Goal: Task Accomplishment & Management: Complete application form

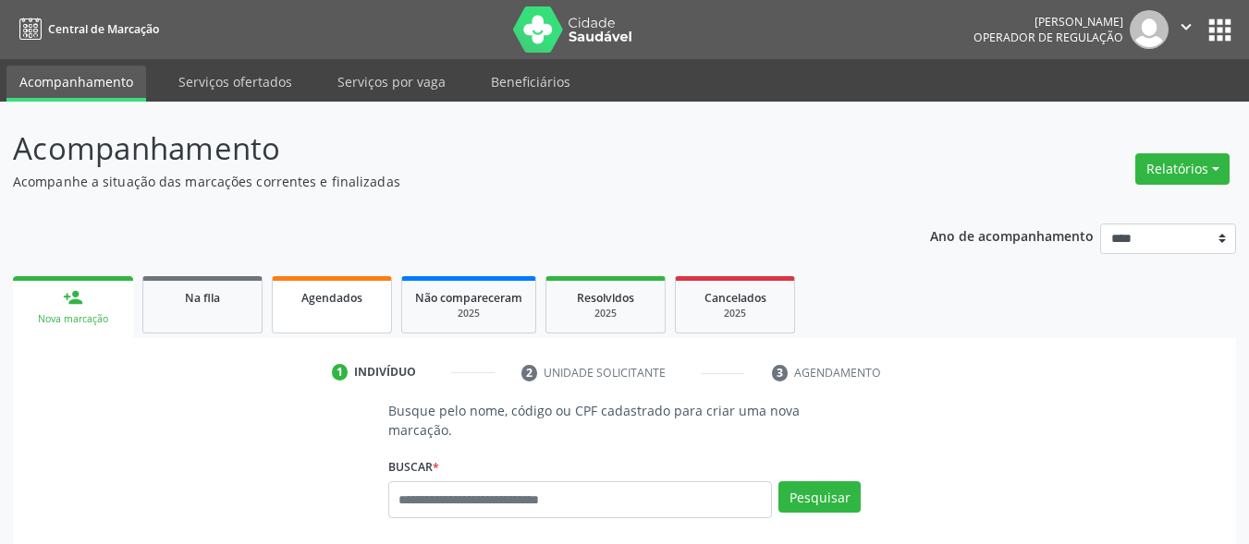
click at [319, 306] on div "Agendados" at bounding box center [332, 296] width 92 height 19
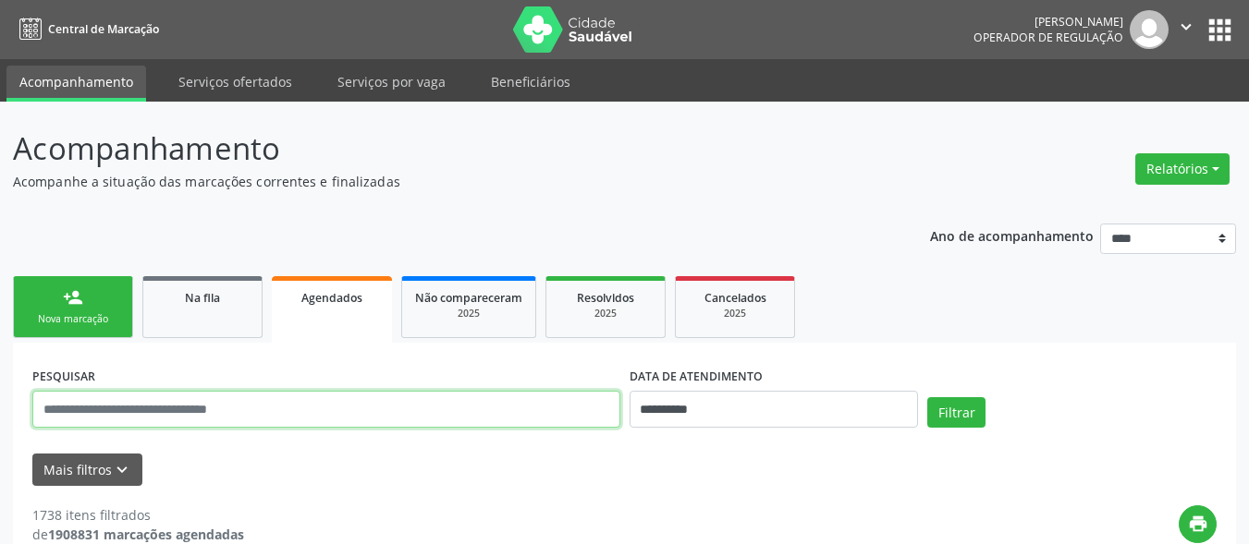
click at [265, 413] on input "text" at bounding box center [326, 409] width 588 height 37
paste input "**********"
type input "**********"
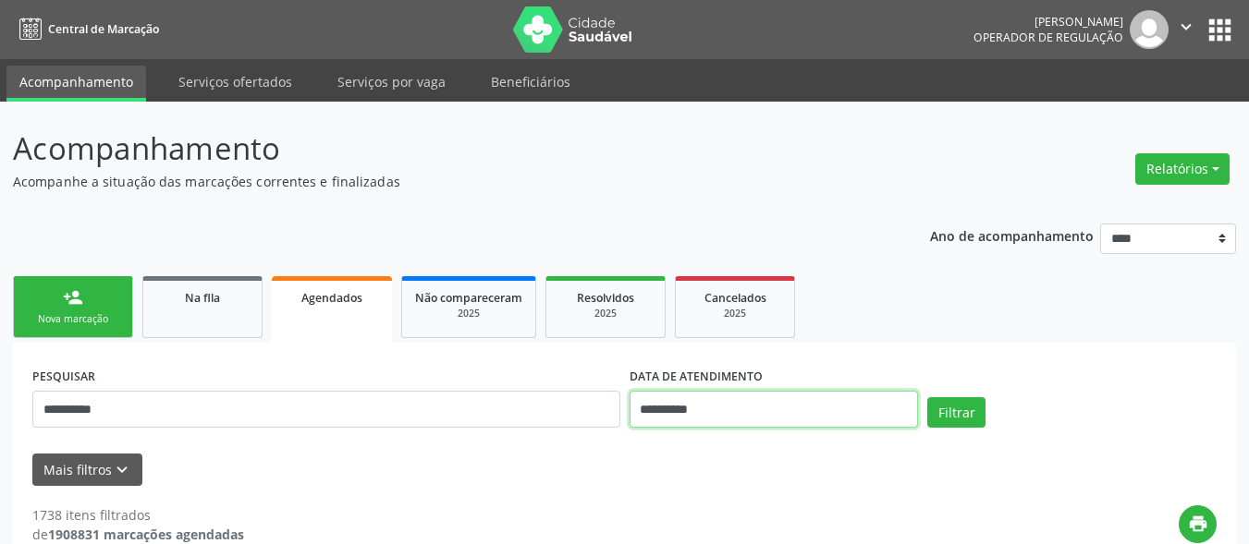
click at [792, 408] on input "**********" at bounding box center [774, 409] width 289 height 37
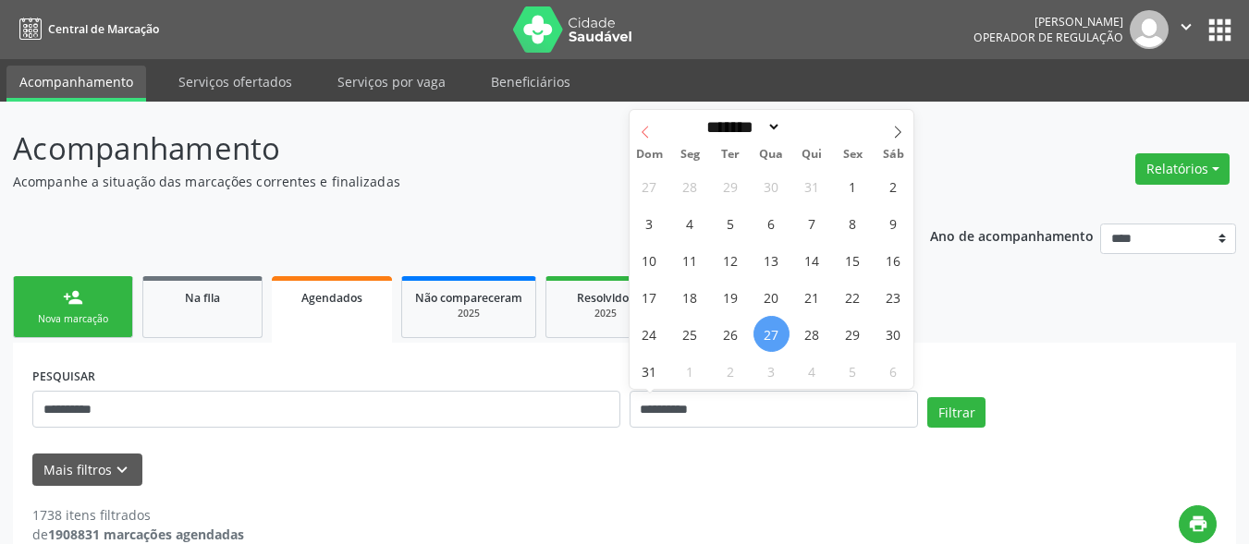
click at [640, 129] on icon at bounding box center [645, 132] width 13 height 13
click at [651, 135] on icon at bounding box center [645, 132] width 13 height 13
click at [646, 140] on span at bounding box center [645, 125] width 31 height 31
click at [644, 138] on span at bounding box center [645, 125] width 31 height 31
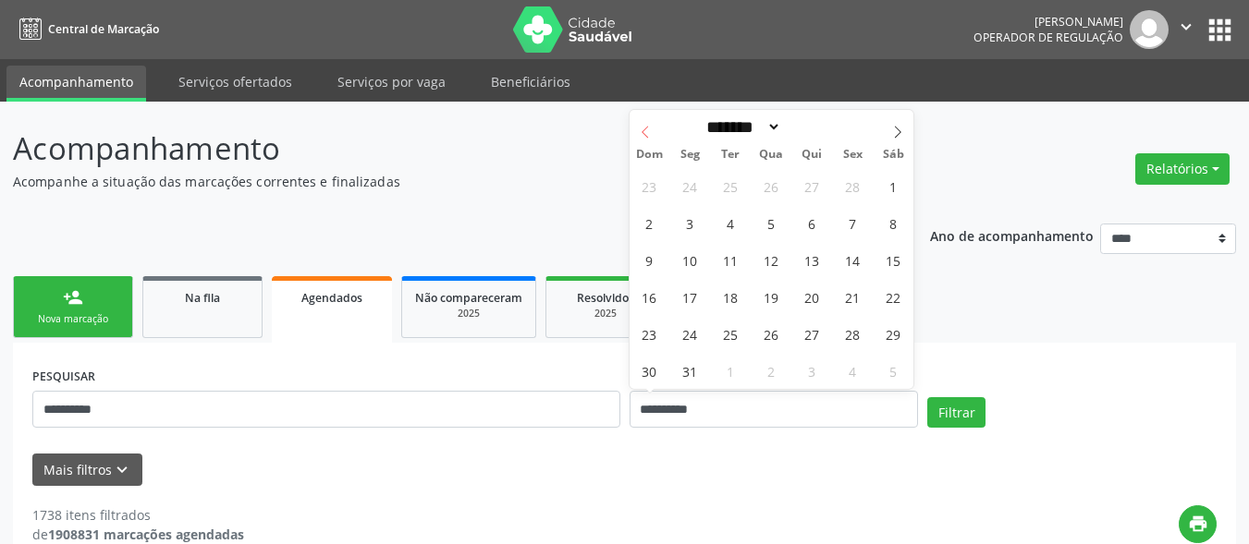
click at [648, 131] on icon at bounding box center [645, 132] width 13 height 13
click at [650, 127] on icon at bounding box center [645, 132] width 13 height 13
select select "*"
click at [650, 124] on span at bounding box center [645, 125] width 31 height 31
type input "****"
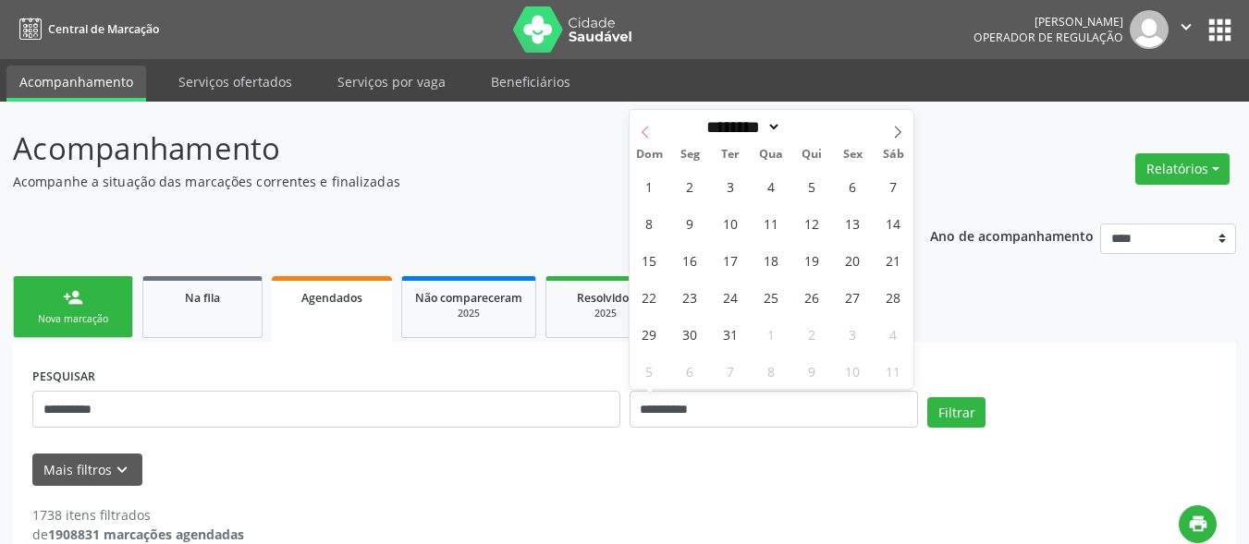
click at [651, 122] on span at bounding box center [645, 125] width 31 height 31
click at [652, 120] on span at bounding box center [645, 125] width 31 height 31
click at [650, 114] on span at bounding box center [645, 125] width 31 height 31
click at [650, 116] on span at bounding box center [645, 125] width 31 height 31
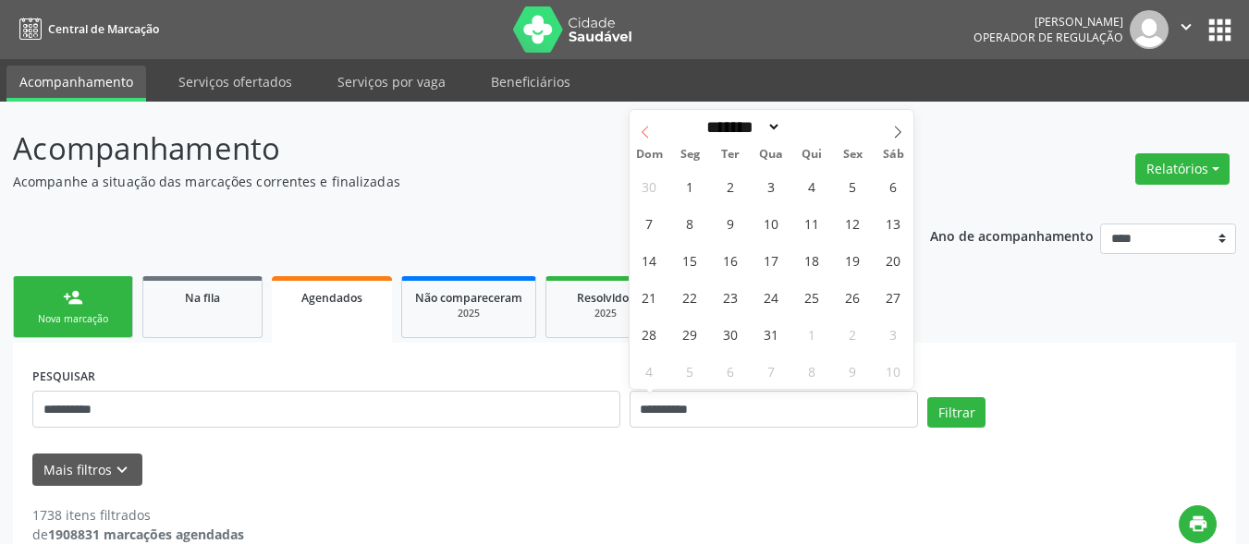
click at [650, 116] on span at bounding box center [645, 125] width 31 height 31
click at [648, 128] on icon at bounding box center [645, 132] width 13 height 13
click at [650, 138] on icon at bounding box center [645, 132] width 13 height 13
click at [648, 141] on span at bounding box center [645, 125] width 31 height 31
click at [649, 141] on span at bounding box center [645, 125] width 31 height 31
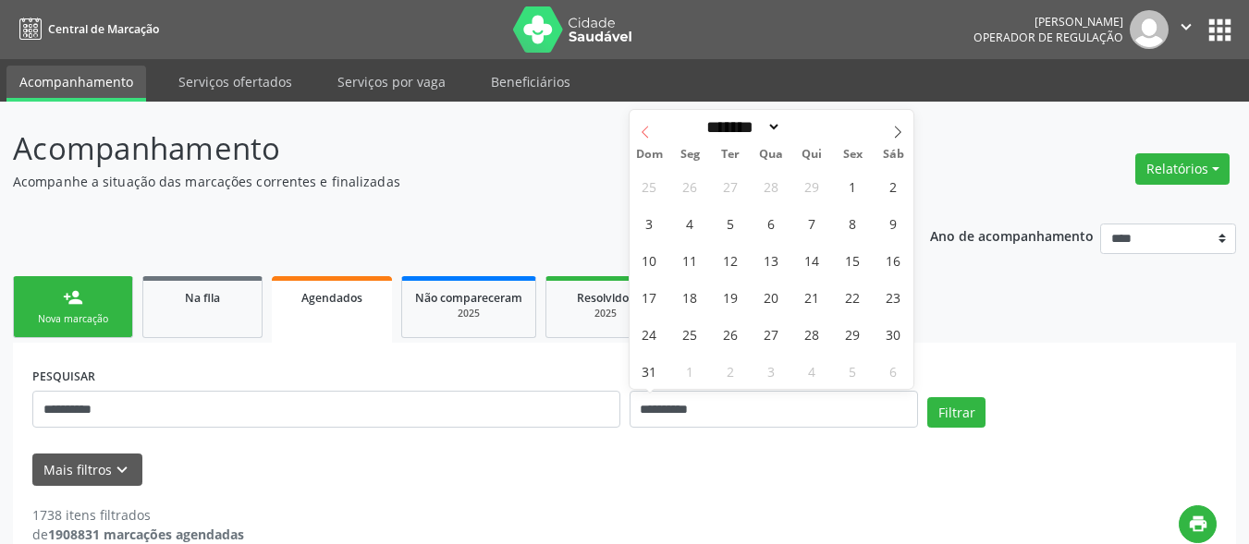
select select "*"
click at [650, 145] on div "Dom Seg Ter Qua Qui Sex Sáb" at bounding box center [772, 154] width 285 height 26
click at [647, 143] on div "Dom Seg Ter Qua Qui Sex Sáb" at bounding box center [772, 154] width 285 height 26
click at [642, 142] on div "******* ********* ***** ***** **** ***** ***** ****** ******** ******* ********…" at bounding box center [772, 249] width 285 height 279
click at [640, 143] on div "Dom Seg Ter Qua Qui Sex Sáb" at bounding box center [772, 154] width 285 height 26
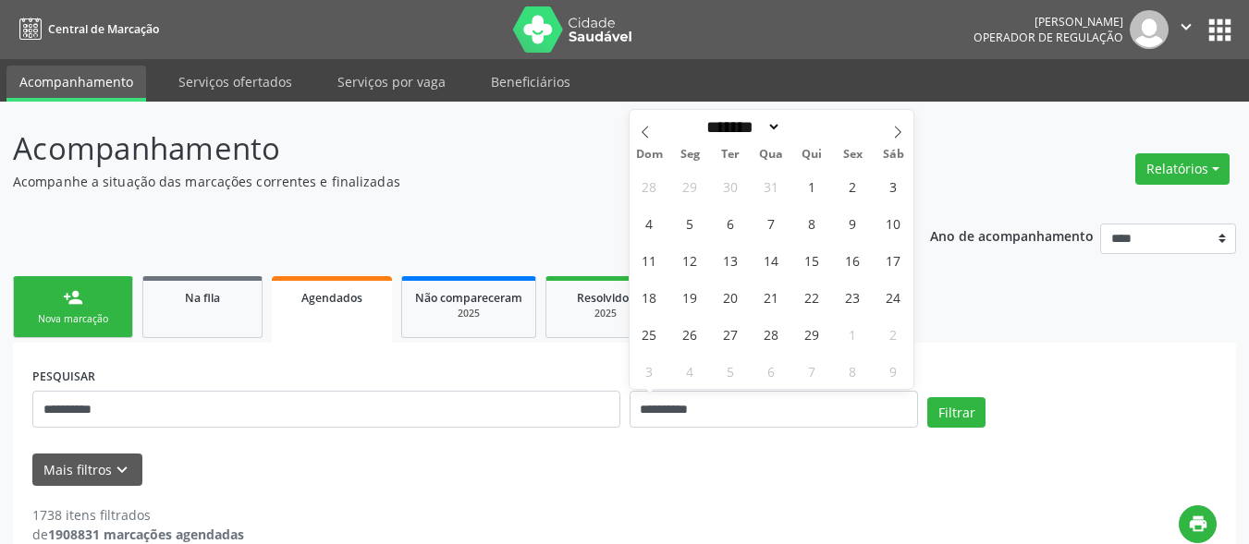
click at [554, 177] on p "Acompanhe a situação das marcações correntes e finalizadas" at bounding box center [441, 181] width 856 height 19
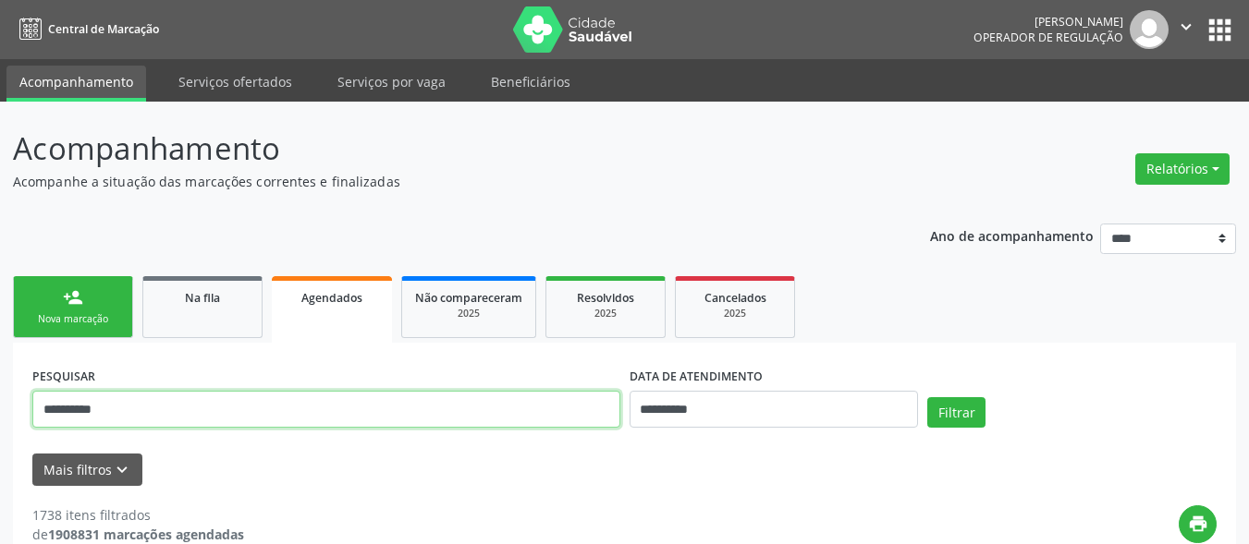
drag, startPoint x: 0, startPoint y: 383, endPoint x: 1, endPoint y: 373, distance: 9.3
paste input "text"
type input "**********"
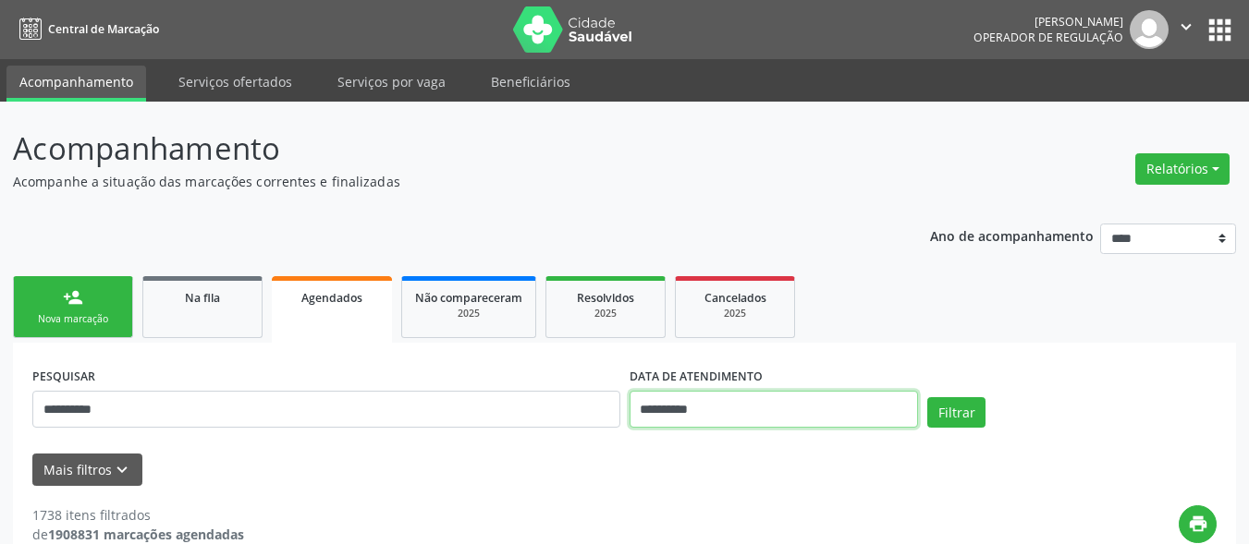
click at [681, 400] on input "**********" at bounding box center [774, 409] width 289 height 37
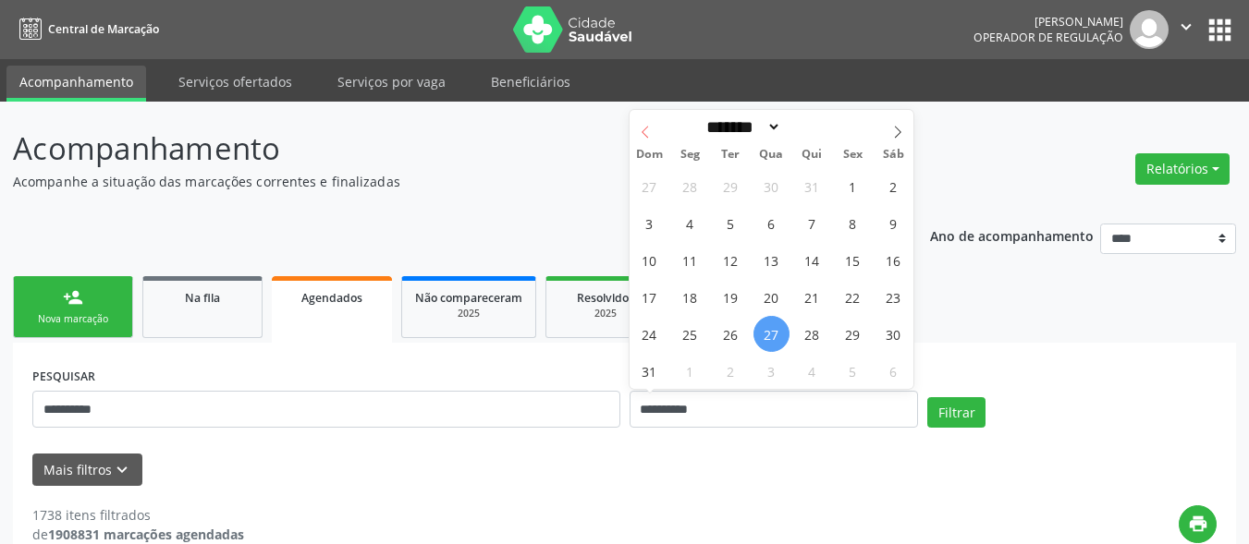
click at [644, 135] on icon at bounding box center [645, 132] width 13 height 13
select select "*"
drag, startPoint x: 720, startPoint y: 296, endPoint x: 730, endPoint y: 293, distance: 10.5
click at [730, 293] on span "22" at bounding box center [731, 297] width 36 height 36
type input "**********"
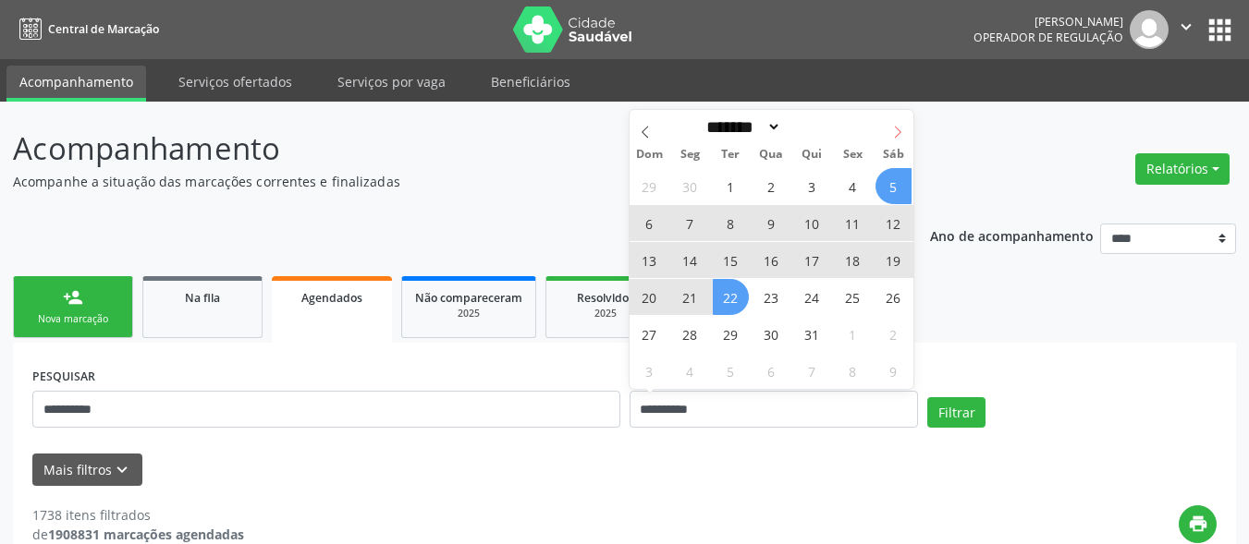
click at [903, 131] on icon at bounding box center [897, 132] width 13 height 13
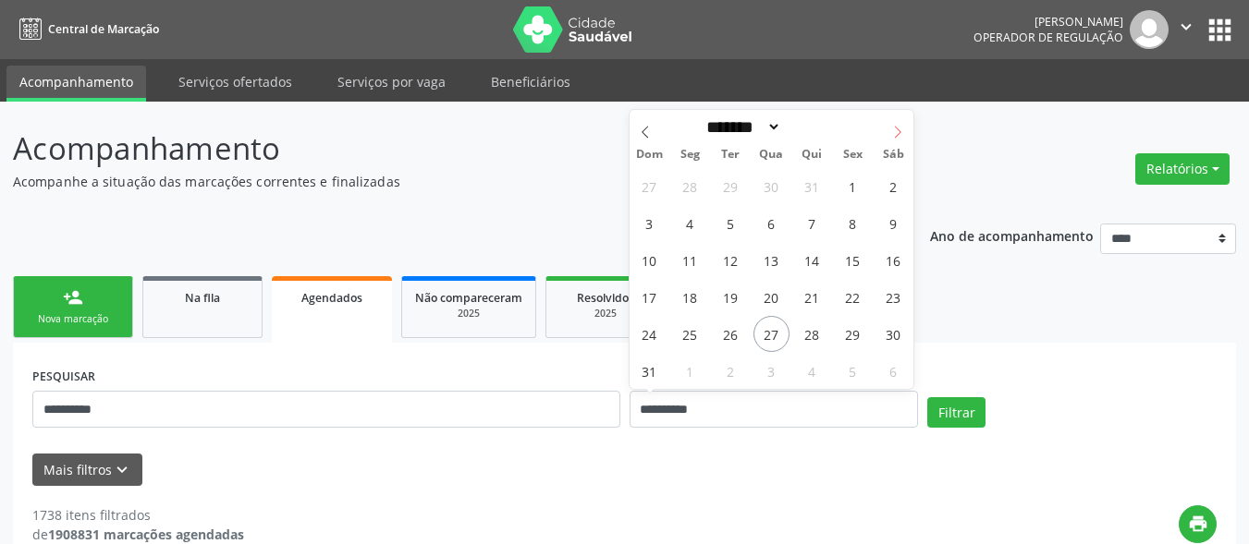
click at [903, 131] on icon at bounding box center [897, 132] width 13 height 13
select select "*"
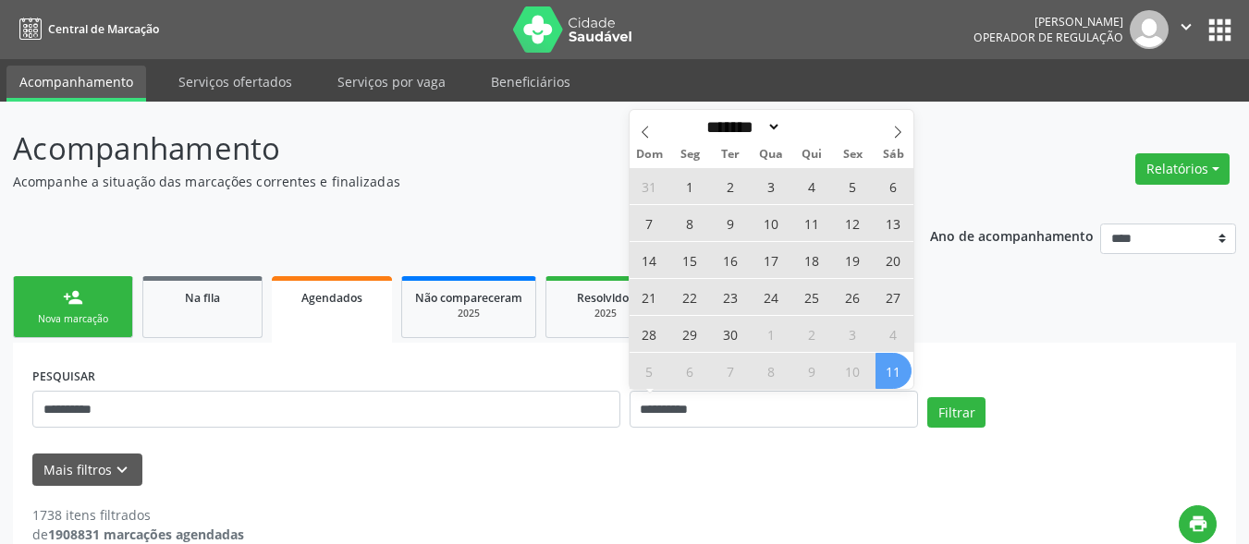
drag, startPoint x: 885, startPoint y: 376, endPoint x: 900, endPoint y: 377, distance: 15.7
click at [887, 375] on span "11" at bounding box center [893, 371] width 36 height 36
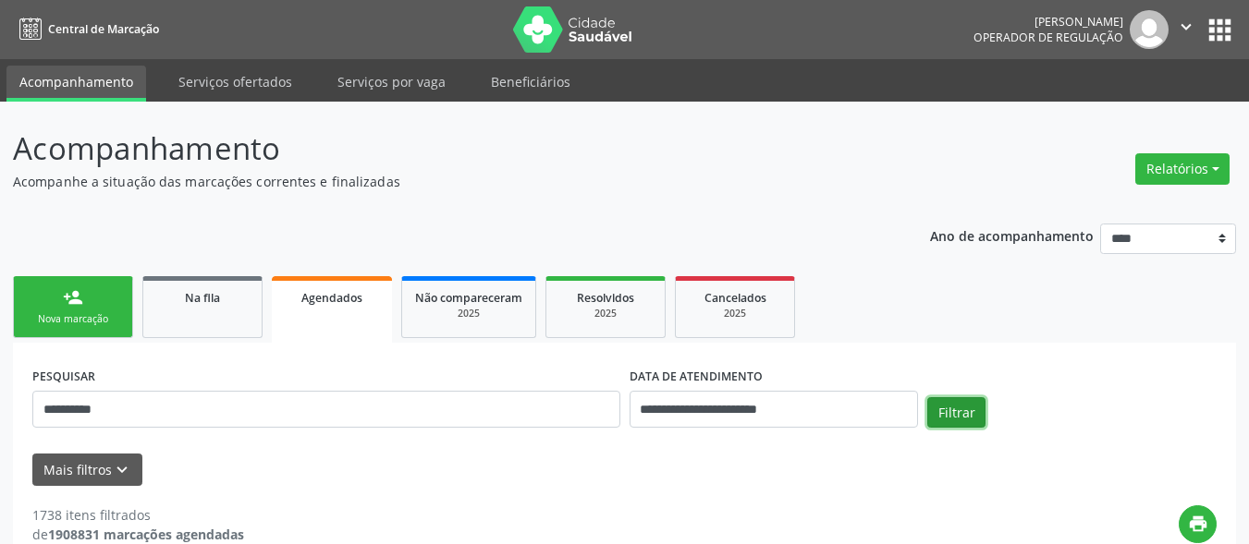
click at [961, 407] on button "Filtrar" at bounding box center [956, 413] width 58 height 31
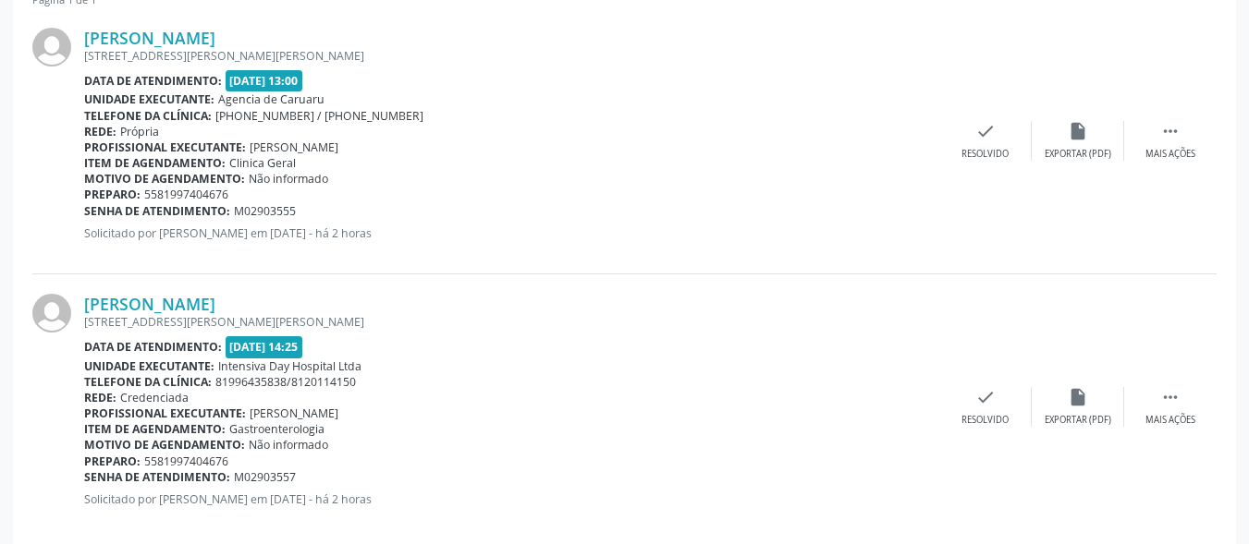
scroll to position [580, 0]
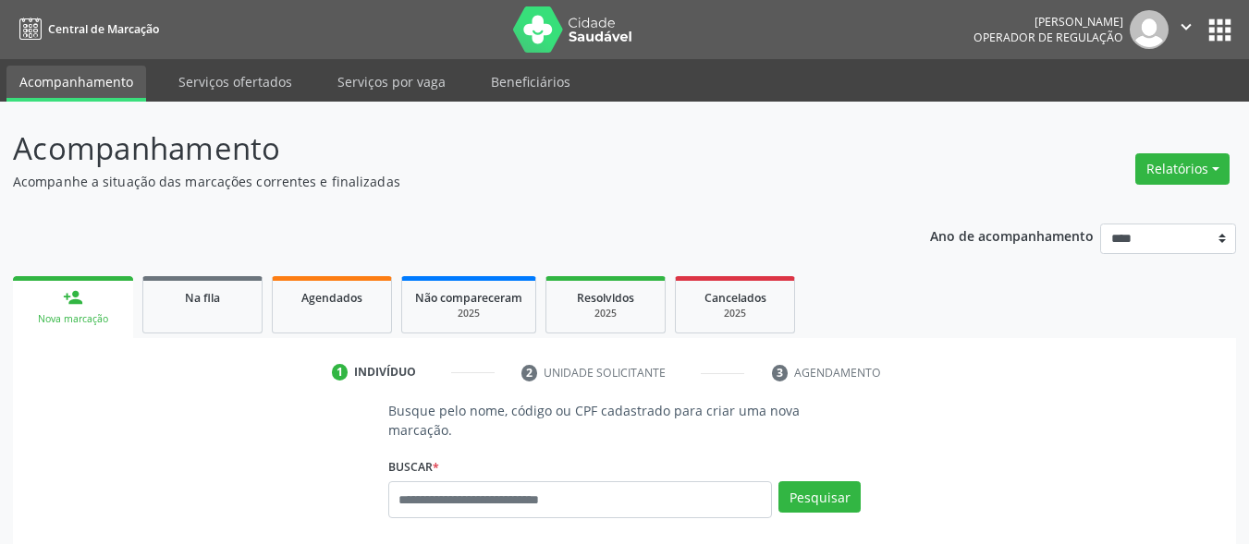
scroll to position [65, 0]
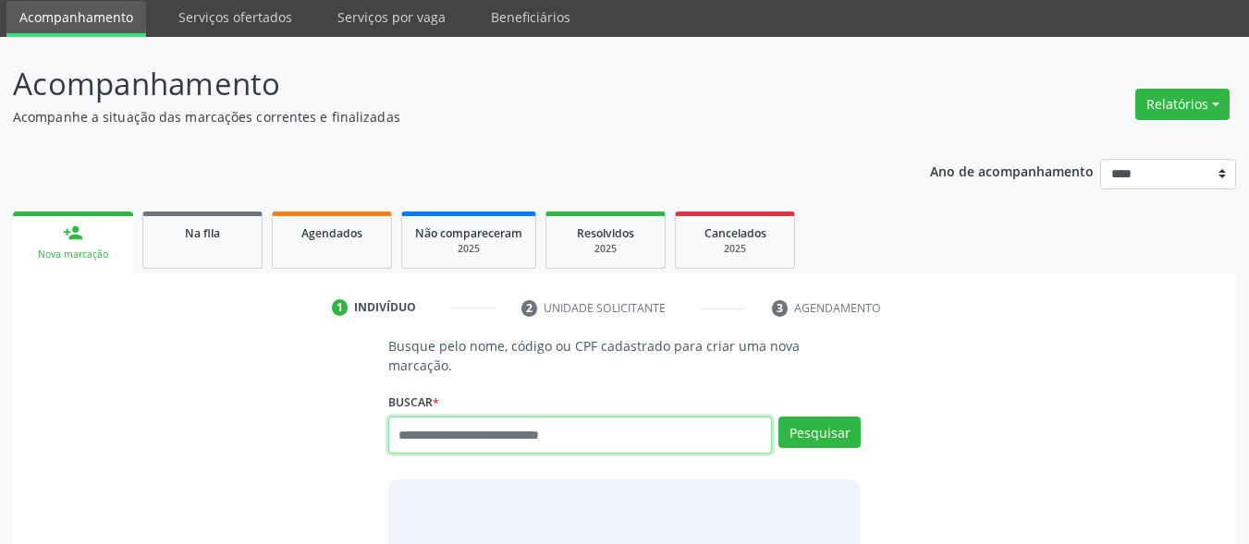
drag, startPoint x: 551, startPoint y: 417, endPoint x: 548, endPoint y: 407, distance: 10.5
click at [549, 417] on input "text" at bounding box center [580, 435] width 385 height 37
click at [532, 417] on input "text" at bounding box center [580, 435] width 385 height 37
type input "**********"
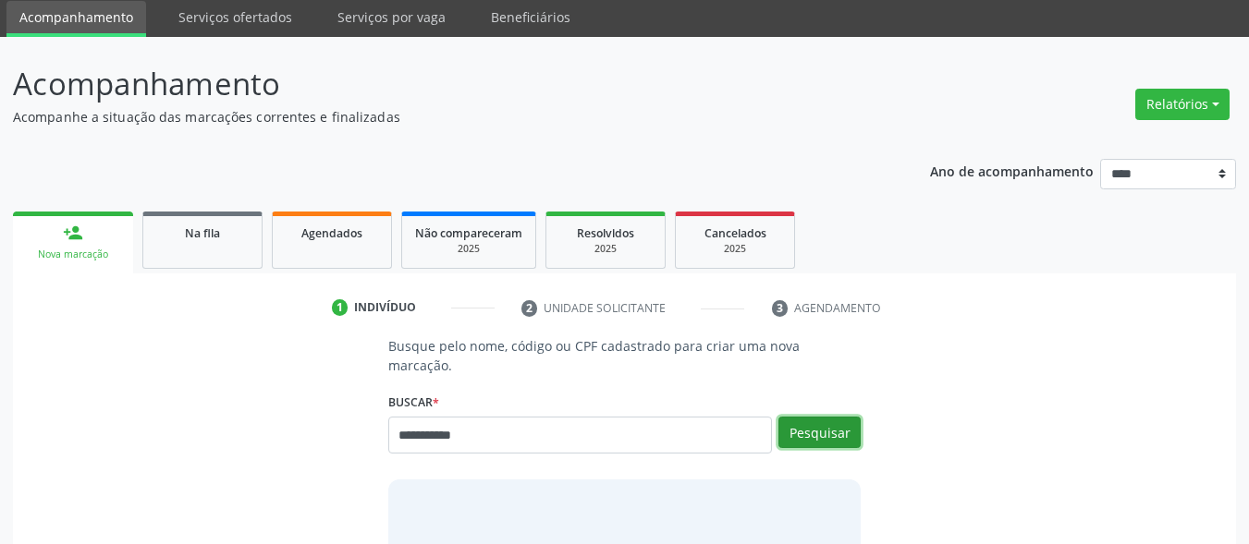
drag, startPoint x: 811, startPoint y: 412, endPoint x: 624, endPoint y: 416, distance: 186.8
click at [810, 417] on button "Pesquisar" at bounding box center [819, 432] width 82 height 31
type input "**********"
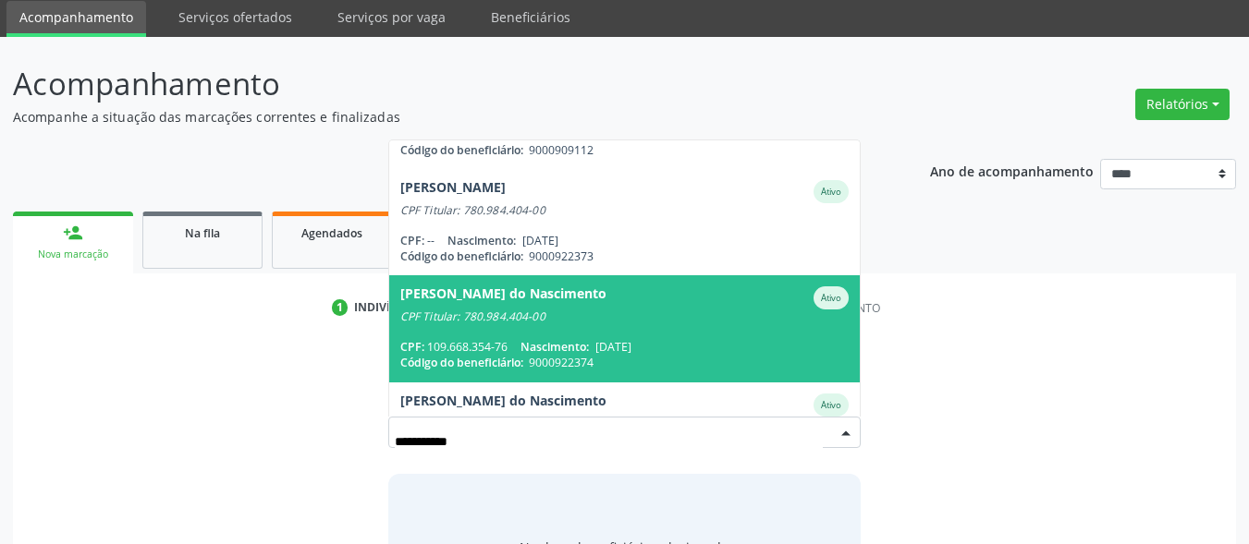
scroll to position [257, 0]
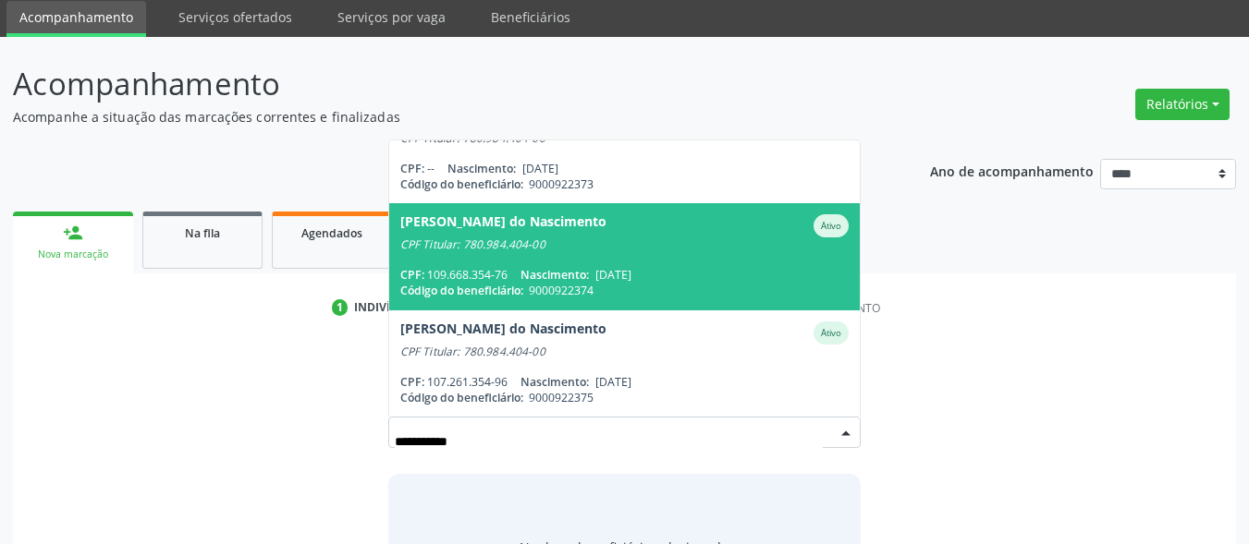
click at [568, 238] on div "CPF Titular: 780.984.404-00" at bounding box center [624, 245] width 449 height 15
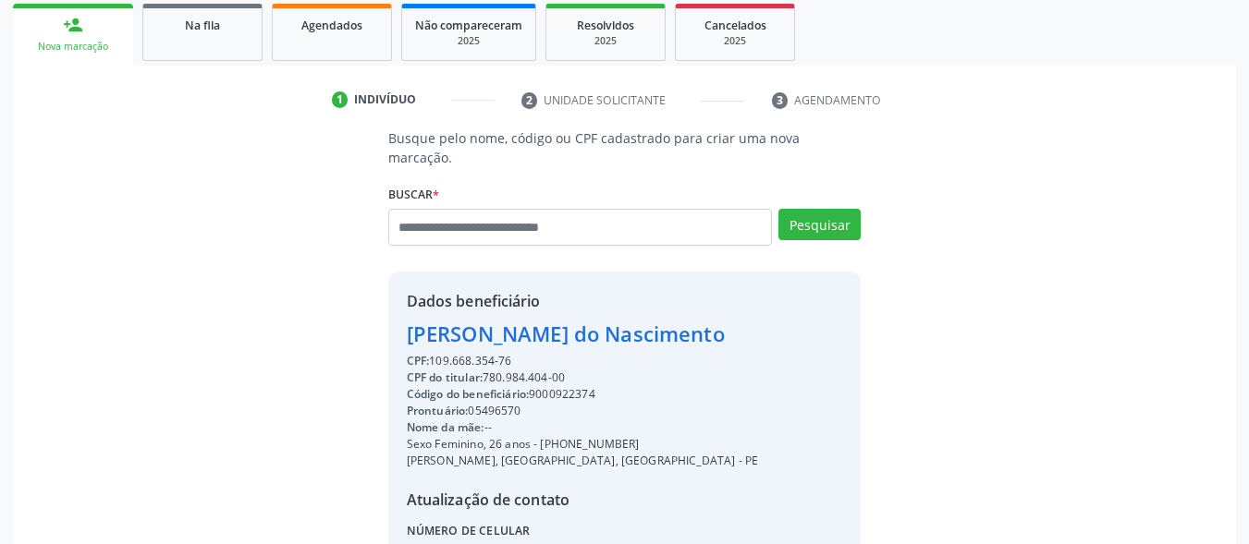
scroll to position [462, 0]
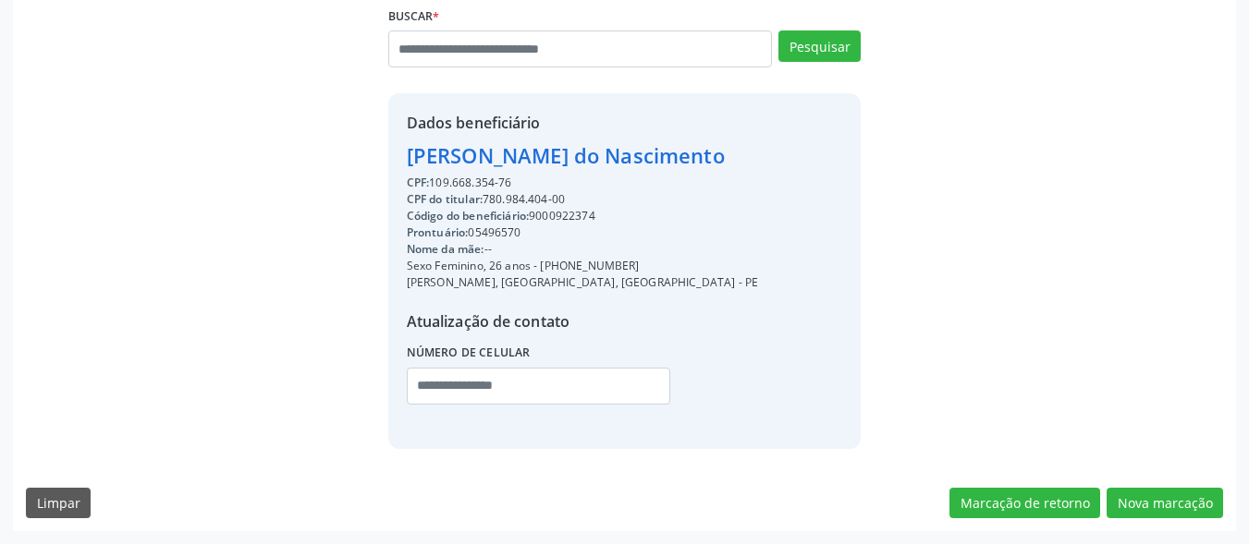
drag, startPoint x: 630, startPoint y: 263, endPoint x: 542, endPoint y: 258, distance: 88.9
click at [542, 258] on div "Sexo Feminino, 26 anos - (81) 99125-8038" at bounding box center [582, 266] width 351 height 17
copy div "(81) 99125-8038"
click at [521, 383] on input "text" at bounding box center [538, 386] width 263 height 37
paste input "**********"
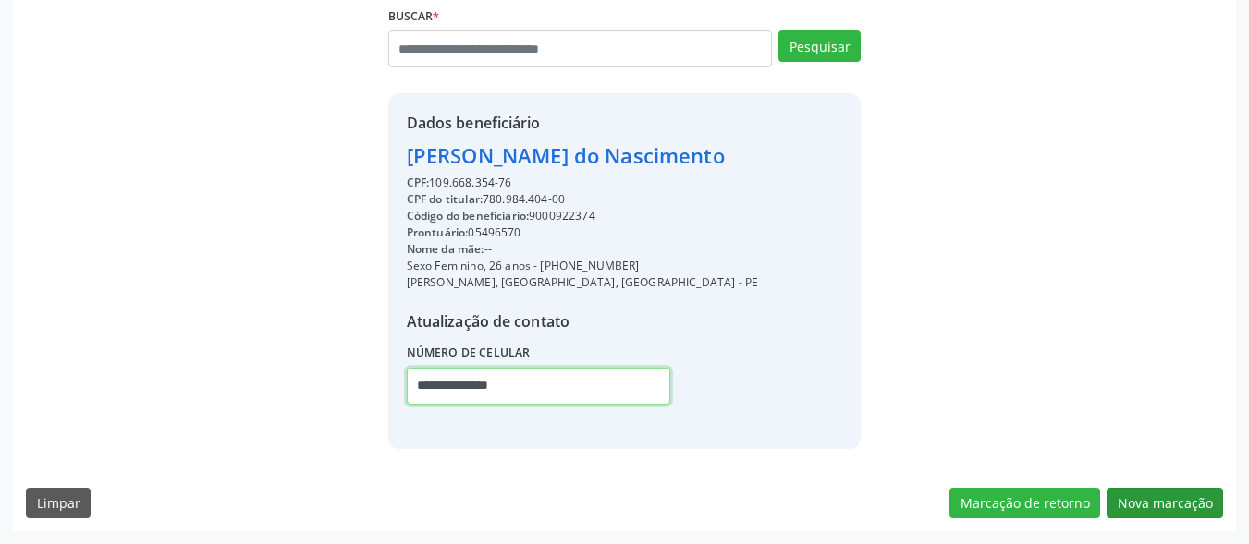
type input "**********"
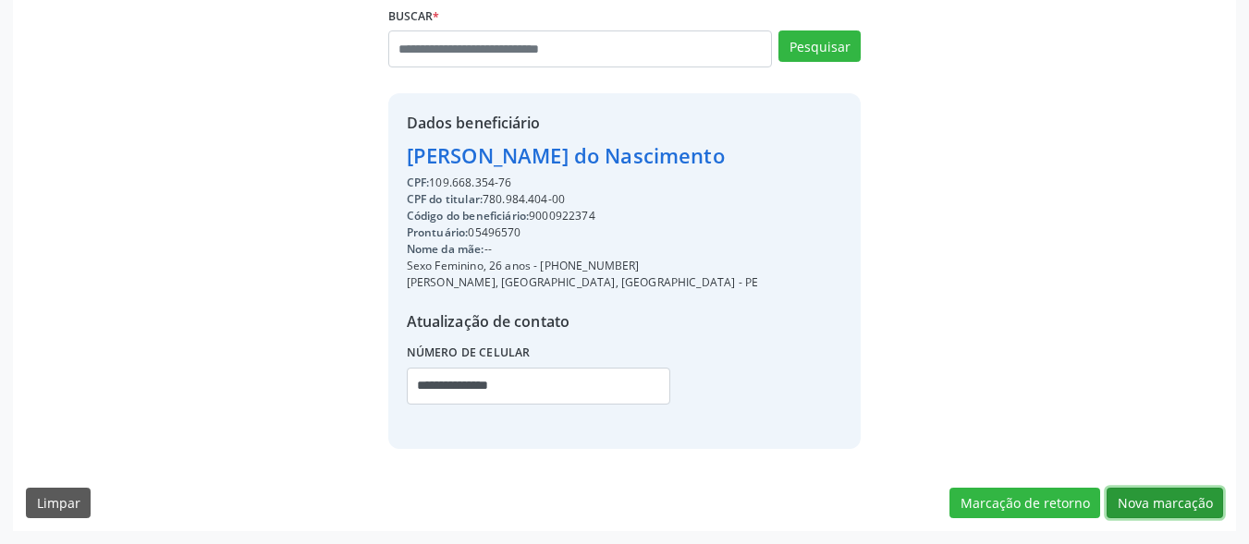
drag, startPoint x: 1164, startPoint y: 502, endPoint x: 495, endPoint y: 310, distance: 695.5
click at [1164, 501] on button "Nova marcação" at bounding box center [1165, 503] width 116 height 31
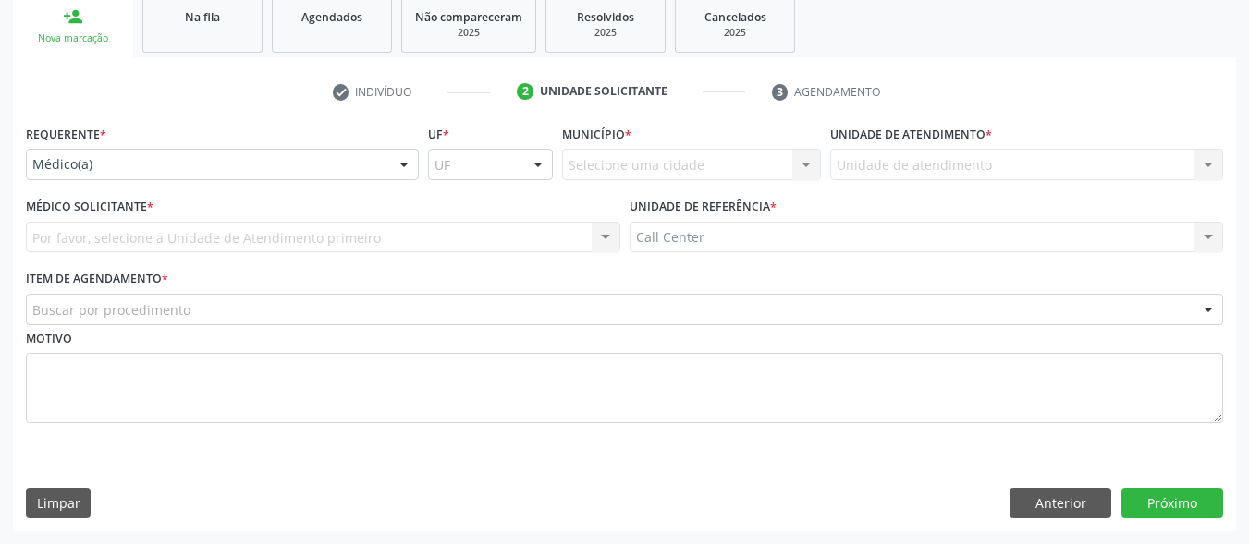
scroll to position [281, 0]
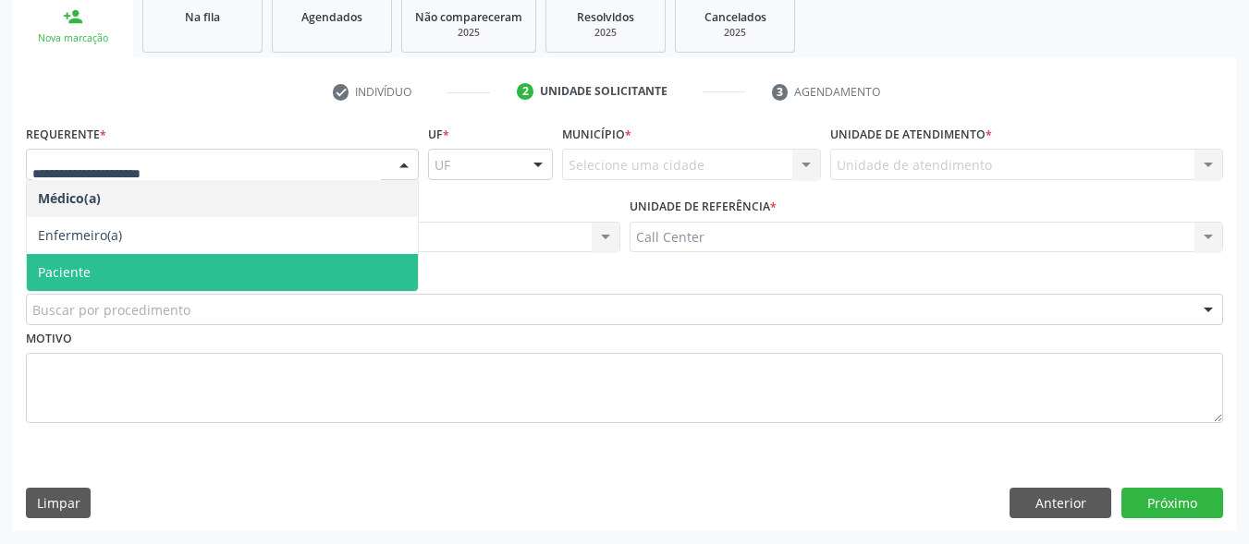
click at [141, 273] on span "Paciente" at bounding box center [222, 272] width 391 height 37
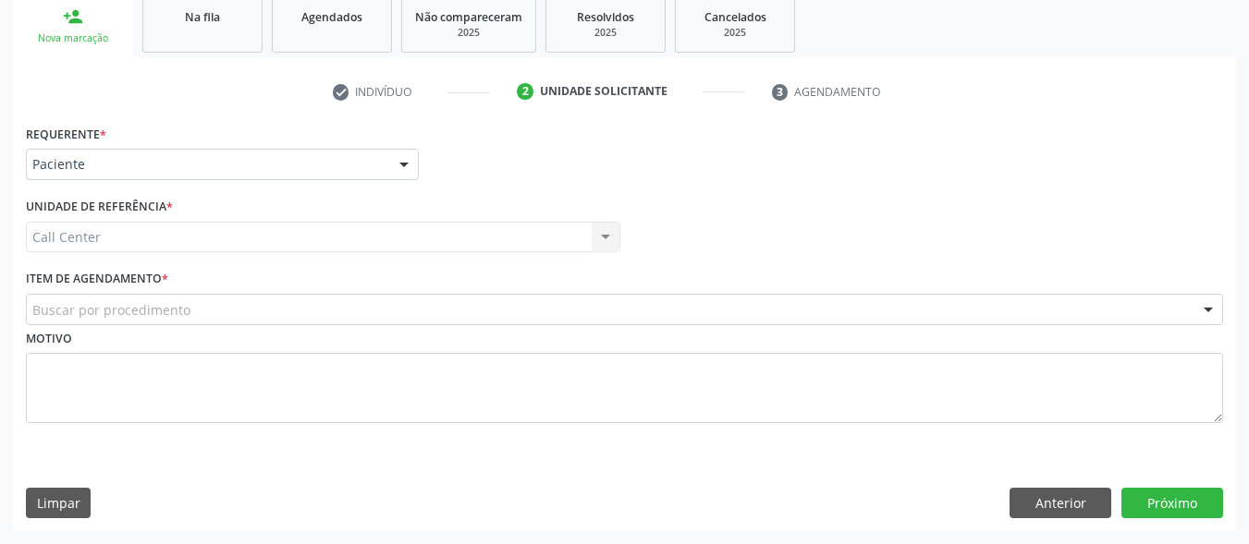
click at [159, 300] on div "Buscar por procedimento" at bounding box center [624, 309] width 1197 height 31
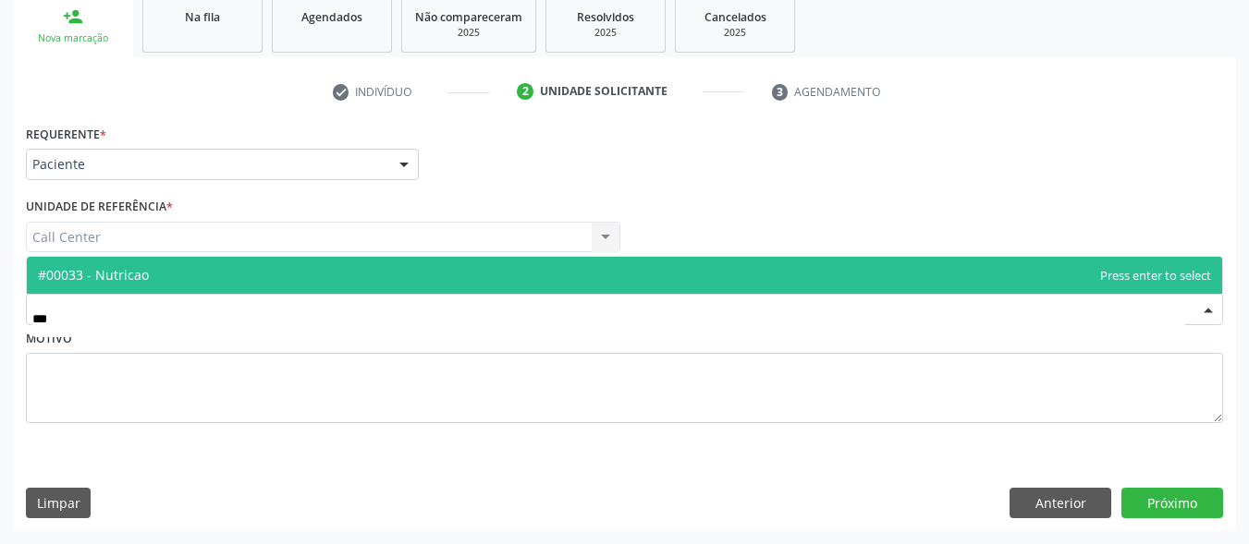
type input "****"
click at [184, 278] on span "#00033 - Nutricao" at bounding box center [624, 275] width 1195 height 37
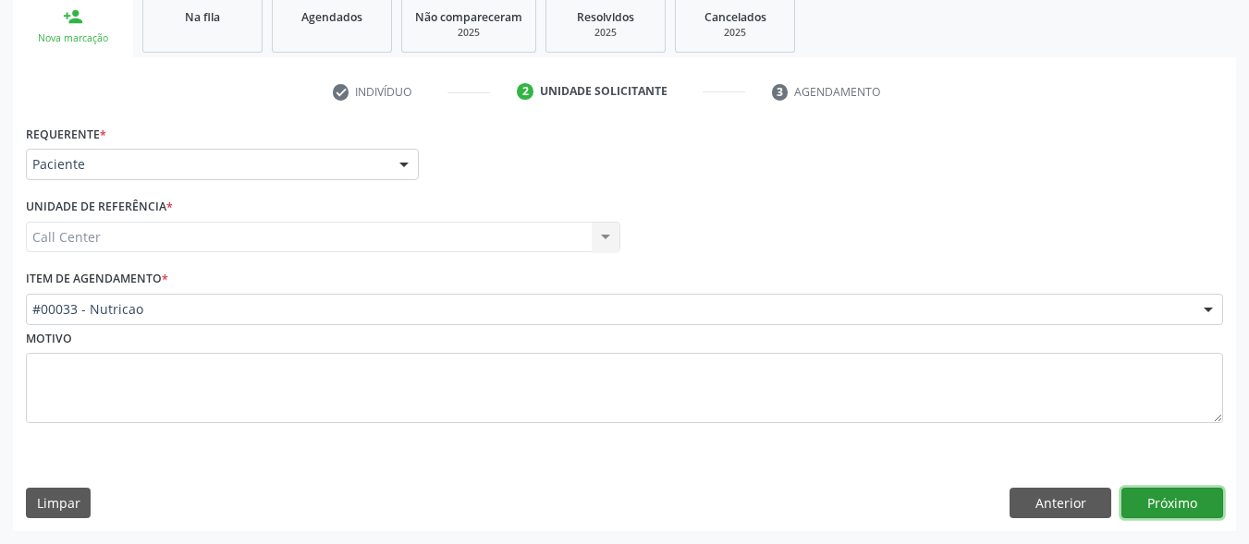
click at [1163, 493] on button "Próximo" at bounding box center [1172, 503] width 102 height 31
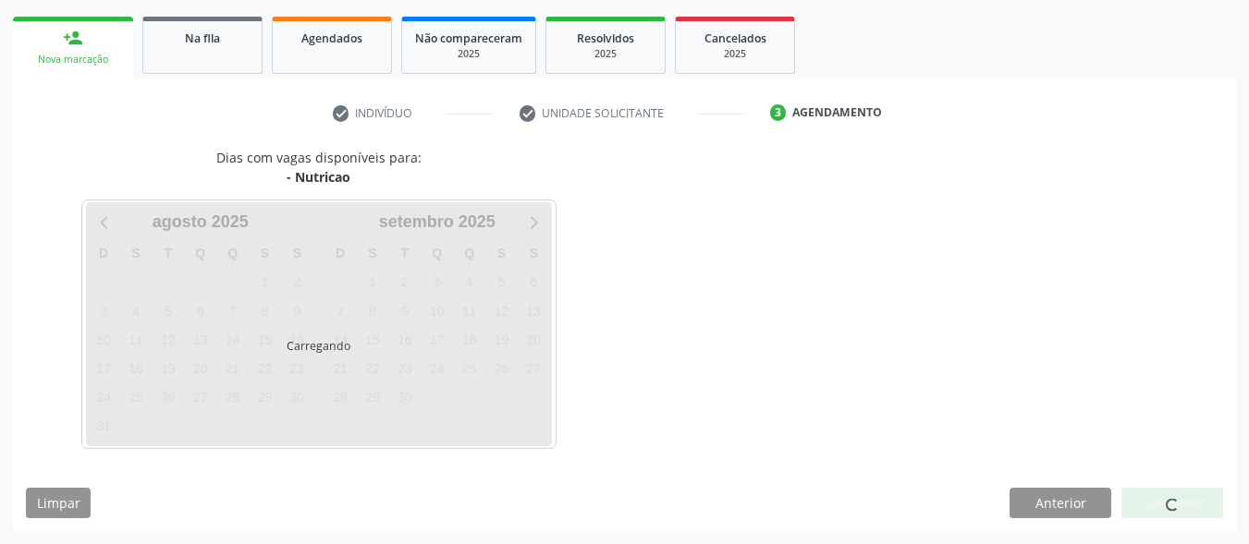
scroll to position [260, 0]
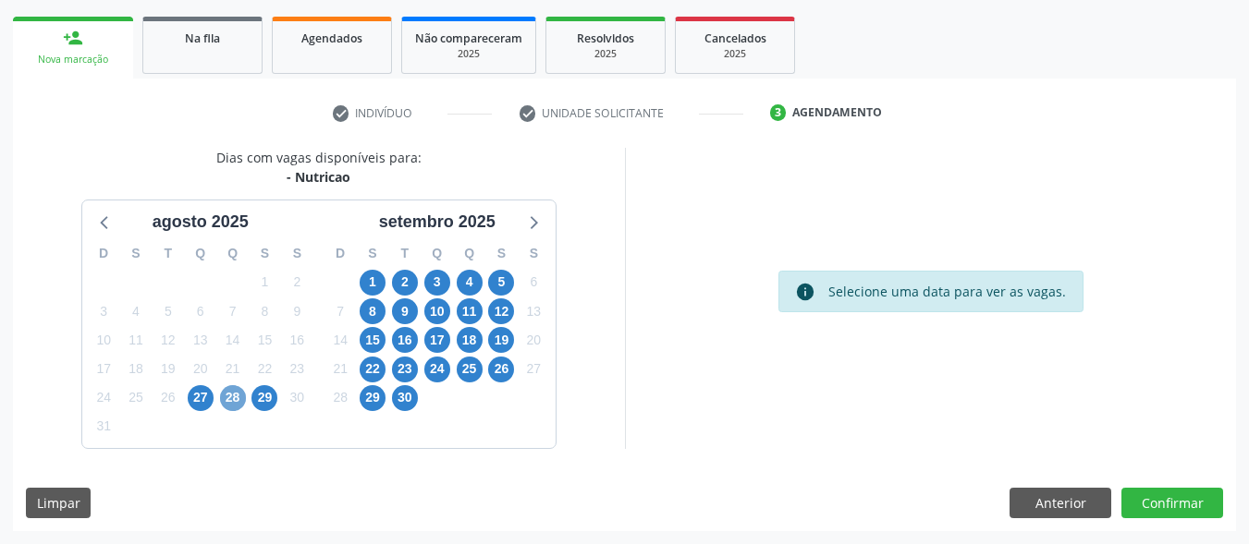
click at [237, 399] on span "28" at bounding box center [233, 398] width 26 height 26
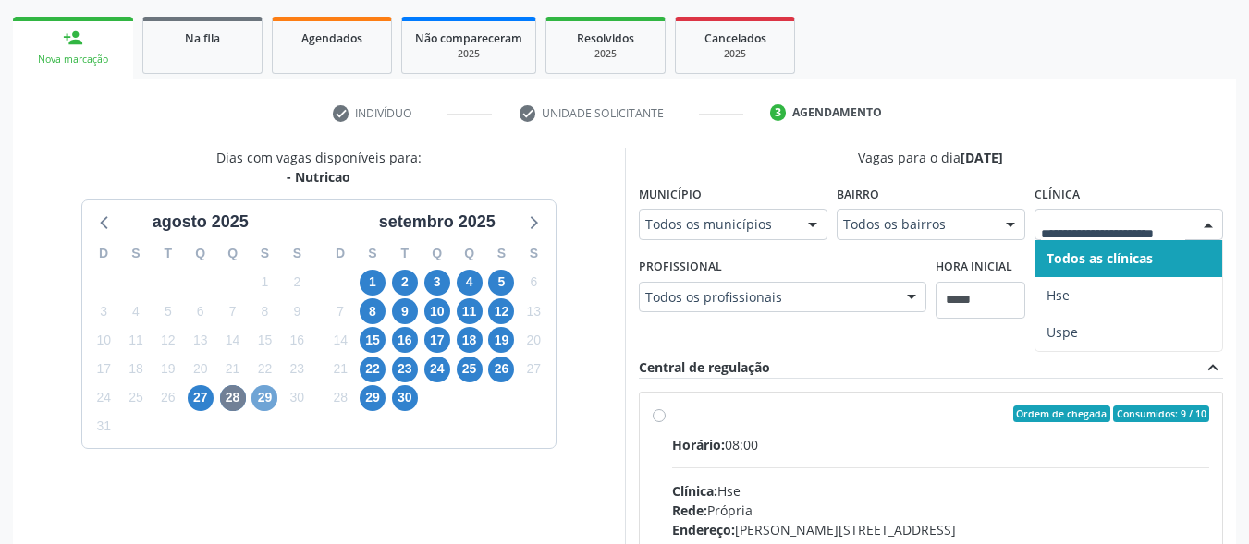
click at [270, 399] on span "29" at bounding box center [264, 398] width 26 height 26
drag, startPoint x: 434, startPoint y: 312, endPoint x: 486, endPoint y: 294, distance: 55.8
click at [441, 308] on span "10" at bounding box center [437, 312] width 26 height 26
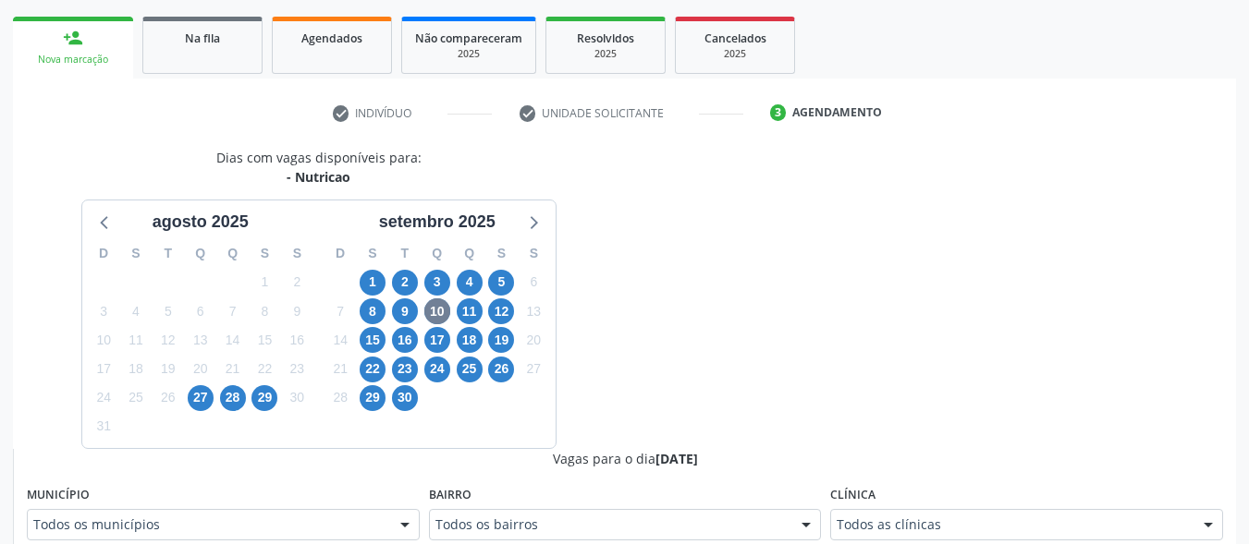
scroll to position [268, 0]
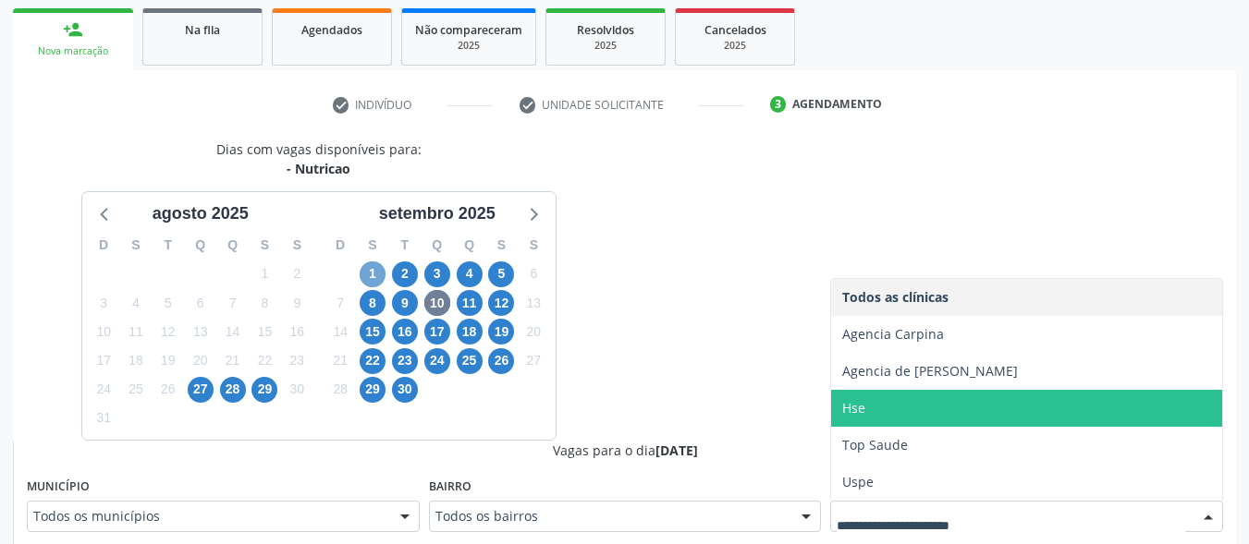
click at [374, 268] on span "1" at bounding box center [373, 275] width 26 height 26
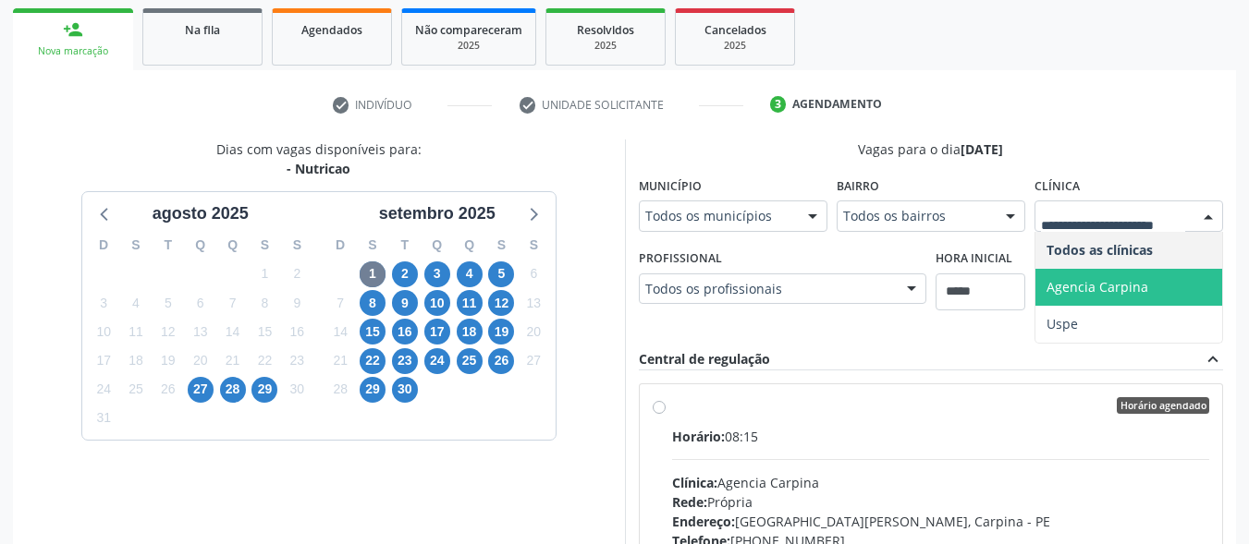
click at [1101, 289] on span "Agencia Carpina" at bounding box center [1097, 287] width 102 height 18
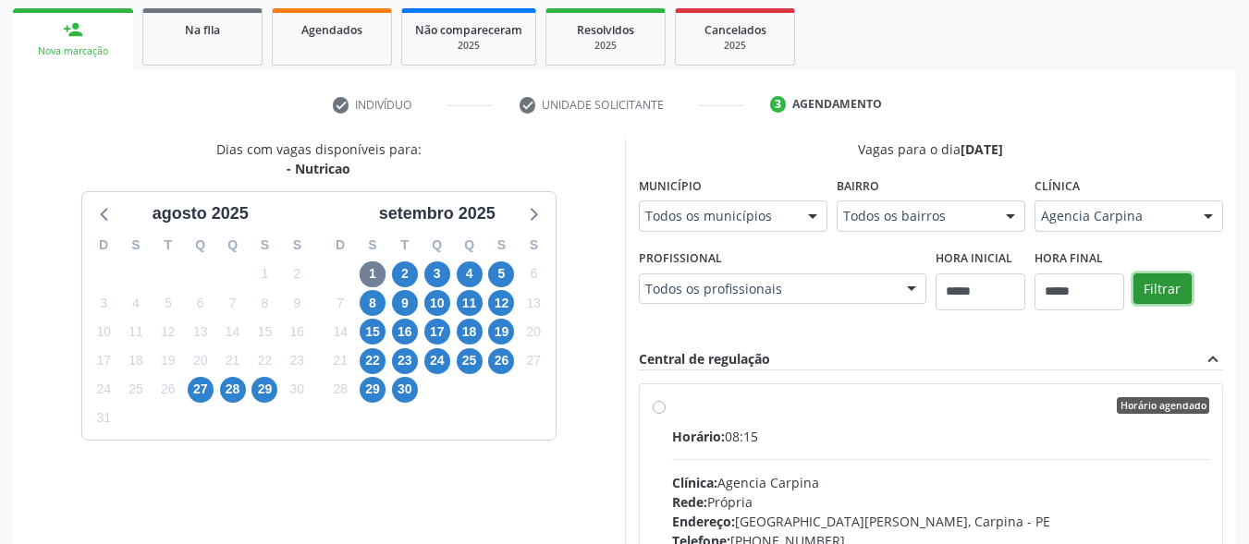
drag, startPoint x: 1157, startPoint y: 290, endPoint x: 1144, endPoint y: 284, distance: 15.3
click at [1156, 287] on button "Filtrar" at bounding box center [1162, 289] width 58 height 31
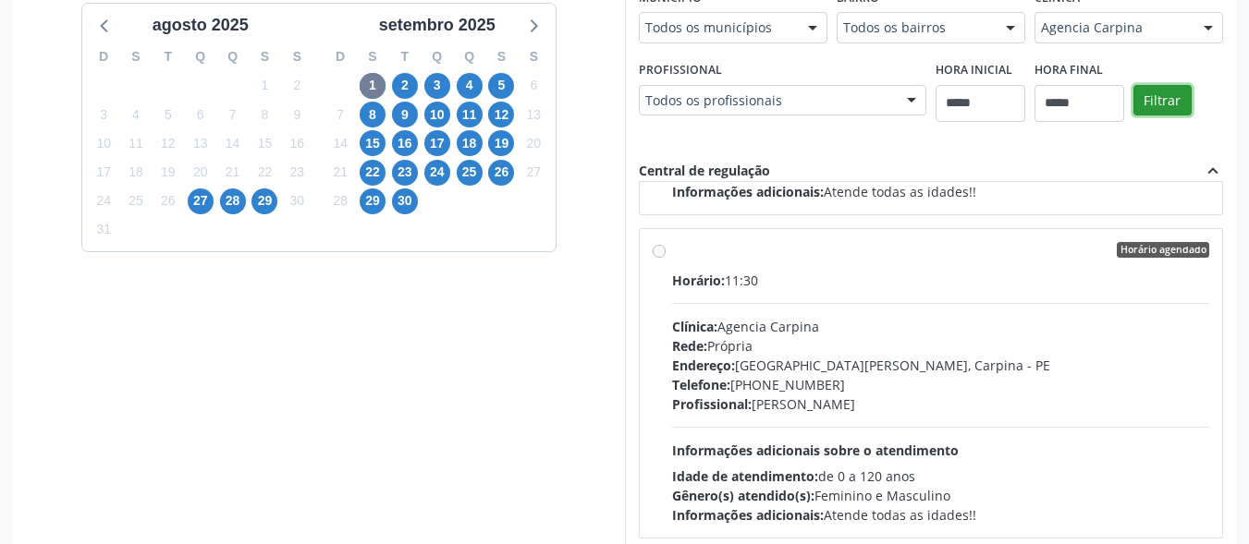
scroll to position [283, 0]
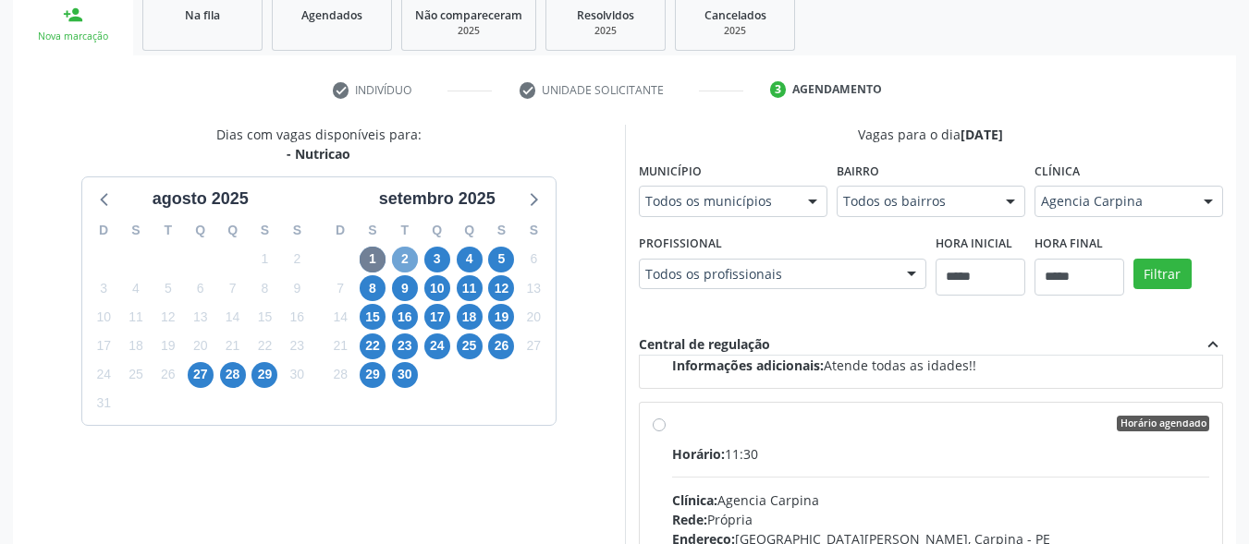
click at [410, 263] on span "2" at bounding box center [405, 260] width 26 height 26
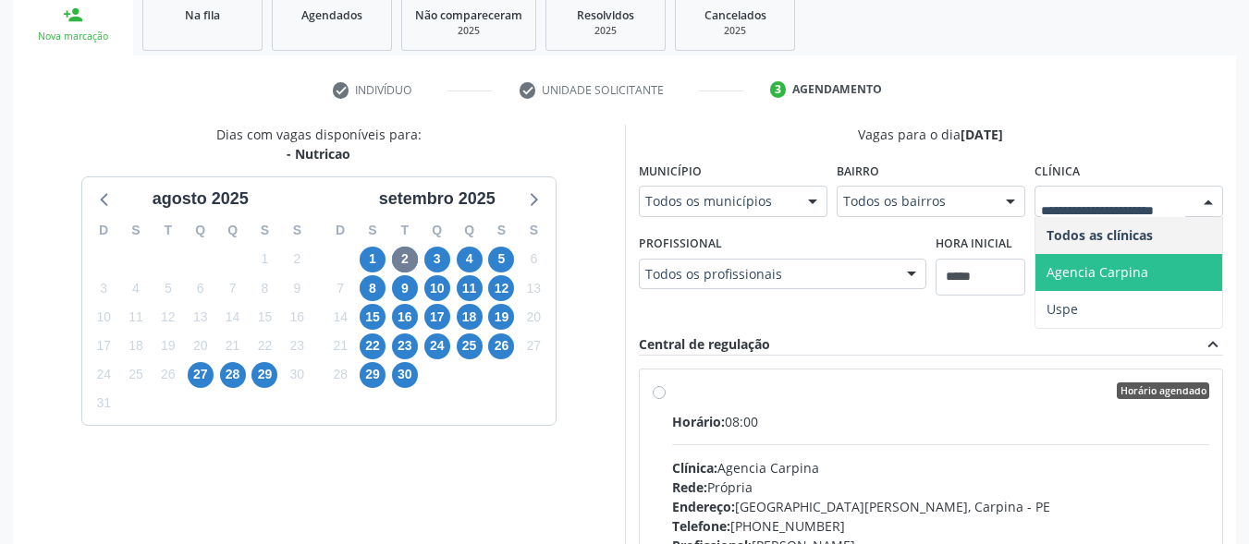
drag, startPoint x: 1102, startPoint y: 273, endPoint x: 1120, endPoint y: 263, distance: 21.1
click at [1104, 274] on span "Agencia Carpina" at bounding box center [1097, 272] width 102 height 18
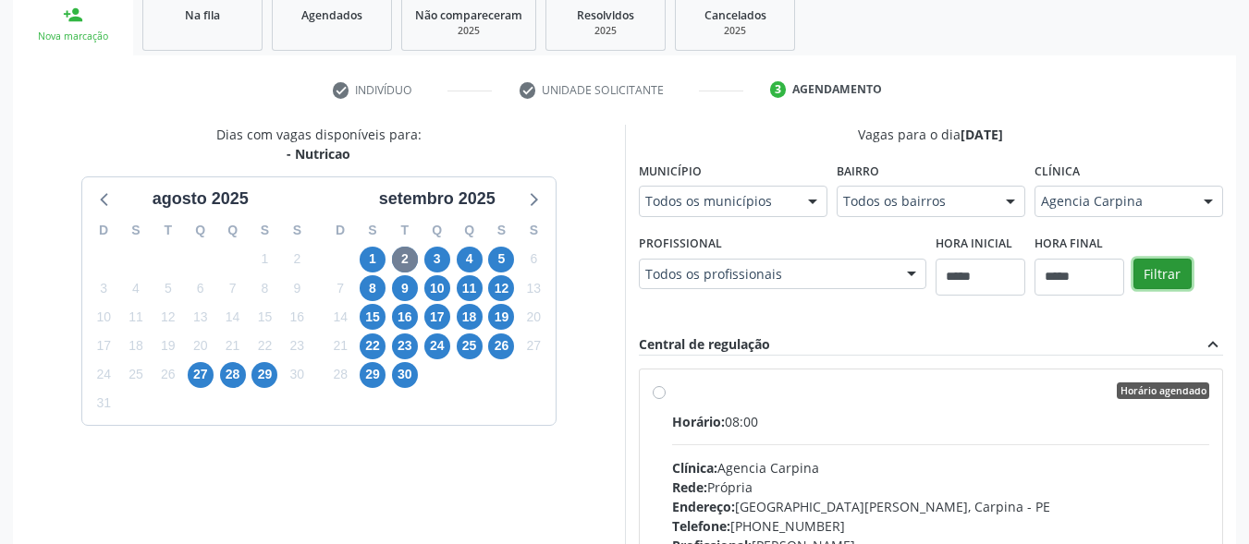
drag, startPoint x: 1157, startPoint y: 273, endPoint x: 1101, endPoint y: 275, distance: 56.4
click at [1156, 272] on button "Filtrar" at bounding box center [1162, 274] width 58 height 31
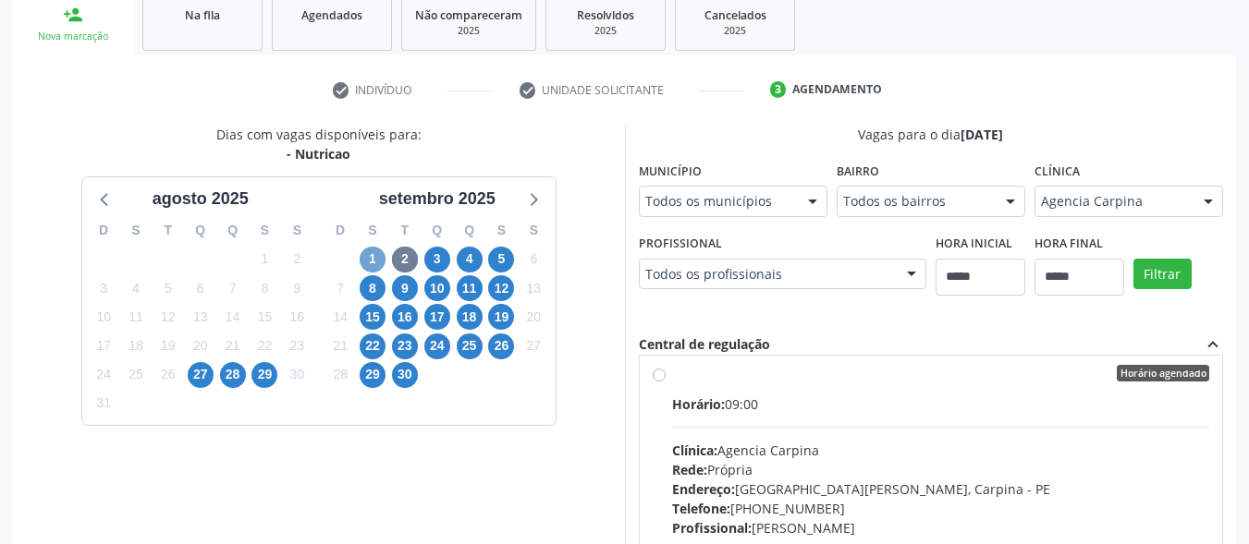
click at [373, 256] on span "1" at bounding box center [373, 260] width 26 height 26
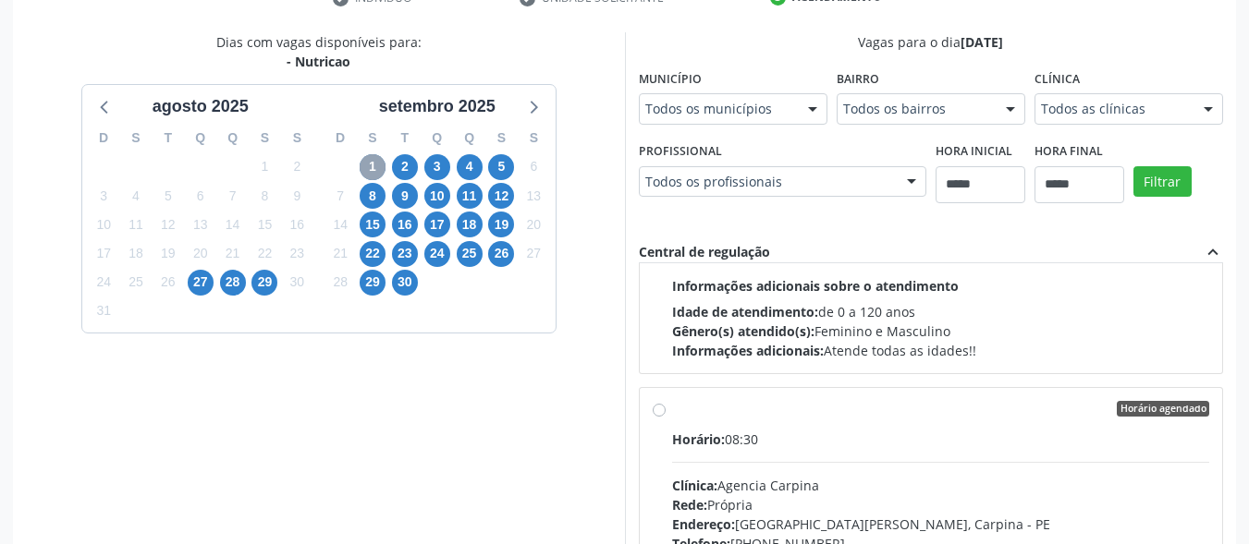
scroll to position [185, 0]
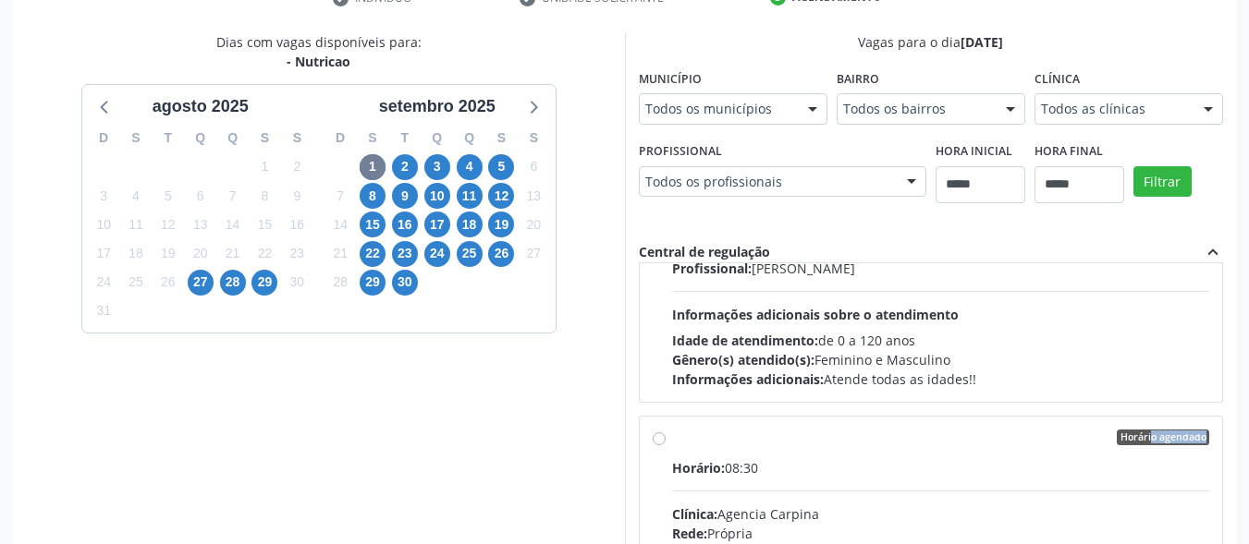
drag, startPoint x: 671, startPoint y: 445, endPoint x: 887, endPoint y: 423, distance: 217.4
click at [672, 446] on div "Horário agendado" at bounding box center [941, 438] width 538 height 17
drag, startPoint x: 1222, startPoint y: 375, endPoint x: 1216, endPoint y: 407, distance: 32.1
click at [1217, 409] on div "Acompanhamento Acompanhe a situação das marcações correntes e finalizadas Relat…" at bounding box center [624, 227] width 1249 height 1003
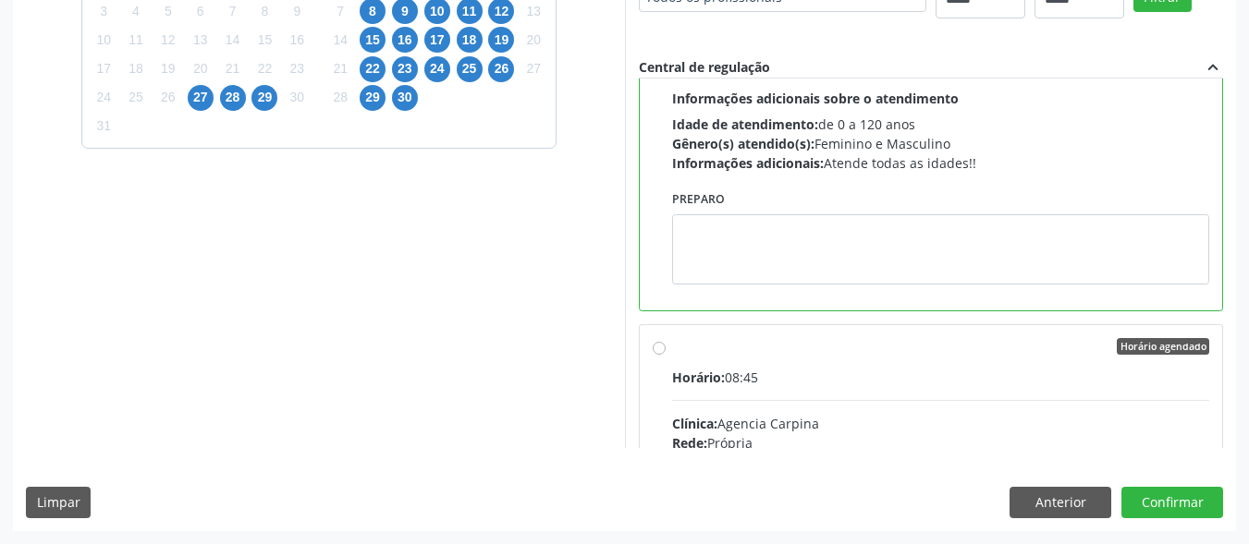
scroll to position [555, 0]
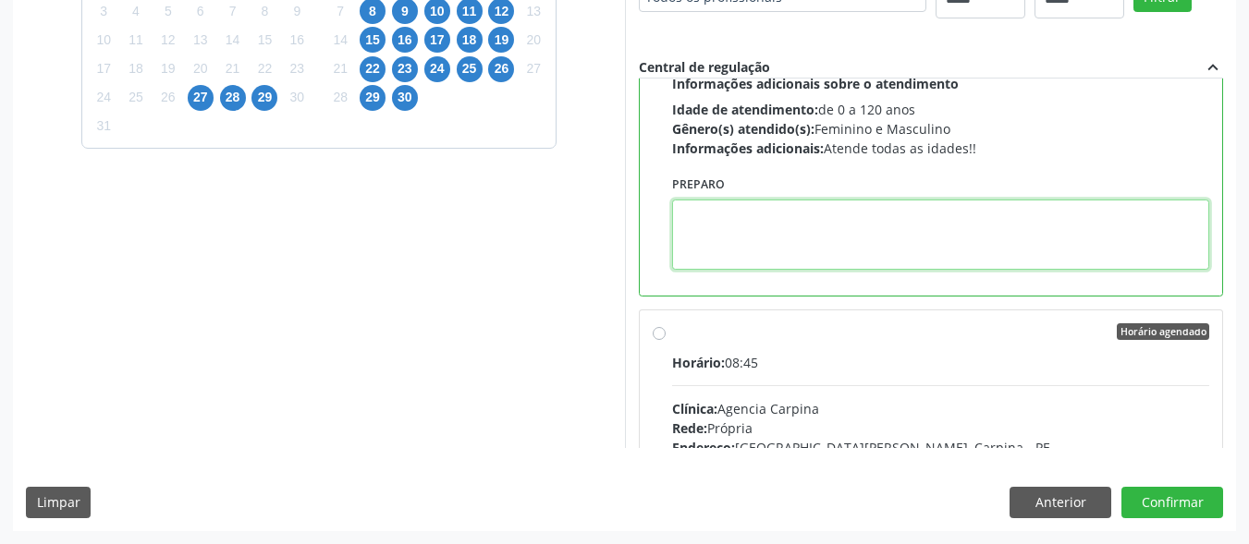
click at [864, 234] on textarea at bounding box center [941, 235] width 538 height 70
paste textarea "**********"
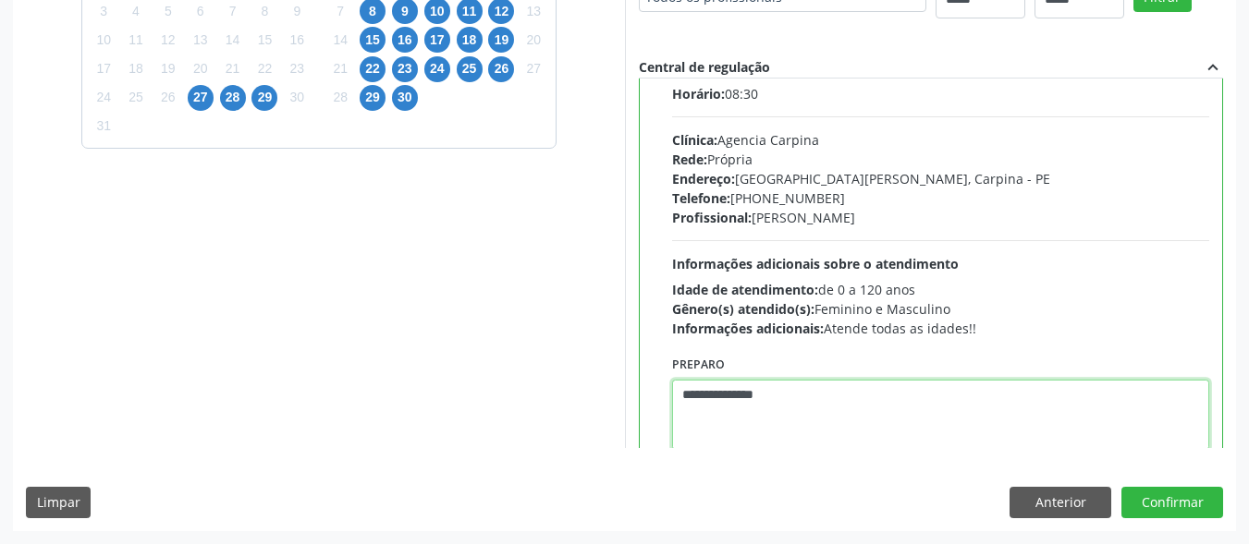
scroll to position [370, 0]
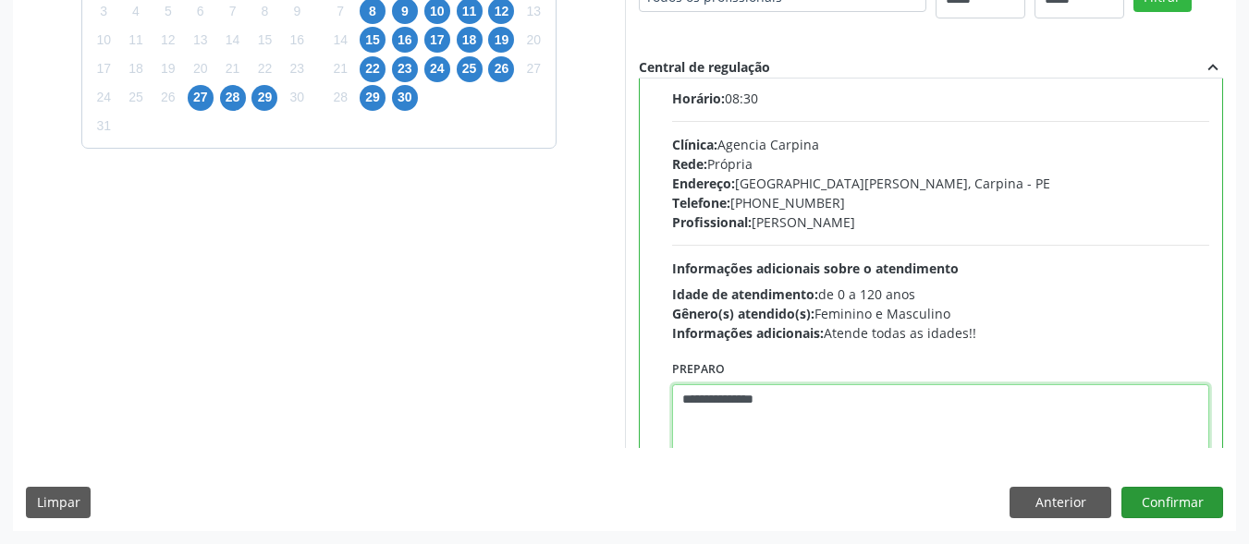
type textarea "**********"
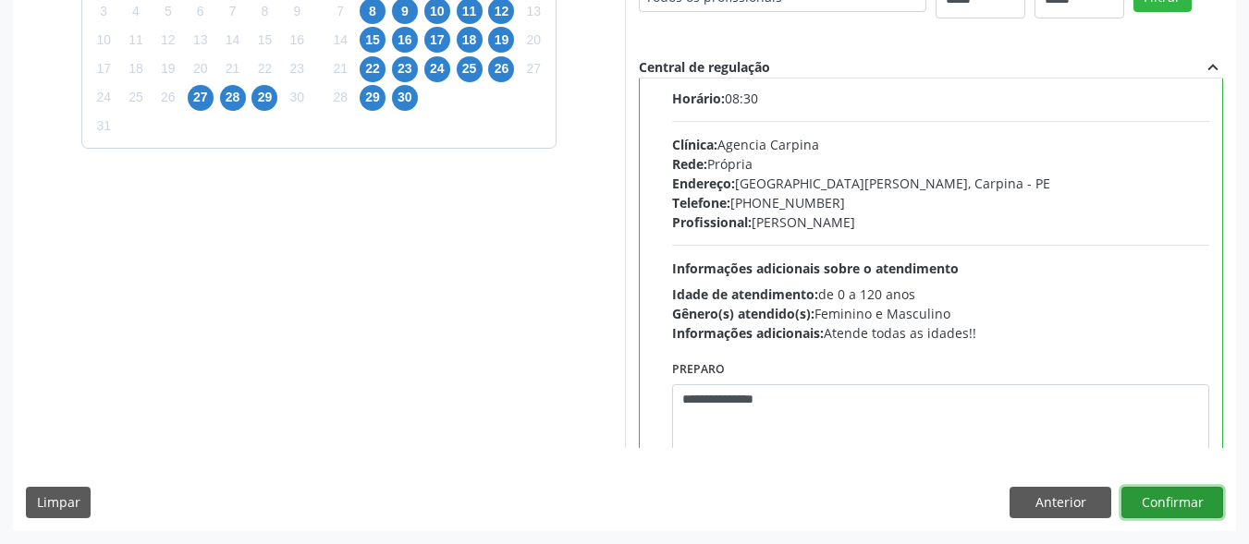
click at [1176, 501] on button "Confirmar" at bounding box center [1172, 502] width 102 height 31
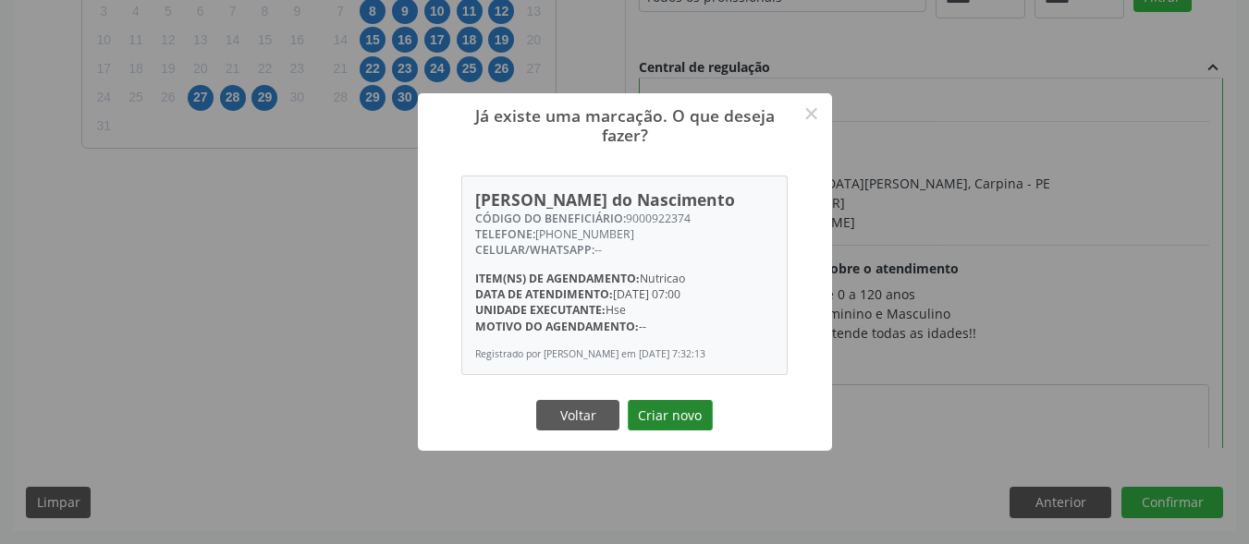
drag, startPoint x: 690, startPoint y: 434, endPoint x: 696, endPoint y: 425, distance: 11.3
click at [693, 430] on button "Criar novo" at bounding box center [670, 415] width 85 height 31
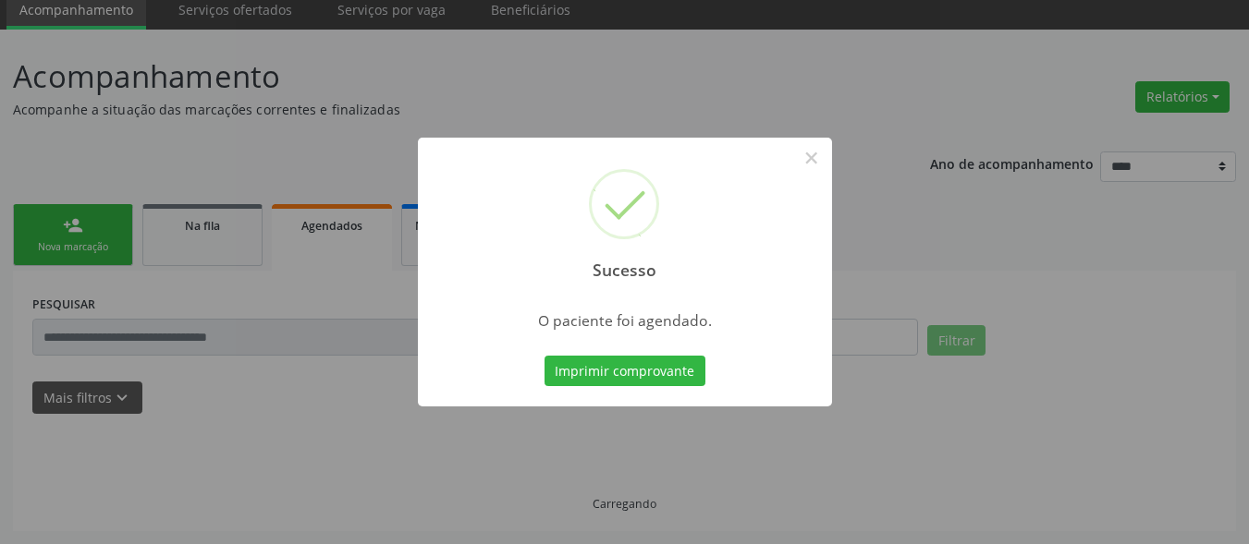
scroll to position [72, 0]
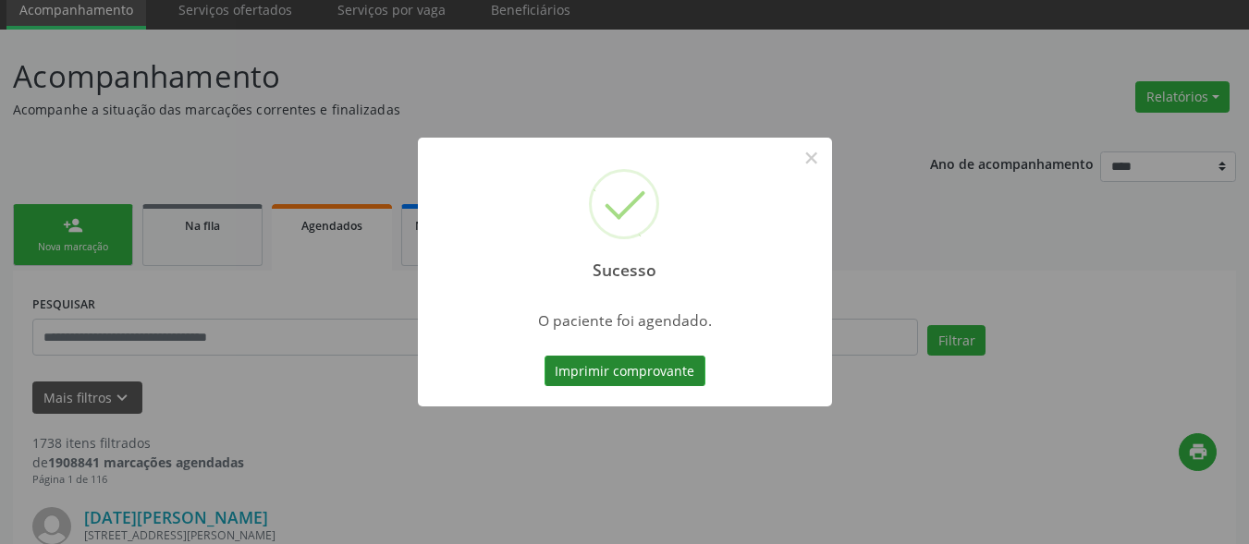
click at [672, 365] on button "Imprimir comprovante" at bounding box center [624, 371] width 161 height 31
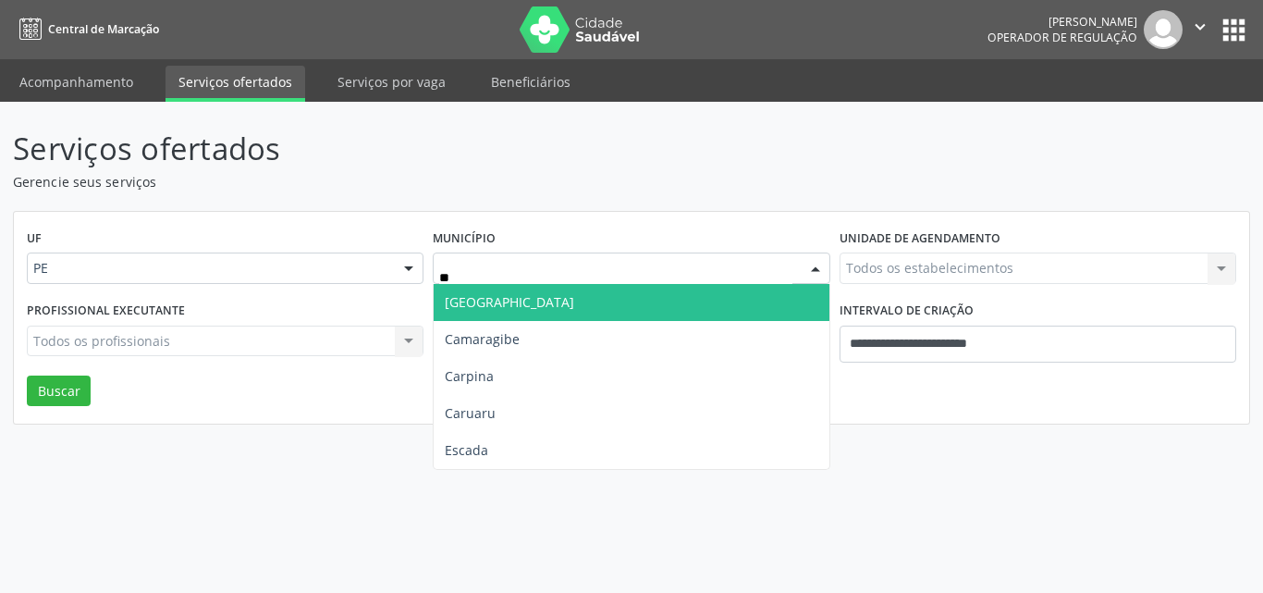
type input "***"
click at [567, 294] on span "Carpina" at bounding box center [631, 302] width 395 height 37
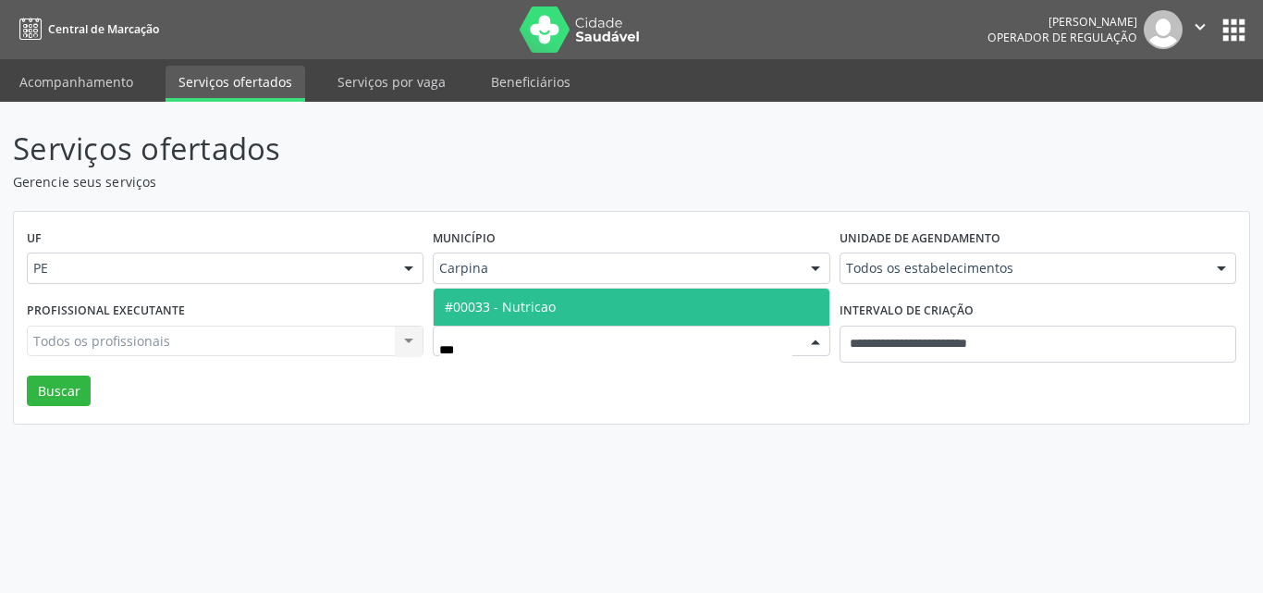
type input "****"
click at [549, 310] on span "#00033 - Nutricao" at bounding box center [500, 307] width 111 height 18
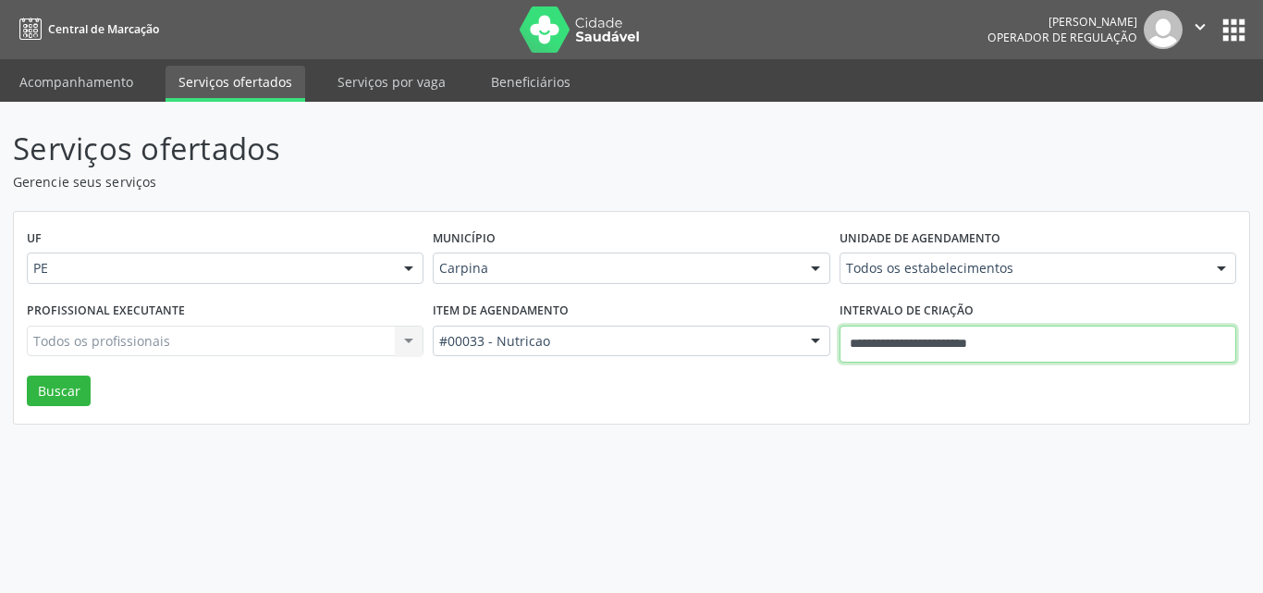
click at [940, 344] on input "**********" at bounding box center [1037, 343] width 397 height 37
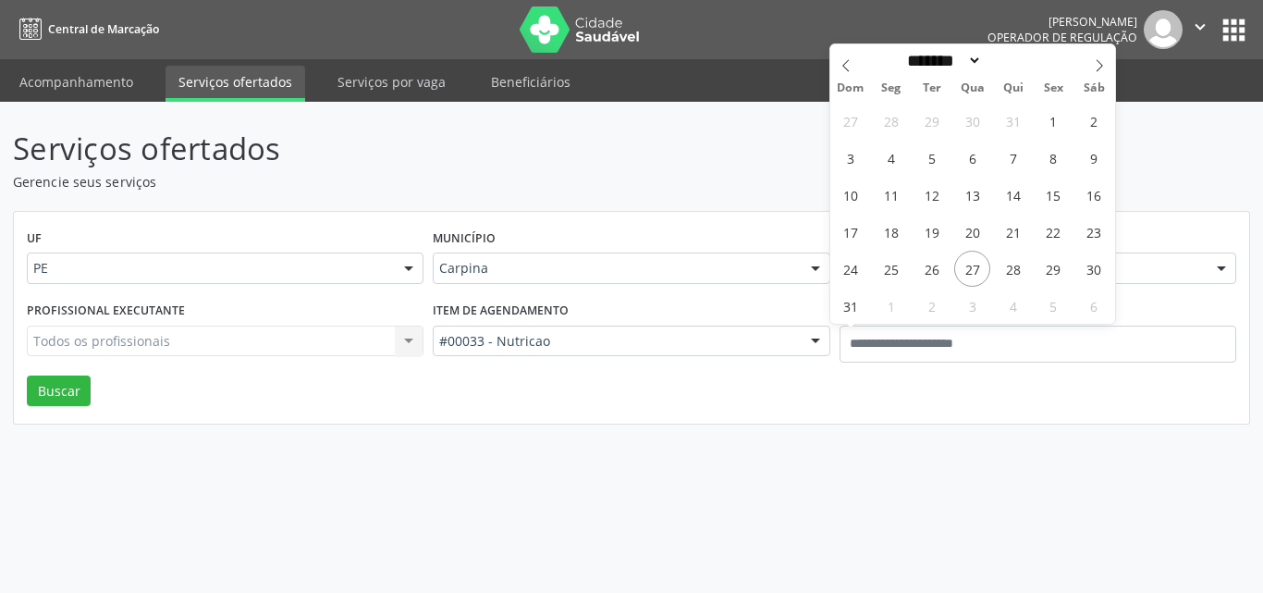
drag, startPoint x: 564, startPoint y: 480, endPoint x: 410, endPoint y: 416, distance: 167.0
click at [561, 462] on div "Serviços ofertados Gerencie seus serviços UF PE PE Nenhum resultado encontrado …" at bounding box center [631, 347] width 1263 height 491
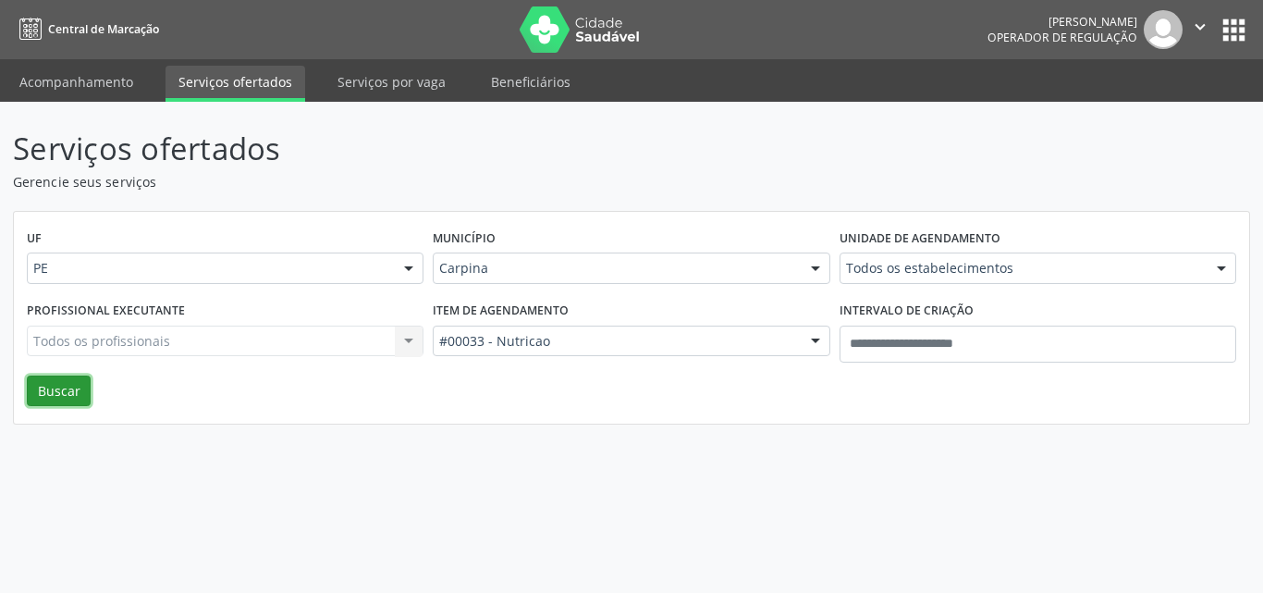
click at [66, 387] on button "Buscar" at bounding box center [59, 390] width 64 height 31
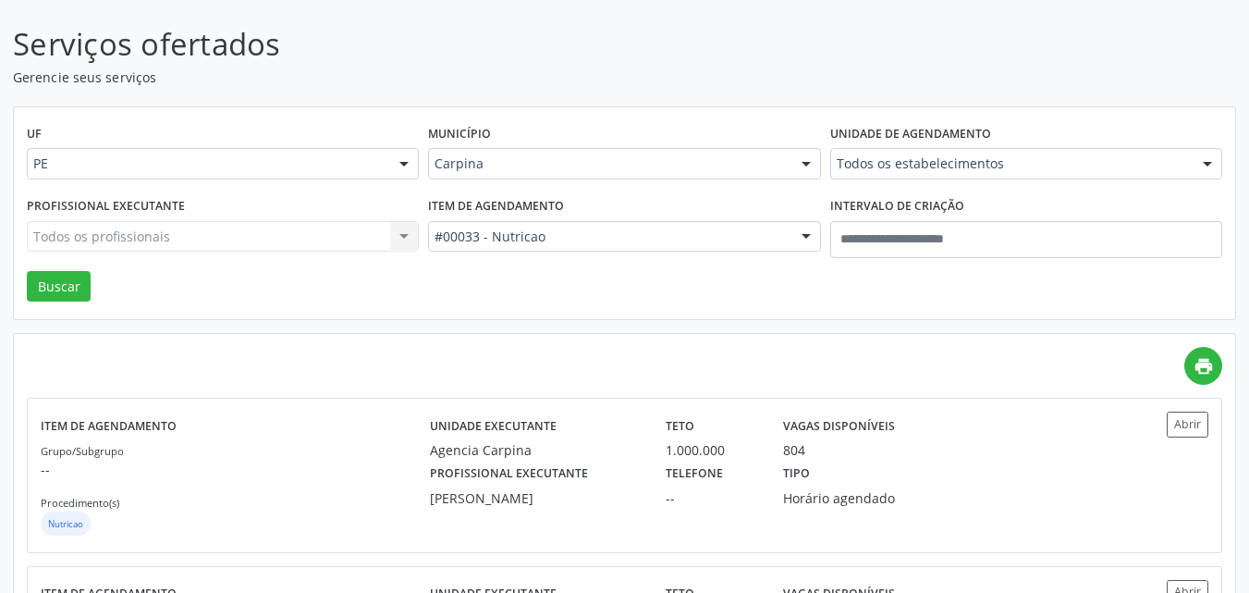
scroll to position [277, 0]
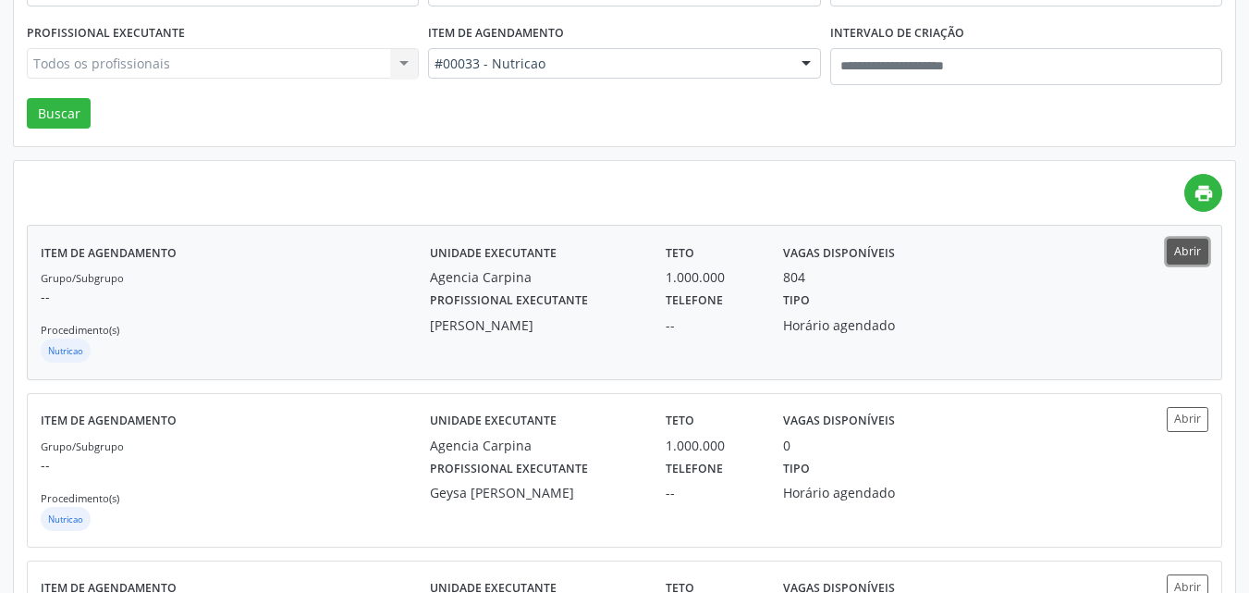
click at [1179, 251] on button "Abrir" at bounding box center [1188, 251] width 42 height 25
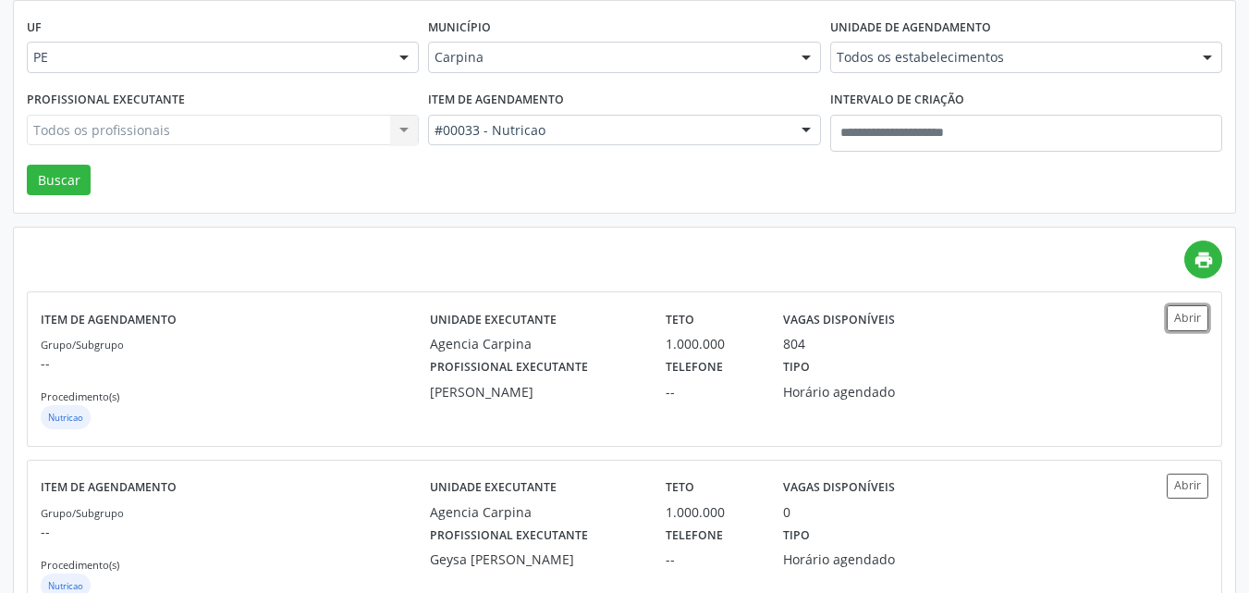
scroll to position [0, 0]
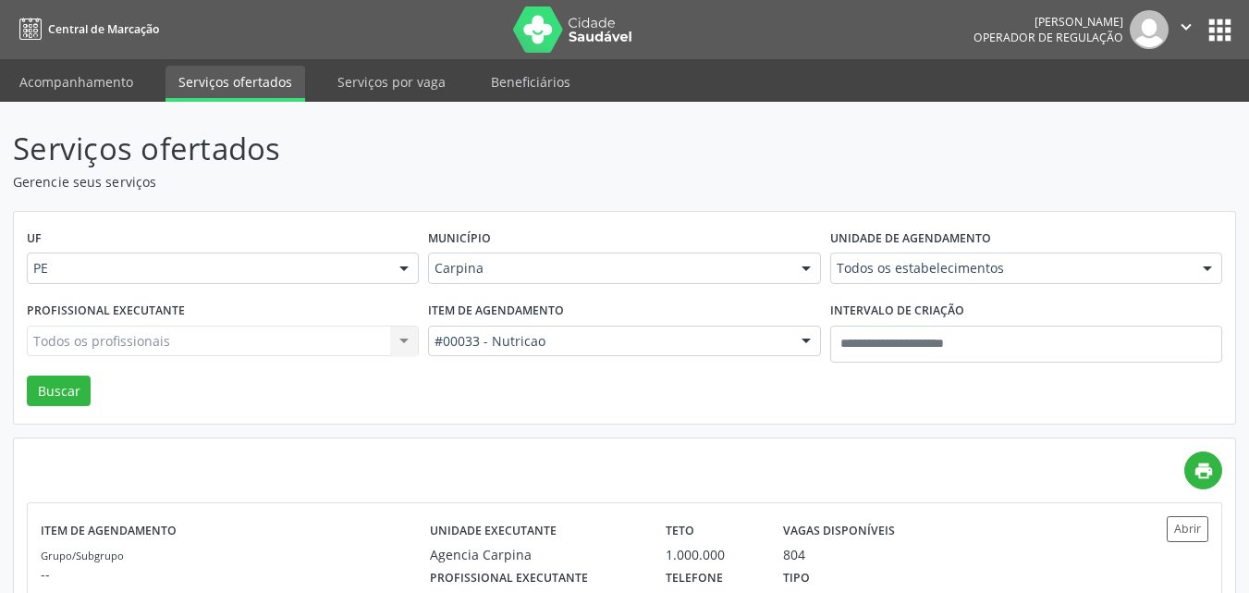
drag, startPoint x: 515, startPoint y: 335, endPoint x: 470, endPoint y: 338, distance: 45.4
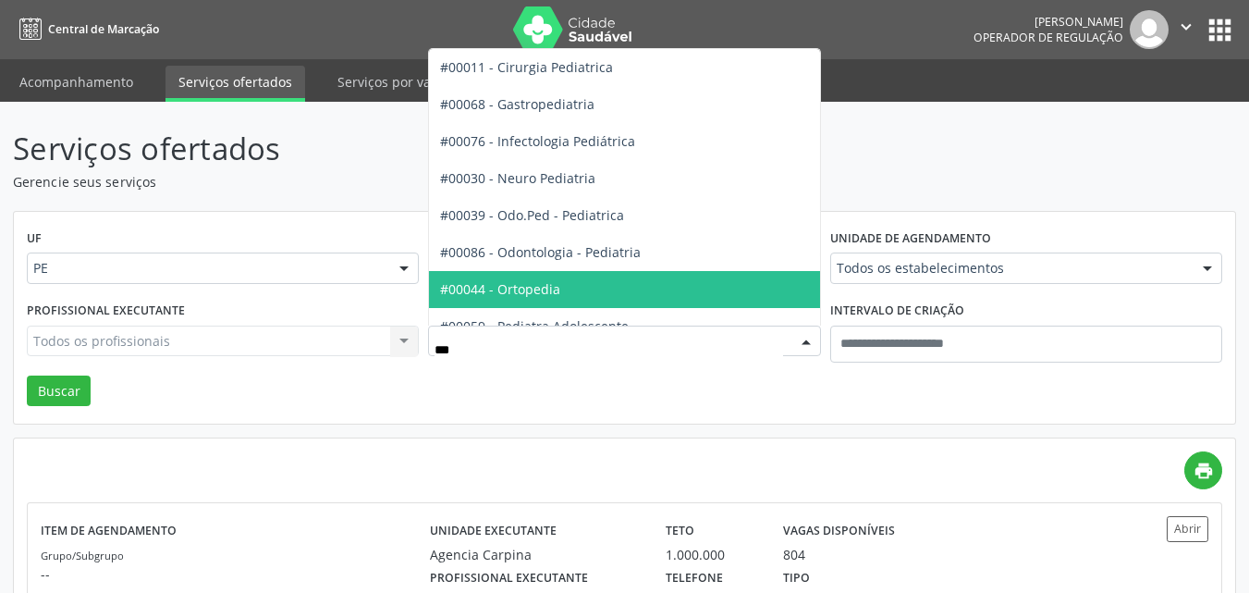
type input "****"
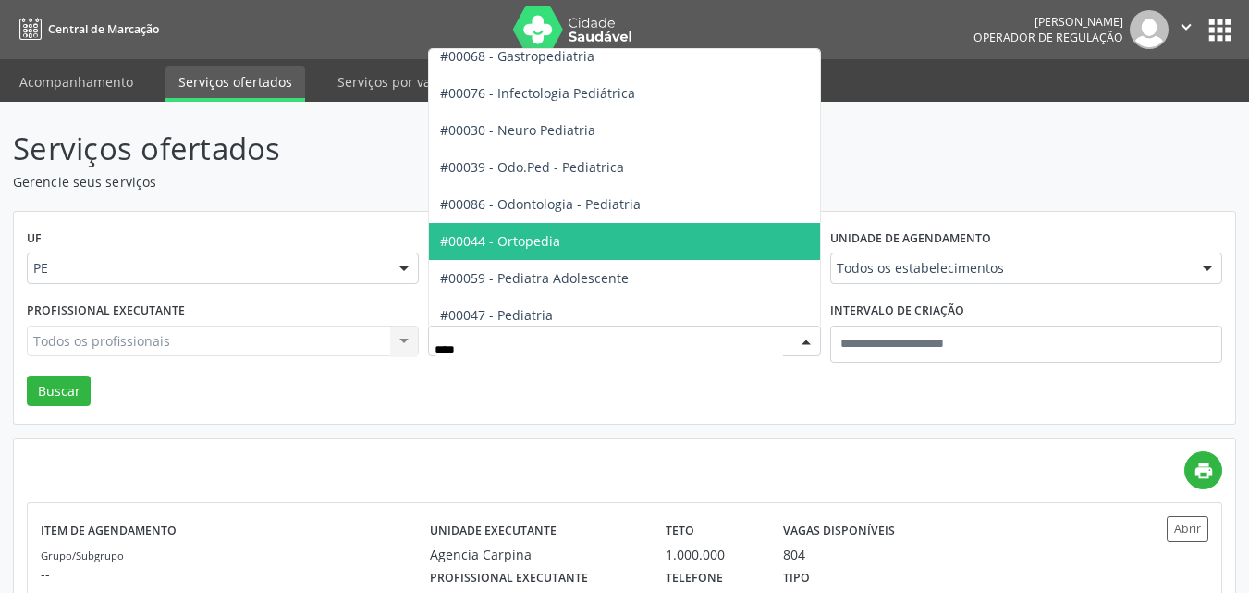
scroll to position [92, 0]
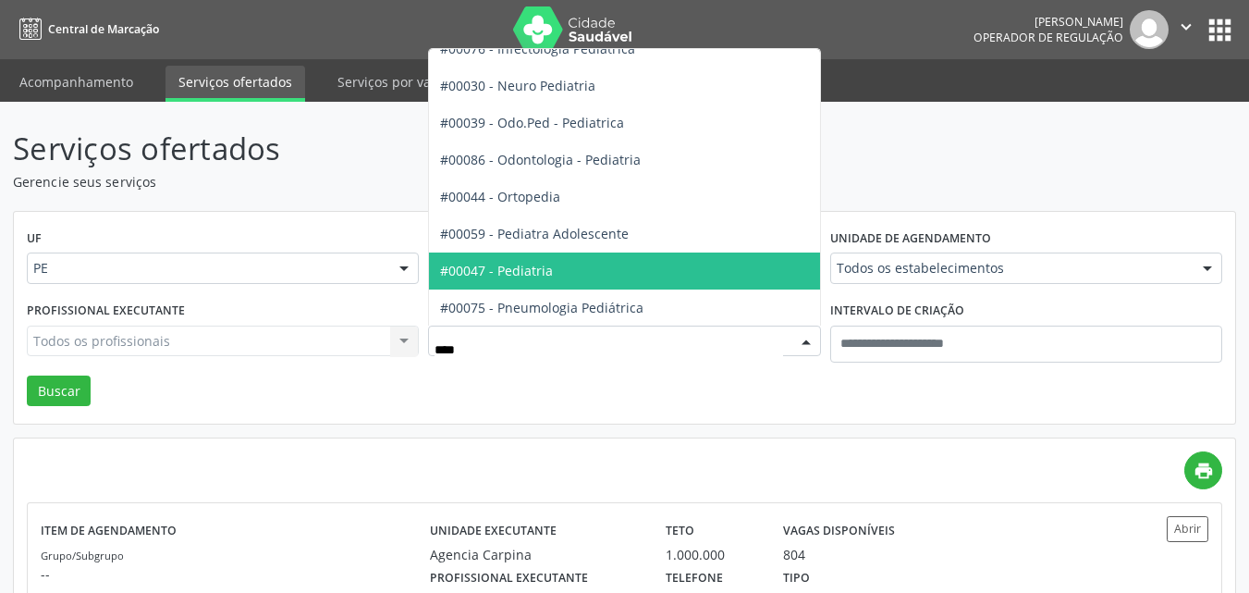
click at [562, 273] on span "#00047 - Pediatria" at bounding box center [624, 270] width 390 height 37
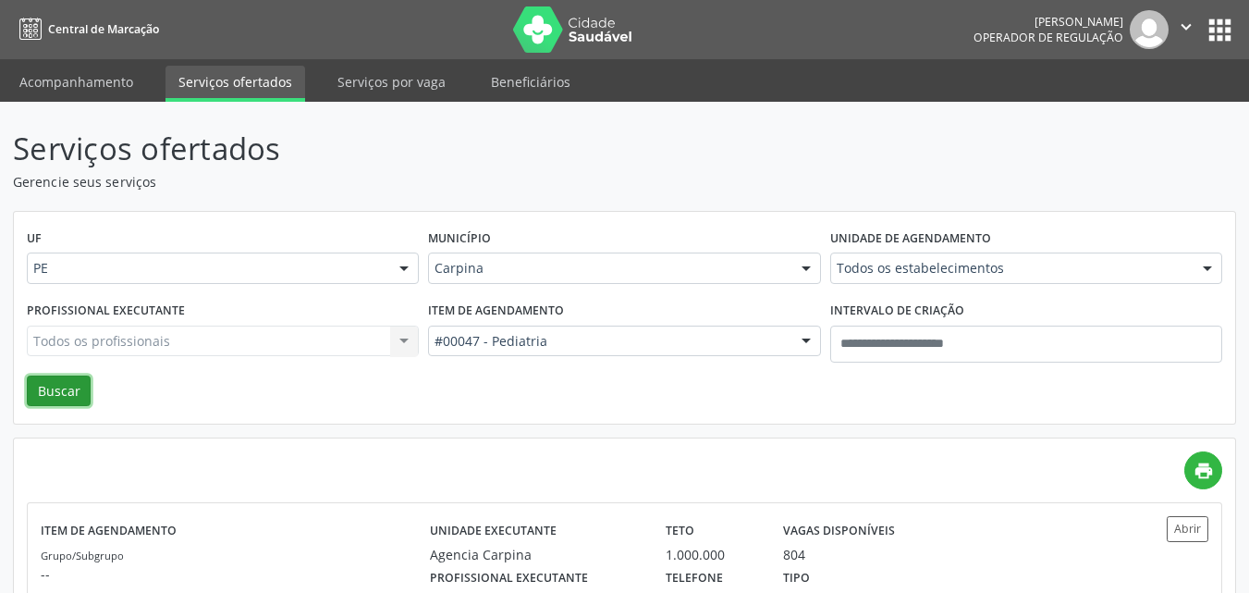
click at [69, 389] on button "Buscar" at bounding box center [59, 390] width 64 height 31
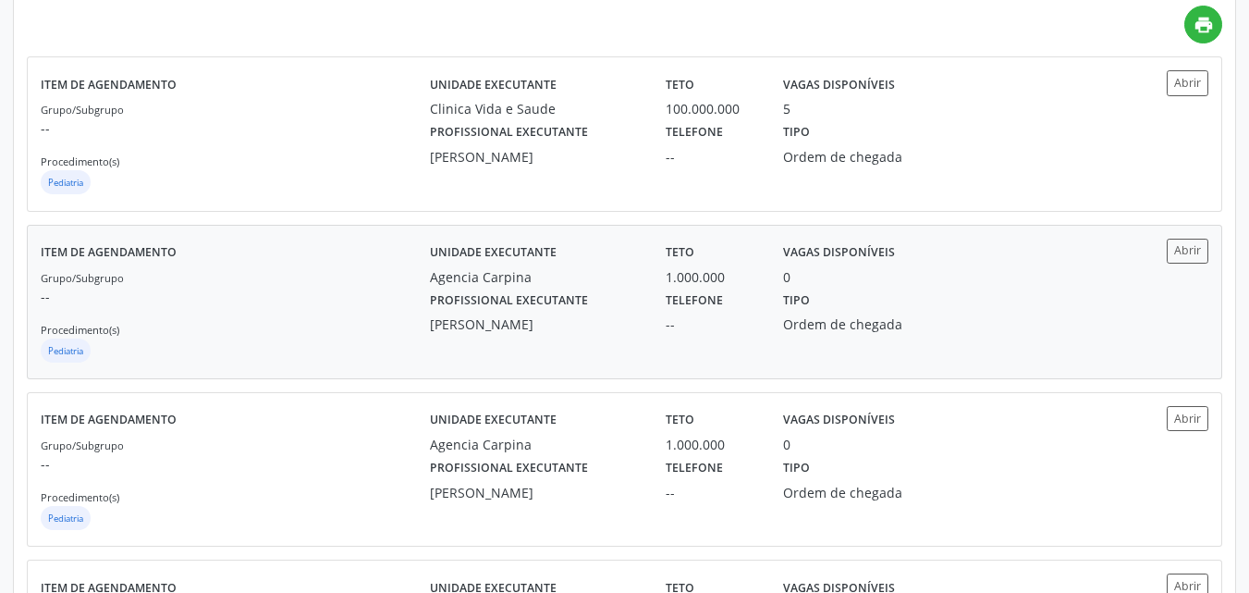
scroll to position [462, 0]
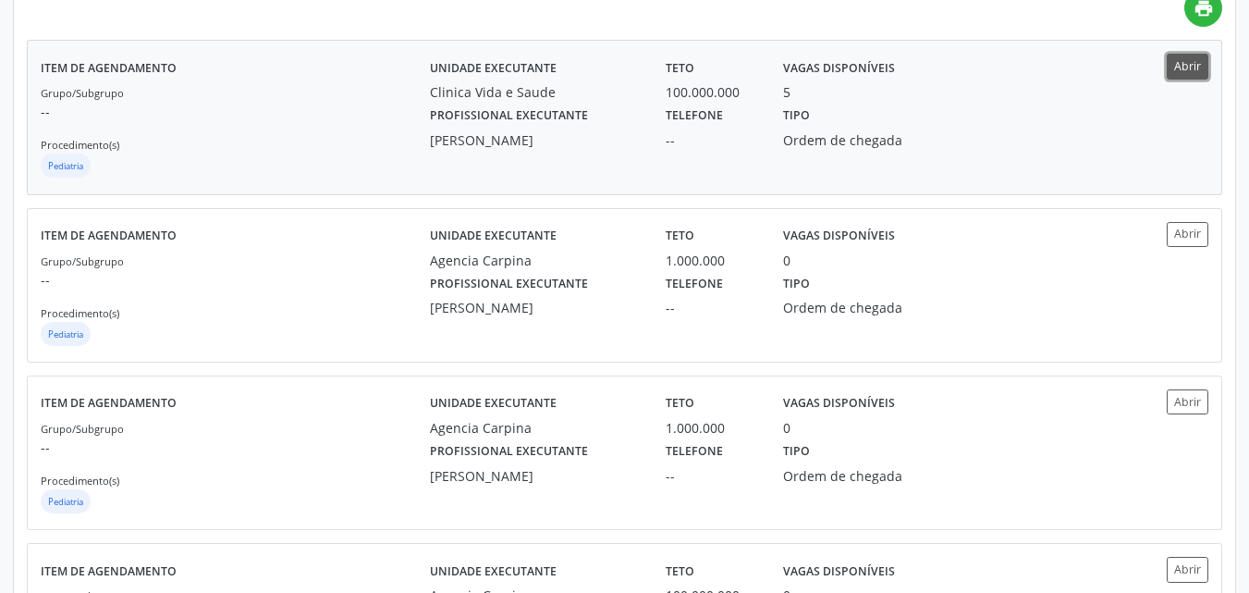
click at [1183, 64] on button "Abrir" at bounding box center [1188, 66] width 42 height 25
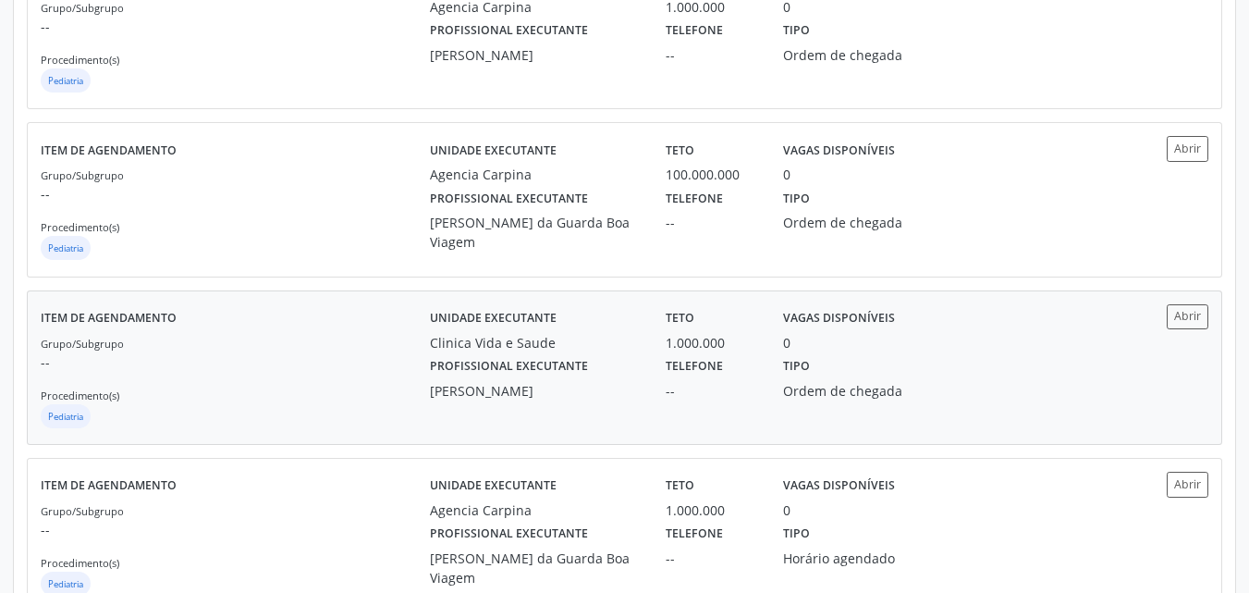
scroll to position [850, 0]
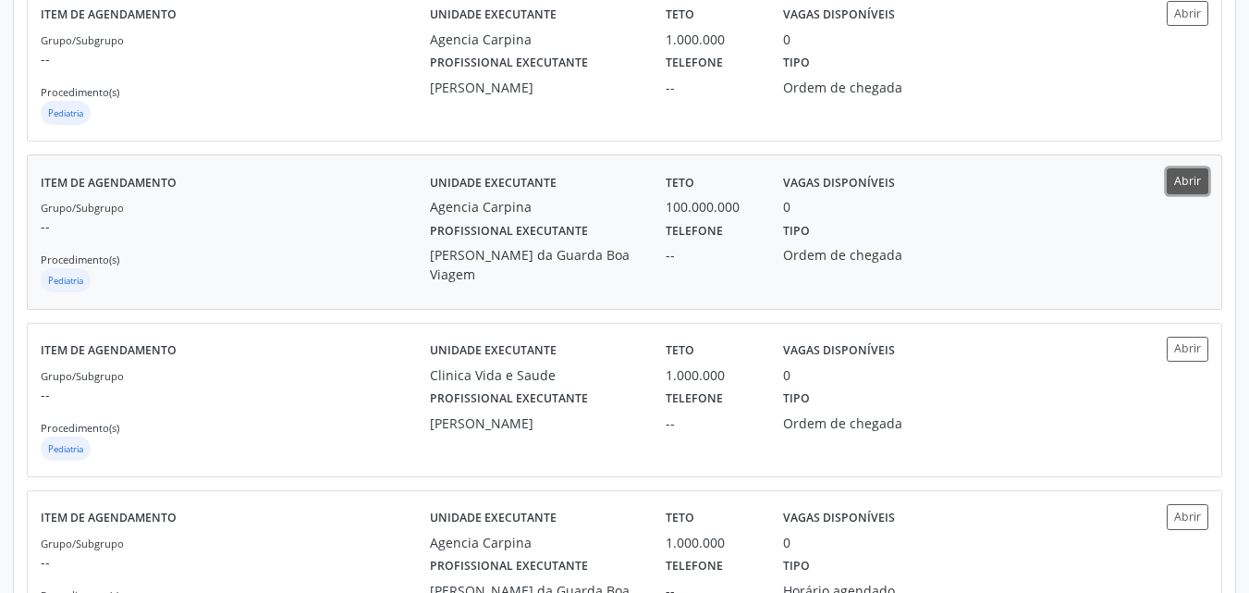
click at [1181, 177] on button "Abrir" at bounding box center [1188, 180] width 42 height 25
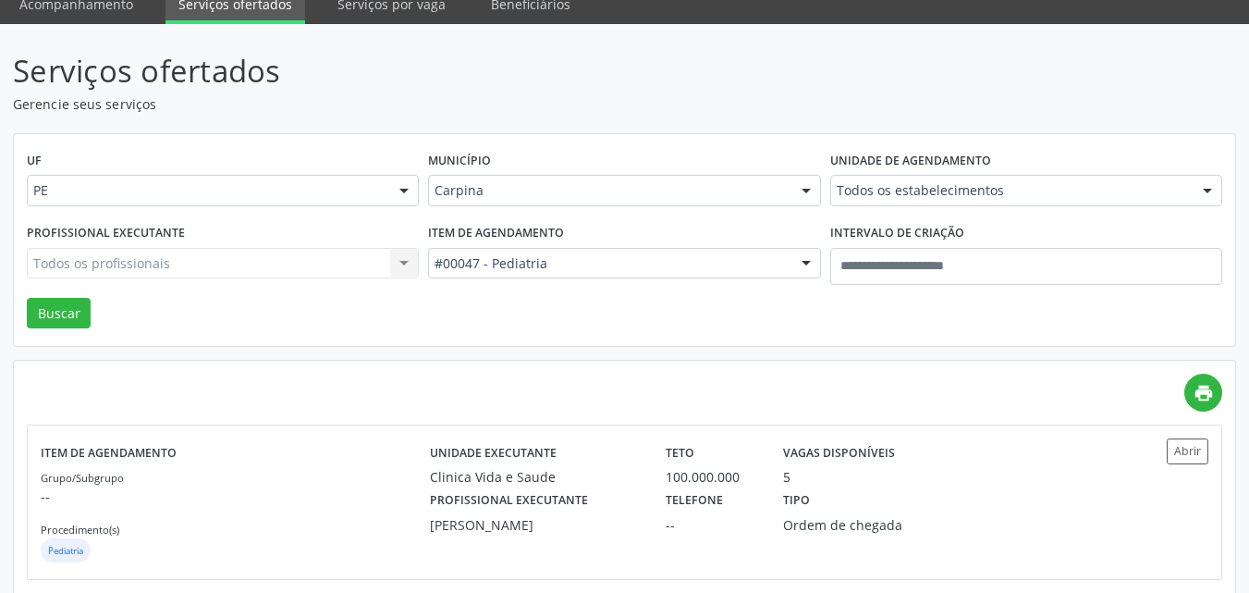
scroll to position [0, 0]
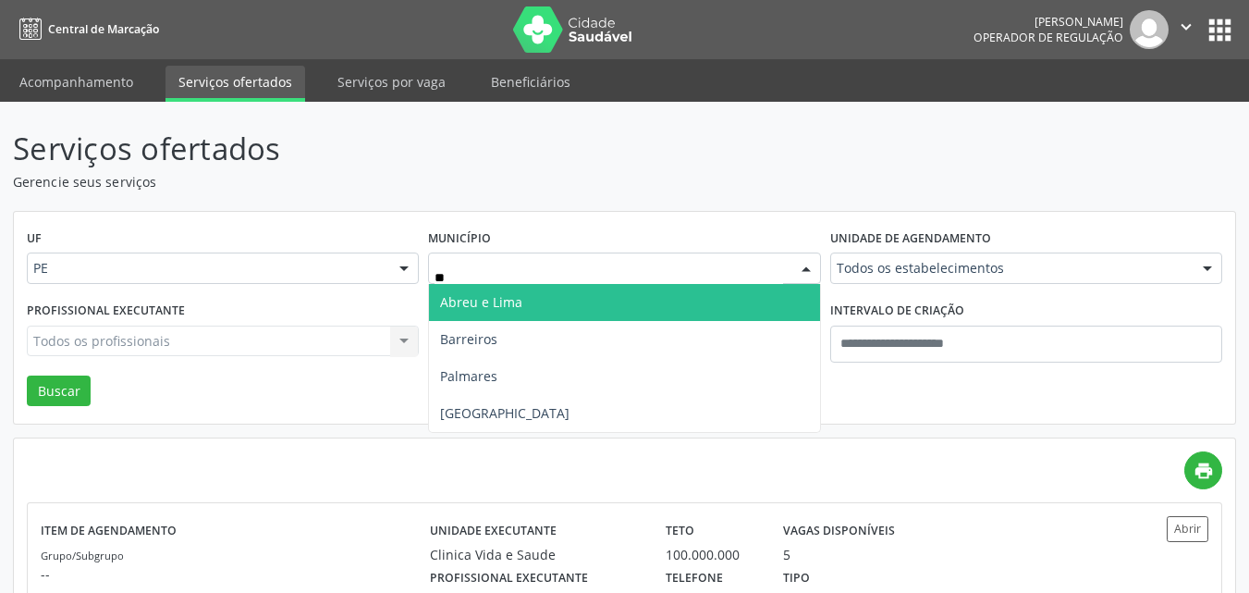
type input "***"
drag, startPoint x: 563, startPoint y: 299, endPoint x: 563, endPoint y: 312, distance: 12.9
click at [563, 298] on span "Recife" at bounding box center [624, 302] width 390 height 37
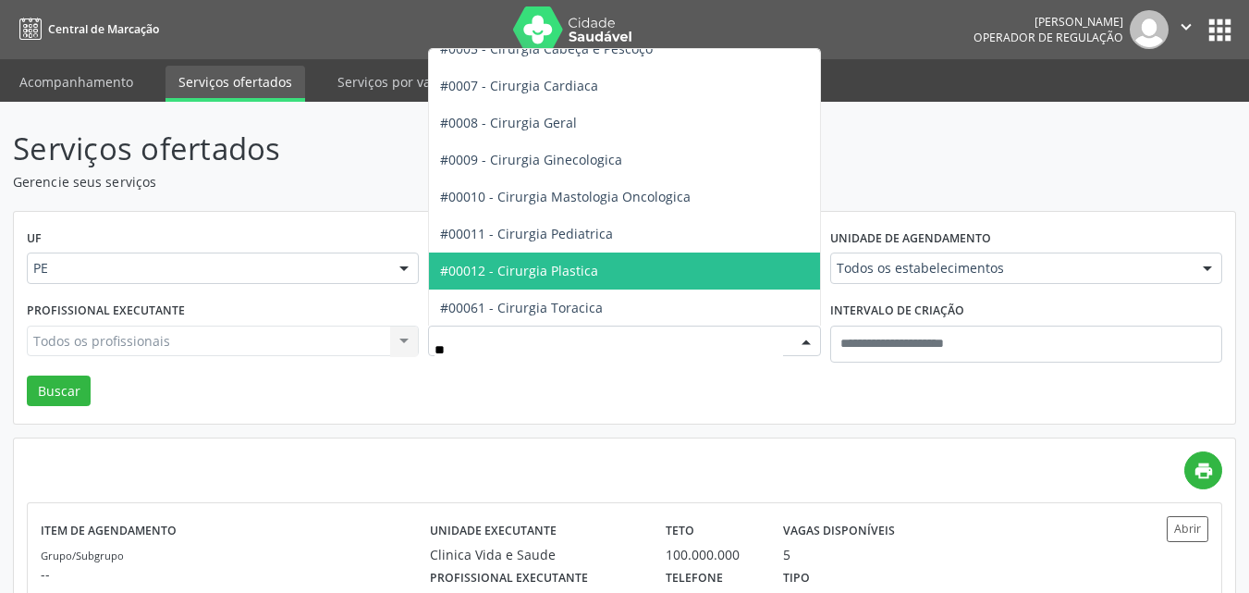
type input "***"
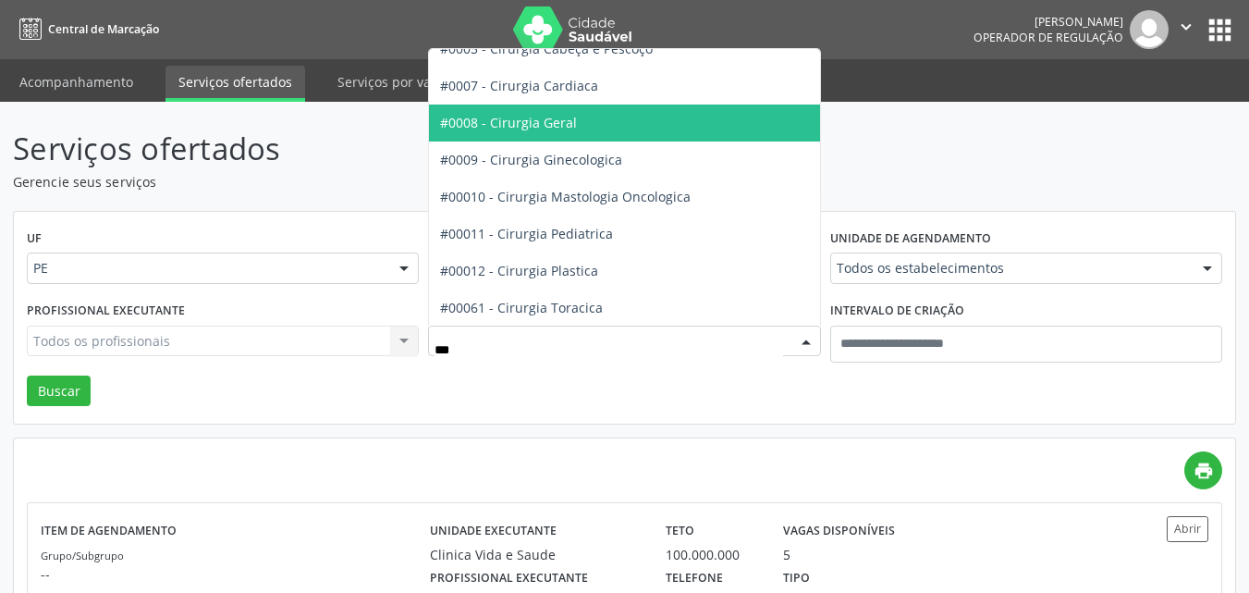
click at [590, 128] on span "#0008 - Cirurgia Geral" at bounding box center [624, 122] width 390 height 37
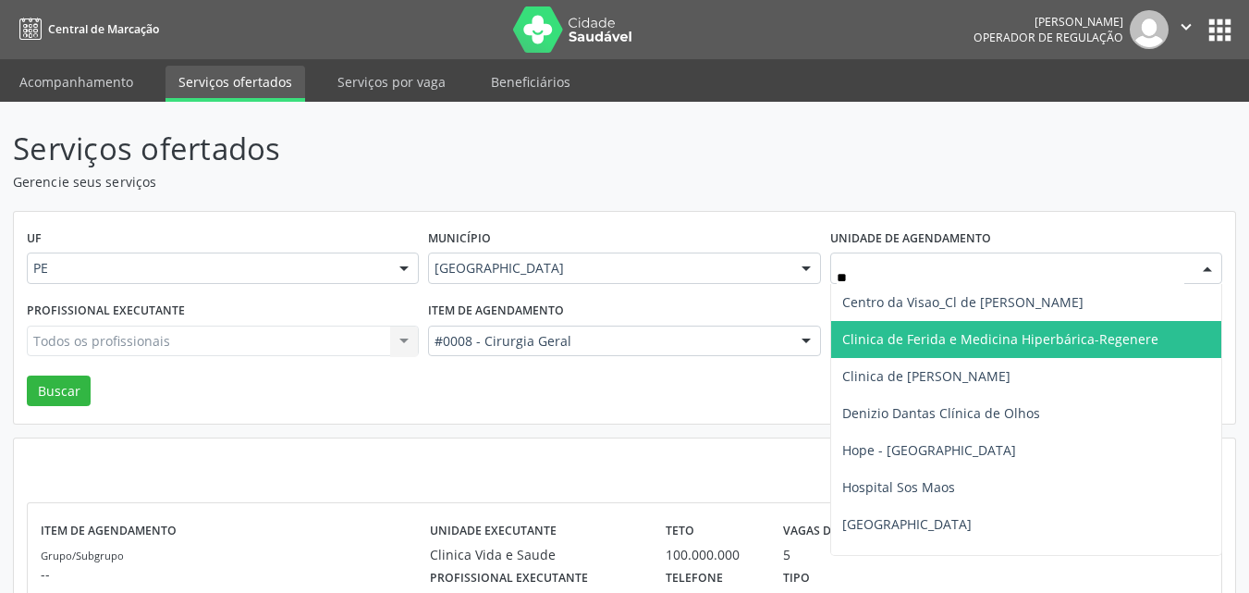
type input "***"
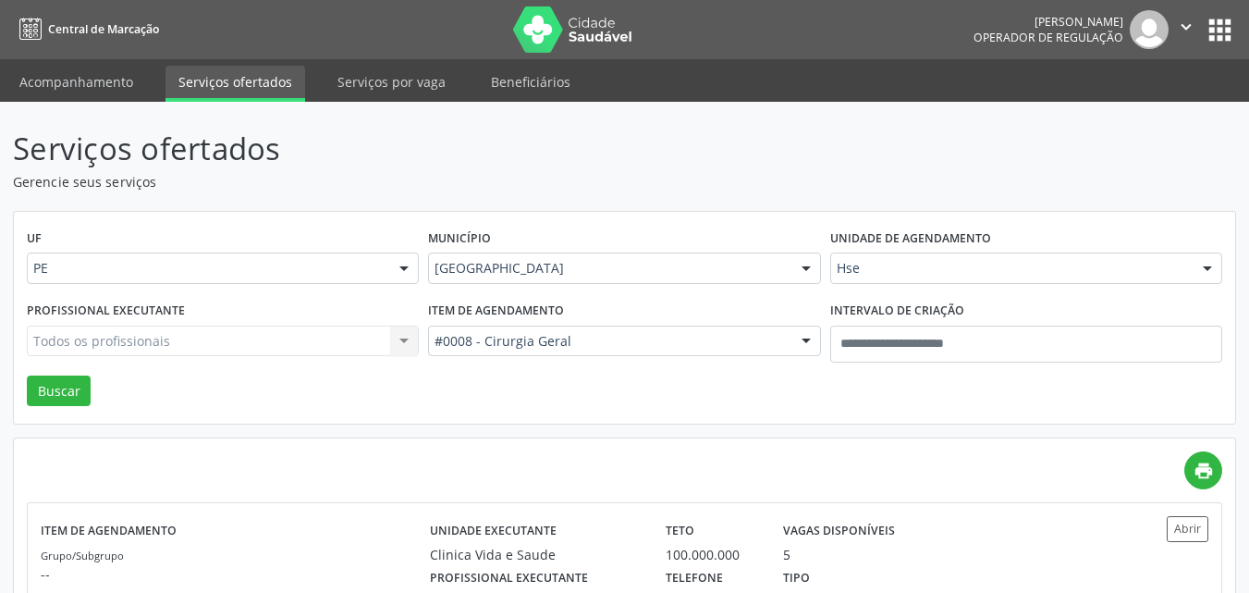
click at [184, 338] on div "Todos os profissionais Todos os profissionais Nenhum resultado encontrado para:…" at bounding box center [223, 340] width 392 height 31
click at [184, 340] on div "Todos os profissionais Todos os profissionais Nenhum resultado encontrado para:…" at bounding box center [223, 340] width 392 height 31
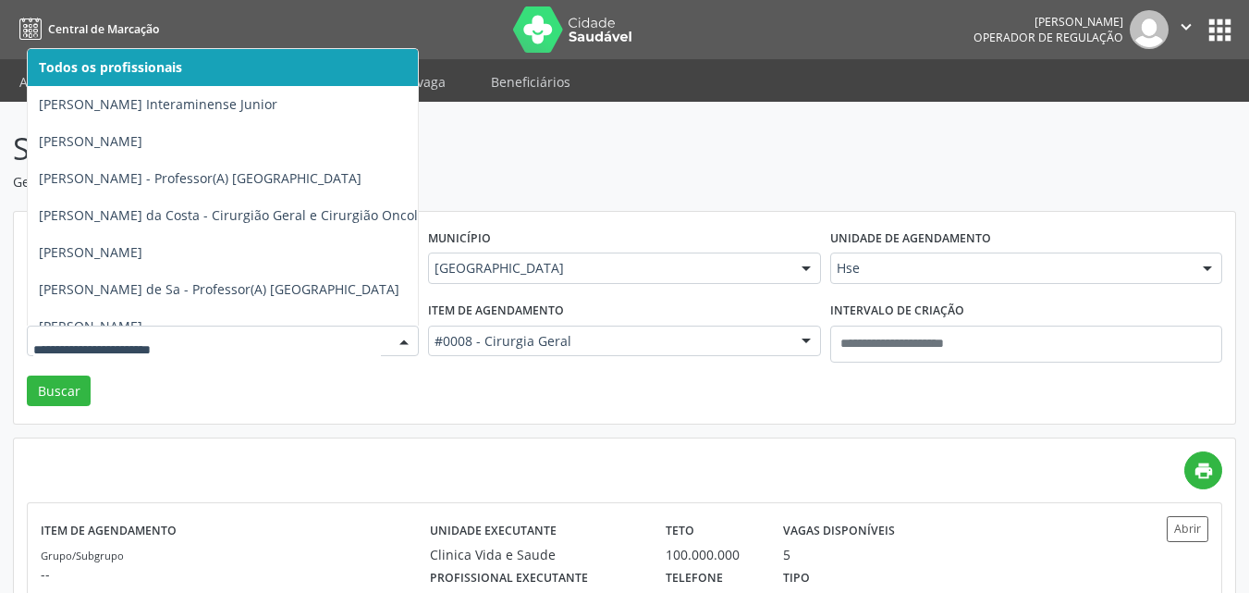
click at [184, 340] on input "text" at bounding box center [207, 350] width 348 height 37
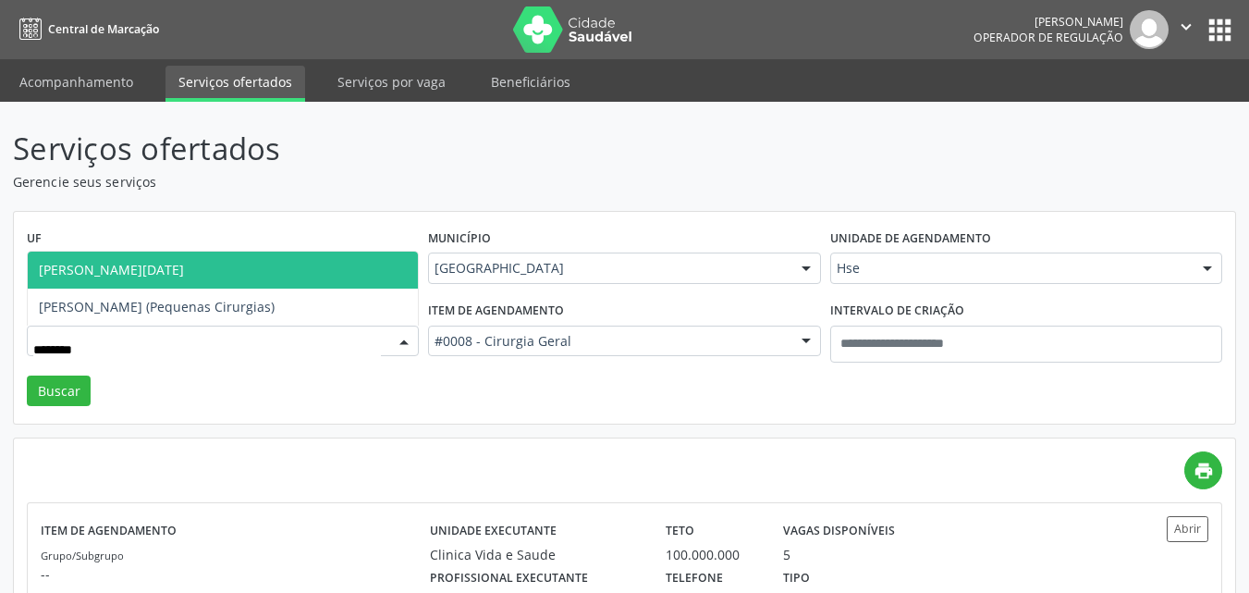
type input "*********"
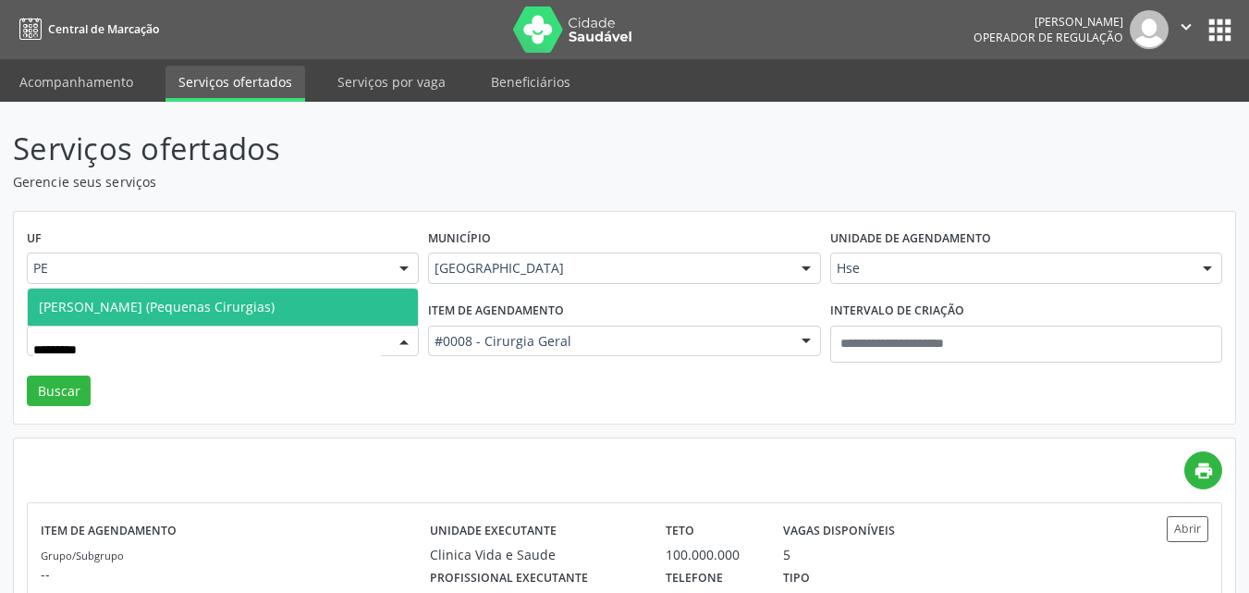
drag, startPoint x: 225, startPoint y: 309, endPoint x: 132, endPoint y: 351, distance: 101.8
click at [225, 308] on span "Maria Luiza Lemos Pires Pereira (Pequenas Cirurgias)" at bounding box center [157, 307] width 236 height 18
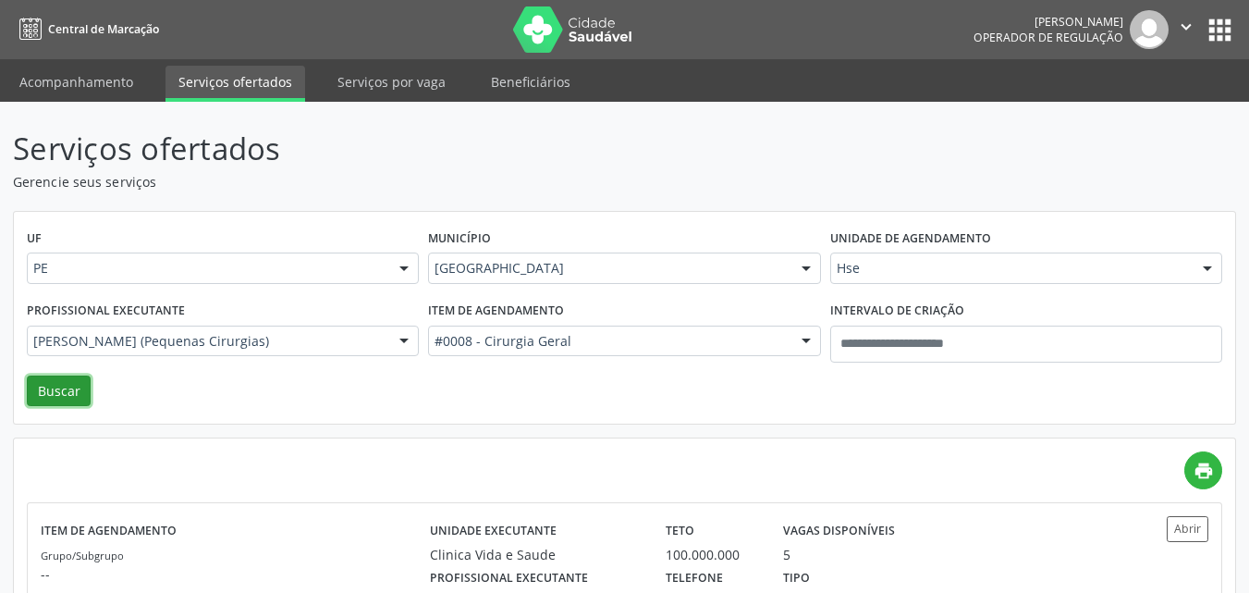
click at [73, 392] on button "Buscar" at bounding box center [59, 390] width 64 height 31
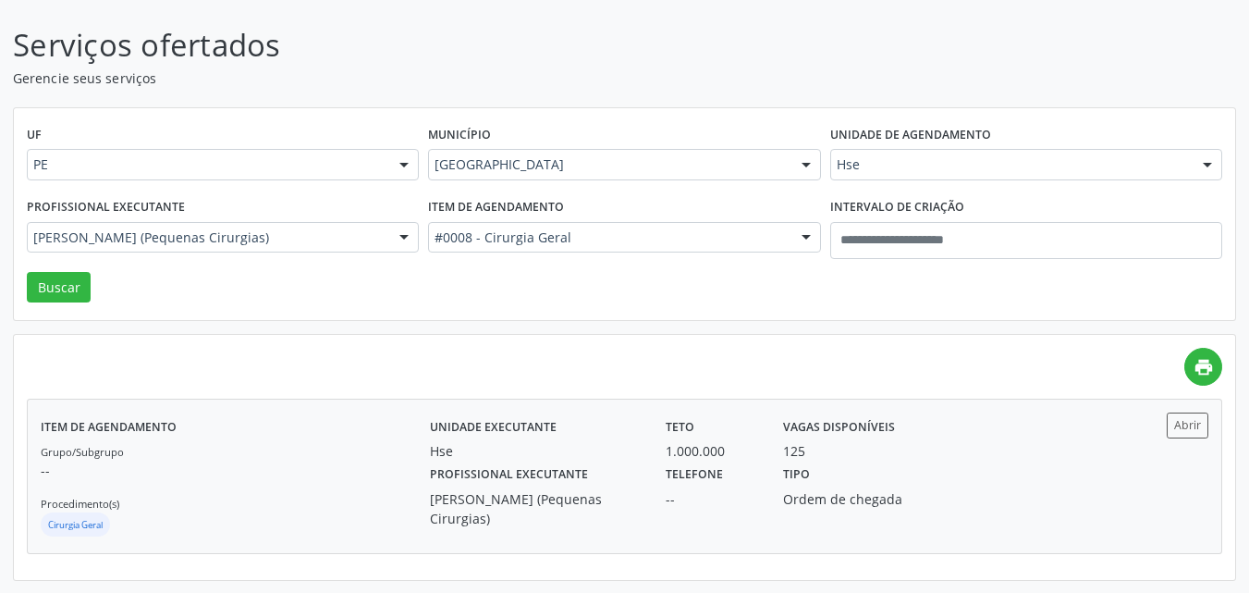
scroll to position [104, 0]
click at [1170, 418] on button "Abrir" at bounding box center [1188, 423] width 42 height 25
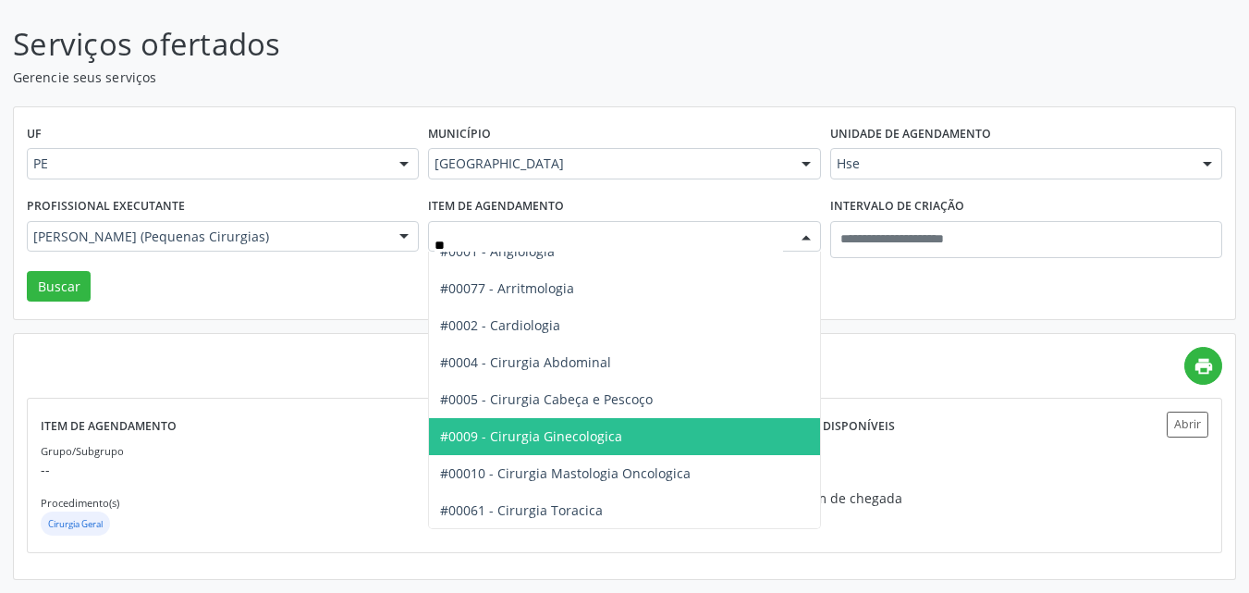
scroll to position [0, 0]
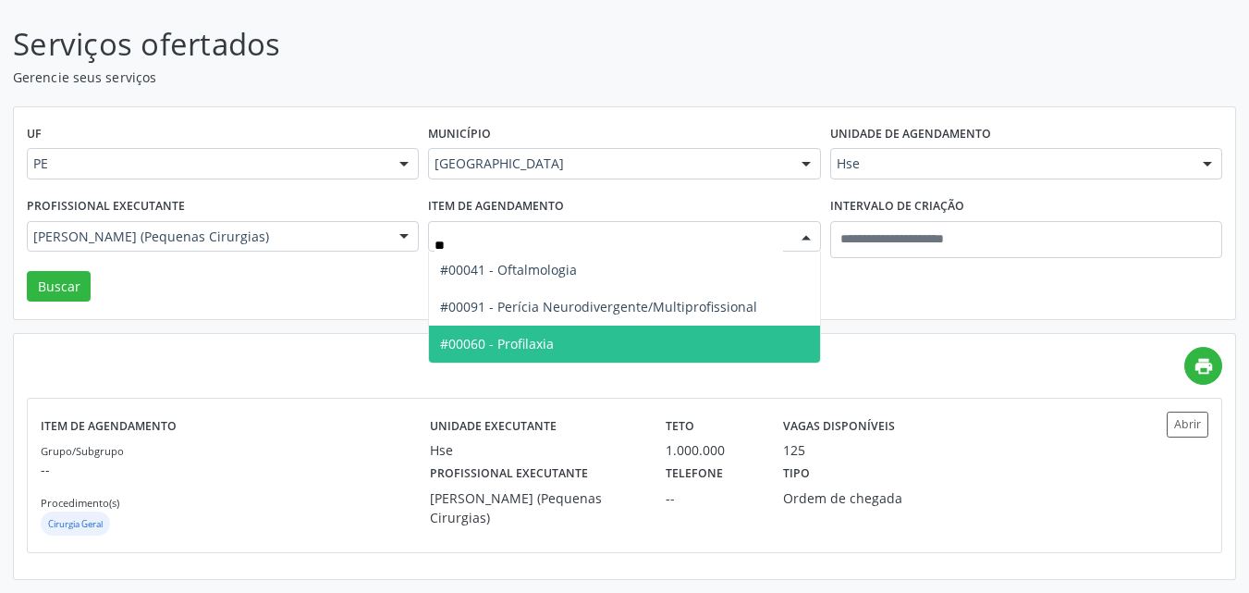
type input "***"
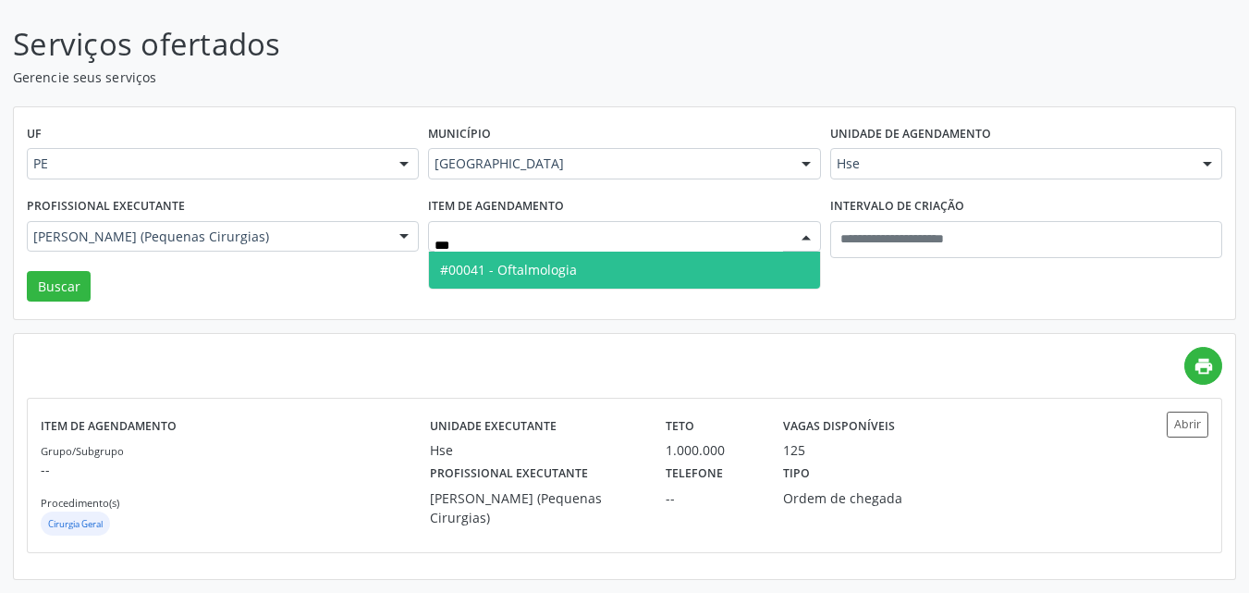
drag, startPoint x: 540, startPoint y: 279, endPoint x: 550, endPoint y: 275, distance: 10.8
click at [544, 277] on span "#00041 - Oftalmologia" at bounding box center [508, 270] width 137 height 18
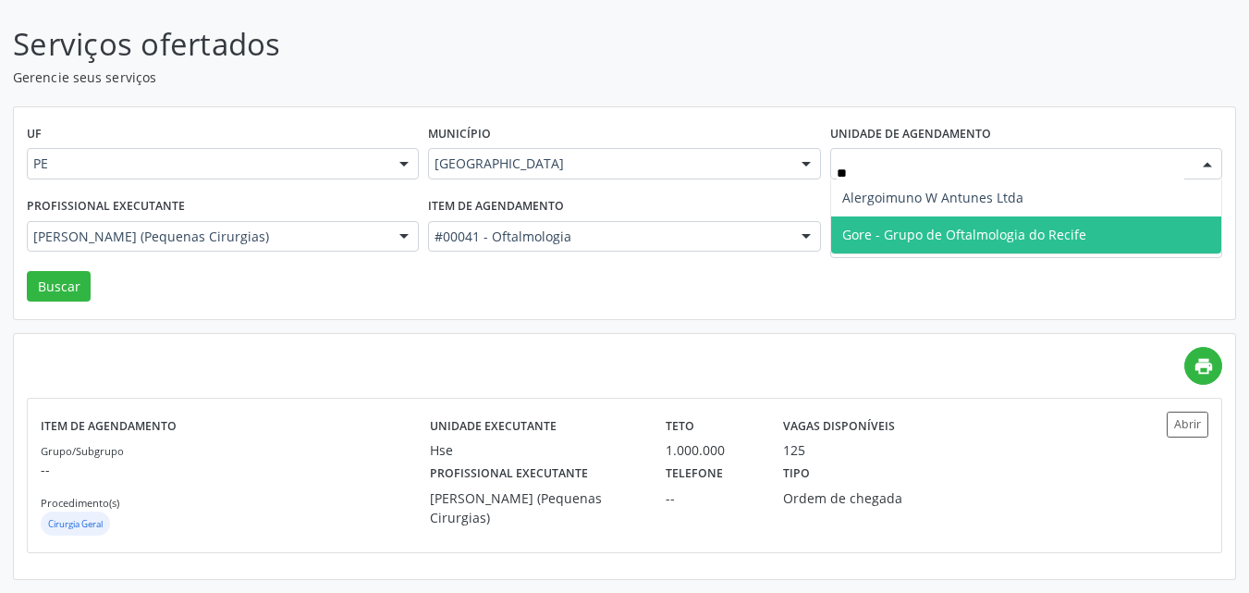
type input "***"
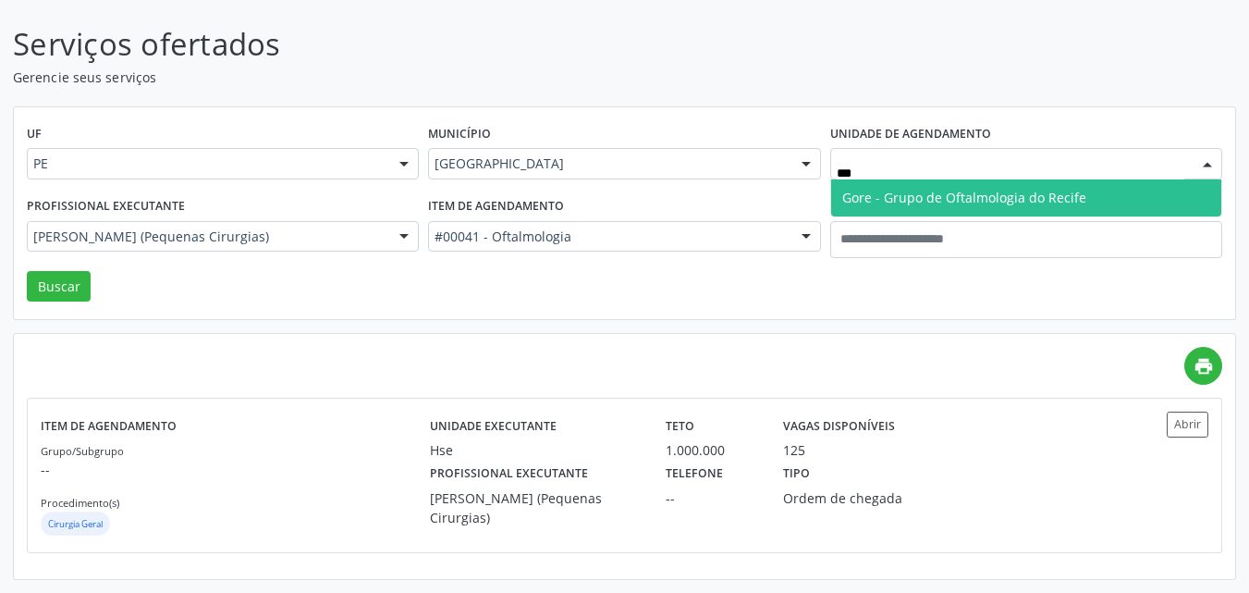
click at [936, 195] on span "Gore - Grupo de Oftalmologia do Recife" at bounding box center [964, 198] width 244 height 18
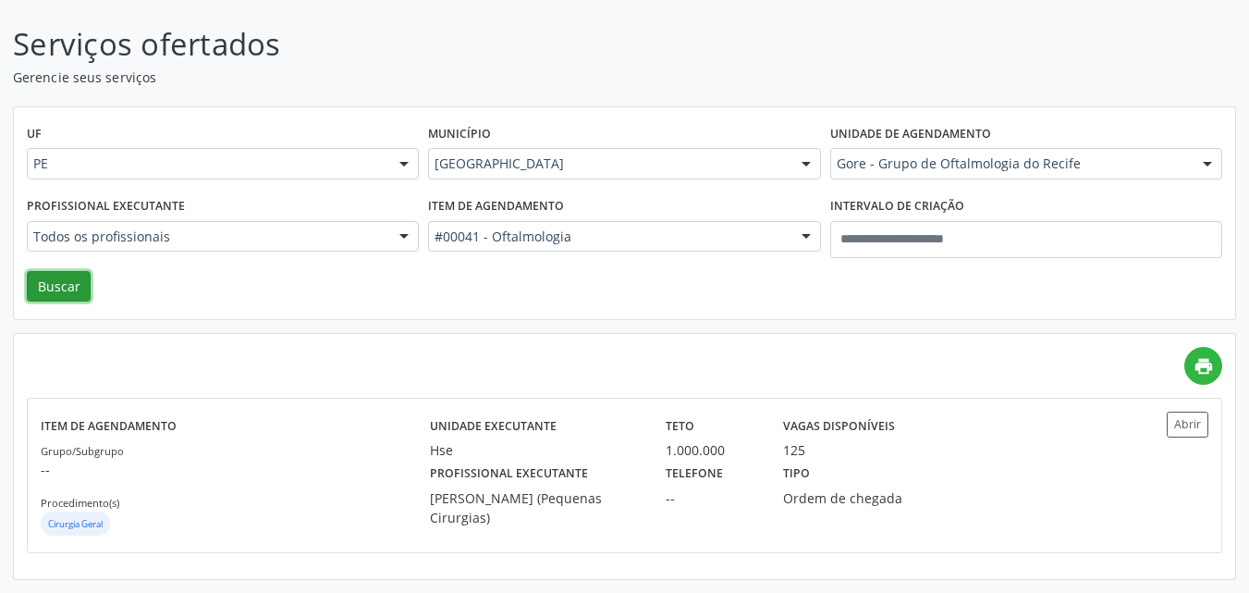
click at [68, 278] on button "Buscar" at bounding box center [59, 286] width 64 height 31
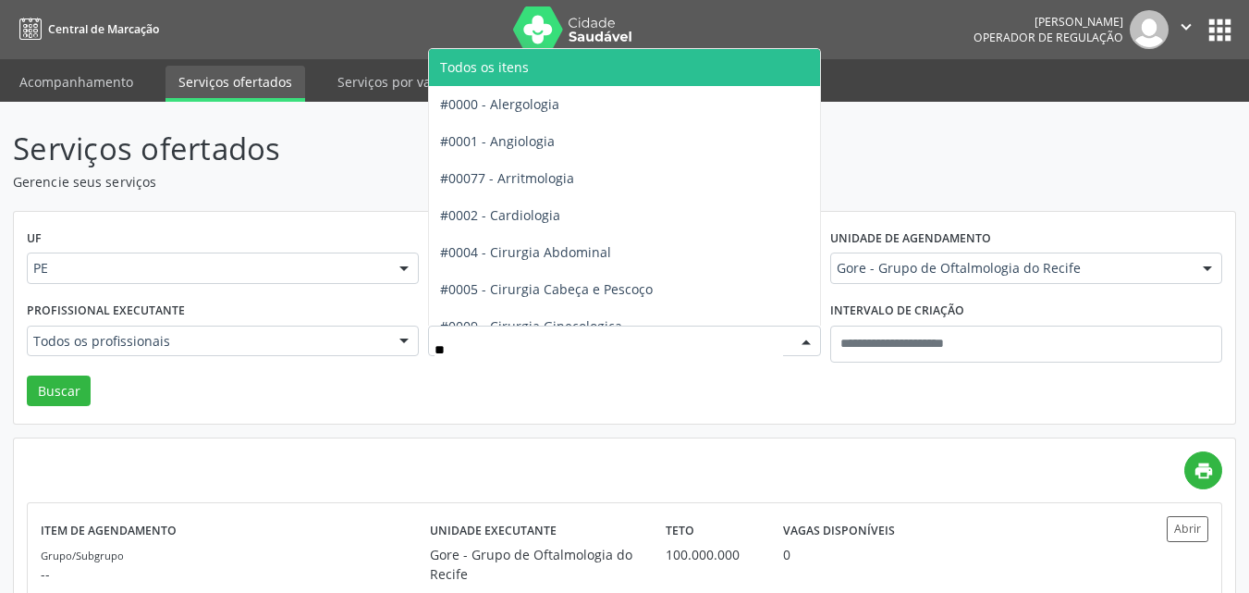
type input "***"
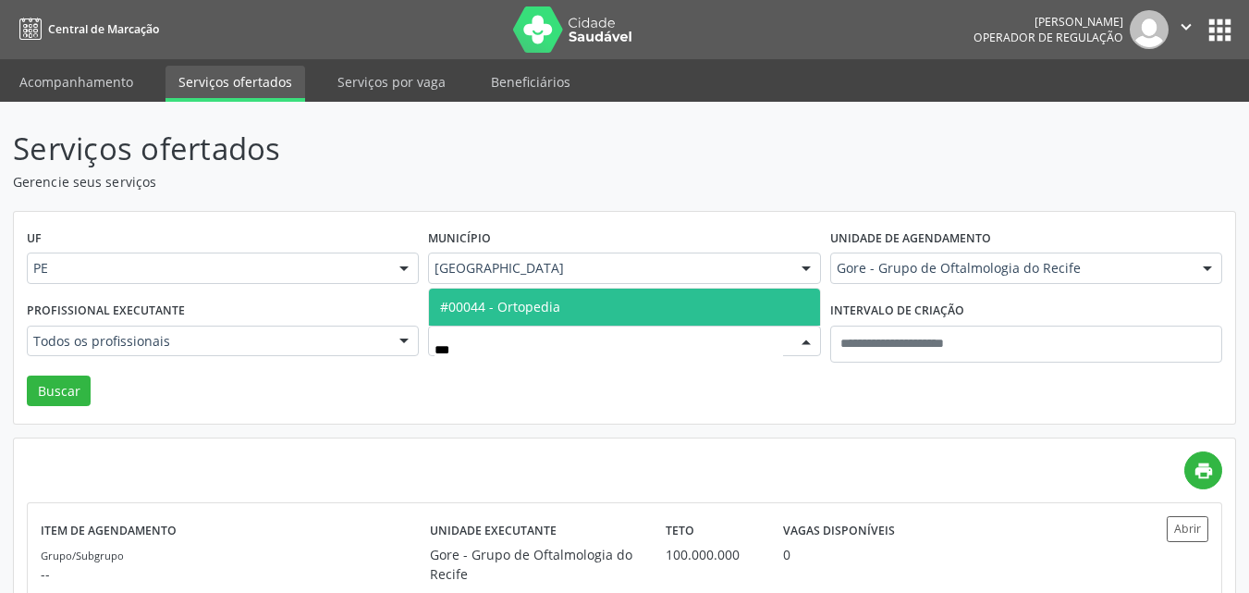
click at [593, 311] on span "#00044 - Ortopedia" at bounding box center [624, 306] width 390 height 37
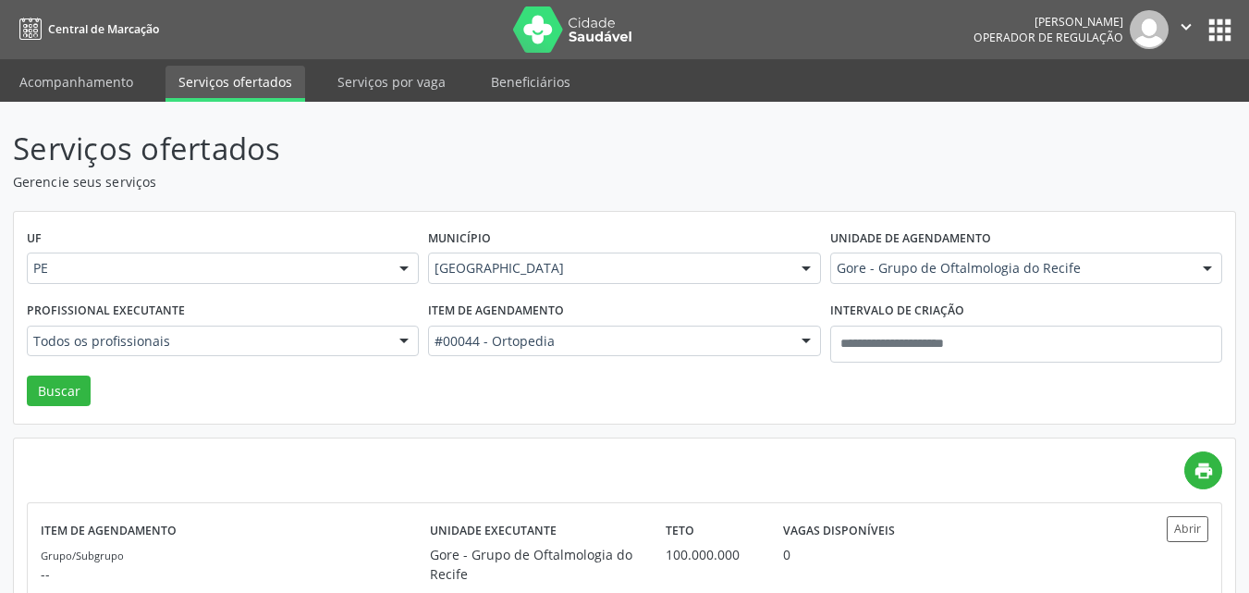
click at [864, 258] on div "Gore - Grupo de Oftalmologia do Recife" at bounding box center [1026, 267] width 392 height 31
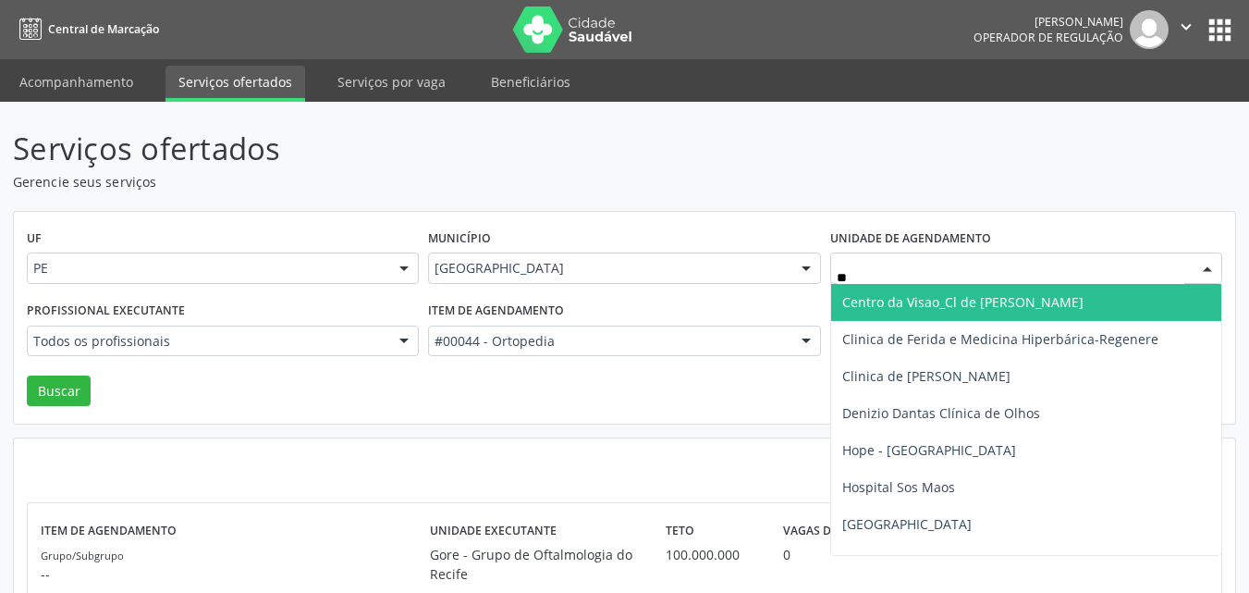
type input "***"
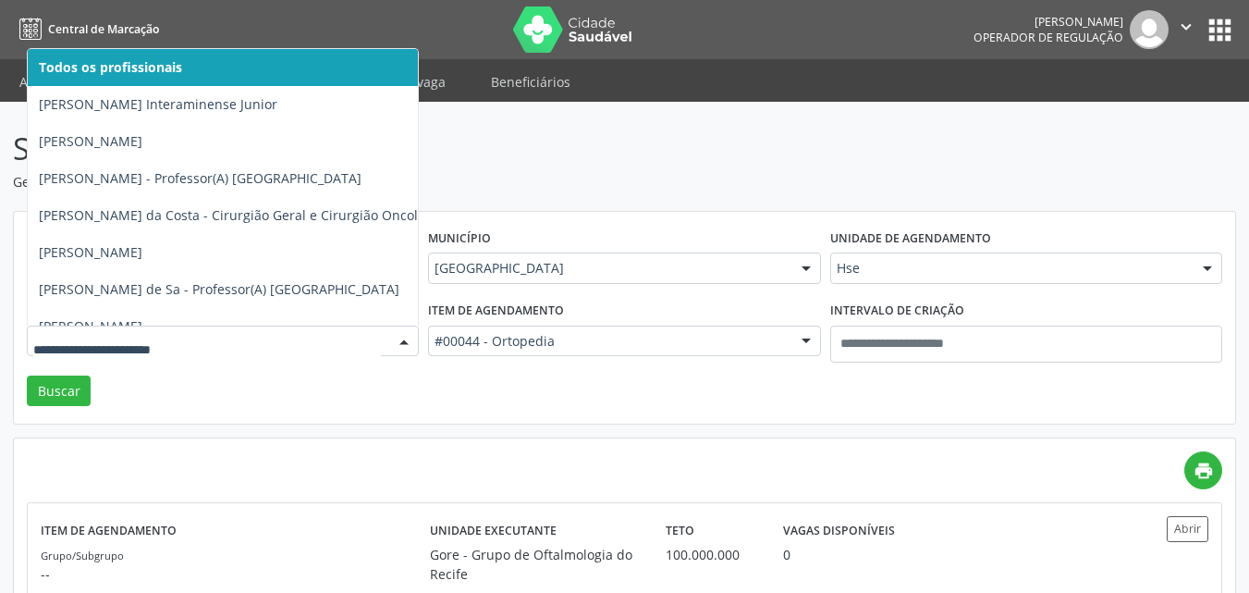
click at [202, 344] on input "text" at bounding box center [207, 350] width 348 height 37
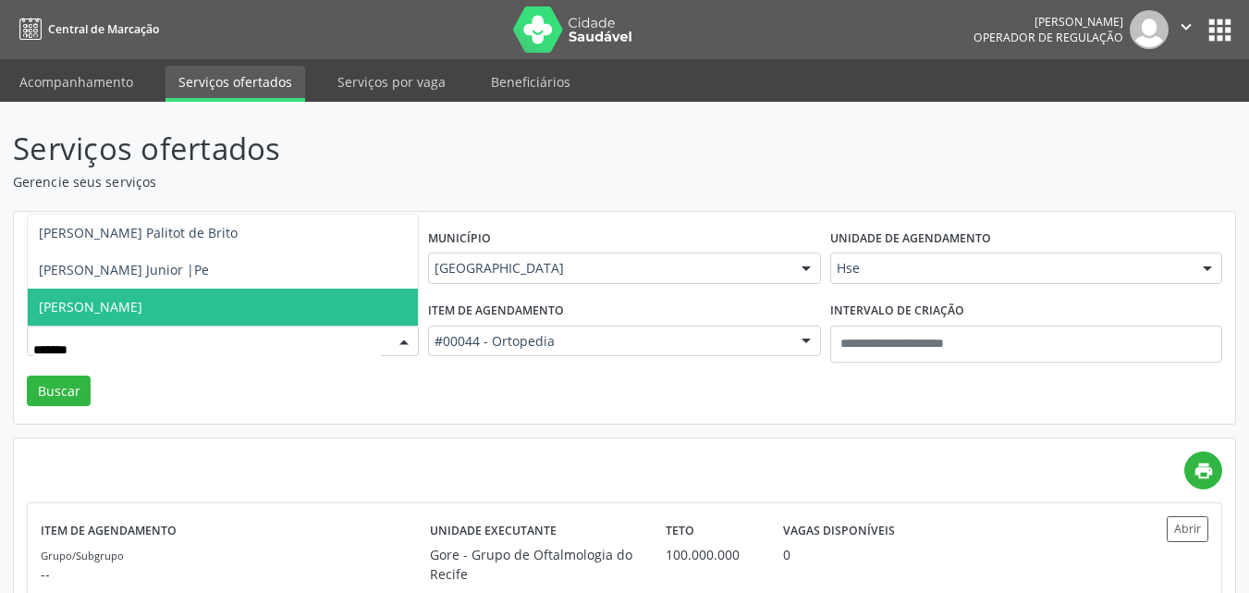
click at [204, 288] on span "Guilherme da Conti Oliveira Sousa" at bounding box center [223, 306] width 390 height 37
type input "*******"
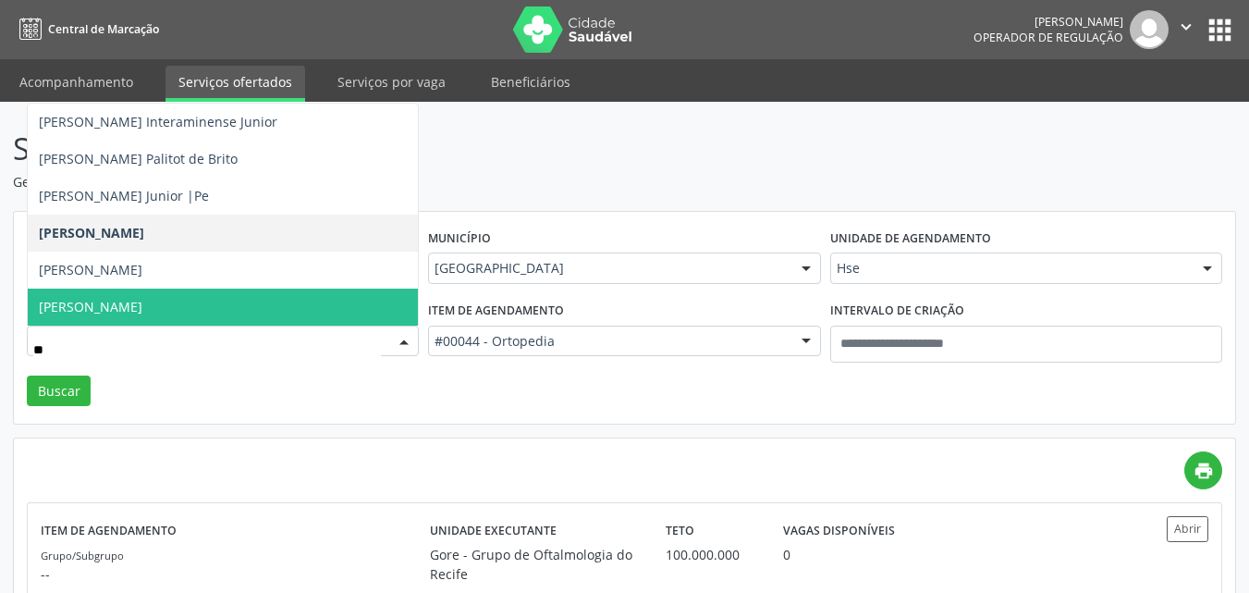
type input "***"
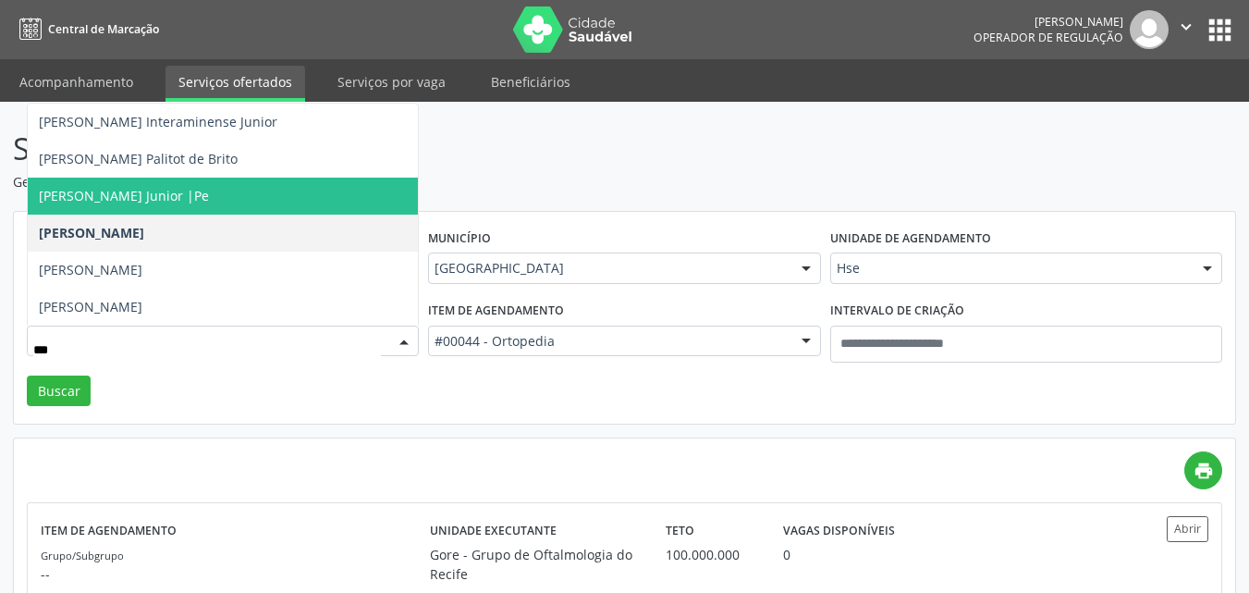
click at [209, 193] on span "Guilherme Marques Cerqueira Junior |Pe" at bounding box center [124, 196] width 170 height 18
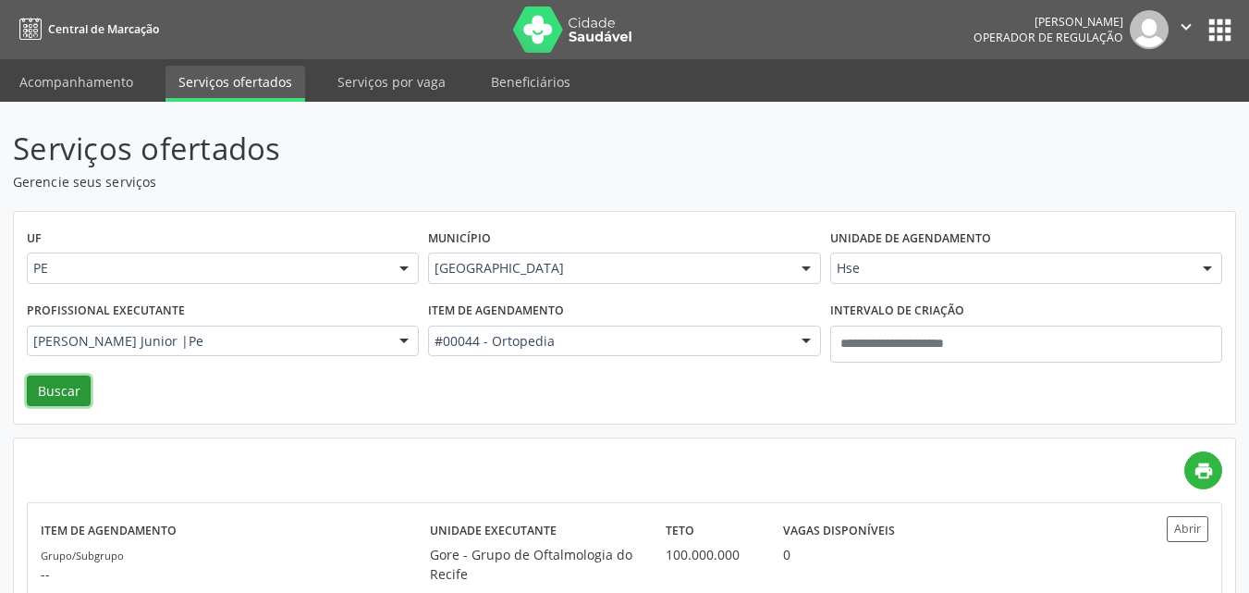
drag, startPoint x: 80, startPoint y: 384, endPoint x: 95, endPoint y: 381, distance: 16.0
click at [81, 384] on button "Buscar" at bounding box center [59, 390] width 64 height 31
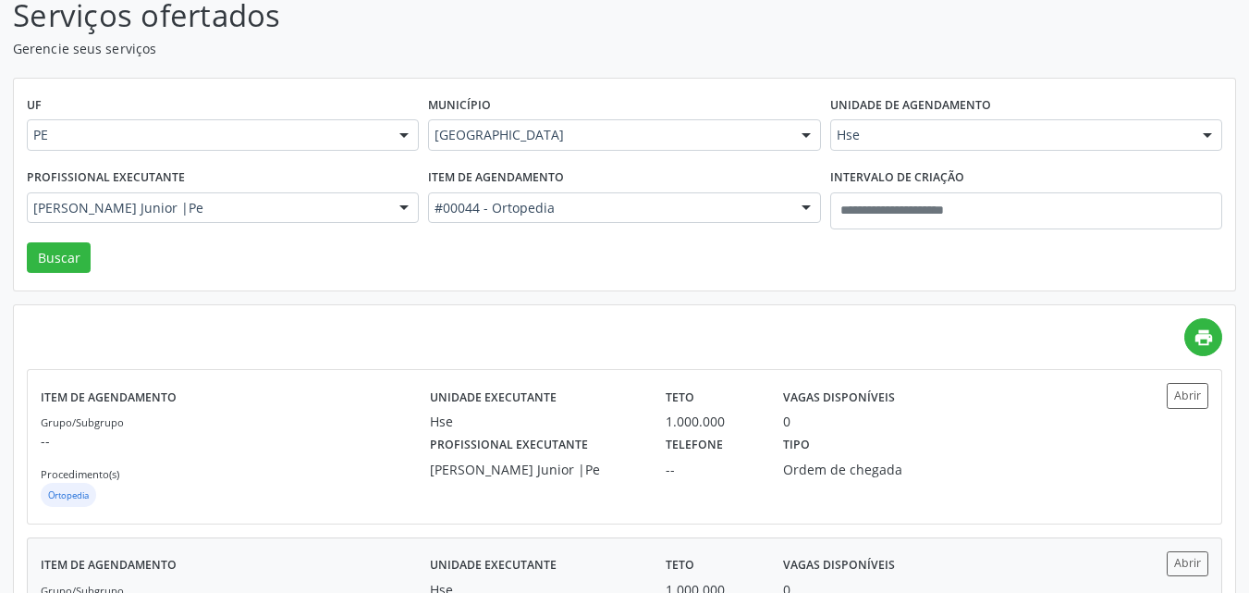
scroll to position [272, 0]
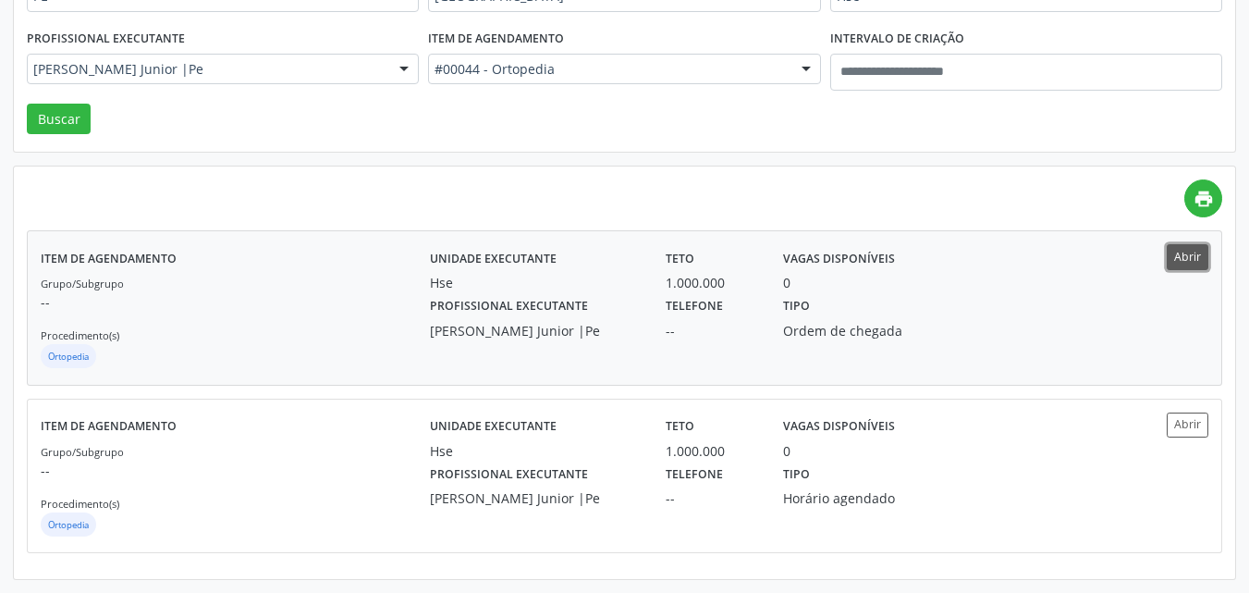
click at [1191, 254] on button "Abrir" at bounding box center [1188, 256] width 42 height 25
click at [1187, 416] on button "Abrir" at bounding box center [1188, 424] width 42 height 25
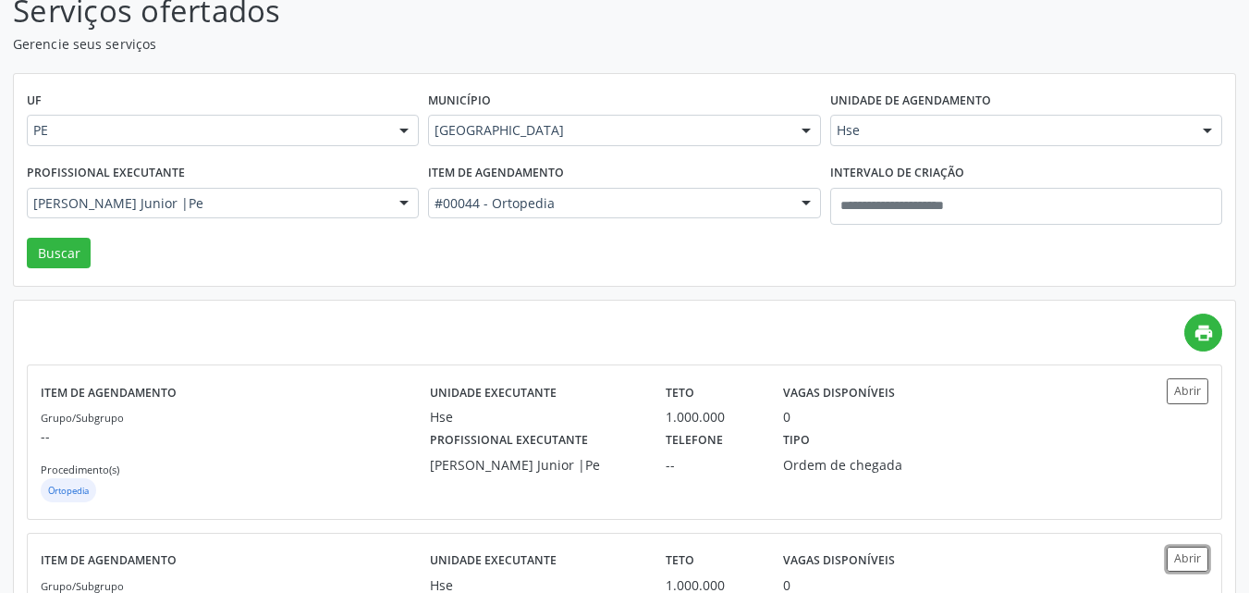
scroll to position [0, 0]
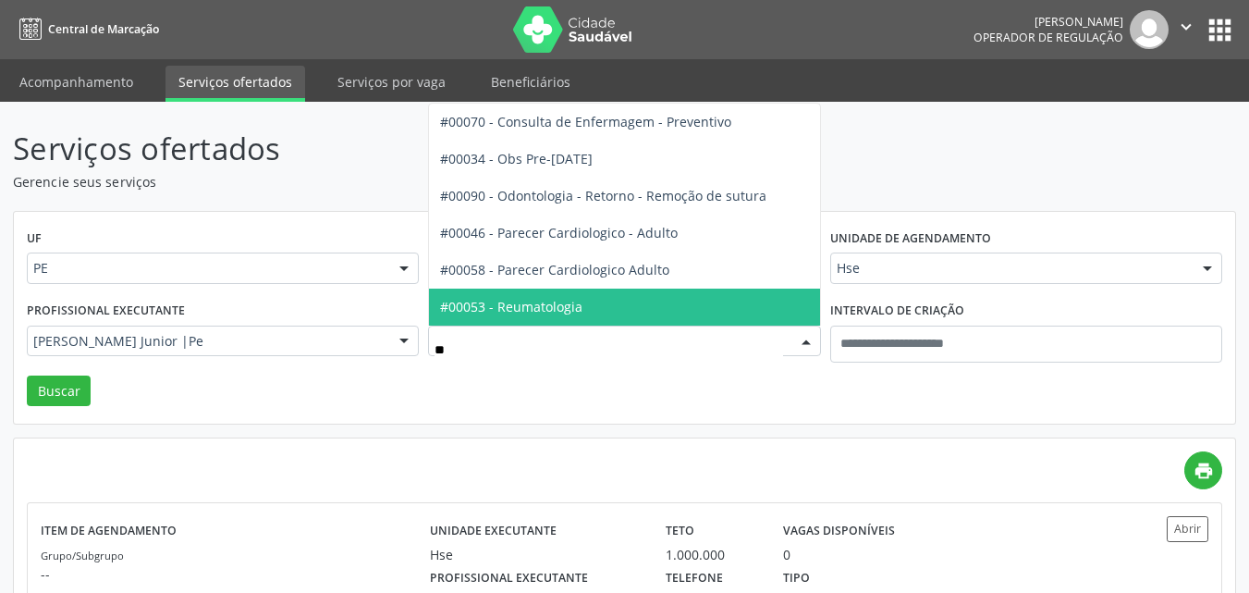
type input "***"
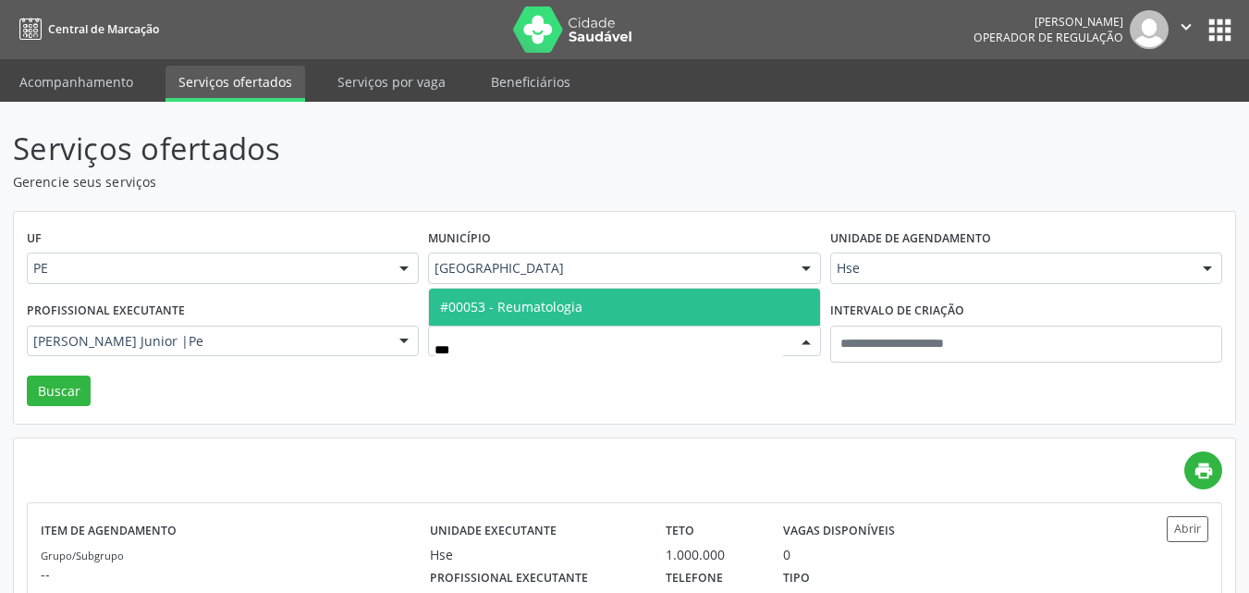
click at [613, 306] on span "#00053 - Reumatologia" at bounding box center [624, 306] width 390 height 37
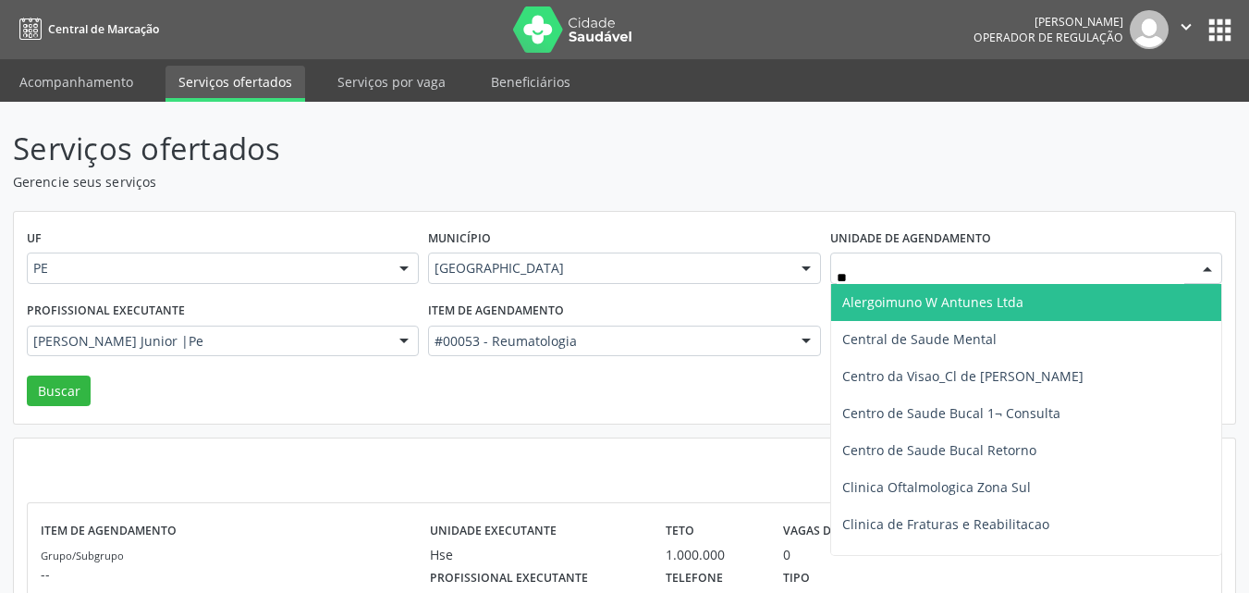
type input "***"
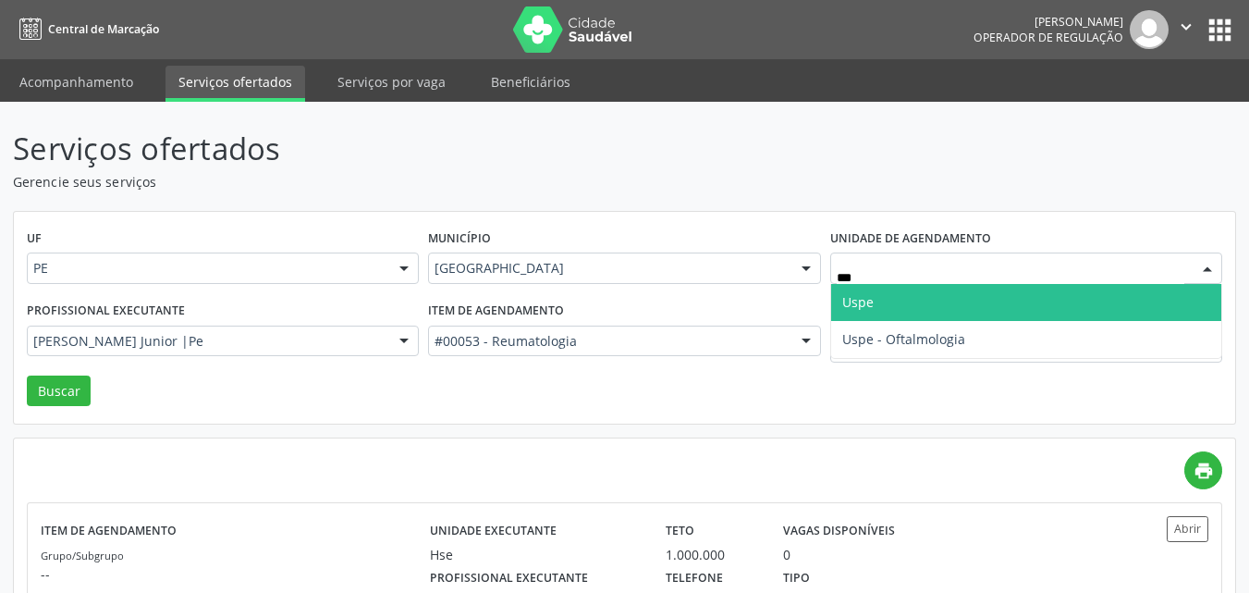
drag, startPoint x: 862, startPoint y: 304, endPoint x: 770, endPoint y: 301, distance: 91.6
click at [860, 303] on span "Uspe" at bounding box center [857, 302] width 31 height 18
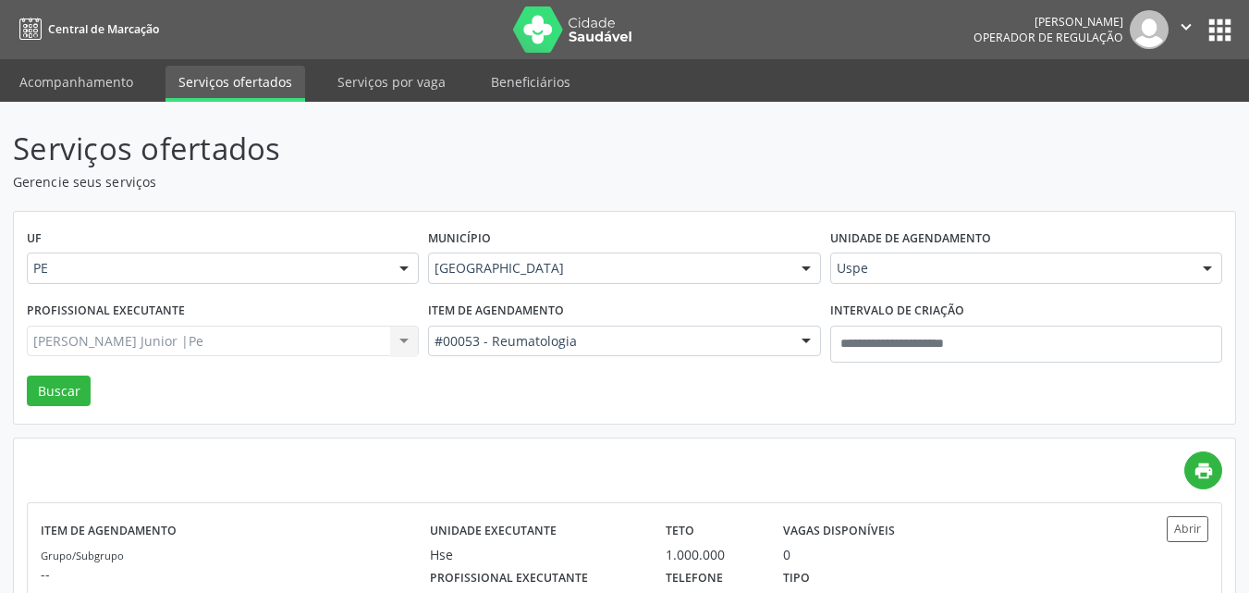
click at [149, 339] on div "Guilherme Marques Cerqueira Junior |Pe Todos os profissionais Adalberto Aguiar …" at bounding box center [223, 340] width 392 height 31
click at [147, 339] on div "Guilherme Marques Cerqueira Junior |Pe Todos os profissionais Adalberto Aguiar …" at bounding box center [223, 340] width 392 height 31
click at [147, 354] on div "Guilherme Marques Cerqueira Junior |Pe Todos os profissionais Adalberto Aguiar …" at bounding box center [223, 340] width 392 height 31
click at [147, 356] on div "Todos os profissionais" at bounding box center [223, 340] width 392 height 31
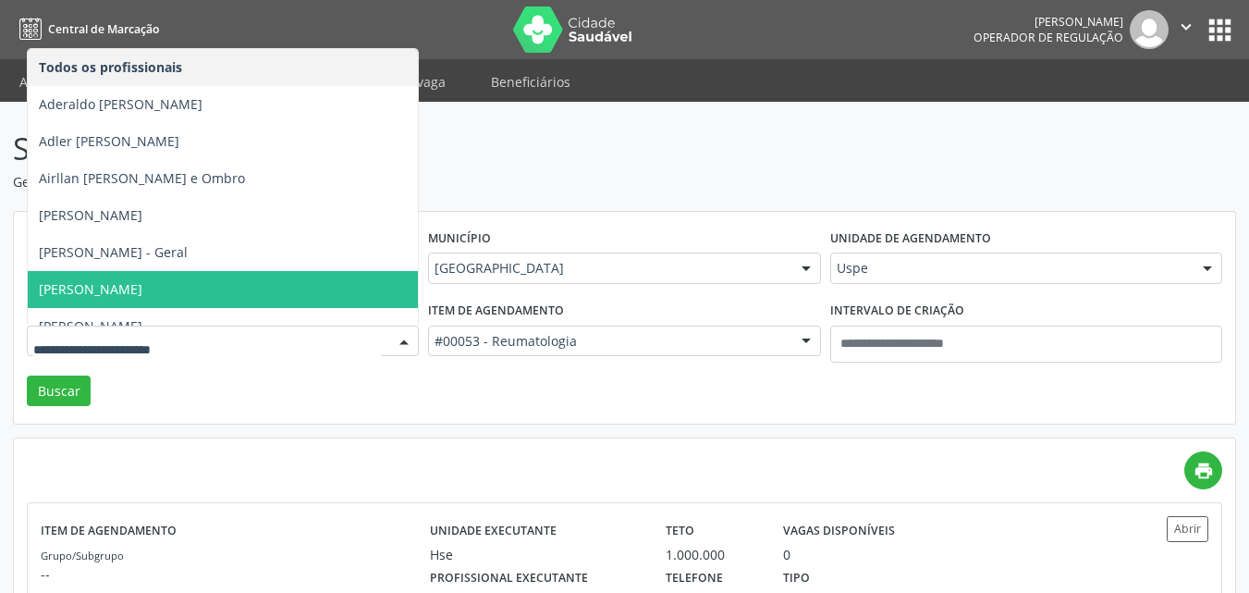
click at [148, 353] on input "text" at bounding box center [207, 350] width 348 height 37
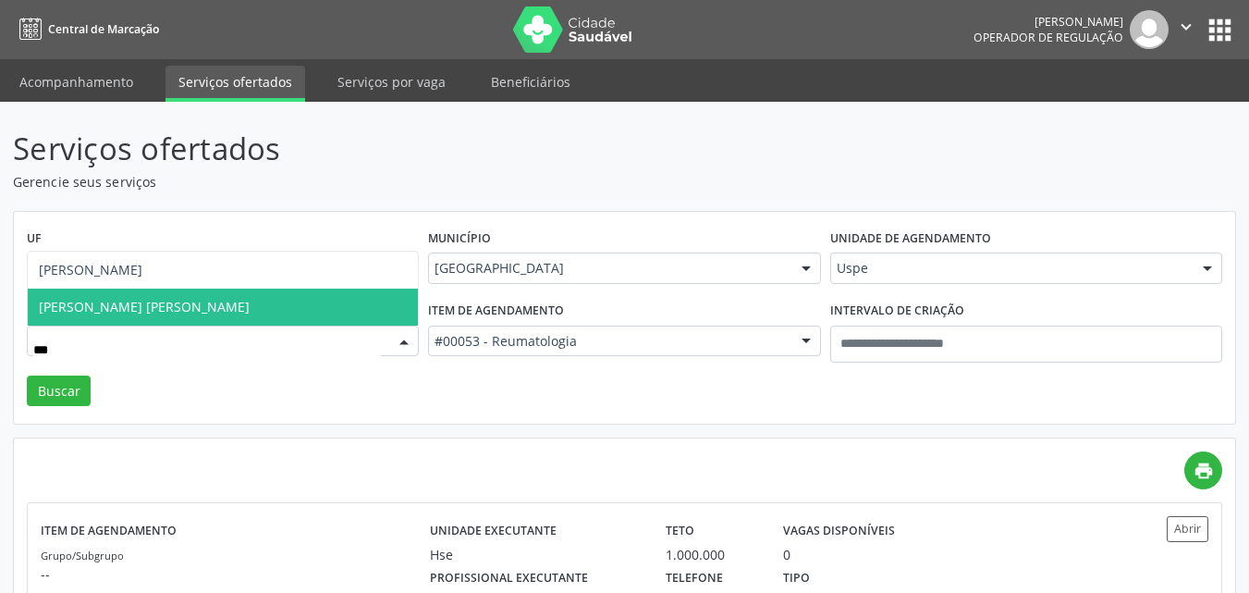
type input "****"
click at [189, 318] on span "Karina Dubeux Berardo Carneiro da Cunha" at bounding box center [223, 306] width 390 height 37
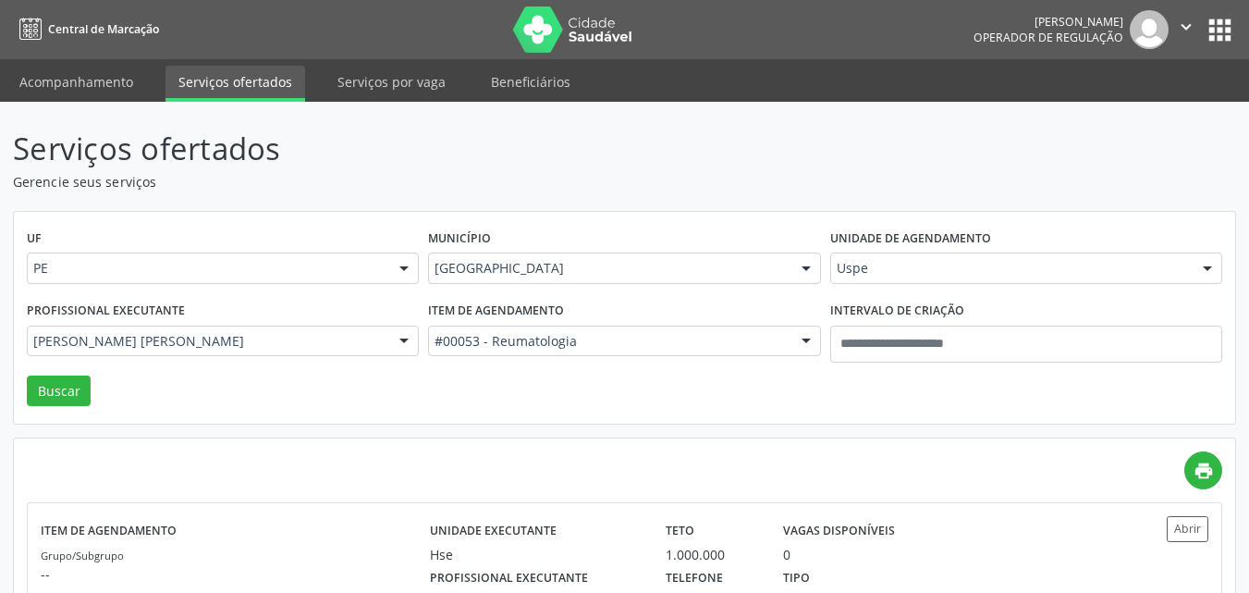
click at [23, 386] on div "UF PE PE Nenhum resultado encontrado para: " " Não há nenhuma opção para ser ex…" at bounding box center [624, 318] width 1221 height 213
drag, startPoint x: 74, startPoint y: 392, endPoint x: 224, endPoint y: 380, distance: 150.2
click at [75, 390] on button "Buscar" at bounding box center [59, 390] width 64 height 31
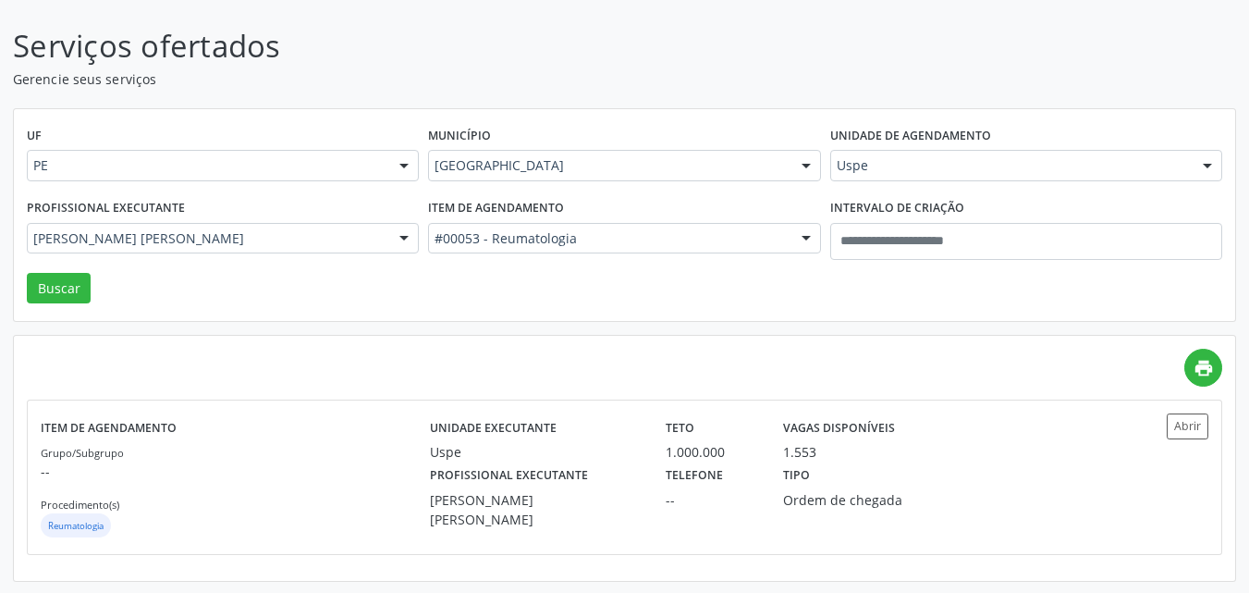
scroll to position [104, 0]
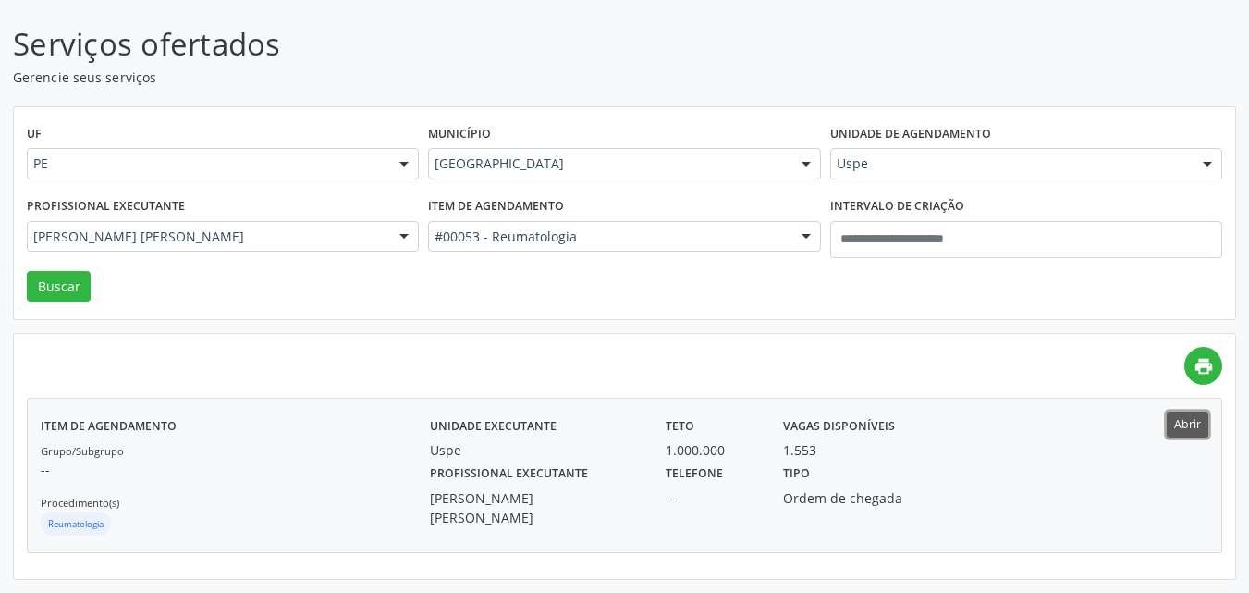
click at [1194, 423] on button "Abrir" at bounding box center [1188, 423] width 42 height 25
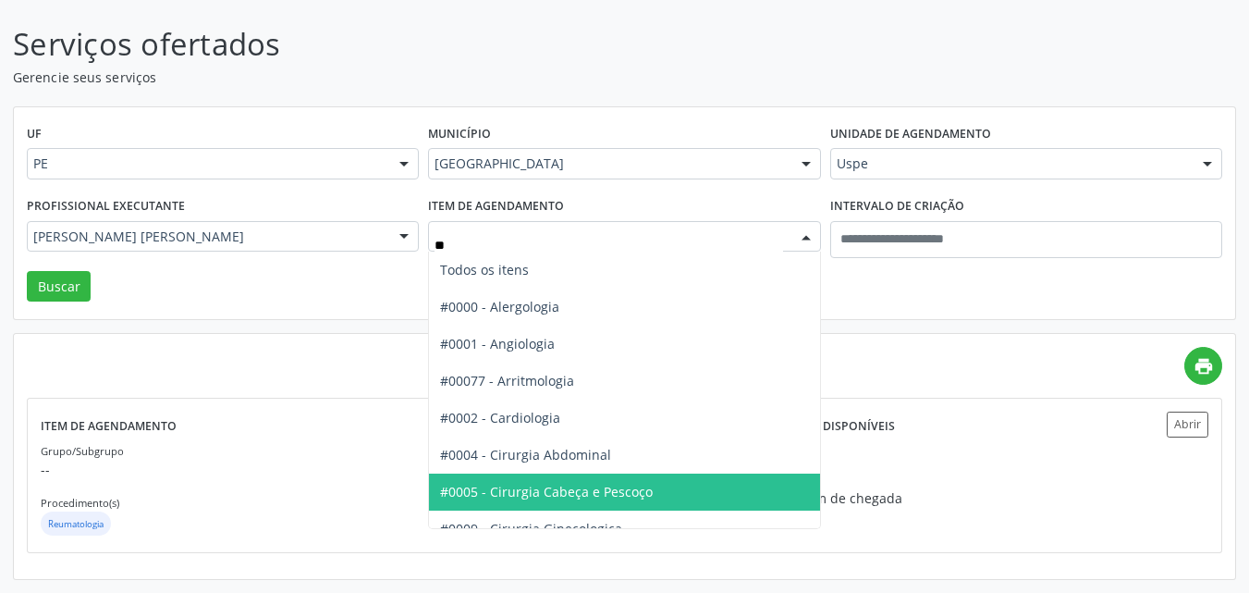
type input "***"
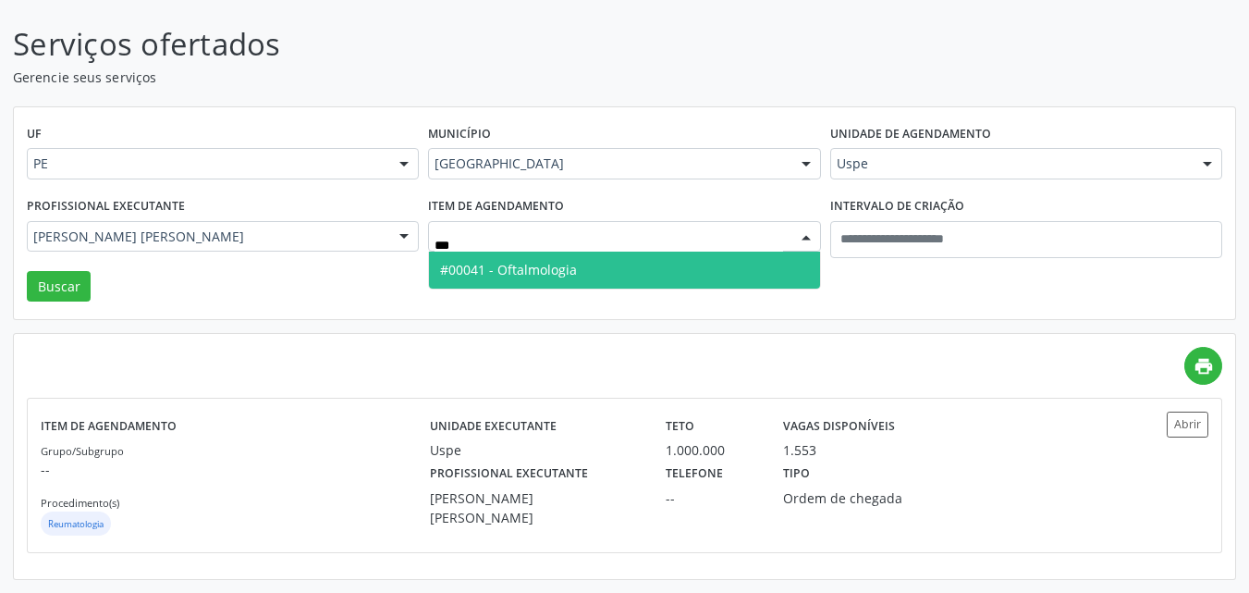
drag, startPoint x: 600, startPoint y: 262, endPoint x: 647, endPoint y: 262, distance: 47.1
click at [604, 263] on span "#00041 - Oftalmologia" at bounding box center [624, 269] width 390 height 37
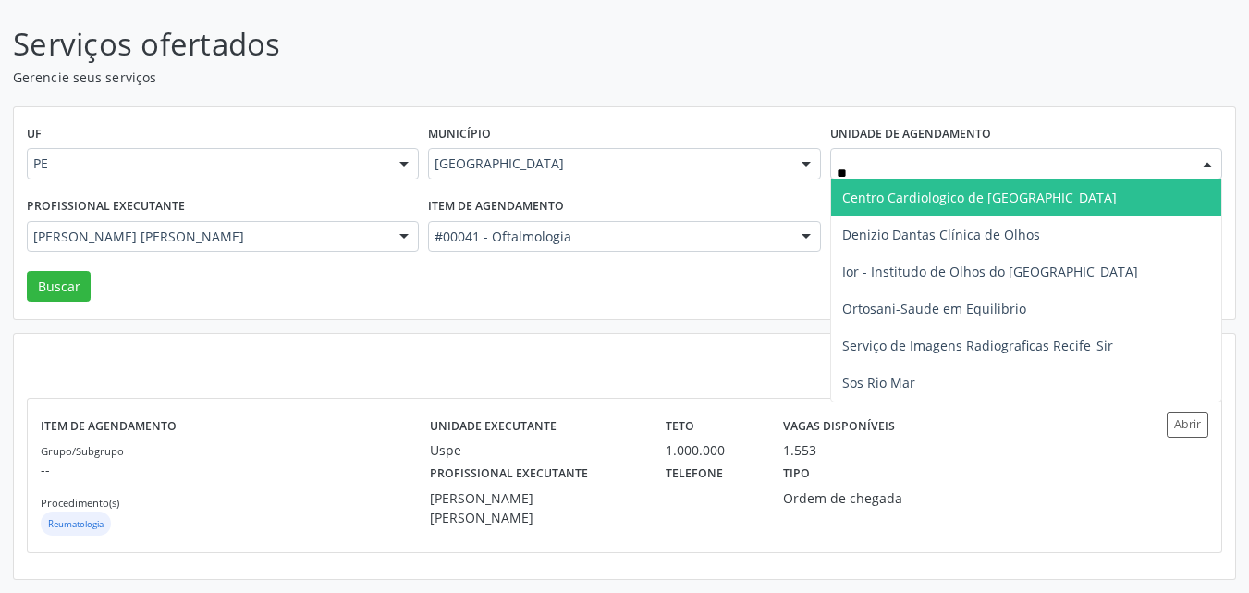
type input "***"
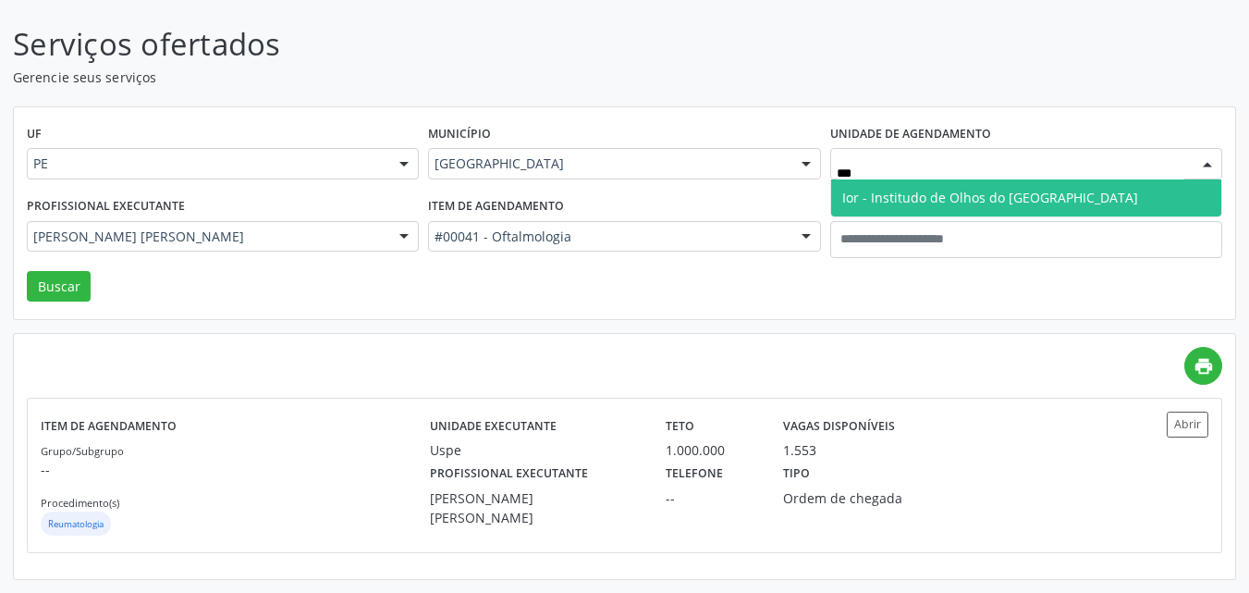
drag, startPoint x: 901, startPoint y: 202, endPoint x: 506, endPoint y: 209, distance: 395.7
click at [901, 201] on span "Ior - Institudo de Olhos do Recife" at bounding box center [990, 198] width 296 height 18
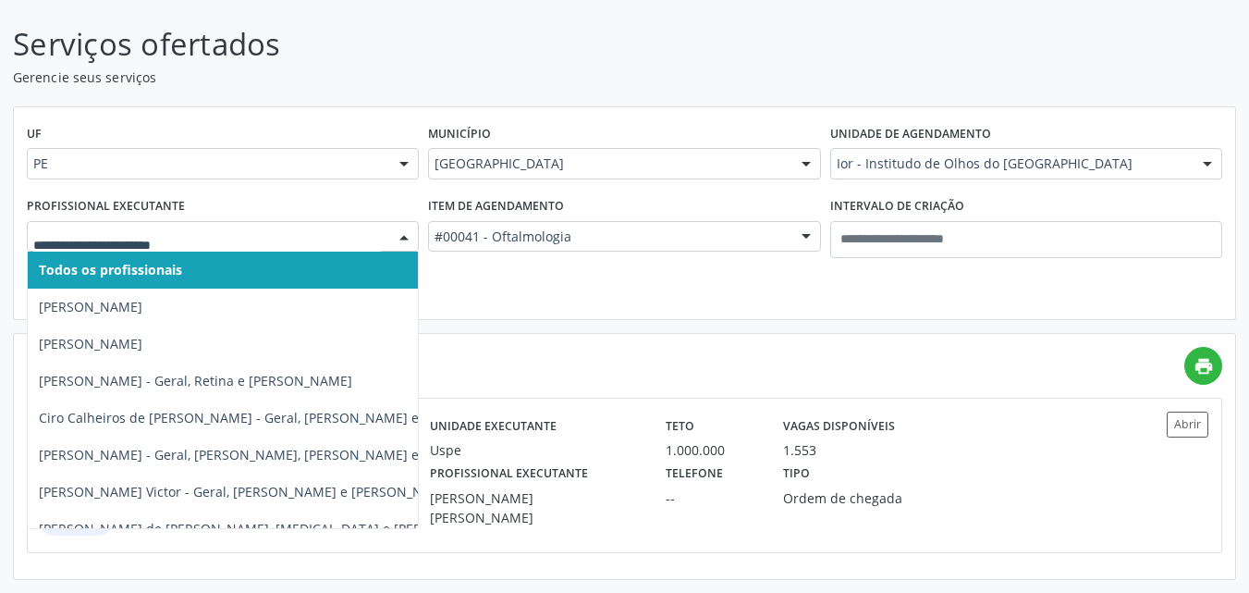
click at [233, 231] on input "text" at bounding box center [207, 245] width 348 height 37
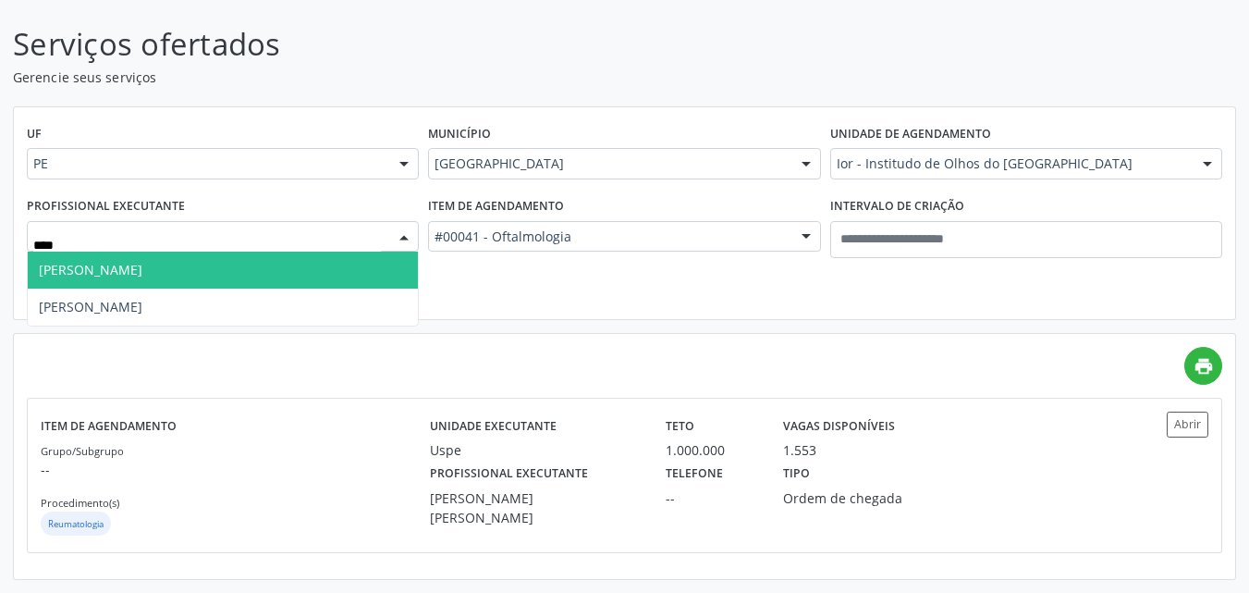
type input "*****"
click at [214, 269] on span "Luciana Maia Valenca" at bounding box center [223, 269] width 390 height 37
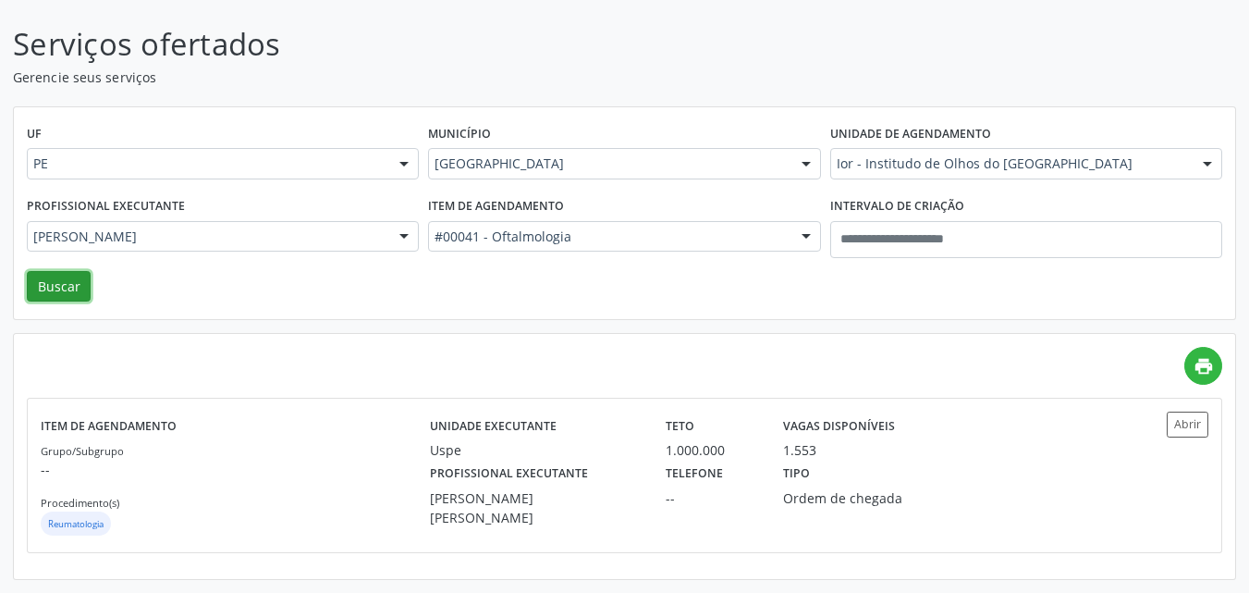
click at [67, 277] on button "Buscar" at bounding box center [59, 286] width 64 height 31
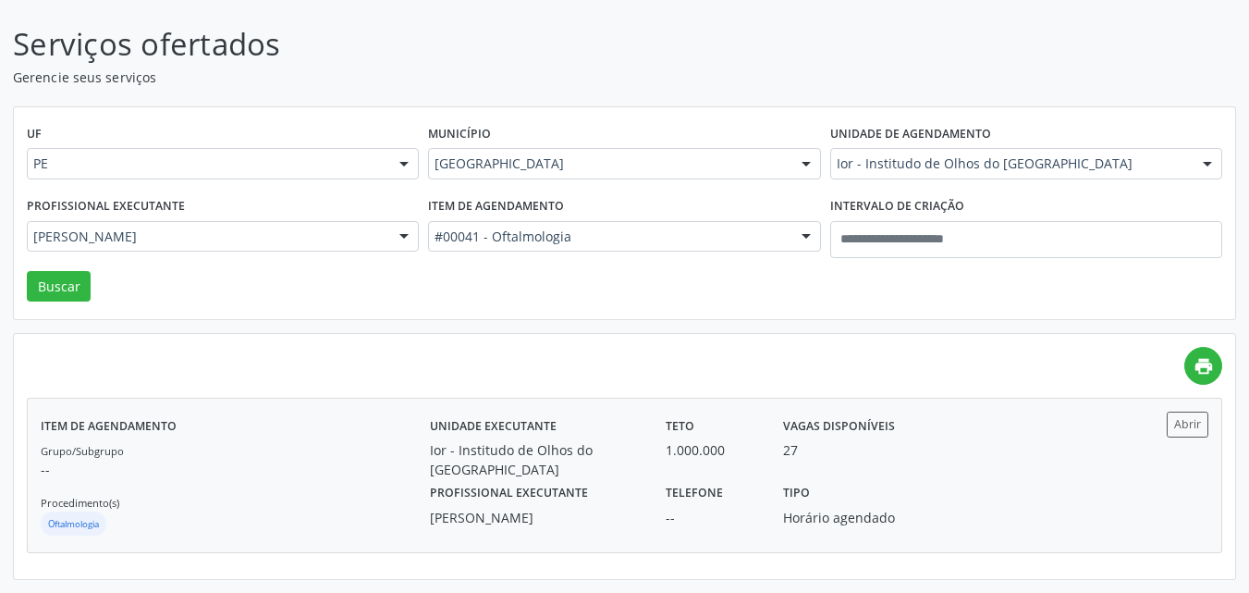
click at [1171, 409] on div "Item de agendamento Grupo/Subgrupo -- Procedimento(s) Oftalmologia Unidade exec…" at bounding box center [624, 474] width 1193 height 153
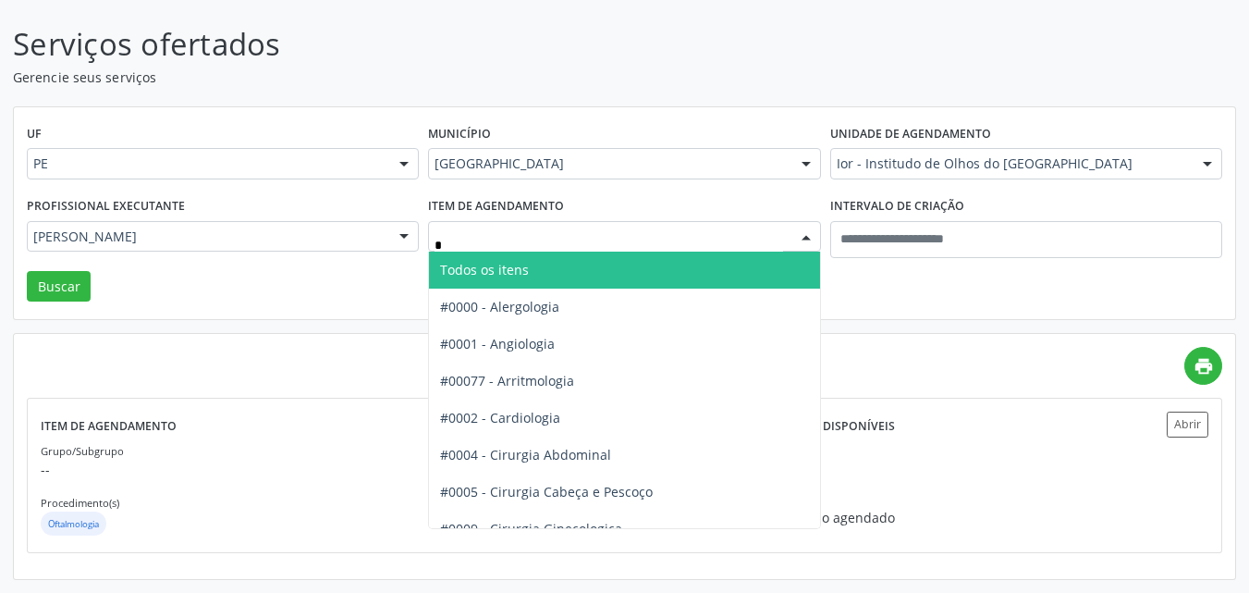
type input "**"
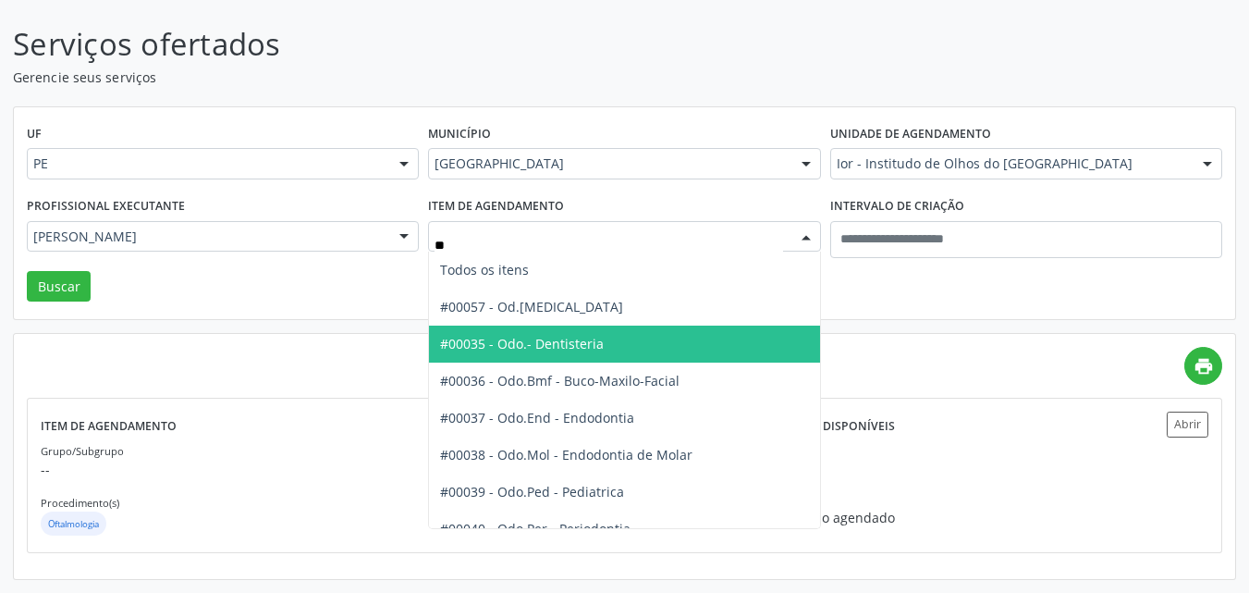
click at [587, 348] on span "#00035 - Odo.- Dentisteria" at bounding box center [522, 344] width 164 height 18
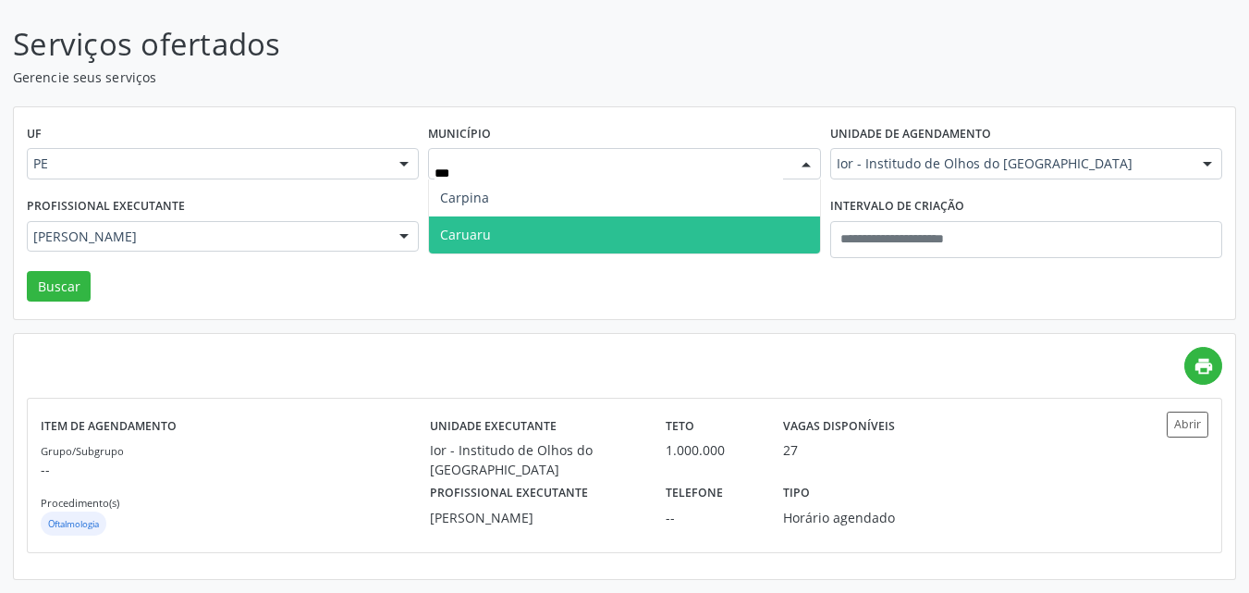
type input "****"
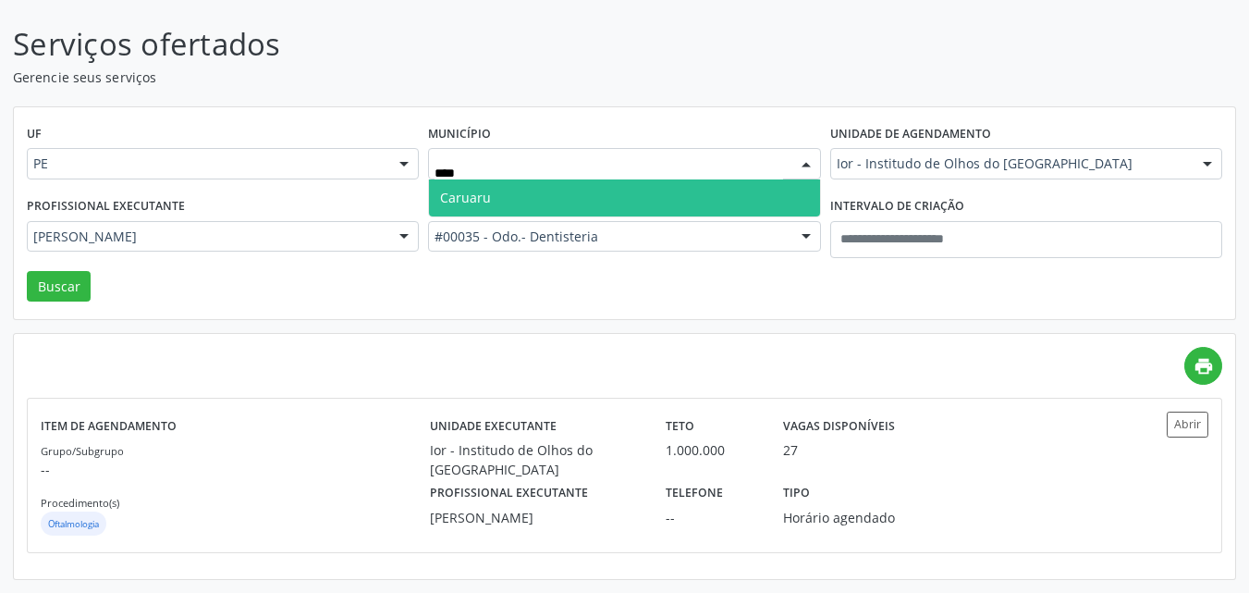
click at [508, 194] on span "Caruaru" at bounding box center [624, 197] width 390 height 37
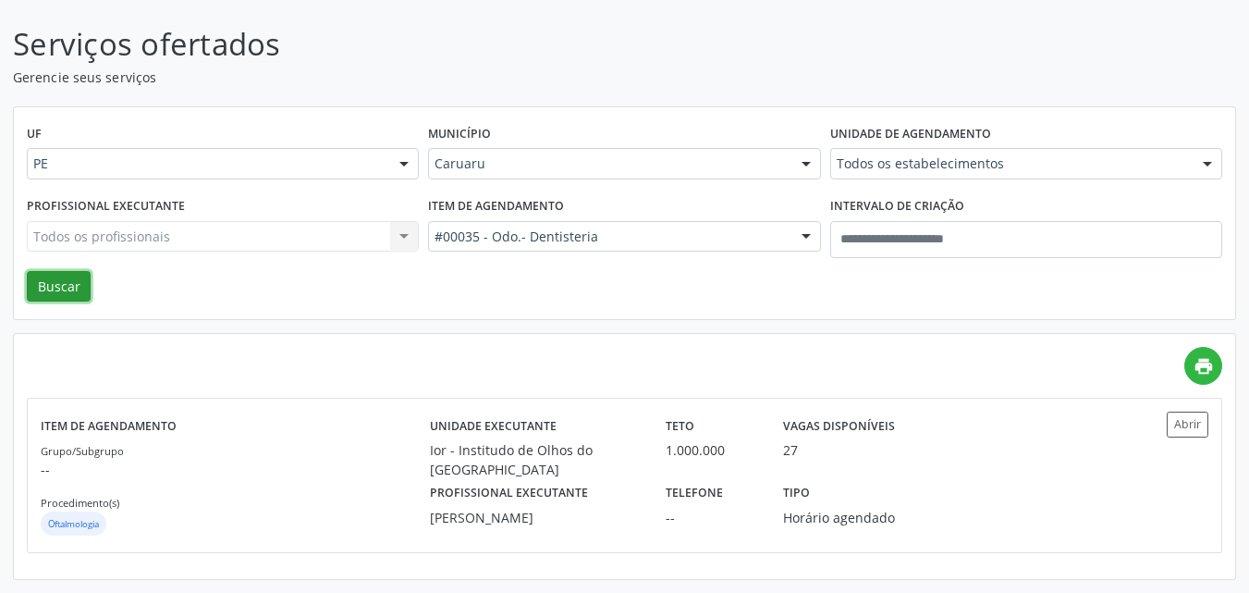
click at [54, 275] on button "Buscar" at bounding box center [59, 286] width 64 height 31
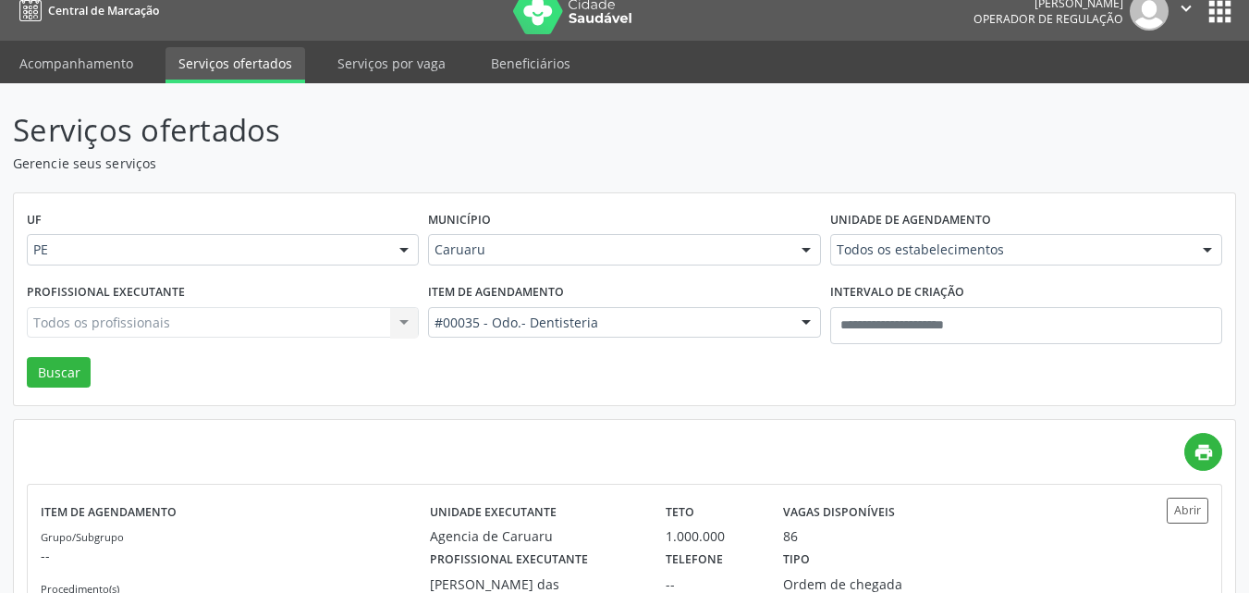
scroll to position [0, 0]
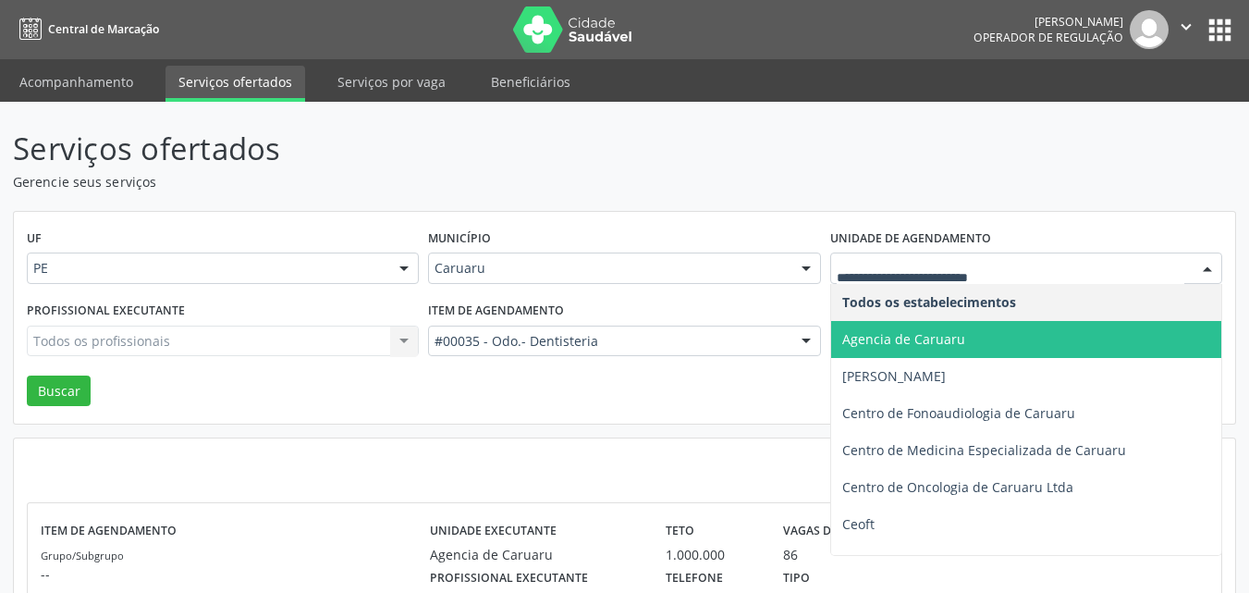
click at [899, 328] on span "Agencia de Caruaru" at bounding box center [1026, 339] width 390 height 37
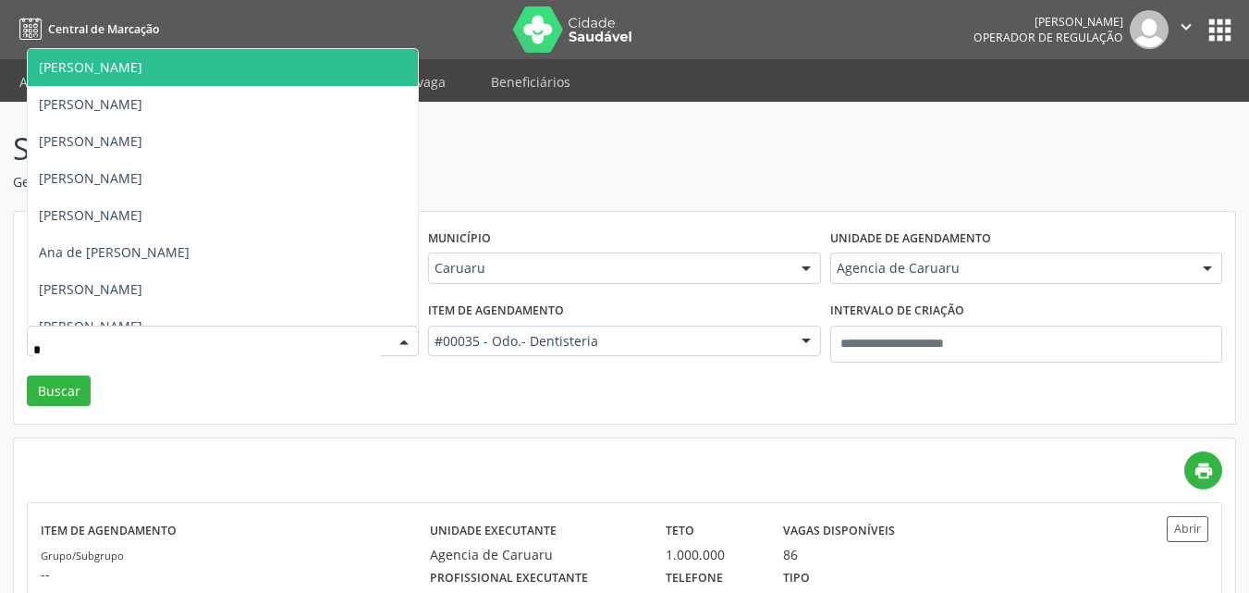
type input "**"
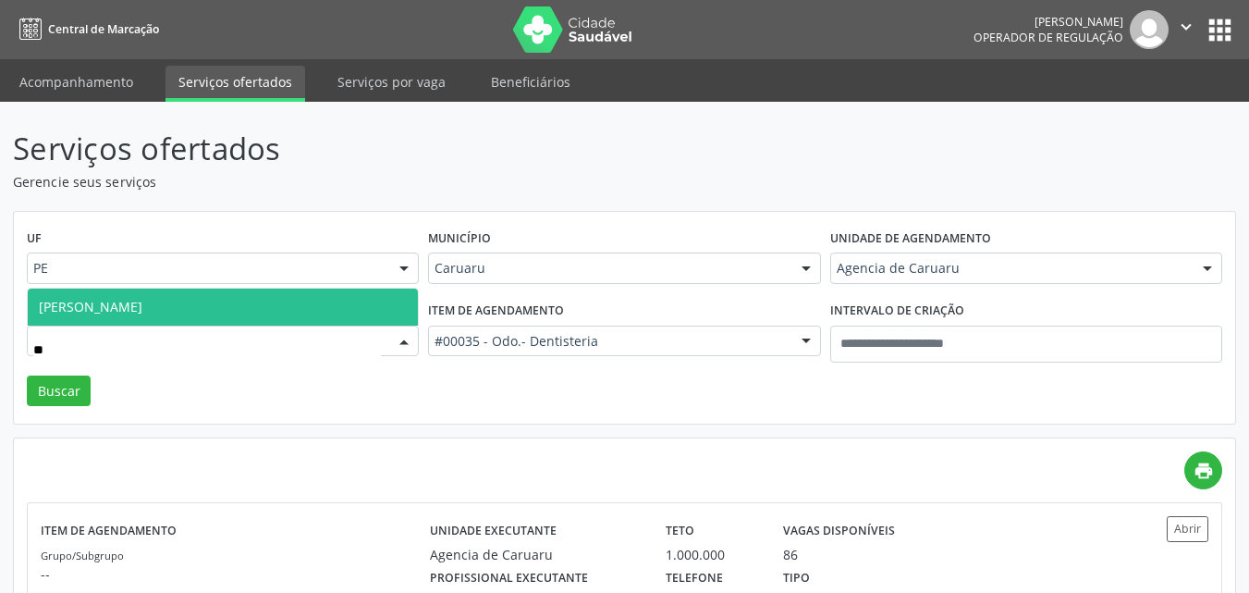
click at [142, 302] on span "Jose Euzebio Salvador Filho" at bounding box center [91, 307] width 104 height 18
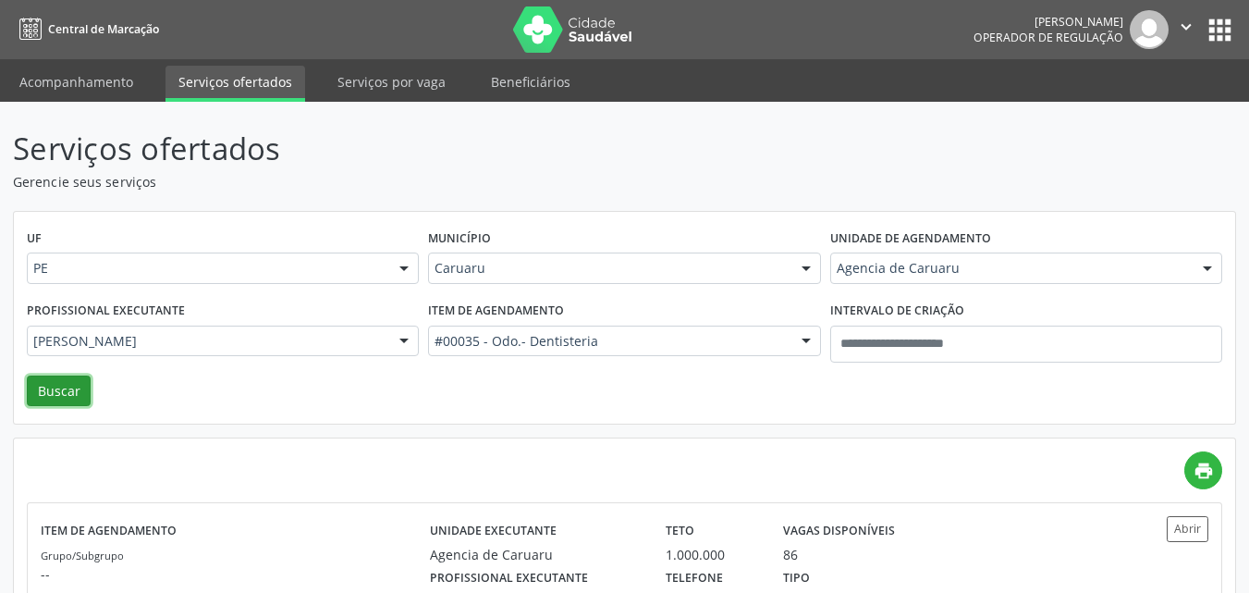
drag, startPoint x: 53, startPoint y: 378, endPoint x: 80, endPoint y: 368, distance: 28.7
click at [54, 379] on button "Buscar" at bounding box center [59, 390] width 64 height 31
click at [1196, 527] on button "Abrir" at bounding box center [1188, 528] width 42 height 25
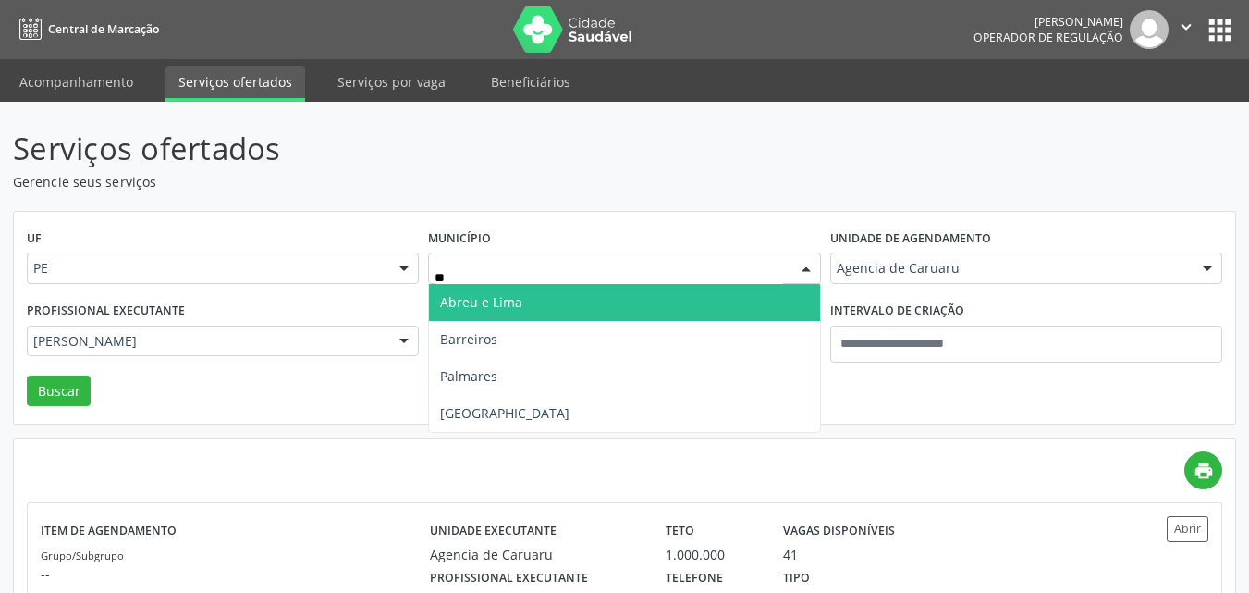
type input "***"
click at [492, 294] on span "Recife" at bounding box center [624, 302] width 390 height 37
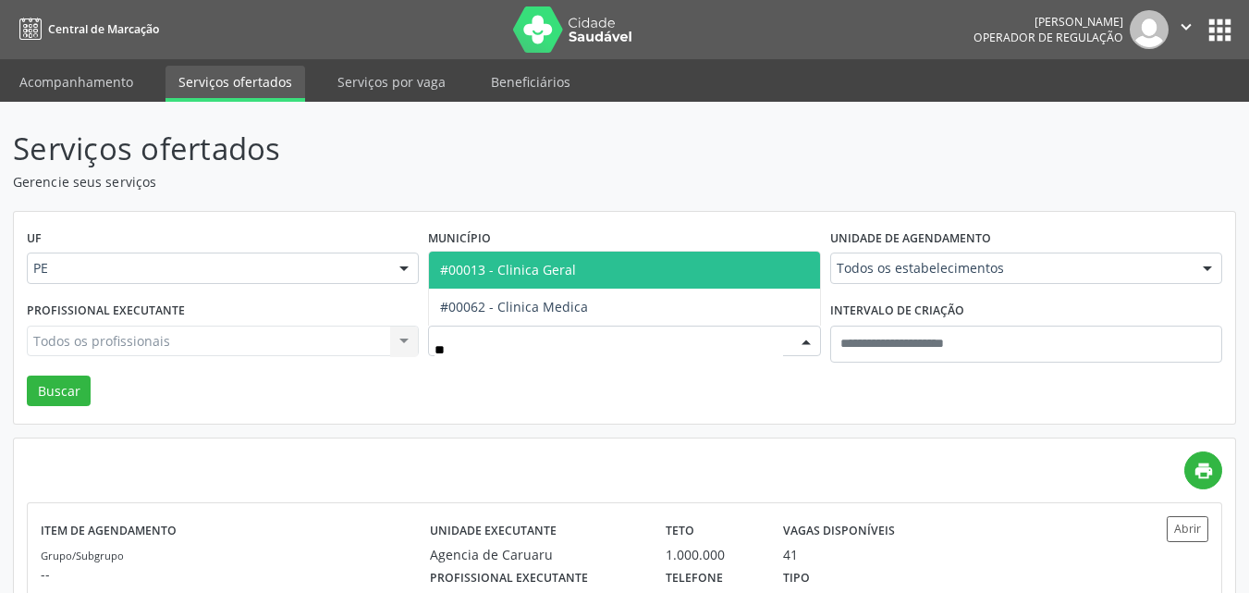
type input "***"
click at [582, 267] on span "#00013 - Clinica Geral" at bounding box center [624, 269] width 390 height 37
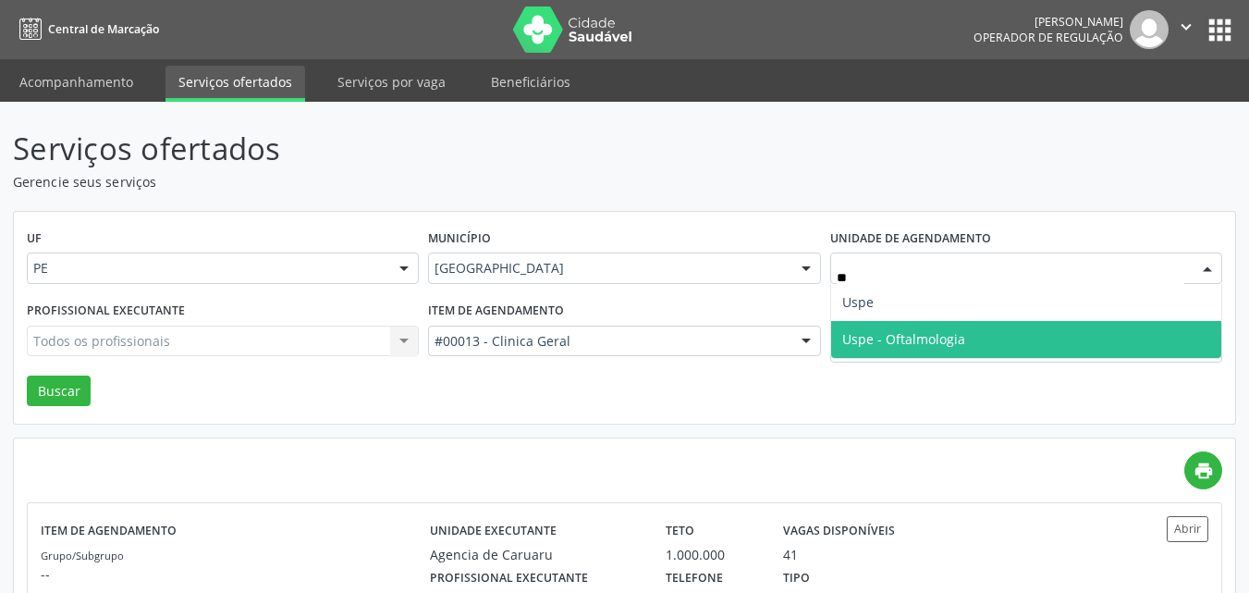
type input "***"
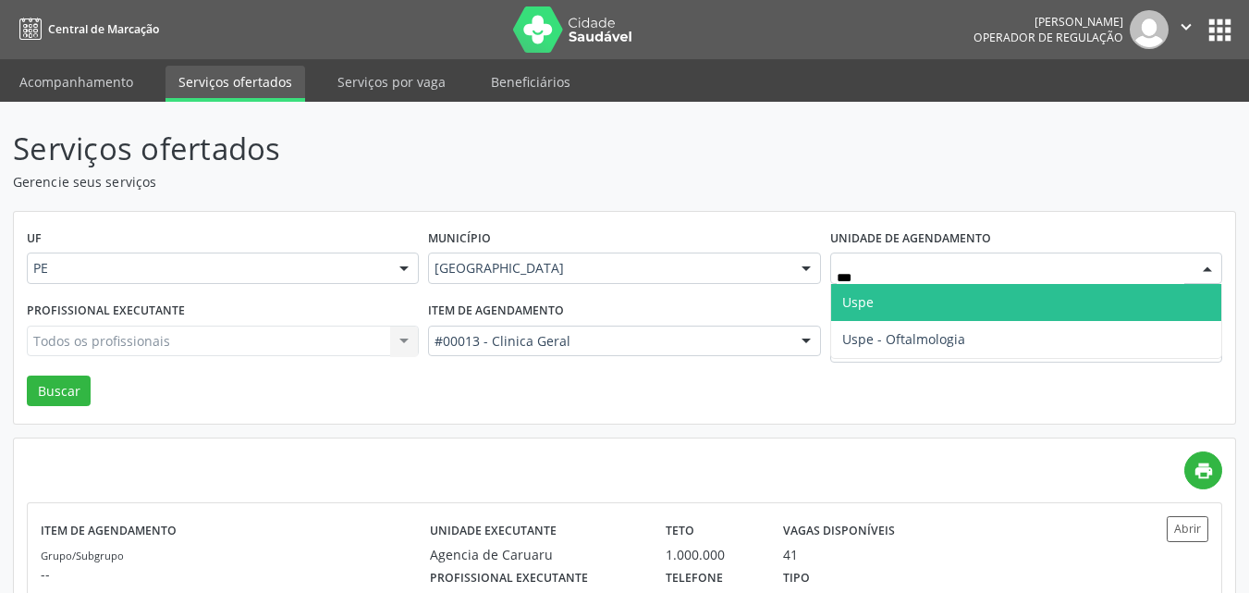
drag, startPoint x: 923, startPoint y: 293, endPoint x: 902, endPoint y: 295, distance: 21.3
click at [917, 294] on span "Uspe" at bounding box center [1026, 302] width 390 height 37
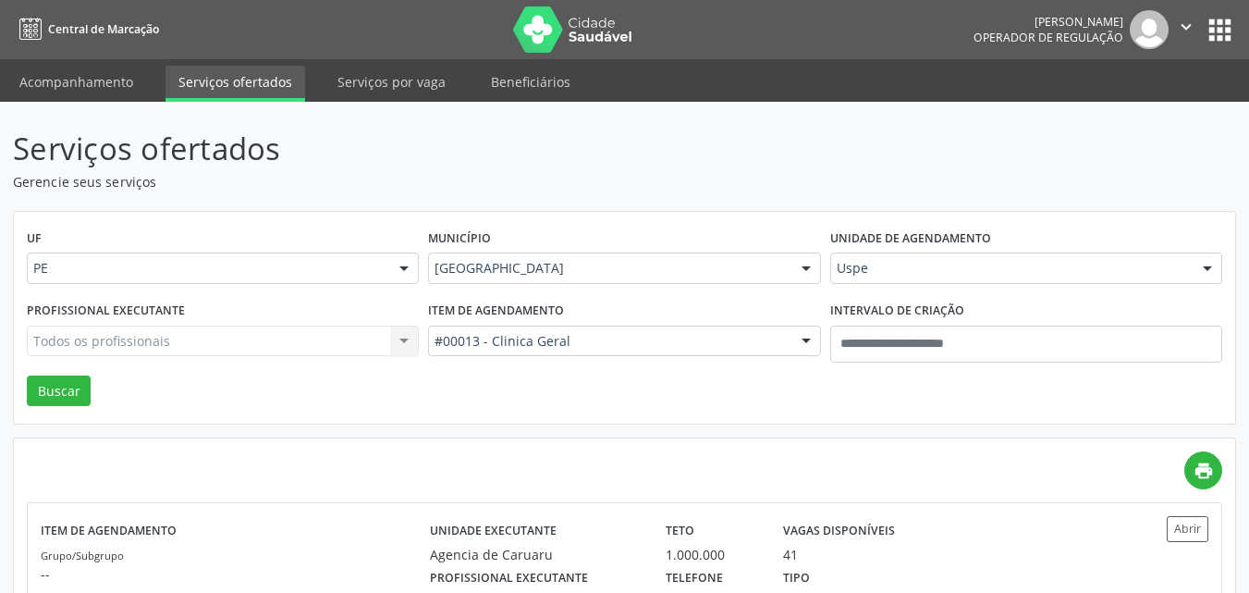
click at [241, 337] on div "Todos os profissionais Todos os profissionais Adalberto de Lima Adriana Maria A…" at bounding box center [223, 340] width 392 height 31
click at [237, 341] on div "Todos os profissionais Todos os profissionais Adalberto de Lima Adriana Maria A…" at bounding box center [223, 340] width 392 height 31
click at [236, 342] on div "Todos os profissionais Todos os profissionais Adalberto de Lima Adriana Maria A…" at bounding box center [223, 340] width 392 height 31
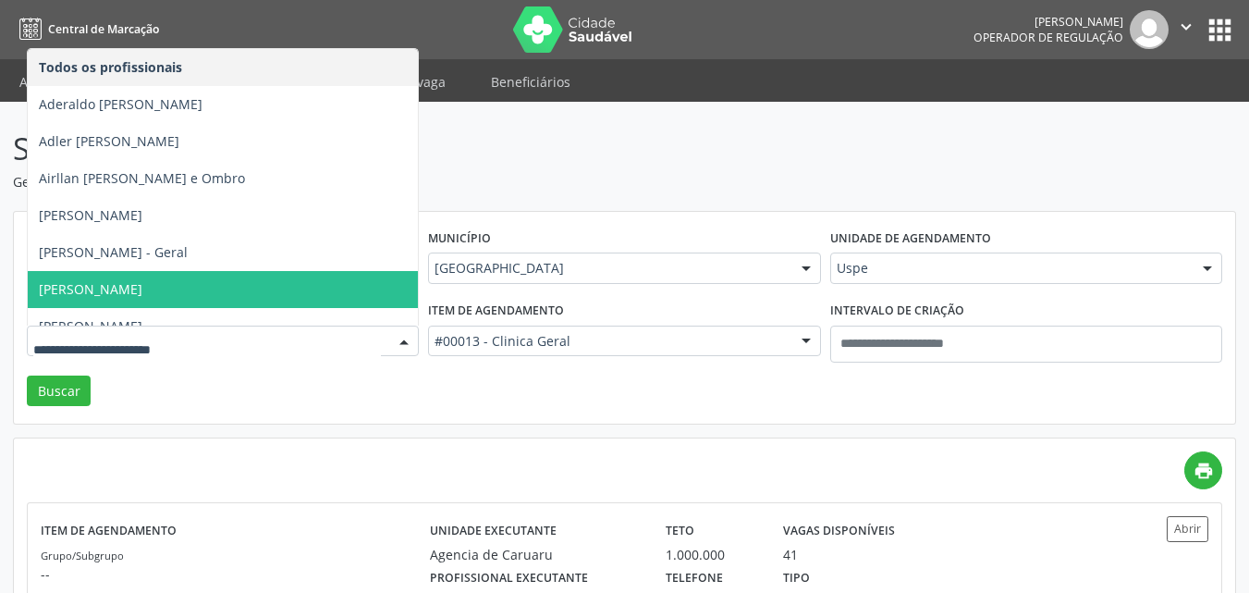
click at [230, 342] on input "text" at bounding box center [207, 350] width 348 height 37
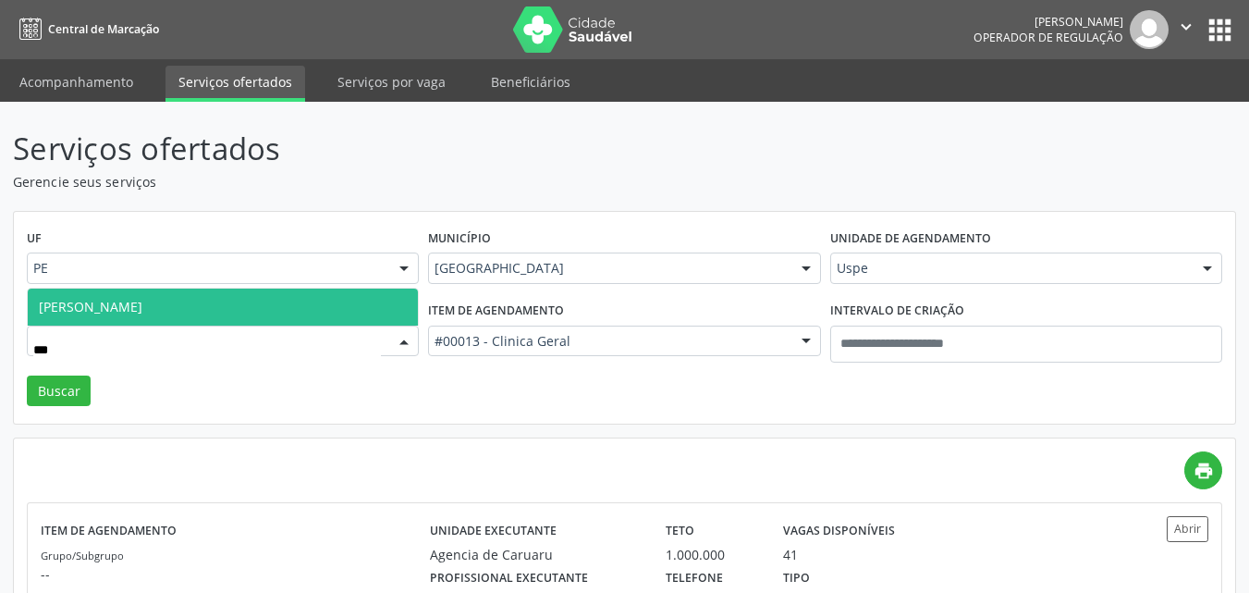
type input "****"
click at [245, 306] on span "Petrus Rodrigo Antonino de Souza" at bounding box center [223, 306] width 390 height 37
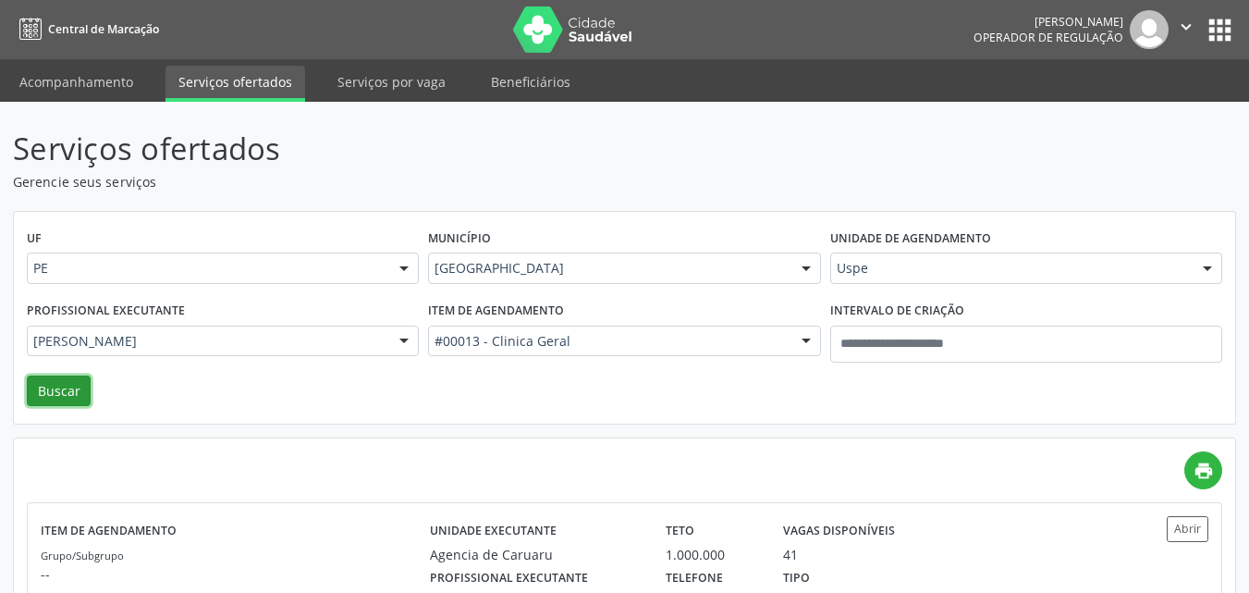
click at [66, 390] on button "Buscar" at bounding box center [59, 390] width 64 height 31
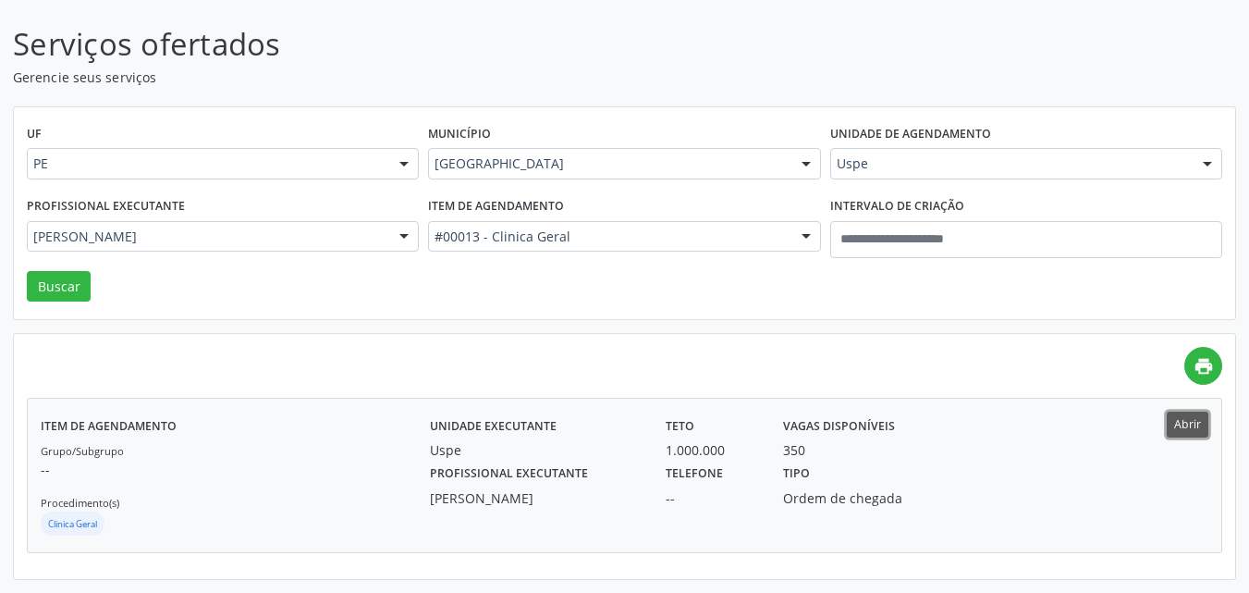
click at [1181, 422] on button "Abrir" at bounding box center [1188, 423] width 42 height 25
click at [534, 226] on div "#00013 - Clinica Geral" at bounding box center [624, 236] width 392 height 31
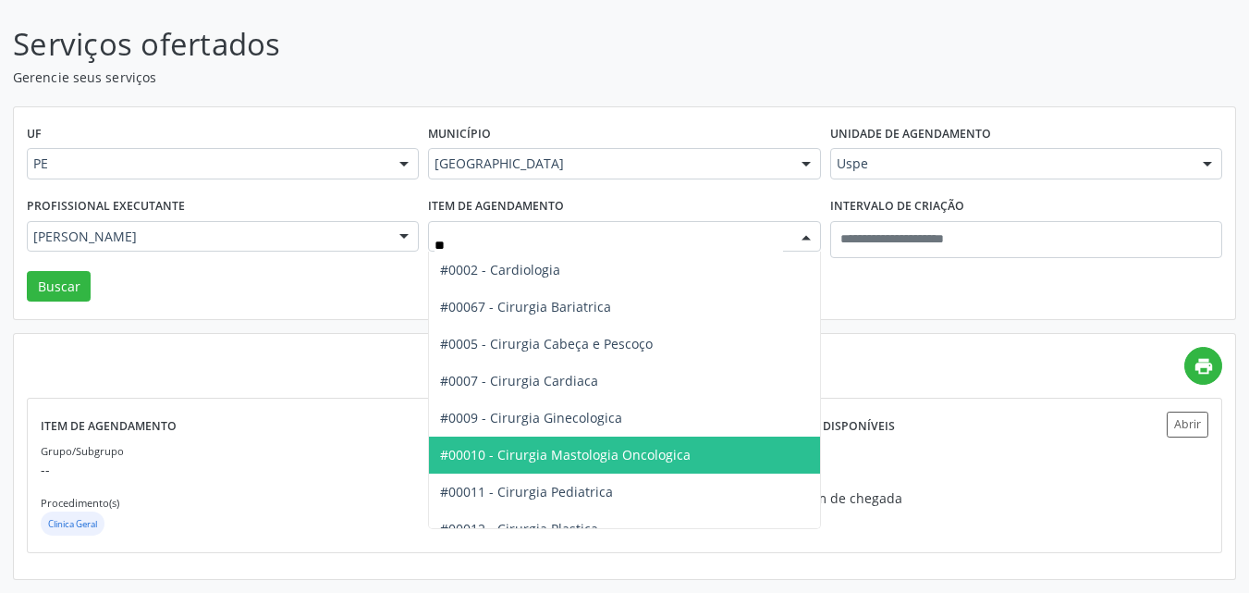
type input "***"
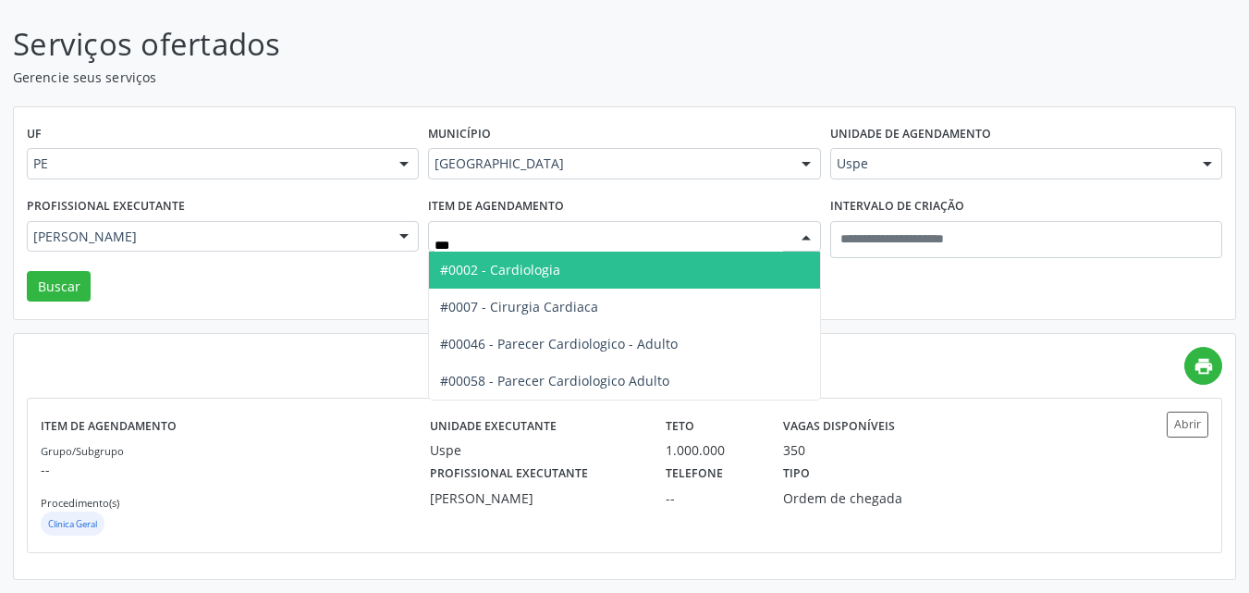
click at [610, 267] on span "#0002 - Cardiologia" at bounding box center [624, 269] width 390 height 37
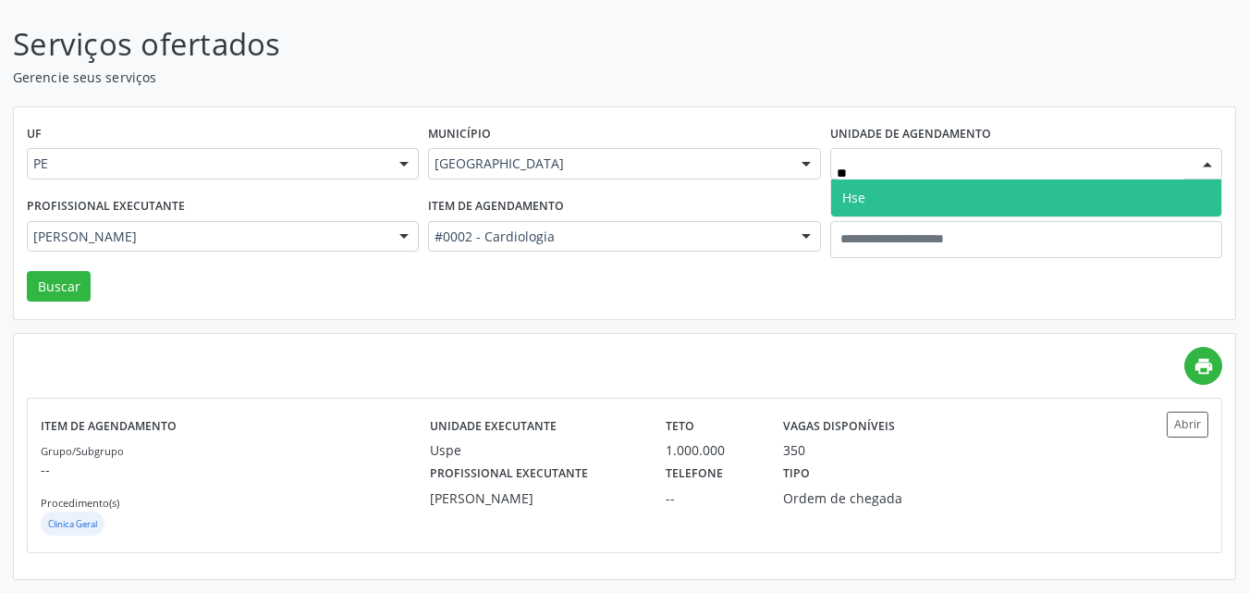
type input "***"
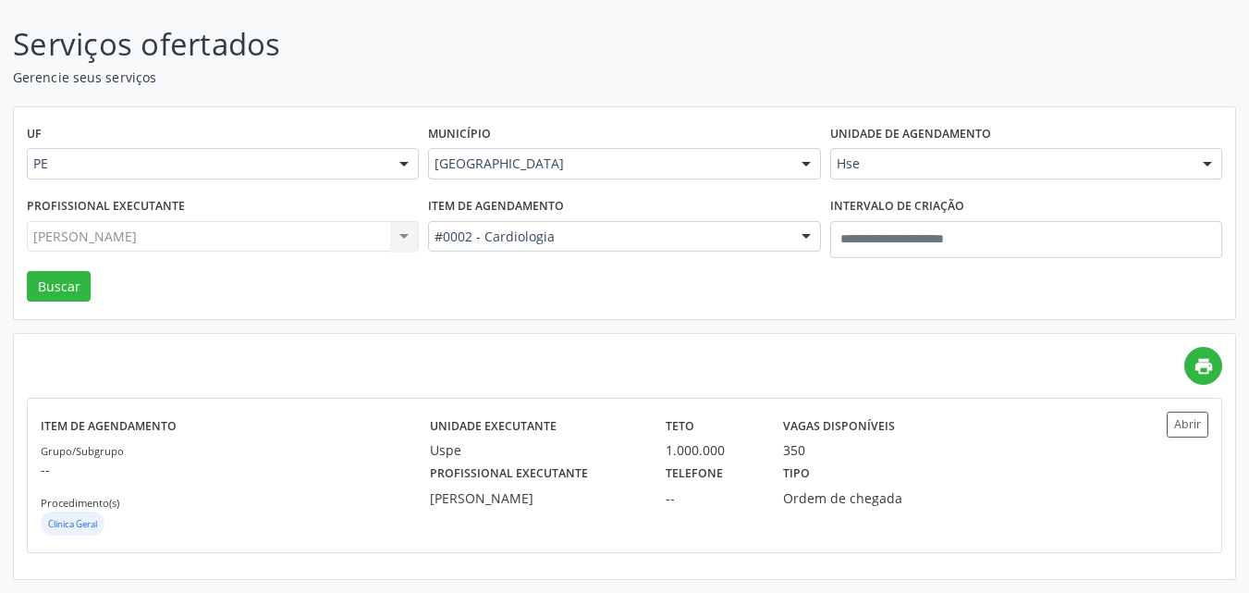
click at [260, 232] on div "Petrus Rodrigo Antonino de Souza Todos os profissionais Aderaldo Tadeu de Morai…" at bounding box center [223, 236] width 392 height 31
click at [259, 232] on div "Petrus Rodrigo Antonino de Souza Todos os profissionais Aderaldo Tadeu de Morai…" at bounding box center [223, 236] width 392 height 31
click at [258, 232] on div "Petrus Rodrigo Antonino de Souza Todos os profissionais Aderaldo Tadeu de Morai…" at bounding box center [223, 236] width 392 height 31
click at [258, 234] on div "Petrus Rodrigo Antonino de Souza Todos os profissionais Aderaldo Tadeu de Morai…" at bounding box center [223, 236] width 392 height 31
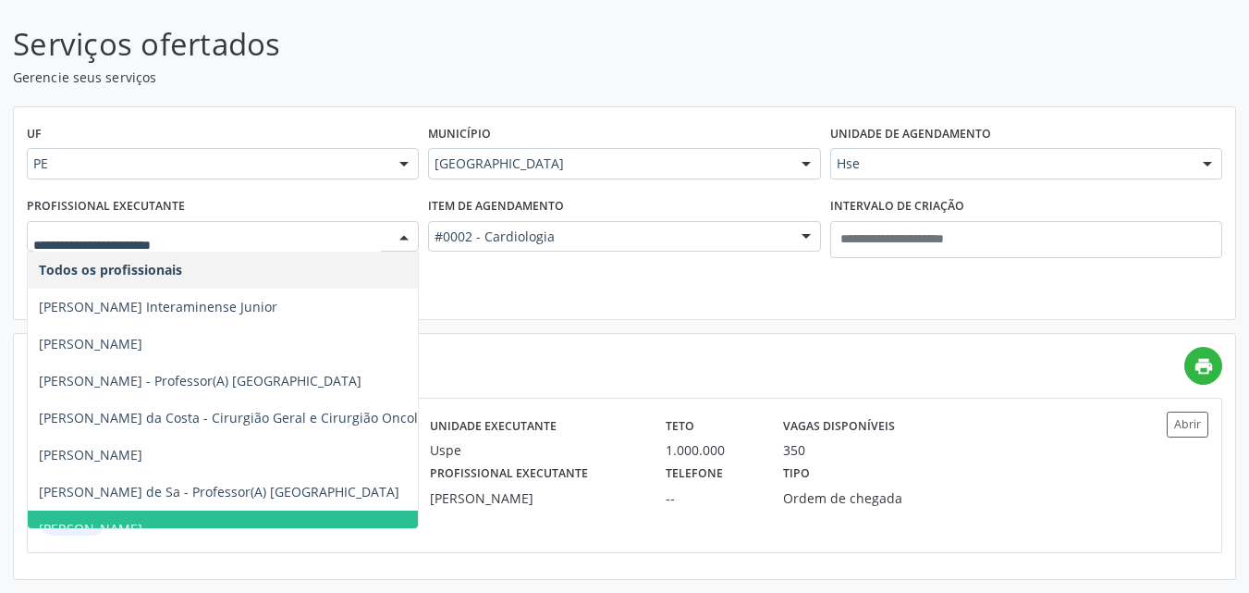
click at [258, 234] on input "text" at bounding box center [207, 245] width 348 height 37
click at [258, 235] on input "text" at bounding box center [207, 245] width 348 height 37
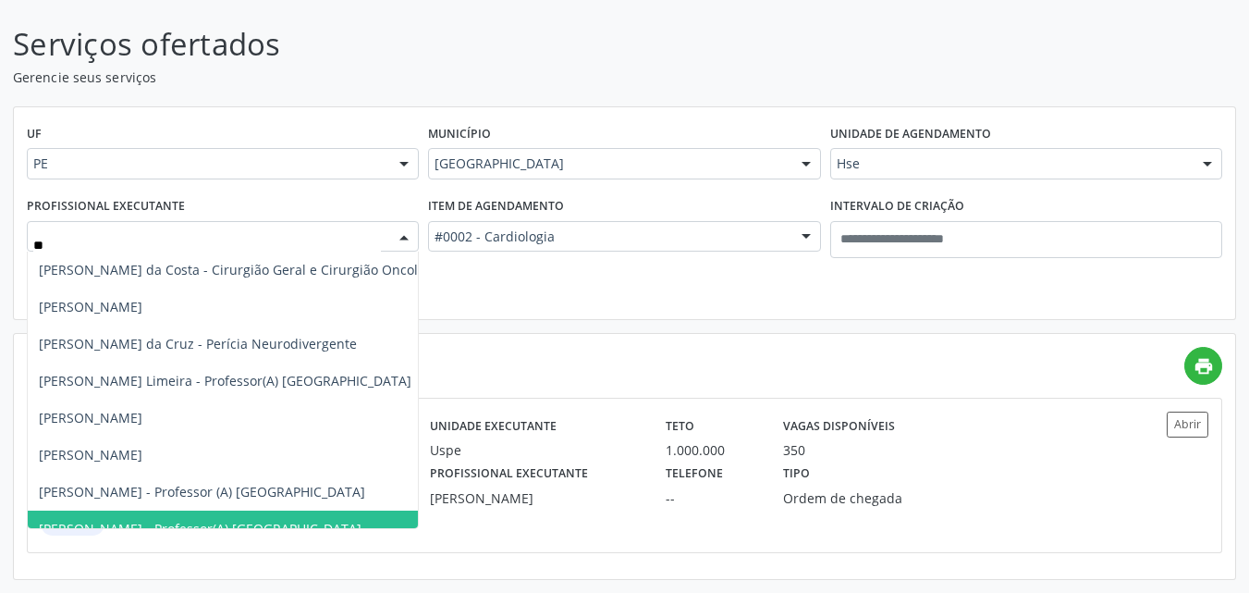
type input "***"
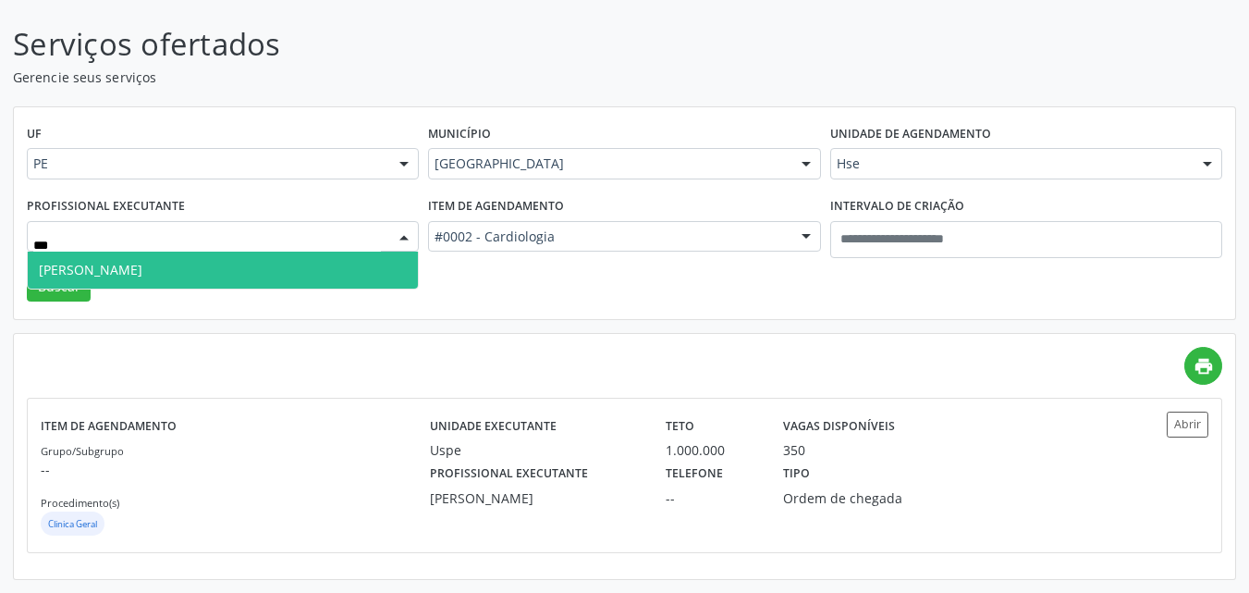
drag, startPoint x: 130, startPoint y: 262, endPoint x: 115, endPoint y: 263, distance: 15.8
click at [130, 260] on span "Rui Ferreira Tompson Neto" at bounding box center [223, 269] width 390 height 37
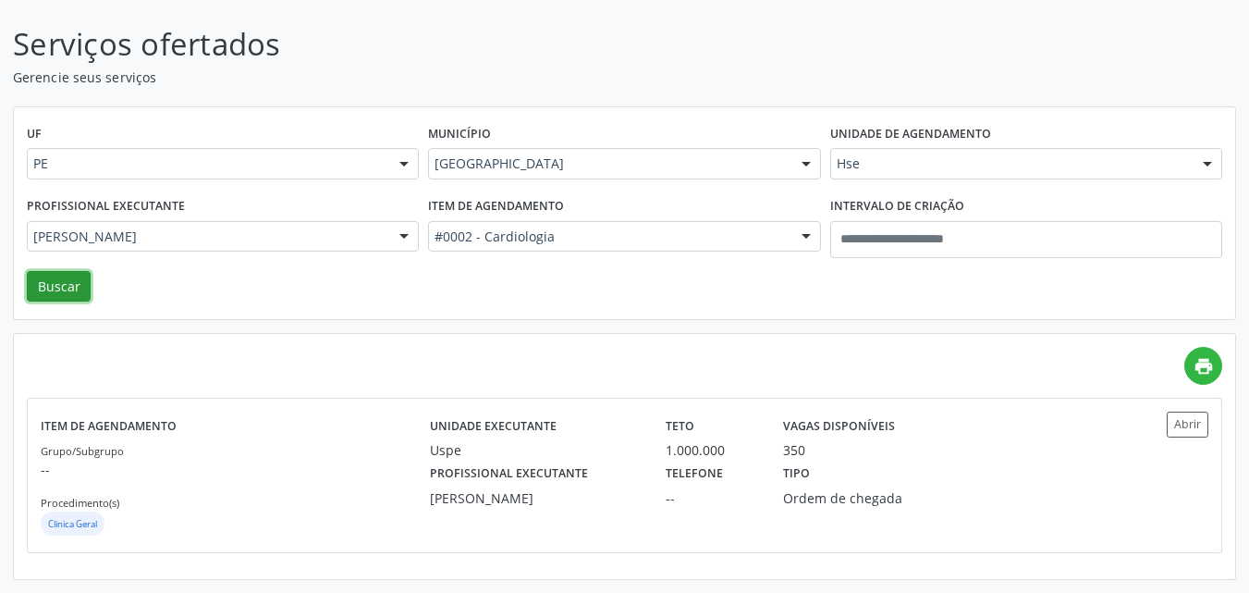
click at [71, 286] on button "Buscar" at bounding box center [59, 286] width 64 height 31
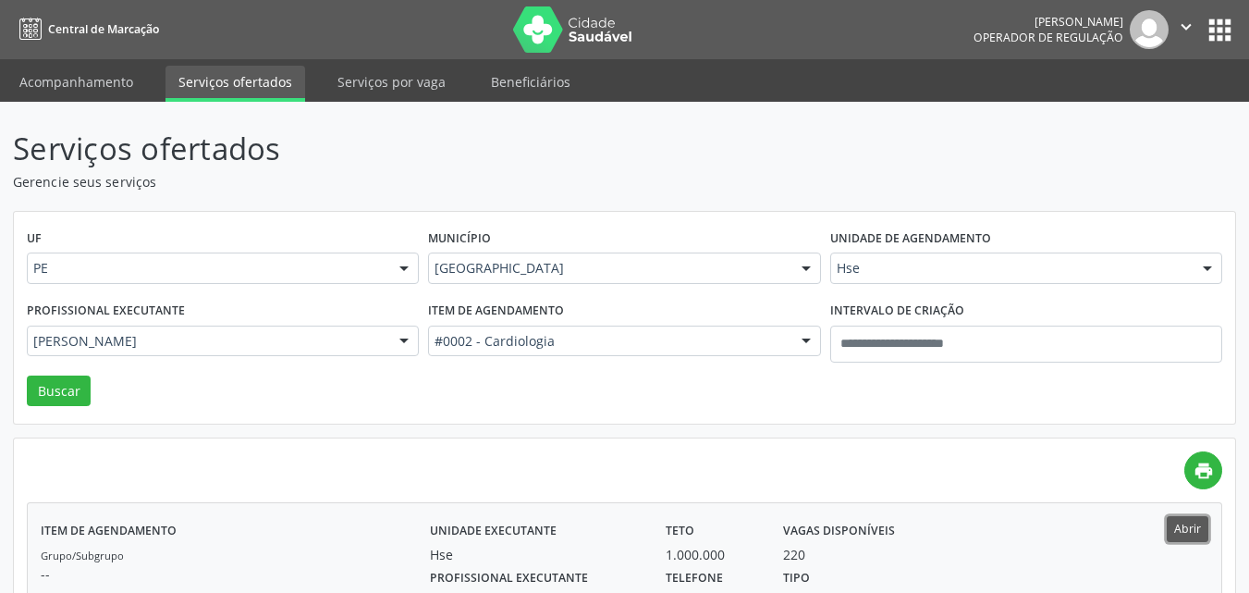
click at [1186, 527] on button "Abrir" at bounding box center [1188, 528] width 42 height 25
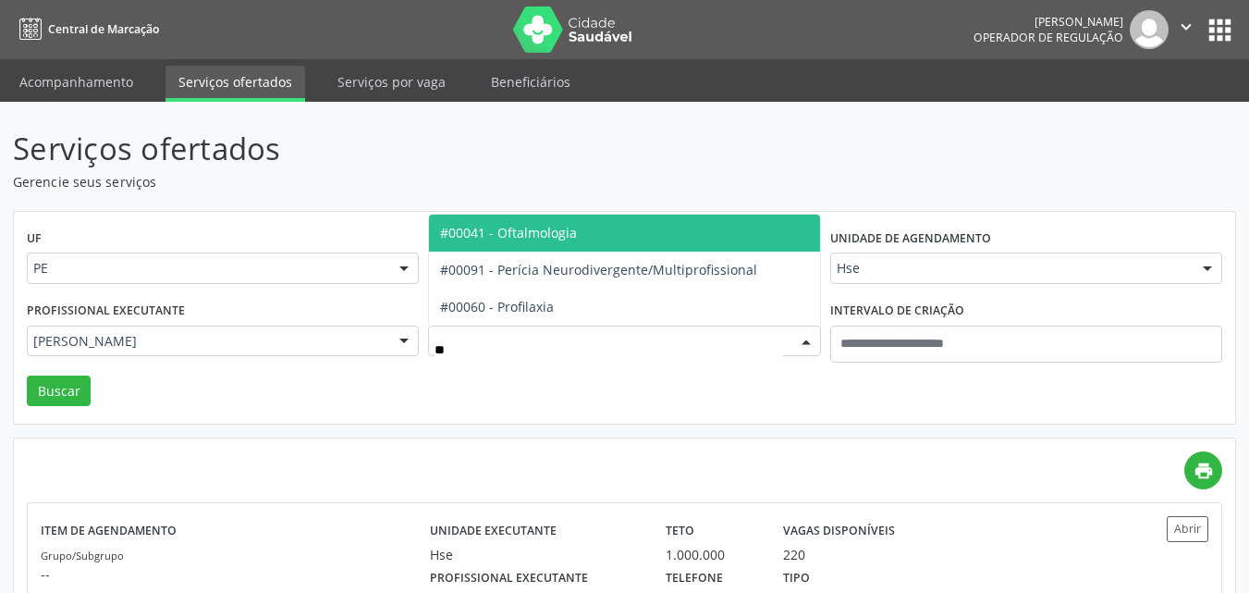
type input "***"
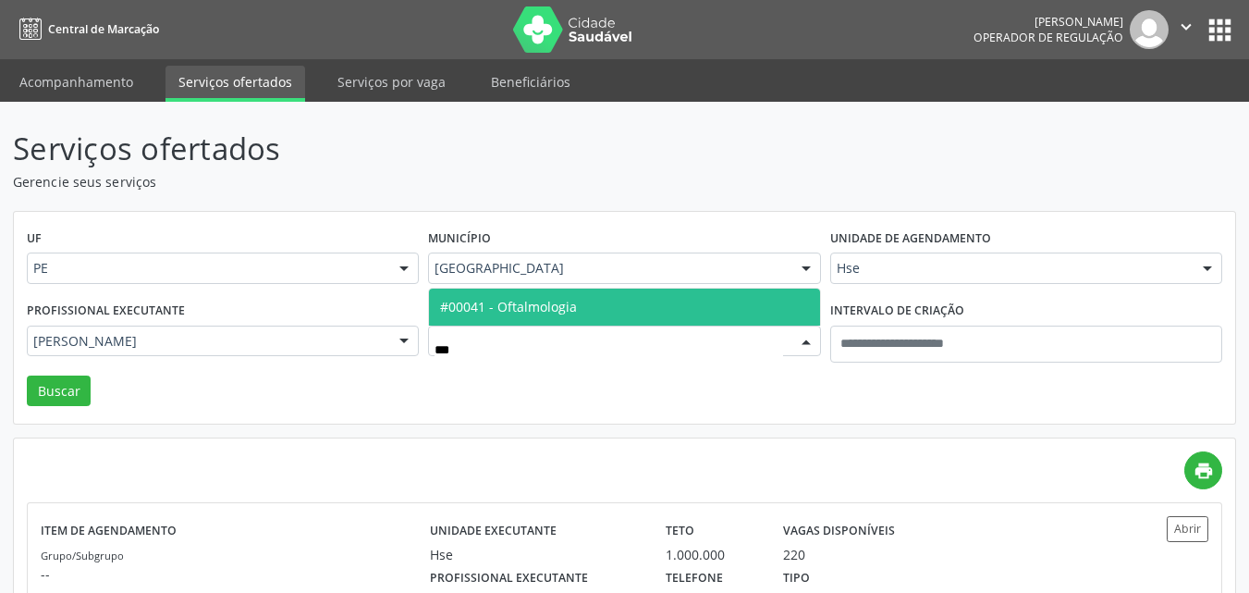
drag, startPoint x: 581, startPoint y: 299, endPoint x: 655, endPoint y: 316, distance: 76.0
click at [585, 299] on span "#00041 - Oftalmologia" at bounding box center [624, 306] width 390 height 37
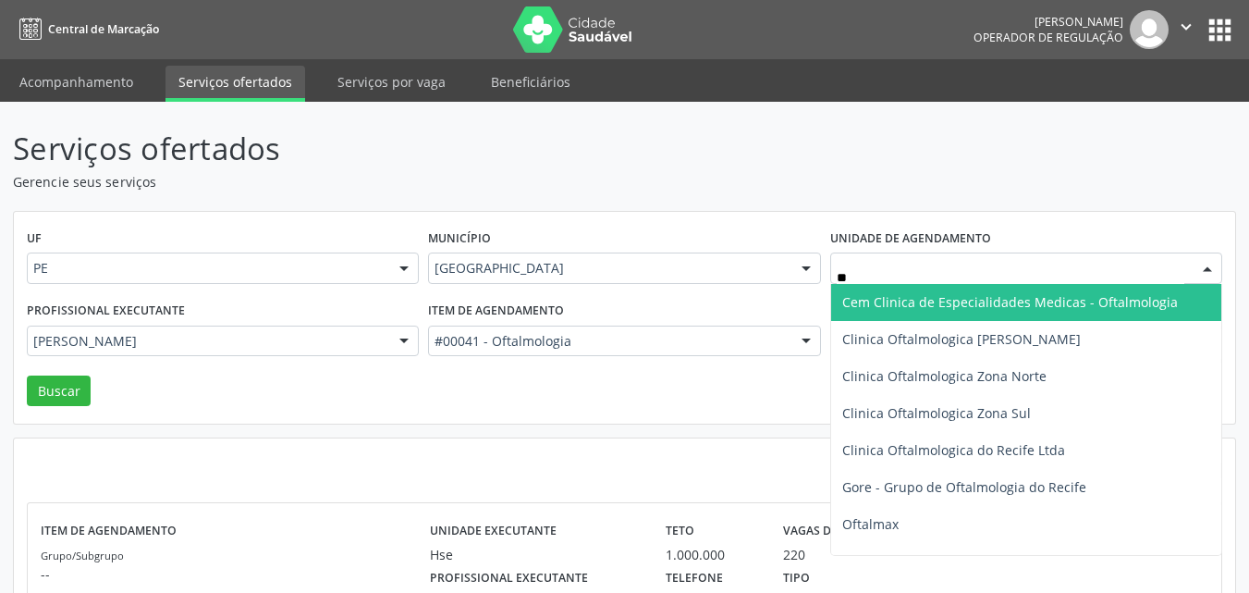
type input "***"
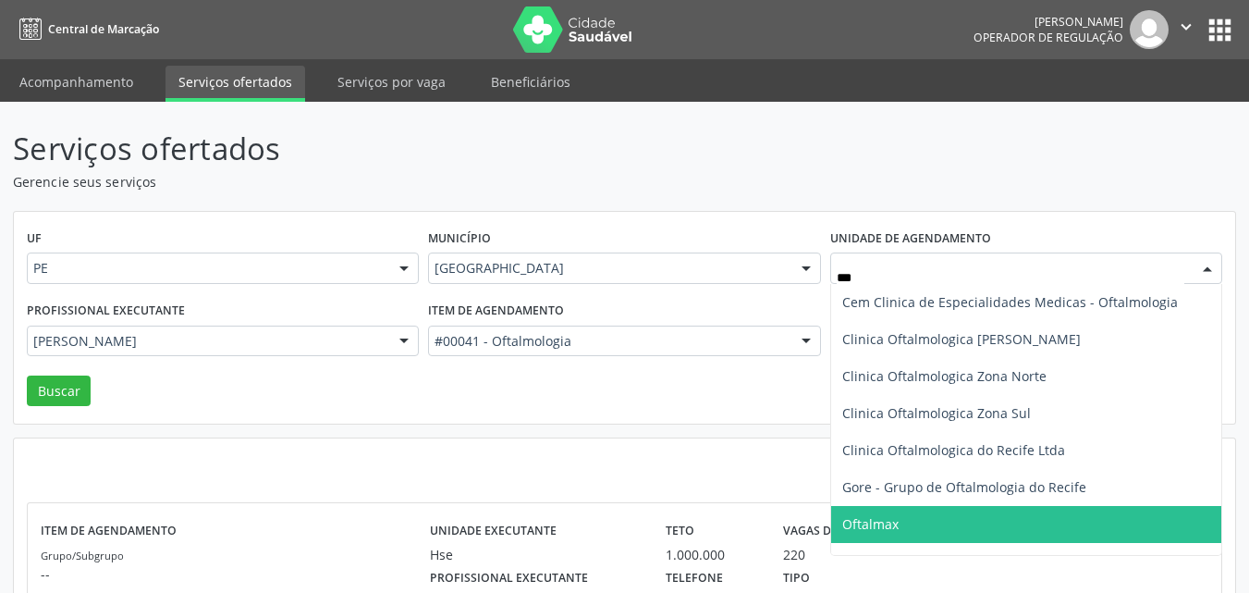
drag, startPoint x: 914, startPoint y: 524, endPoint x: 881, endPoint y: 496, distance: 43.3
click at [914, 521] on span "Oftalmax" at bounding box center [1026, 524] width 390 height 37
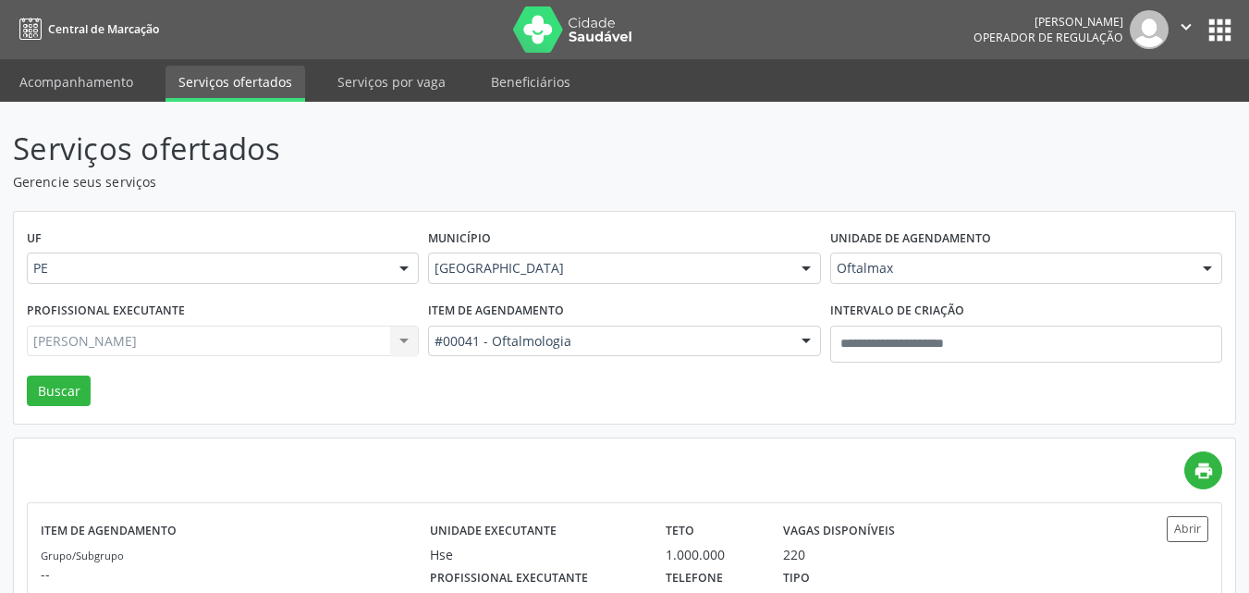
click at [253, 342] on div "Rui Ferreira Tompson Neto Todos os profissionais Adalberto Aguiar Interaminense…" at bounding box center [223, 340] width 392 height 31
click at [33, 342] on input "text" at bounding box center [33, 350] width 0 height 37
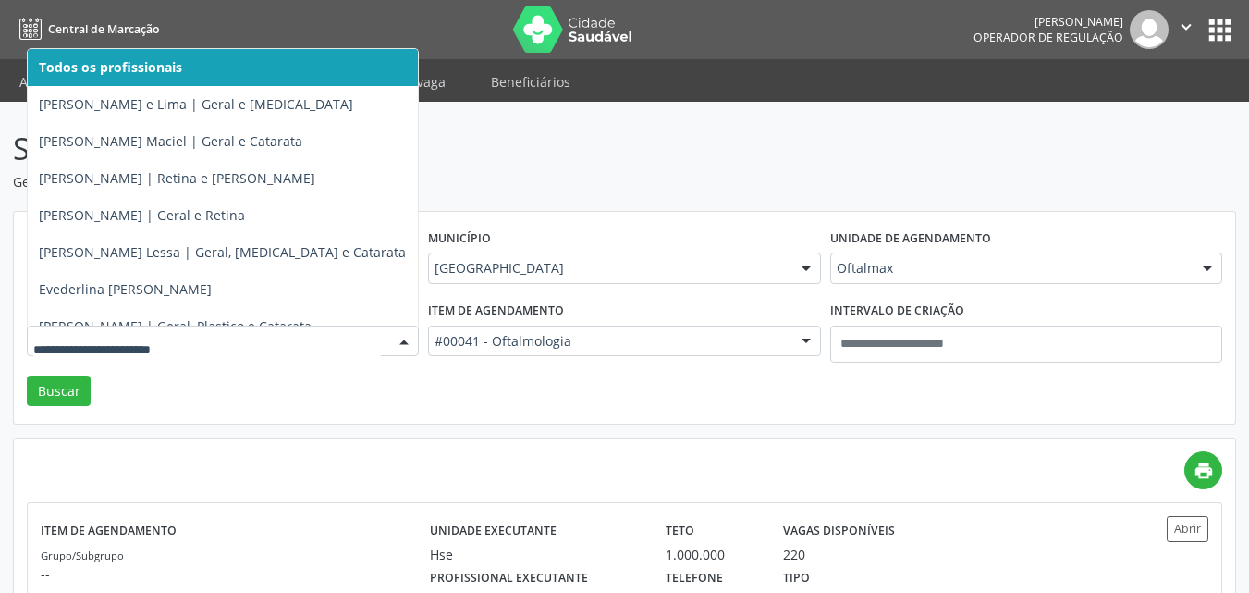
click at [251, 342] on input "text" at bounding box center [207, 350] width 348 height 37
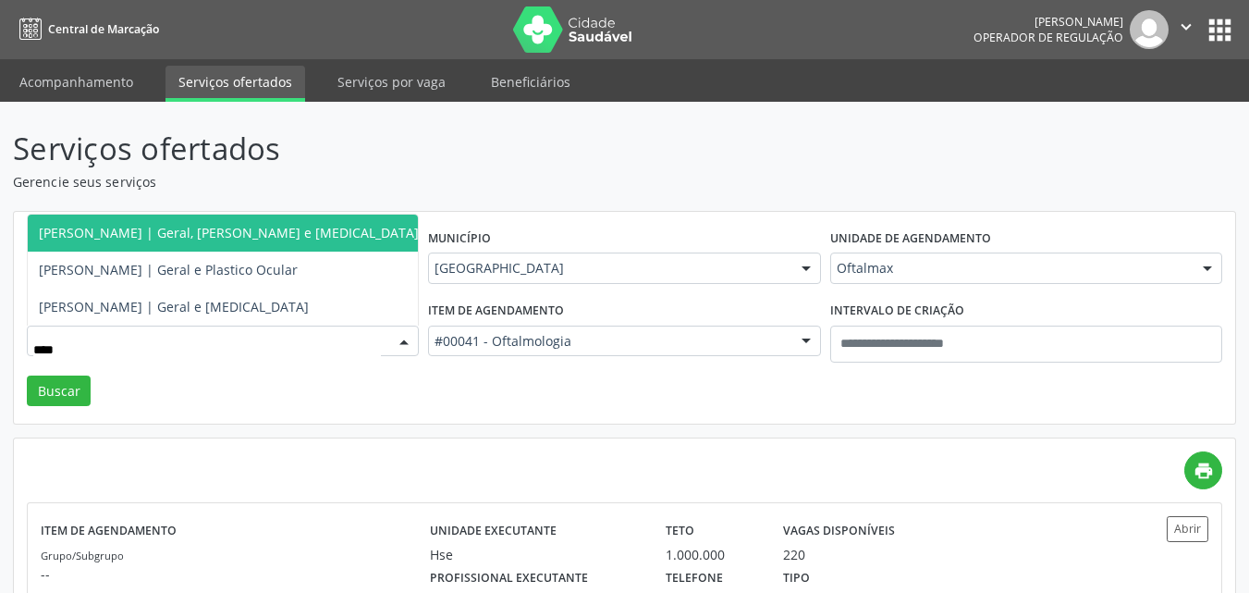
type input "*****"
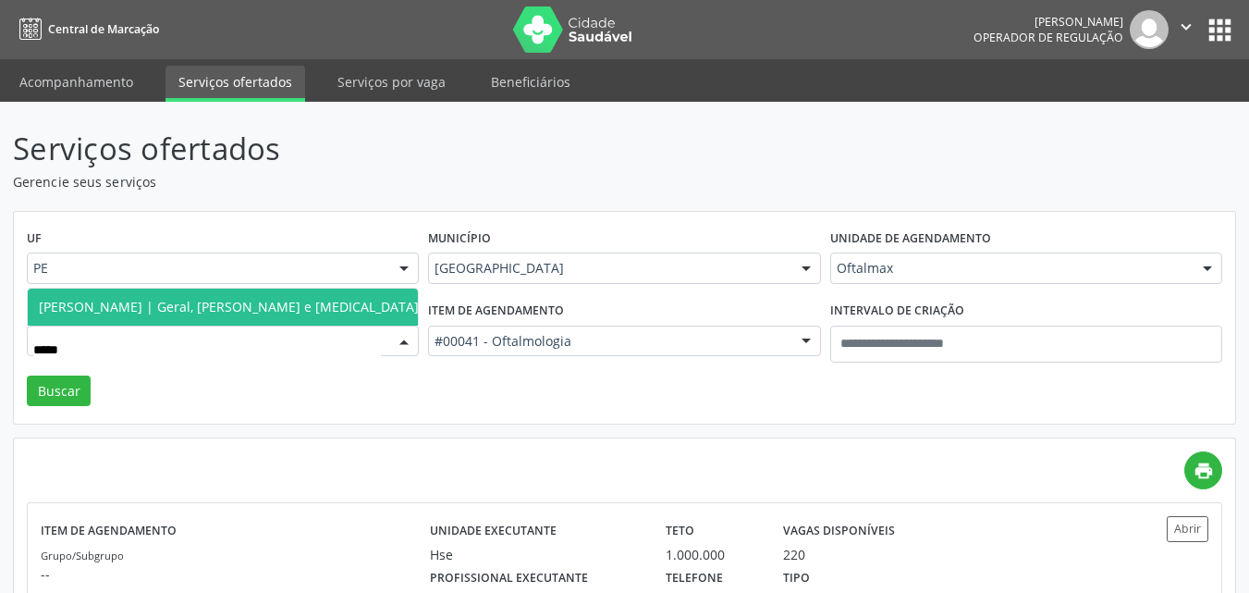
click at [238, 321] on span "Mariana Meira | Geral, Retina e Uvea" at bounding box center [229, 306] width 402 height 37
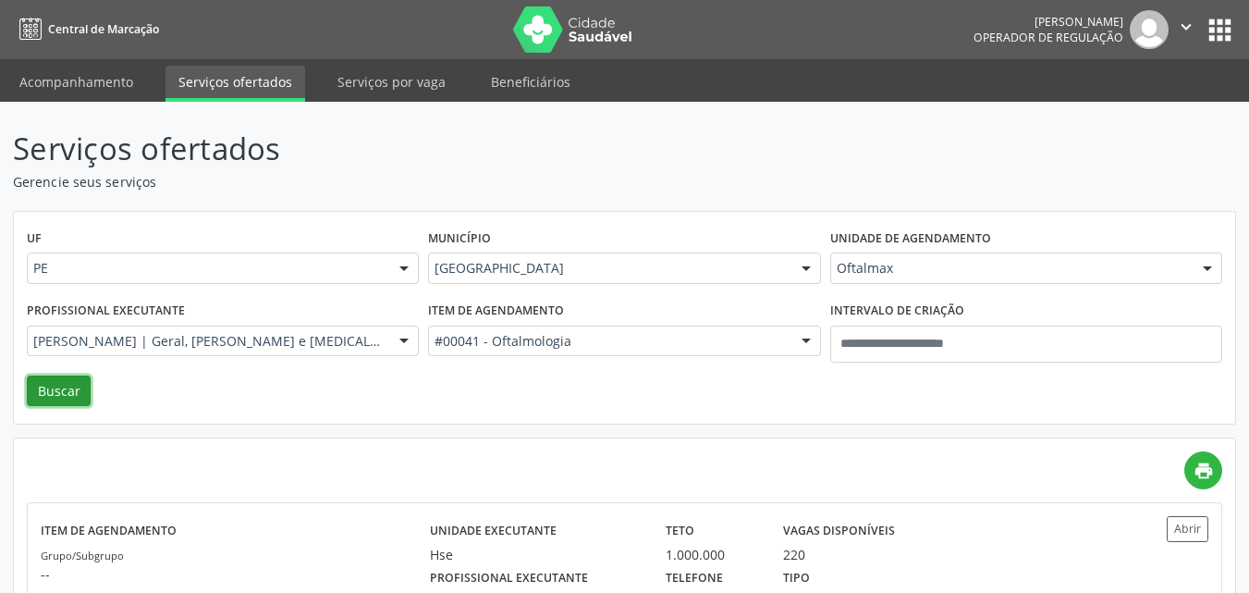
drag, startPoint x: 56, startPoint y: 387, endPoint x: 103, endPoint y: 369, distance: 49.8
click at [59, 385] on button "Buscar" at bounding box center [59, 390] width 64 height 31
click at [1187, 515] on div "Item de agendamento Grupo/Subgrupo -- Procedimento(s) Oftalmologia Unidade exec…" at bounding box center [624, 583] width 1193 height 161
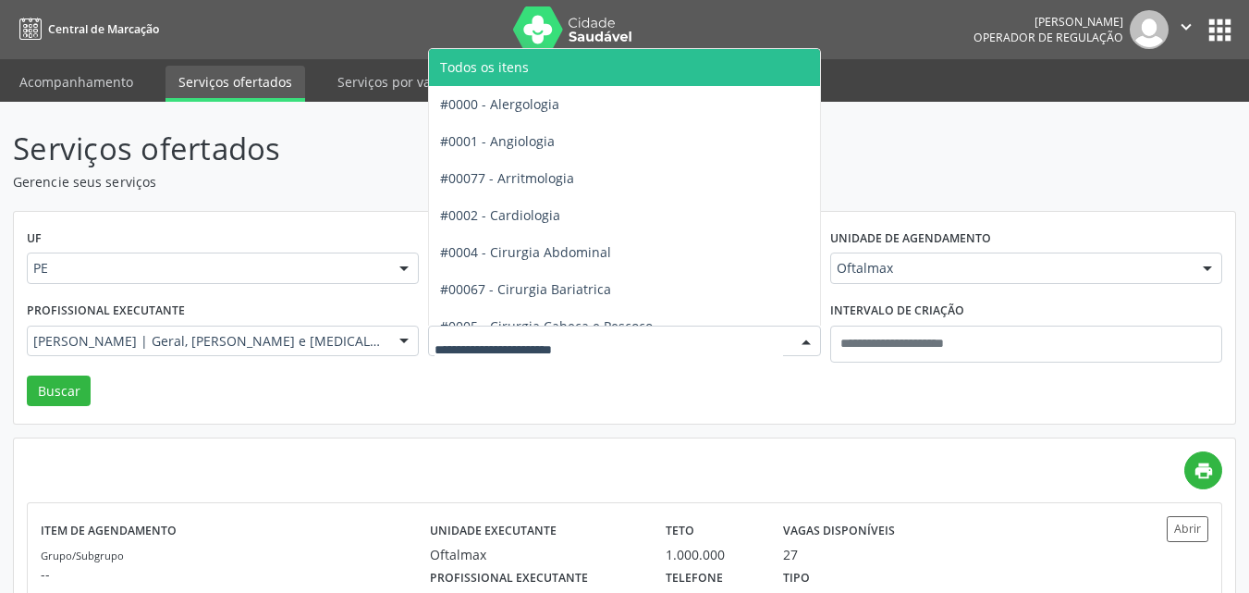
click at [539, 410] on div "UF PE PE Nenhum resultado encontrado para: " " Não há nenhuma opção para ser ex…" at bounding box center [624, 318] width 1221 height 213
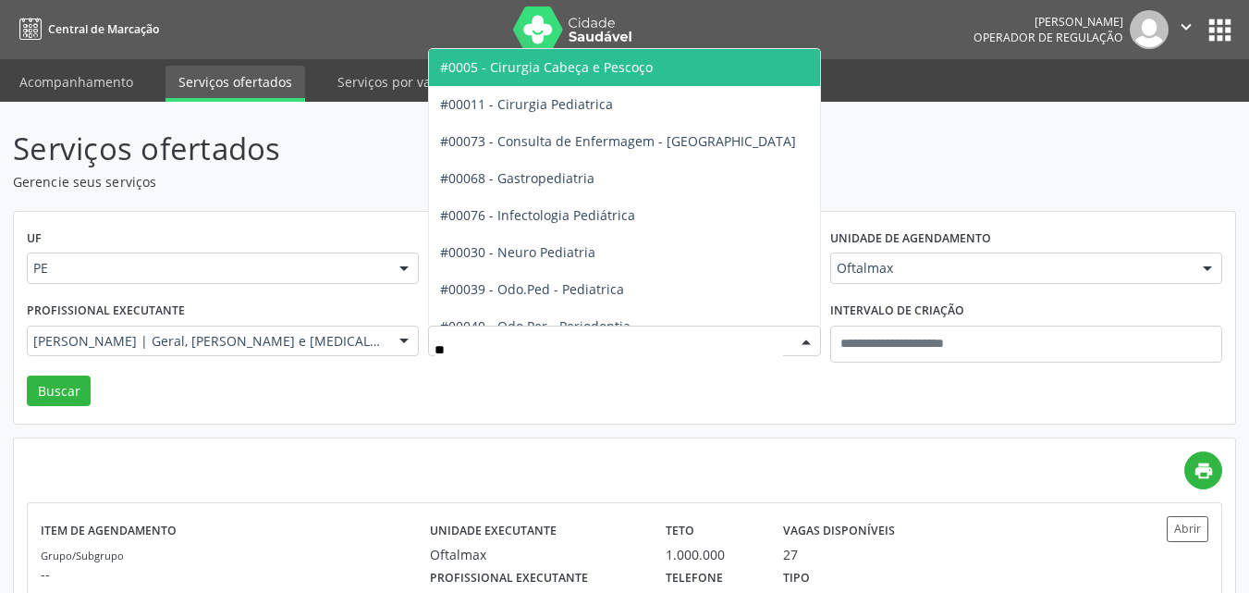
type input "***"
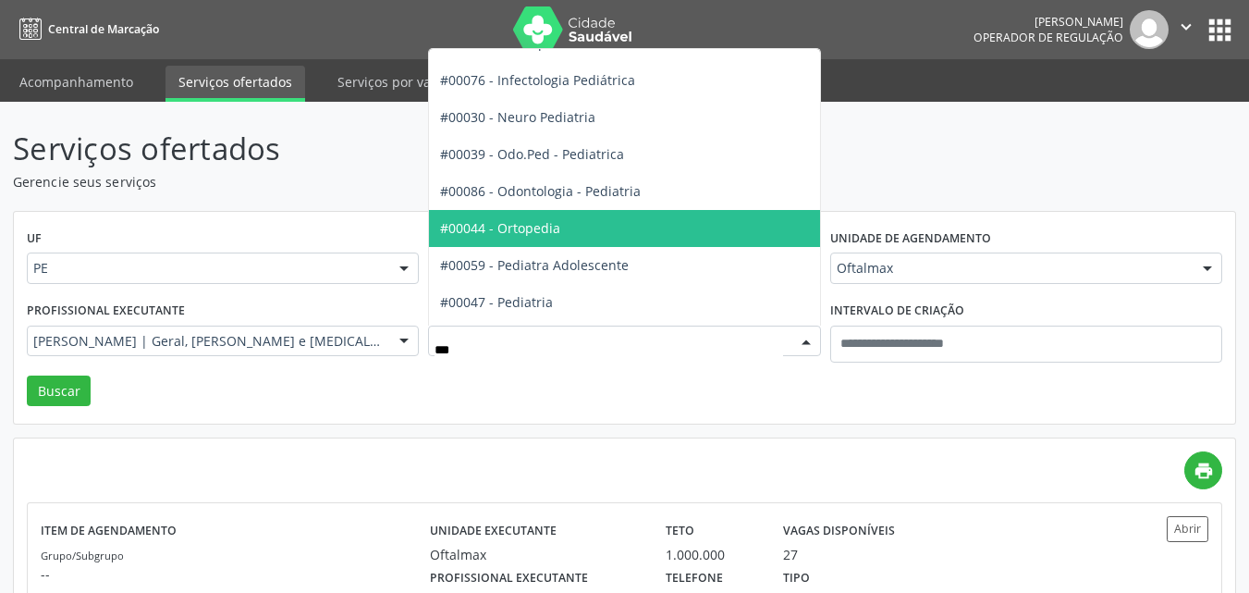
scroll to position [130, 0]
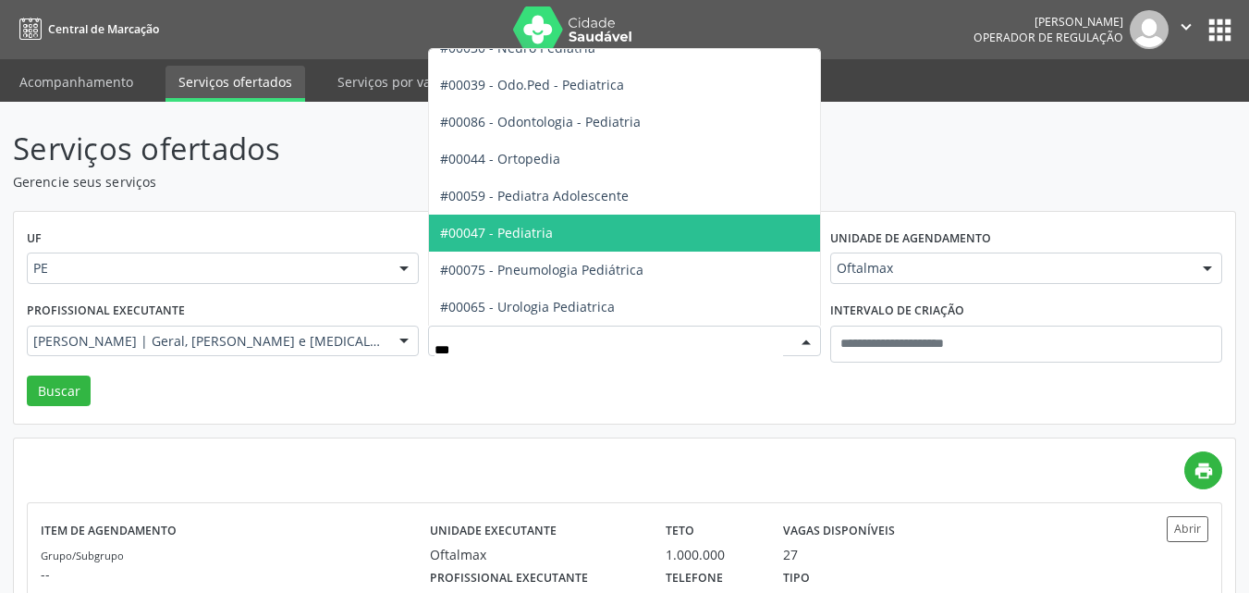
click at [576, 227] on span "#00047 - Pediatria" at bounding box center [624, 232] width 390 height 37
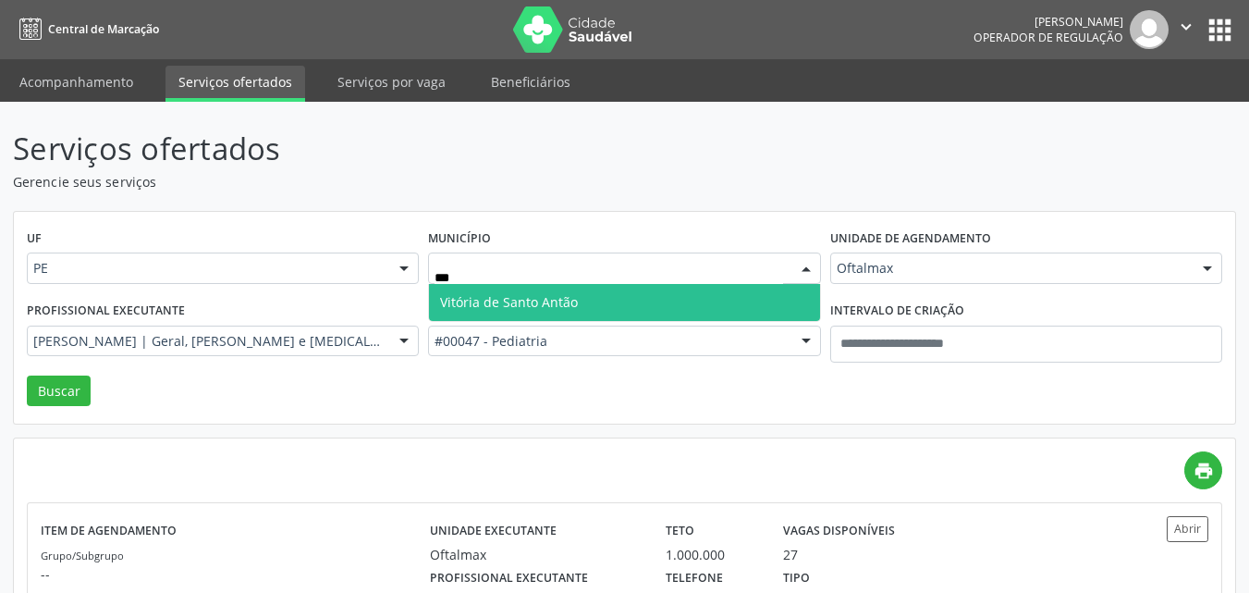
drag, startPoint x: 537, startPoint y: 294, endPoint x: 392, endPoint y: 302, distance: 145.4
click at [533, 295] on span "Vitória de Santo Antão" at bounding box center [509, 302] width 138 height 18
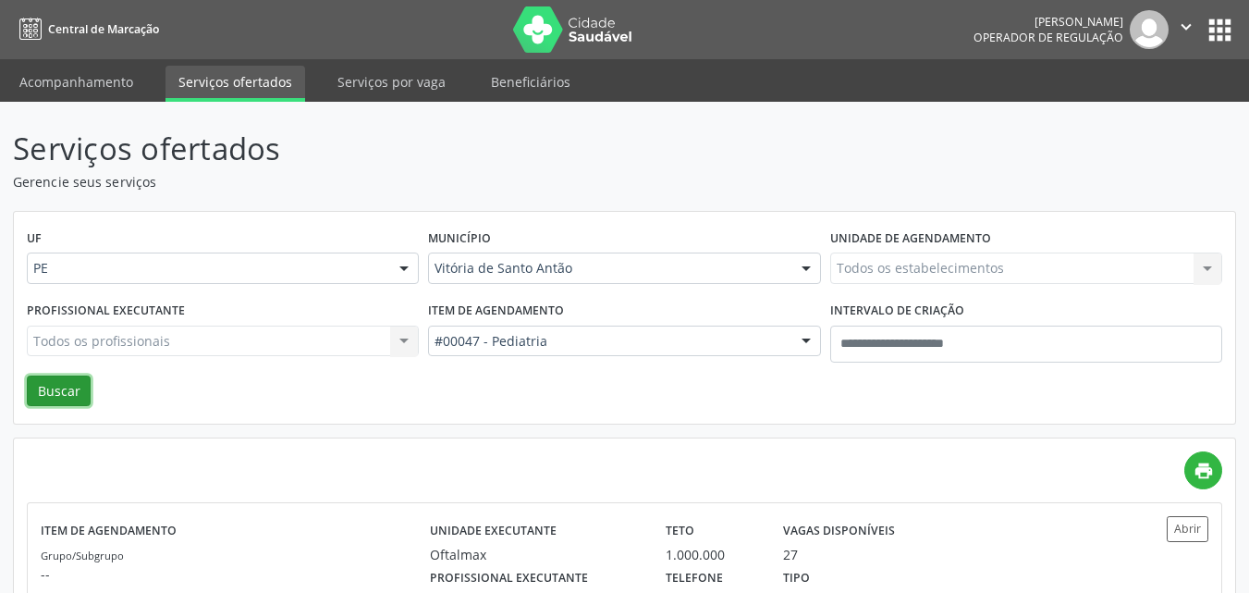
drag, startPoint x: 40, startPoint y: 390, endPoint x: 53, endPoint y: 384, distance: 14.5
click at [40, 391] on button "Buscar" at bounding box center [59, 390] width 64 height 31
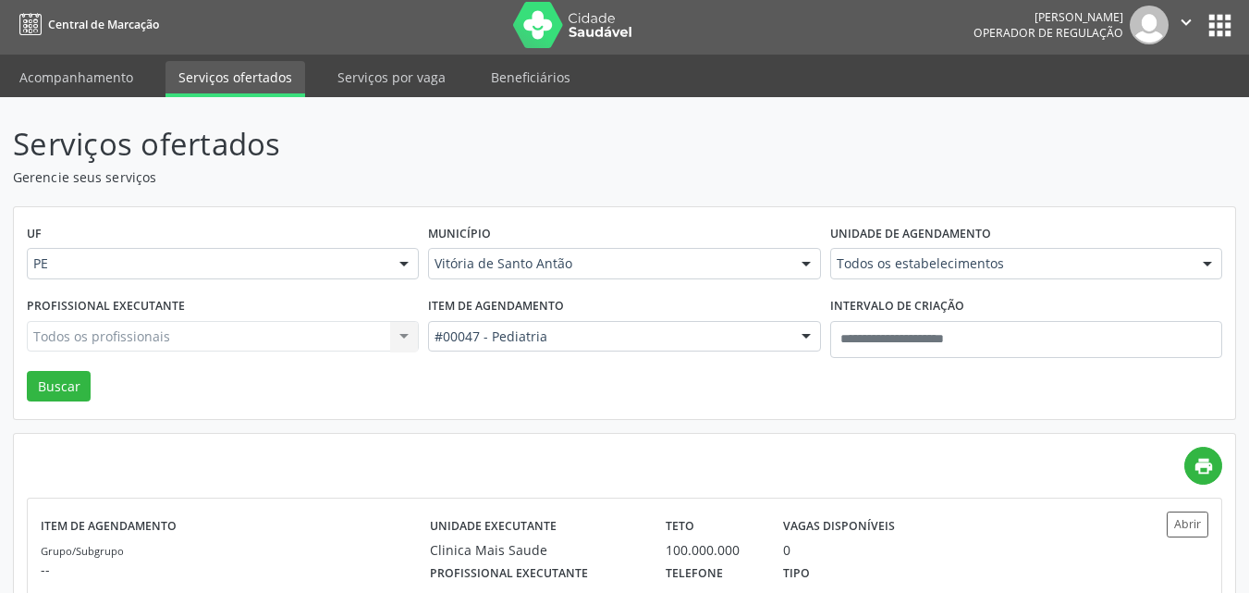
scroll to position [0, 0]
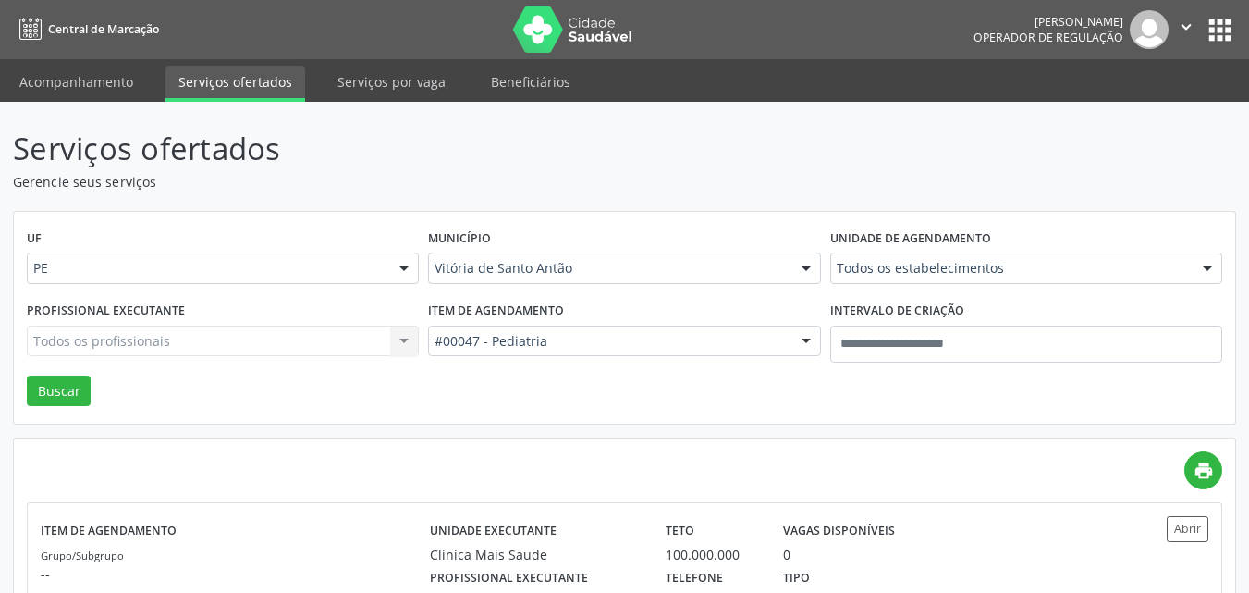
click at [527, 287] on div "Município Vitória de Santo Antão Todas as cidades Abreu e Lima Afogados da Inga…" at bounding box center [623, 261] width 401 height 72
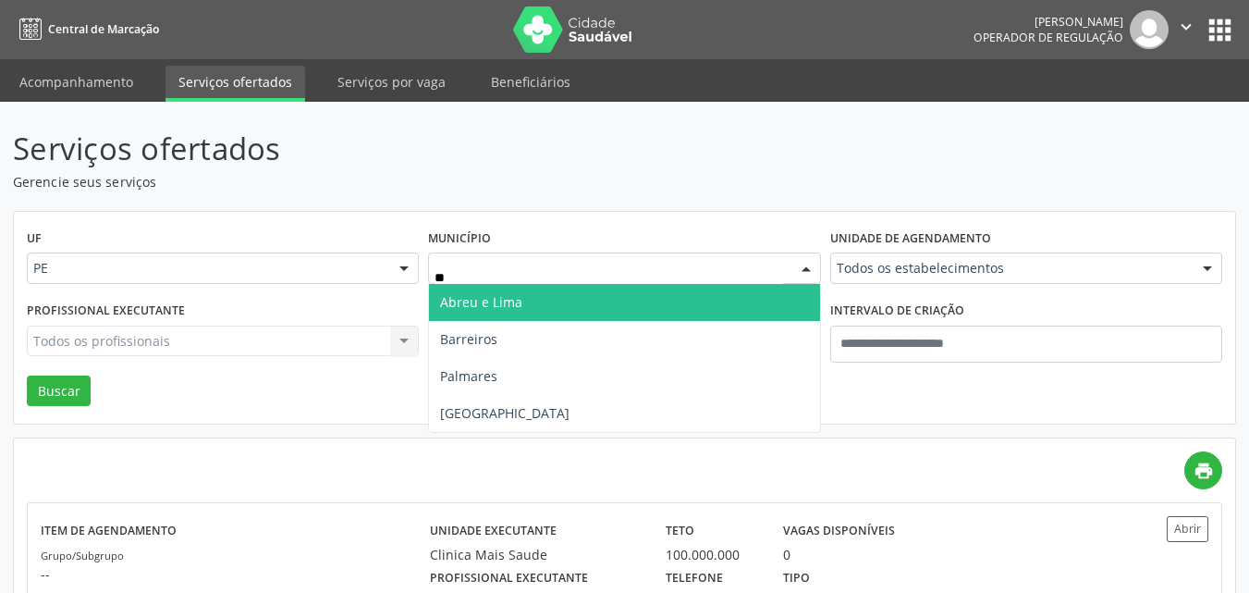
type input "***"
click at [457, 304] on span "Recife" at bounding box center [504, 302] width 129 height 18
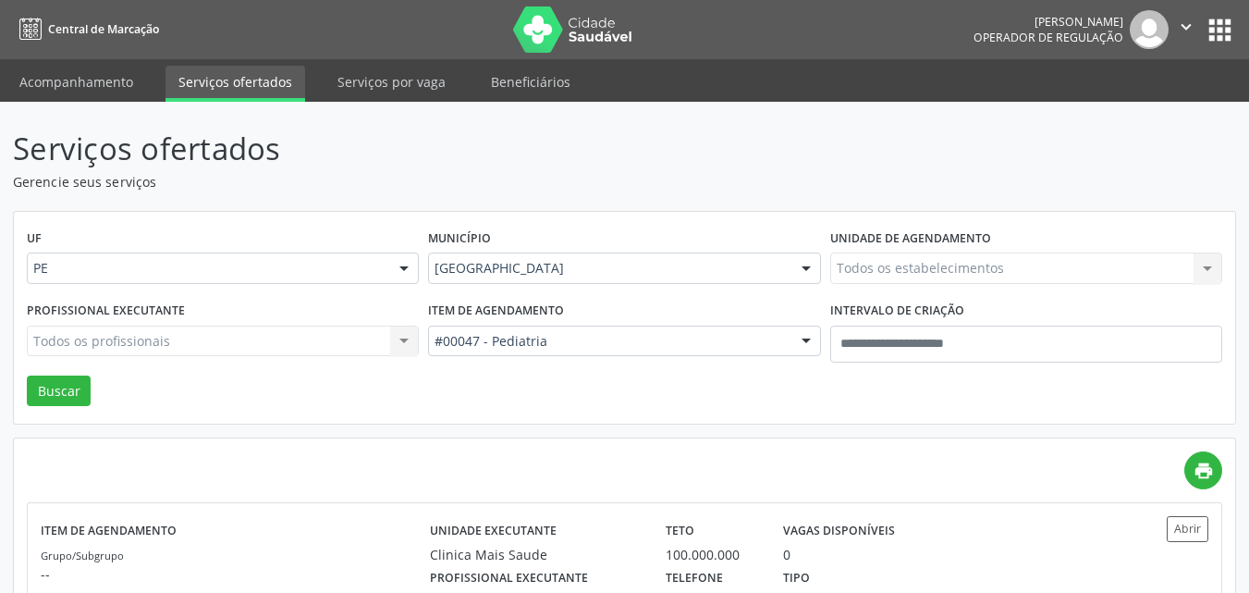
click at [531, 351] on div "#00047 - Pediatria" at bounding box center [624, 340] width 392 height 31
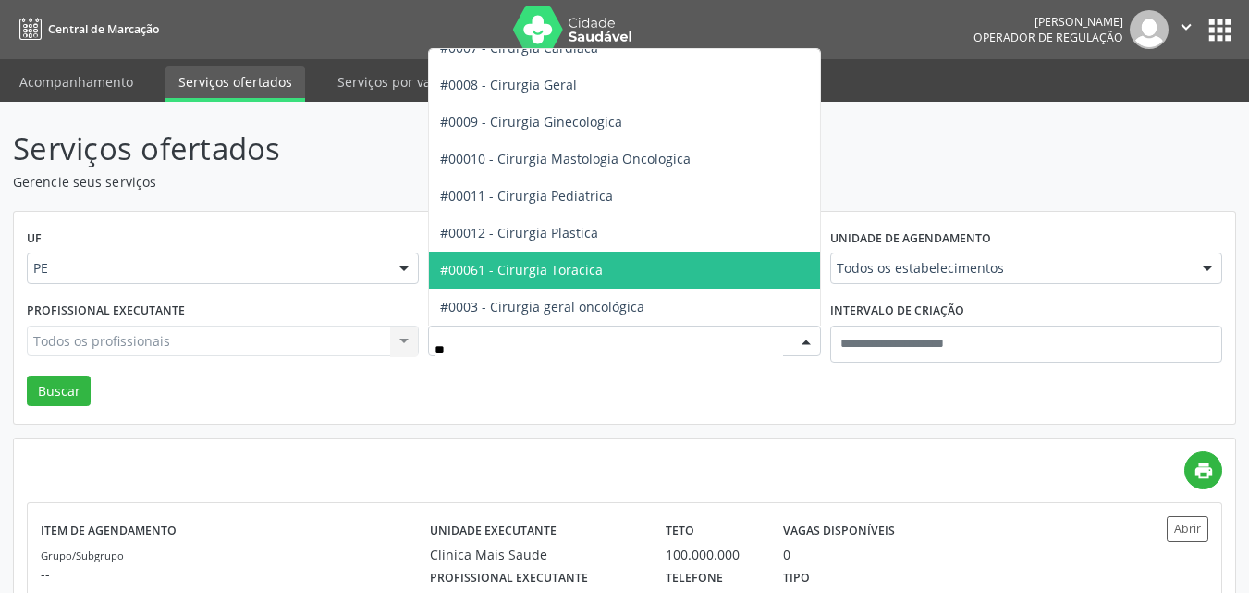
type input "***"
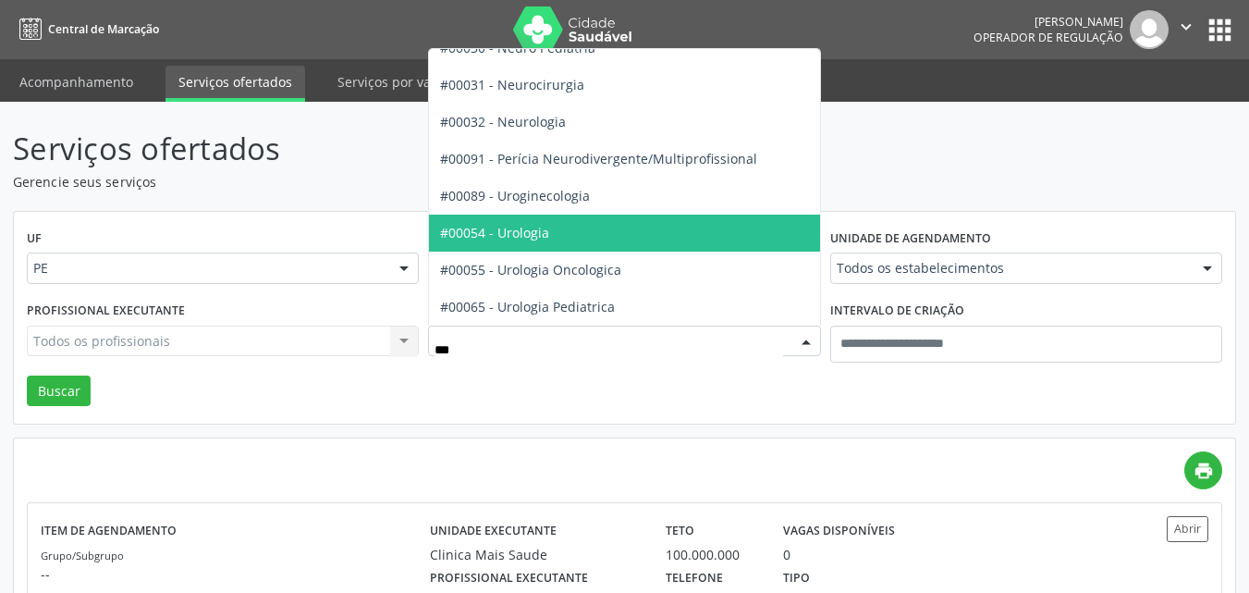
click at [547, 240] on span "#00054 - Urologia" at bounding box center [494, 233] width 109 height 18
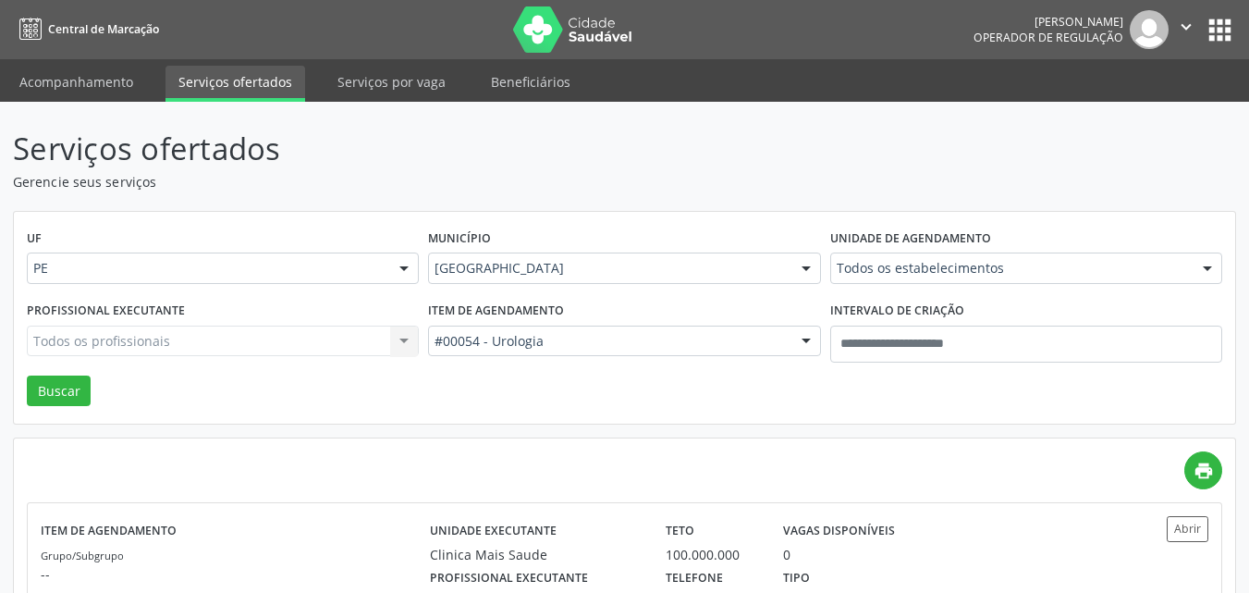
scroll to position [130, 0]
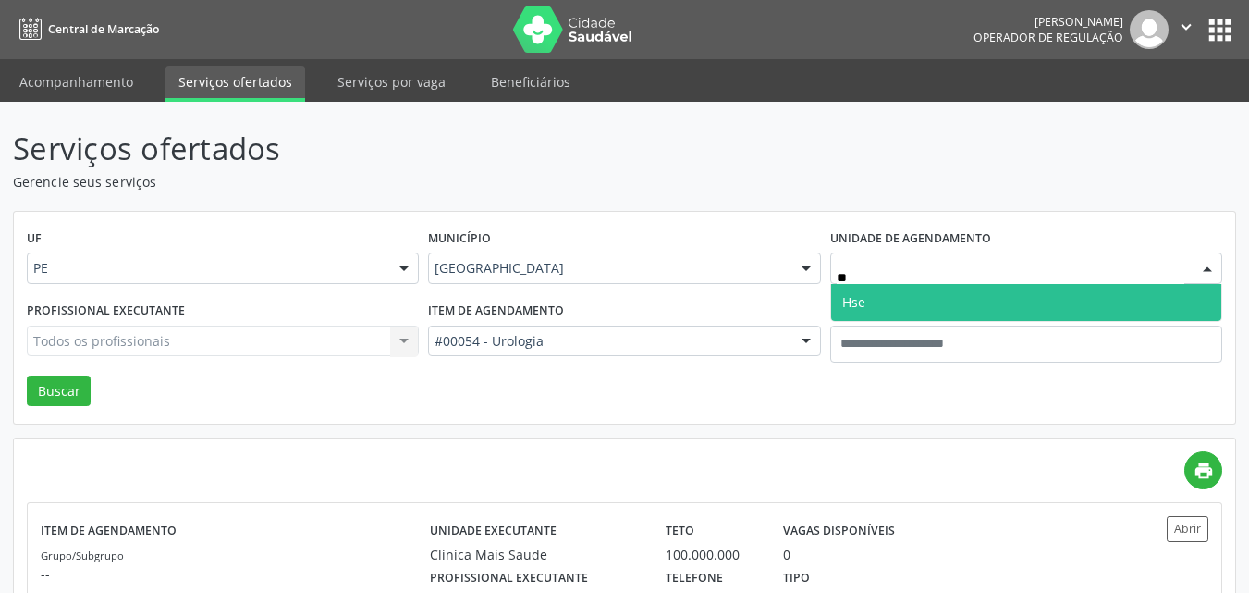
type input "***"
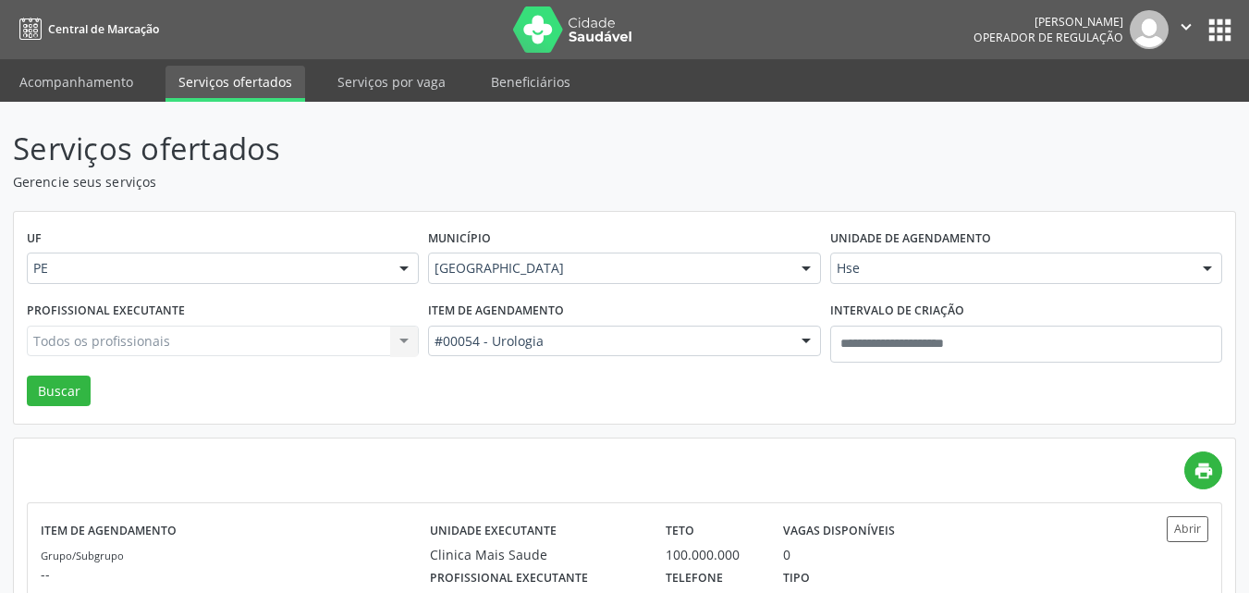
click at [154, 338] on div "Todos os profissionais Todos os profissionais Afra Abreu e Lima | Geral e Glauc…" at bounding box center [223, 340] width 392 height 31
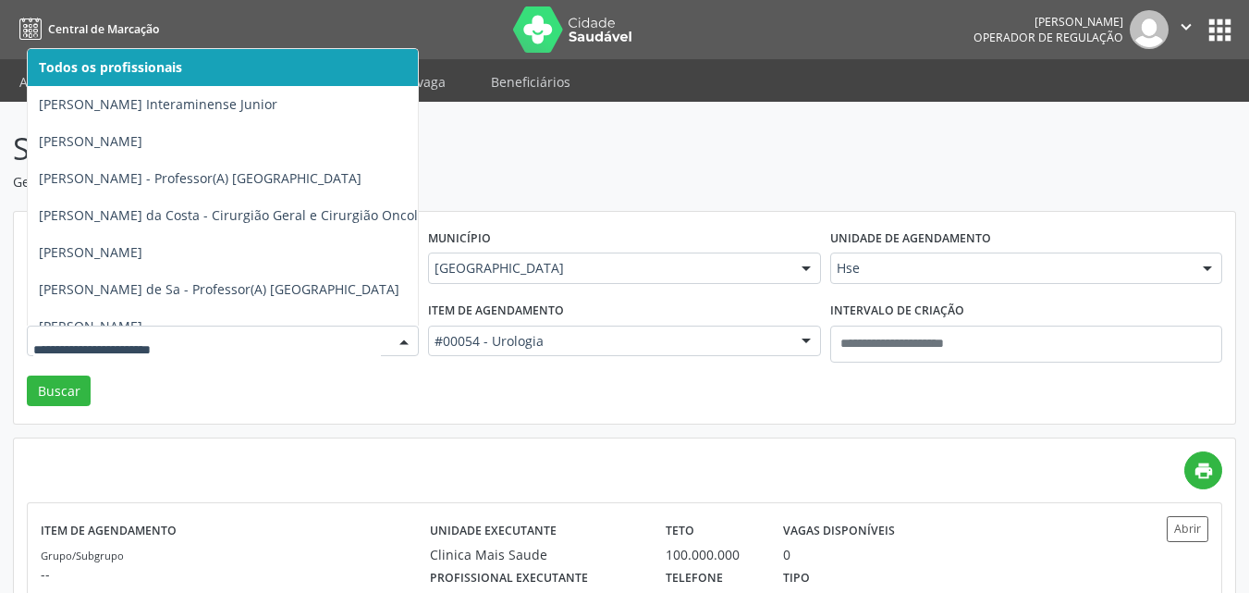
click at [153, 338] on input "text" at bounding box center [207, 350] width 348 height 37
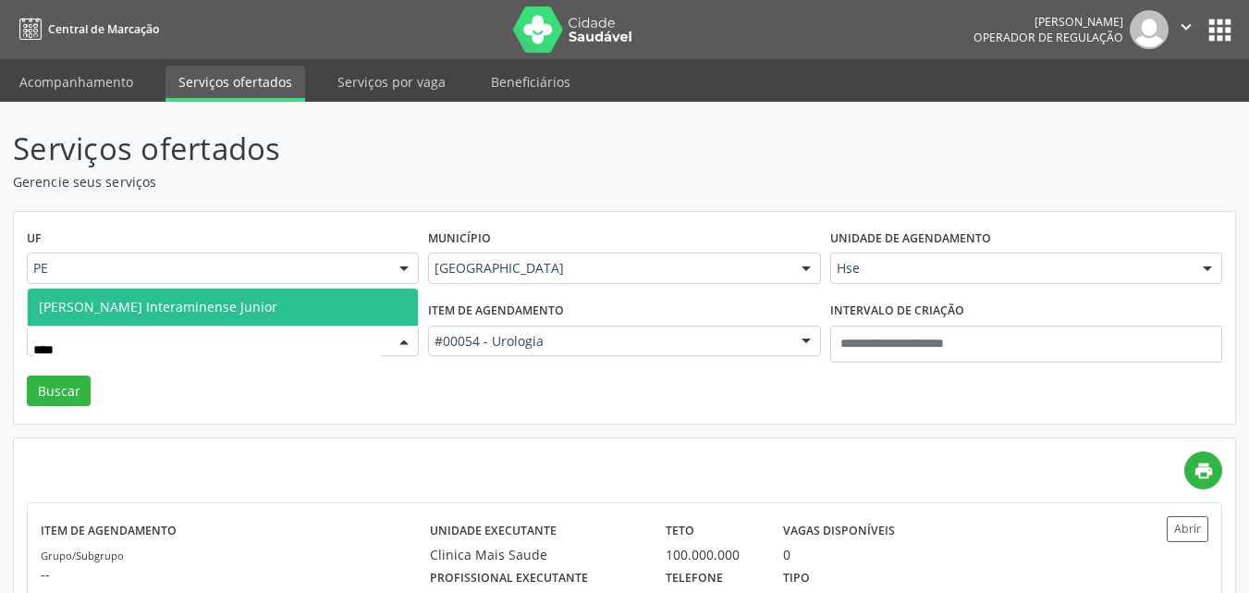
click at [165, 308] on span "Adalberto Aguiar Interaminense Junior" at bounding box center [158, 307] width 239 height 18
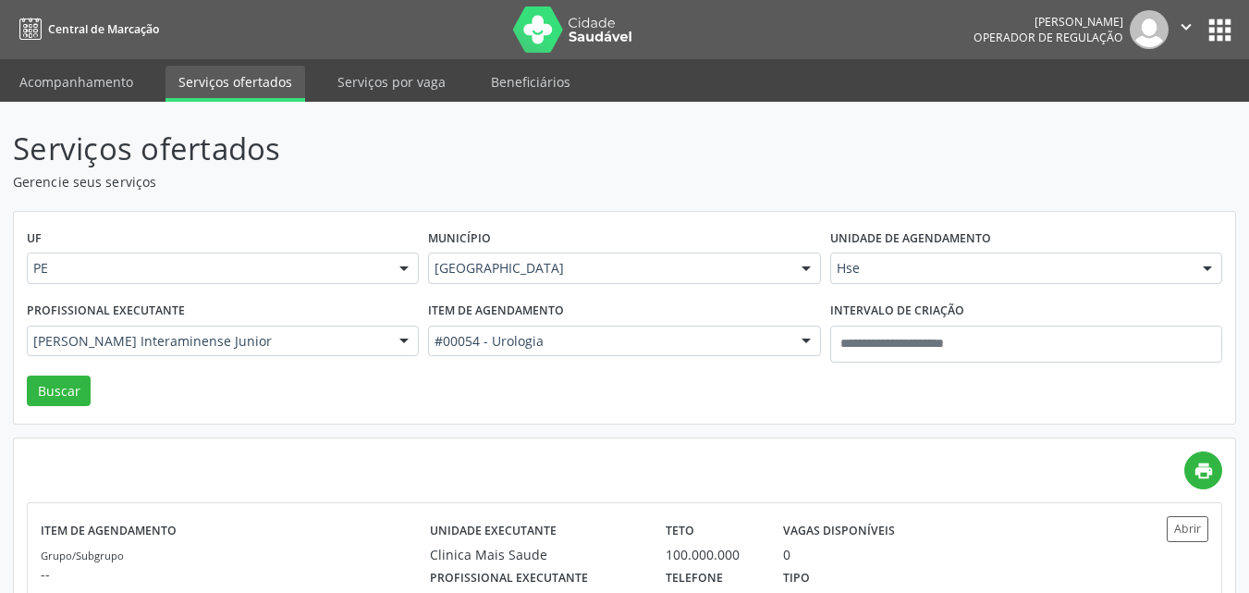
click at [58, 373] on div "Profissional executante Adalberto Aguiar Interaminense Junior Todos os profissi…" at bounding box center [222, 336] width 401 height 79
click at [67, 386] on button "Buscar" at bounding box center [59, 390] width 64 height 31
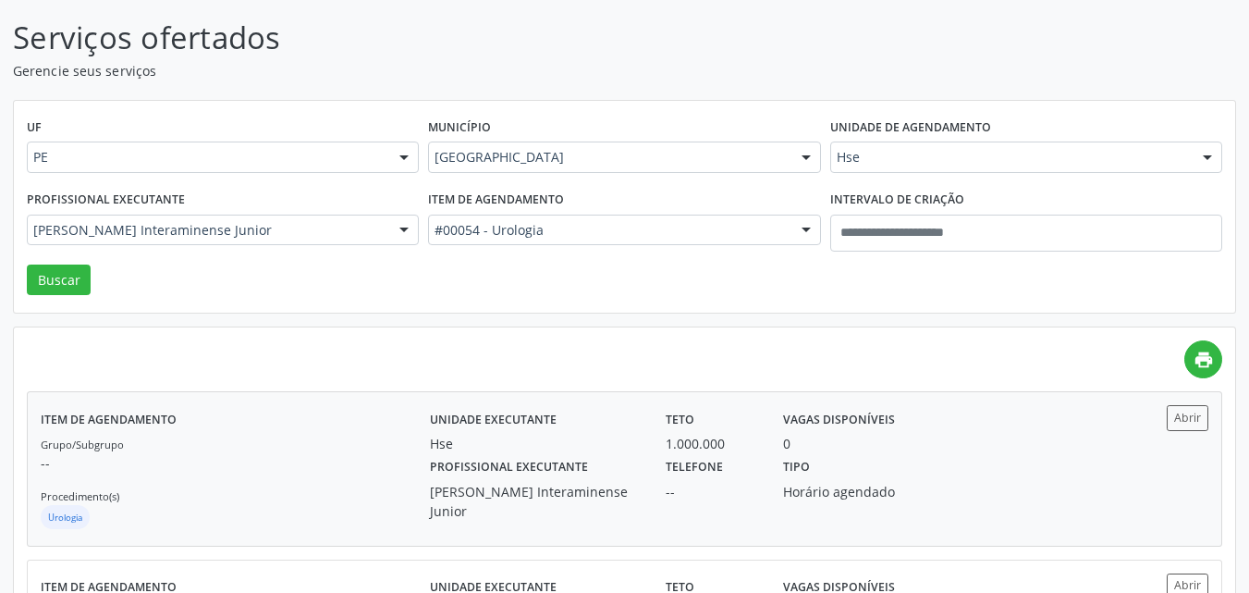
scroll to position [272, 0]
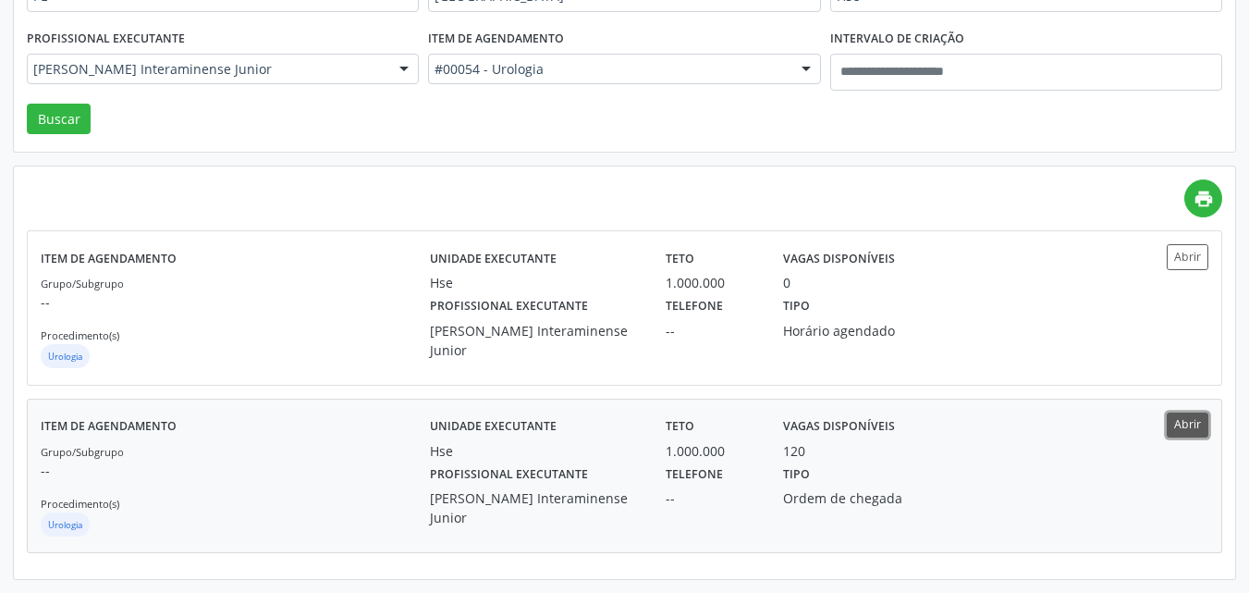
click at [1178, 420] on button "Abrir" at bounding box center [1188, 424] width 42 height 25
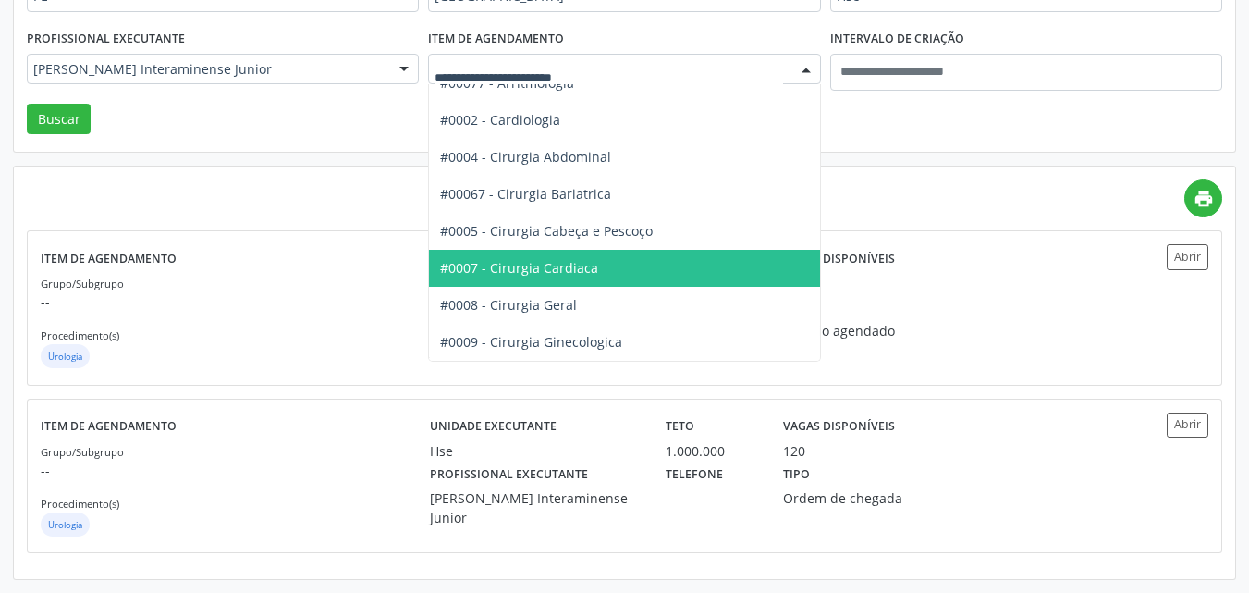
click at [506, 58] on div at bounding box center [624, 69] width 392 height 31
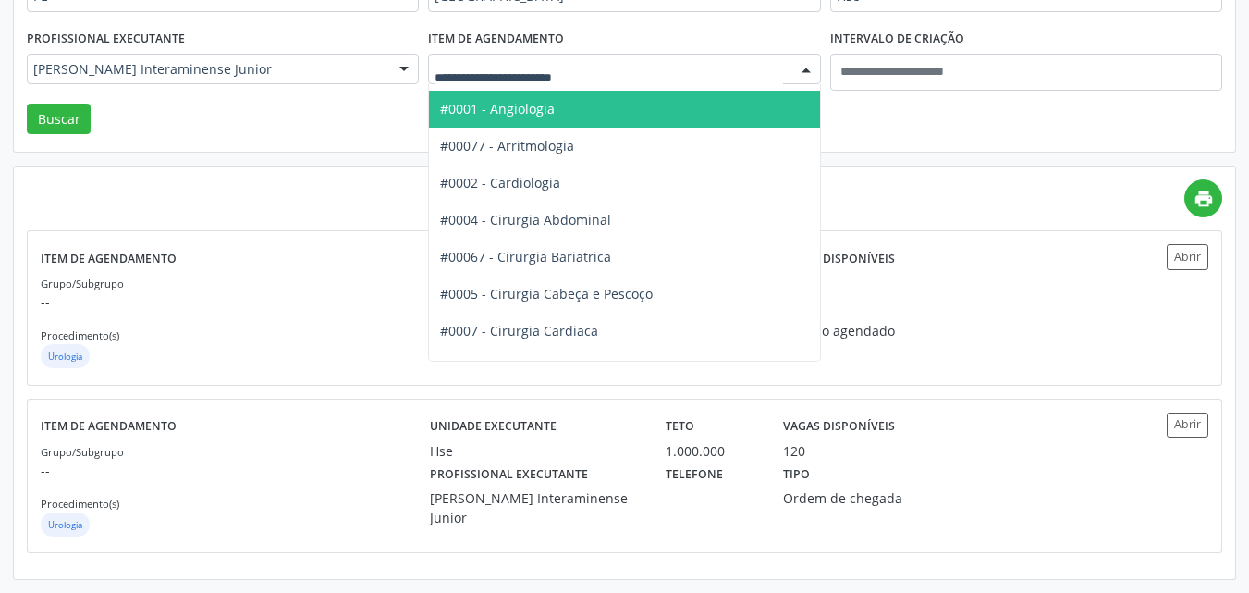
scroll to position [0, 0]
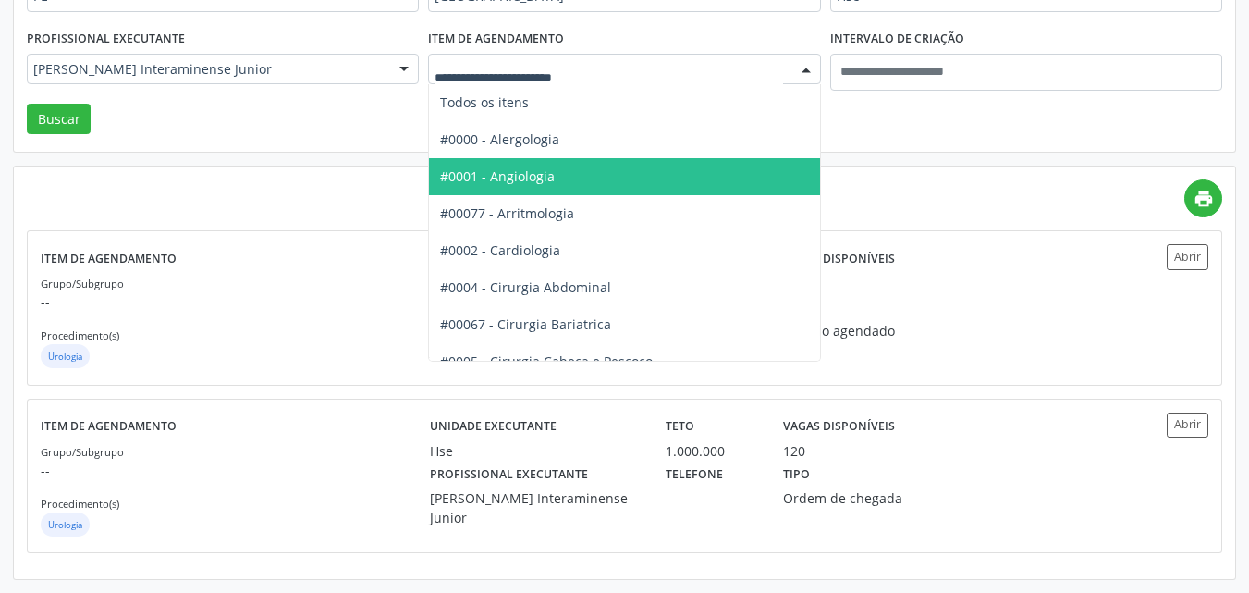
click at [543, 173] on span "#0001 - Angiologia" at bounding box center [497, 176] width 115 height 18
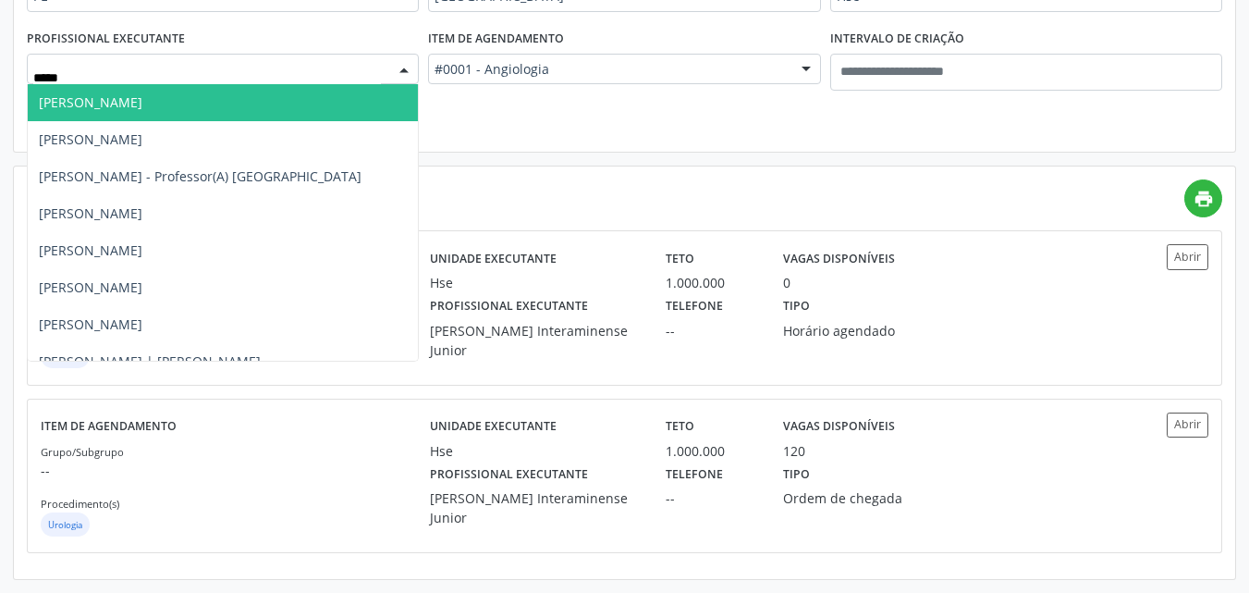
type input "******"
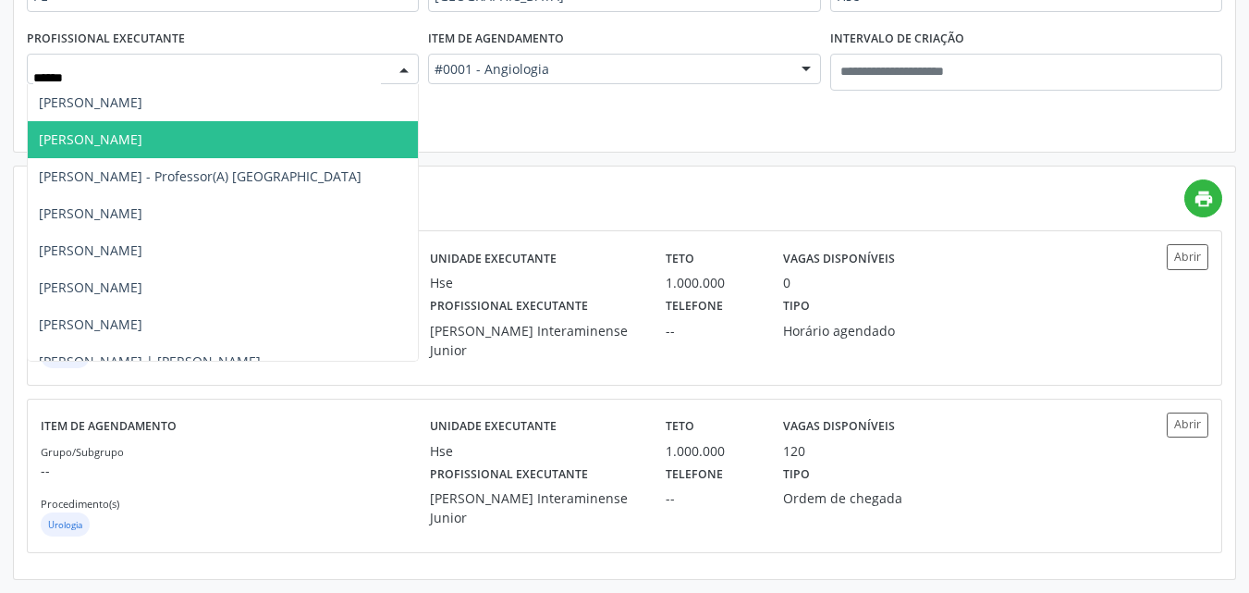
click at [142, 141] on span "Carlos Eduardo Gouvea da Cunha" at bounding box center [91, 139] width 104 height 18
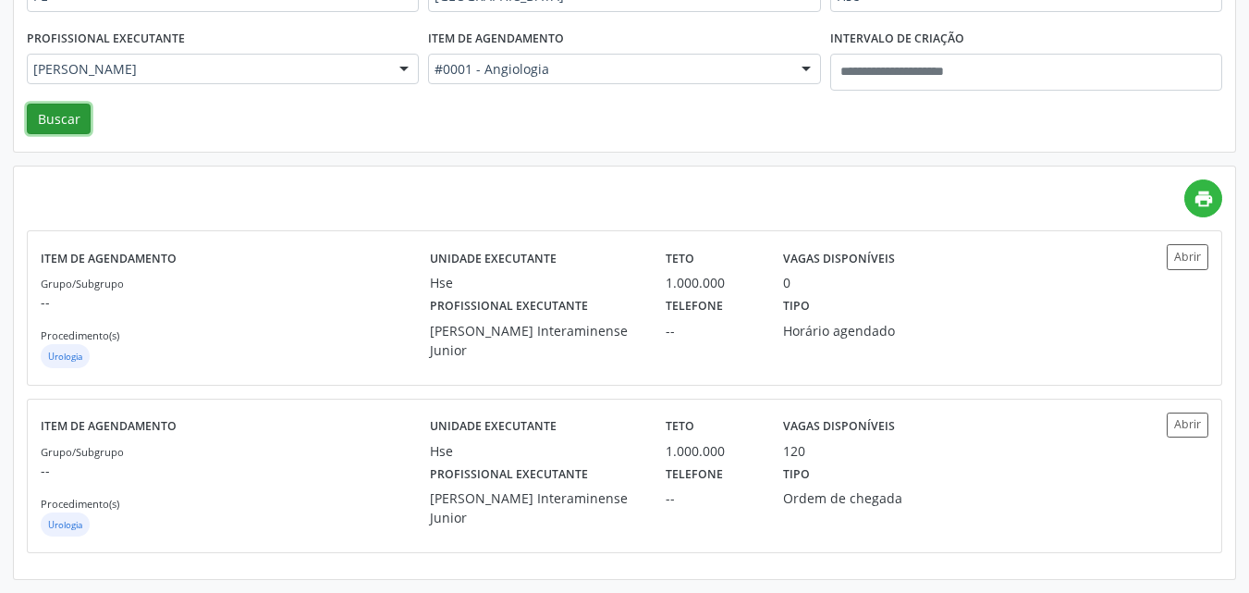
click at [71, 119] on button "Buscar" at bounding box center [59, 119] width 64 height 31
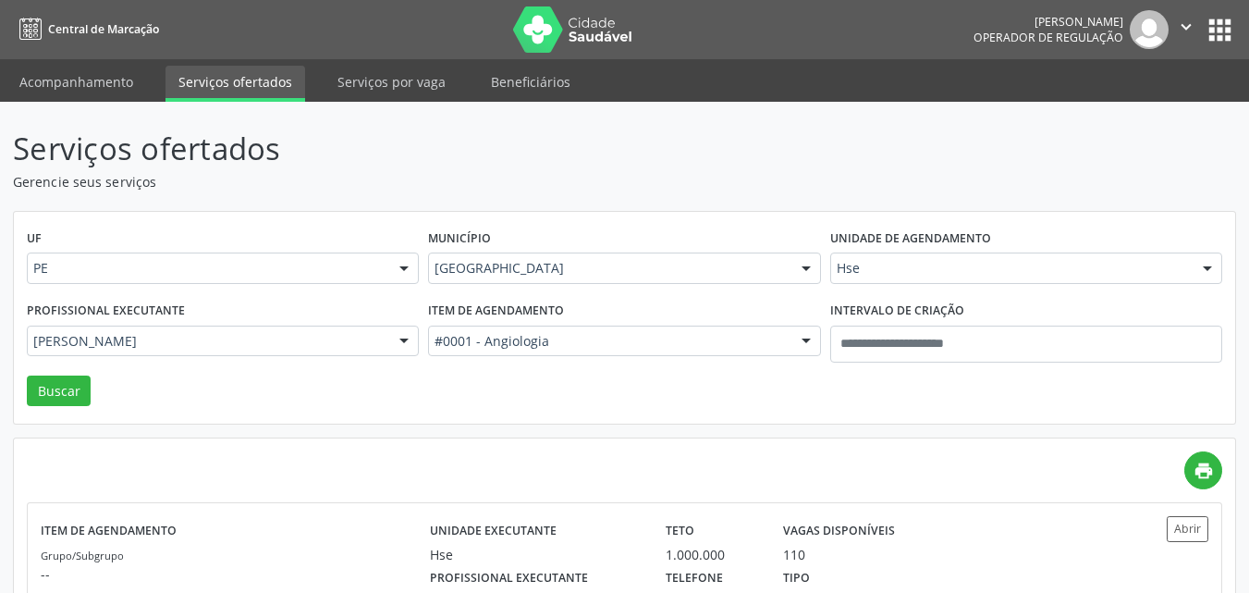
scroll to position [272, 0]
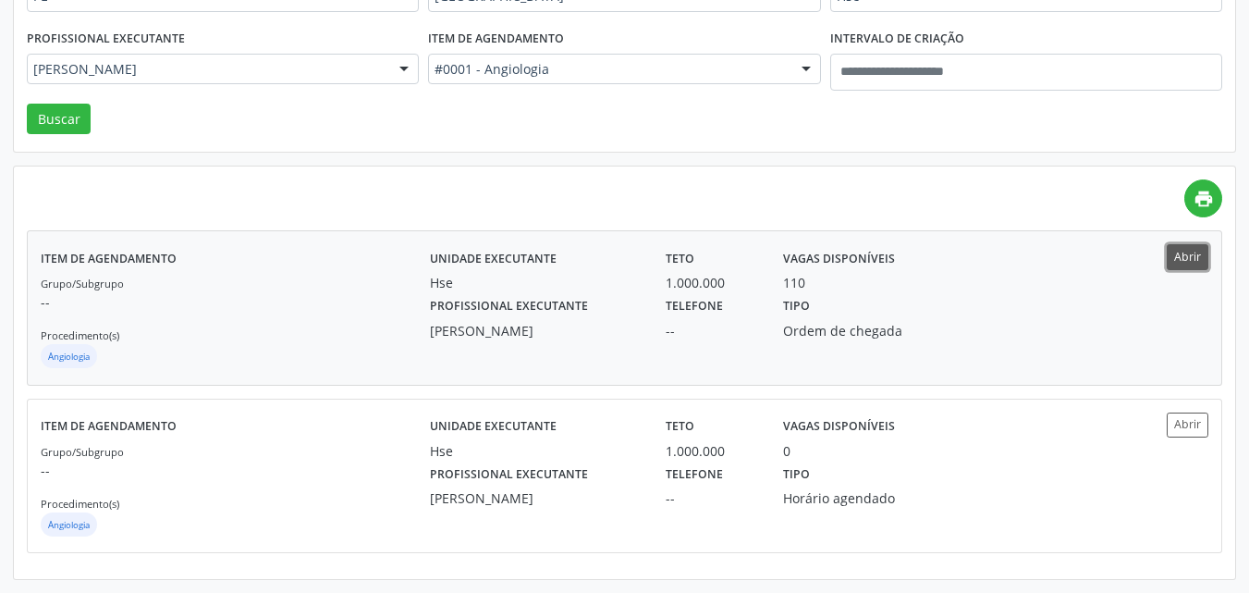
click at [1187, 254] on button "Abrir" at bounding box center [1188, 256] width 42 height 25
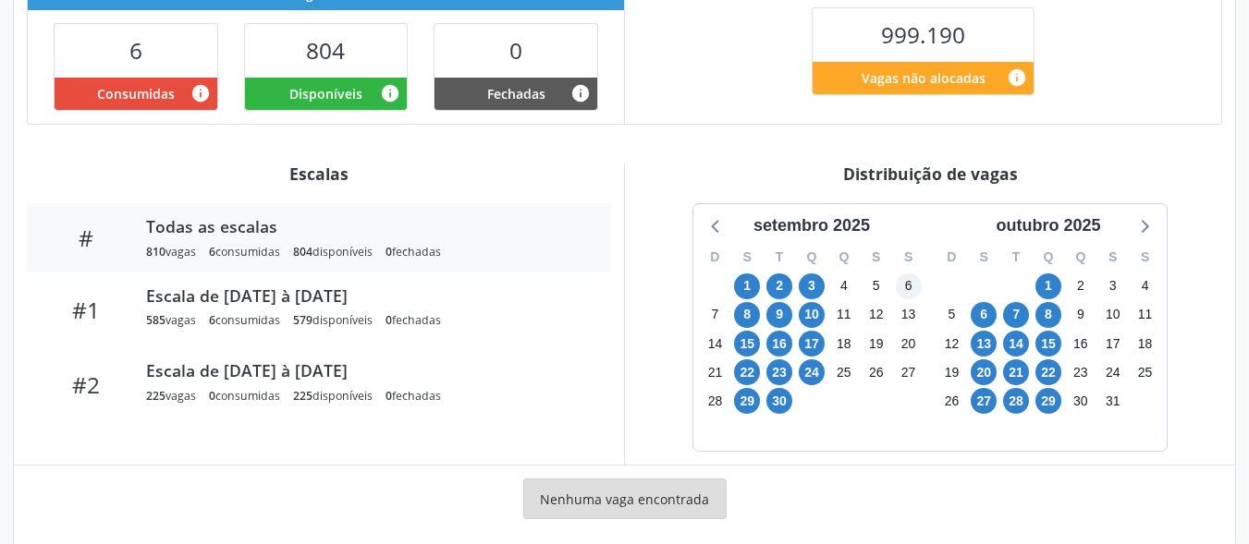
scroll to position [502, 0]
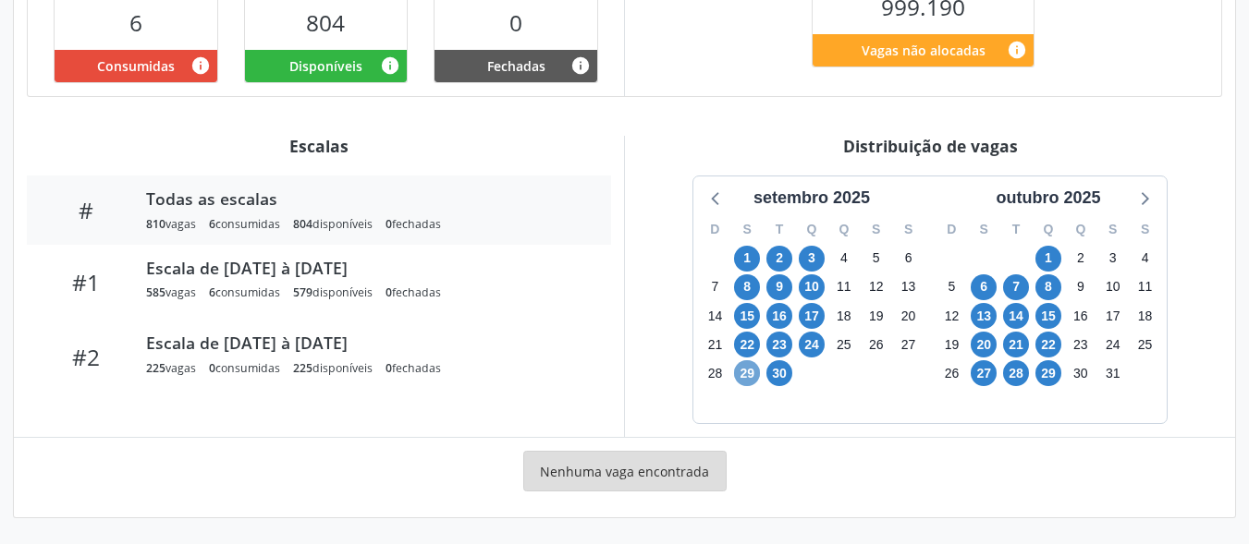
click at [745, 378] on span "29" at bounding box center [747, 374] width 26 height 26
click at [743, 371] on span "29" at bounding box center [747, 374] width 26 height 26
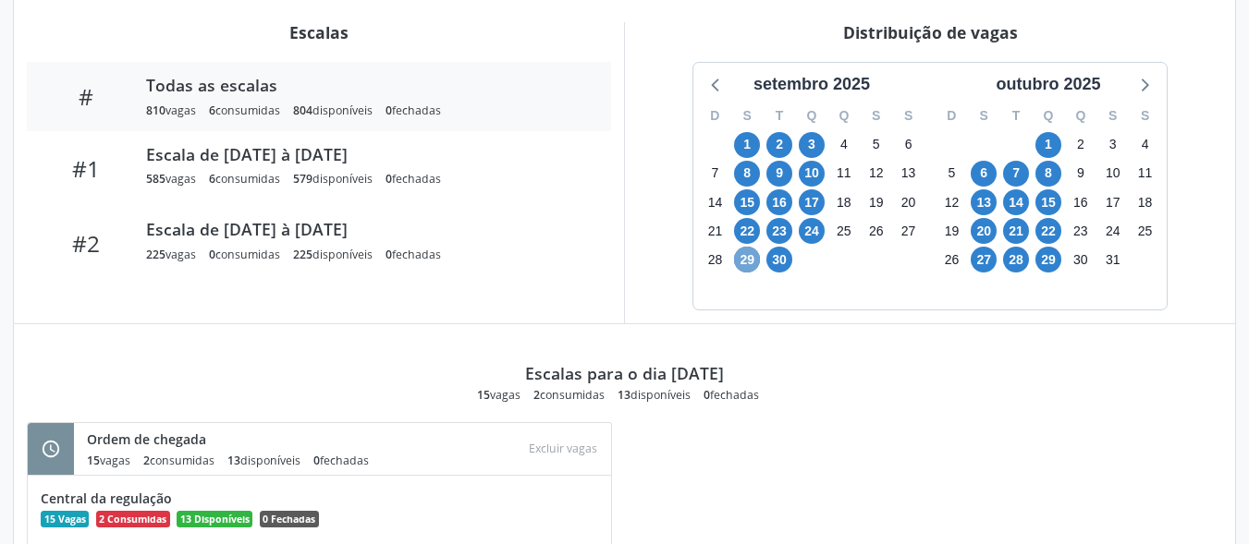
scroll to position [789, 0]
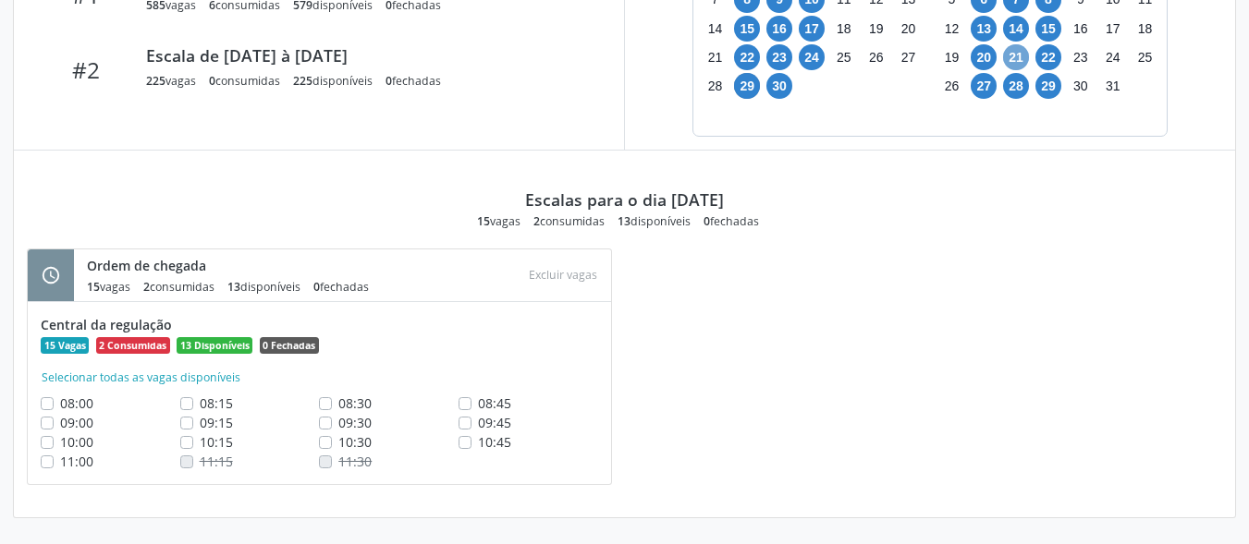
click at [1015, 56] on span "21" at bounding box center [1016, 57] width 26 height 26
click at [1046, 54] on span "22" at bounding box center [1048, 57] width 26 height 26
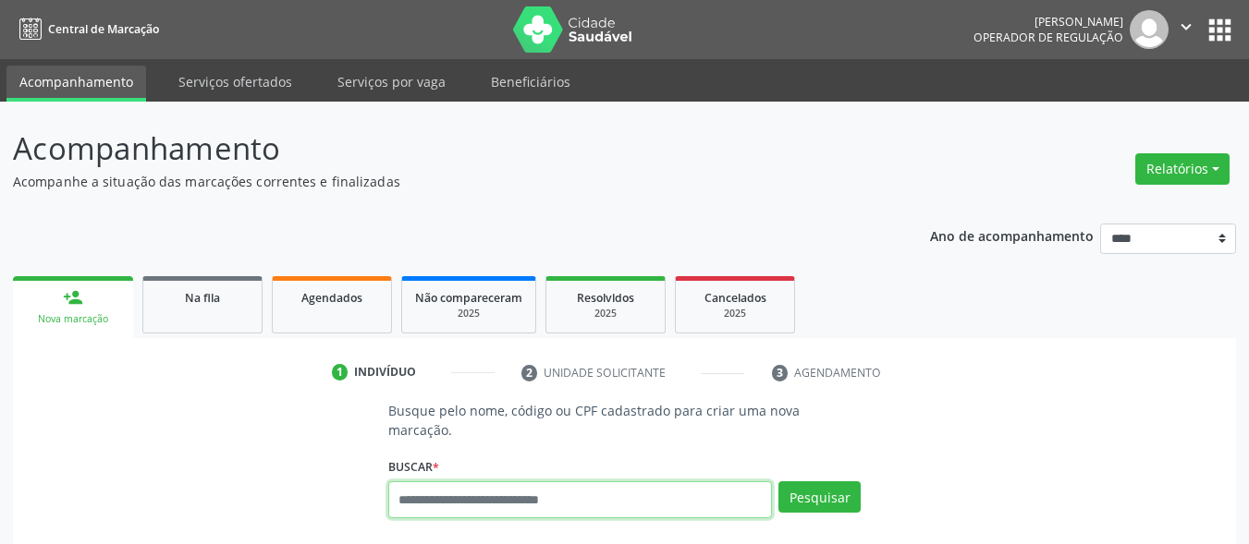
scroll to position [65, 0]
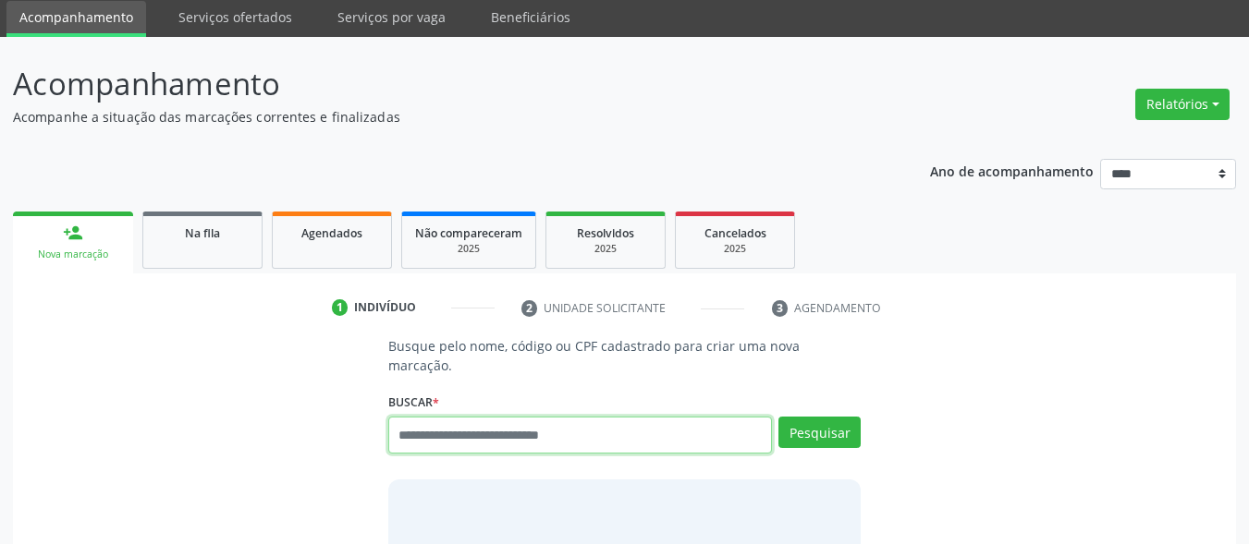
click at [549, 417] on input "text" at bounding box center [580, 435] width 385 height 37
type input "**********"
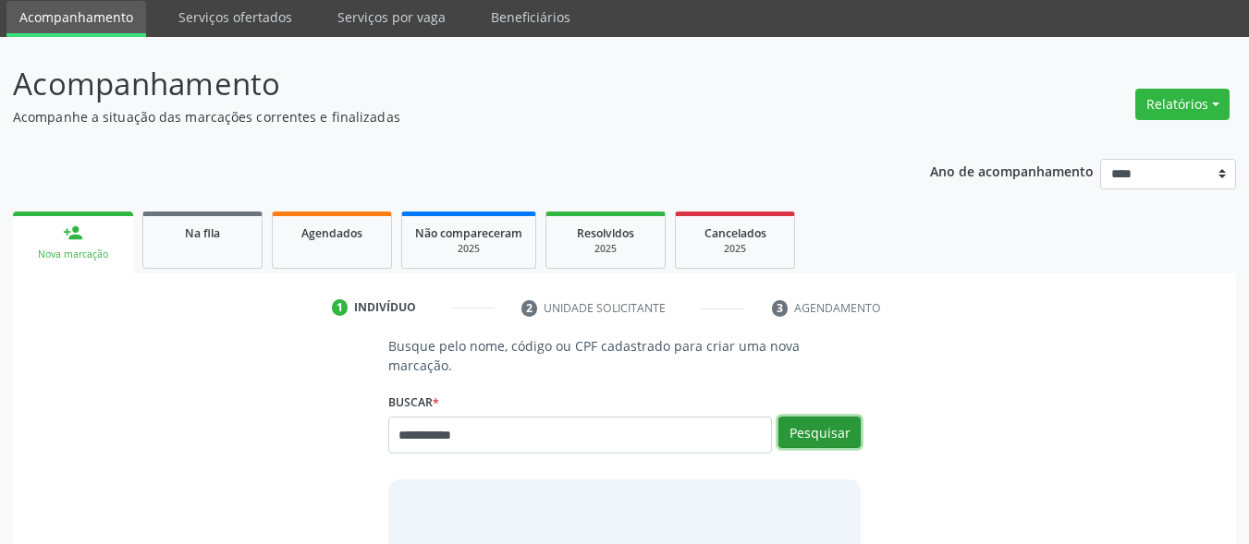
click at [801, 417] on button "Pesquisar" at bounding box center [819, 432] width 82 height 31
type input "**********"
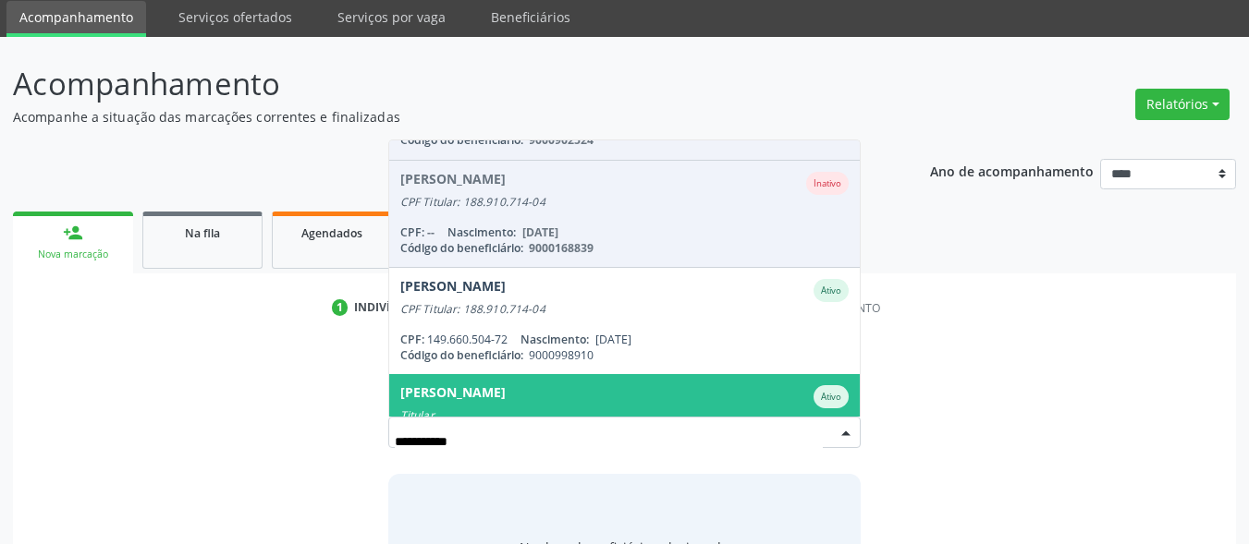
scroll to position [185, 0]
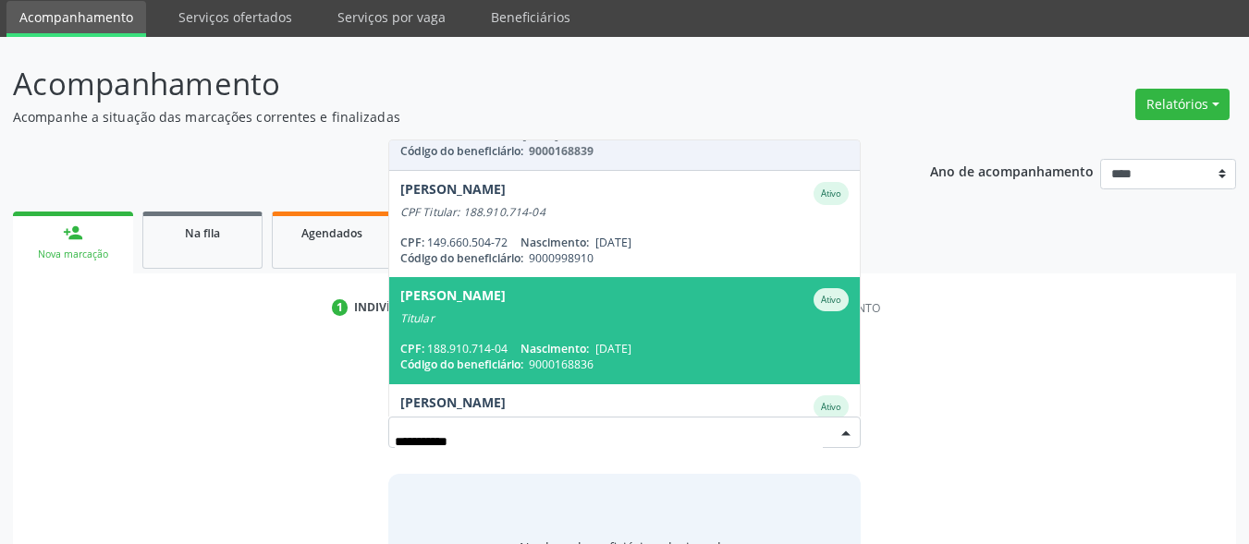
click at [547, 319] on span "Maria de Fatima da Silva Ativo Titular CPF: 188.910.714-04 Nascimento: 10/07/19…" at bounding box center [624, 330] width 471 height 106
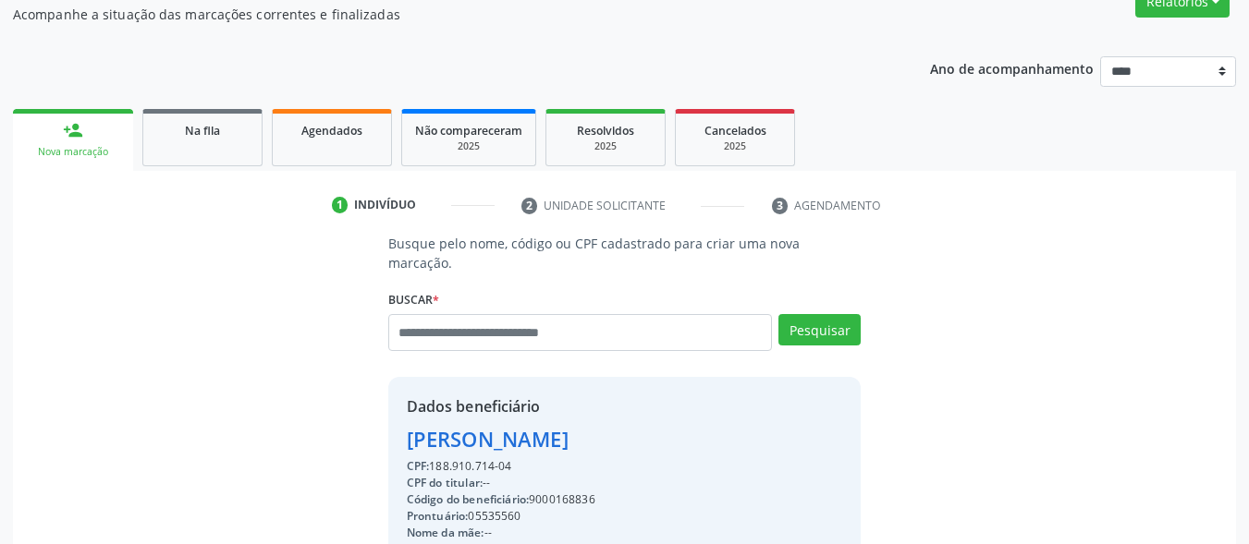
scroll to position [342, 0]
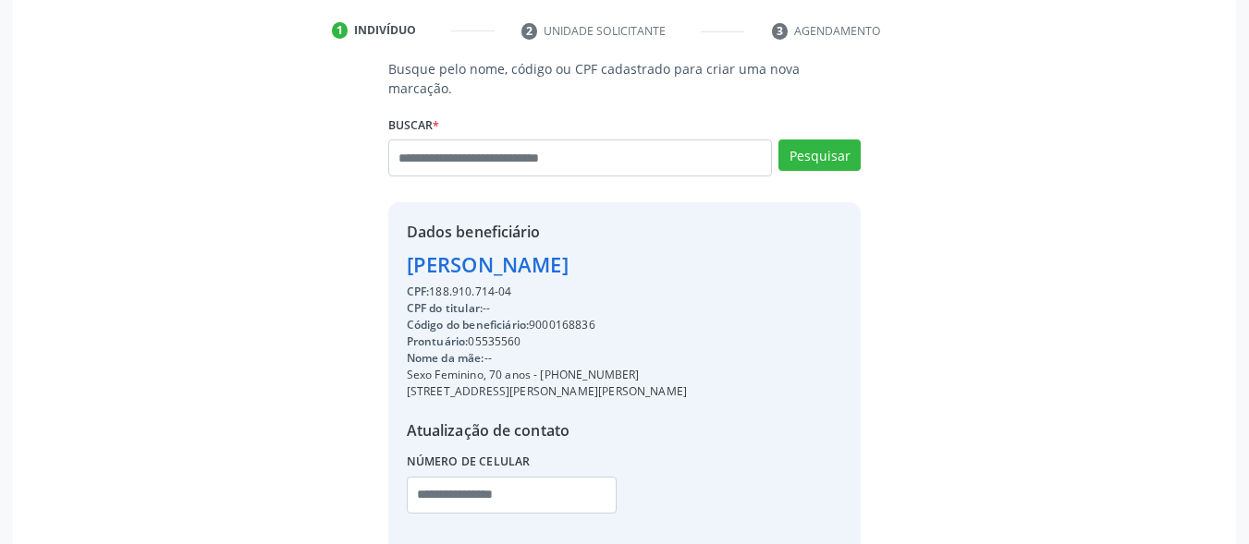
drag, startPoint x: 615, startPoint y: 299, endPoint x: 535, endPoint y: 306, distance: 79.8
click at [535, 317] on div "Código do beneficiário: 9000168836" at bounding box center [547, 325] width 280 height 17
click at [534, 317] on div "Código do beneficiário: 9000168836" at bounding box center [547, 325] width 280 height 17
copy div "9000168836"
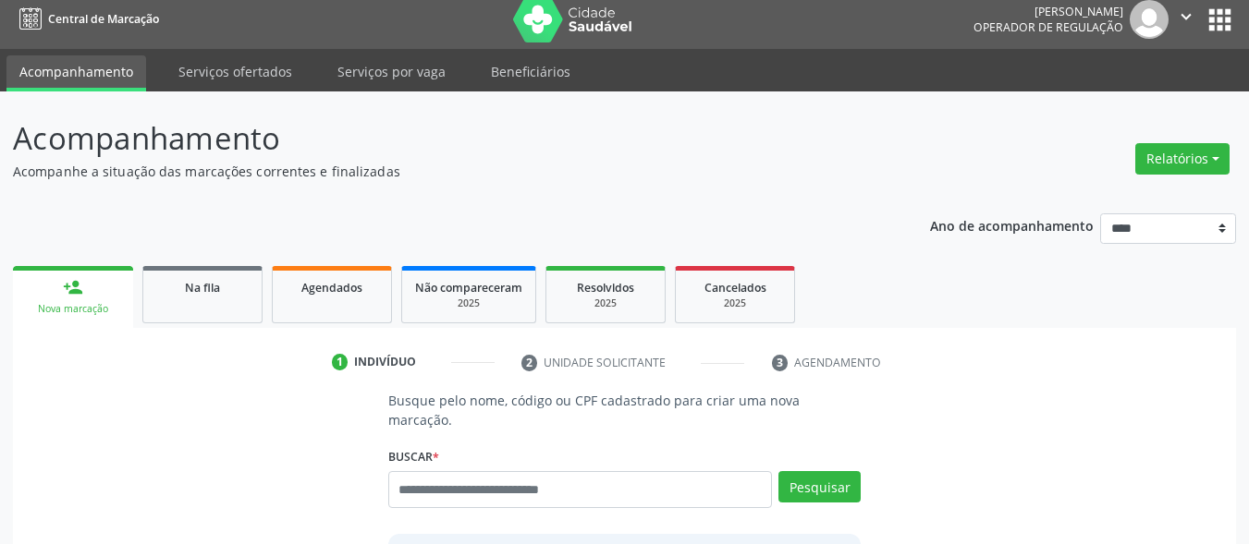
scroll to position [0, 0]
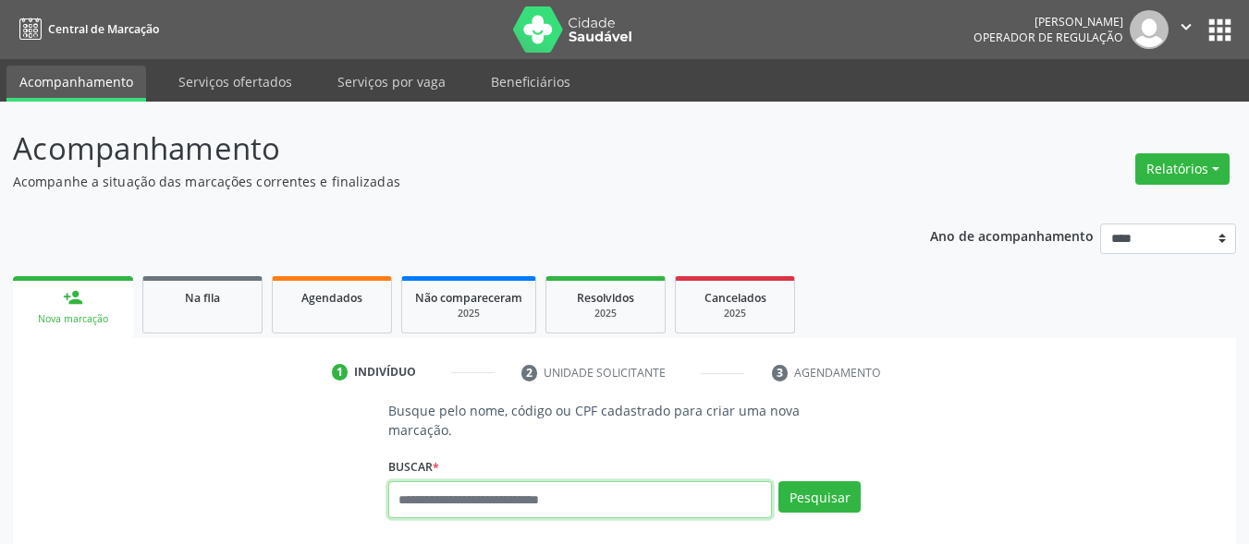
click at [508, 482] on input "text" at bounding box center [580, 500] width 385 height 37
type input "***"
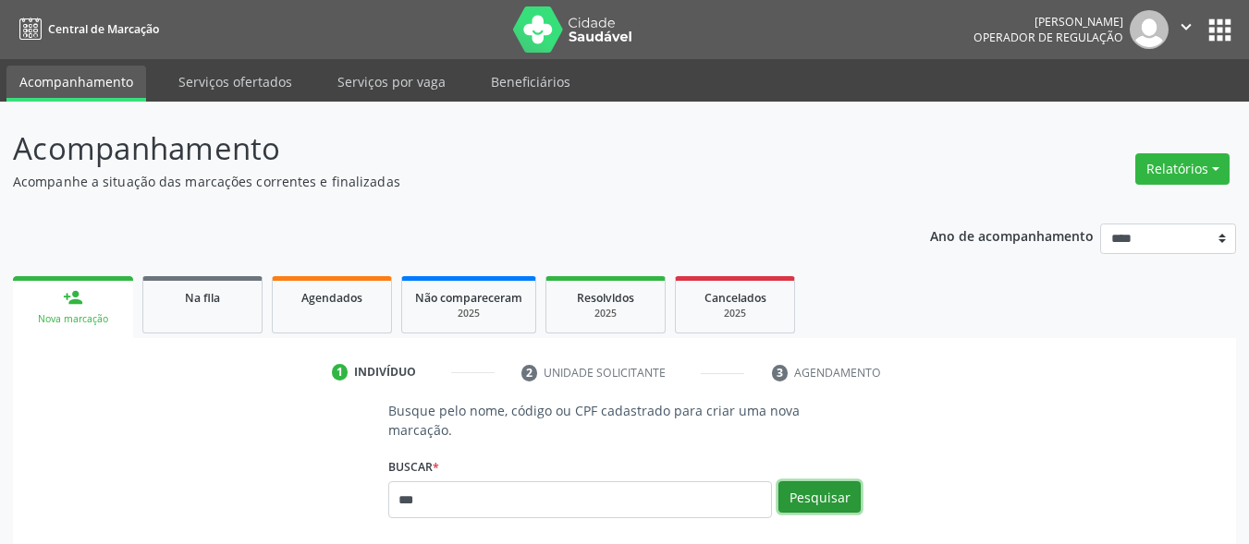
click at [829, 483] on button "Pesquisar" at bounding box center [819, 497] width 82 height 31
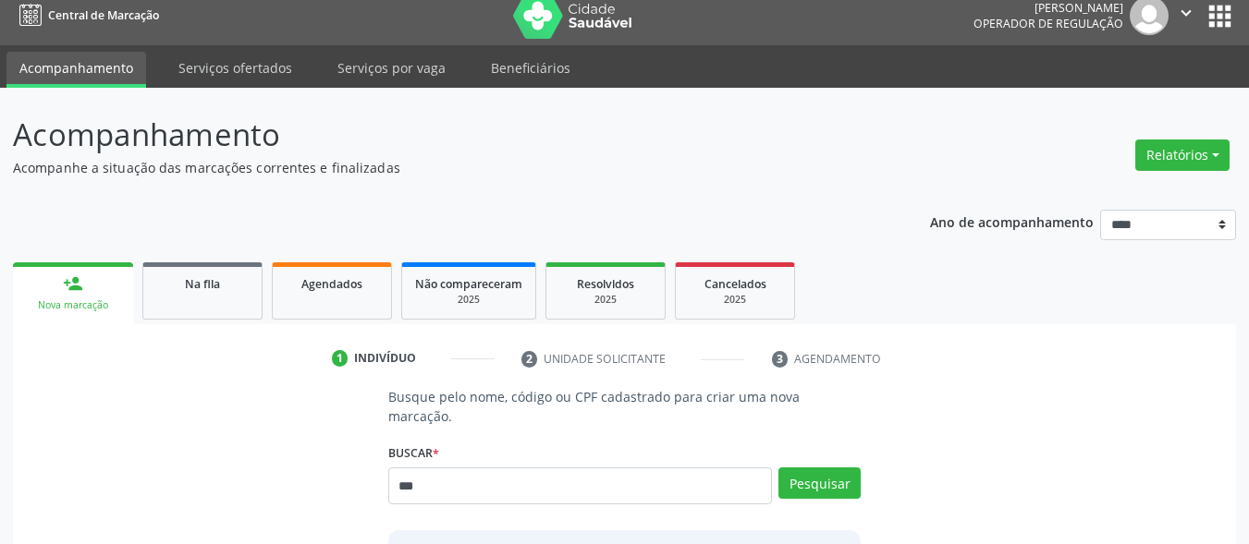
scroll to position [432, 0]
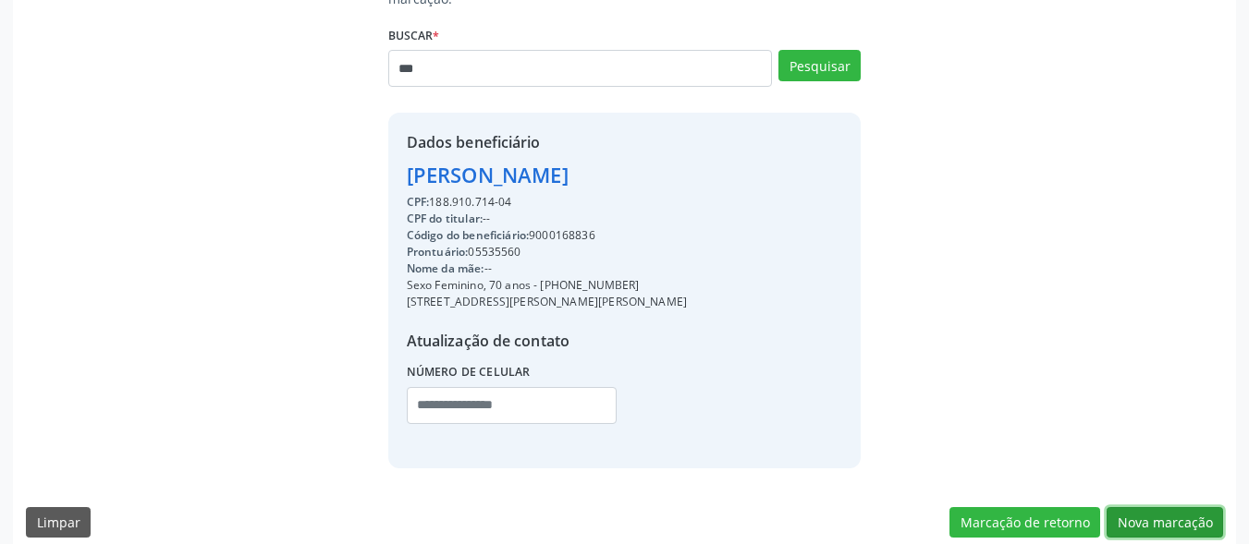
drag, startPoint x: 1121, startPoint y: 499, endPoint x: 117, endPoint y: 268, distance: 1030.2
click at [1118, 508] on button "Nova marcação" at bounding box center [1165, 523] width 116 height 31
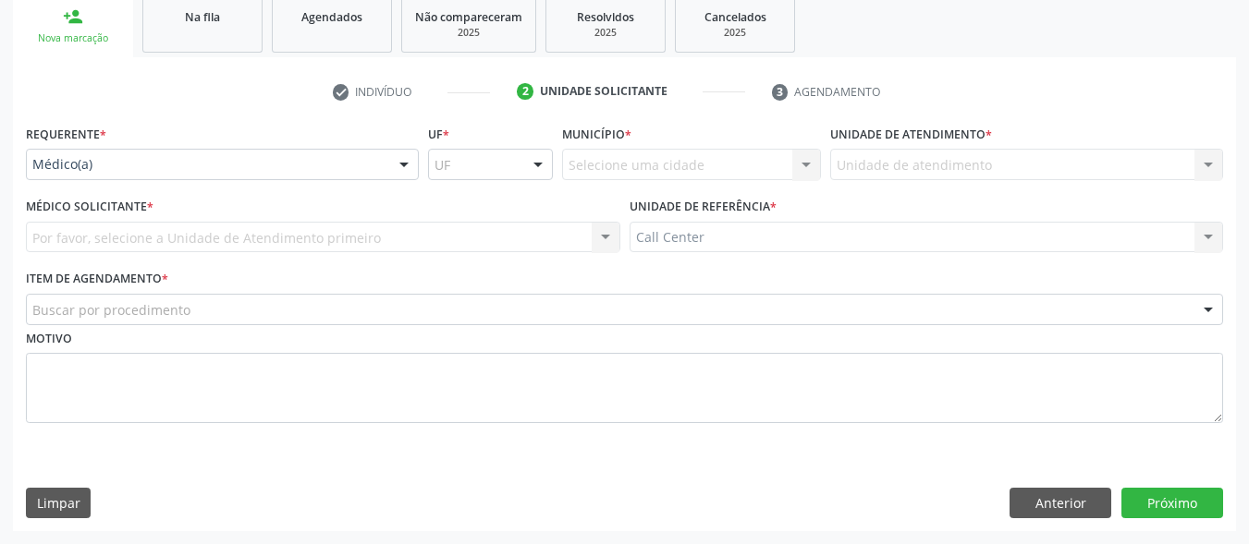
scroll to position [281, 0]
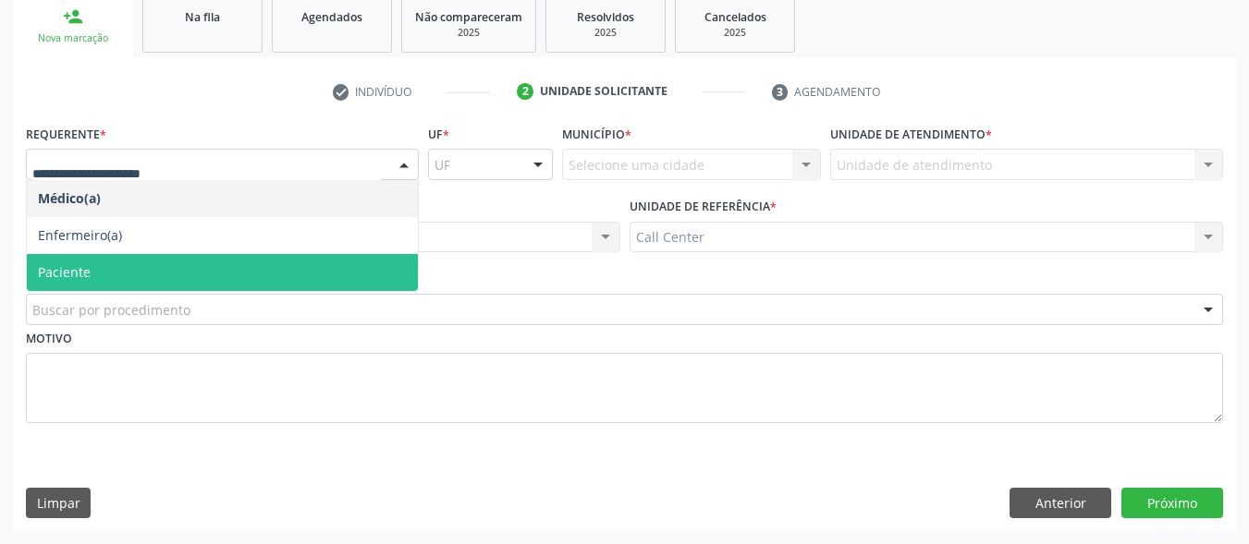
click at [94, 264] on span "Paciente" at bounding box center [222, 272] width 391 height 37
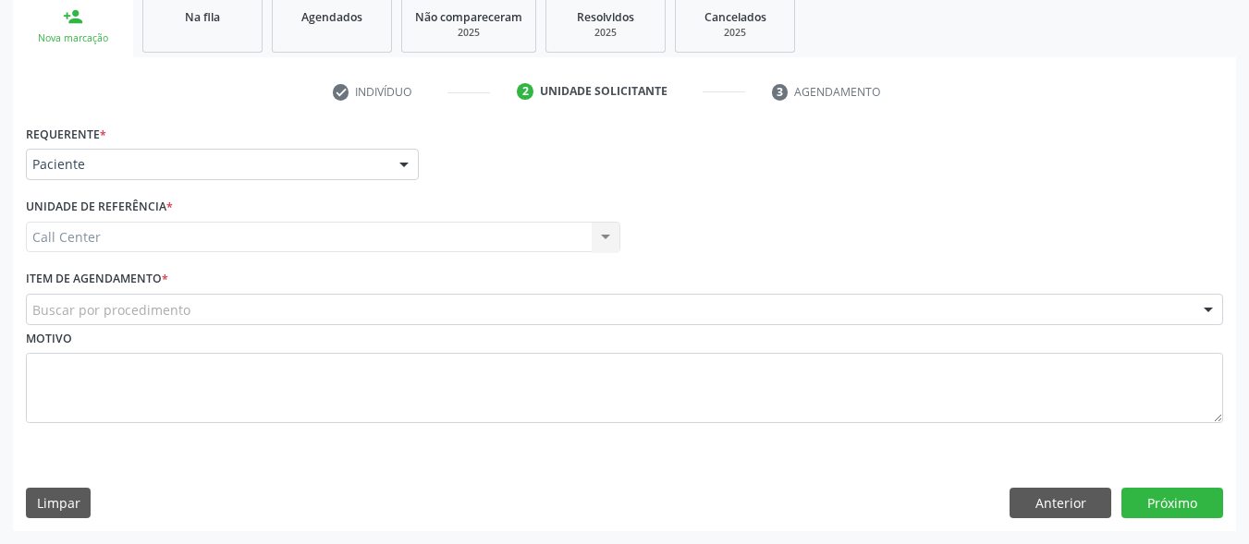
drag, startPoint x: 119, startPoint y: 312, endPoint x: 119, endPoint y: 245, distance: 67.5
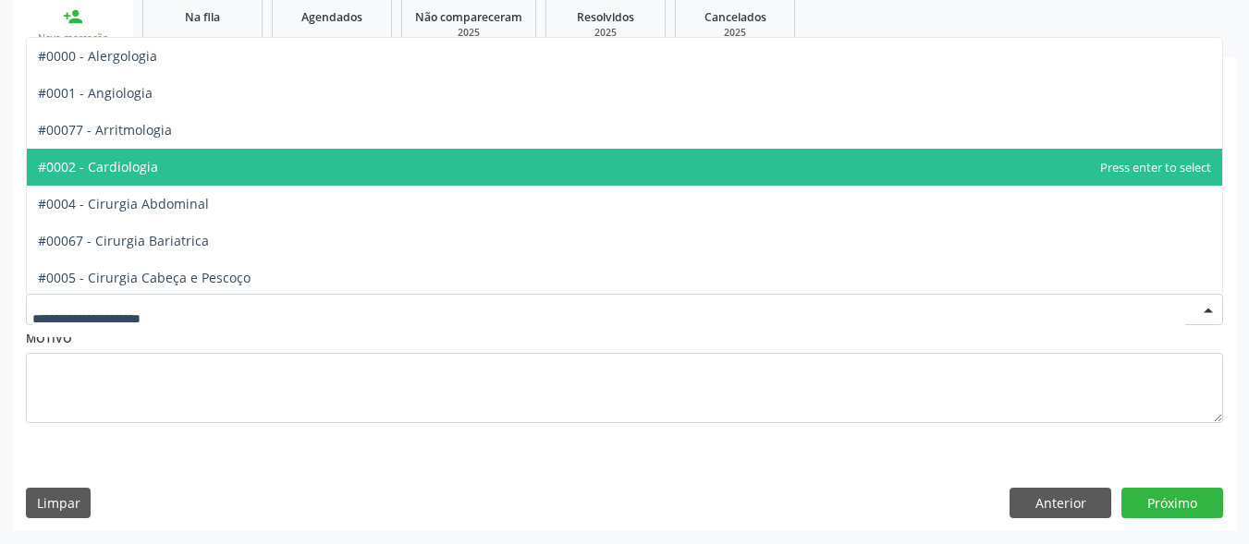
click at [122, 161] on span "#0002 - Cardiologia" at bounding box center [98, 167] width 120 height 18
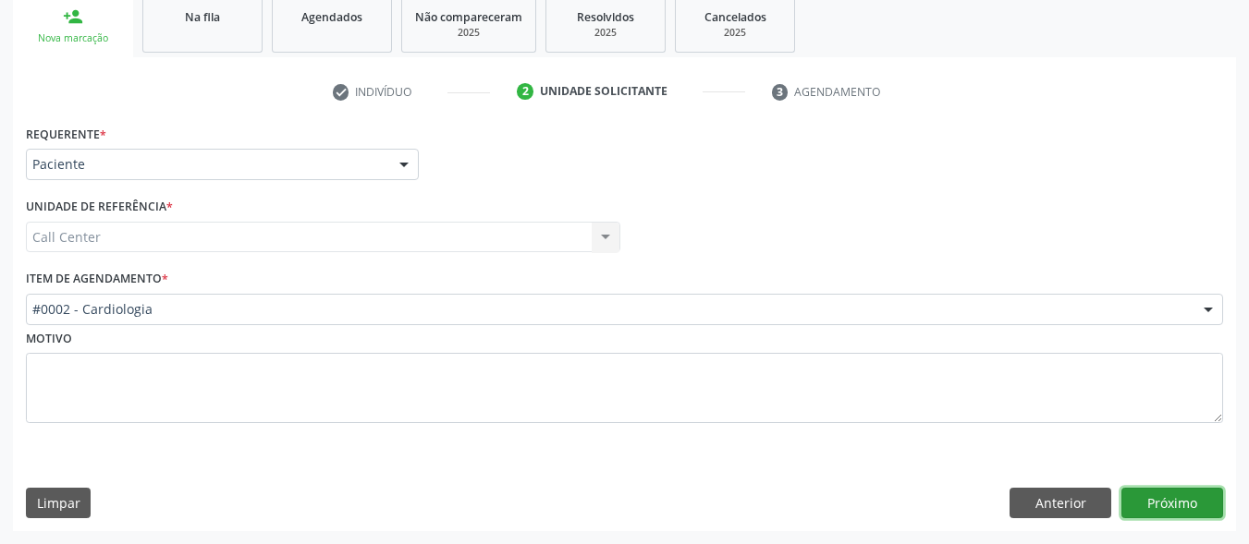
click at [1157, 506] on button "Próximo" at bounding box center [1172, 503] width 102 height 31
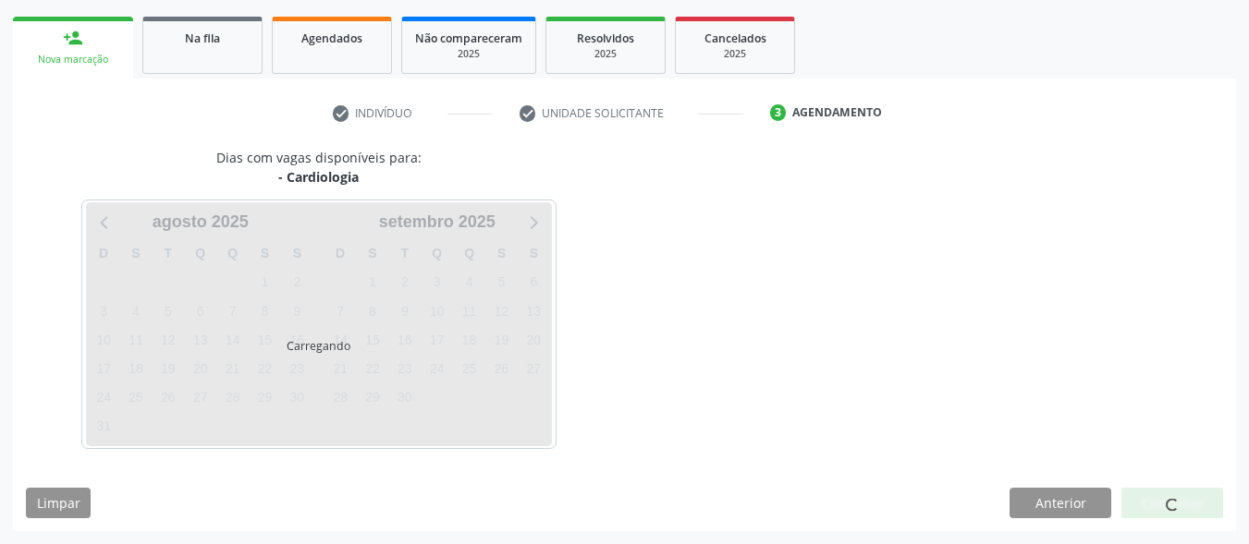
scroll to position [260, 0]
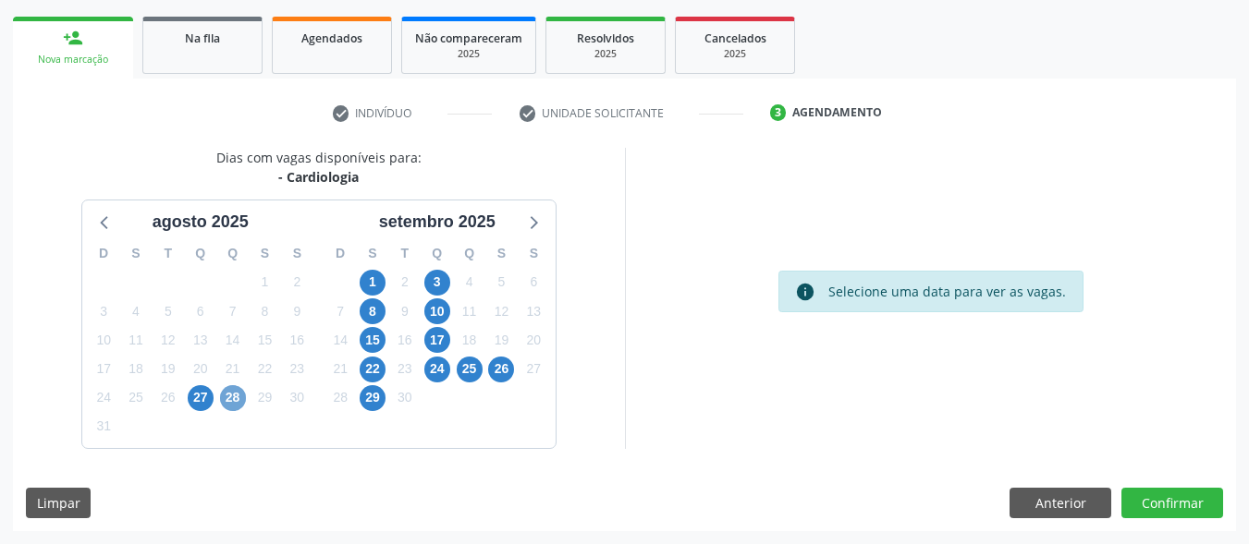
click at [240, 393] on span "28" at bounding box center [233, 398] width 26 height 26
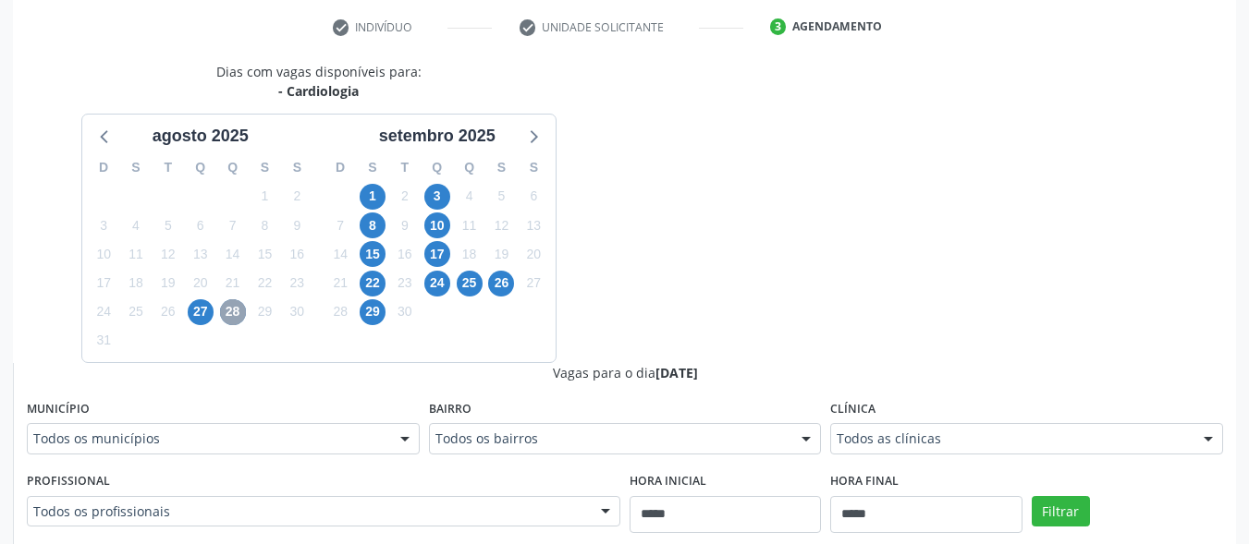
scroll to position [445, 0]
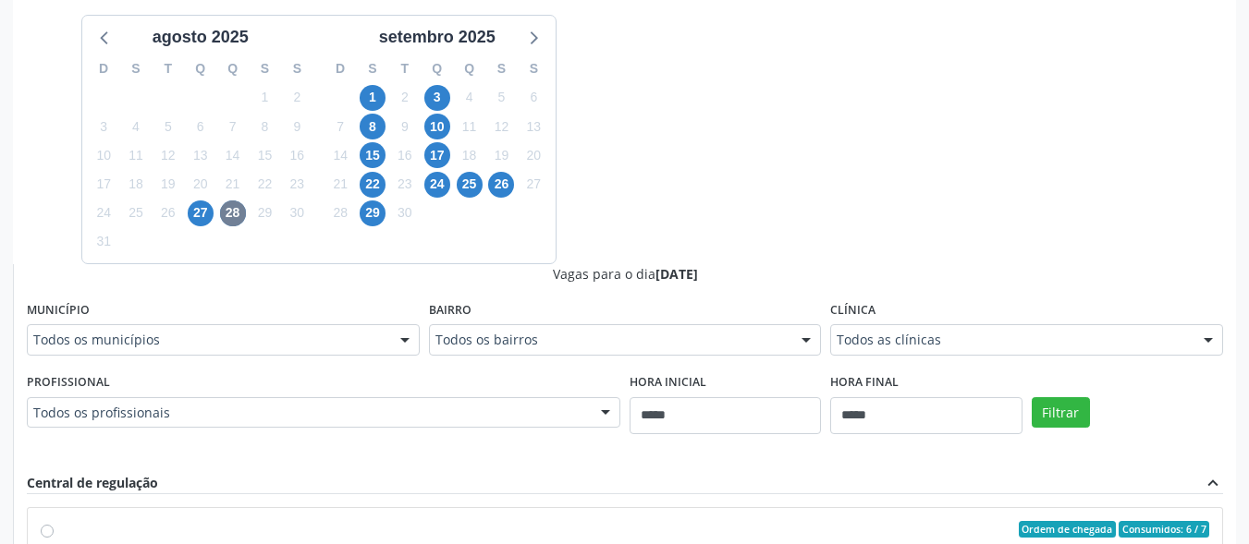
click at [1010, 354] on div "Todos as clínicas" at bounding box center [1026, 339] width 393 height 31
click at [437, 103] on span "3" at bounding box center [437, 98] width 26 height 26
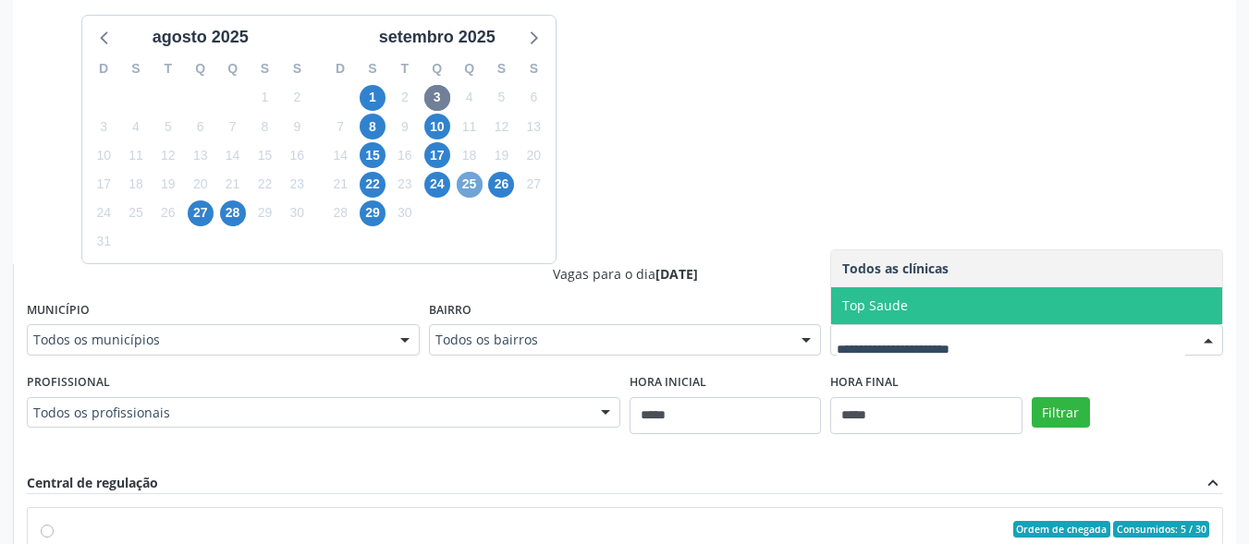
click at [468, 179] on span "25" at bounding box center [470, 185] width 26 height 26
click at [524, 33] on icon at bounding box center [532, 37] width 24 height 24
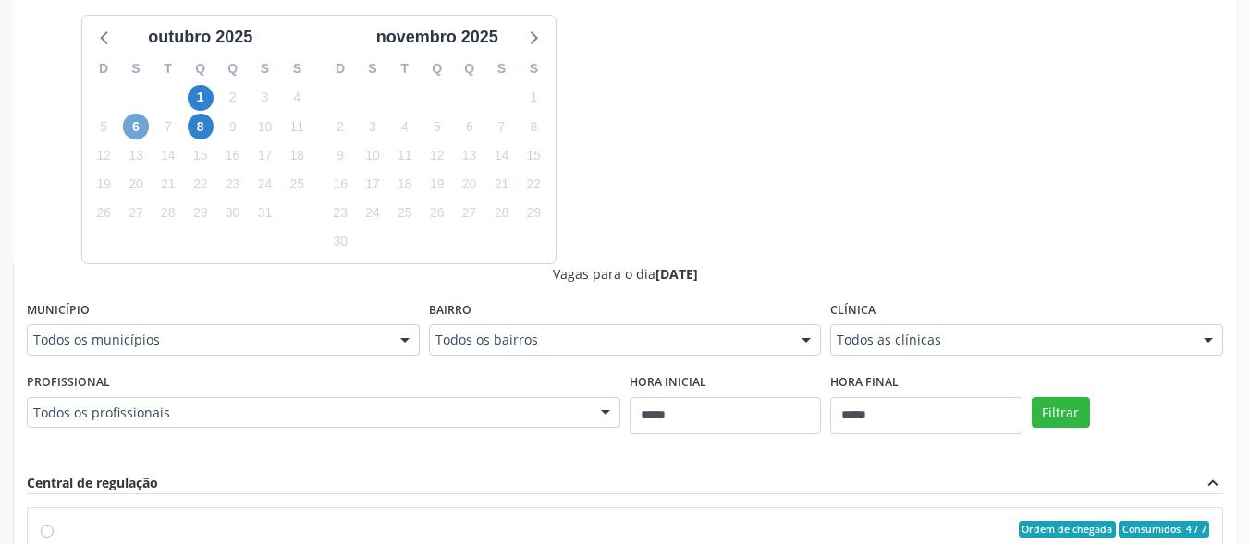
click at [129, 125] on span "6" at bounding box center [136, 127] width 26 height 26
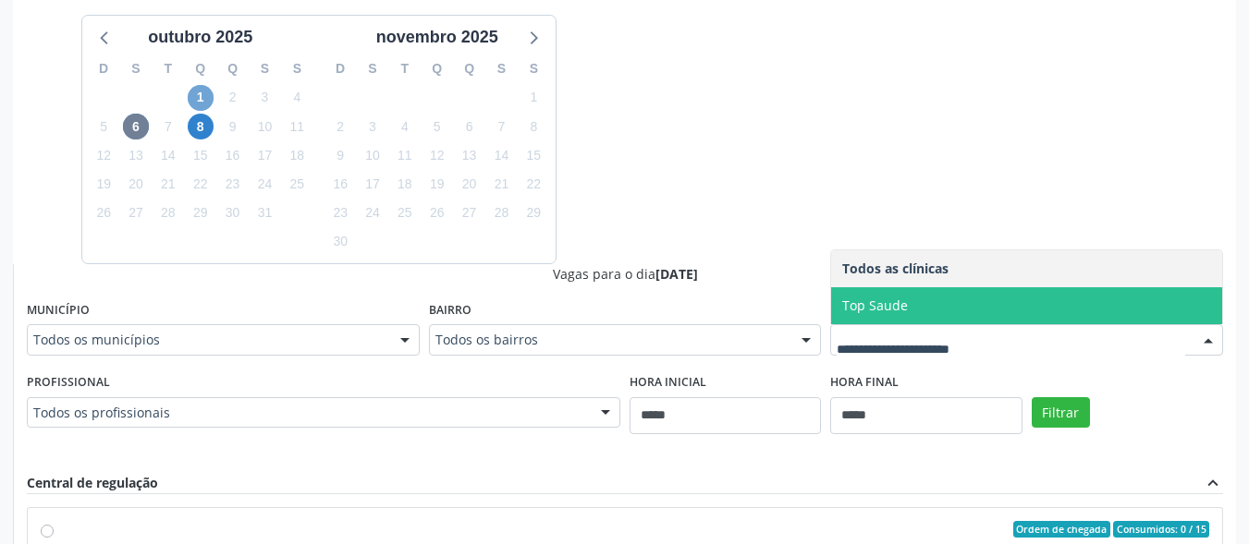
drag, startPoint x: 197, startPoint y: 97, endPoint x: 253, endPoint y: 92, distance: 56.6
click at [197, 96] on span "1" at bounding box center [201, 98] width 26 height 26
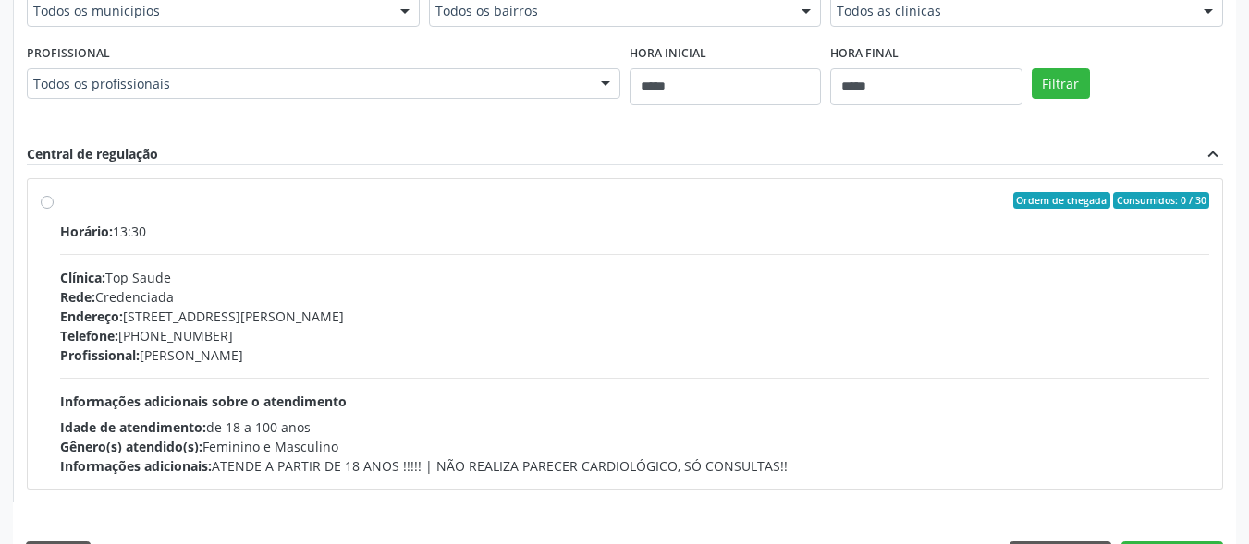
scroll to position [827, 0]
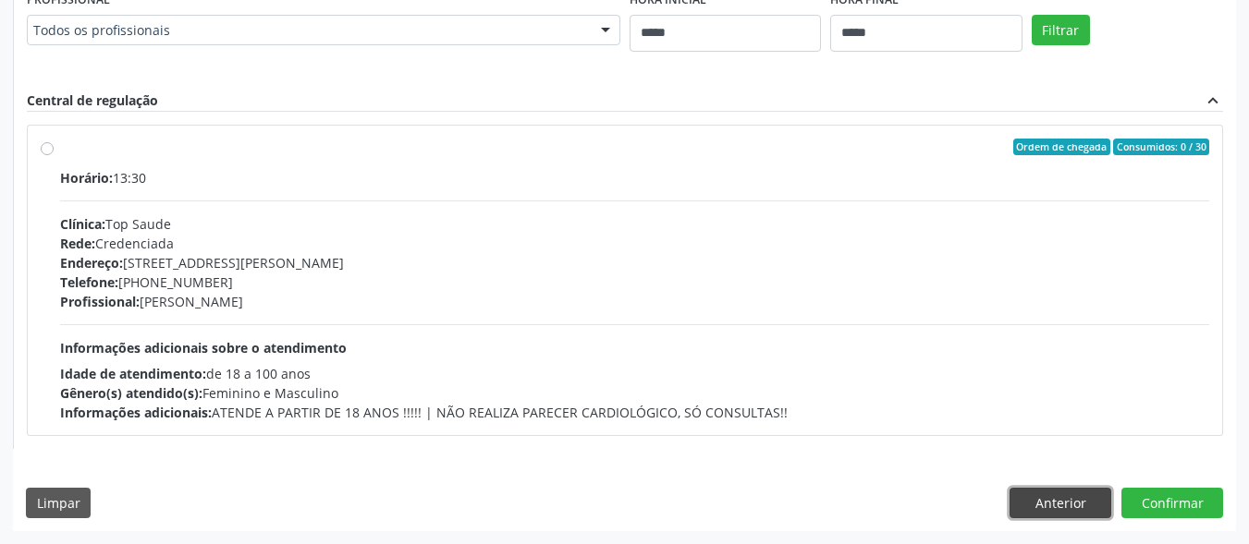
drag, startPoint x: 1068, startPoint y: 499, endPoint x: 1058, endPoint y: 492, distance: 11.8
click at [1068, 497] on button "Anterior" at bounding box center [1060, 503] width 102 height 31
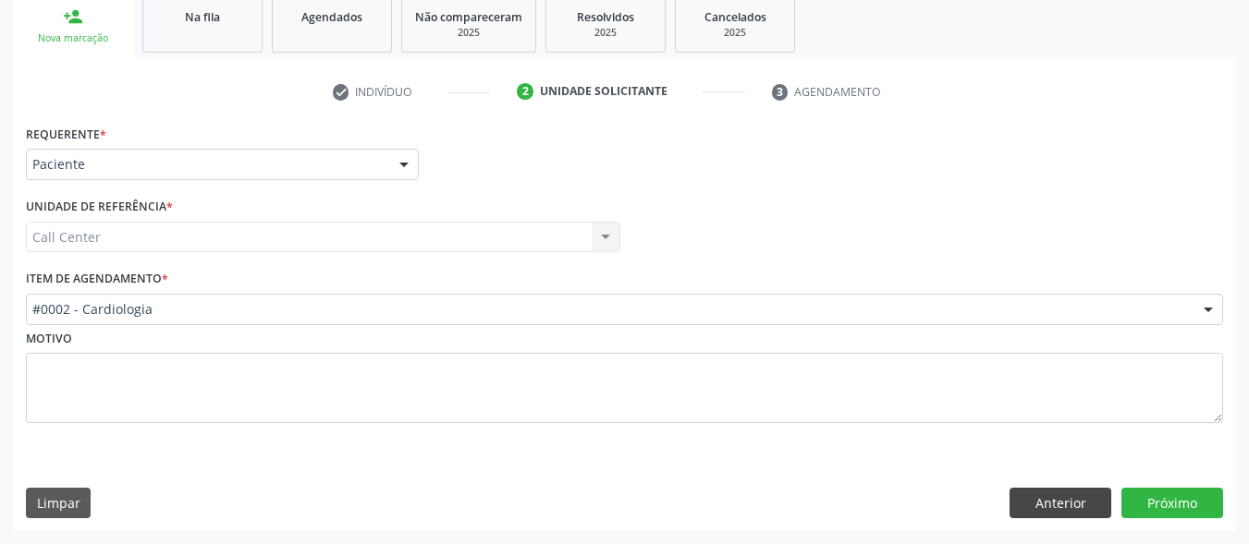
scroll to position [281, 0]
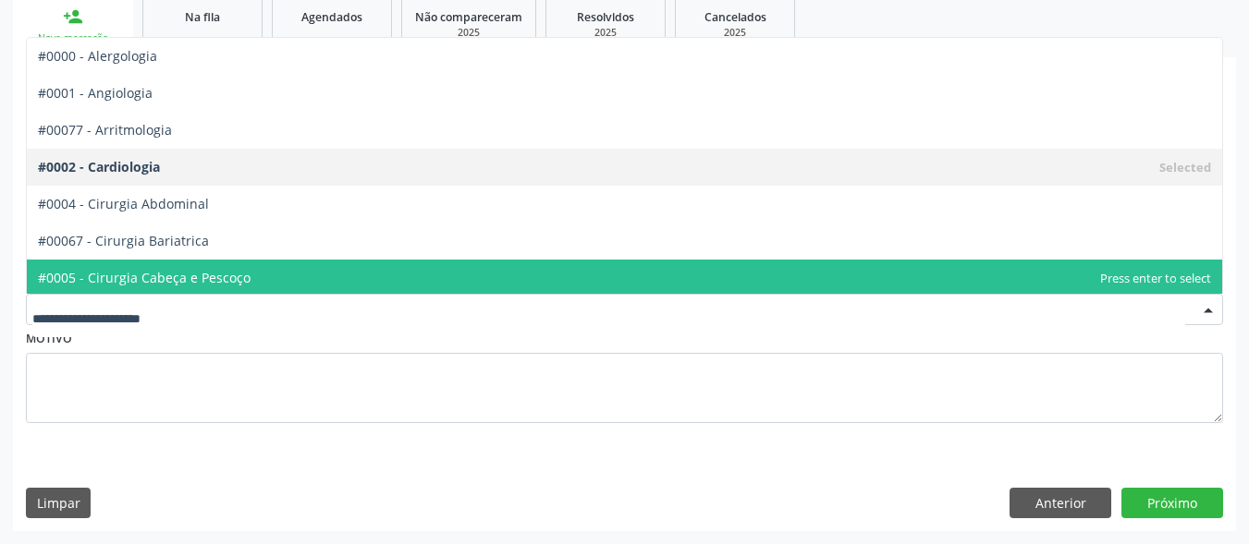
click at [338, 300] on div at bounding box center [624, 309] width 1197 height 31
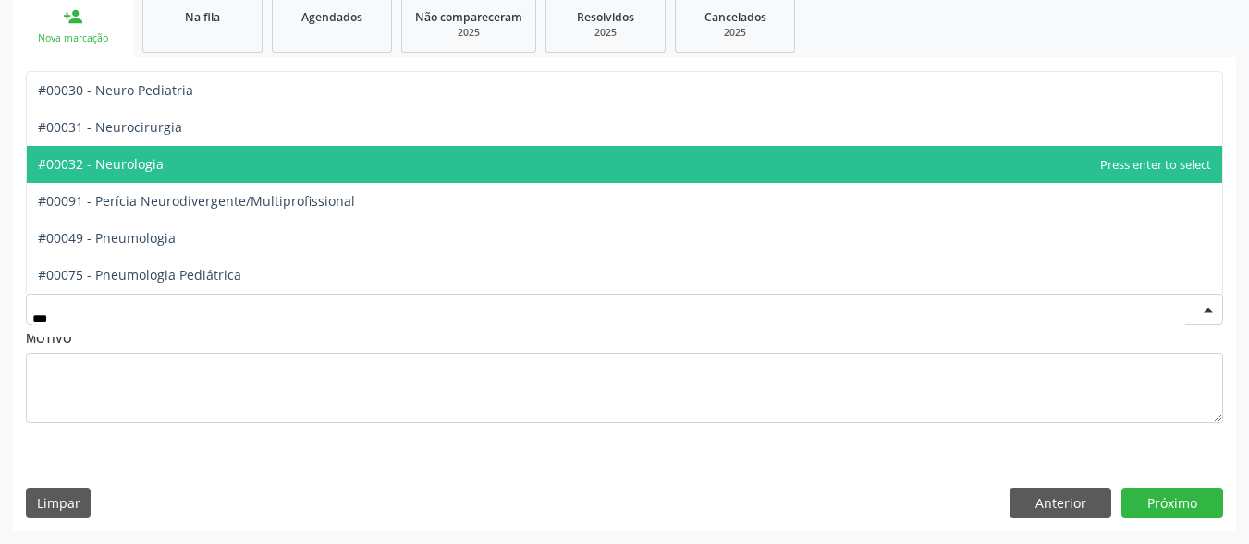
click at [315, 163] on span "#00032 - Neurologia" at bounding box center [624, 164] width 1195 height 37
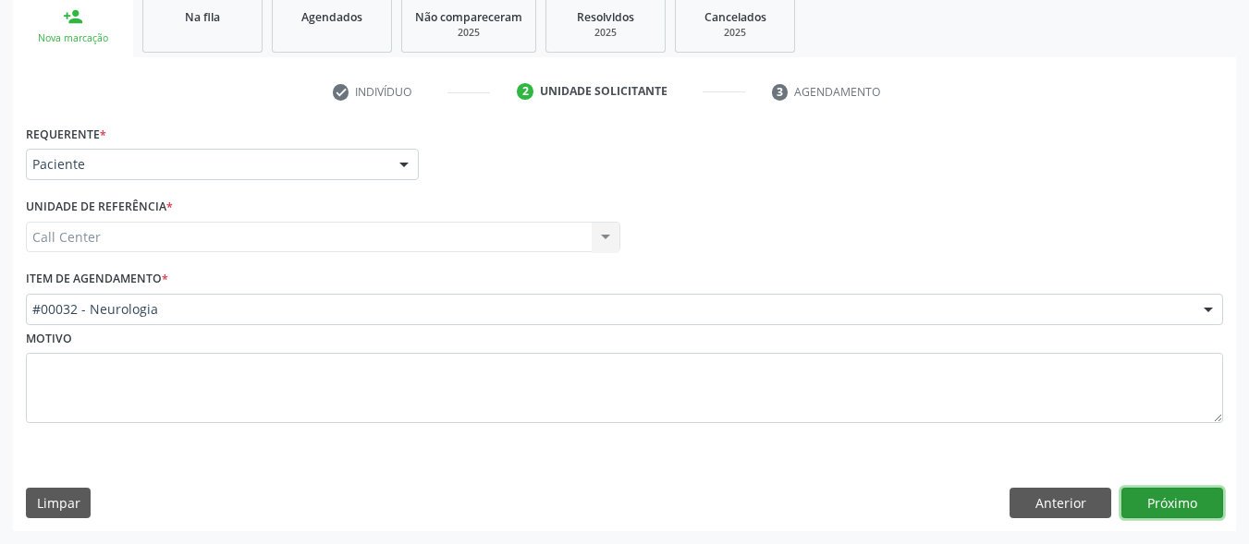
click at [1149, 496] on button "Próximo" at bounding box center [1172, 503] width 102 height 31
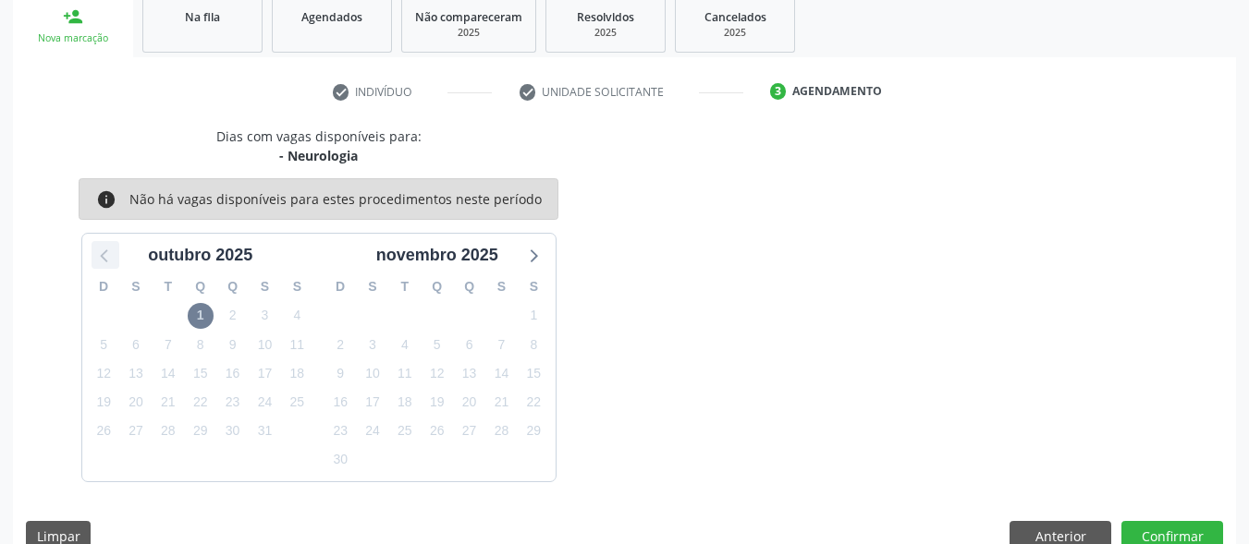
click at [103, 255] on icon at bounding box center [103, 257] width 7 height 13
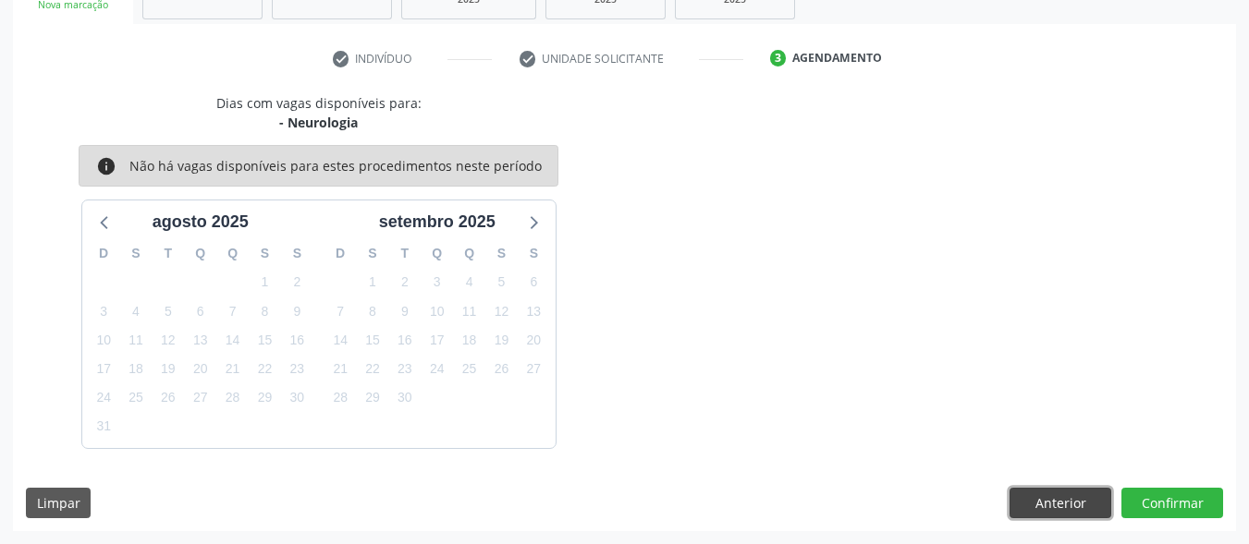
drag, startPoint x: 1080, startPoint y: 498, endPoint x: 699, endPoint y: 359, distance: 405.6
click at [1078, 497] on button "Anterior" at bounding box center [1060, 503] width 102 height 31
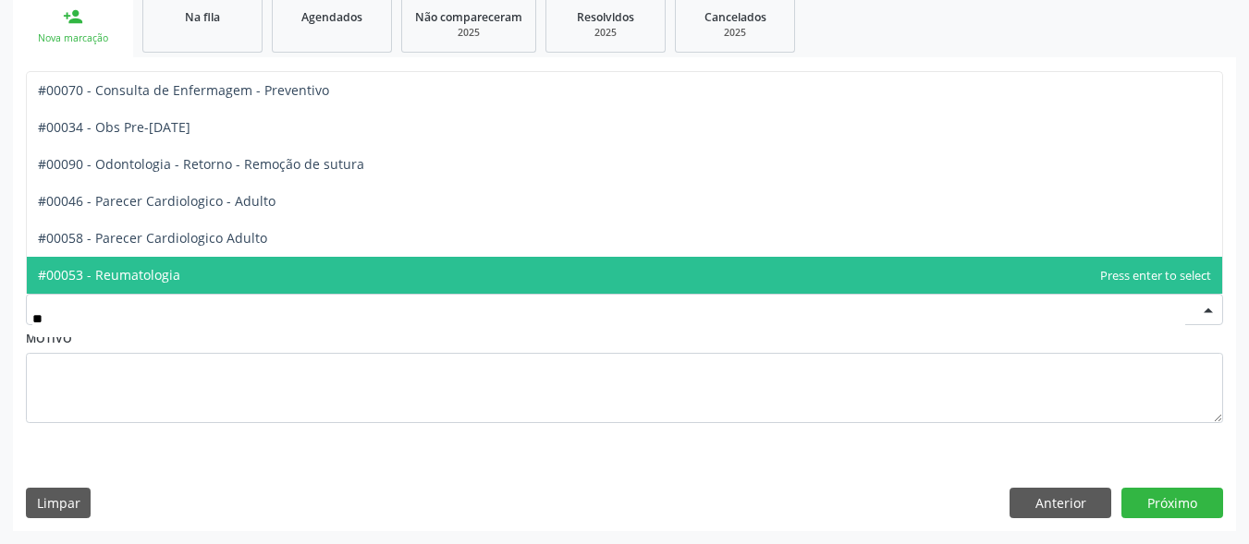
type input "***"
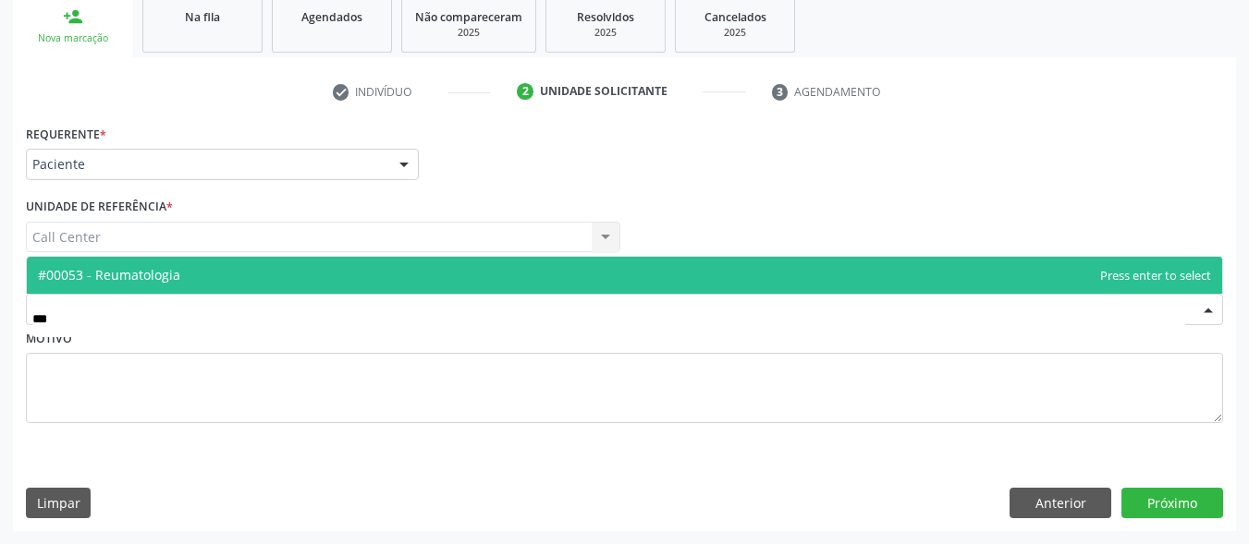
click at [349, 281] on span "#00053 - Reumatologia" at bounding box center [624, 275] width 1195 height 37
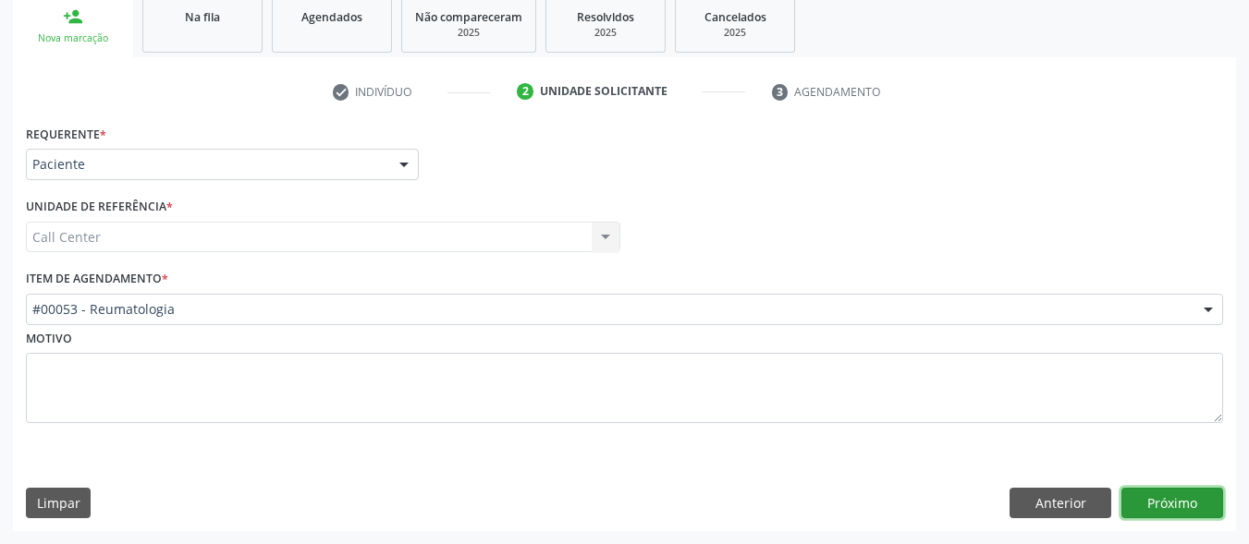
drag, startPoint x: 1166, startPoint y: 498, endPoint x: 1146, endPoint y: 492, distance: 20.5
click at [1146, 492] on button "Próximo" at bounding box center [1172, 503] width 102 height 31
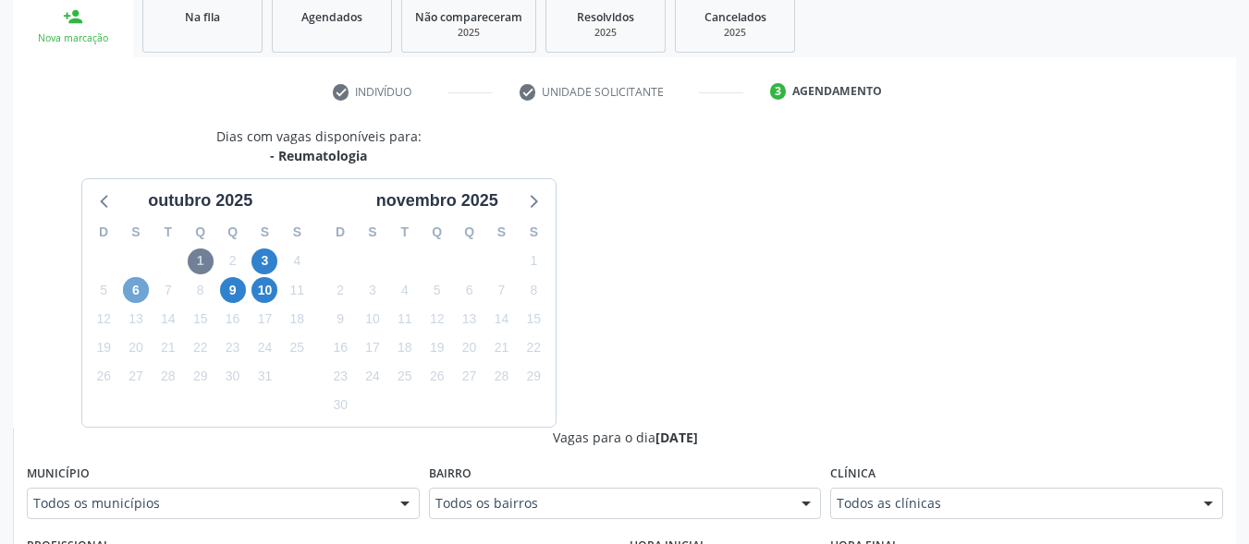
drag, startPoint x: 135, startPoint y: 288, endPoint x: 354, endPoint y: 256, distance: 221.5
click at [138, 286] on span "6" at bounding box center [136, 290] width 26 height 26
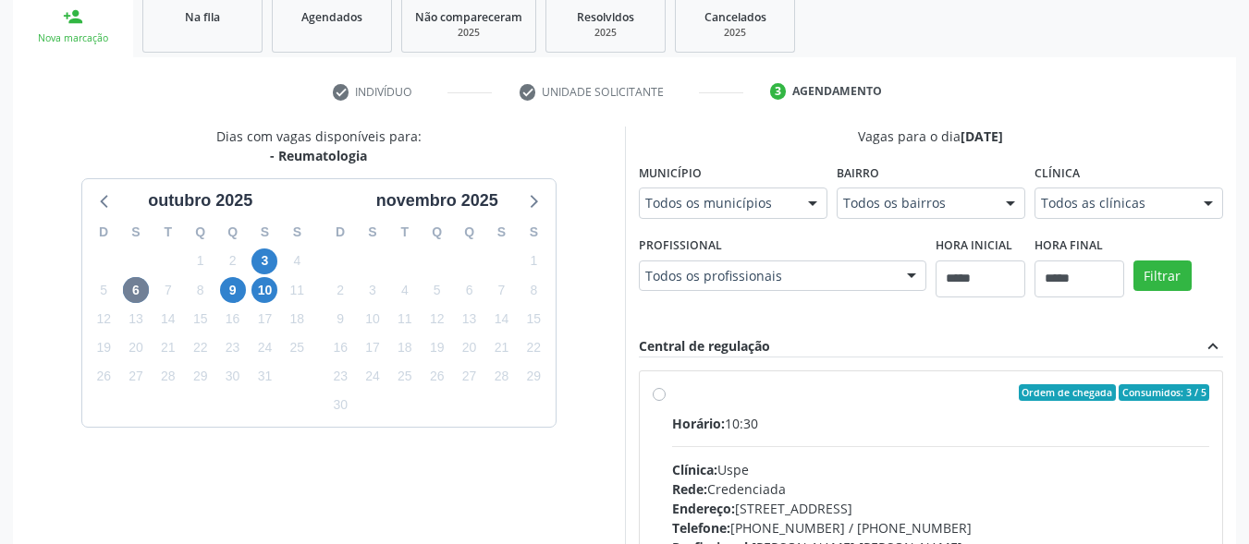
drag, startPoint x: 1097, startPoint y: 206, endPoint x: 1098, endPoint y: 217, distance: 11.1
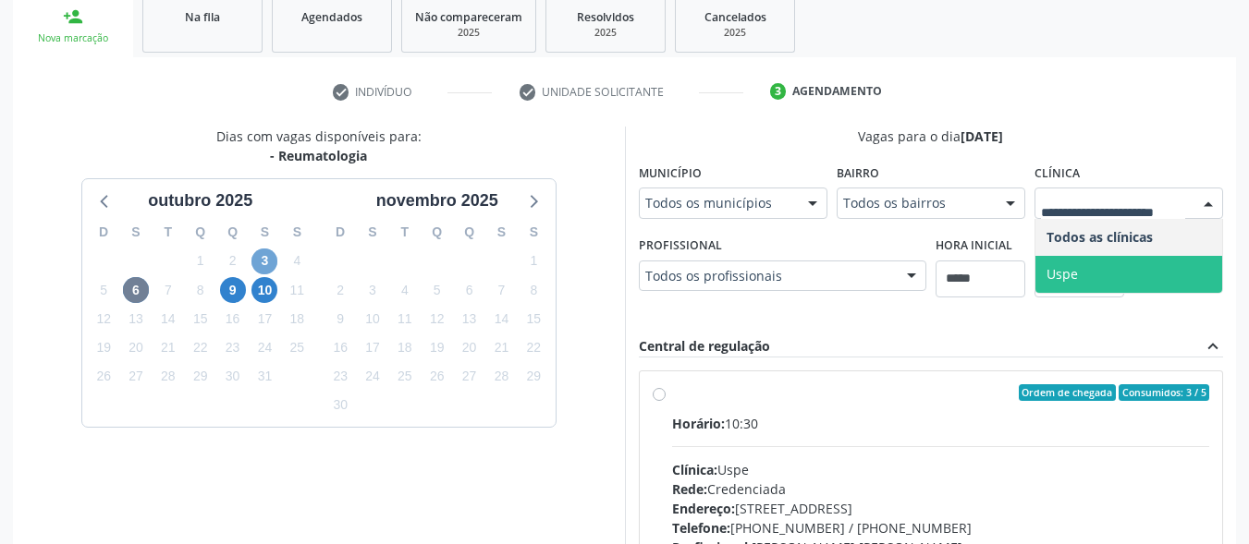
drag, startPoint x: 264, startPoint y: 251, endPoint x: 442, endPoint y: 247, distance: 177.5
click at [265, 251] on span "3" at bounding box center [264, 262] width 26 height 26
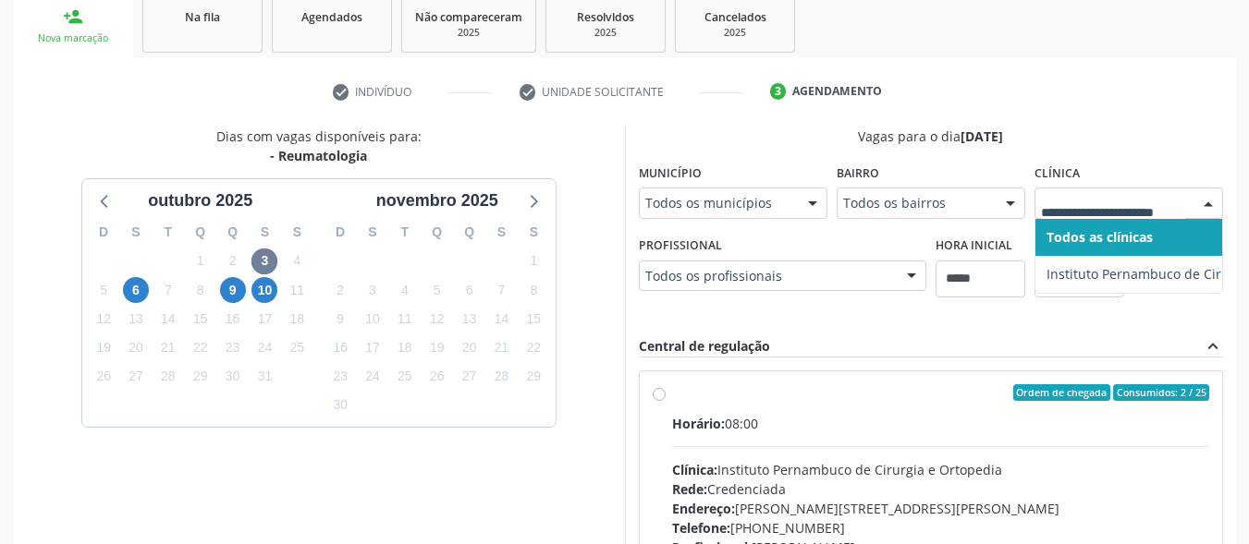
scroll to position [527, 0]
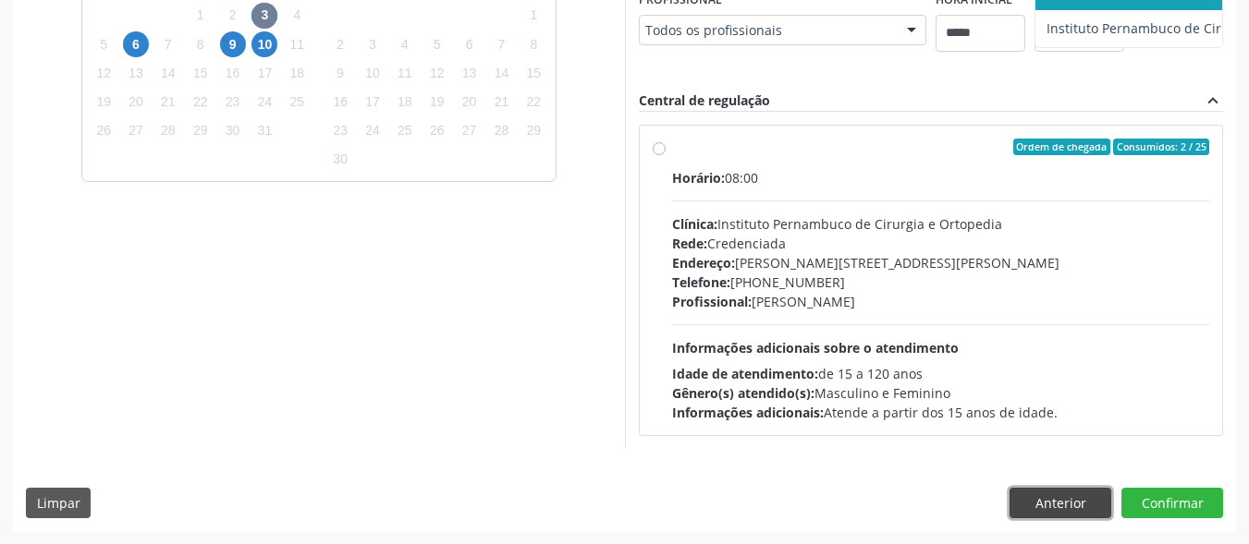
drag, startPoint x: 1075, startPoint y: 494, endPoint x: 1066, endPoint y: 495, distance: 9.3
click at [1074, 494] on button "Anterior" at bounding box center [1060, 503] width 102 height 31
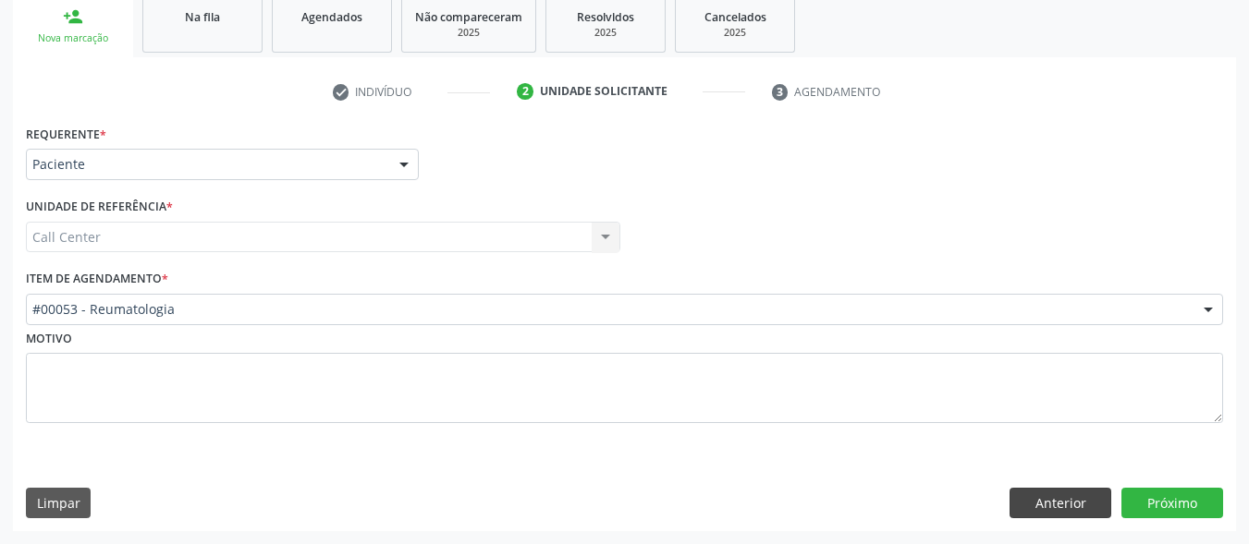
scroll to position [281, 0]
click at [1202, 500] on button "Próximo" at bounding box center [1172, 503] width 102 height 31
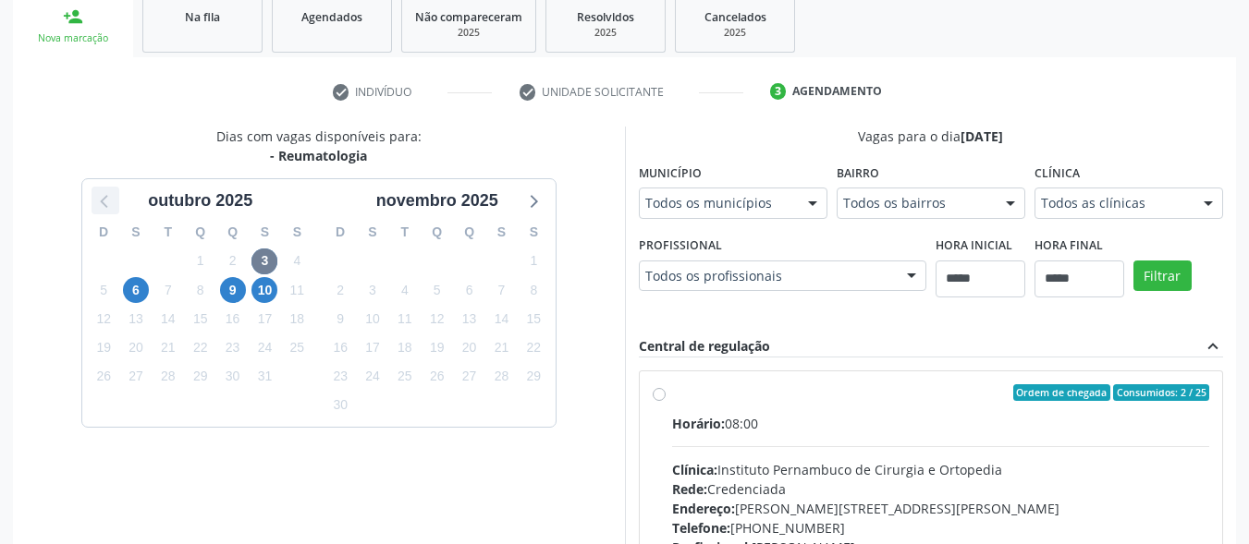
click at [107, 208] on icon at bounding box center [105, 201] width 24 height 24
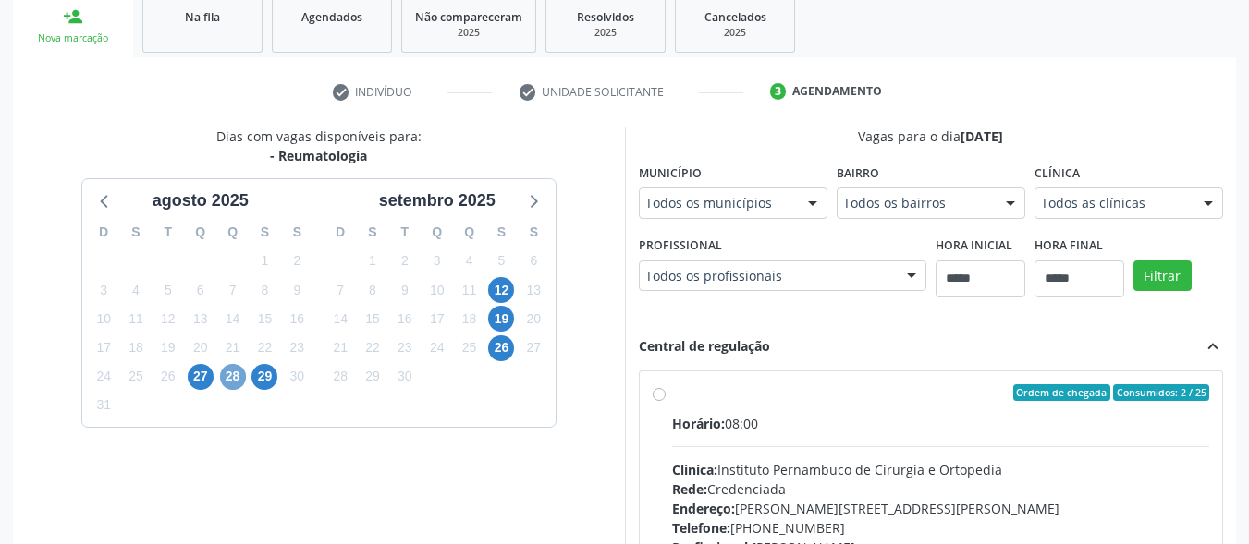
drag, startPoint x: 235, startPoint y: 375, endPoint x: 651, endPoint y: 261, distance: 431.5
click at [238, 375] on span "28" at bounding box center [233, 377] width 26 height 26
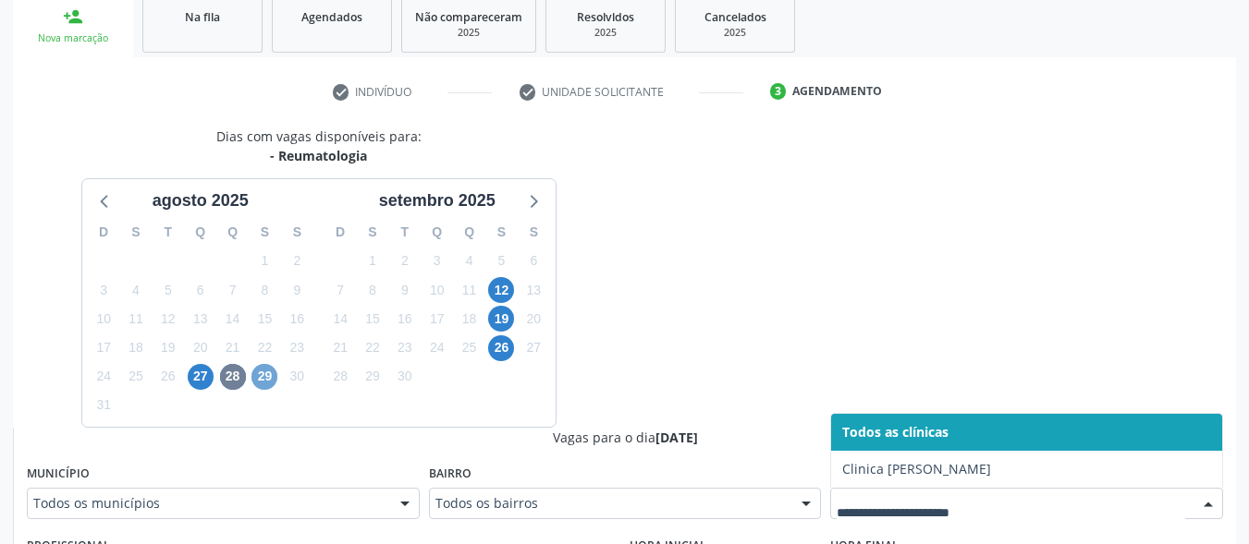
drag, startPoint x: 270, startPoint y: 375, endPoint x: 763, endPoint y: 341, distance: 493.9
click at [270, 373] on span "29" at bounding box center [264, 377] width 26 height 26
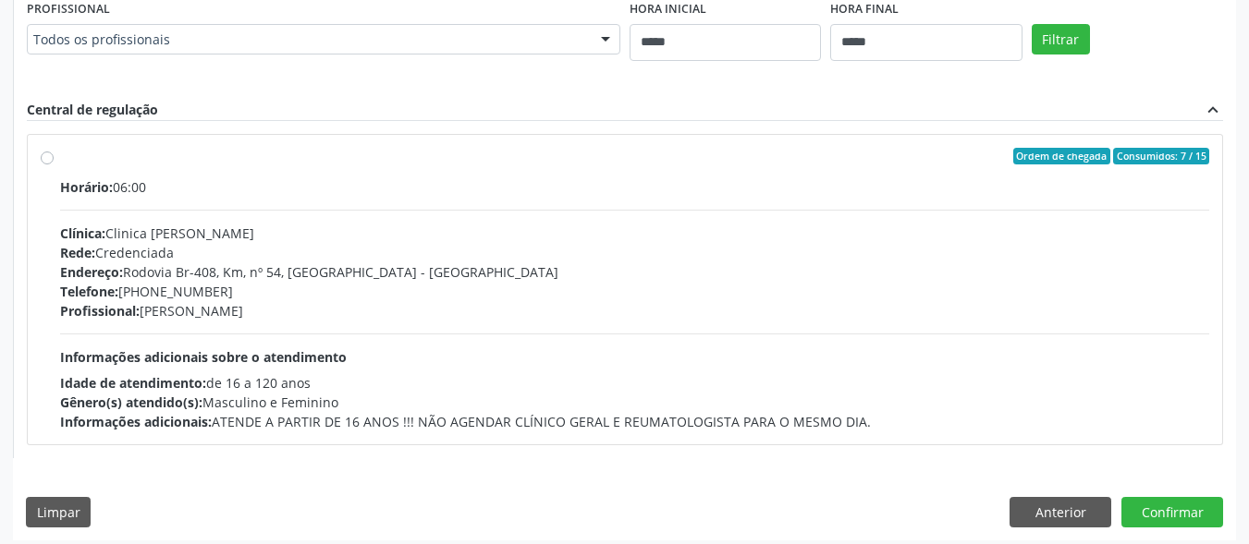
scroll to position [827, 0]
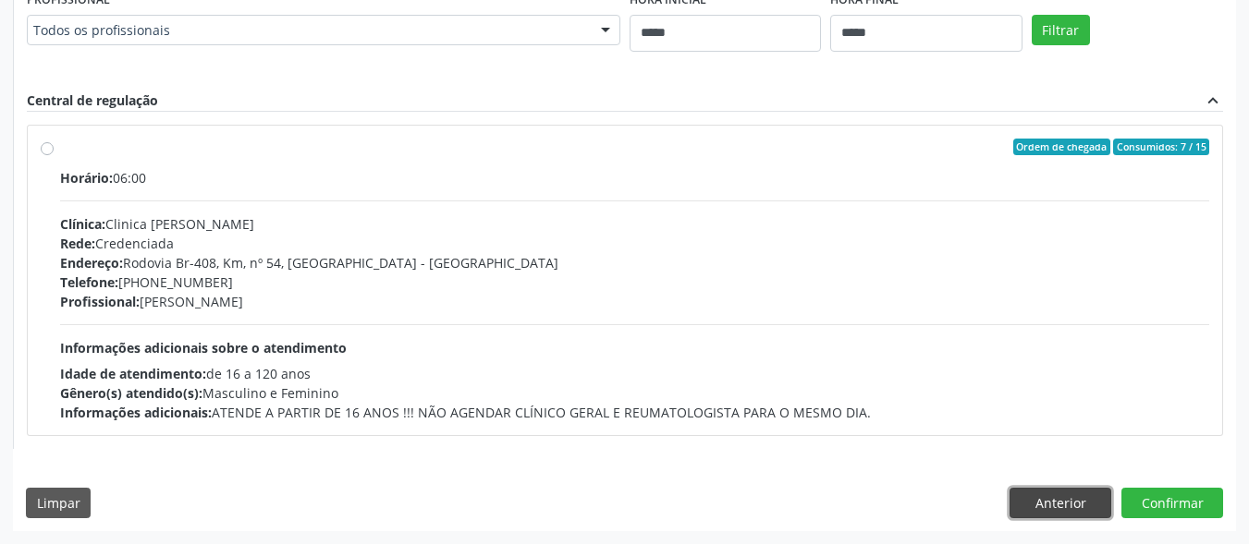
click at [1074, 501] on button "Anterior" at bounding box center [1060, 503] width 102 height 31
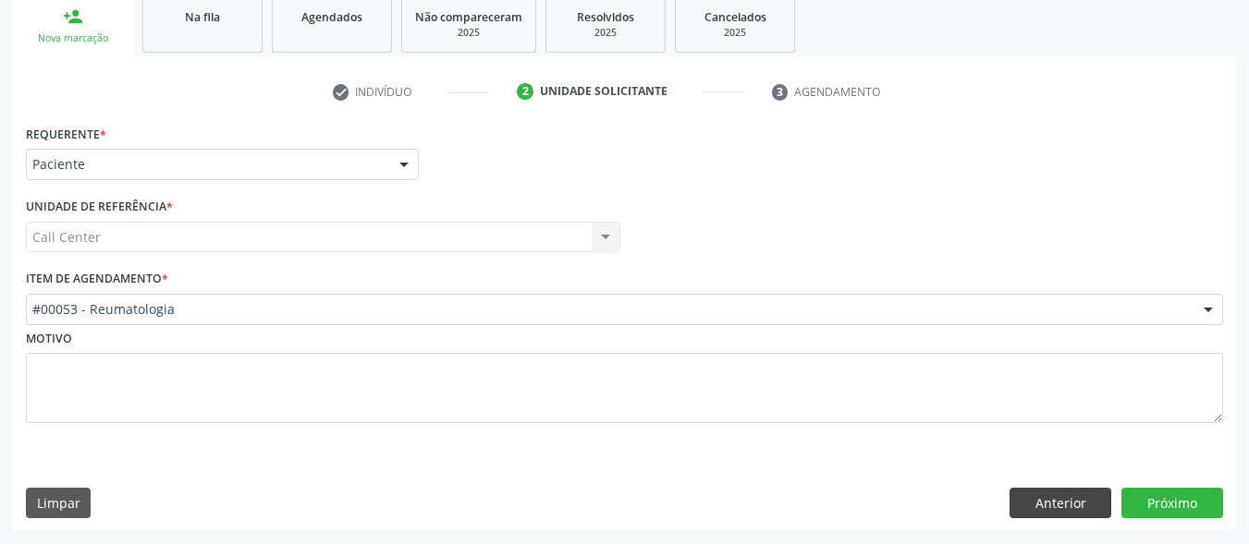
scroll to position [281, 0]
click at [1066, 497] on button "Anterior" at bounding box center [1060, 503] width 102 height 31
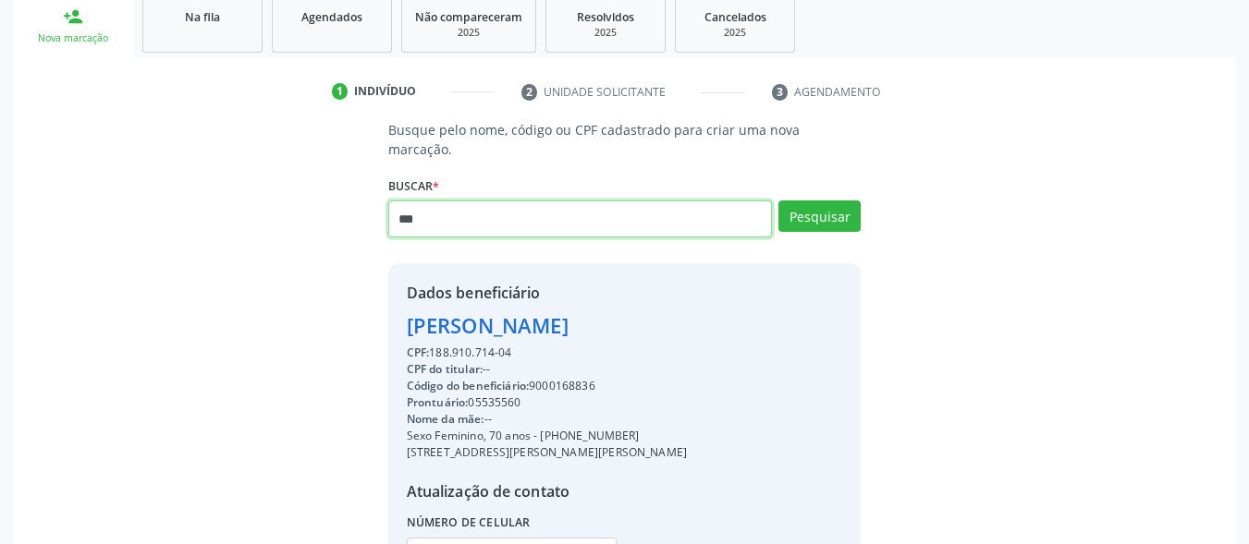
drag, startPoint x: 483, startPoint y: 202, endPoint x: 347, endPoint y: 196, distance: 136.0
click at [347, 196] on div "Busque pelo nome, código ou CPF cadastrado para criar uma nova marcação. Buscar…" at bounding box center [624, 369] width 1197 height 498
type input "**********"
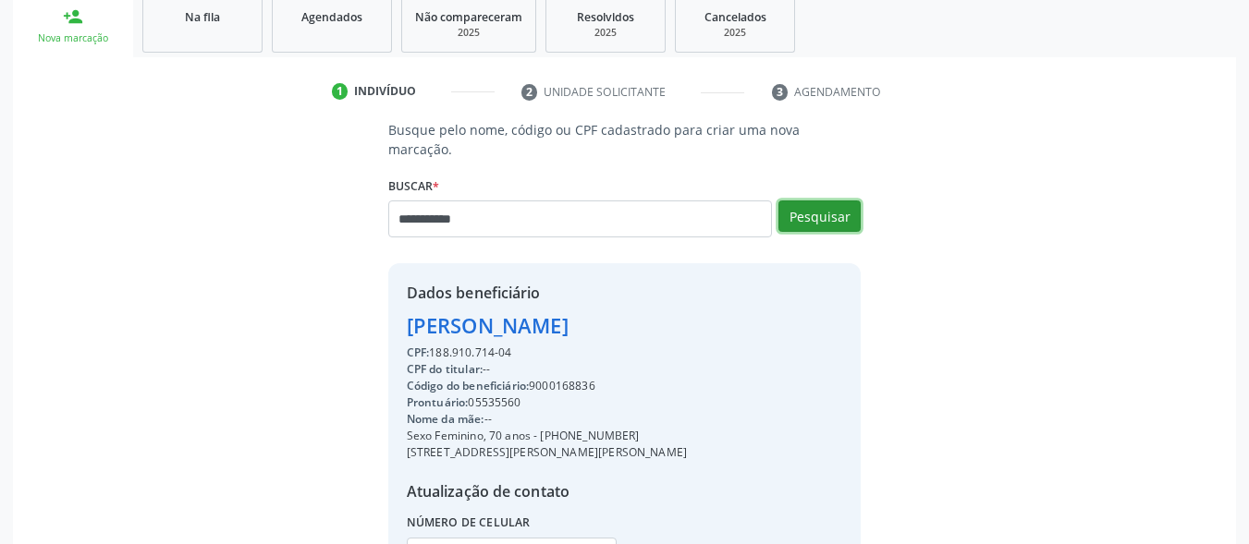
click at [818, 201] on button "Pesquisar" at bounding box center [819, 216] width 82 height 31
type input "**********"
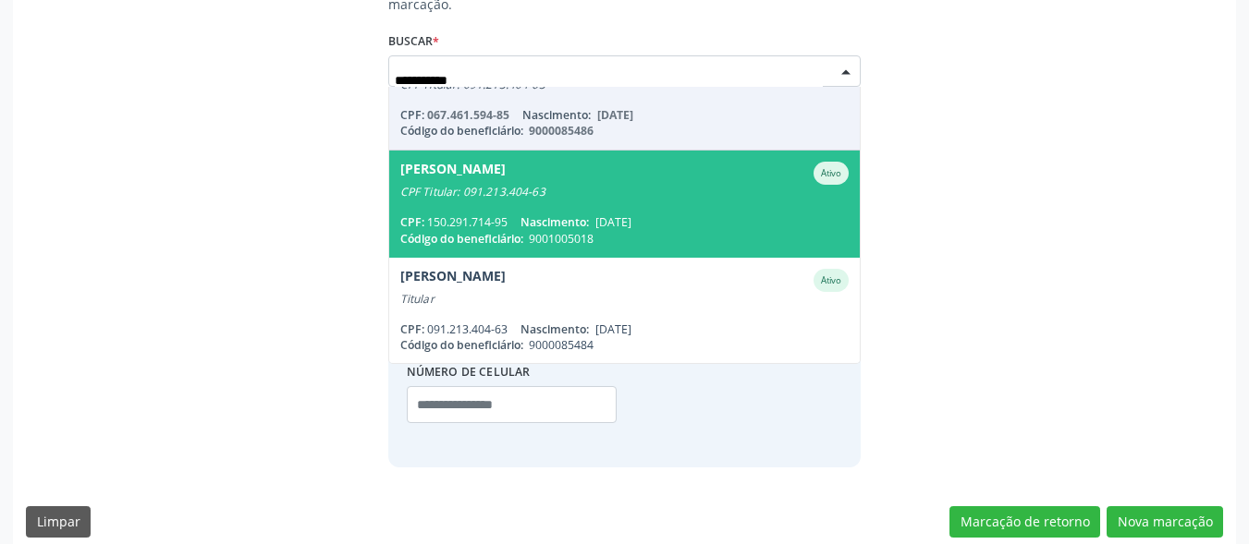
scroll to position [152, 0]
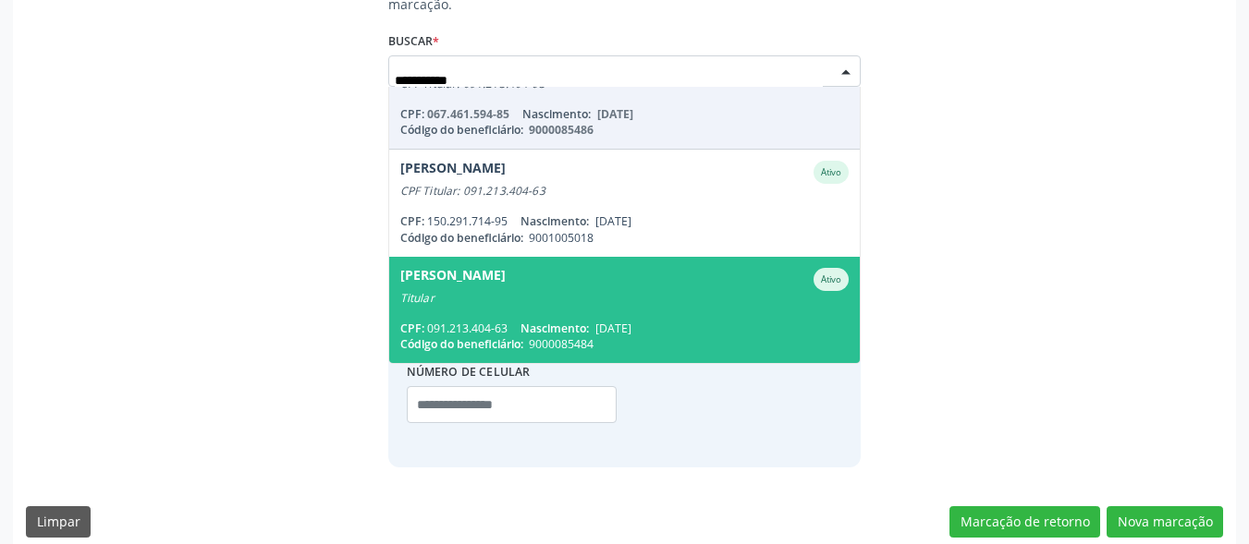
click at [569, 289] on span "Nivalda Sobreira Ativo Titular CPF: 091.213.404-63 Nascimento: 12/05/1953 Códig…" at bounding box center [624, 310] width 471 height 106
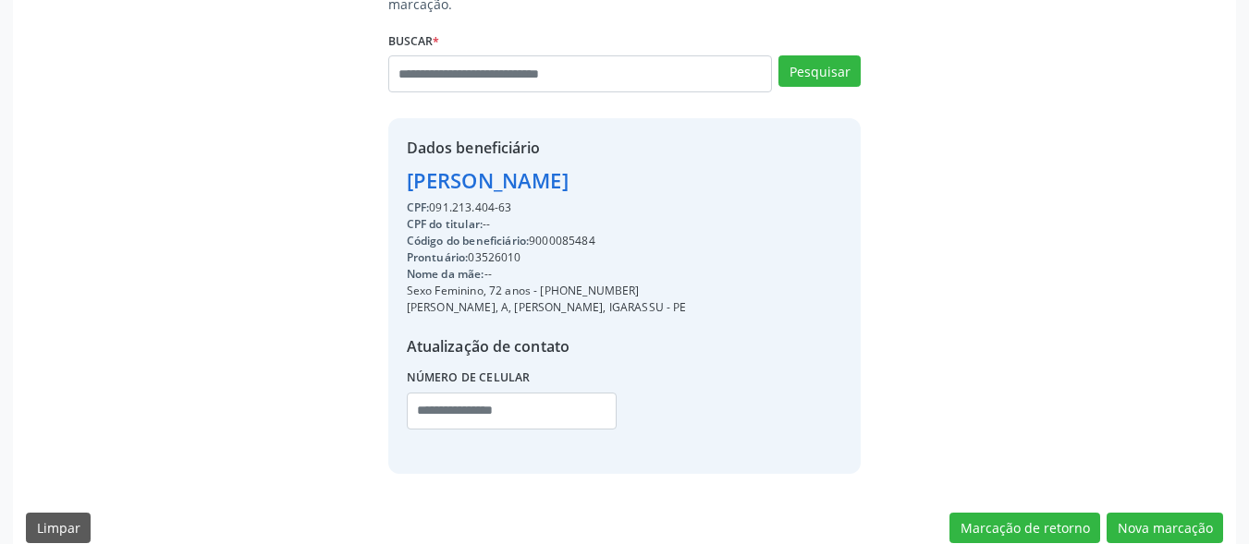
drag, startPoint x: 635, startPoint y: 270, endPoint x: 539, endPoint y: 273, distance: 96.2
click at [539, 273] on div "Dados beneficiário Nivalda Sobreira CPF: 091.213.404-63 CPF do titular: -- Códi…" at bounding box center [624, 295] width 473 height 355
copy div "(81) 99244-6482"
click at [478, 402] on input "text" at bounding box center [512, 411] width 210 height 37
paste input "**********"
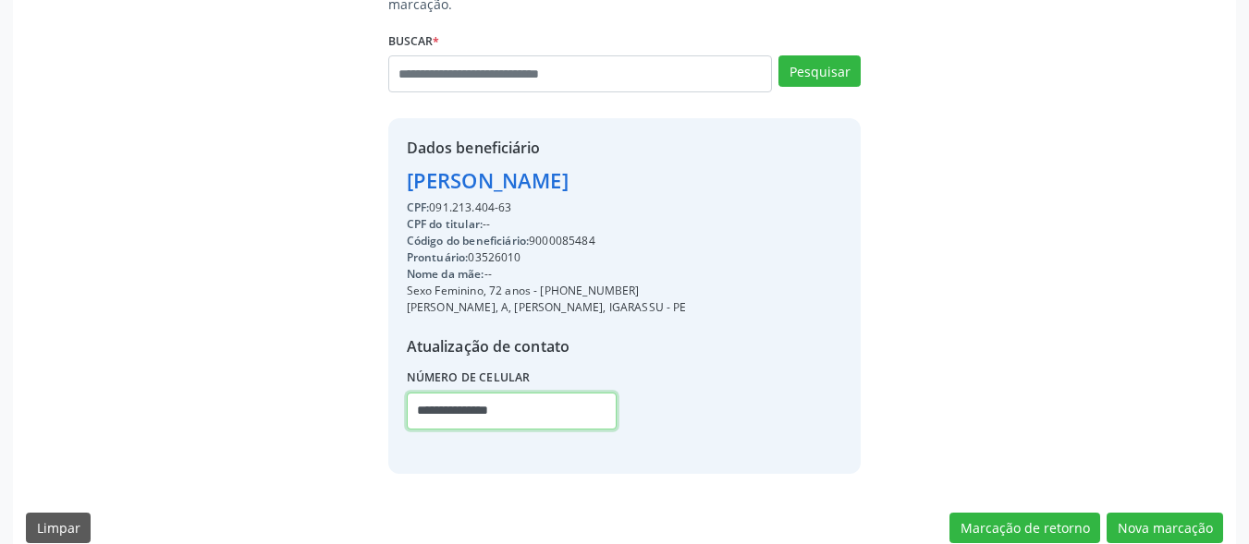
type input "**********"
drag, startPoint x: 605, startPoint y: 219, endPoint x: 534, endPoint y: 226, distance: 70.6
click at [534, 233] on div "Código do beneficiário: 9000085484" at bounding box center [547, 241] width 280 height 17
copy div "9000085484"
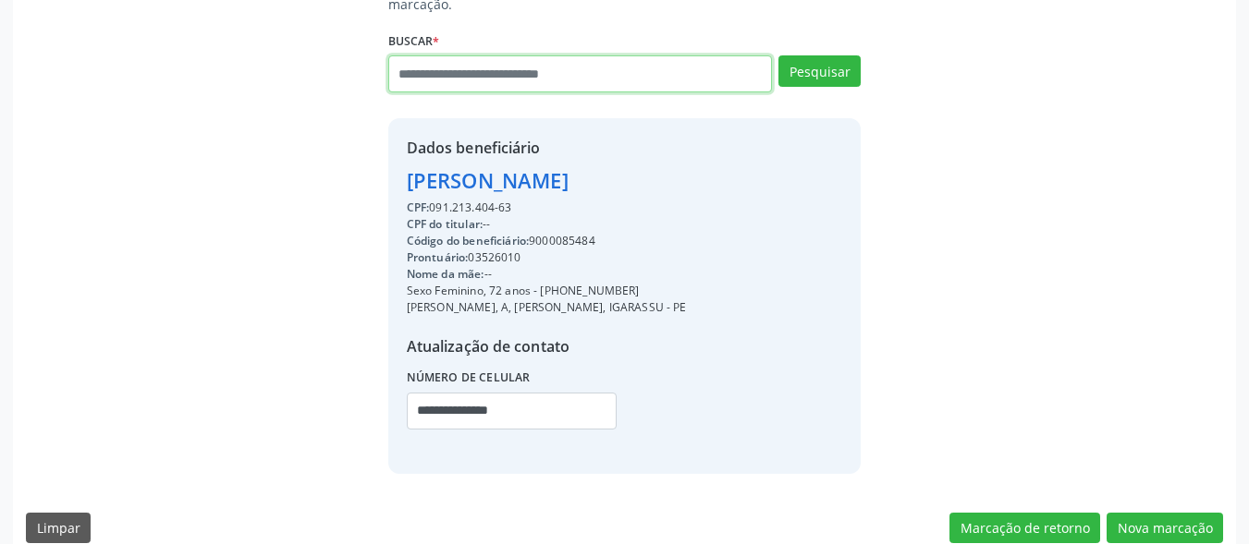
click at [508, 61] on input "text" at bounding box center [580, 73] width 385 height 37
type input "**********"
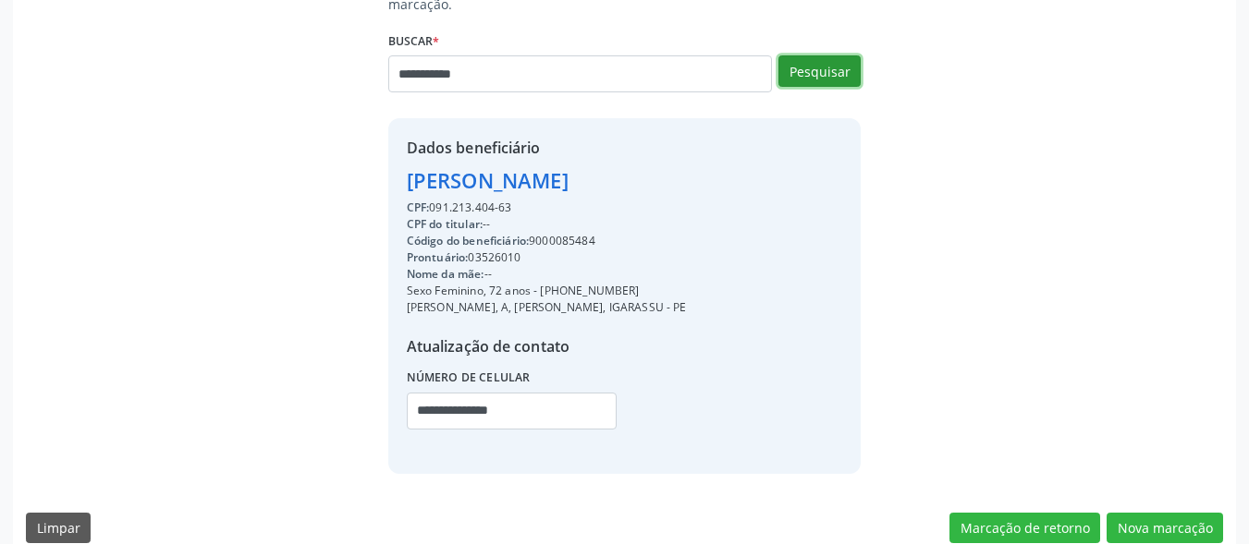
drag, startPoint x: 803, startPoint y: 43, endPoint x: 731, endPoint y: 42, distance: 72.1
click at [802, 55] on button "Pesquisar" at bounding box center [819, 70] width 82 height 31
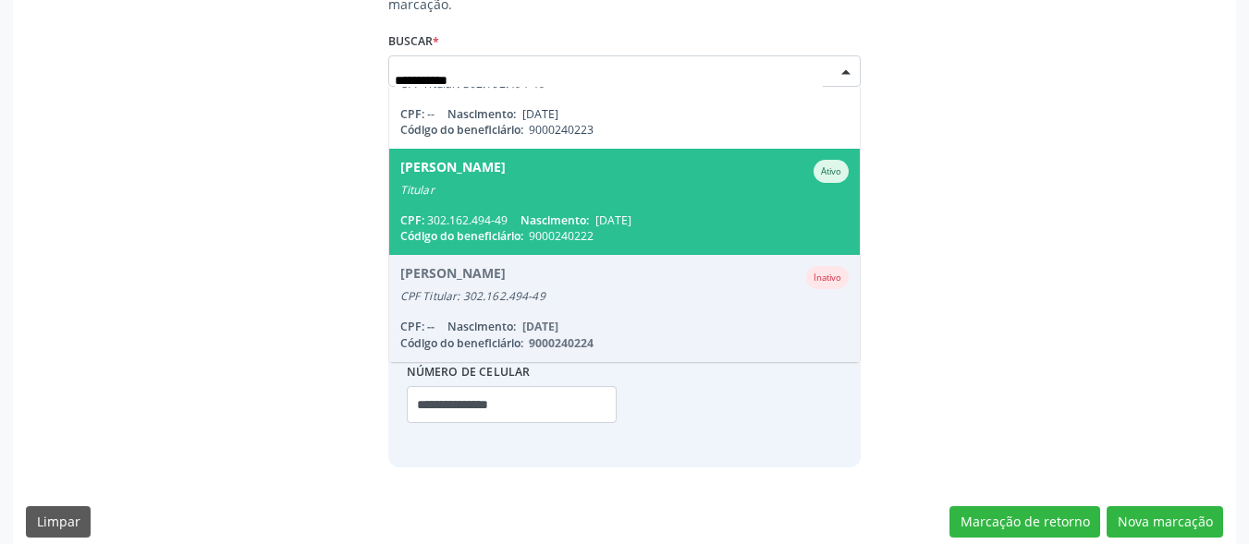
scroll to position [0, 0]
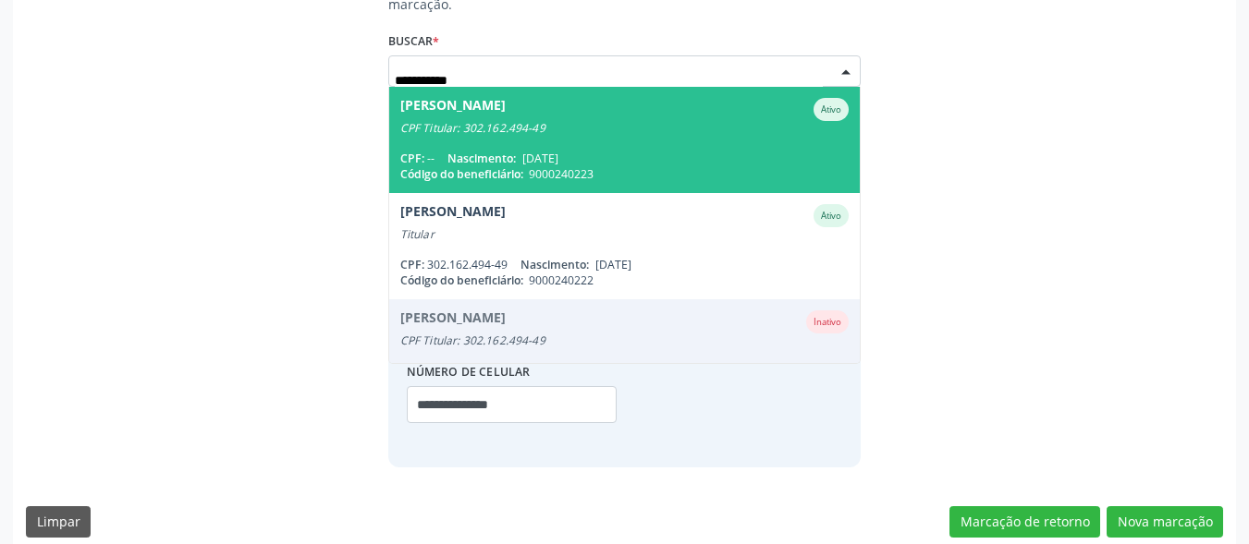
click at [567, 129] on span "Heleno Alves da Costa Ativo CPF Titular: 302.162.494-49 CPF: -- Nascimento: 21/…" at bounding box center [624, 140] width 471 height 106
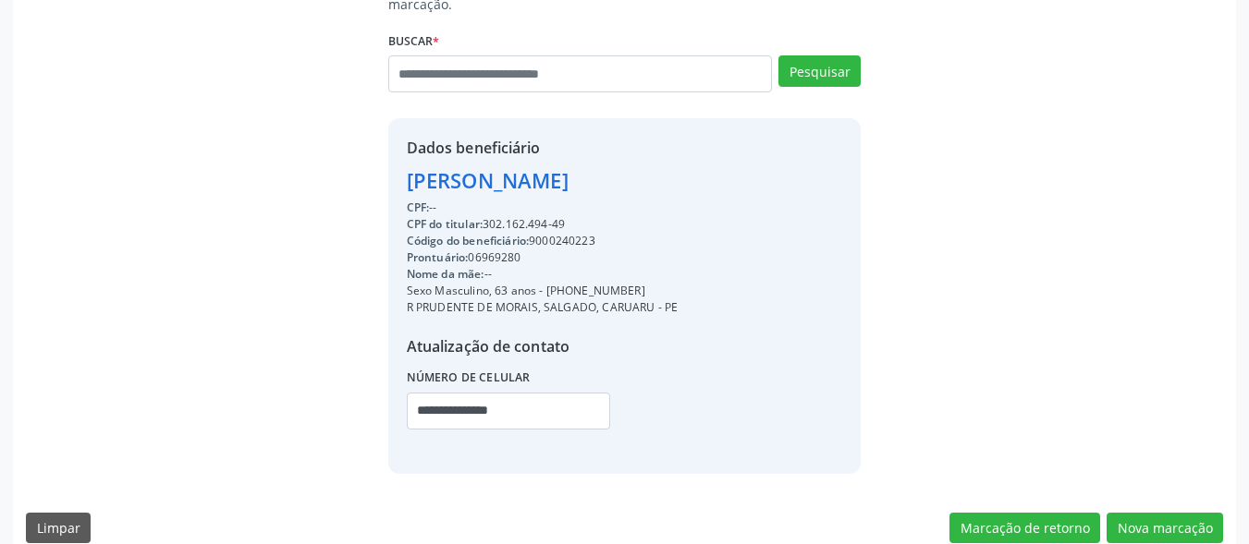
scroll to position [432, 0]
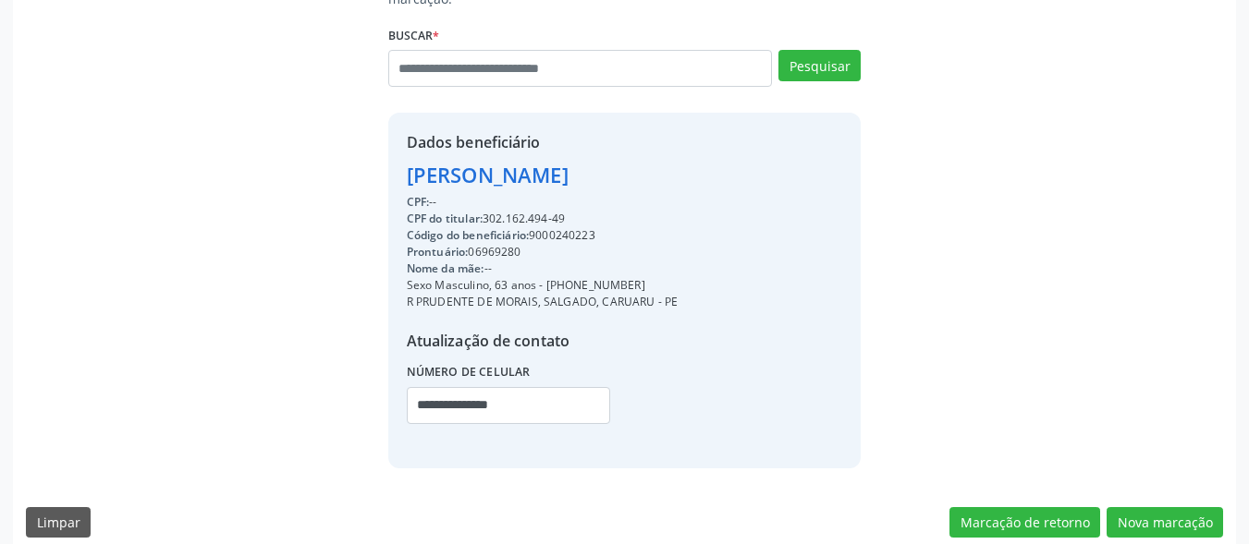
drag, startPoint x: 629, startPoint y: 263, endPoint x: 546, endPoint y: 268, distance: 82.4
click at [546, 277] on div "Sexo Masculino, 63 anos - (81) 99191-8161" at bounding box center [542, 285] width 271 height 17
copy div "(81) 99191-8161"
drag, startPoint x: 420, startPoint y: 384, endPoint x: 301, endPoint y: 381, distance: 118.4
click at [301, 381] on div "Busque pelo nome, código ou CPF cadastrado para criar uma nova marcação. Buscar…" at bounding box center [624, 218] width 1197 height 498
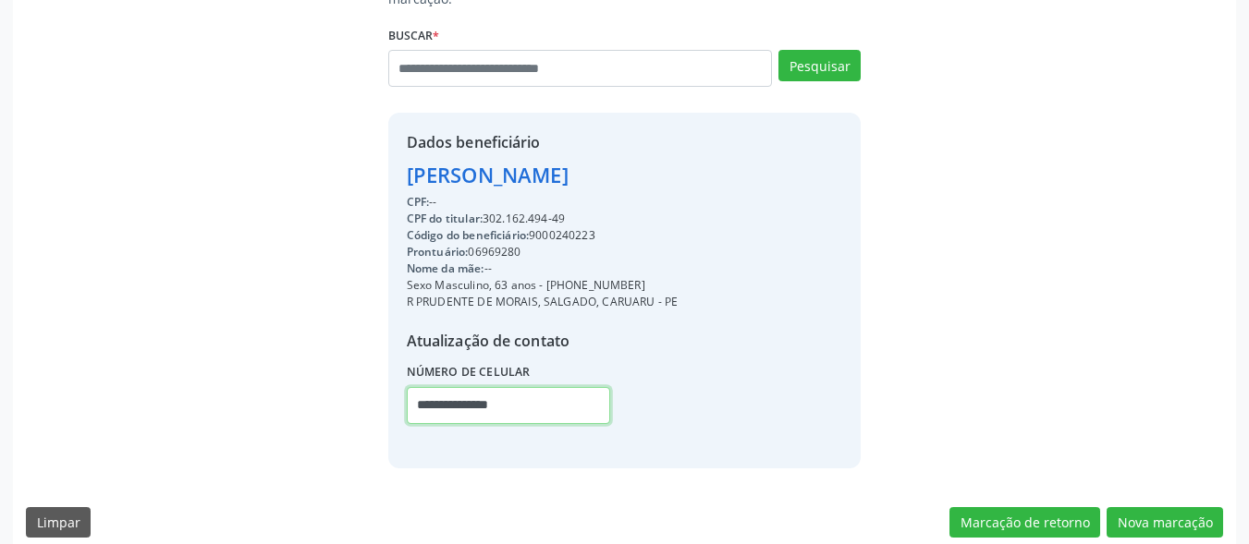
paste input "text"
type input "**********"
drag, startPoint x: 606, startPoint y: 216, endPoint x: 546, endPoint y: 216, distance: 60.1
click at [546, 227] on div "Código do beneficiário: 9000240223" at bounding box center [542, 235] width 271 height 17
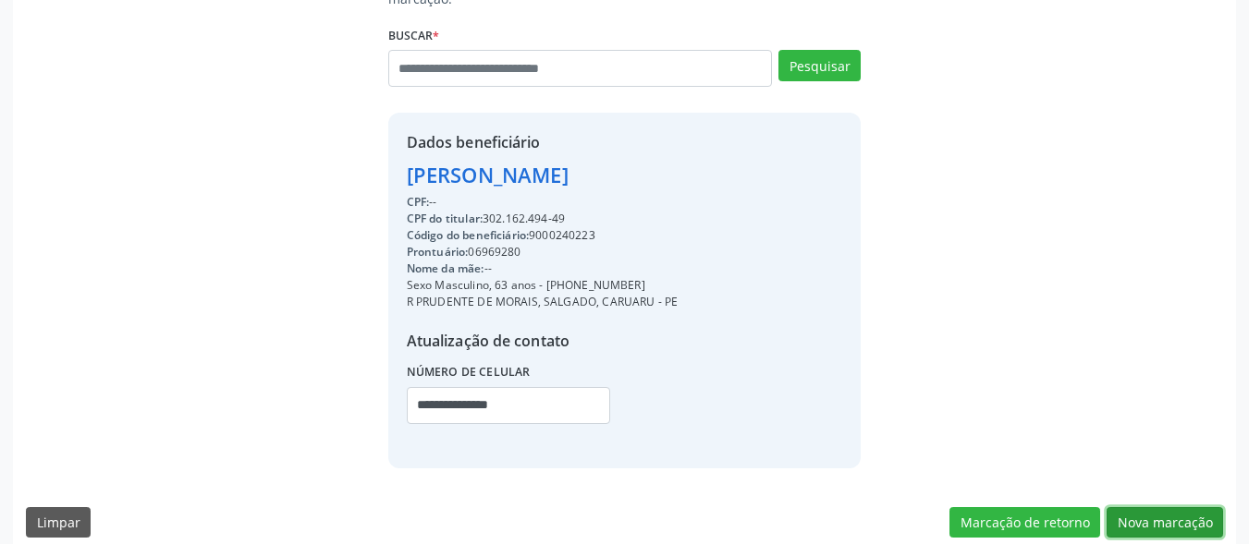
click at [1137, 508] on button "Nova marcação" at bounding box center [1165, 523] width 116 height 31
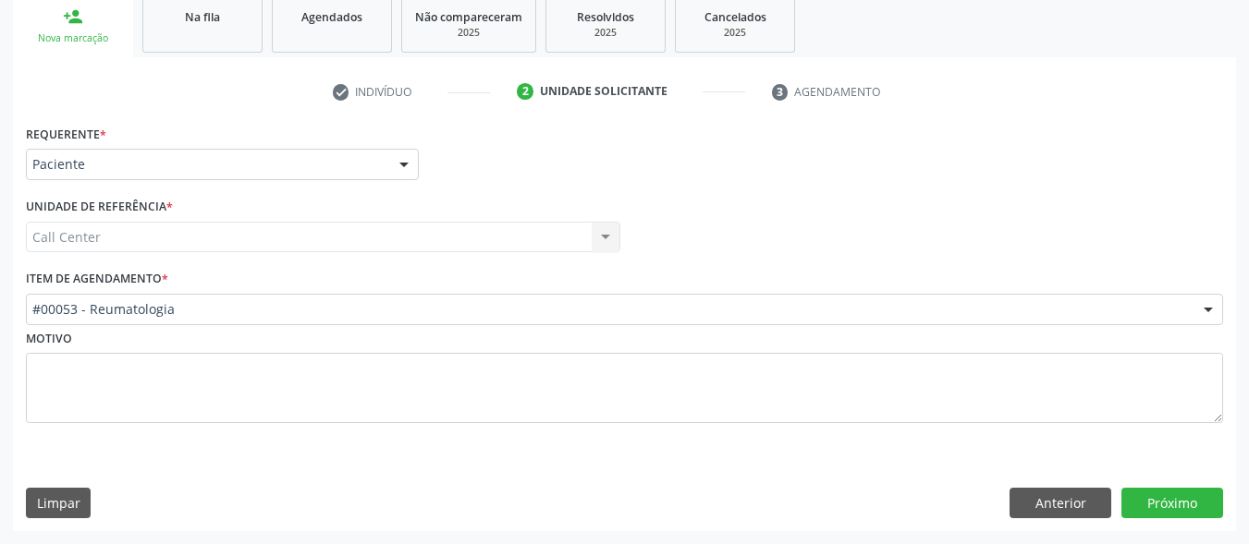
scroll to position [281, 0]
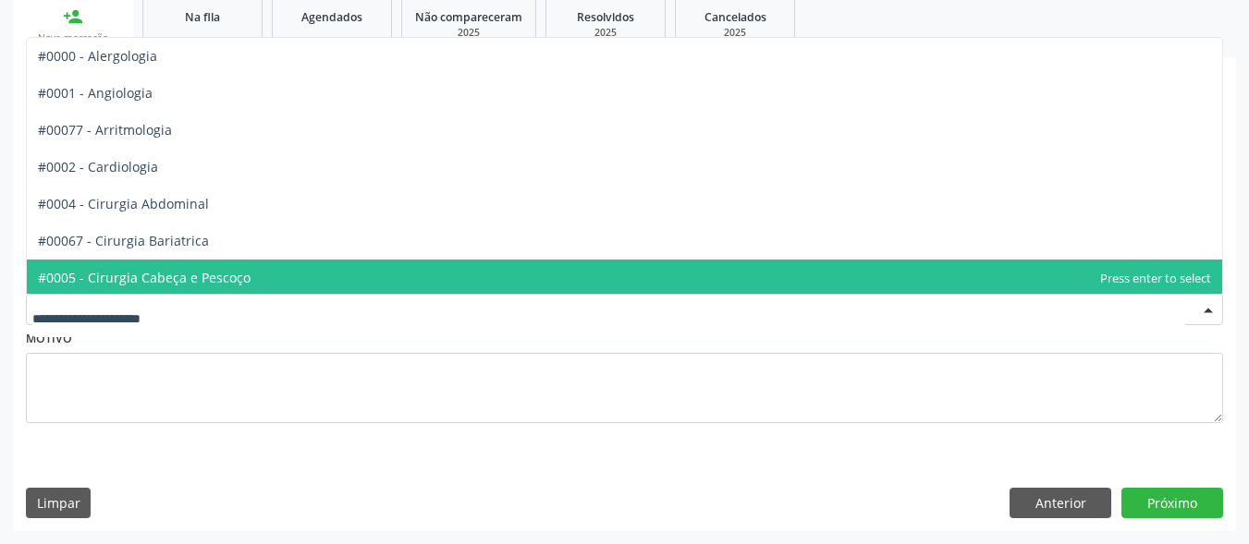
click at [275, 319] on div at bounding box center [624, 309] width 1197 height 31
type input "**"
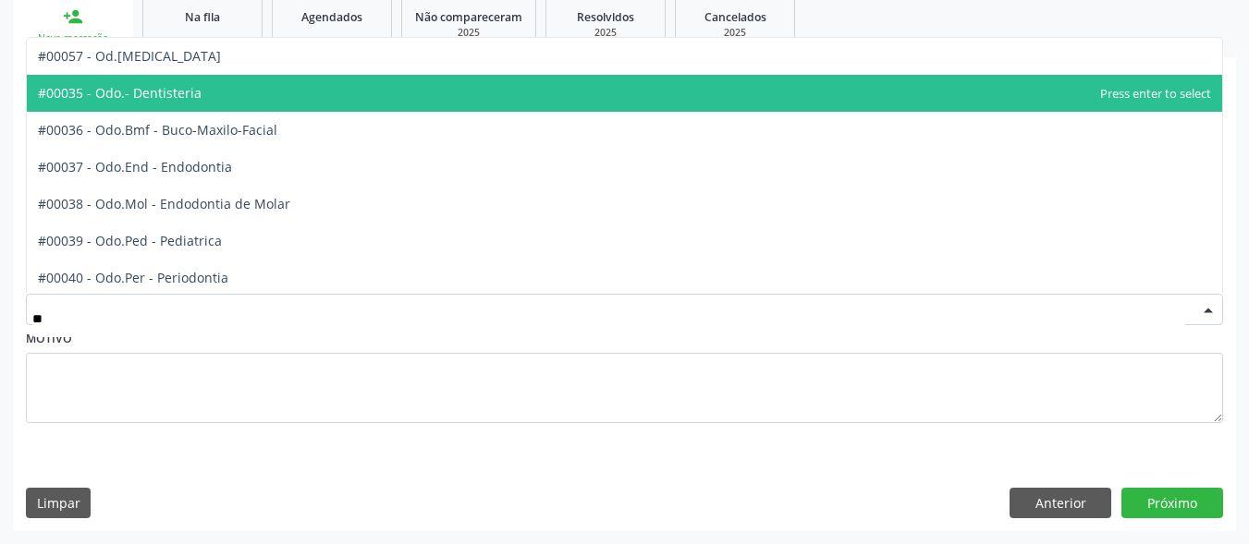
drag, startPoint x: 248, startPoint y: 101, endPoint x: 702, endPoint y: 247, distance: 476.8
click at [248, 100] on span "#00035 - Odo.- Dentisteria" at bounding box center [624, 93] width 1195 height 37
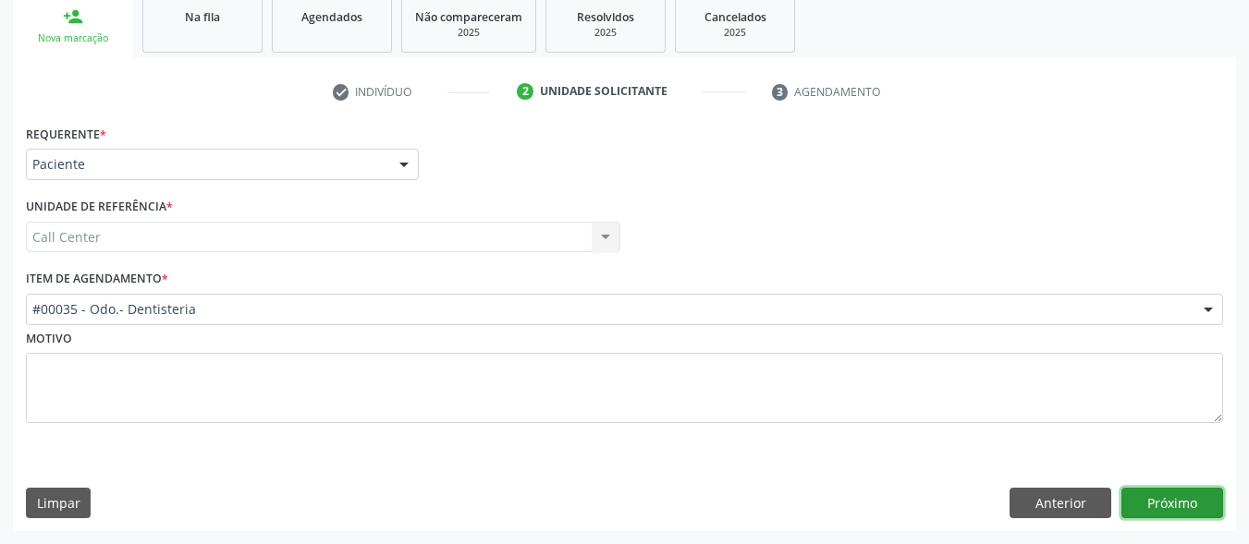
click at [1141, 497] on button "Próximo" at bounding box center [1172, 503] width 102 height 31
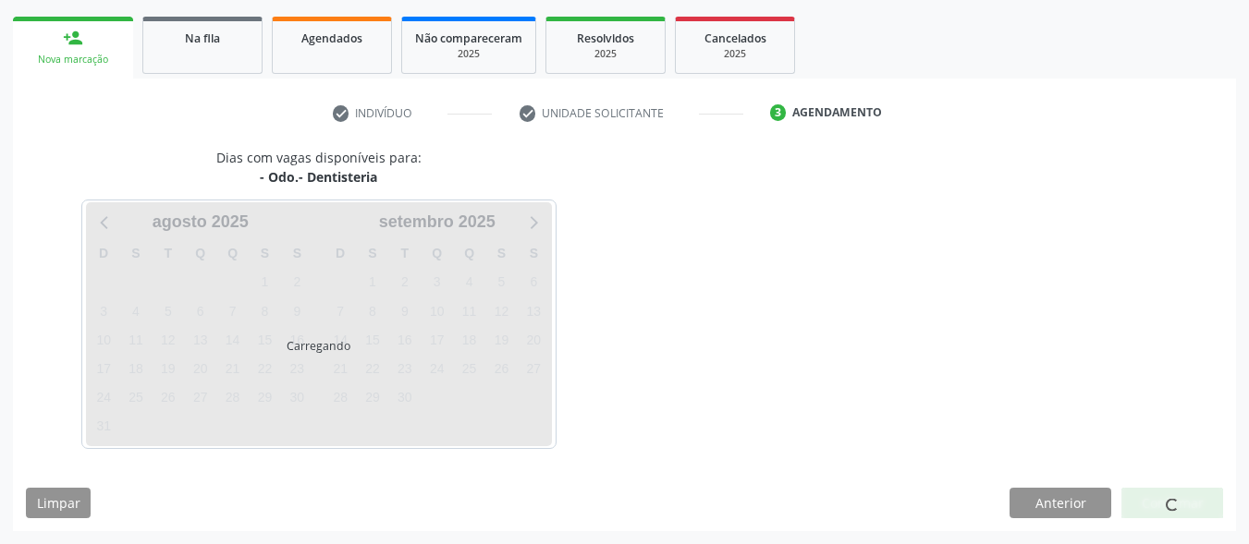
scroll to position [260, 0]
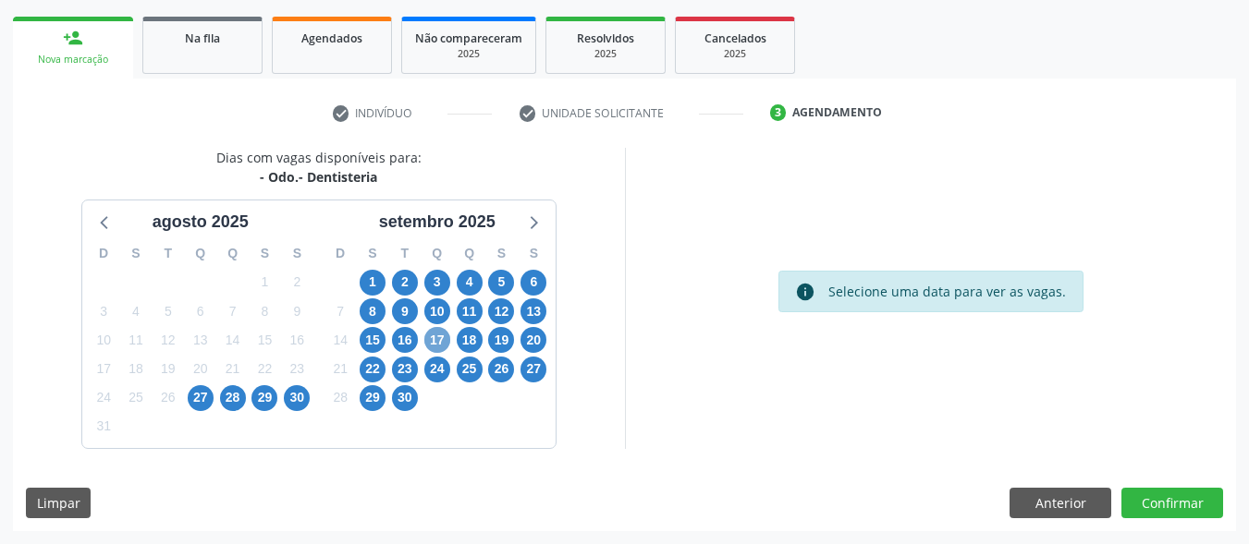
click at [440, 337] on span "17" at bounding box center [437, 340] width 26 height 26
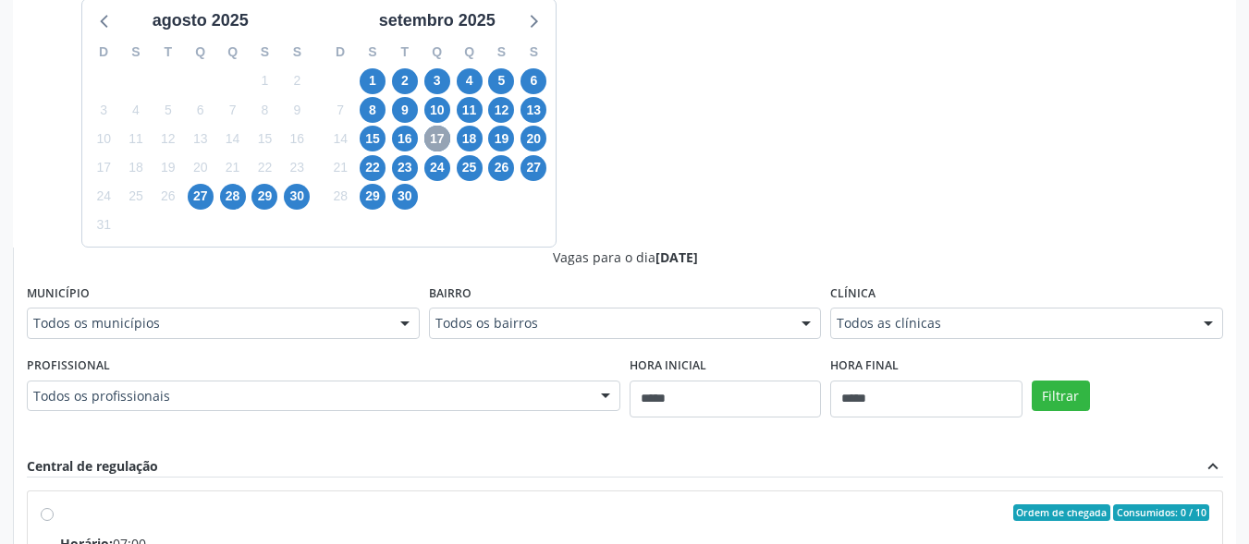
scroll to position [537, 0]
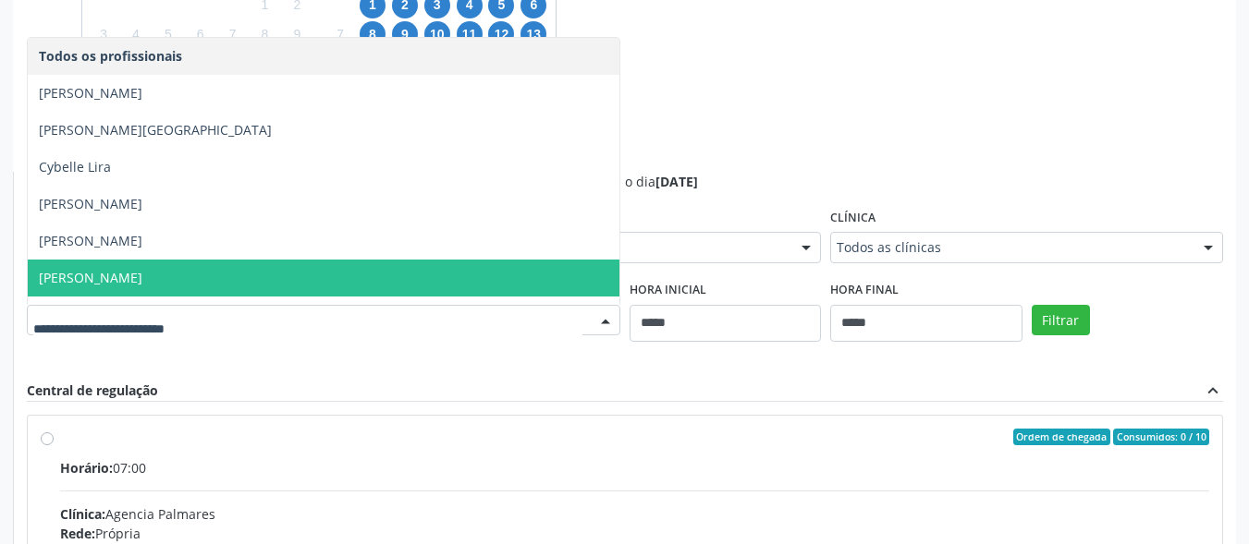
click at [431, 282] on span "Jose Euzebio Salvador Filho" at bounding box center [324, 278] width 592 height 37
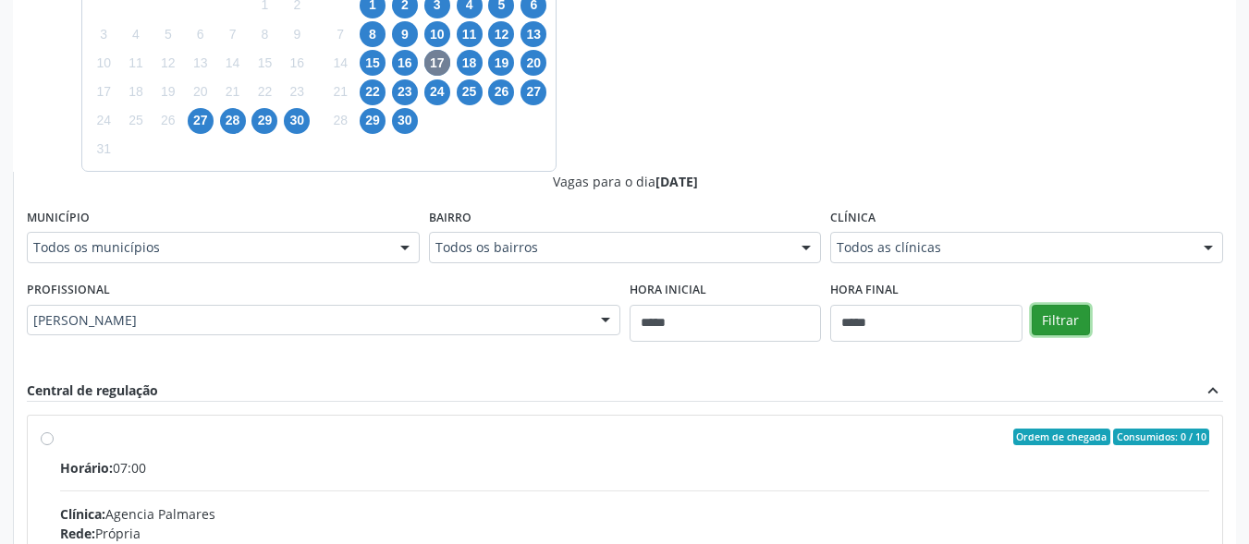
drag, startPoint x: 1042, startPoint y: 317, endPoint x: 1030, endPoint y: 312, distance: 13.2
click at [1043, 316] on button "Filtrar" at bounding box center [1061, 320] width 58 height 31
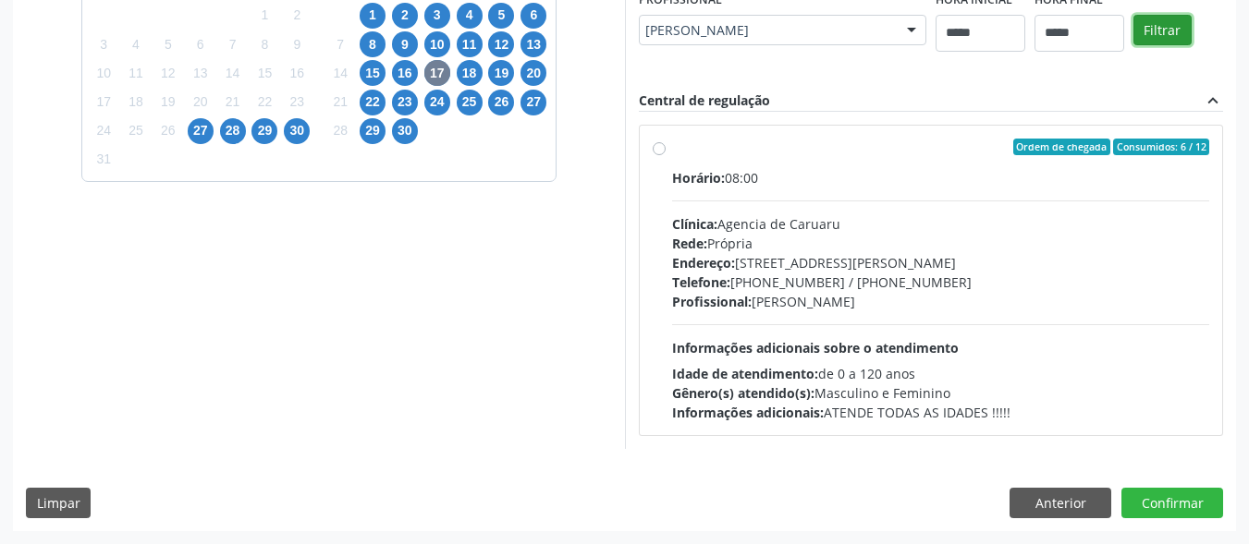
scroll to position [527, 0]
click at [701, 160] on label "Ordem de chegada Consumidos: 6 / 12 Horário: 08:00 Clínica: Agencia de Caruaru …" at bounding box center [941, 281] width 538 height 284
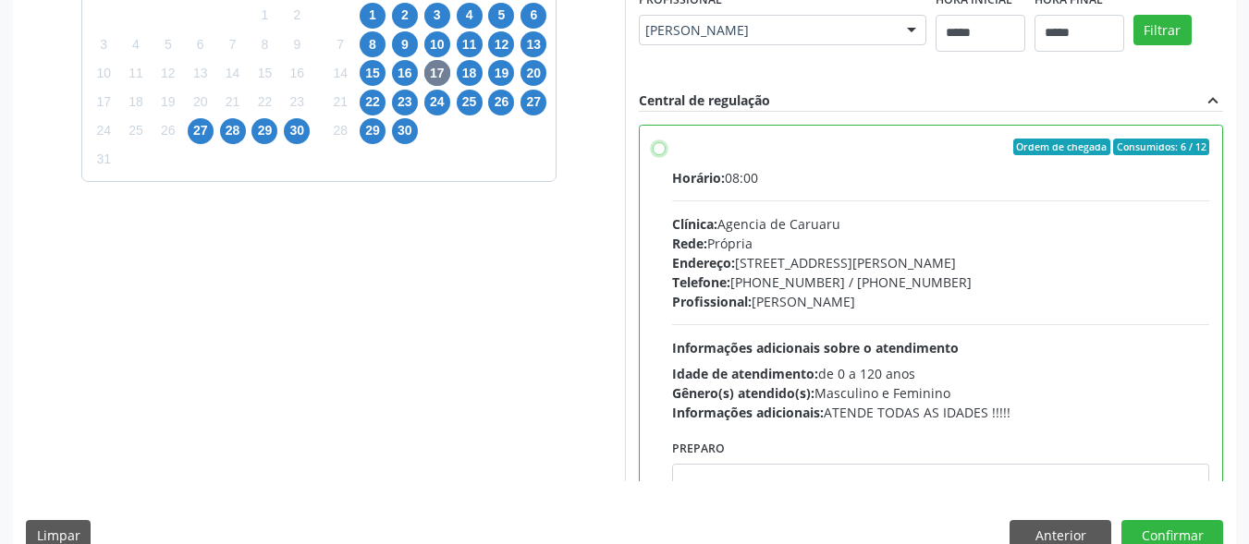
scroll to position [92, 0]
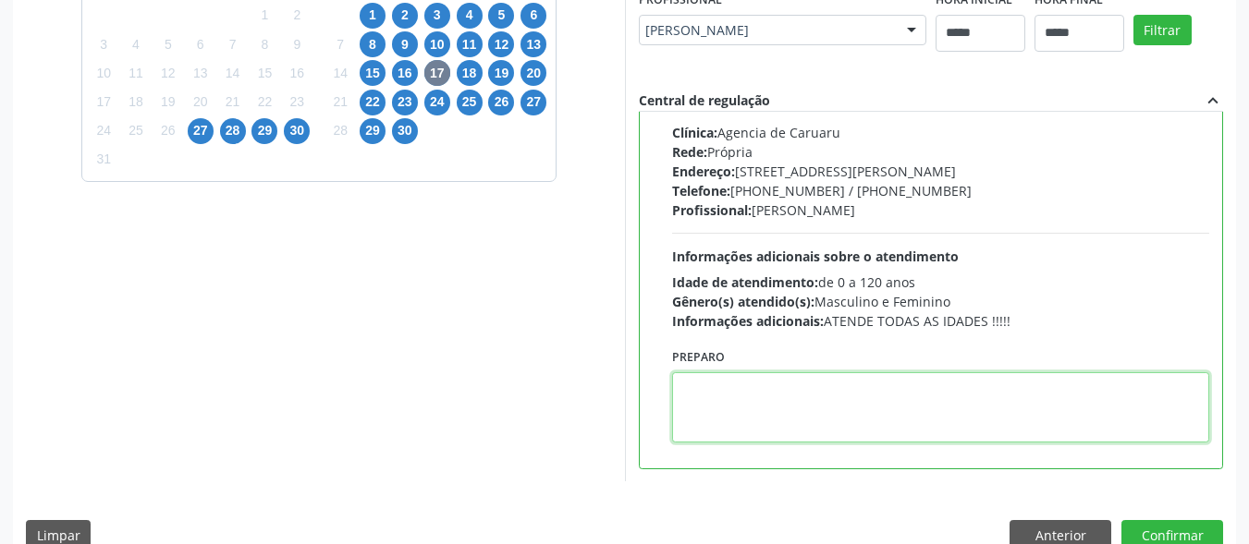
click at [827, 373] on textarea at bounding box center [941, 408] width 538 height 70
paste textarea "**********"
type textarea "**********"
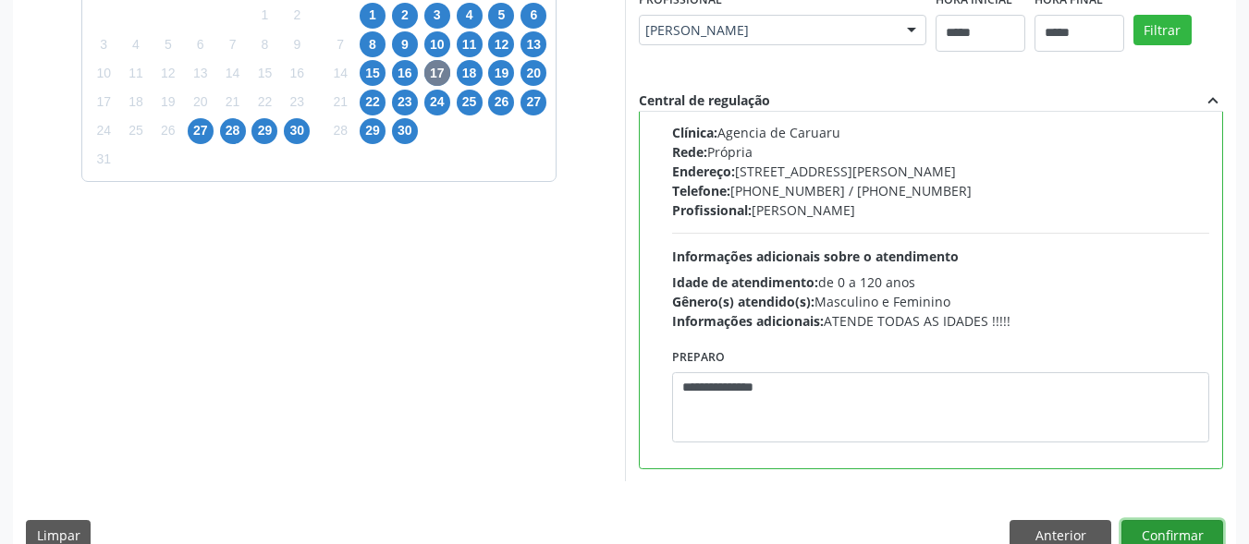
click at [1189, 527] on button "Confirmar" at bounding box center [1172, 535] width 102 height 31
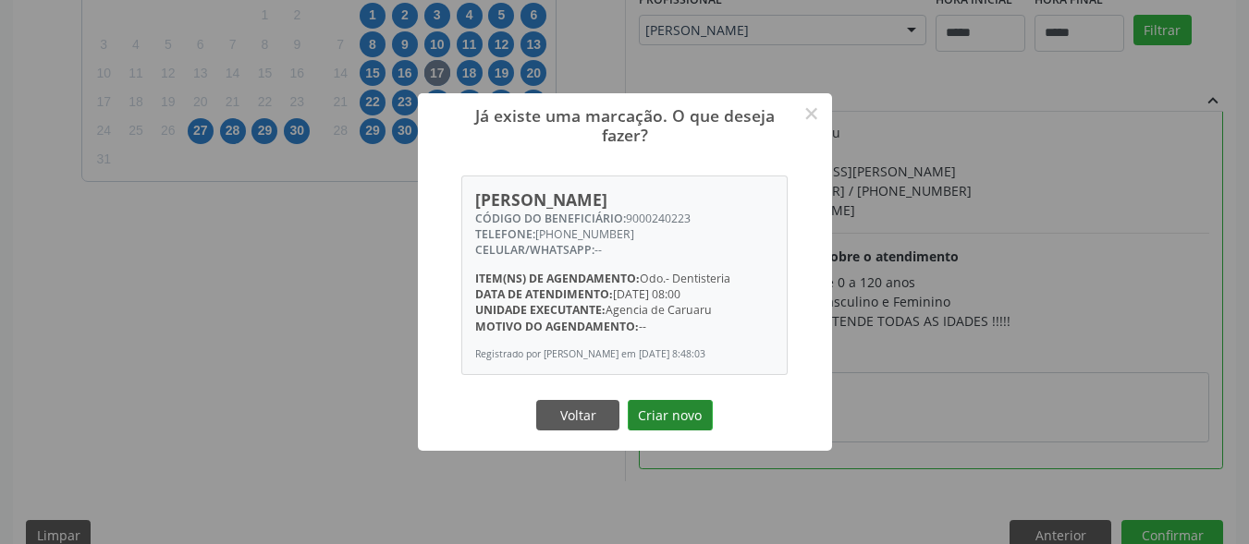
click at [686, 409] on button "Criar novo" at bounding box center [670, 415] width 85 height 31
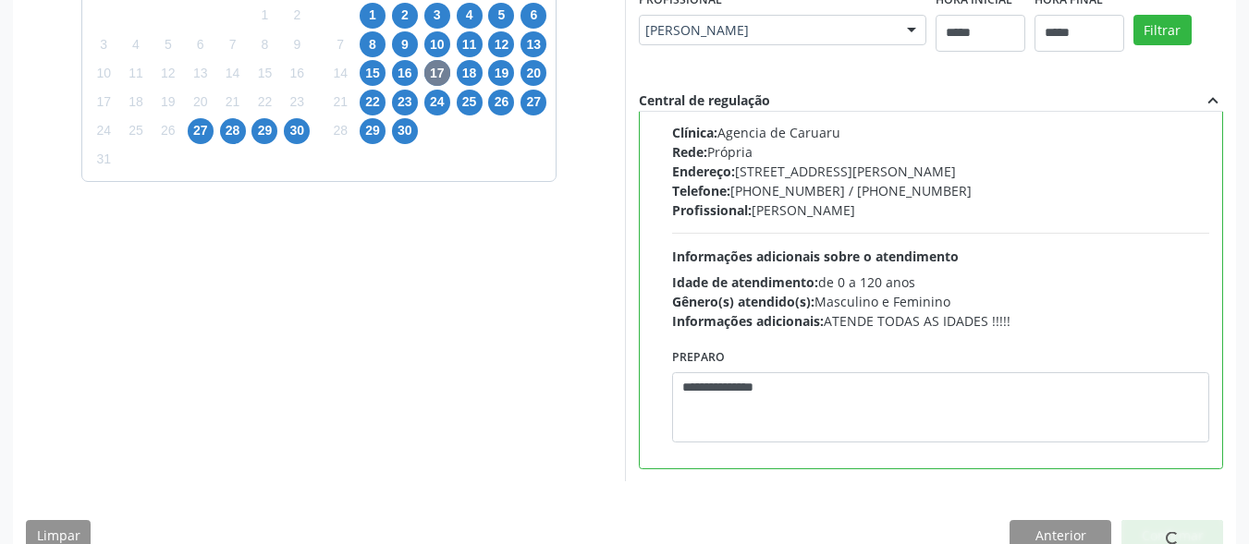
scroll to position [72, 0]
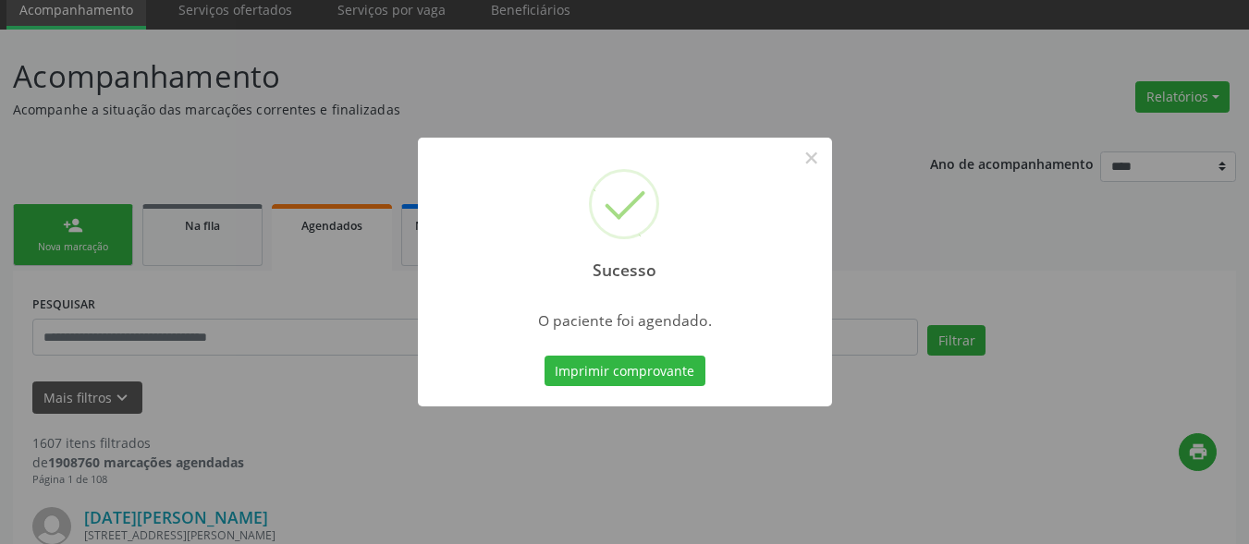
click at [649, 354] on div "Imprimir comprovante Cancel" at bounding box center [624, 371] width 169 height 39
click at [675, 374] on button "Imprimir comprovante" at bounding box center [624, 371] width 161 height 31
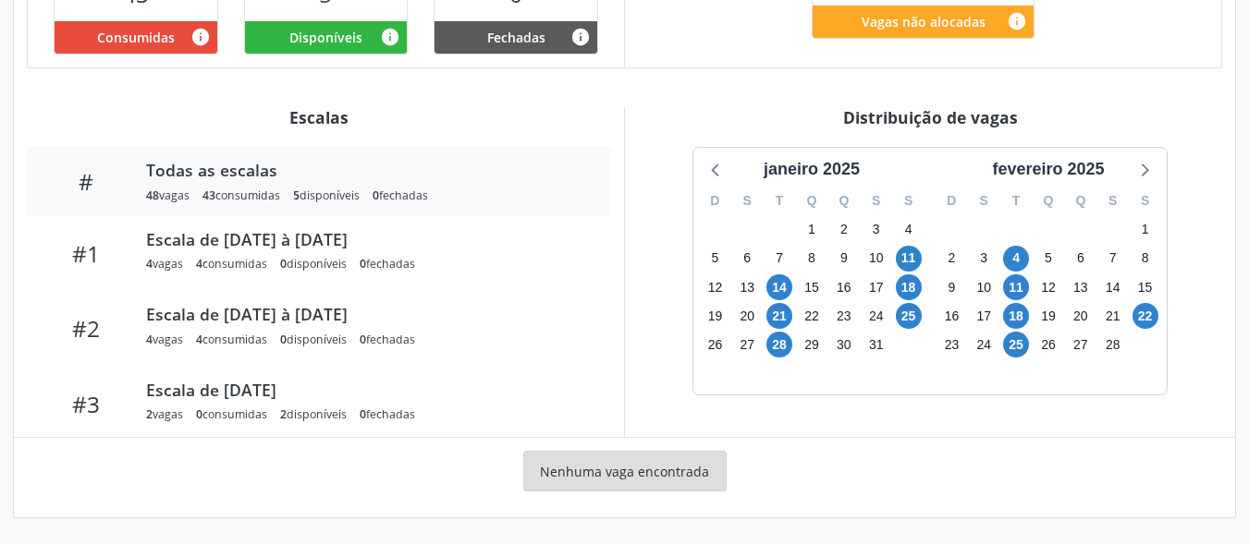
scroll to position [531, 0]
click at [1137, 162] on icon at bounding box center [1143, 169] width 24 height 24
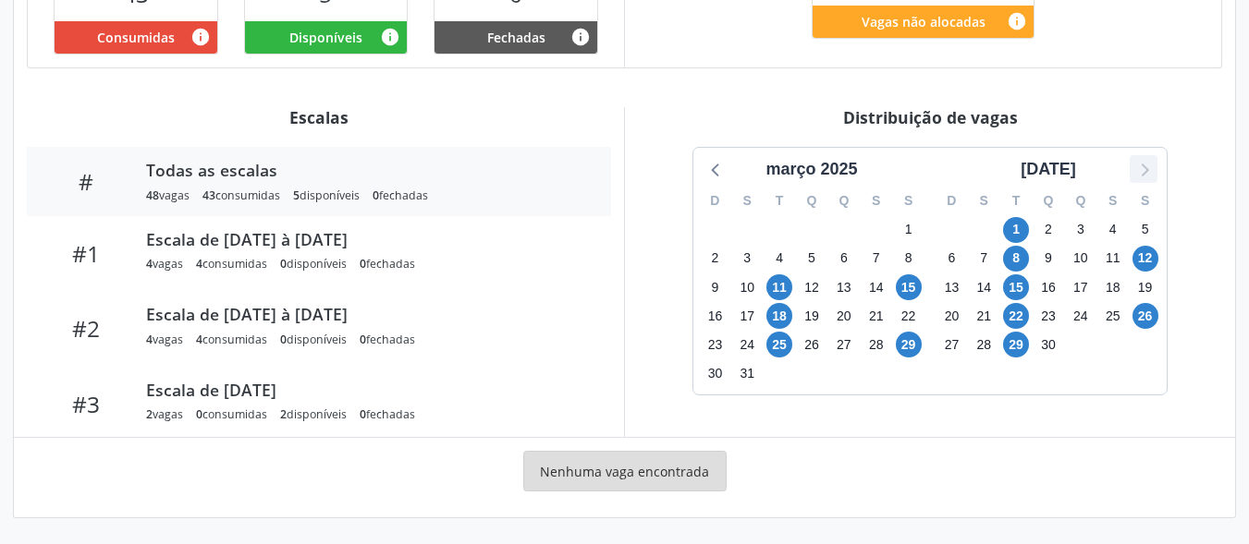
click at [1136, 162] on icon at bounding box center [1143, 169] width 24 height 24
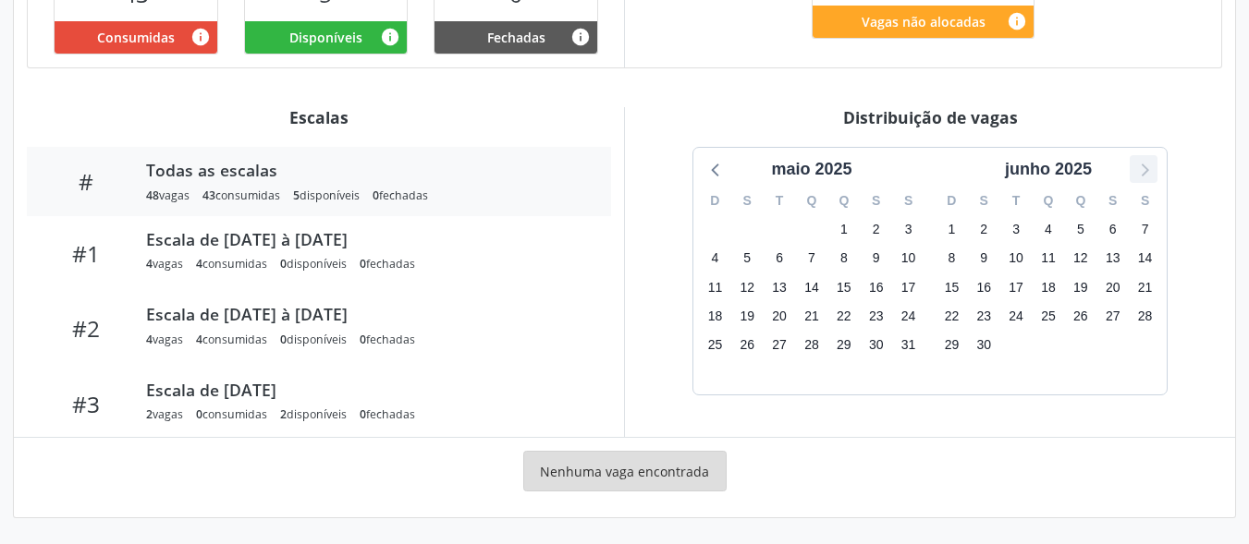
click at [1135, 162] on icon at bounding box center [1143, 169] width 24 height 24
click at [1135, 160] on icon at bounding box center [1143, 169] width 24 height 24
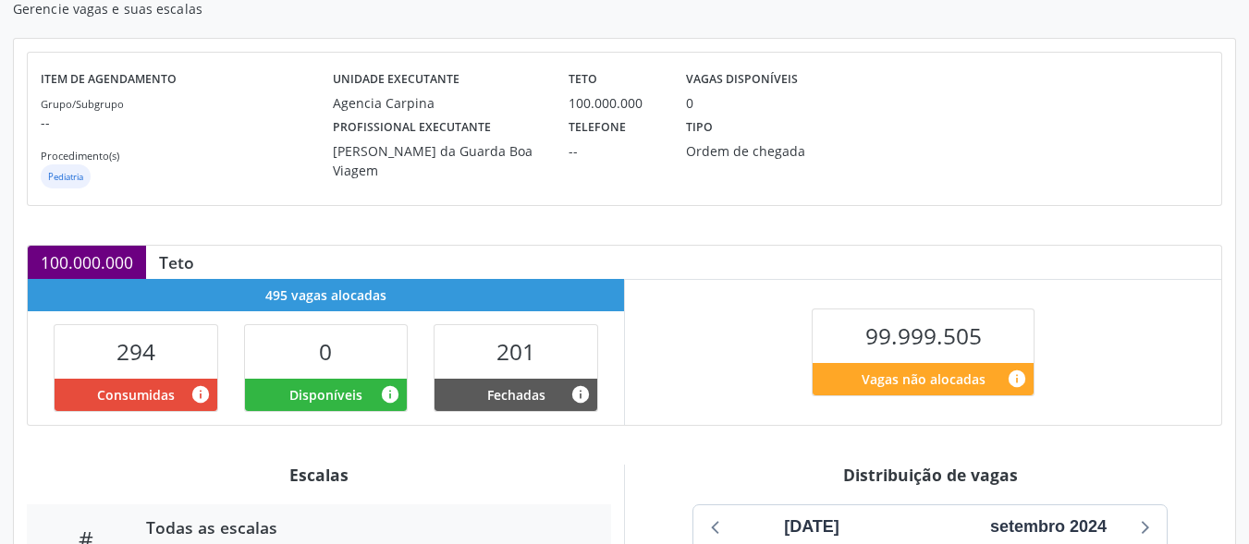
scroll to position [370, 0]
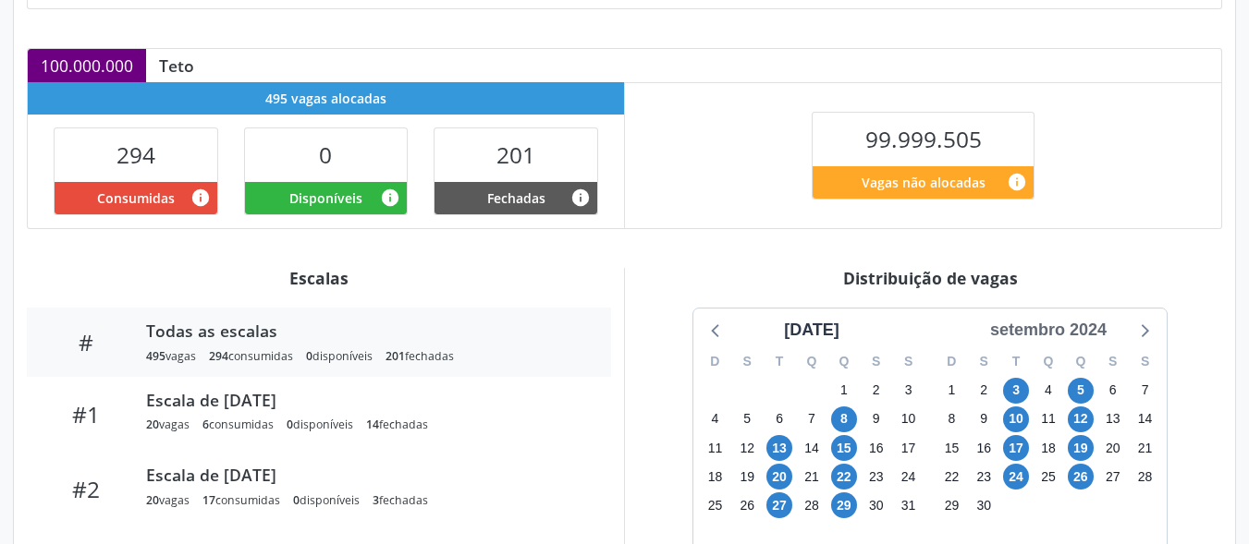
click at [1101, 341] on div "setembro 2024" at bounding box center [1048, 330] width 131 height 25
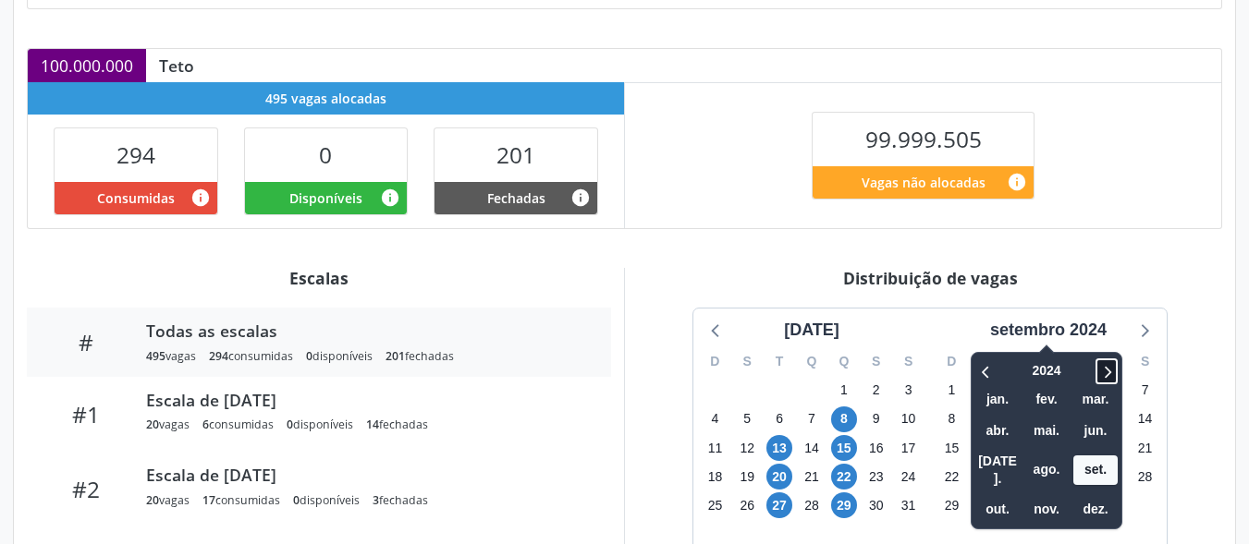
click at [1108, 375] on icon at bounding box center [1106, 372] width 18 height 22
click at [1094, 456] on span "set." at bounding box center [1095, 470] width 44 height 29
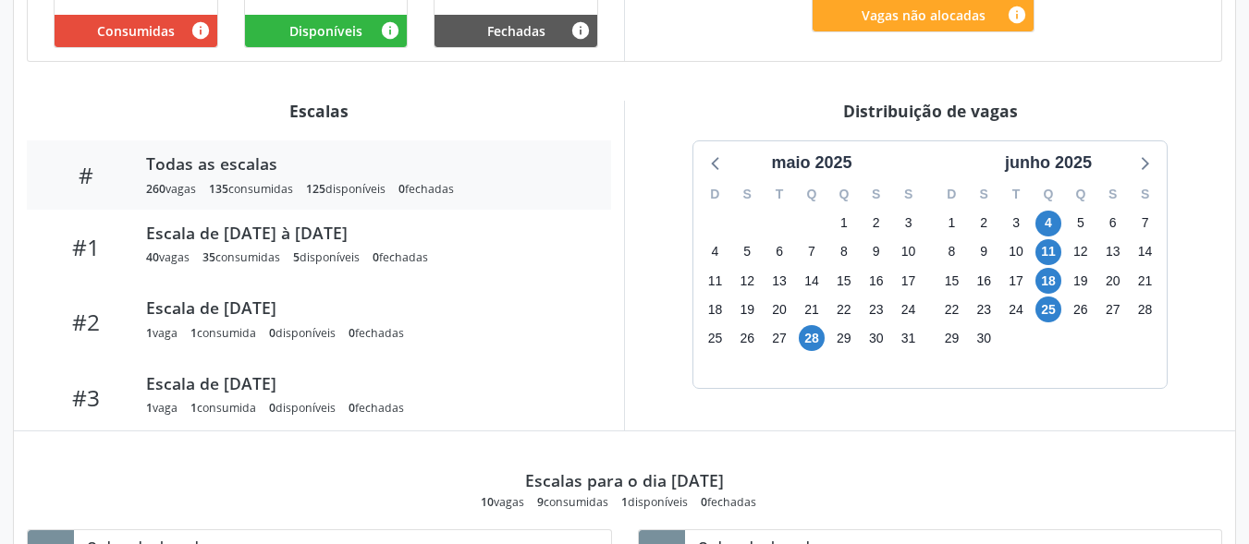
scroll to position [537, 0]
click at [1140, 162] on icon at bounding box center [1143, 163] width 24 height 24
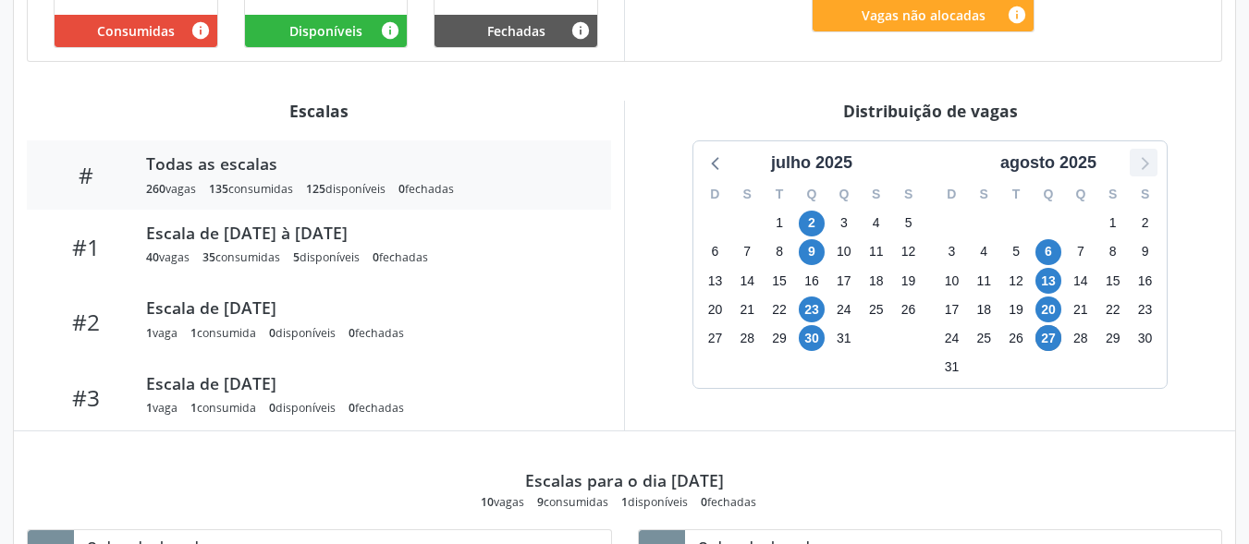
click at [1144, 164] on icon at bounding box center [1143, 163] width 24 height 24
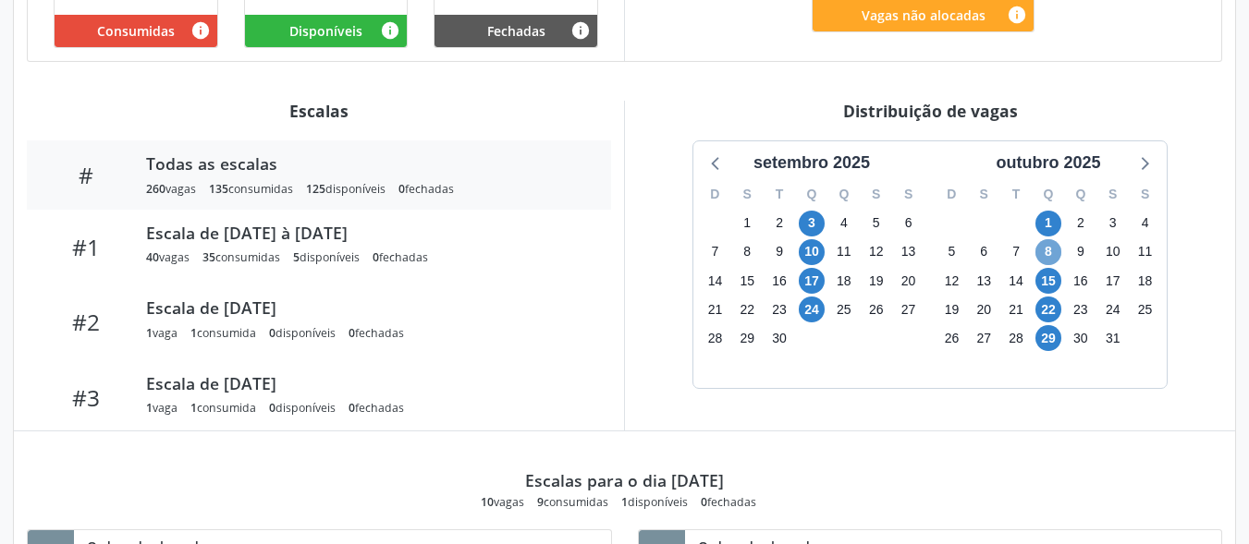
click at [1056, 250] on span "8" at bounding box center [1048, 252] width 26 height 26
click at [1057, 250] on span "8" at bounding box center [1048, 252] width 26 height 26
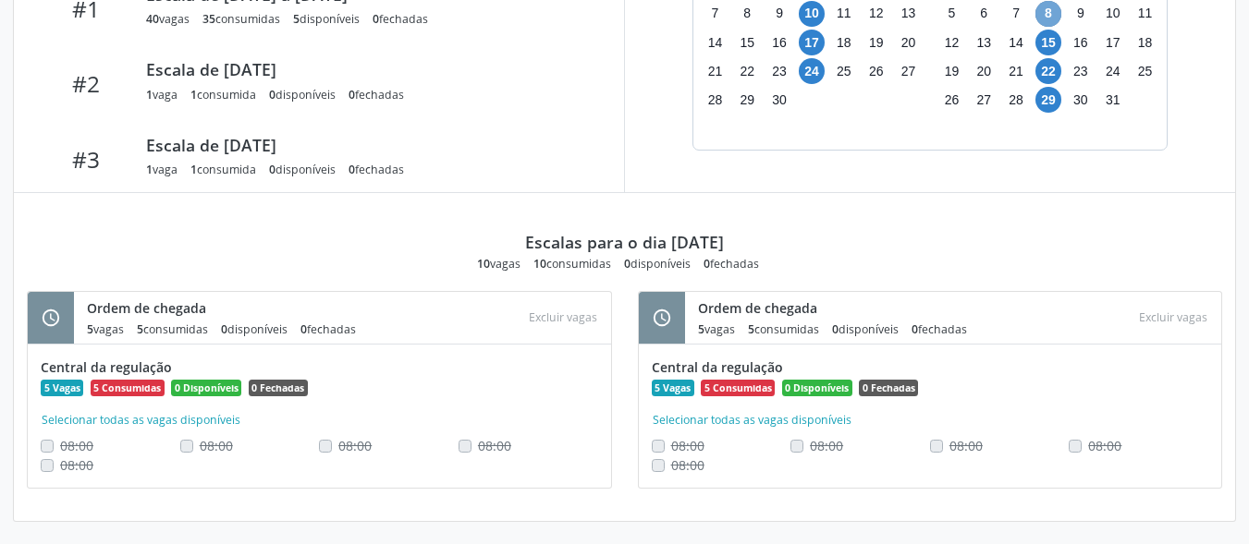
scroll to position [779, 0]
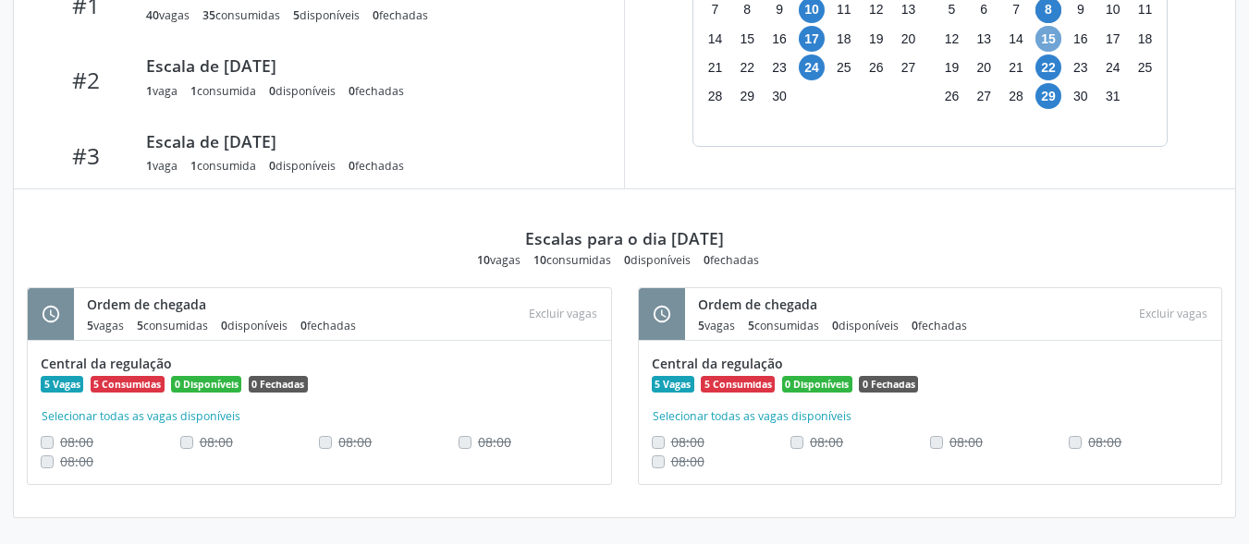
click at [1051, 35] on span "15" at bounding box center [1048, 39] width 26 height 26
click at [1049, 35] on span "15" at bounding box center [1048, 39] width 26 height 26
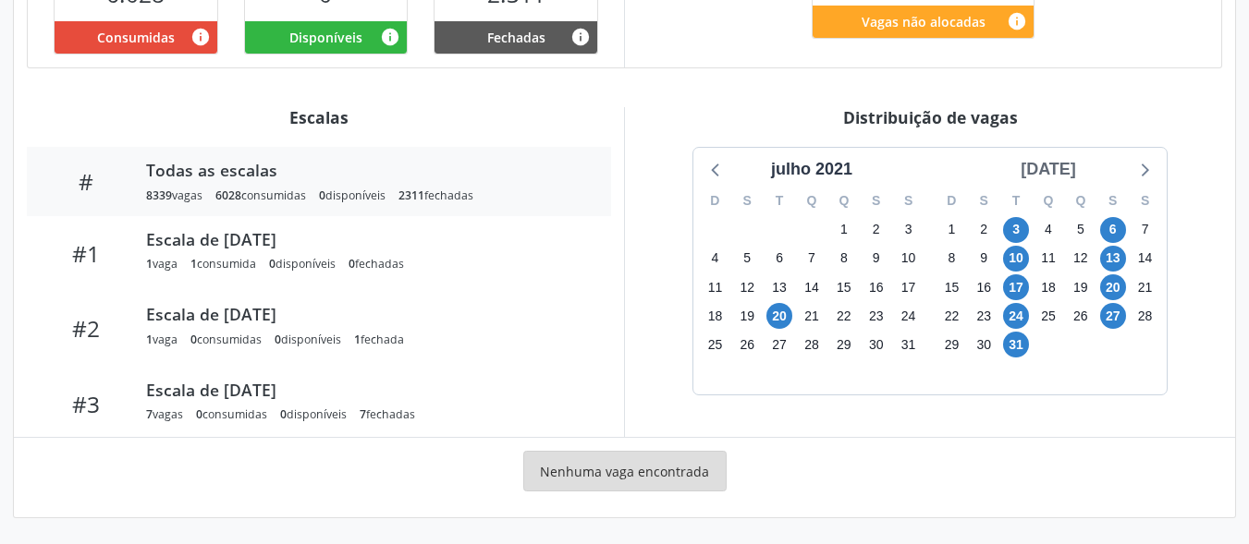
scroll to position [531, 0]
click at [1082, 187] on div "Q" at bounding box center [1080, 201] width 32 height 29
click at [1079, 181] on div "[DATE]" at bounding box center [1048, 169] width 70 height 25
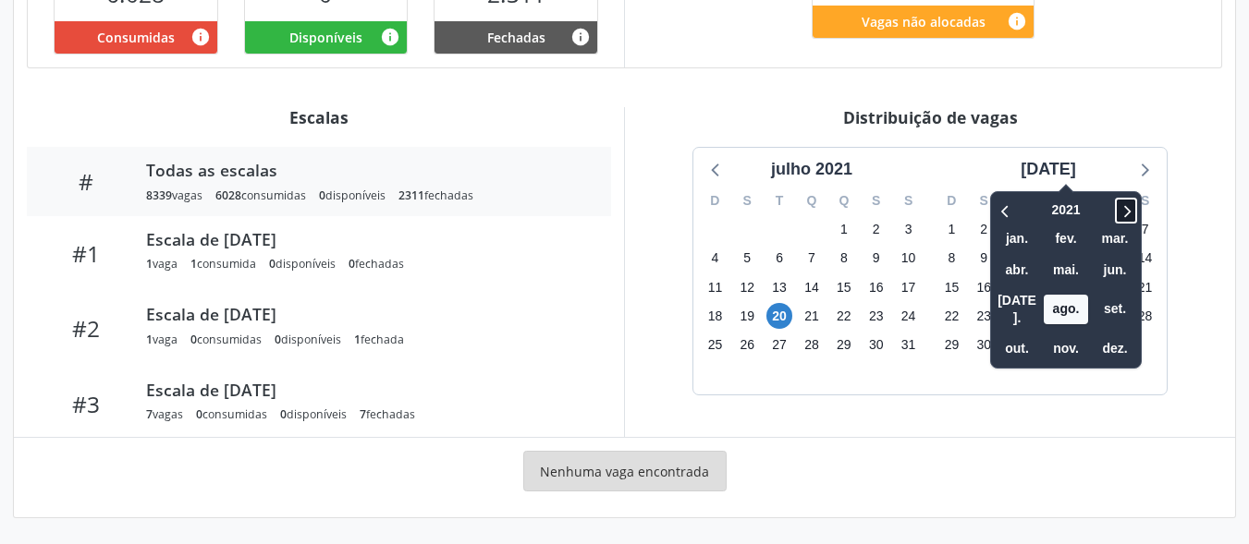
click at [1117, 211] on icon at bounding box center [1126, 211] width 18 height 22
click at [1117, 212] on icon at bounding box center [1126, 211] width 18 height 22
click at [1117, 213] on icon at bounding box center [1126, 211] width 18 height 22
click at [1107, 302] on span "set." at bounding box center [1115, 309] width 44 height 29
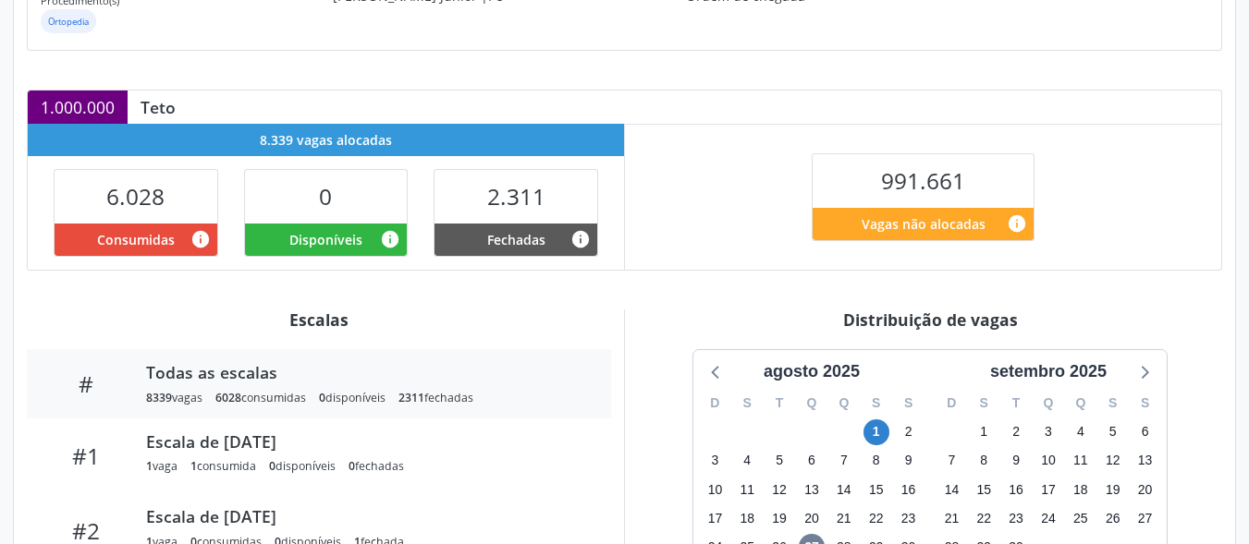
scroll to position [253, 0]
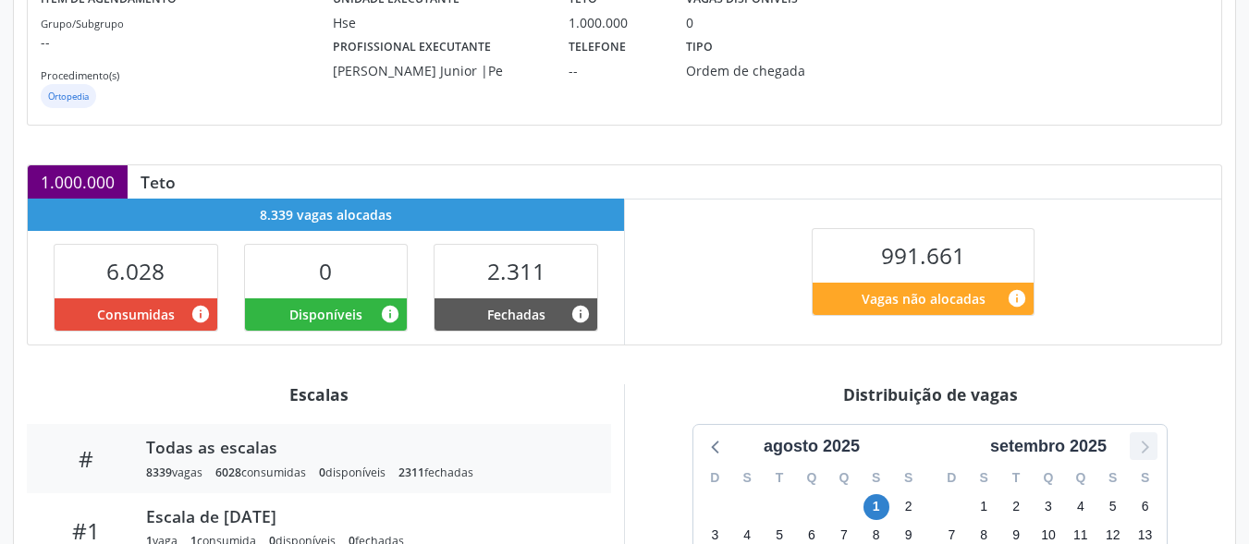
click at [1146, 450] on icon at bounding box center [1145, 447] width 7 height 13
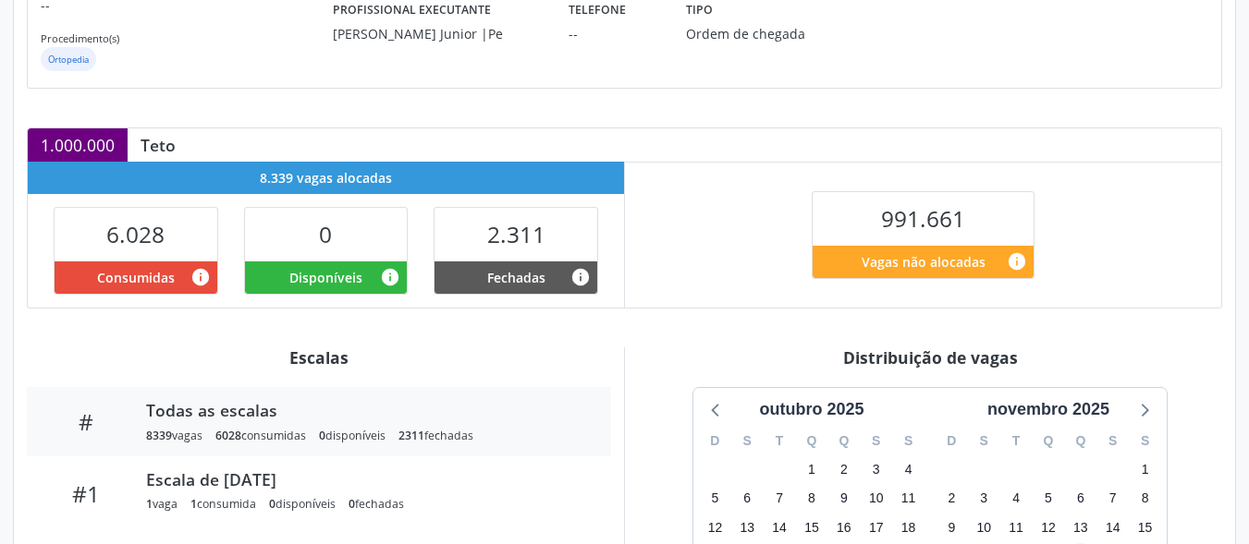
scroll to position [531, 0]
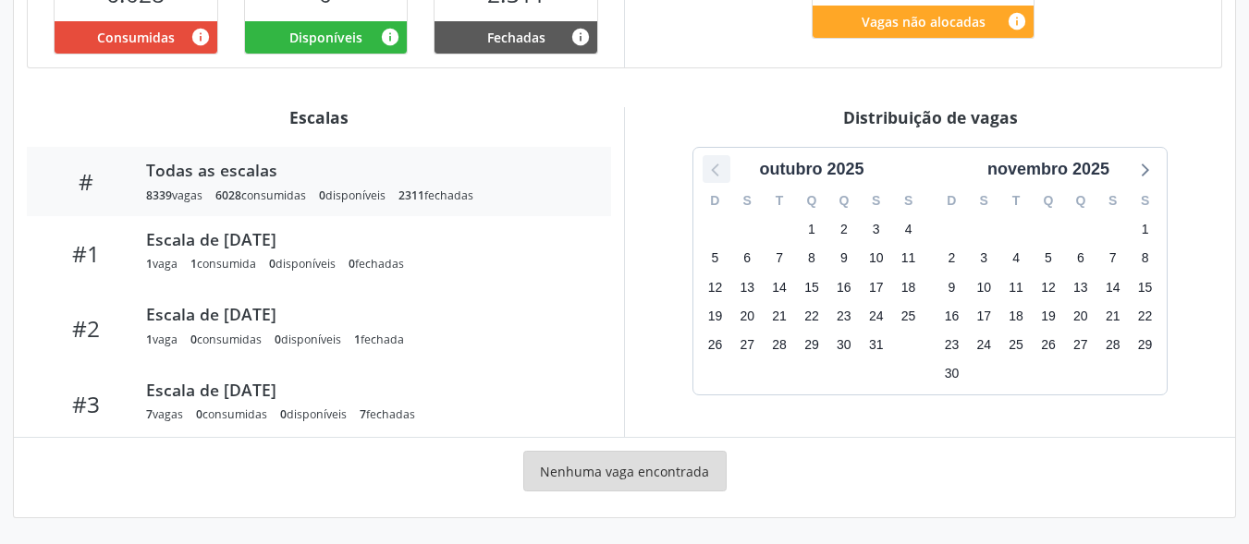
click at [716, 175] on icon at bounding box center [714, 170] width 7 height 13
click at [717, 176] on icon at bounding box center [716, 169] width 24 height 24
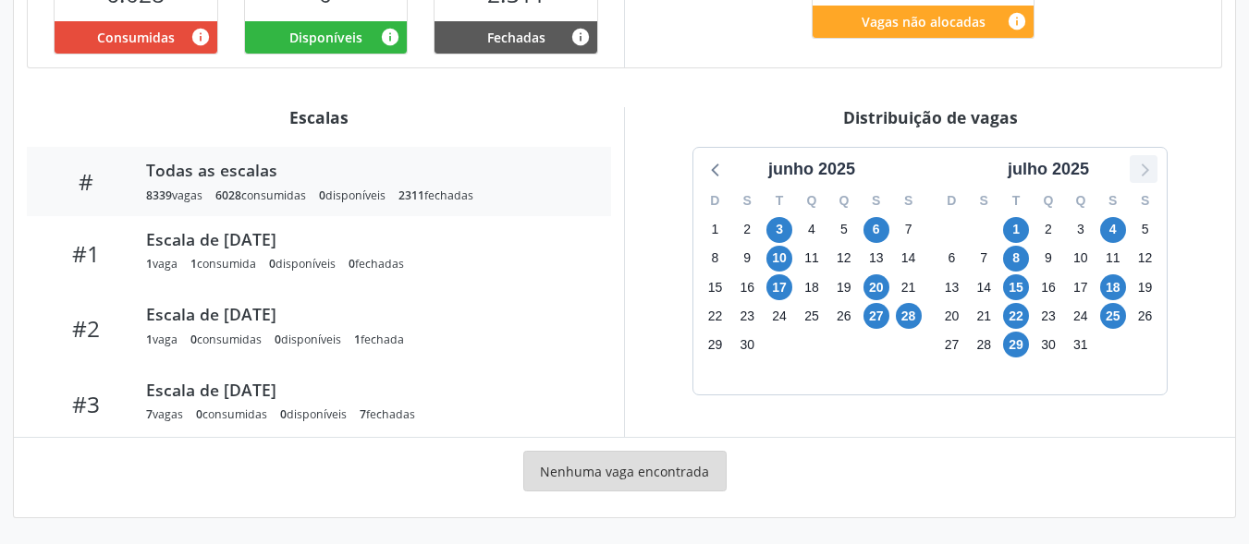
click at [1144, 174] on icon at bounding box center [1145, 170] width 7 height 13
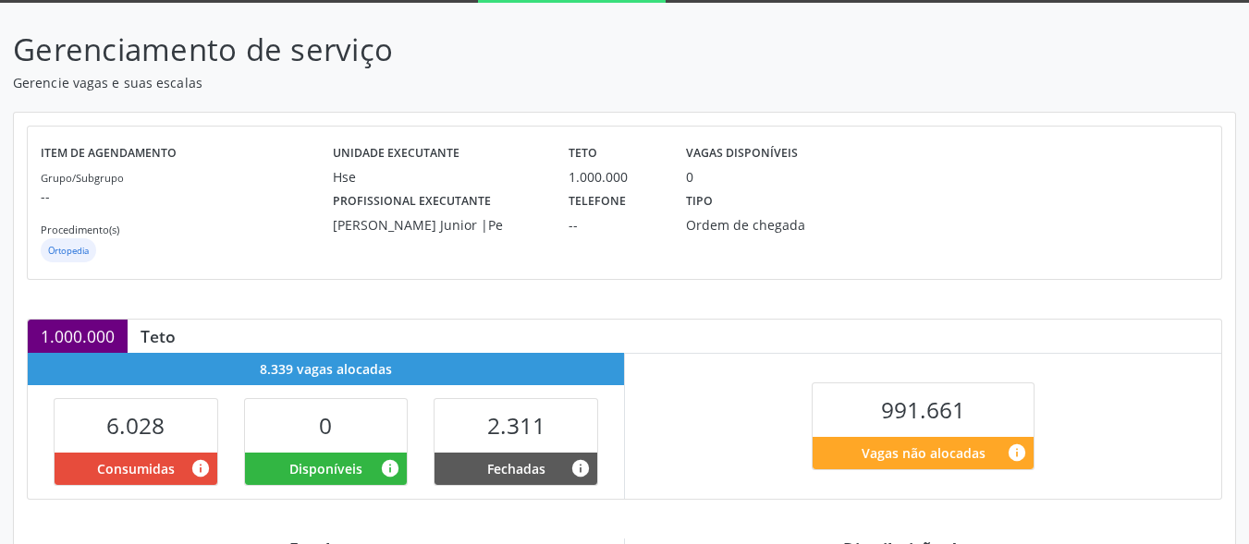
scroll to position [68, 0]
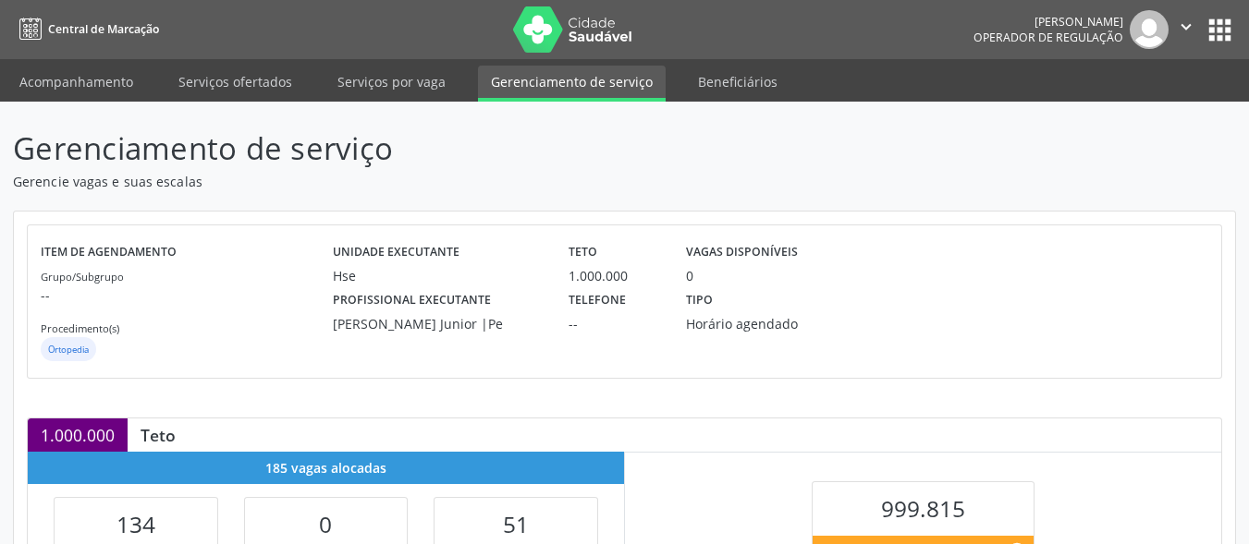
scroll to position [531, 0]
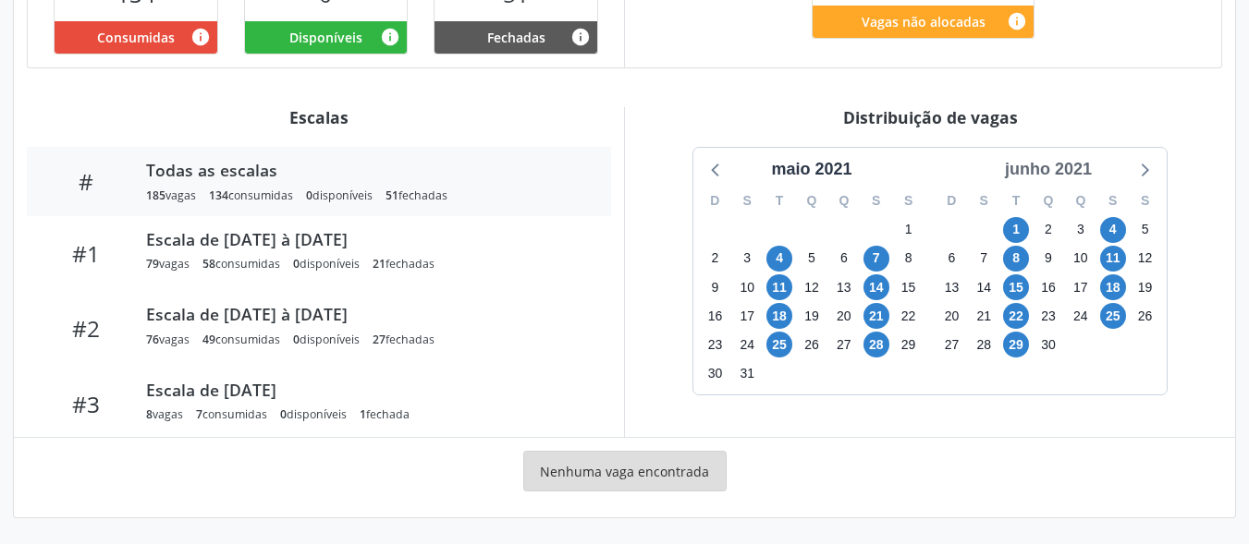
click at [1089, 171] on div "junho 2021" at bounding box center [1048, 169] width 102 height 25
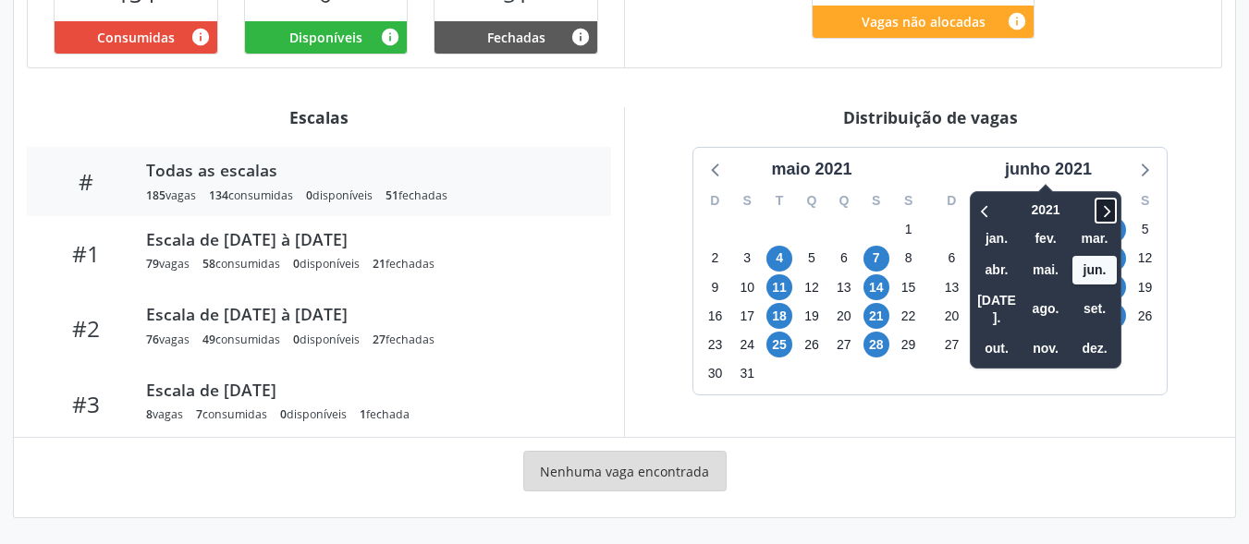
click at [1107, 217] on icon at bounding box center [1105, 211] width 18 height 22
click at [1109, 220] on icon at bounding box center [1105, 211] width 18 height 22
click at [1110, 214] on icon at bounding box center [1107, 211] width 6 height 12
click at [1107, 297] on span "set." at bounding box center [1094, 309] width 44 height 29
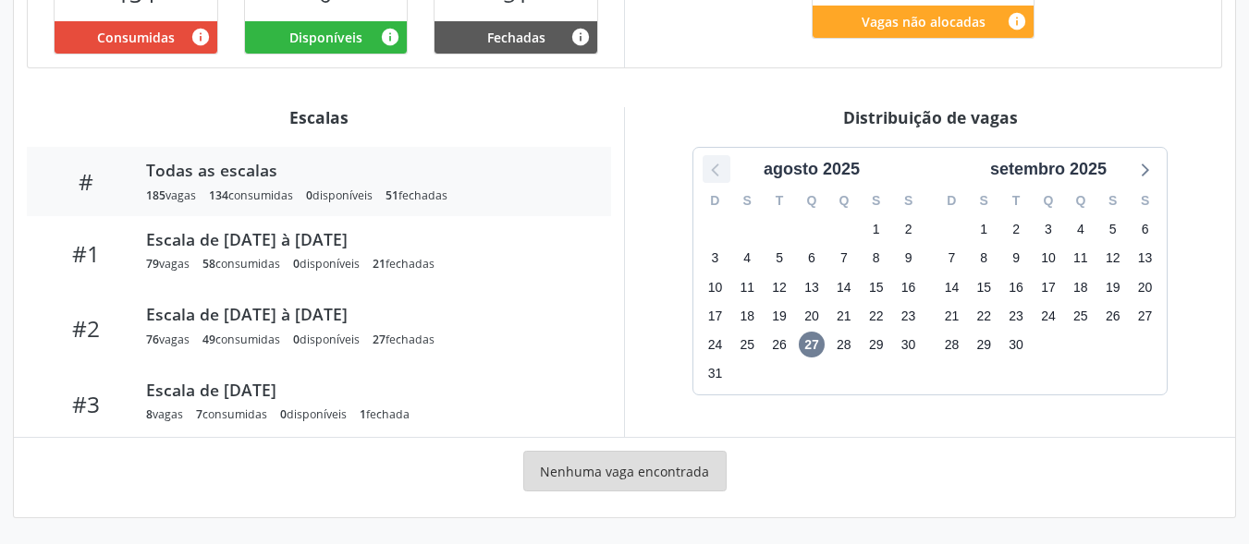
click at [720, 171] on icon at bounding box center [716, 169] width 24 height 24
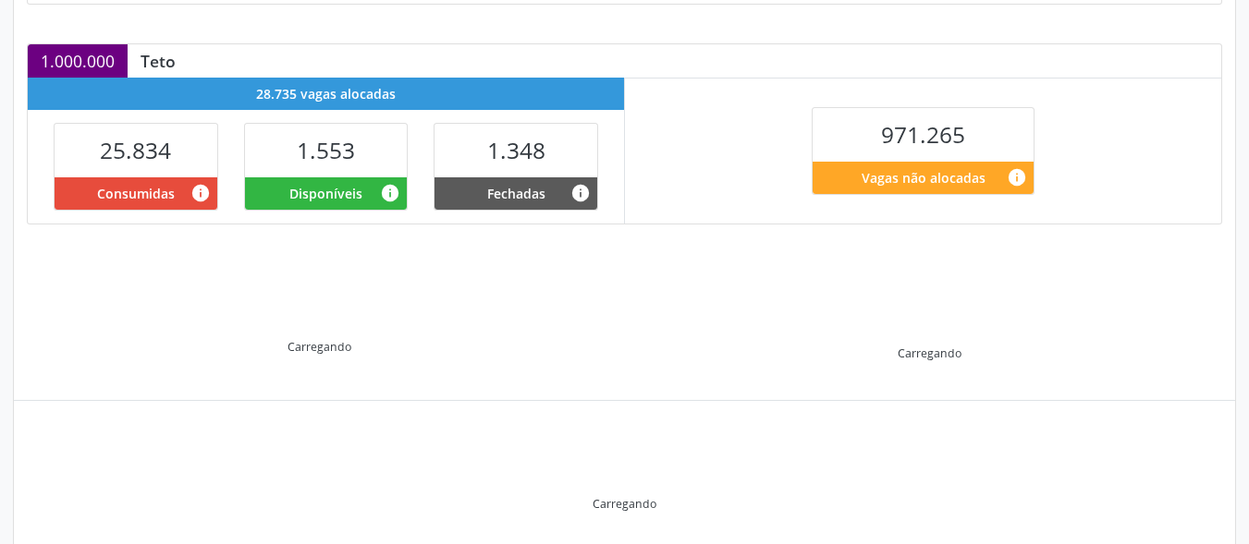
scroll to position [434, 0]
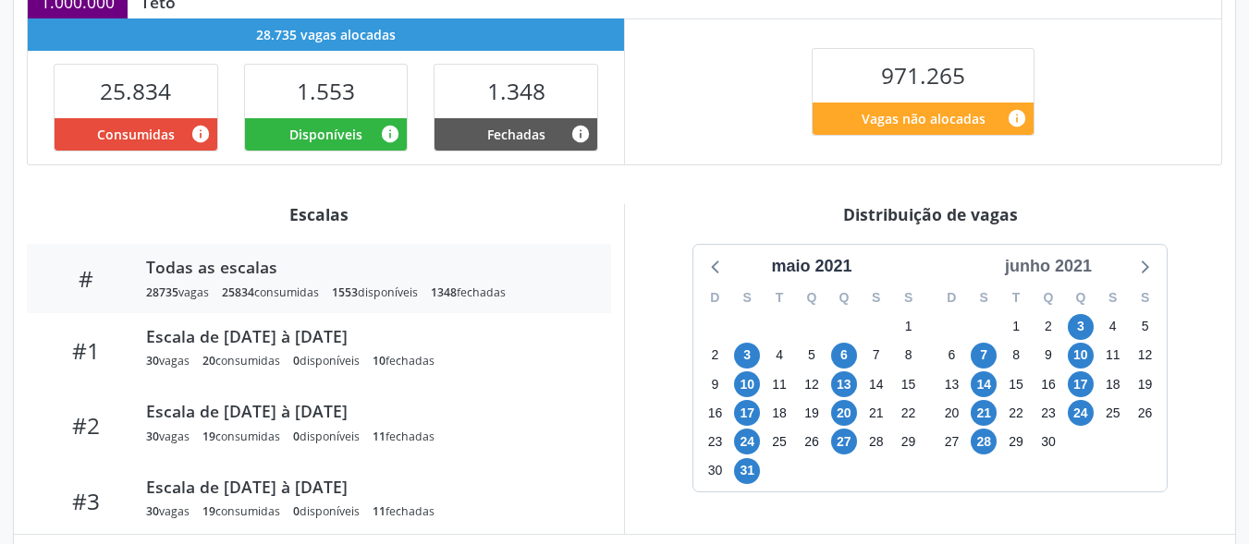
click at [1070, 259] on div "junho 2021" at bounding box center [1048, 266] width 102 height 25
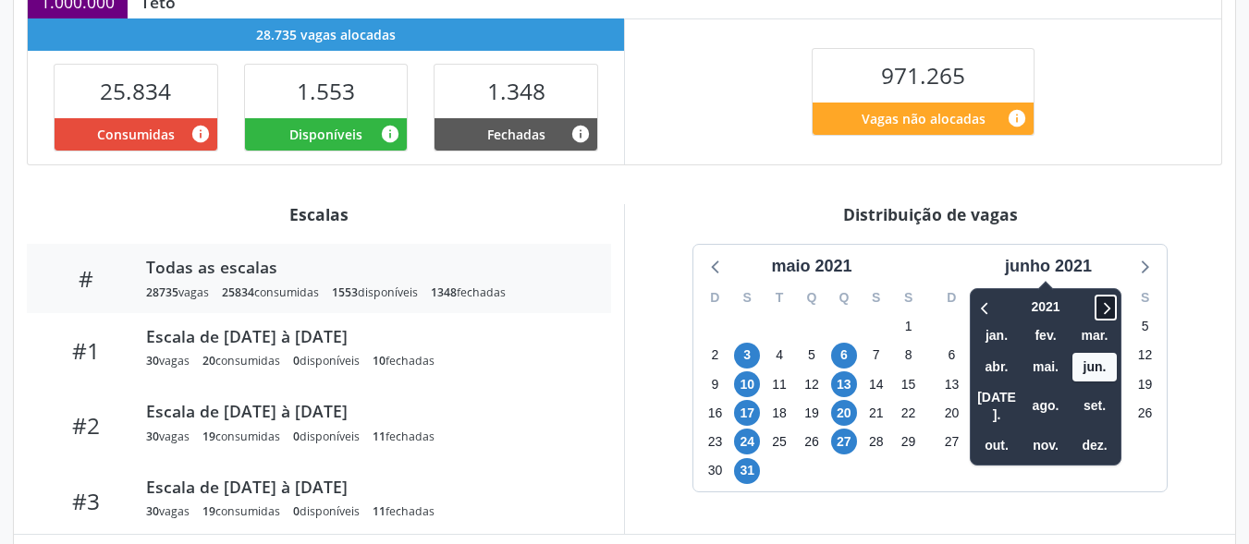
click at [1108, 307] on icon at bounding box center [1105, 308] width 18 height 22
click at [1107, 307] on icon at bounding box center [1105, 308] width 18 height 22
click at [1097, 398] on span "set." at bounding box center [1094, 406] width 44 height 29
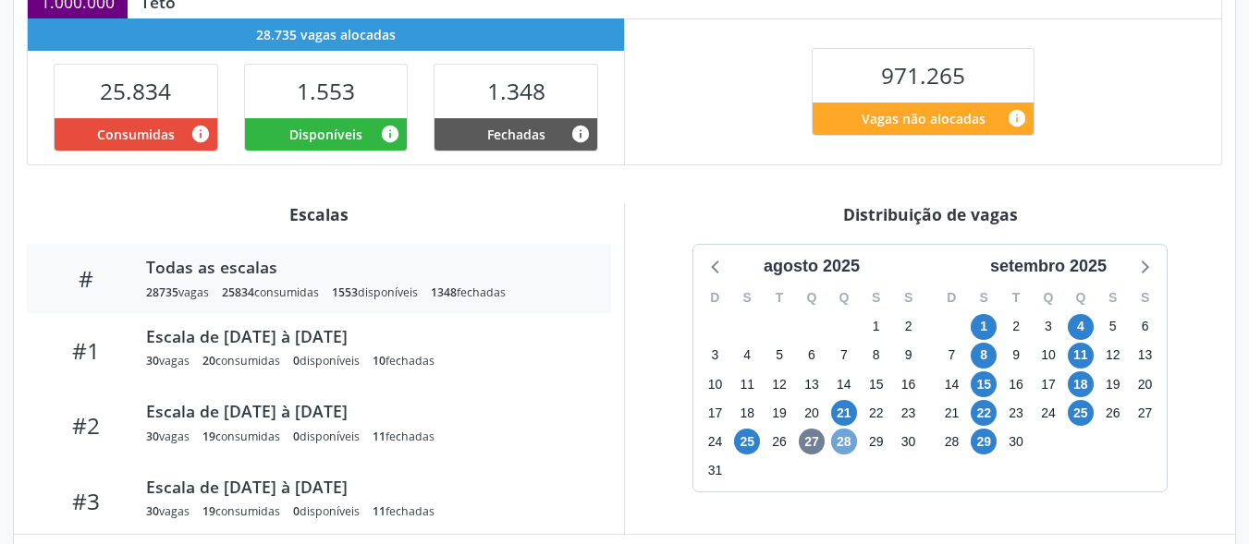
click at [845, 439] on span "28" at bounding box center [844, 442] width 26 height 26
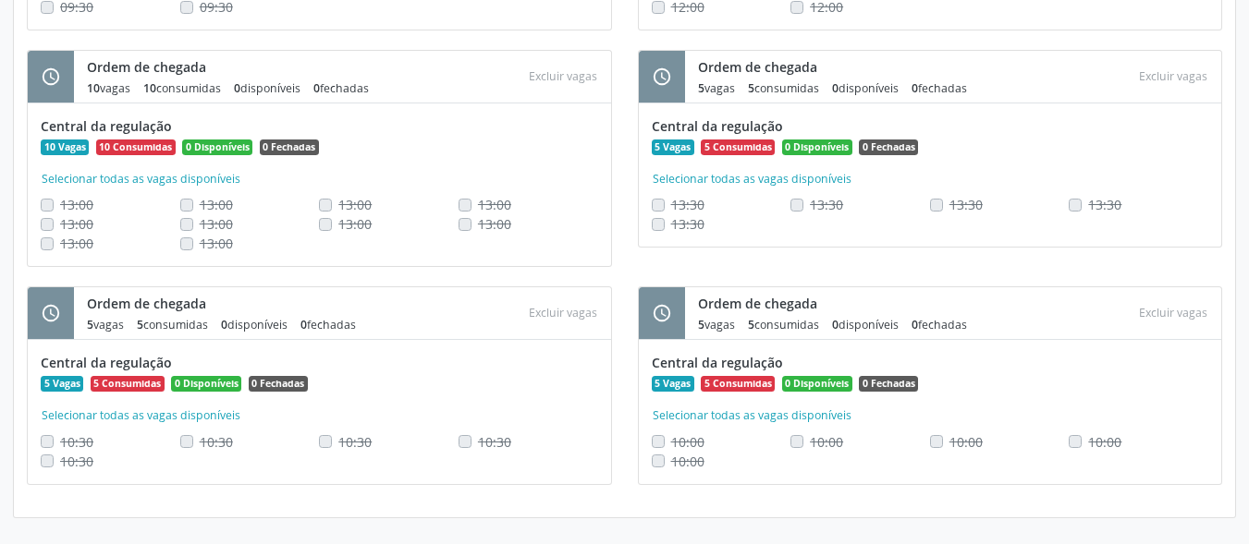
scroll to position [1305, 0]
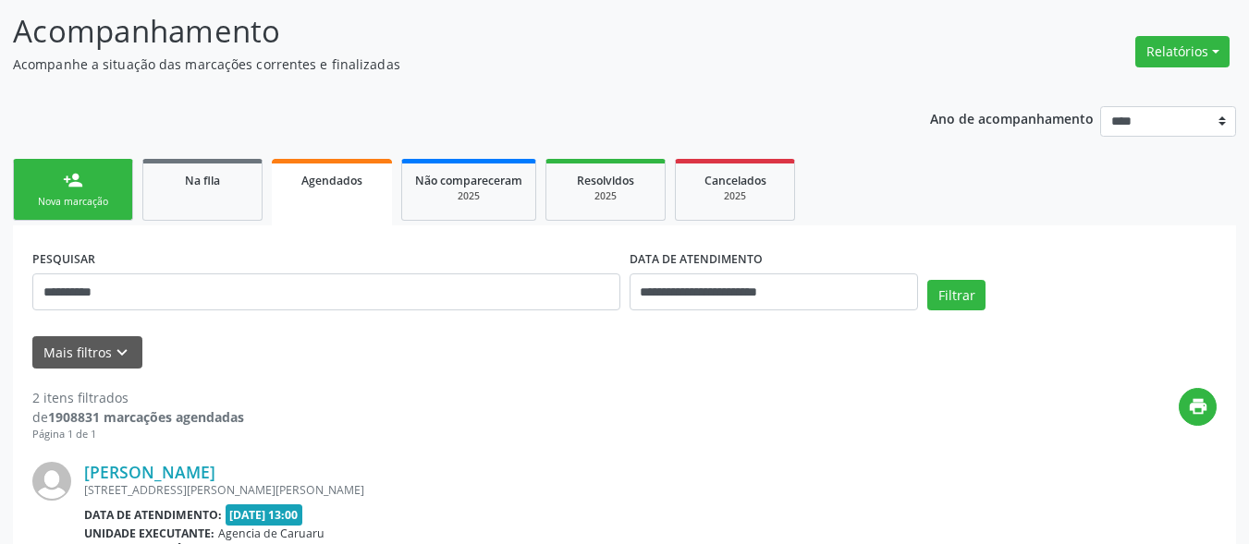
scroll to position [117, 0]
drag, startPoint x: 239, startPoint y: 287, endPoint x: 4, endPoint y: 240, distance: 239.3
click at [1, 245] on div "**********" at bounding box center [624, 495] width 1249 height 1022
paste input "text"
click at [960, 293] on button "Filtrar" at bounding box center [956, 295] width 58 height 31
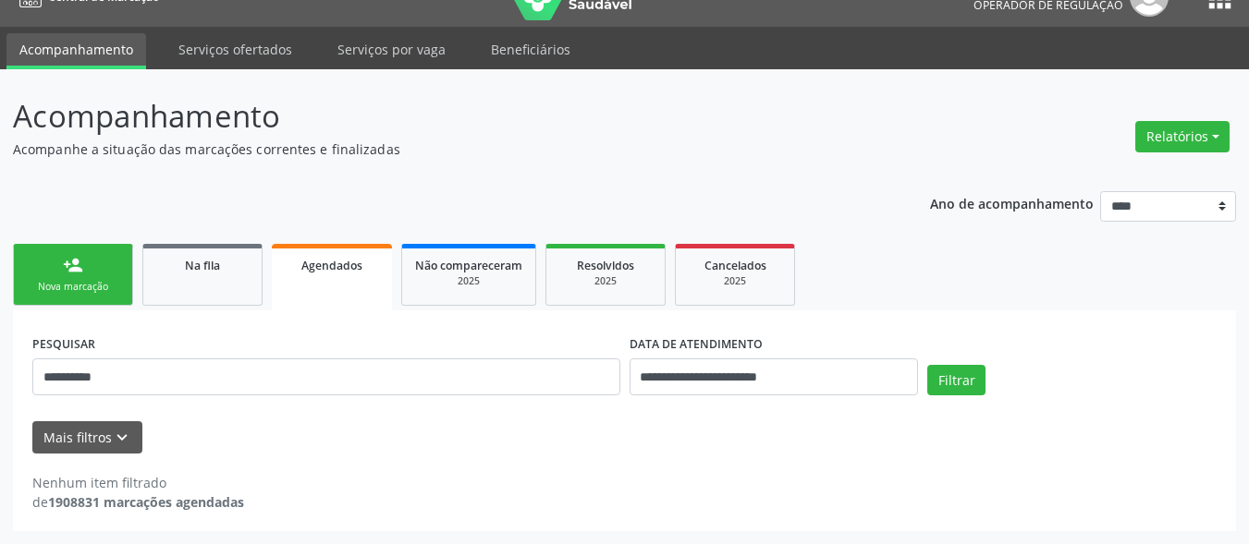
scroll to position [32, 0]
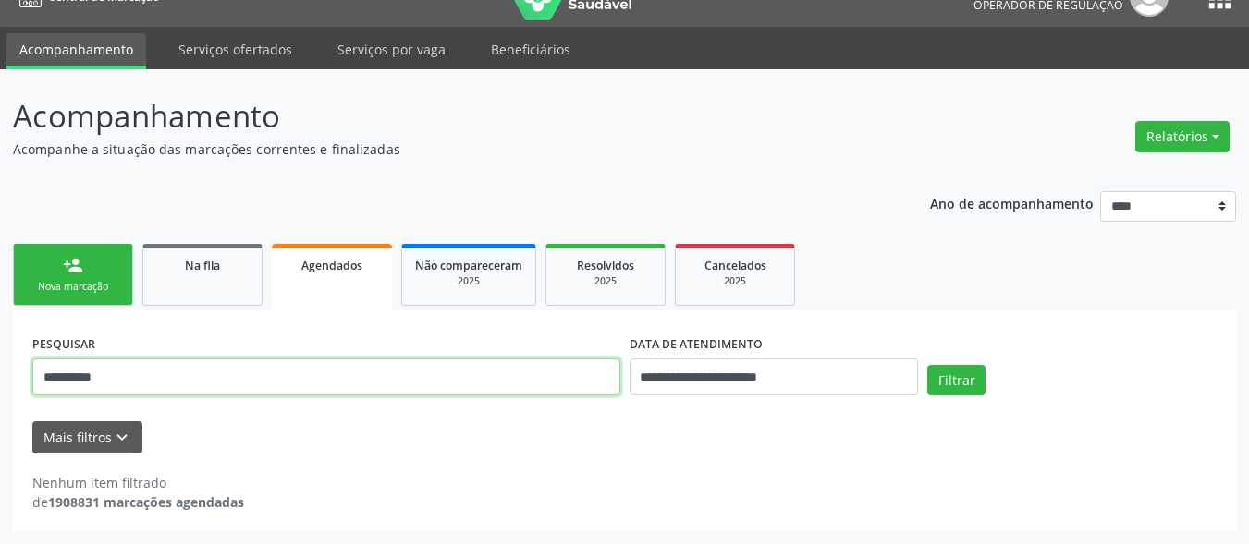
drag, startPoint x: 206, startPoint y: 371, endPoint x: 34, endPoint y: 379, distance: 172.1
click at [34, 380] on input "**********" at bounding box center [326, 377] width 588 height 37
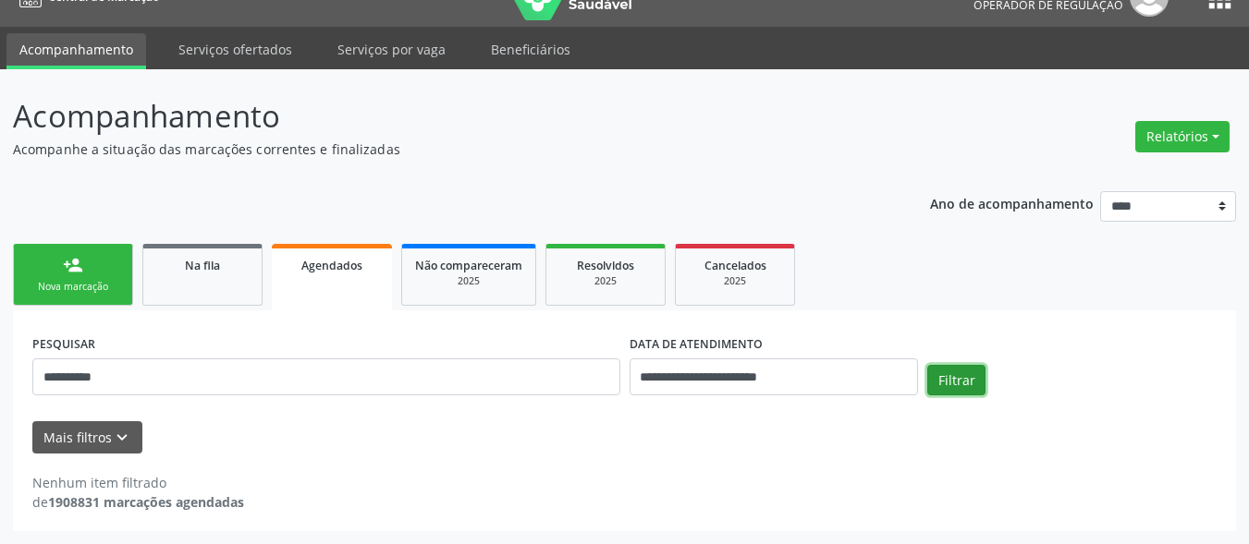
click at [980, 375] on button "Filtrar" at bounding box center [956, 380] width 58 height 31
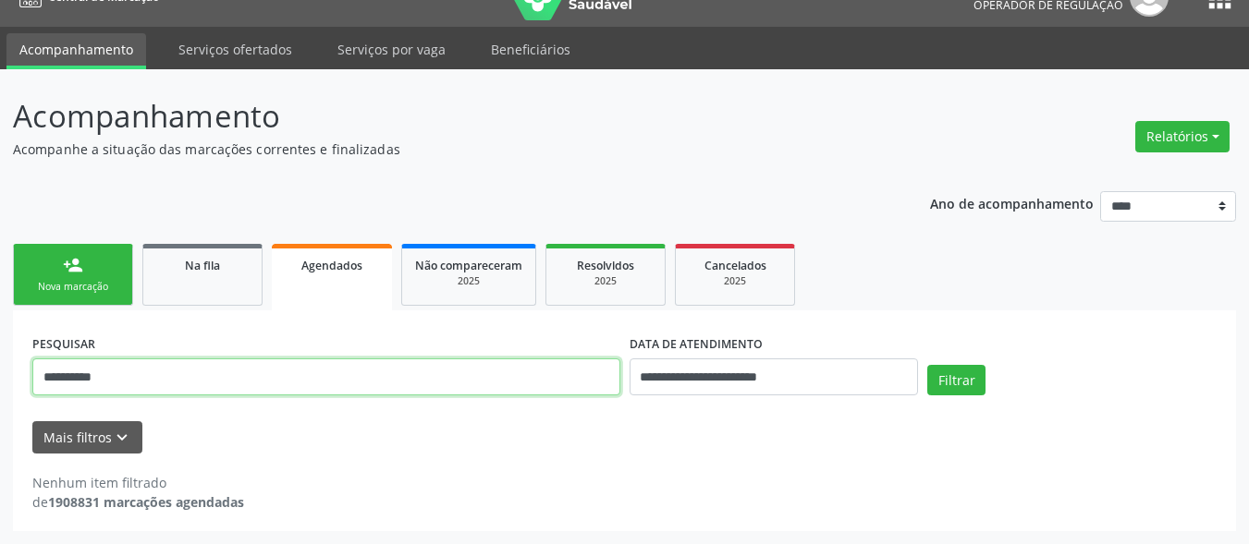
drag, startPoint x: 168, startPoint y: 382, endPoint x: 3, endPoint y: 369, distance: 166.0
click at [0, 373] on div "**********" at bounding box center [624, 306] width 1249 height 475
paste input "text"
type input "**********"
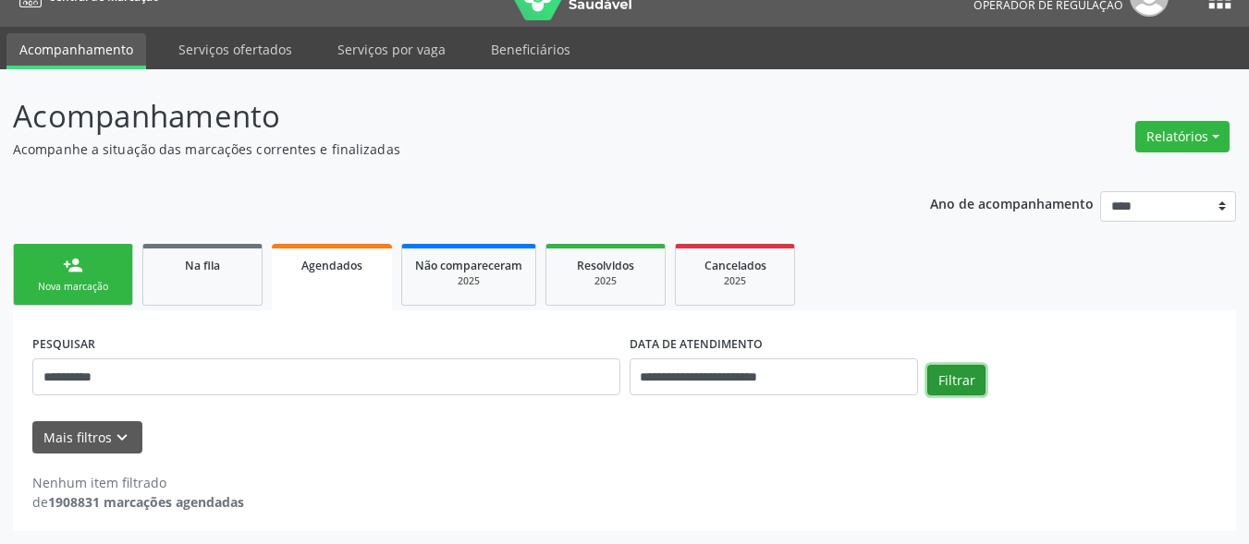
drag, startPoint x: 937, startPoint y: 386, endPoint x: 910, endPoint y: 379, distance: 28.7
click at [937, 385] on button "Filtrar" at bounding box center [956, 380] width 58 height 31
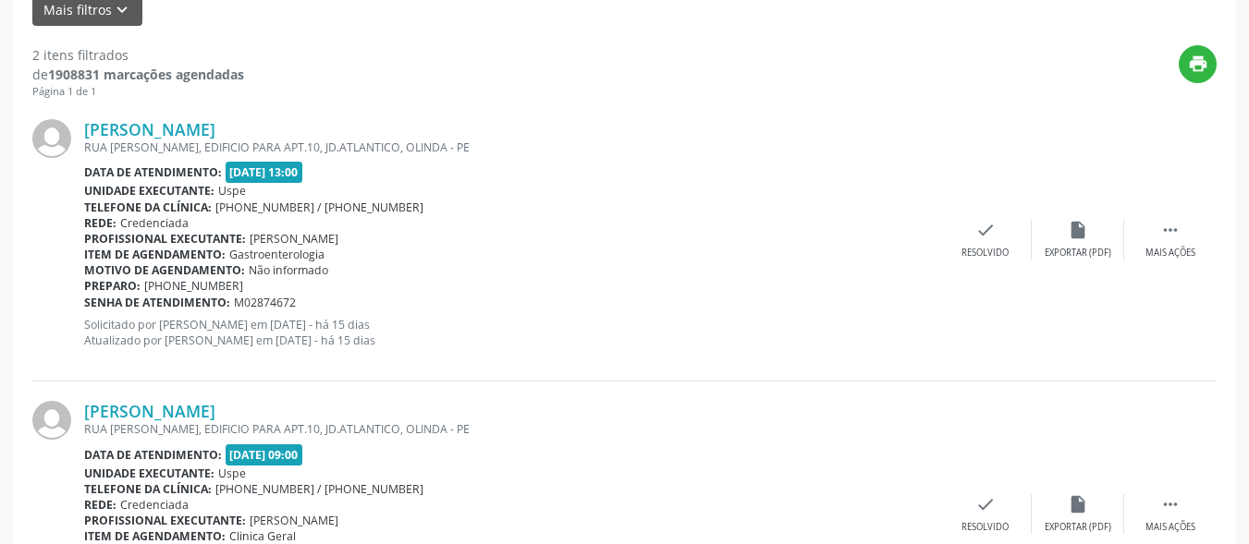
scroll to position [587, 0]
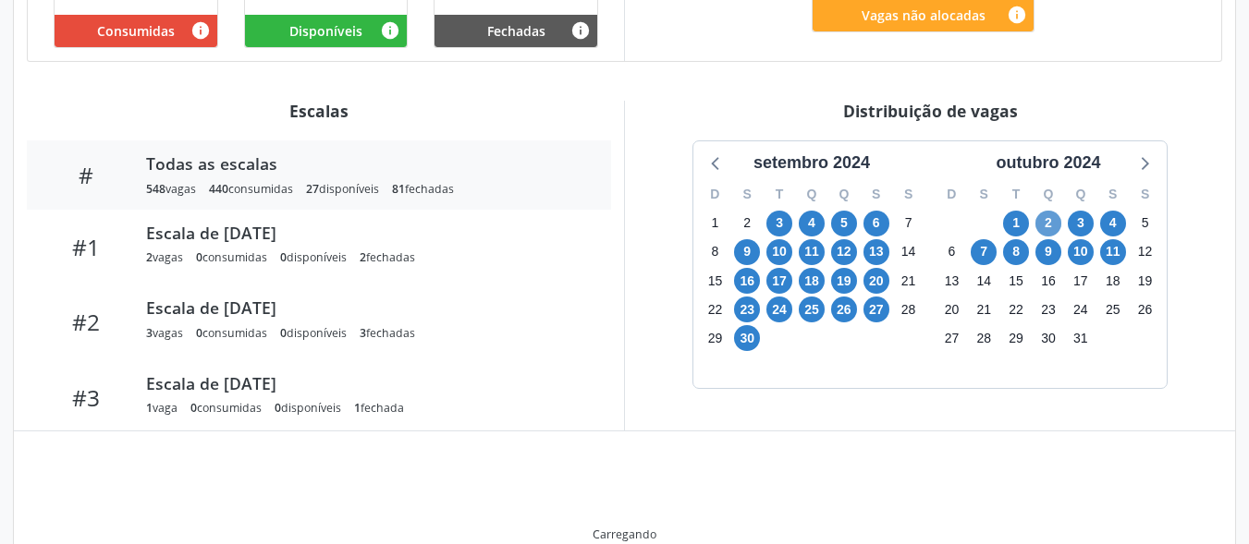
scroll to position [531, 0]
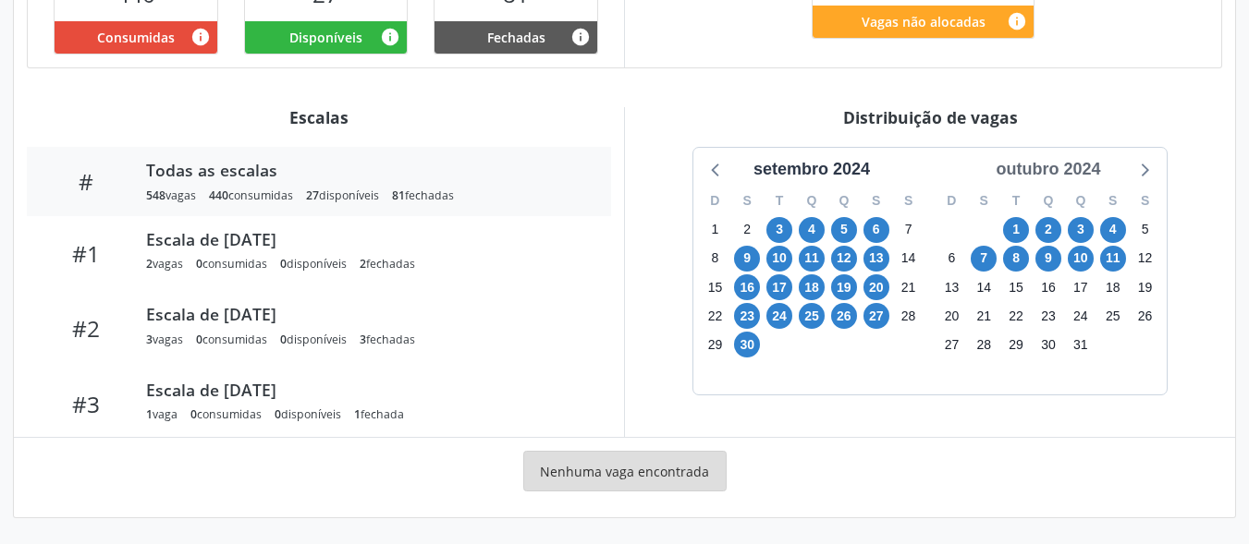
click at [1093, 168] on div "outubro 2024" at bounding box center [1047, 169] width 119 height 25
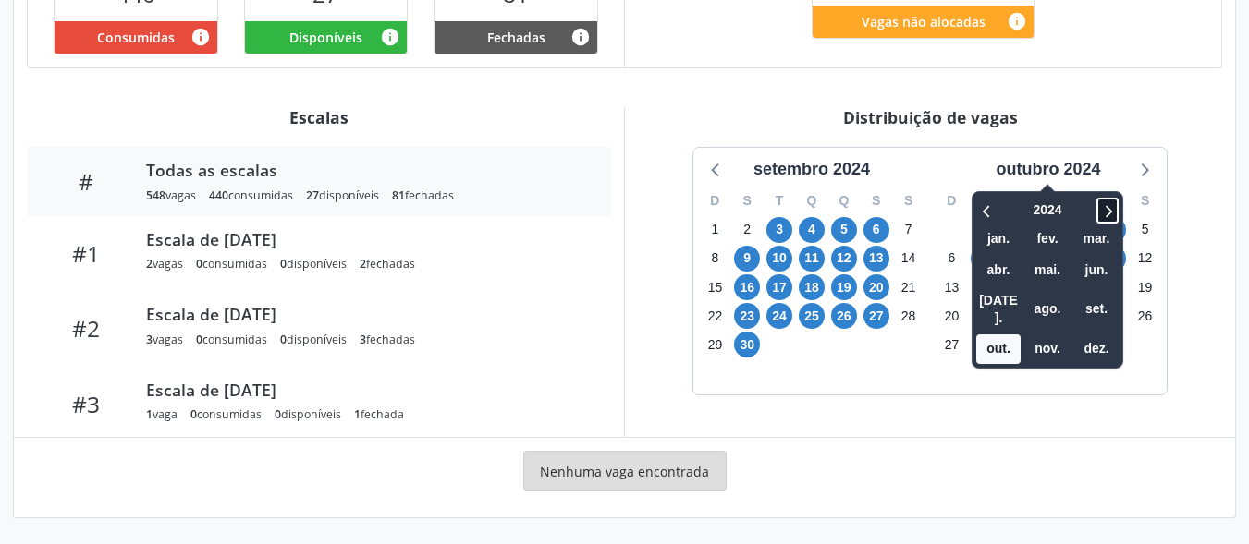
click at [1107, 220] on icon at bounding box center [1107, 211] width 18 height 22
click at [1099, 309] on span "set." at bounding box center [1096, 309] width 44 height 29
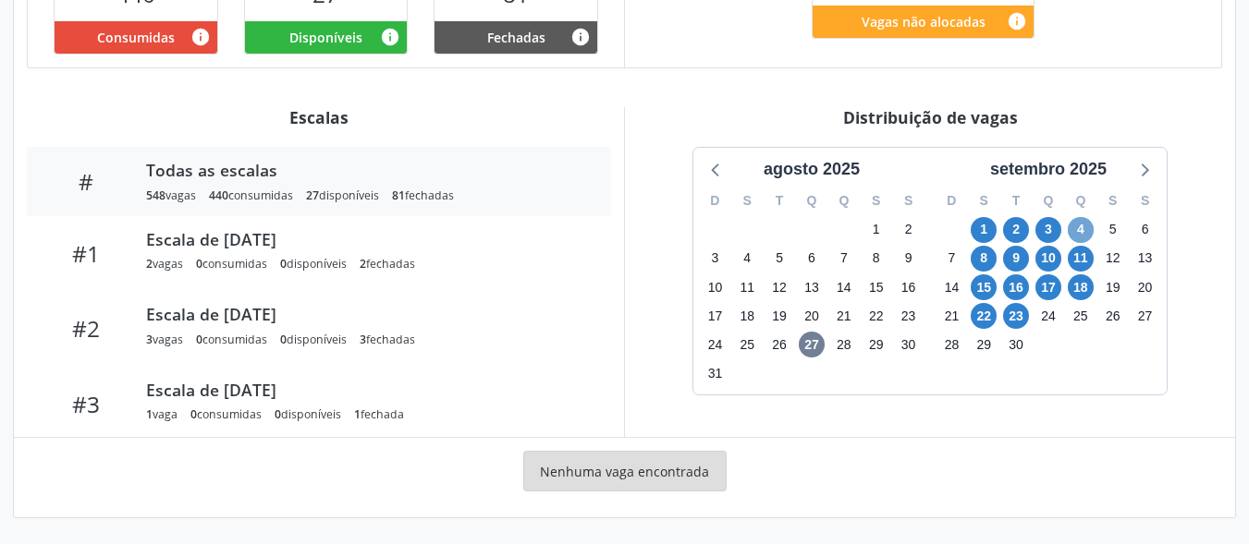
click at [1077, 227] on span "4" at bounding box center [1081, 230] width 26 height 26
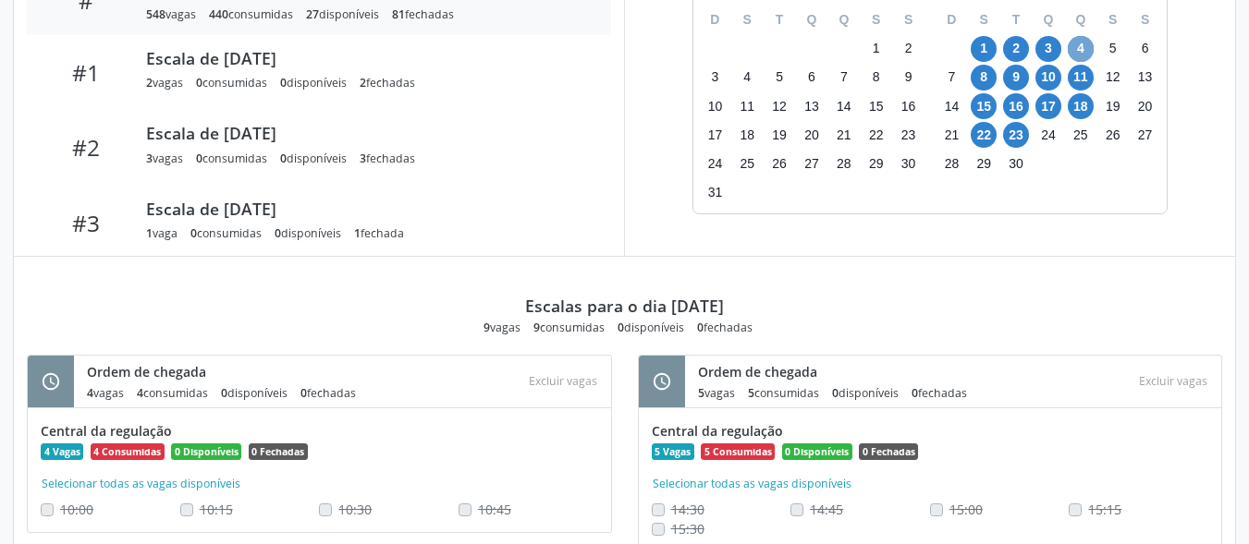
scroll to position [779, 0]
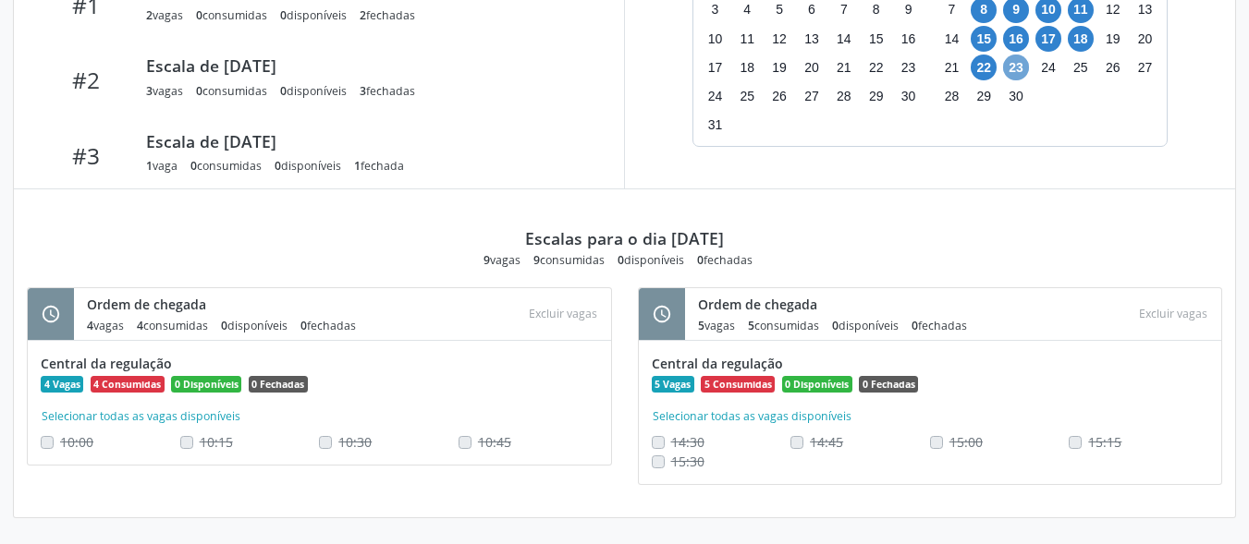
click at [1013, 71] on span "23" at bounding box center [1016, 68] width 26 height 26
click at [1013, 67] on span "23" at bounding box center [1016, 68] width 26 height 26
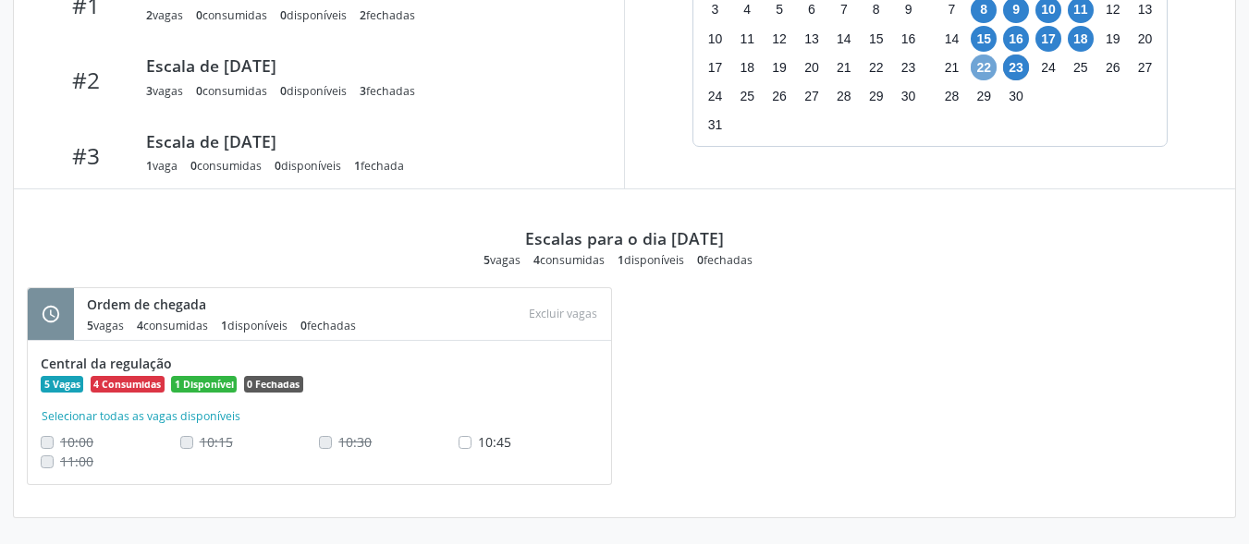
click at [975, 60] on span "22" at bounding box center [984, 68] width 26 height 26
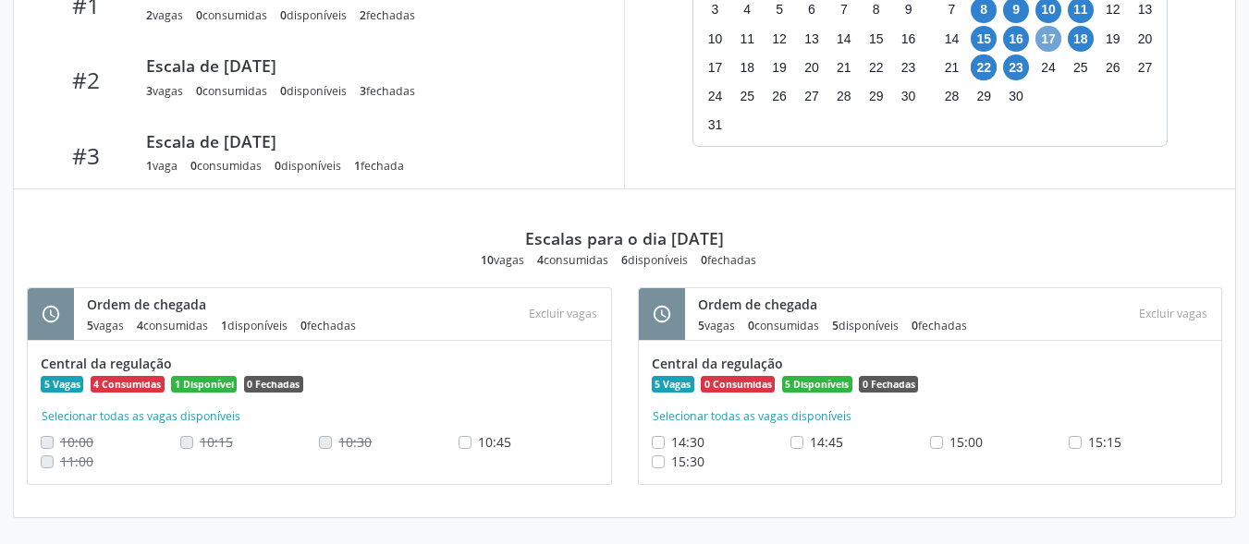
click at [1046, 39] on span "17" at bounding box center [1048, 39] width 26 height 26
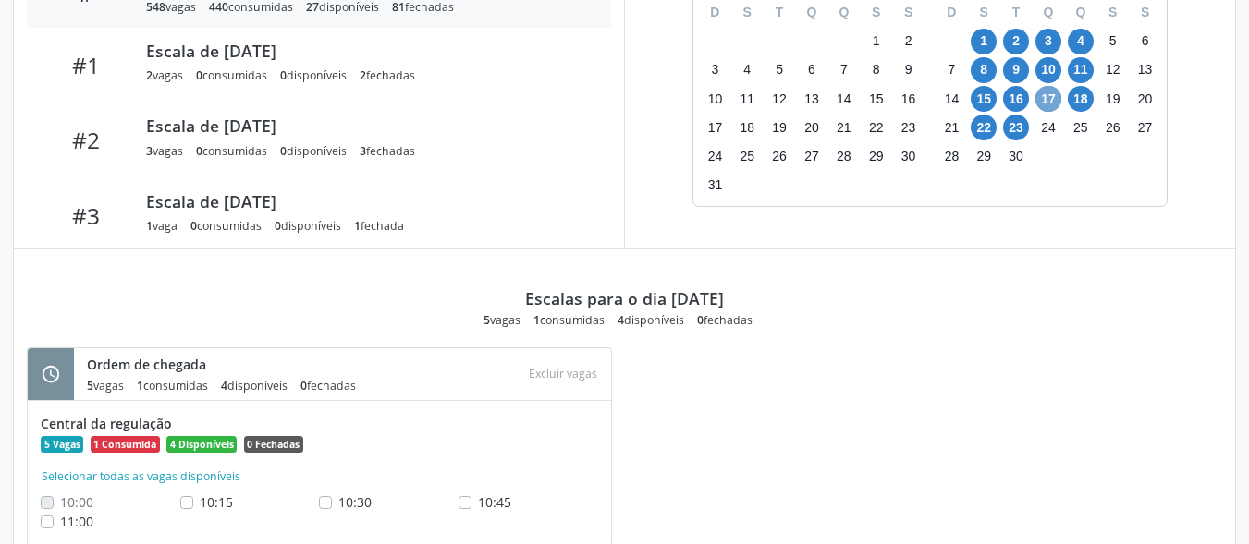
scroll to position [687, 0]
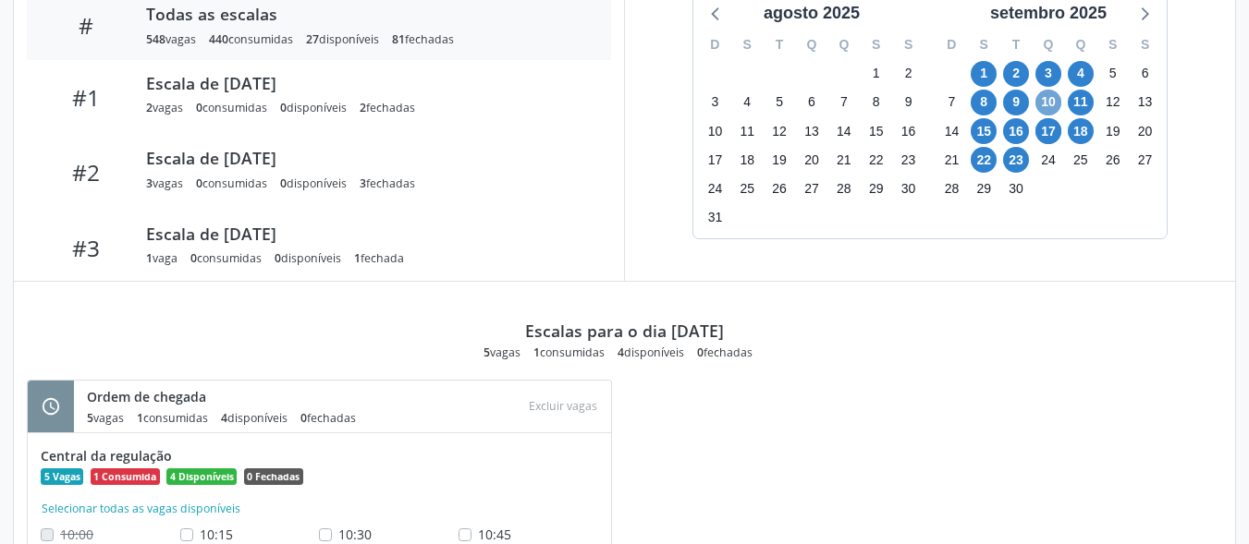
click at [1050, 100] on span "10" at bounding box center [1048, 103] width 26 height 26
click at [1051, 101] on span "10" at bounding box center [1048, 103] width 26 height 26
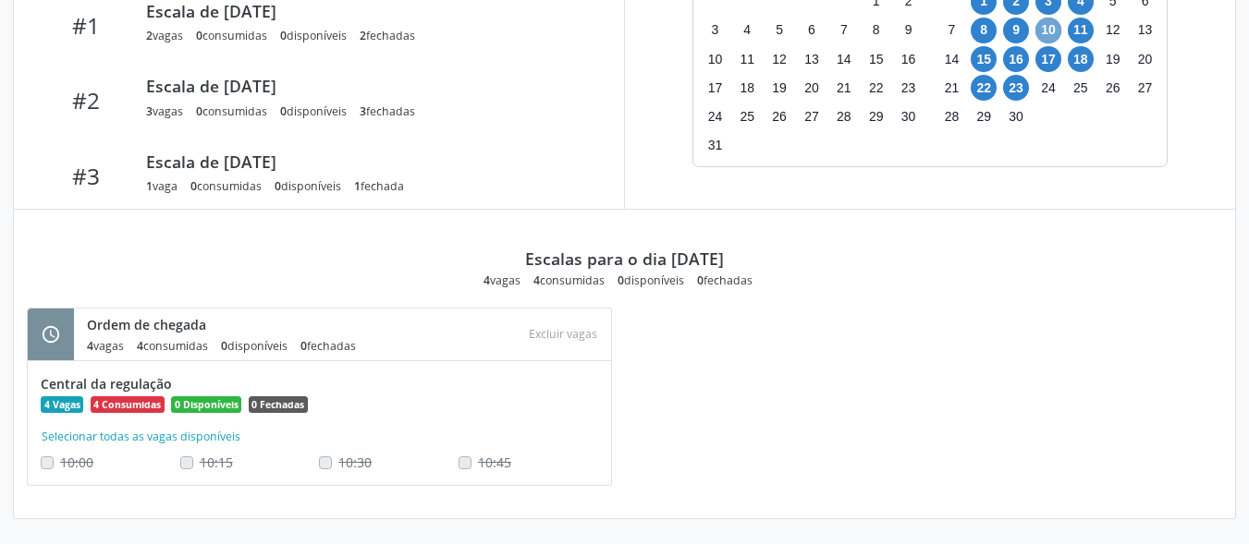
scroll to position [760, 0]
click at [1016, 57] on span "16" at bounding box center [1016, 58] width 26 height 26
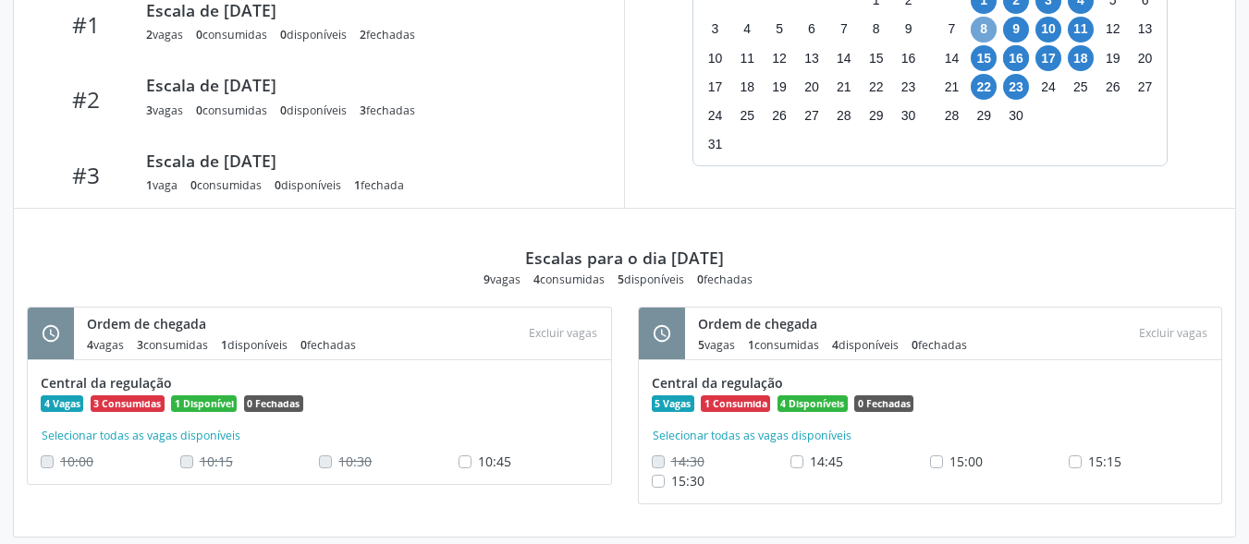
click at [985, 22] on span "8" at bounding box center [984, 30] width 26 height 26
click at [985, 21] on span "8" at bounding box center [984, 30] width 26 height 26
click at [979, 61] on span "15" at bounding box center [984, 58] width 26 height 26
click at [1084, 27] on span "11" at bounding box center [1081, 30] width 26 height 26
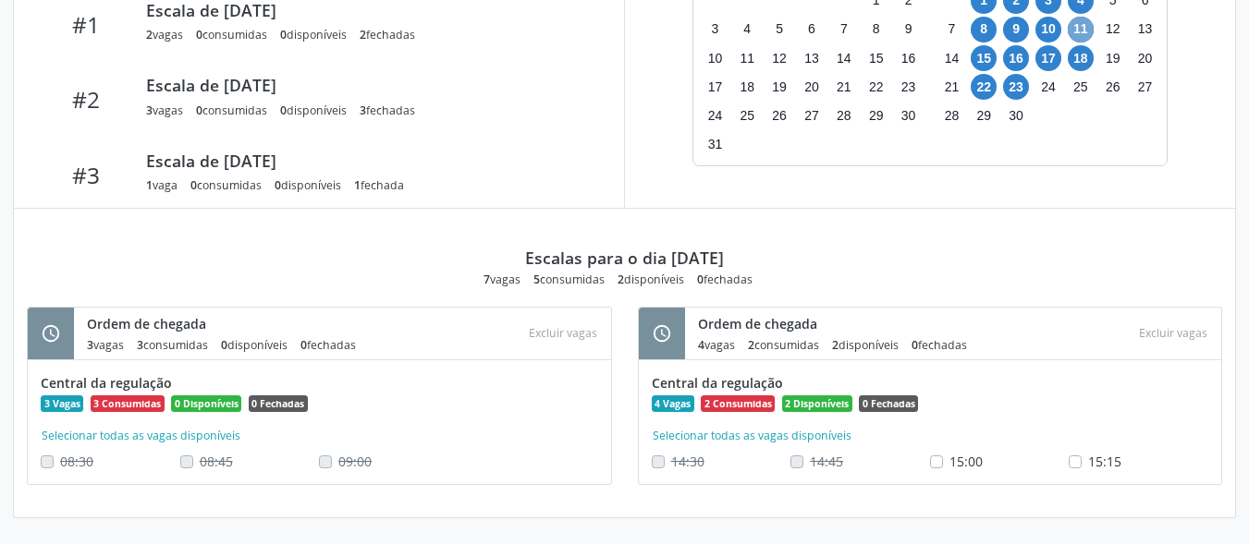
click at [1082, 24] on span "11" at bounding box center [1081, 30] width 26 height 26
click at [1076, 4] on span "4" at bounding box center [1081, 1] width 26 height 26
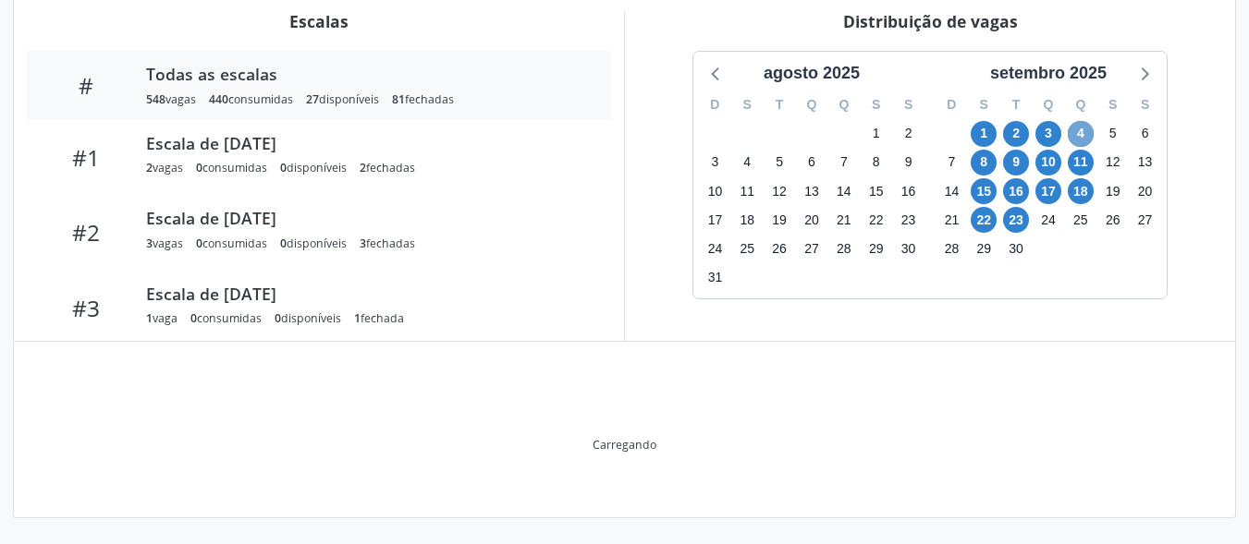
scroll to position [627, 0]
click at [1075, 4] on div "Item de agendamento Grupo/Subgrupo -- Procedimento(s) Oftalmologia Unidade exec…" at bounding box center [624, 52] width 1221 height 934
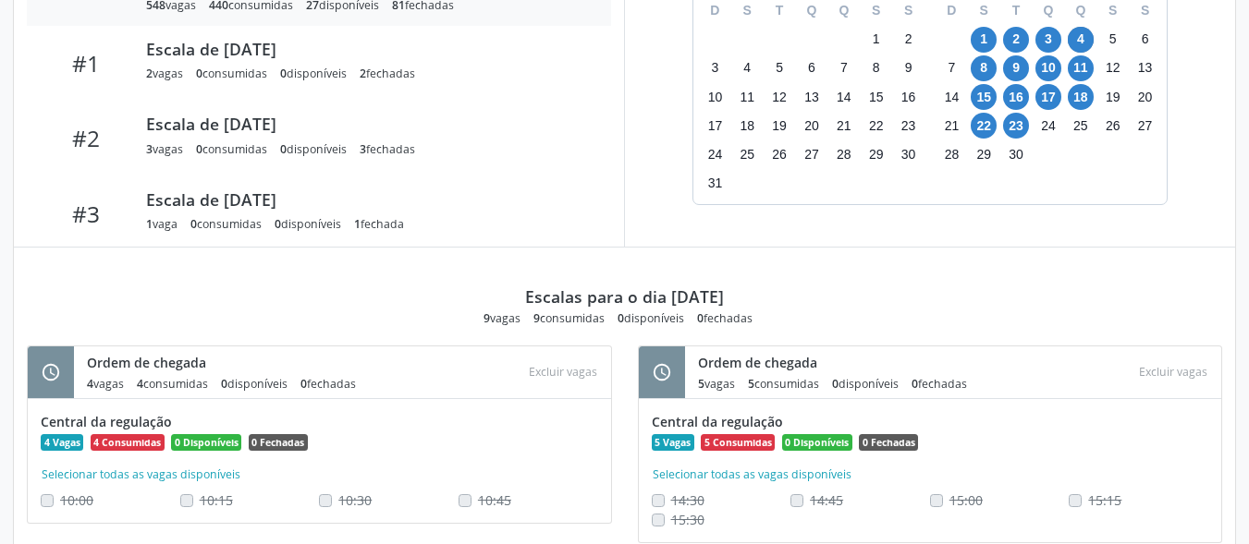
scroll to position [779, 0]
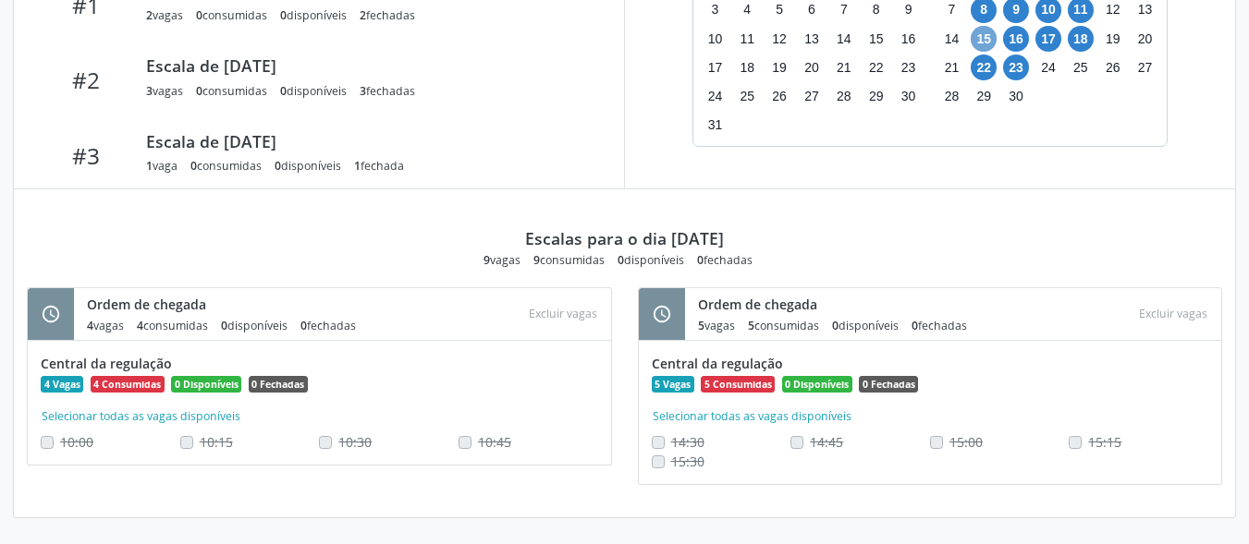
click at [985, 31] on span "15" at bounding box center [984, 39] width 26 height 26
click at [986, 28] on span "15" at bounding box center [984, 39] width 26 height 26
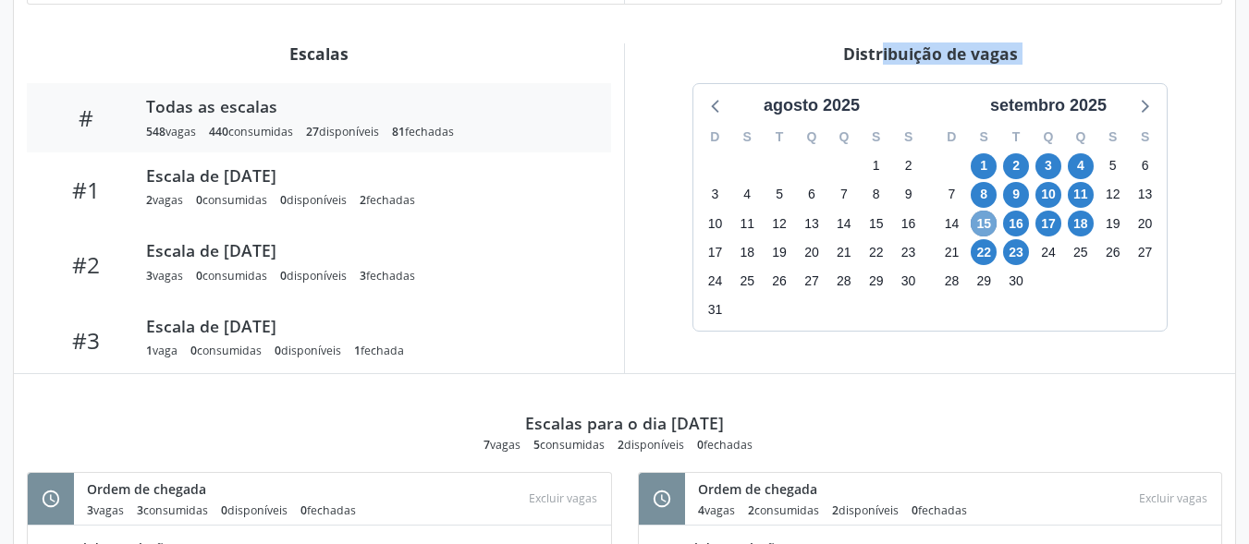
scroll to position [575, 0]
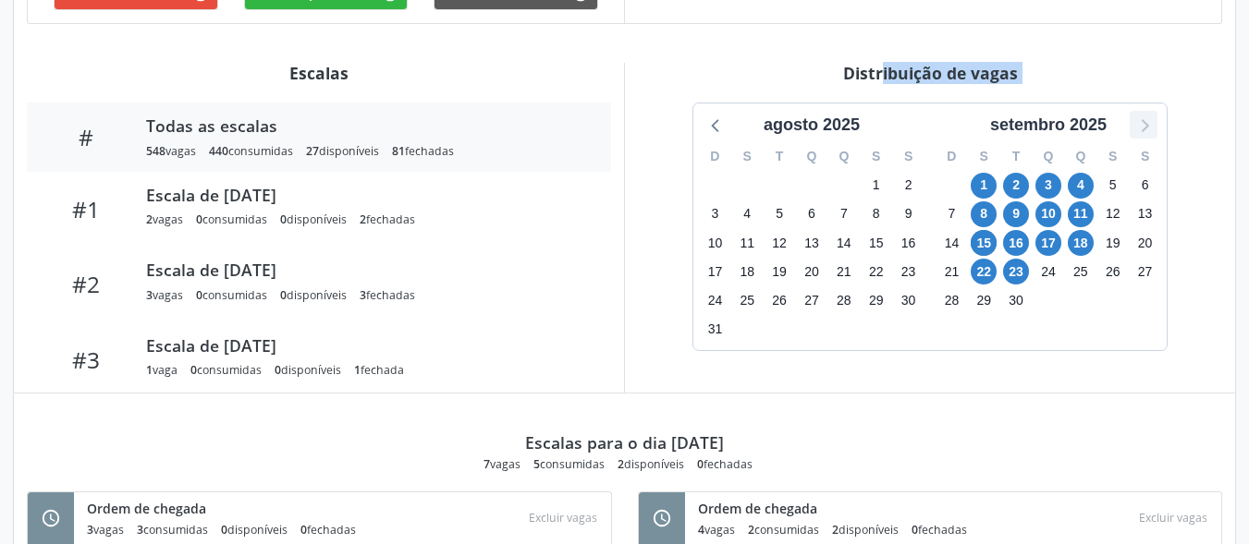
click at [1144, 120] on icon at bounding box center [1143, 125] width 24 height 24
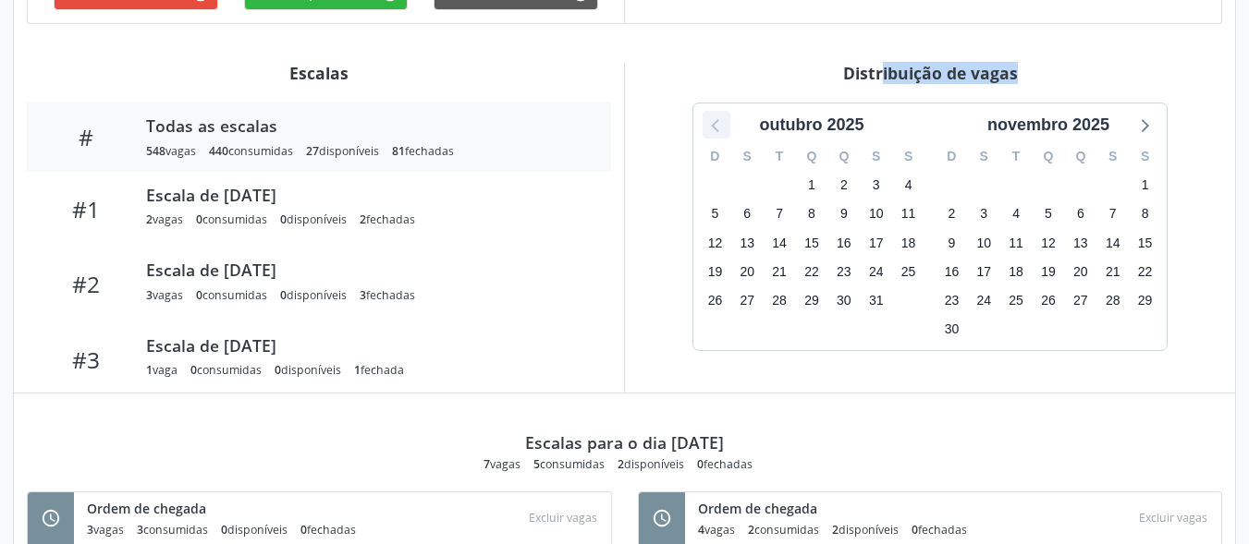
click at [711, 129] on icon at bounding box center [716, 125] width 24 height 24
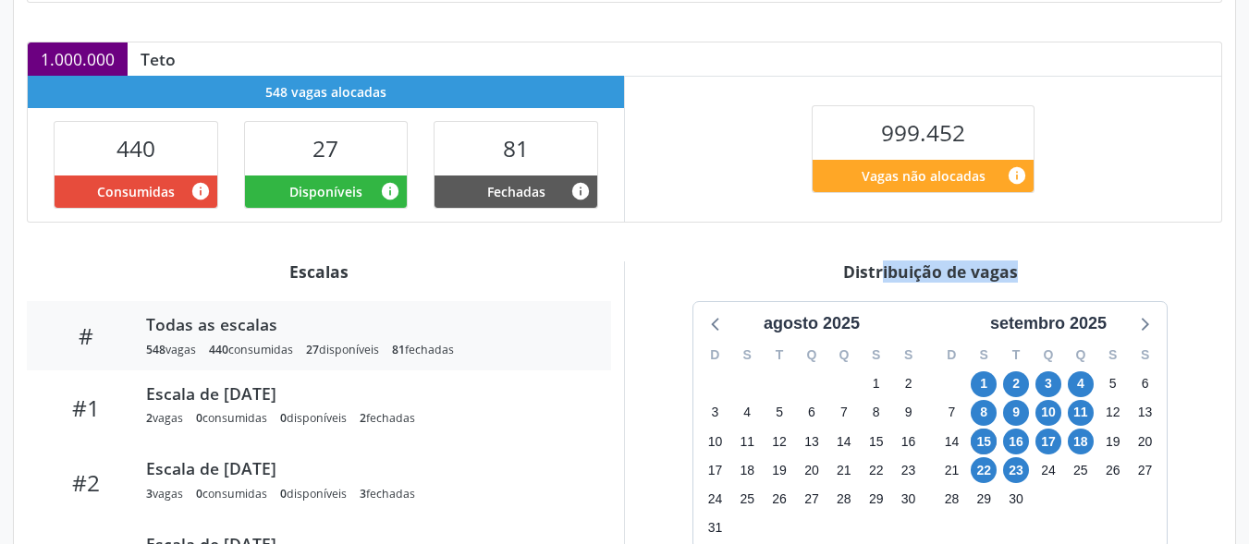
scroll to position [390, 0]
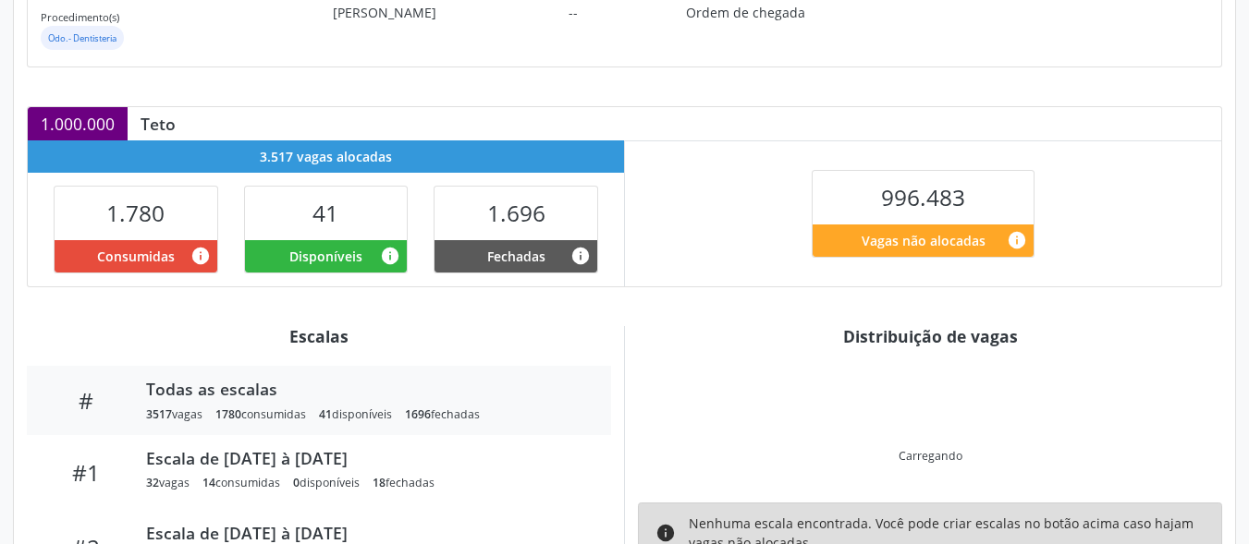
scroll to position [434, 0]
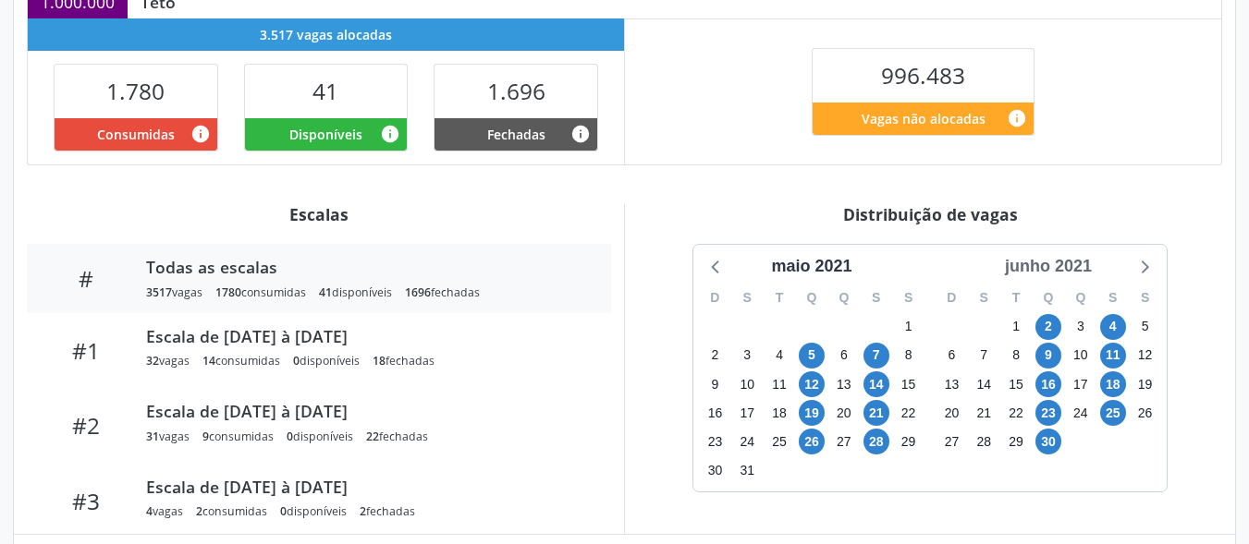
click at [1075, 275] on div "junho 2021" at bounding box center [1048, 266] width 102 height 25
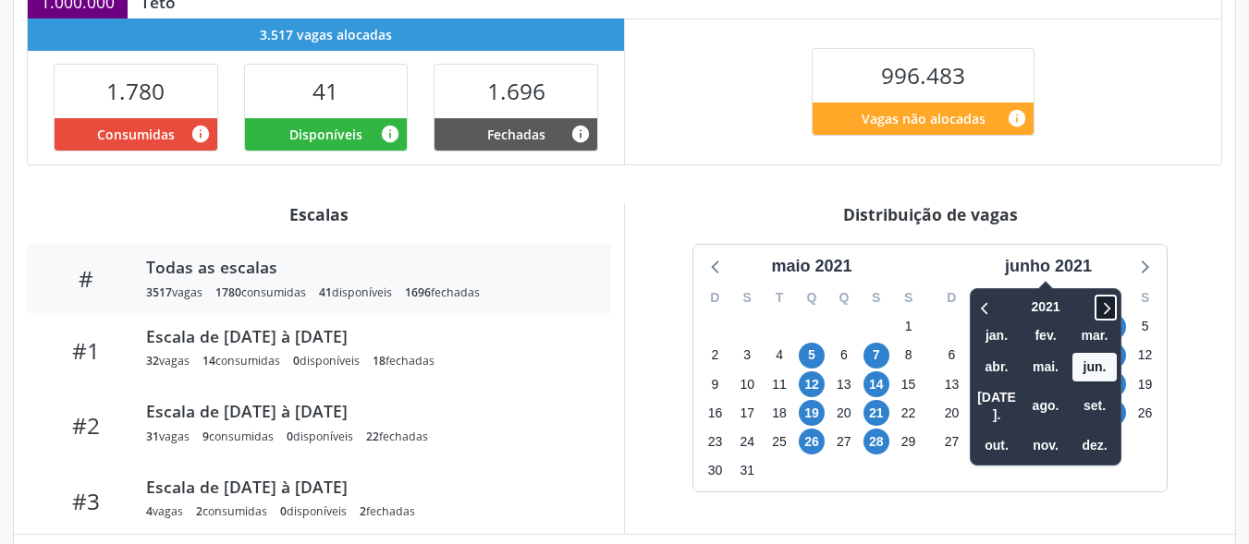
click at [1109, 303] on icon at bounding box center [1105, 308] width 18 height 22
click at [1109, 304] on icon at bounding box center [1105, 308] width 18 height 22
click at [1109, 305] on icon at bounding box center [1105, 308] width 18 height 22
click at [1092, 392] on span "set." at bounding box center [1094, 406] width 44 height 29
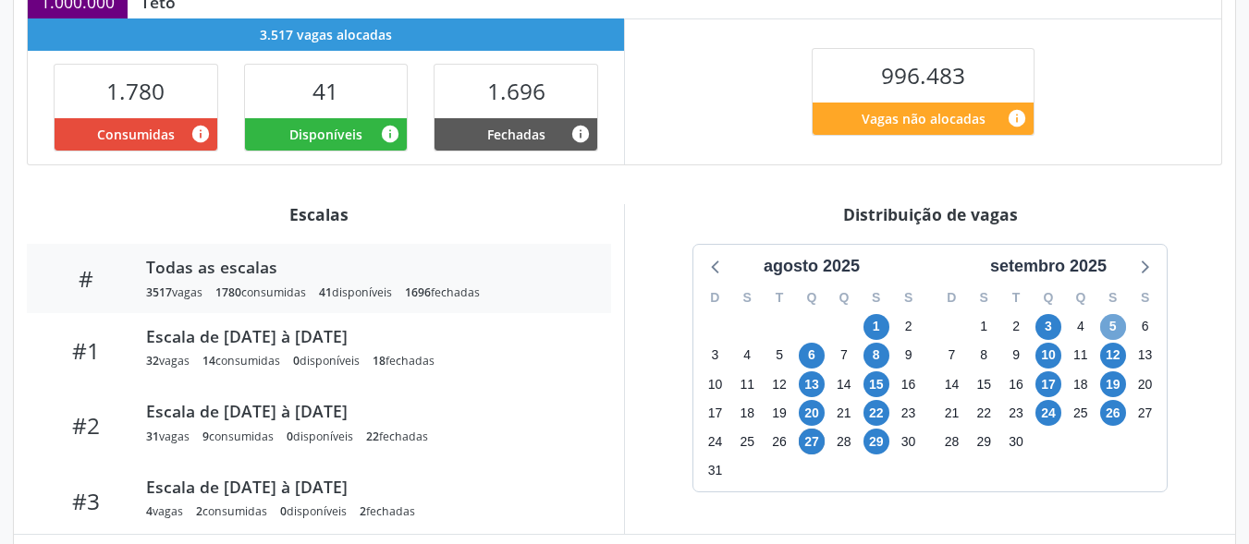
click at [1114, 328] on span "5" at bounding box center [1113, 327] width 26 height 26
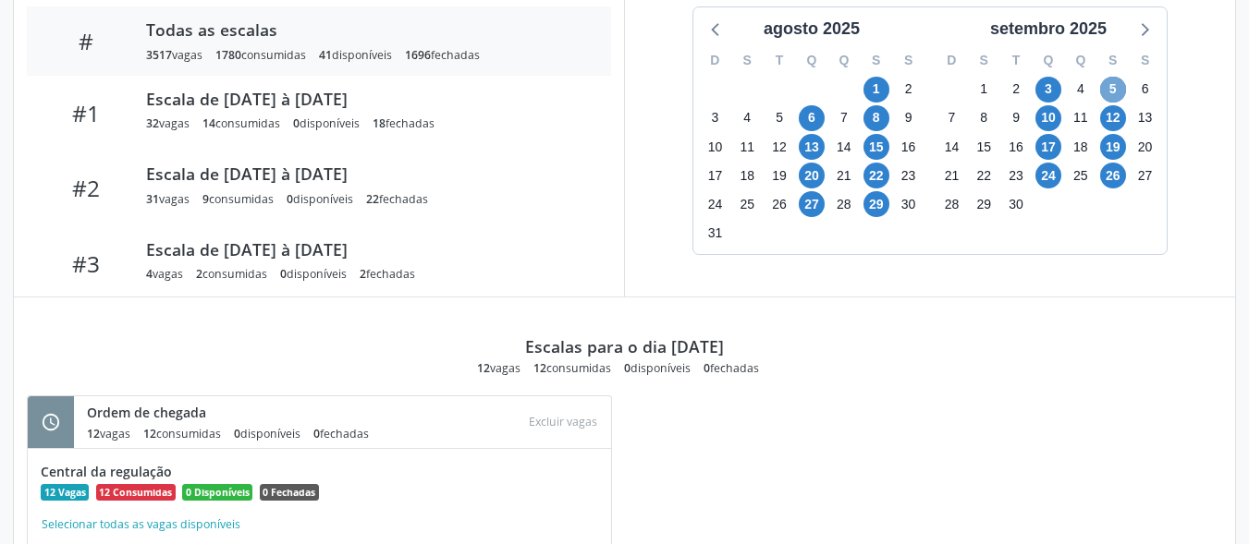
scroll to position [799, 0]
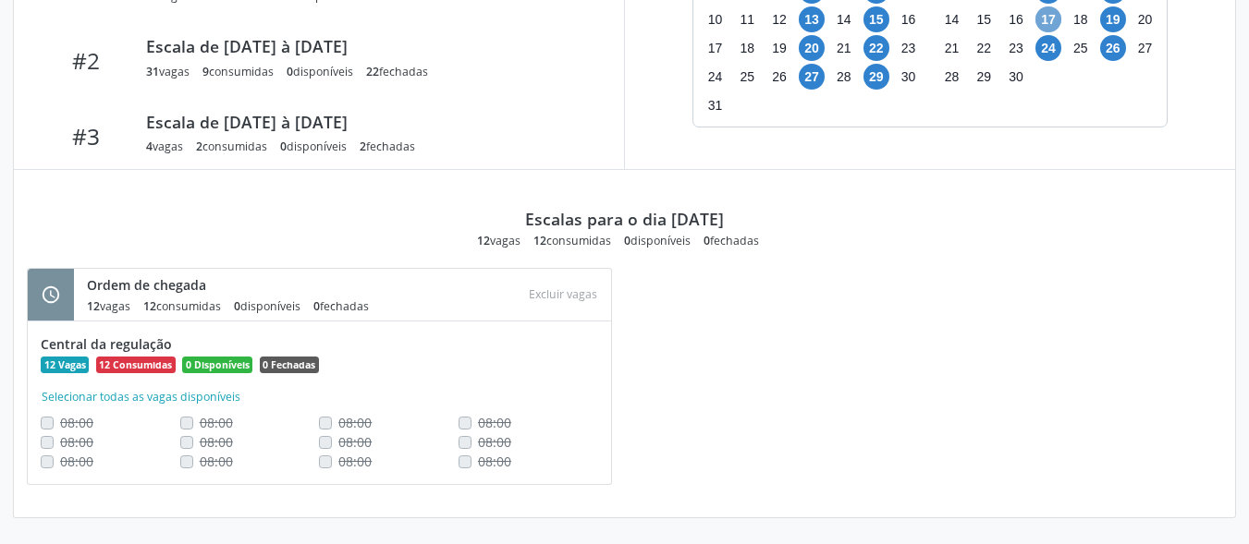
click at [1053, 16] on span "17" at bounding box center [1048, 19] width 26 height 26
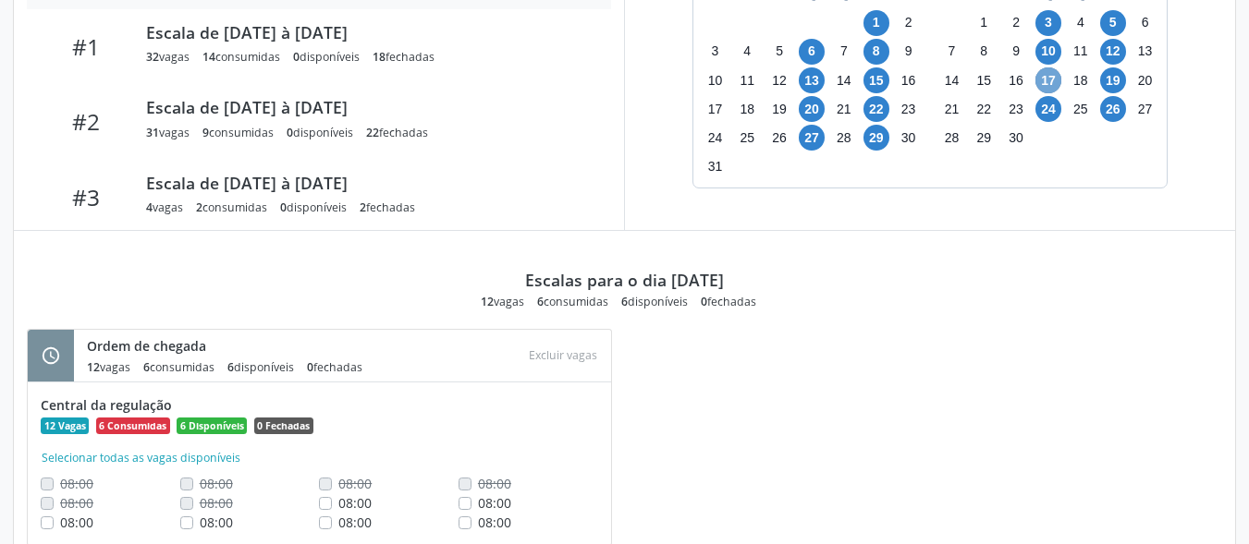
scroll to position [706, 0]
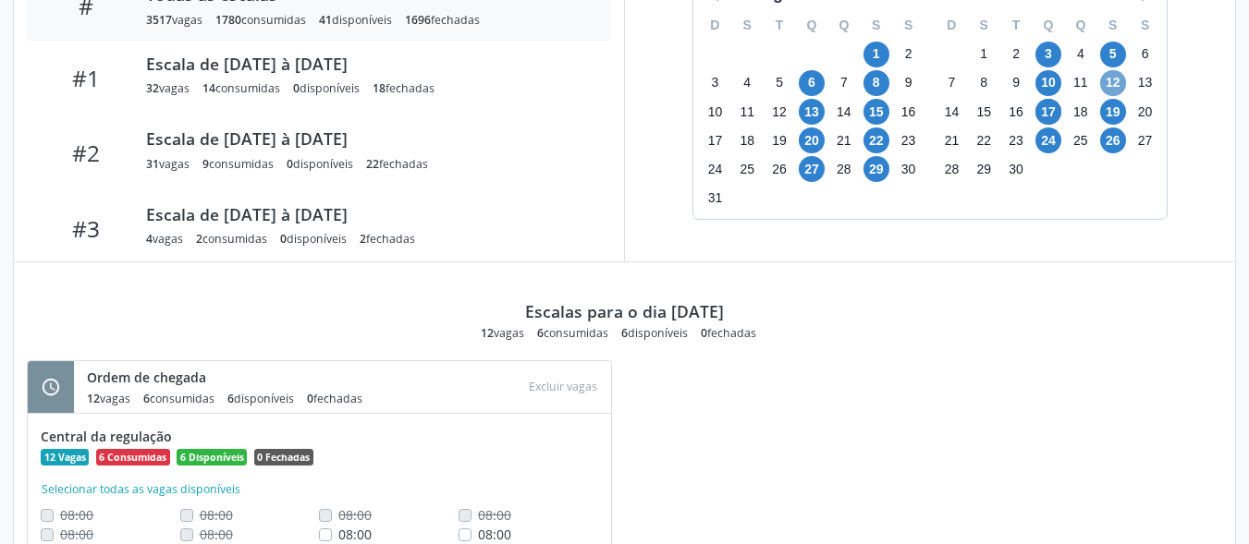
click at [1110, 83] on span "12" at bounding box center [1113, 83] width 26 height 26
click at [1110, 81] on span "12" at bounding box center [1113, 83] width 26 height 26
click at [1048, 110] on span "17" at bounding box center [1048, 112] width 26 height 26
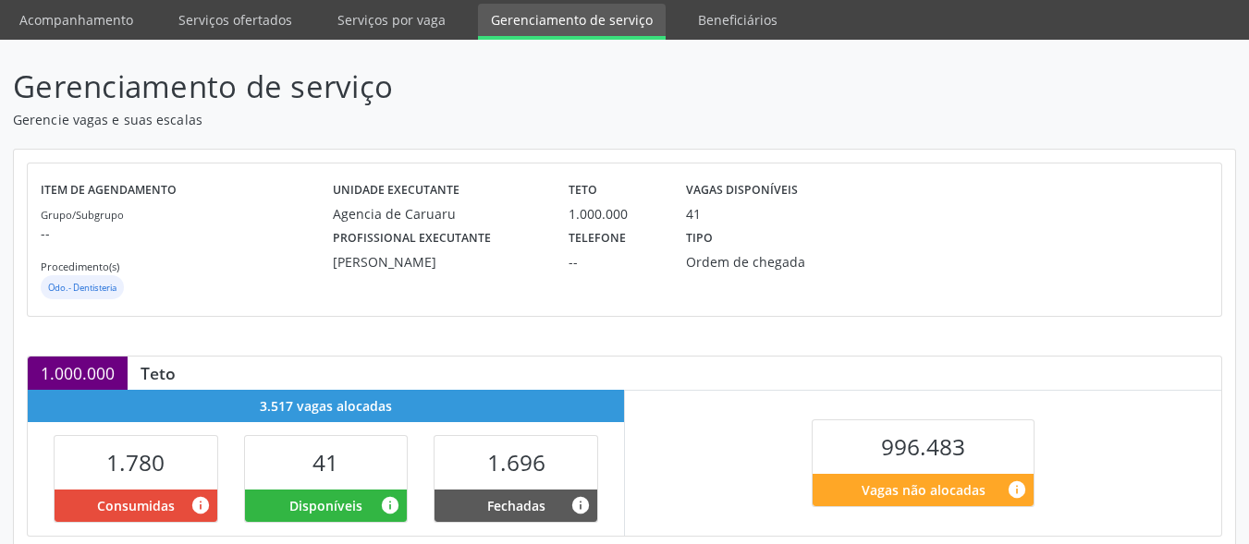
scroll to position [59, 0]
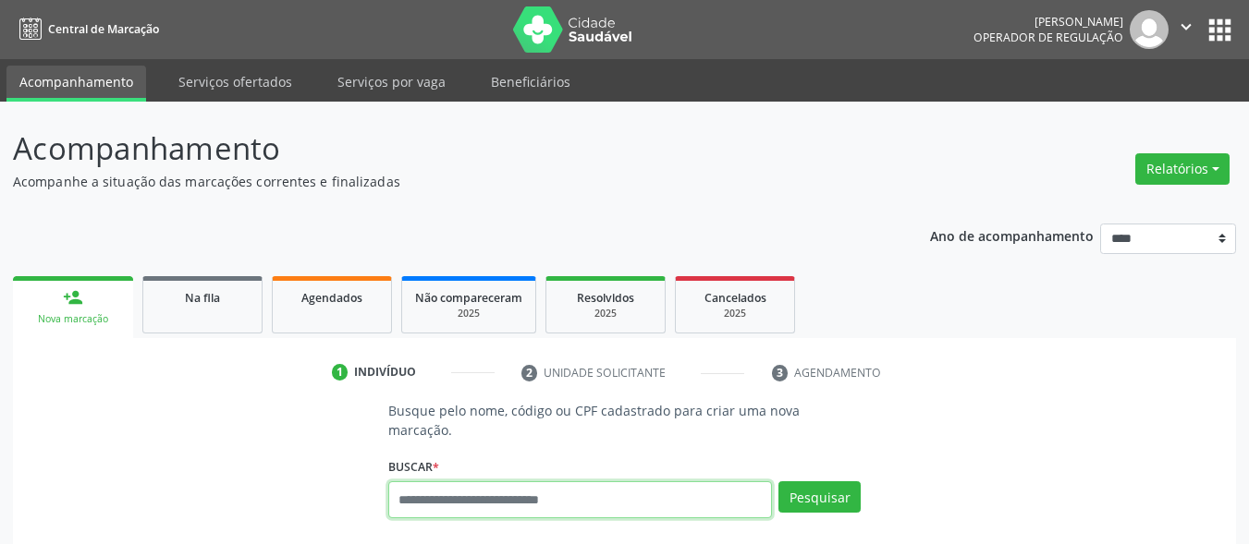
scroll to position [65, 0]
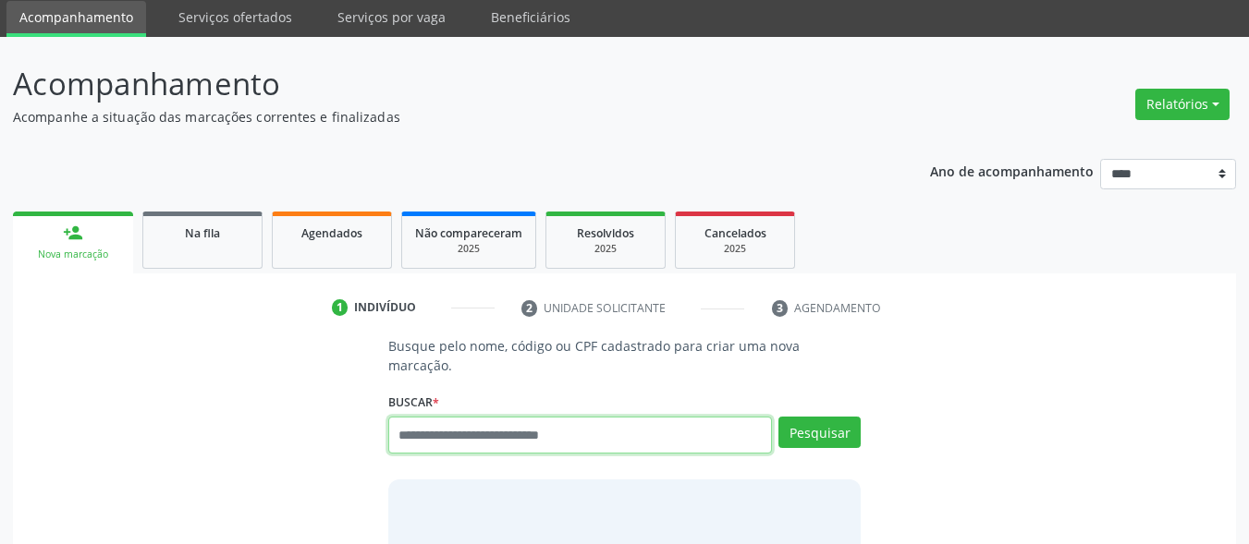
click at [601, 417] on input "text" at bounding box center [580, 435] width 385 height 37
type input "**********"
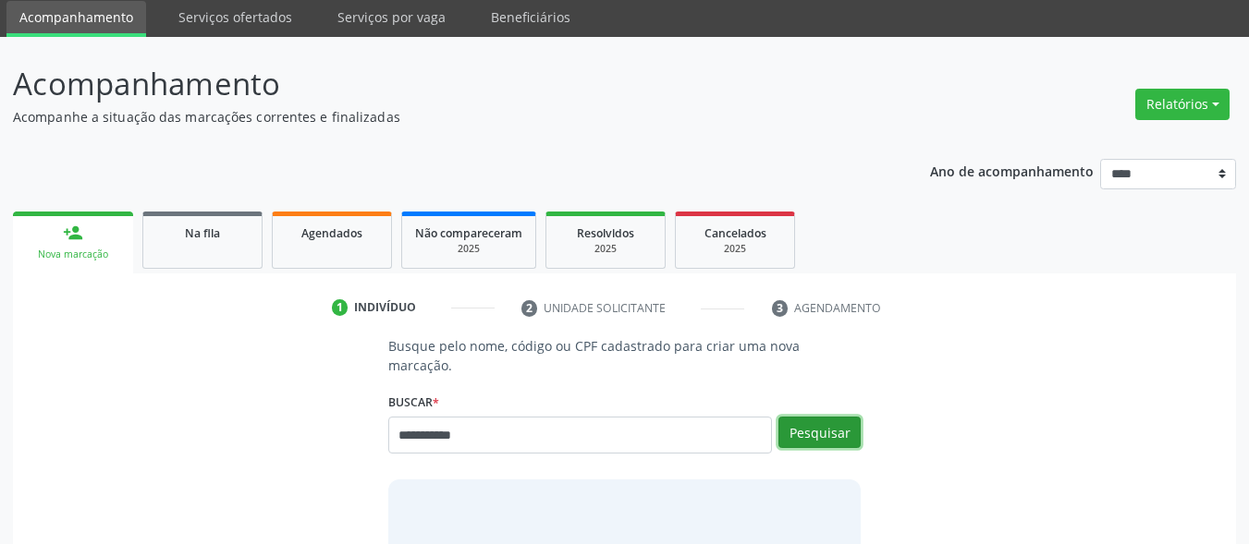
drag, startPoint x: 799, startPoint y: 407, endPoint x: 651, endPoint y: 386, distance: 149.3
click at [799, 417] on button "Pesquisar" at bounding box center [819, 432] width 82 height 31
type input "**********"
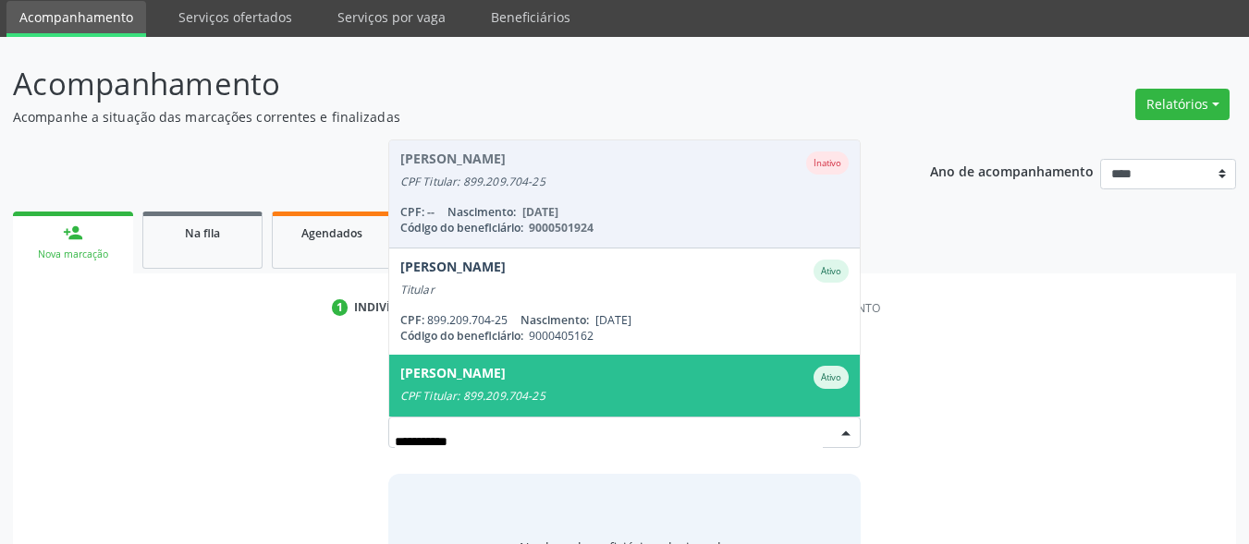
click at [506, 366] on div "[PERSON_NAME]" at bounding box center [452, 377] width 105 height 23
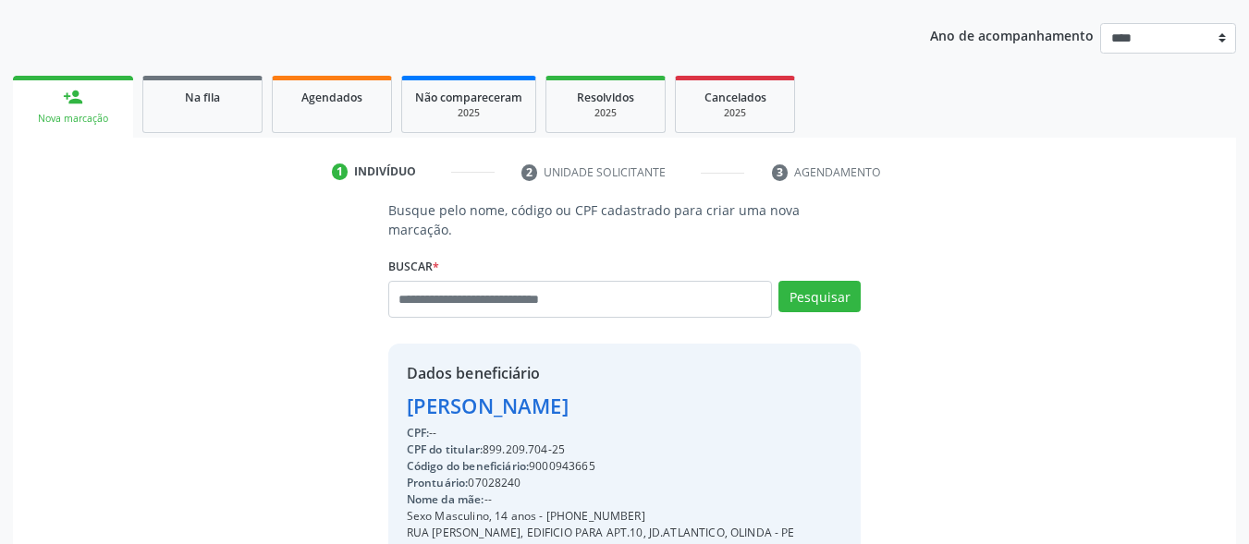
scroll to position [432, 0]
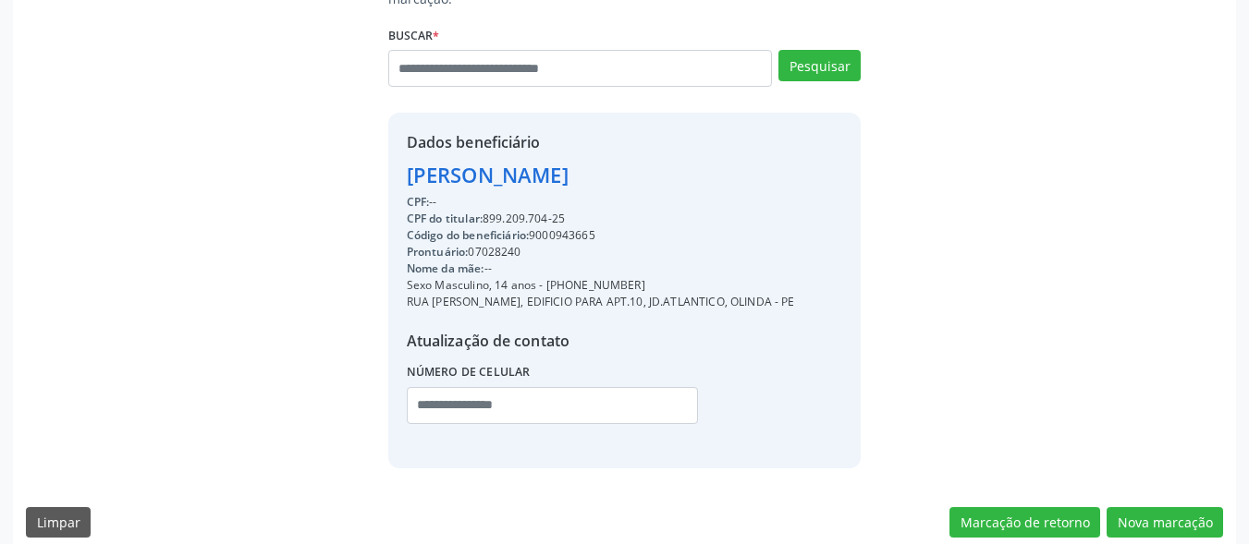
drag, startPoint x: 645, startPoint y: 263, endPoint x: 544, endPoint y: 263, distance: 101.7
click at [544, 277] on div "Sexo Masculino, 14 anos - [PHONE_NUMBER]" at bounding box center [601, 285] width 388 height 17
copy div "[PHONE_NUMBER]"
click at [506, 387] on input "text" at bounding box center [552, 405] width 291 height 37
paste input "**********"
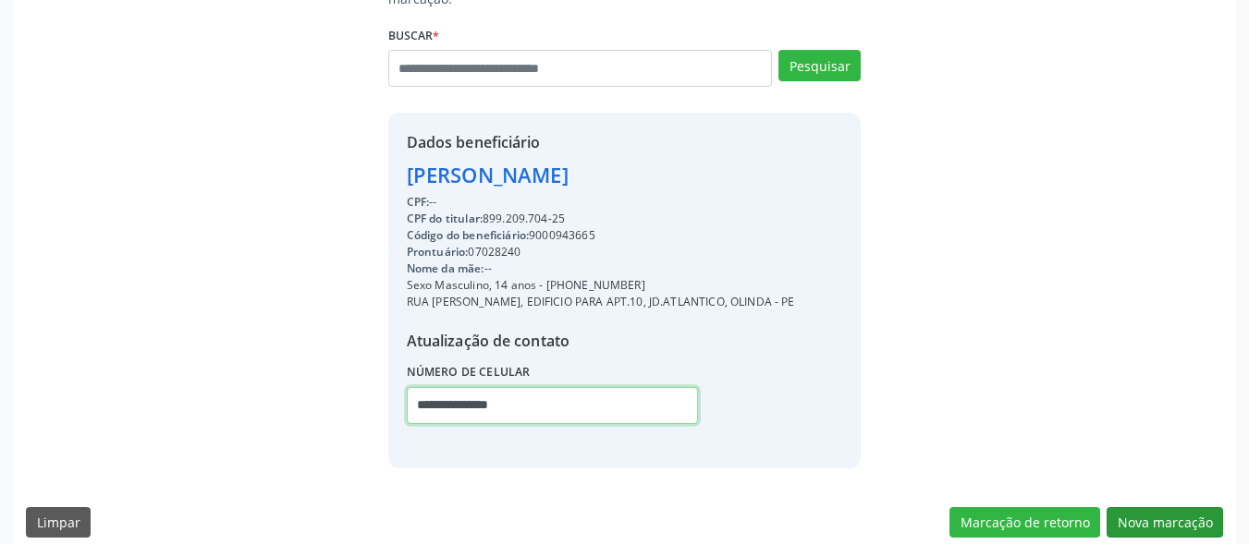
type input "**********"
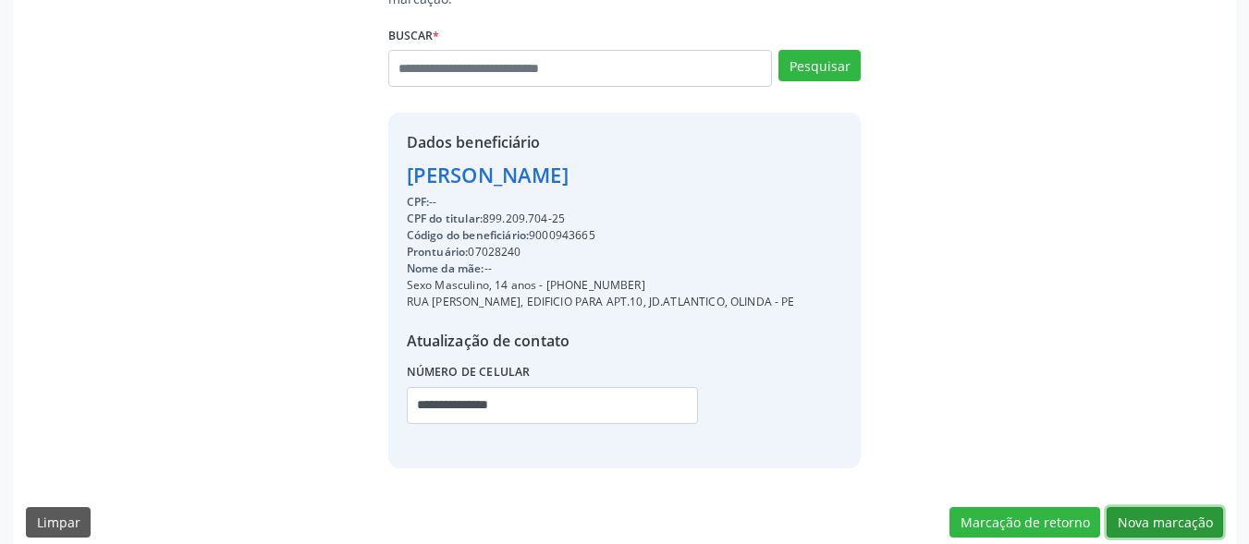
drag, startPoint x: 1157, startPoint y: 498, endPoint x: 457, endPoint y: 300, distance: 728.4
click at [1156, 508] on button "Nova marcação" at bounding box center [1165, 523] width 116 height 31
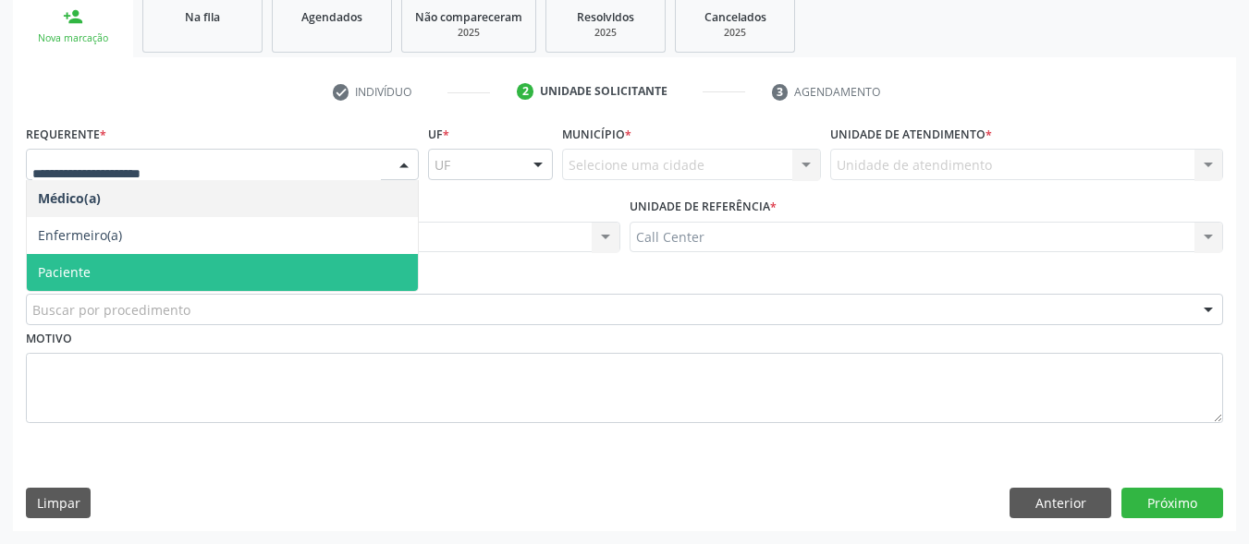
drag, startPoint x: 136, startPoint y: 269, endPoint x: 147, endPoint y: 300, distance: 33.3
click at [137, 271] on span "Paciente" at bounding box center [222, 272] width 391 height 37
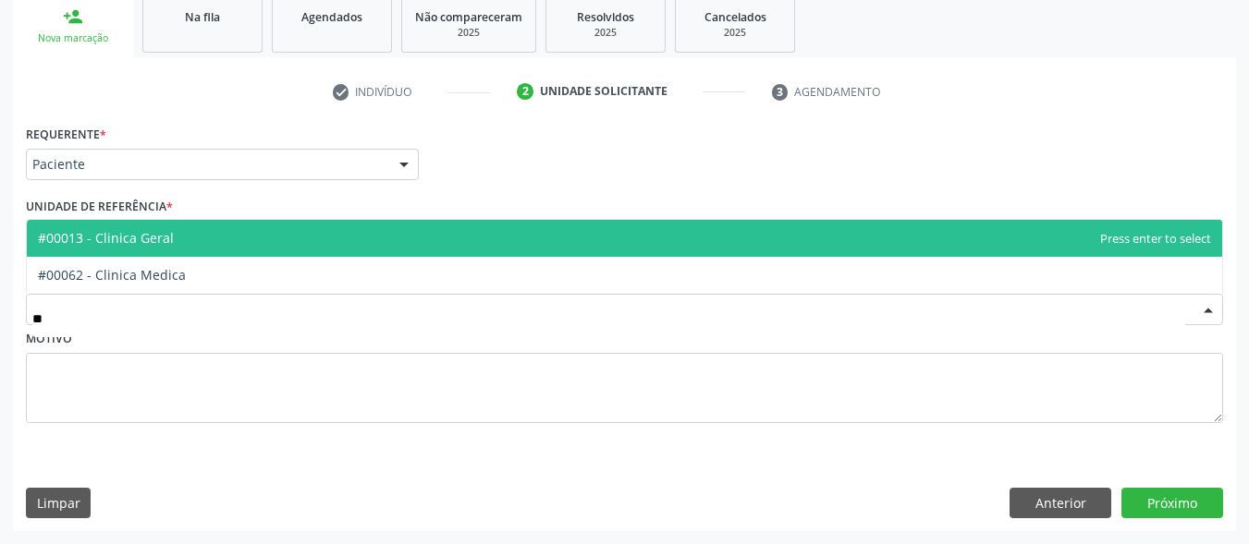
type input "***"
click at [232, 244] on span "#00013 - Clinica Geral" at bounding box center [624, 238] width 1195 height 37
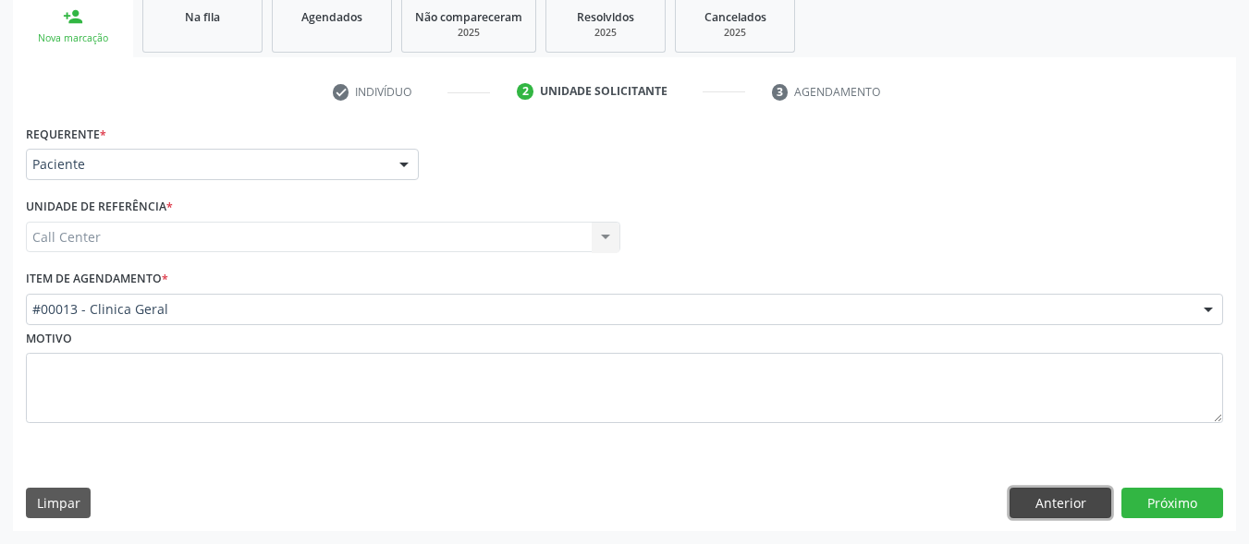
drag, startPoint x: 1046, startPoint y: 493, endPoint x: 1015, endPoint y: 485, distance: 32.3
click at [1046, 494] on button "Anterior" at bounding box center [1060, 503] width 102 height 31
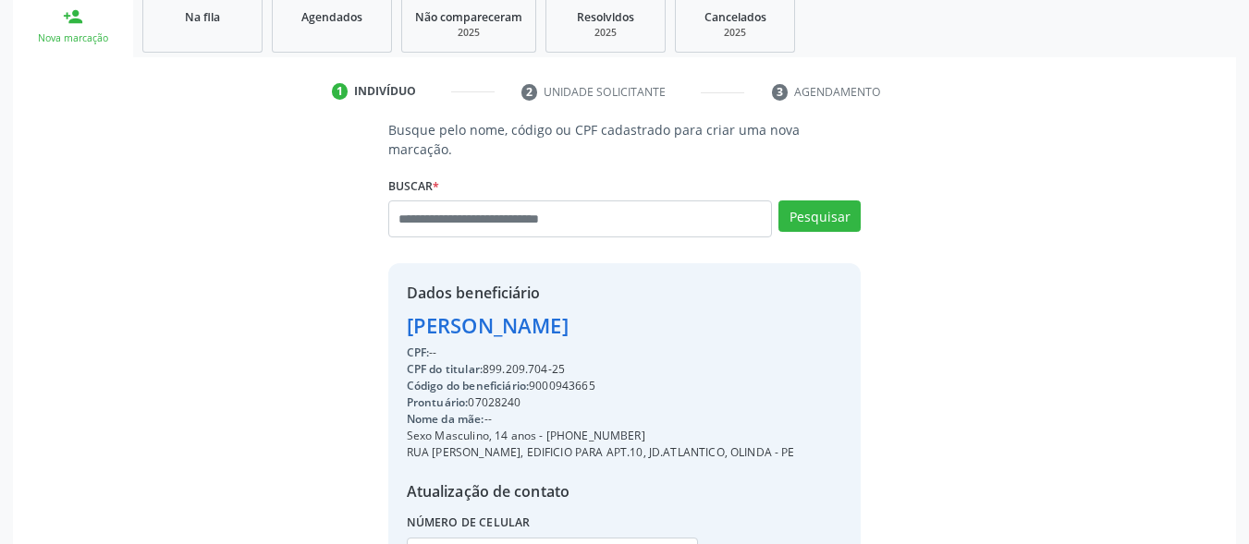
drag, startPoint x: 618, startPoint y: 372, endPoint x: 535, endPoint y: 365, distance: 83.4
click at [535, 378] on div "Código do beneficiário: 9000943665" at bounding box center [601, 386] width 388 height 17
copy div "9000943665"
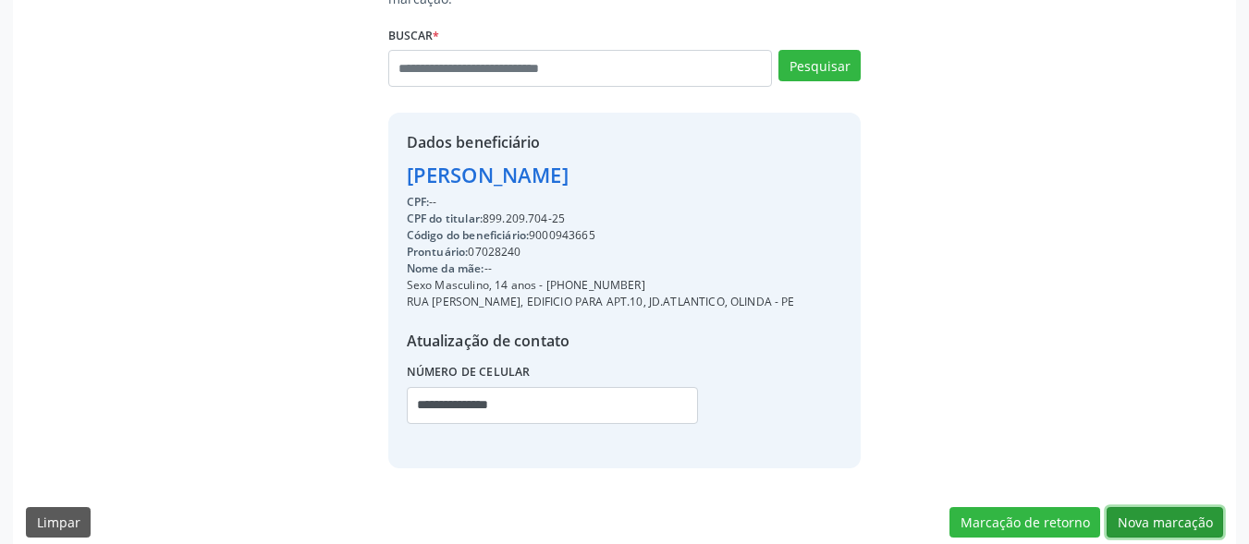
click at [1171, 508] on button "Nova marcação" at bounding box center [1165, 523] width 116 height 31
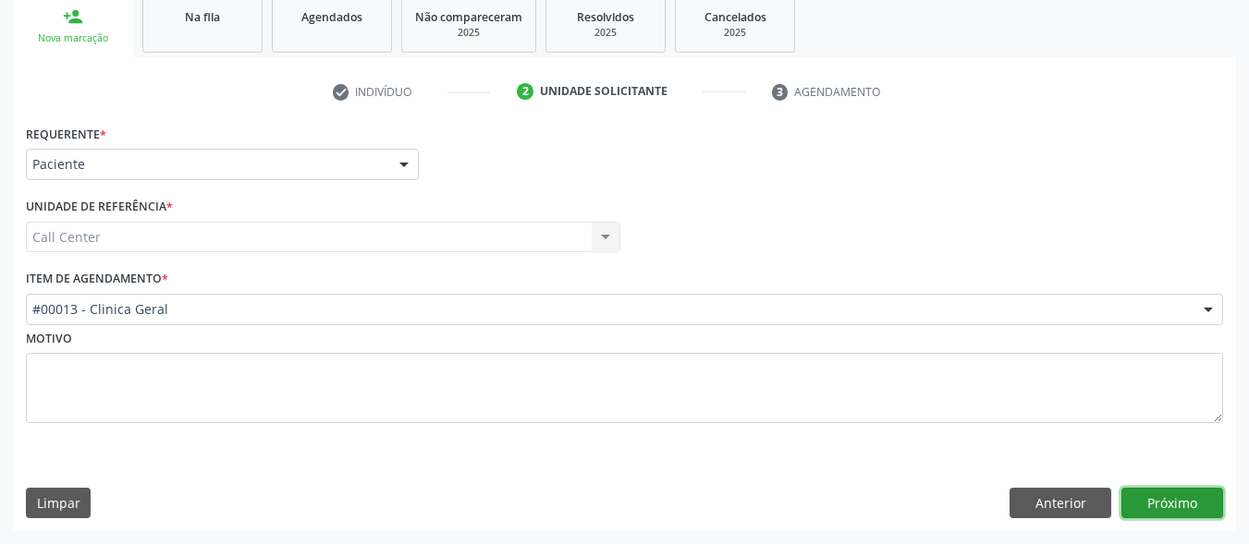
click at [1168, 495] on button "Próximo" at bounding box center [1172, 503] width 102 height 31
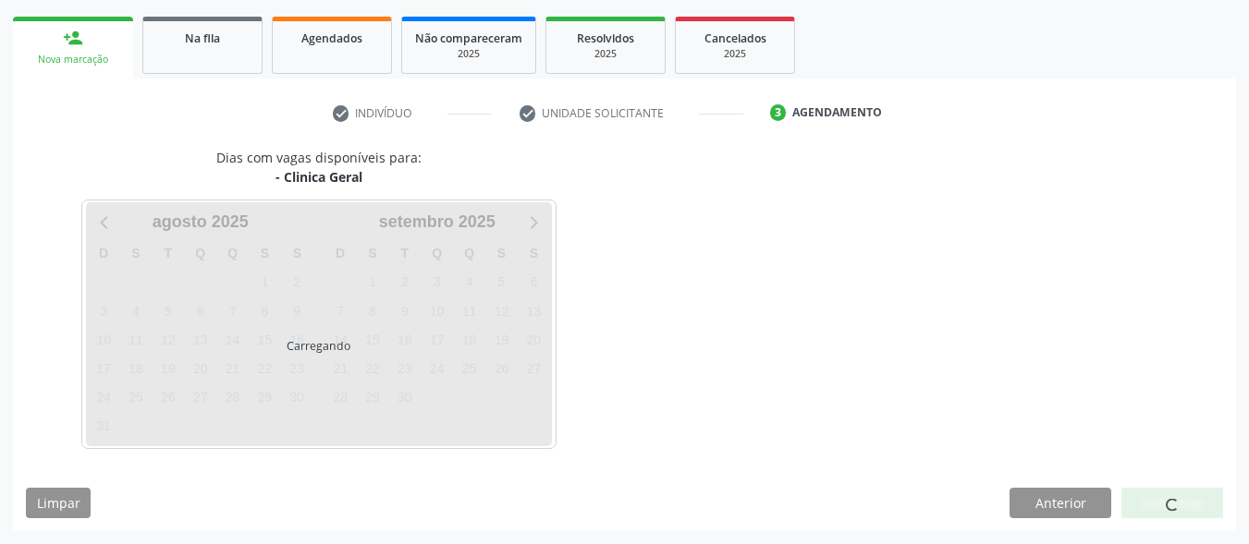
scroll to position [260, 0]
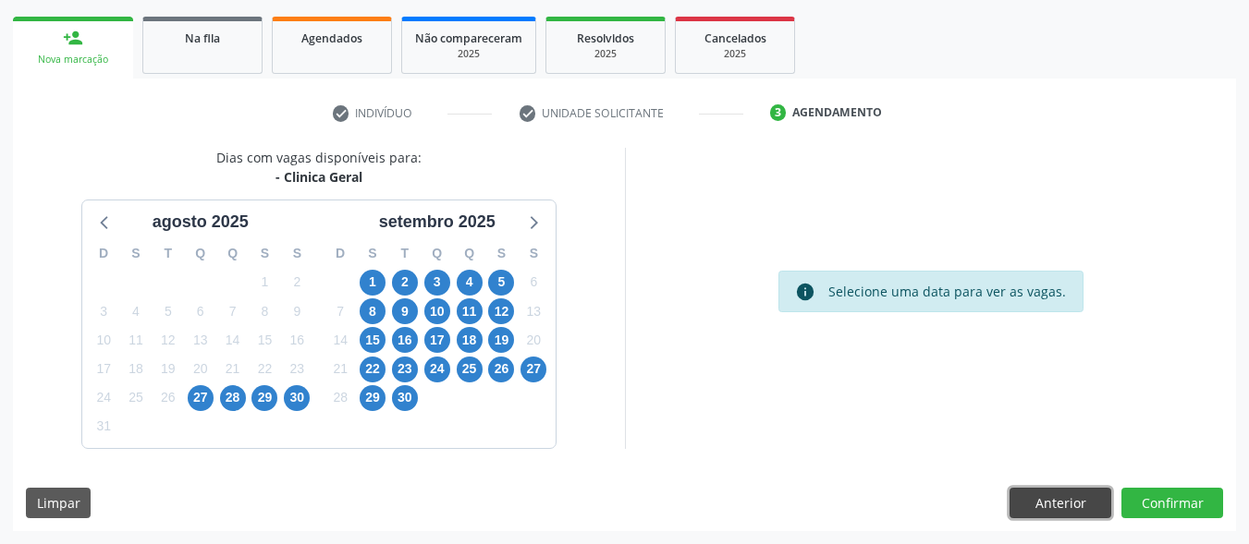
click at [1067, 497] on button "Anterior" at bounding box center [1060, 503] width 102 height 31
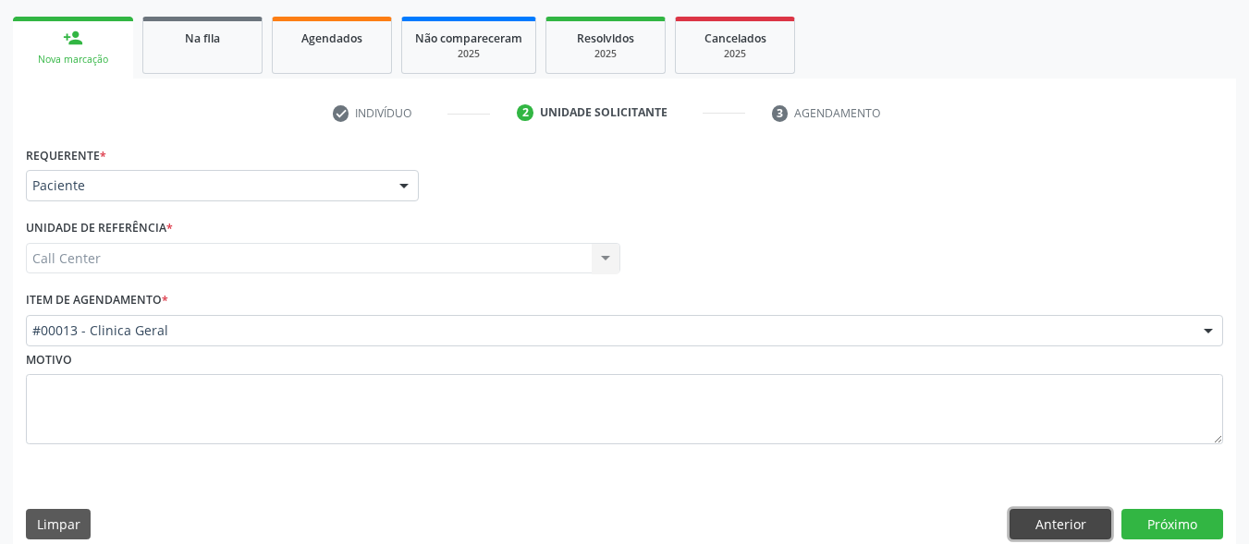
drag, startPoint x: 1065, startPoint y: 521, endPoint x: 1027, endPoint y: 501, distance: 43.0
click at [1056, 515] on button "Anterior" at bounding box center [1060, 524] width 102 height 31
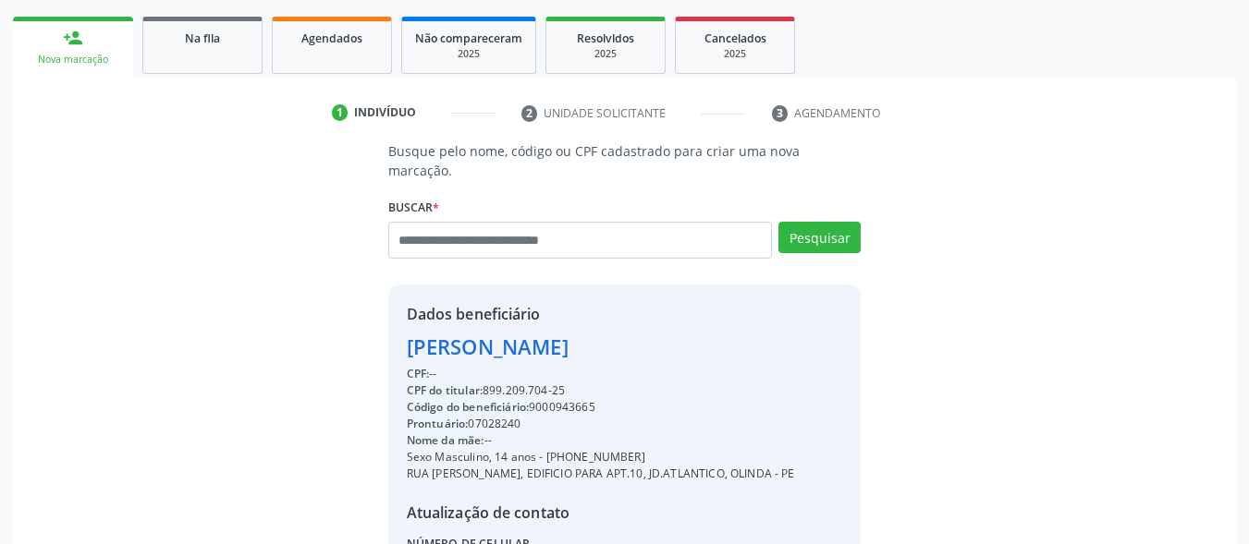
copy div "9000943665"
drag, startPoint x: 576, startPoint y: 367, endPoint x: 489, endPoint y: 376, distance: 87.4
click at [489, 383] on div "CPF do titular: 899.209.704-25" at bounding box center [601, 391] width 388 height 17
copy div "899.209.704-25"
click at [517, 227] on input "text" at bounding box center [580, 240] width 385 height 37
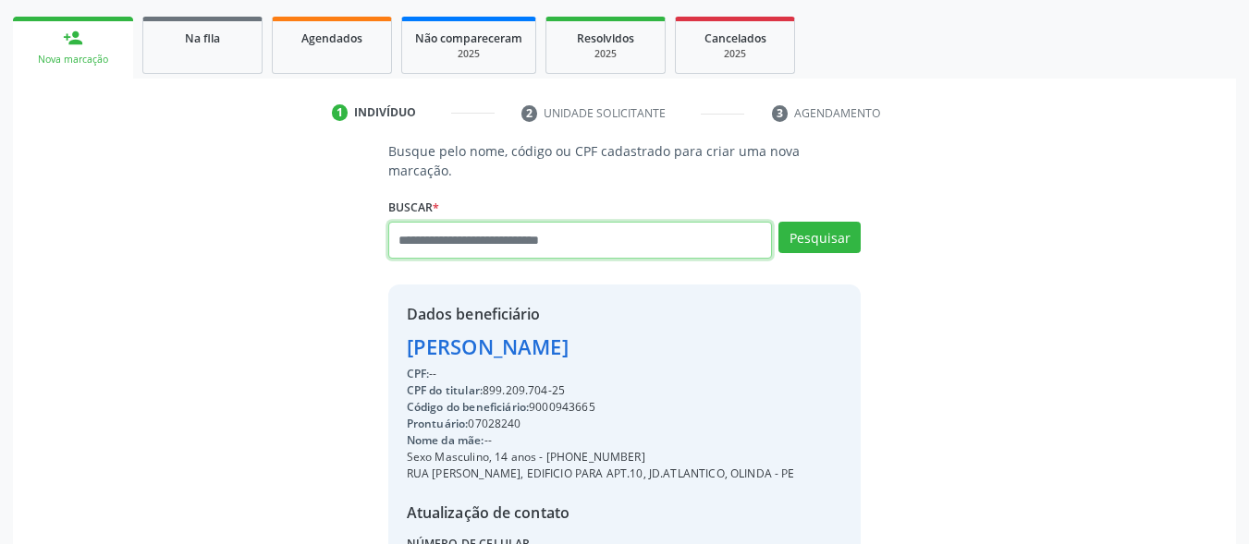
paste input "**********"
type input "**********"
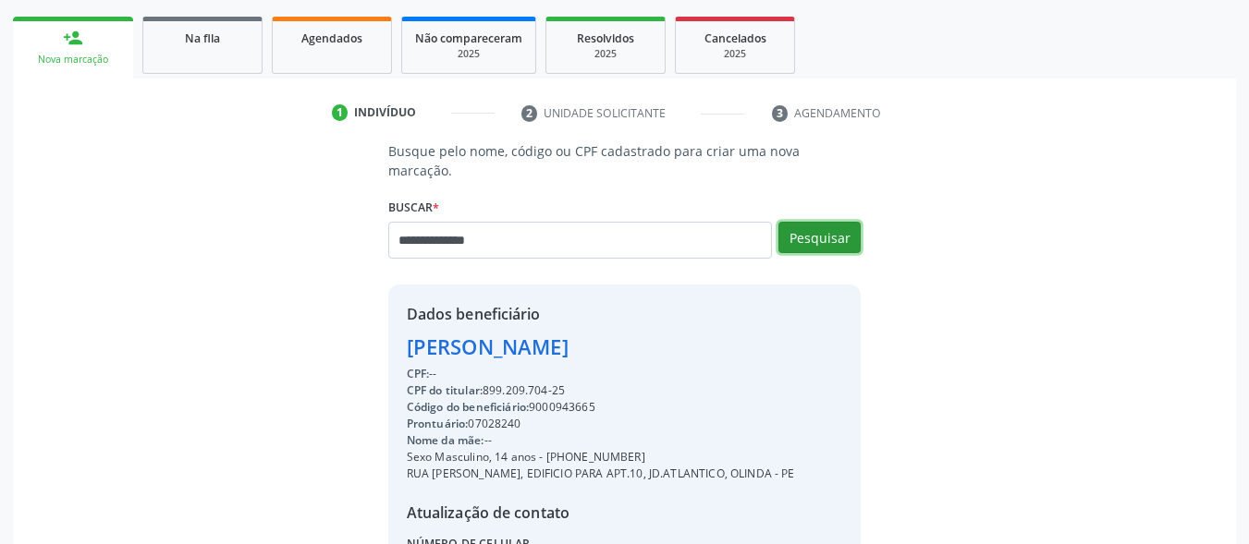
drag, startPoint x: 797, startPoint y: 218, endPoint x: 770, endPoint y: 219, distance: 26.8
click at [797, 222] on button "Pesquisar" at bounding box center [819, 237] width 82 height 31
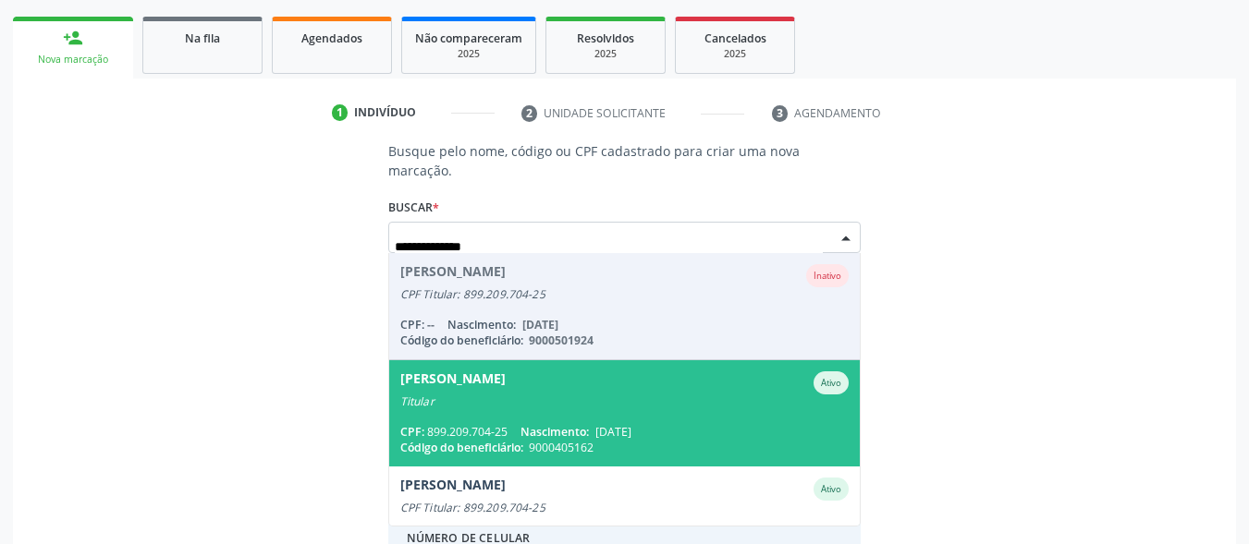
click at [568, 395] on div "Titular" at bounding box center [624, 402] width 449 height 15
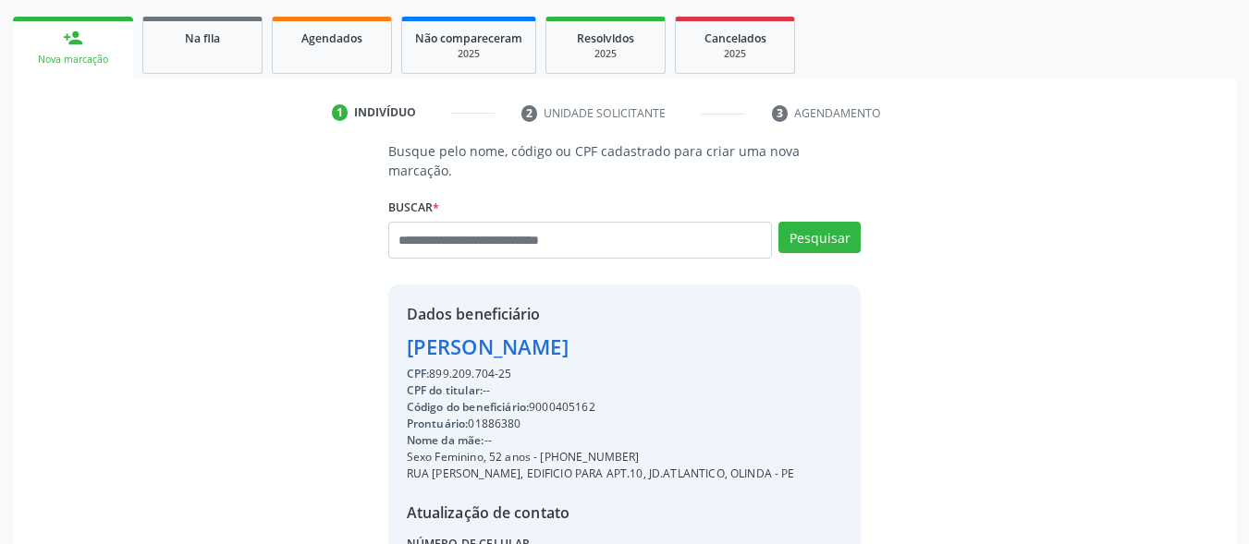
drag, startPoint x: 642, startPoint y: 438, endPoint x: 543, endPoint y: 438, distance: 98.9
click at [543, 449] on div "Sexo Feminino, 52 anos - (81) 99651-0664" at bounding box center [601, 457] width 388 height 17
copy div "(81) 99651-0664"
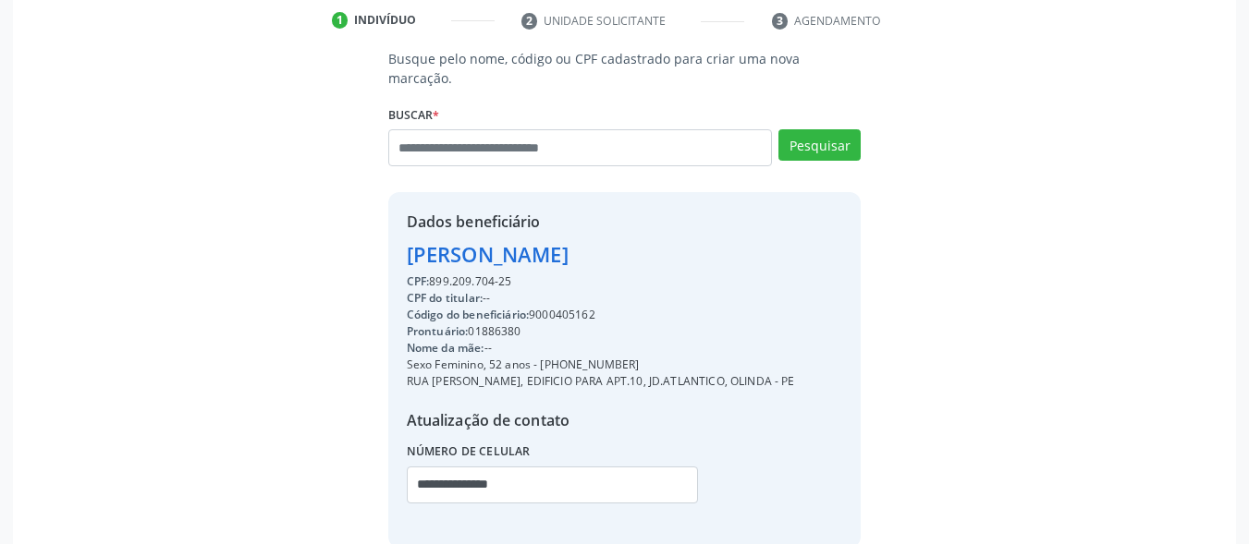
scroll to position [432, 0]
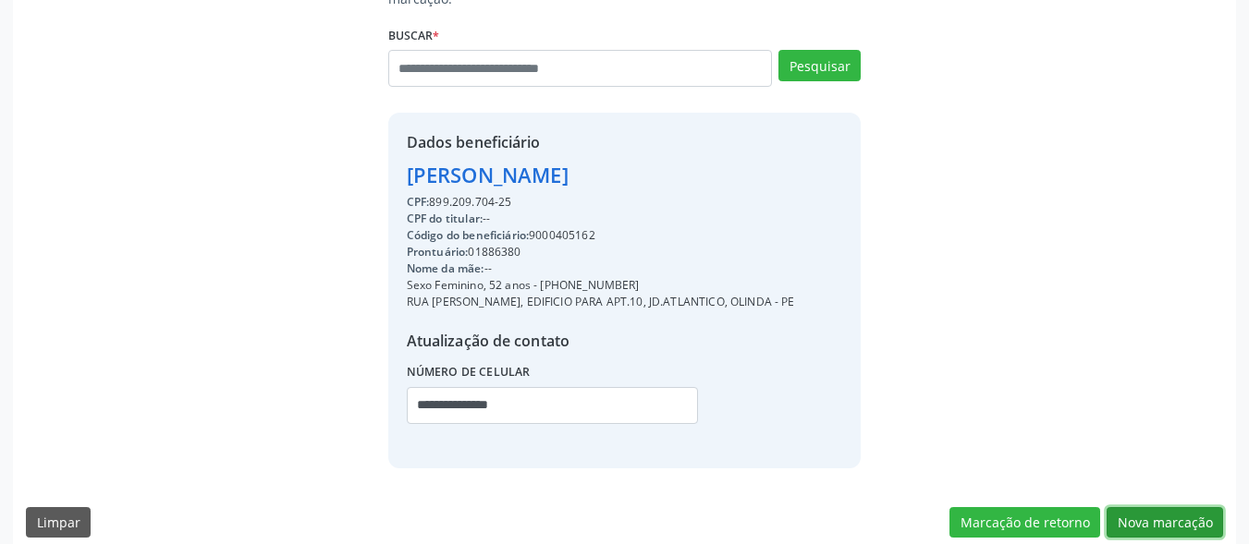
drag, startPoint x: 1141, startPoint y: 508, endPoint x: 1114, endPoint y: 489, distance: 33.1
click at [1138, 508] on button "Nova marcação" at bounding box center [1165, 523] width 116 height 31
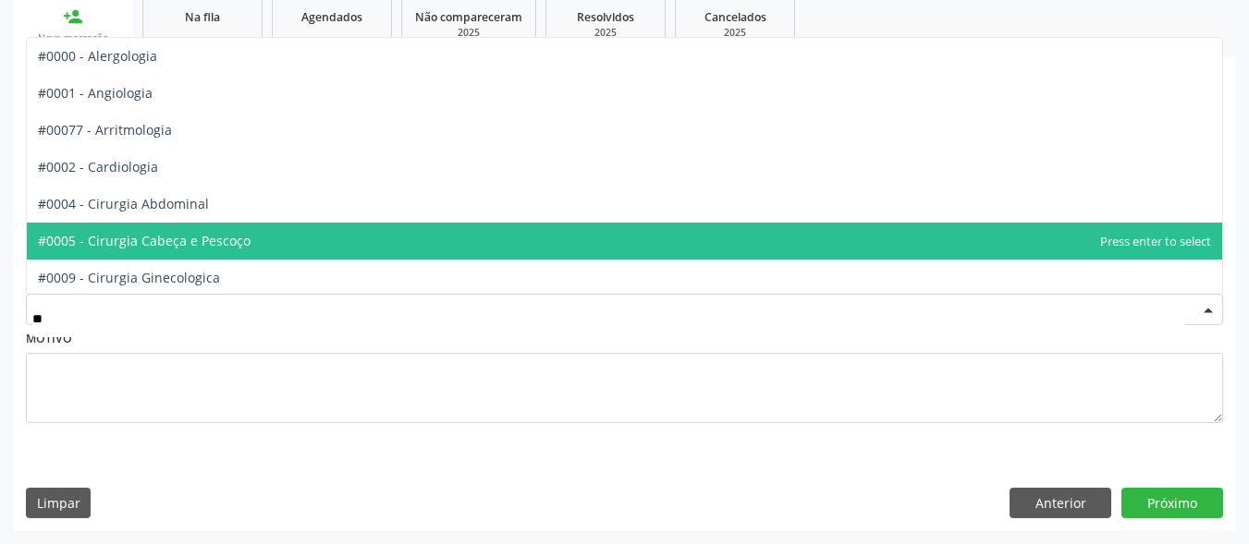
type input "***"
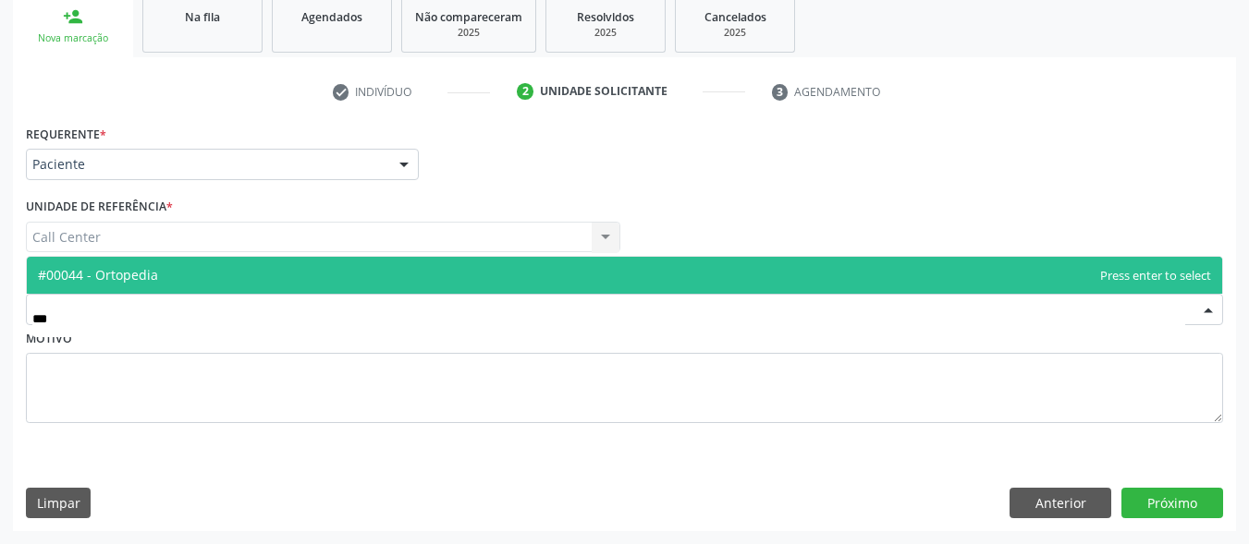
click at [281, 286] on span "#00044 - Ortopedia" at bounding box center [624, 275] width 1195 height 37
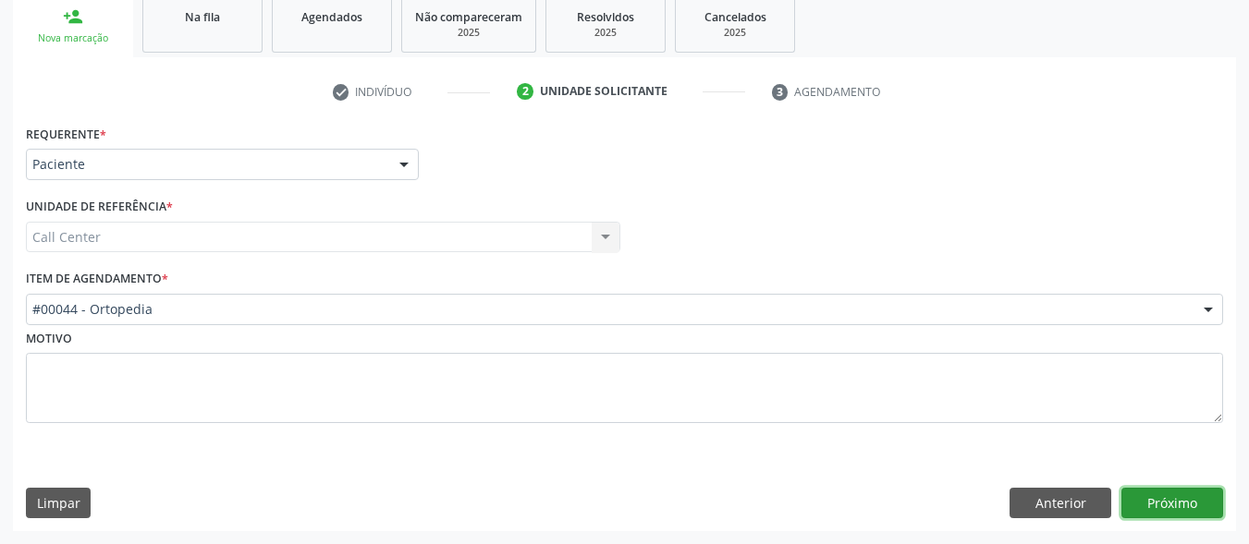
click at [1176, 496] on button "Próximo" at bounding box center [1172, 503] width 102 height 31
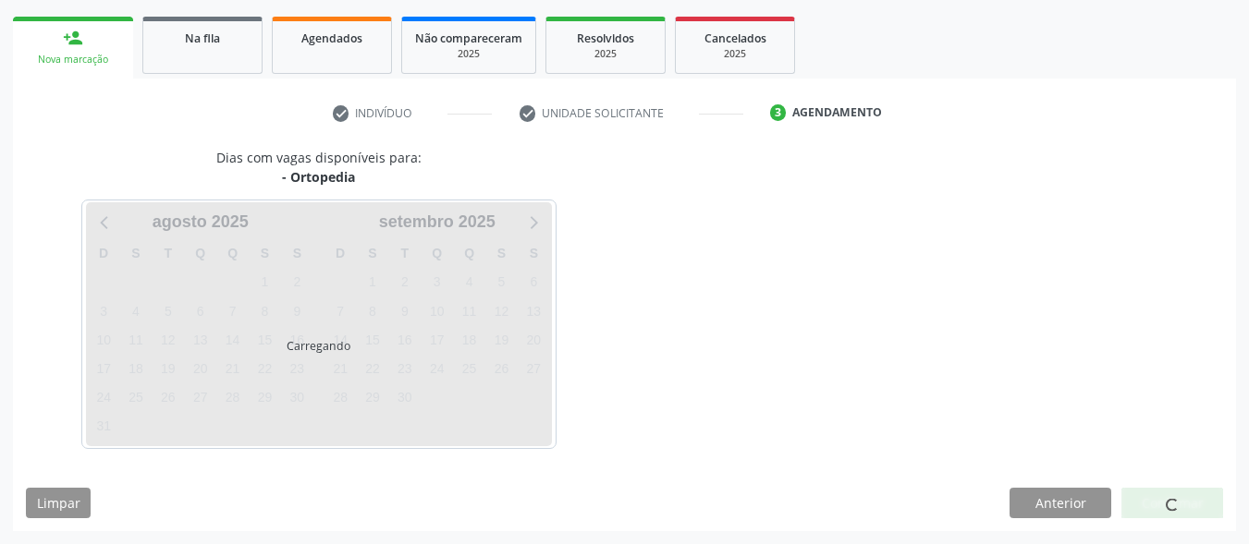
scroll to position [260, 0]
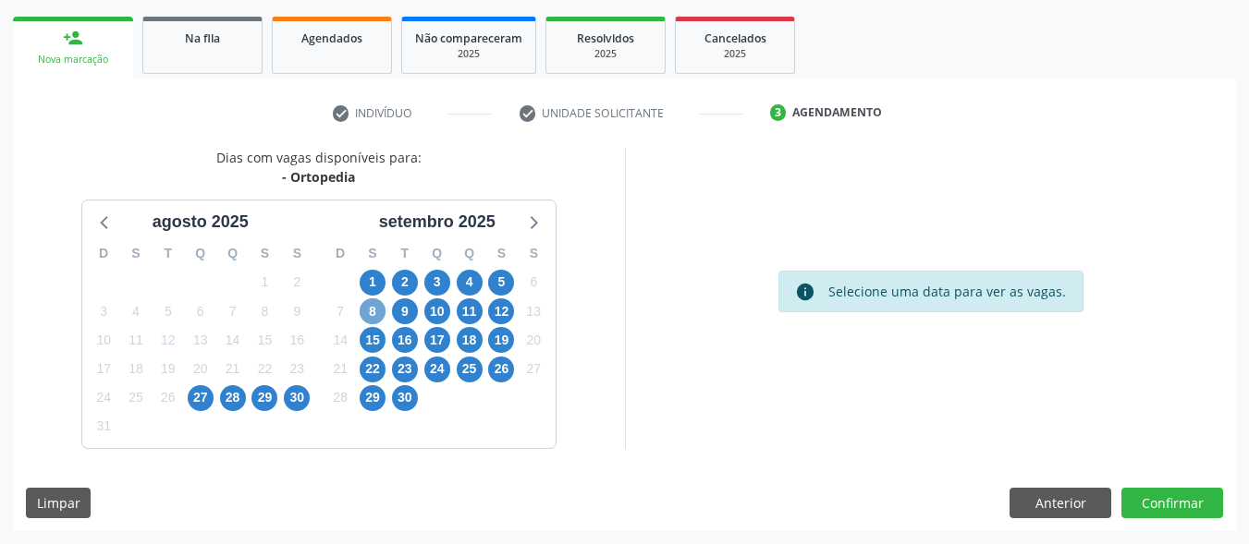
click at [373, 312] on span "8" at bounding box center [373, 312] width 26 height 26
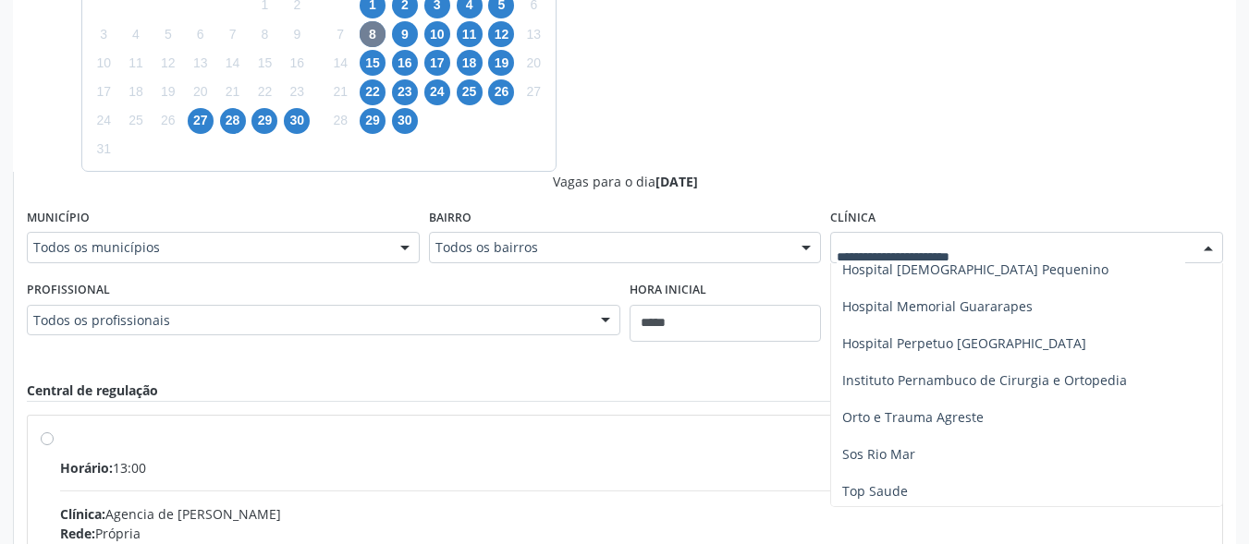
scroll to position [127, 0]
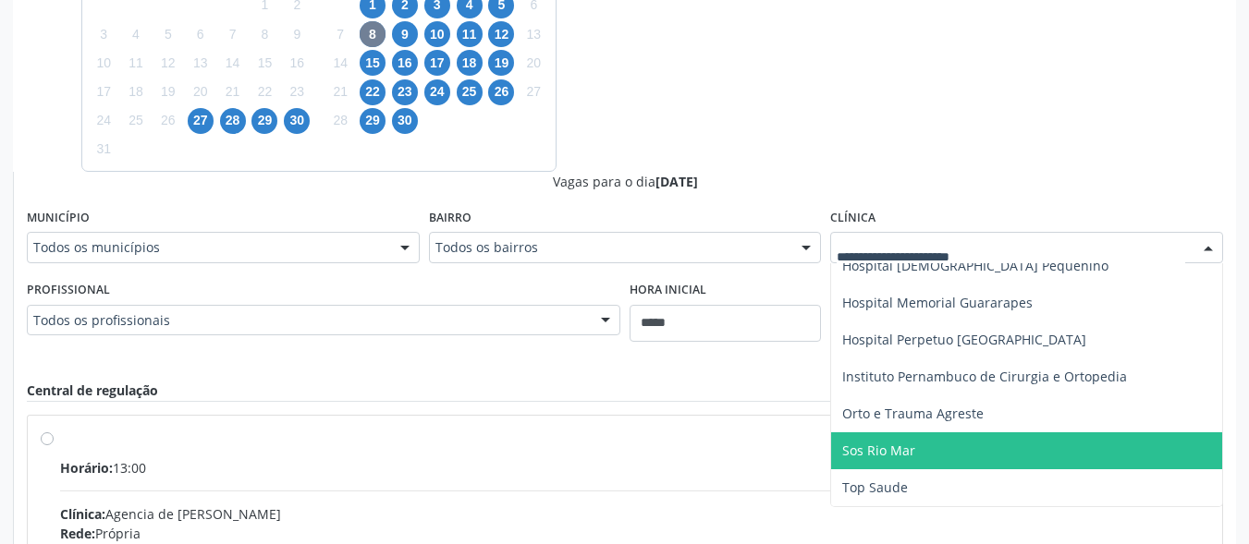
click at [944, 446] on span "Sos Rio Mar" at bounding box center [1026, 451] width 391 height 37
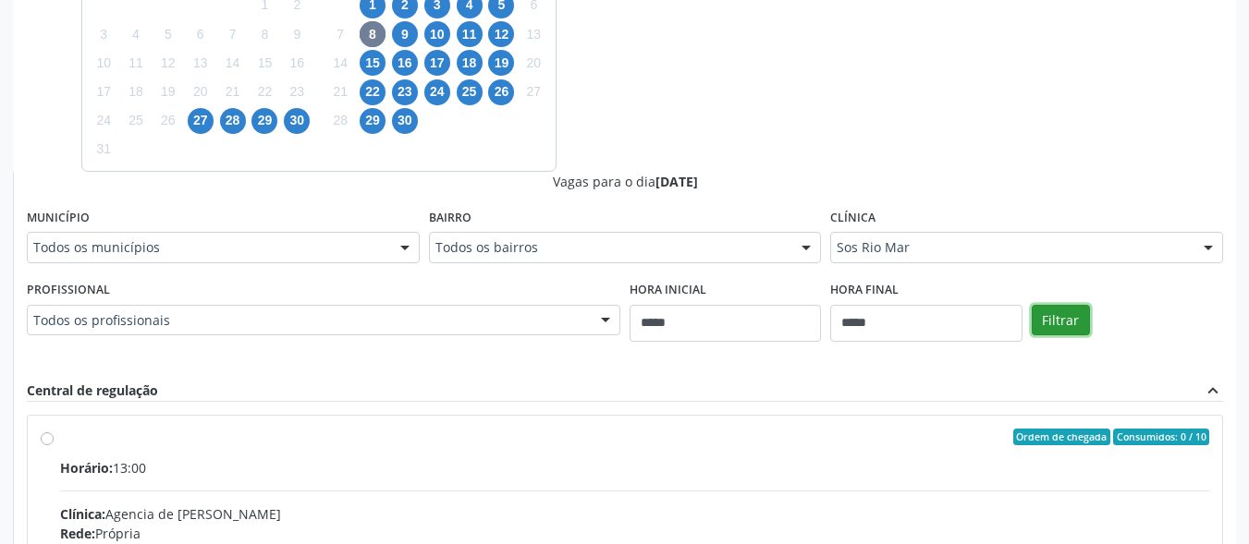
click at [1058, 305] on button "Filtrar" at bounding box center [1061, 320] width 58 height 31
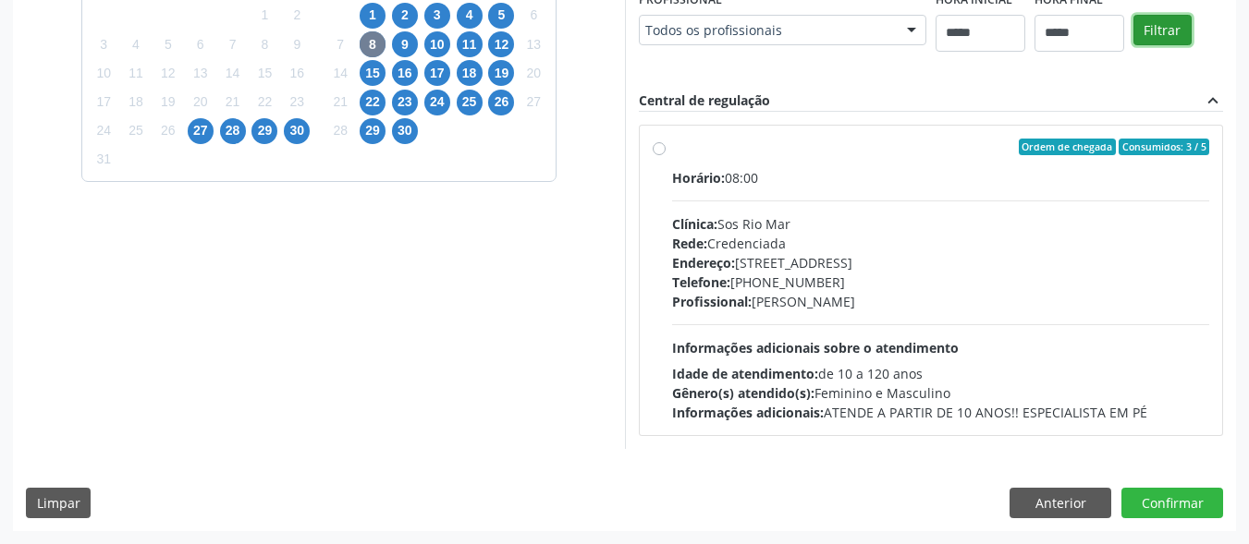
click at [1133, 46] on button "Filtrar" at bounding box center [1162, 30] width 58 height 31
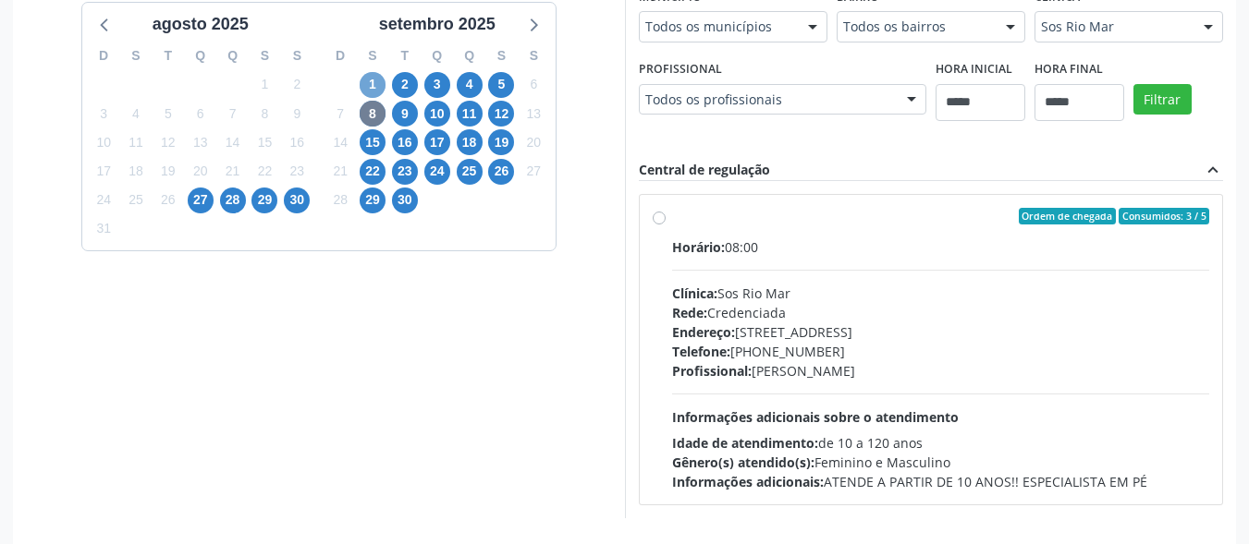
click at [374, 78] on span "1" at bounding box center [373, 85] width 26 height 26
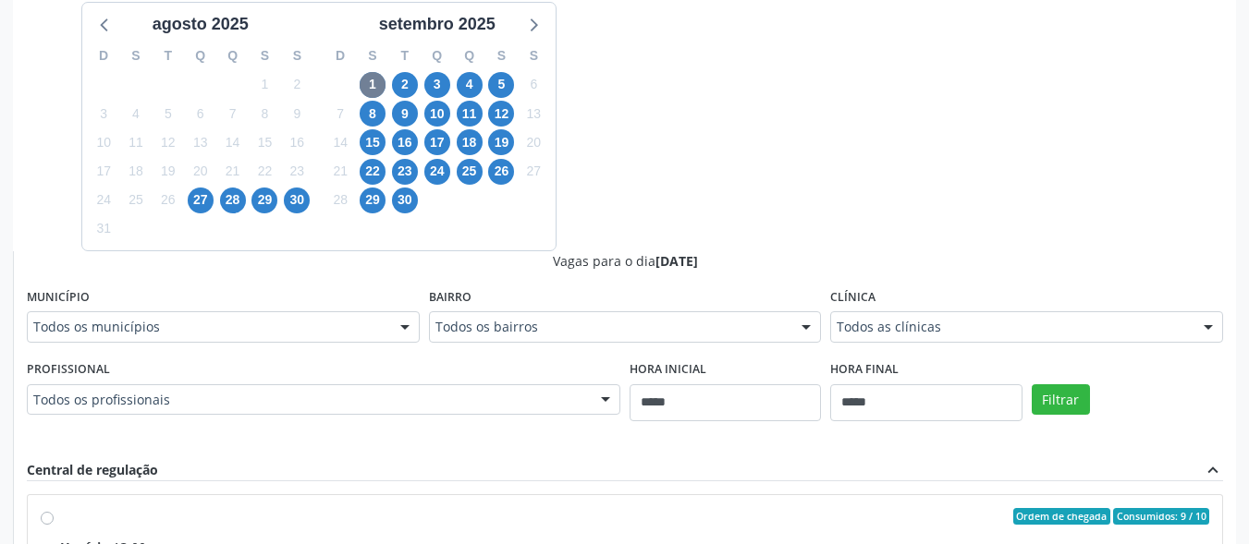
click at [1014, 316] on div "Todos as clínicas" at bounding box center [1026, 327] width 393 height 31
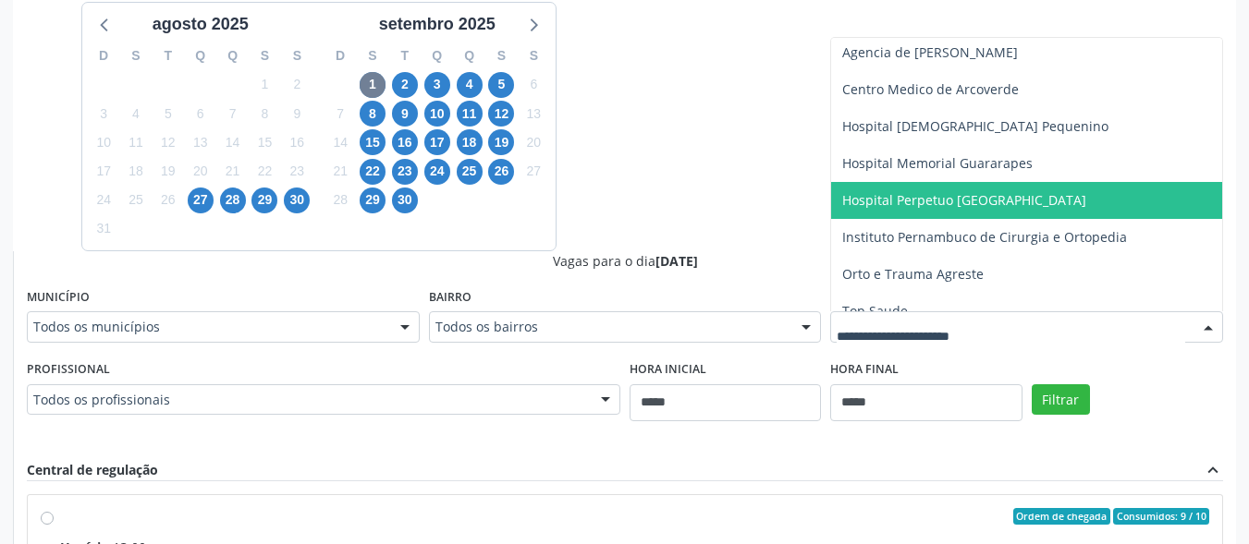
scroll to position [59, 0]
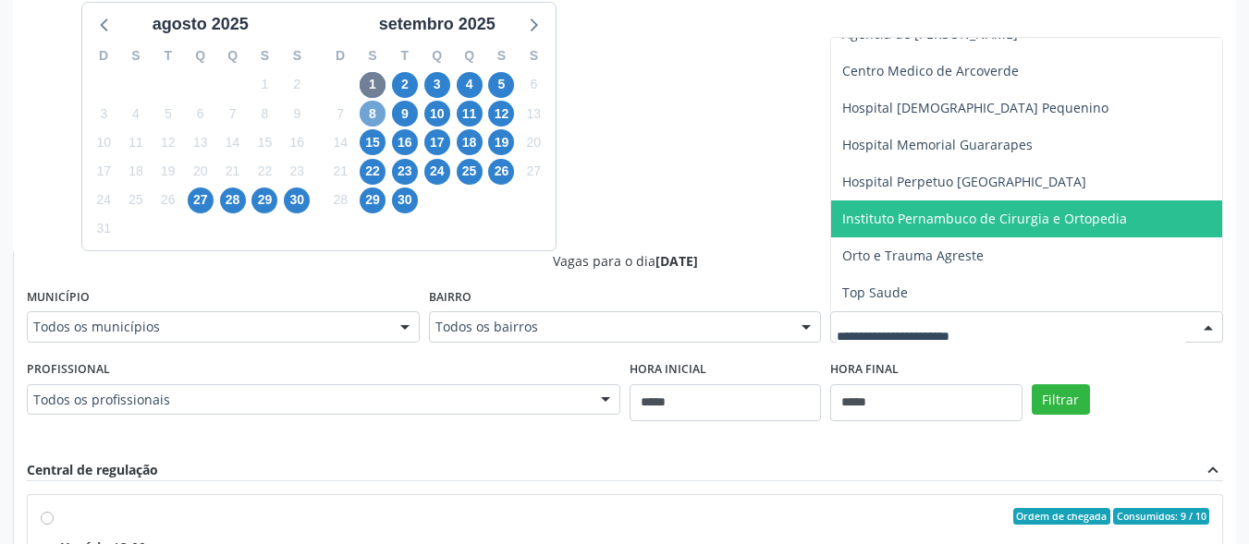
click at [377, 109] on span "8" at bounding box center [373, 114] width 26 height 26
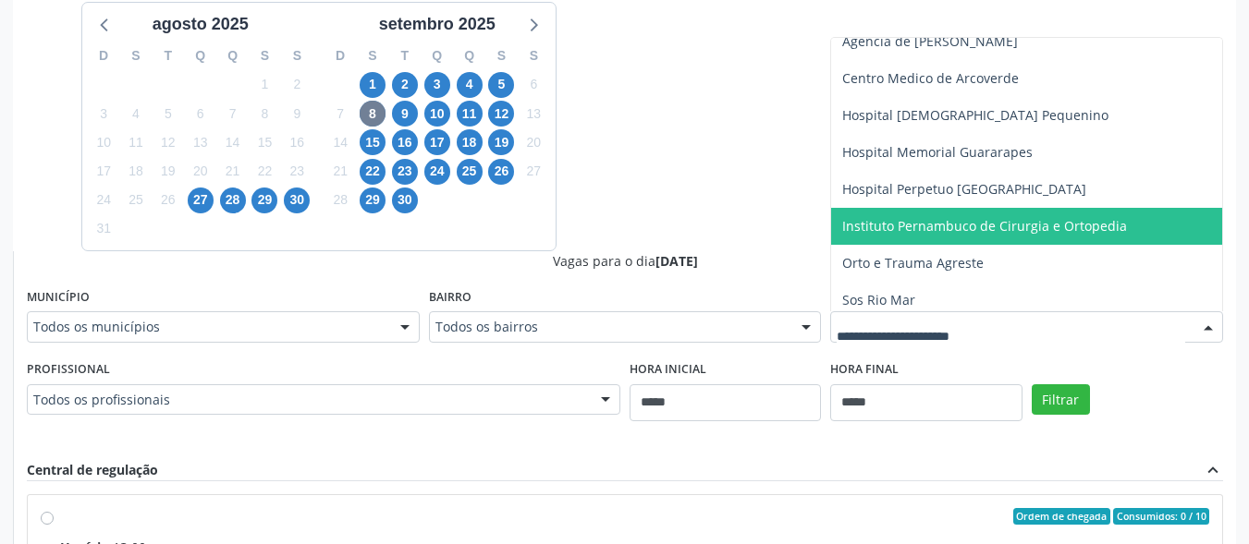
scroll to position [96, 0]
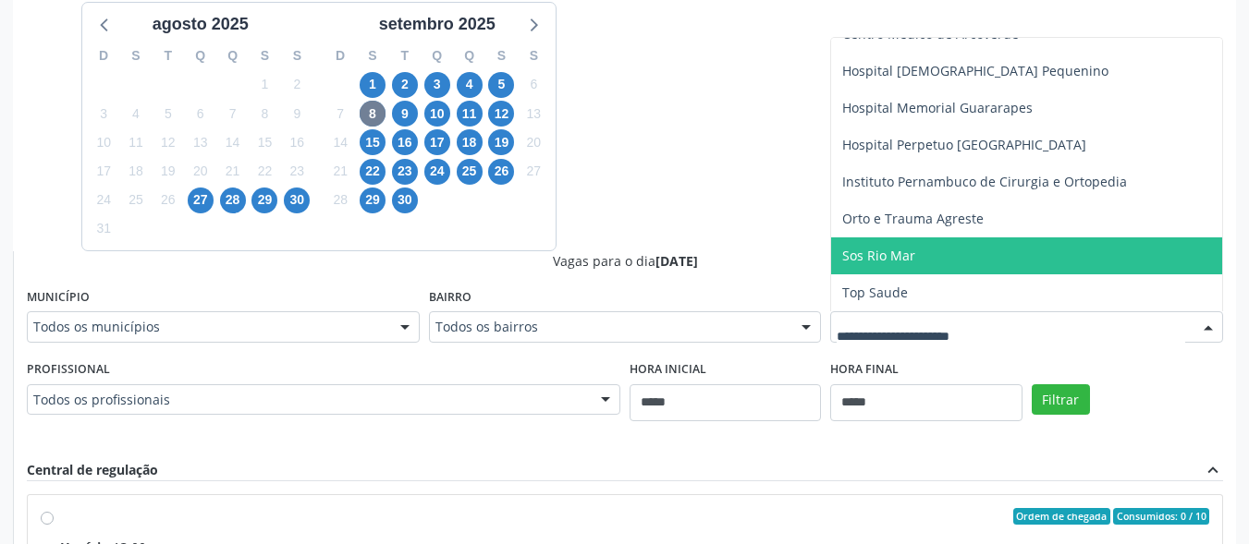
drag, startPoint x: 910, startPoint y: 257, endPoint x: 975, endPoint y: 349, distance: 113.4
click at [911, 257] on span "Sos Rio Mar" at bounding box center [878, 256] width 73 height 18
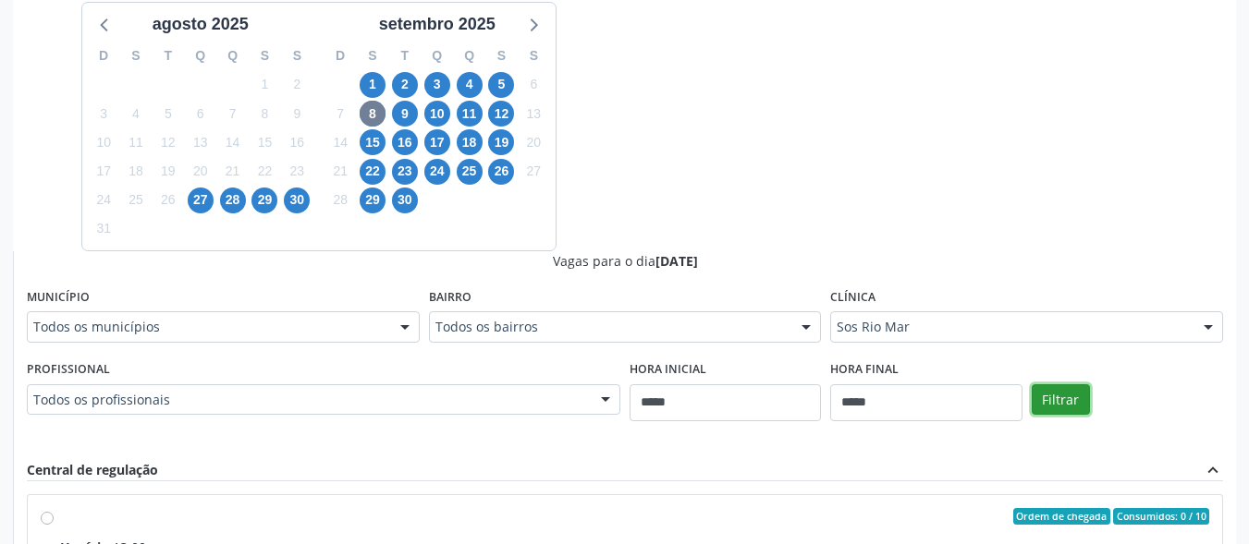
click at [1052, 392] on button "Filtrar" at bounding box center [1061, 400] width 58 height 31
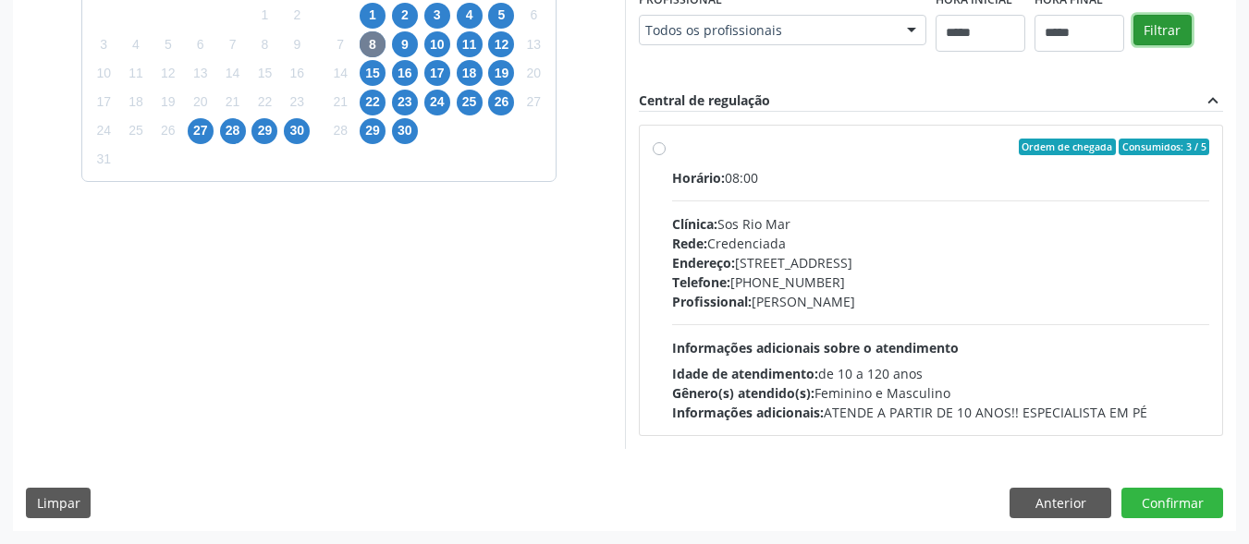
scroll to position [827, 0]
click at [672, 145] on label "Ordem de chegada Consumidos: 3 / 5 Horário: 08:00 Clínica: Sos Rio Mar Rede: Cr…" at bounding box center [941, 281] width 538 height 284
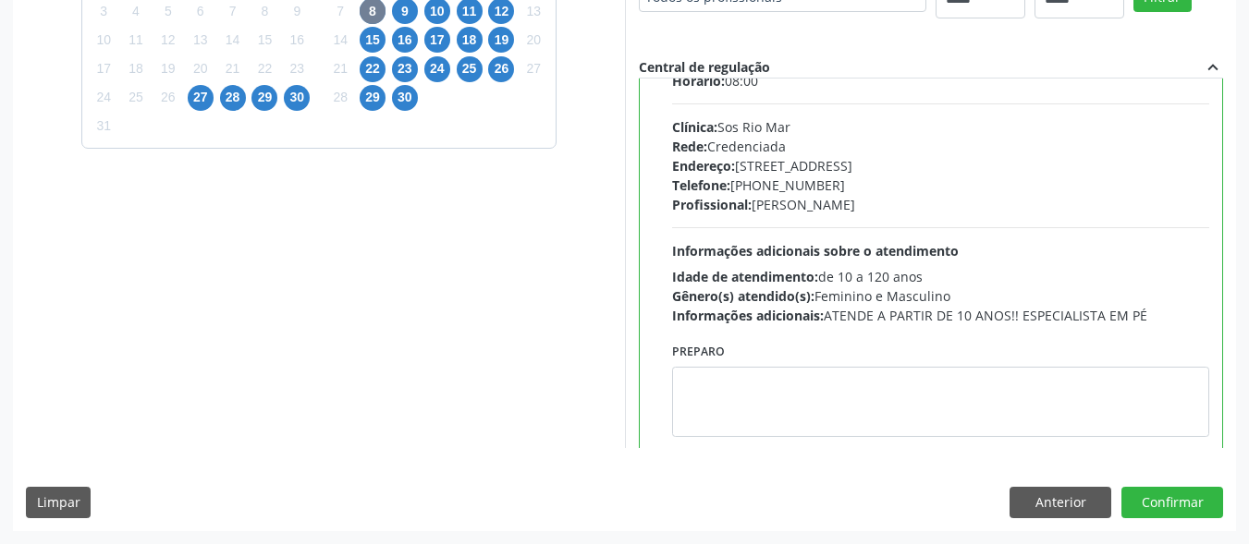
scroll to position [92, 0]
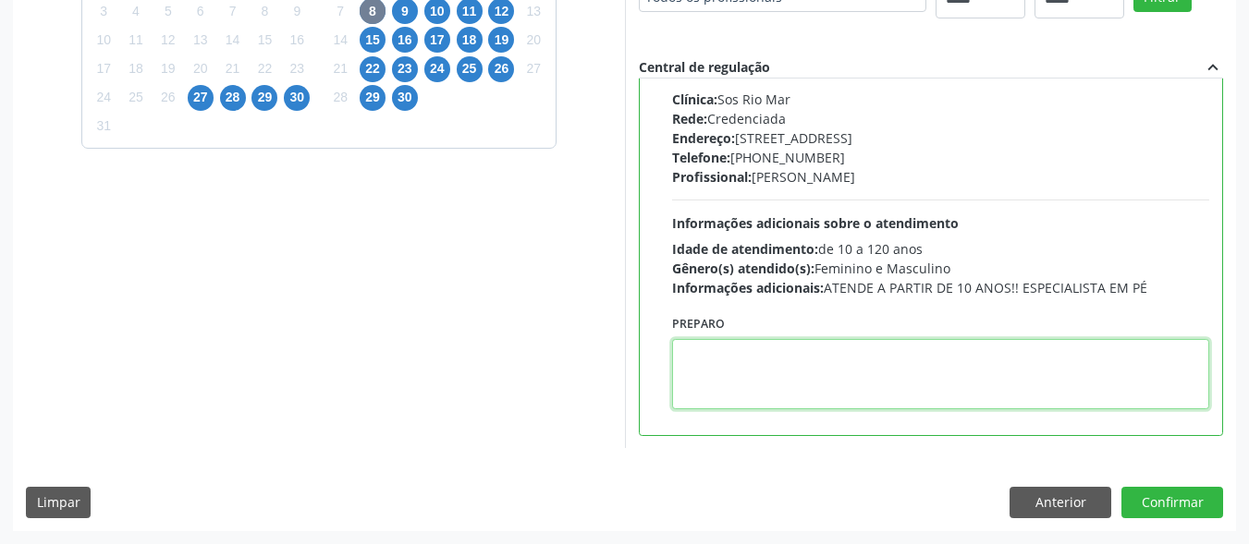
click at [672, 410] on textarea at bounding box center [941, 374] width 538 height 70
paste textarea "**********"
type textarea "**********"
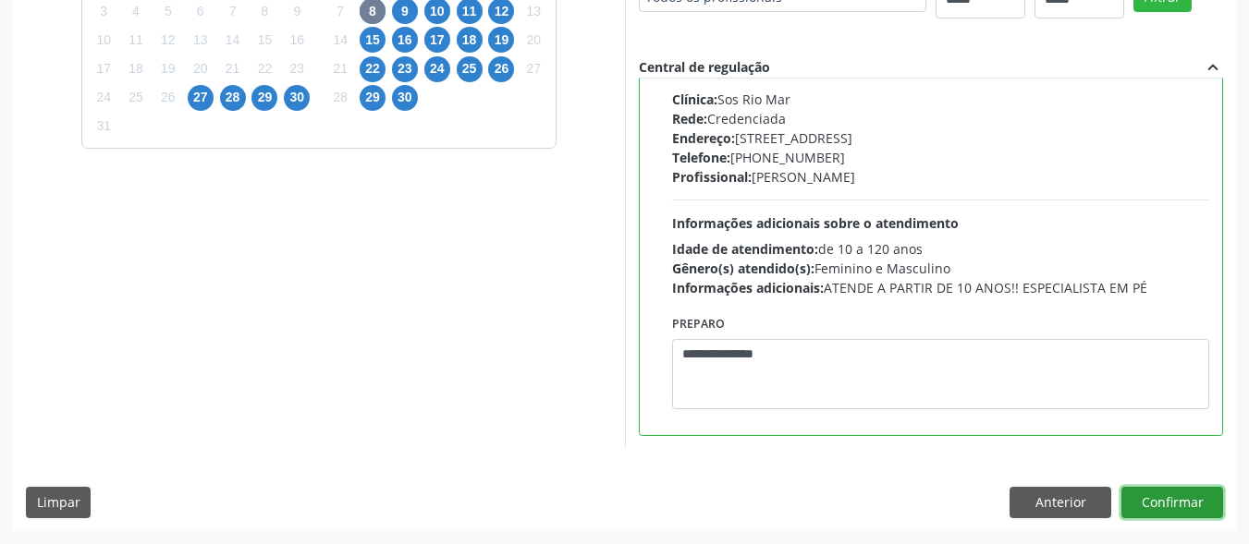
click at [1172, 505] on button "Confirmar" at bounding box center [1172, 502] width 102 height 31
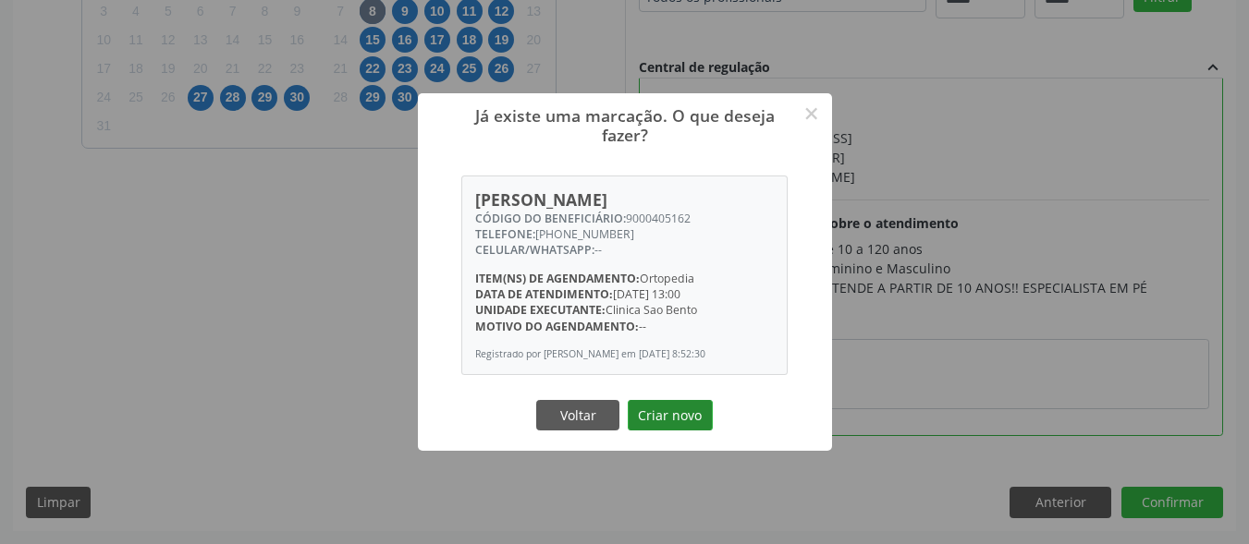
click at [691, 429] on button "Criar novo" at bounding box center [670, 415] width 85 height 31
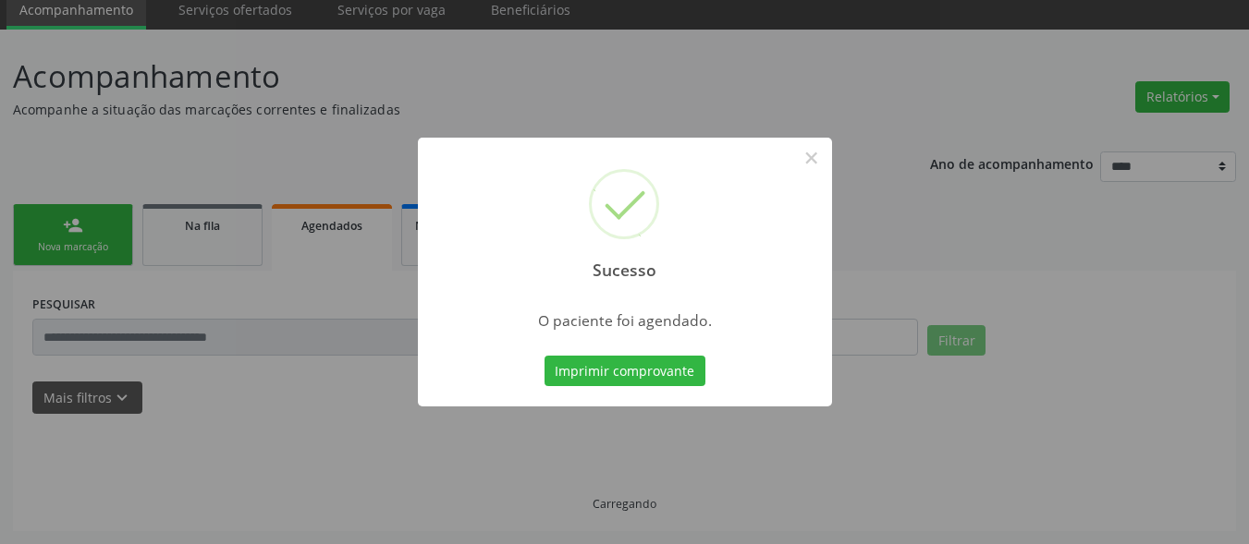
scroll to position [72, 0]
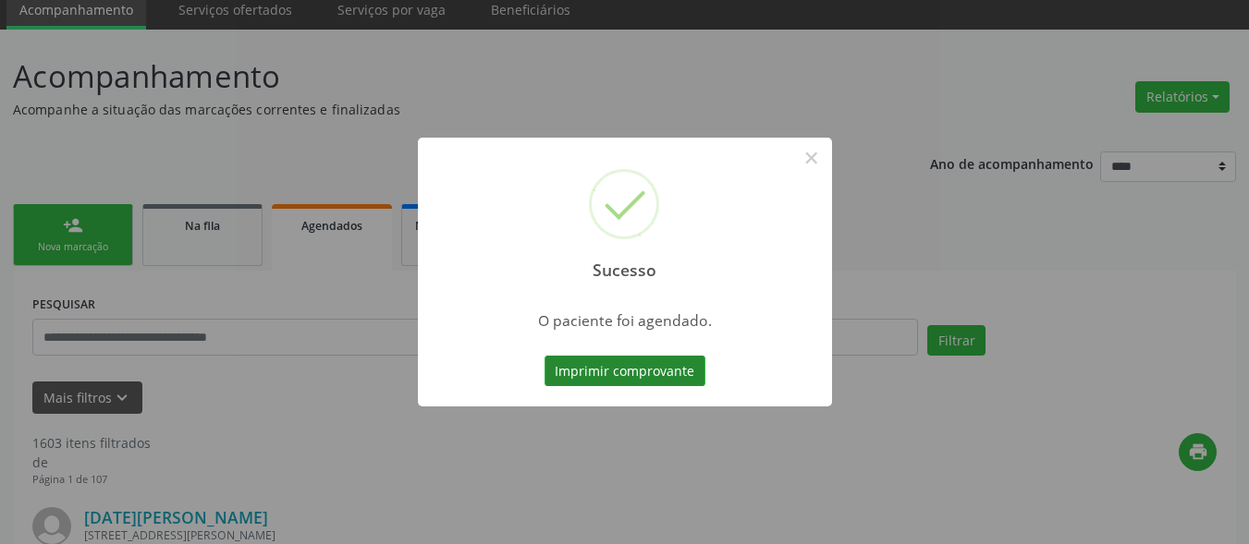
click at [664, 368] on button "Imprimir comprovante" at bounding box center [624, 371] width 161 height 31
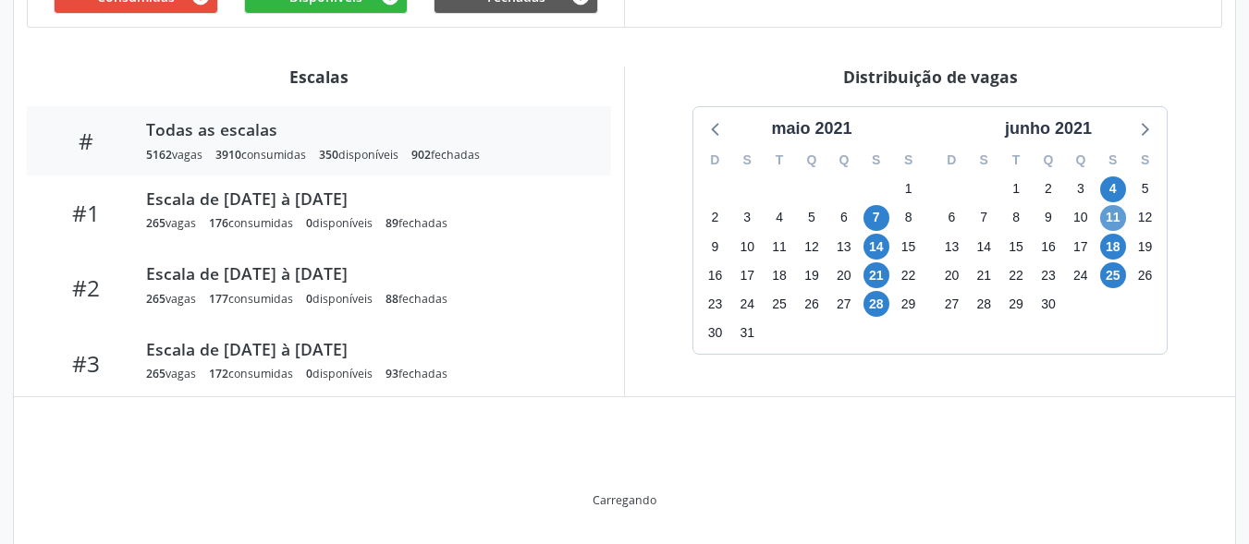
scroll to position [531, 0]
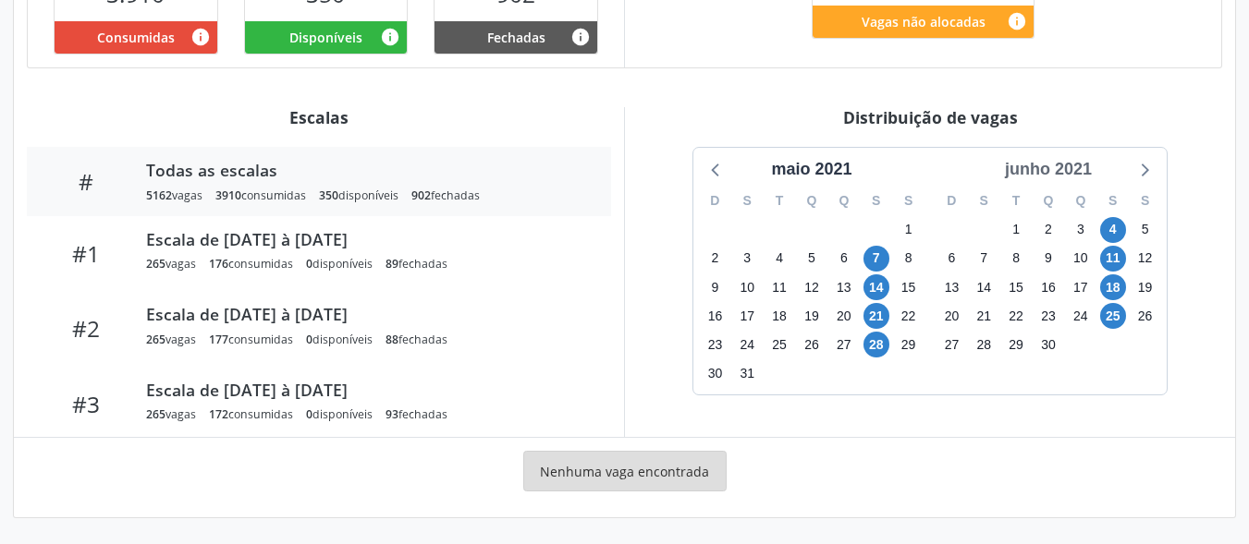
click at [1083, 172] on div "junho 2021" at bounding box center [1048, 169] width 102 height 25
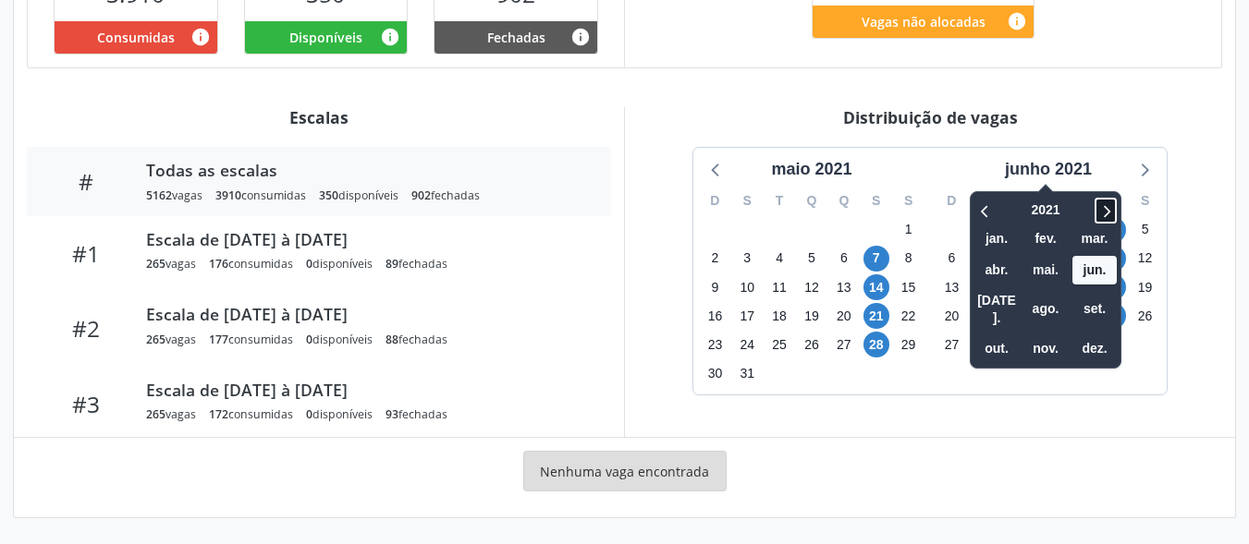
click at [1105, 211] on icon at bounding box center [1105, 211] width 18 height 22
click at [1102, 216] on icon at bounding box center [1105, 211] width 18 height 22
click at [1105, 208] on icon at bounding box center [1105, 211] width 18 height 22
click at [1097, 313] on span "set." at bounding box center [1094, 309] width 44 height 29
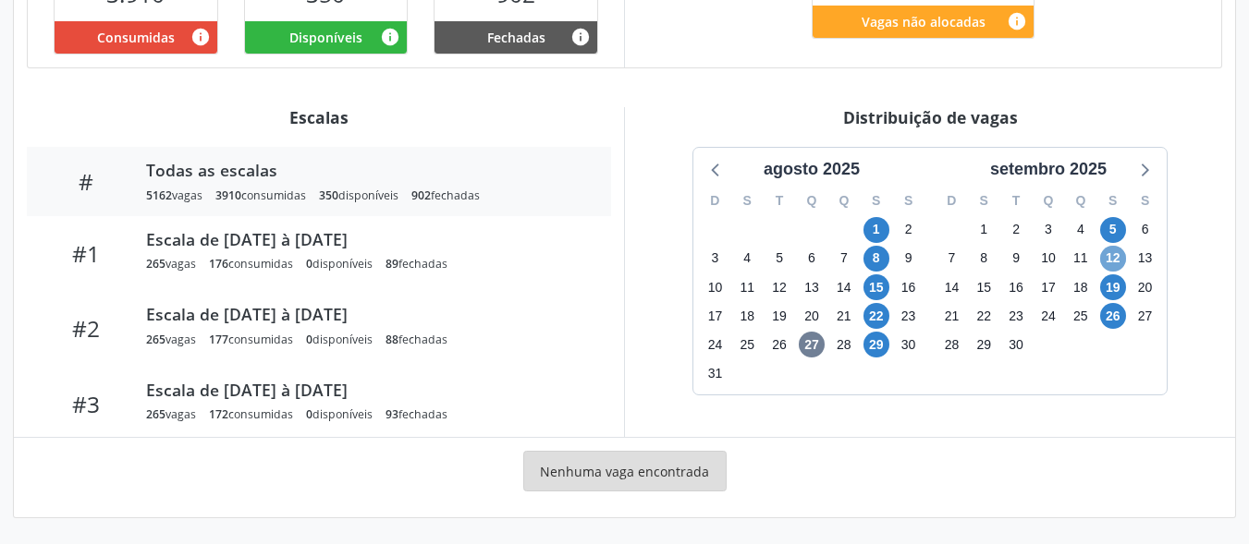
click at [1119, 267] on span "12" at bounding box center [1113, 259] width 26 height 26
click at [1118, 267] on span "12" at bounding box center [1113, 259] width 26 height 26
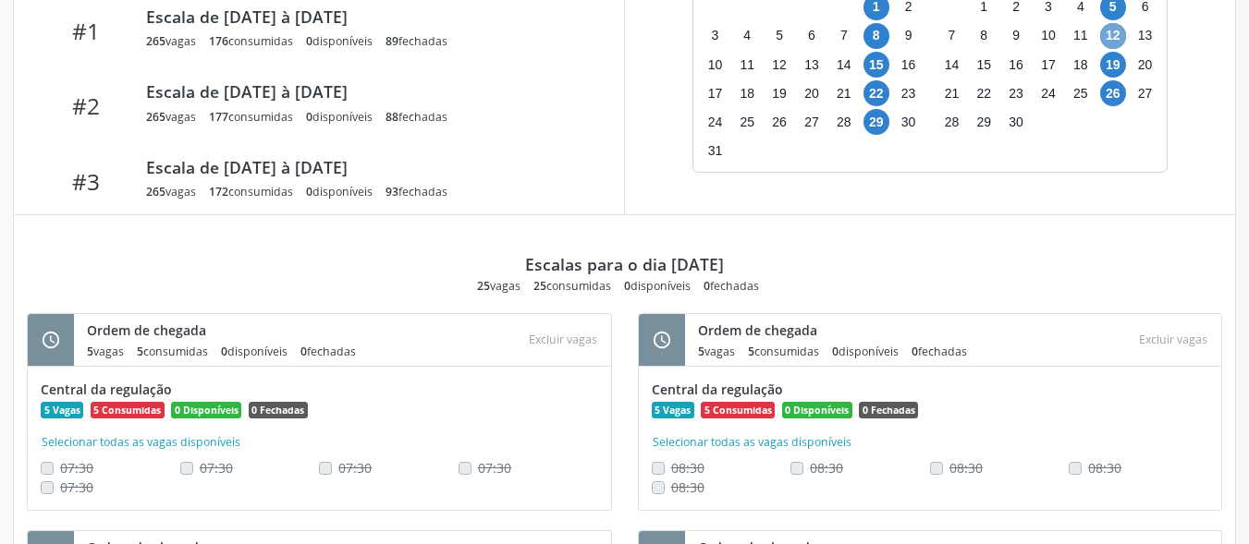
scroll to position [752, 0]
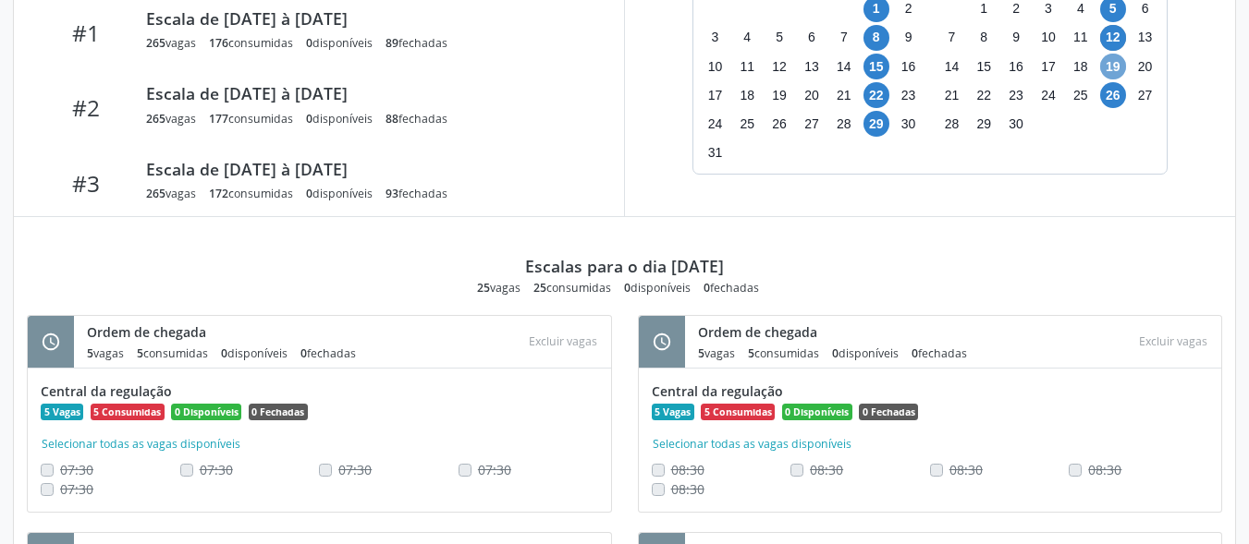
click at [1112, 74] on span "19" at bounding box center [1113, 67] width 26 height 26
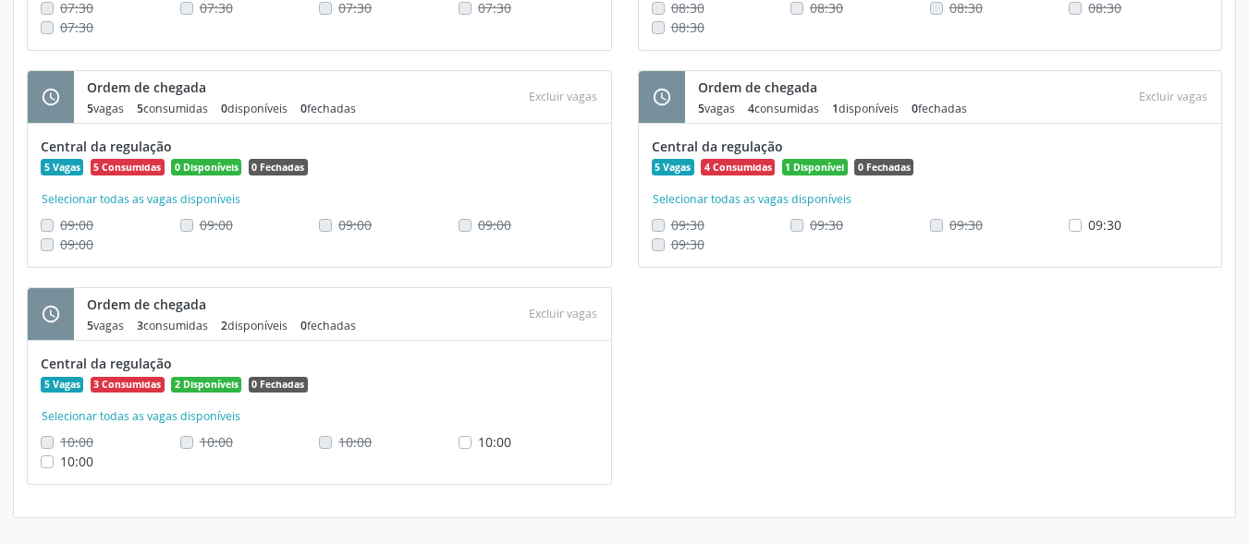
scroll to position [659, 0]
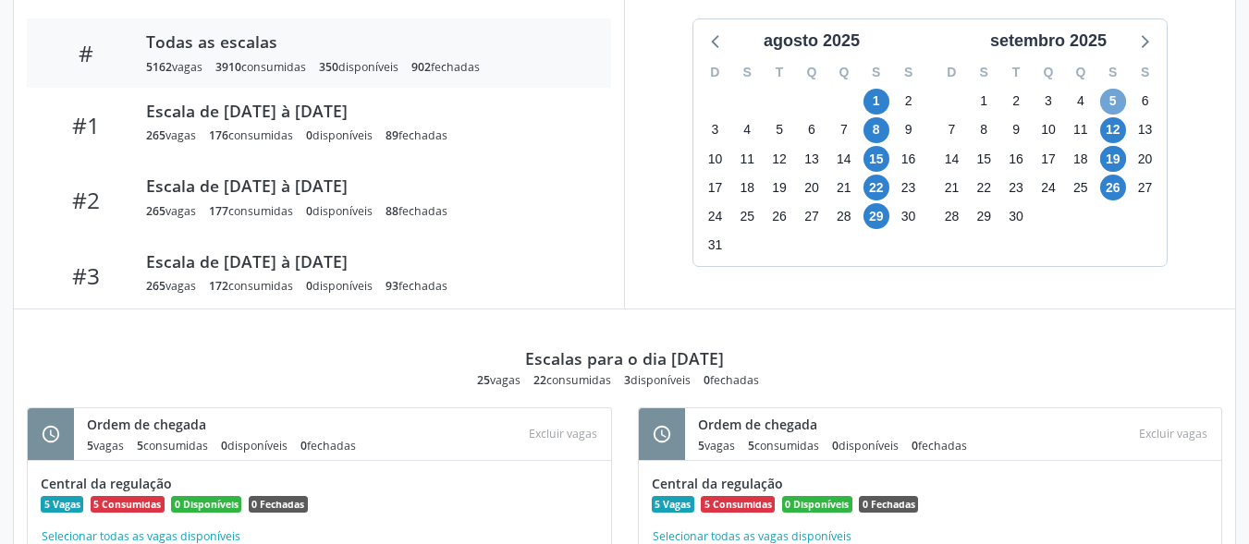
click at [1116, 96] on span "5" at bounding box center [1113, 102] width 26 height 26
drag, startPoint x: 1116, startPoint y: 96, endPoint x: 735, endPoint y: 205, distance: 396.2
click at [1117, 98] on span "5" at bounding box center [1113, 102] width 26 height 26
click at [1114, 130] on span "12" at bounding box center [1113, 130] width 26 height 26
click at [1108, 134] on span "12" at bounding box center [1113, 130] width 26 height 26
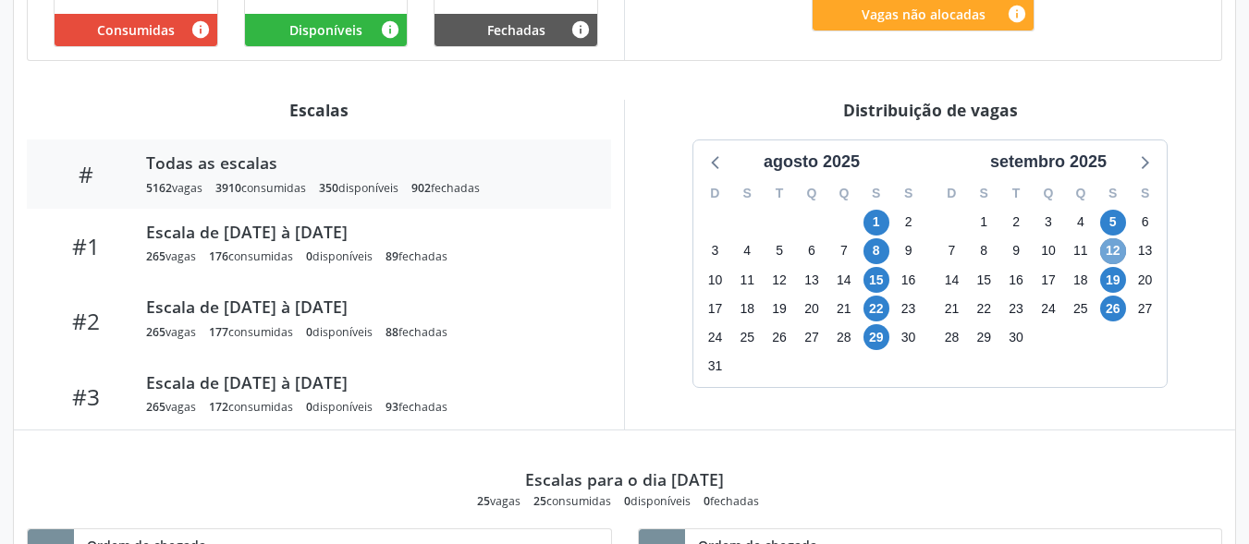
scroll to position [567, 0]
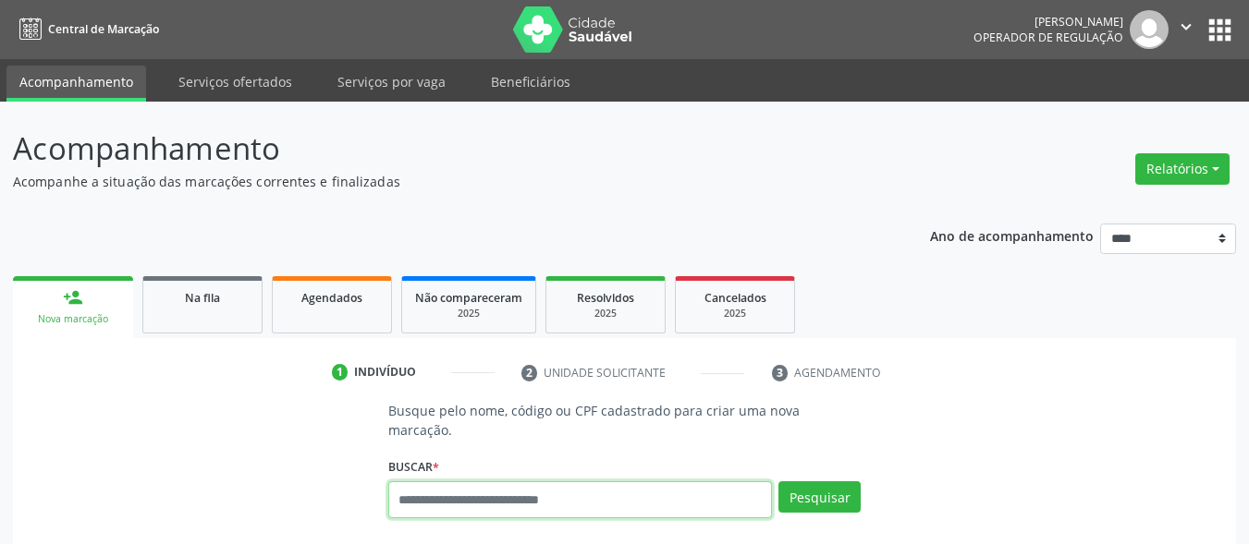
scroll to position [65, 0]
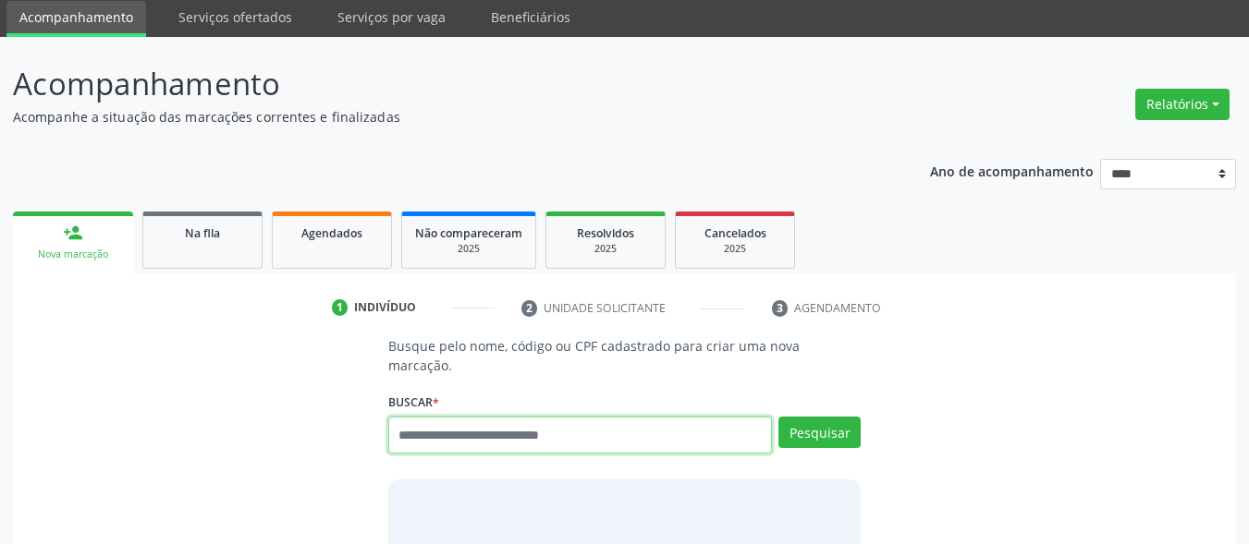
click at [529, 417] on input "text" at bounding box center [580, 435] width 385 height 37
type input "*"
type input "***"
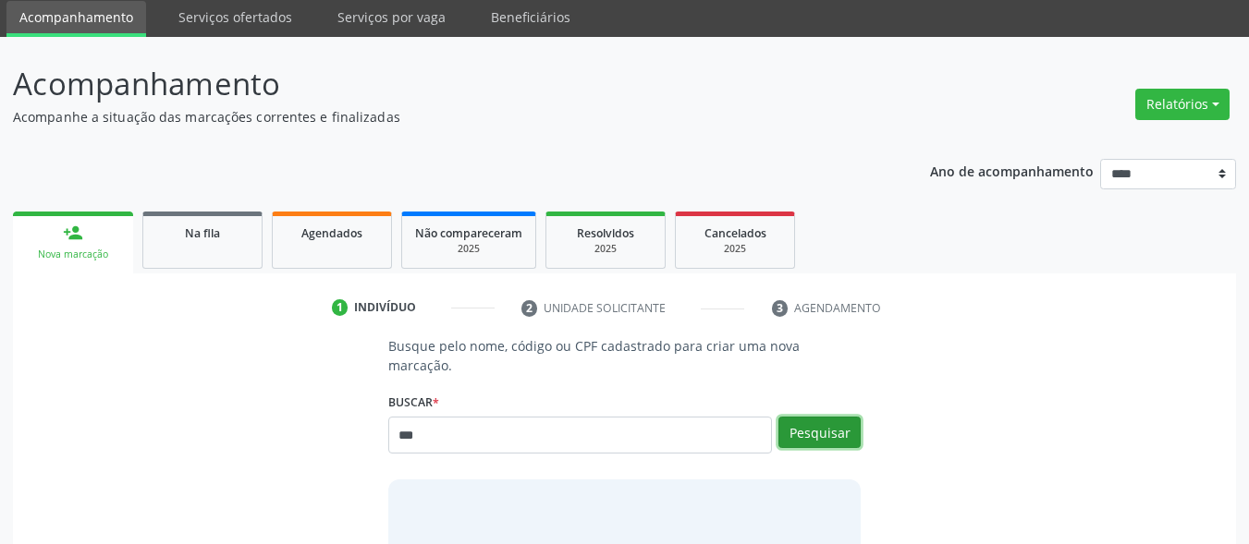
click at [812, 417] on button "Pesquisar" at bounding box center [819, 432] width 82 height 31
type input "***"
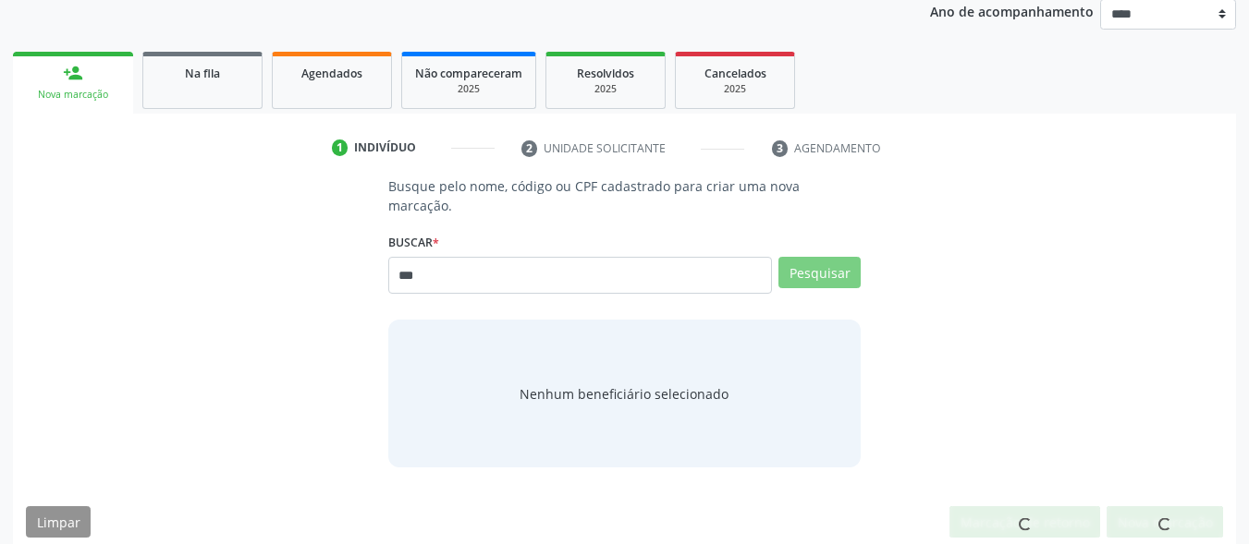
scroll to position [218, 0]
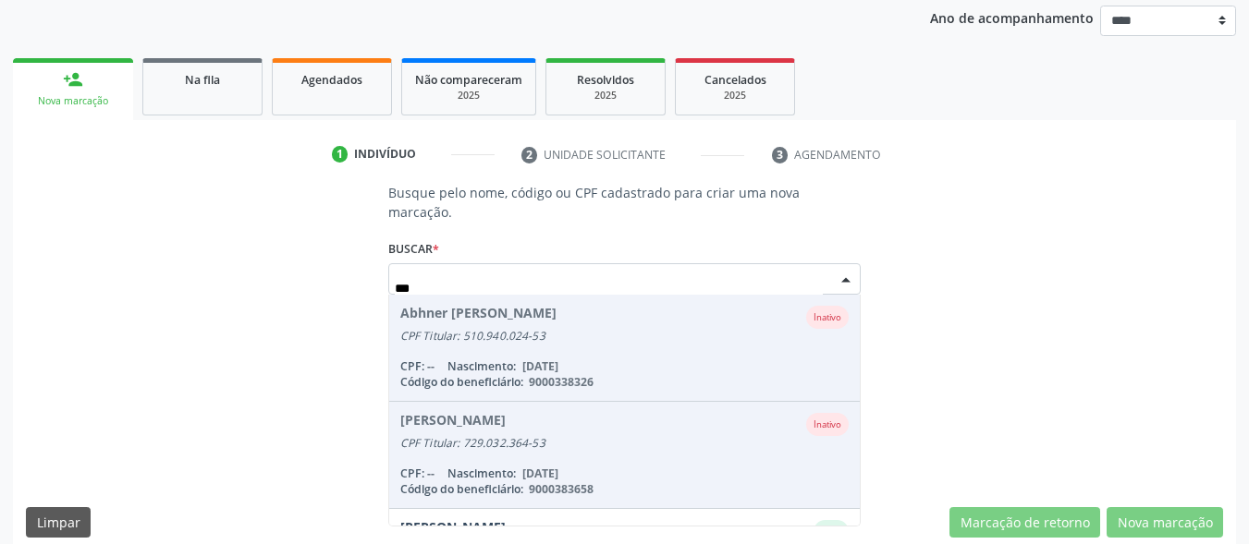
click at [576, 332] on li "Abhner Adriel Cristovao Silva Inativo CPF Titular: 510.940.024-53 CPF: -- Nasci…" at bounding box center [624, 348] width 471 height 107
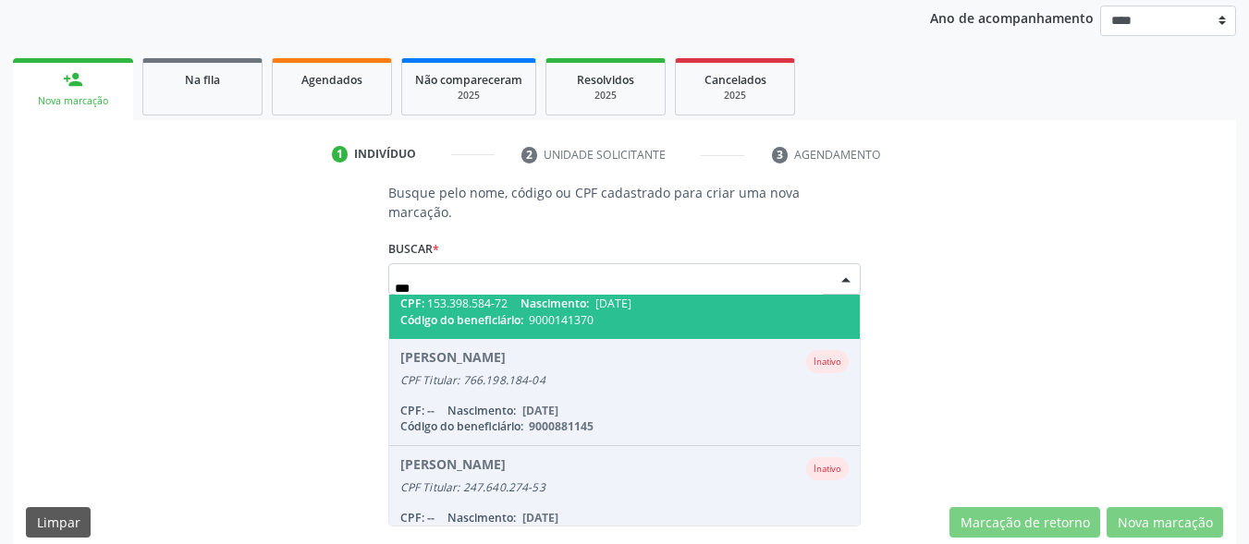
click at [558, 312] on span "9000141370" at bounding box center [561, 320] width 65 height 16
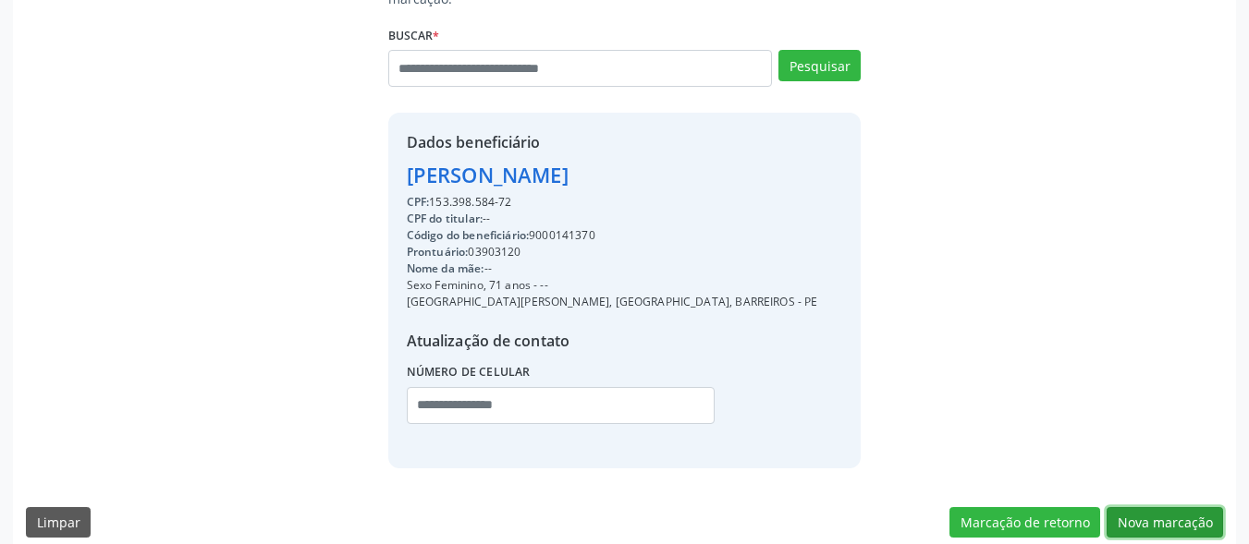
drag, startPoint x: 1144, startPoint y: 506, endPoint x: 999, endPoint y: 467, distance: 149.3
click at [1136, 508] on button "Nova marcação" at bounding box center [1165, 523] width 116 height 31
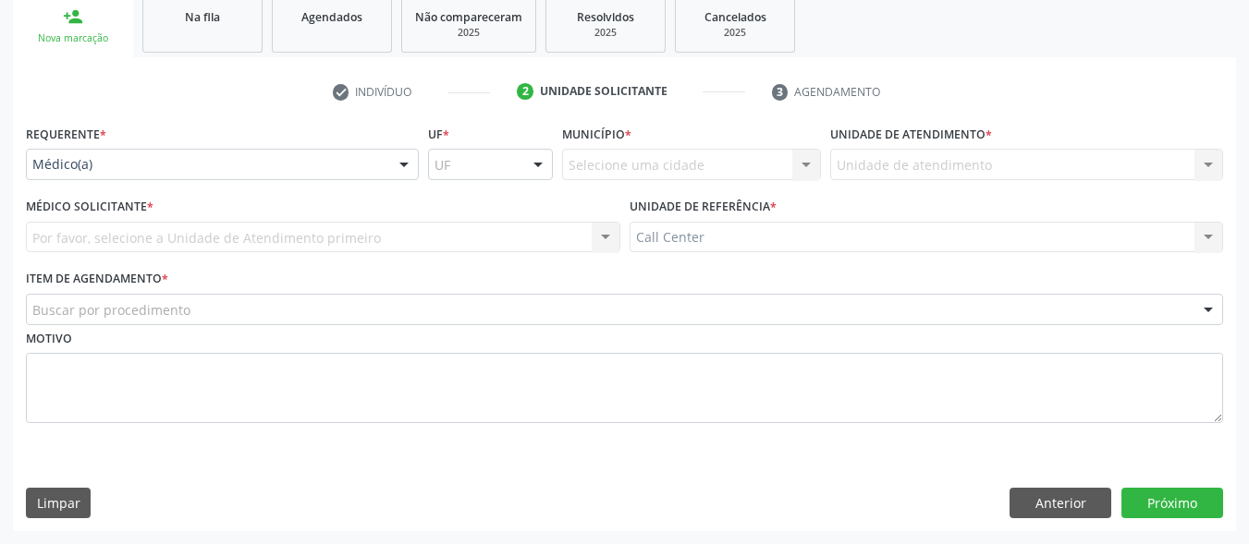
scroll to position [281, 0]
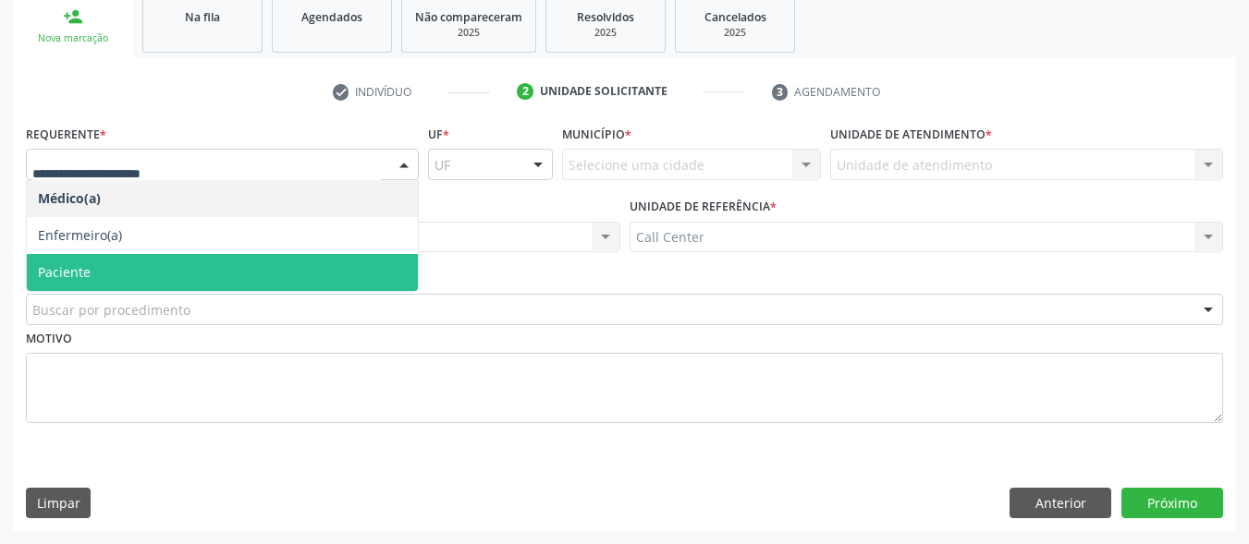
drag, startPoint x: 97, startPoint y: 270, endPoint x: 106, endPoint y: 300, distance: 31.9
click at [97, 274] on span "Paciente" at bounding box center [222, 272] width 391 height 37
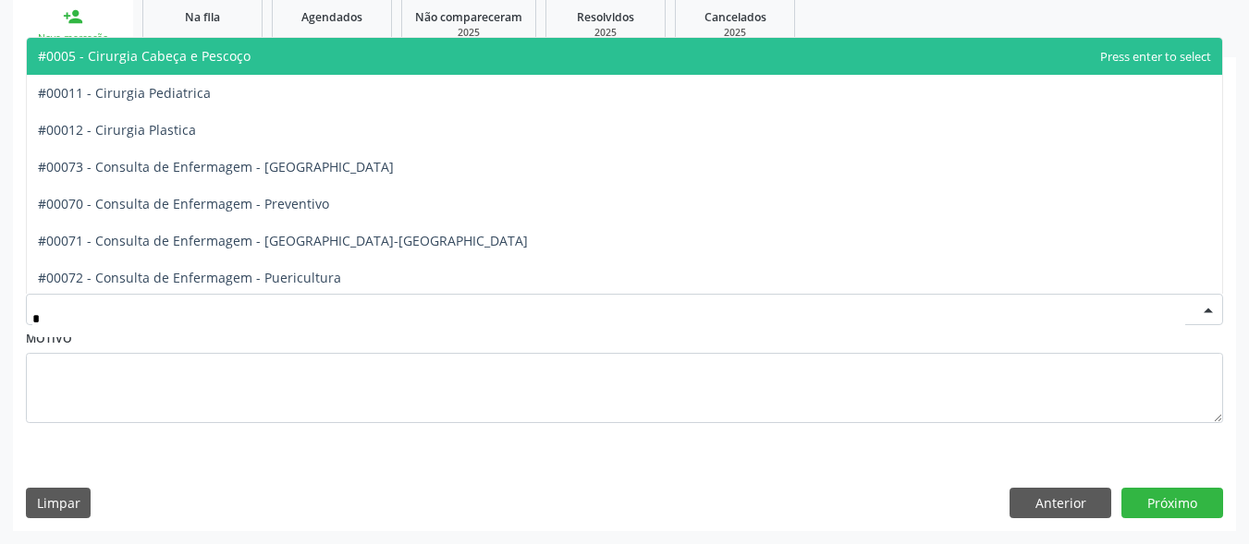
type input "**"
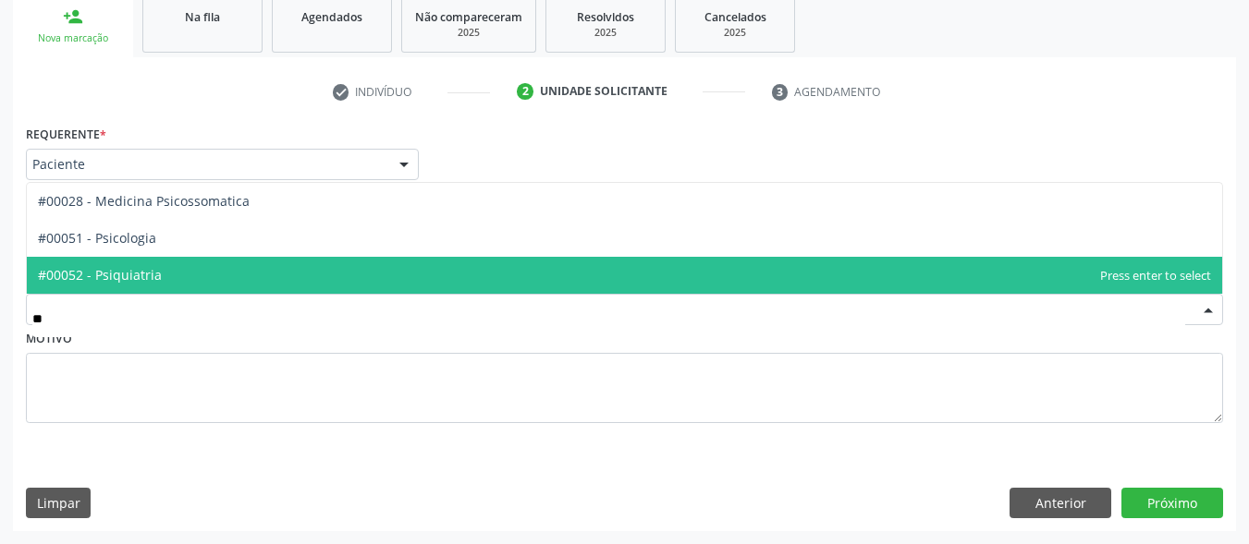
drag, startPoint x: 149, startPoint y: 281, endPoint x: 641, endPoint y: 321, distance: 493.4
click at [152, 281] on span "#00052 - Psiquiatria" at bounding box center [100, 275] width 124 height 18
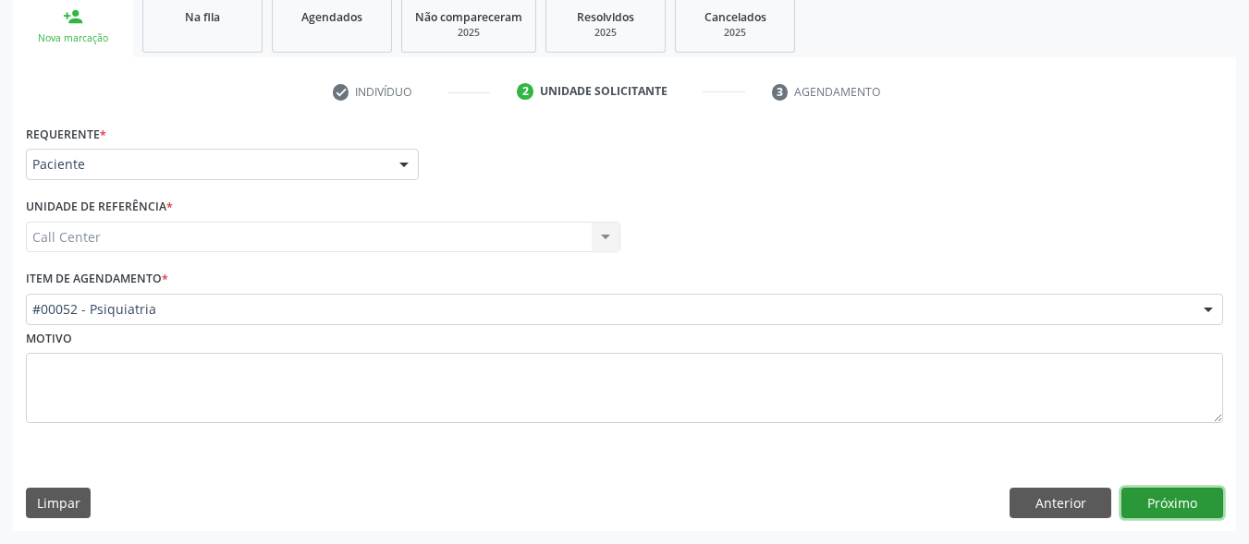
click at [1170, 504] on button "Próximo" at bounding box center [1172, 503] width 102 height 31
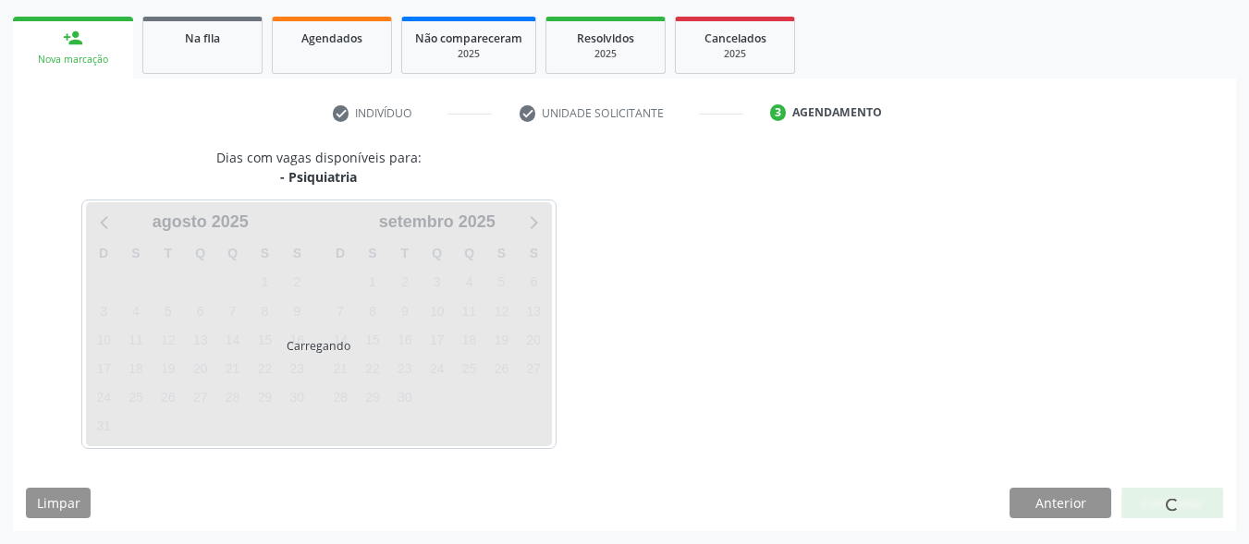
scroll to position [260, 0]
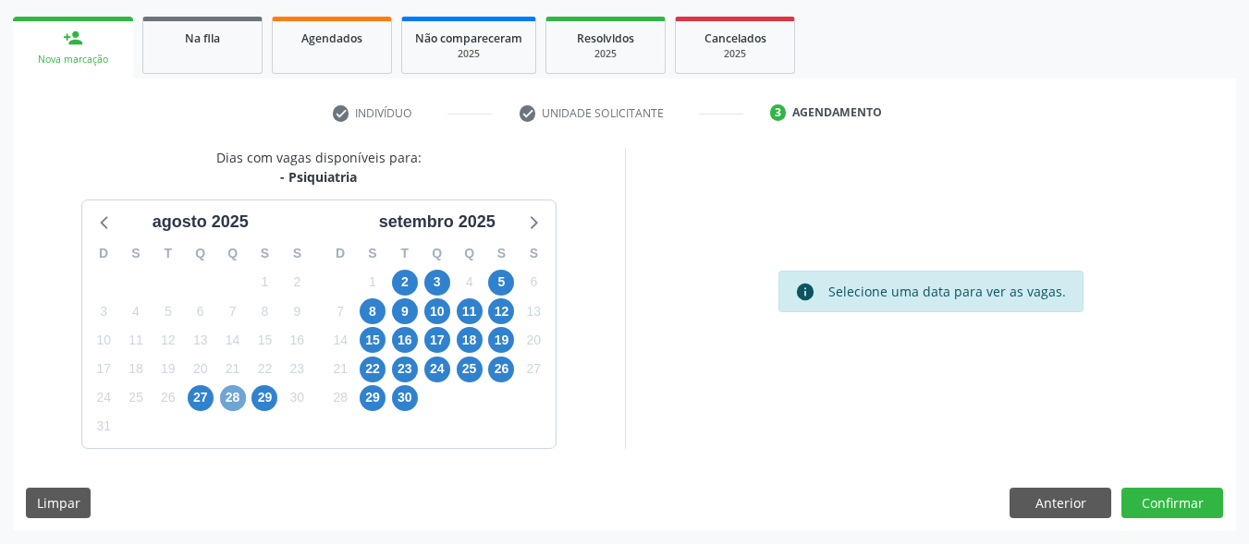
click at [240, 397] on span "28" at bounding box center [233, 398] width 26 height 26
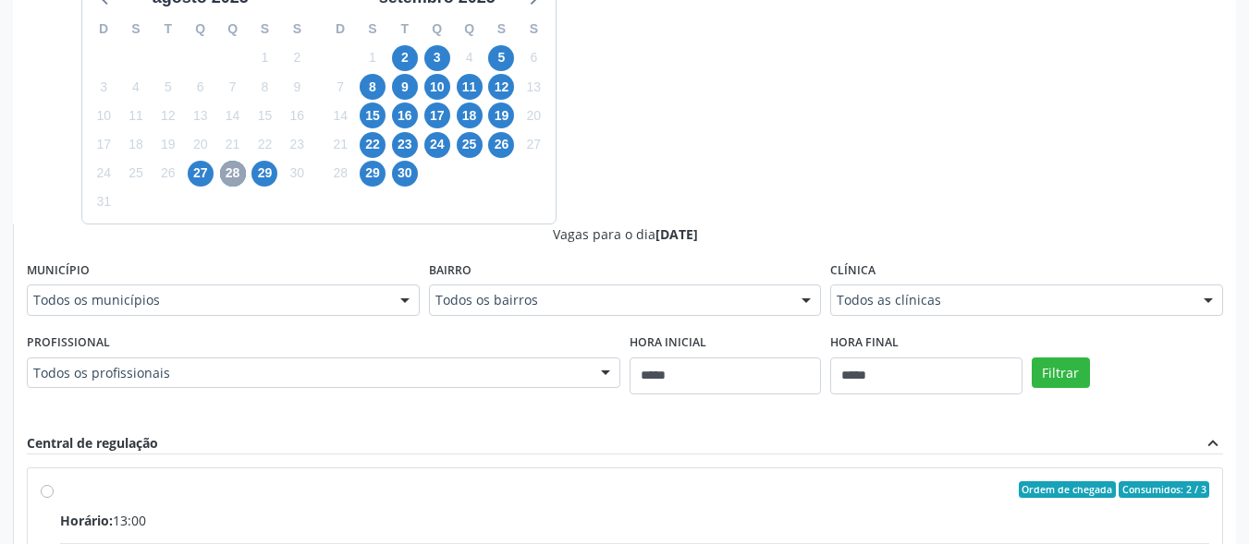
scroll to position [537, 0]
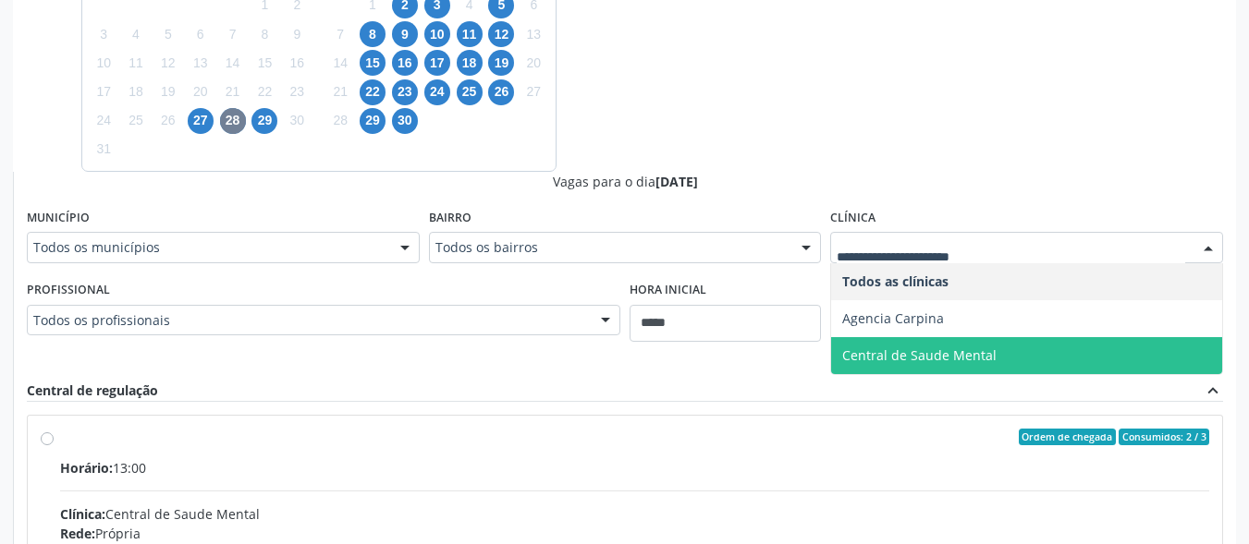
drag, startPoint x: 944, startPoint y: 354, endPoint x: 957, endPoint y: 355, distance: 13.0
click at [949, 354] on span "Central de Saude Mental" at bounding box center [919, 356] width 154 height 18
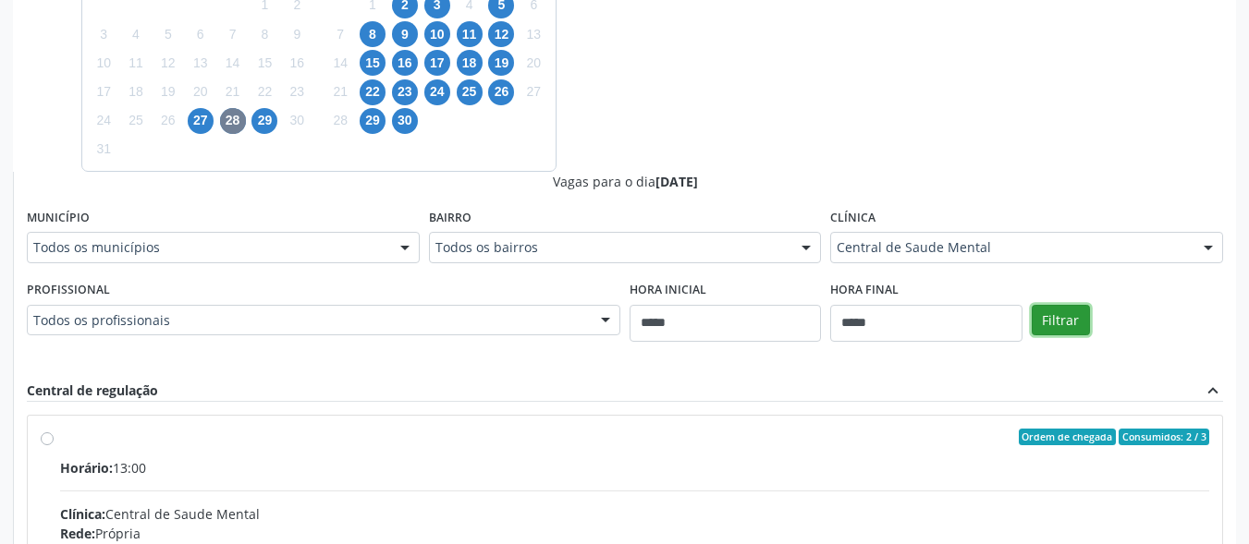
click at [1052, 318] on button "Filtrar" at bounding box center [1061, 320] width 58 height 31
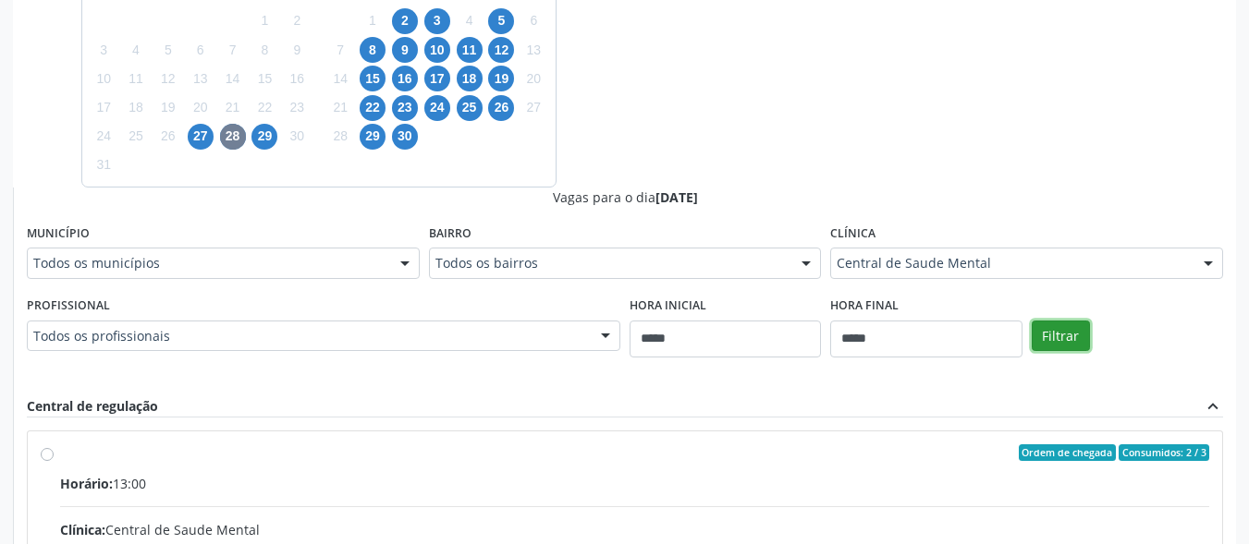
scroll to position [458, 0]
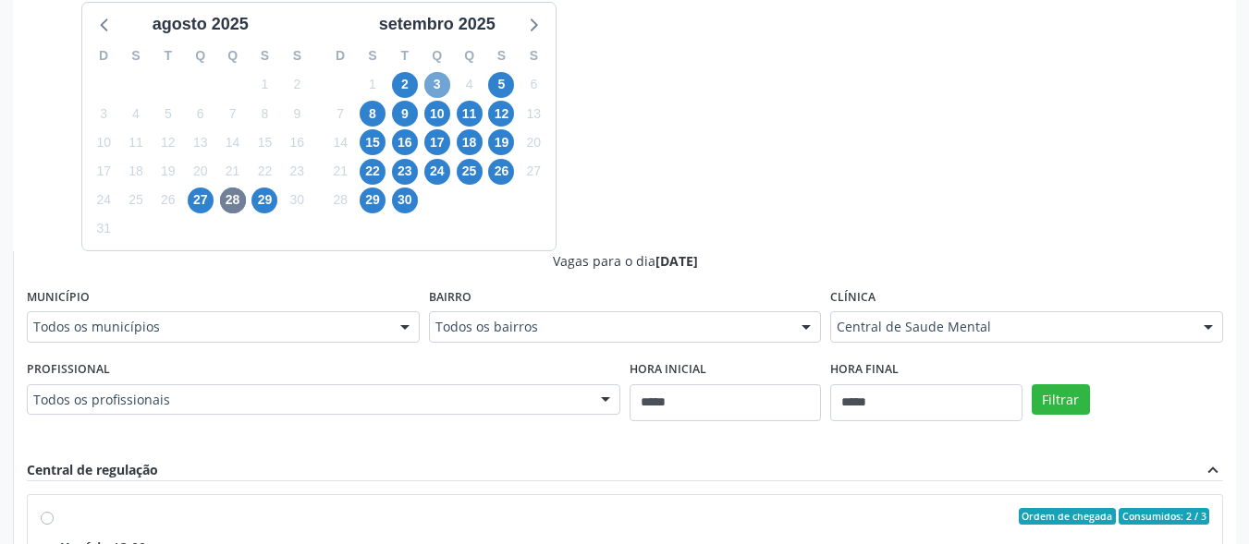
click at [434, 80] on span "3" at bounding box center [437, 85] width 26 height 26
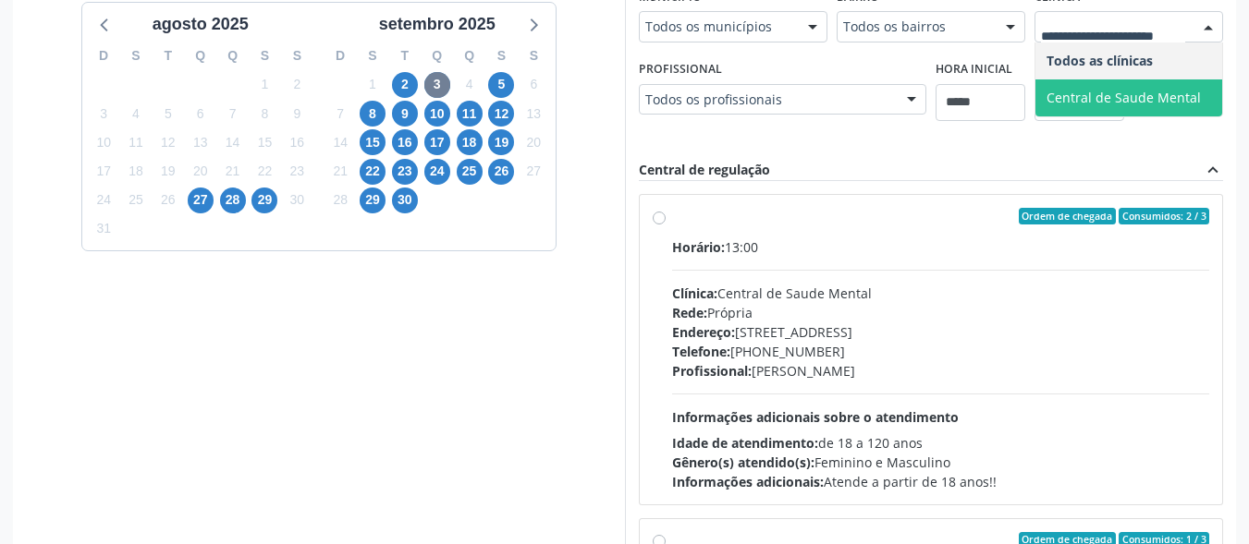
click at [1119, 94] on span "Central de Saude Mental" at bounding box center [1123, 98] width 154 height 18
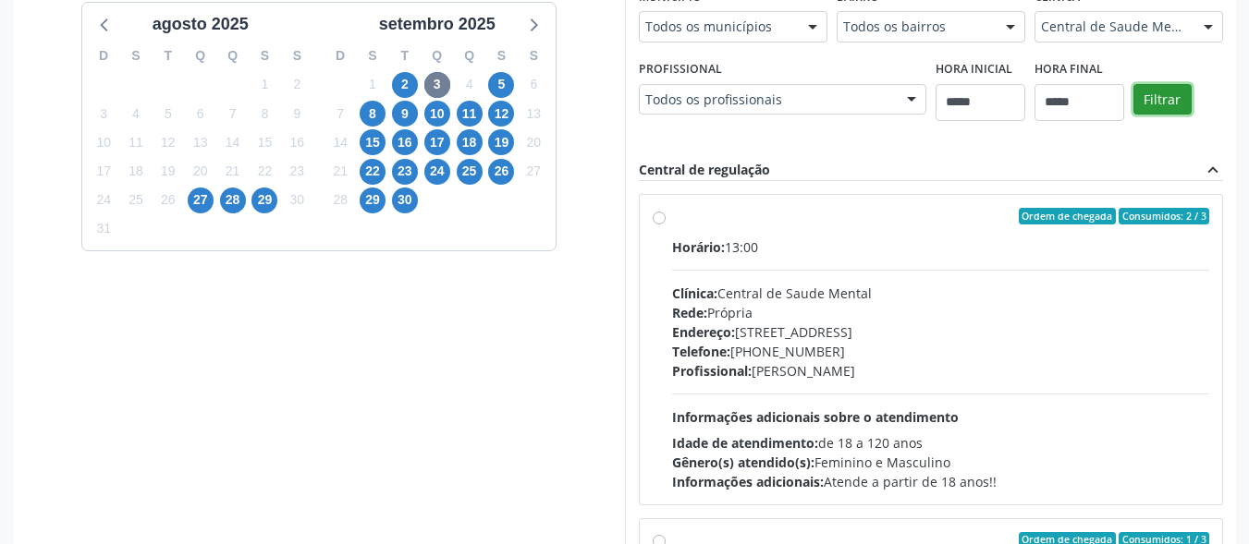
click at [1170, 94] on button "Filtrar" at bounding box center [1162, 99] width 58 height 31
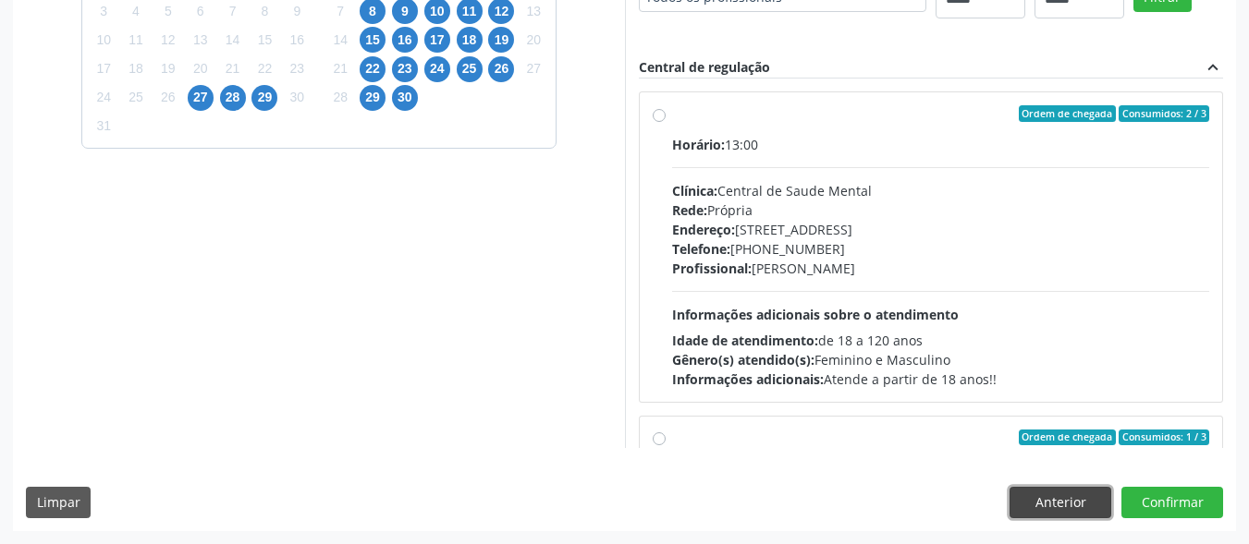
click at [1074, 506] on button "Anterior" at bounding box center [1060, 502] width 102 height 31
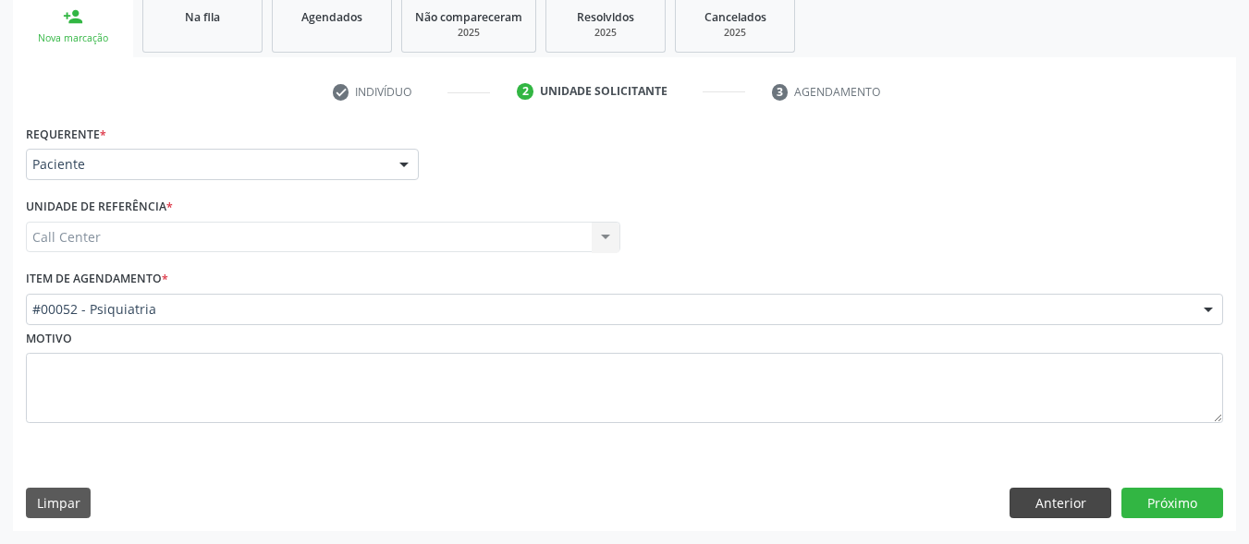
scroll to position [281, 0]
click at [1073, 505] on button "Anterior" at bounding box center [1060, 503] width 102 height 31
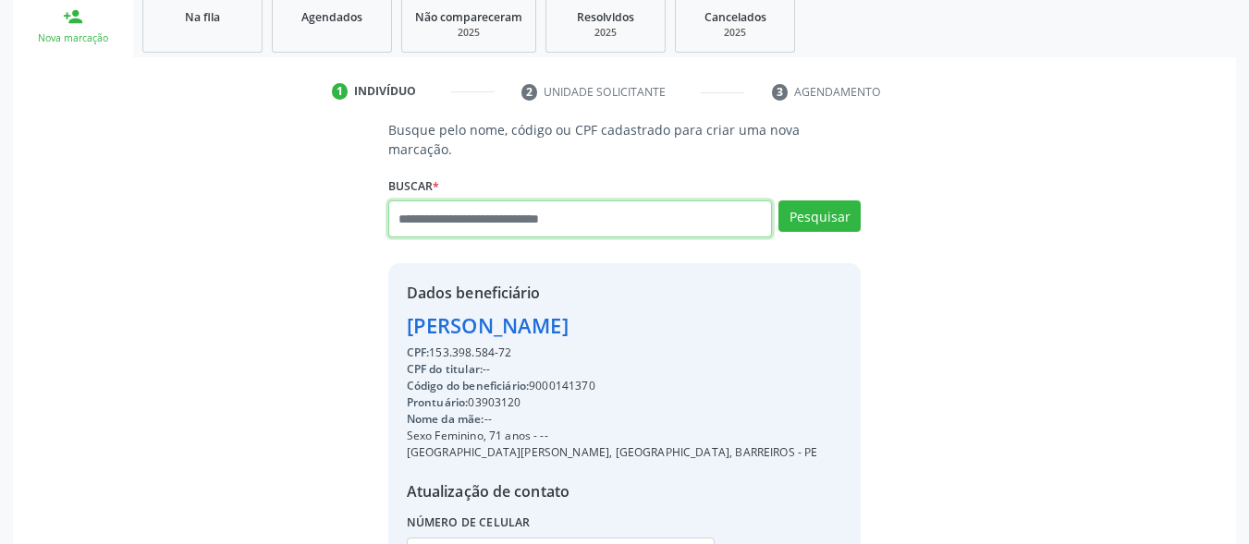
click at [562, 201] on input "text" at bounding box center [580, 219] width 385 height 37
type input "**********"
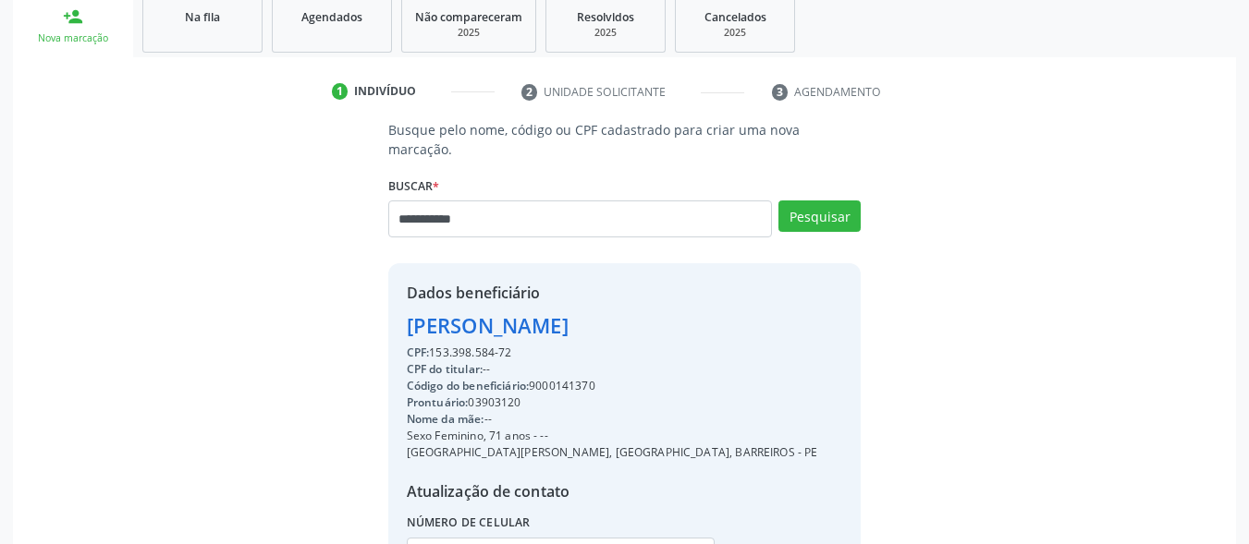
click at [828, 214] on div "Pesquisar" at bounding box center [816, 226] width 89 height 50
click at [825, 201] on button "Pesquisar" at bounding box center [819, 216] width 82 height 31
type input "**********"
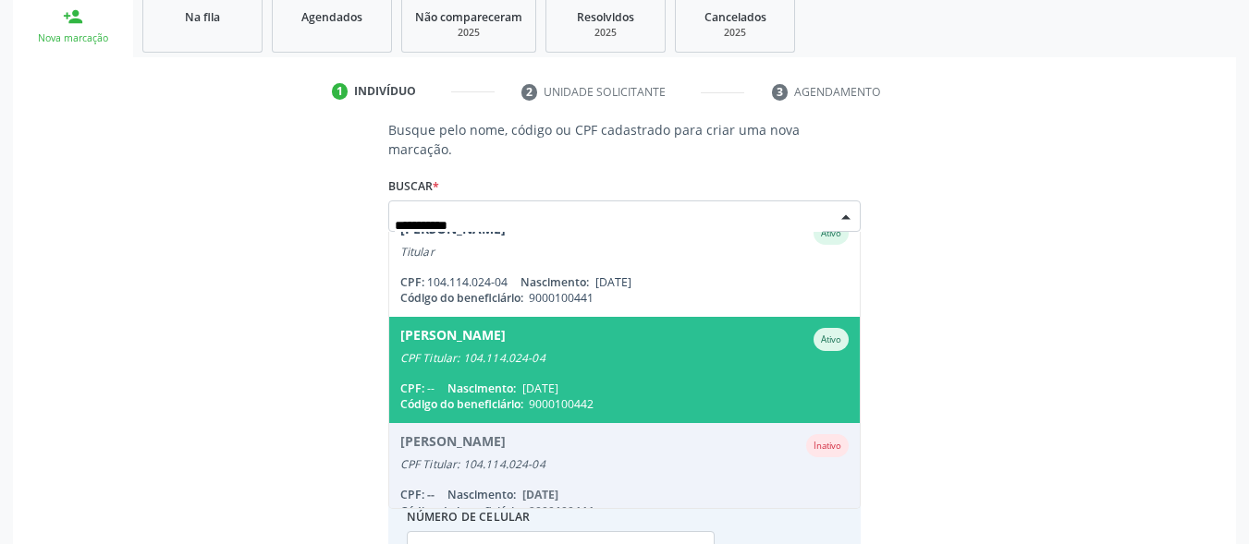
scroll to position [0, 0]
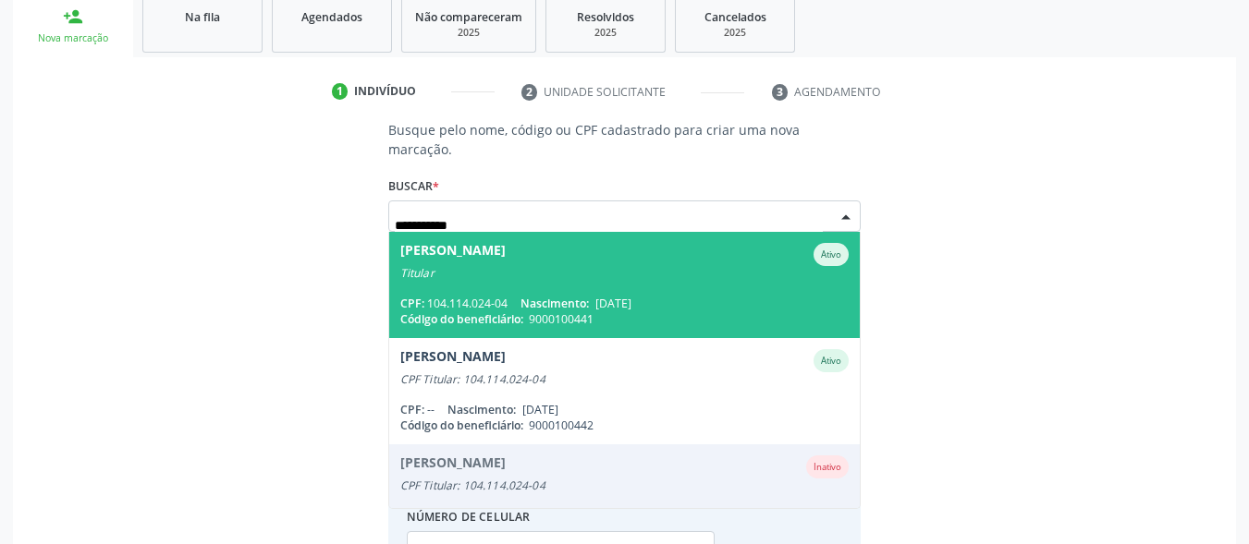
click at [629, 267] on span "Joao Luiz Barbosa Ativo Titular CPF: 104.114.024-04 Nascimento: 10/09/1942 Códi…" at bounding box center [624, 285] width 471 height 106
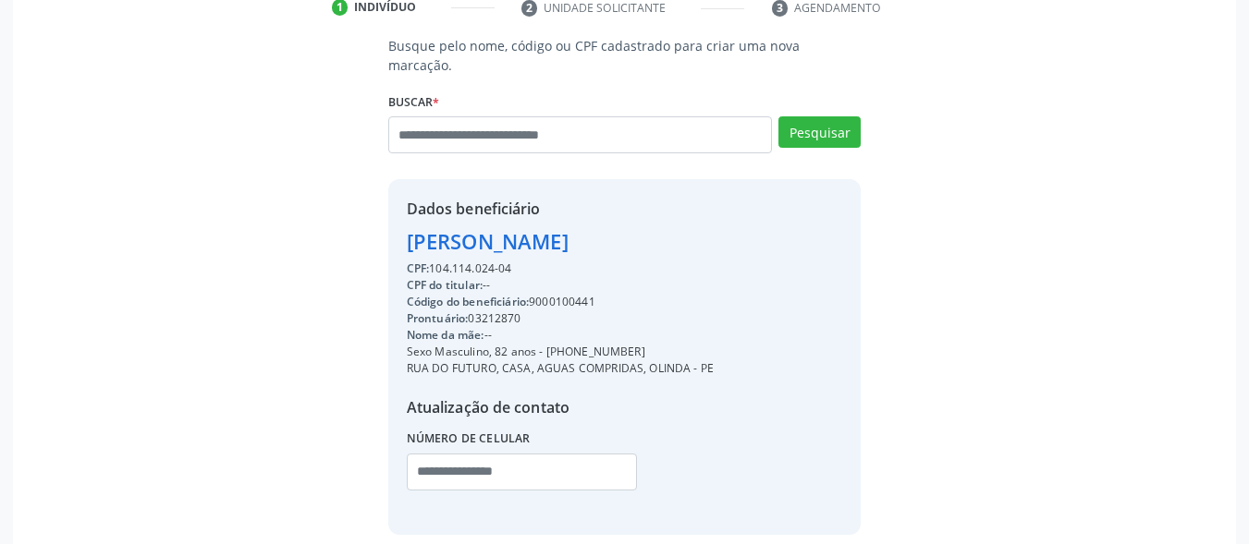
scroll to position [432, 0]
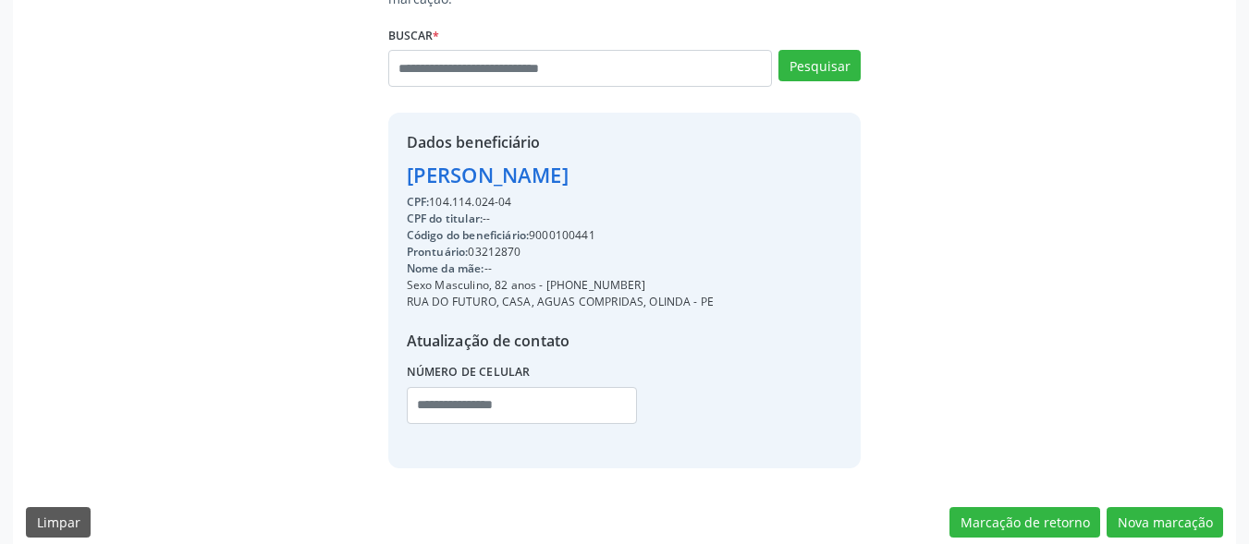
drag, startPoint x: 629, startPoint y: 263, endPoint x: 546, endPoint y: 248, distance: 83.8
click at [547, 277] on div "Sexo Masculino, 82 anos - (81) 3443-1908" at bounding box center [560, 285] width 307 height 17
copy div "(81) 3443-1908"
click at [593, 387] on input "text" at bounding box center [522, 405] width 230 height 37
paste input "**********"
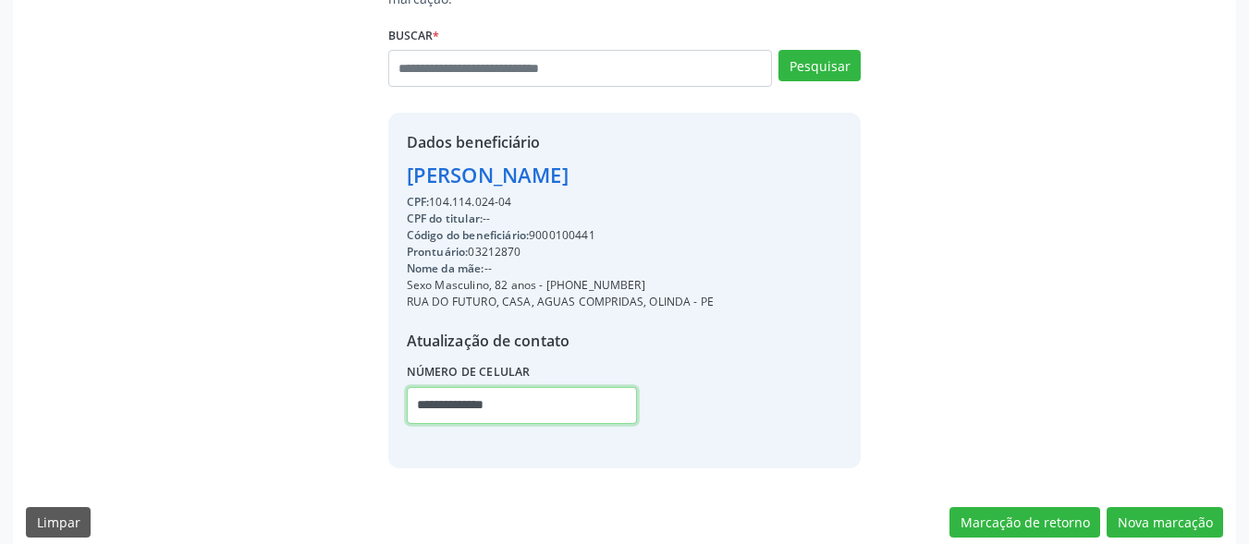
drag, startPoint x: 552, startPoint y: 387, endPoint x: 407, endPoint y: 378, distance: 145.4
click at [407, 387] on input "**********" at bounding box center [522, 405] width 230 height 37
paste input "text"
type input "**********"
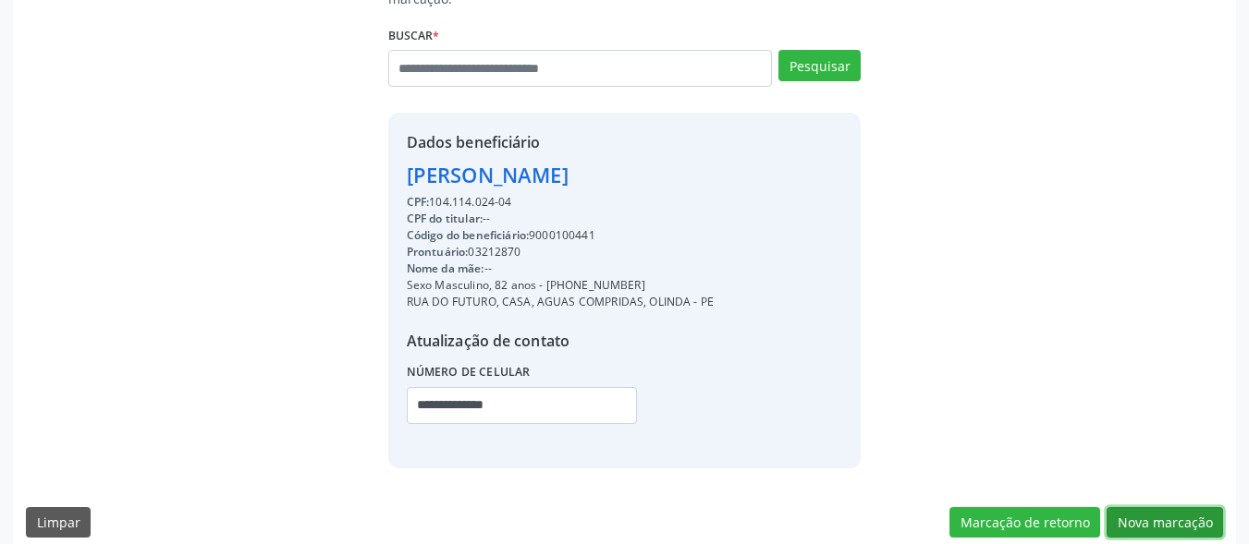
click at [1119, 508] on button "Nova marcação" at bounding box center [1165, 523] width 116 height 31
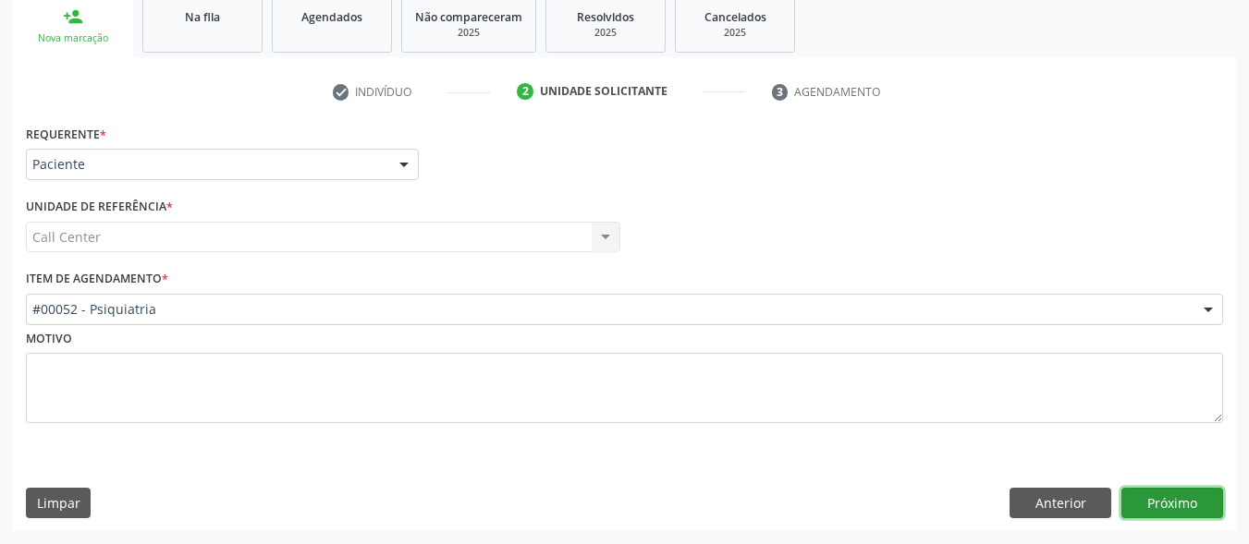
drag, startPoint x: 1150, startPoint y: 508, endPoint x: 1141, endPoint y: 503, distance: 10.3
click at [1141, 503] on button "Próximo" at bounding box center [1172, 503] width 102 height 31
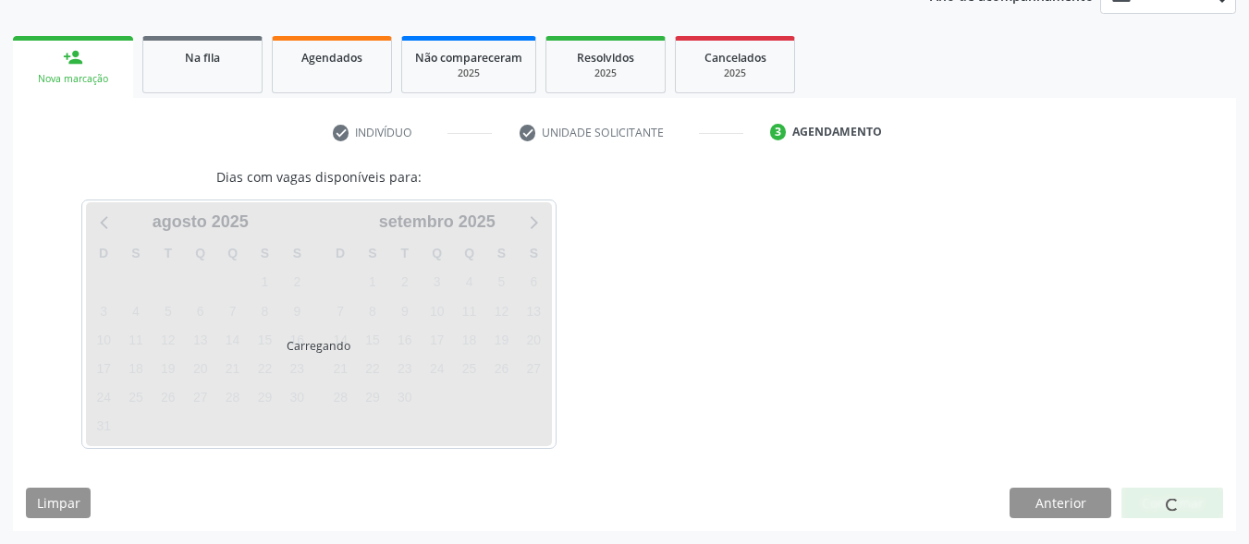
scroll to position [240, 0]
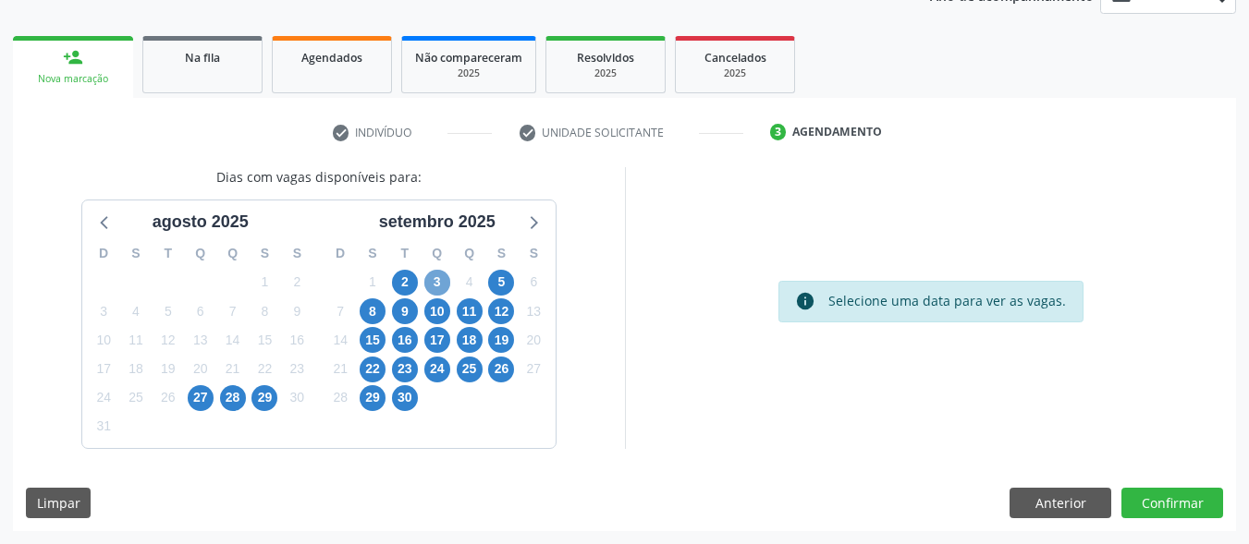
click at [438, 274] on span "3" at bounding box center [437, 283] width 26 height 26
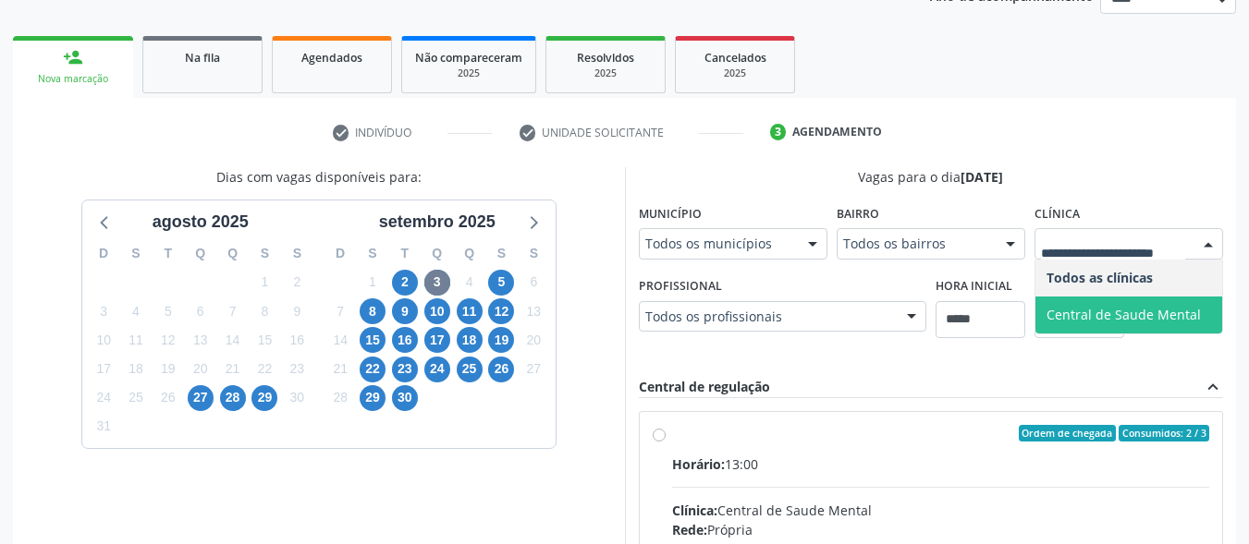
click at [1099, 318] on span "Central de Saude Mental" at bounding box center [1123, 315] width 154 height 18
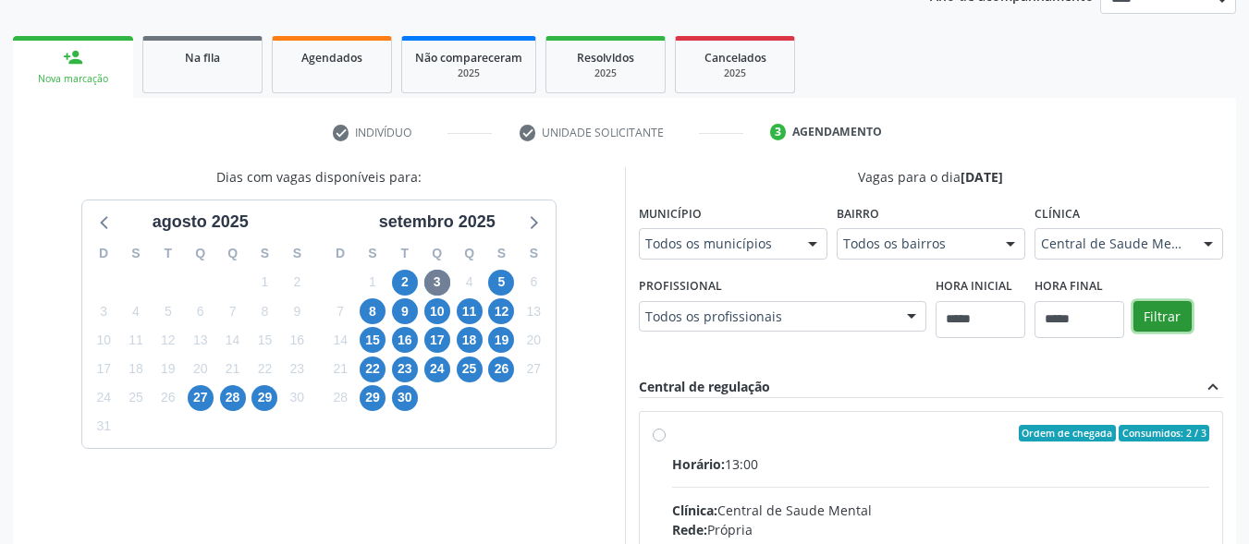
click at [1174, 313] on button "Filtrar" at bounding box center [1162, 316] width 58 height 31
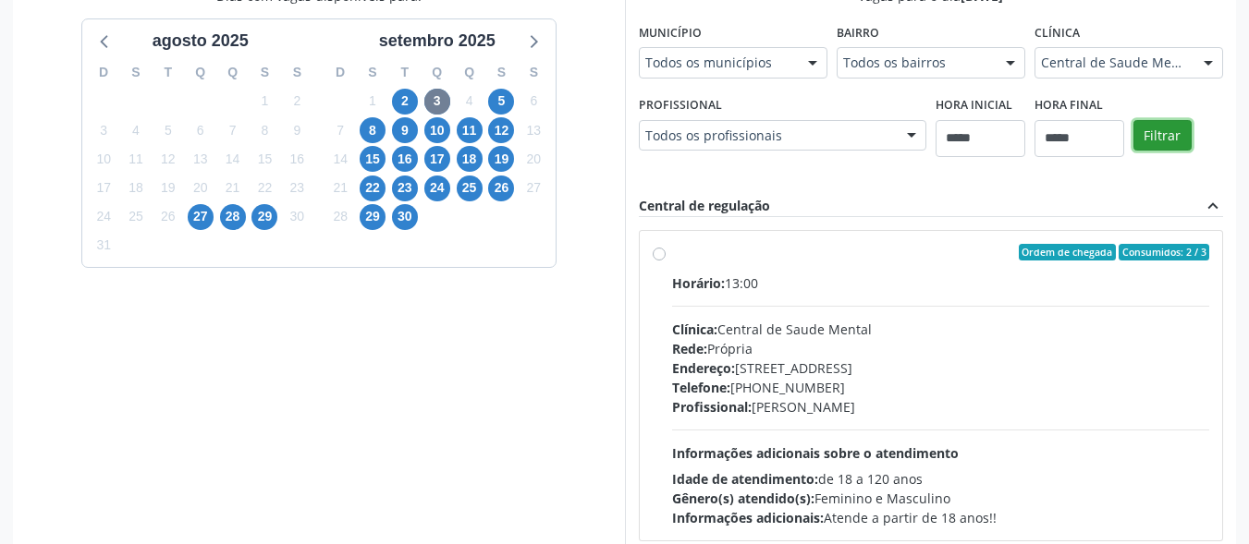
scroll to position [560, 0]
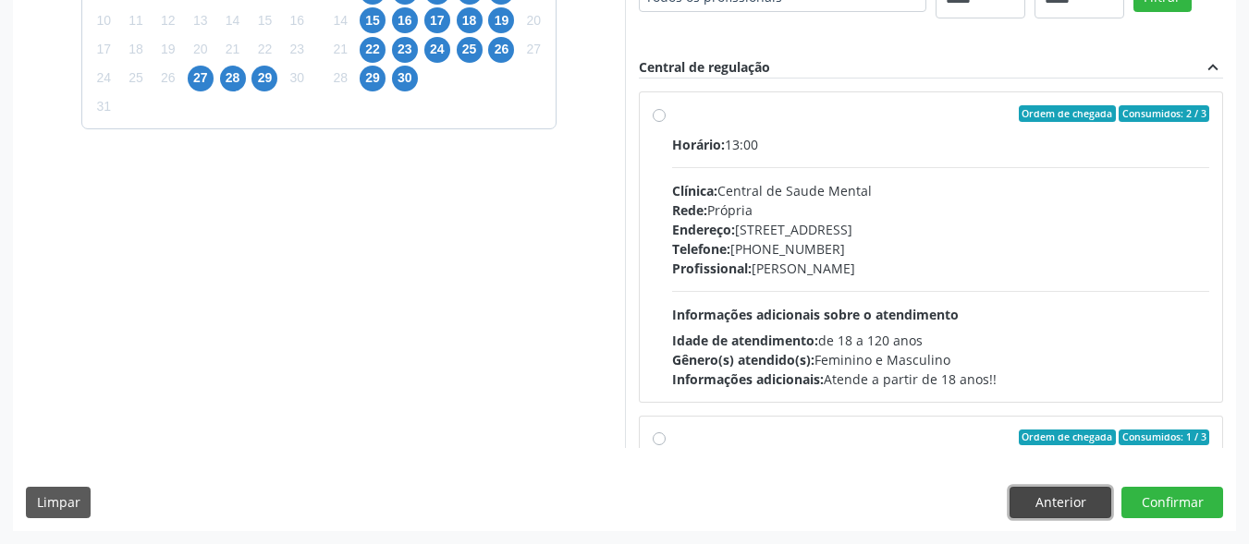
click at [1064, 501] on button "Anterior" at bounding box center [1060, 502] width 102 height 31
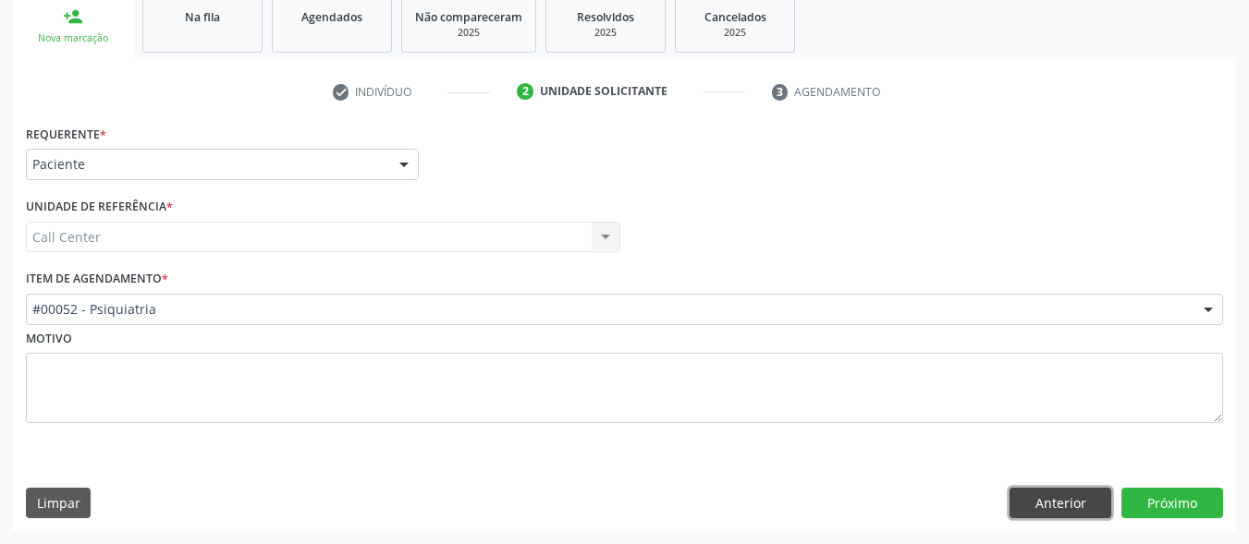
drag, startPoint x: 1082, startPoint y: 499, endPoint x: 979, endPoint y: 465, distance: 108.2
click at [1081, 499] on button "Anterior" at bounding box center [1060, 503] width 102 height 31
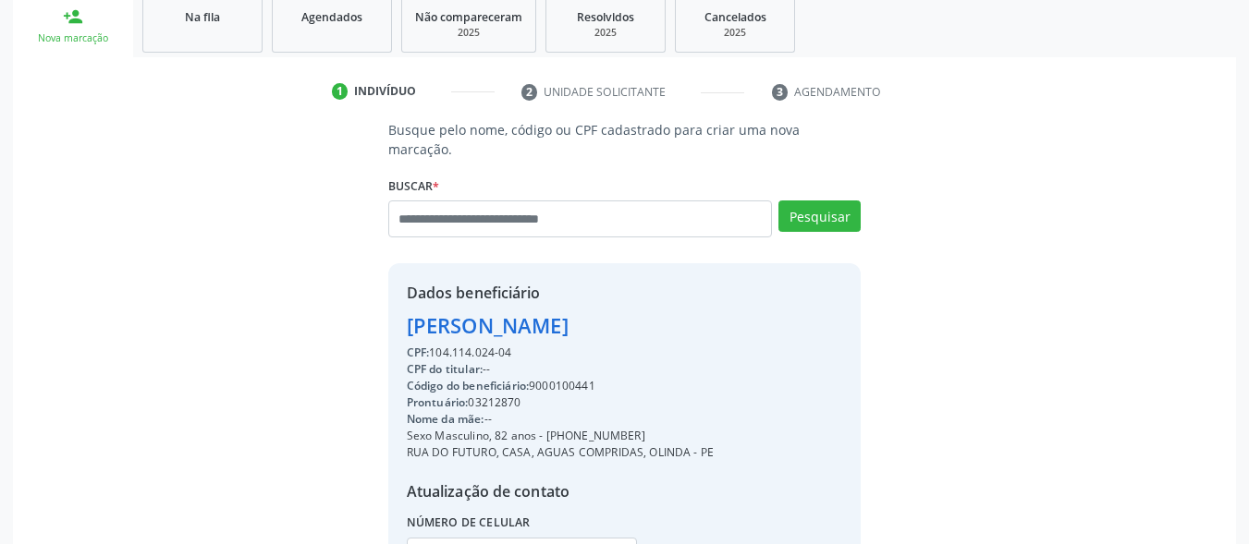
drag, startPoint x: 547, startPoint y: 322, endPoint x: 472, endPoint y: 326, distance: 75.0
click at [472, 326] on div "**********" at bounding box center [560, 441] width 307 height 318
click at [569, 320] on div "Joao Luiz Barbosa" at bounding box center [560, 326] width 307 height 31
click at [547, 345] on div "CPF: 104.114.024-04" at bounding box center [560, 353] width 307 height 17
drag, startPoint x: 520, startPoint y: 325, endPoint x: 425, endPoint y: 332, distance: 95.4
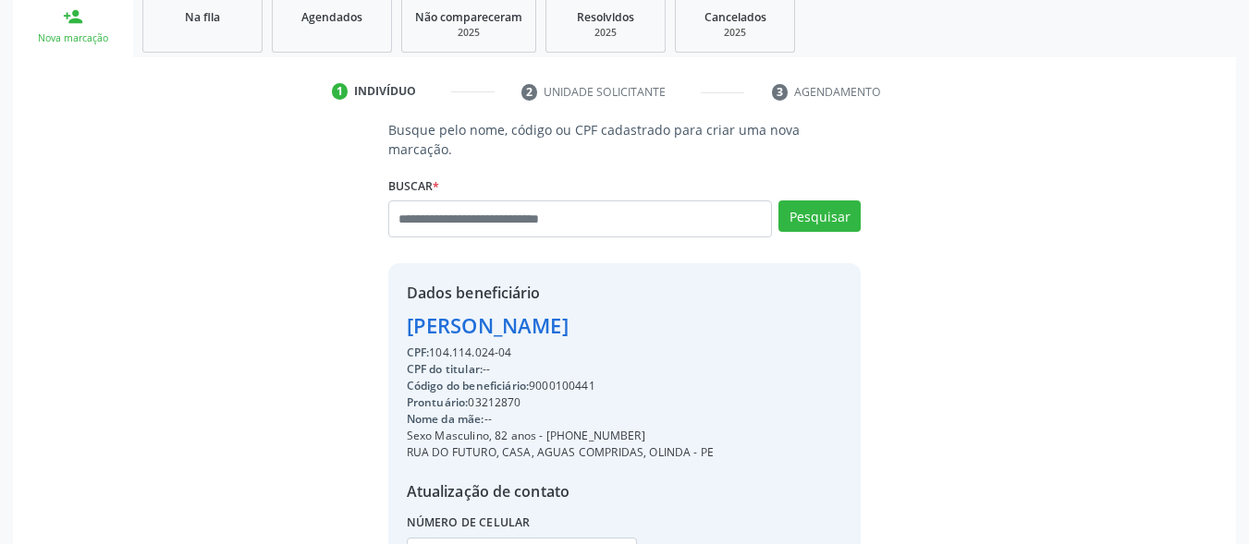
click at [425, 345] on div "CPF: 104.114.024-04" at bounding box center [560, 353] width 307 height 17
copy div ": 104.114.024-04"
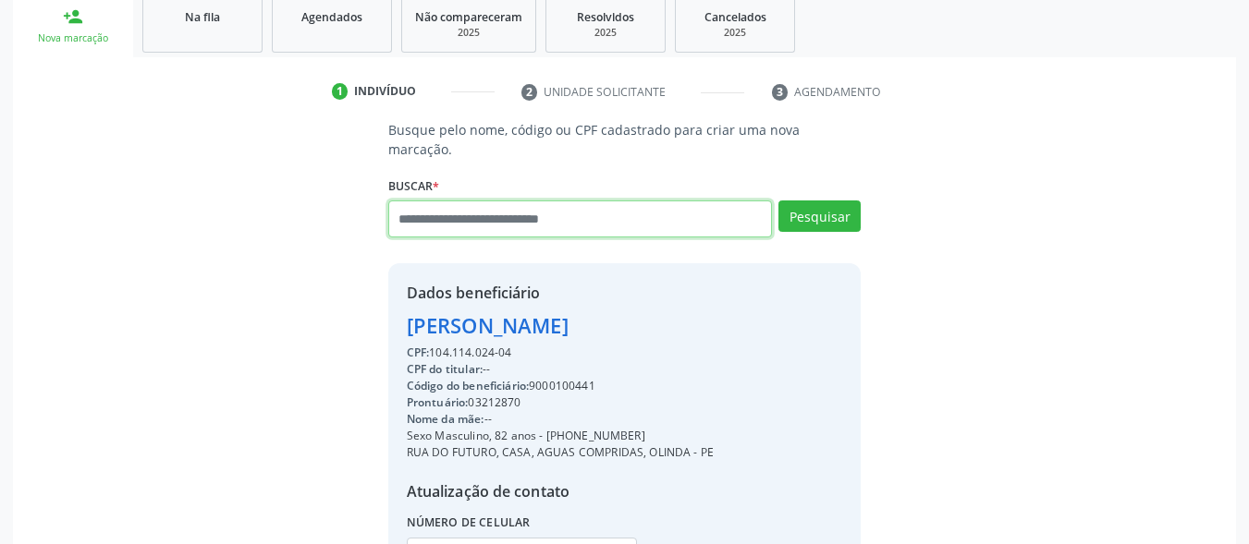
click at [519, 201] on input "text" at bounding box center [580, 219] width 385 height 37
paste input "**********"
drag, startPoint x: 403, startPoint y: 201, endPoint x: 394, endPoint y: 199, distance: 9.4
click at [394, 201] on input "**********" at bounding box center [580, 219] width 385 height 37
type input "**********"
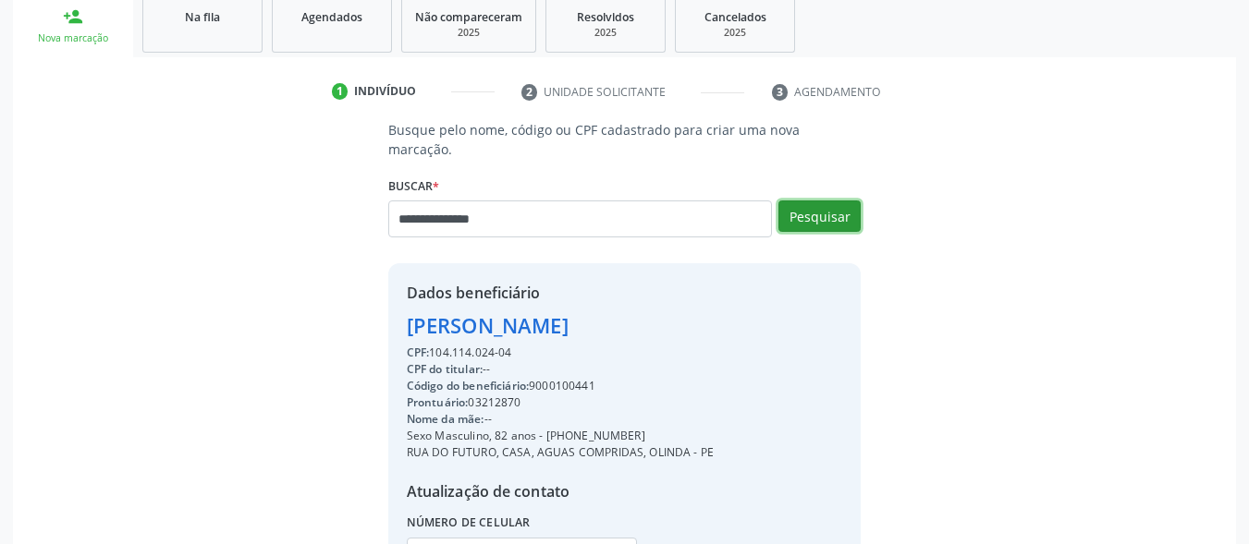
click at [813, 201] on button "Pesquisar" at bounding box center [819, 216] width 82 height 31
type input "**********"
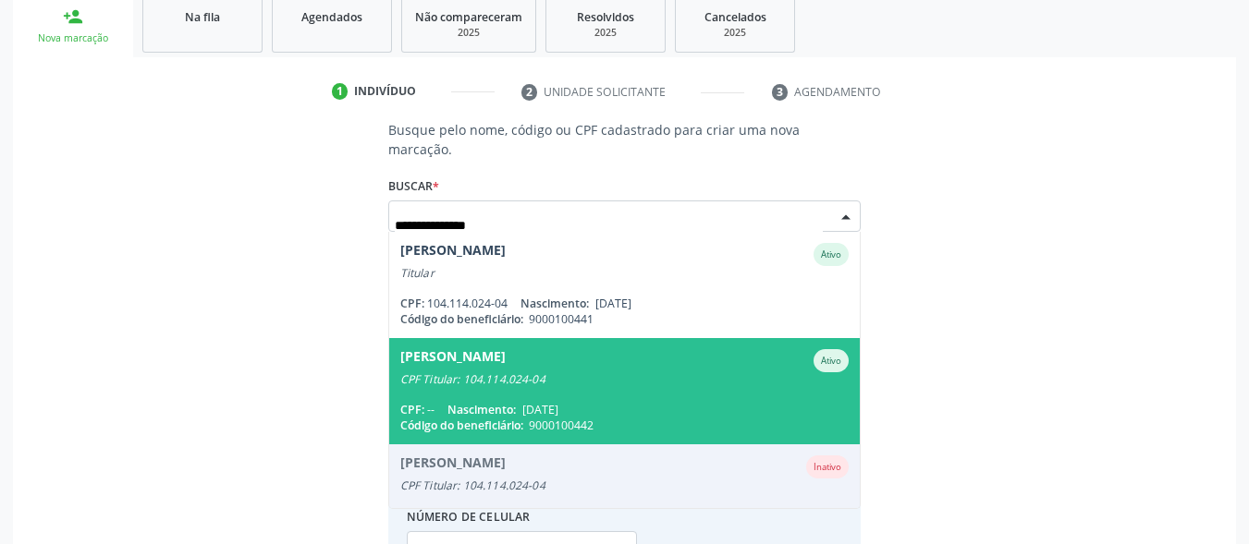
click at [569, 373] on div "CPF Titular: 104.114.024-04" at bounding box center [624, 380] width 449 height 15
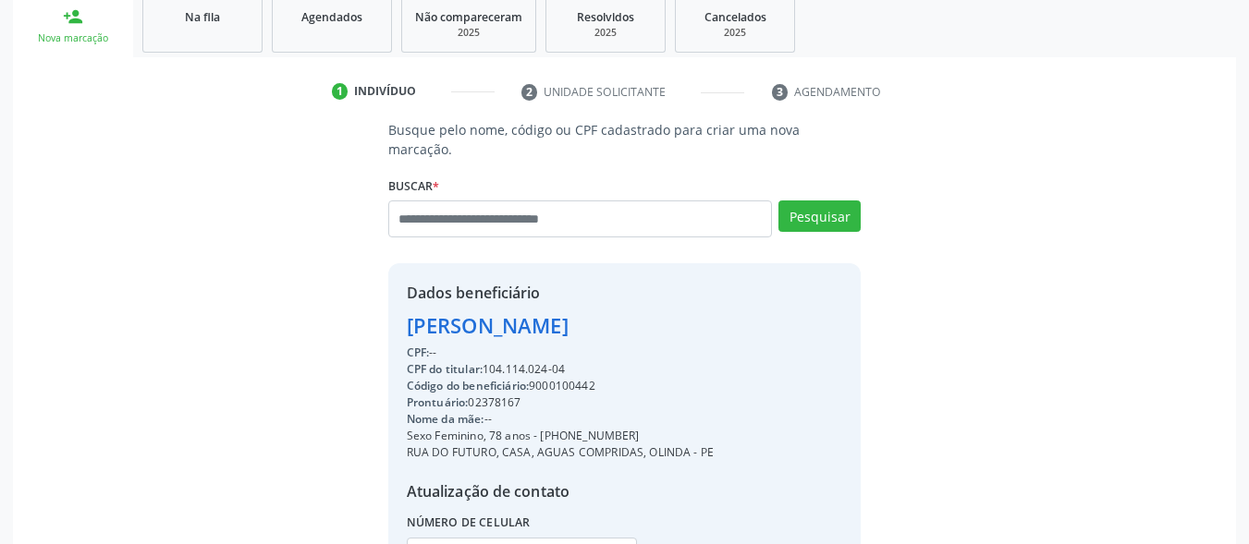
drag, startPoint x: 630, startPoint y: 419, endPoint x: 666, endPoint y: 370, distance: 60.8
click at [590, 428] on div "Sexo Feminino, 78 anos - (81) 2150-0055" at bounding box center [560, 436] width 307 height 17
click at [669, 378] on div "Código do beneficiário: 9000100442" at bounding box center [560, 386] width 307 height 17
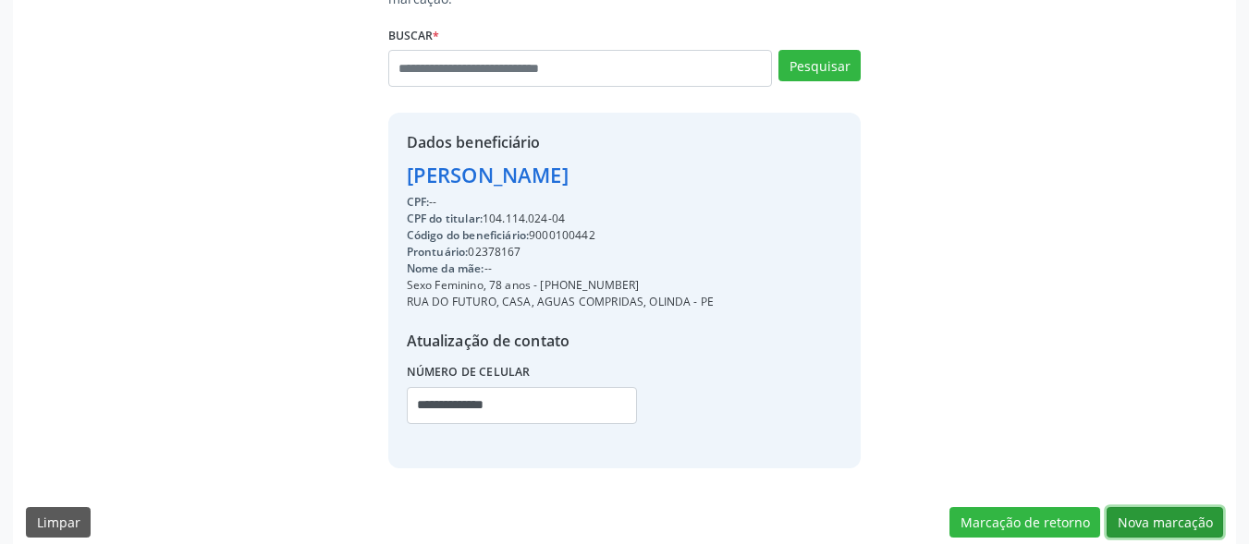
click at [1143, 508] on button "Nova marcação" at bounding box center [1165, 523] width 116 height 31
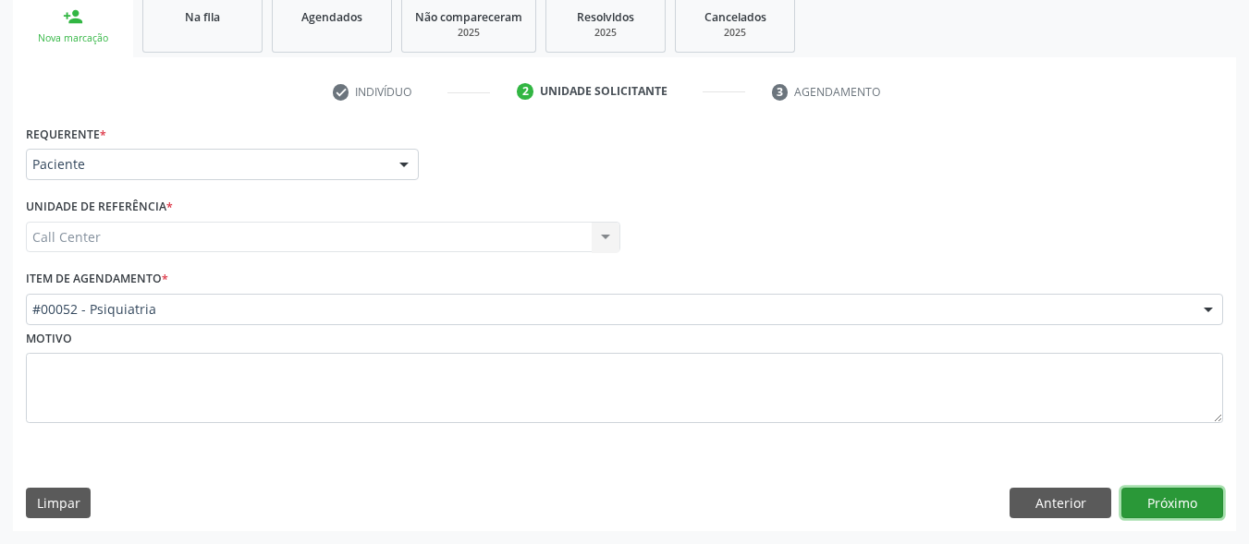
drag, startPoint x: 1147, startPoint y: 496, endPoint x: 1134, endPoint y: 495, distance: 13.1
click at [1134, 495] on button "Próximo" at bounding box center [1172, 503] width 102 height 31
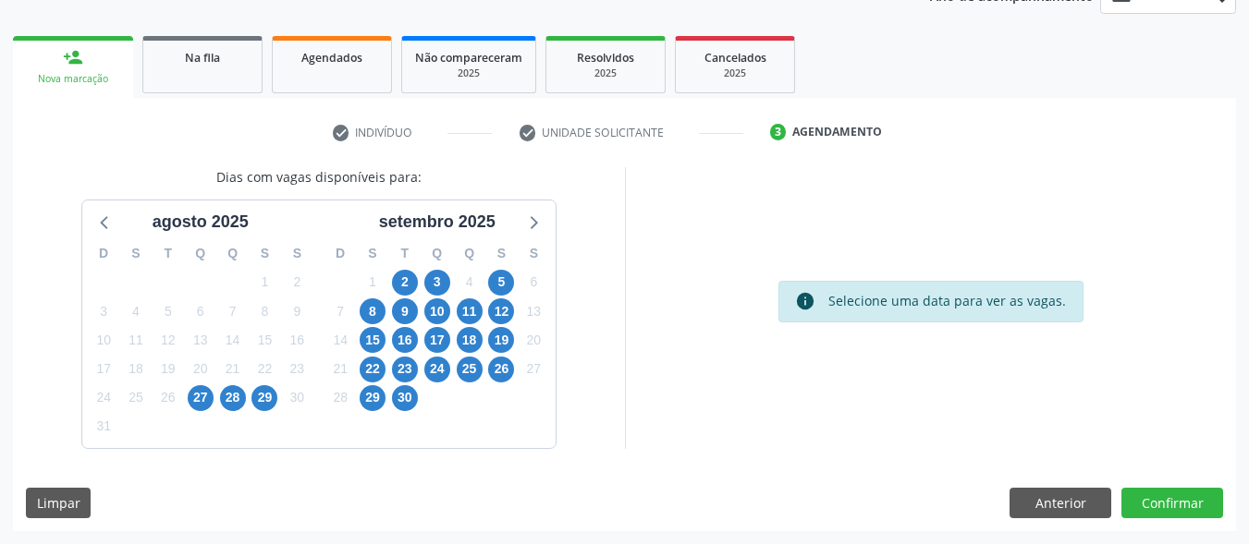
scroll to position [240, 0]
click at [440, 293] on span "3" at bounding box center [437, 283] width 26 height 26
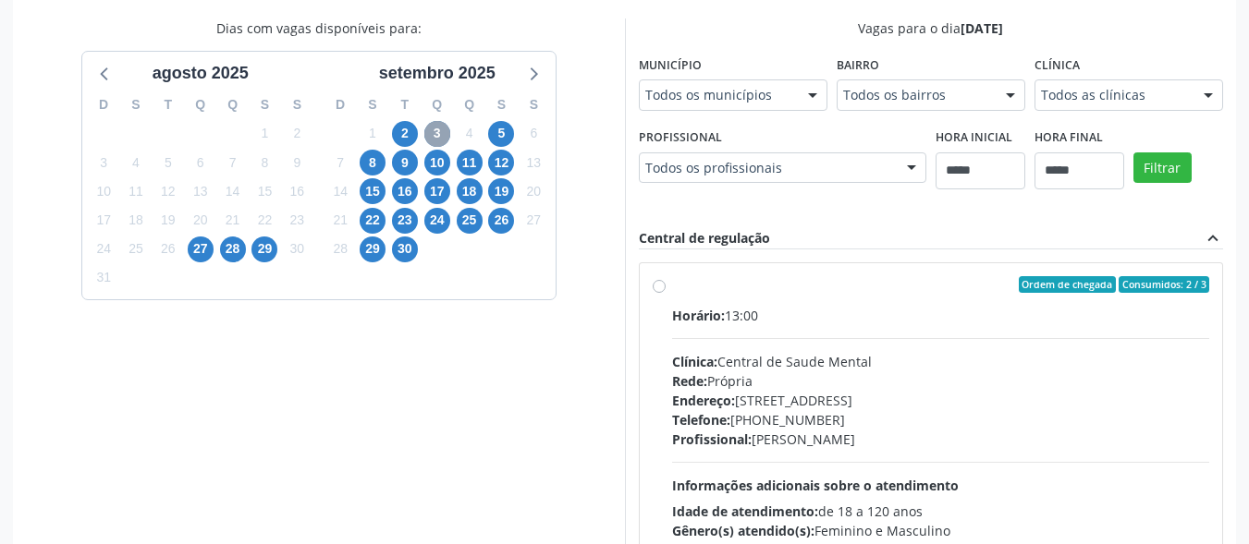
scroll to position [560, 0]
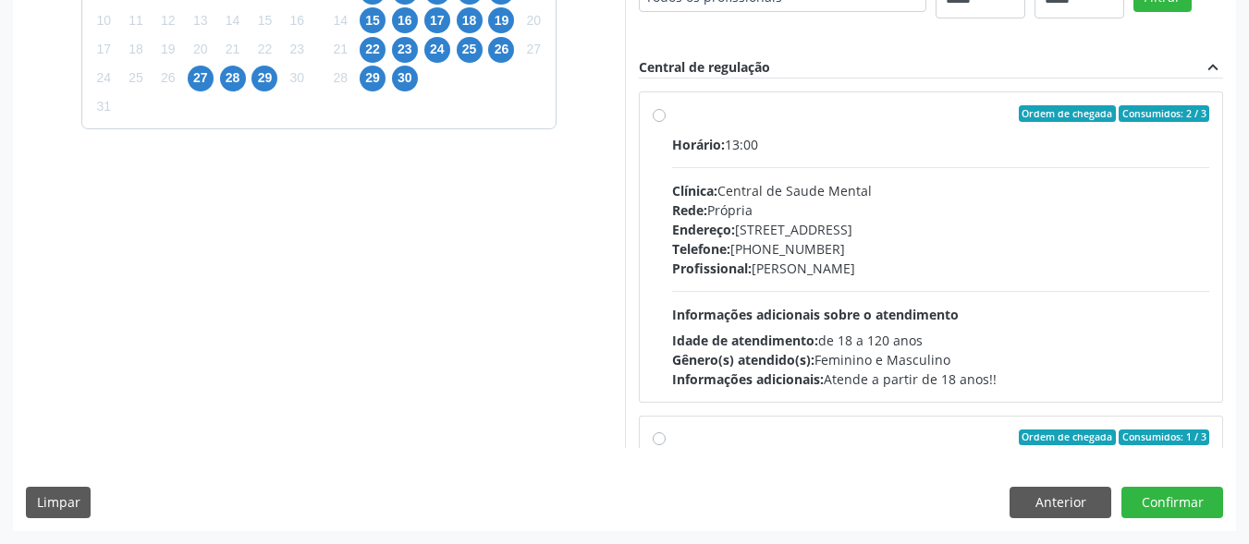
click at [834, 190] on div "Clínica: Central de Saude Mental" at bounding box center [941, 190] width 538 height 19
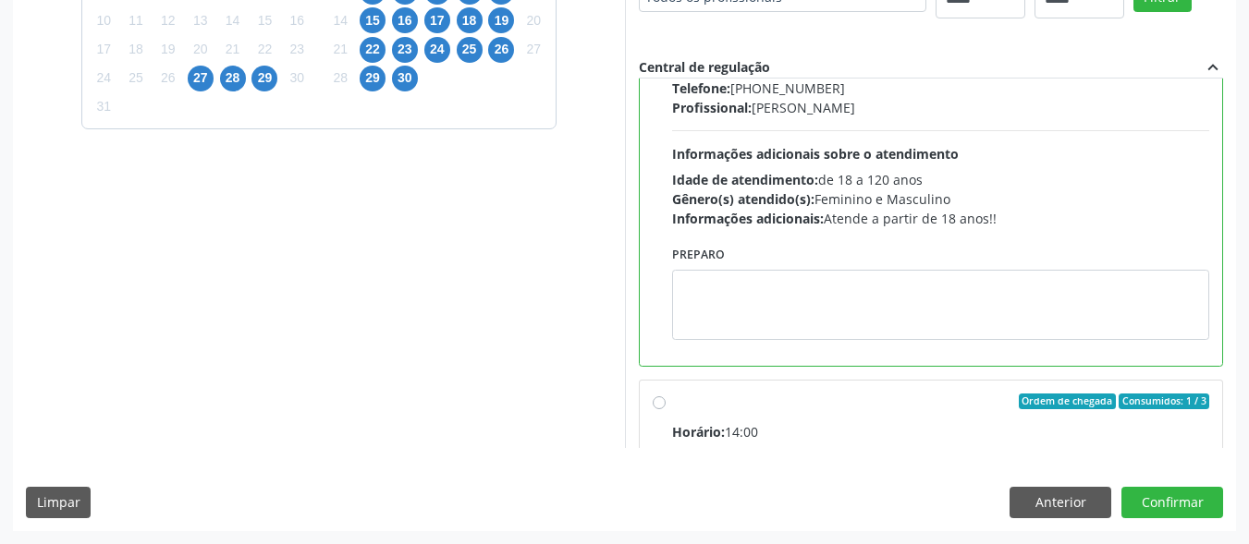
scroll to position [277, 0]
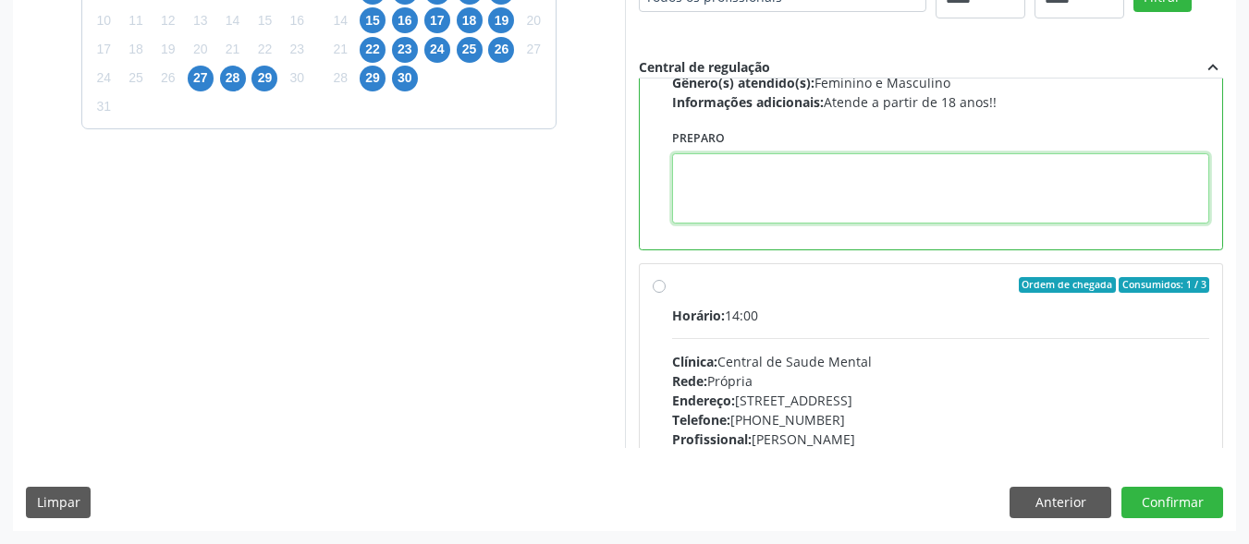
click at [782, 192] on textarea at bounding box center [941, 188] width 538 height 70
paste textarea "**********"
type textarea "**********"
drag, startPoint x: 781, startPoint y: 183, endPoint x: 654, endPoint y: 187, distance: 127.6
click at [654, 187] on div "**********" at bounding box center [931, 174] width 567 height 125
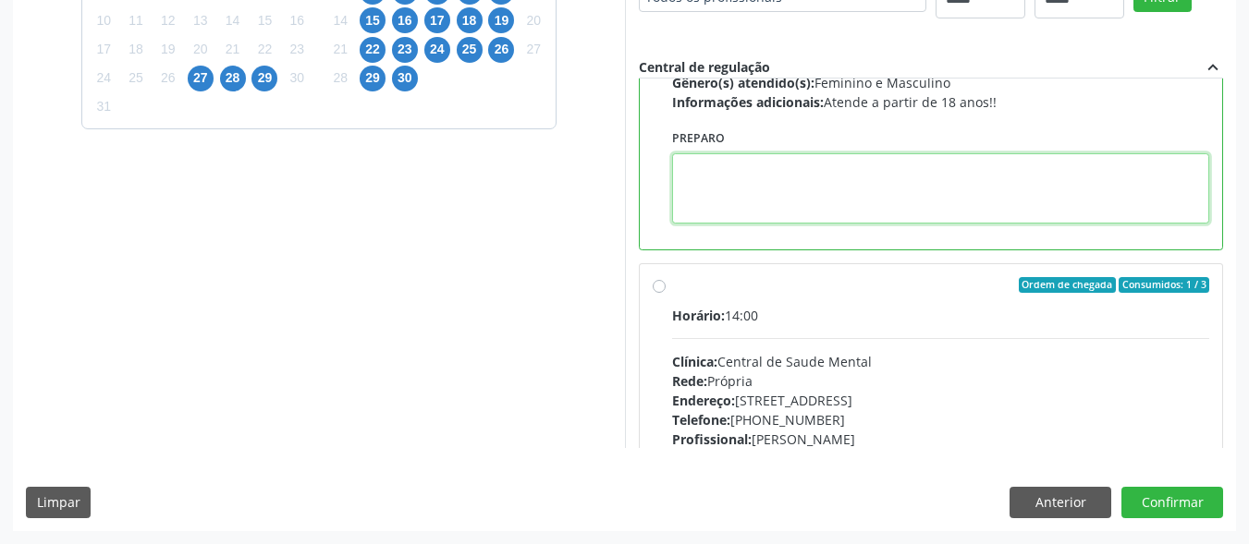
click at [773, 207] on textarea at bounding box center [941, 188] width 538 height 70
paste textarea "**********"
type textarea "**********"
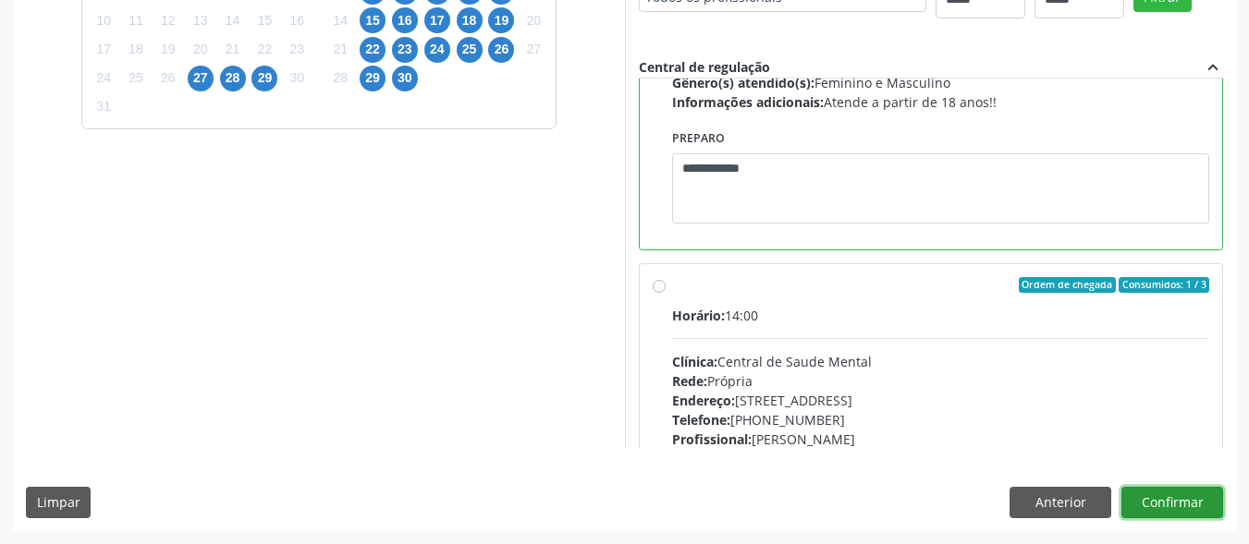
click at [1209, 500] on button "Confirmar" at bounding box center [1172, 502] width 102 height 31
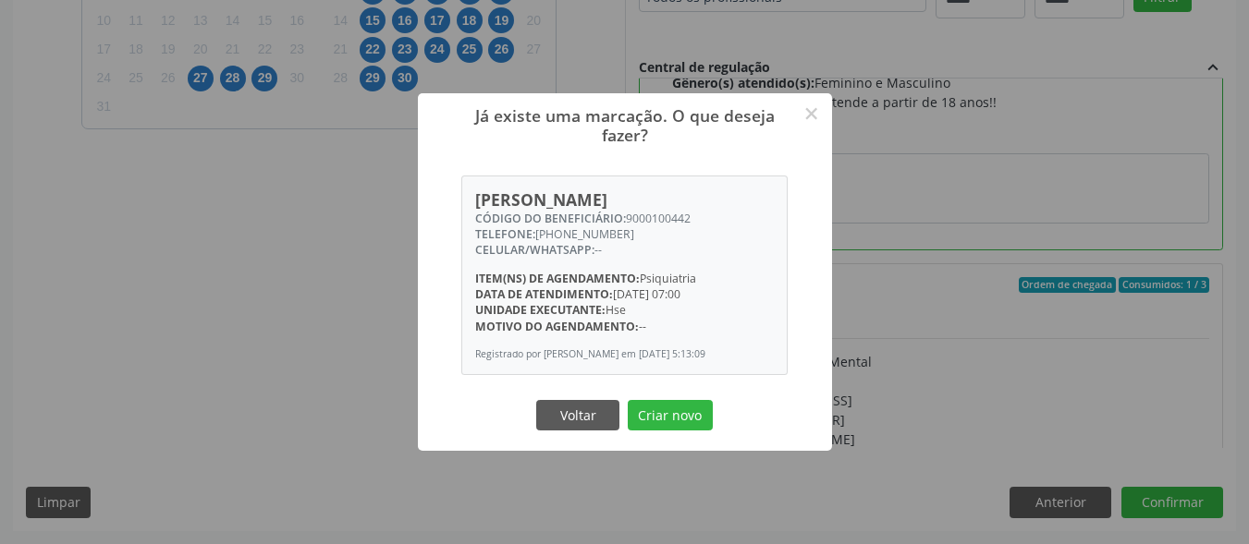
click at [683, 418] on button "Criar novo" at bounding box center [670, 415] width 85 height 31
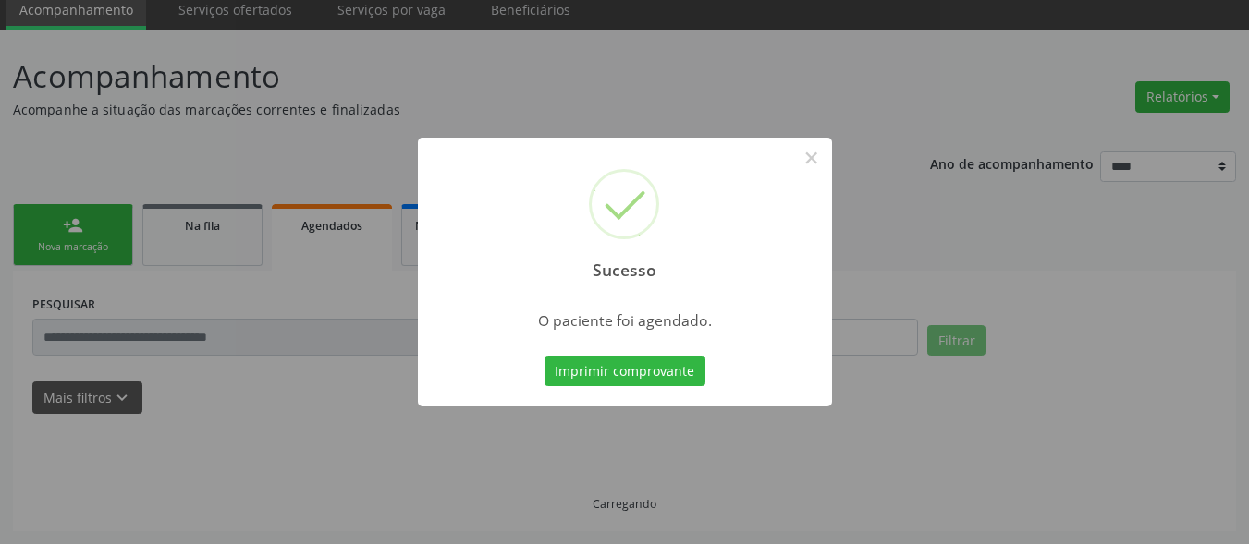
scroll to position [72, 0]
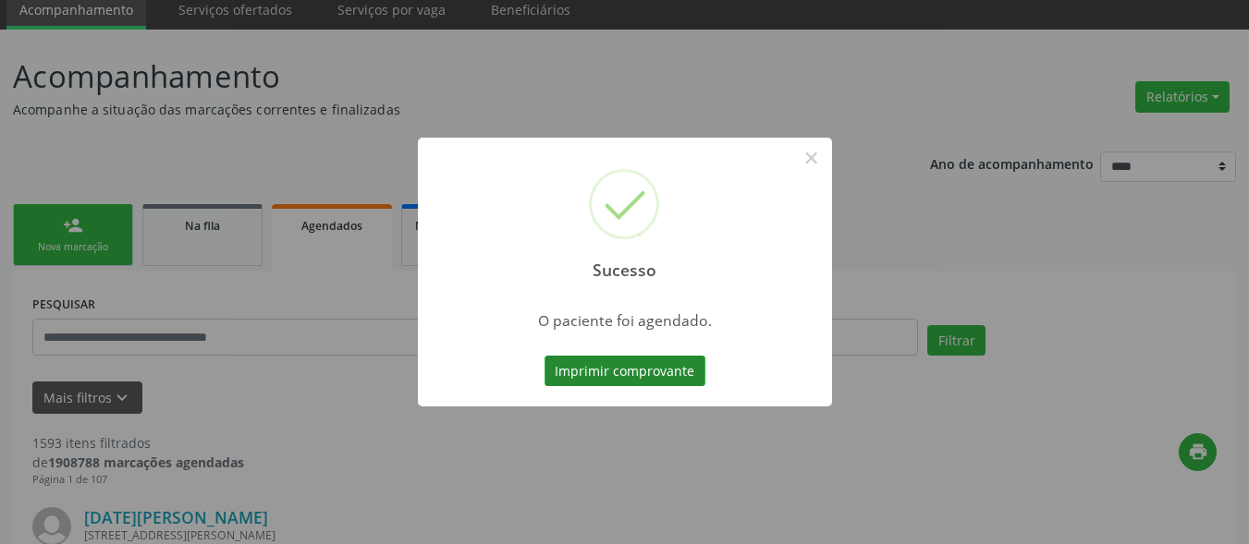
click at [690, 370] on button "Imprimir comprovante" at bounding box center [624, 371] width 161 height 31
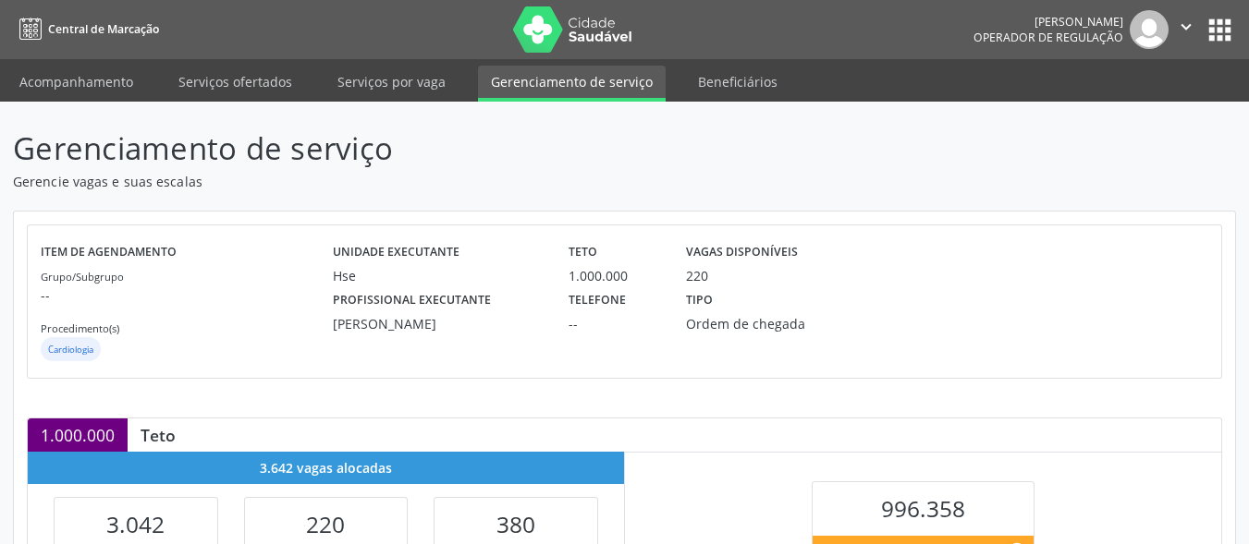
scroll to position [434, 0]
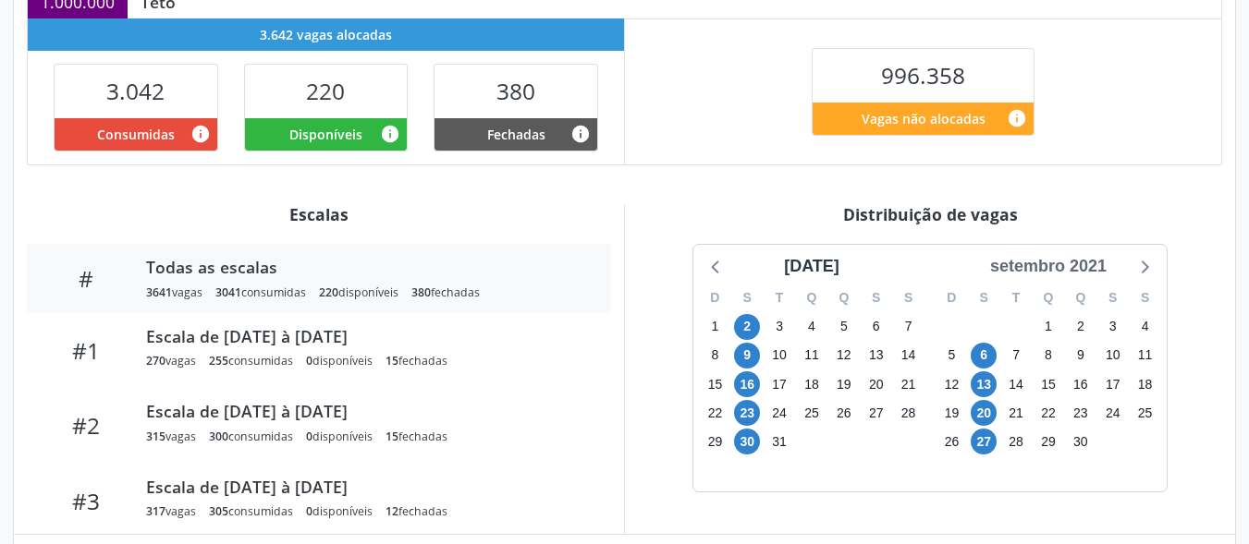
click at [1094, 271] on div "setembro 2021" at bounding box center [1048, 266] width 131 height 25
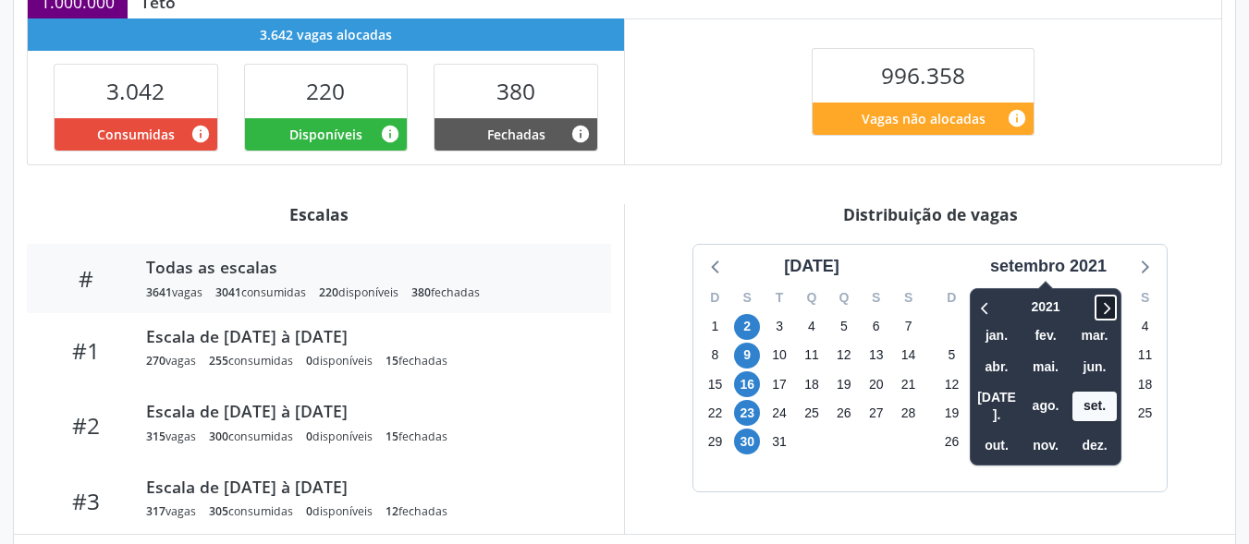
click at [1104, 303] on icon at bounding box center [1105, 308] width 18 height 22
click at [1103, 306] on icon at bounding box center [1105, 308] width 18 height 22
click at [1001, 432] on span "out." at bounding box center [996, 446] width 44 height 29
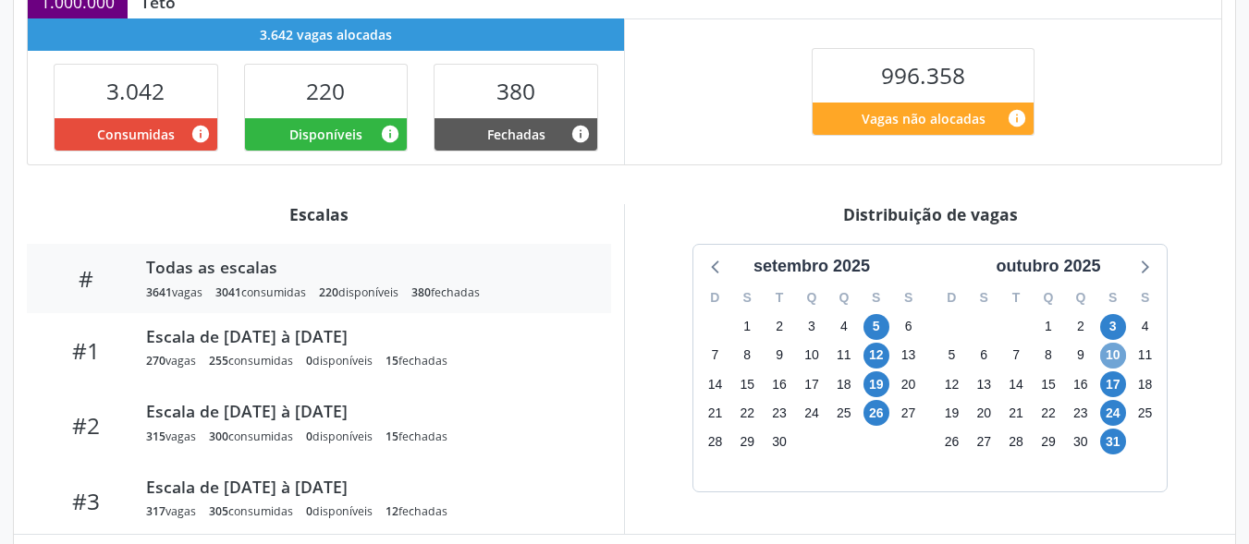
click at [1112, 353] on span "10" at bounding box center [1113, 356] width 26 height 26
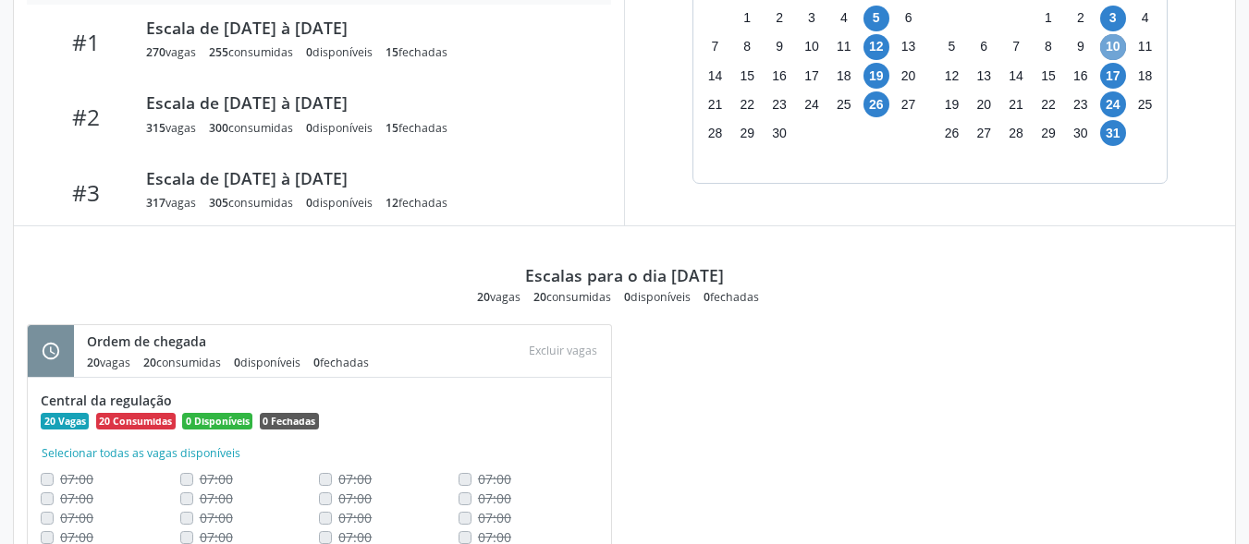
scroll to position [711, 0]
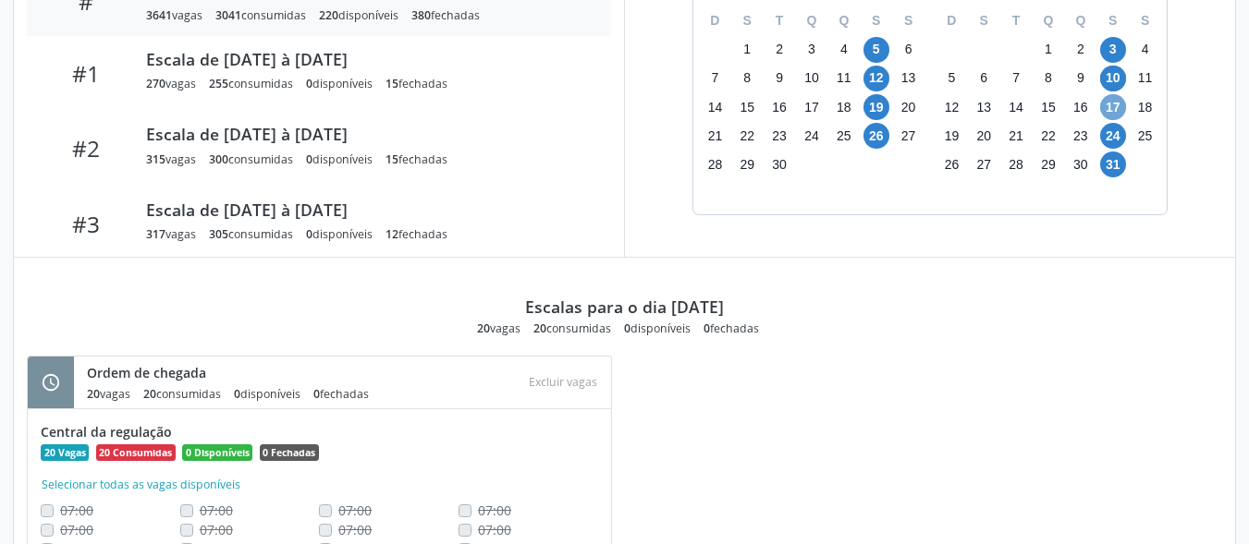
click at [1108, 107] on span "17" at bounding box center [1113, 107] width 26 height 26
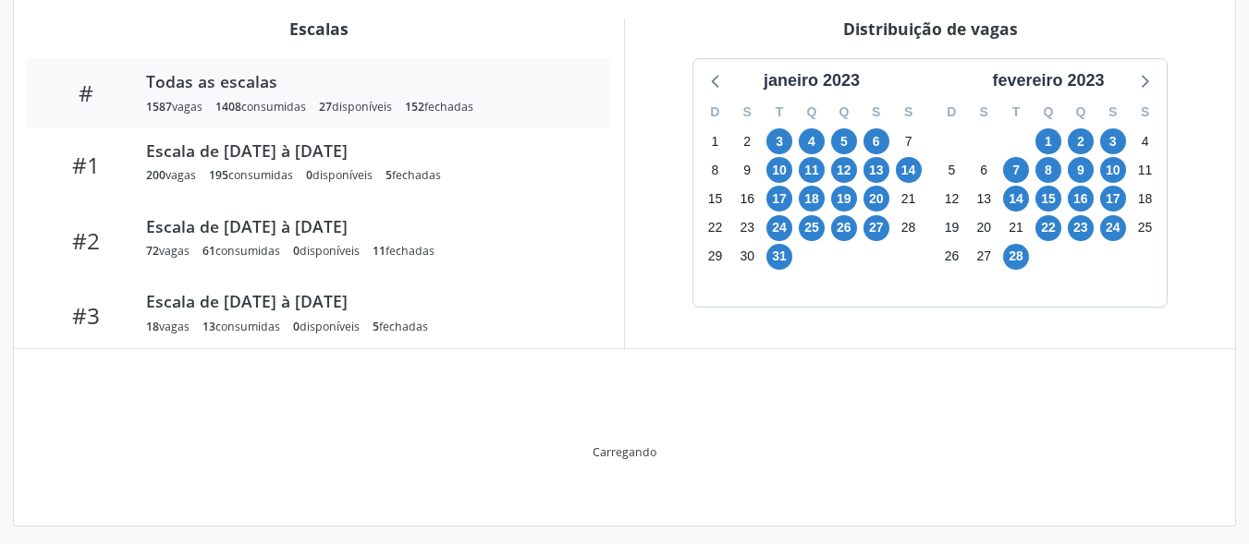
scroll to position [531, 0]
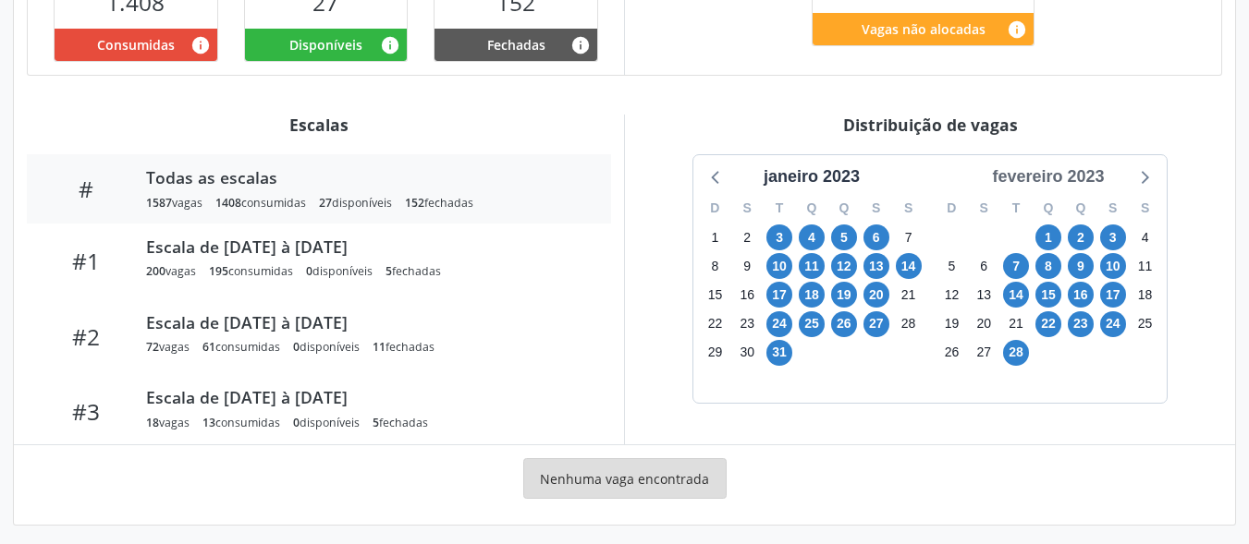
click at [1096, 165] on div "fevereiro 2023" at bounding box center [1048, 177] width 127 height 25
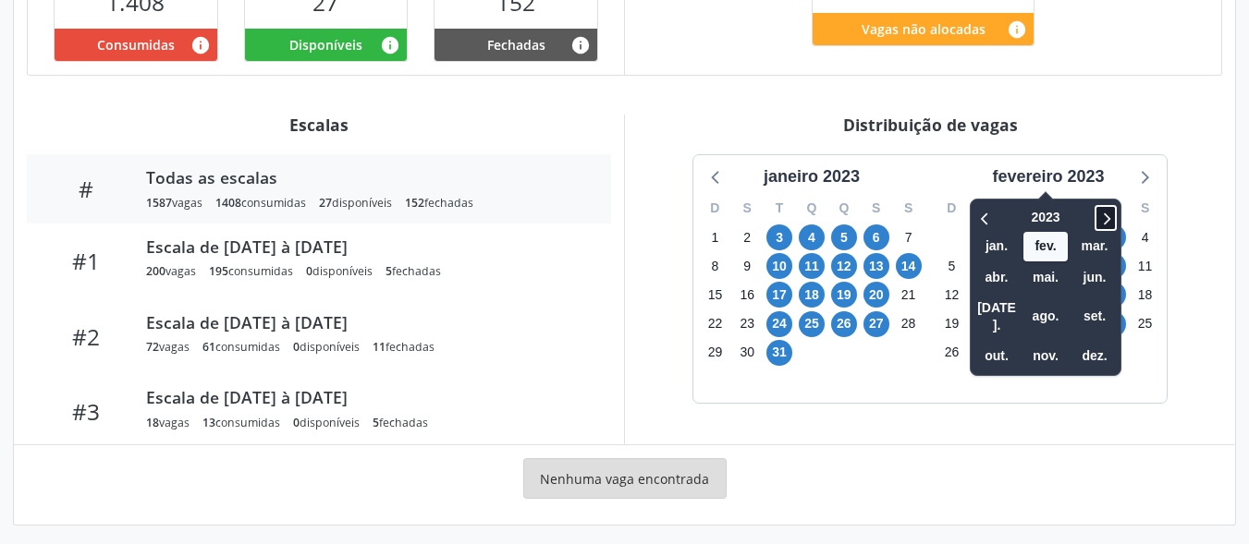
click at [1115, 211] on icon at bounding box center [1105, 218] width 18 height 22
click at [1112, 211] on icon at bounding box center [1105, 218] width 18 height 22
click at [997, 343] on span "out." at bounding box center [996, 357] width 44 height 29
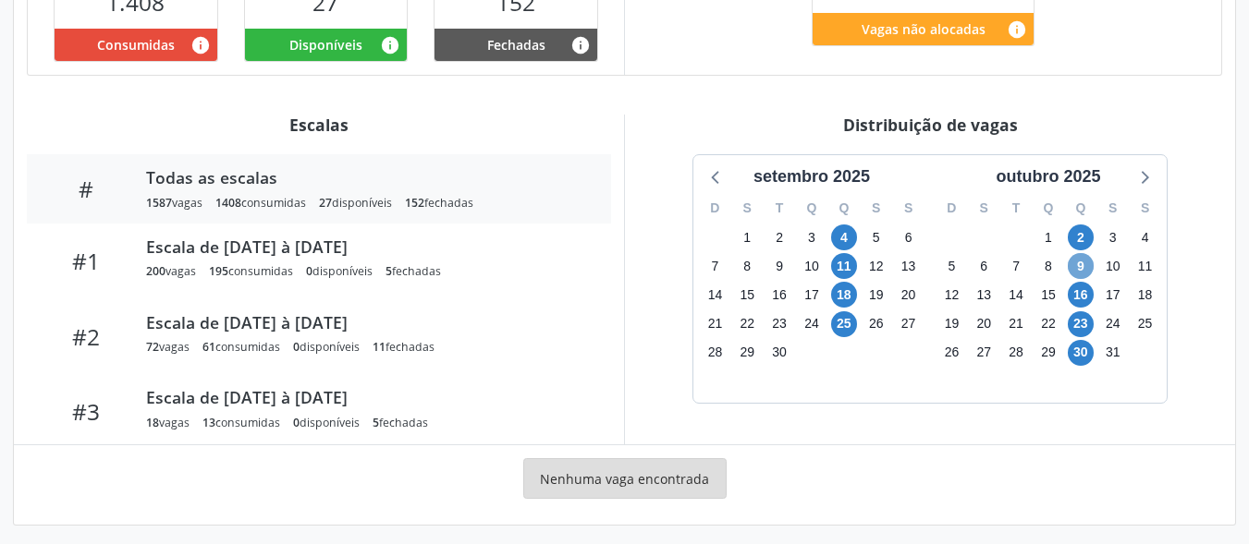
click at [1083, 255] on span "9" at bounding box center [1081, 266] width 26 height 26
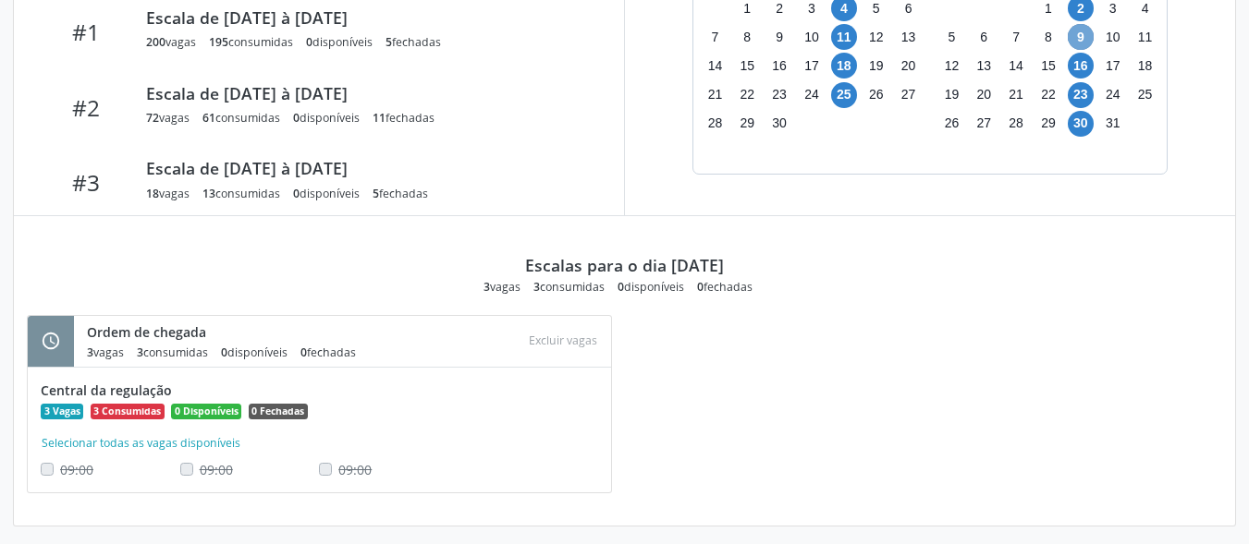
scroll to position [667, 0]
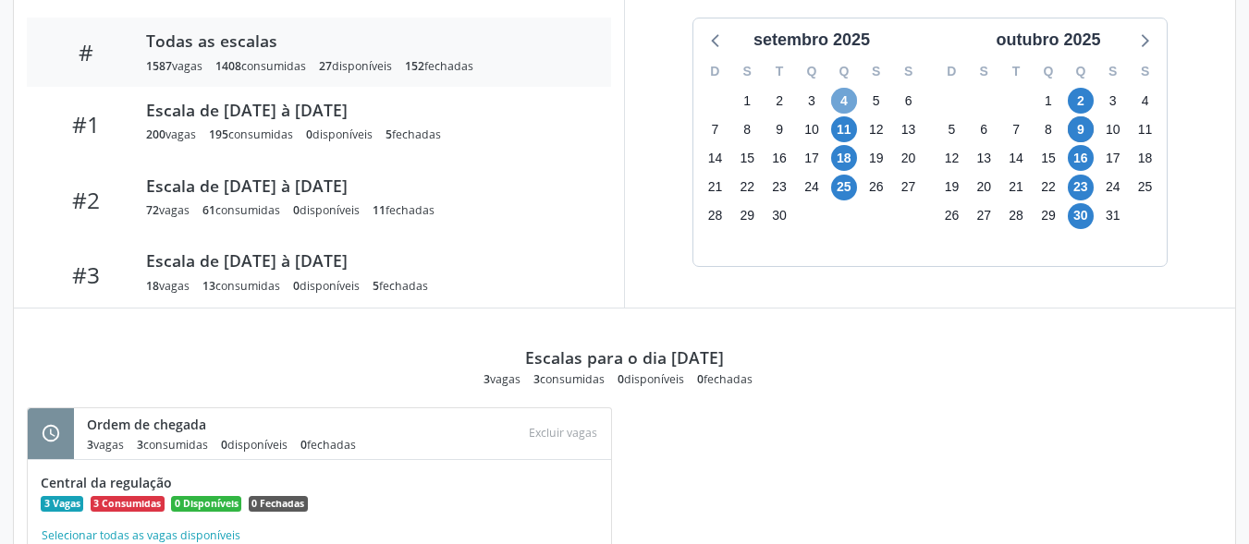
click at [843, 97] on span "4" at bounding box center [844, 101] width 26 height 26
click at [842, 98] on span "4" at bounding box center [844, 101] width 26 height 26
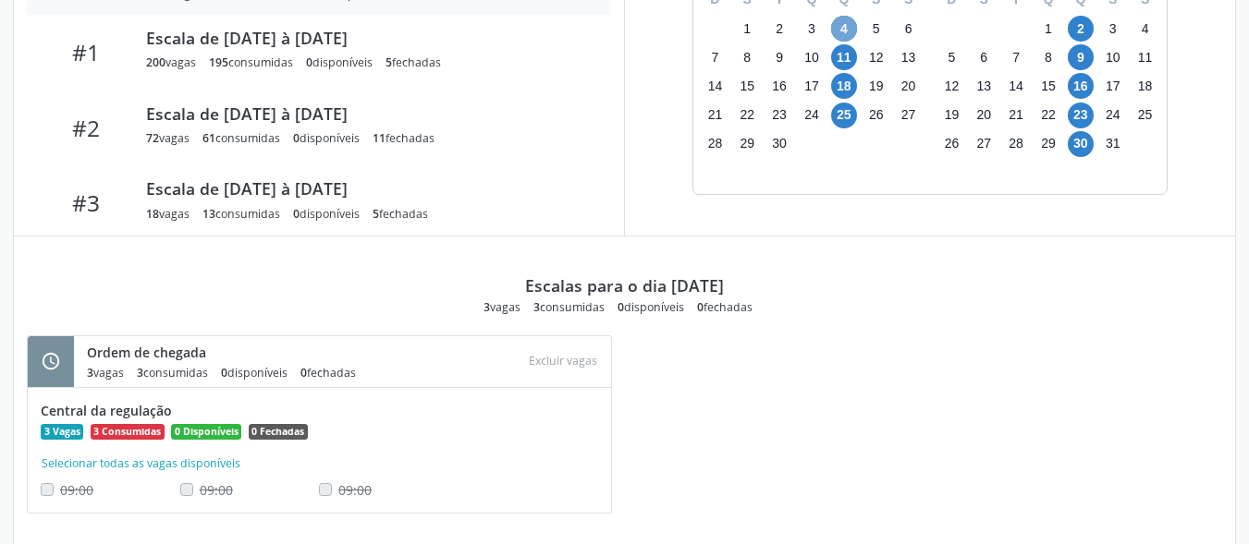
scroll to position [760, 0]
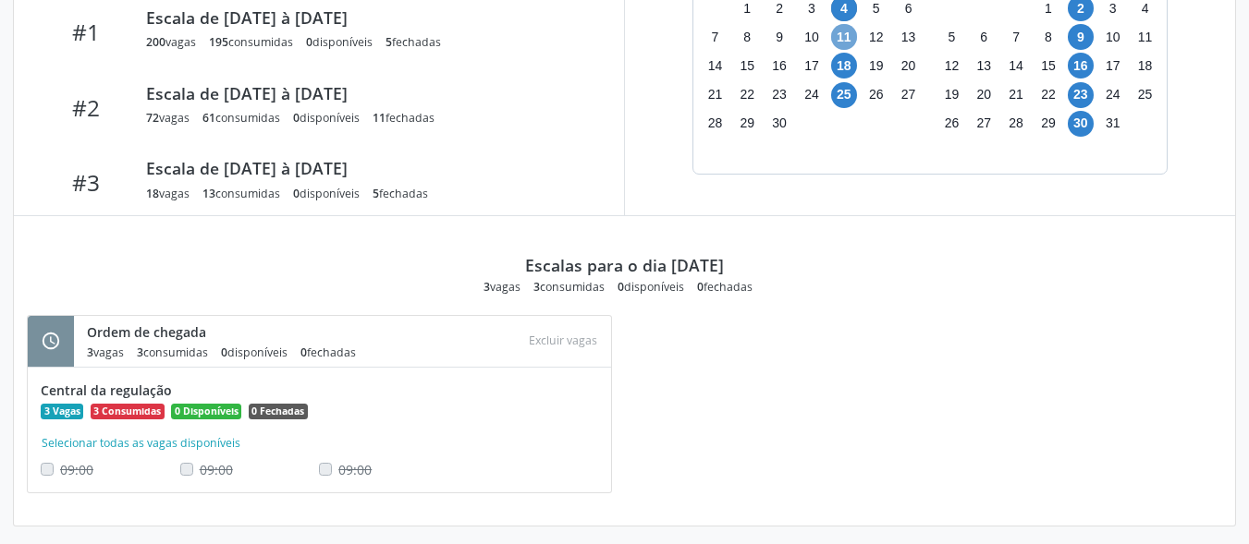
click at [849, 37] on span "11" at bounding box center [844, 37] width 26 height 26
click at [842, 58] on span "18" at bounding box center [844, 66] width 26 height 26
click at [840, 82] on span "25" at bounding box center [844, 95] width 26 height 26
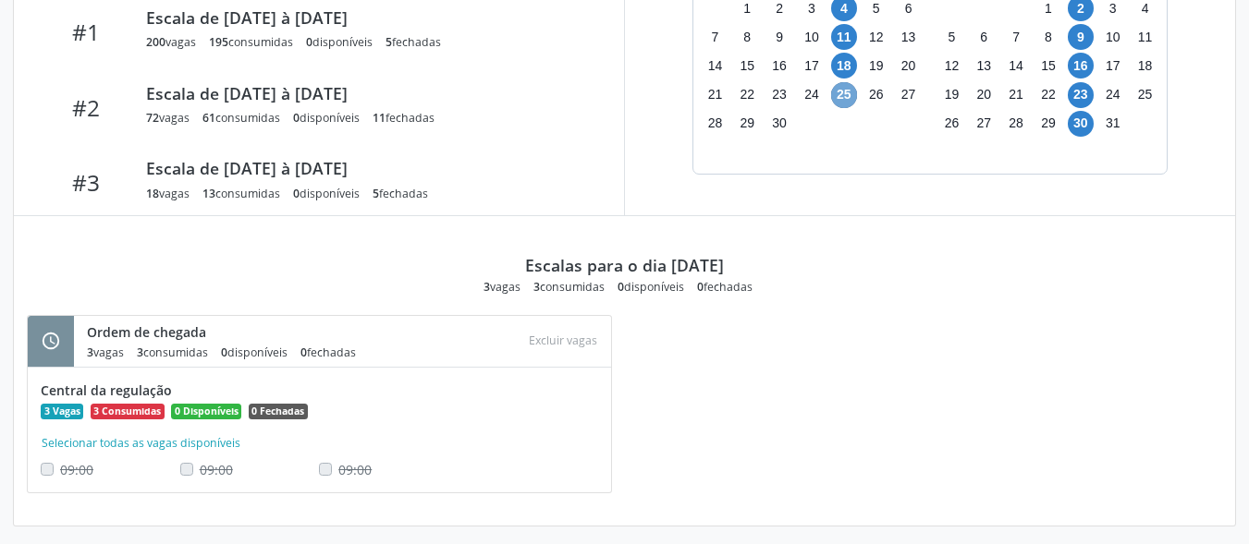
click at [840, 82] on span "25" at bounding box center [844, 95] width 26 height 26
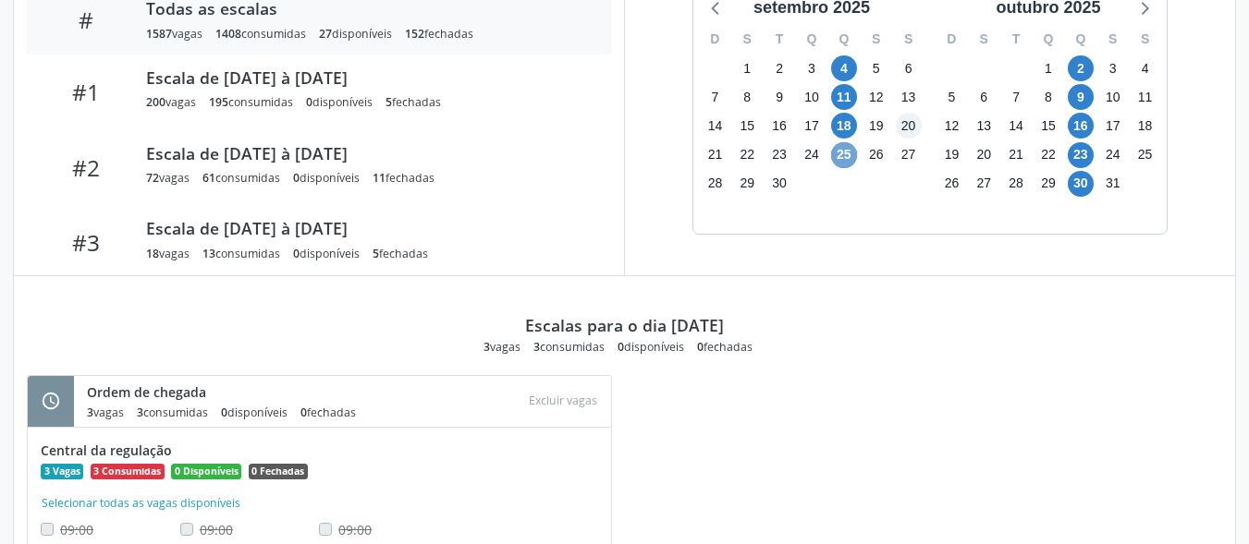
scroll to position [667, 0]
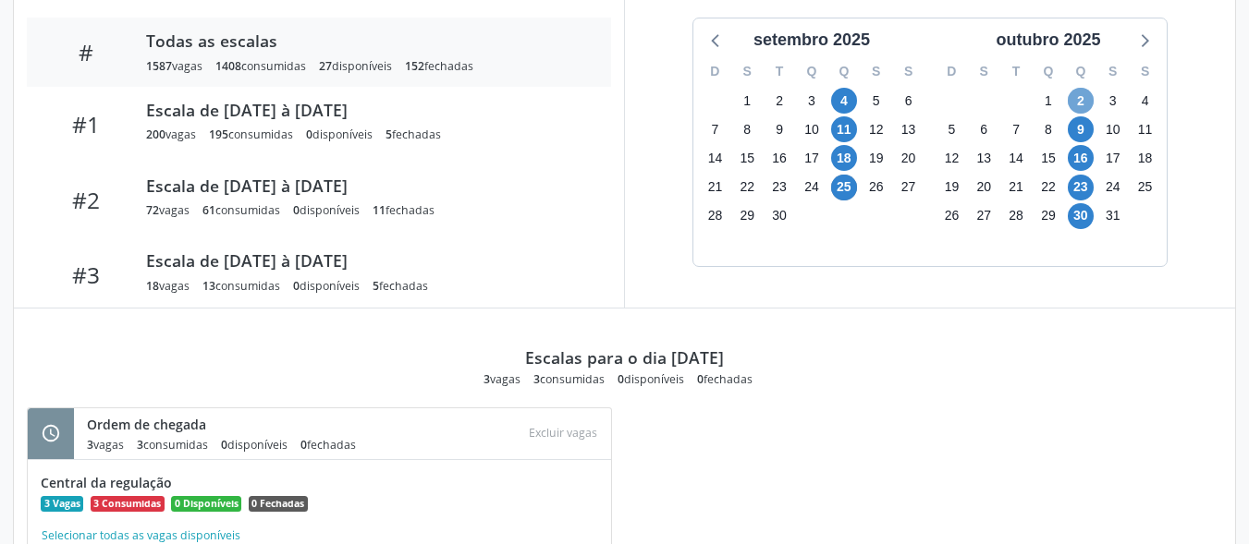
click at [1078, 94] on span "2" at bounding box center [1081, 101] width 26 height 26
click at [1078, 95] on span "2" at bounding box center [1081, 101] width 26 height 26
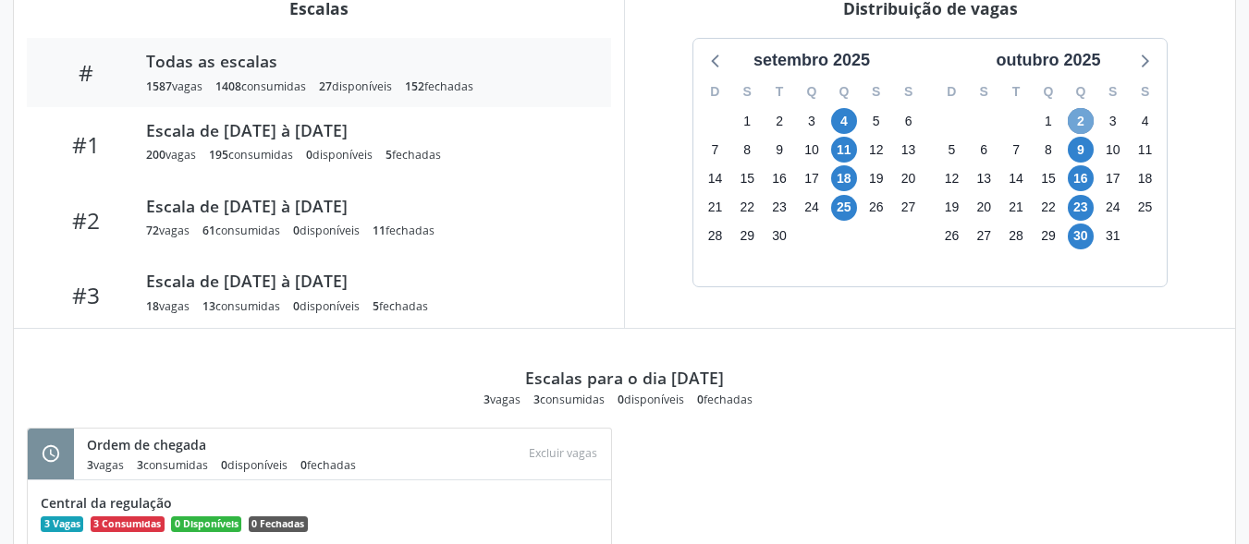
scroll to position [483, 0]
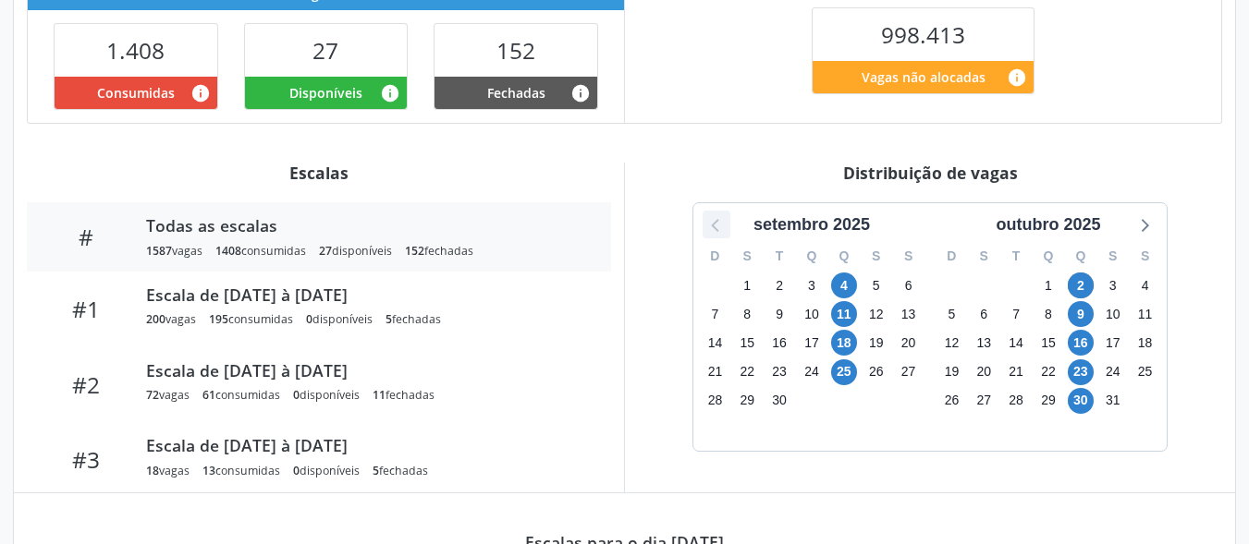
click at [718, 225] on icon at bounding box center [716, 225] width 24 height 24
click at [1084, 394] on span "28" at bounding box center [1081, 401] width 26 height 26
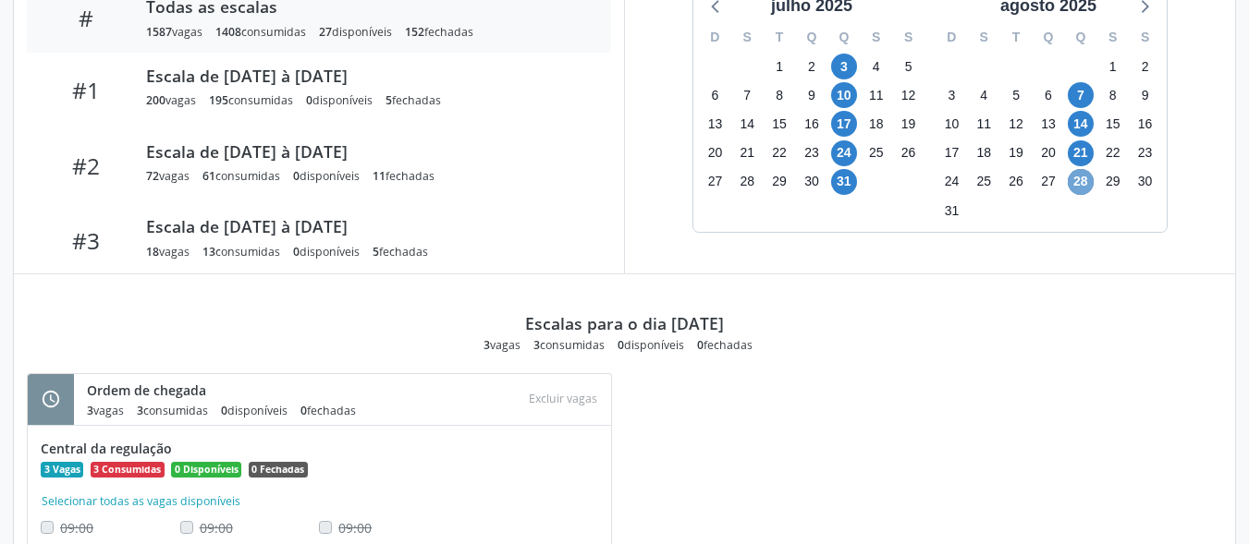
scroll to position [760, 0]
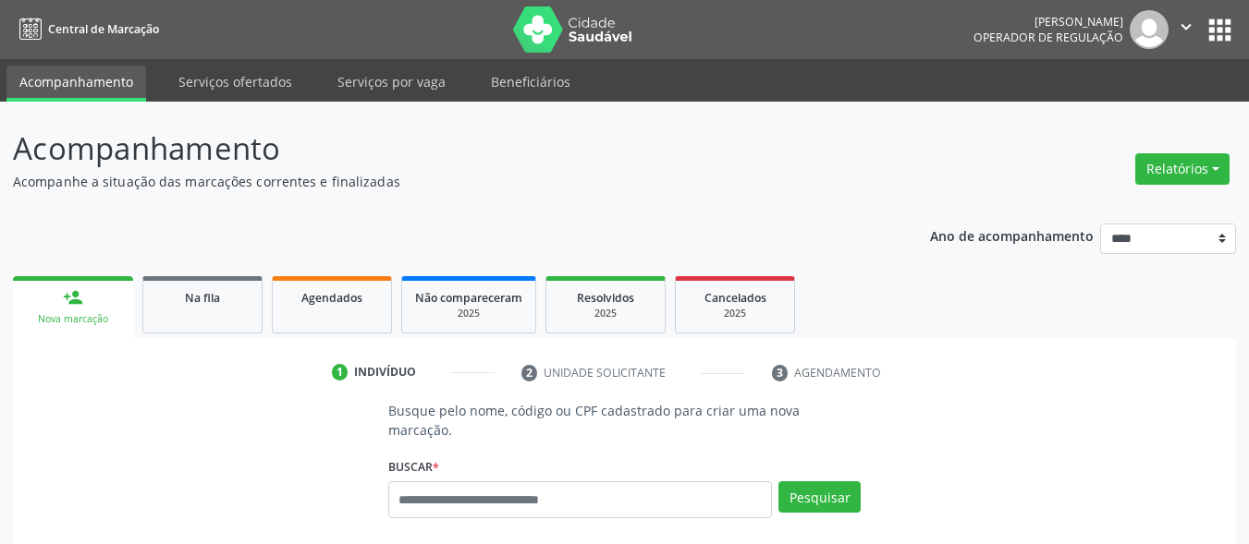
scroll to position [65, 0]
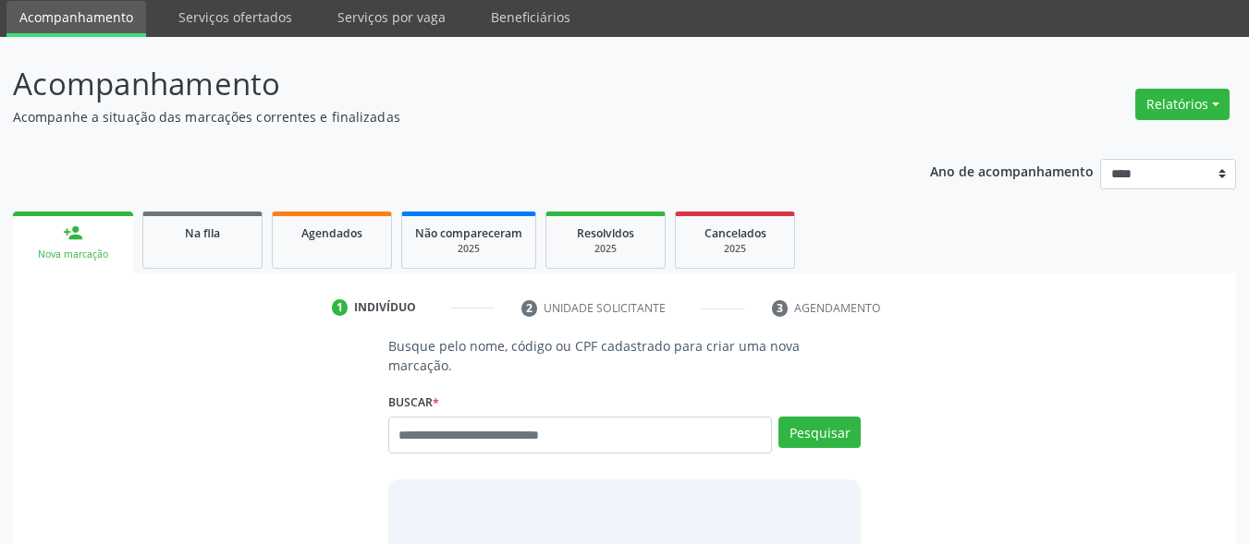
click at [598, 419] on input "text" at bounding box center [580, 435] width 385 height 37
type input "***"
drag, startPoint x: 832, startPoint y: 410, endPoint x: 690, endPoint y: 396, distance: 143.0
click at [829, 417] on button "Pesquisar" at bounding box center [819, 432] width 82 height 31
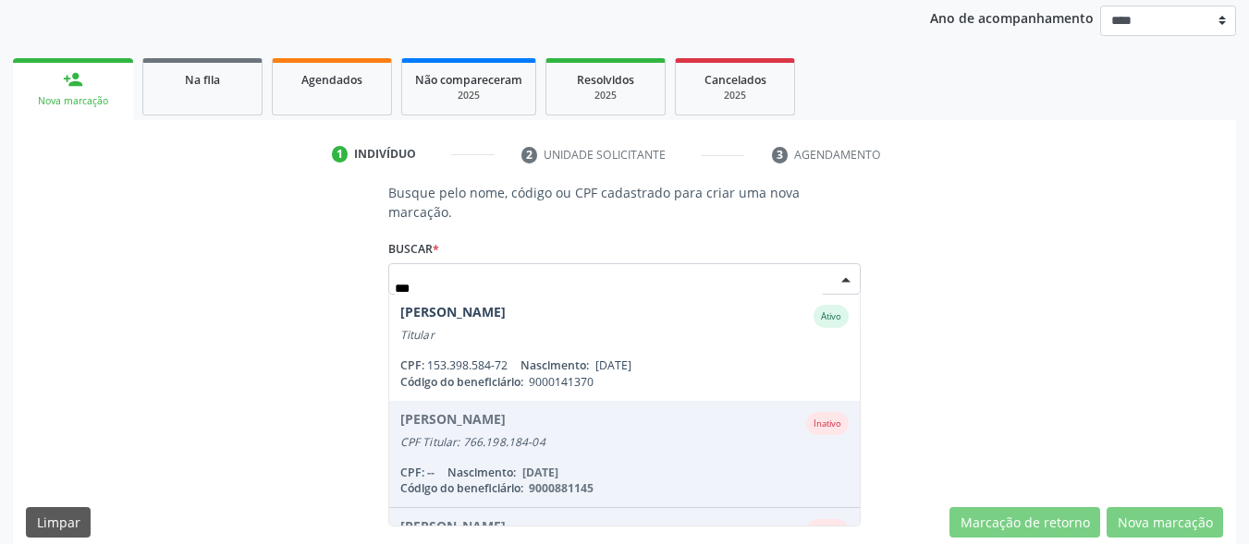
scroll to position [185, 0]
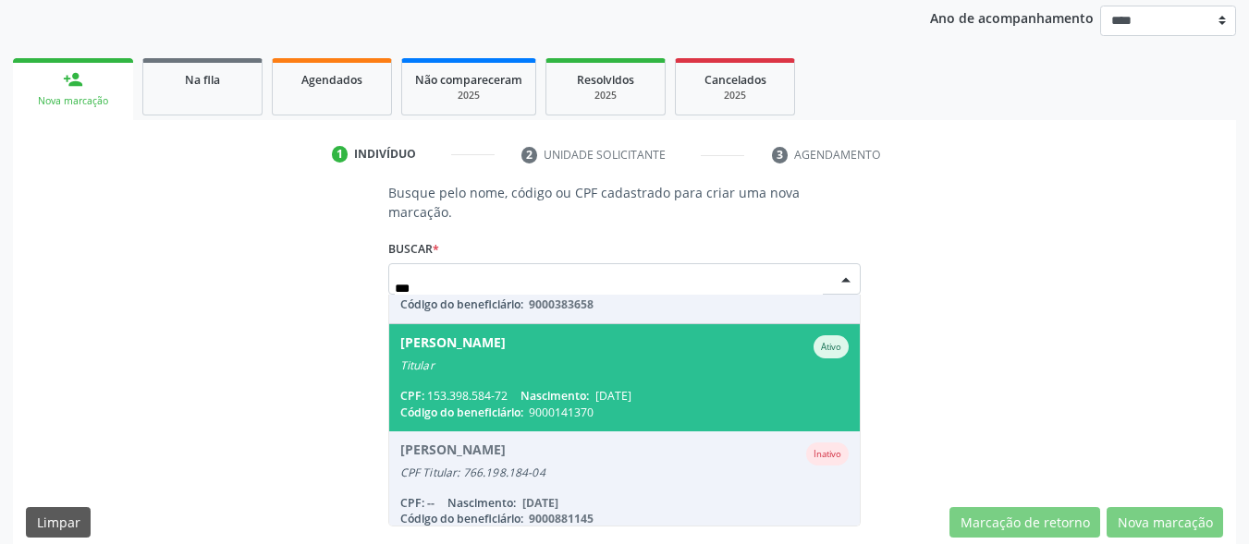
drag, startPoint x: 544, startPoint y: 339, endPoint x: 1262, endPoint y: 318, distance: 717.7
click at [506, 336] on div "[PERSON_NAME]" at bounding box center [452, 347] width 105 height 23
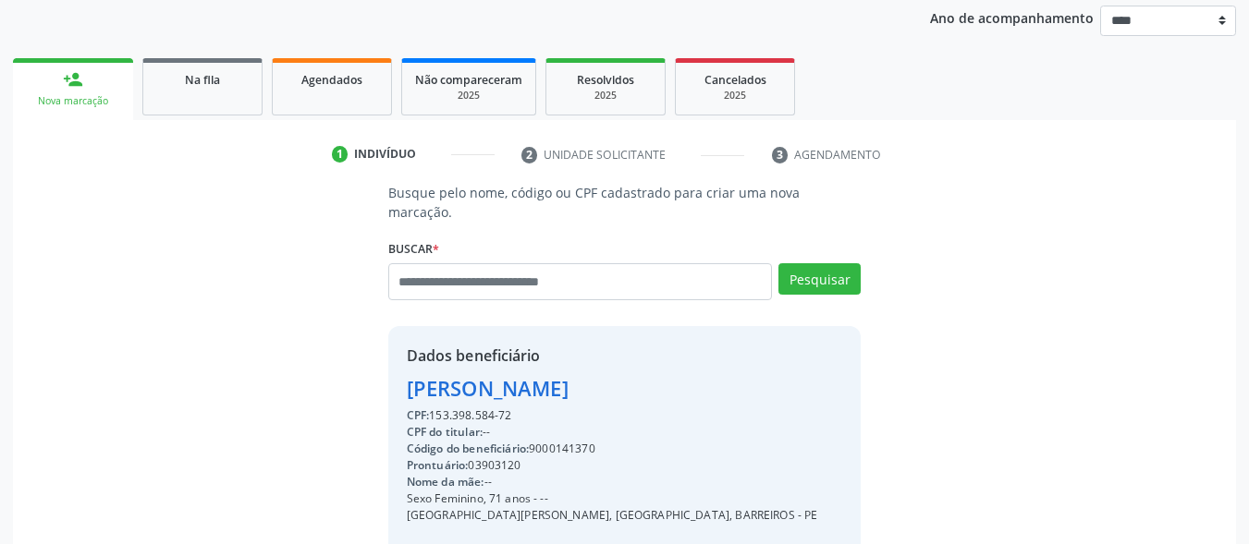
scroll to position [432, 0]
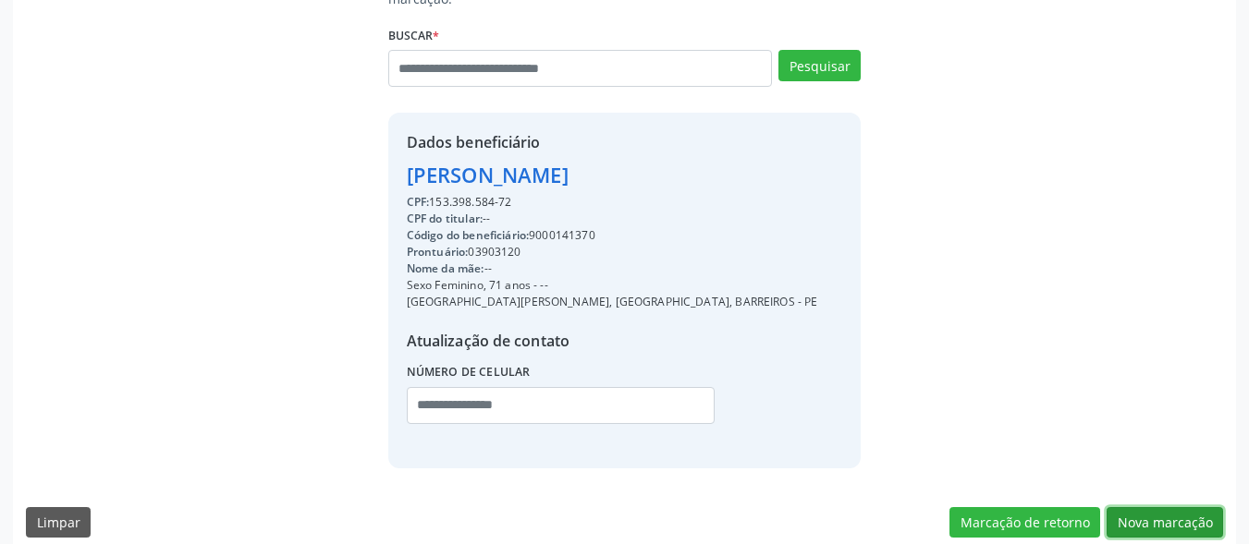
drag, startPoint x: 1177, startPoint y: 493, endPoint x: 893, endPoint y: 425, distance: 291.7
click at [1176, 508] on button "Nova marcação" at bounding box center [1165, 523] width 116 height 31
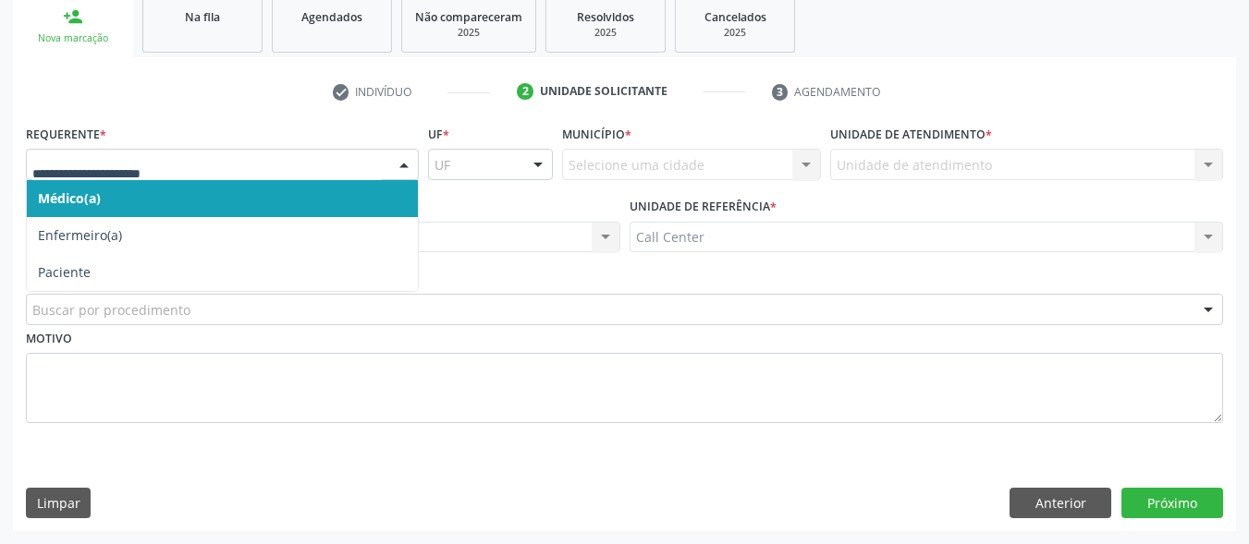
drag, startPoint x: 96, startPoint y: 164, endPoint x: 60, endPoint y: 207, distance: 56.5
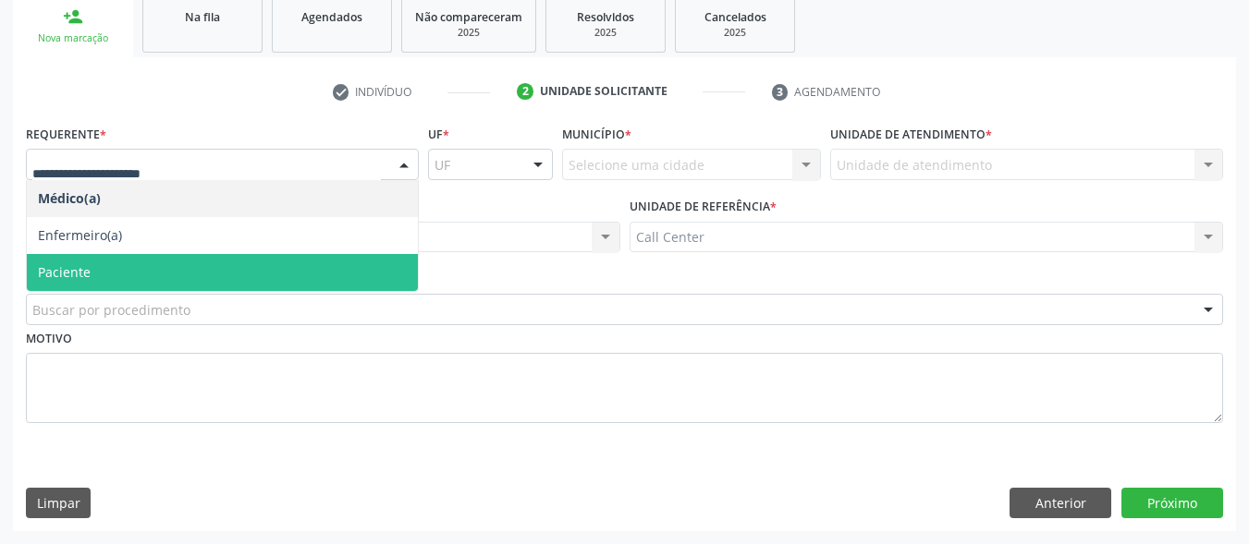
click at [56, 274] on span "Paciente" at bounding box center [64, 272] width 53 height 18
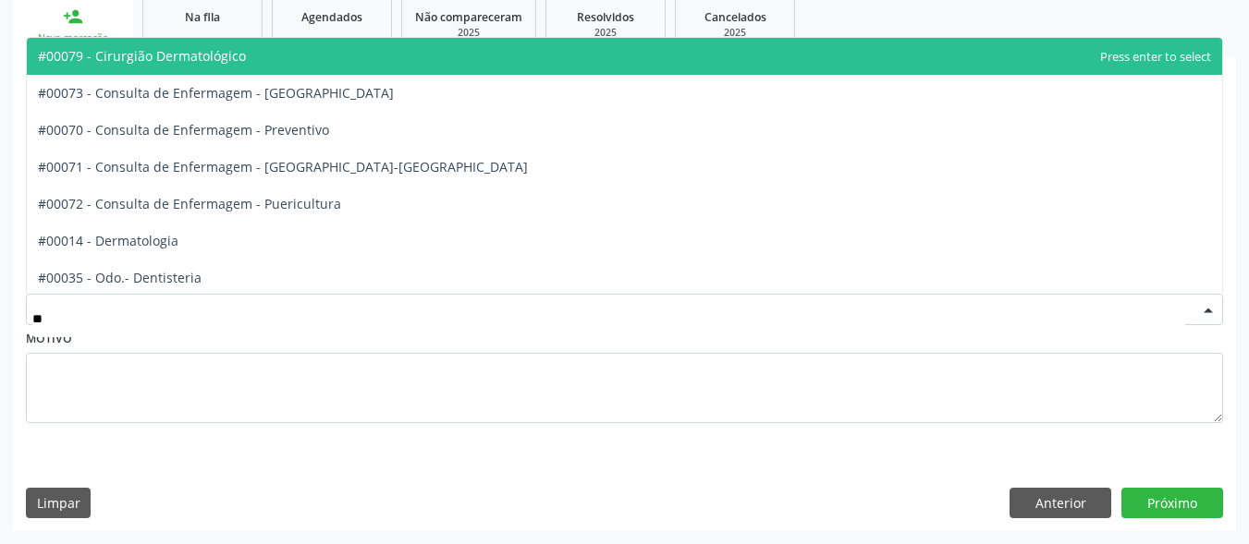
type input "***"
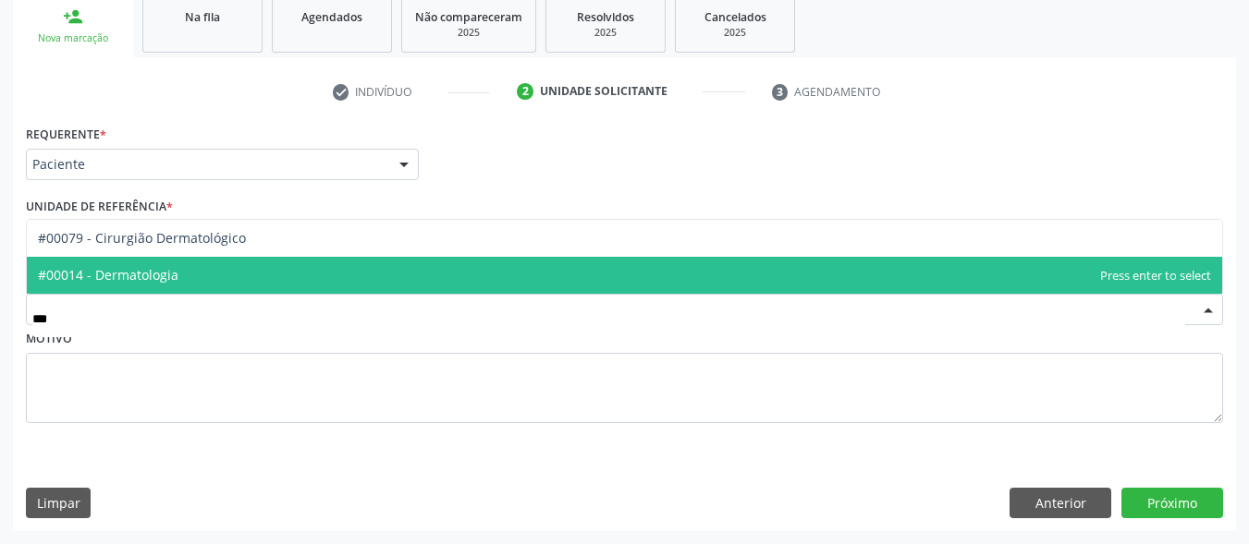
click at [123, 287] on span "#00014 - Dermatologia" at bounding box center [624, 275] width 1195 height 37
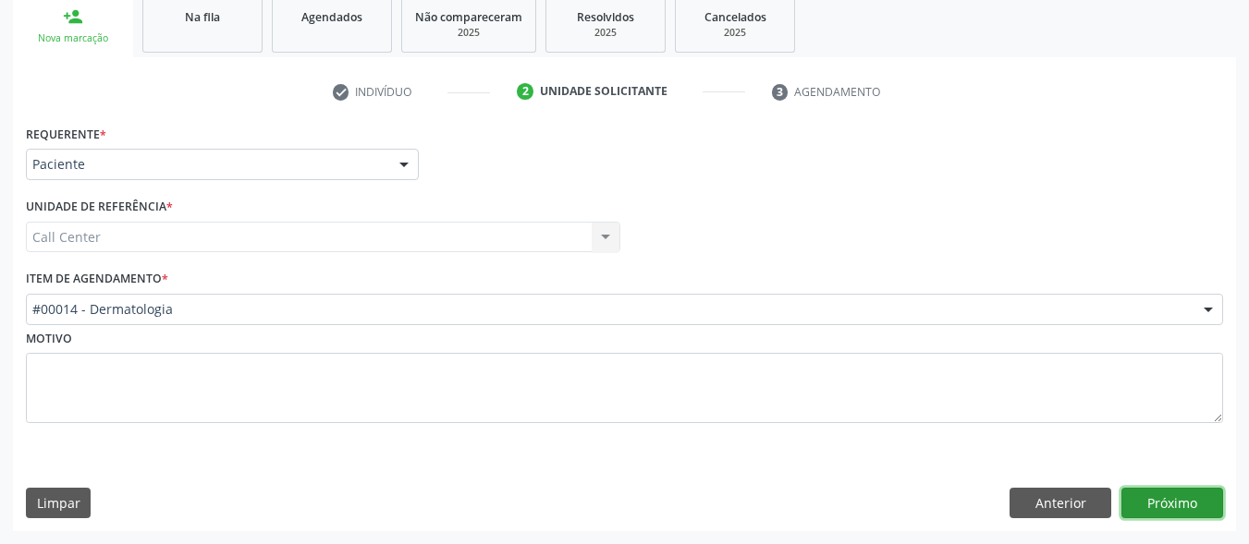
drag, startPoint x: 1186, startPoint y: 508, endPoint x: 1168, endPoint y: 504, distance: 19.1
click at [1168, 504] on button "Próximo" at bounding box center [1172, 503] width 102 height 31
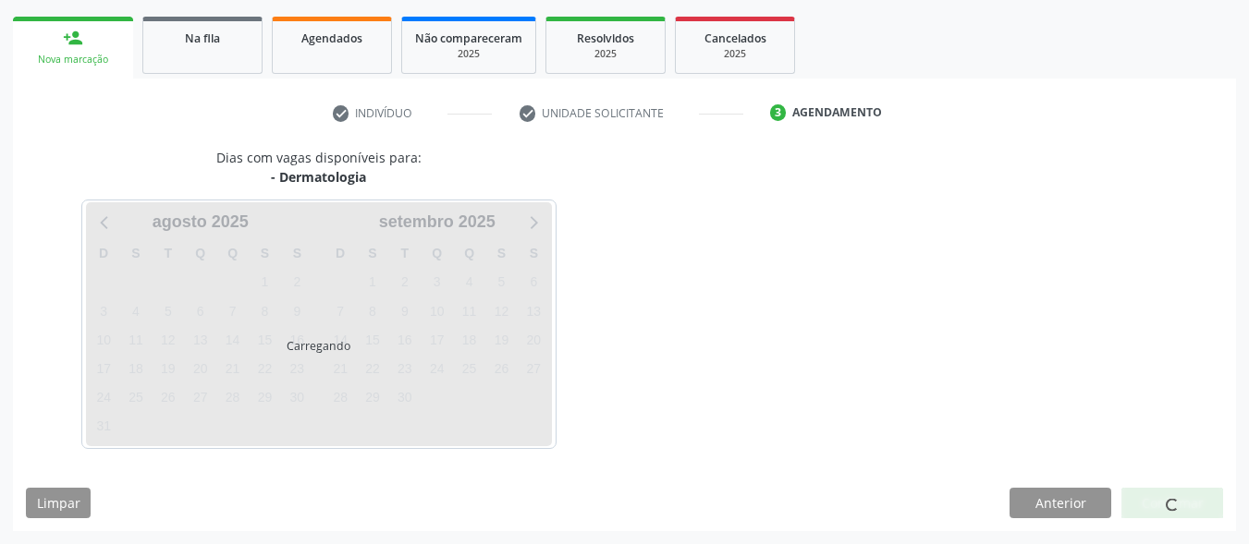
scroll to position [260, 0]
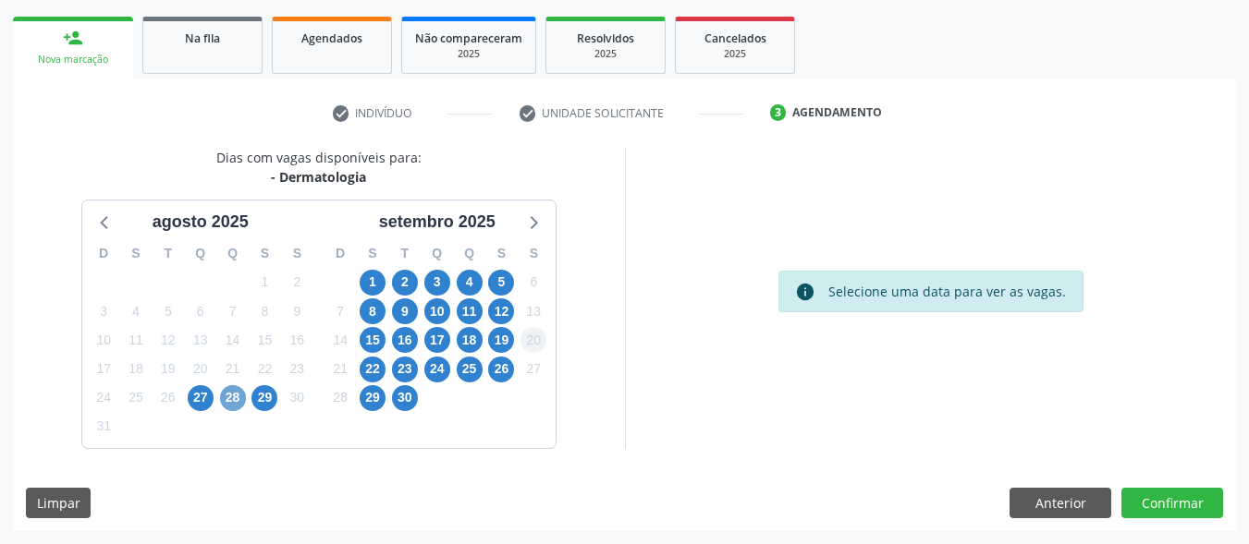
drag, startPoint x: 234, startPoint y: 402, endPoint x: 543, endPoint y: 349, distance: 313.4
click at [238, 399] on span "28" at bounding box center [233, 398] width 26 height 26
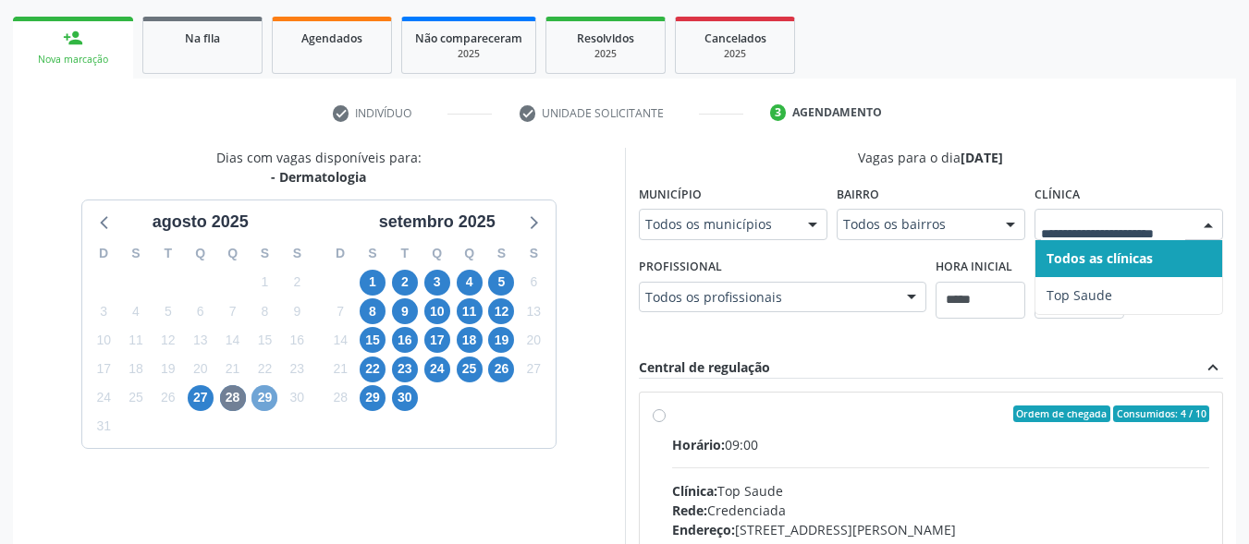
drag, startPoint x: 268, startPoint y: 400, endPoint x: 277, endPoint y: 390, distance: 13.7
click at [268, 399] on span "29" at bounding box center [264, 398] width 26 height 26
click at [370, 291] on span "1" at bounding box center [373, 283] width 26 height 26
drag, startPoint x: 402, startPoint y: 277, endPoint x: 1015, endPoint y: 201, distance: 617.7
click at [405, 275] on span "2" at bounding box center [405, 283] width 26 height 26
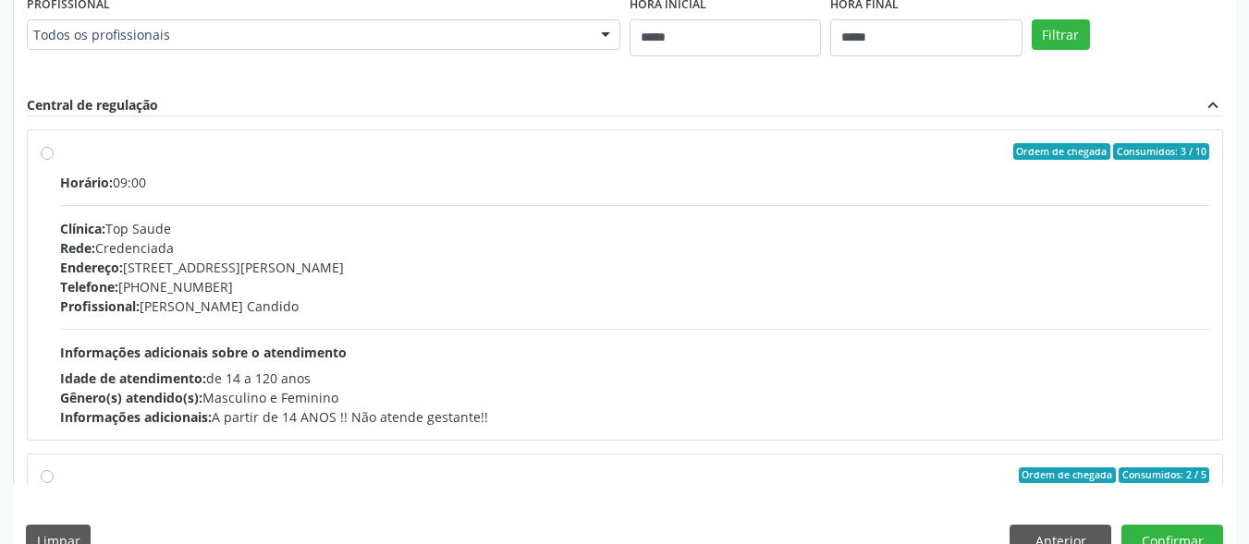
scroll to position [861, 0]
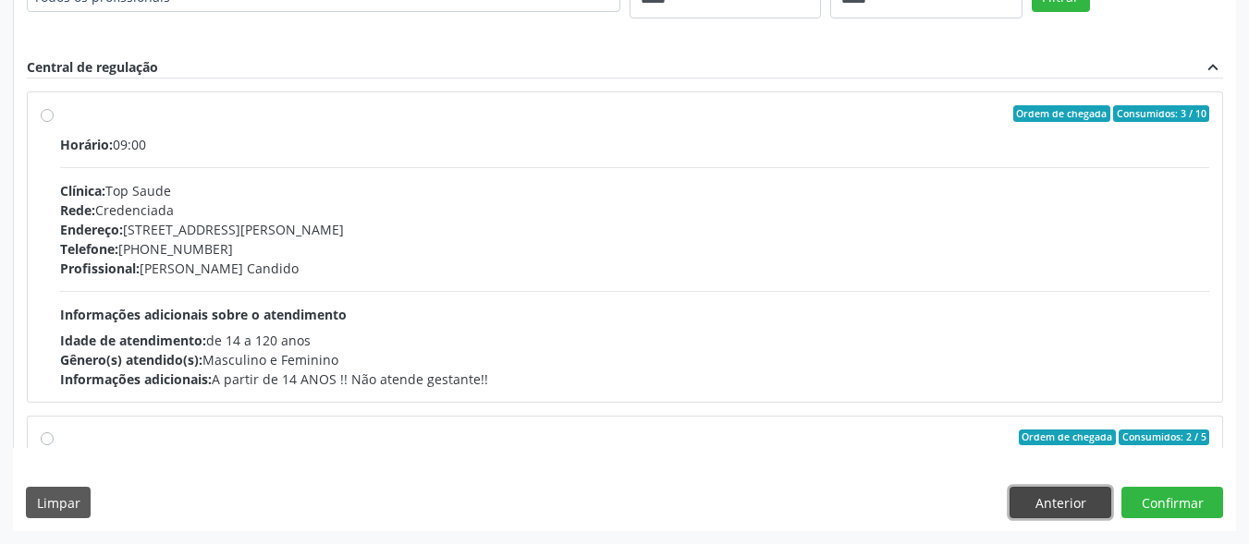
drag, startPoint x: 1061, startPoint y: 503, endPoint x: 663, endPoint y: 422, distance: 406.6
click at [1049, 504] on button "Anterior" at bounding box center [1060, 502] width 102 height 31
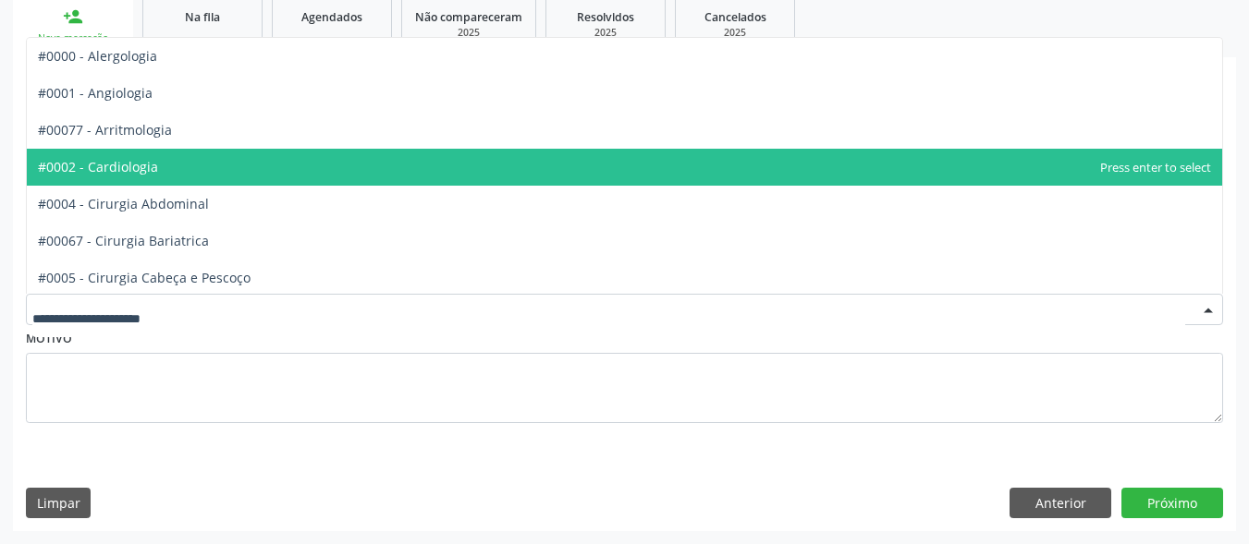
click at [162, 165] on span "#0002 - Cardiologia" at bounding box center [624, 167] width 1195 height 37
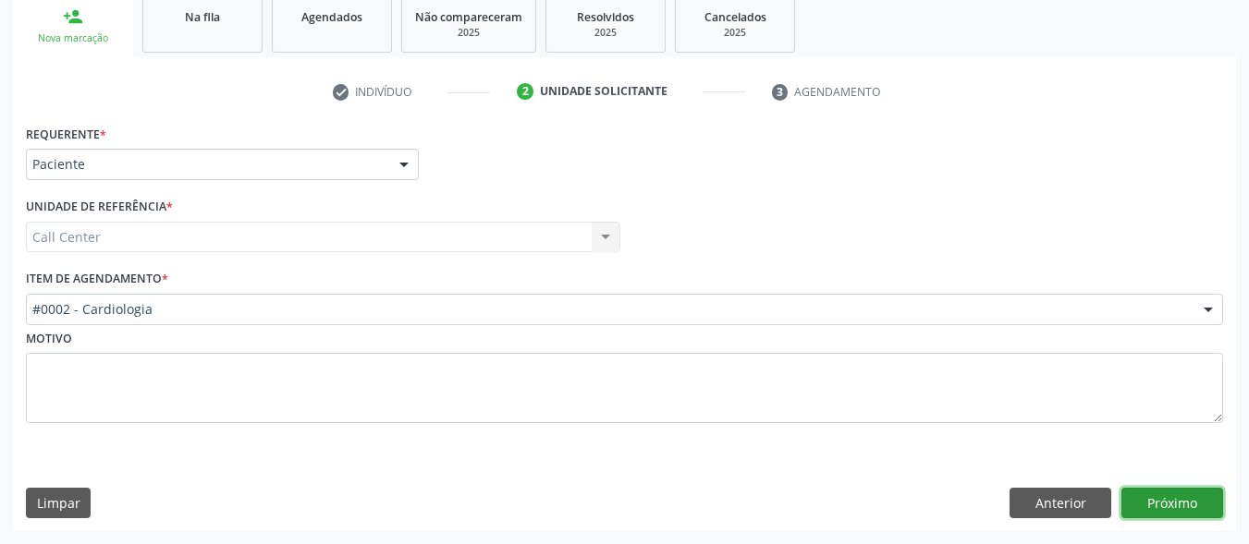
click at [1149, 515] on button "Próximo" at bounding box center [1172, 503] width 102 height 31
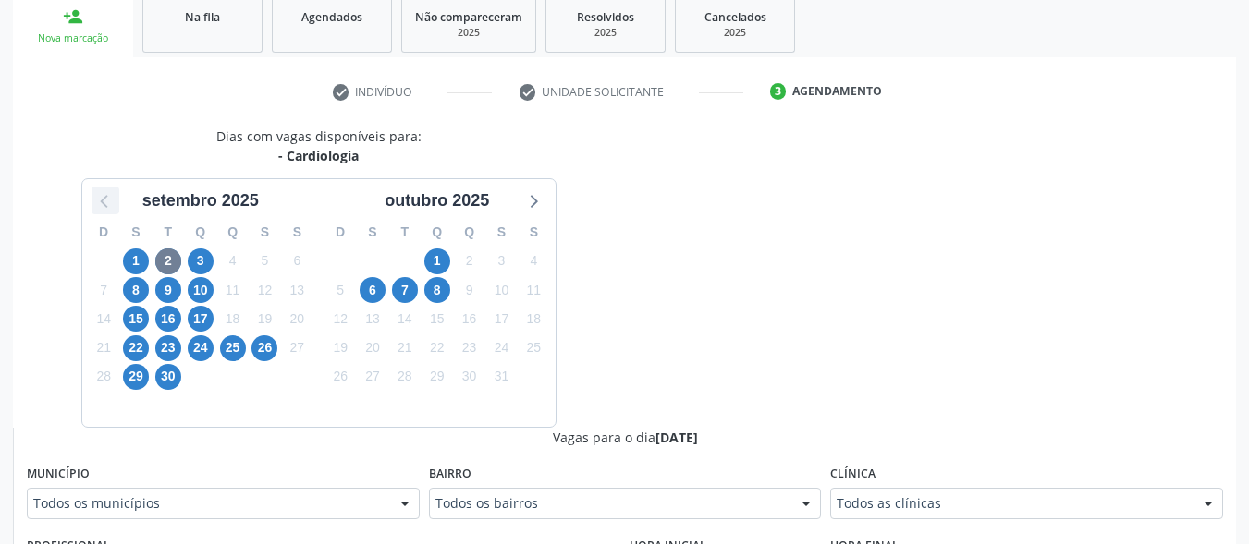
click at [100, 201] on icon at bounding box center [105, 201] width 24 height 24
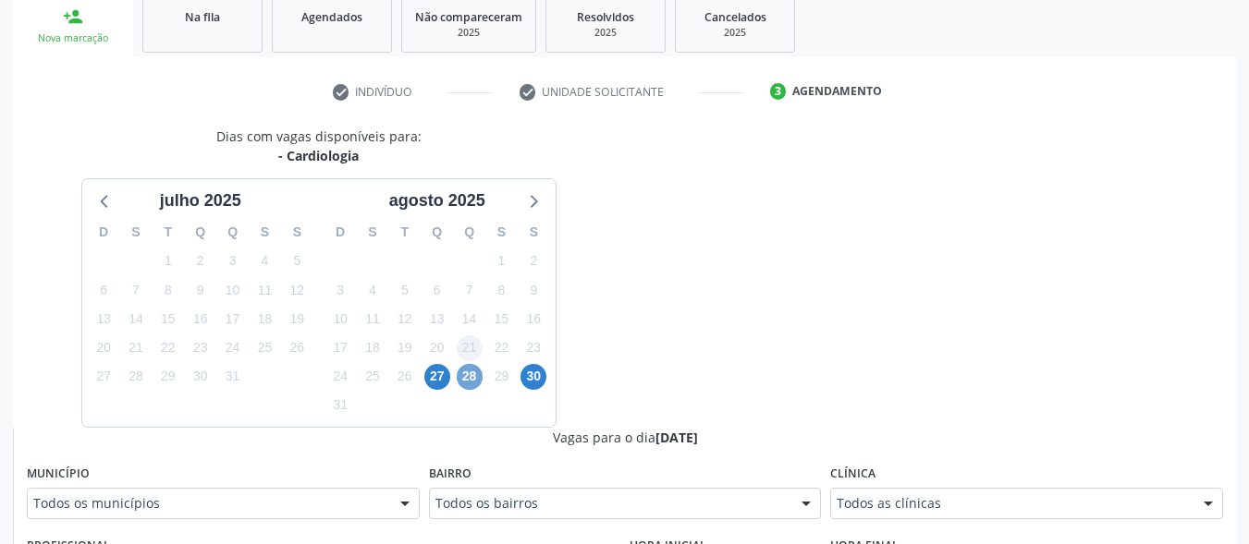
click at [466, 382] on span "28" at bounding box center [470, 377] width 26 height 26
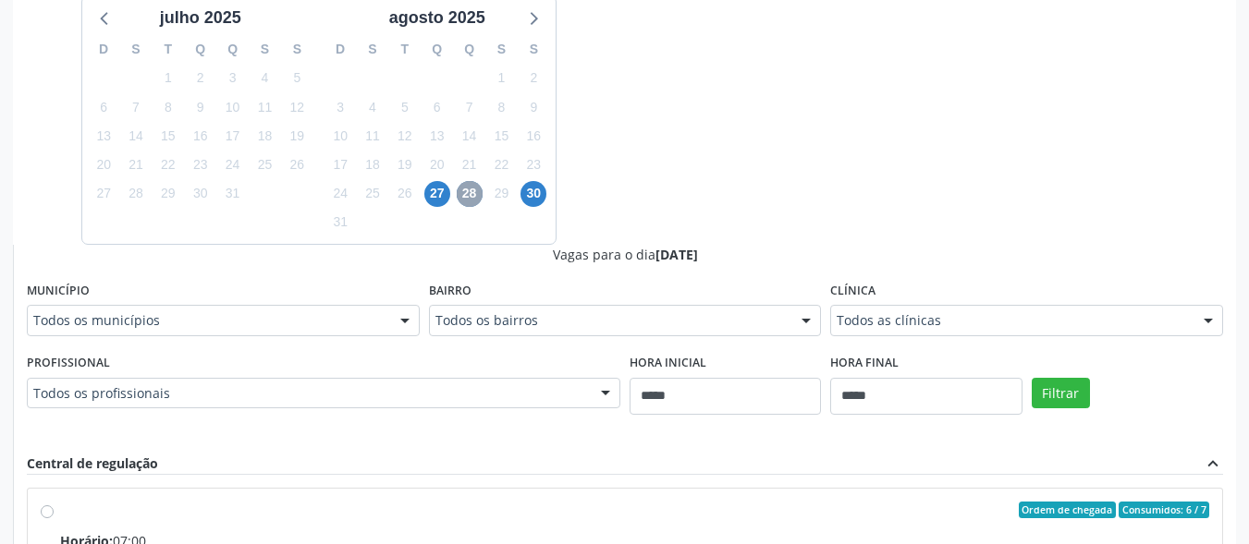
scroll to position [466, 0]
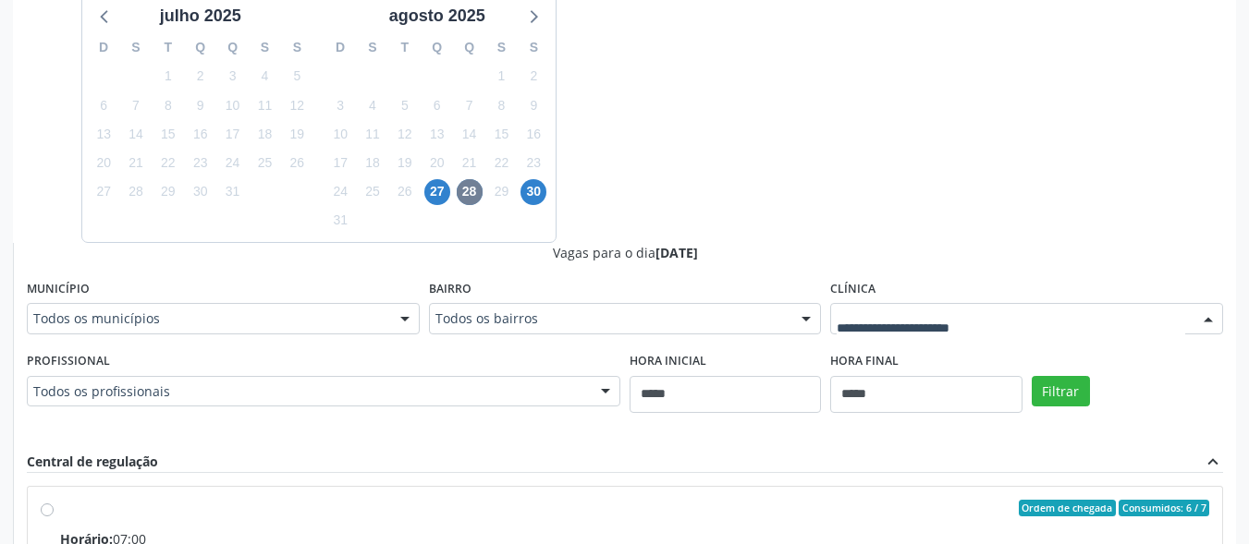
drag, startPoint x: 1016, startPoint y: 320, endPoint x: 1013, endPoint y: 331, distance: 11.4
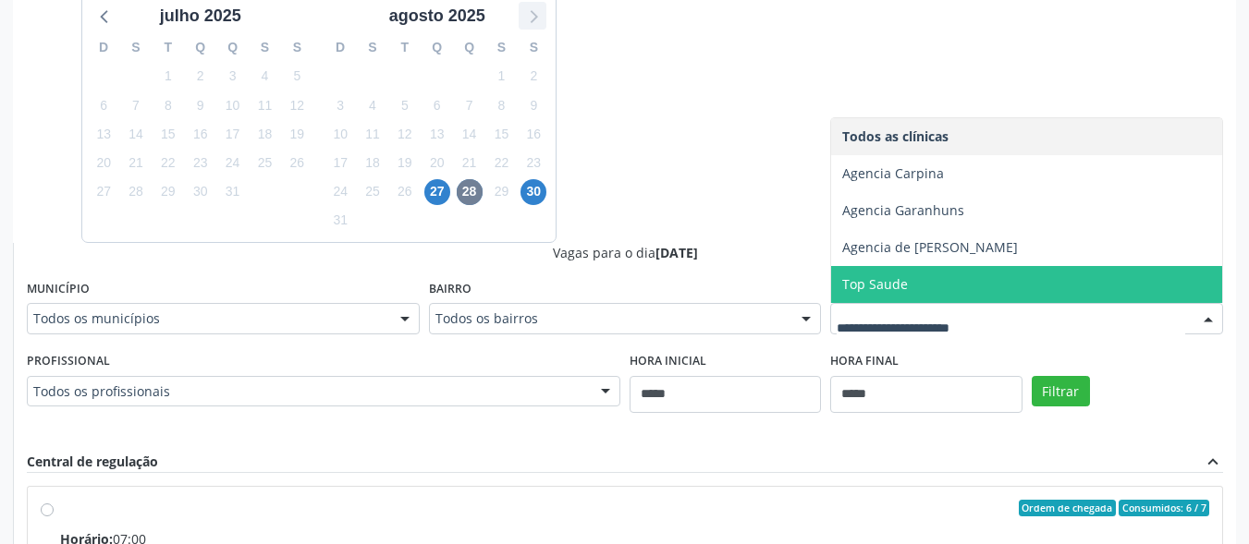
click at [531, 18] on icon at bounding box center [532, 16] width 24 height 24
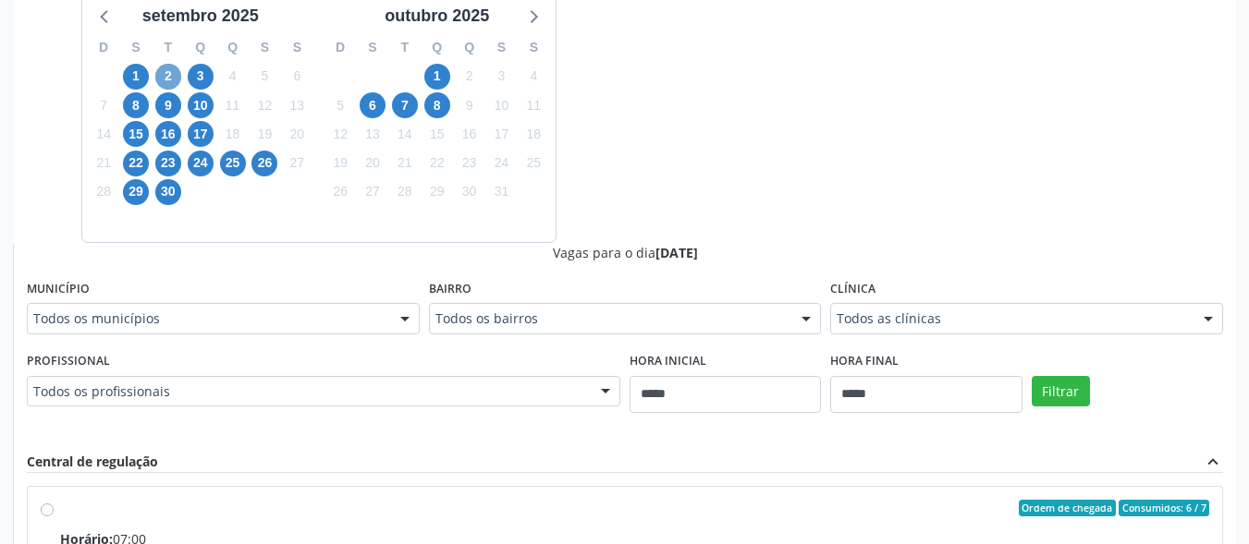
click at [166, 84] on span "2" at bounding box center [168, 77] width 26 height 26
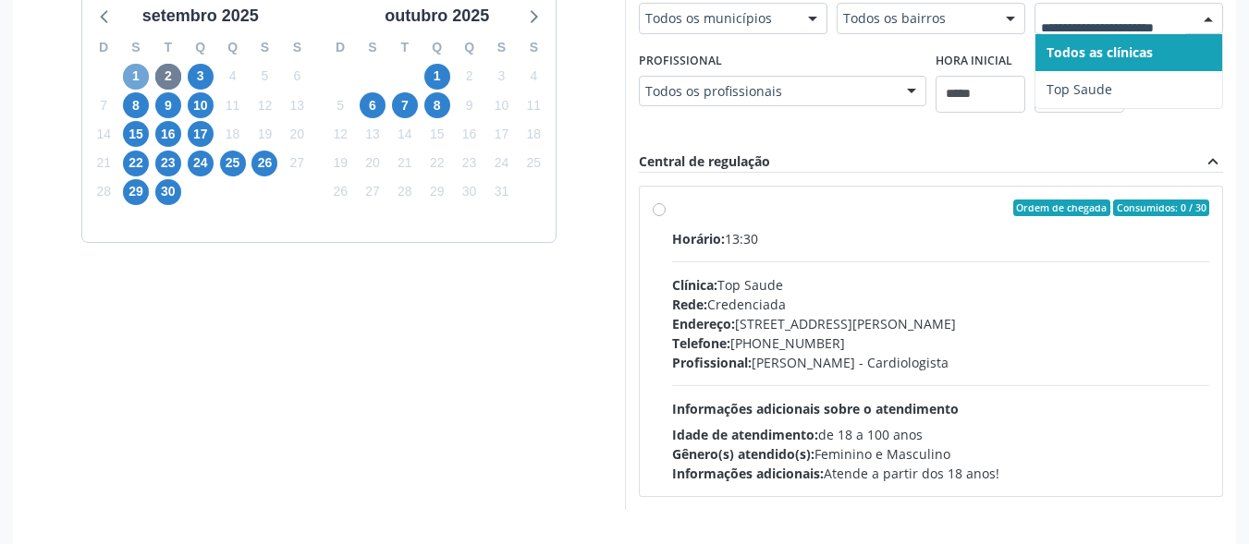
click at [136, 73] on span "1" at bounding box center [136, 77] width 26 height 26
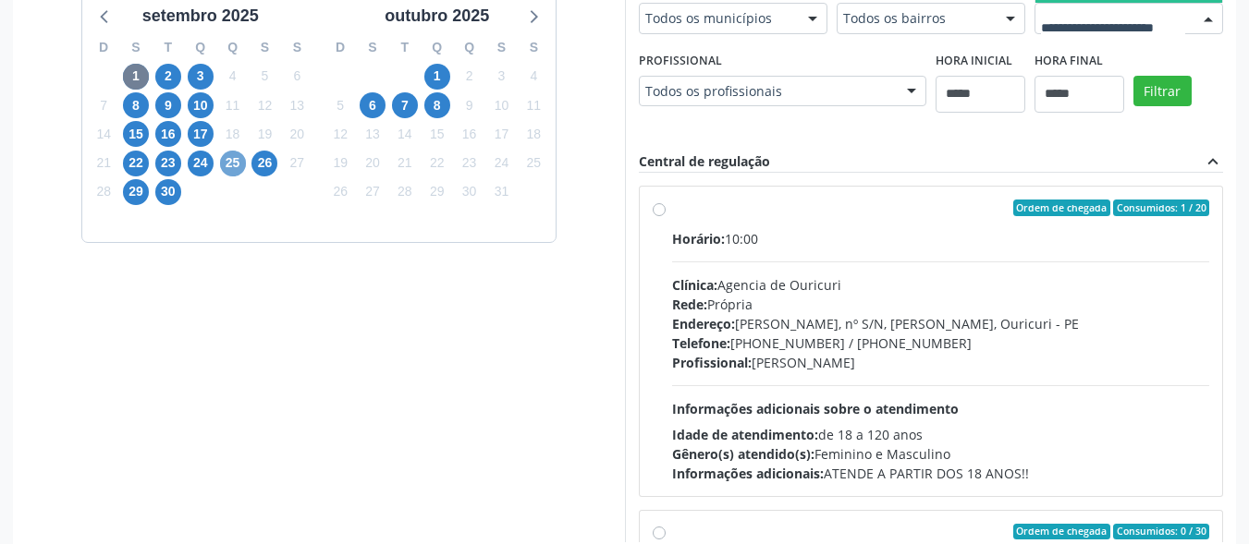
drag, startPoint x: 227, startPoint y: 161, endPoint x: 242, endPoint y: 156, distance: 15.5
click at [229, 161] on span "25" at bounding box center [233, 164] width 26 height 26
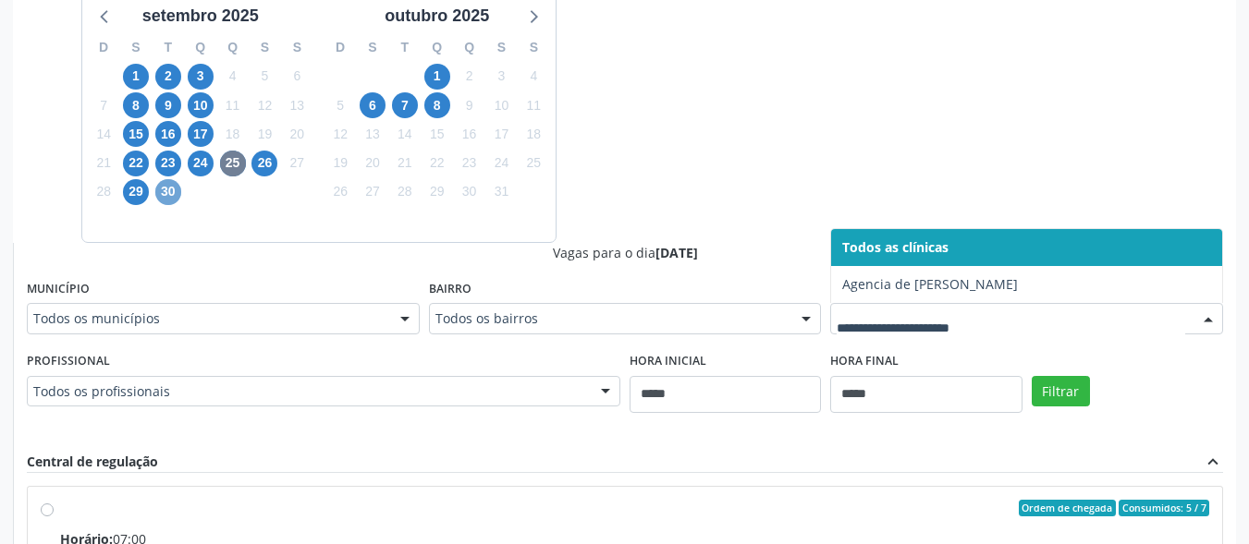
click at [172, 184] on span "30" at bounding box center [168, 192] width 26 height 26
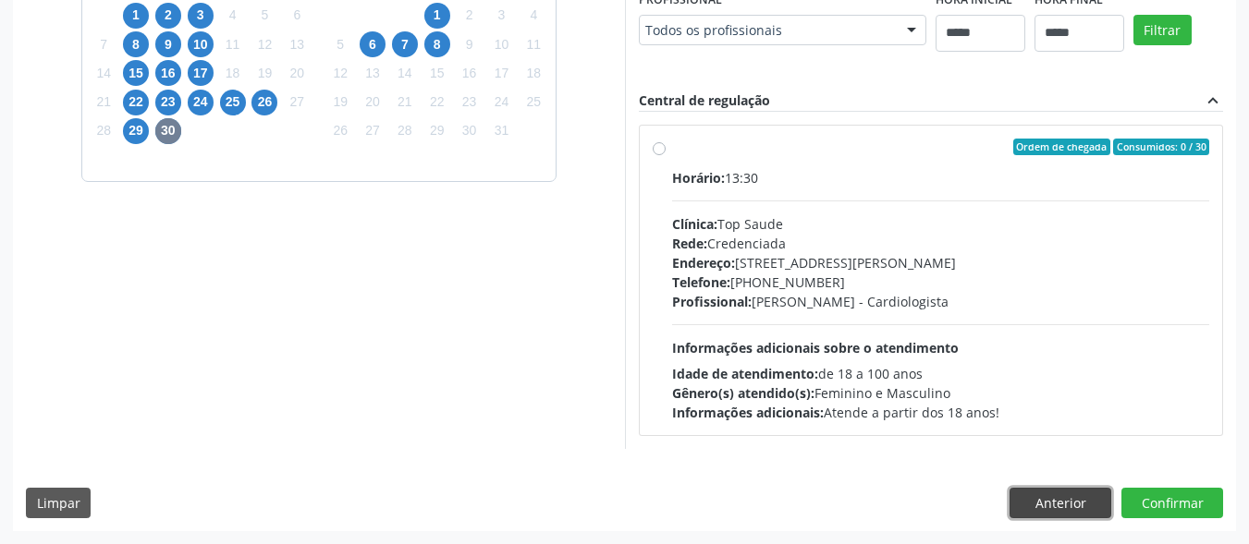
drag, startPoint x: 1063, startPoint y: 500, endPoint x: 923, endPoint y: 471, distance: 142.5
click at [1061, 500] on button "Anterior" at bounding box center [1060, 503] width 102 height 31
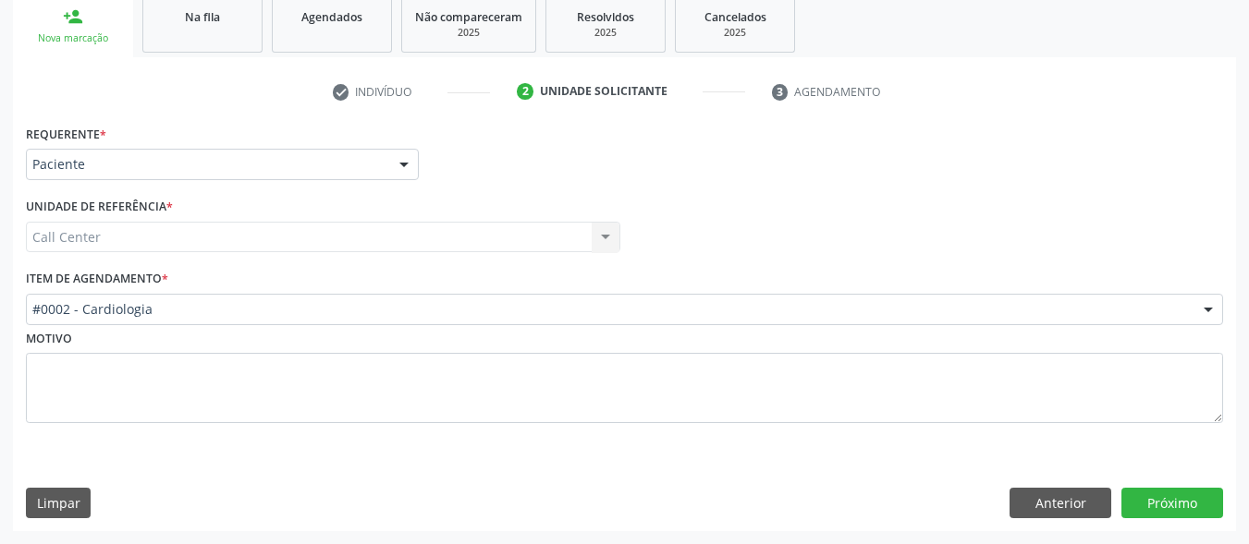
scroll to position [281, 0]
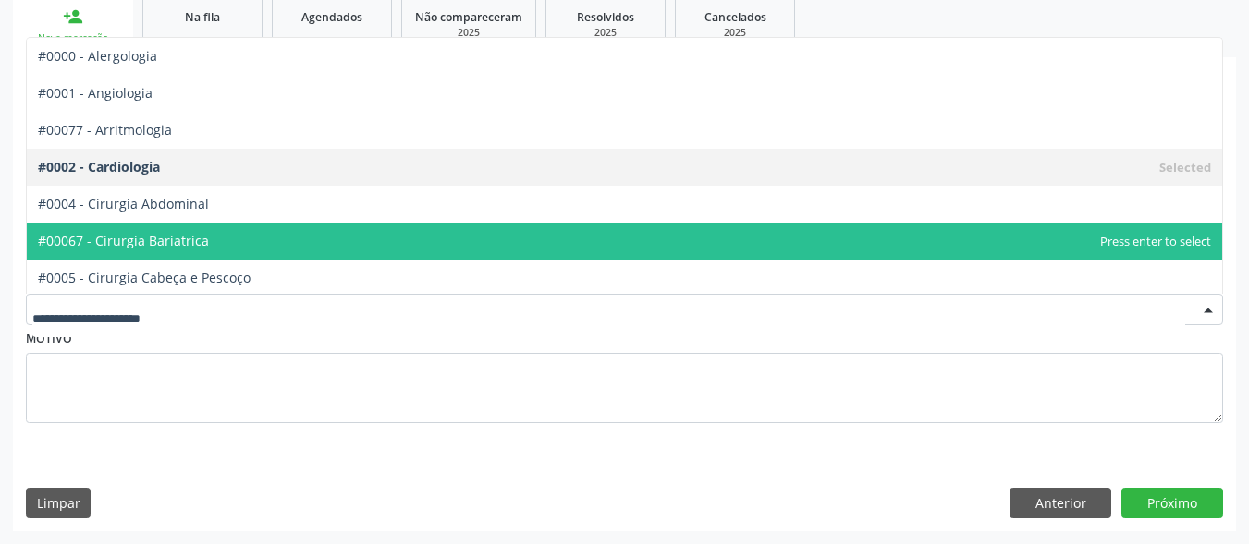
click at [288, 320] on div at bounding box center [624, 309] width 1197 height 31
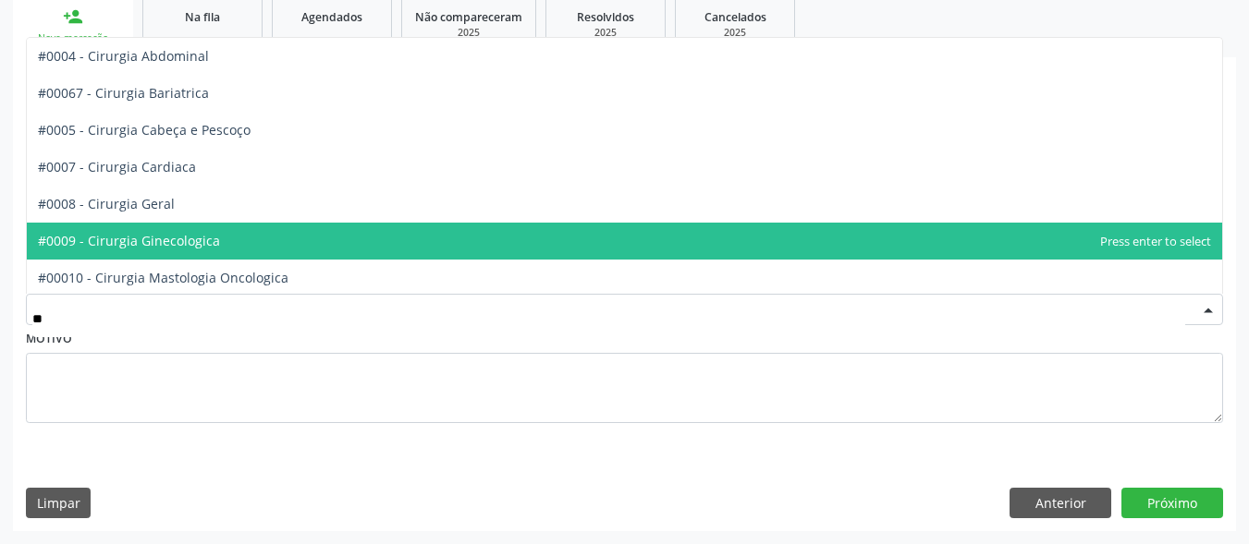
type input "***"
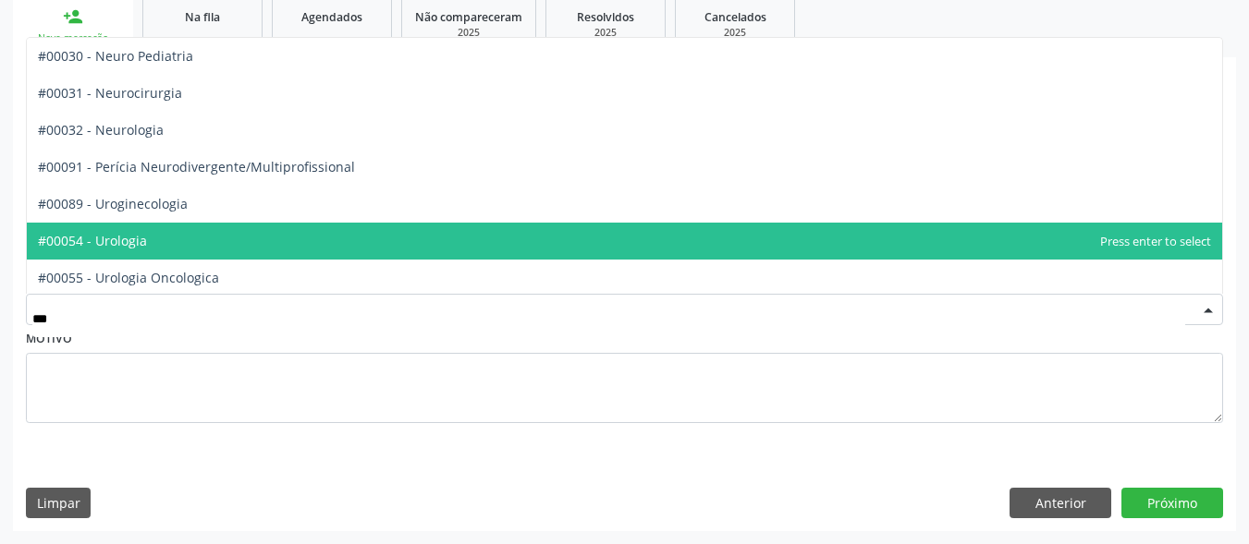
click at [279, 242] on span "#00054 - Urologia" at bounding box center [624, 241] width 1195 height 37
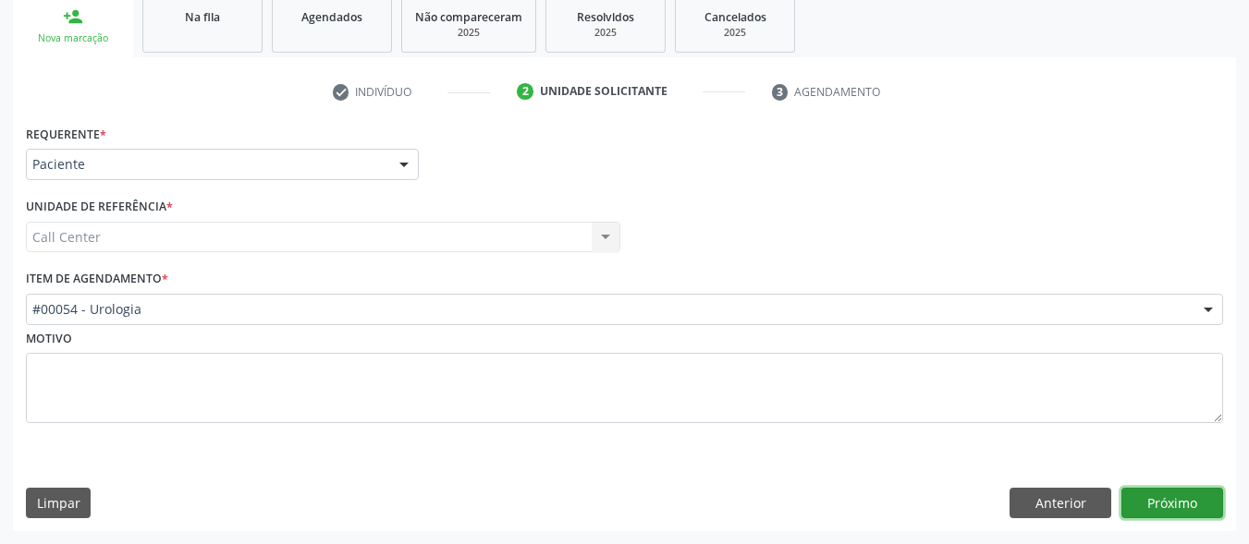
click at [1154, 504] on button "Próximo" at bounding box center [1172, 503] width 102 height 31
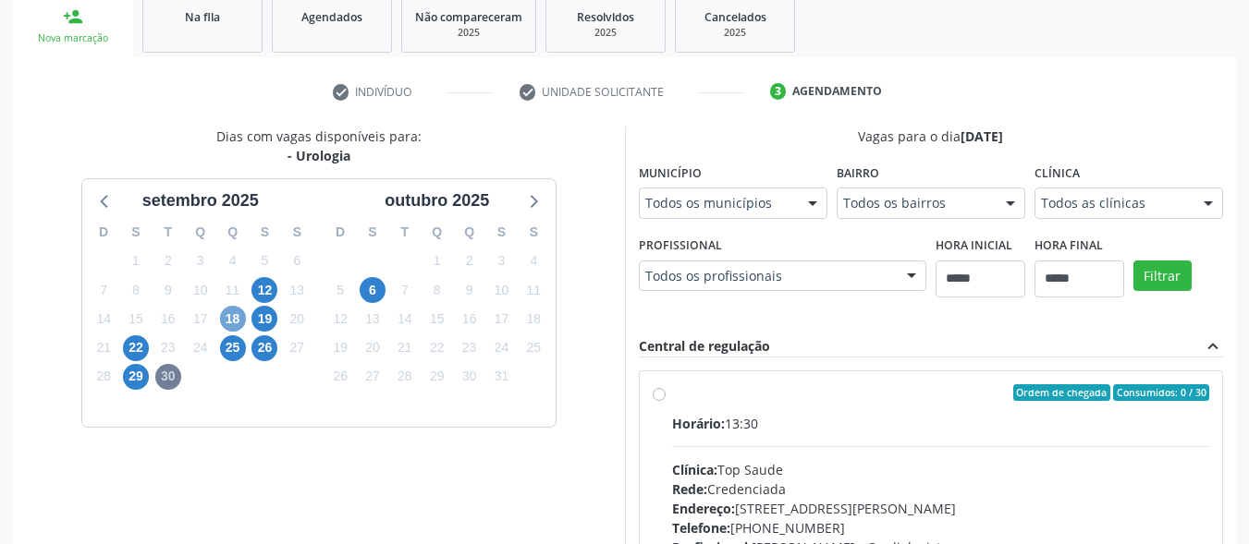
click at [236, 315] on span "18" at bounding box center [233, 319] width 26 height 26
click at [138, 351] on span "22" at bounding box center [136, 349] width 26 height 26
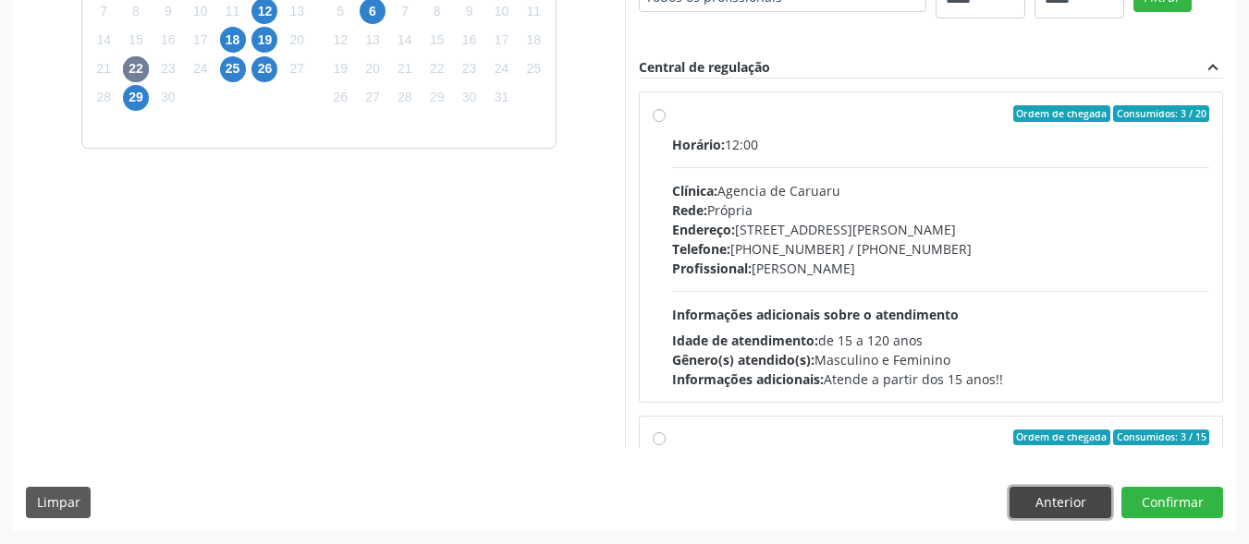
click at [1054, 501] on button "Anterior" at bounding box center [1060, 502] width 102 height 31
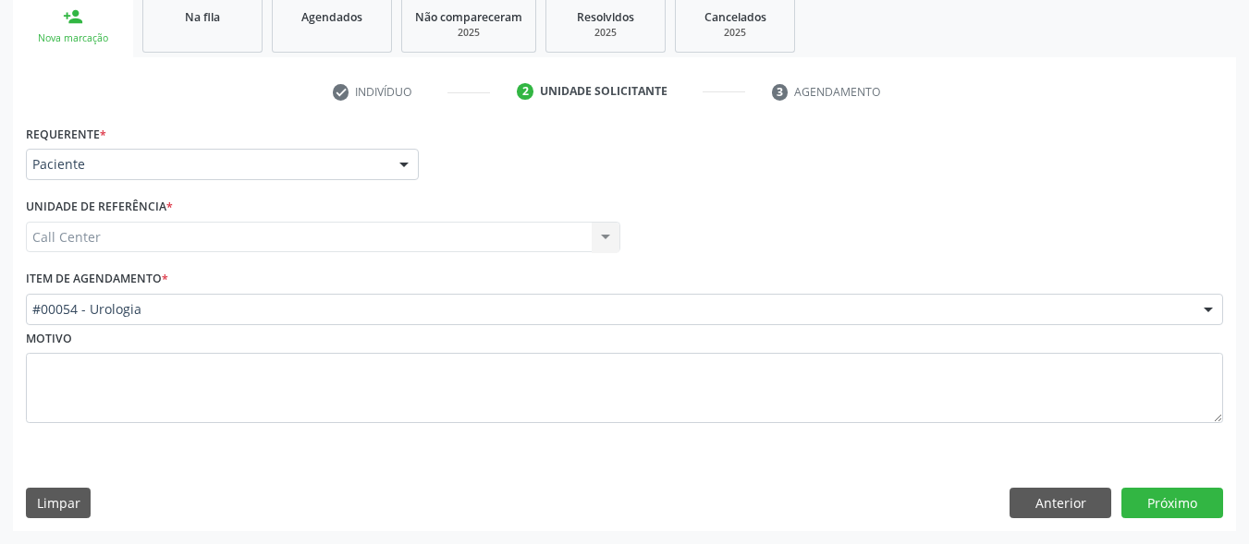
scroll to position [281, 0]
click at [1054, 501] on button "Anterior" at bounding box center [1060, 503] width 102 height 31
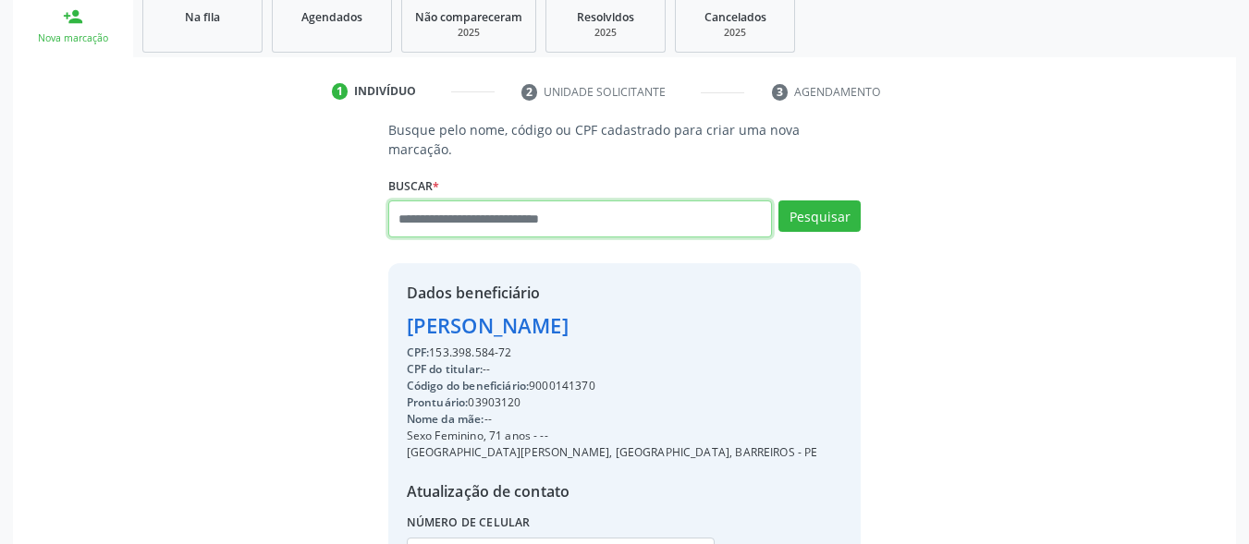
click at [631, 212] on input "text" at bounding box center [580, 219] width 385 height 37
type input "**********"
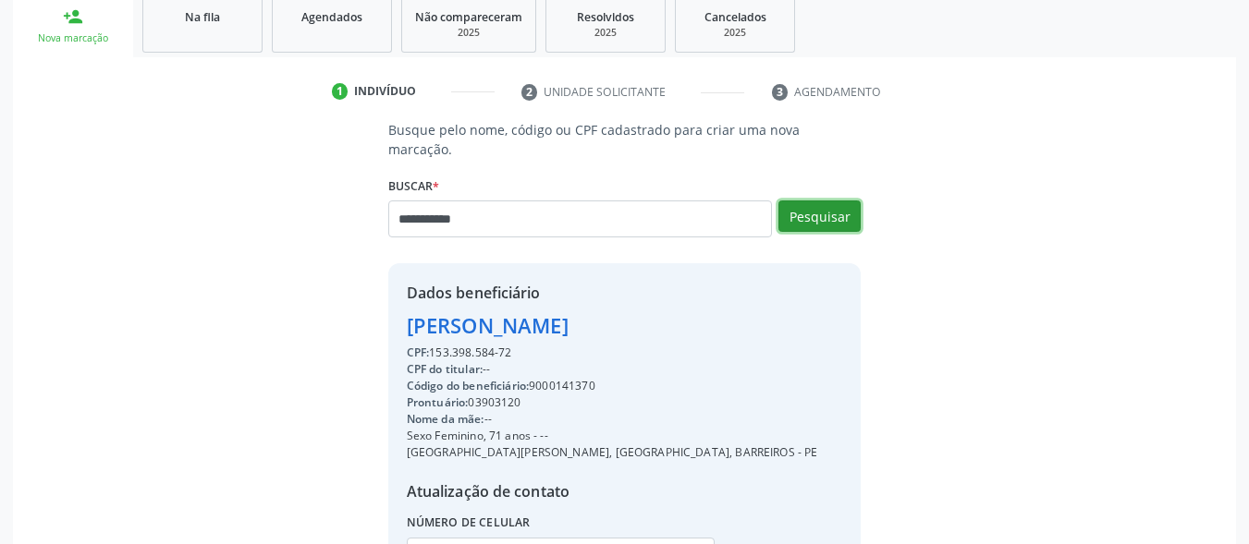
click at [839, 201] on button "Pesquisar" at bounding box center [819, 216] width 82 height 31
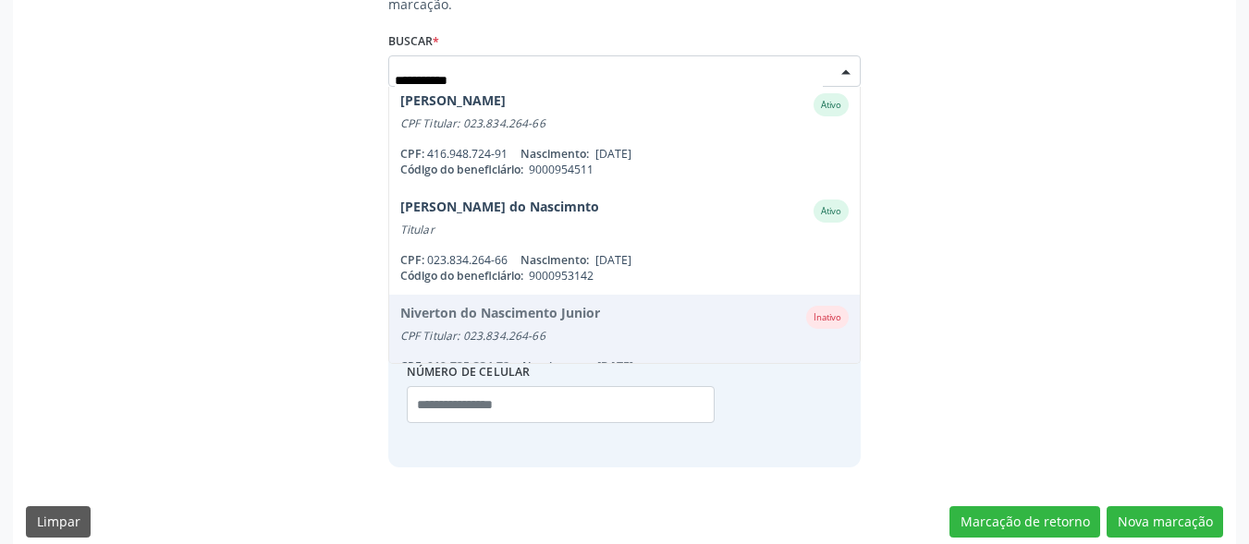
scroll to position [0, 0]
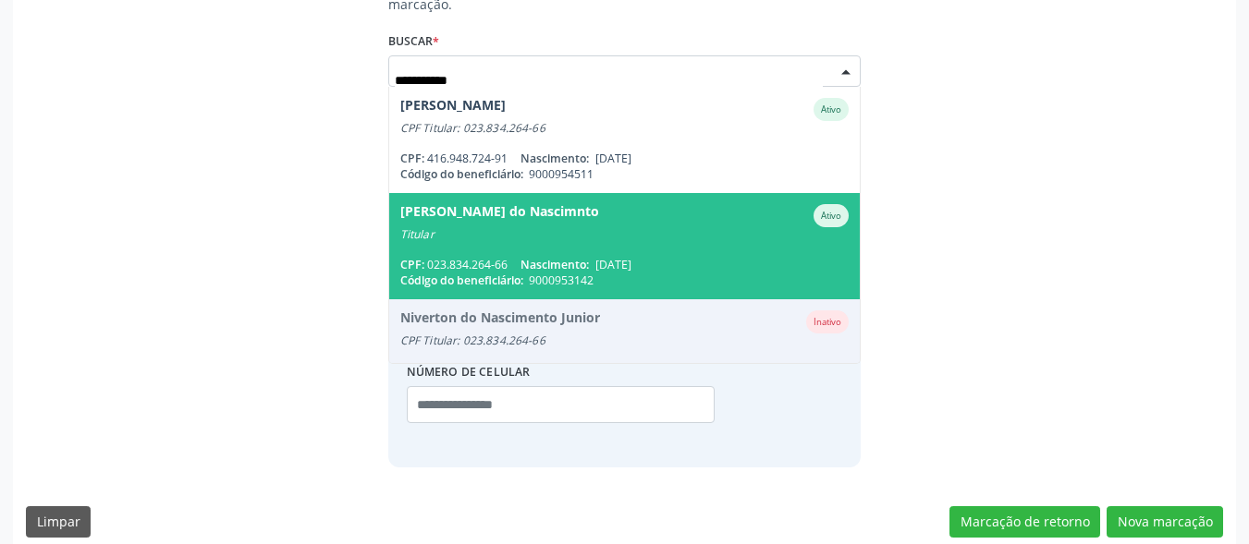
click at [573, 273] on span "9000953142" at bounding box center [561, 281] width 65 height 16
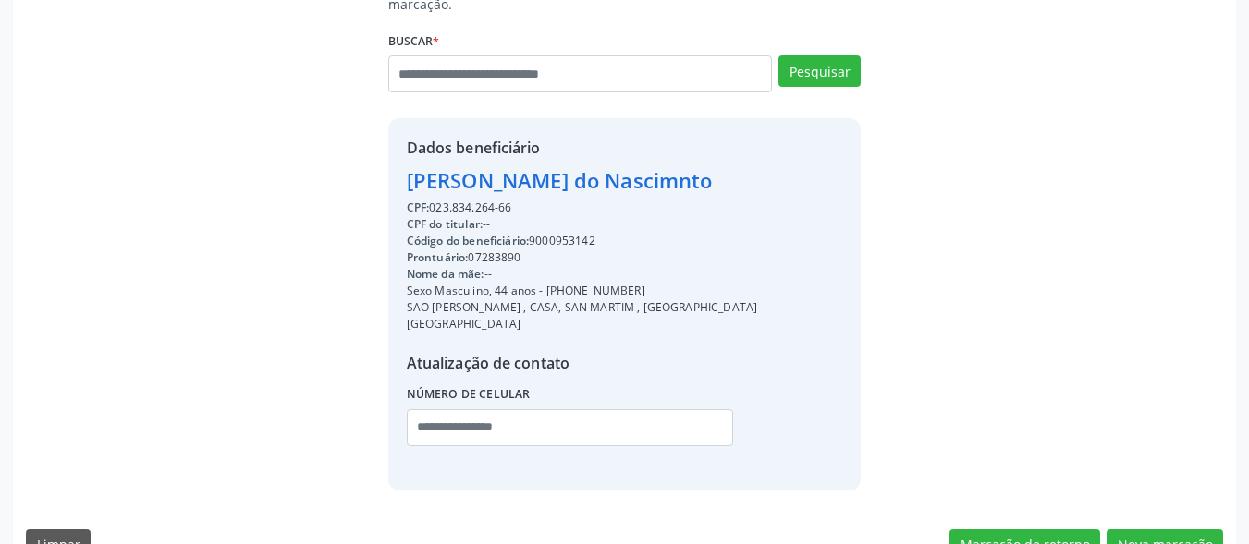
drag, startPoint x: 617, startPoint y: 271, endPoint x: 540, endPoint y: 264, distance: 77.0
click at [541, 283] on div "Sexo Masculino, 44 anos - (81) 98808-5930" at bounding box center [625, 291] width 436 height 17
copy div "- (81) 98808-5930"
click at [504, 410] on input "text" at bounding box center [570, 428] width 327 height 37
paste input "**********"
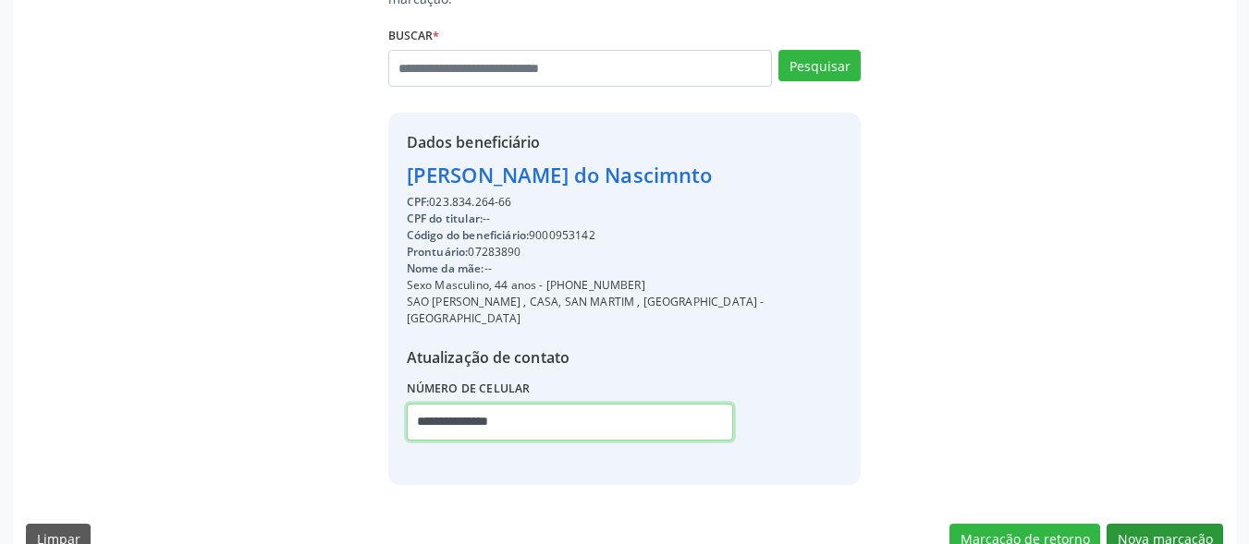
type input "**********"
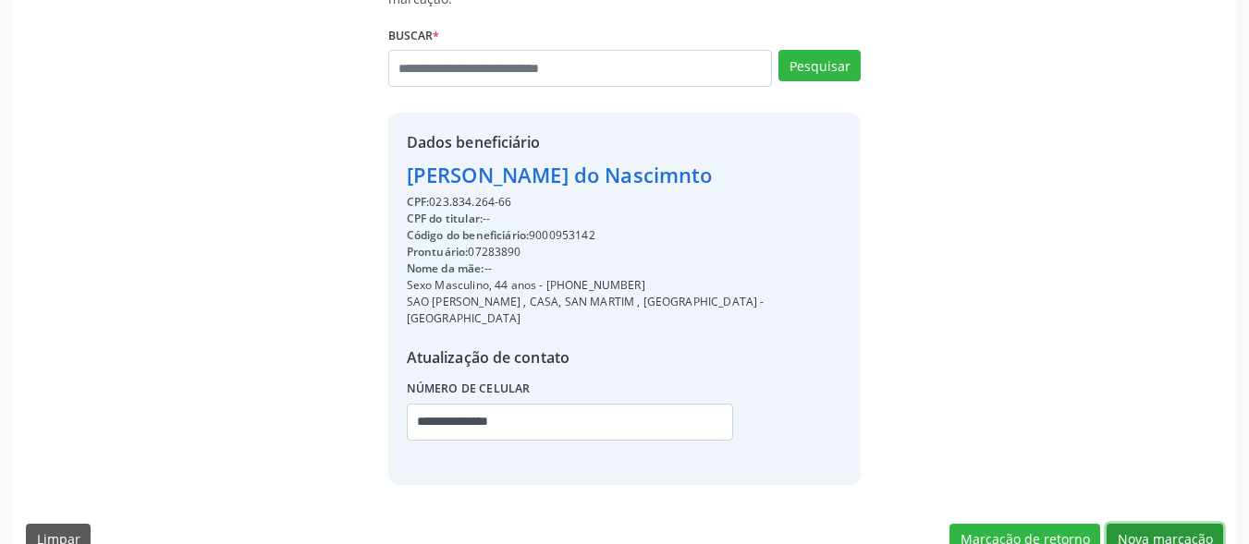
drag, startPoint x: 1178, startPoint y: 499, endPoint x: 1131, endPoint y: 481, distance: 49.8
click at [1171, 524] on button "Nova marcação" at bounding box center [1165, 539] width 116 height 31
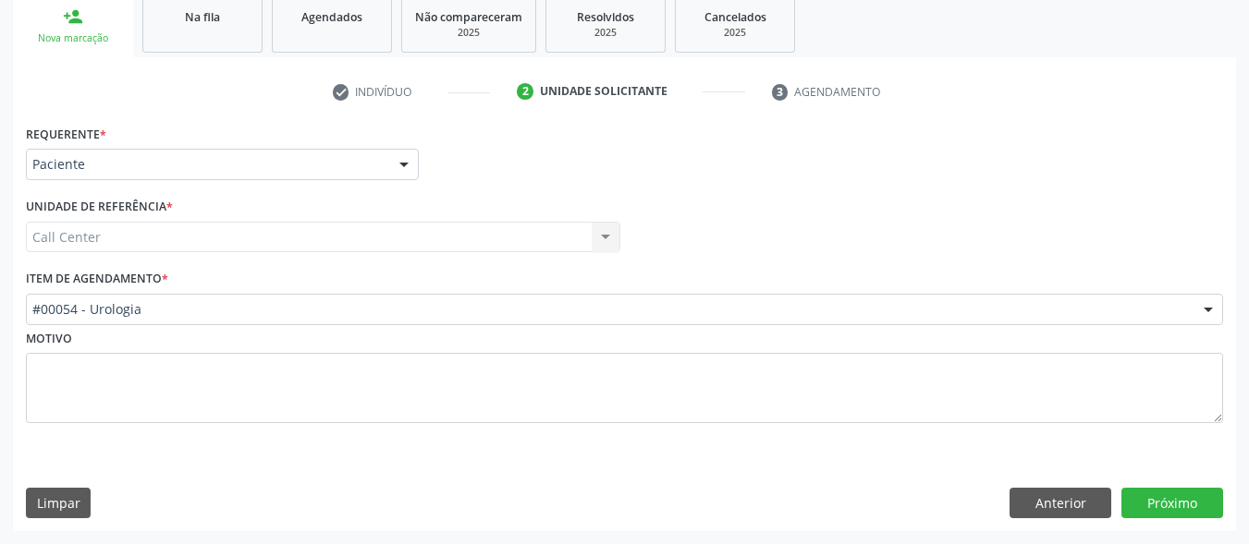
scroll to position [281, 0]
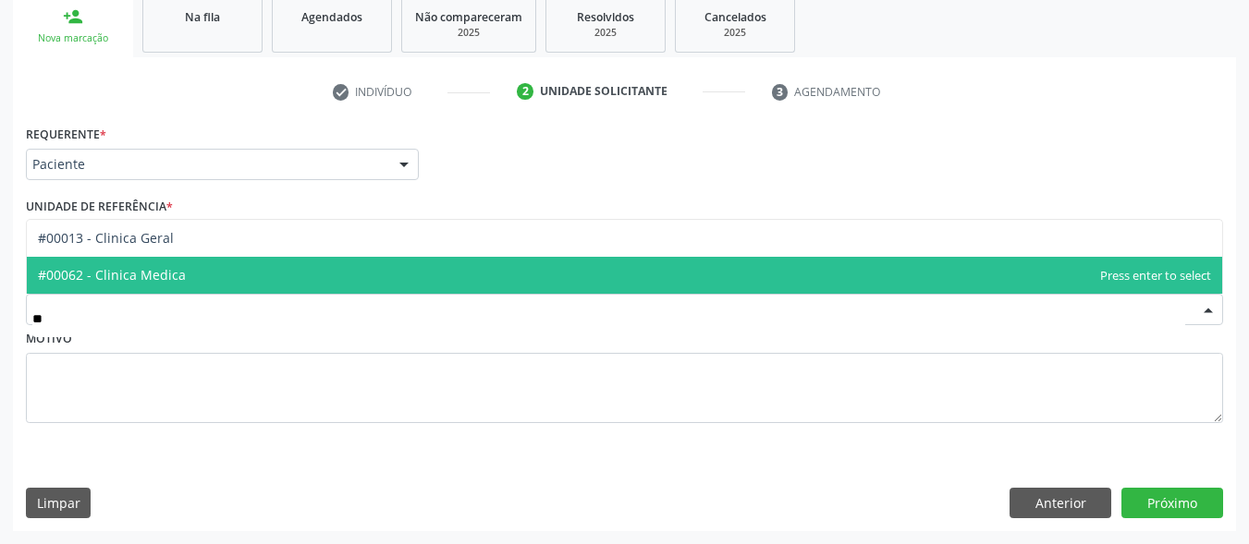
type input "***"
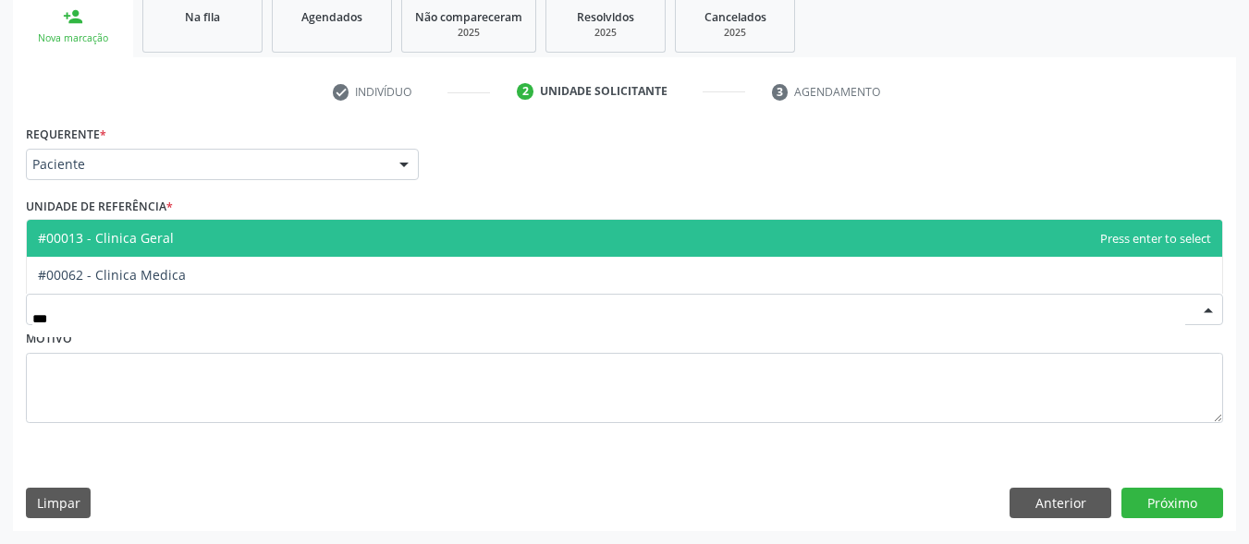
click at [252, 244] on span "#00013 - Clinica Geral" at bounding box center [624, 238] width 1195 height 37
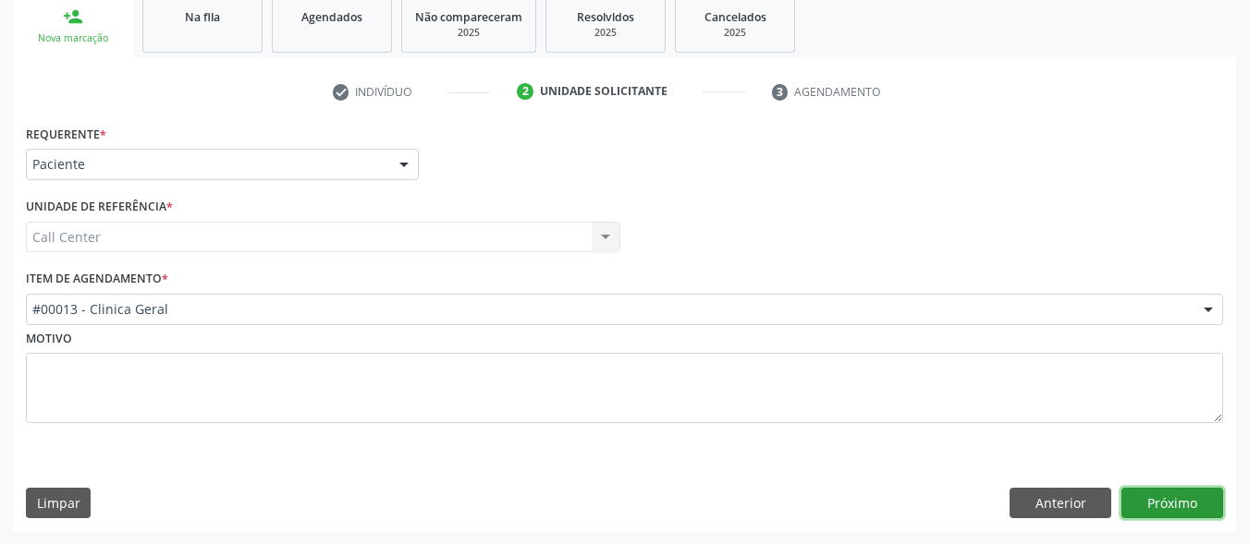
click at [1145, 509] on button "Próximo" at bounding box center [1172, 503] width 102 height 31
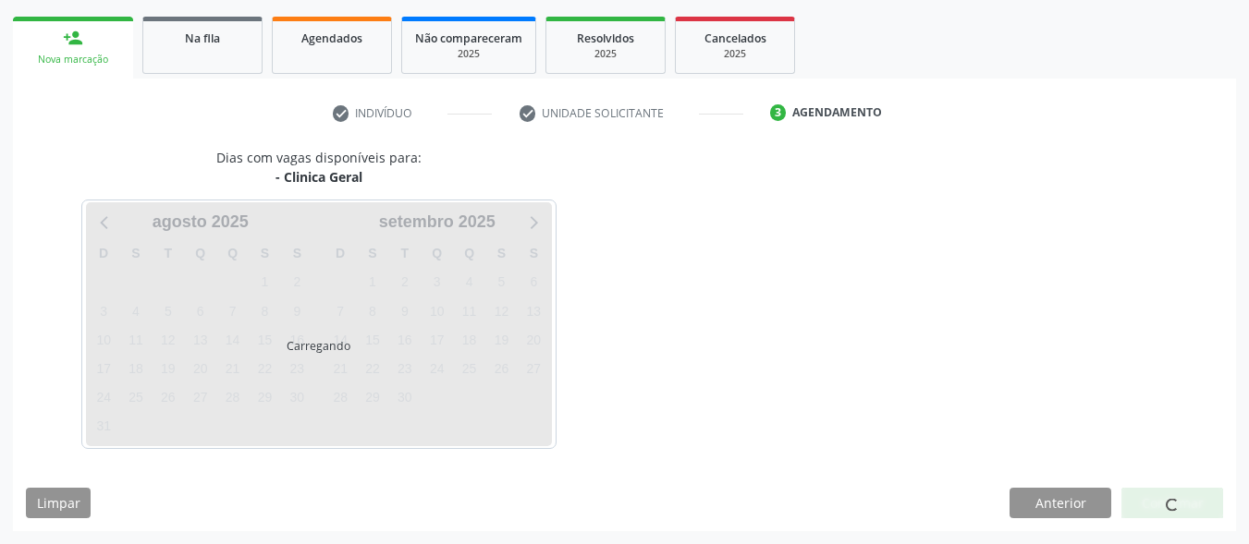
scroll to position [260, 0]
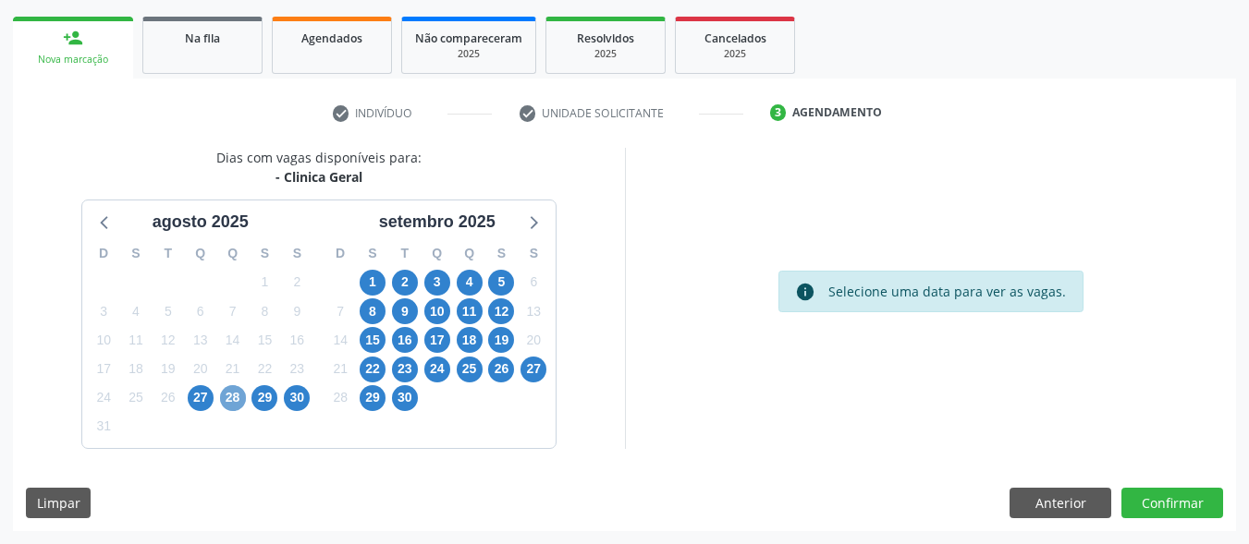
click at [239, 400] on span "28" at bounding box center [233, 398] width 26 height 26
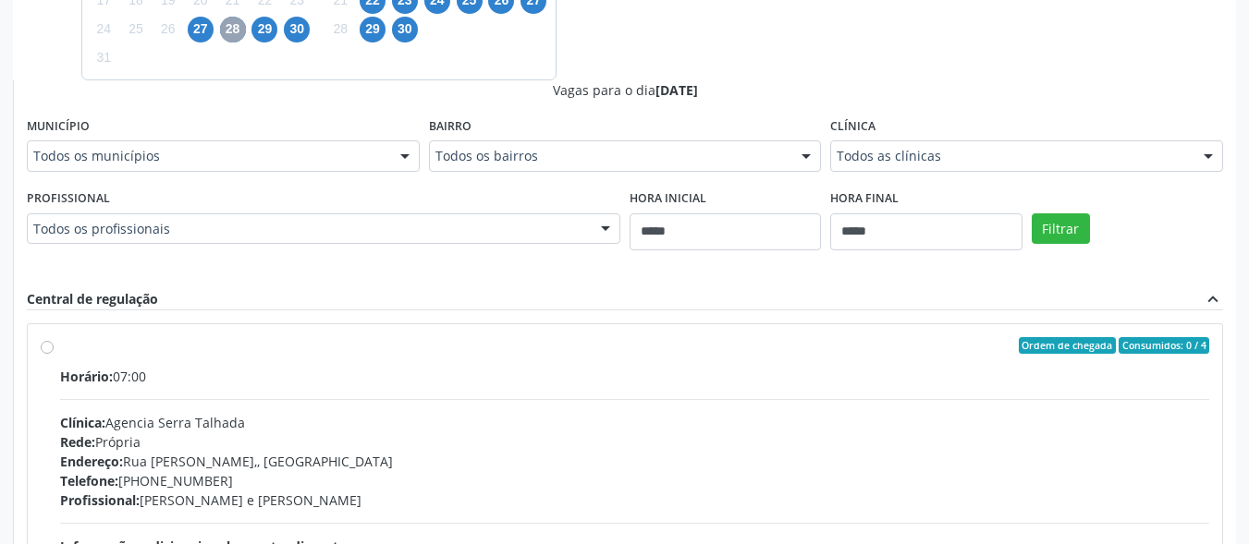
scroll to position [630, 0]
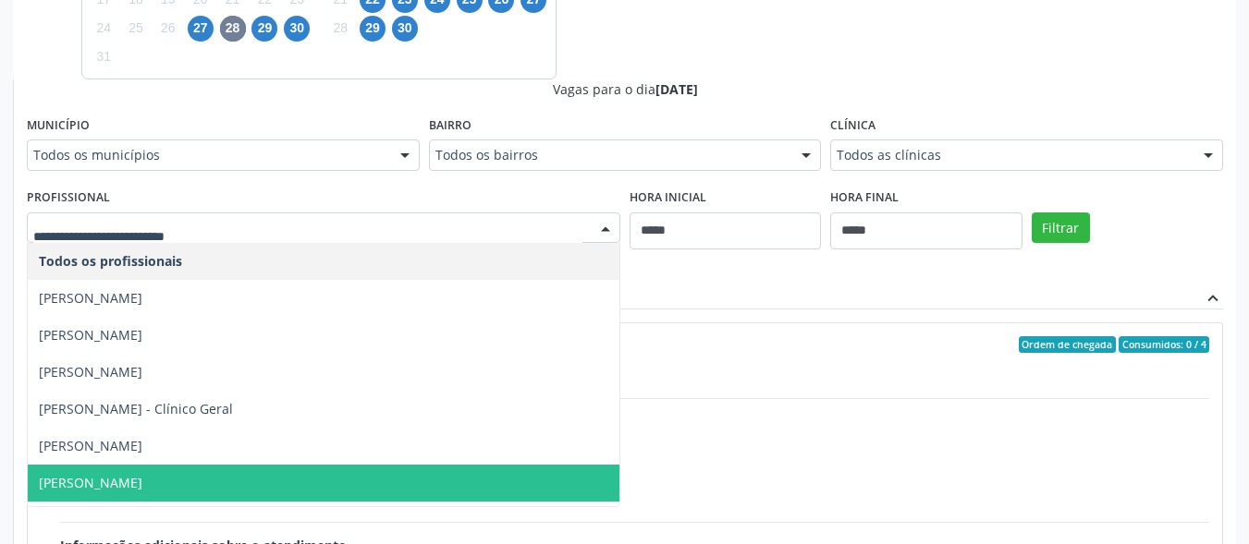
click at [261, 482] on span "Elias Jose de Melo" at bounding box center [324, 483] width 592 height 37
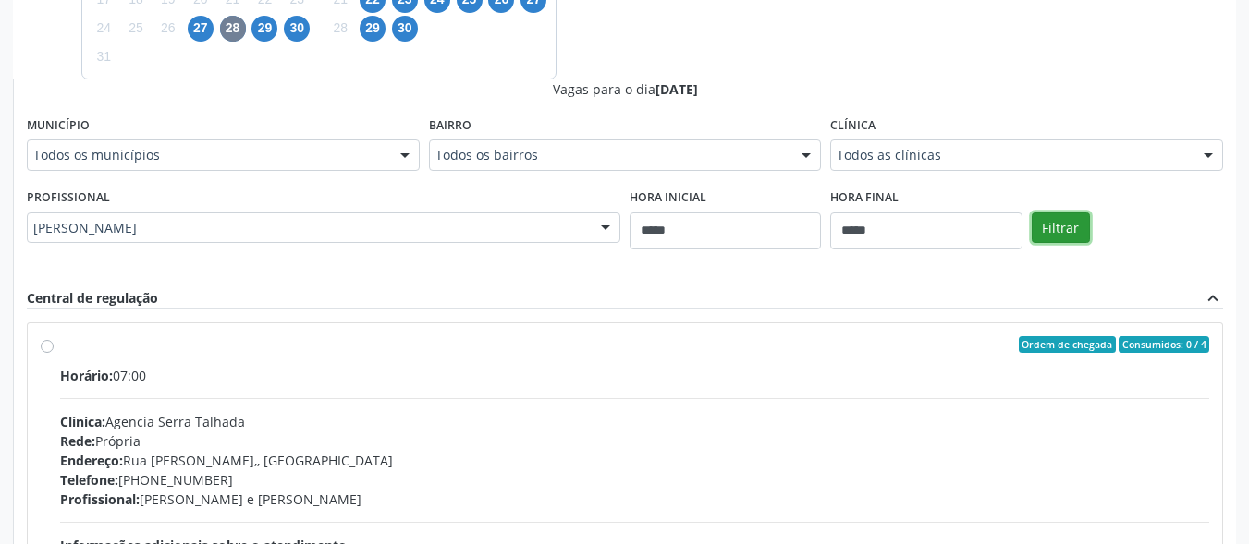
click at [1068, 233] on button "Filtrar" at bounding box center [1061, 228] width 58 height 31
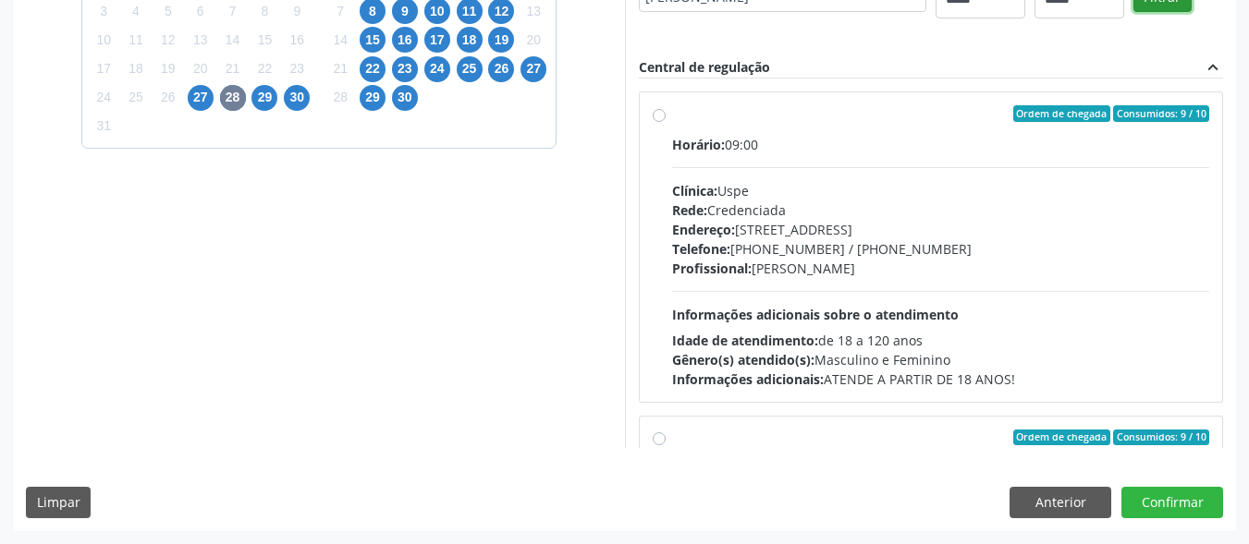
scroll to position [560, 0]
click at [263, 96] on span "29" at bounding box center [264, 98] width 26 height 26
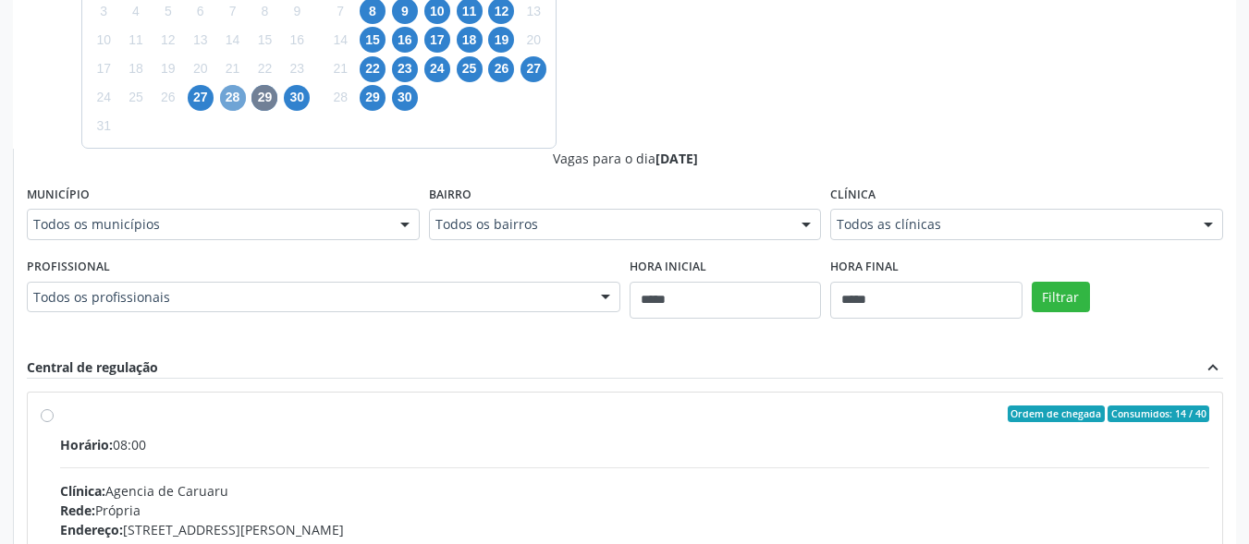
click at [232, 93] on span "28" at bounding box center [233, 98] width 26 height 26
click at [264, 103] on span "29" at bounding box center [264, 98] width 26 height 26
drag, startPoint x: 756, startPoint y: 104, endPoint x: 544, endPoint y: 104, distance: 211.7
click at [756, 103] on div "Dias com vagas disponíveis para: - Clinica Geral agosto 2025 D S T Q Q S S 27 2…" at bounding box center [624, 297] width 1223 height 901
click at [299, 95] on span "30" at bounding box center [297, 98] width 26 height 26
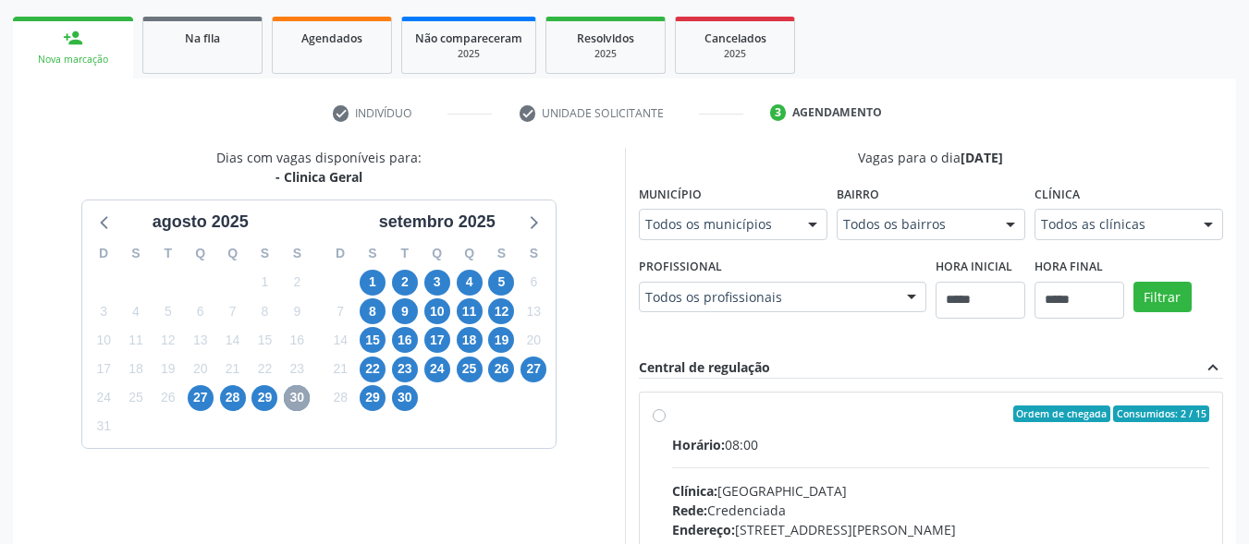
scroll to position [527, 0]
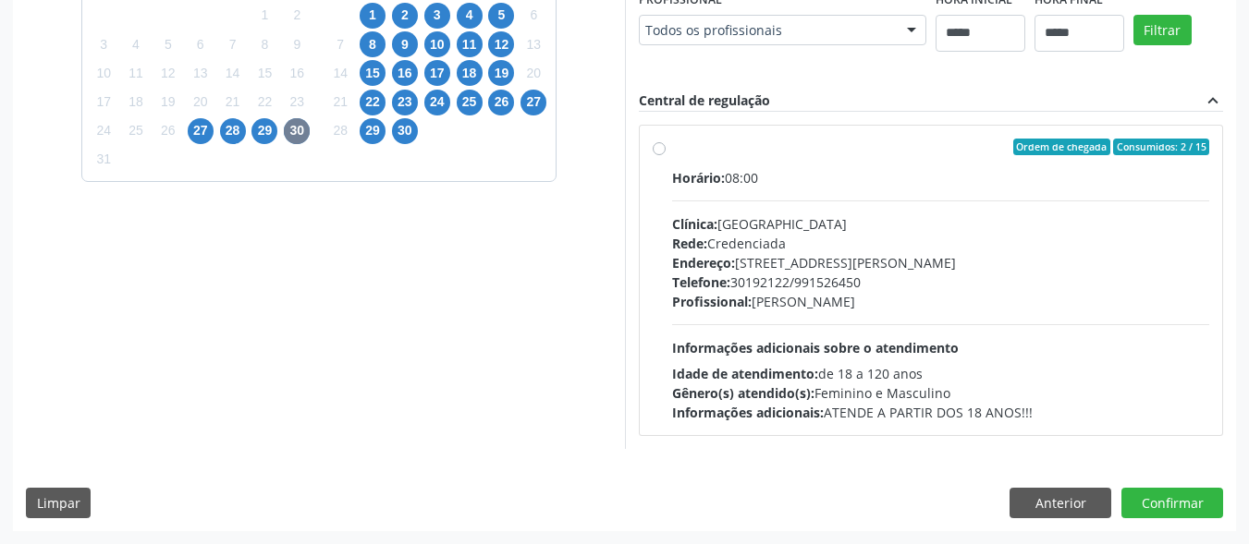
click at [767, 17] on div "Todos os profissionais" at bounding box center [782, 30] width 287 height 31
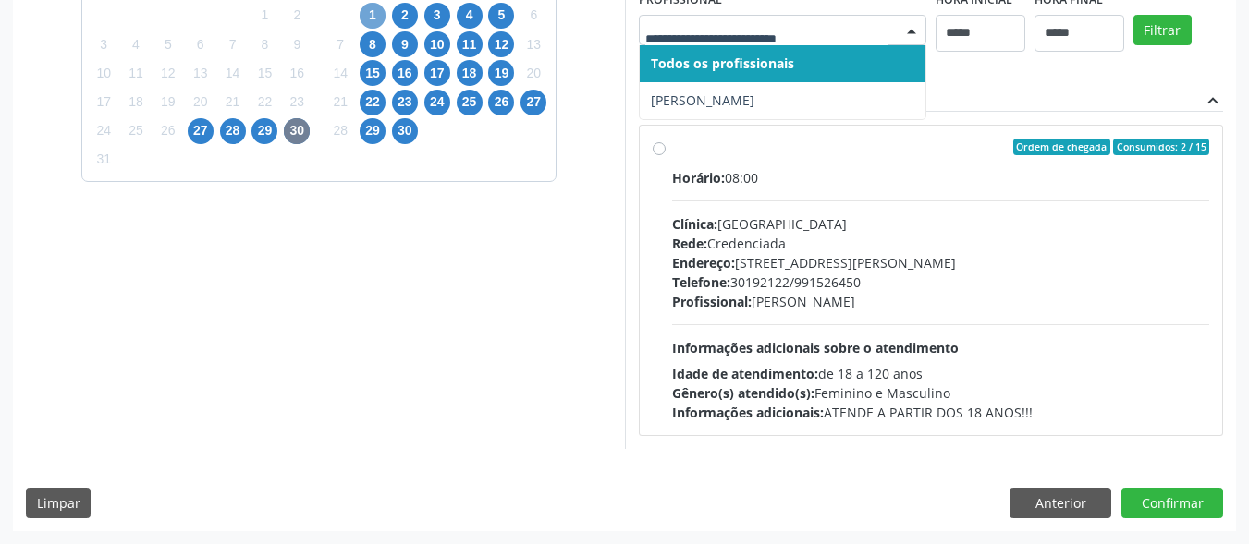
drag, startPoint x: 373, startPoint y: 8, endPoint x: 625, endPoint y: 29, distance: 253.2
click at [373, 9] on span "1" at bounding box center [373, 16] width 26 height 26
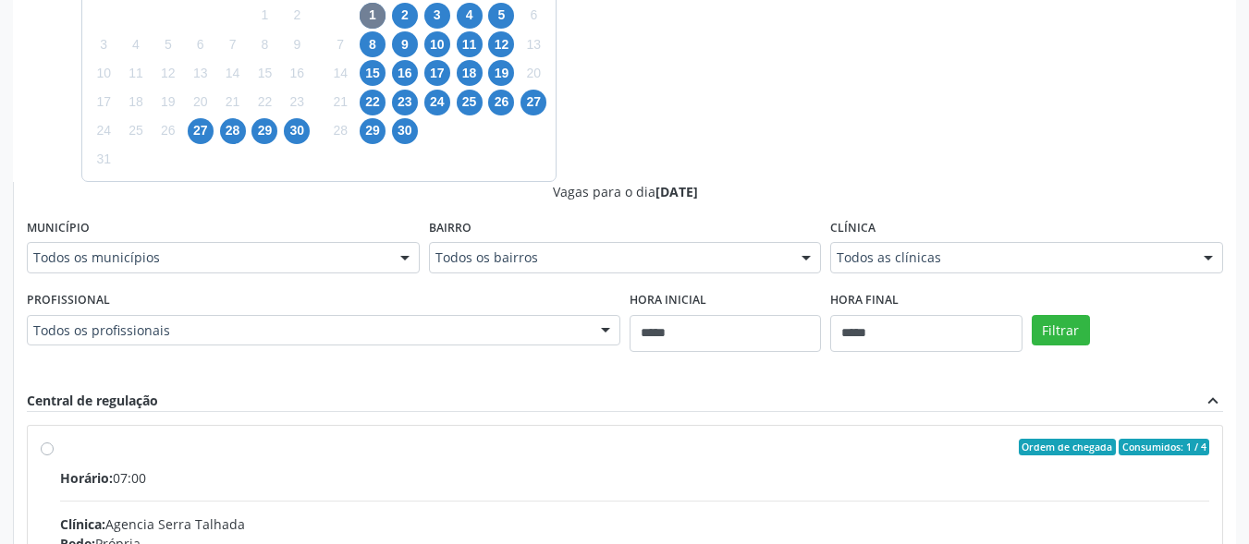
click at [414, 300] on div "Profissional Todos os profissionais Todos os profissionais Ana Carla Souza Mene…" at bounding box center [323, 316] width 593 height 59
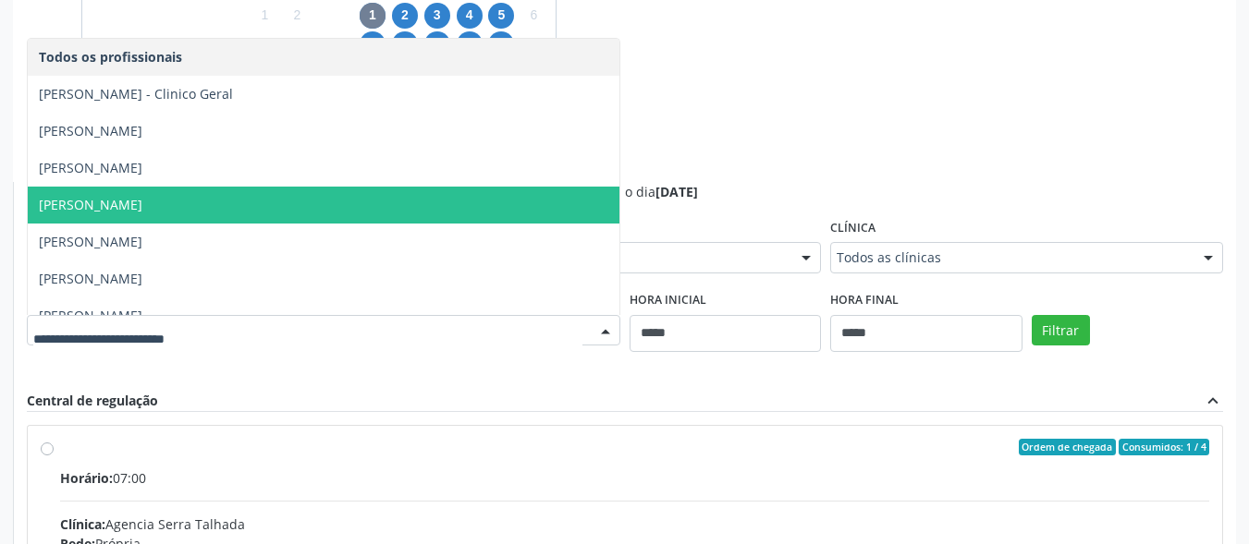
click at [419, 194] on span "Elias Jose de Melo" at bounding box center [324, 205] width 592 height 37
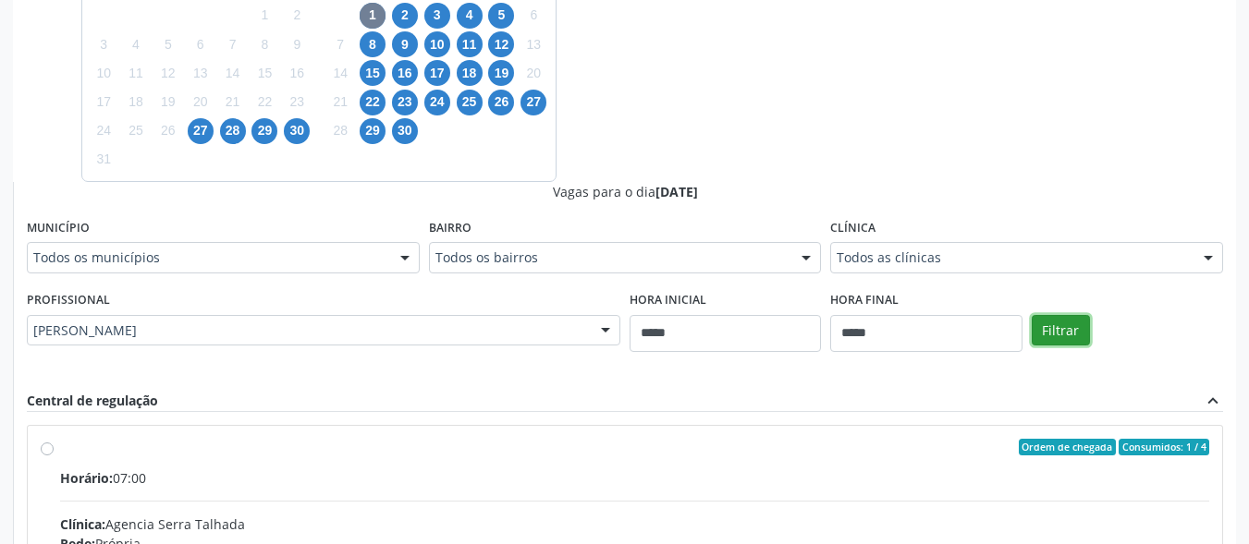
drag, startPoint x: 1062, startPoint y: 327, endPoint x: 1049, endPoint y: 320, distance: 14.9
click at [1062, 326] on button "Filtrar" at bounding box center [1061, 330] width 58 height 31
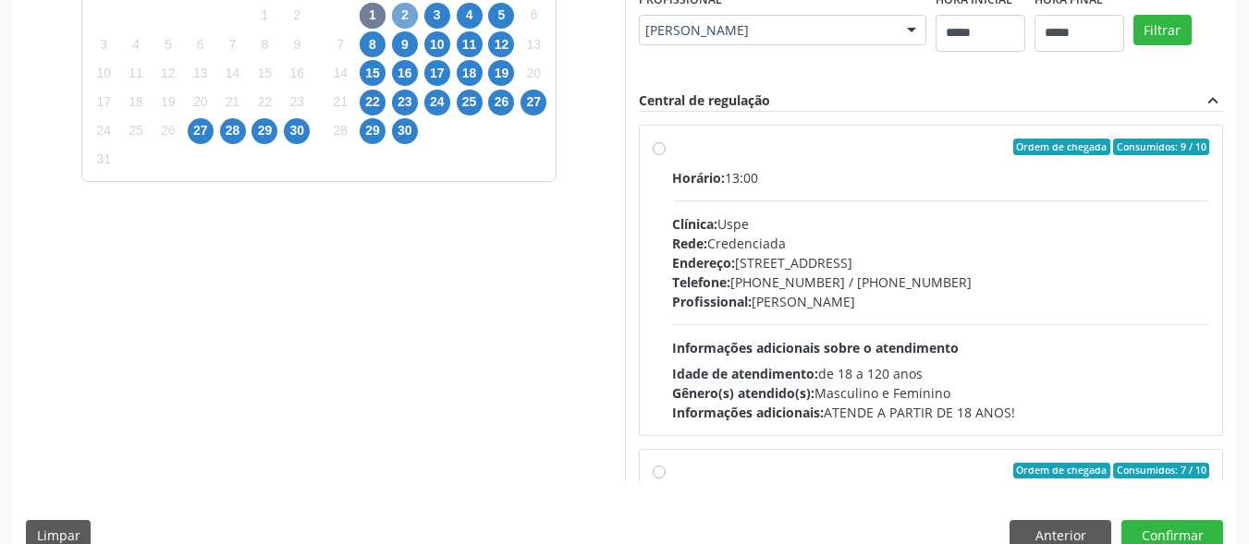
click at [408, 10] on span "2" at bounding box center [405, 16] width 26 height 26
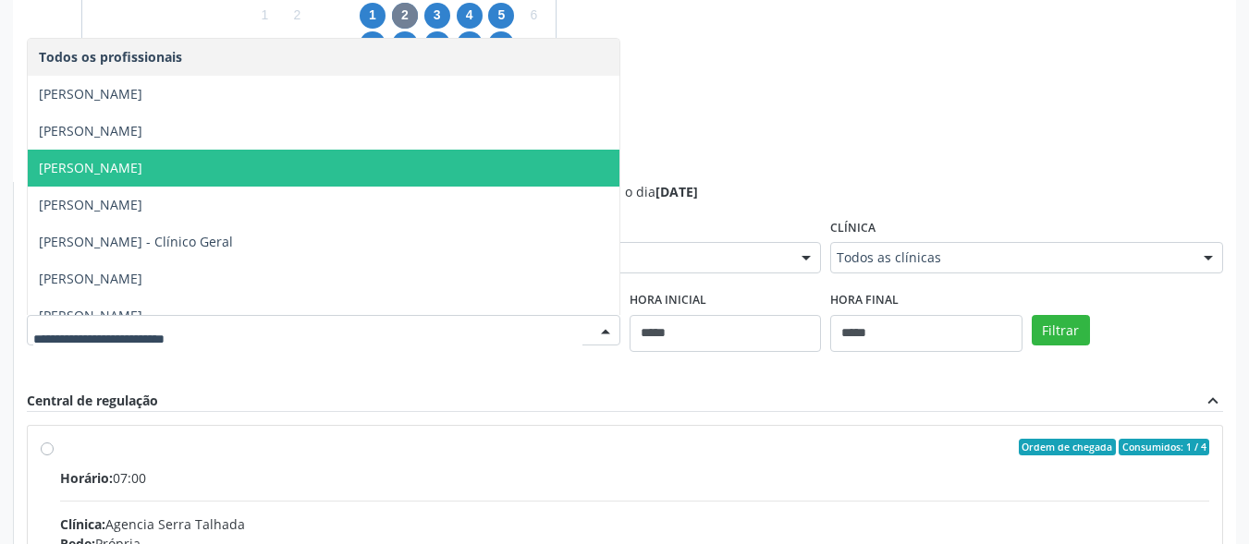
click at [464, 167] on span "Elias Jose de Melo" at bounding box center [324, 168] width 592 height 37
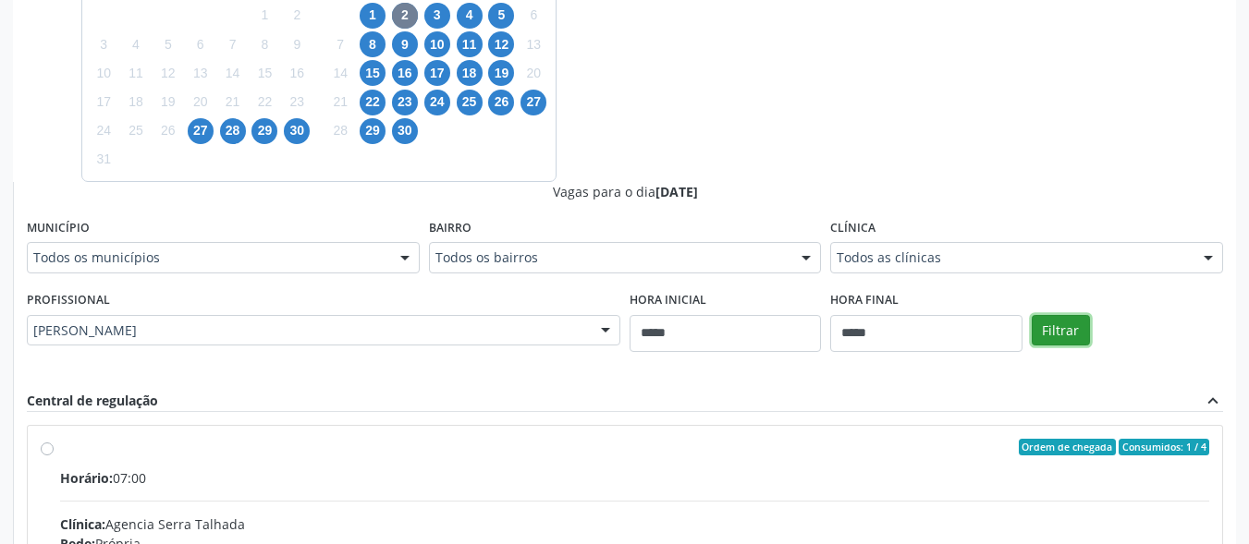
drag, startPoint x: 1049, startPoint y: 332, endPoint x: 1036, endPoint y: 324, distance: 15.4
click at [1049, 331] on button "Filtrar" at bounding box center [1061, 330] width 58 height 31
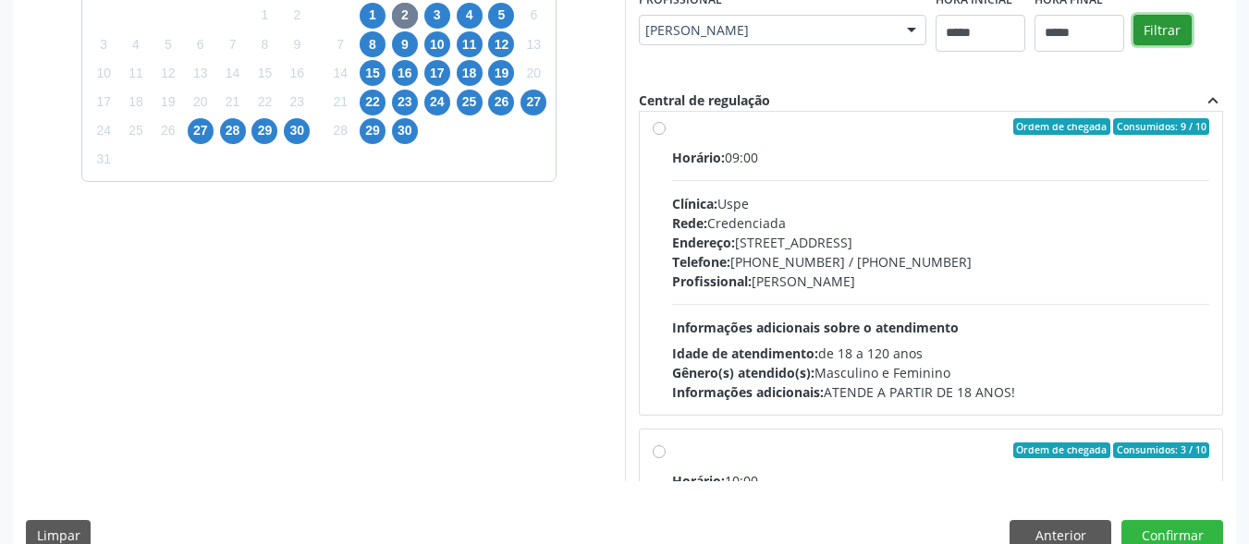
scroll to position [0, 0]
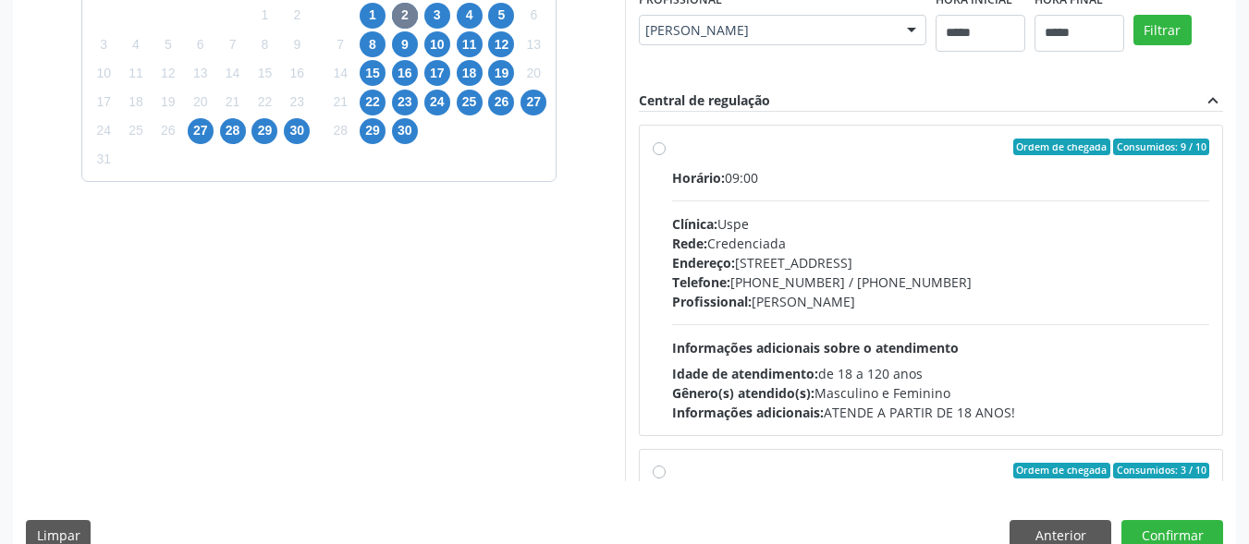
click at [675, 159] on label "Ordem de chegada Consumidos: 9 / 10 Horário: 09:00 Clínica: Uspe Rede: Credenci…" at bounding box center [941, 281] width 538 height 284
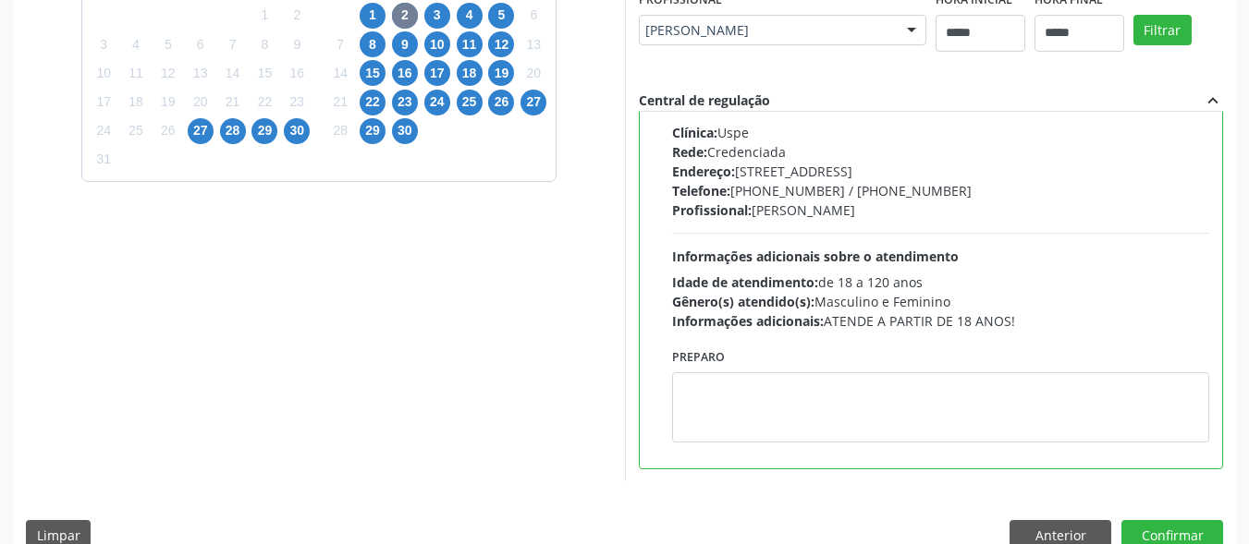
scroll to position [92, 0]
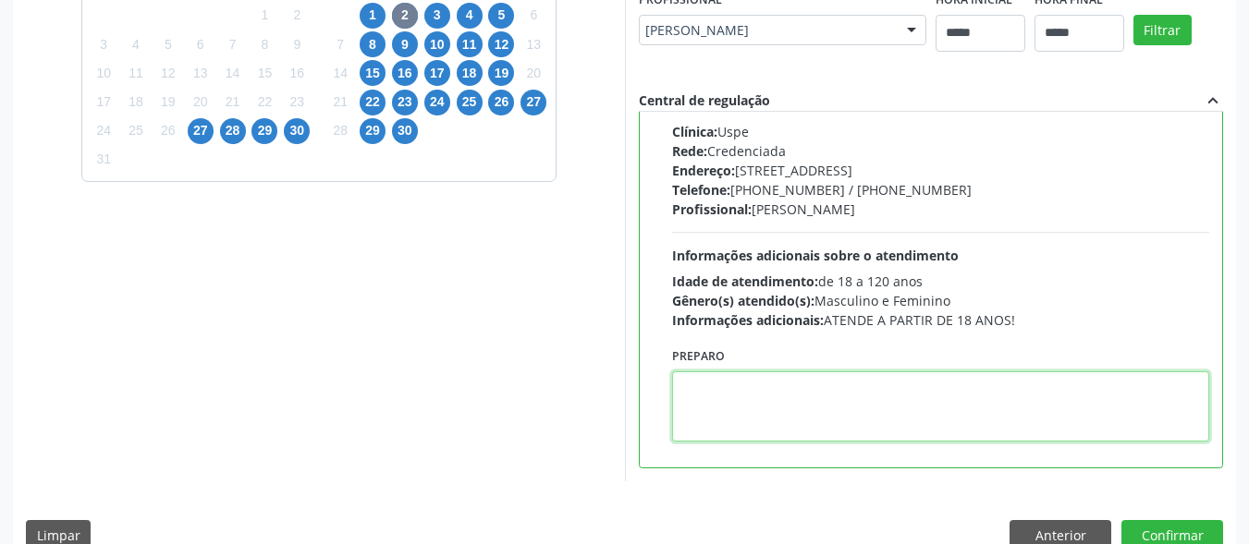
click at [791, 409] on textarea at bounding box center [941, 407] width 538 height 70
paste textarea "**********"
type textarea "**********"
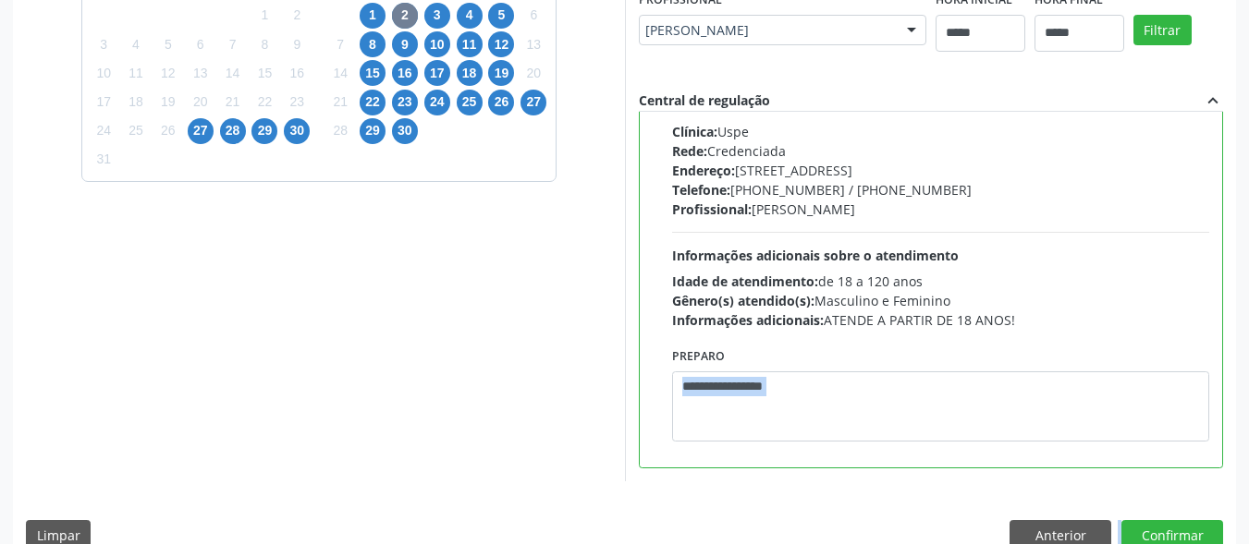
drag, startPoint x: 1241, startPoint y: 400, endPoint x: 1204, endPoint y: 518, distance: 123.4
click at [1214, 517] on div "Acompanhamento Acompanhe a situação das marcações correntes e finalizadas Relat…" at bounding box center [624, 76] width 1249 height 1003
click at [1168, 519] on div "Dias com vagas disponíveis para: - Clinica Geral agosto 2025 D S T Q Q S S 27 2…" at bounding box center [624, 222] width 1223 height 683
click at [1164, 526] on button "Confirmar" at bounding box center [1172, 535] width 102 height 31
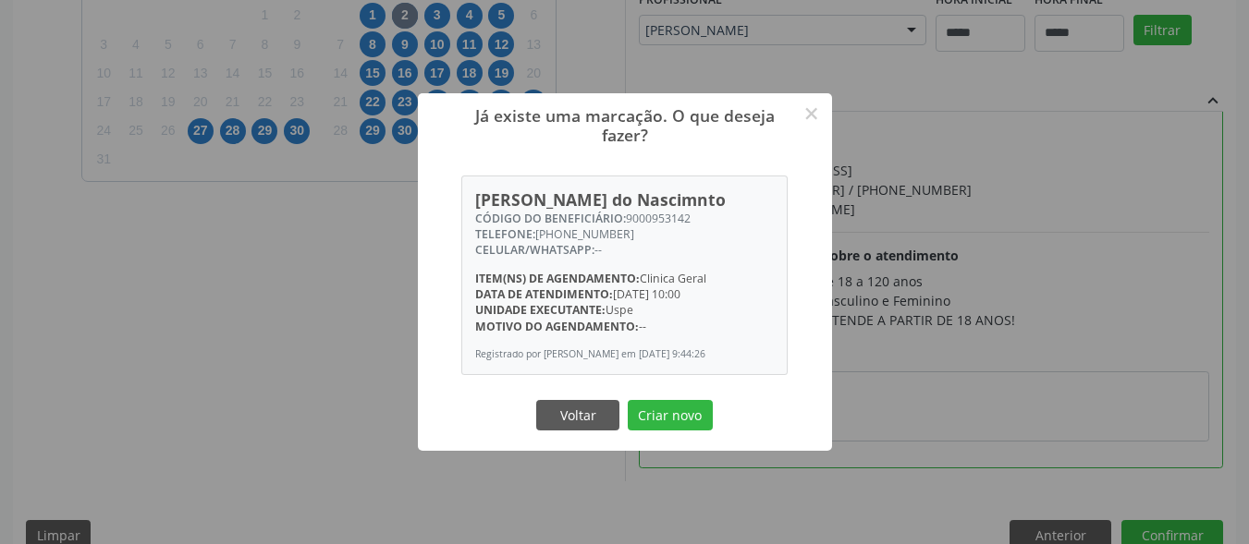
click at [685, 418] on button "Criar novo" at bounding box center [670, 415] width 85 height 31
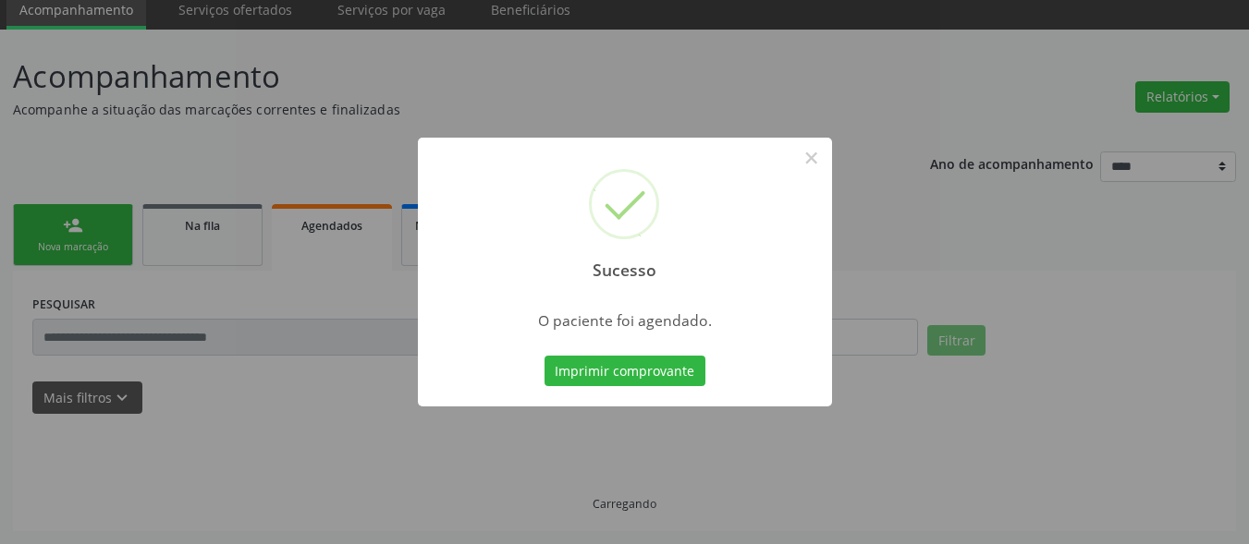
scroll to position [72, 0]
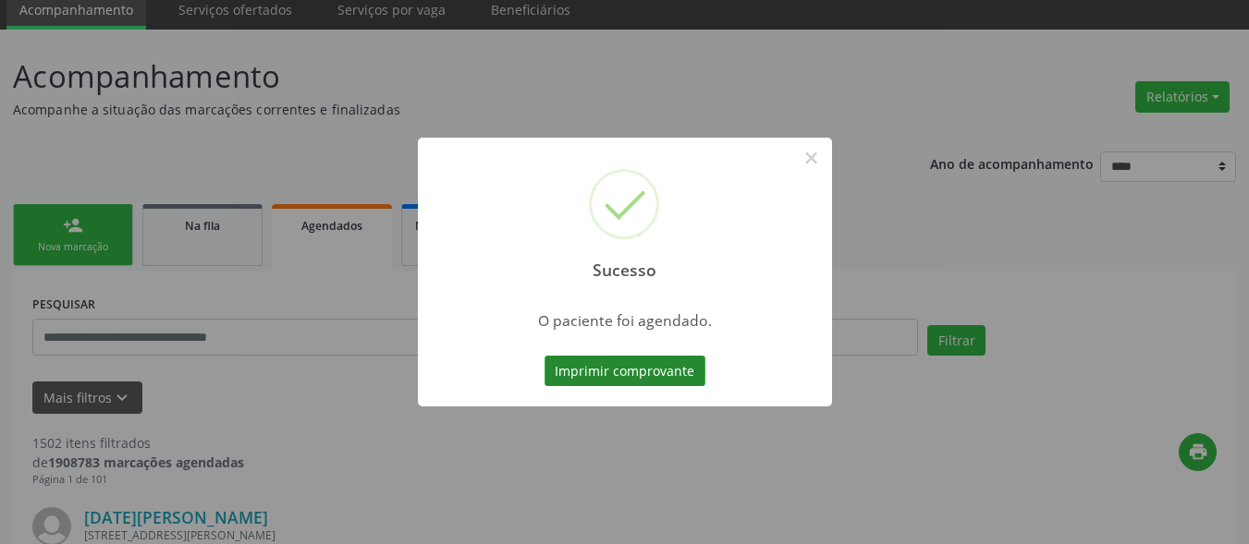
click at [651, 371] on button "Imprimir comprovante" at bounding box center [624, 371] width 161 height 31
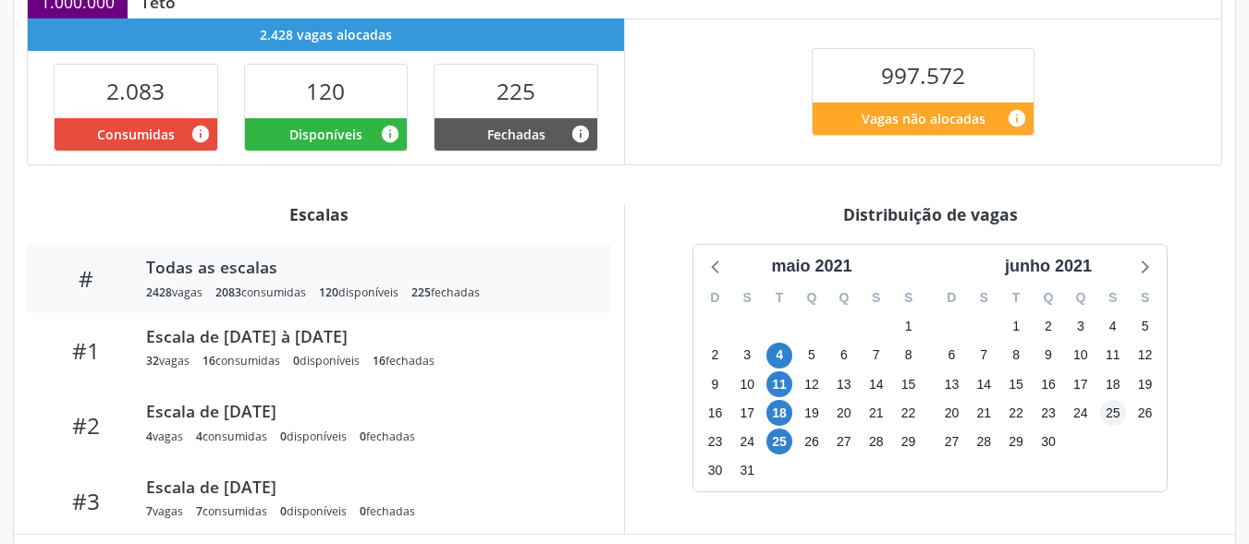
scroll to position [627, 0]
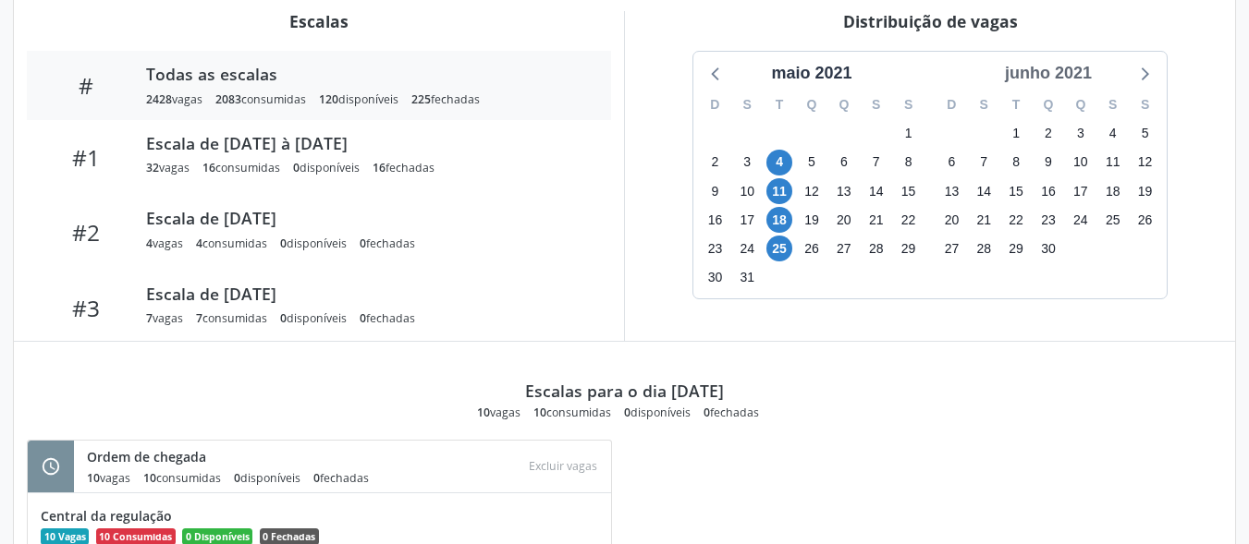
click at [1076, 73] on div "junho 2021" at bounding box center [1048, 73] width 102 height 25
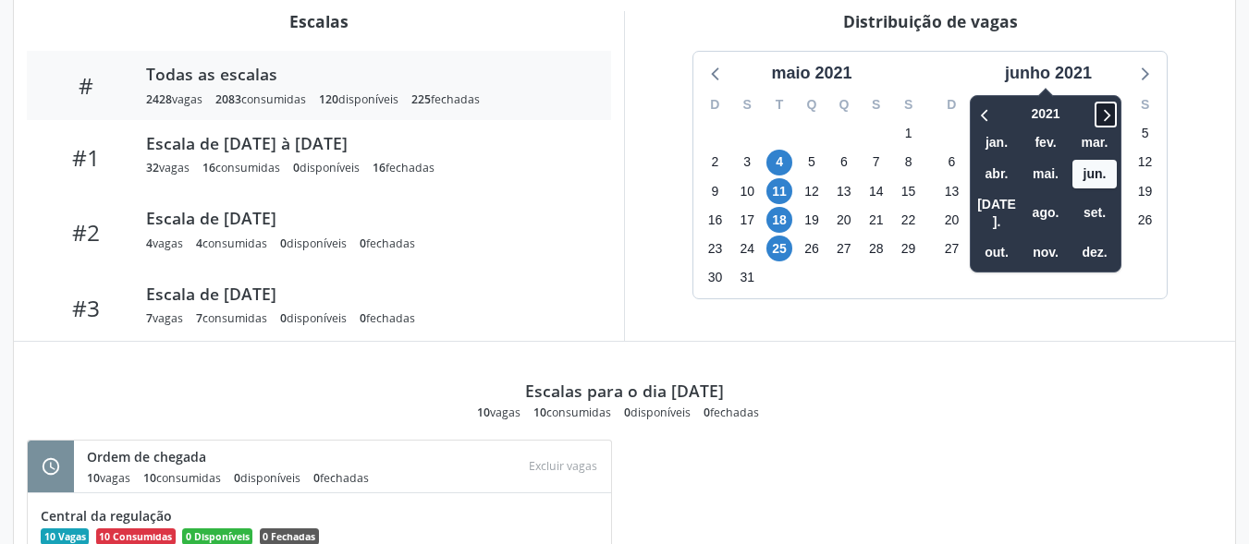
click at [1107, 108] on icon at bounding box center [1105, 115] width 18 height 22
click at [1107, 111] on icon at bounding box center [1105, 115] width 18 height 22
click at [1107, 111] on icon at bounding box center [1107, 115] width 6 height 12
click at [1009, 247] on span "out." at bounding box center [996, 253] width 44 height 29
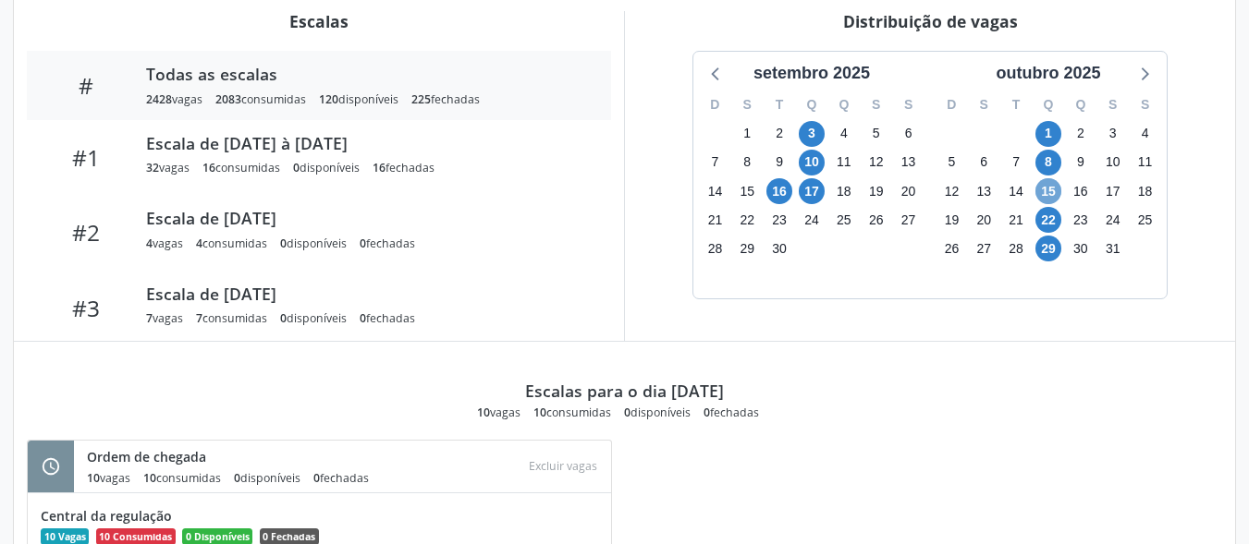
click at [1046, 188] on span "15" at bounding box center [1048, 191] width 26 height 26
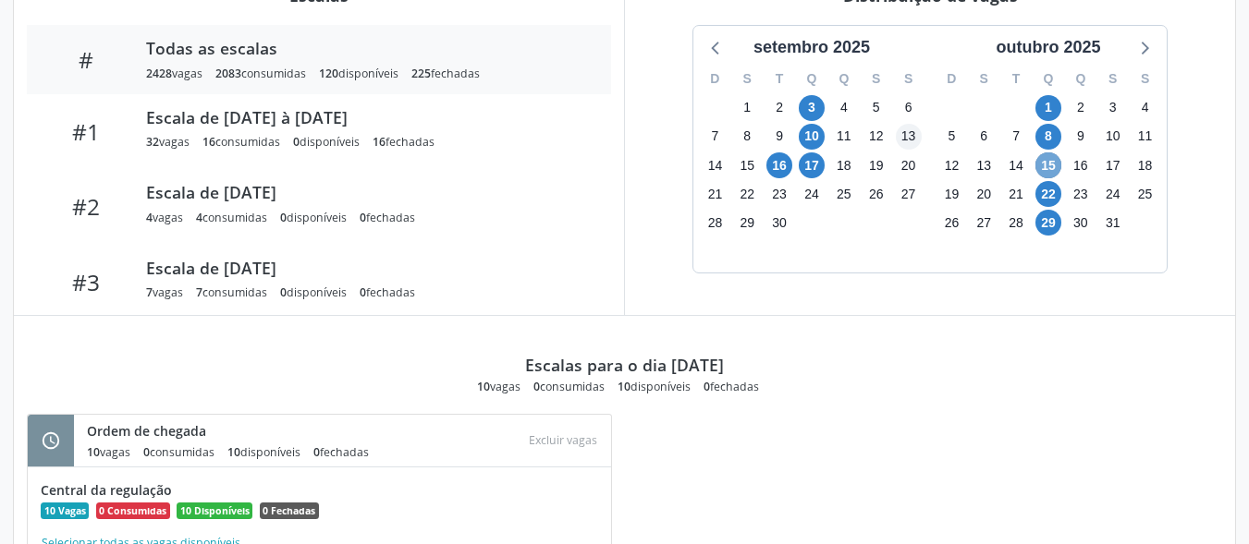
scroll to position [429, 0]
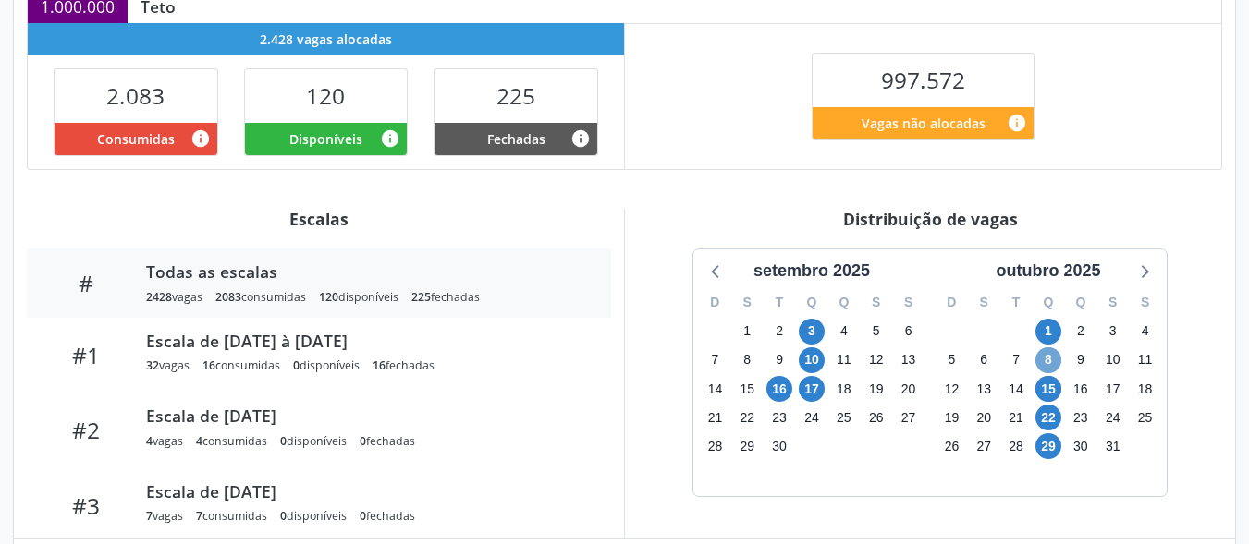
click at [1048, 367] on span "8" at bounding box center [1048, 361] width 26 height 26
click at [1048, 368] on span "8" at bounding box center [1048, 361] width 26 height 26
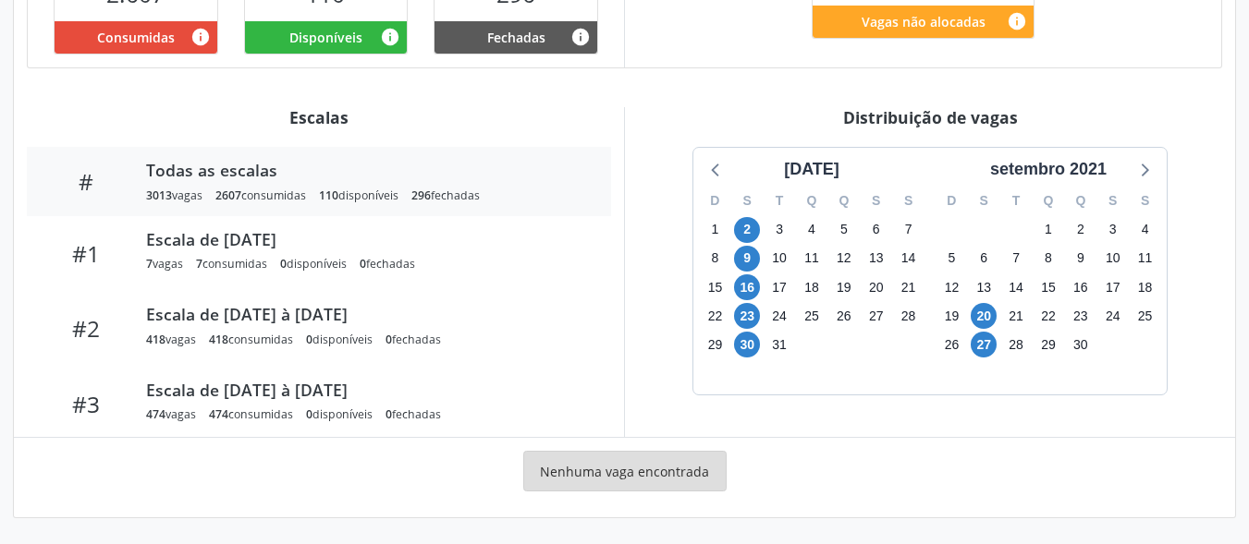
scroll to position [531, 0]
click at [1094, 170] on div "setembro 2021" at bounding box center [1048, 169] width 131 height 25
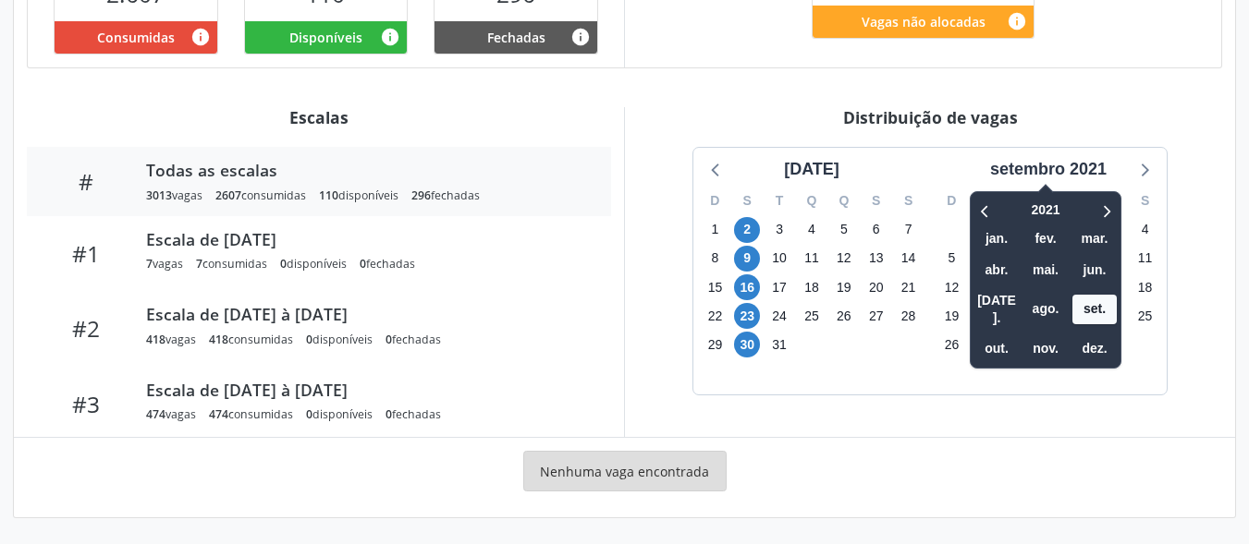
click at [1107, 187] on div "2021 jan. fev. mar. abr. mai. jun. [DATE]. ago. set. out. nov. dez." at bounding box center [1046, 275] width 152 height 187
click at [1106, 188] on div "2021 jan. fev. mar. abr. mai. jun. [DATE]. ago. set. out. nov. dez." at bounding box center [1046, 275] width 152 height 187
click at [1110, 213] on icon at bounding box center [1107, 211] width 6 height 12
click at [1110, 214] on icon at bounding box center [1107, 211] width 6 height 12
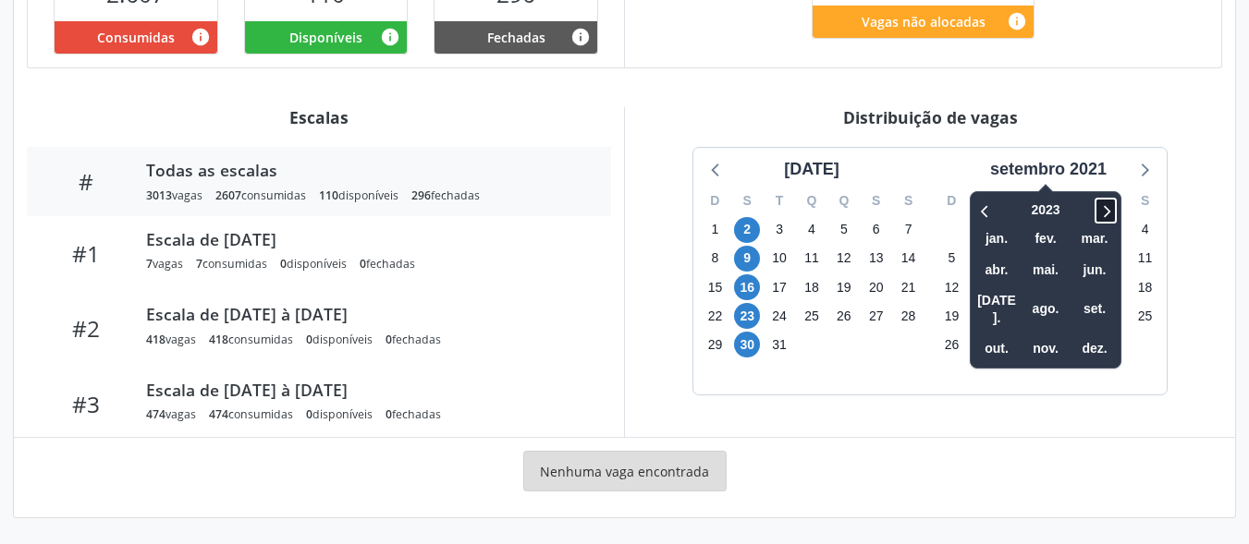
click at [1109, 214] on icon at bounding box center [1107, 211] width 6 height 12
click at [1109, 213] on icon at bounding box center [1105, 211] width 18 height 22
click at [995, 212] on icon at bounding box center [985, 211] width 18 height 22
click at [1094, 302] on span "set." at bounding box center [1094, 309] width 44 height 29
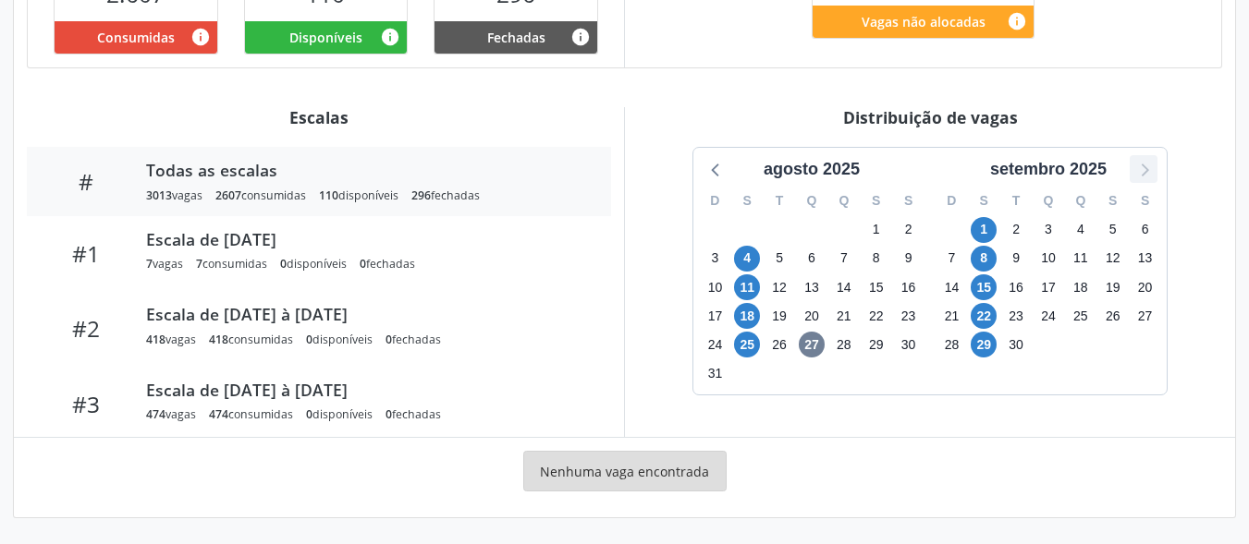
click at [1143, 167] on icon at bounding box center [1143, 169] width 24 height 24
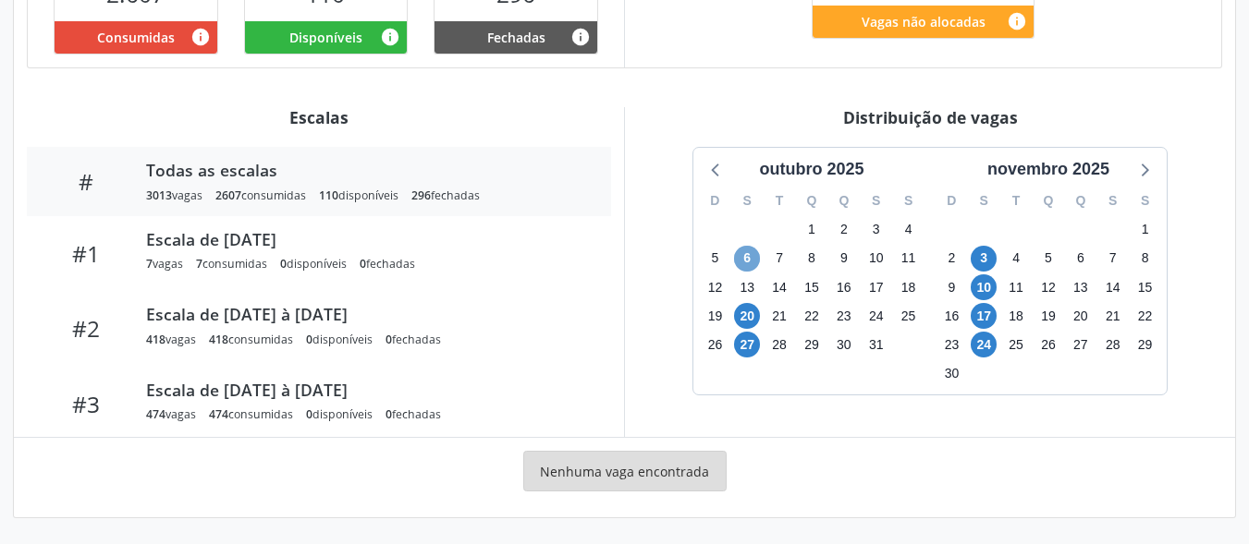
click at [750, 258] on span "6" at bounding box center [747, 259] width 26 height 26
click at [745, 258] on span "6" at bounding box center [747, 259] width 26 height 26
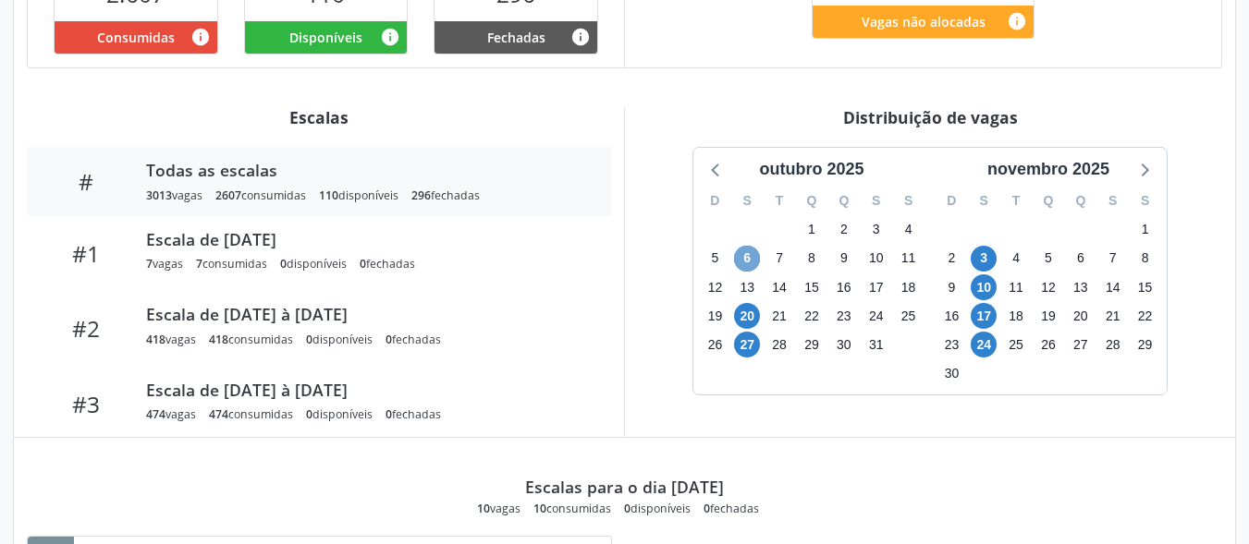
scroll to position [799, 0]
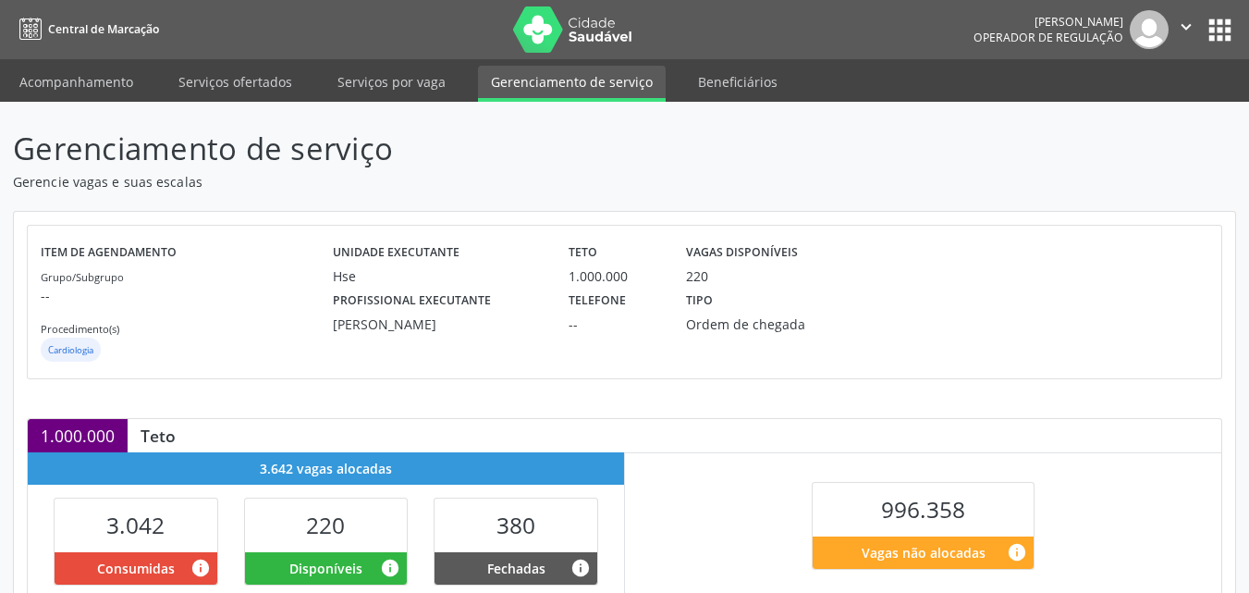
scroll to position [483, 0]
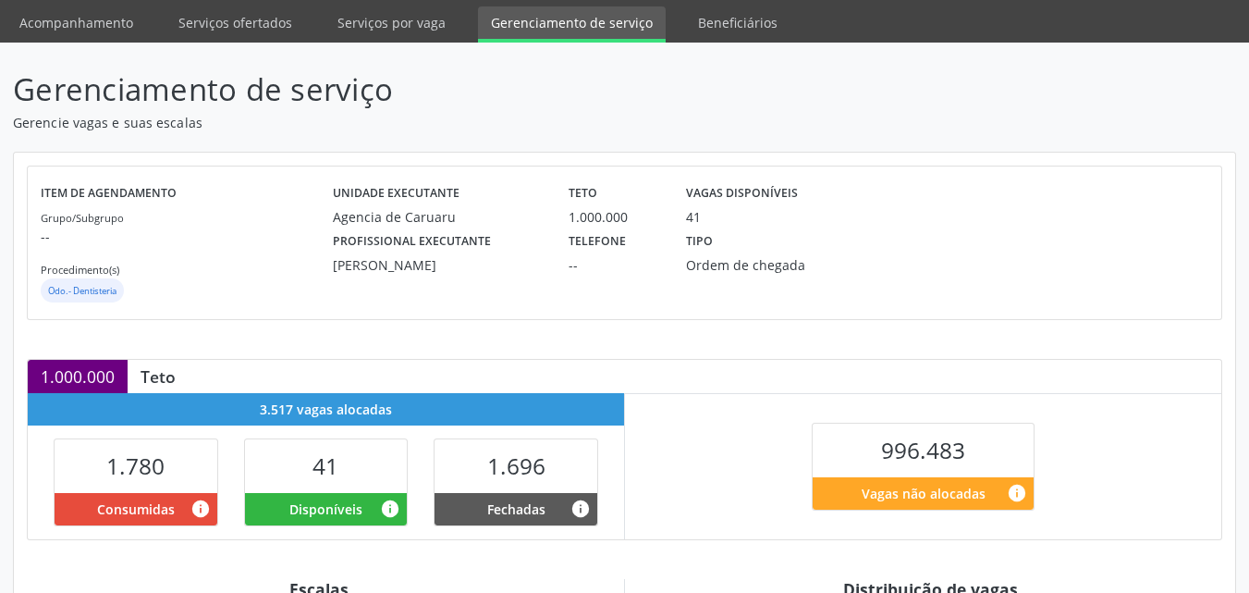
scroll to position [59, 0]
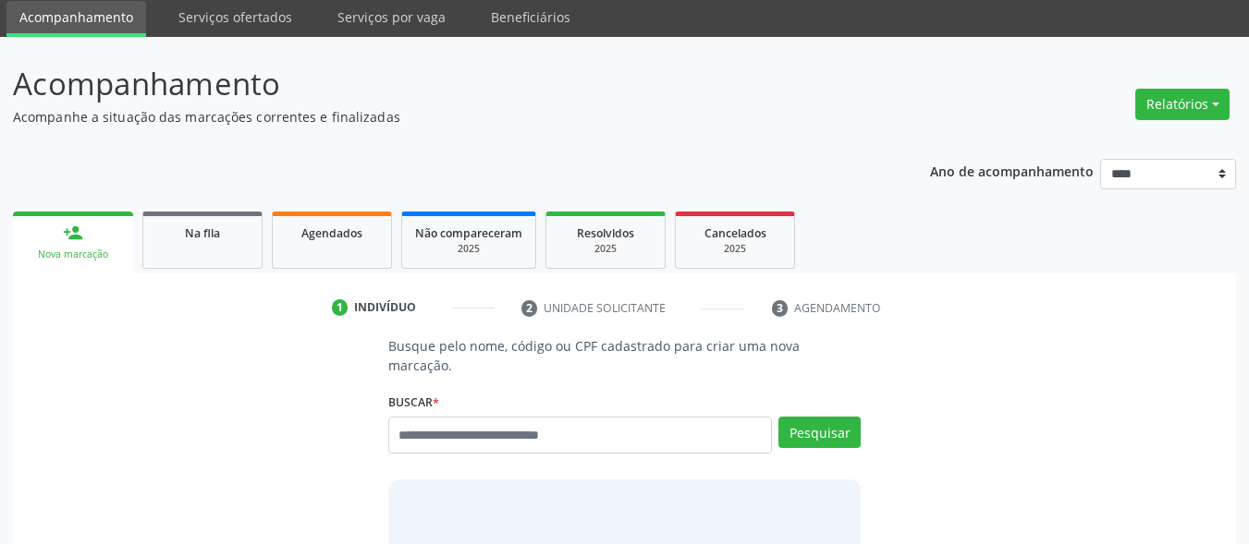
scroll to position [65, 0]
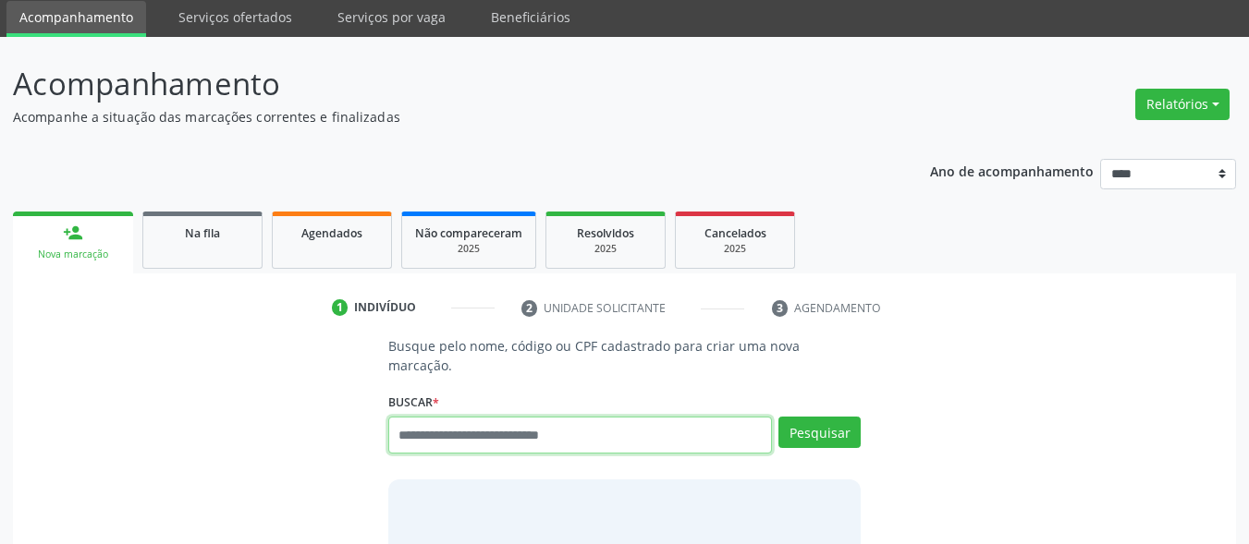
click at [583, 417] on input "text" at bounding box center [580, 435] width 385 height 37
type input "**********"
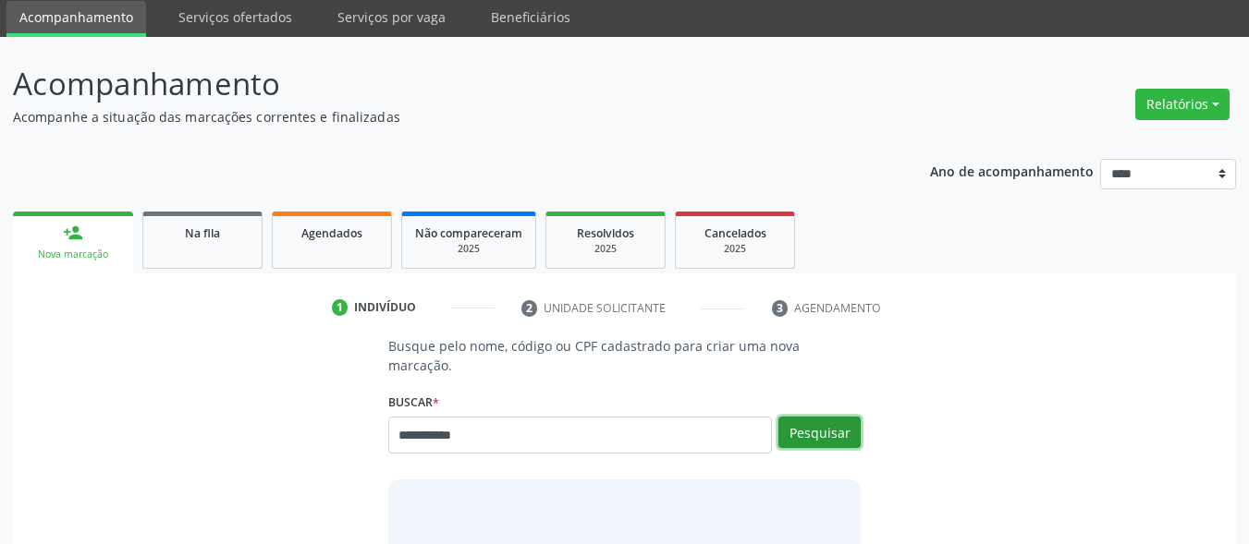
click at [804, 417] on button "Pesquisar" at bounding box center [819, 432] width 82 height 31
type input "**********"
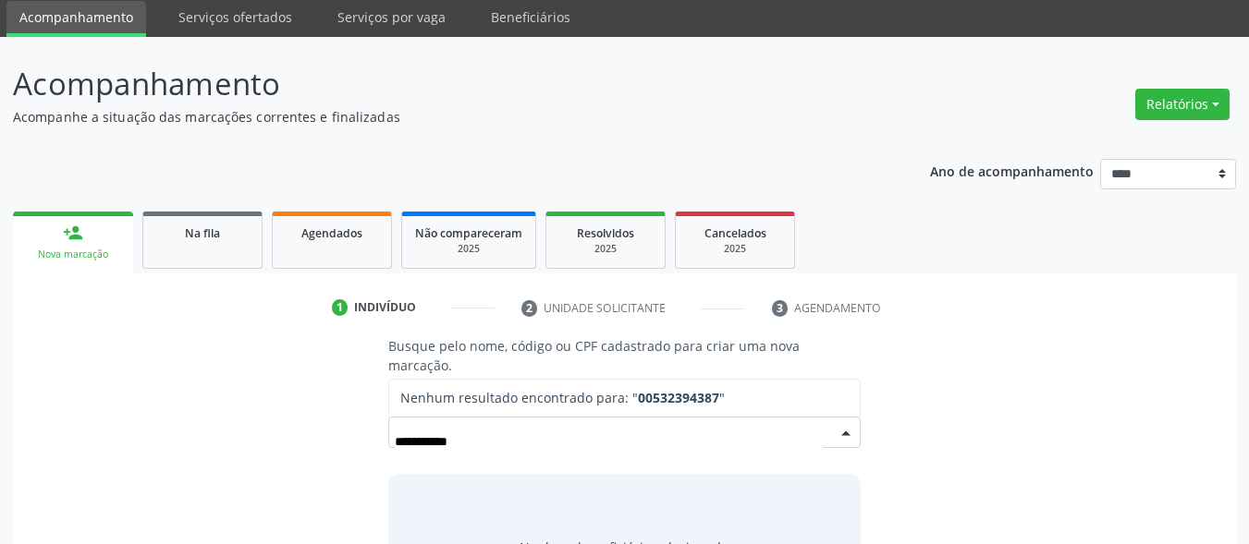
click at [521, 423] on input "**********" at bounding box center [609, 441] width 429 height 37
drag, startPoint x: 496, startPoint y: 422, endPoint x: 443, endPoint y: 422, distance: 53.6
click at [443, 423] on input "**********" at bounding box center [609, 441] width 429 height 37
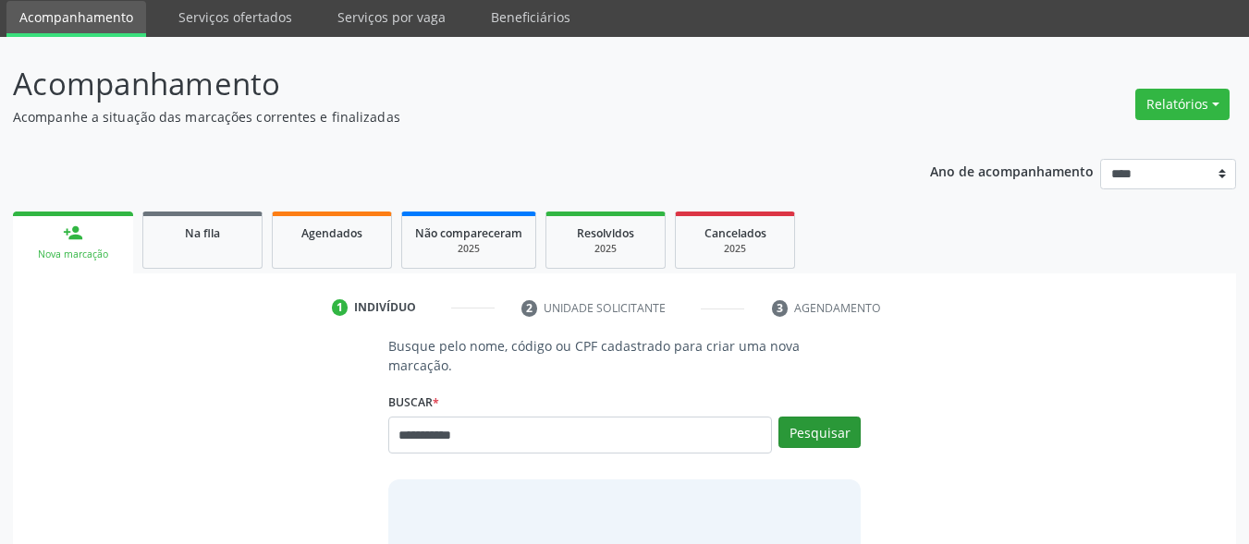
type input "**********"
click at [823, 417] on button "Pesquisar" at bounding box center [819, 432] width 82 height 31
type input "**********"
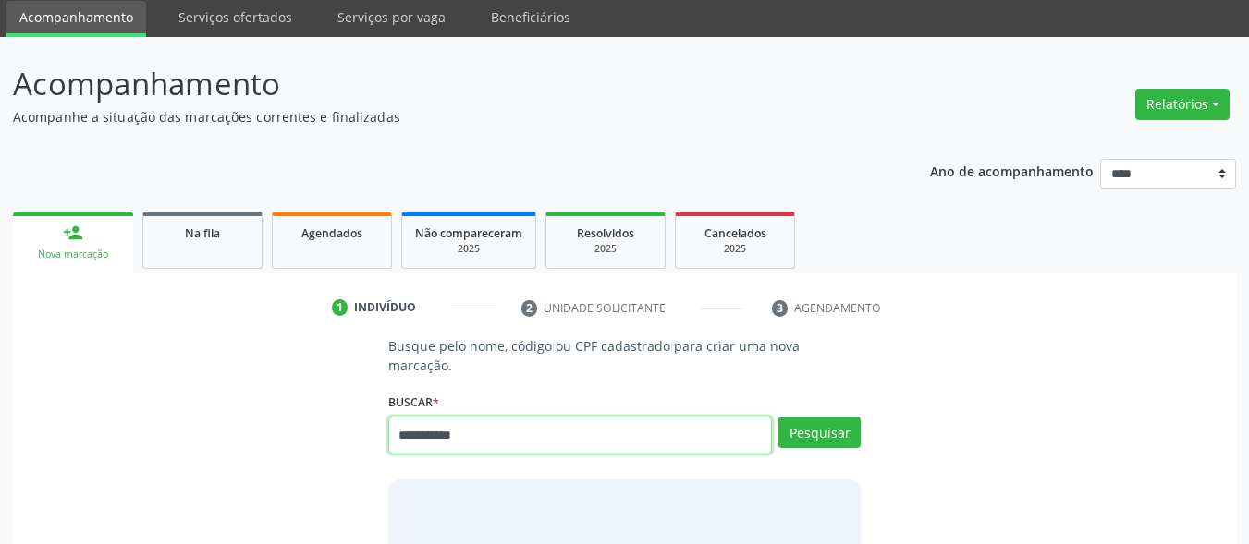
click at [504, 417] on input "**********" at bounding box center [580, 435] width 385 height 37
type input "**********"
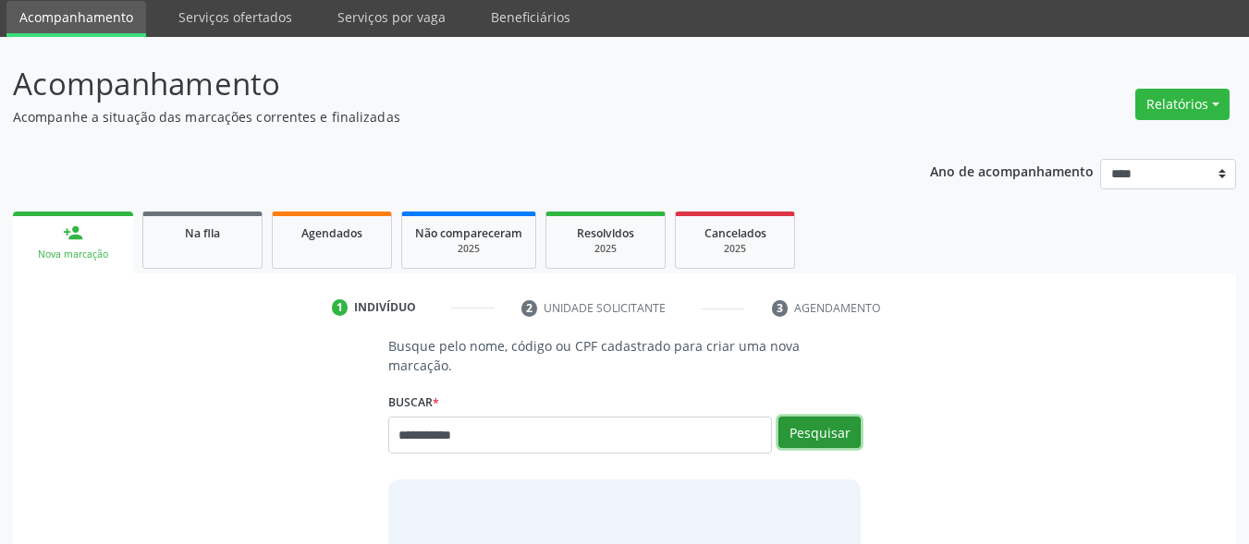
click at [823, 417] on button "Pesquisar" at bounding box center [819, 432] width 82 height 31
type input "**********"
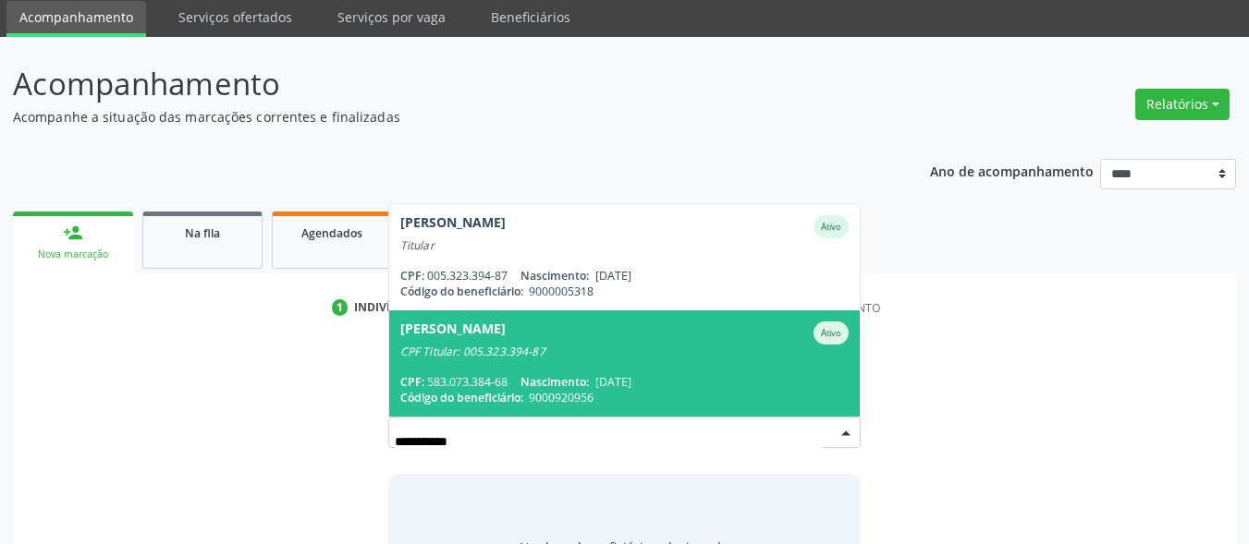
click at [542, 340] on span "[PERSON_NAME] Ativo CPF Titular: 005.323.394-87 CPF: 583.073.384-68 Nascimento:…" at bounding box center [624, 364] width 471 height 106
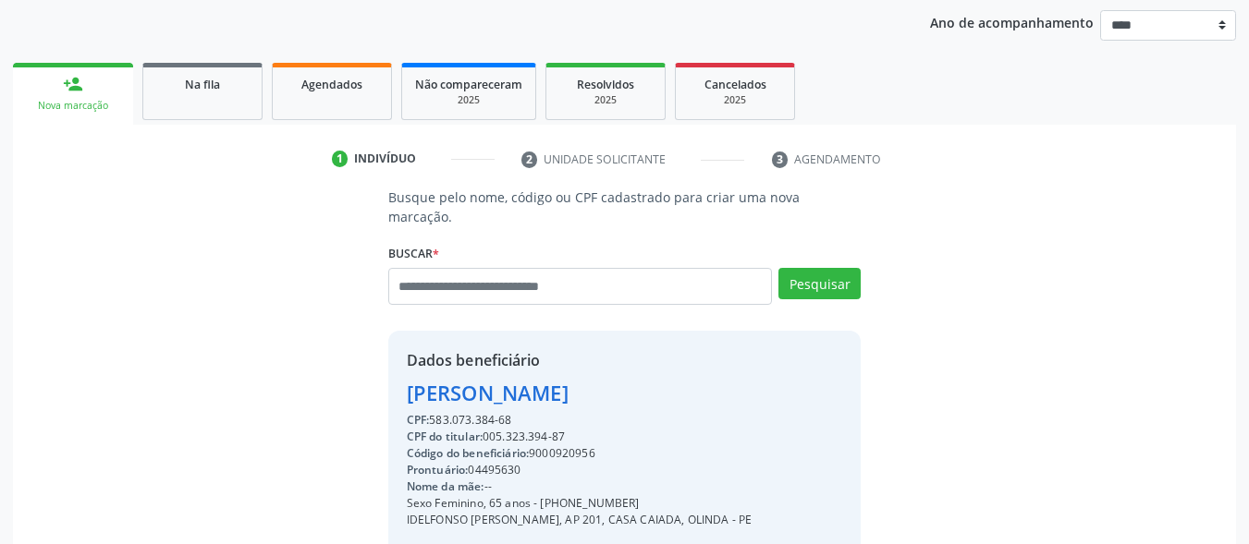
scroll to position [432, 0]
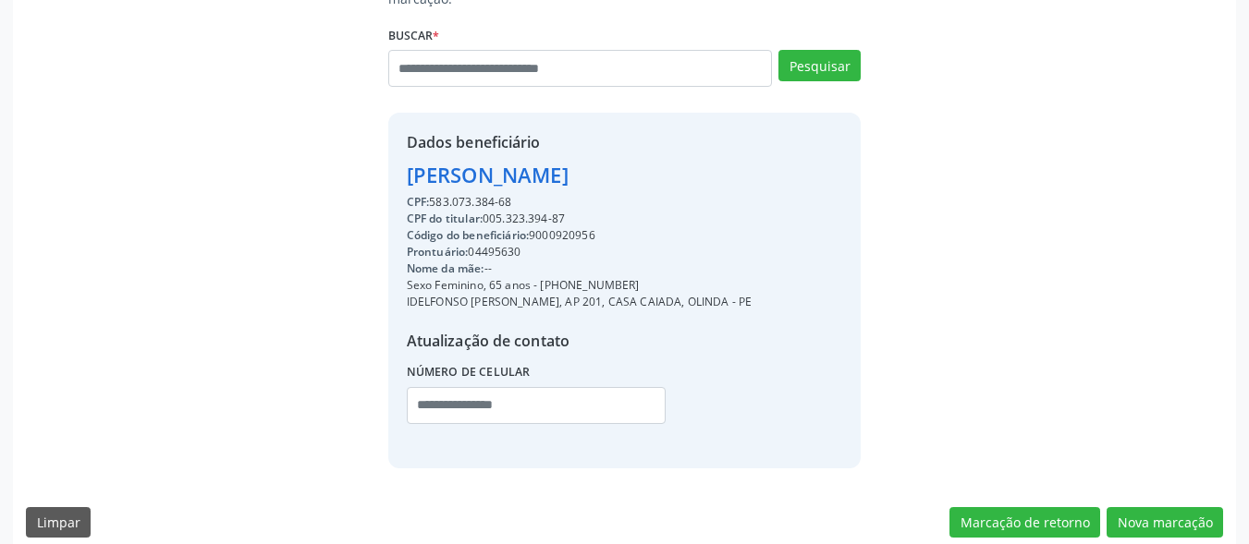
drag, startPoint x: 623, startPoint y: 219, endPoint x: 535, endPoint y: 214, distance: 88.0
click at [535, 227] on div "Código do beneficiário: 9000920956" at bounding box center [580, 235] width 346 height 17
copy div "9000920956"
drag, startPoint x: 630, startPoint y: 264, endPoint x: 543, endPoint y: 273, distance: 88.2
click at [543, 277] on div "Sexo Feminino, 65 anos - [PHONE_NUMBER]" at bounding box center [580, 285] width 346 height 17
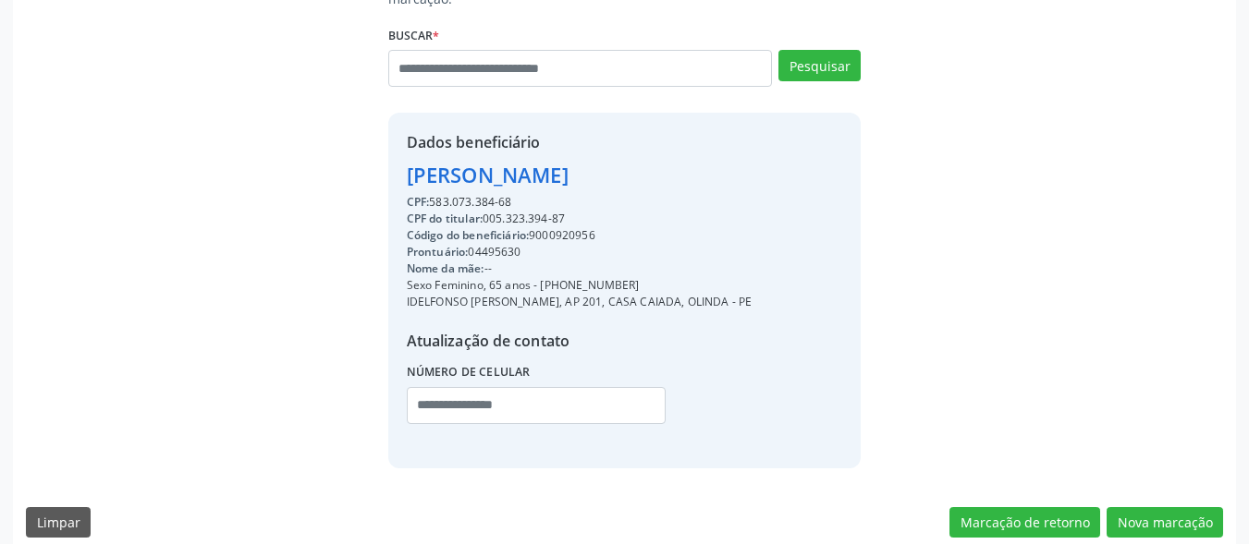
copy div "[PHONE_NUMBER]"
click at [529, 387] on input "text" at bounding box center [536, 405] width 259 height 37
paste input "**********"
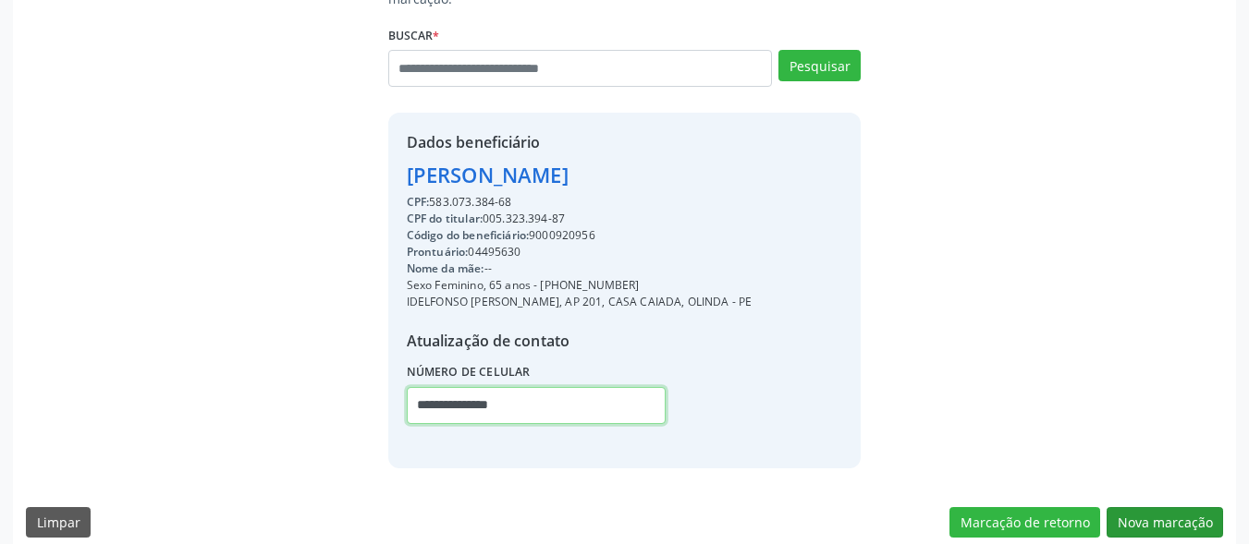
type input "**********"
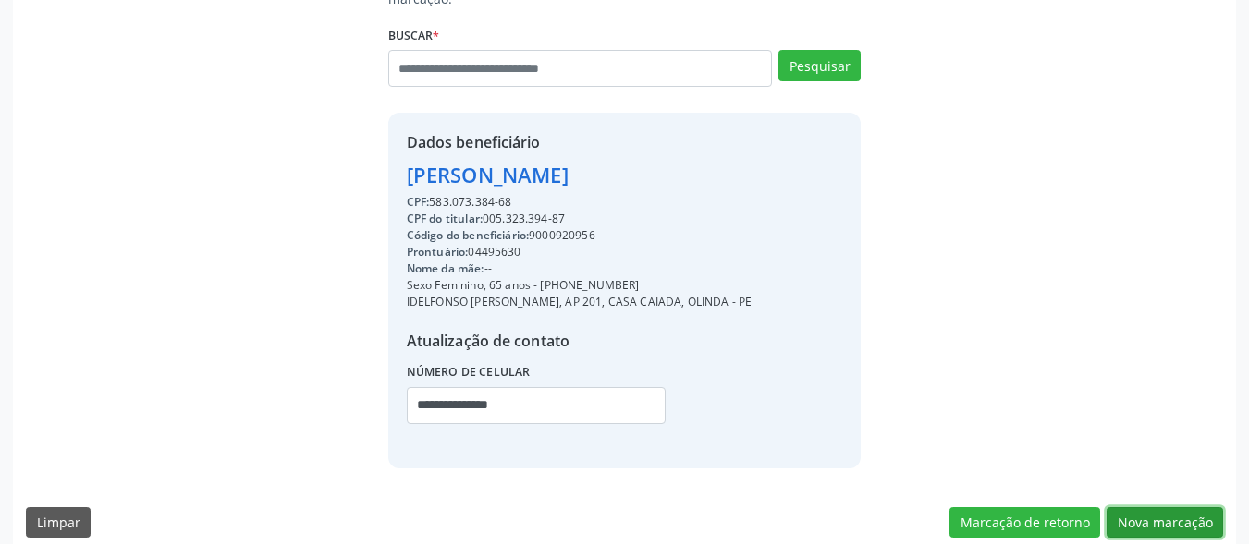
click at [1139, 508] on button "Nova marcação" at bounding box center [1165, 523] width 116 height 31
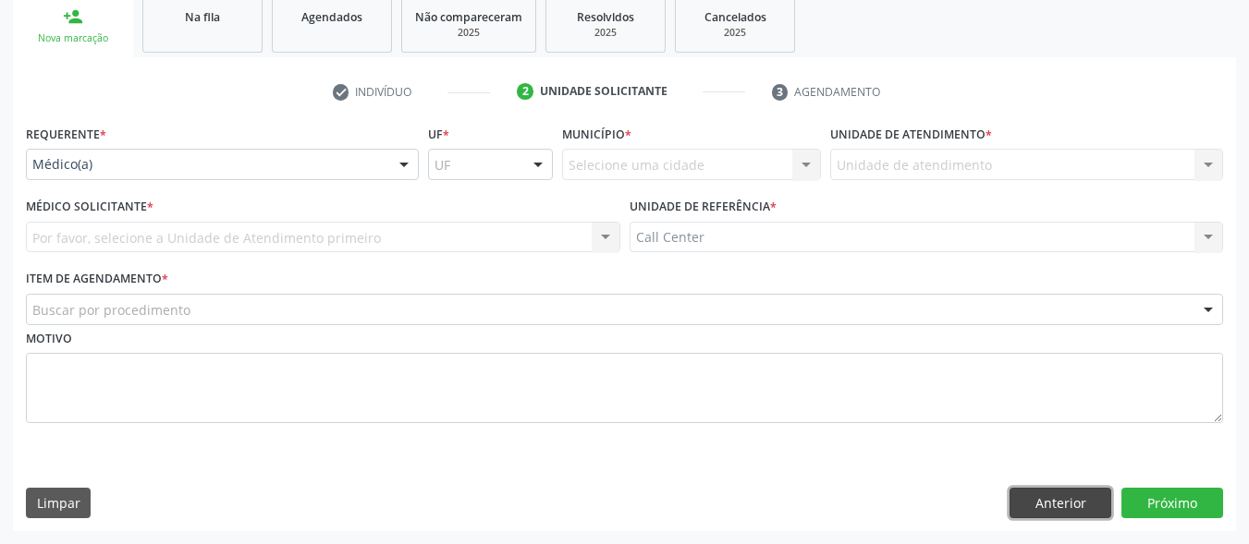
click at [1072, 497] on button "Anterior" at bounding box center [1060, 503] width 102 height 31
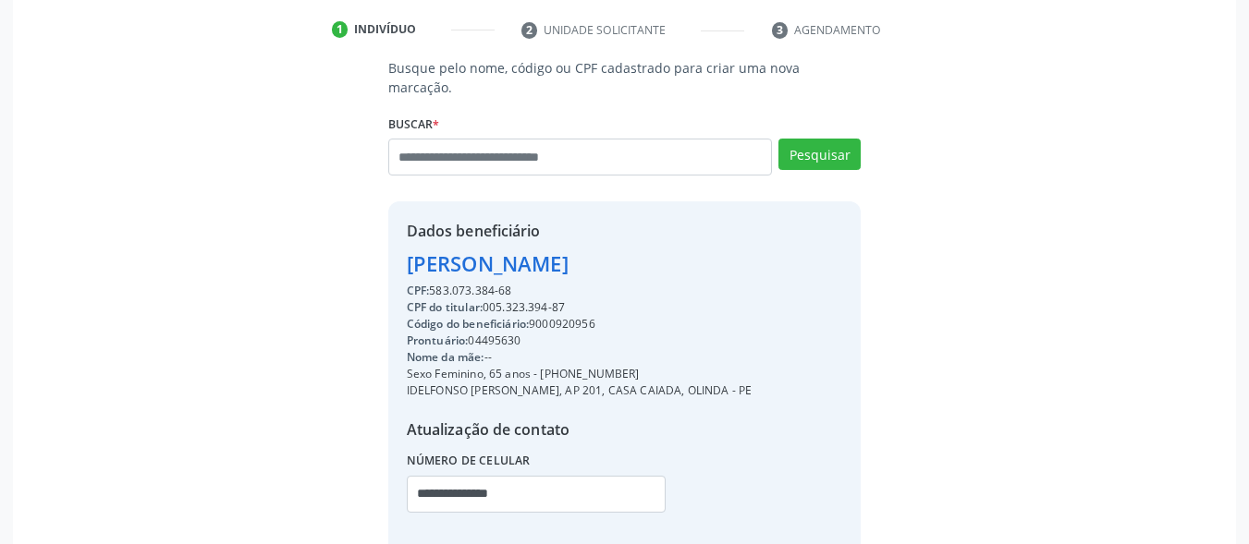
scroll to position [432, 0]
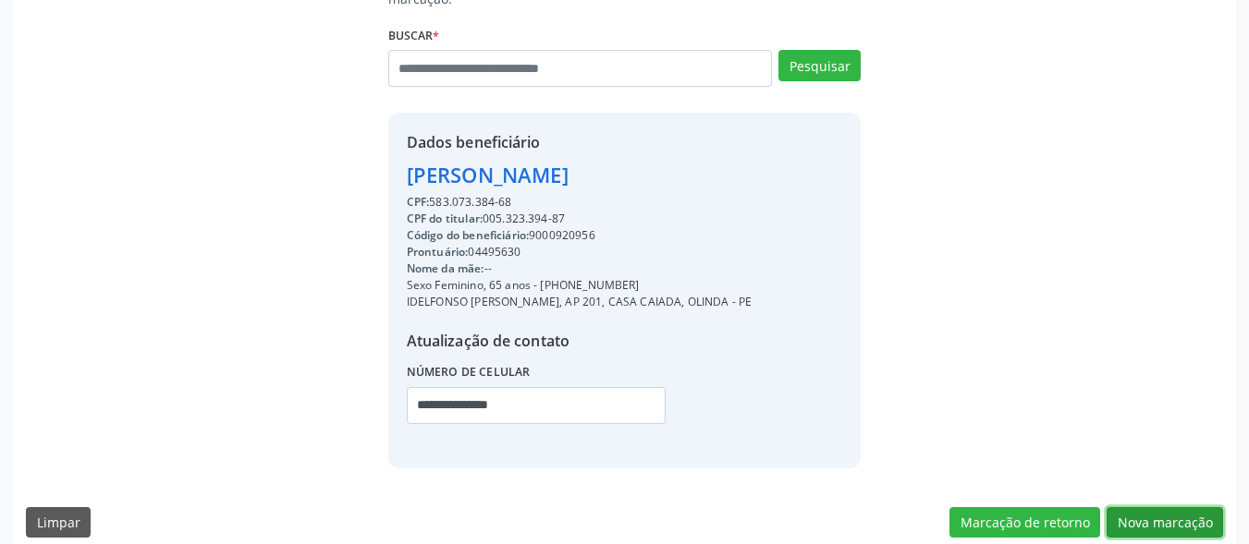
click at [1191, 508] on button "Nova marcação" at bounding box center [1165, 523] width 116 height 31
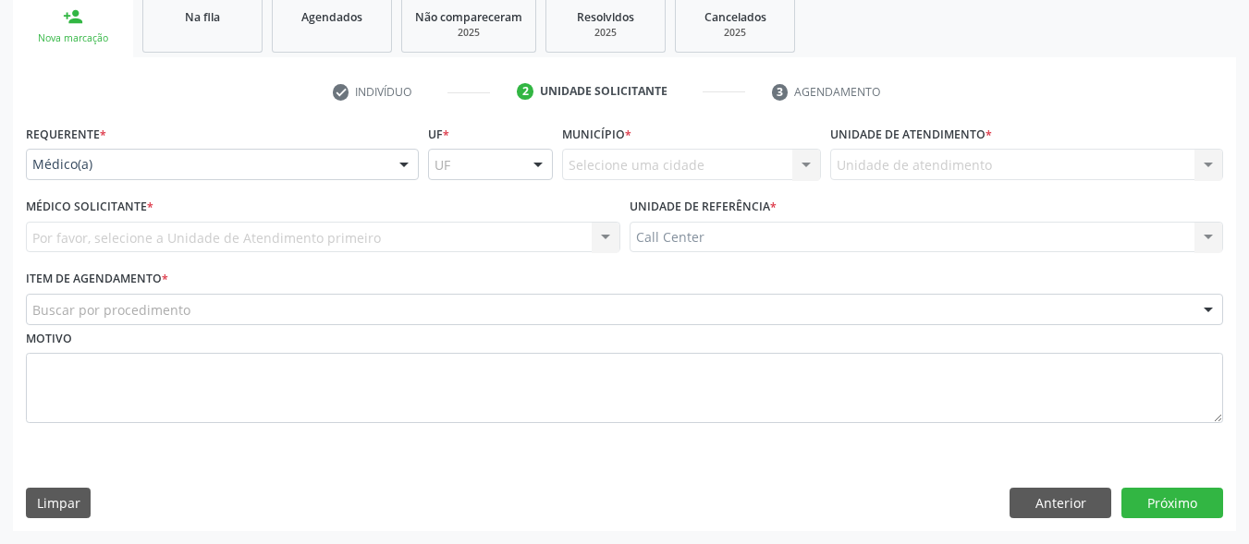
scroll to position [281, 0]
drag, startPoint x: 129, startPoint y: 165, endPoint x: 89, endPoint y: 232, distance: 78.8
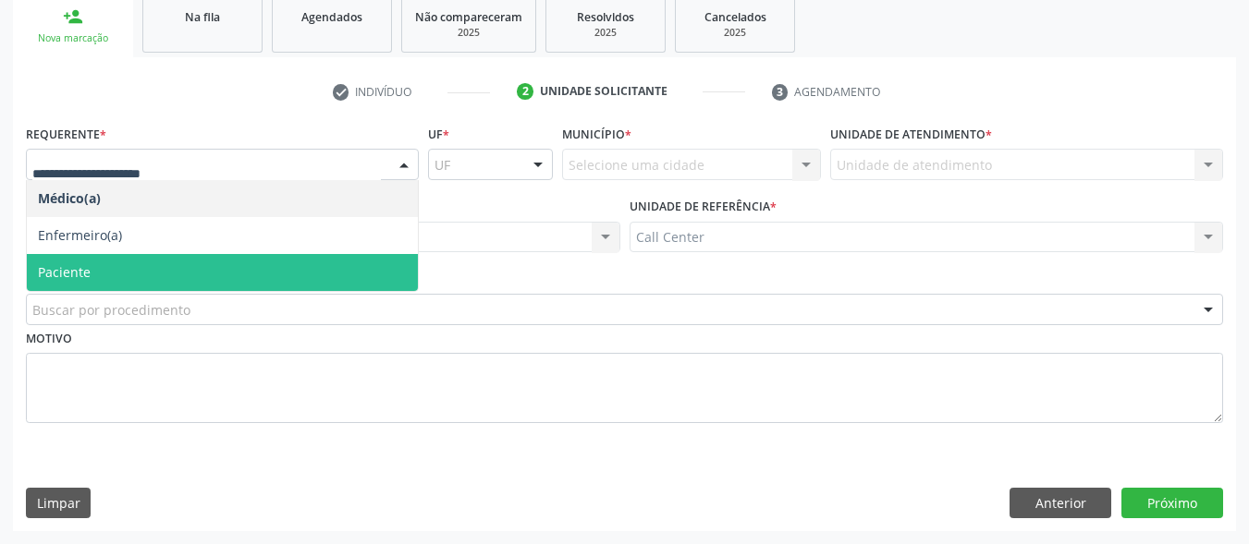
click at [97, 272] on span "Paciente" at bounding box center [222, 272] width 391 height 37
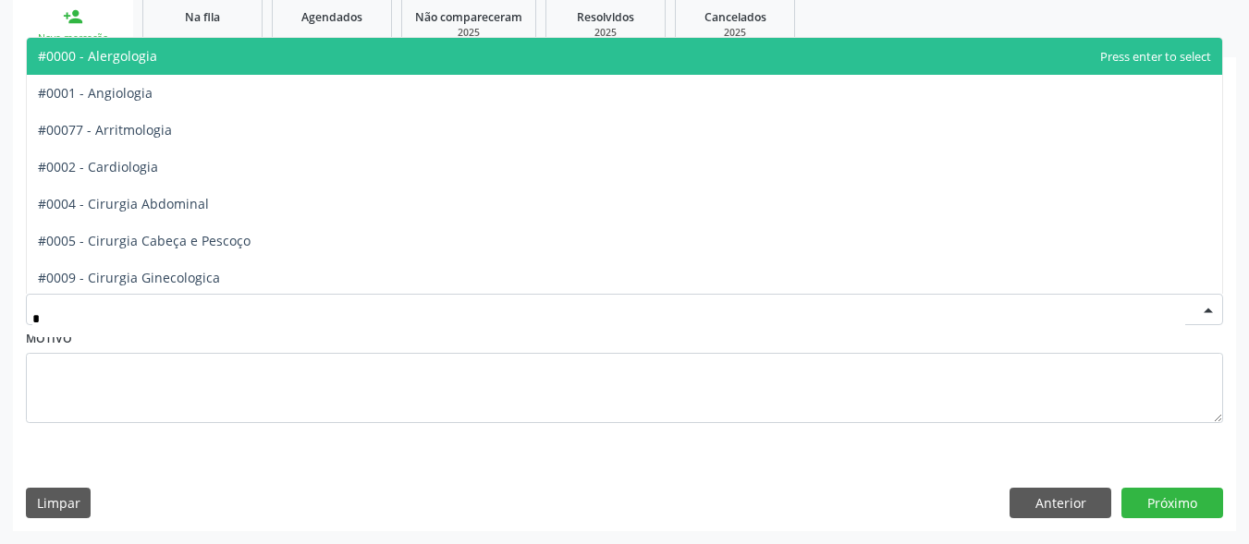
type input "**"
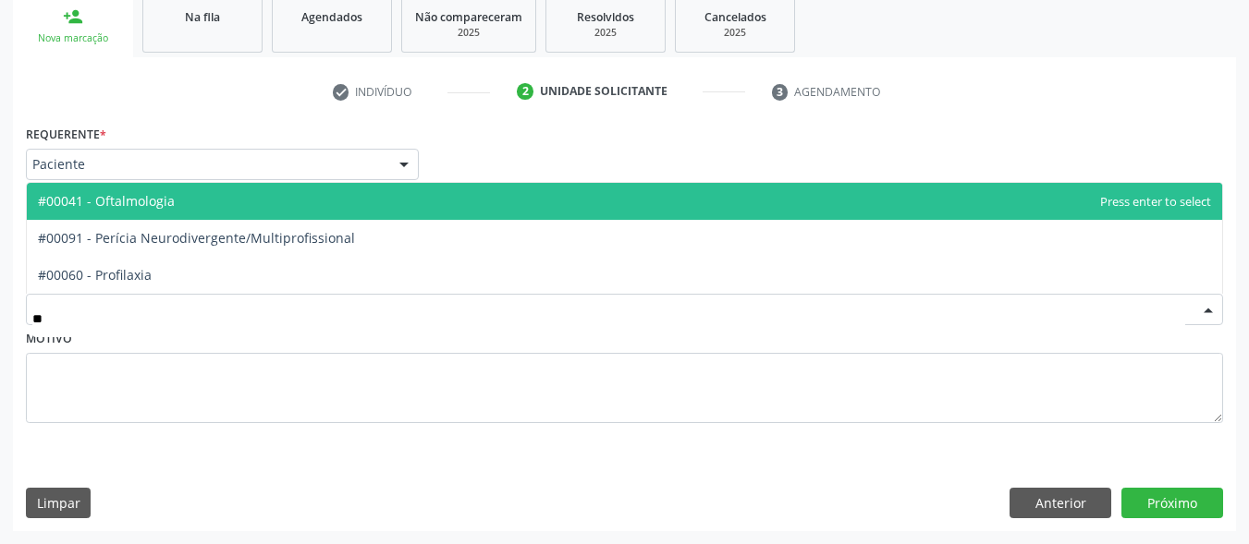
click at [191, 188] on span "#00041 - Oftalmologia" at bounding box center [624, 201] width 1195 height 37
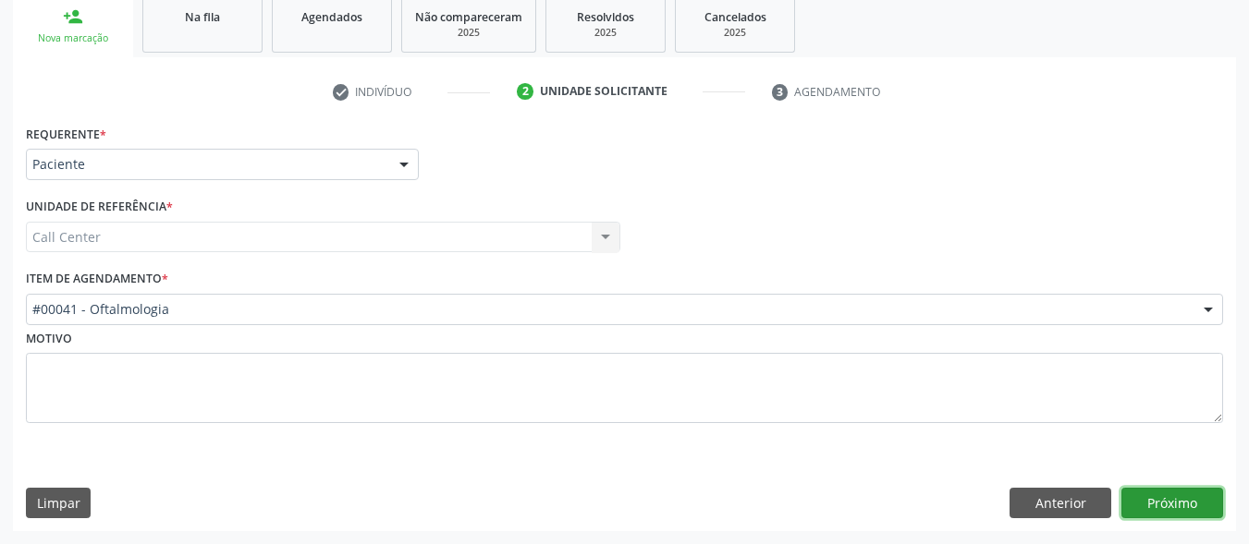
click at [1159, 495] on button "Próximo" at bounding box center [1172, 503] width 102 height 31
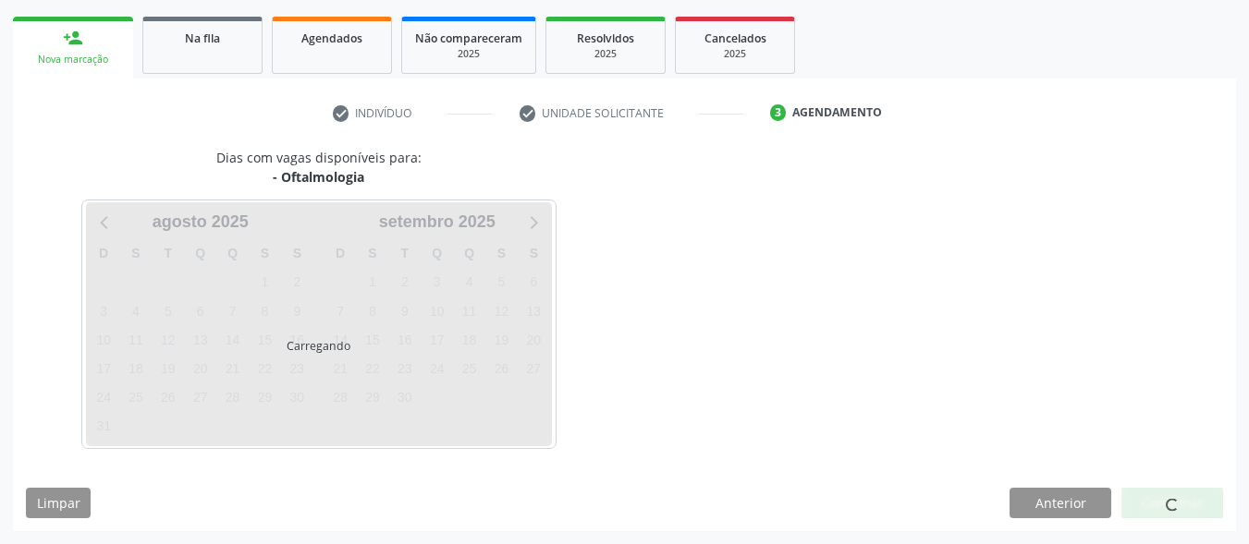
scroll to position [260, 0]
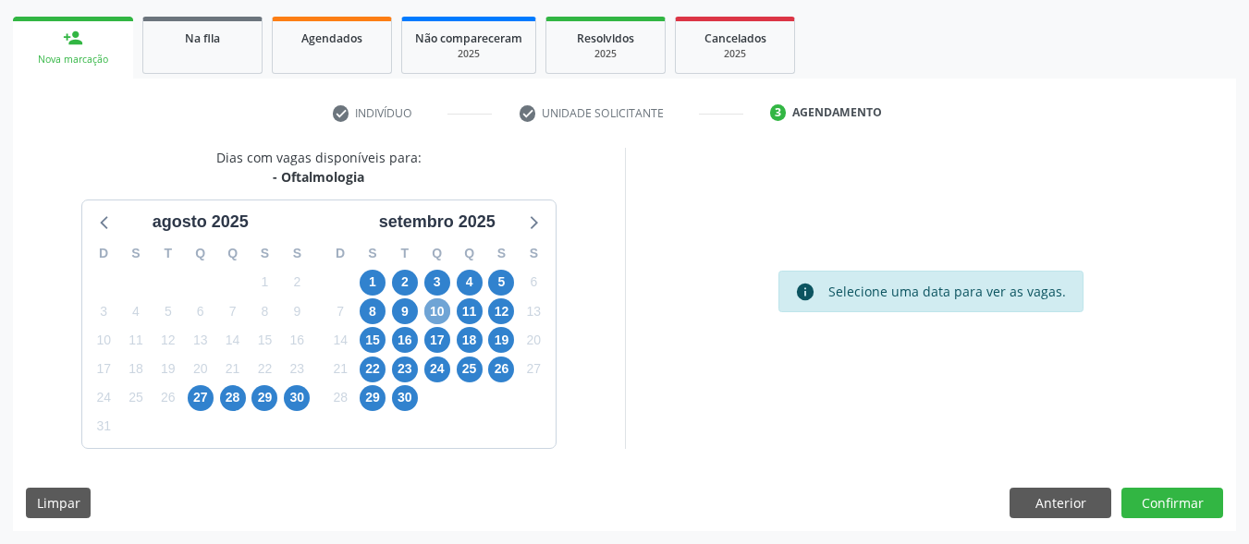
click at [437, 309] on span "10" at bounding box center [437, 312] width 26 height 26
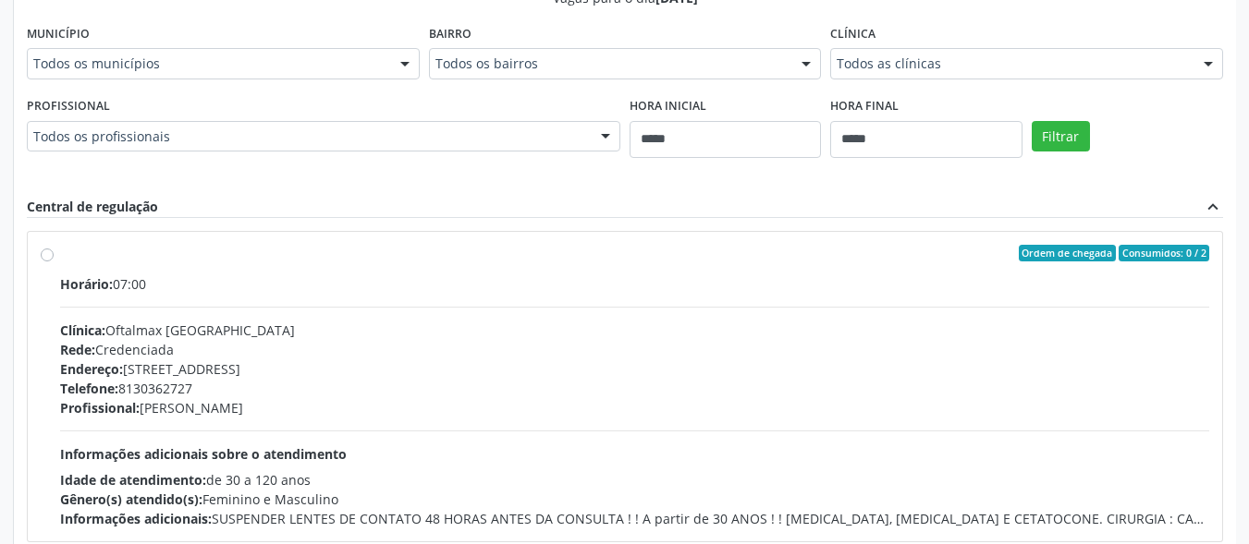
scroll to position [722, 0]
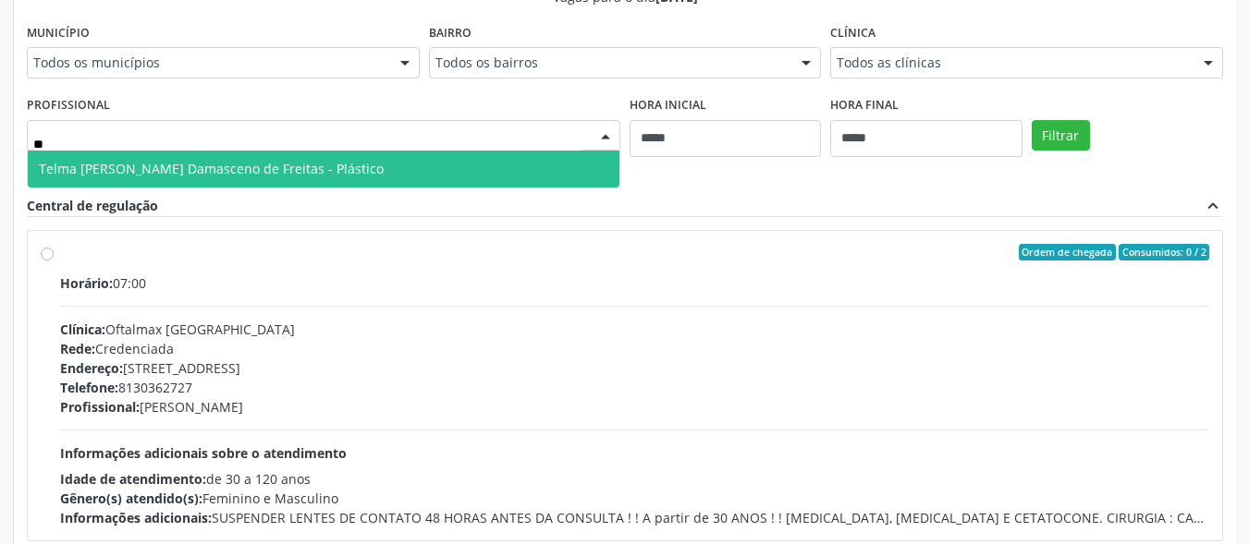
type input "***"
drag, startPoint x: 304, startPoint y: 170, endPoint x: 881, endPoint y: 165, distance: 576.9
click at [305, 170] on span "Telma [PERSON_NAME] Damasceno de Freitas - Plástico" at bounding box center [211, 169] width 345 height 18
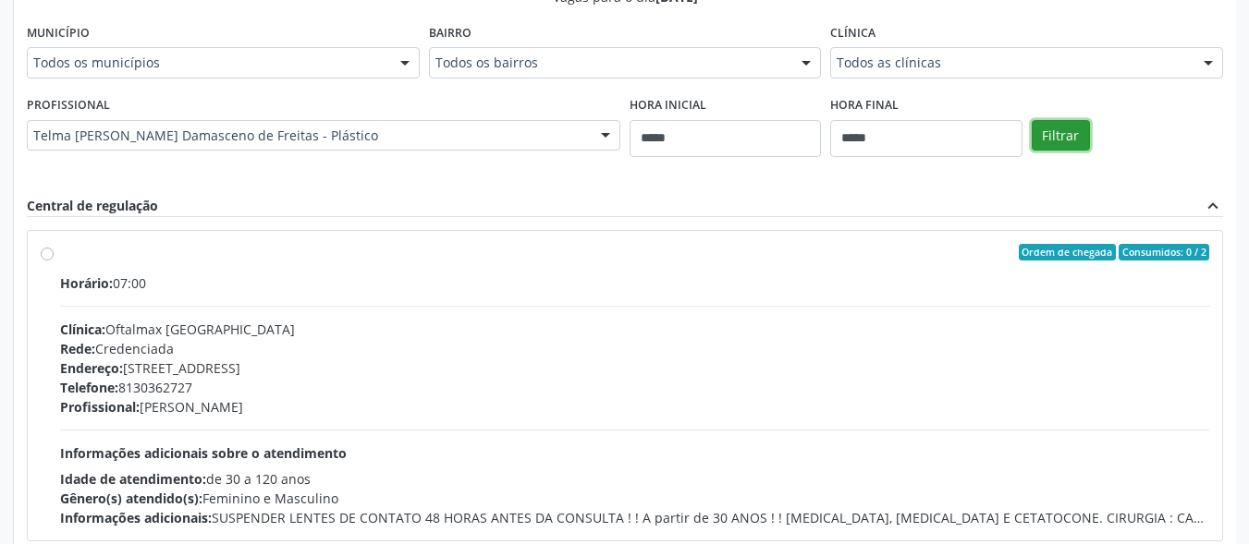
click at [1070, 132] on button "Filtrar" at bounding box center [1061, 135] width 58 height 31
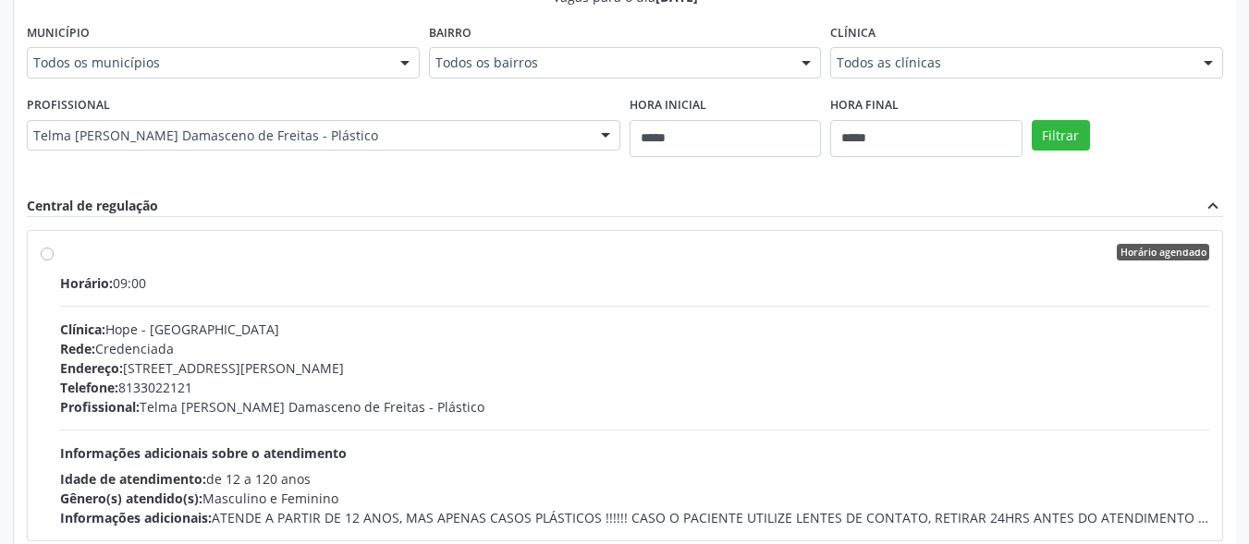
click at [163, 287] on div "Horário: 09:00" at bounding box center [634, 283] width 1149 height 19
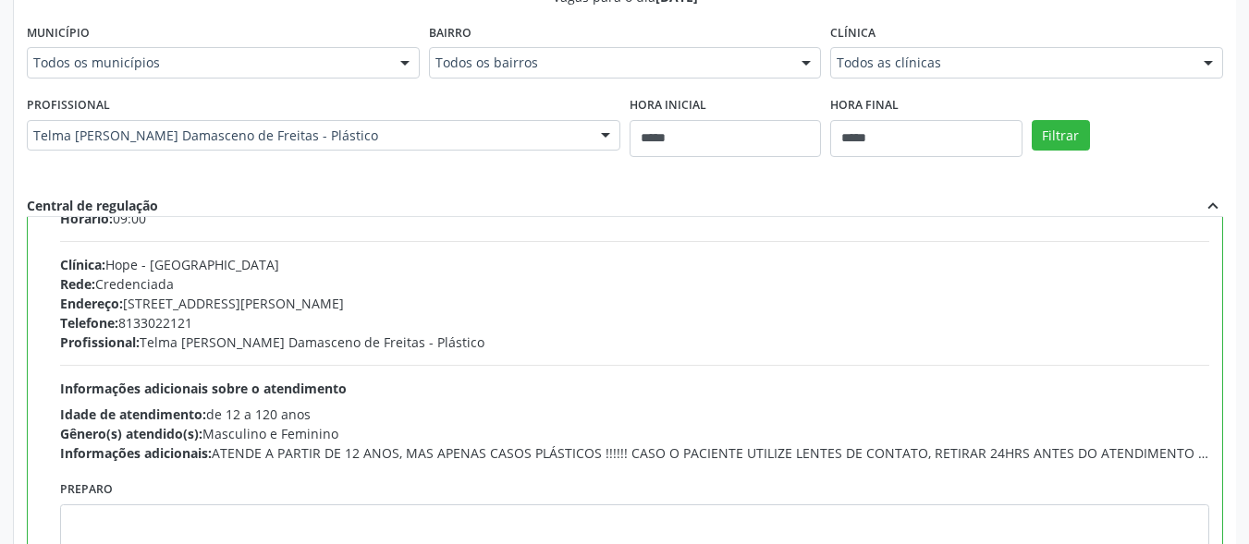
scroll to position [92, 0]
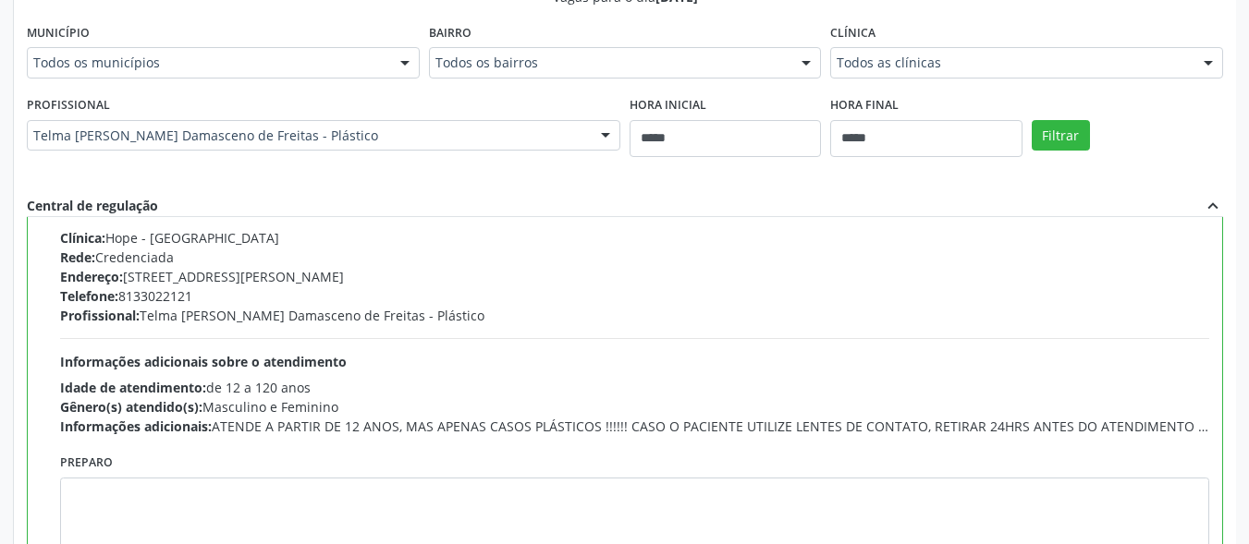
click at [208, 473] on div "Preparo" at bounding box center [634, 498] width 1149 height 99
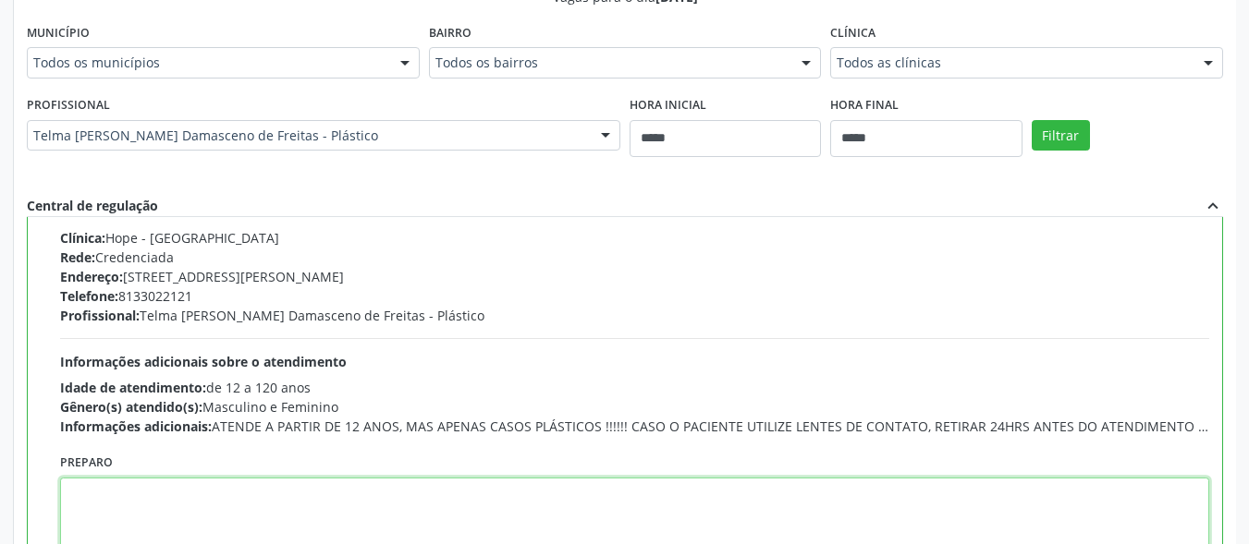
click at [204, 507] on textarea at bounding box center [634, 513] width 1149 height 70
paste textarea "**********"
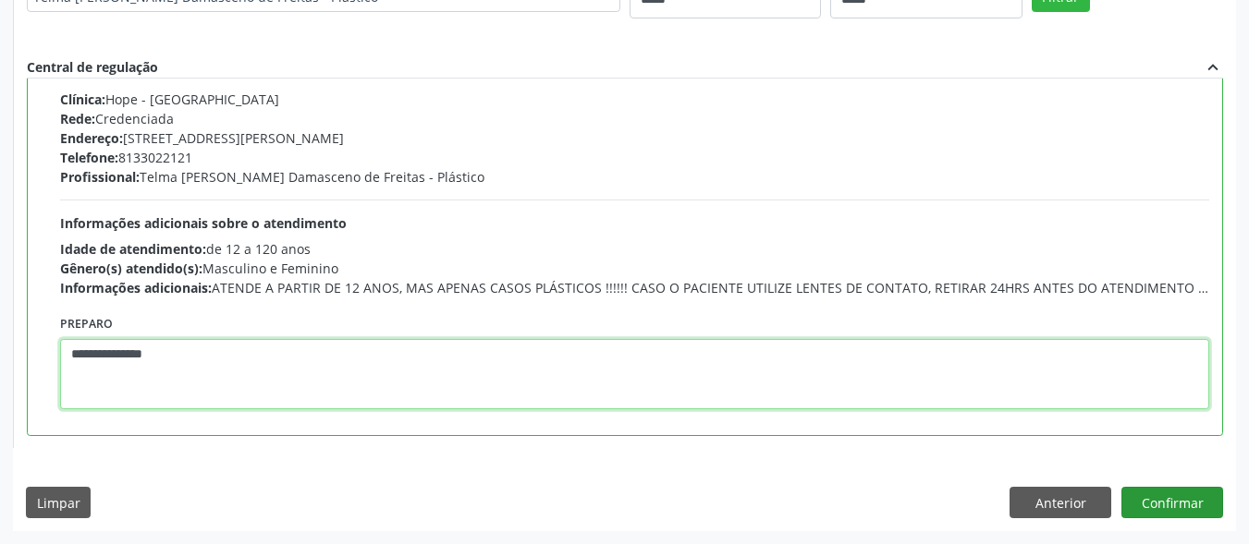
type textarea "**********"
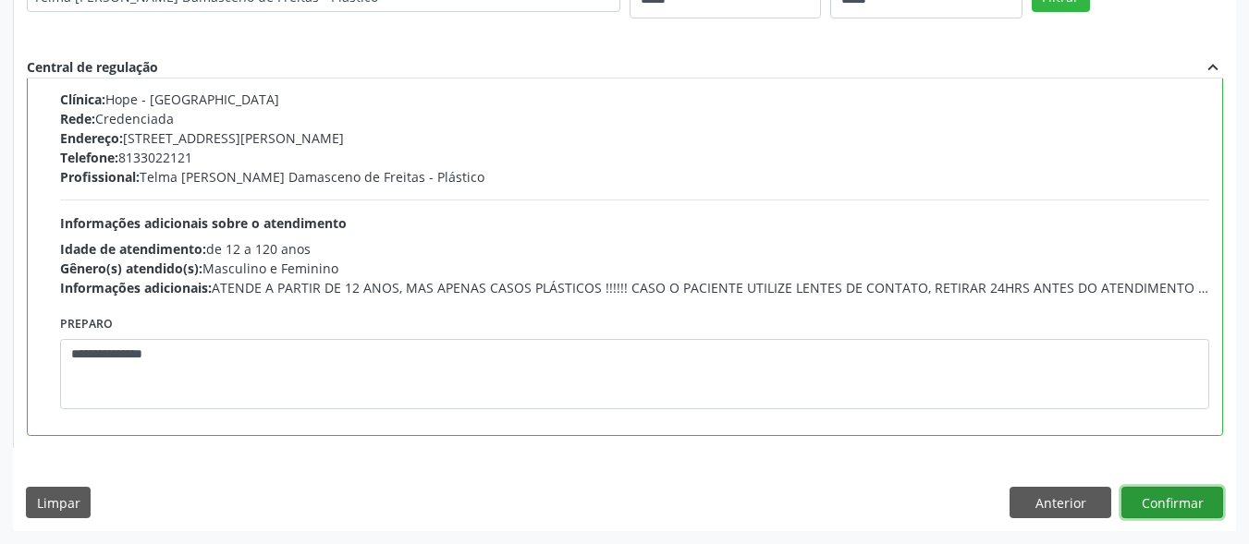
drag, startPoint x: 1186, startPoint y: 502, endPoint x: 1102, endPoint y: 482, distance: 86.5
click at [1185, 502] on button "Confirmar" at bounding box center [1172, 502] width 102 height 31
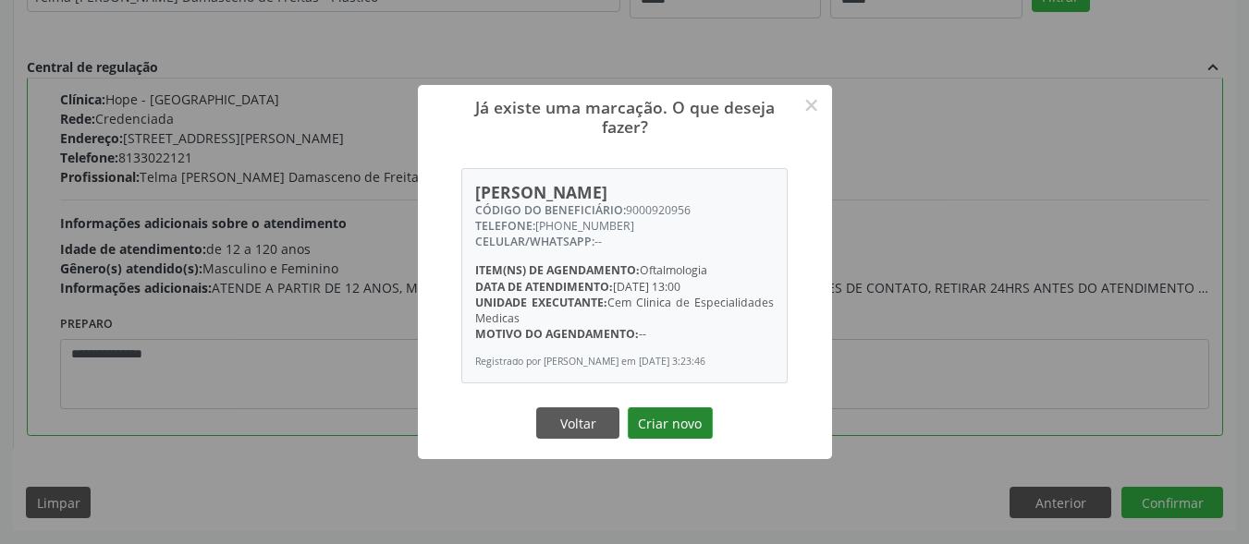
drag, startPoint x: 696, startPoint y: 428, endPoint x: 705, endPoint y: 424, distance: 10.0
click at [696, 431] on button "Criar novo" at bounding box center [670, 423] width 85 height 31
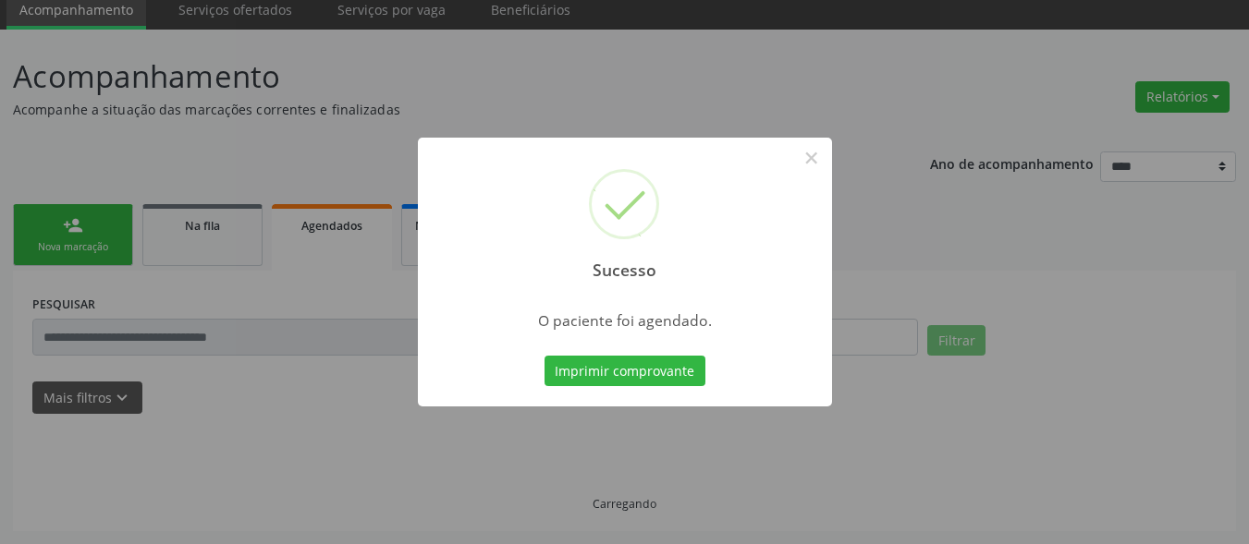
scroll to position [72, 0]
click at [670, 359] on button "Imprimir comprovante" at bounding box center [624, 371] width 161 height 31
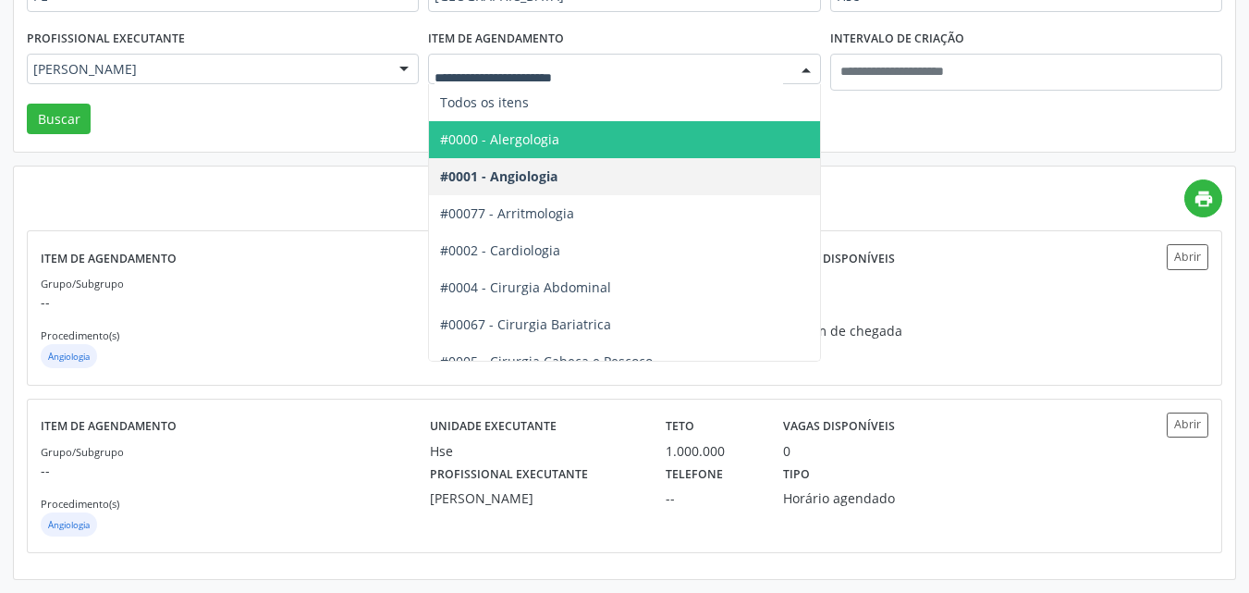
scroll to position [272, 0]
type input "**"
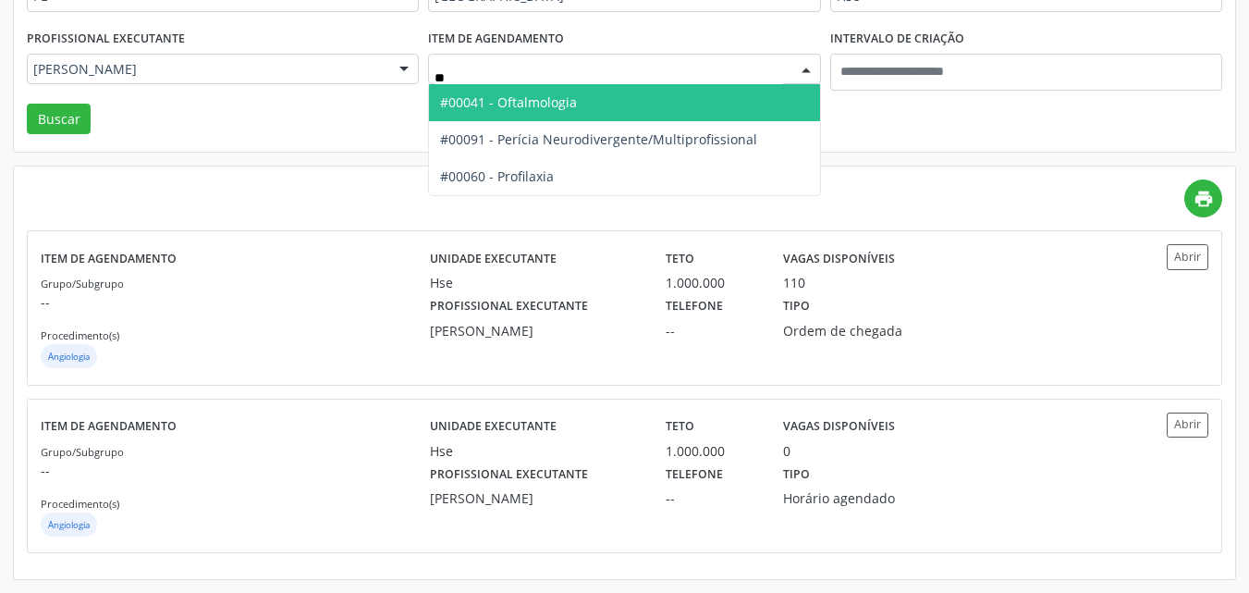
click at [544, 98] on span "#00041 - Oftalmologia" at bounding box center [508, 102] width 137 height 18
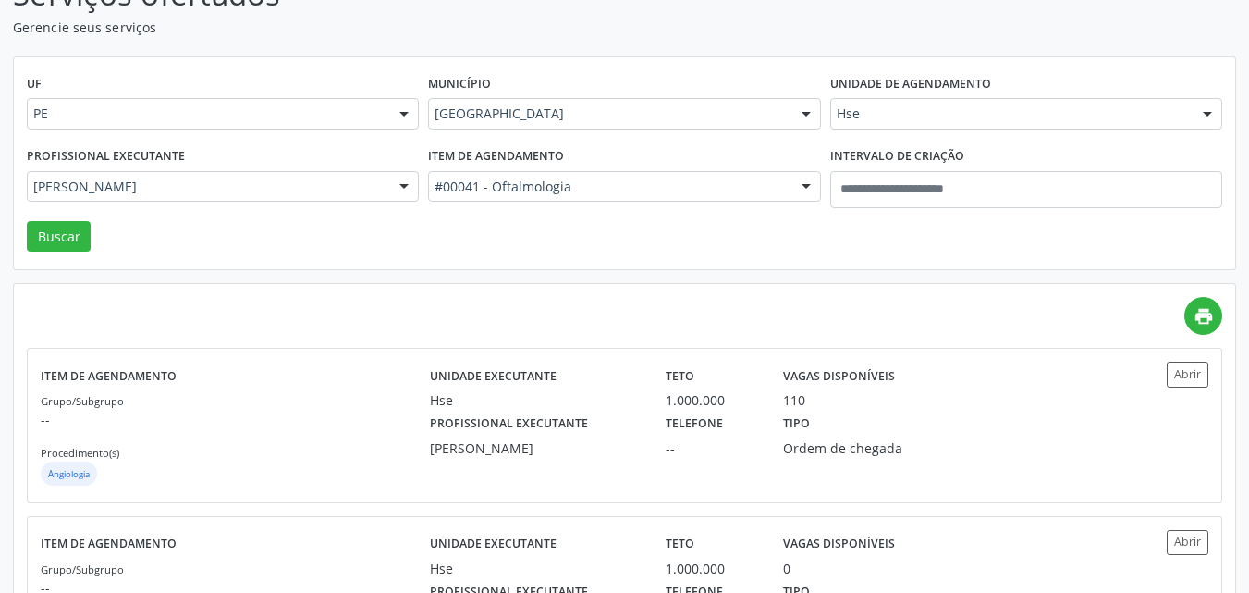
scroll to position [0, 0]
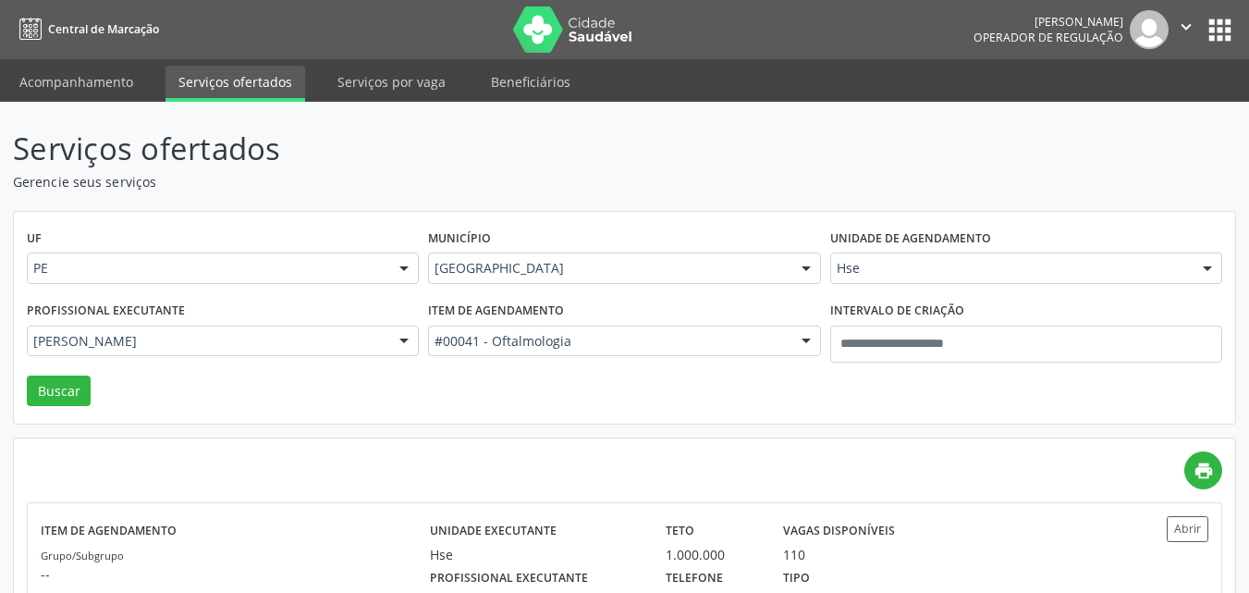
click at [885, 258] on div "Hse" at bounding box center [1026, 267] width 392 height 31
type input "**"
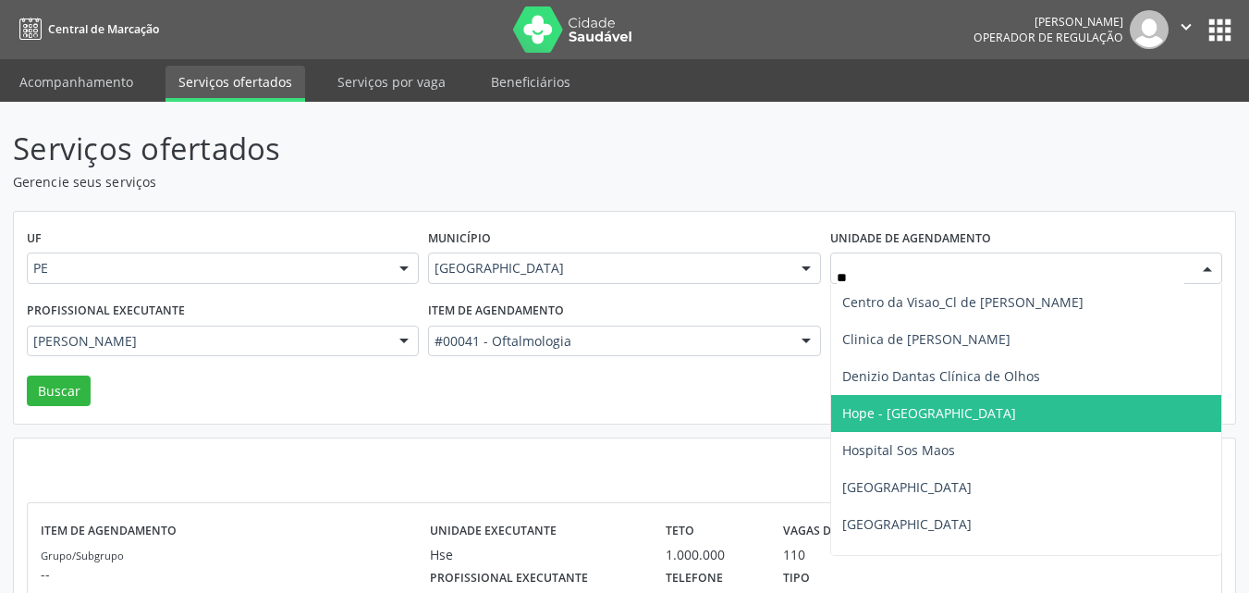
click at [937, 422] on span "Hope - [GEOGRAPHIC_DATA]" at bounding box center [1026, 413] width 390 height 37
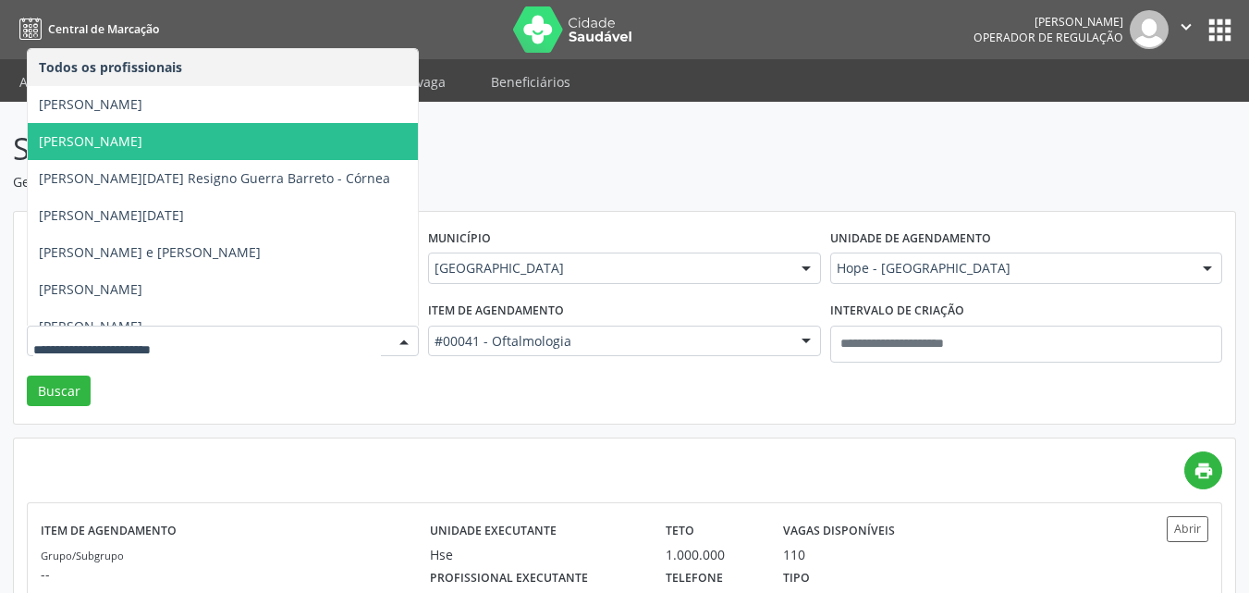
click at [240, 351] on div at bounding box center [223, 340] width 392 height 31
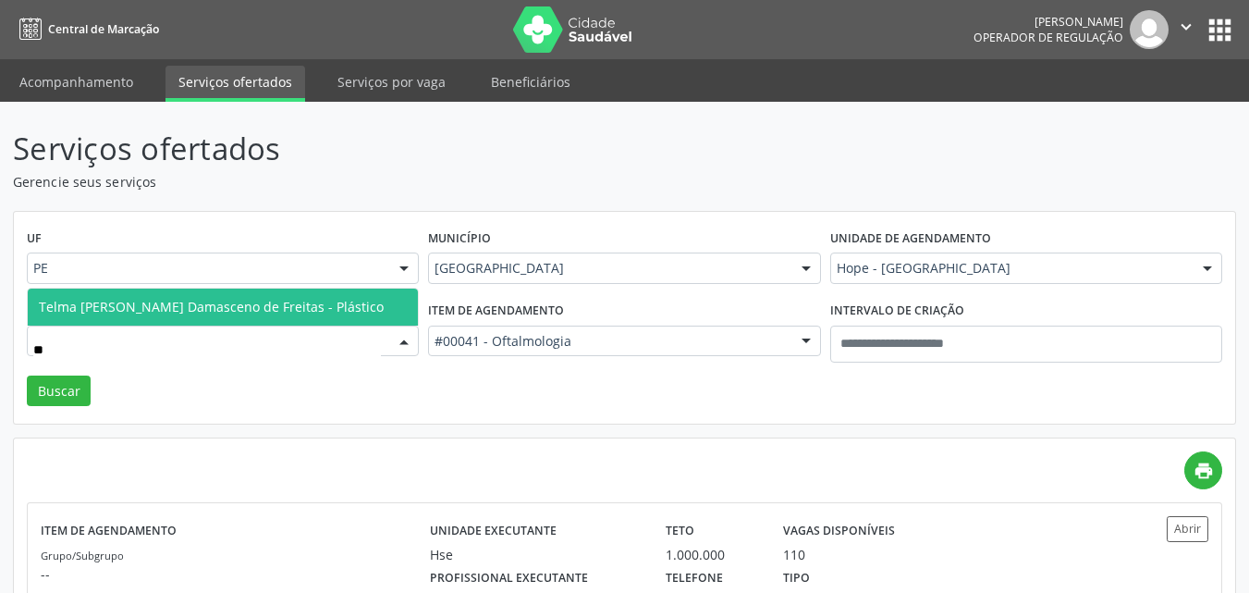
type input "***"
click at [221, 301] on span "Telma [PERSON_NAME] Damasceno de Freitas - Plástico" at bounding box center [211, 307] width 345 height 18
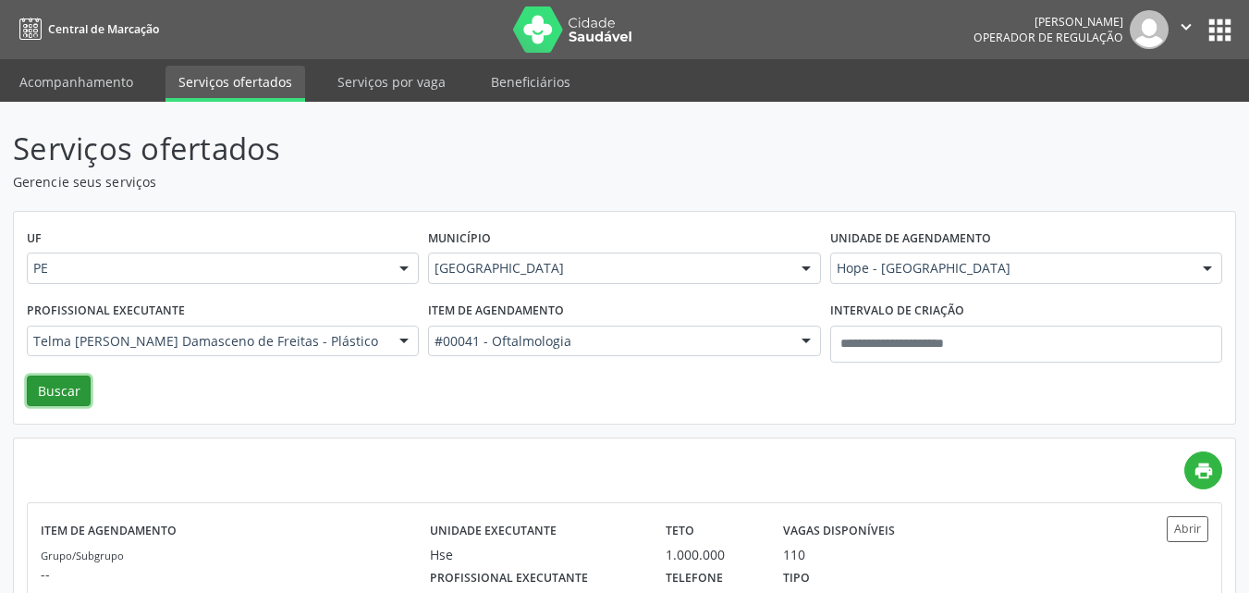
click at [73, 385] on button "Buscar" at bounding box center [59, 390] width 64 height 31
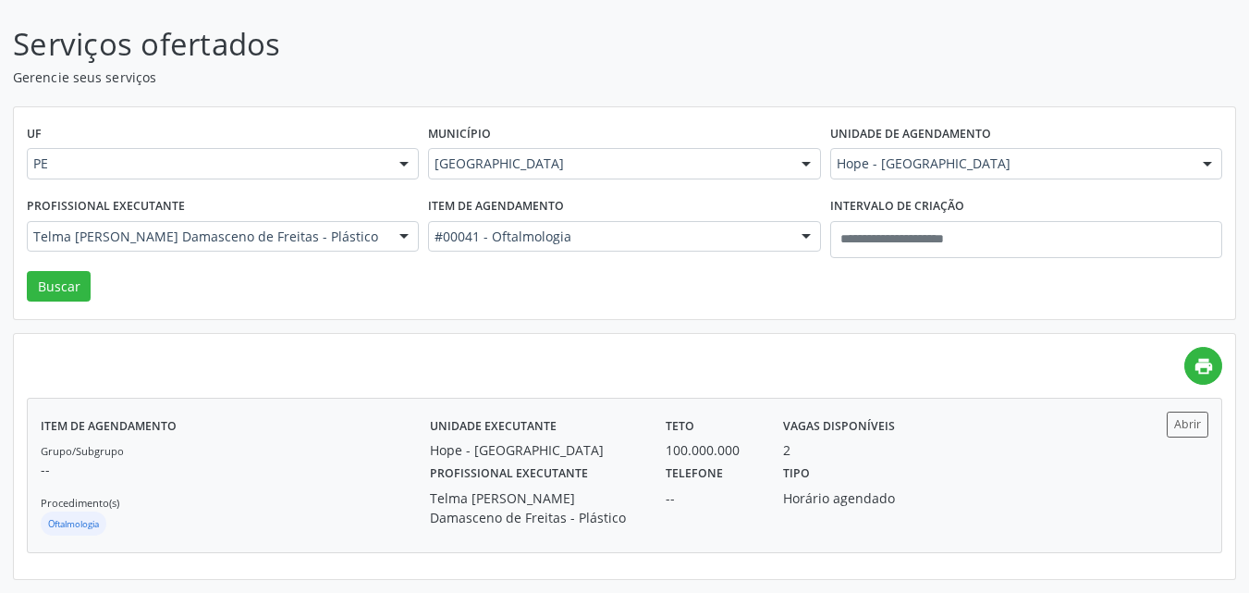
scroll to position [112, 0]
click at [1169, 414] on button "Abrir" at bounding box center [1188, 423] width 42 height 25
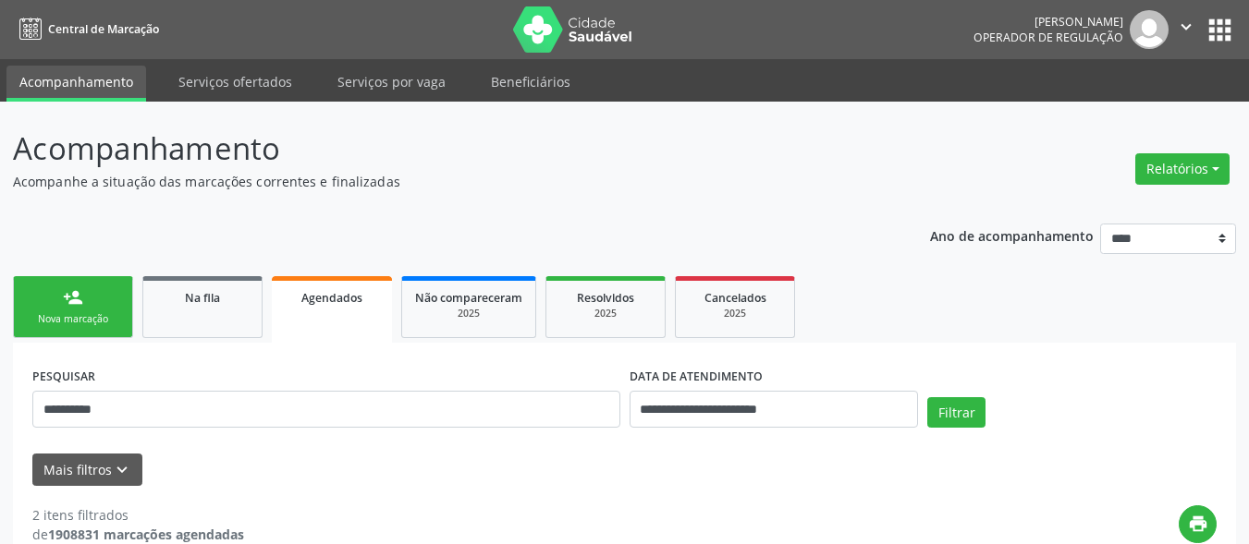
scroll to position [125, 0]
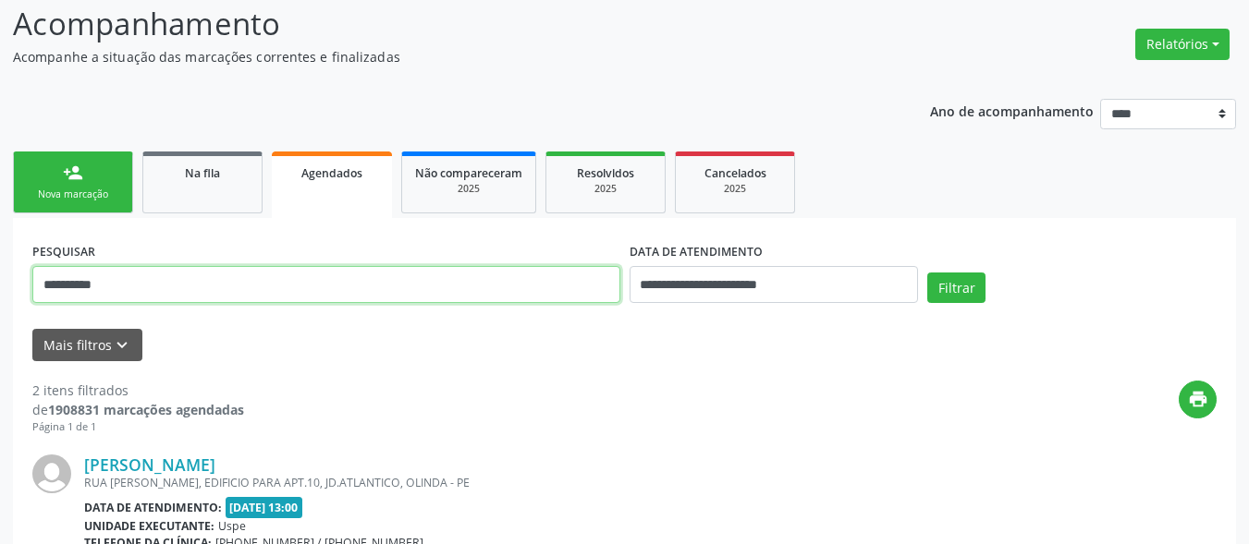
drag, startPoint x: 201, startPoint y: 280, endPoint x: 0, endPoint y: 267, distance: 201.0
click at [0, 267] on div "**********" at bounding box center [624, 496] width 1249 height 1038
paste input "text"
type input "**********"
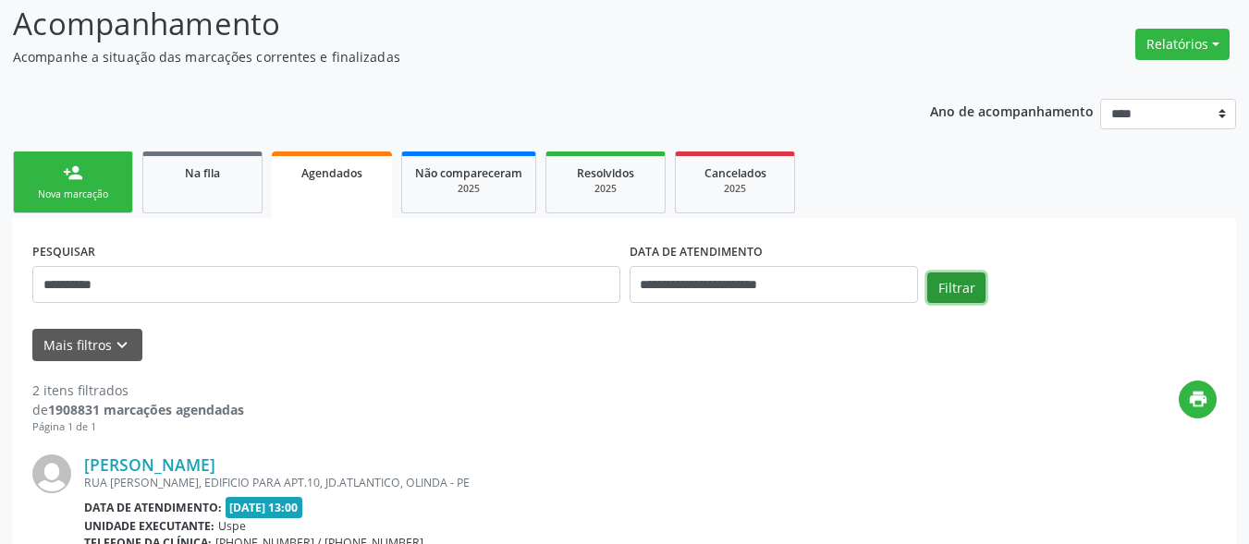
click at [948, 287] on button "Filtrar" at bounding box center [956, 288] width 58 height 31
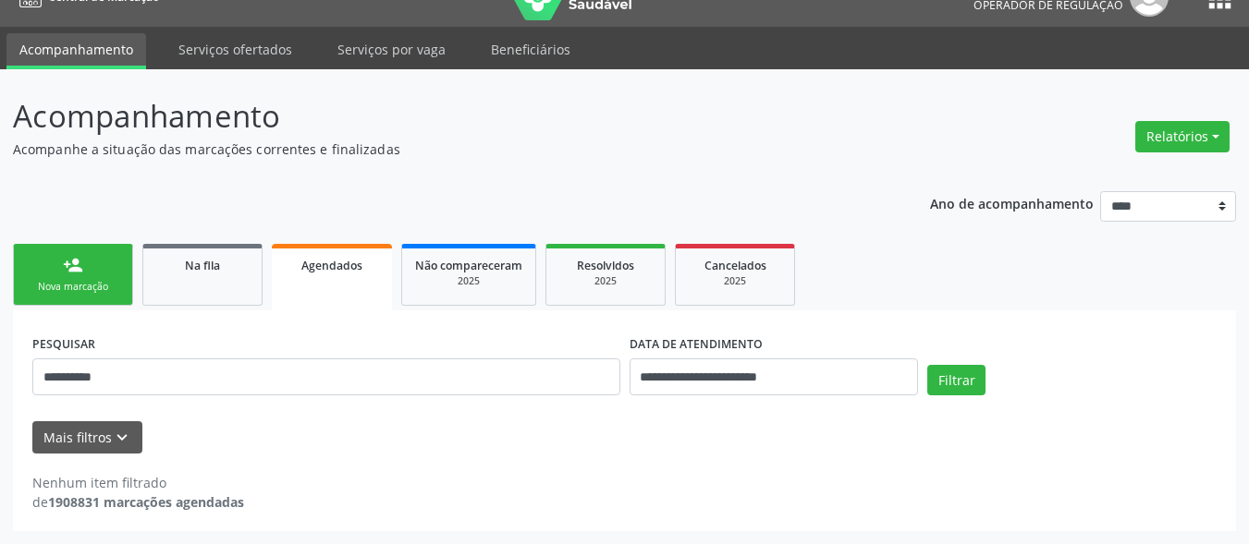
scroll to position [32, 0]
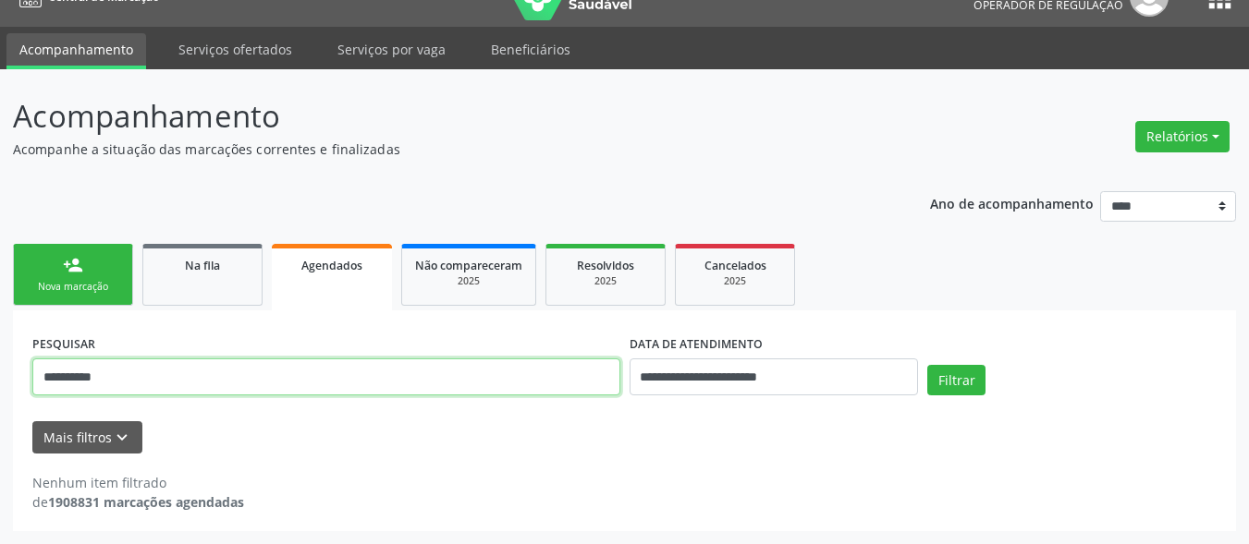
drag, startPoint x: 191, startPoint y: 378, endPoint x: 1, endPoint y: 374, distance: 190.5
click at [1, 373] on div "**********" at bounding box center [624, 306] width 1249 height 475
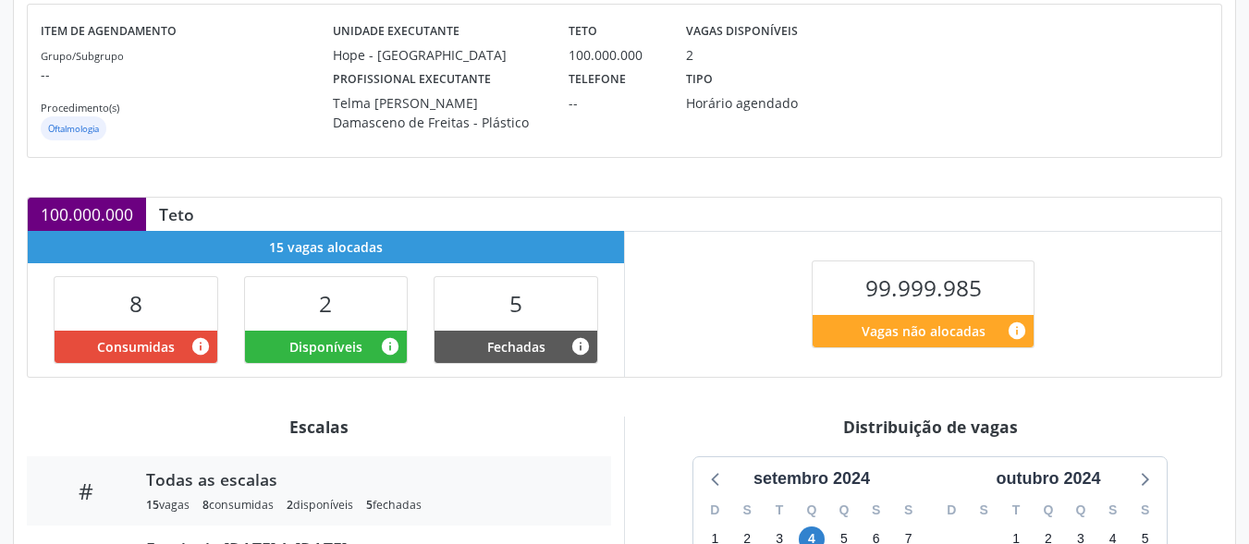
scroll to position [538, 0]
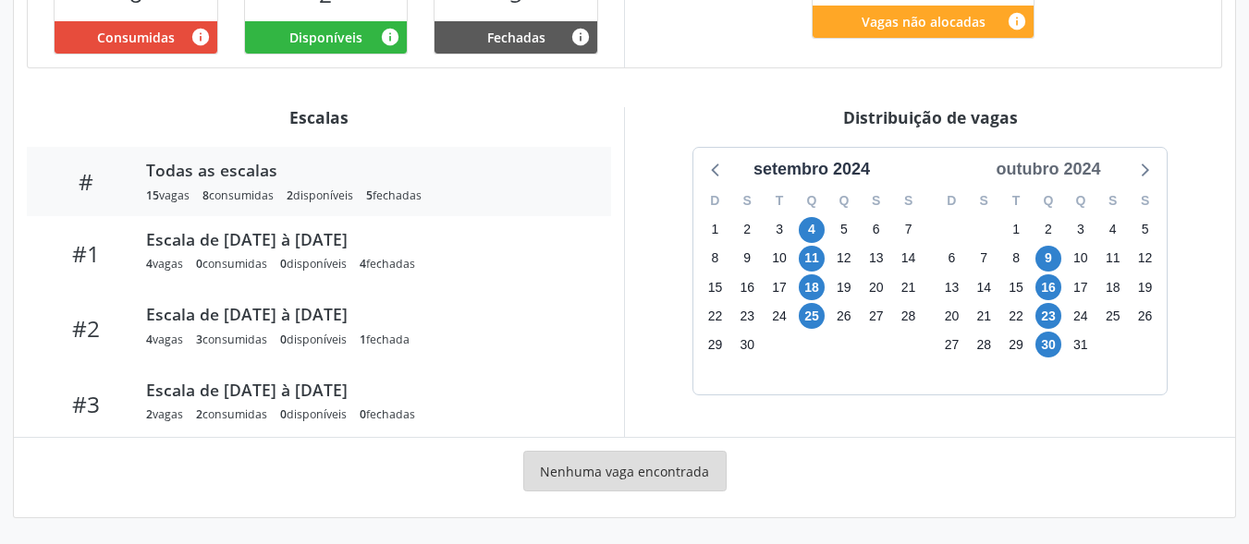
click at [1094, 174] on div "outubro 2024" at bounding box center [1047, 169] width 119 height 25
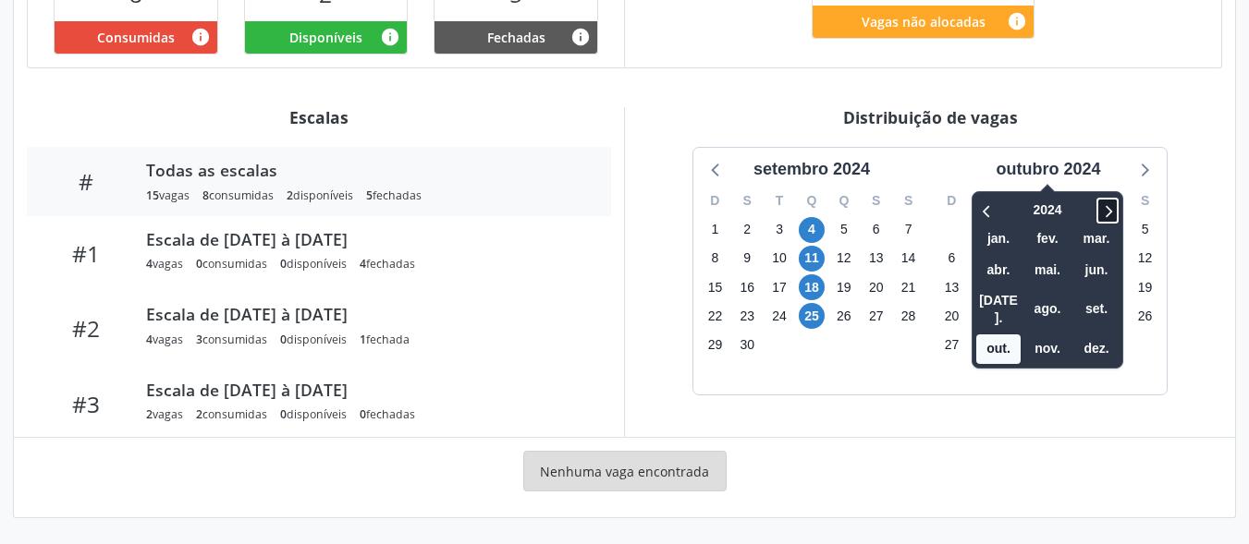
click at [1102, 205] on icon at bounding box center [1107, 211] width 18 height 22
click at [1000, 339] on span "out." at bounding box center [998, 349] width 44 height 29
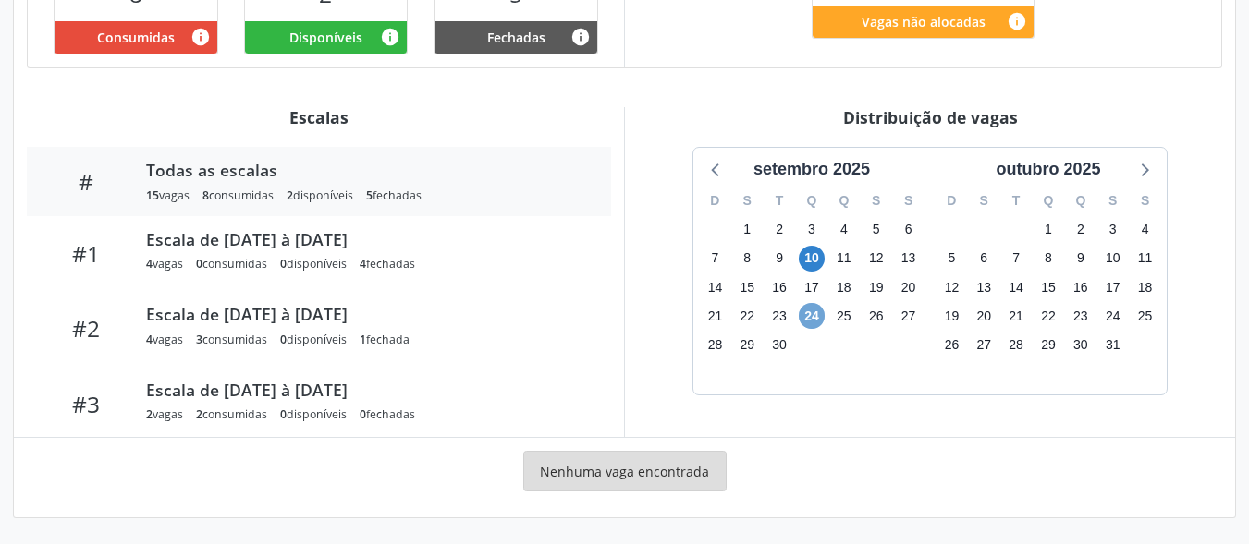
click at [813, 320] on span "24" at bounding box center [812, 316] width 26 height 26
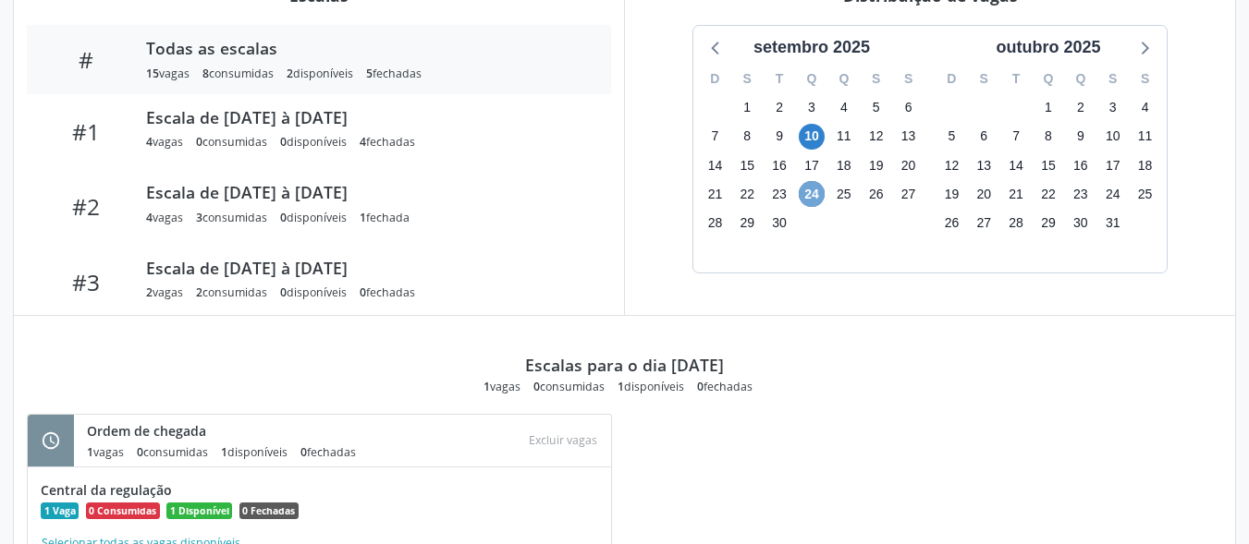
scroll to position [768, 0]
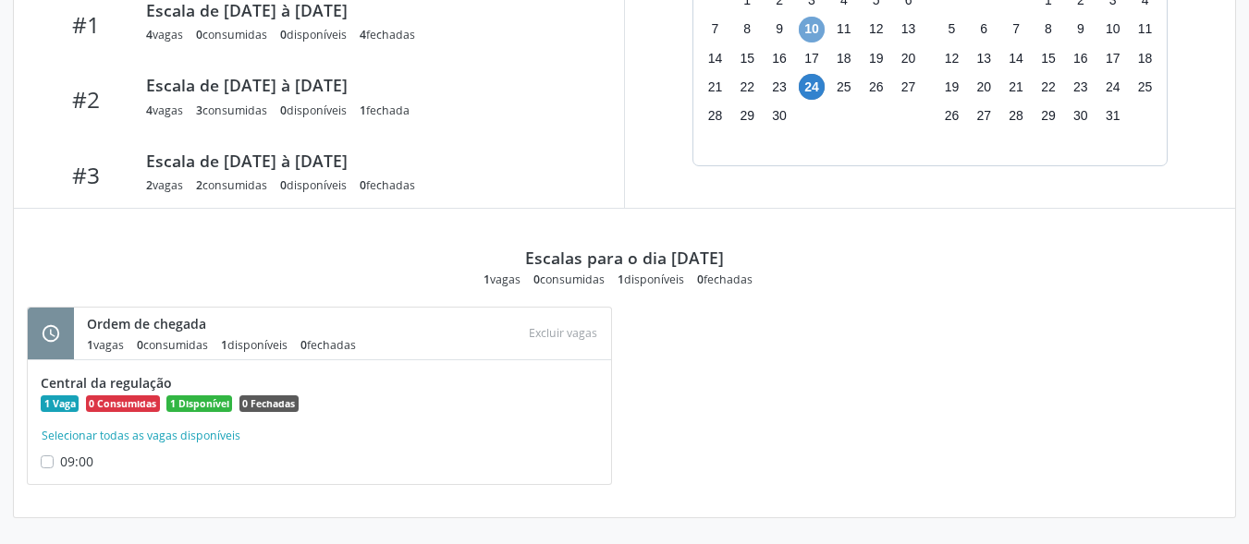
click at [811, 26] on span "10" at bounding box center [812, 30] width 26 height 26
click at [810, 29] on span "10" at bounding box center [812, 30] width 26 height 26
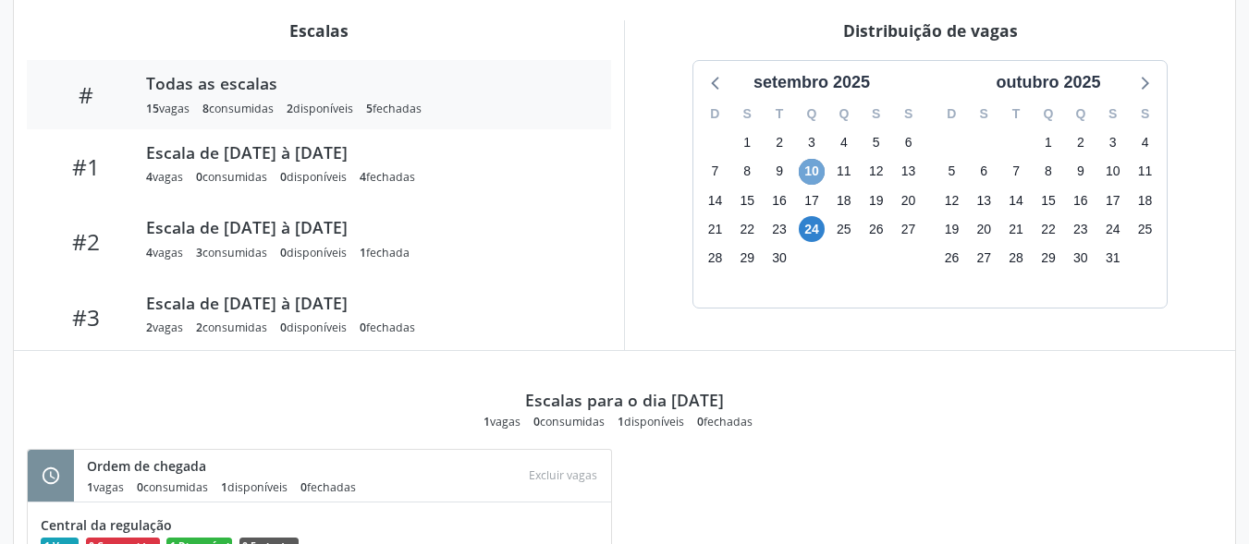
scroll to position [491, 0]
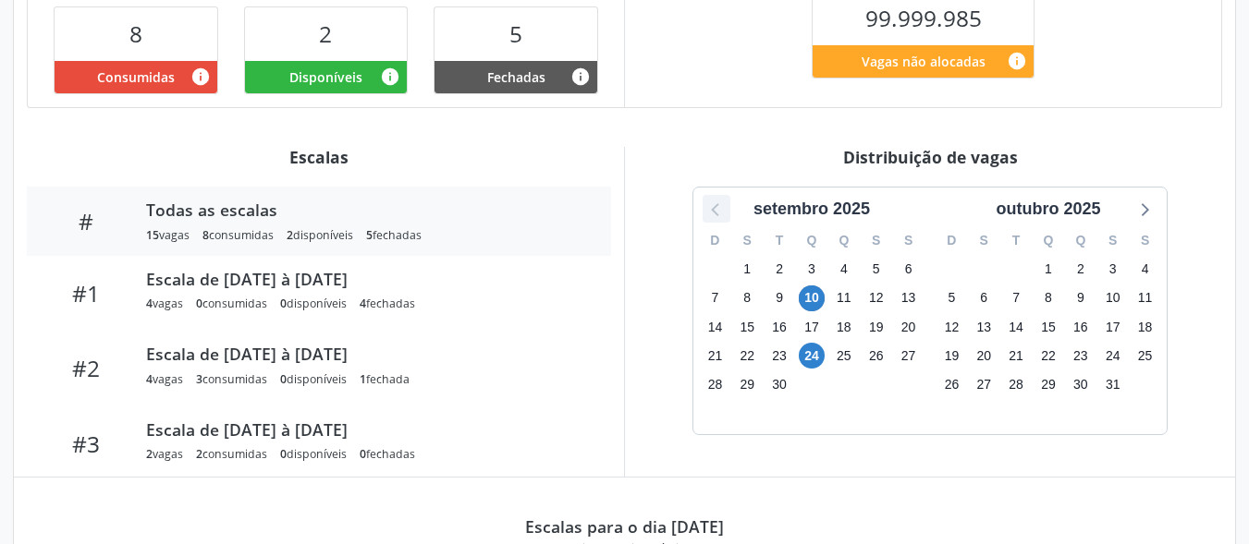
click at [718, 221] on icon at bounding box center [716, 209] width 24 height 24
click at [1140, 221] on icon at bounding box center [1143, 209] width 24 height 24
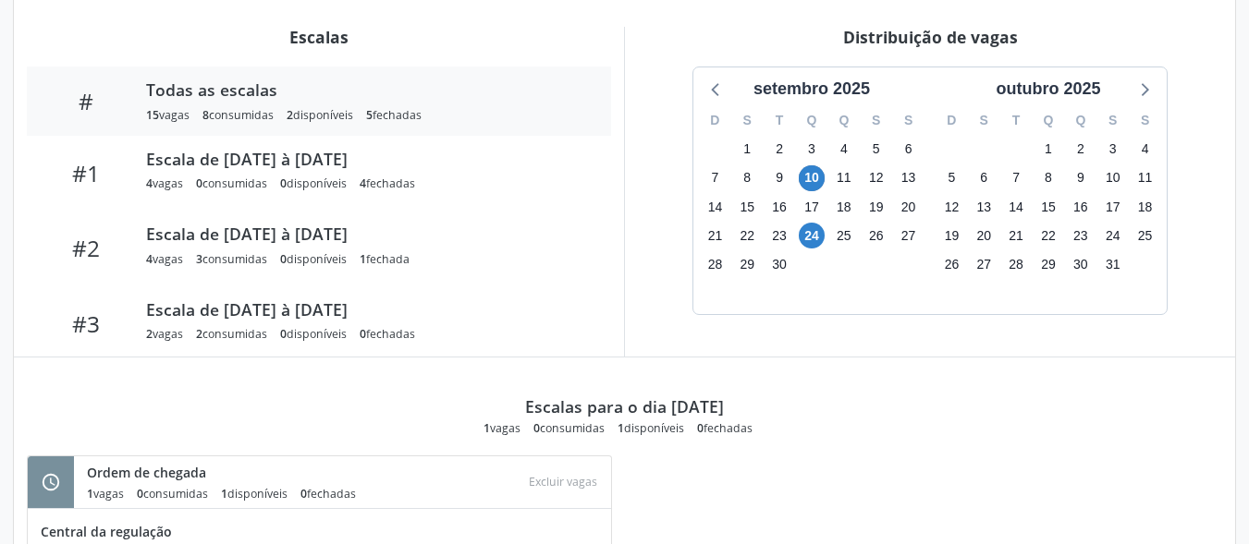
scroll to position [768, 0]
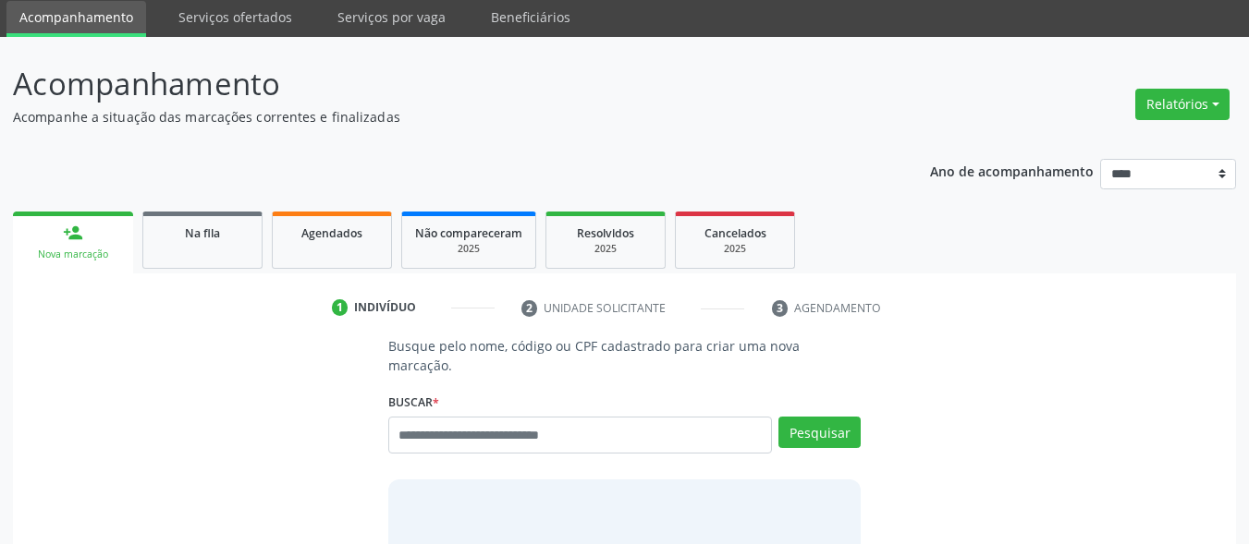
scroll to position [65, 0]
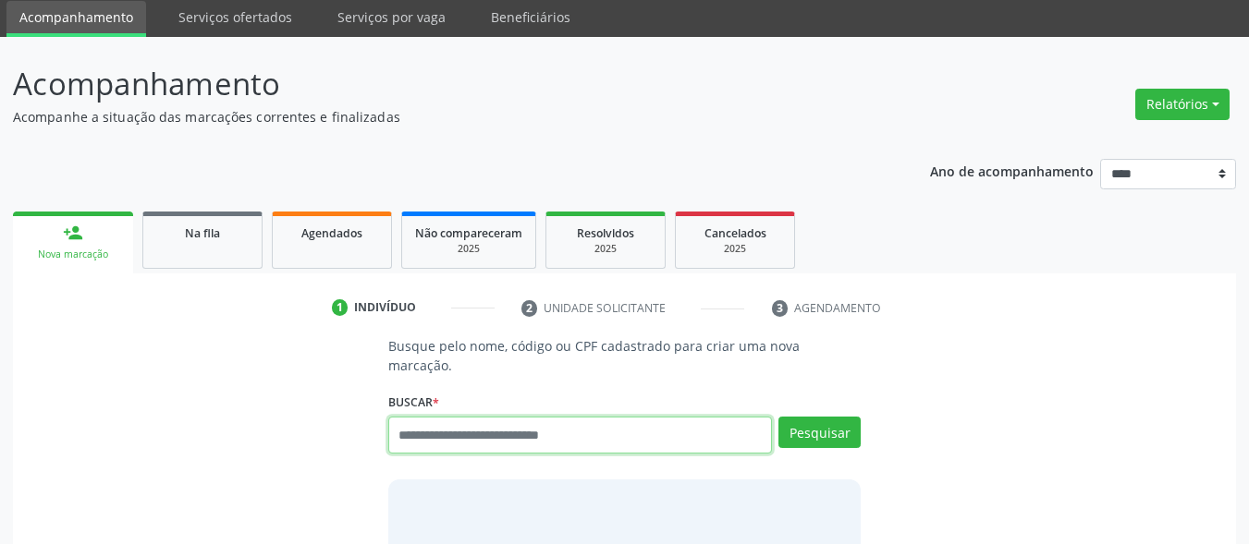
click at [602, 417] on input "text" at bounding box center [580, 435] width 385 height 37
type input "***"
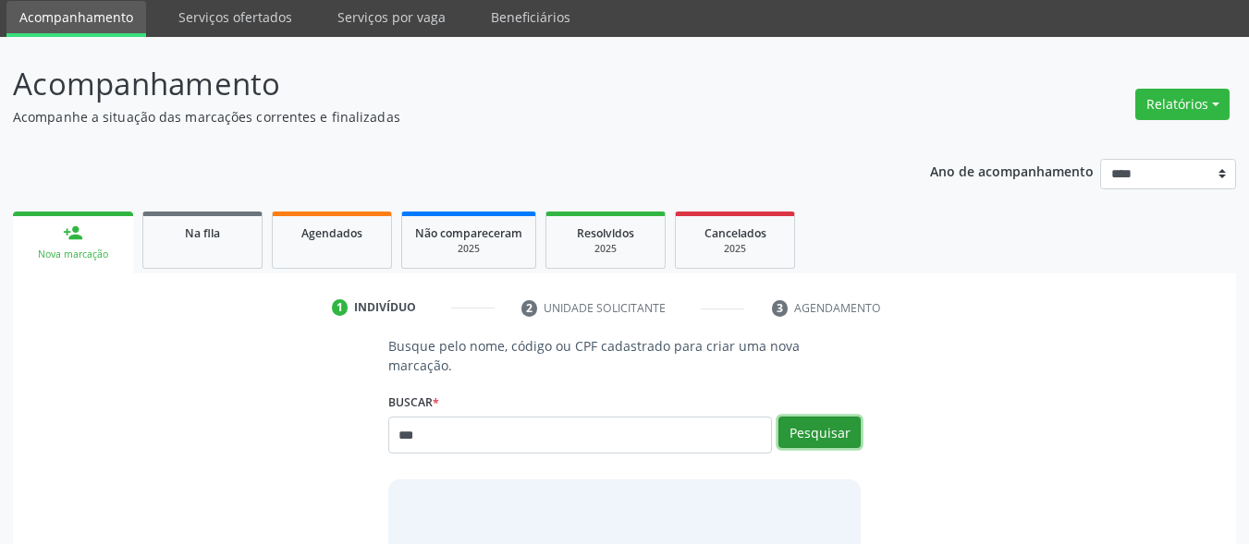
click at [821, 417] on button "Pesquisar" at bounding box center [819, 432] width 82 height 31
type input "***"
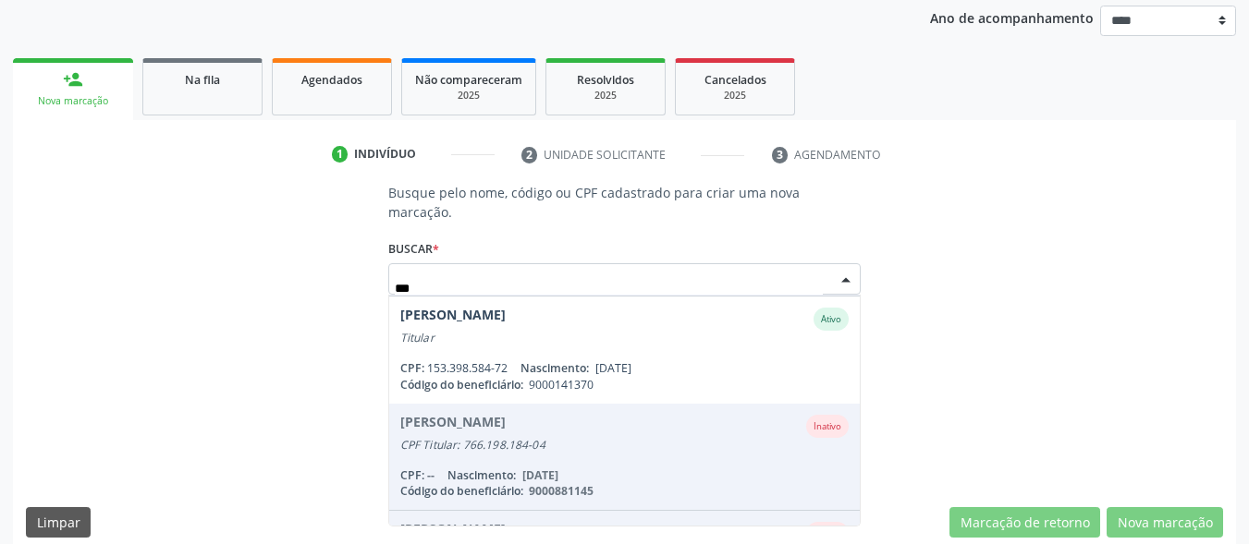
scroll to position [185, 0]
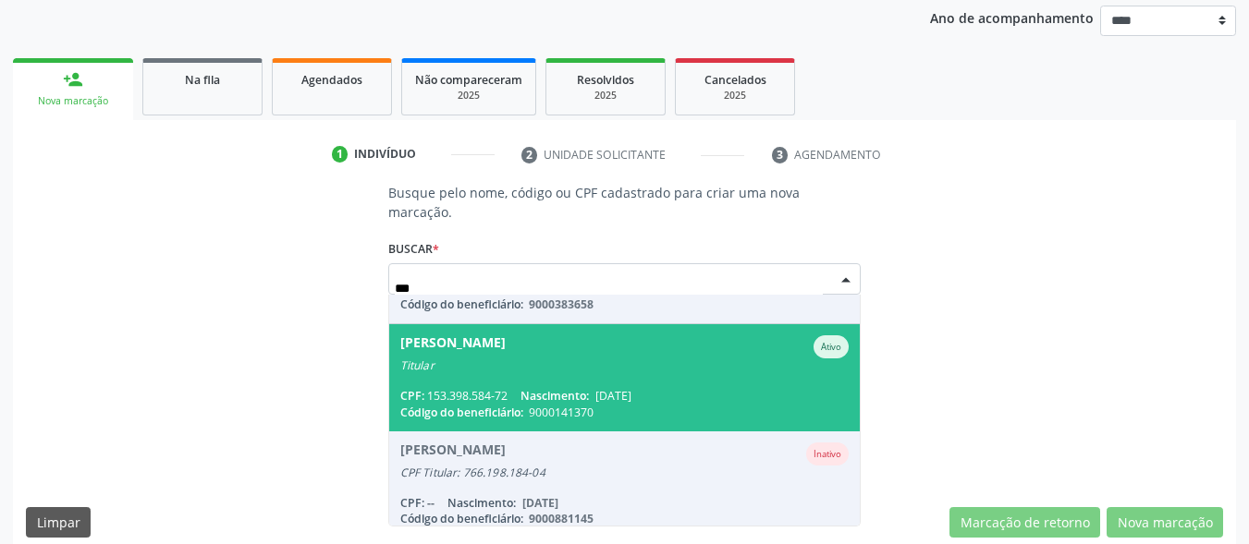
drag, startPoint x: 569, startPoint y: 367, endPoint x: 1066, endPoint y: 331, distance: 497.7
click at [570, 365] on span "[PERSON_NAME] Ativo Titular CPF: 153.398.584-72 Nascimento: [DATE] Código do be…" at bounding box center [624, 377] width 471 height 106
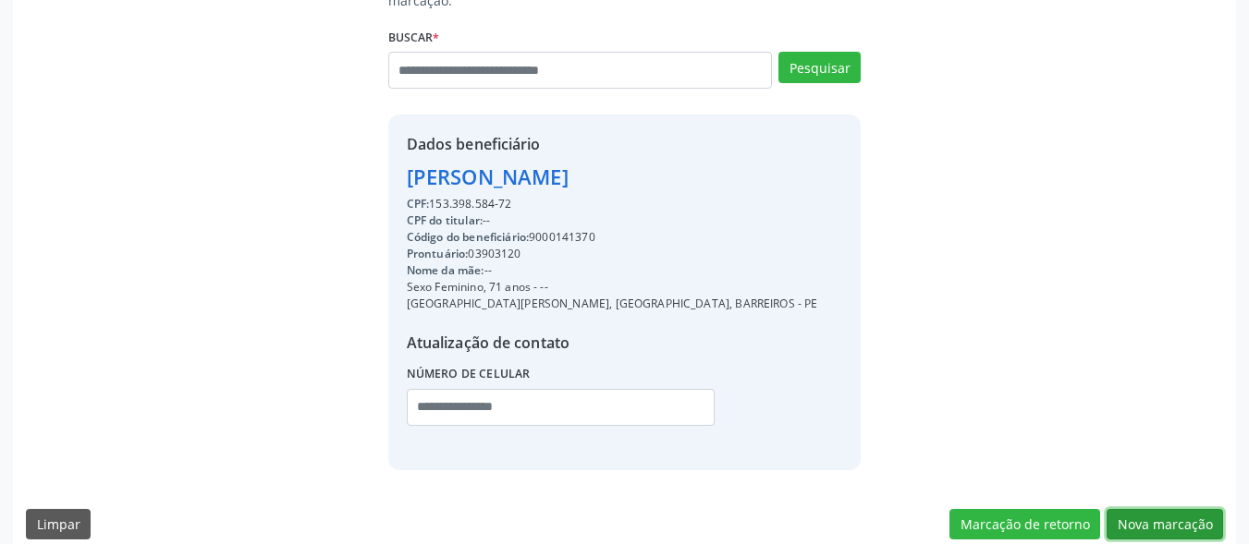
drag, startPoint x: 1160, startPoint y: 495, endPoint x: 1087, endPoint y: 477, distance: 75.1
click at [1156, 509] on button "Nova marcação" at bounding box center [1165, 524] width 116 height 31
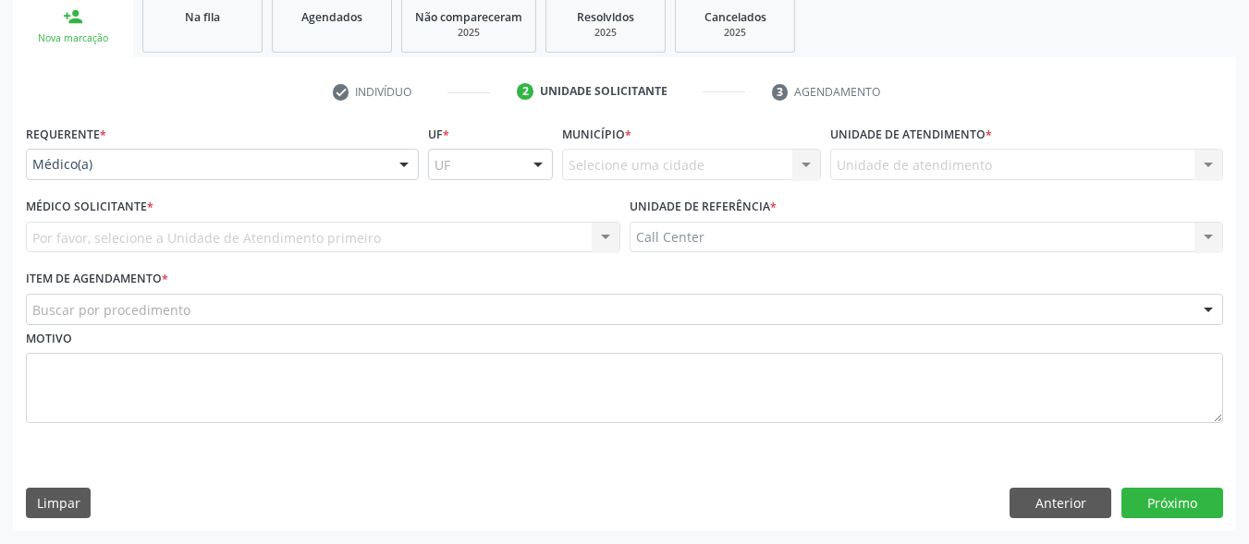
scroll to position [281, 0]
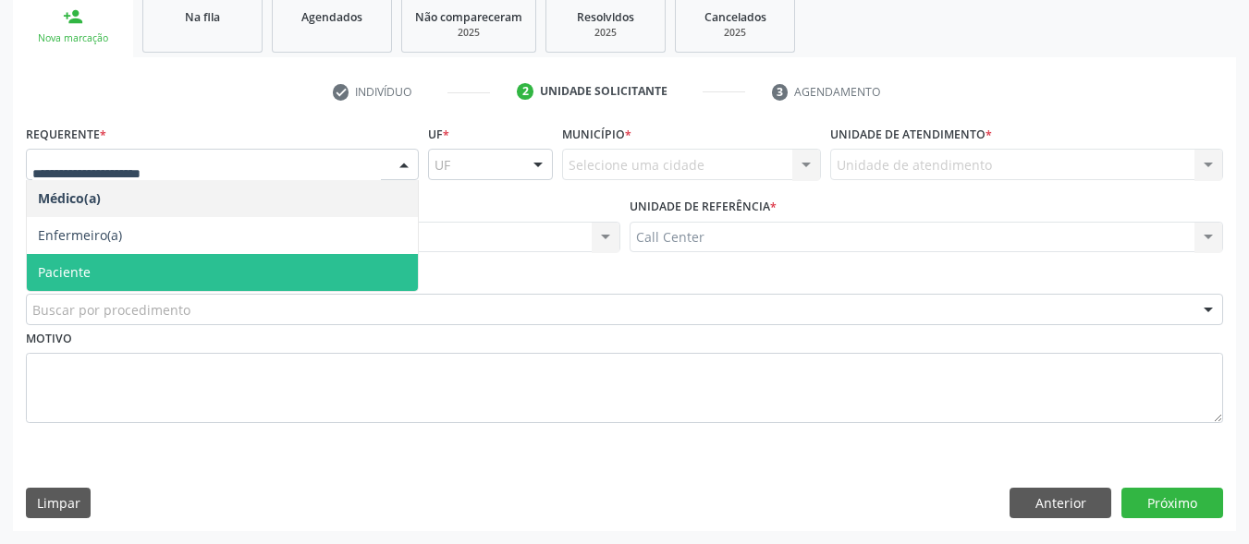
drag, startPoint x: 76, startPoint y: 274, endPoint x: 86, endPoint y: 283, distance: 13.7
click at [76, 275] on span "Paciente" at bounding box center [64, 272] width 53 height 18
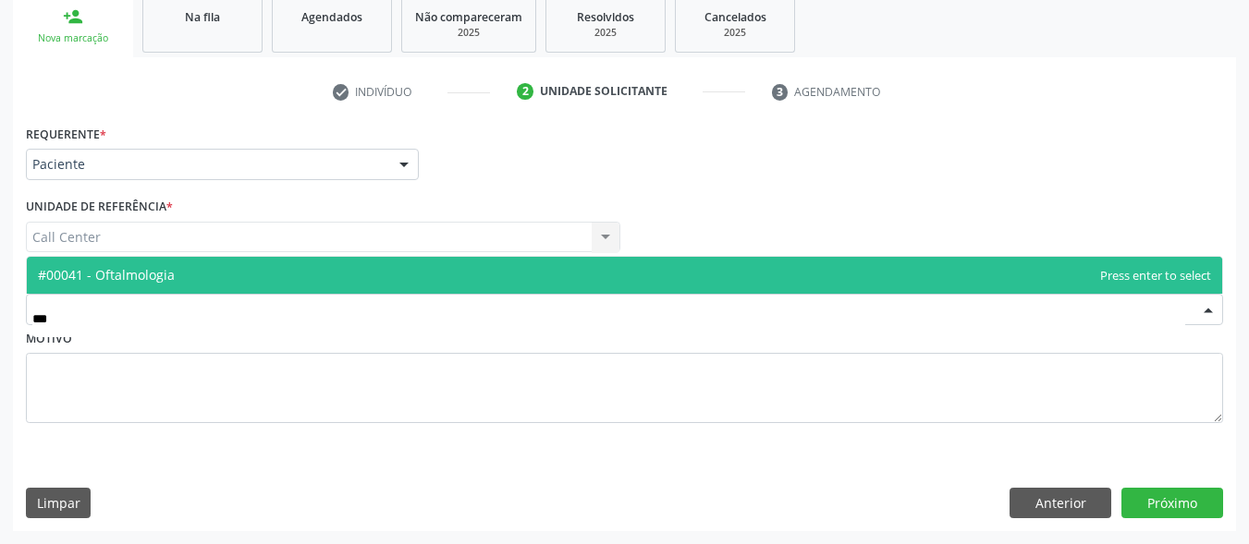
drag, startPoint x: 171, startPoint y: 276, endPoint x: 742, endPoint y: 389, distance: 582.3
click at [172, 275] on span "#00041 - Oftalmologia" at bounding box center [106, 275] width 137 height 18
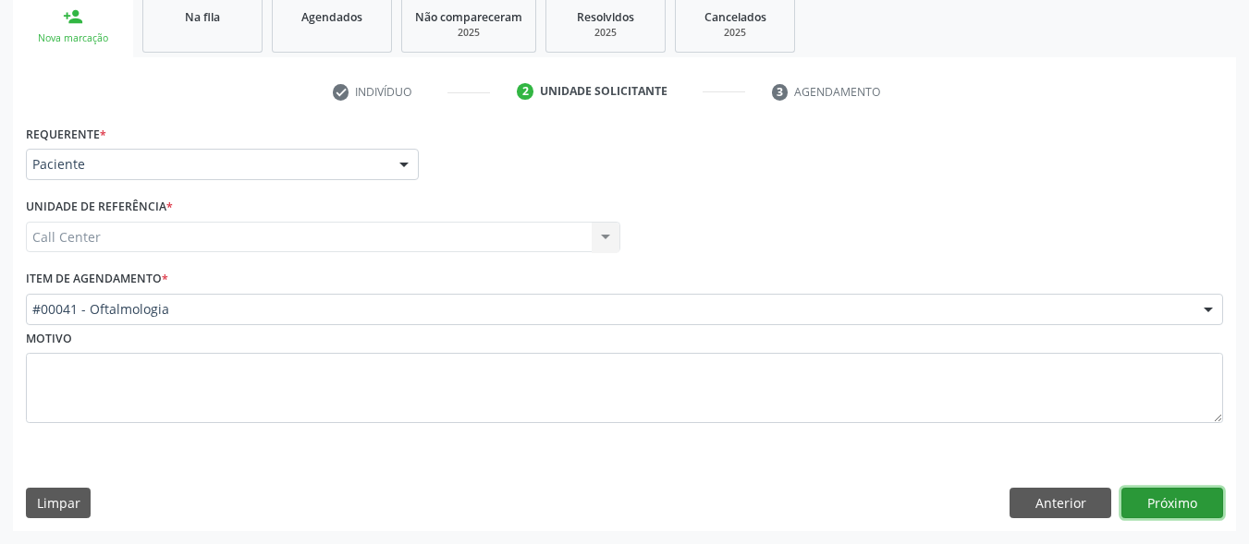
click at [1206, 502] on button "Próximo" at bounding box center [1172, 503] width 102 height 31
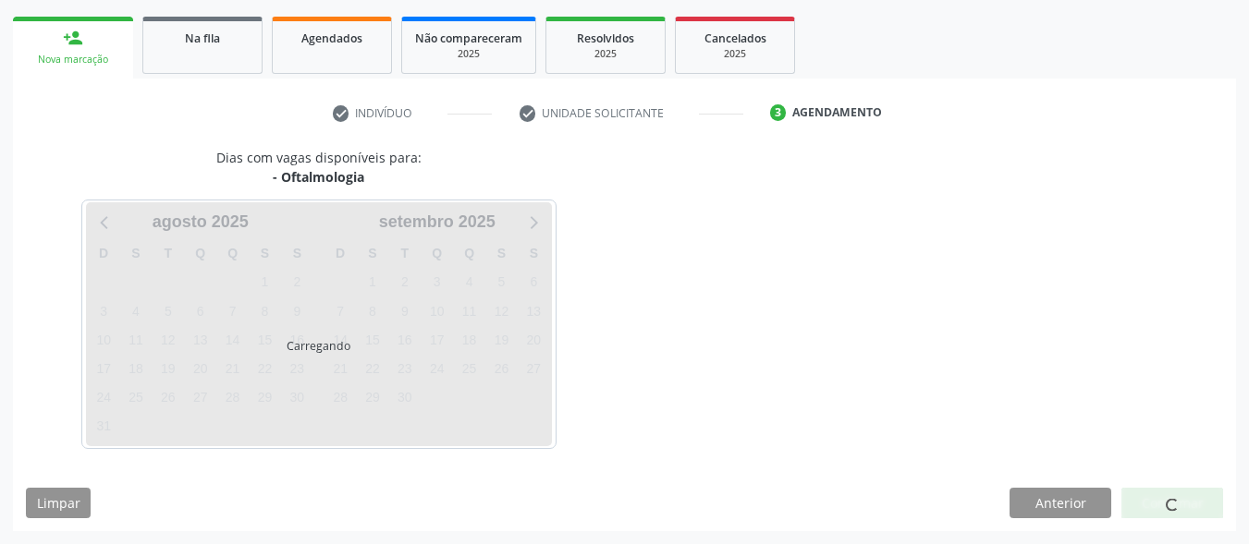
scroll to position [260, 0]
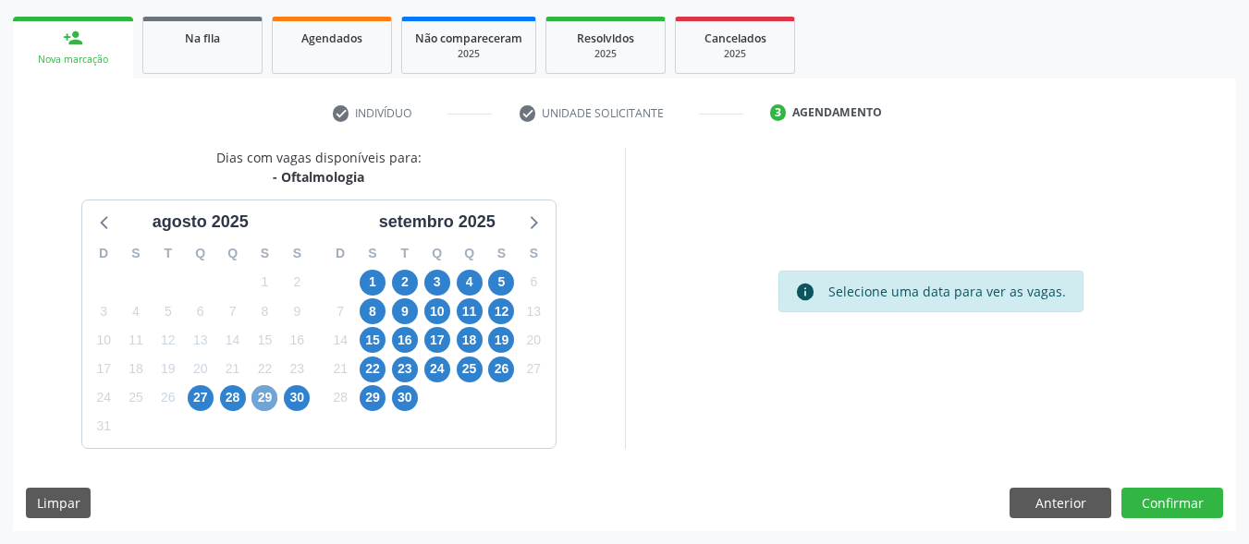
click at [259, 401] on span "29" at bounding box center [264, 398] width 26 height 26
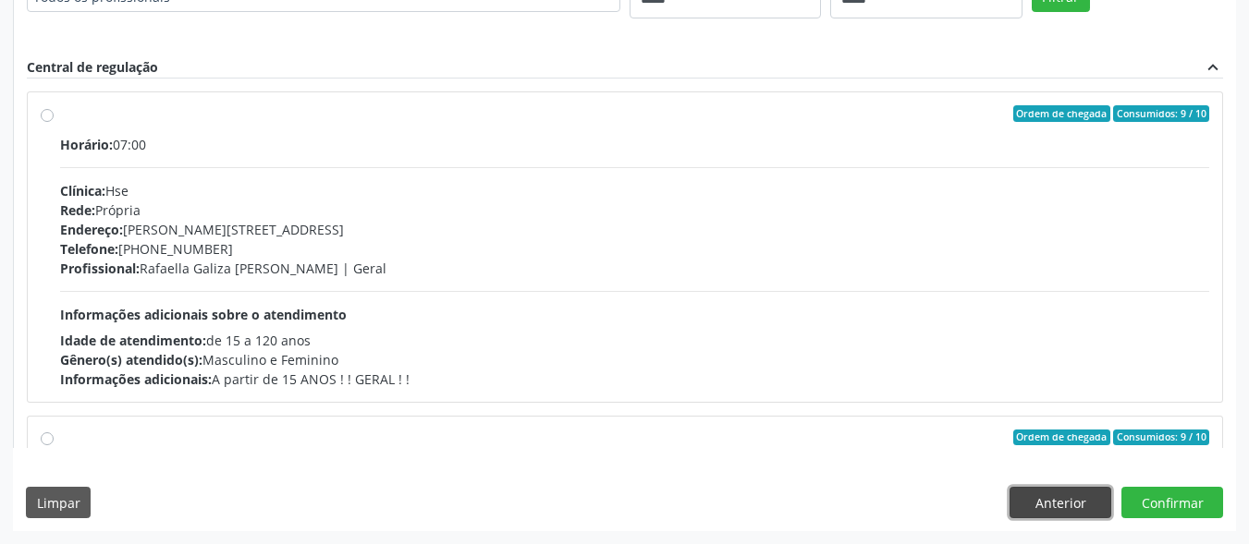
click at [1059, 500] on button "Anterior" at bounding box center [1060, 502] width 102 height 31
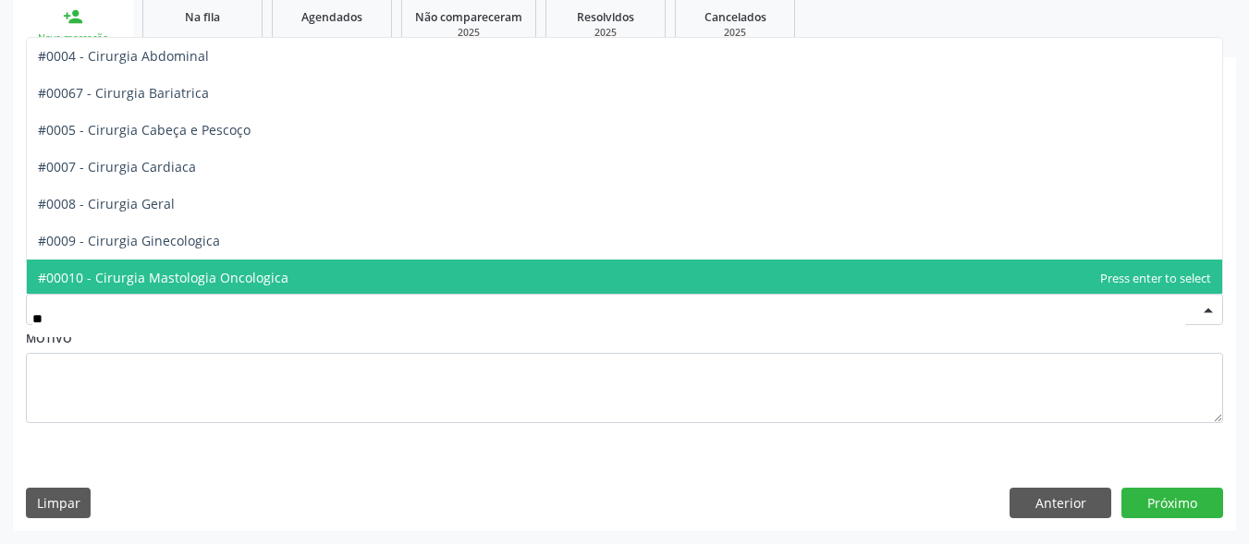
type input "***"
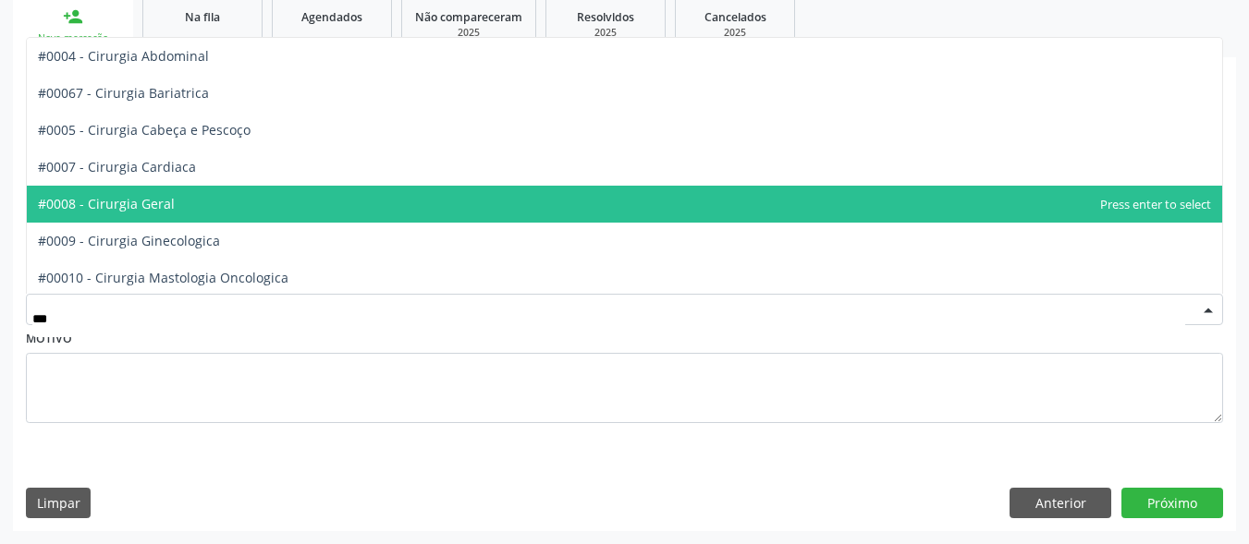
scroll to position [185, 0]
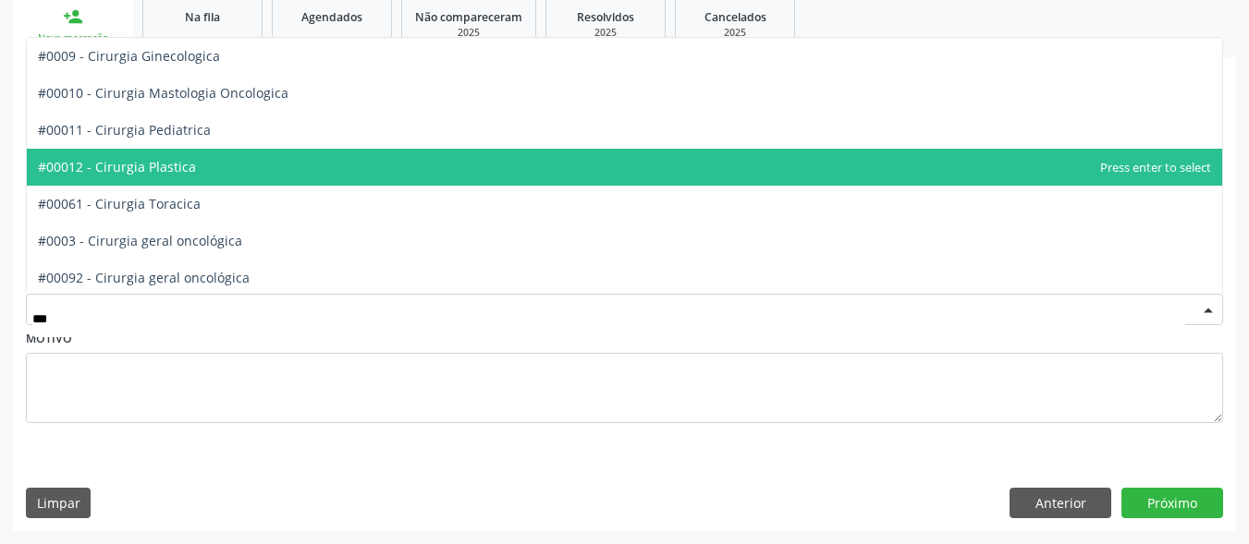
click at [420, 171] on span "#00012 - Cirurgia Plastica" at bounding box center [624, 167] width 1195 height 37
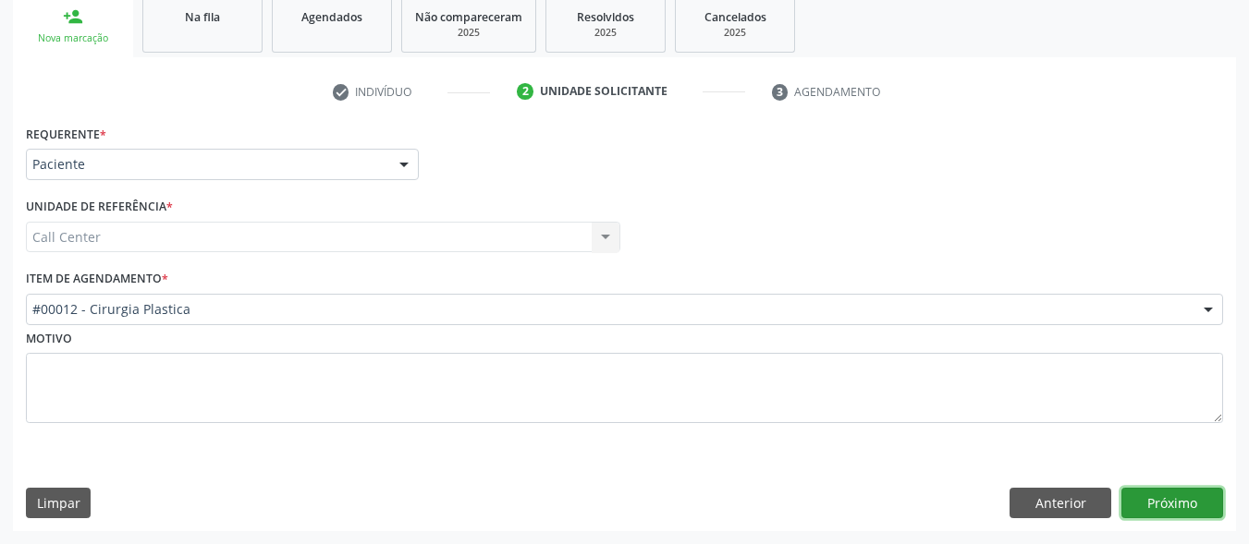
click at [1145, 495] on button "Próximo" at bounding box center [1172, 503] width 102 height 31
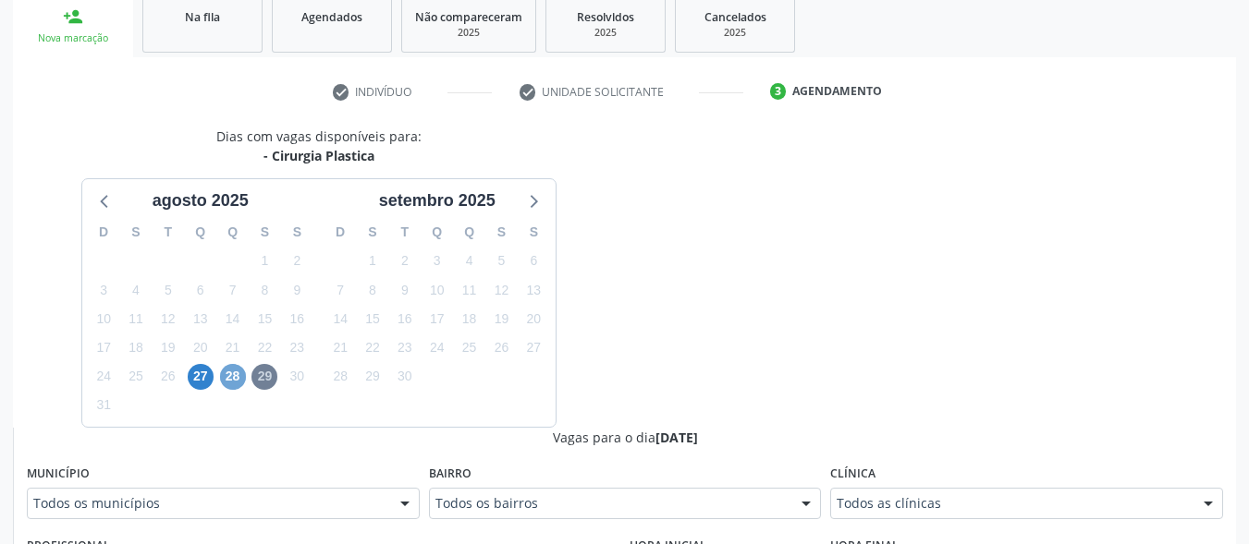
click at [235, 378] on span "28" at bounding box center [233, 377] width 26 height 26
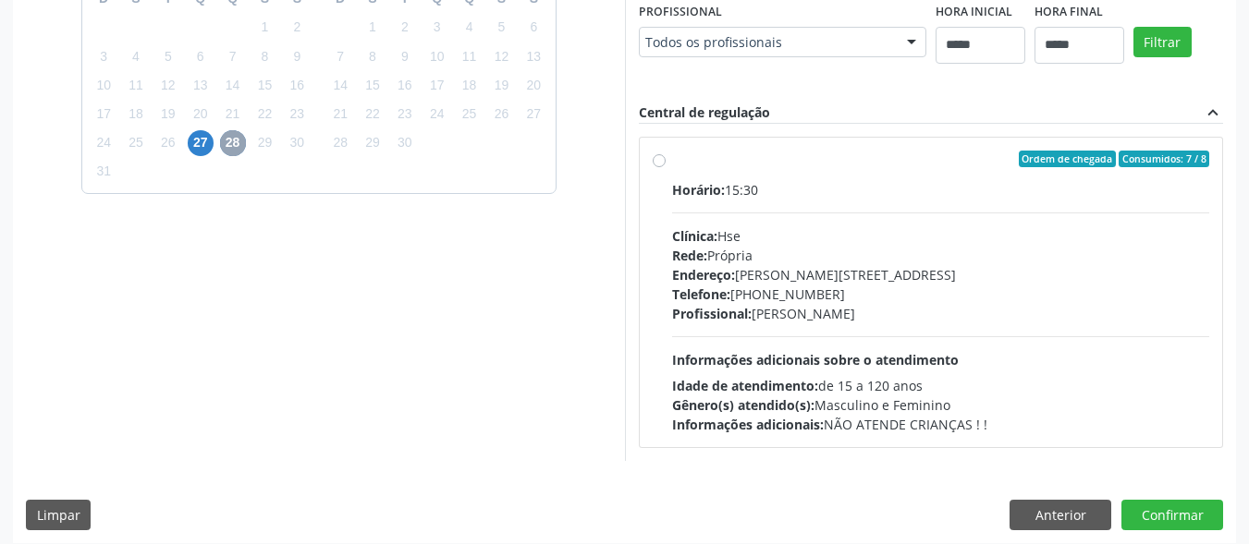
scroll to position [527, 0]
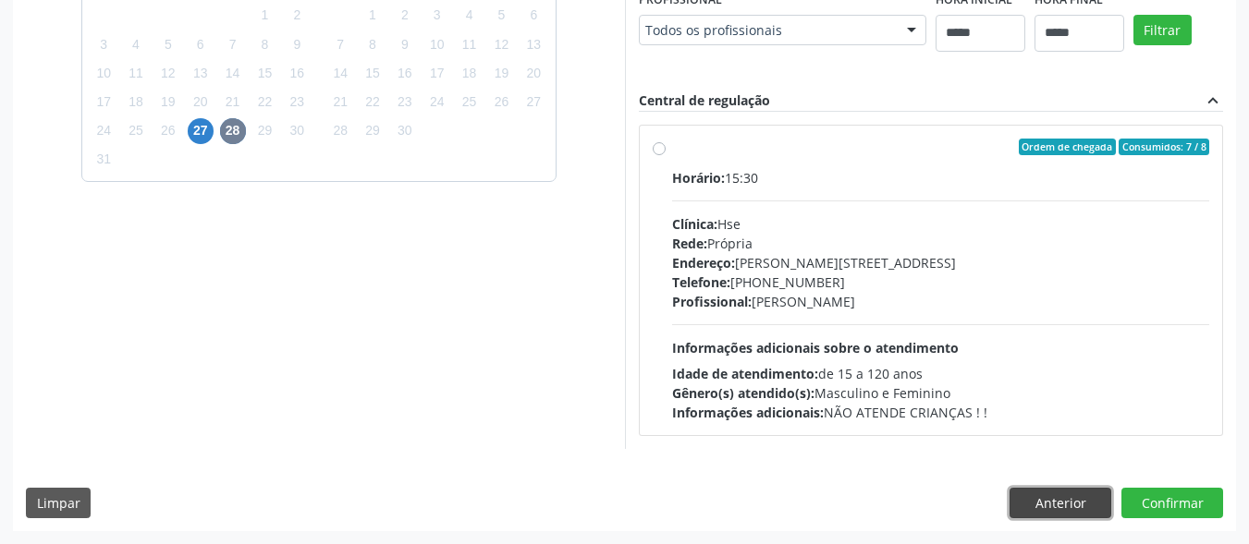
click at [1044, 507] on button "Anterior" at bounding box center [1060, 503] width 102 height 31
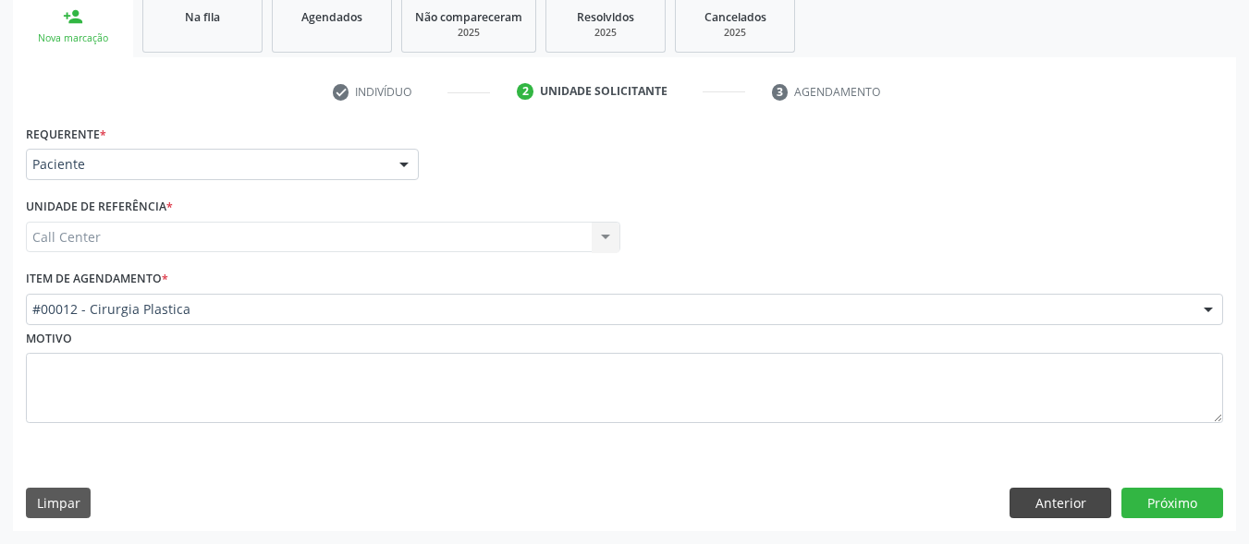
scroll to position [281, 0]
drag, startPoint x: 1053, startPoint y: 498, endPoint x: 1044, endPoint y: 493, distance: 10.8
click at [1054, 496] on button "Anterior" at bounding box center [1060, 503] width 102 height 31
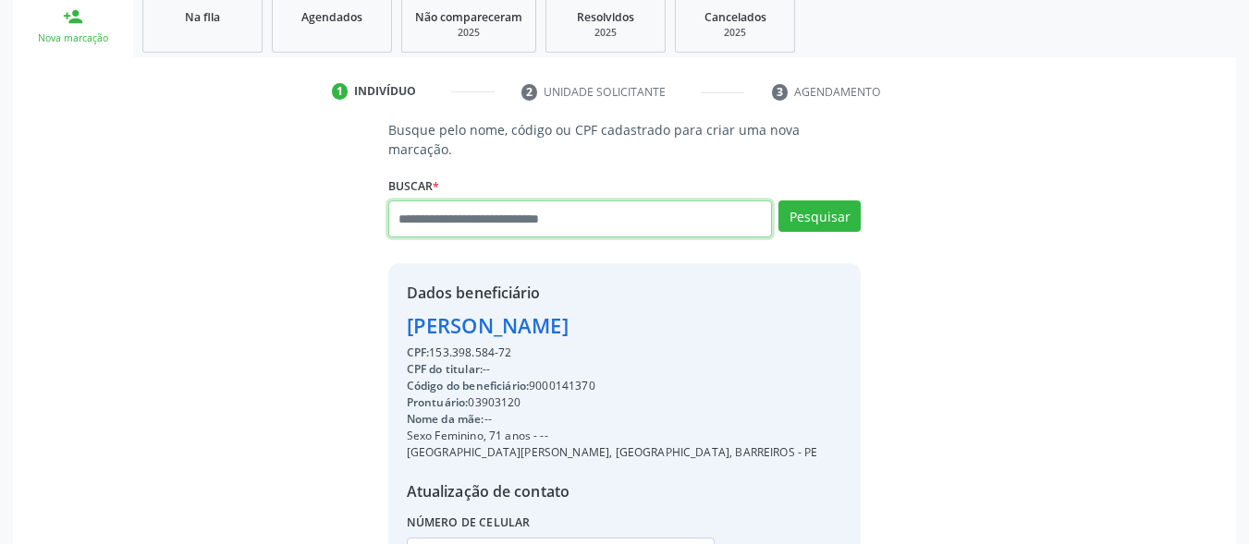
click at [553, 204] on input "text" at bounding box center [580, 219] width 385 height 37
paste input "**********"
type input "**********"
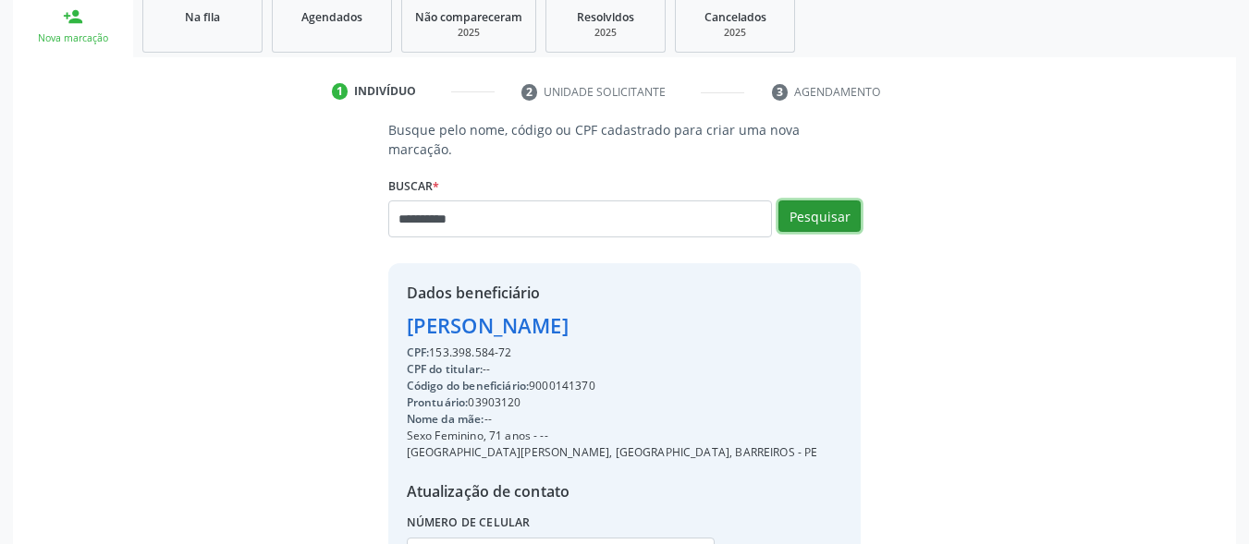
click at [805, 207] on button "Pesquisar" at bounding box center [819, 216] width 82 height 31
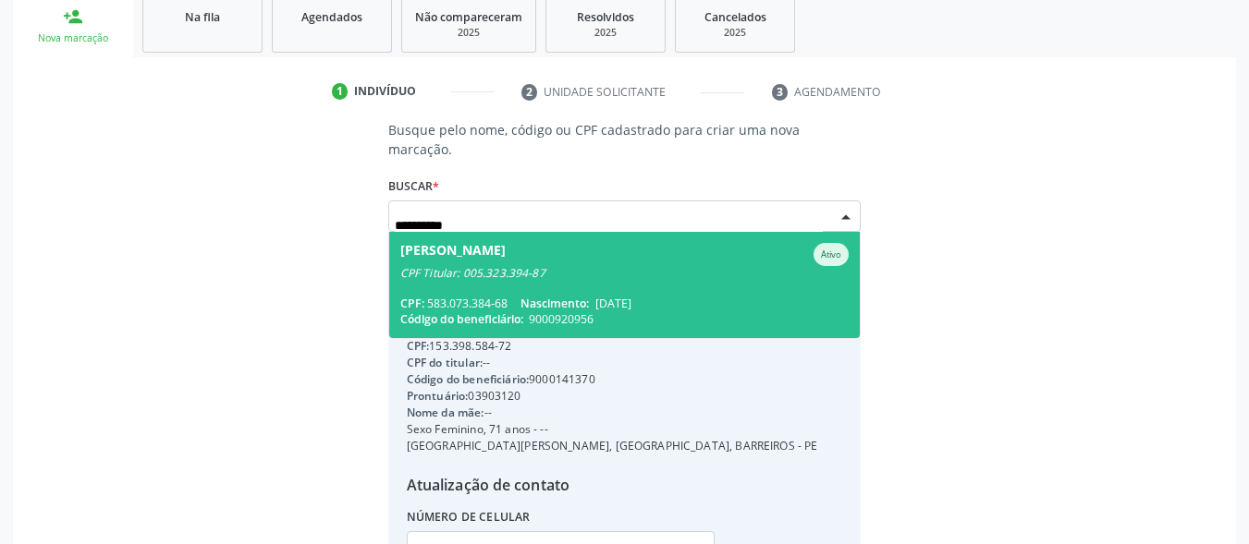
click at [578, 266] on div "CPF Titular: 005.323.394-87" at bounding box center [624, 273] width 449 height 15
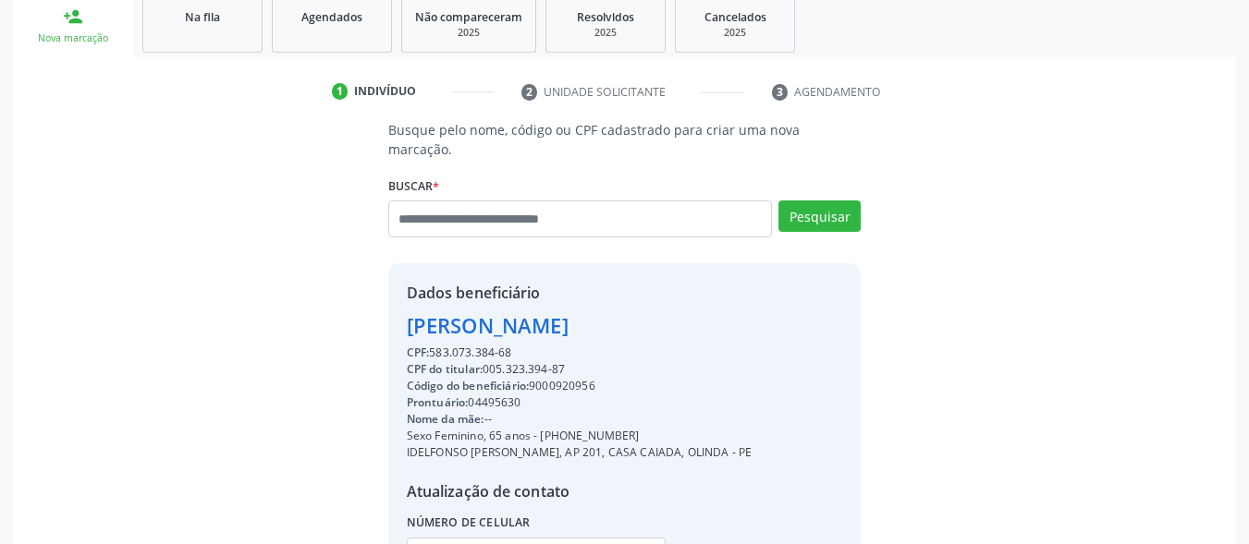
drag, startPoint x: 620, startPoint y: 421, endPoint x: 545, endPoint y: 418, distance: 74.9
click at [545, 428] on div "Sexo Feminino, 65 anos - (81) 99758-1253" at bounding box center [580, 436] width 346 height 17
copy div "81) 99758-1253"
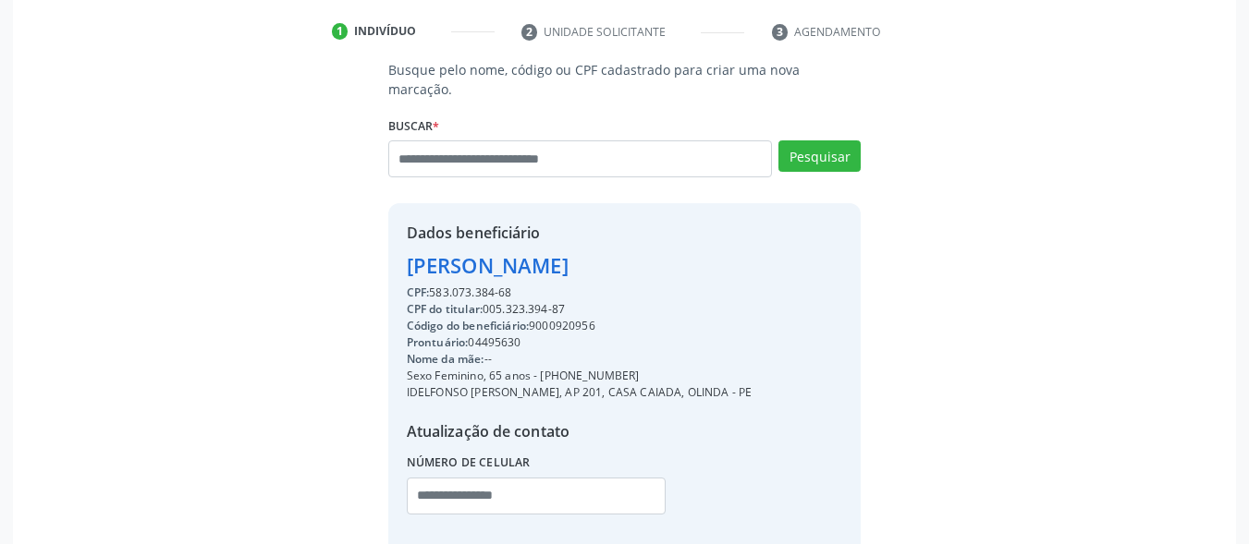
scroll to position [373, 0]
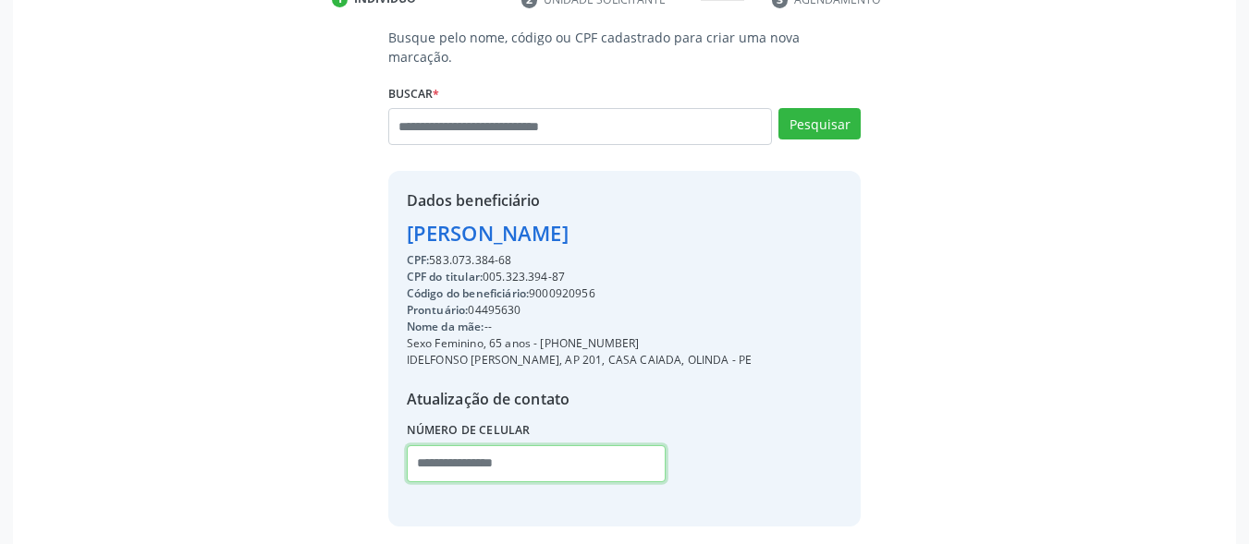
click at [532, 451] on input "text" at bounding box center [536, 464] width 259 height 37
paste input "**********"
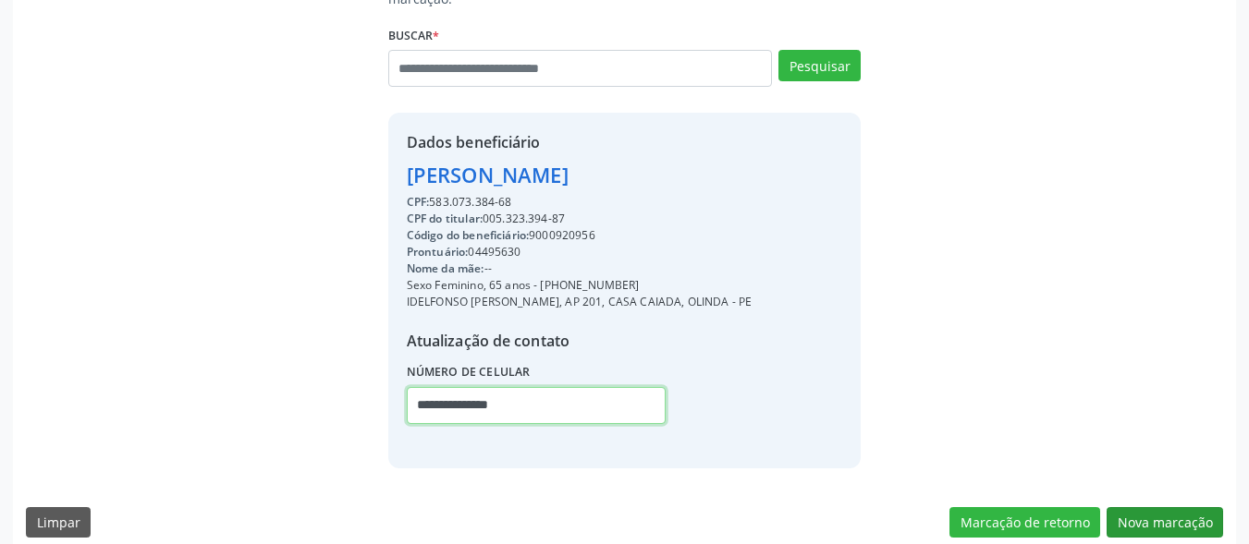
type input "**********"
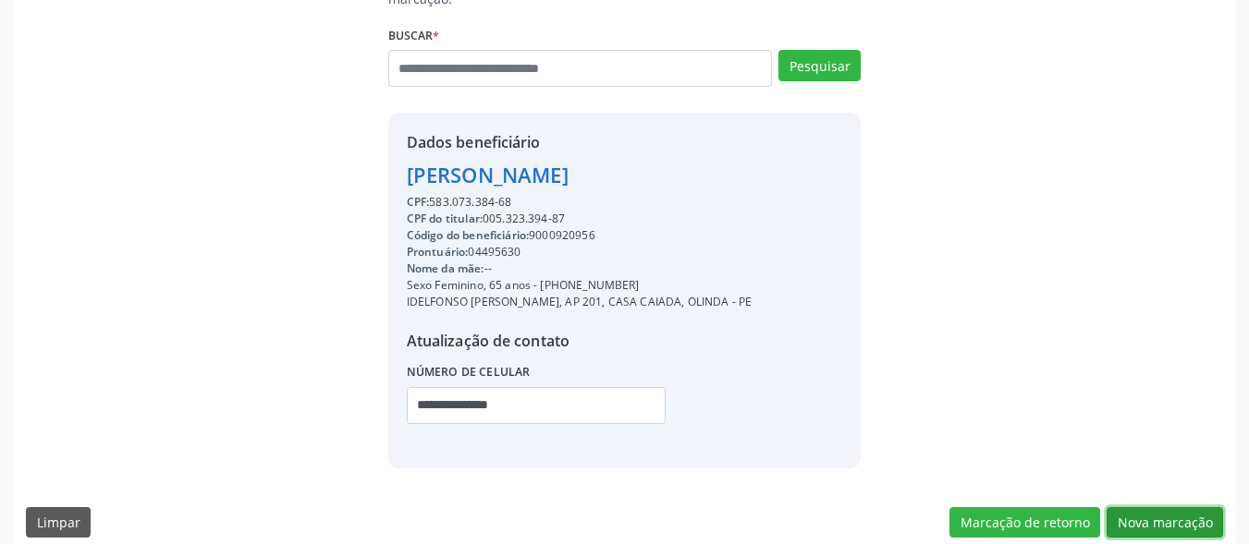
drag, startPoint x: 1194, startPoint y: 500, endPoint x: 869, endPoint y: 414, distance: 336.6
click at [1163, 508] on button "Nova marcação" at bounding box center [1165, 523] width 116 height 31
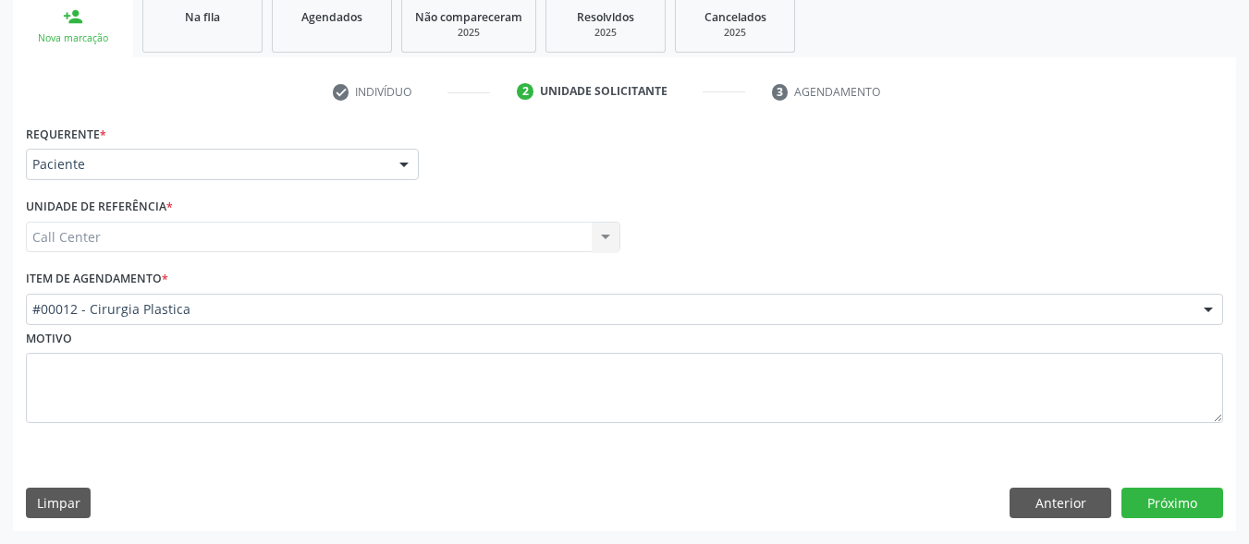
scroll to position [281, 0]
click at [1177, 492] on button "Próximo" at bounding box center [1172, 503] width 102 height 31
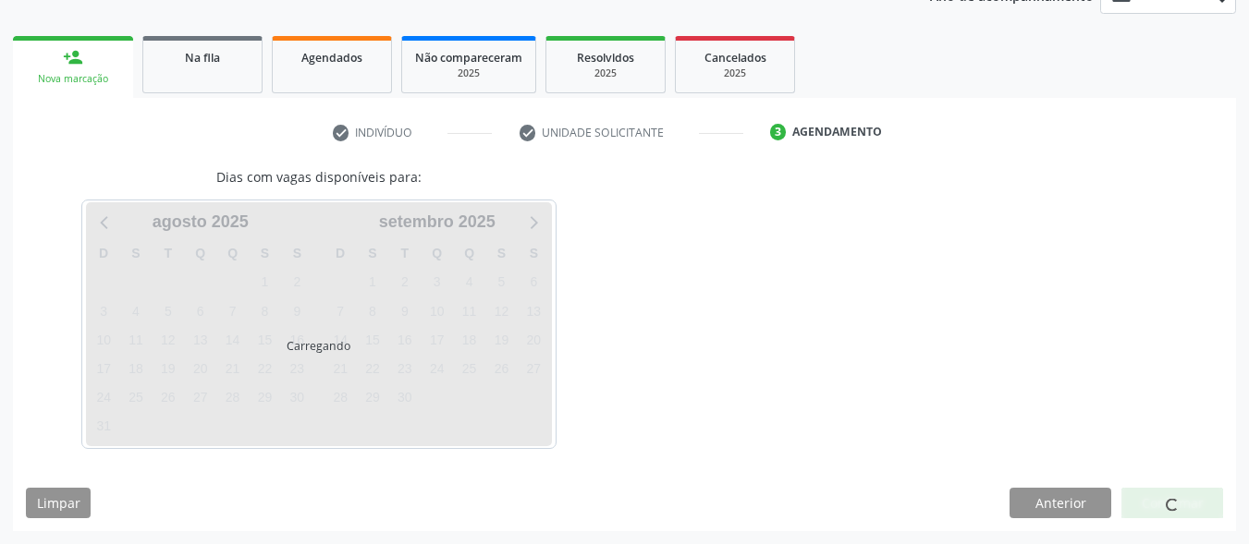
scroll to position [240, 0]
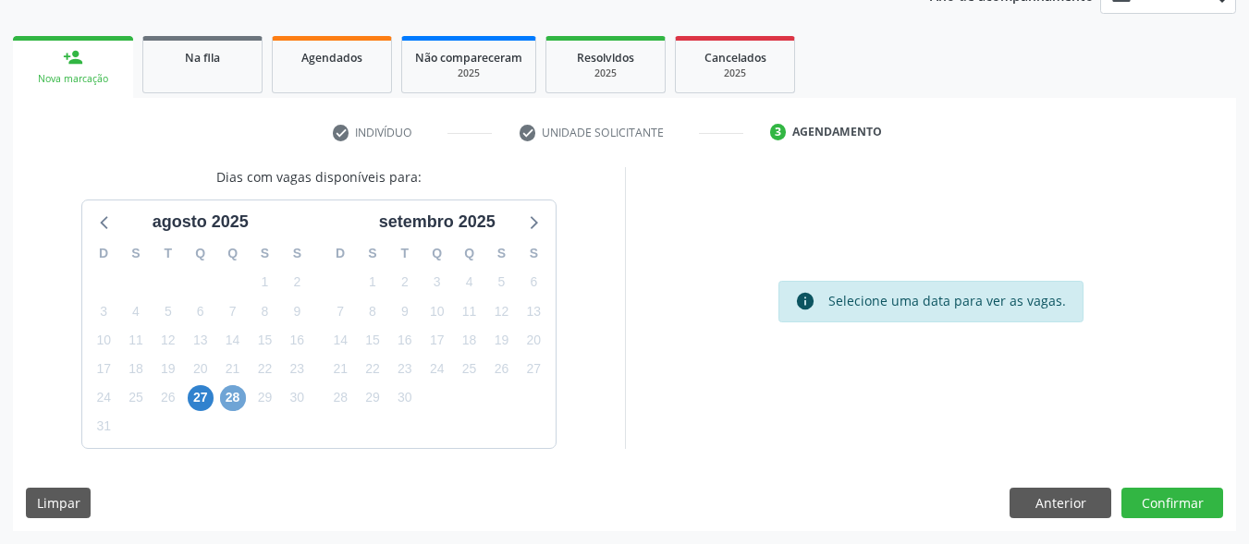
drag, startPoint x: 237, startPoint y: 400, endPoint x: 630, endPoint y: 312, distance: 402.8
click at [238, 400] on span "28" at bounding box center [233, 398] width 26 height 26
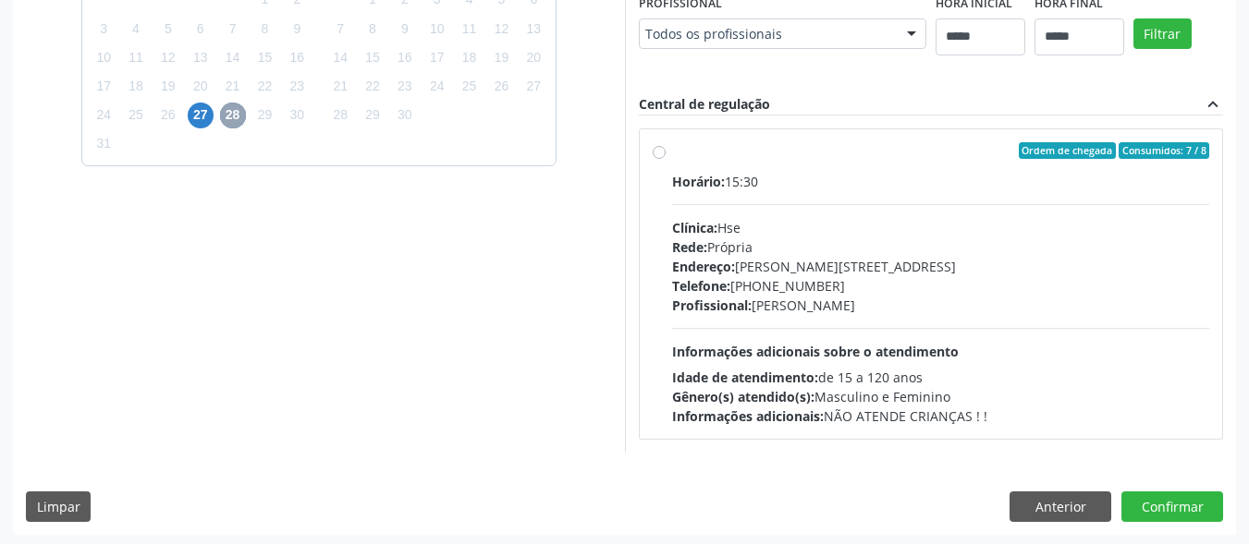
scroll to position [527, 0]
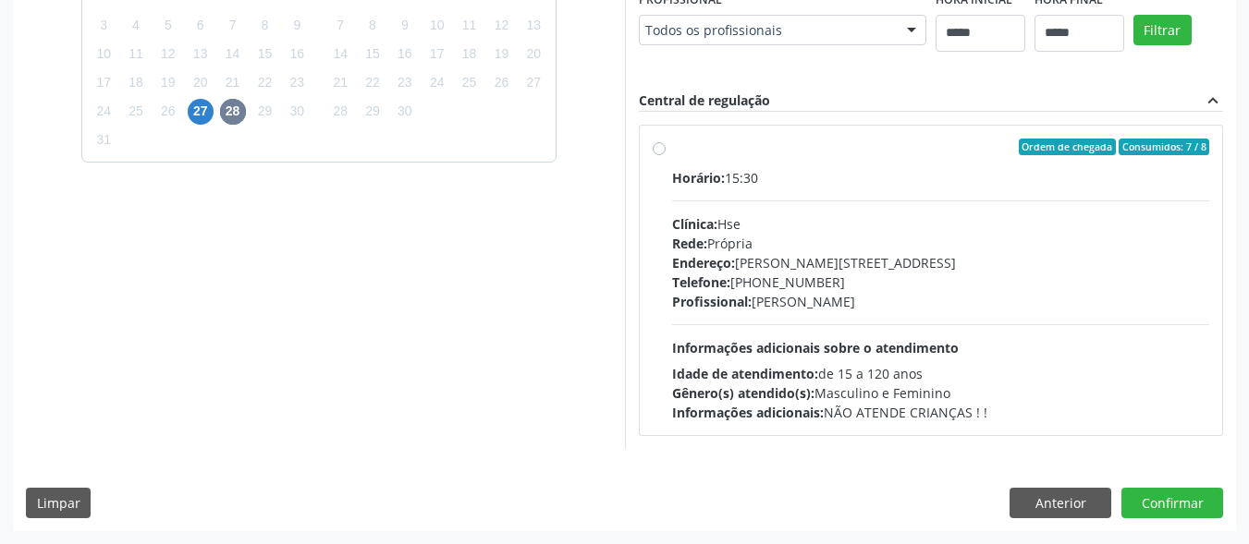
click at [760, 170] on div "Horário: 15:30" at bounding box center [941, 177] width 538 height 19
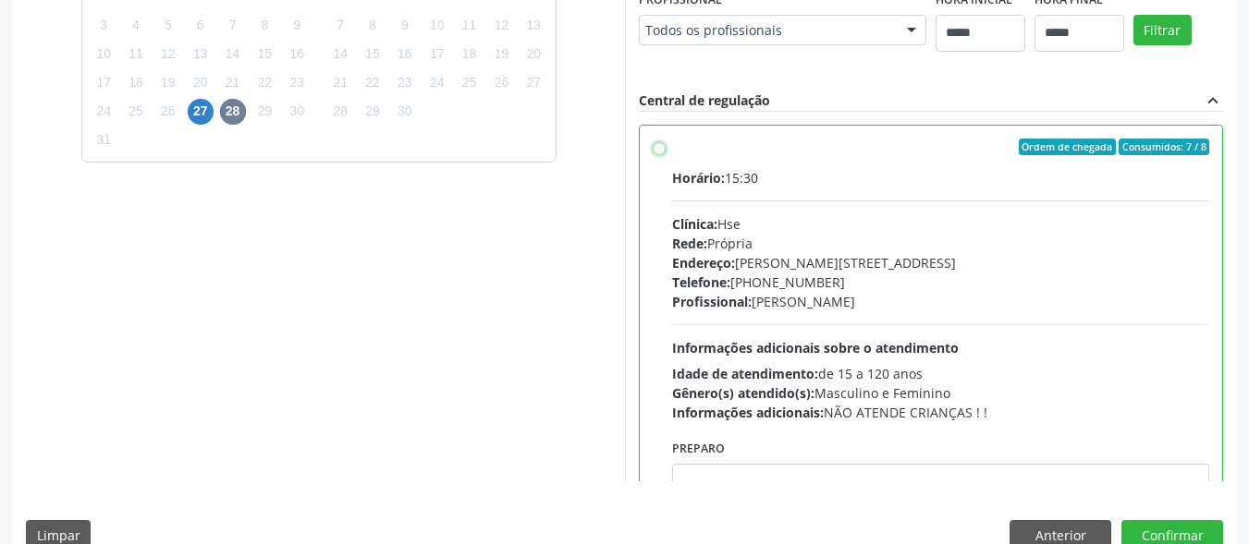
scroll to position [92, 0]
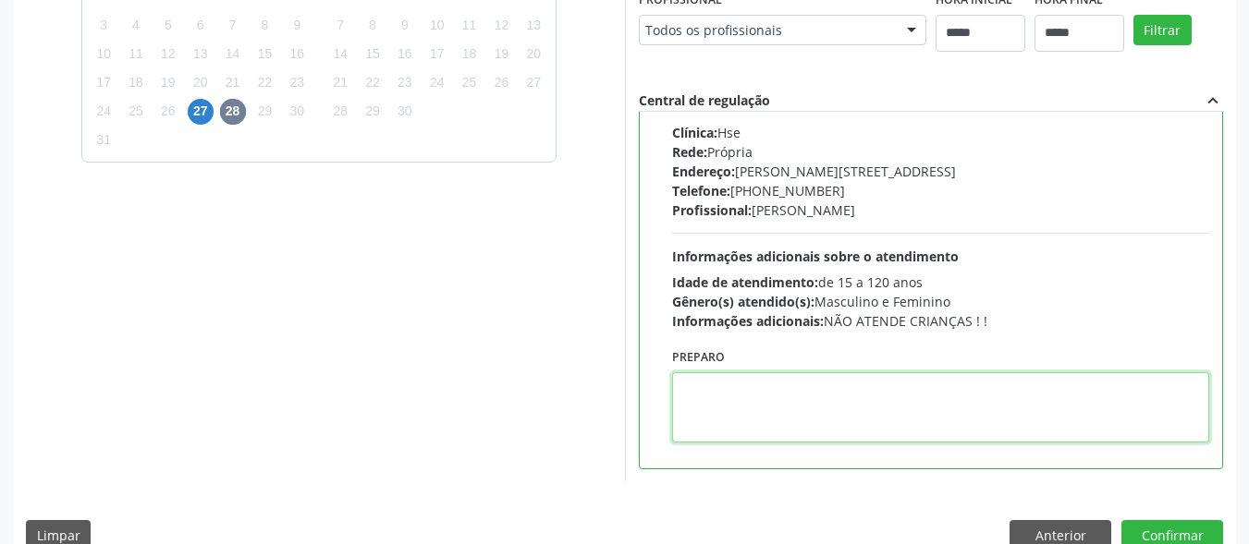
click at [834, 373] on textarea at bounding box center [941, 408] width 538 height 70
paste textarea "**********"
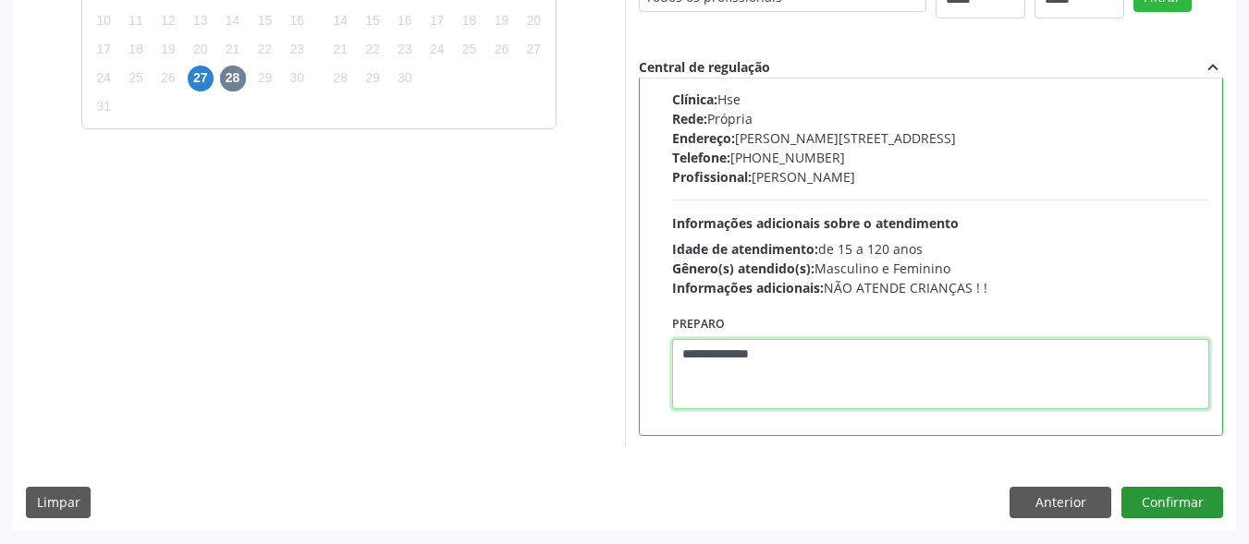
type textarea "**********"
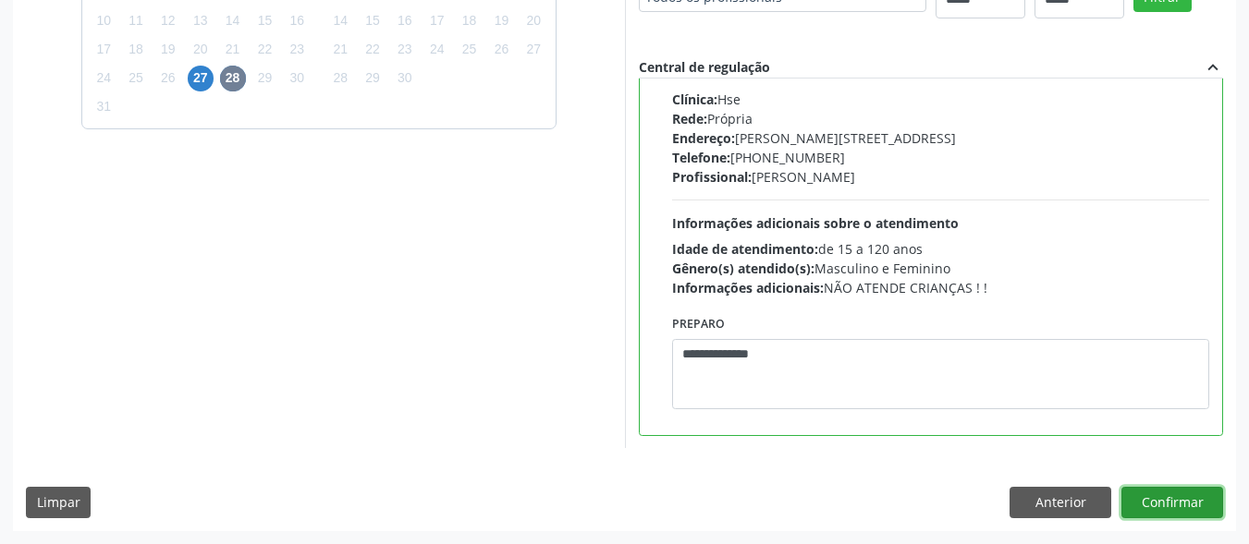
click at [1180, 499] on button "Confirmar" at bounding box center [1172, 502] width 102 height 31
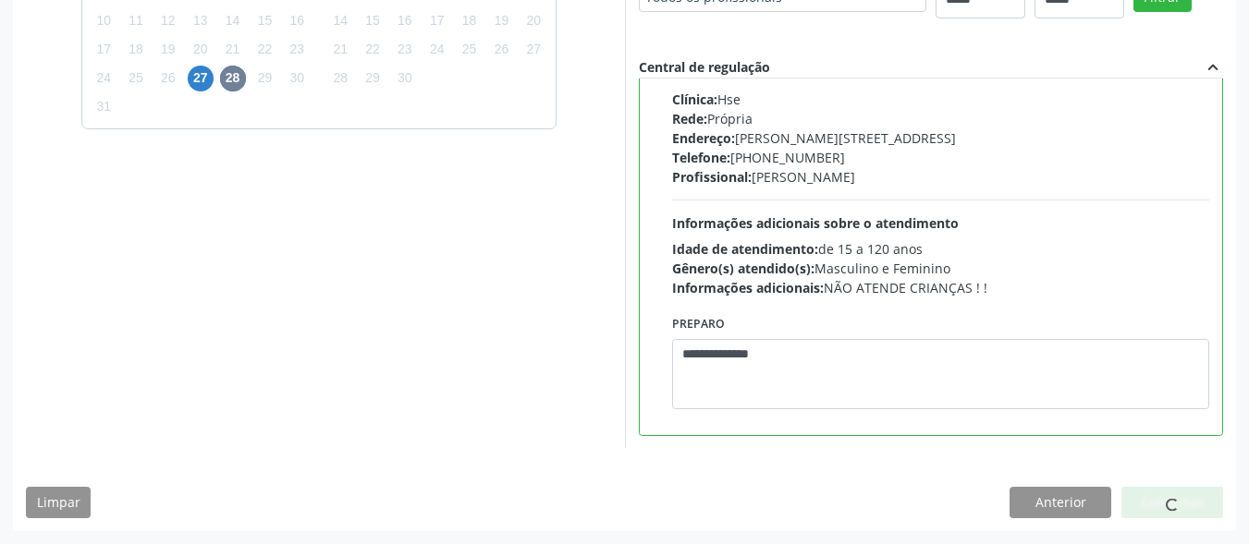
scroll to position [72, 0]
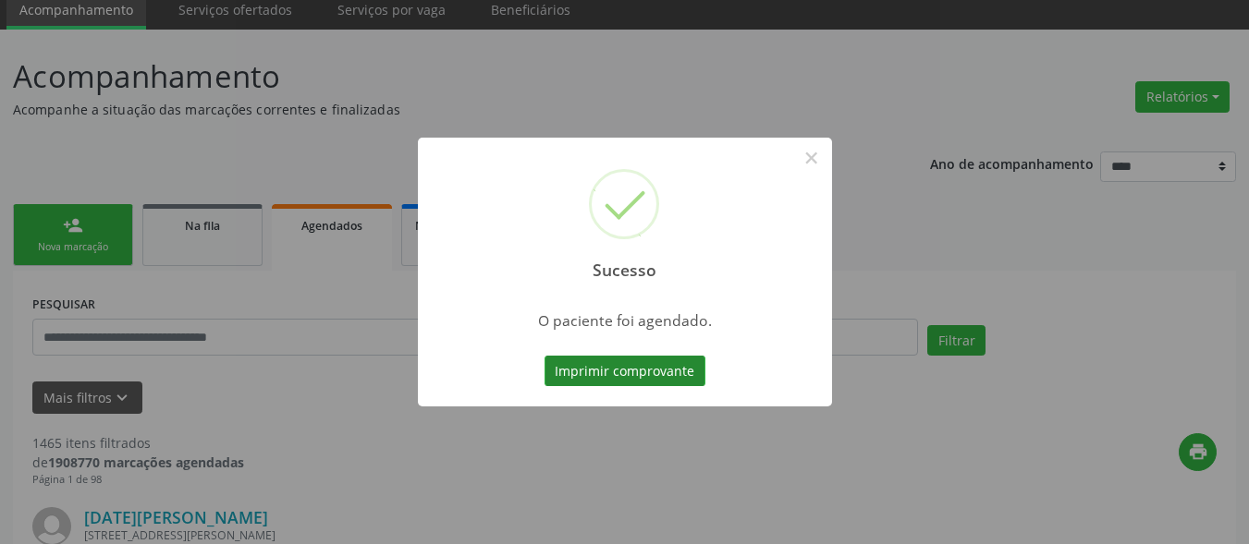
click at [677, 356] on button "Imprimir comprovante" at bounding box center [624, 371] width 161 height 31
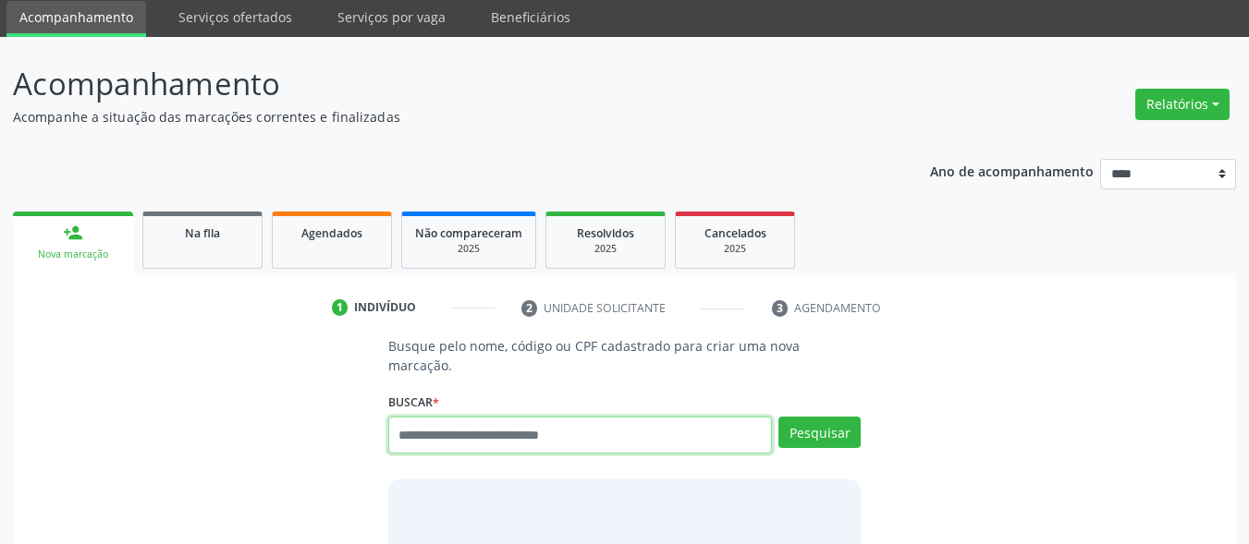
scroll to position [65, 0]
click at [481, 417] on input "text" at bounding box center [580, 435] width 385 height 37
type input "****"
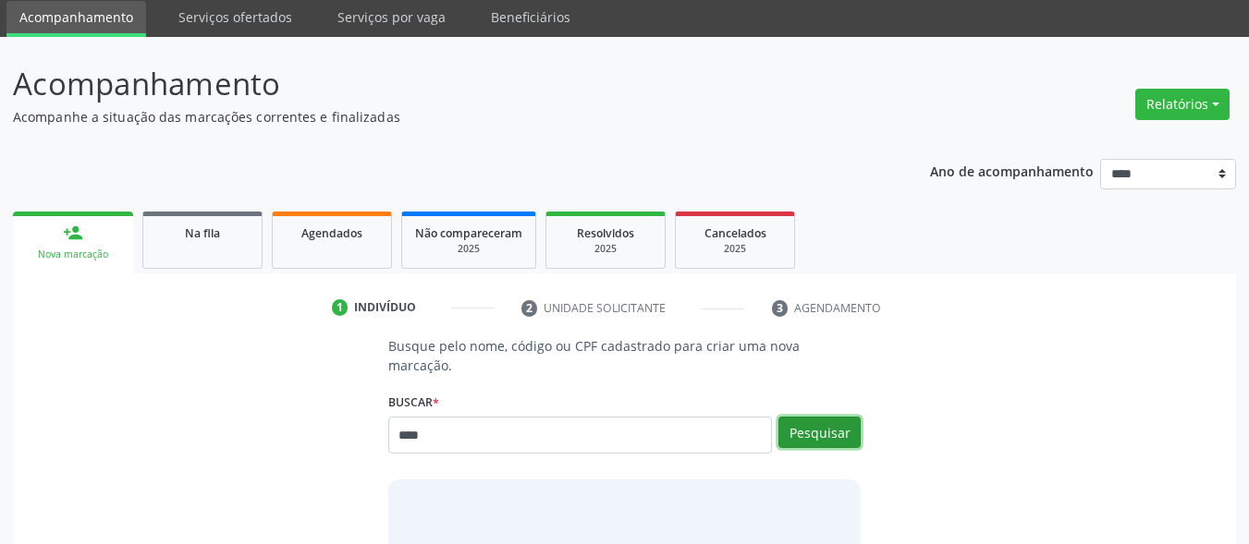
click at [822, 424] on button "Pesquisar" at bounding box center [819, 432] width 82 height 31
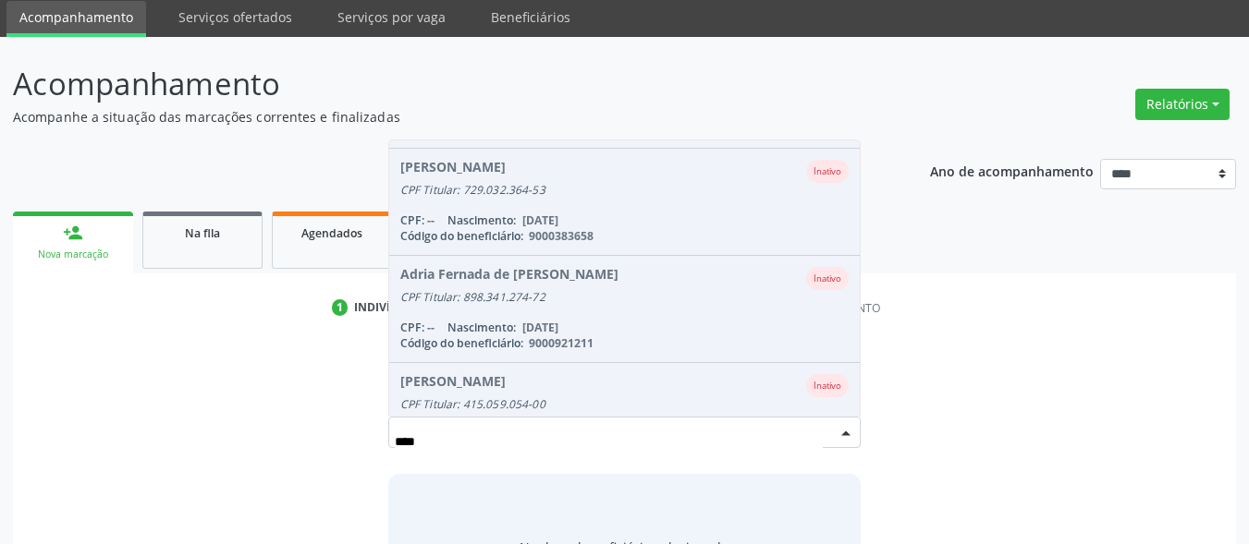
scroll to position [370, 0]
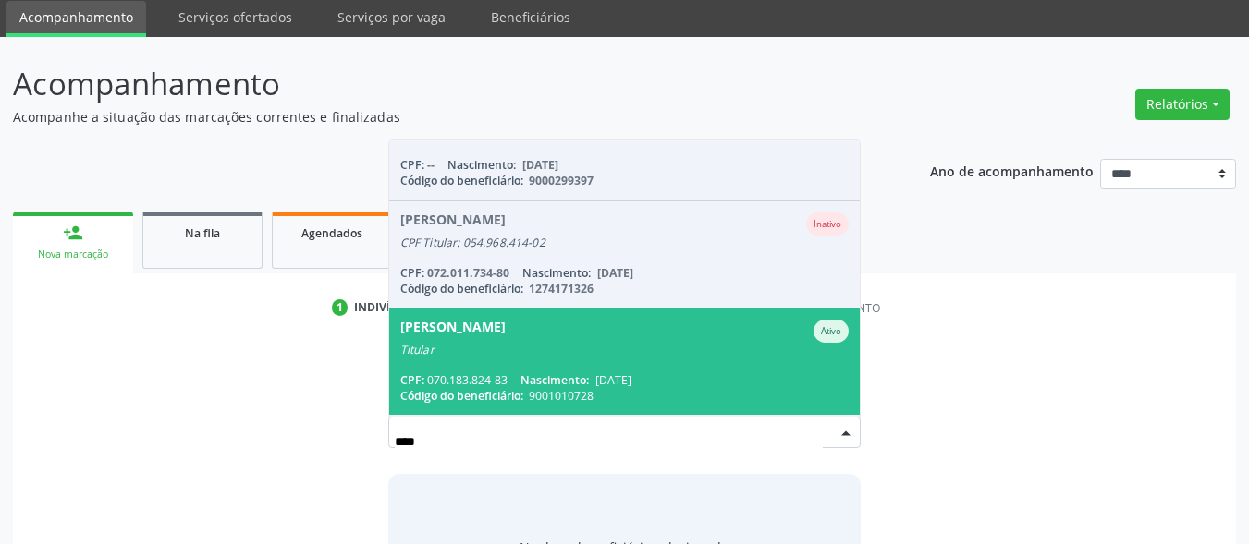
click at [599, 321] on div "[PERSON_NAME]" at bounding box center [624, 331] width 449 height 23
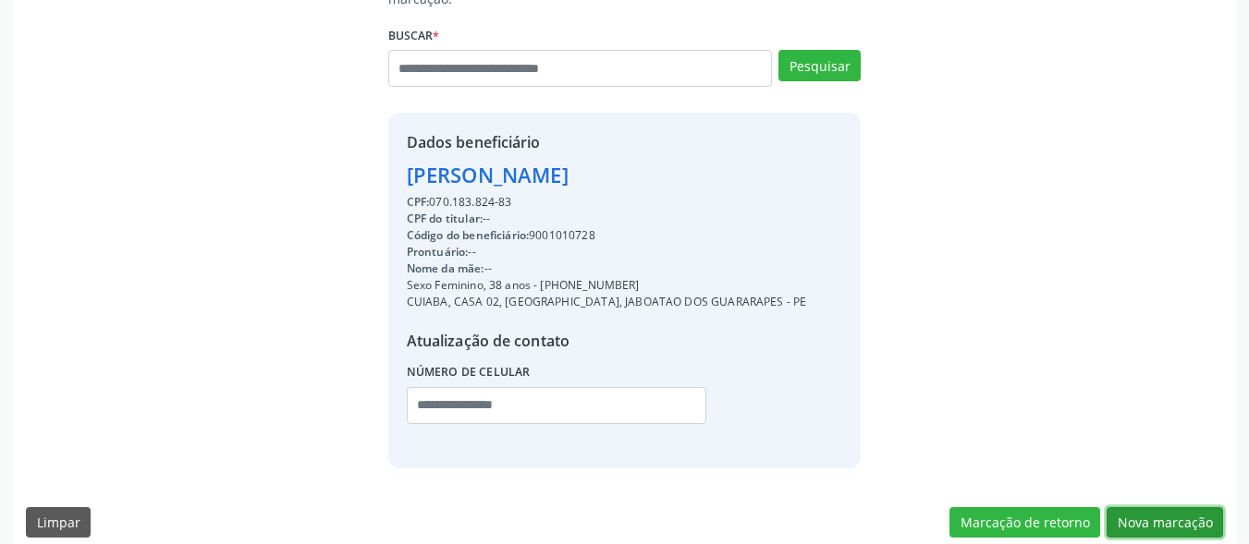
drag, startPoint x: 1171, startPoint y: 509, endPoint x: 563, endPoint y: 347, distance: 629.7
click at [1168, 508] on button "Nova marcação" at bounding box center [1165, 523] width 116 height 31
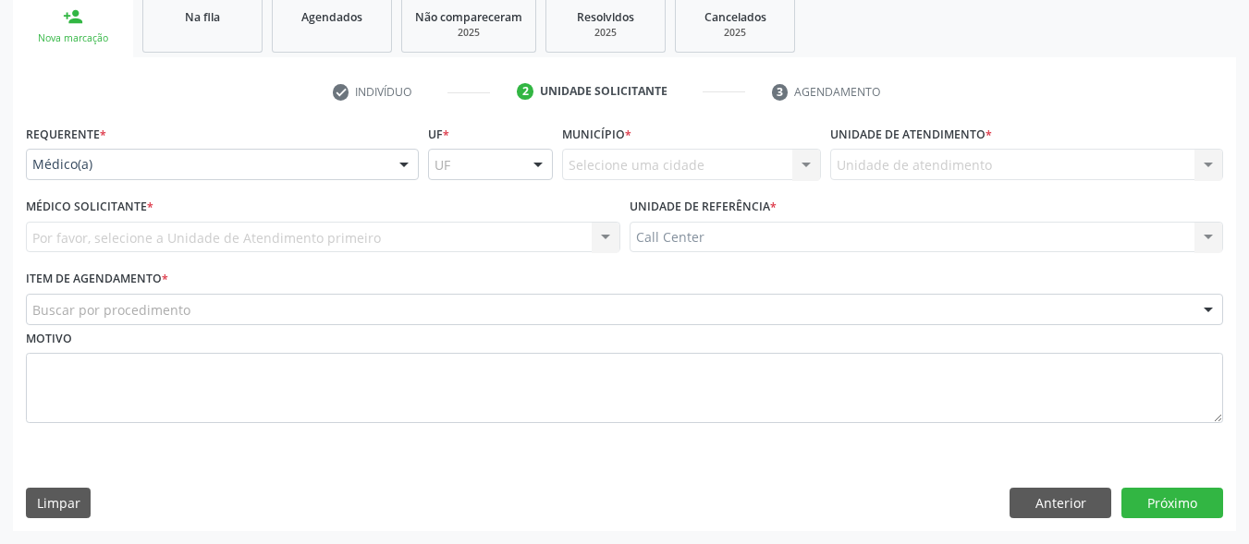
scroll to position [281, 0]
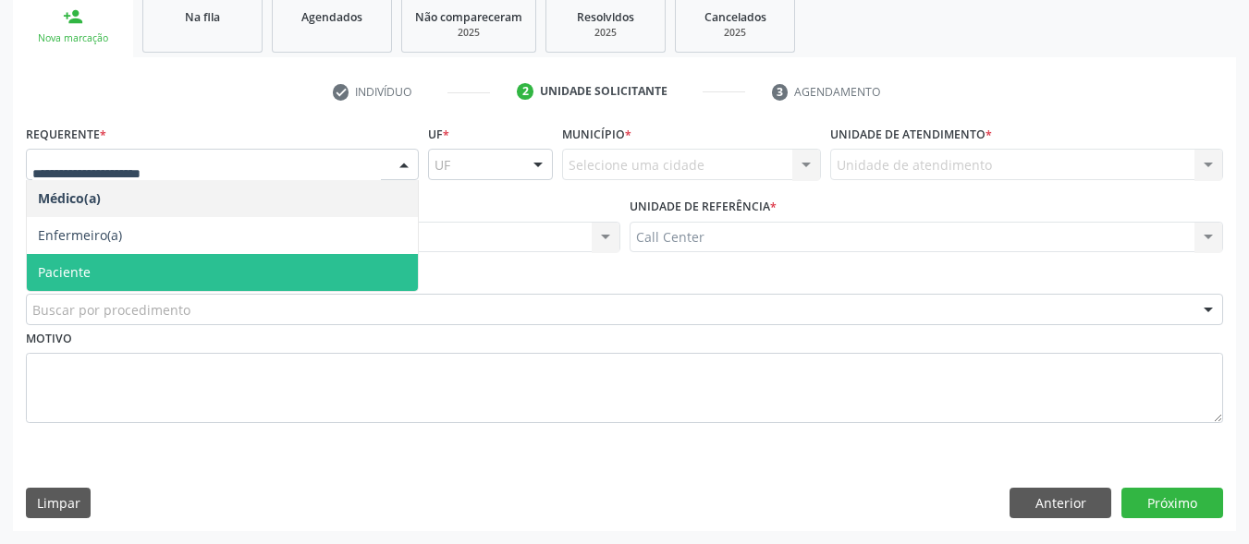
click at [111, 284] on span "Paciente" at bounding box center [222, 272] width 391 height 37
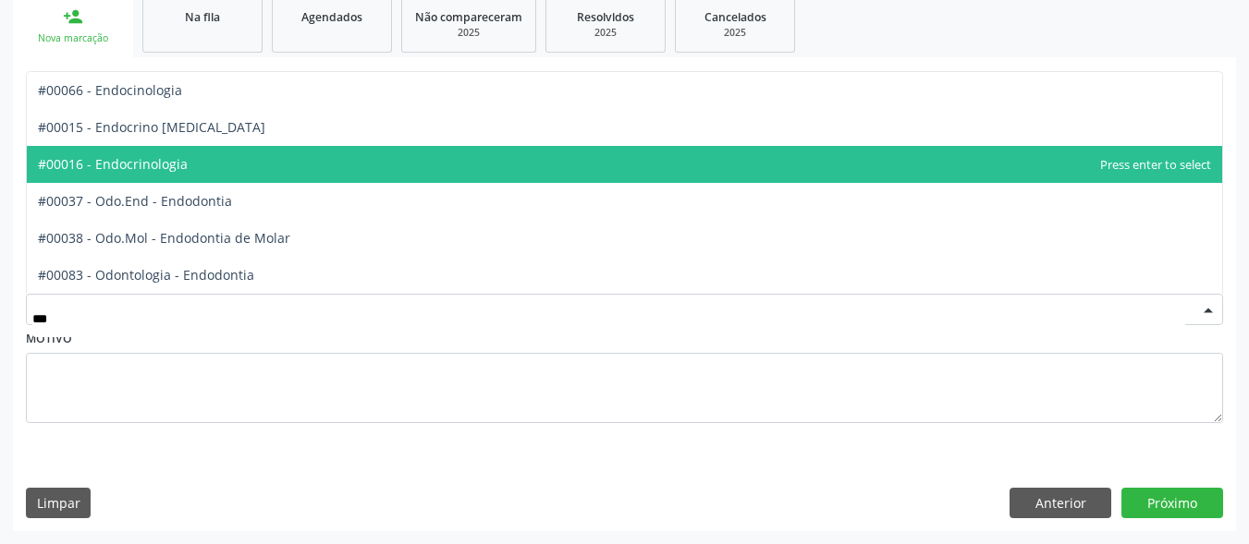
drag, startPoint x: 183, startPoint y: 171, endPoint x: 202, endPoint y: 170, distance: 18.5
click at [183, 172] on span "#00016 - Endocrinologia" at bounding box center [113, 164] width 150 height 18
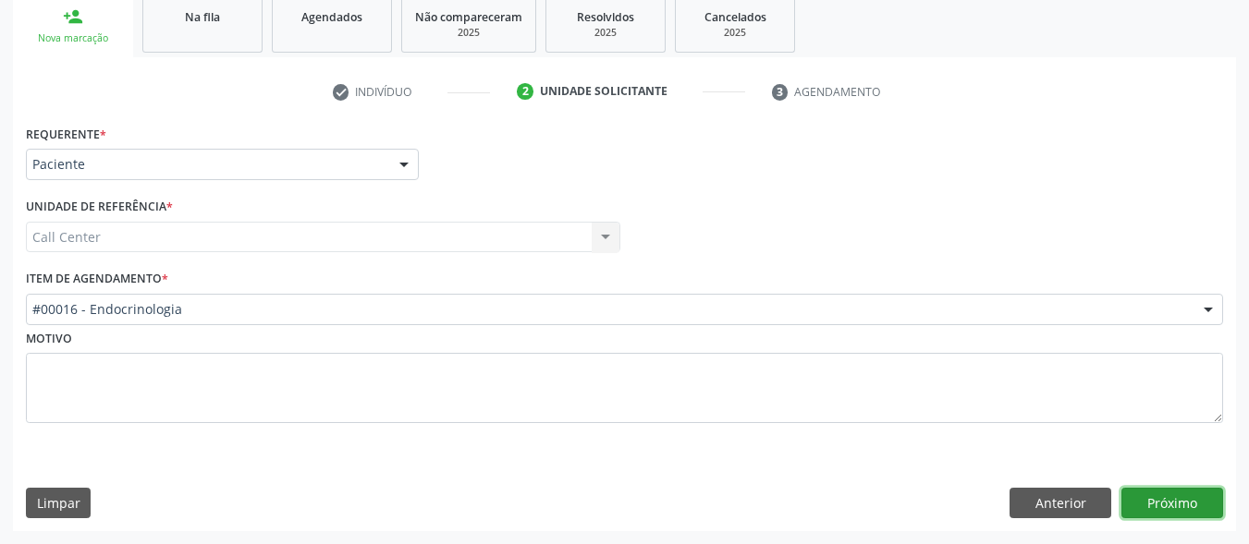
click at [1145, 504] on button "Próximo" at bounding box center [1172, 503] width 102 height 31
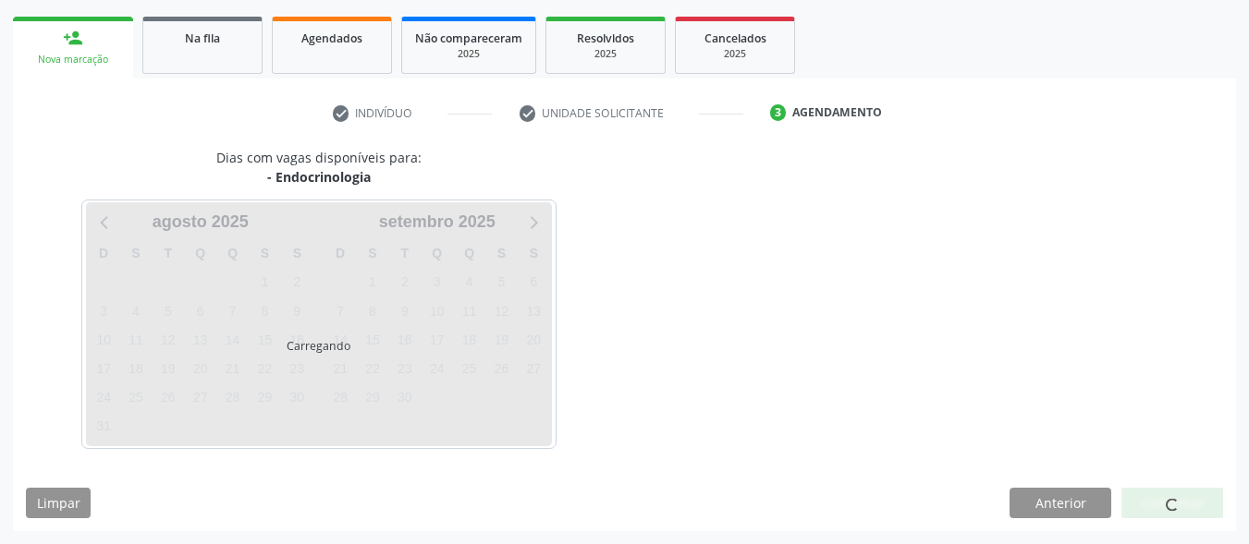
scroll to position [260, 0]
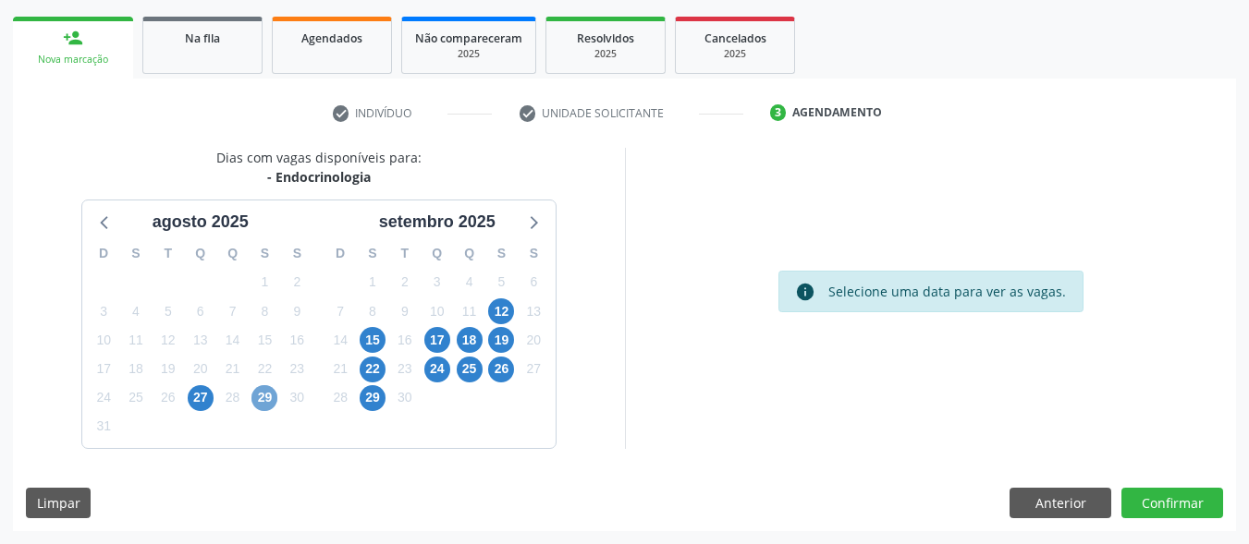
drag, startPoint x: 264, startPoint y: 401, endPoint x: 287, endPoint y: 388, distance: 25.7
click at [269, 398] on span "29" at bounding box center [264, 398] width 26 height 26
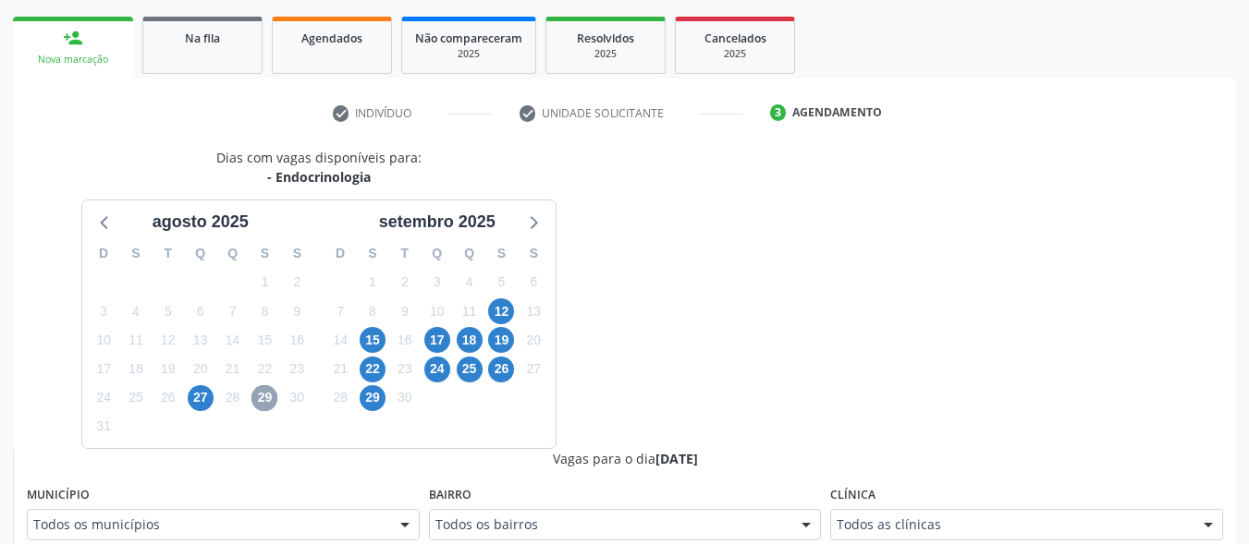
scroll to position [445, 0]
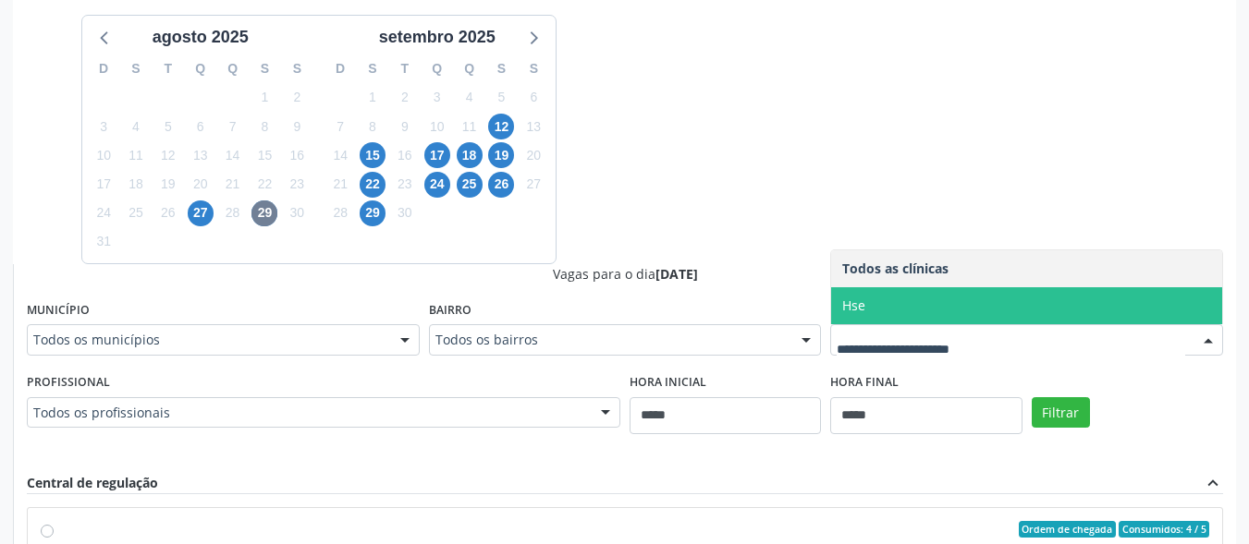
drag, startPoint x: 956, startPoint y: 307, endPoint x: 969, endPoint y: 318, distance: 17.0
click at [958, 307] on span "Hse" at bounding box center [1026, 305] width 391 height 37
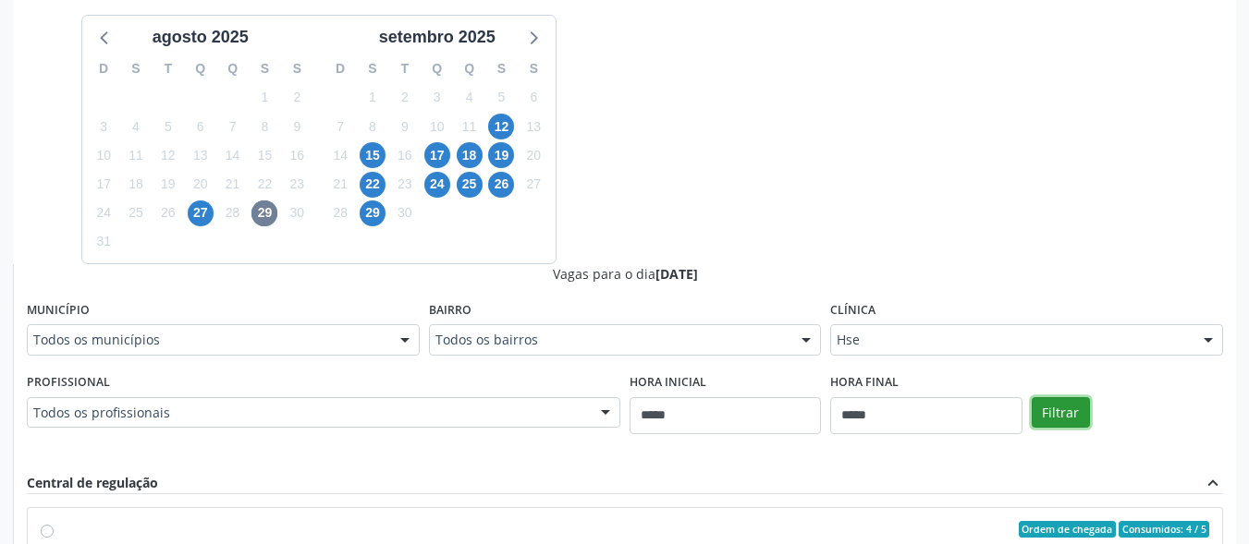
click at [1061, 398] on button "Filtrar" at bounding box center [1061, 413] width 58 height 31
drag, startPoint x: 1065, startPoint y: 413, endPoint x: 1053, endPoint y: 375, distance: 39.8
click at [1065, 412] on button "Filtrar" at bounding box center [1061, 413] width 58 height 31
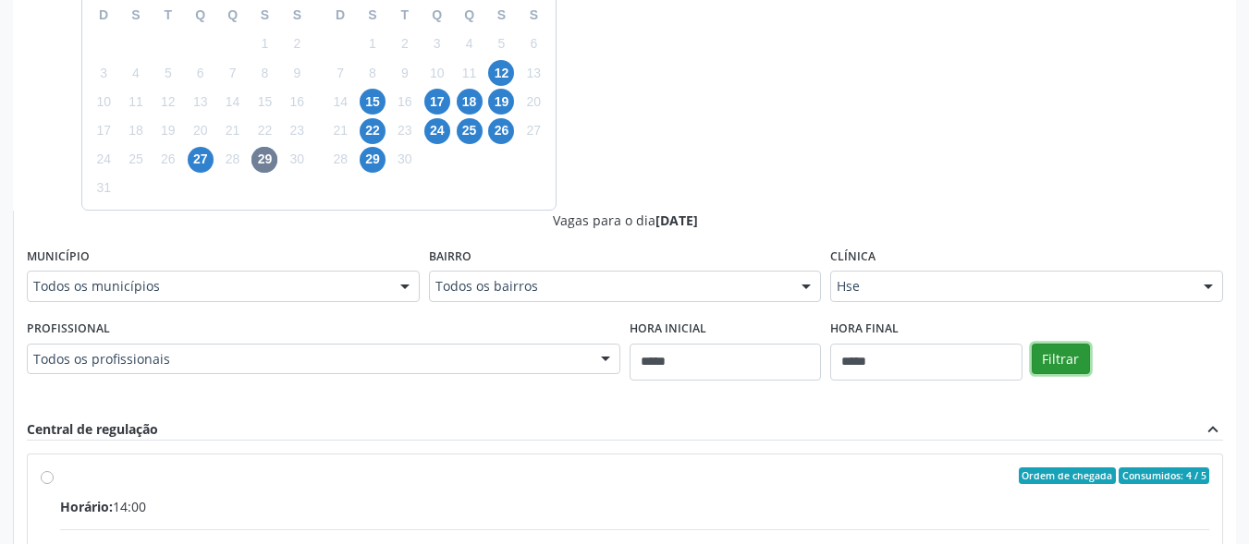
scroll to position [273, 0]
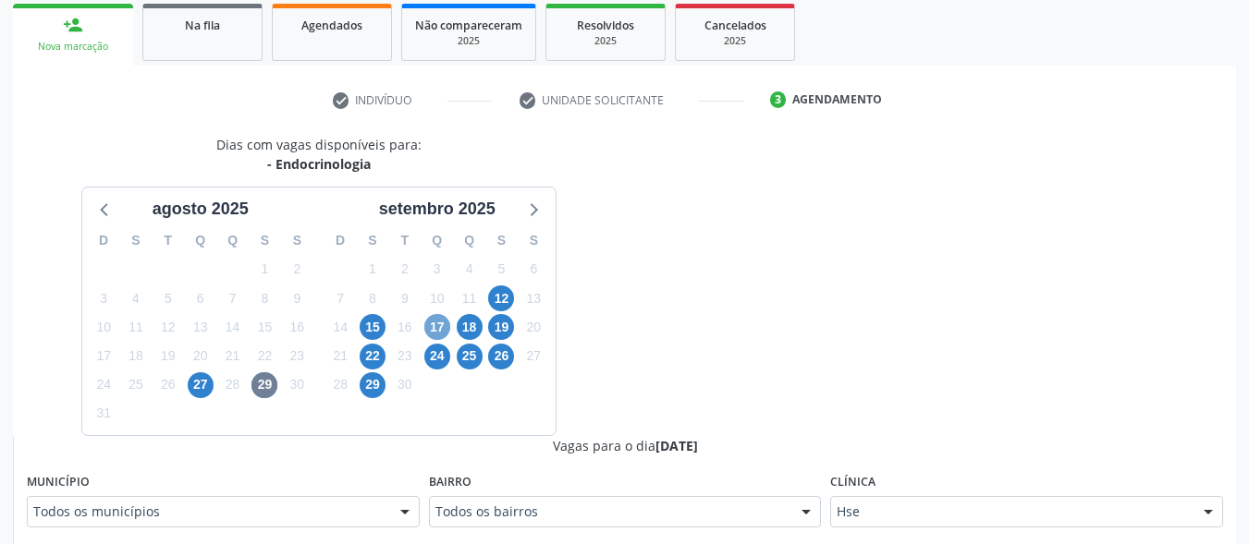
click at [441, 330] on span "17" at bounding box center [437, 327] width 26 height 26
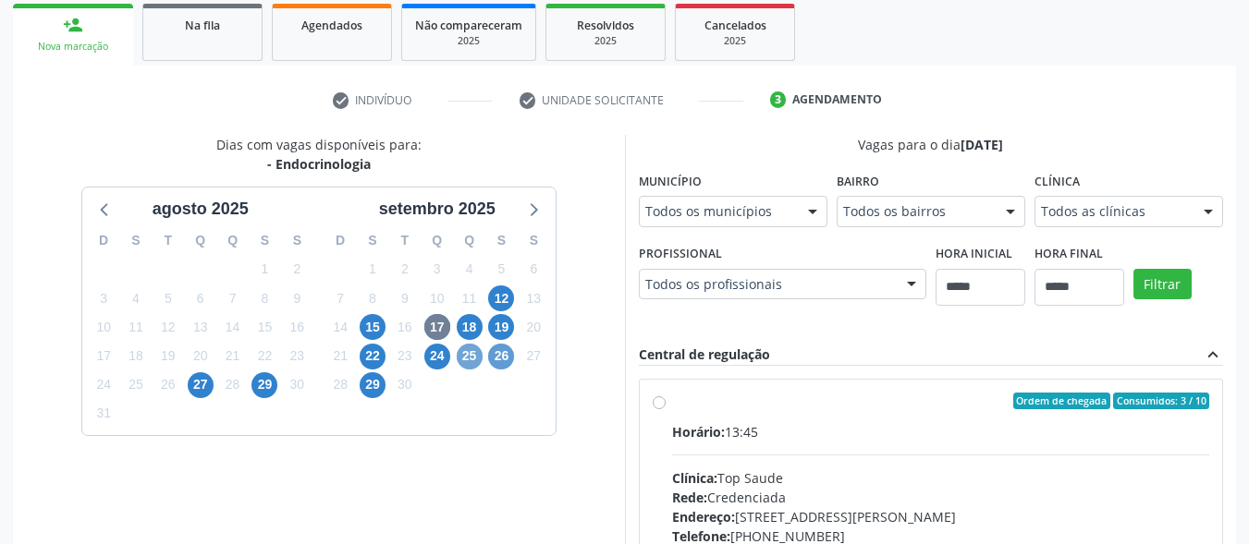
drag, startPoint x: 471, startPoint y: 358, endPoint x: 493, endPoint y: 361, distance: 22.4
click at [472, 359] on span "25" at bounding box center [470, 357] width 26 height 26
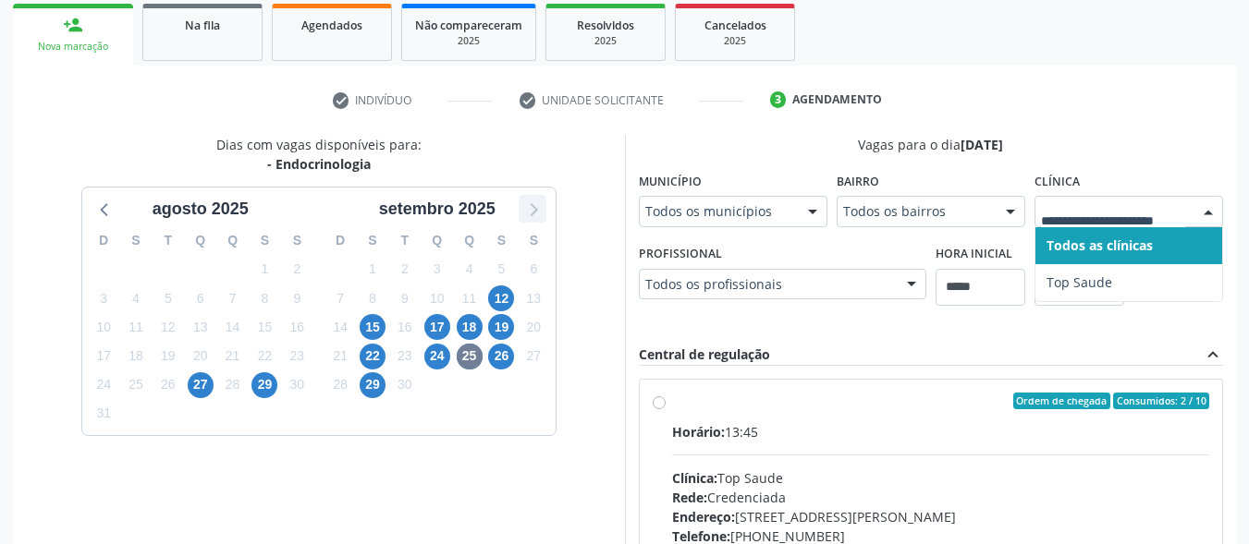
click at [537, 215] on icon at bounding box center [532, 209] width 24 height 24
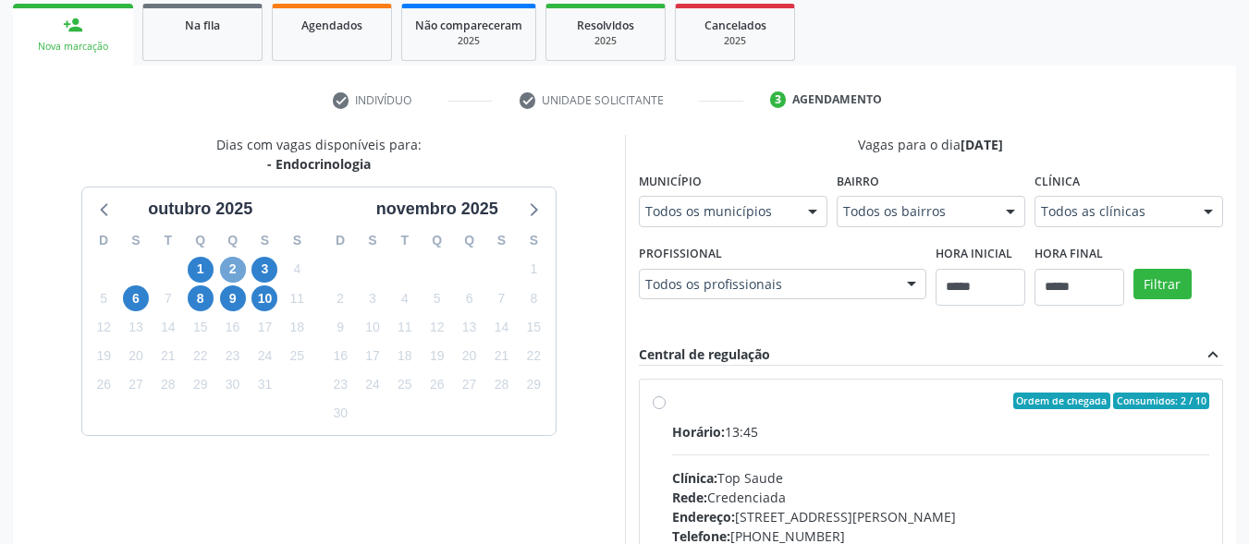
click at [232, 268] on span "2" at bounding box center [233, 270] width 26 height 26
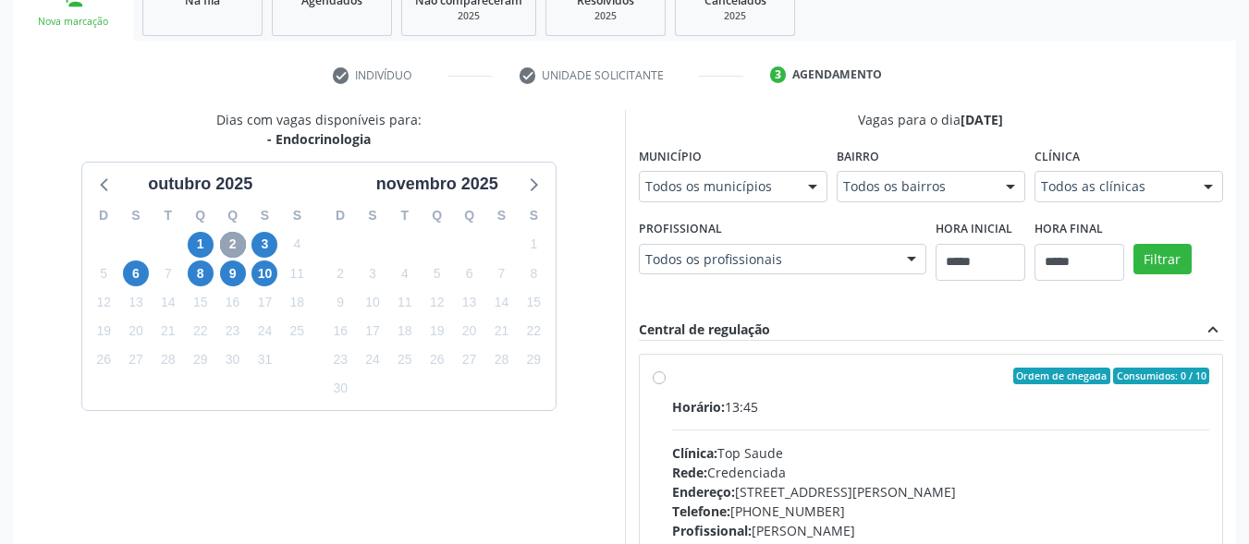
scroll to position [527, 0]
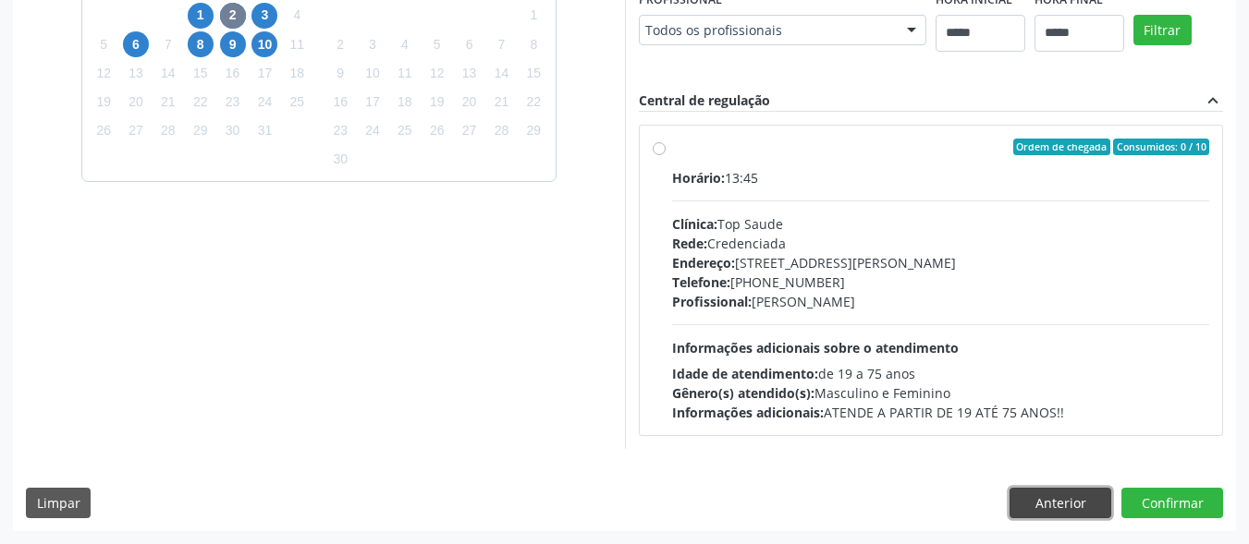
drag, startPoint x: 1050, startPoint y: 502, endPoint x: 850, endPoint y: 443, distance: 208.3
click at [1046, 499] on button "Anterior" at bounding box center [1060, 503] width 102 height 31
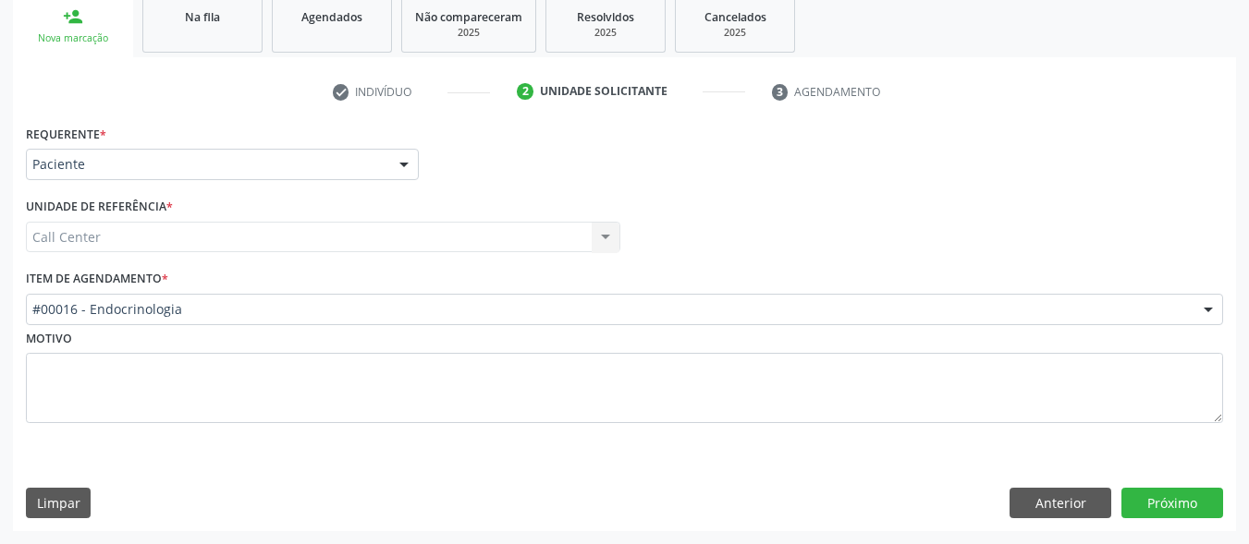
scroll to position [281, 0]
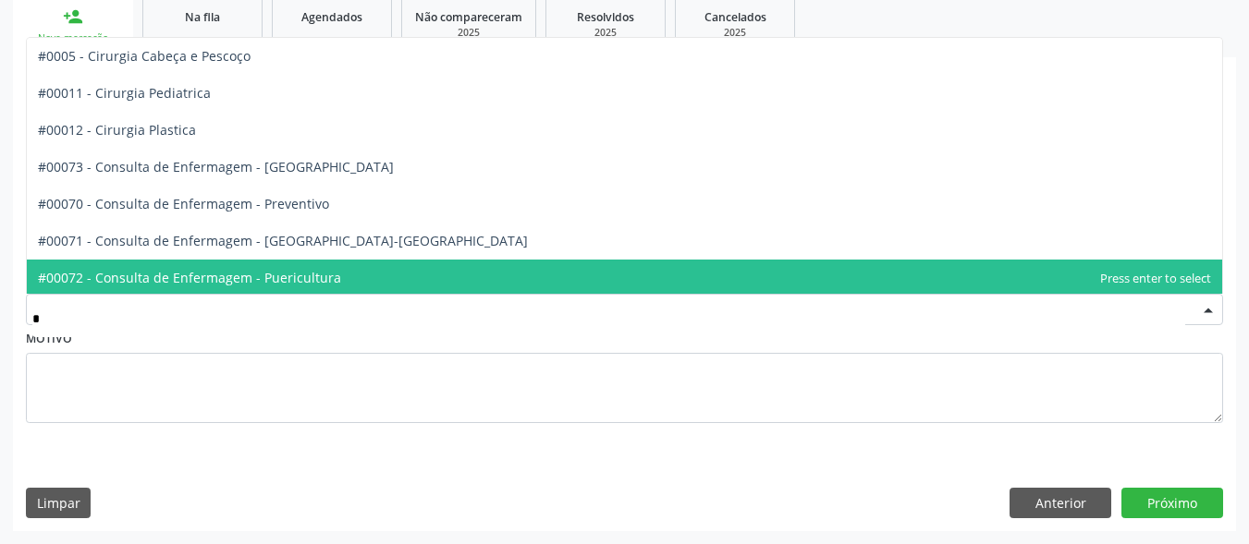
type input "**"
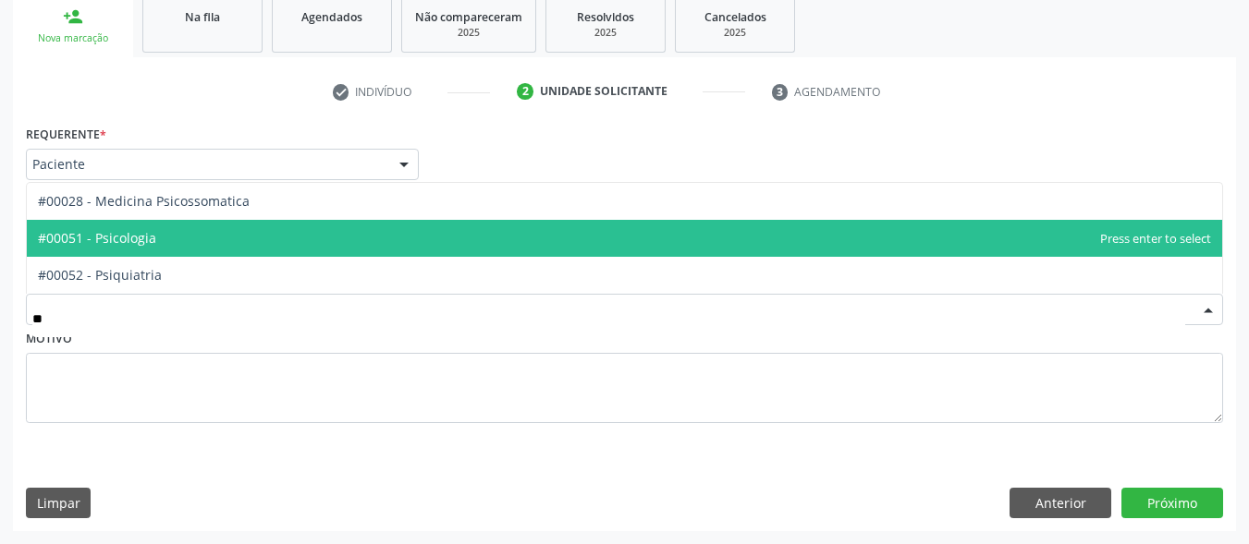
drag, startPoint x: 324, startPoint y: 246, endPoint x: 871, endPoint y: 391, distance: 566.2
click at [324, 245] on span "#00051 - Psicologia" at bounding box center [624, 238] width 1195 height 37
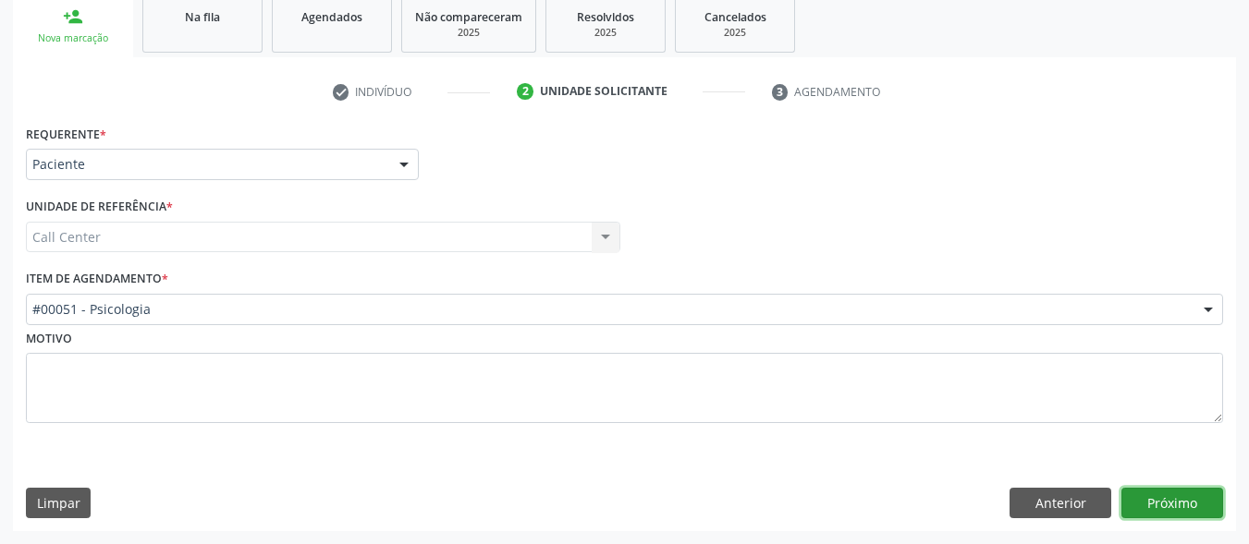
click at [1166, 500] on button "Próximo" at bounding box center [1172, 503] width 102 height 31
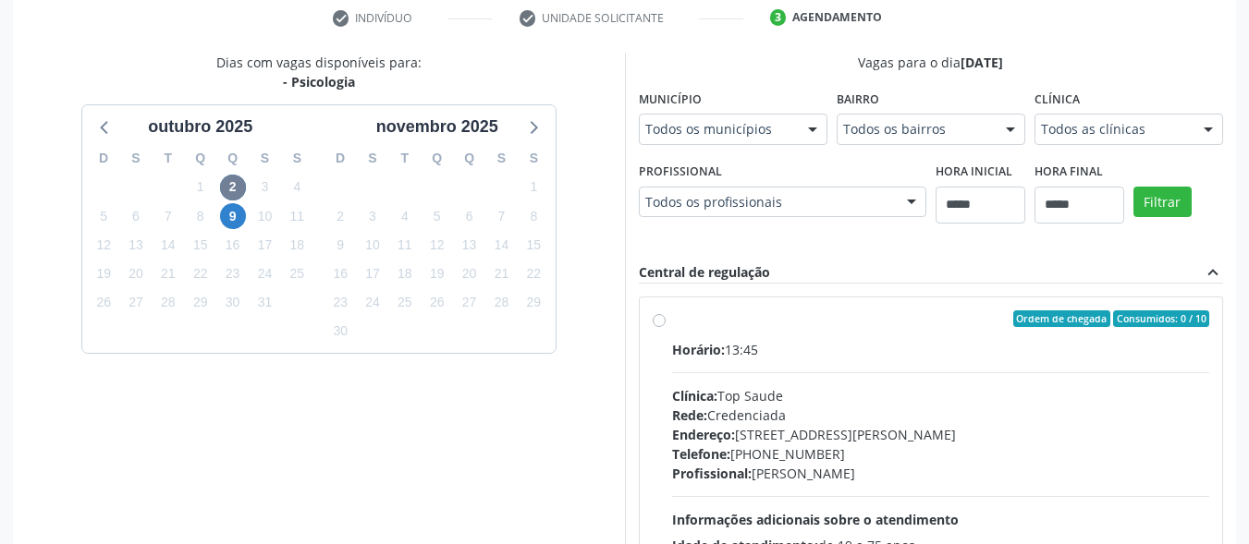
scroll to position [527, 0]
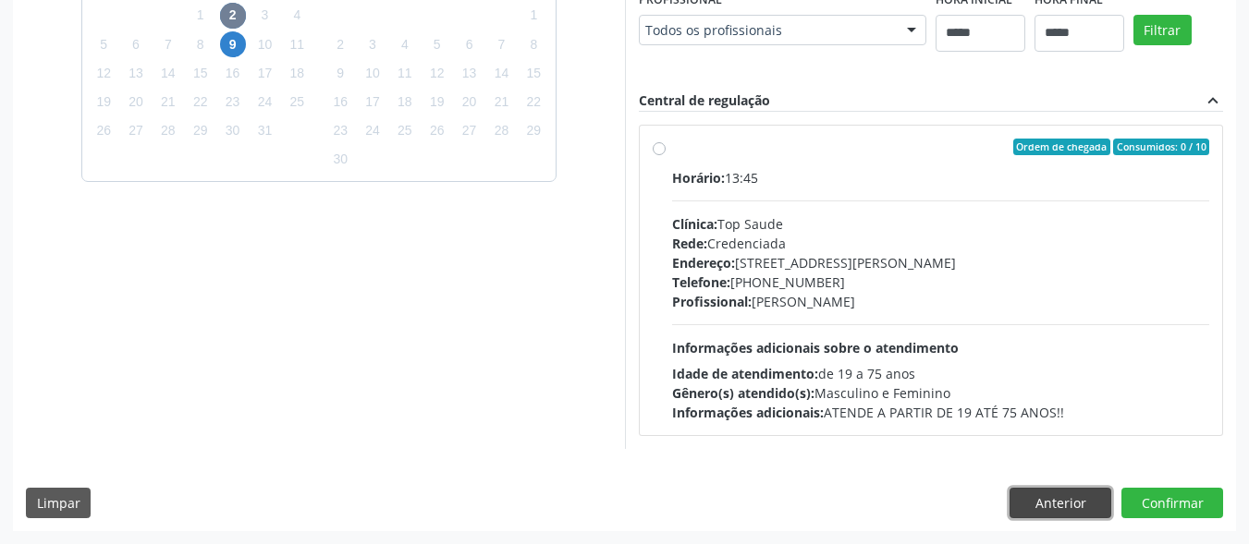
click at [1046, 502] on button "Anterior" at bounding box center [1060, 503] width 102 height 31
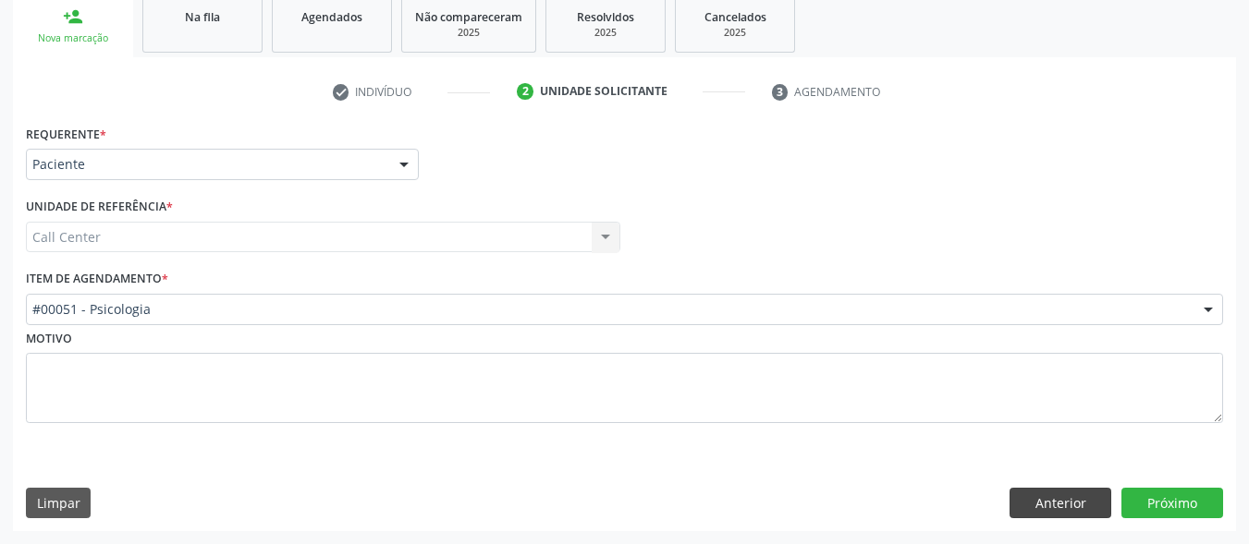
scroll to position [281, 0]
drag, startPoint x: 1048, startPoint y: 501, endPoint x: 633, endPoint y: 403, distance: 426.5
click at [1046, 499] on button "Anterior" at bounding box center [1060, 503] width 102 height 31
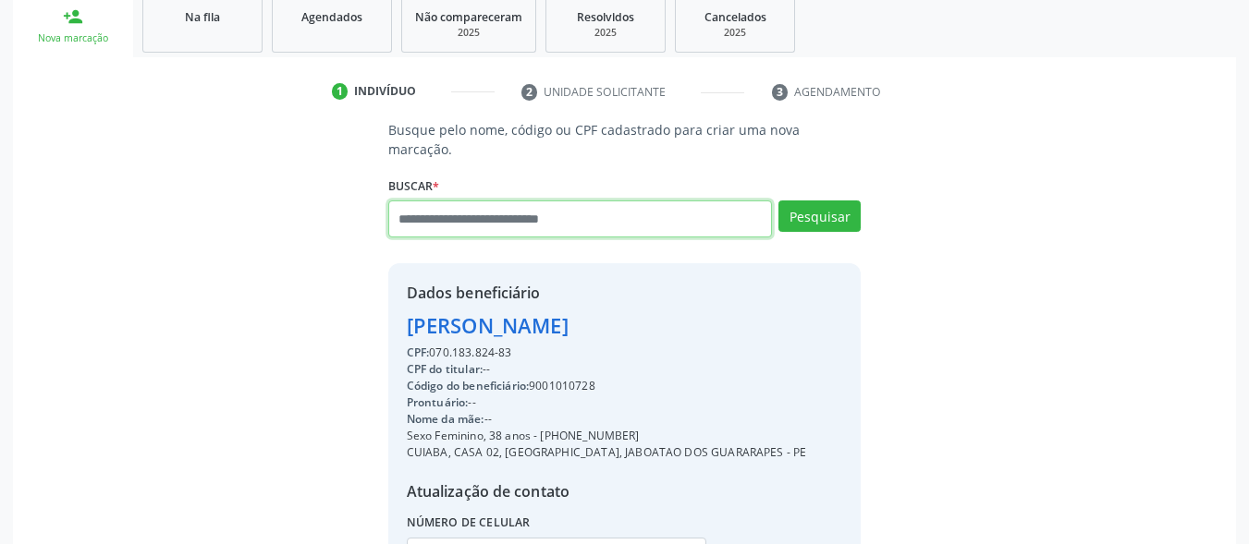
click at [519, 205] on input "text" at bounding box center [580, 219] width 385 height 37
type input "**********"
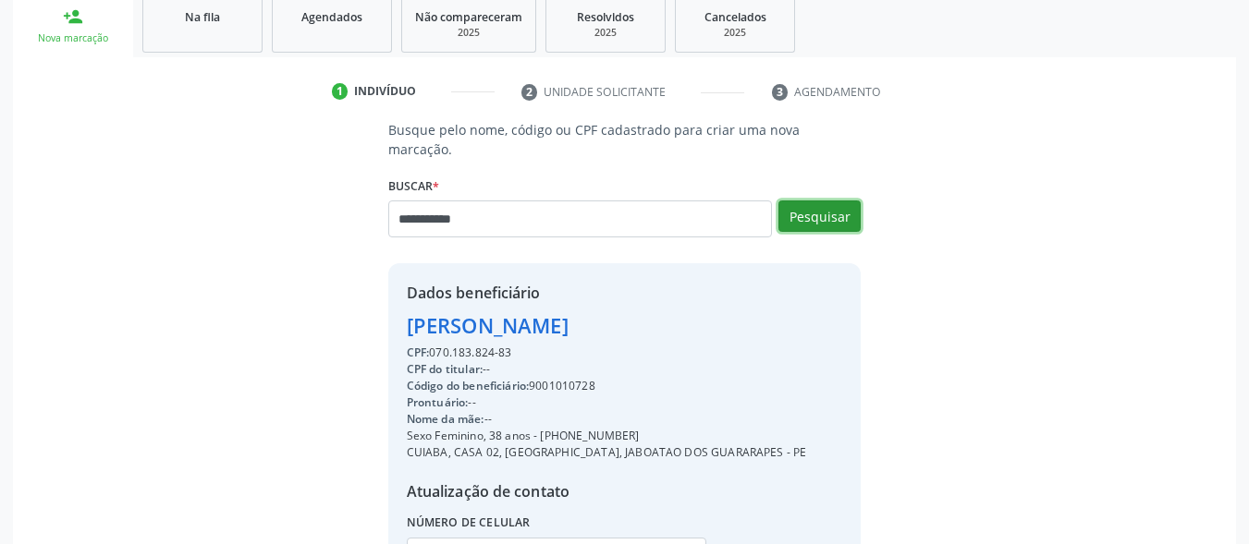
click at [822, 201] on button "Pesquisar" at bounding box center [819, 216] width 82 height 31
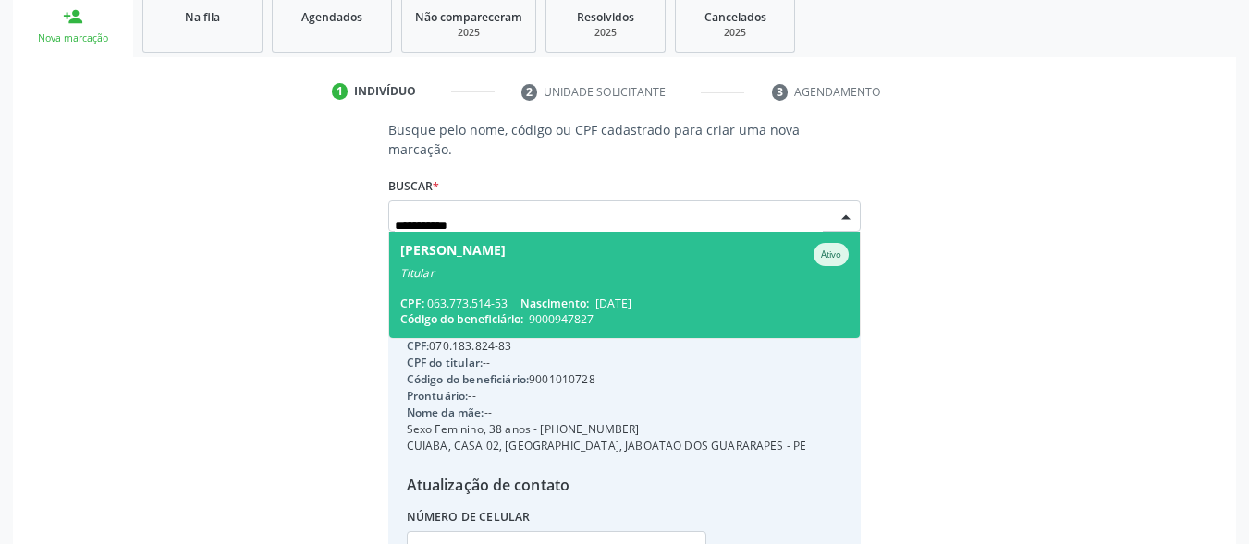
click at [663, 261] on span "Mozar Rodrigues de Oliveira Ativo Titular CPF: 063.773.514-53 Nascimento: 10/08…" at bounding box center [624, 285] width 471 height 106
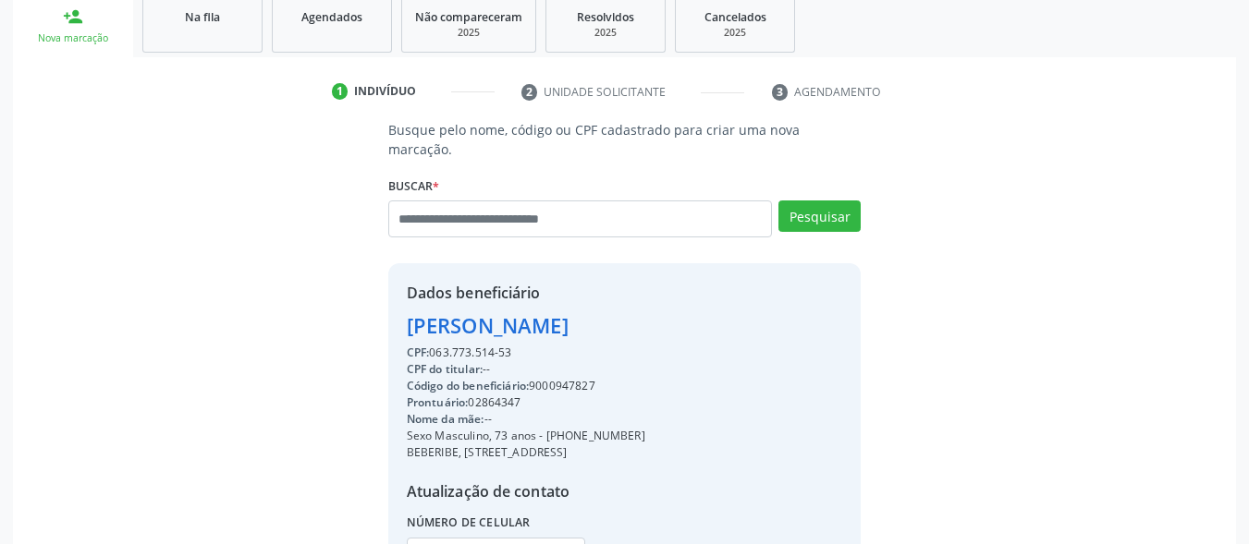
drag, startPoint x: 643, startPoint y: 421, endPoint x: 546, endPoint y: 418, distance: 97.1
click at [546, 428] on div "Sexo Masculino, 73 anos - (81) 99774-3773" at bounding box center [526, 436] width 239 height 17
copy div "(81) 99774-3773"
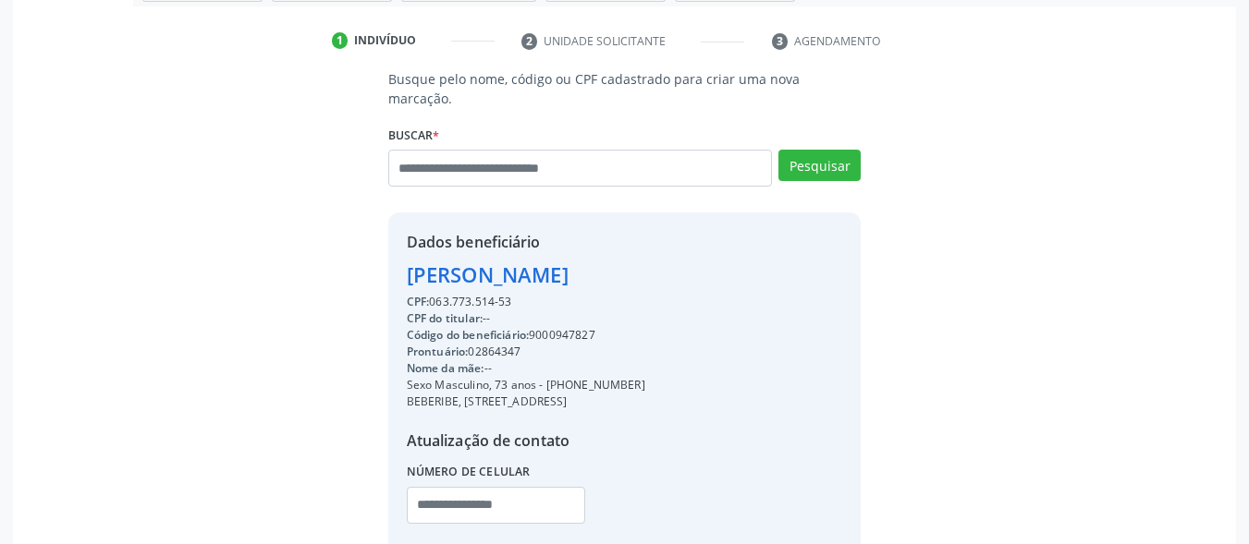
scroll to position [373, 0]
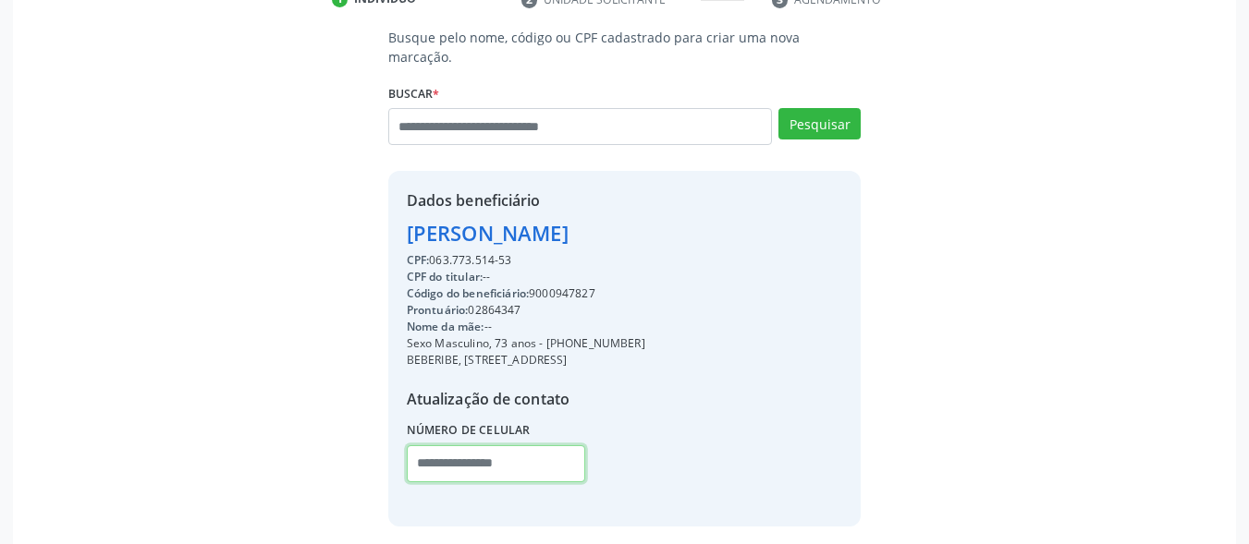
click at [515, 453] on input "text" at bounding box center [496, 464] width 179 height 37
paste input "**********"
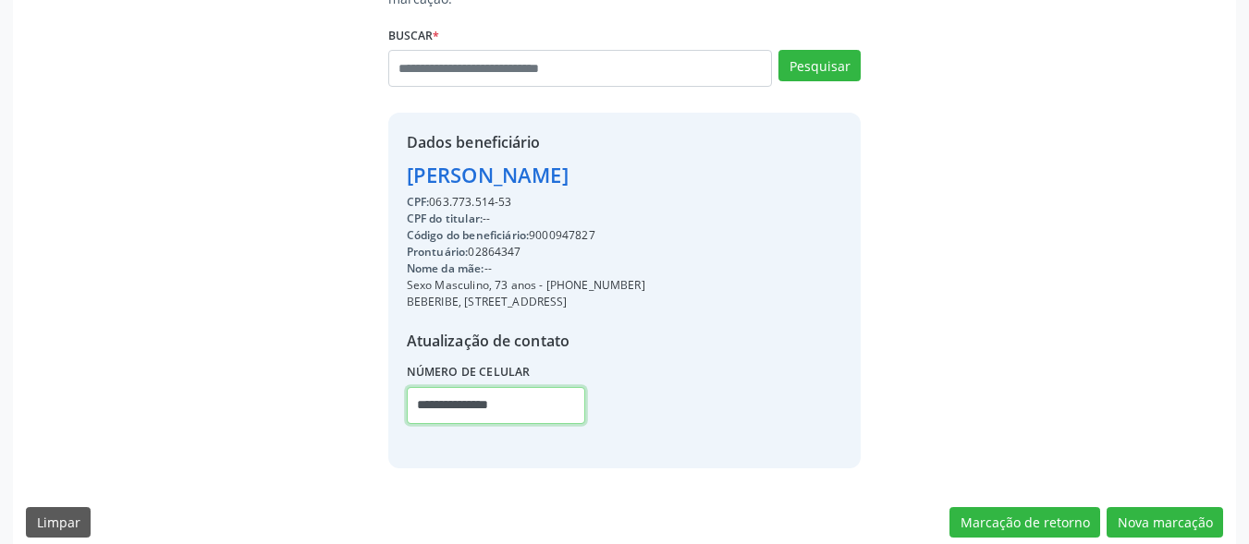
type input "**********"
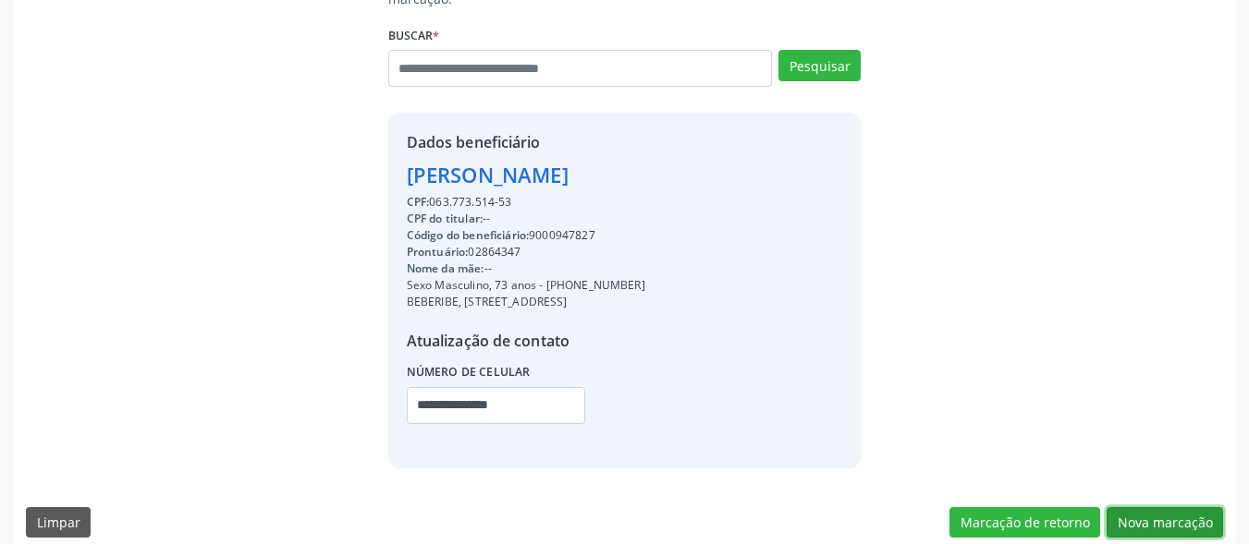
click at [1206, 508] on button "Nova marcação" at bounding box center [1165, 523] width 116 height 31
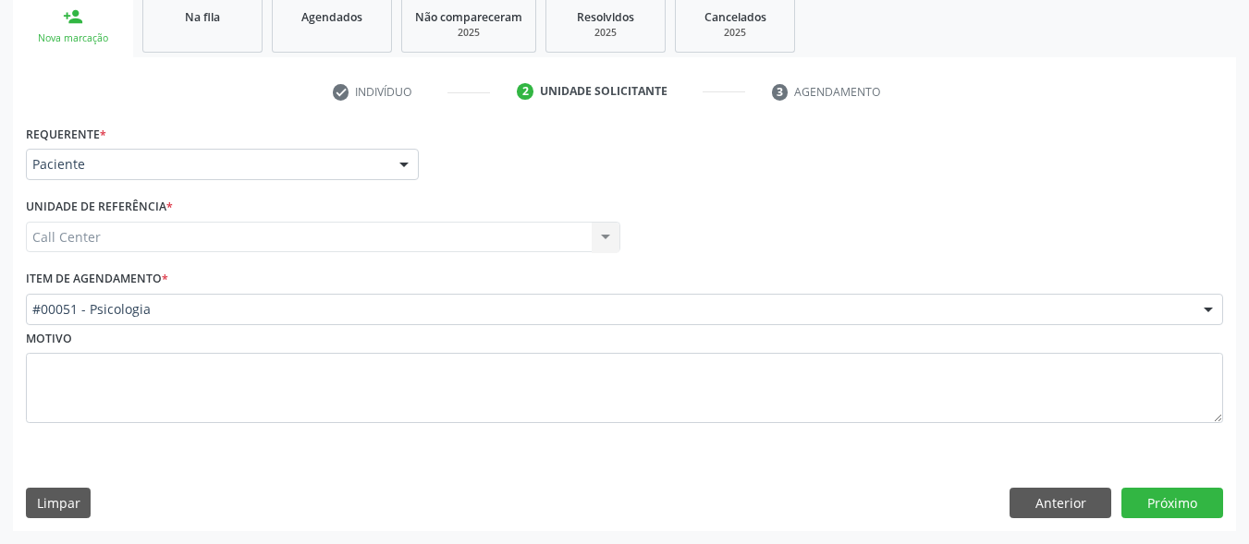
drag, startPoint x: 154, startPoint y: 308, endPoint x: 159, endPoint y: 300, distance: 9.5
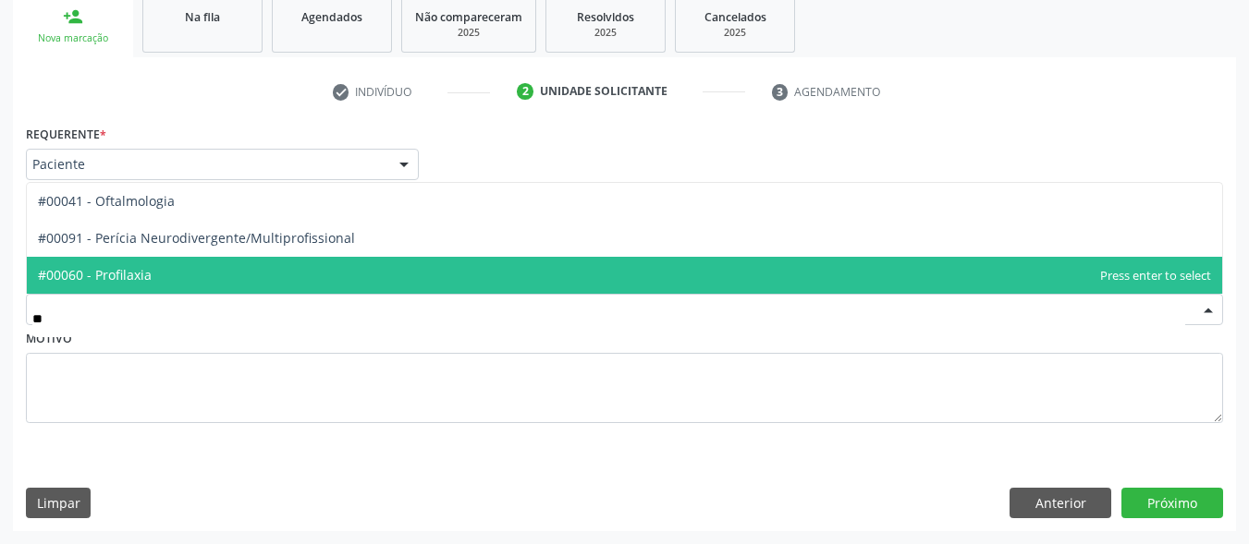
type input "***"
drag, startPoint x: 130, startPoint y: 274, endPoint x: 755, endPoint y: 422, distance: 642.4
click at [134, 272] on span "#00041 - Oftalmologia" at bounding box center [106, 275] width 137 height 18
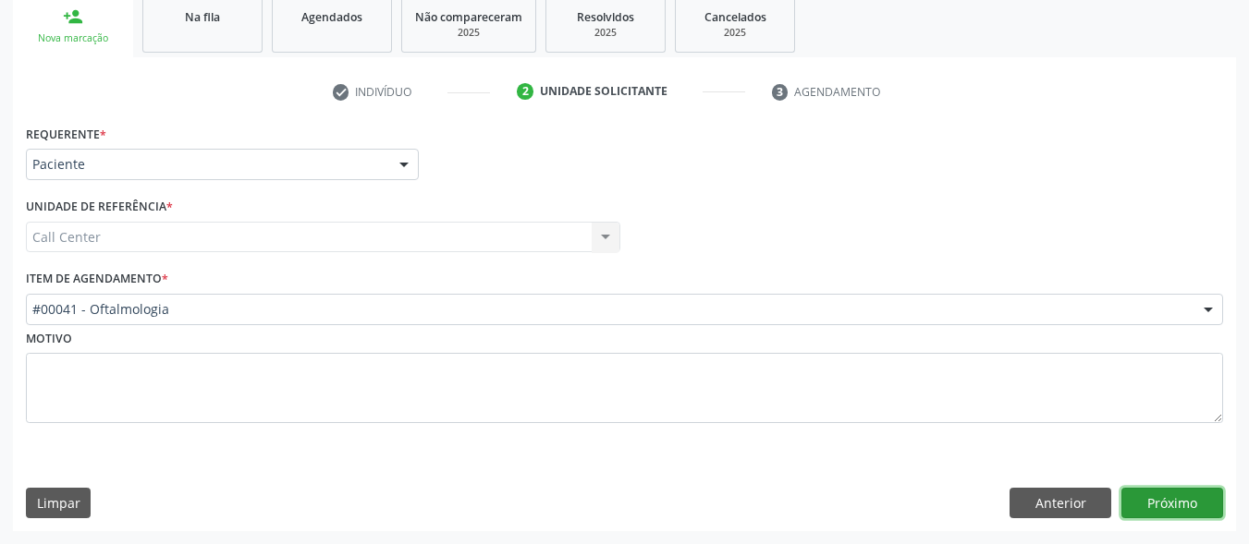
click at [1160, 493] on button "Próximo" at bounding box center [1172, 503] width 102 height 31
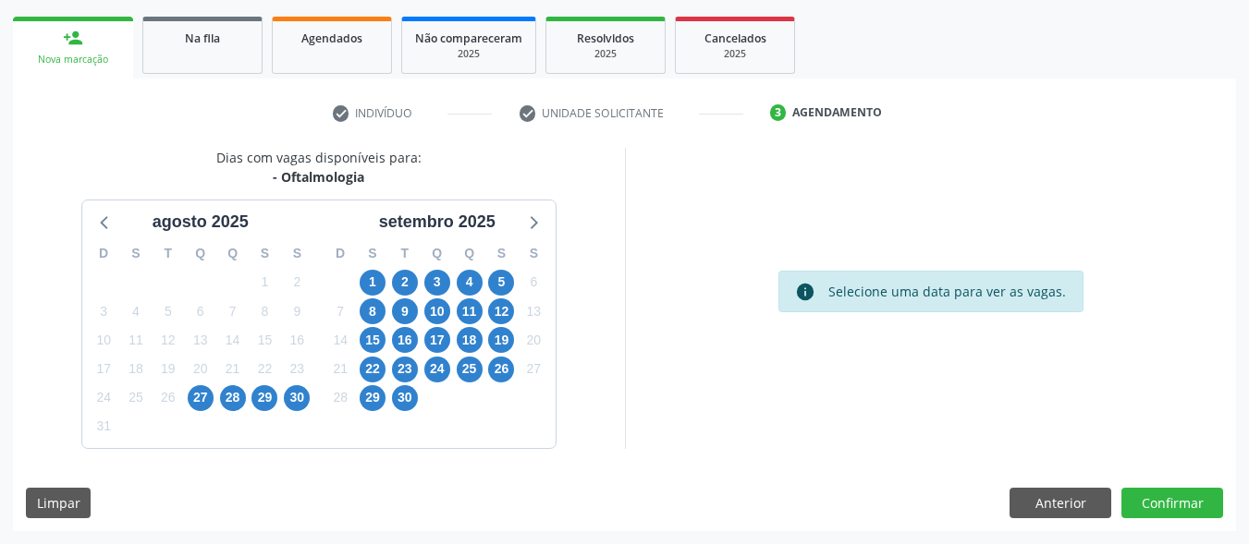
scroll to position [260, 0]
click at [405, 285] on span "2" at bounding box center [405, 283] width 26 height 26
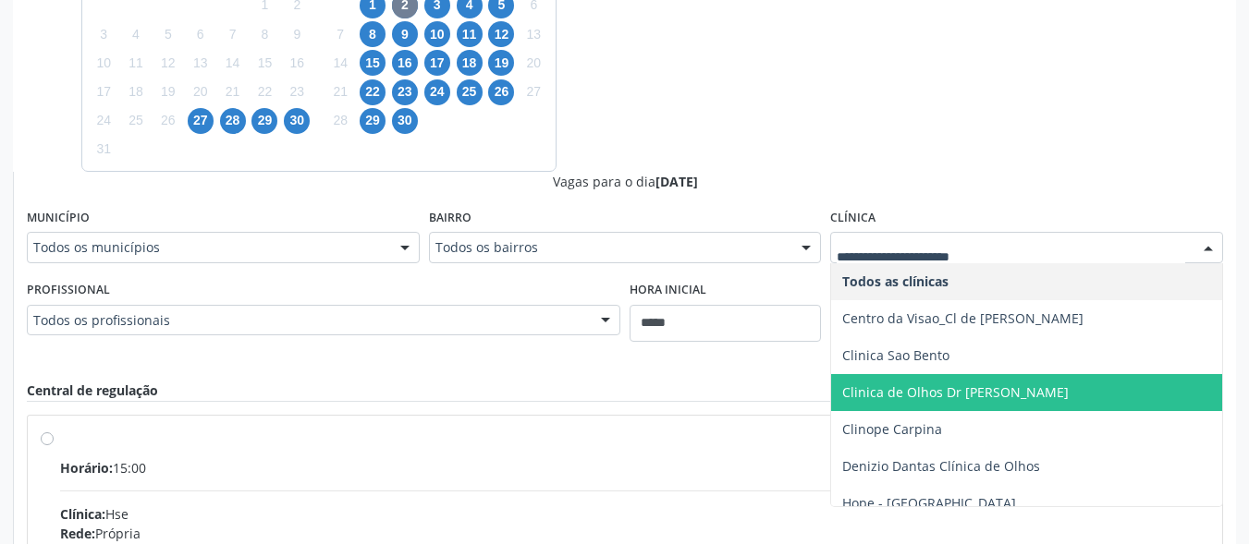
scroll to position [185, 0]
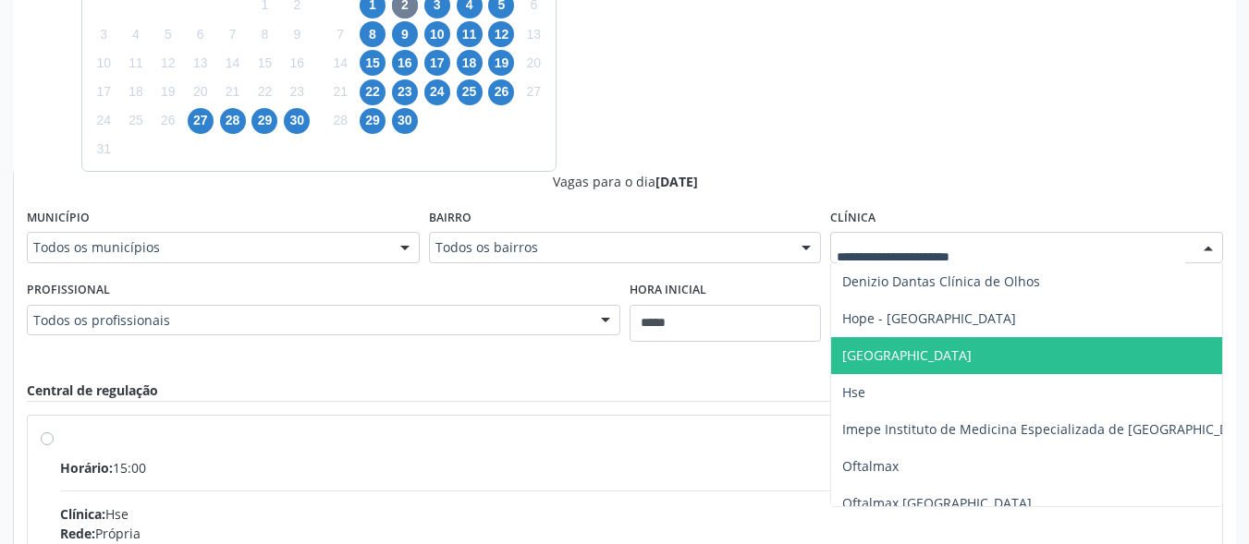
drag, startPoint x: 949, startPoint y: 354, endPoint x: 1035, endPoint y: 330, distance: 89.3
click at [950, 354] on span "[GEOGRAPHIC_DATA]" at bounding box center [906, 356] width 129 height 18
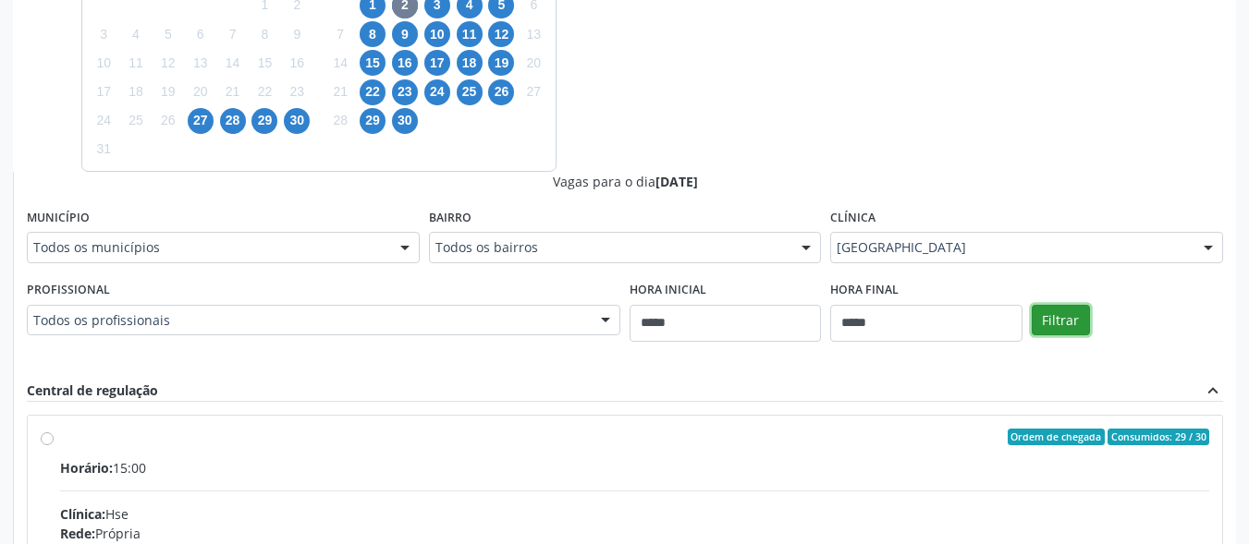
click at [1064, 324] on button "Filtrar" at bounding box center [1061, 320] width 58 height 31
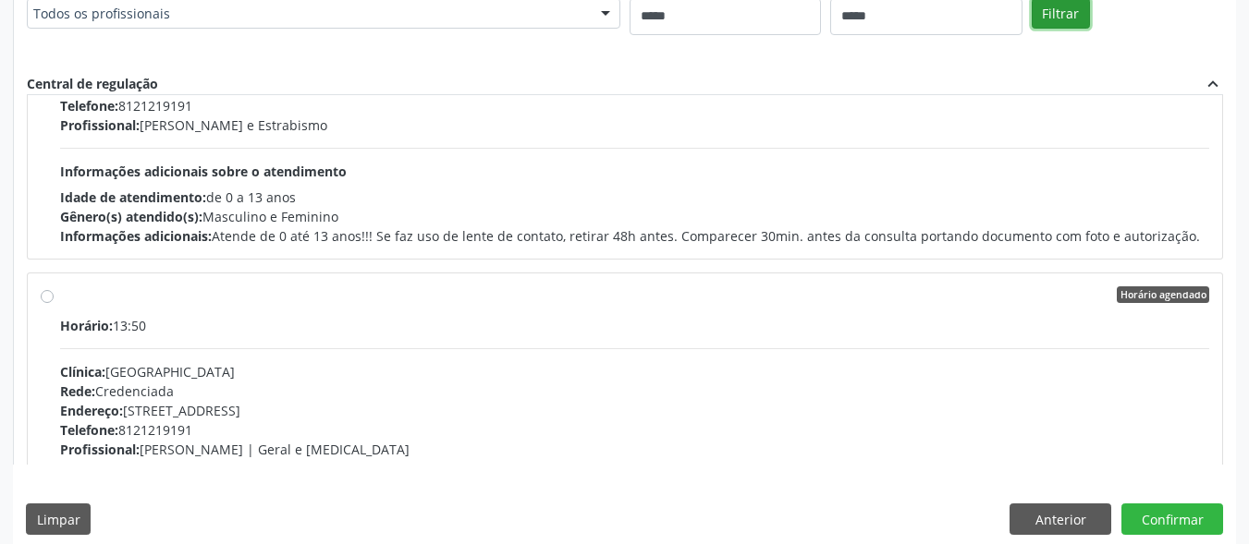
scroll to position [616, 0]
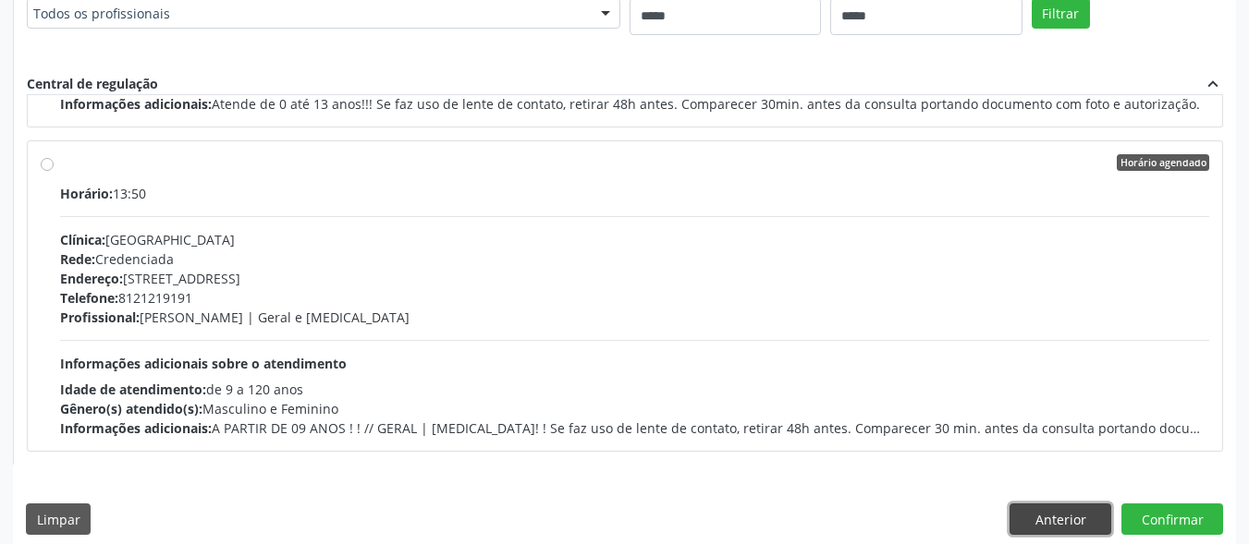
click at [1081, 520] on button "Anterior" at bounding box center [1060, 519] width 102 height 31
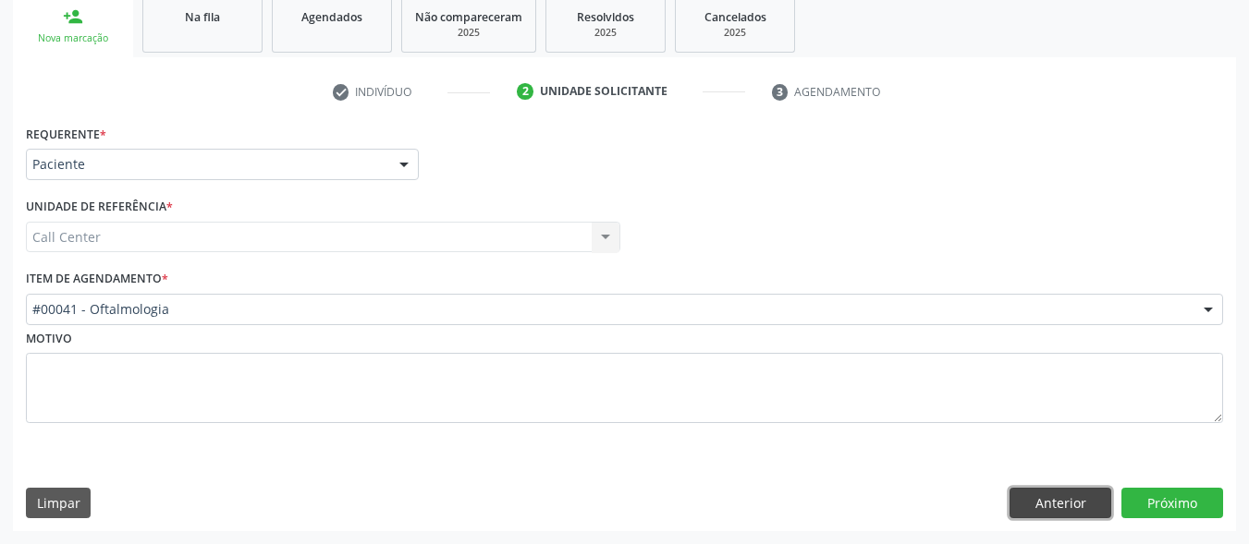
drag, startPoint x: 1073, startPoint y: 497, endPoint x: 902, endPoint y: 344, distance: 229.8
click at [1071, 495] on button "Anterior" at bounding box center [1060, 503] width 102 height 31
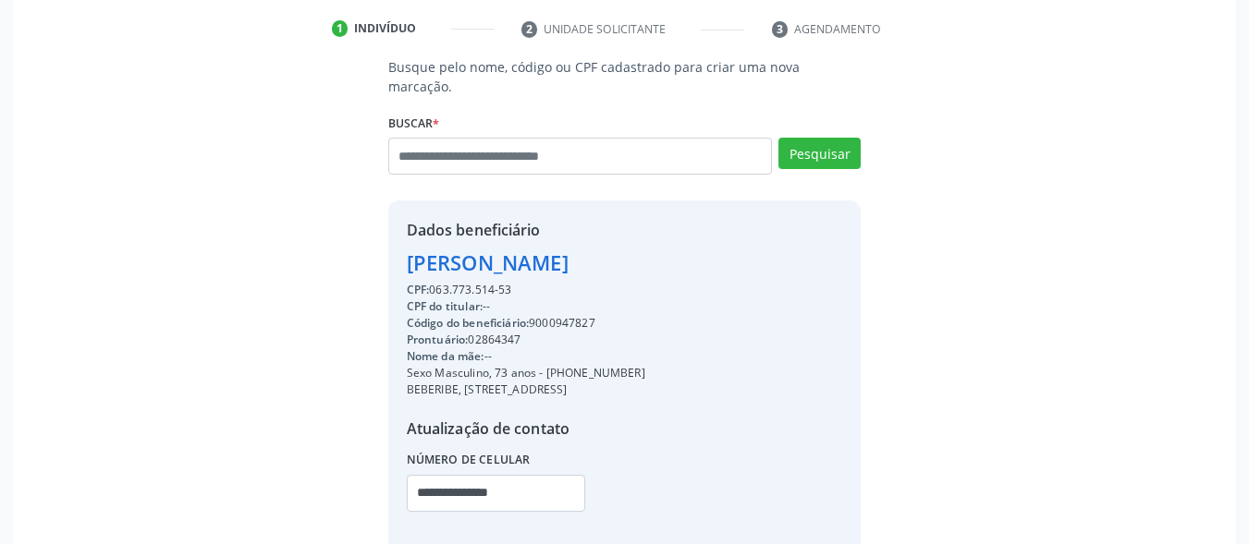
scroll to position [432, 0]
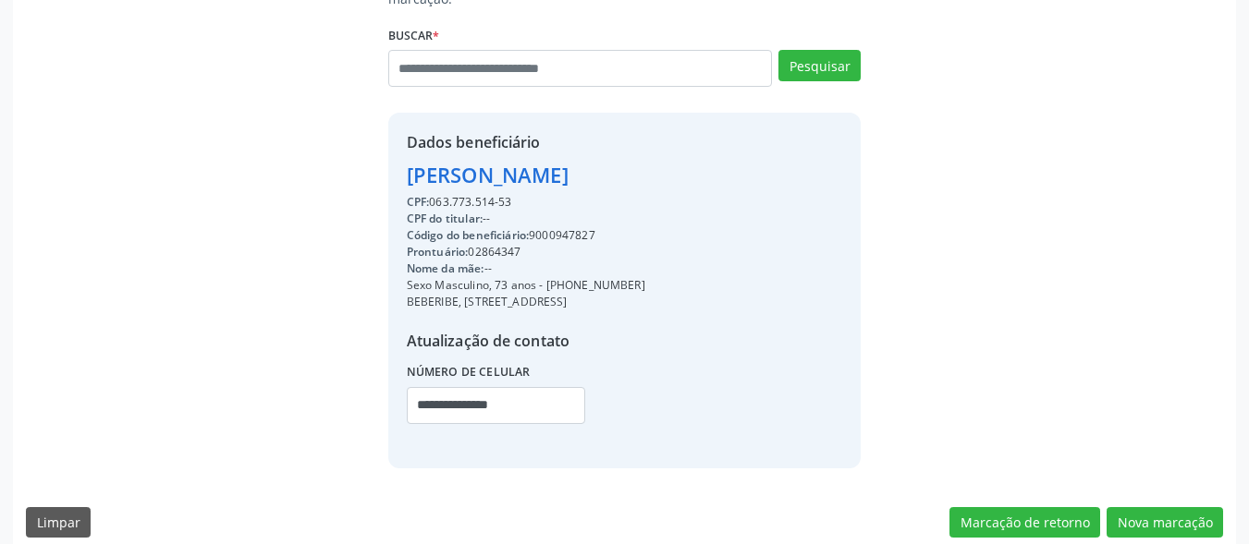
drag, startPoint x: 606, startPoint y: 214, endPoint x: 534, endPoint y: 216, distance: 72.1
click at [534, 227] on div "Código do beneficiário: 9000947827" at bounding box center [526, 235] width 239 height 17
copy div "9000947827"
drag, startPoint x: 1165, startPoint y: 496, endPoint x: 1147, endPoint y: 492, distance: 18.2
click at [1163, 508] on button "Nova marcação" at bounding box center [1165, 523] width 116 height 31
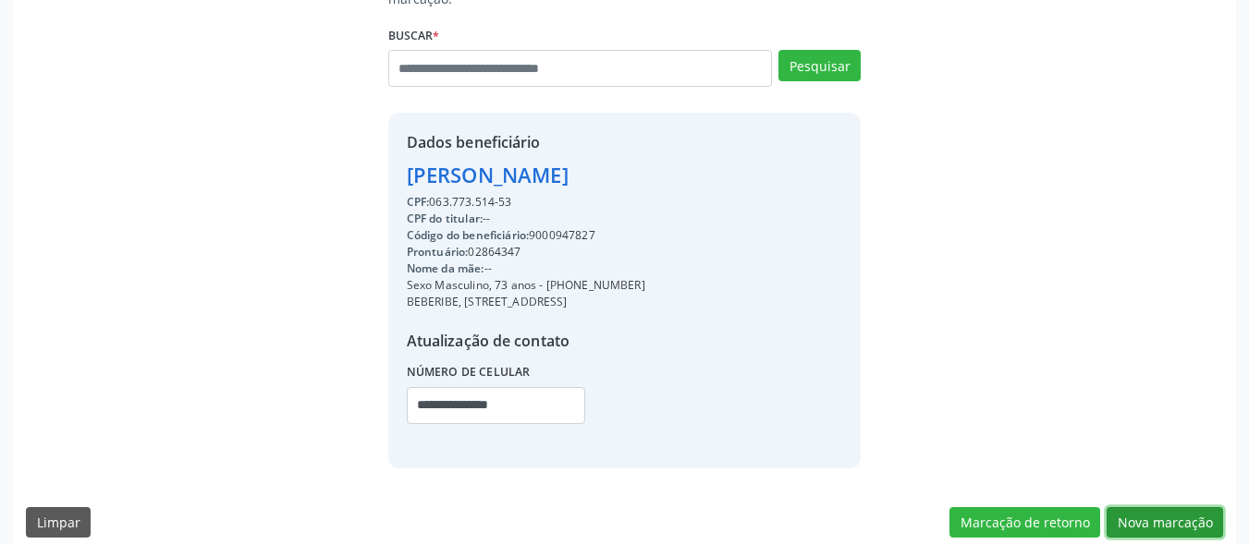
scroll to position [281, 0]
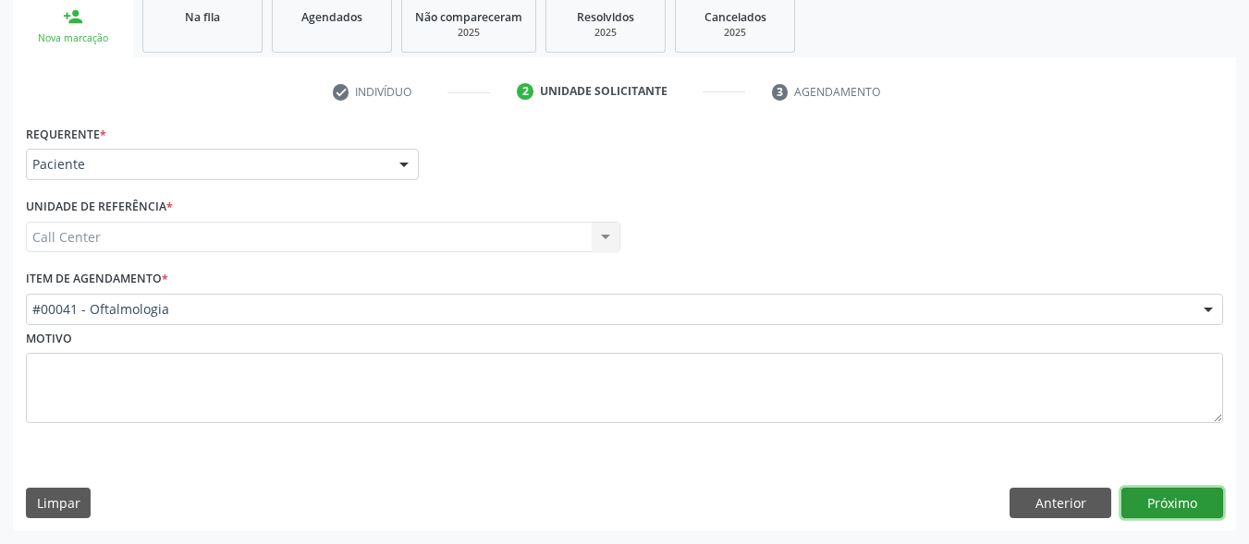
click at [1172, 496] on button "Próximo" at bounding box center [1172, 503] width 102 height 31
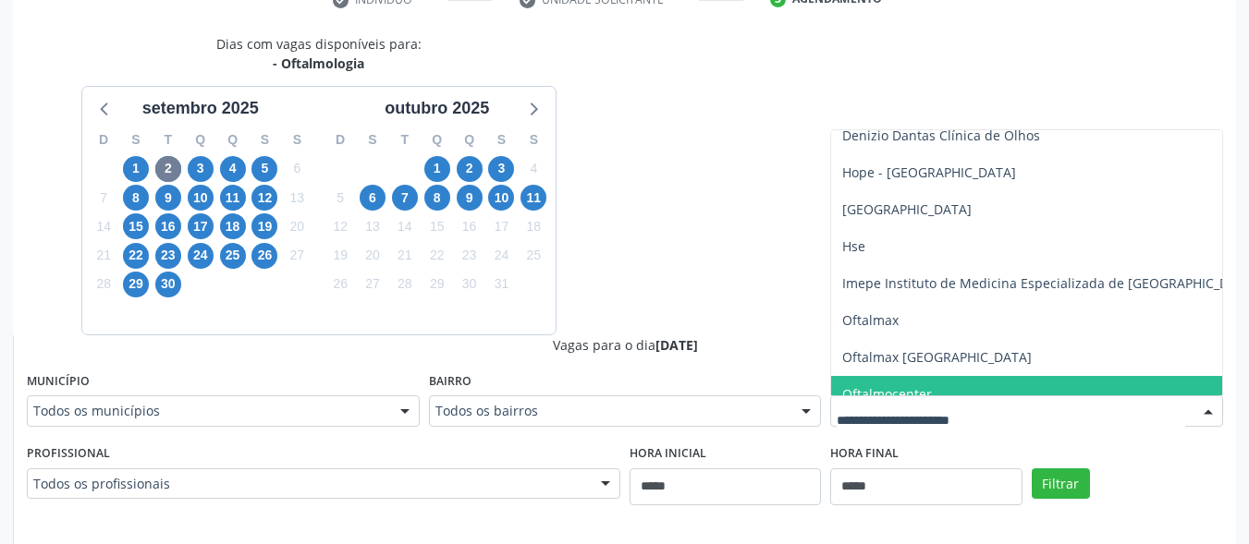
scroll to position [86, 0]
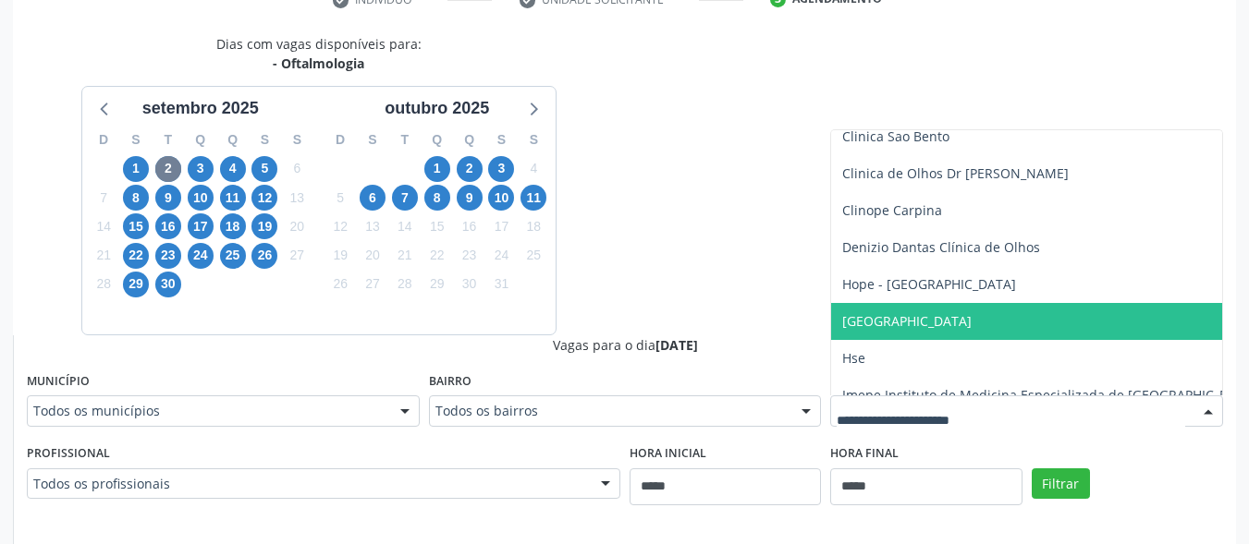
click at [958, 317] on span "[GEOGRAPHIC_DATA]" at bounding box center [906, 321] width 129 height 18
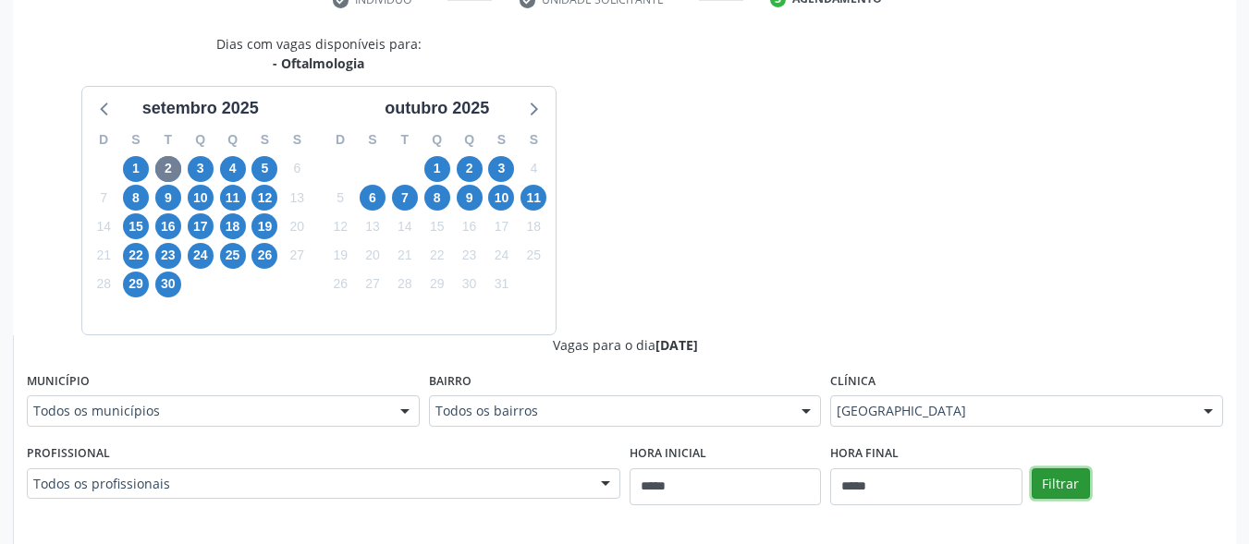
click at [1065, 477] on button "Filtrar" at bounding box center [1061, 484] width 58 height 31
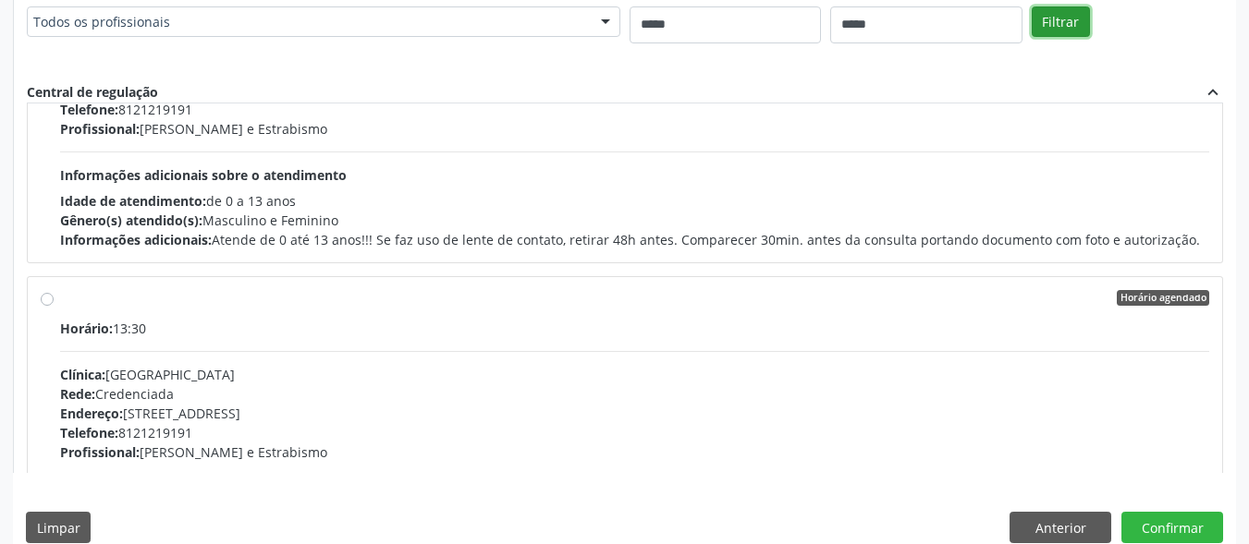
scroll to position [555, 0]
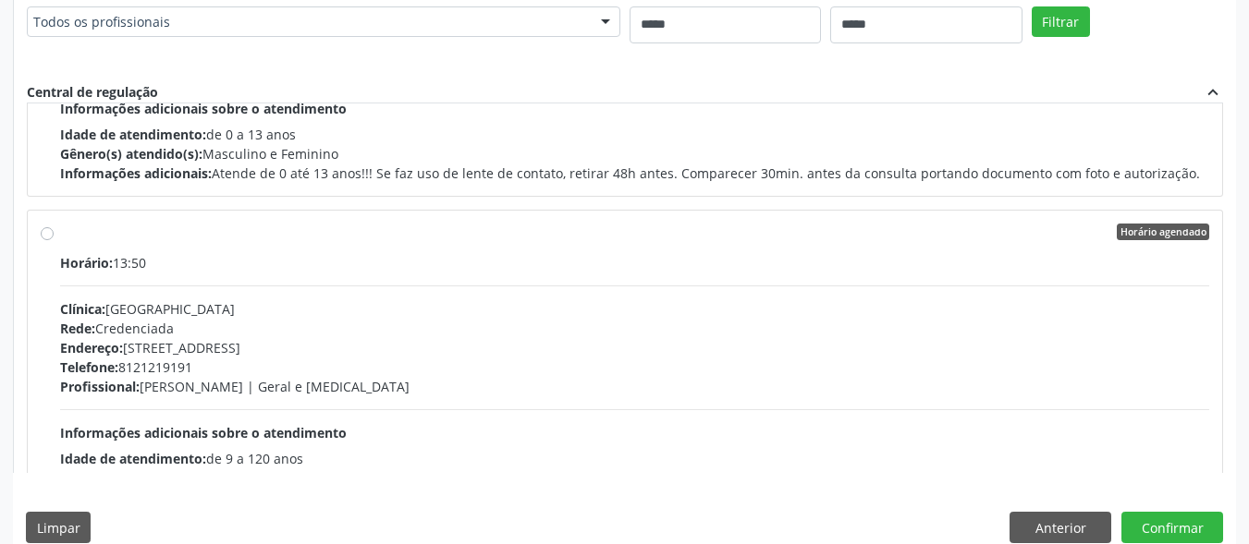
click at [82, 242] on label "Horário agendado Horário: 13:50 Clínica: Hospital de Olhos Santa Luzia Rede: Cr…" at bounding box center [634, 366] width 1149 height 284
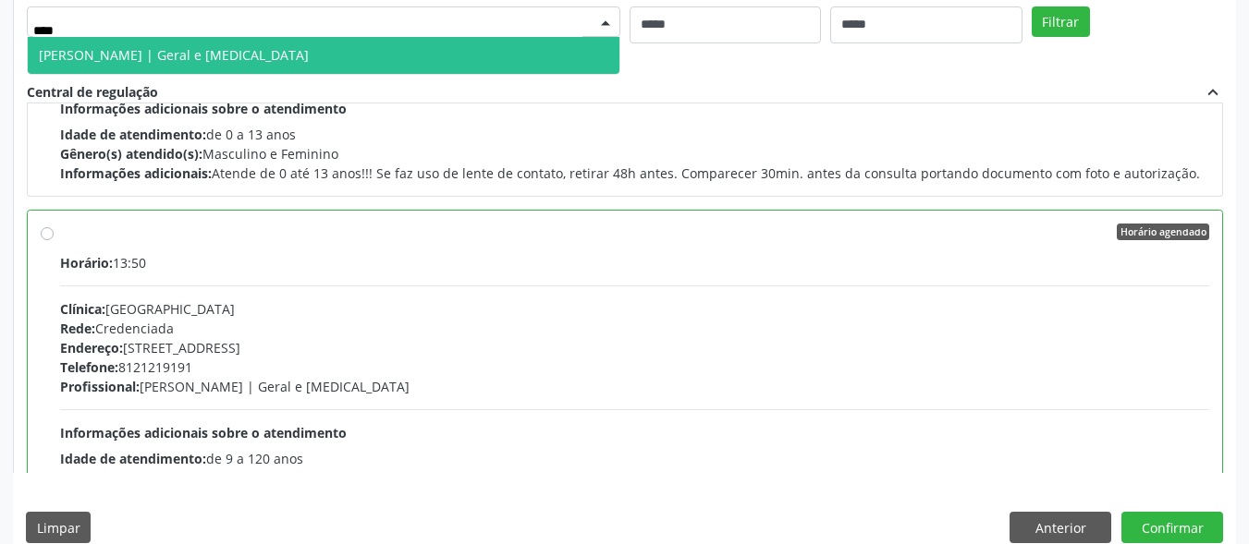
type input "*****"
click at [224, 55] on span "Mario Henrique | Geral e Glaucoma" at bounding box center [174, 55] width 270 height 18
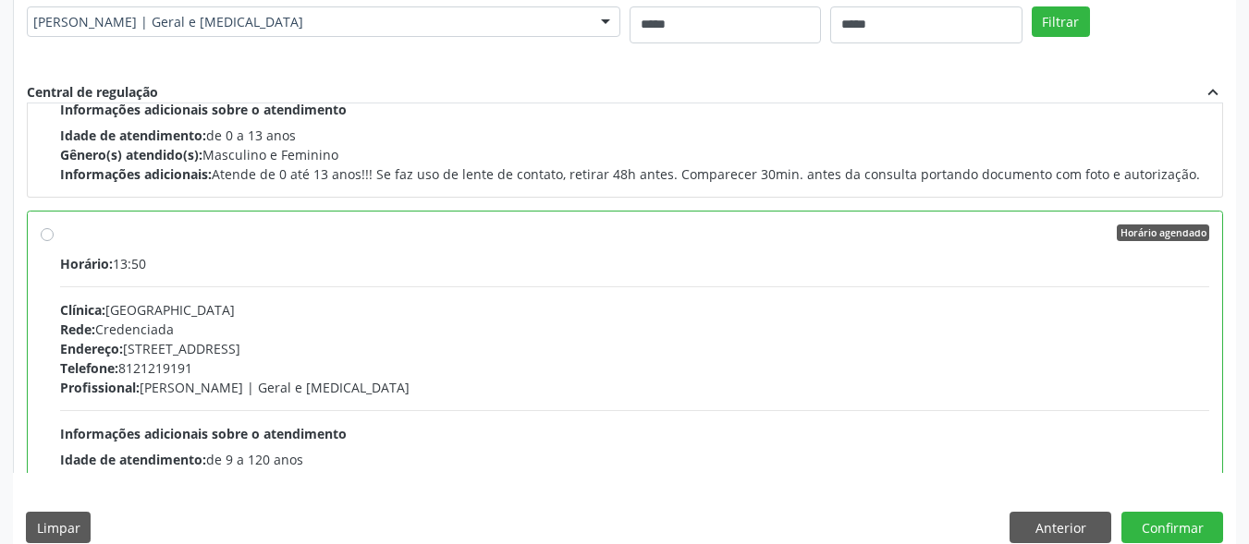
scroll to position [277, 0]
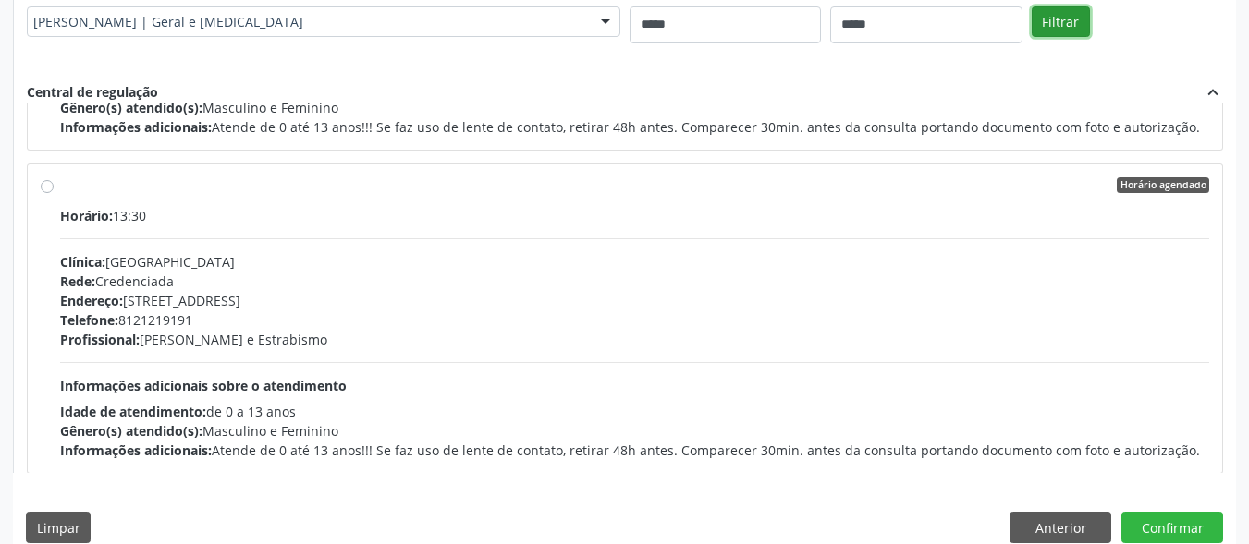
drag, startPoint x: 1065, startPoint y: 23, endPoint x: 1056, endPoint y: 22, distance: 9.3
click at [1065, 21] on button "Filtrar" at bounding box center [1061, 21] width 58 height 31
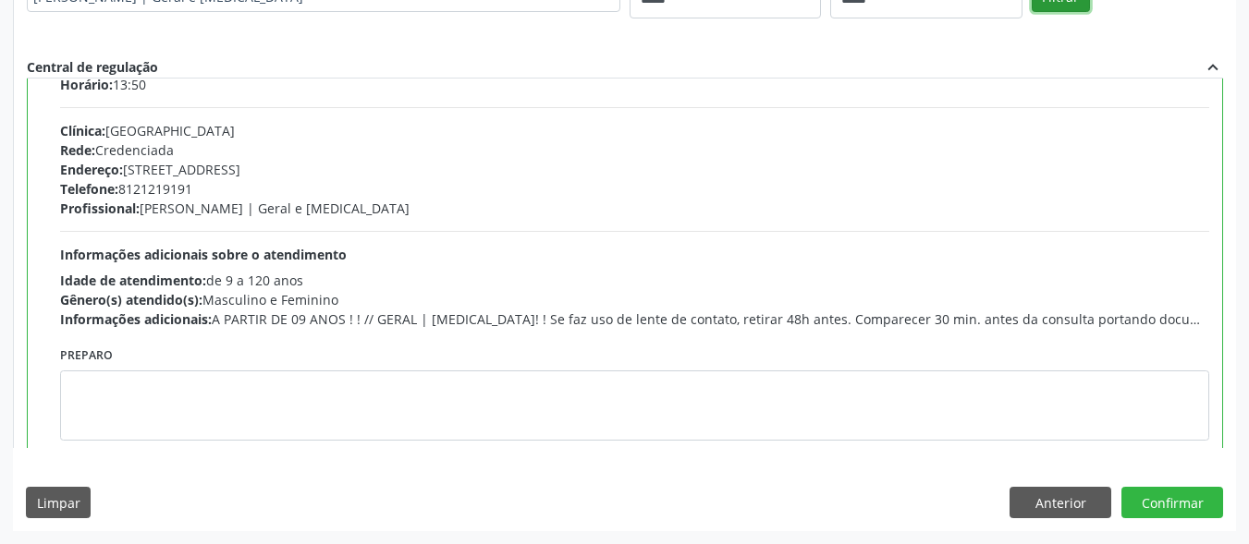
scroll to position [92, 0]
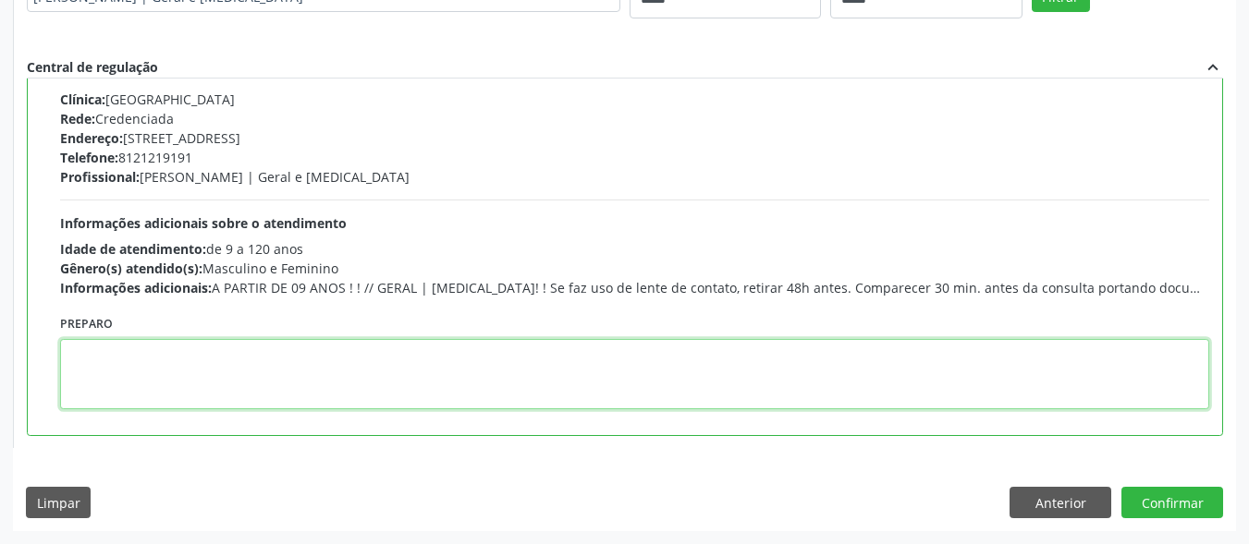
click at [417, 374] on textarea at bounding box center [634, 374] width 1149 height 70
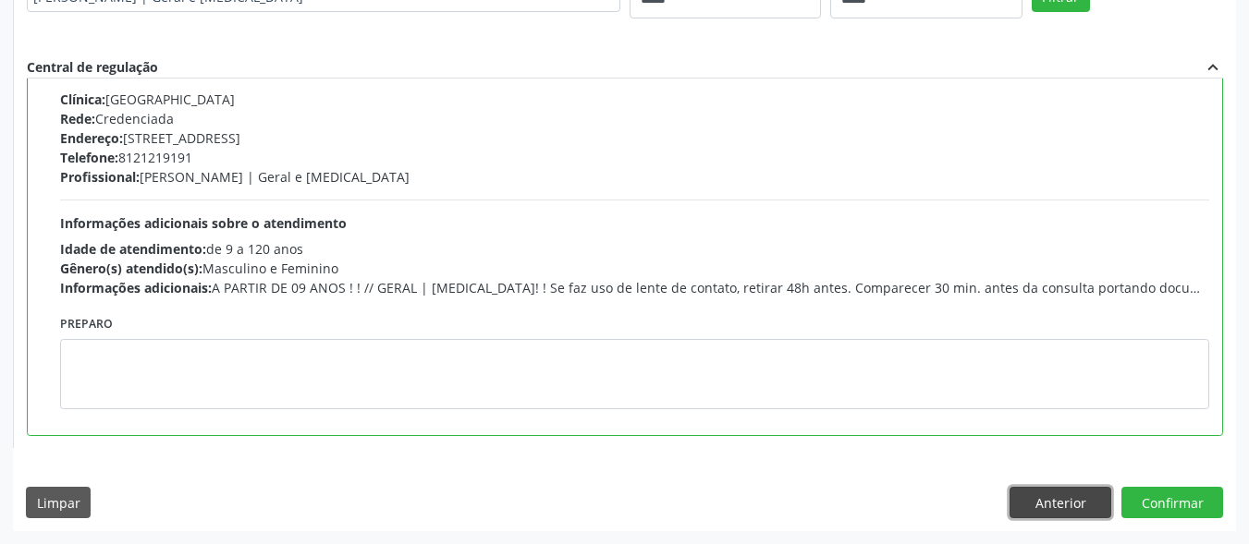
click at [1042, 493] on button "Anterior" at bounding box center [1060, 502] width 102 height 31
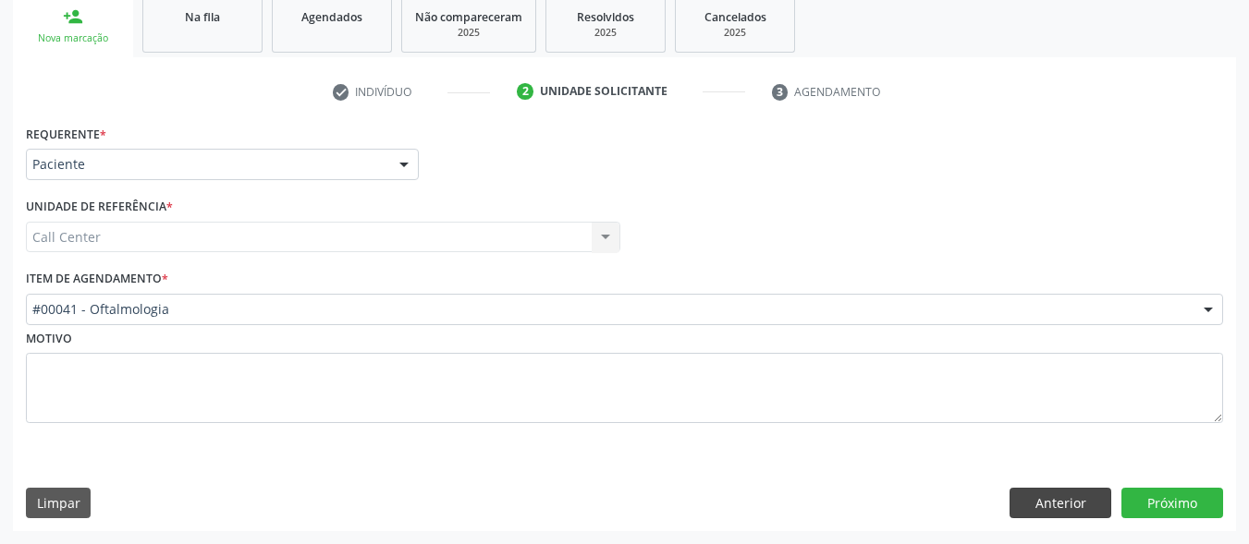
scroll to position [281, 0]
drag, startPoint x: 1047, startPoint y: 505, endPoint x: 927, endPoint y: 406, distance: 155.6
click at [1044, 503] on button "Anterior" at bounding box center [1060, 503] width 102 height 31
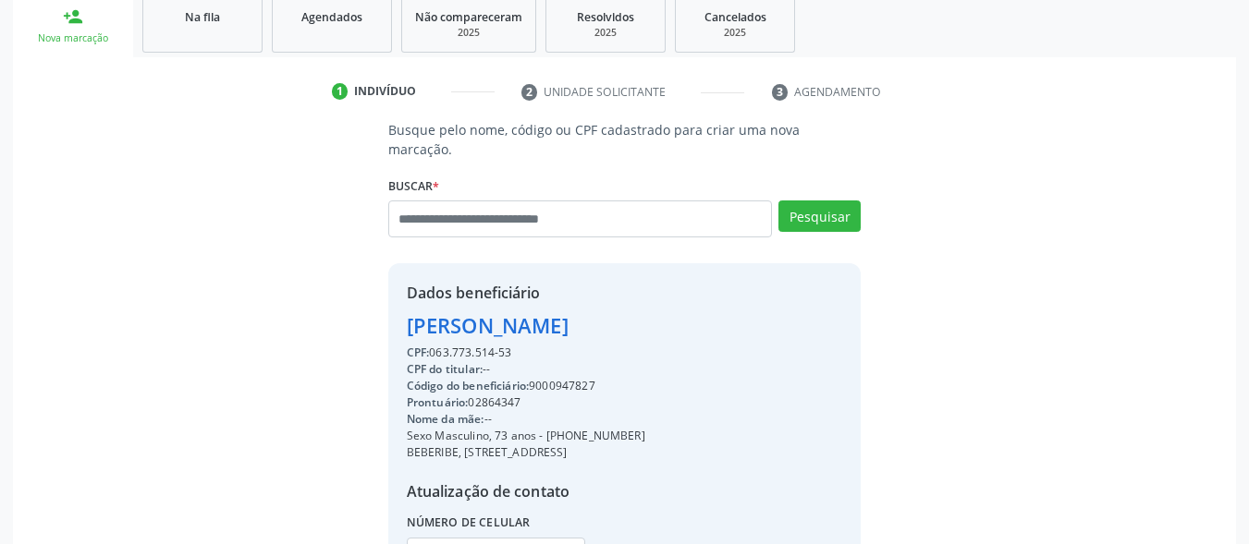
drag, startPoint x: 581, startPoint y: 416, endPoint x: 544, endPoint y: 422, distance: 37.4
click at [544, 428] on div "Sexo Masculino, 73 anos - (81) 99774-3773" at bounding box center [526, 436] width 239 height 17
copy div "(81) 99774-3773"
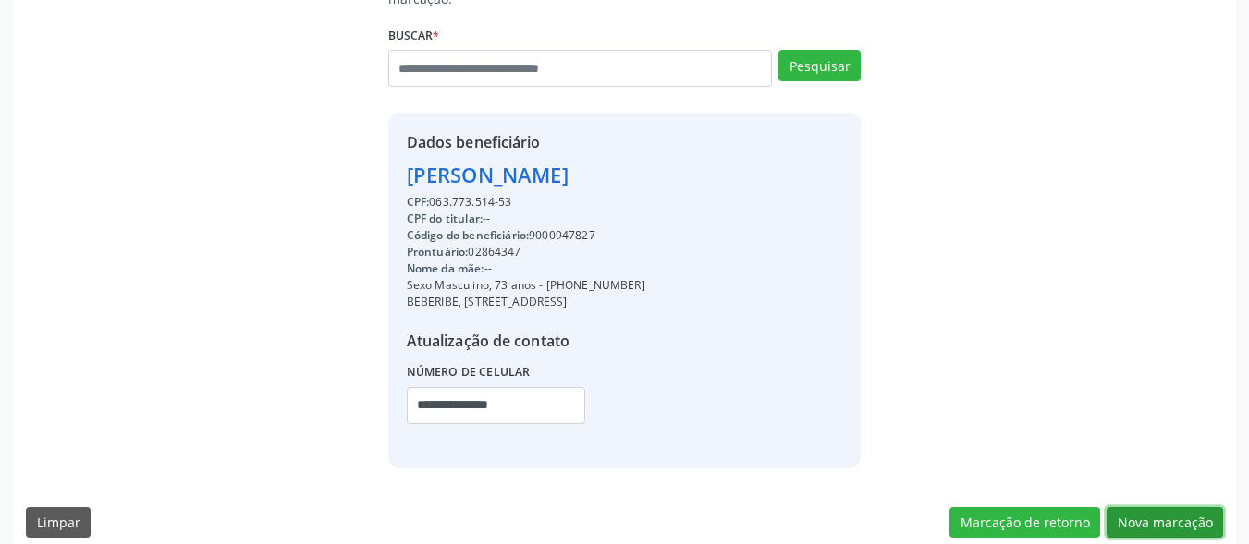
click at [1172, 508] on button "Nova marcação" at bounding box center [1165, 523] width 116 height 31
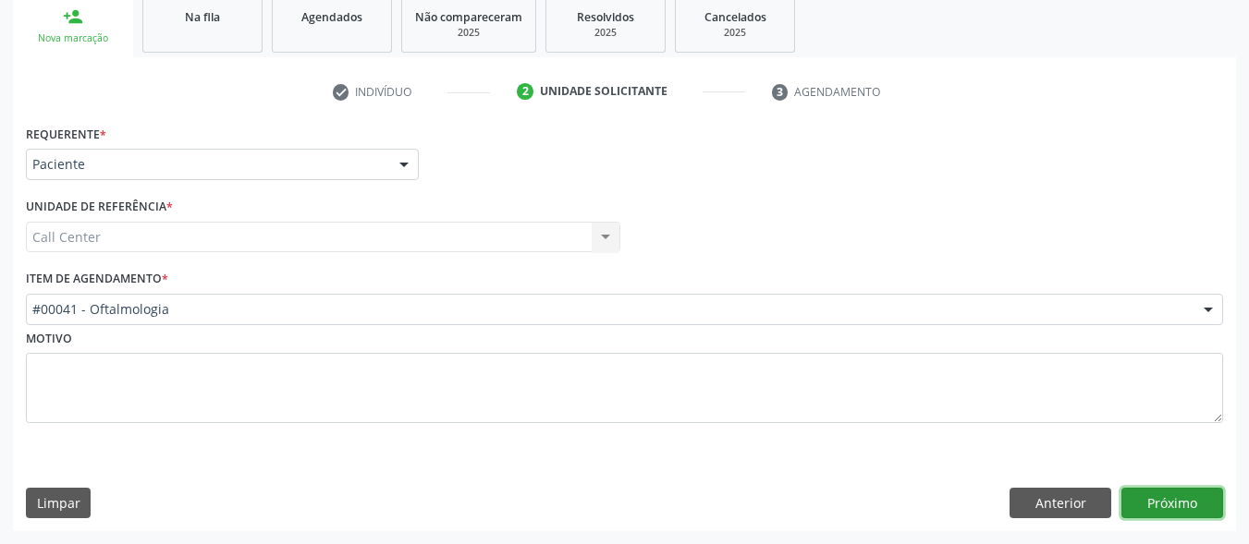
click at [1168, 501] on button "Próximo" at bounding box center [1172, 503] width 102 height 31
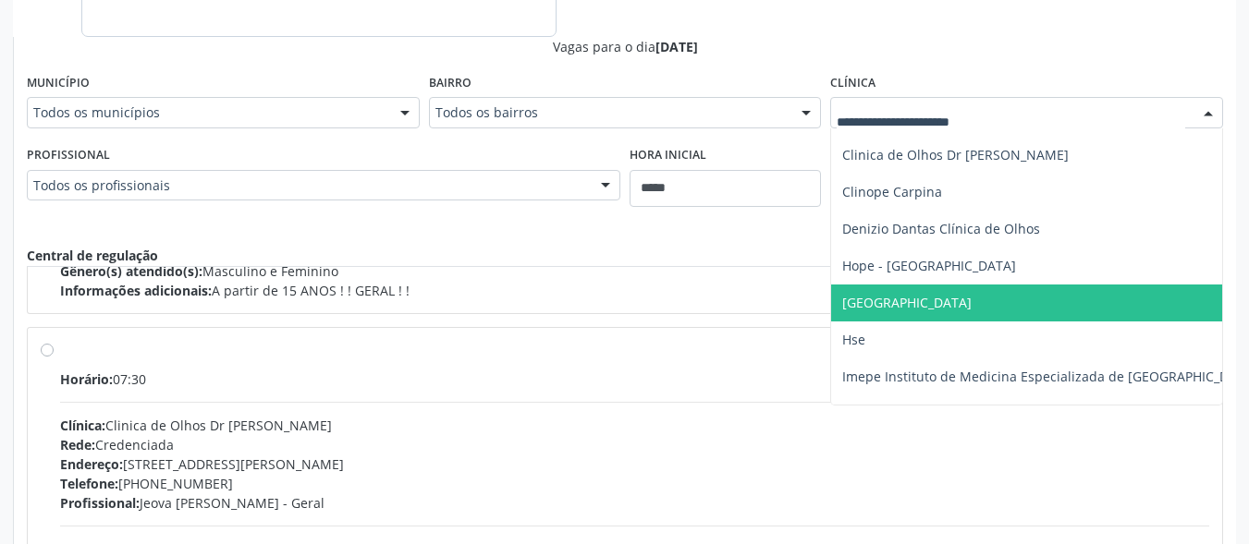
scroll to position [75, 0]
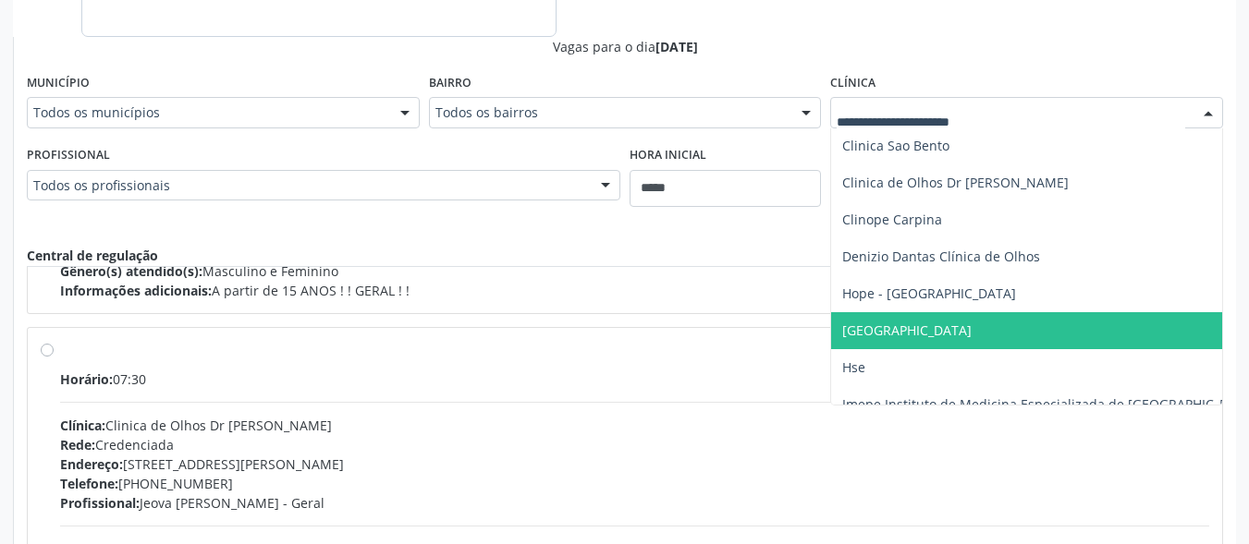
click at [972, 337] on span "[GEOGRAPHIC_DATA]" at bounding box center [906, 331] width 129 height 18
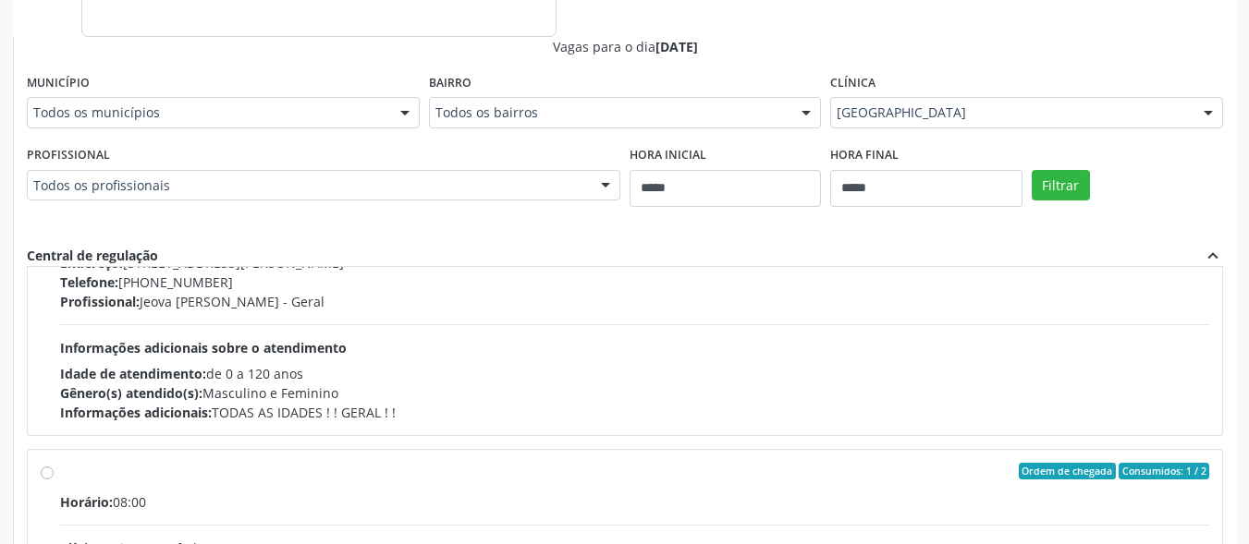
scroll to position [555, 0]
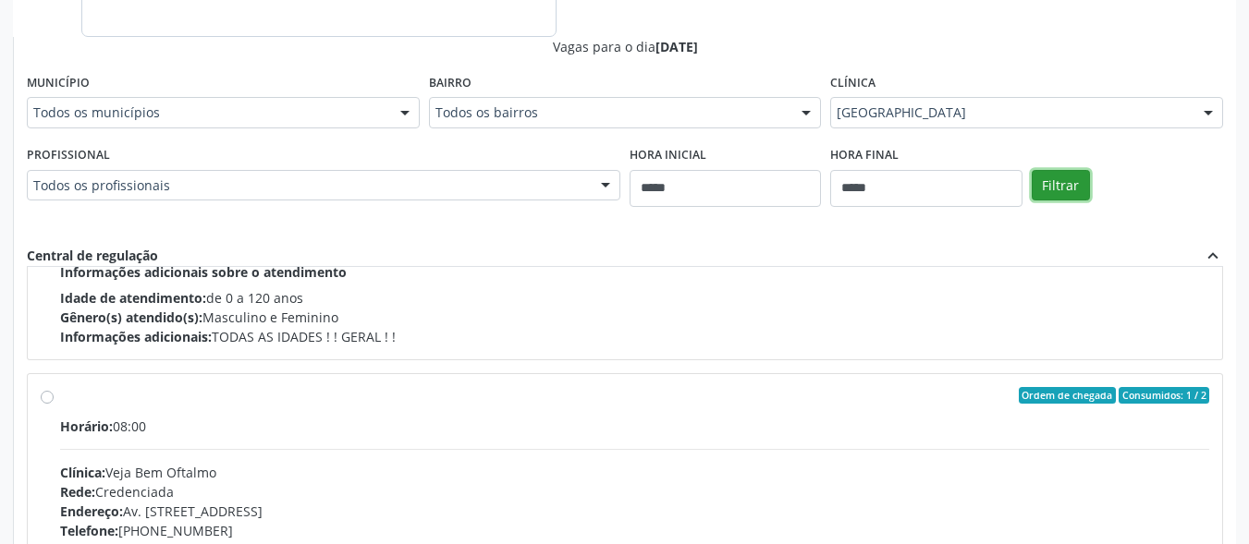
click at [1052, 183] on button "Filtrar" at bounding box center [1061, 185] width 58 height 31
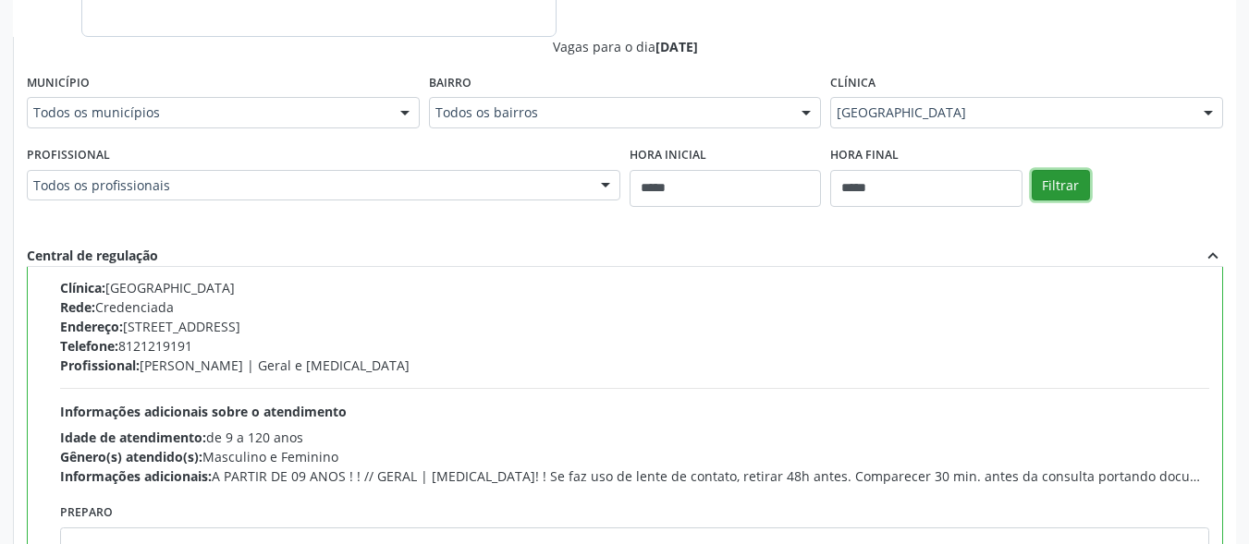
scroll to position [764, 0]
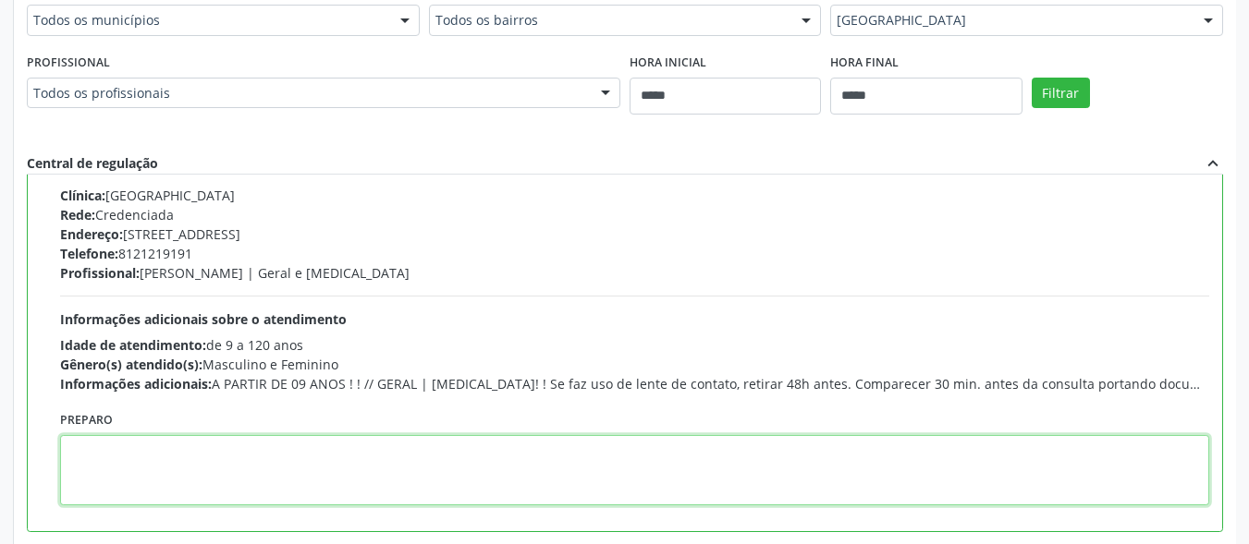
click at [259, 488] on textarea at bounding box center [634, 470] width 1149 height 70
paste textarea "**********"
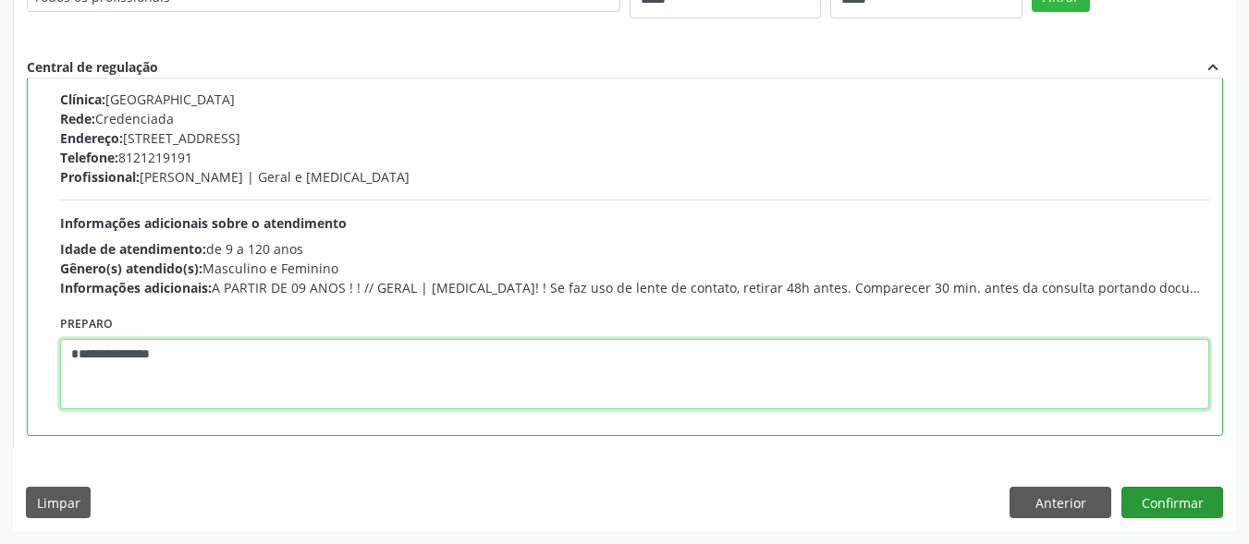
type textarea "**********"
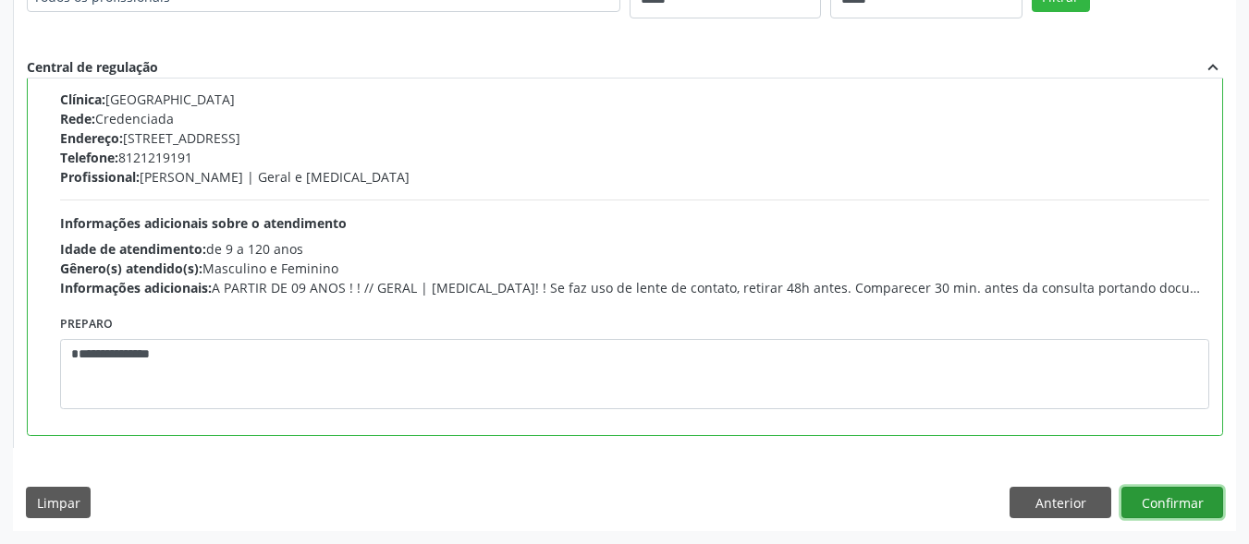
click at [1173, 498] on button "Confirmar" at bounding box center [1172, 502] width 102 height 31
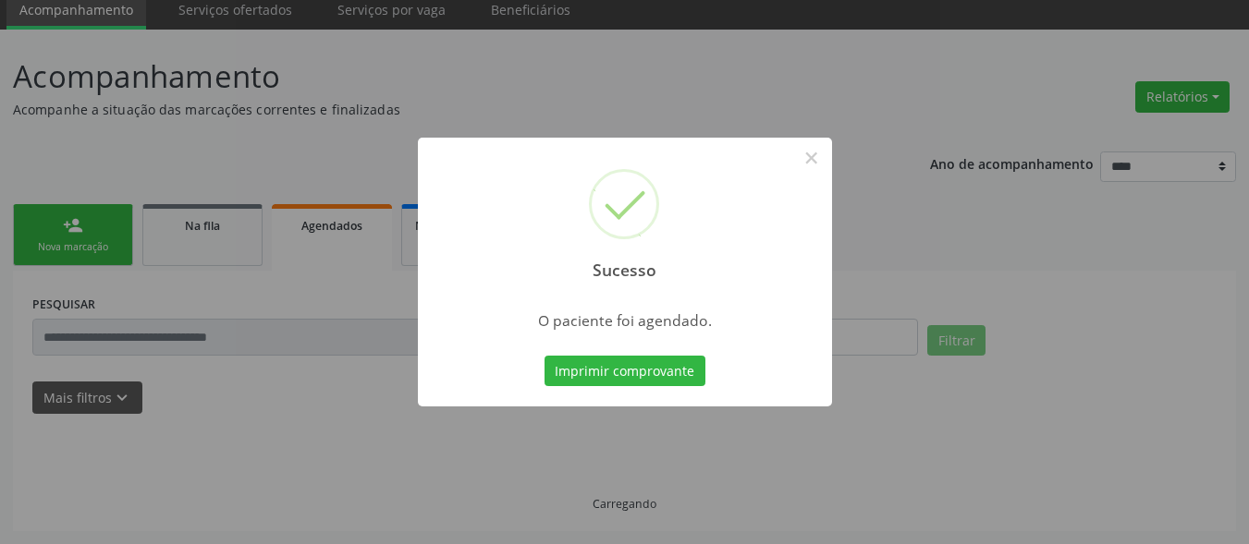
scroll to position [72, 0]
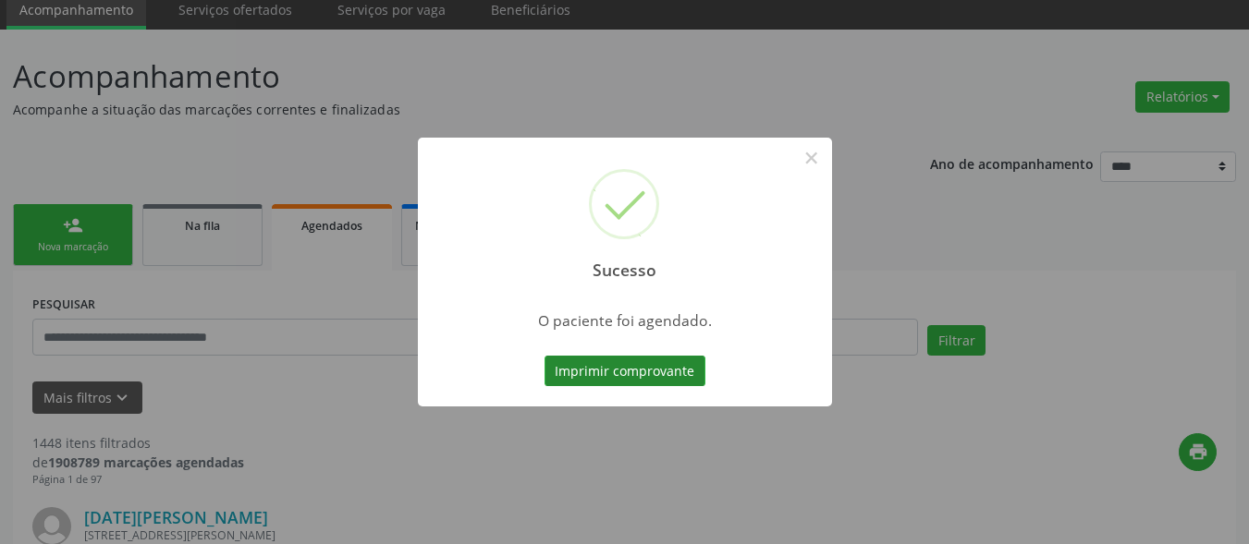
drag, startPoint x: 675, startPoint y: 373, endPoint x: 684, endPoint y: 367, distance: 10.8
click at [676, 373] on button "Imprimir comprovante" at bounding box center [624, 371] width 161 height 31
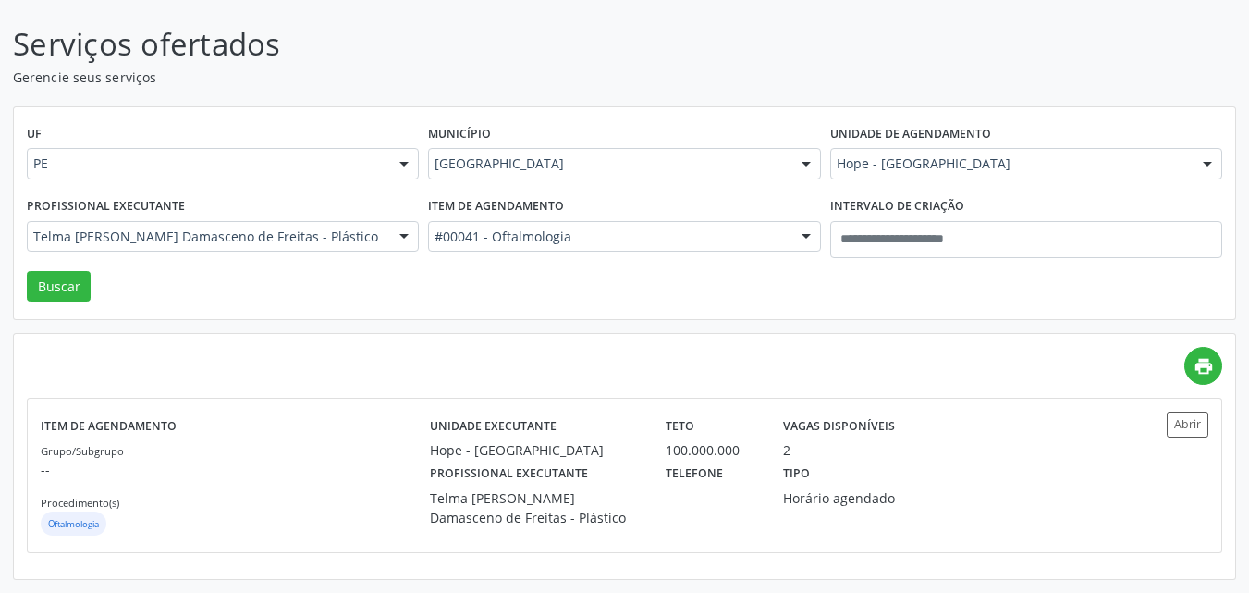
scroll to position [112, 0]
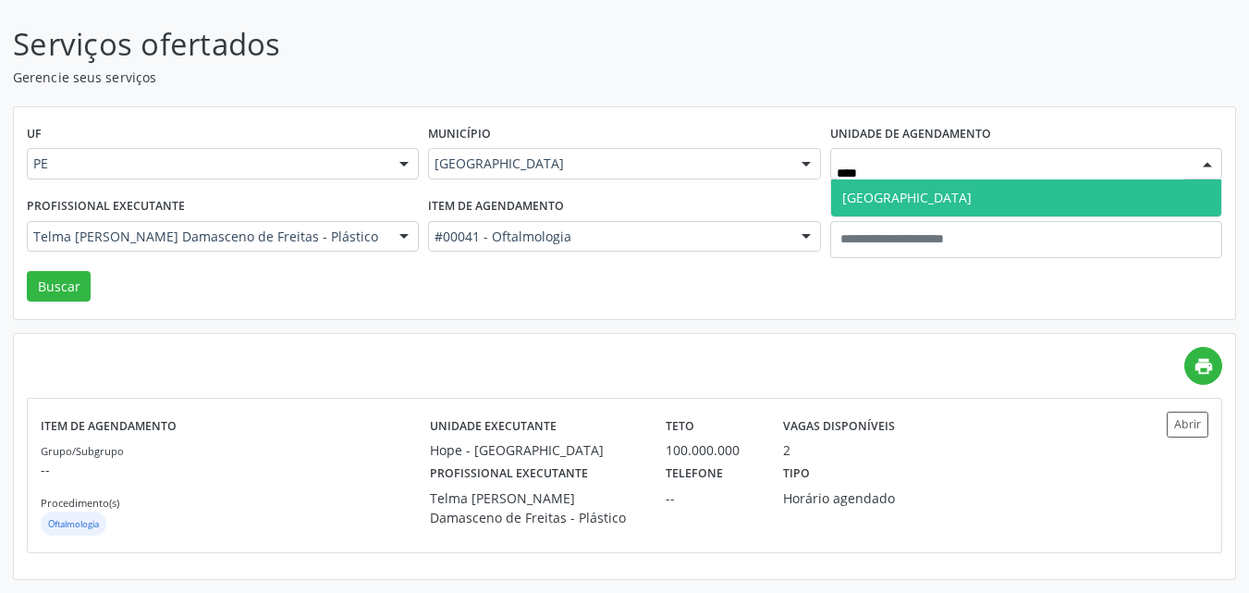
type input "*****"
click at [862, 189] on span "[GEOGRAPHIC_DATA]" at bounding box center [906, 198] width 129 height 18
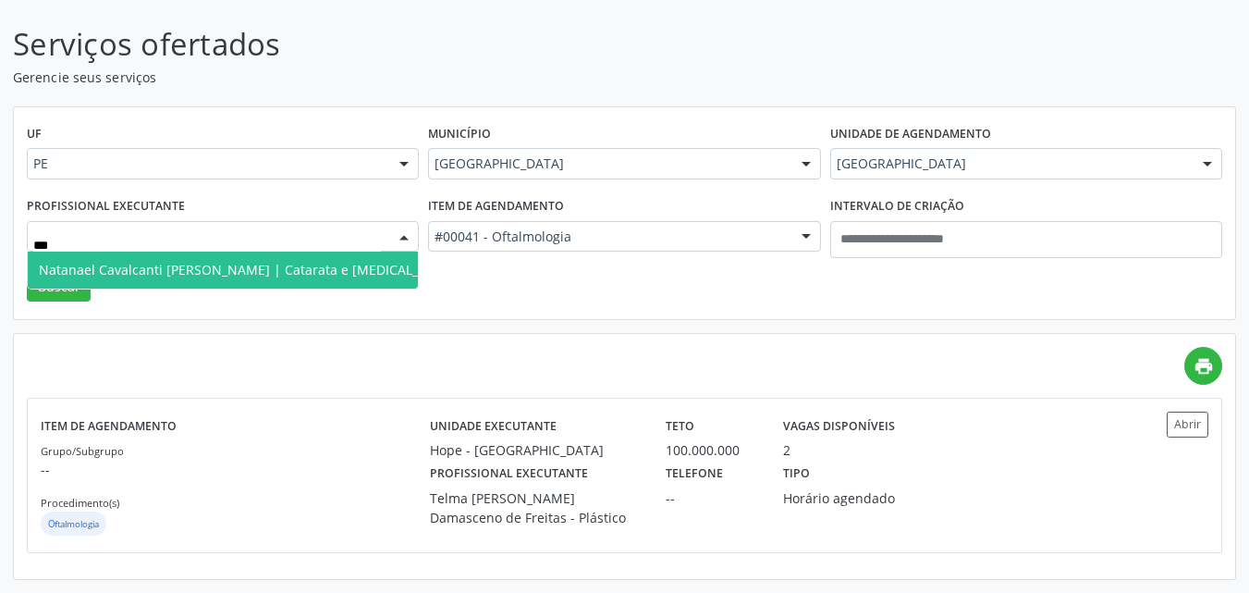
type input "****"
drag, startPoint x: 299, startPoint y: 263, endPoint x: 262, endPoint y: 265, distance: 37.1
click at [298, 261] on span "Natanael Cavalcanti [PERSON_NAME] | Catarata e [MEDICAL_DATA]" at bounding box center [247, 270] width 417 height 18
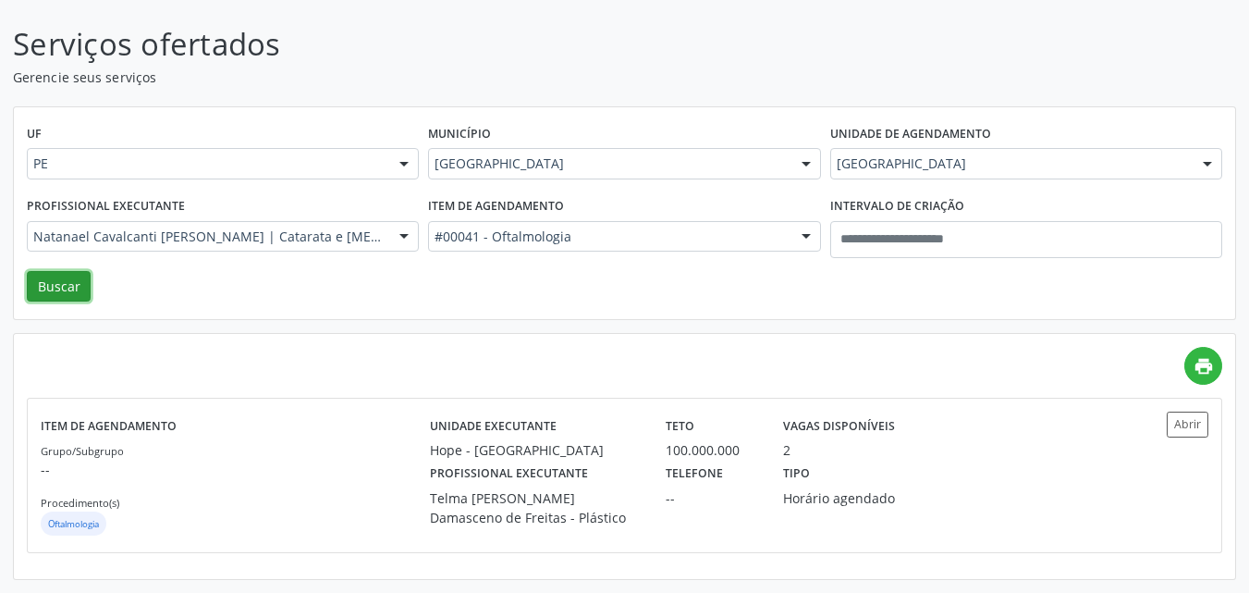
drag, startPoint x: 70, startPoint y: 280, endPoint x: 643, endPoint y: 275, distance: 573.2
click at [73, 280] on button "Buscar" at bounding box center [59, 286] width 64 height 31
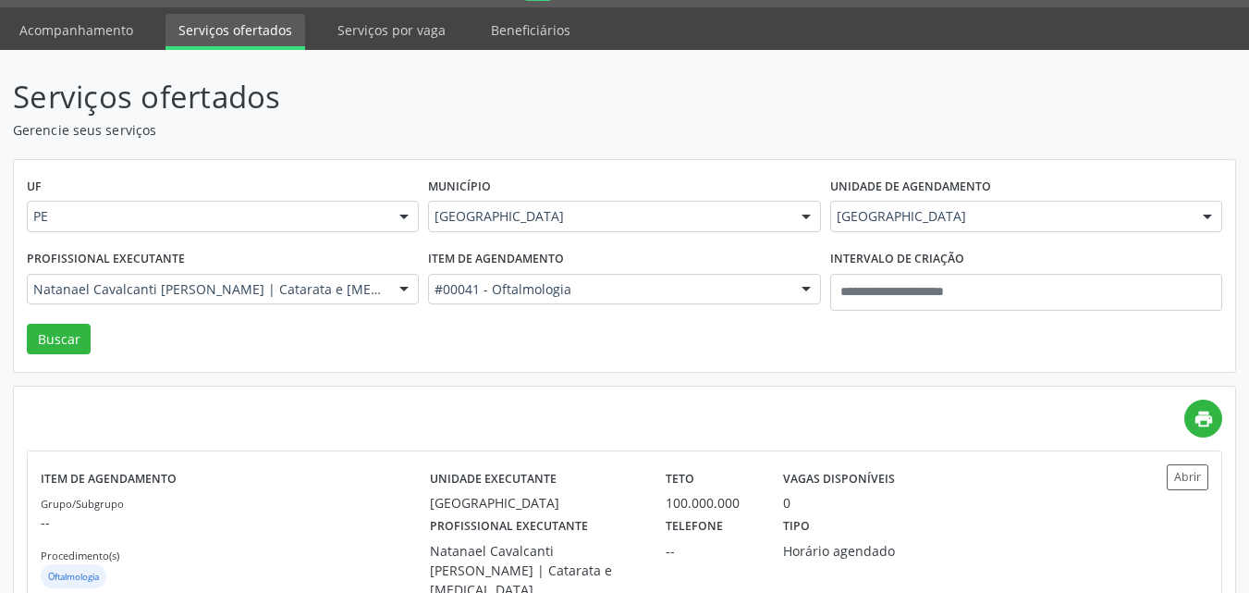
scroll to position [104, 0]
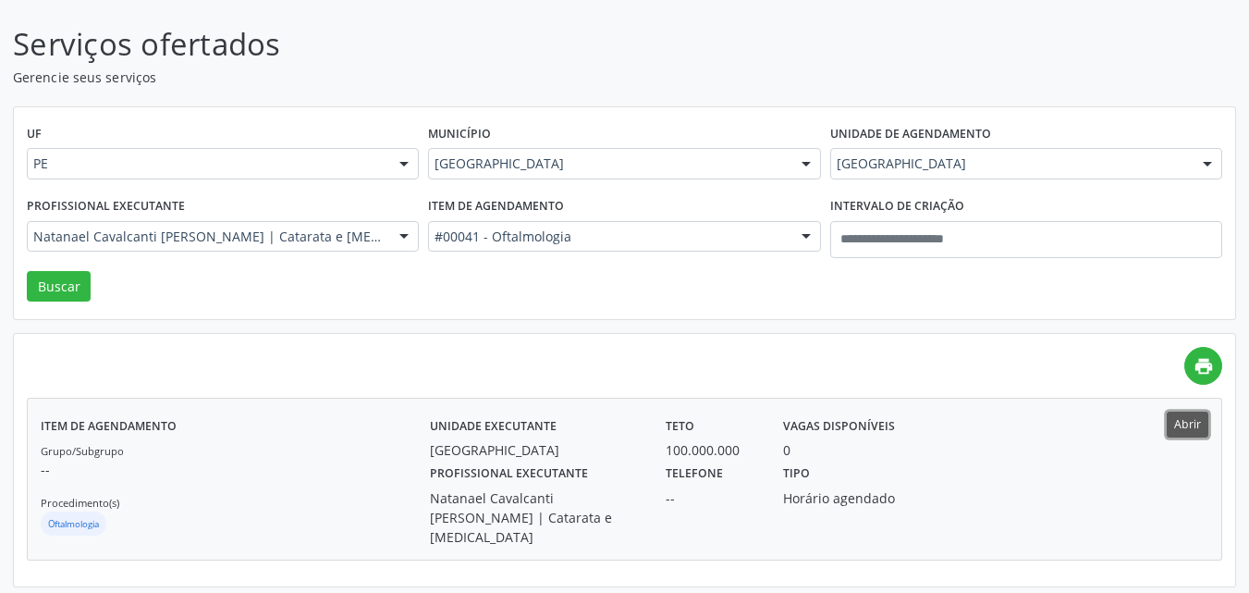
click at [1180, 421] on button "Abrir" at bounding box center [1188, 423] width 42 height 25
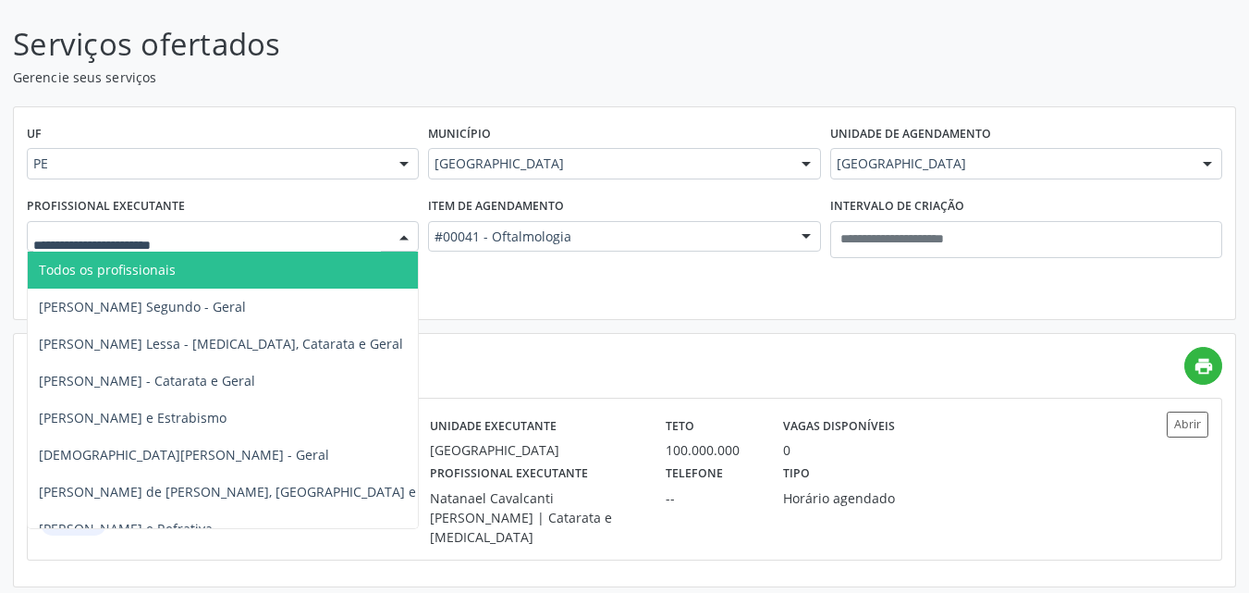
drag, startPoint x: 151, startPoint y: 271, endPoint x: 115, endPoint y: 284, distance: 38.3
click at [151, 270] on span "Todos os profissionais" at bounding box center [107, 270] width 137 height 18
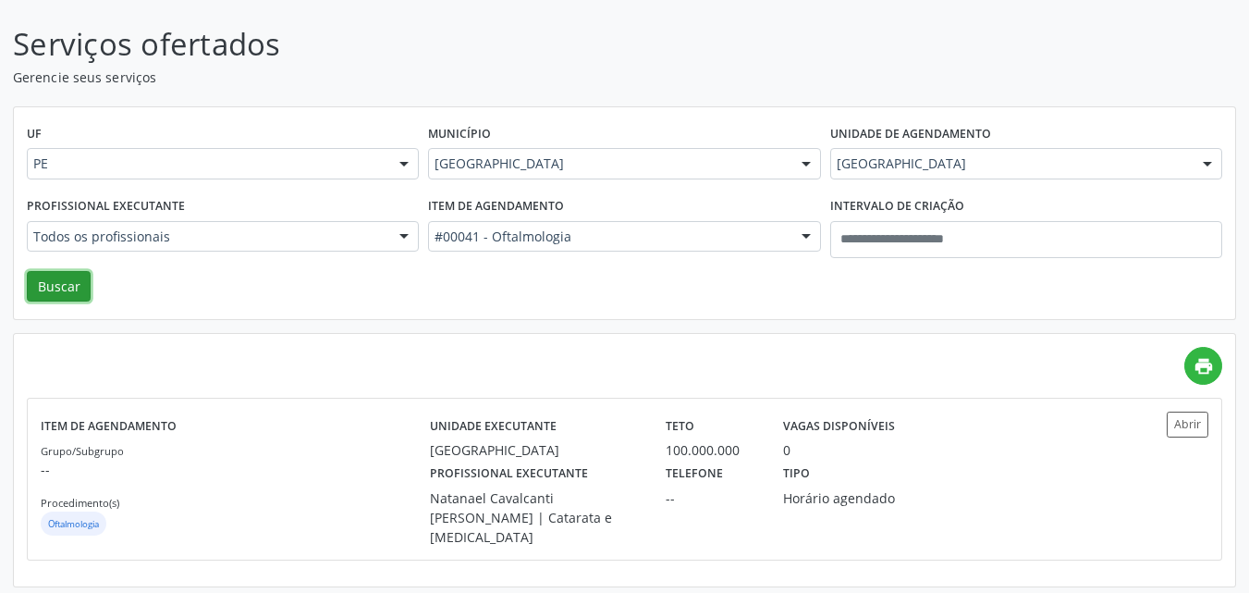
drag, startPoint x: 71, startPoint y: 289, endPoint x: 85, endPoint y: 281, distance: 16.2
click at [71, 288] on button "Buscar" at bounding box center [59, 286] width 64 height 31
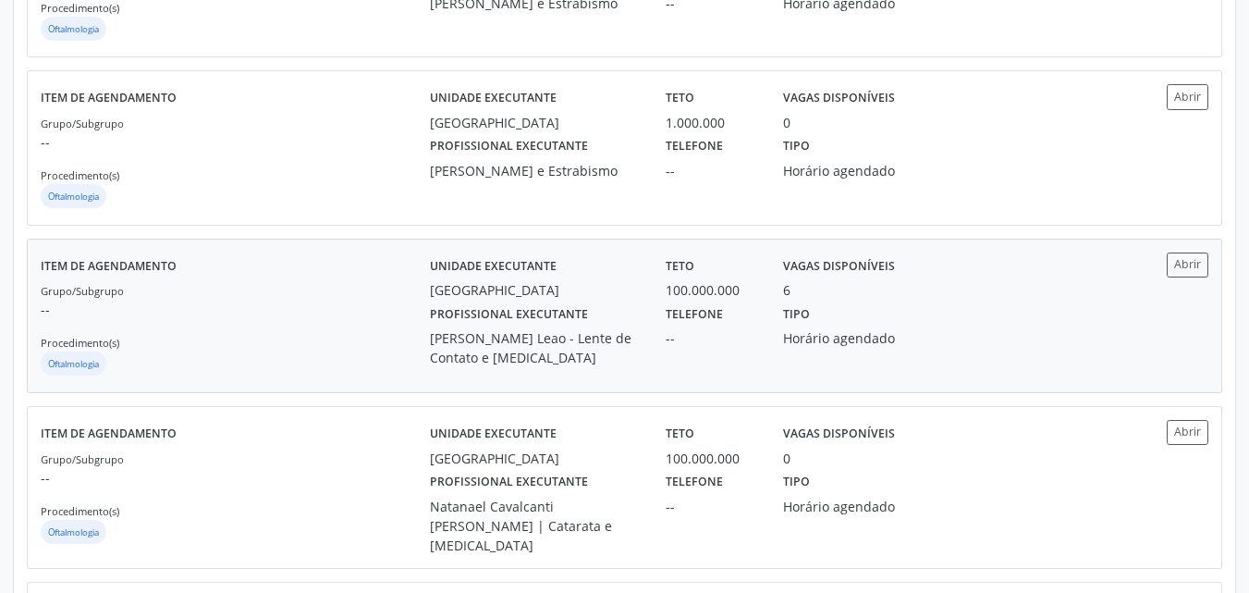
scroll to position [2495, 0]
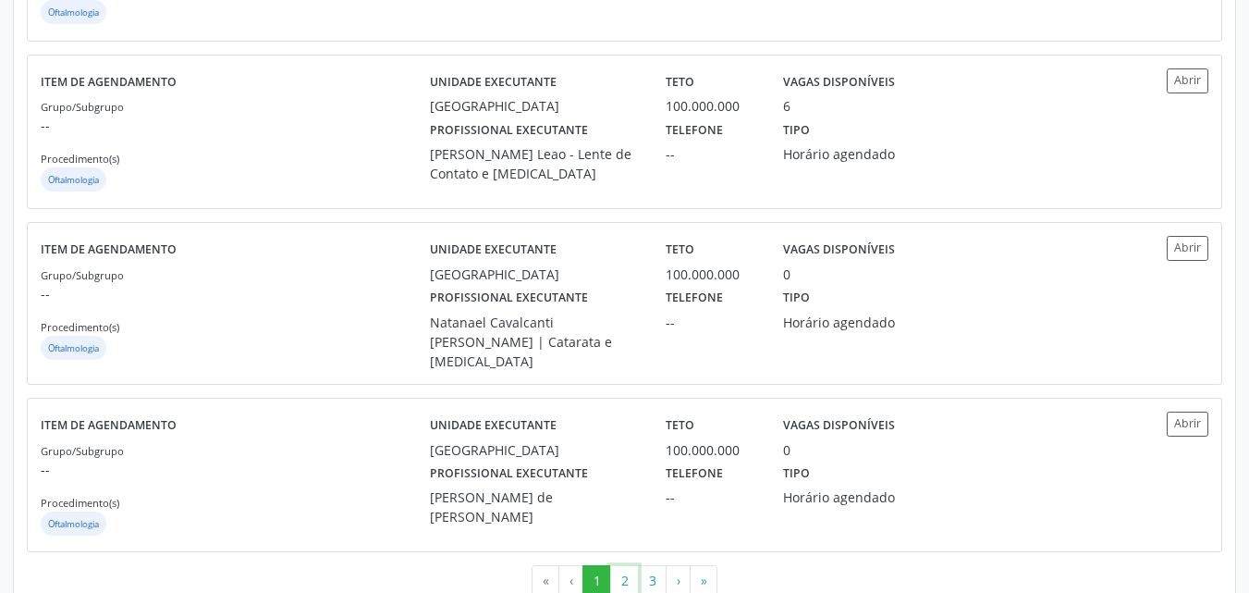
click at [618, 565] on button "2" at bounding box center [624, 580] width 29 height 31
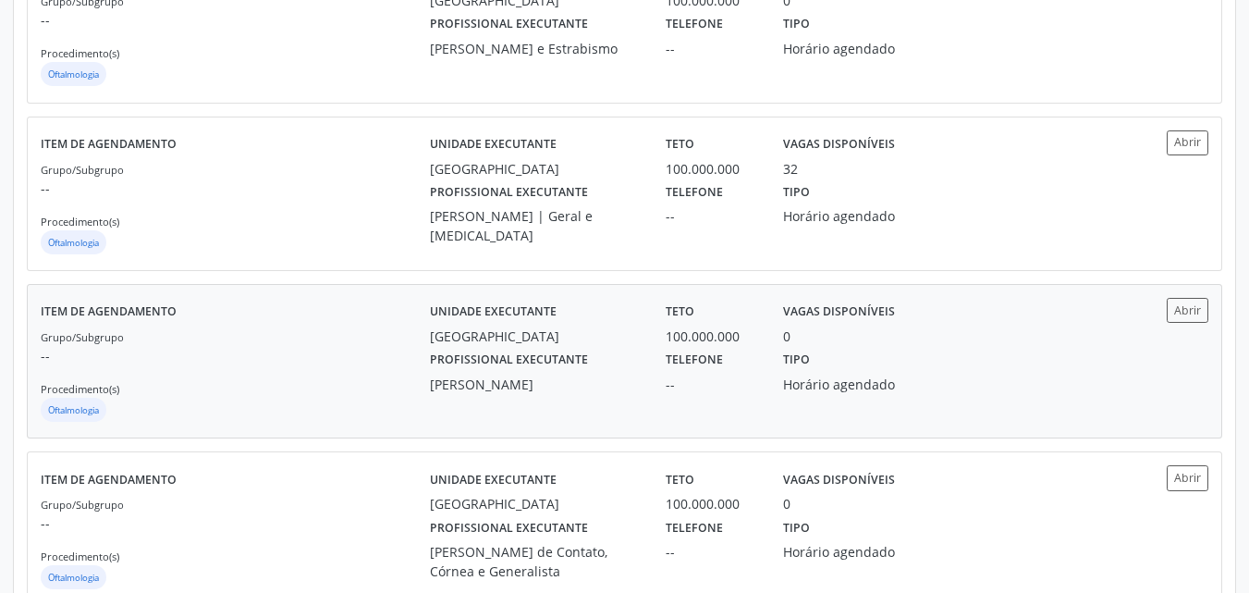
scroll to position [555, 0]
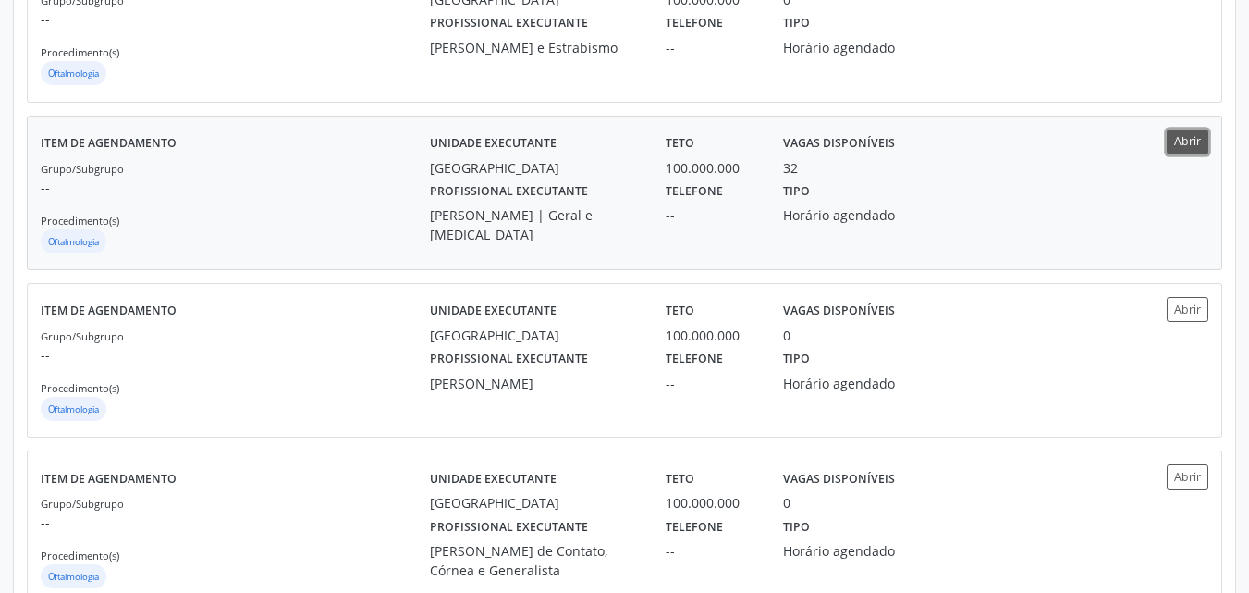
click at [1188, 141] on button "Abrir" at bounding box center [1188, 141] width 42 height 25
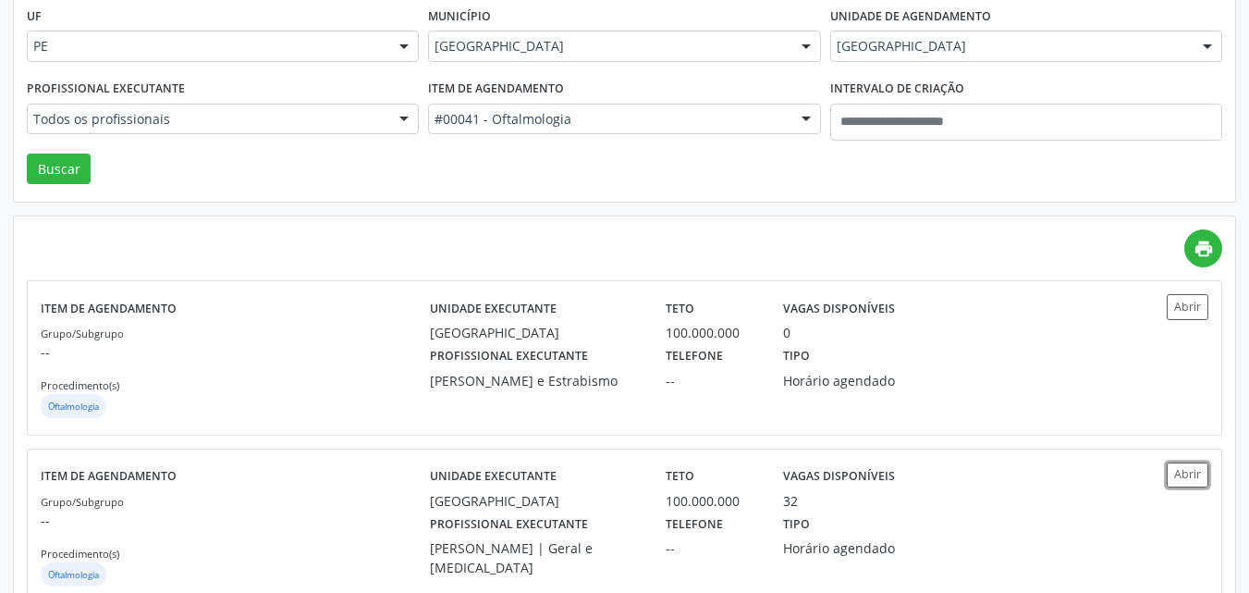
scroll to position [0, 0]
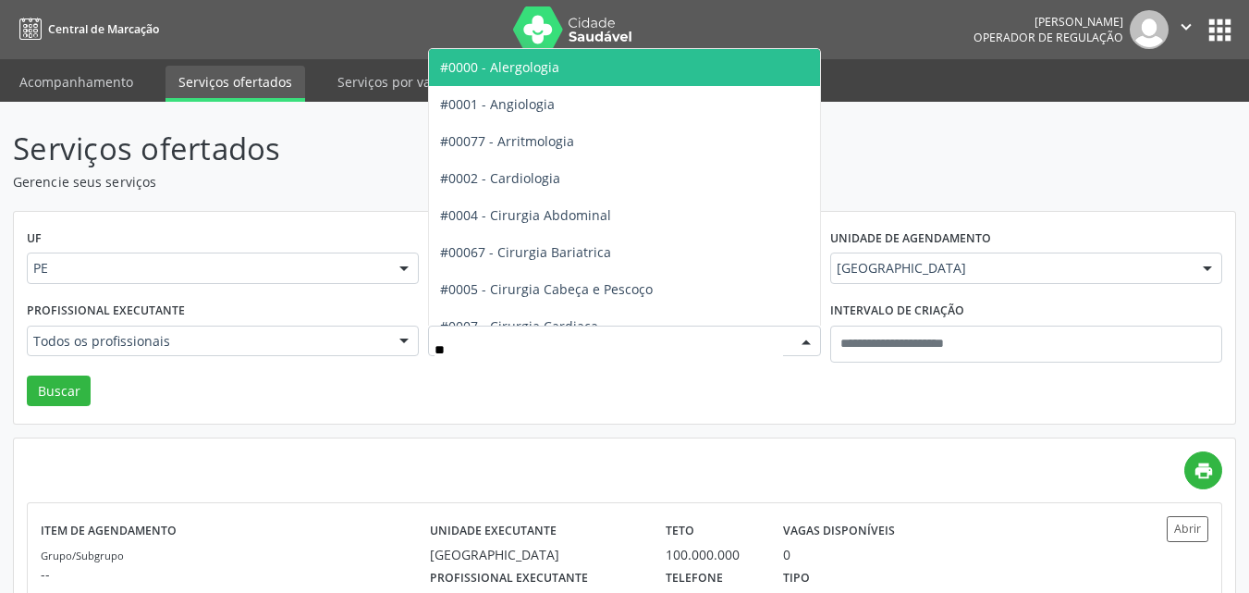
type input "***"
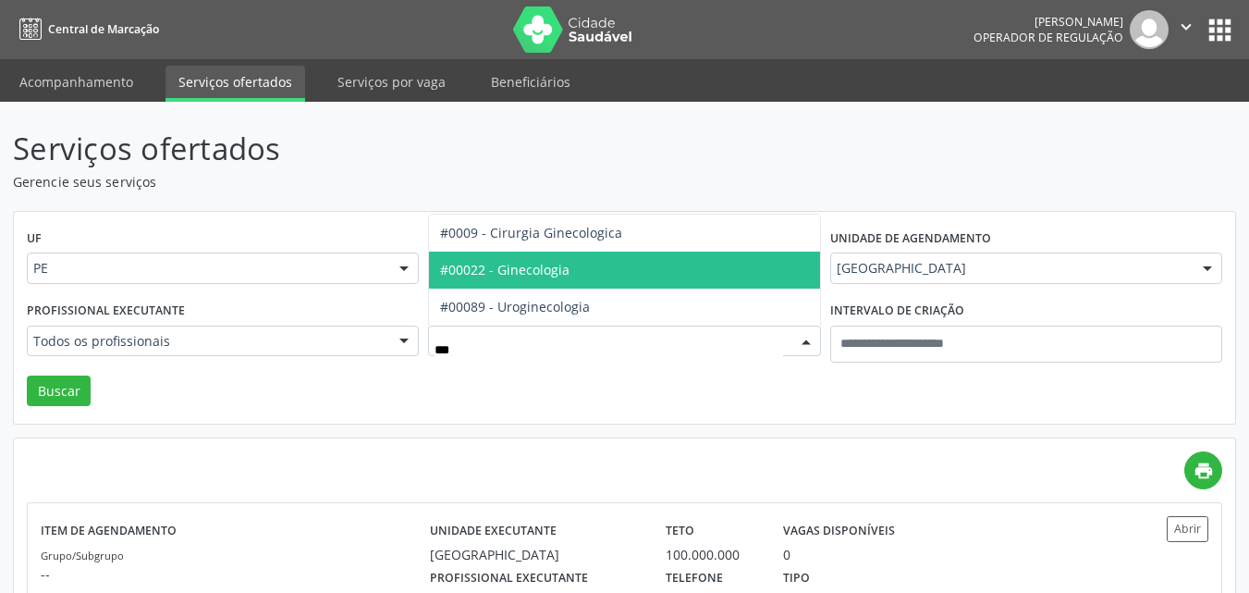
click at [595, 275] on span "#00022 - Ginecologia" at bounding box center [624, 269] width 390 height 37
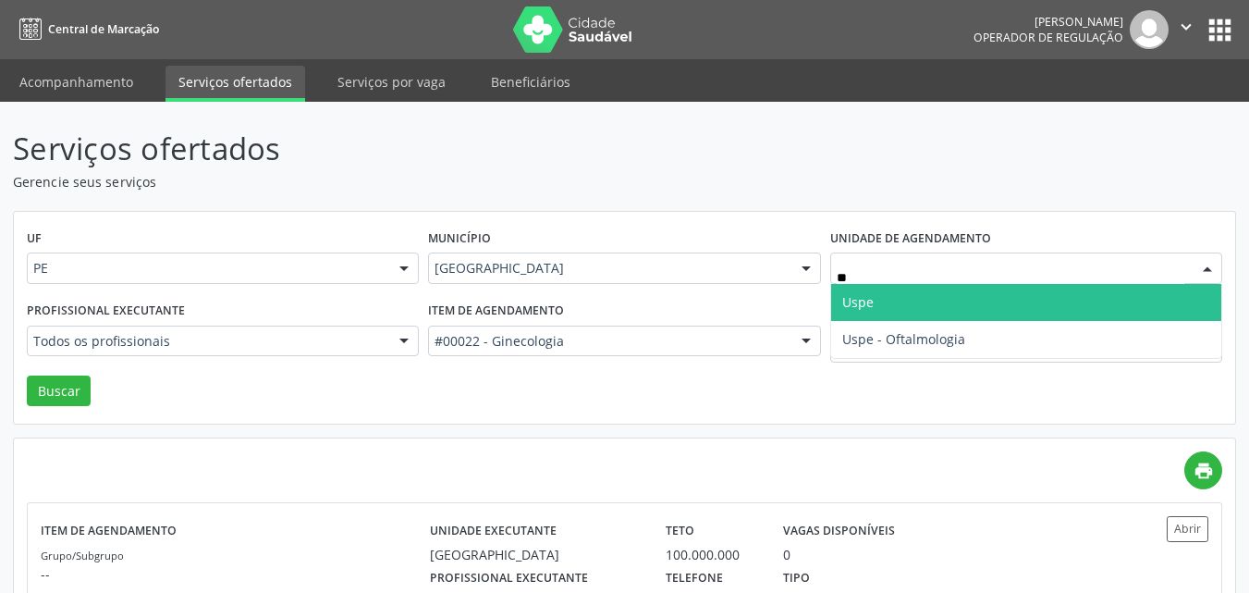
type input "***"
drag, startPoint x: 853, startPoint y: 300, endPoint x: 797, endPoint y: 308, distance: 57.0
click at [850, 301] on span "Uspe" at bounding box center [857, 302] width 31 height 18
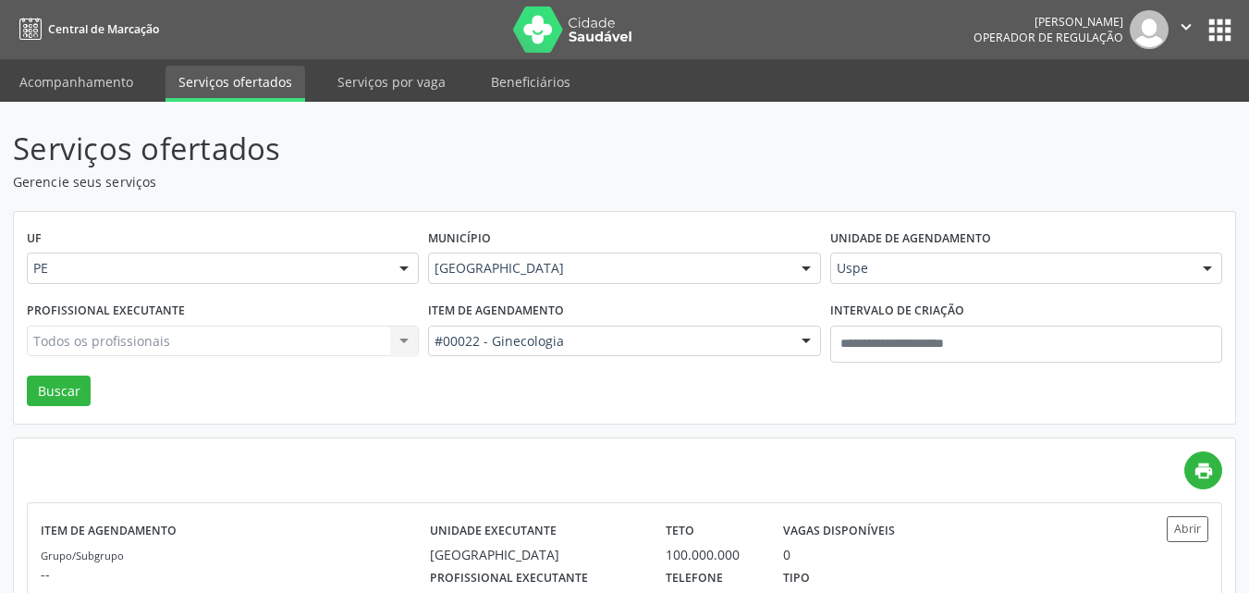
click at [119, 335] on div "Todos os profissionais Todos os profissionais [PERSON_NAME] Quintas Segundo - G…" at bounding box center [223, 340] width 392 height 31
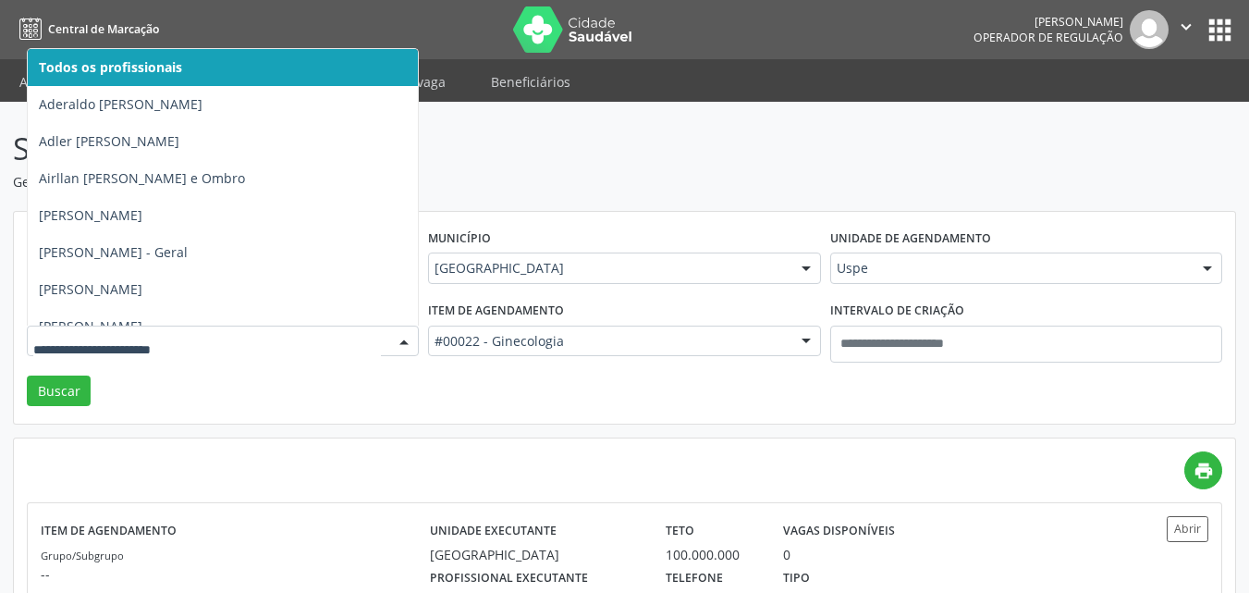
click at [119, 335] on input "text" at bounding box center [207, 350] width 348 height 37
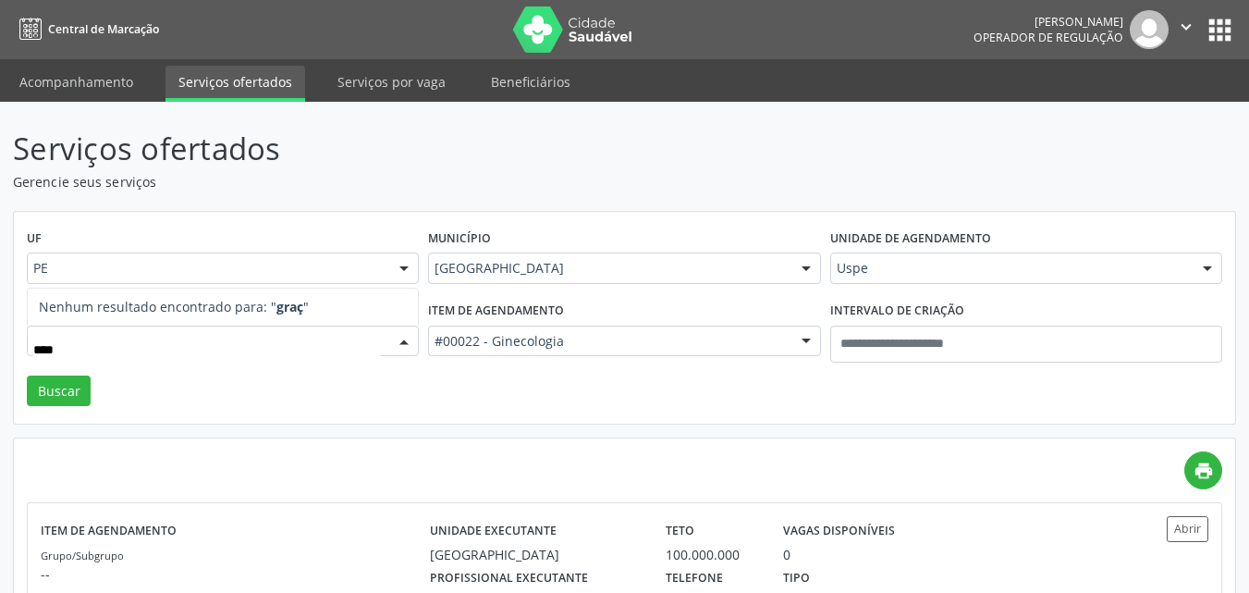
type input "***"
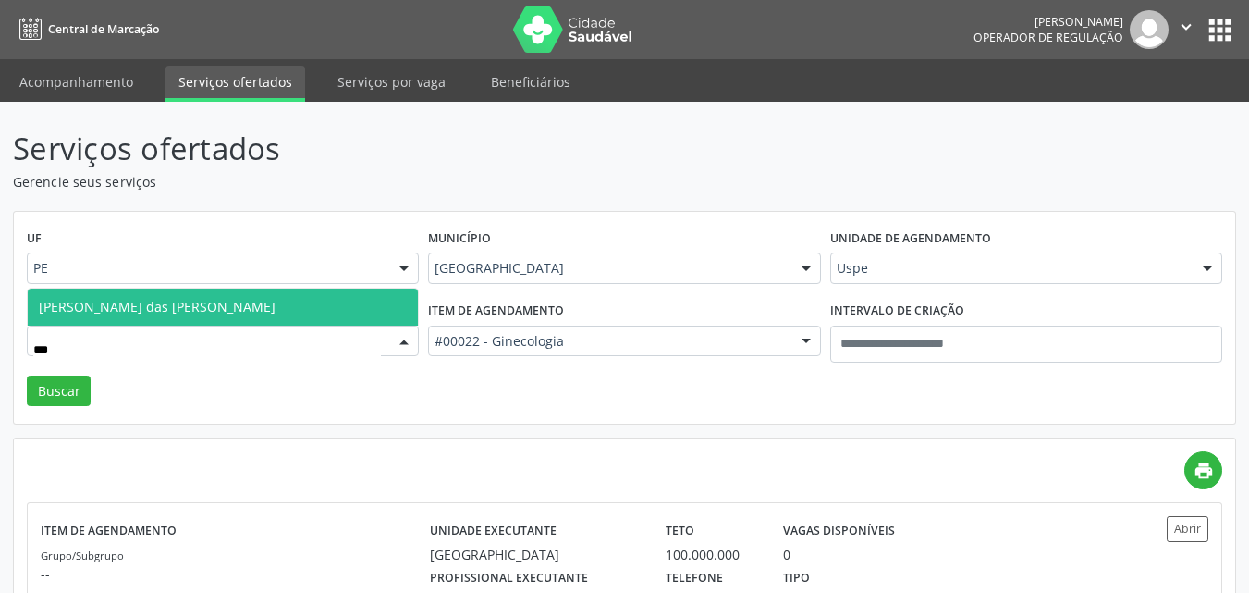
drag, startPoint x: 180, startPoint y: 310, endPoint x: 124, endPoint y: 330, distance: 59.9
click at [180, 309] on span "[PERSON_NAME] das [PERSON_NAME]" at bounding box center [157, 307] width 237 height 18
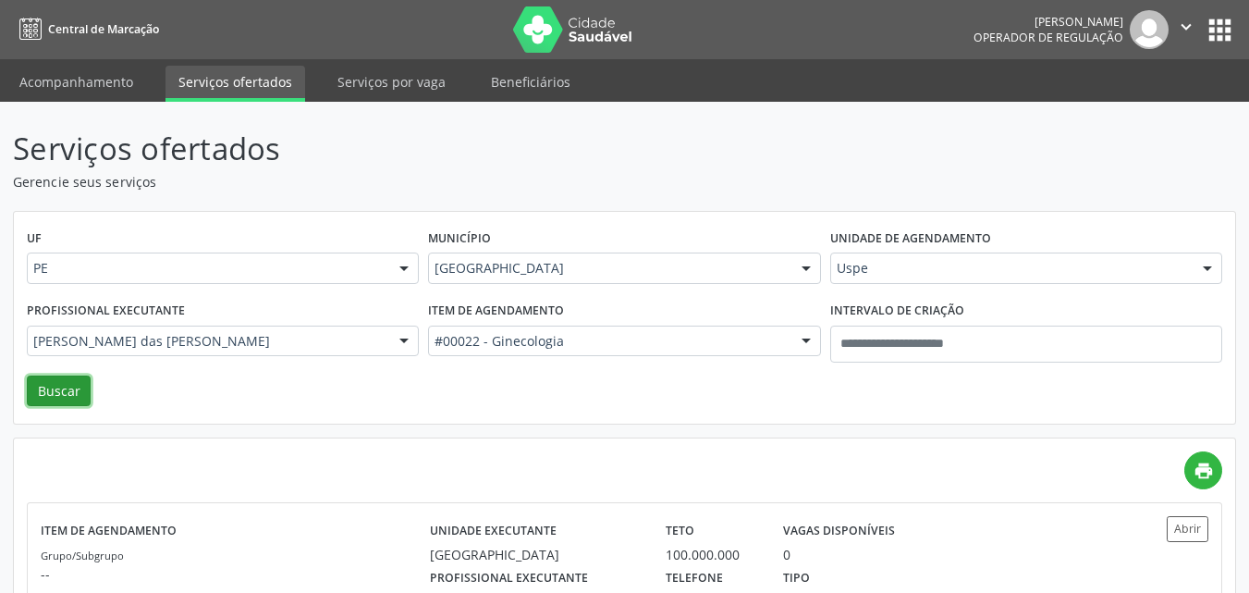
drag, startPoint x: 81, startPoint y: 384, endPoint x: 217, endPoint y: 350, distance: 139.9
click at [80, 384] on button "Buscar" at bounding box center [59, 390] width 64 height 31
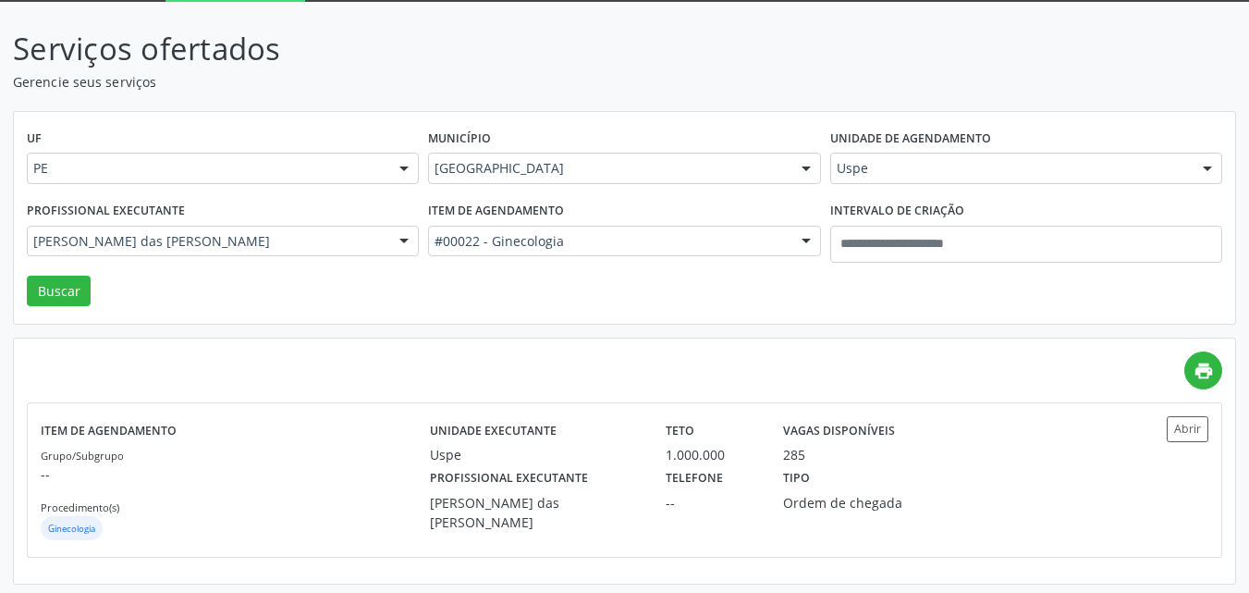
scroll to position [104, 0]
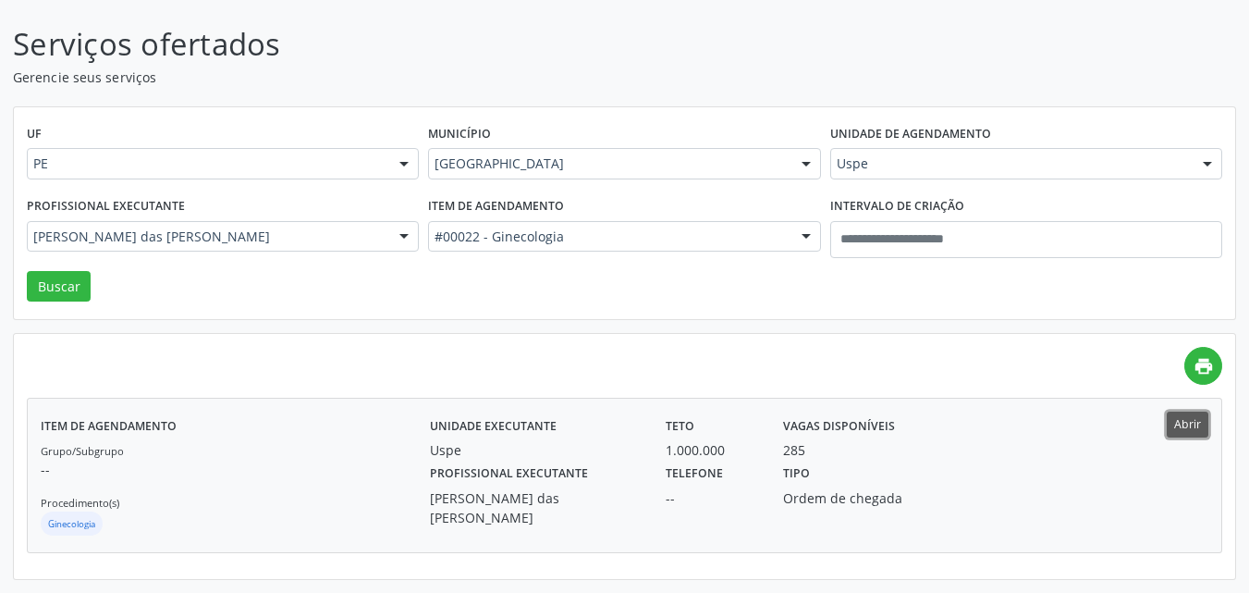
click at [1185, 421] on button "Abrir" at bounding box center [1188, 423] width 42 height 25
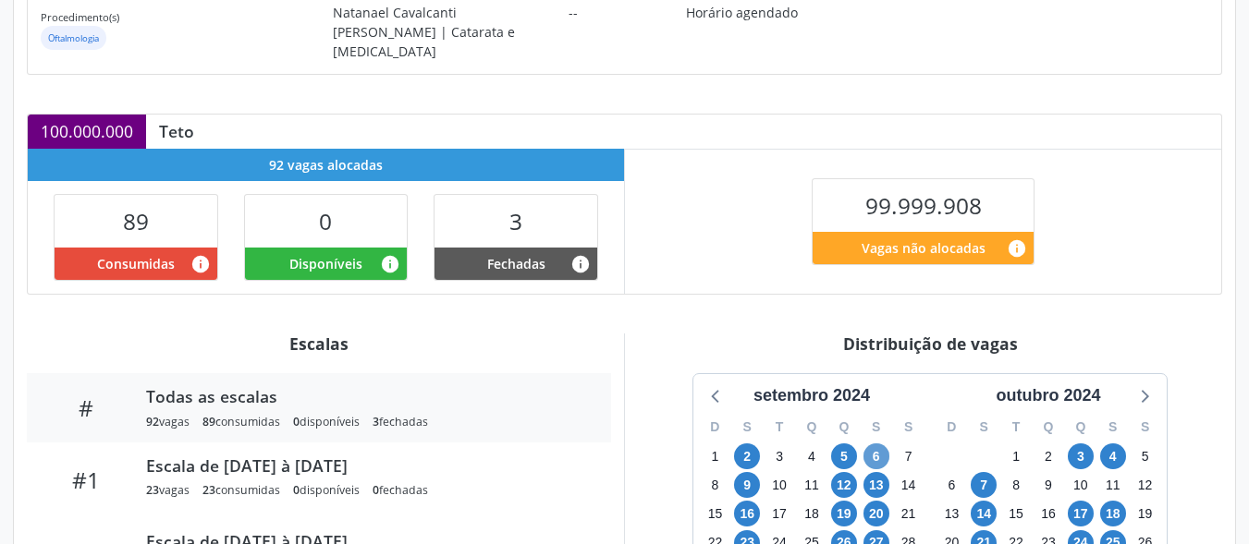
scroll to position [531, 0]
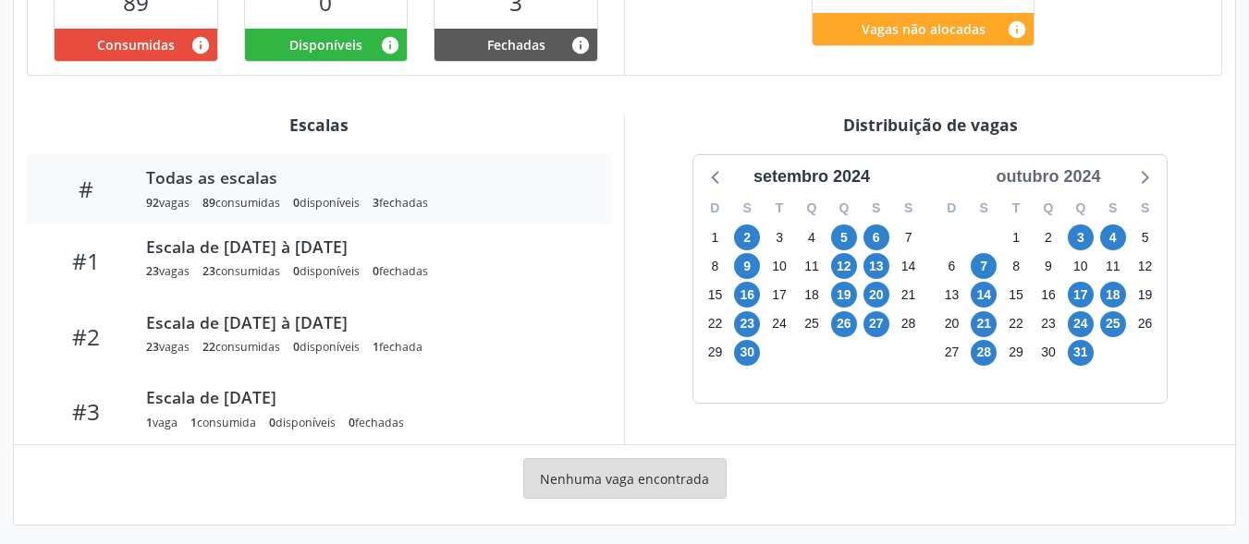
click at [1095, 178] on div "outubro 2024" at bounding box center [1047, 177] width 119 height 25
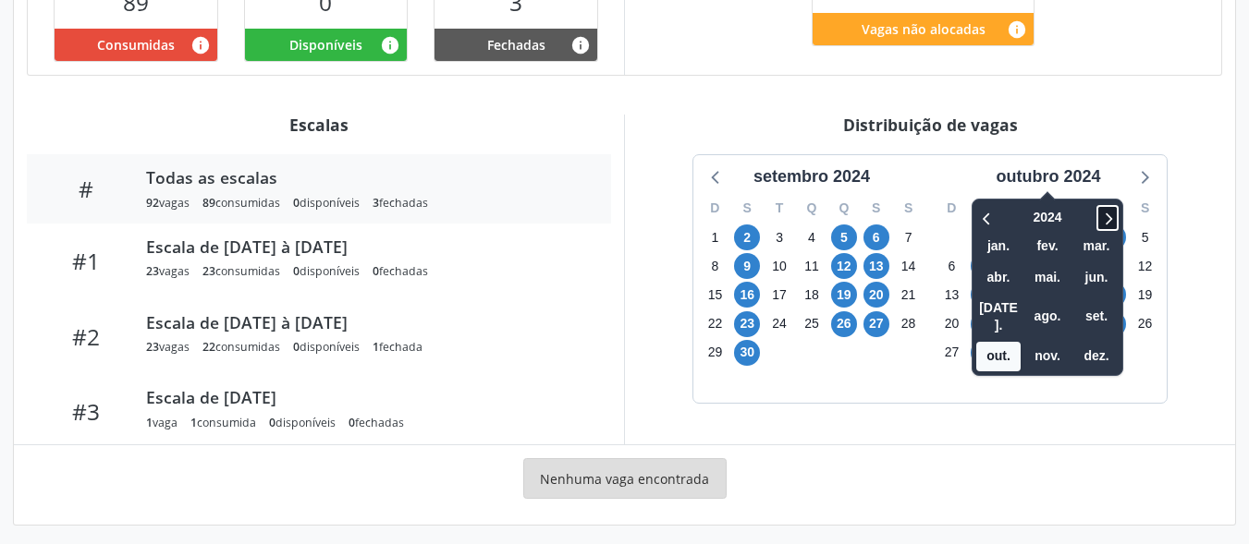
click at [1111, 214] on icon at bounding box center [1110, 220] width 6 height 12
click at [1093, 303] on span "set." at bounding box center [1096, 317] width 44 height 29
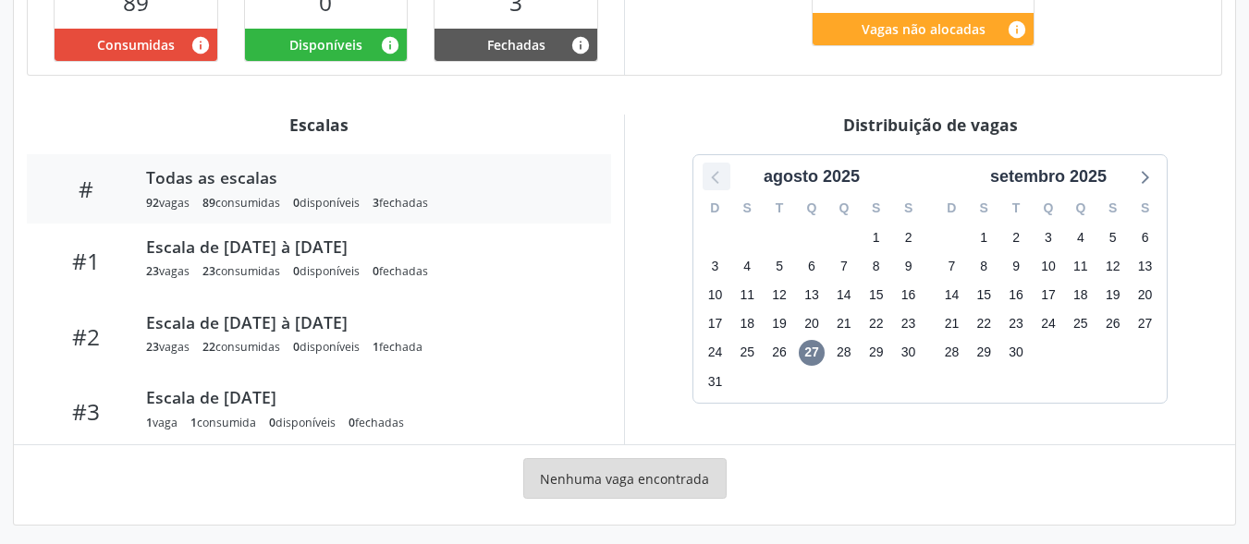
click at [715, 171] on icon at bounding box center [716, 177] width 24 height 24
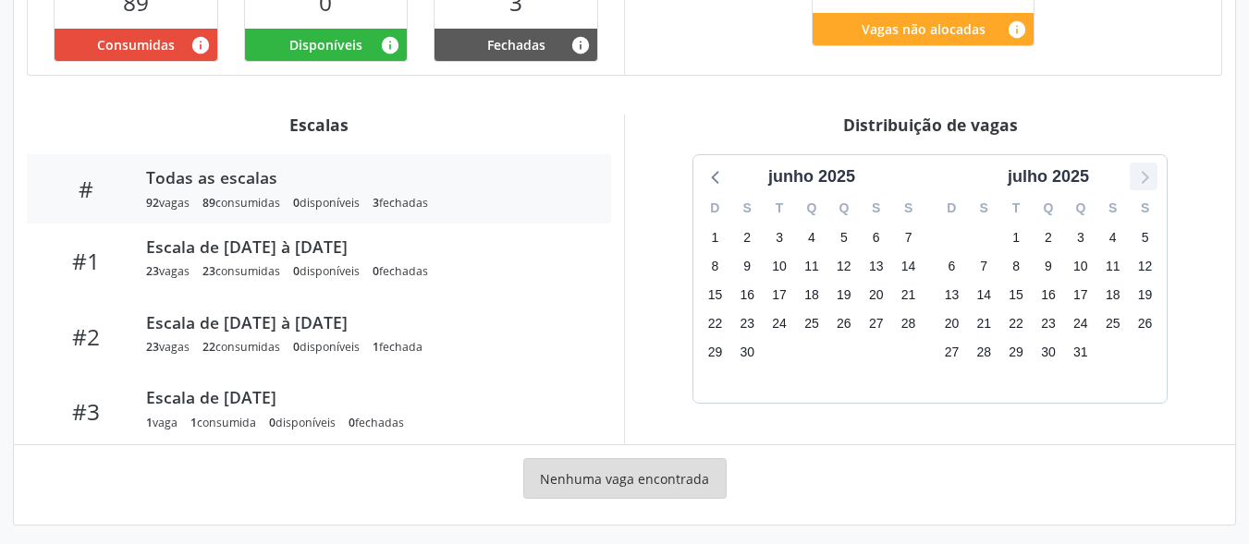
click at [1150, 177] on icon at bounding box center [1143, 177] width 24 height 24
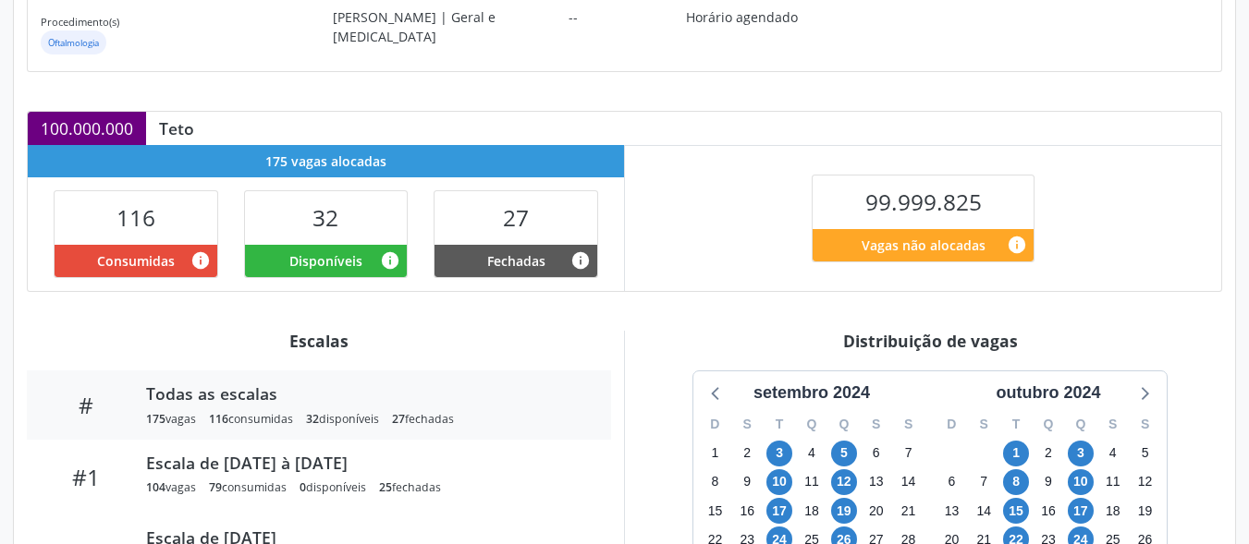
scroll to position [531, 0]
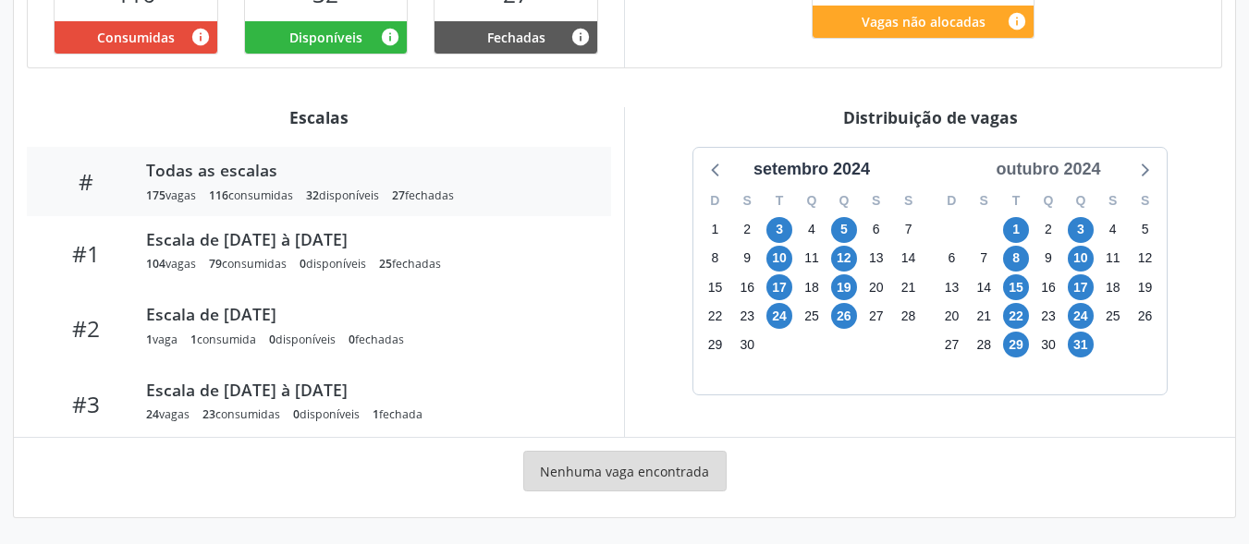
click at [1086, 164] on div "outubro 2024" at bounding box center [1047, 169] width 119 height 25
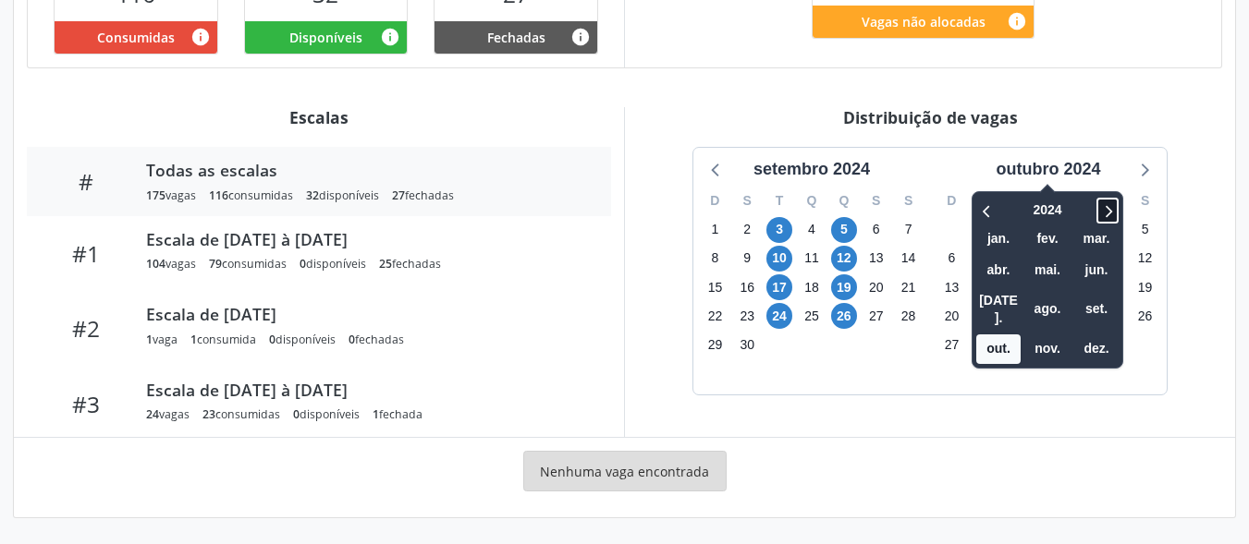
click at [1107, 207] on icon at bounding box center [1110, 211] width 6 height 12
click at [1088, 306] on span "set." at bounding box center [1096, 309] width 44 height 29
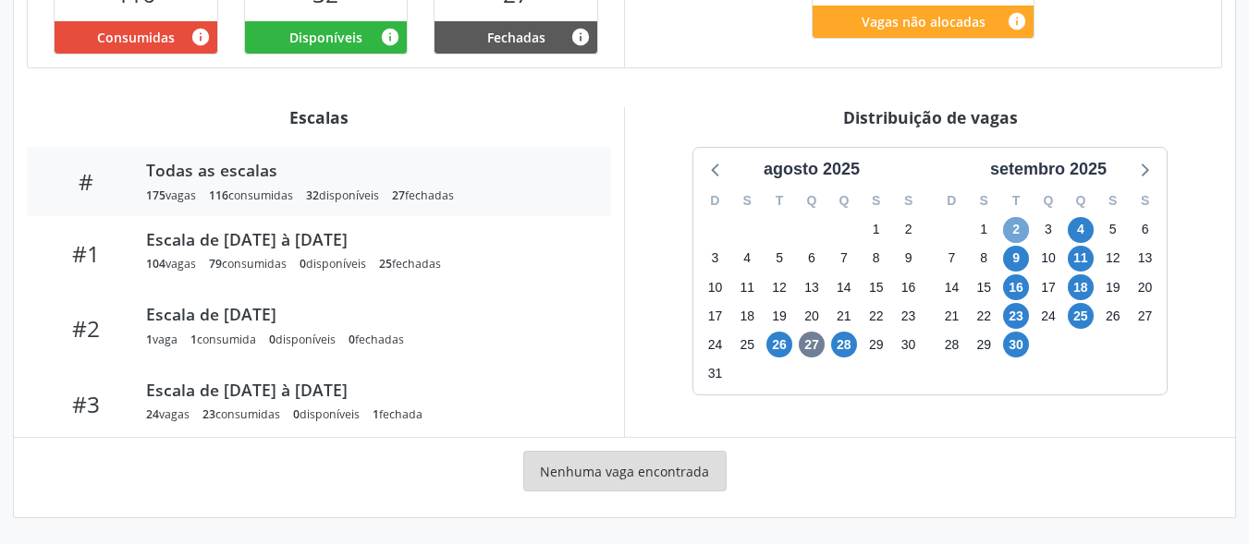
click at [1017, 230] on span "2" at bounding box center [1016, 230] width 26 height 26
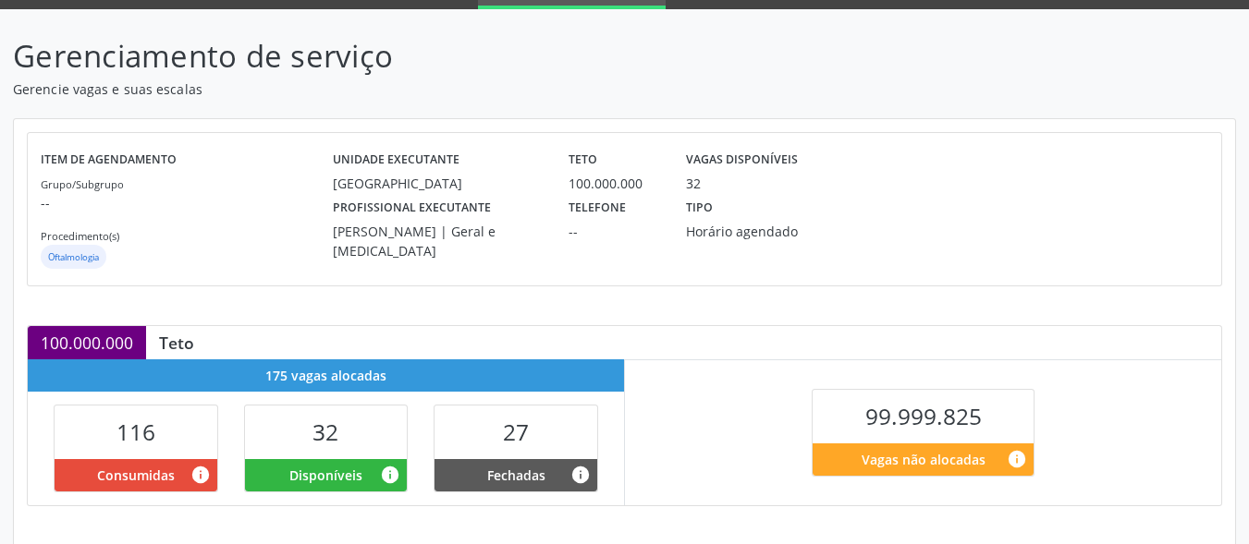
scroll to position [20, 0]
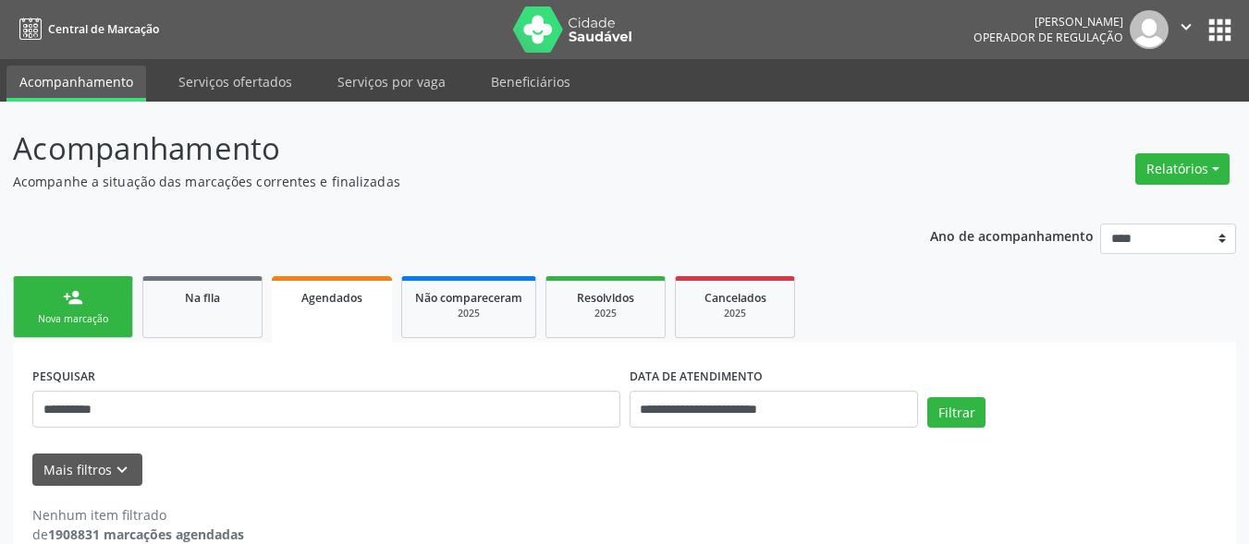
scroll to position [32, 0]
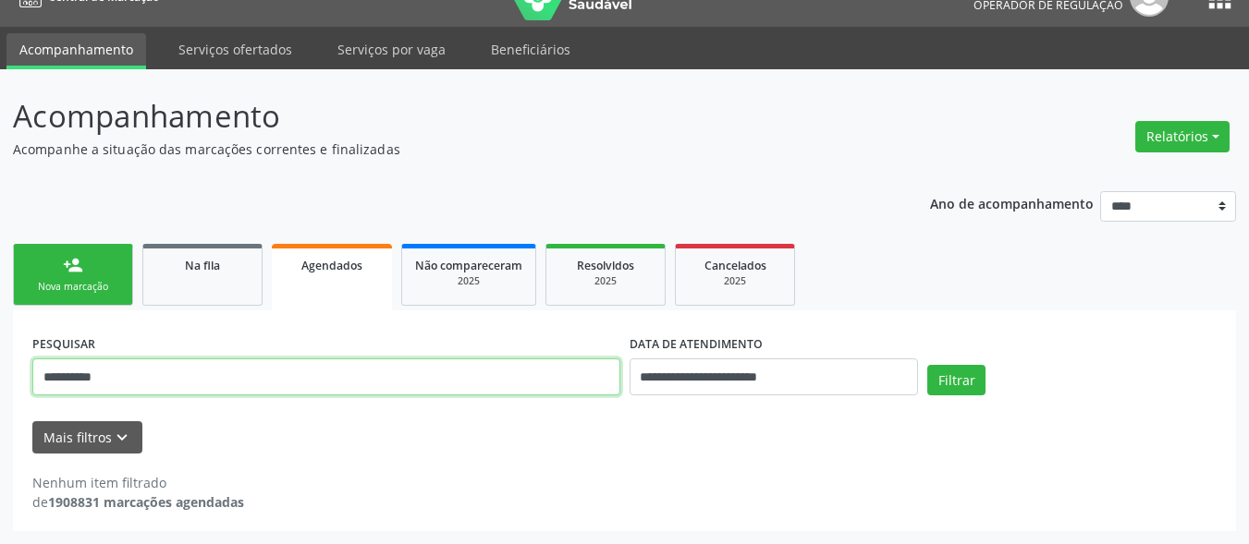
paste input "text"
type input "**********"
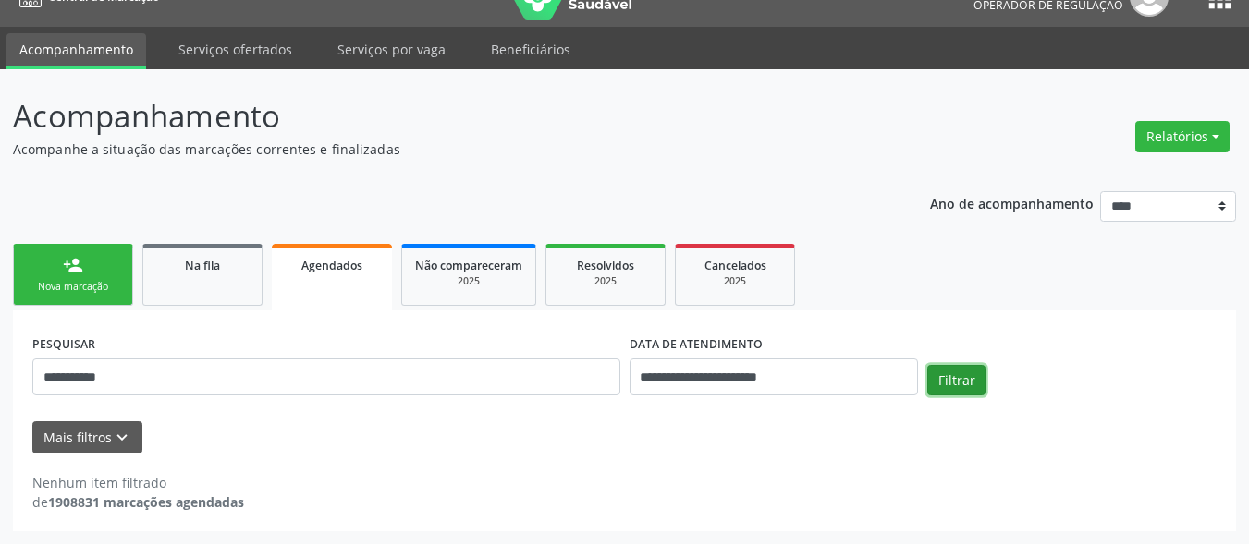
click at [974, 373] on button "Filtrar" at bounding box center [956, 380] width 58 height 31
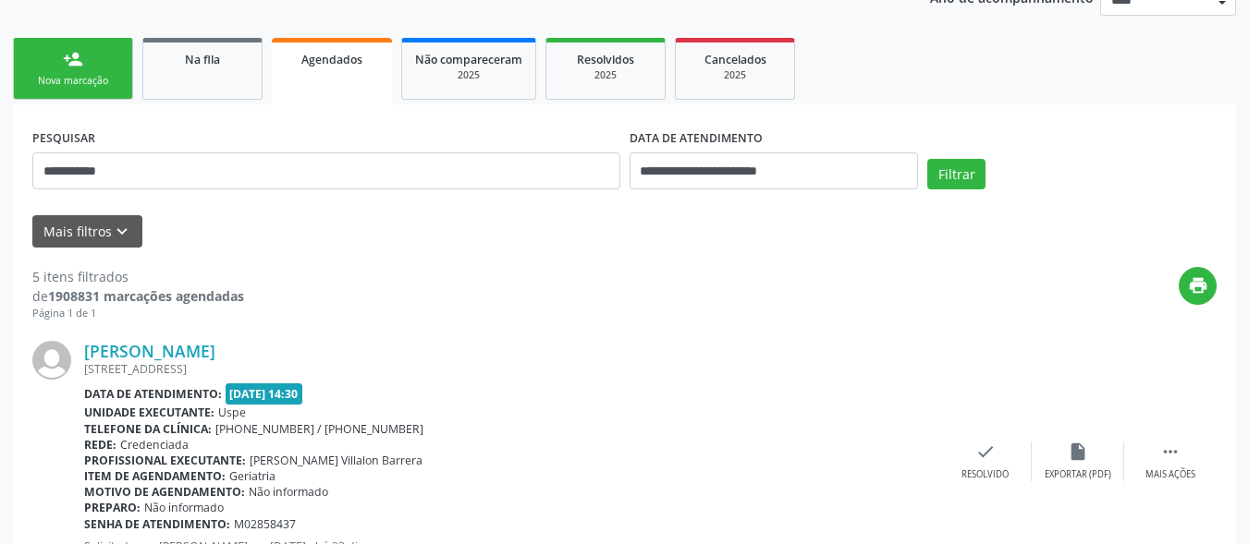
scroll to position [209, 0]
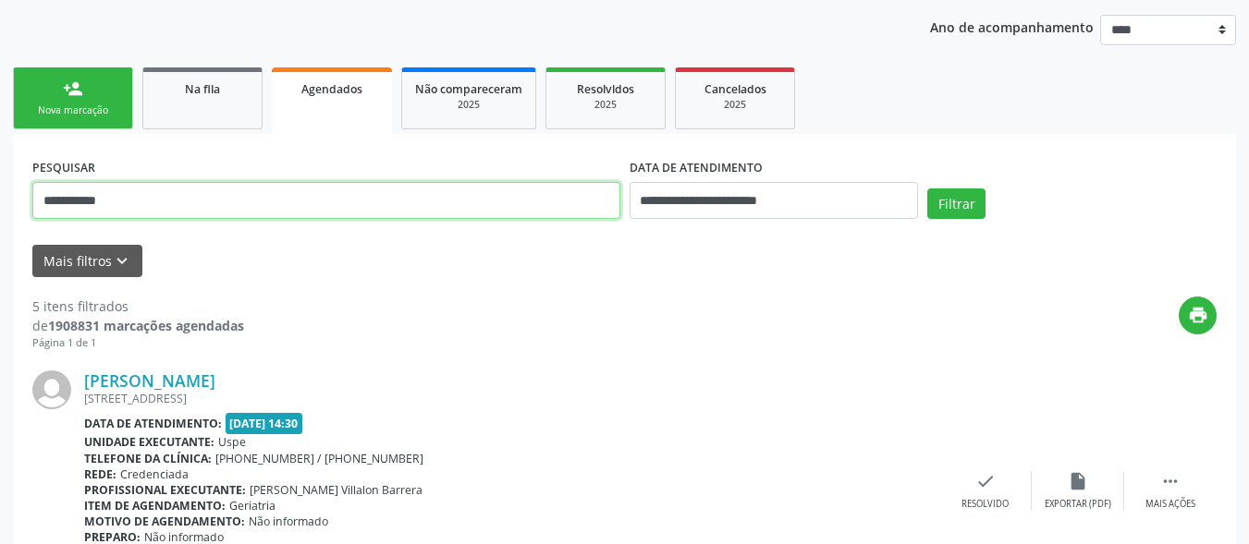
drag, startPoint x: 139, startPoint y: 200, endPoint x: 0, endPoint y: 198, distance: 138.7
drag, startPoint x: 721, startPoint y: 104, endPoint x: 690, endPoint y: 120, distance: 35.6
click at [720, 102] on div "2025" at bounding box center [735, 105] width 92 height 14
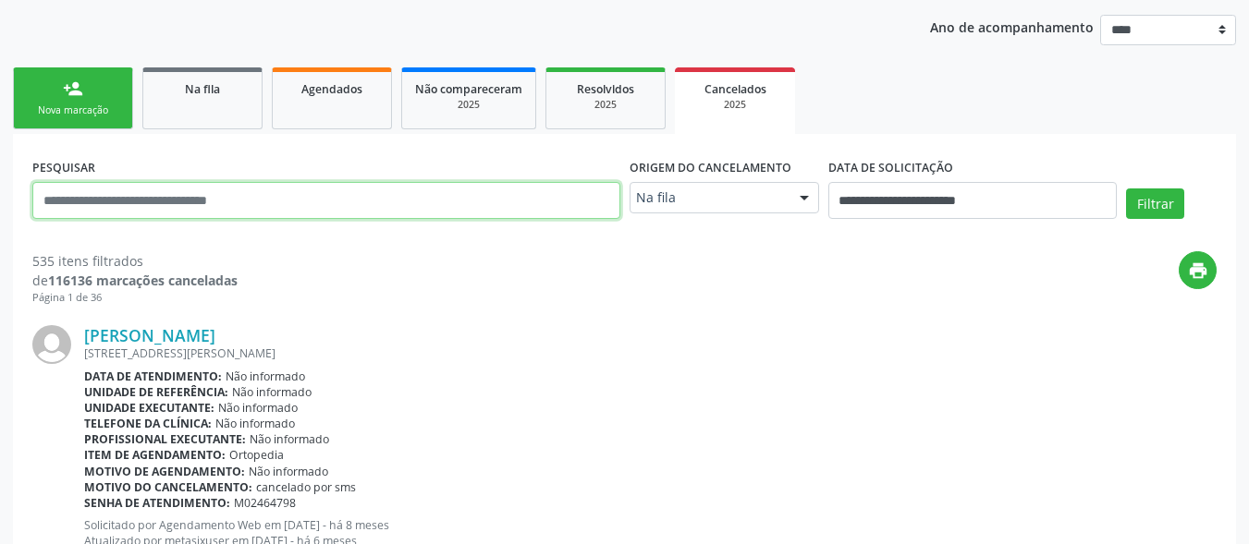
click at [202, 207] on input "text" at bounding box center [326, 200] width 588 height 37
paste input "**********"
type input "**********"
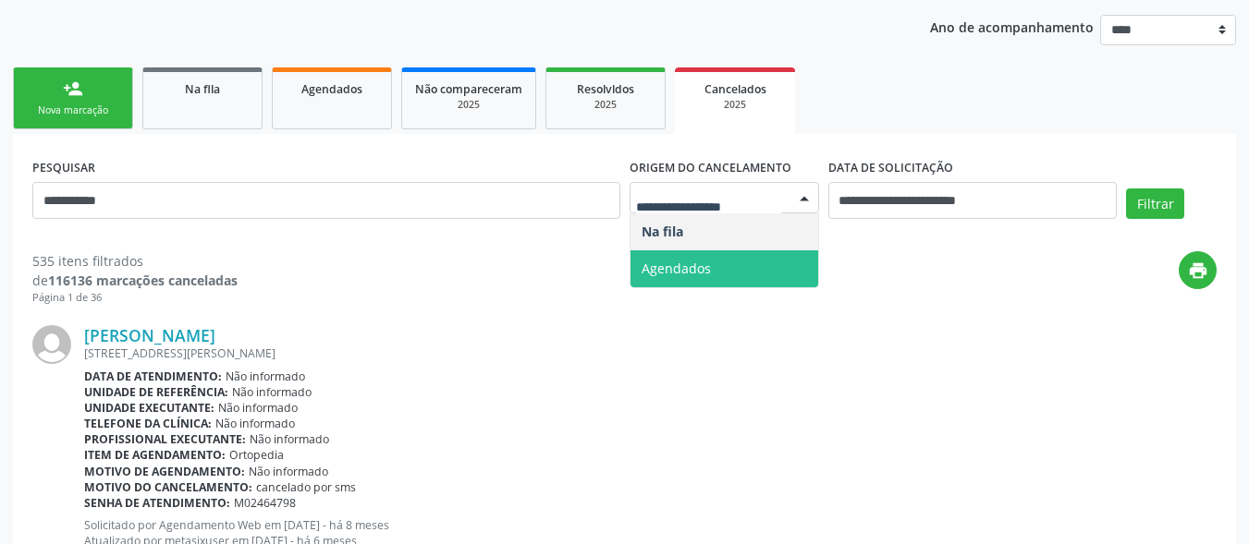
click at [732, 262] on span "Agendados" at bounding box center [724, 269] width 188 height 37
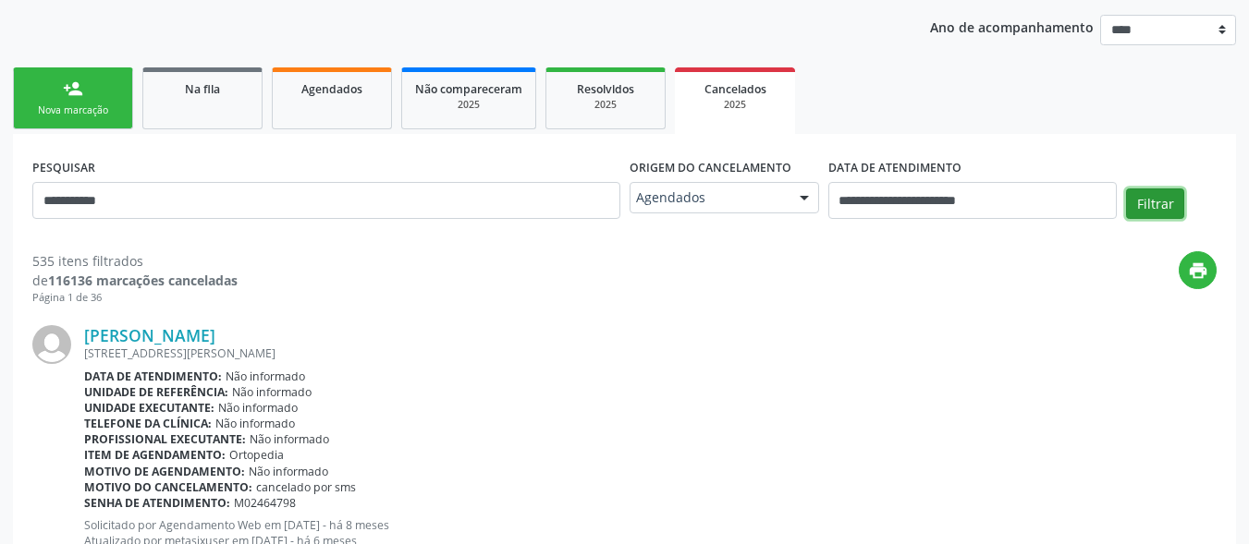
click at [1160, 201] on button "Filtrar" at bounding box center [1155, 204] width 58 height 31
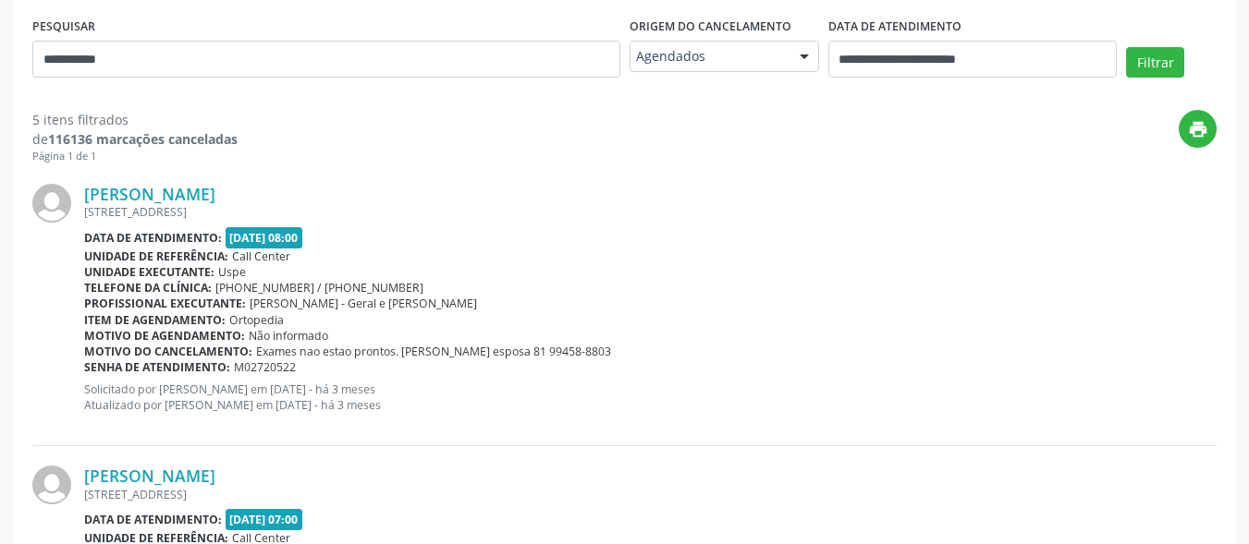
scroll to position [299, 0]
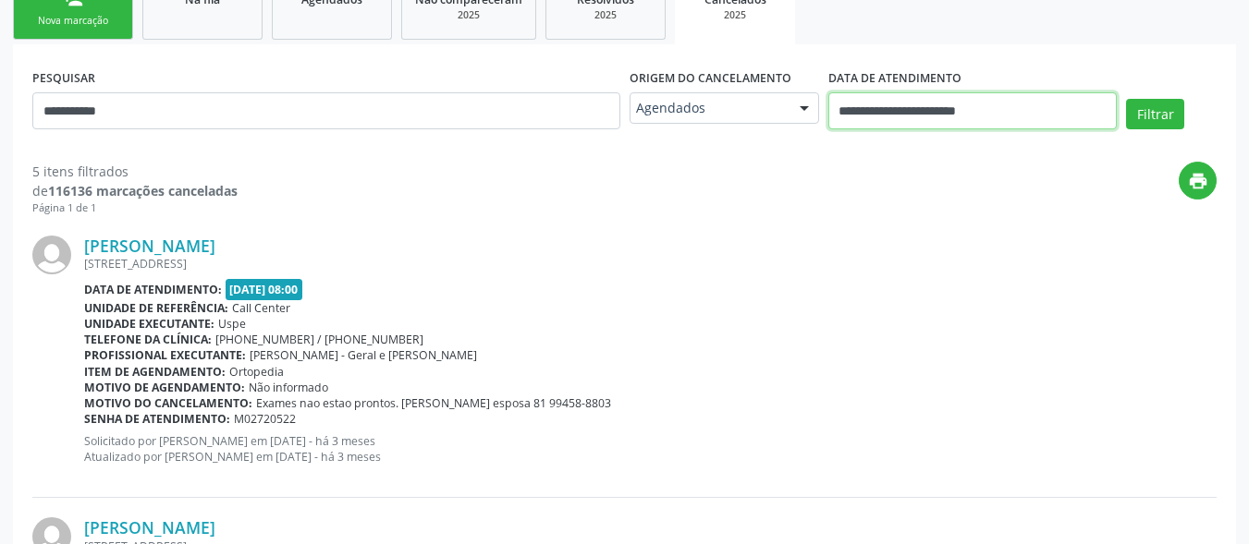
click at [973, 114] on input "**********" at bounding box center [972, 110] width 289 height 37
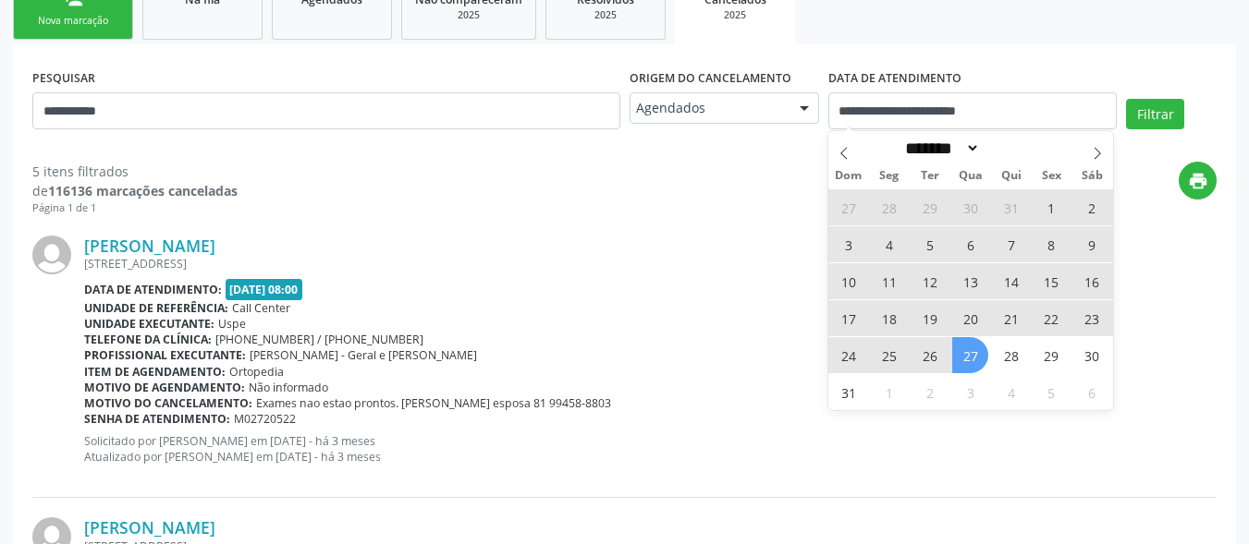
click at [967, 243] on span "6" at bounding box center [970, 244] width 36 height 36
type input "**********"
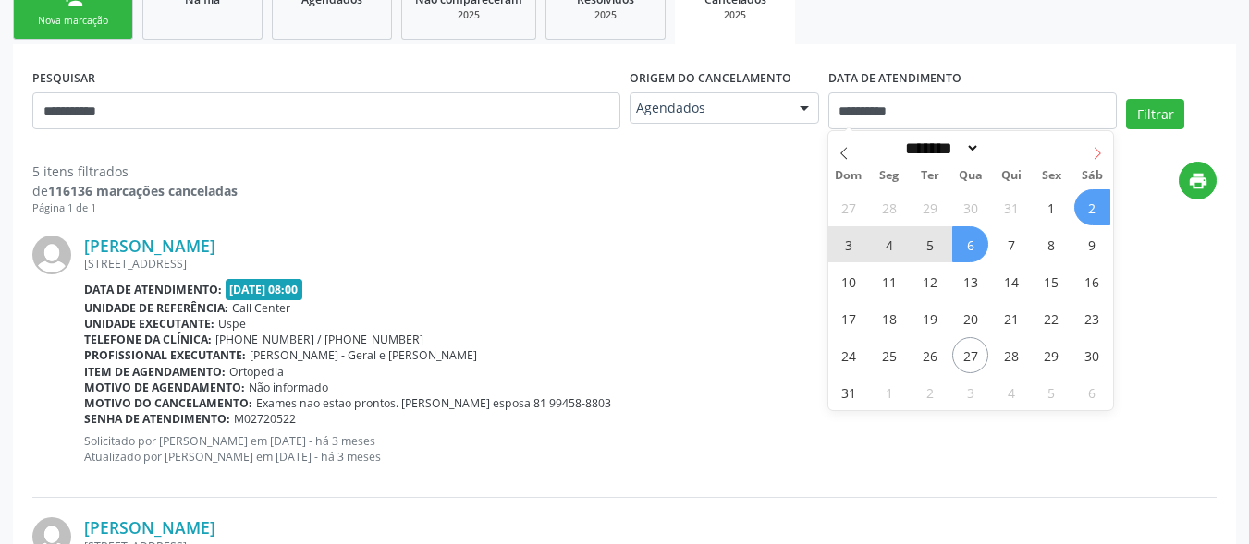
click at [1099, 150] on icon at bounding box center [1097, 153] width 13 height 13
select select "*"
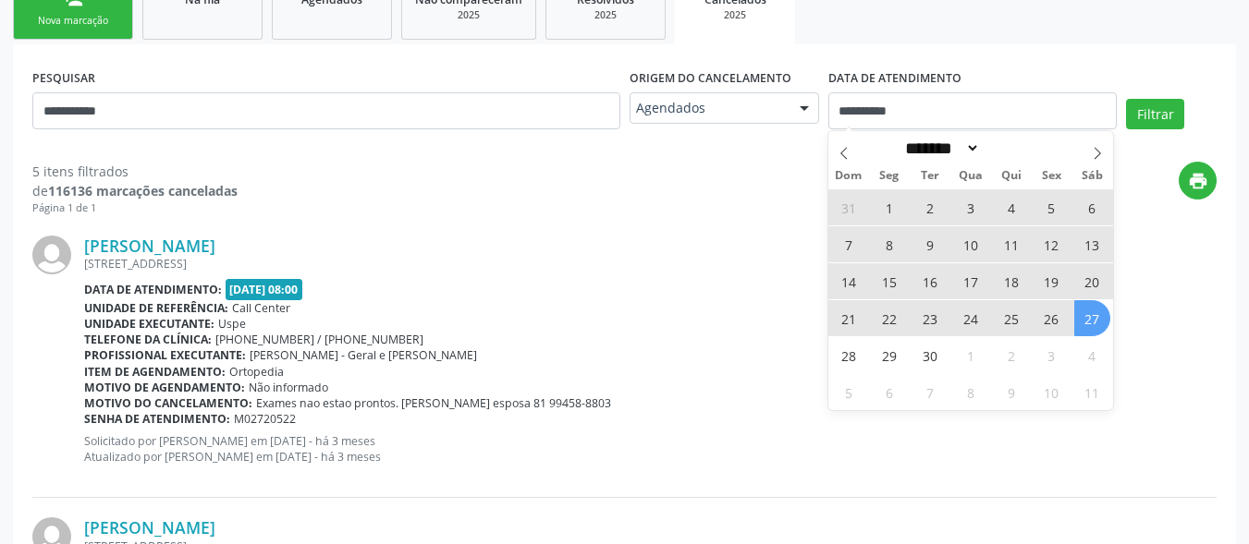
drag, startPoint x: 1070, startPoint y: 327, endPoint x: 1119, endPoint y: 219, distance: 118.7
click at [1071, 324] on div "31 1 2 3 4 5 6 7 8 9 10 11 12 13 14 15 16 17 18 19 20 21 22 23 24 25 26 27 28 2…" at bounding box center [970, 300] width 285 height 222
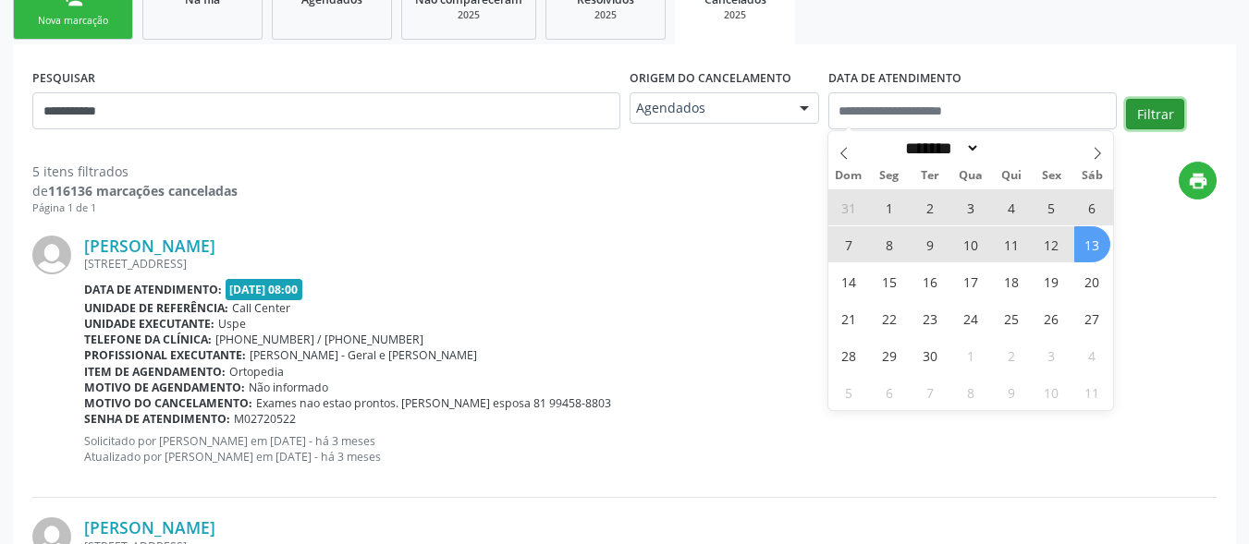
click at [1142, 111] on button "Filtrar" at bounding box center [1155, 114] width 58 height 31
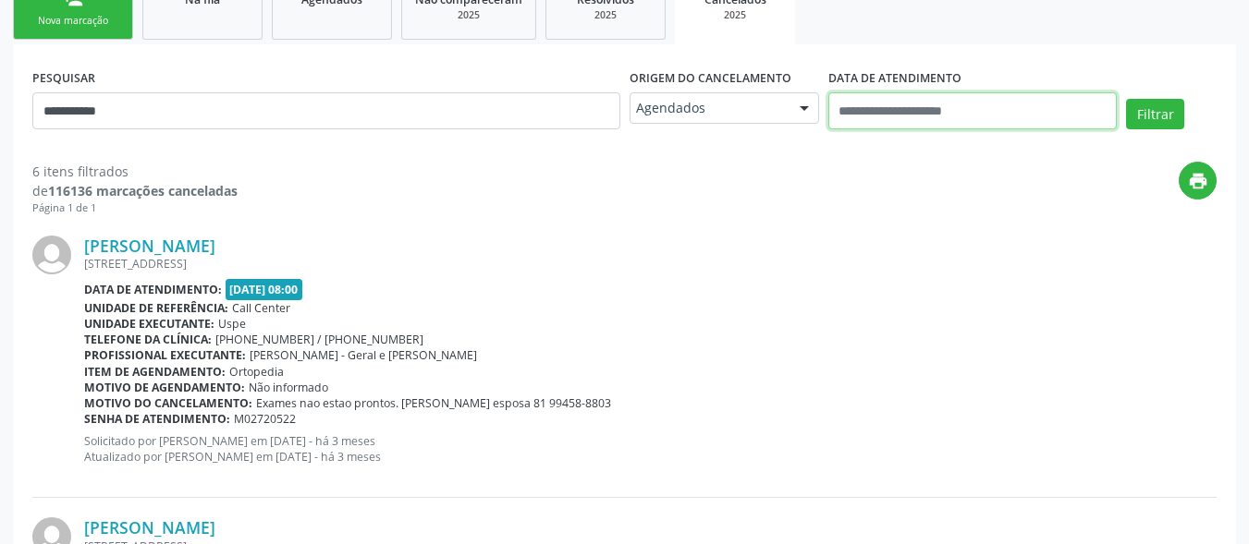
click at [923, 111] on input "text" at bounding box center [972, 110] width 289 height 37
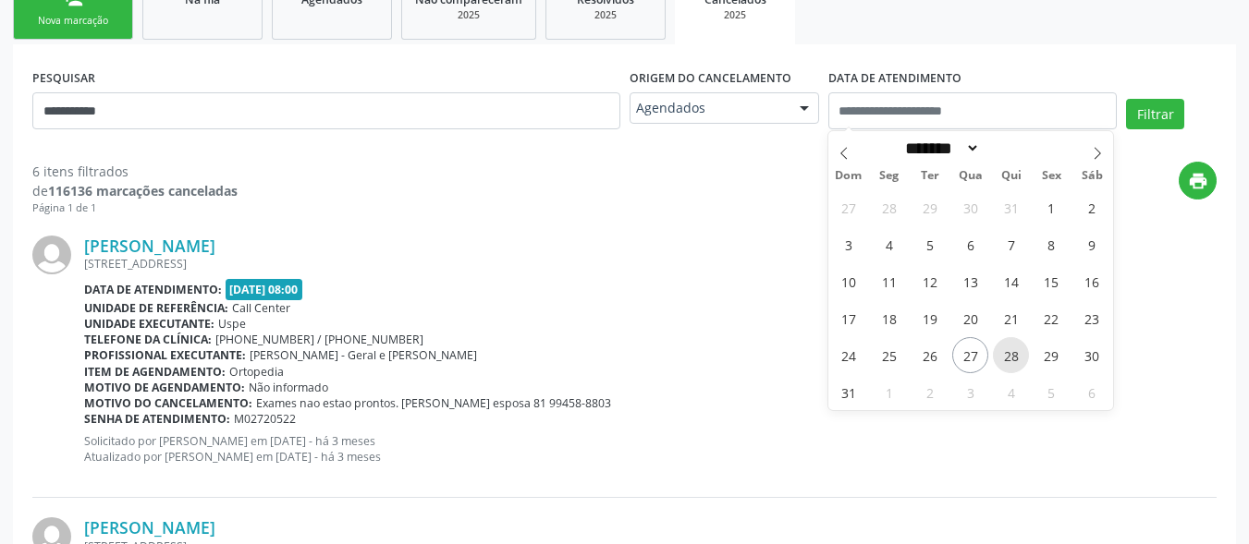
click at [1008, 361] on span "28" at bounding box center [1011, 355] width 36 height 36
type input "**********"
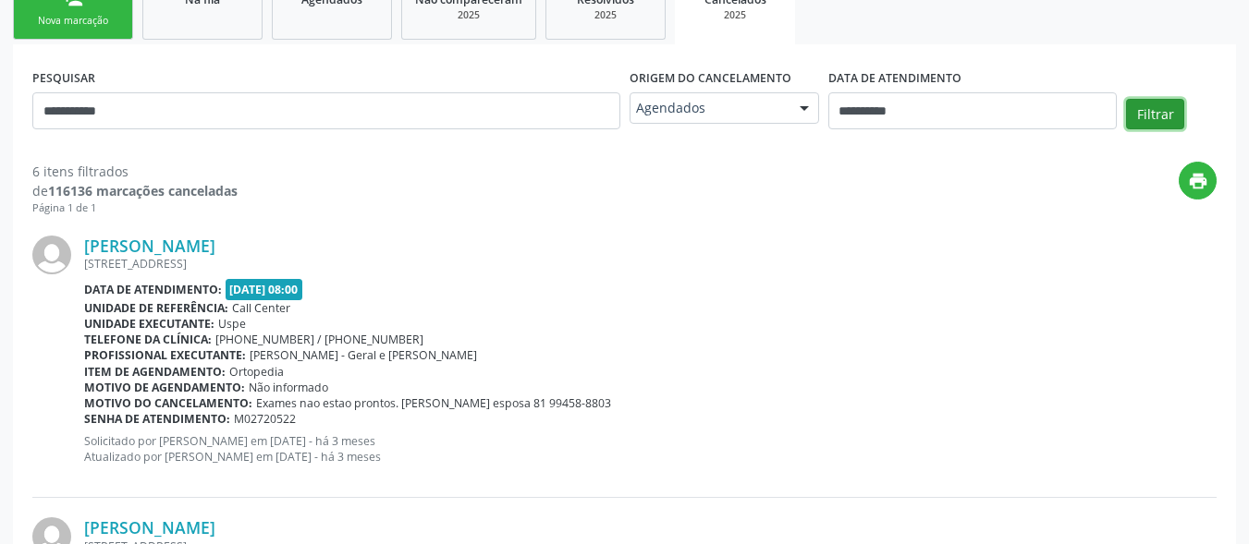
click at [1146, 109] on button "Filtrar" at bounding box center [1155, 114] width 58 height 31
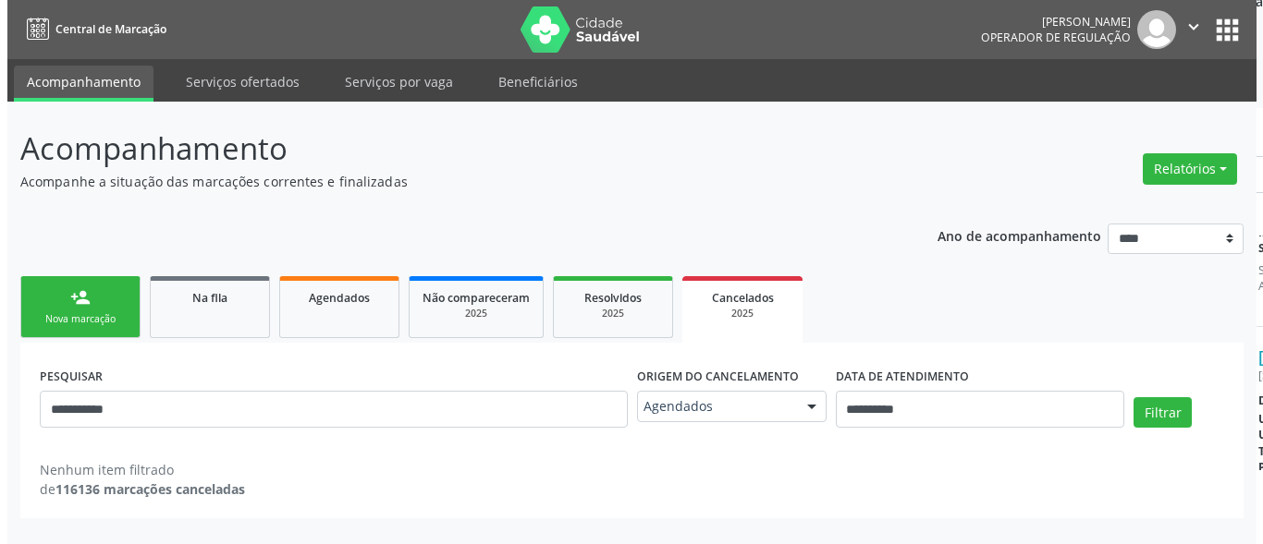
scroll to position [0, 0]
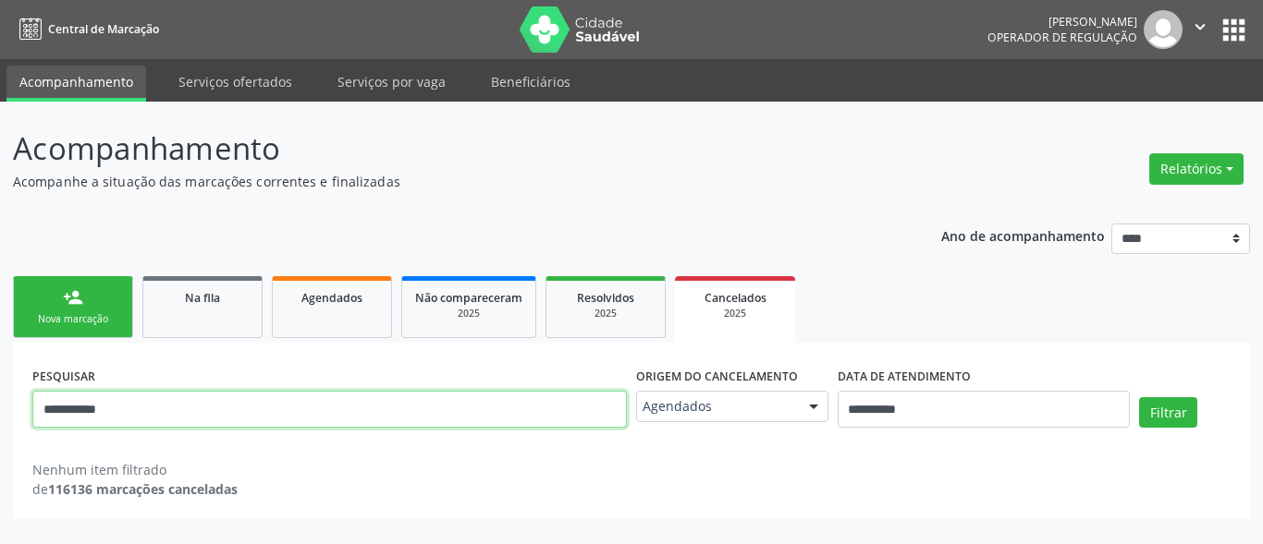
drag, startPoint x: 142, startPoint y: 409, endPoint x: 0, endPoint y: 415, distance: 142.5
click at [0, 415] on div "**********" at bounding box center [631, 323] width 1263 height 443
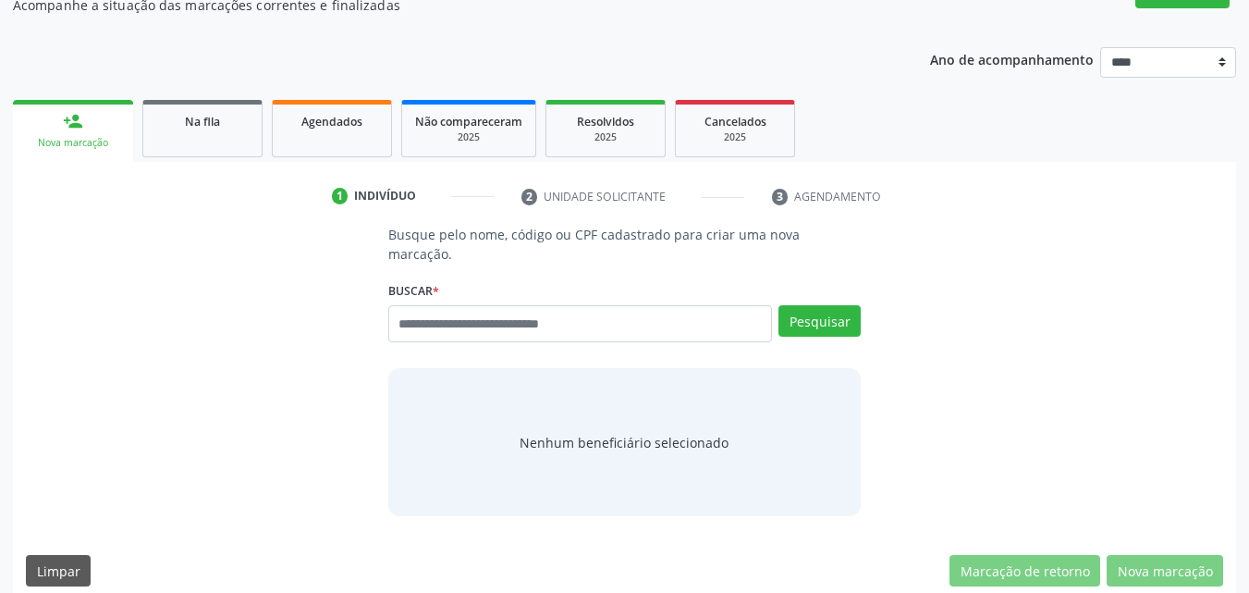
scroll to position [177, 0]
click at [561, 308] on input "text" at bounding box center [580, 323] width 385 height 37
type input "**********"
click at [810, 305] on button "Pesquisar" at bounding box center [819, 320] width 82 height 31
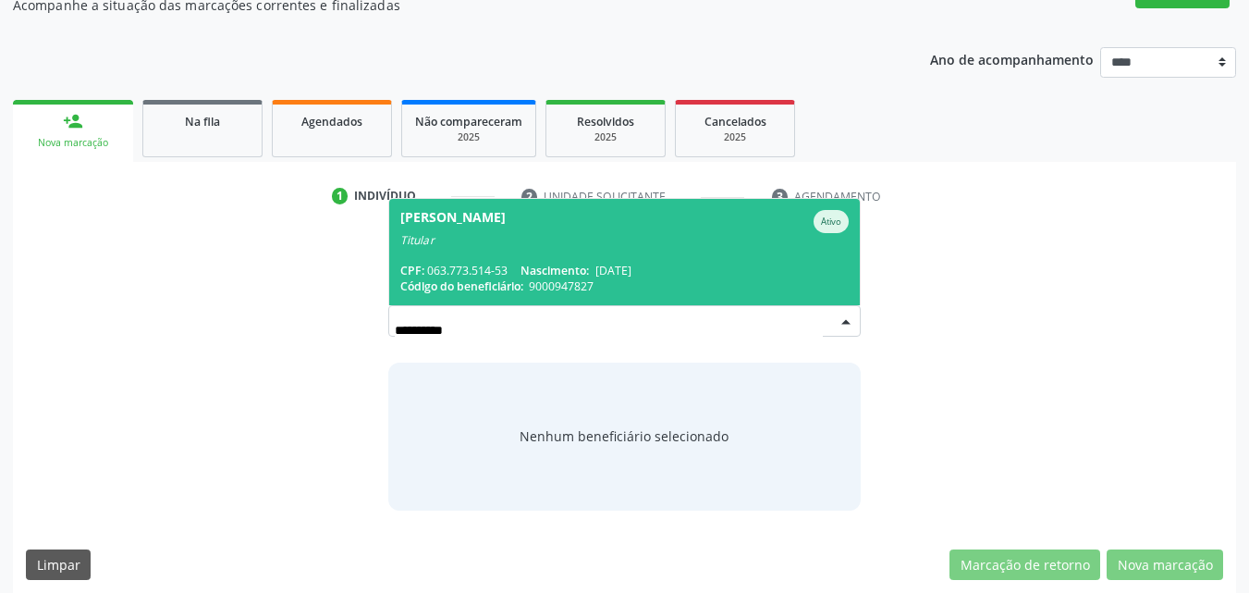
scroll to position [170, 0]
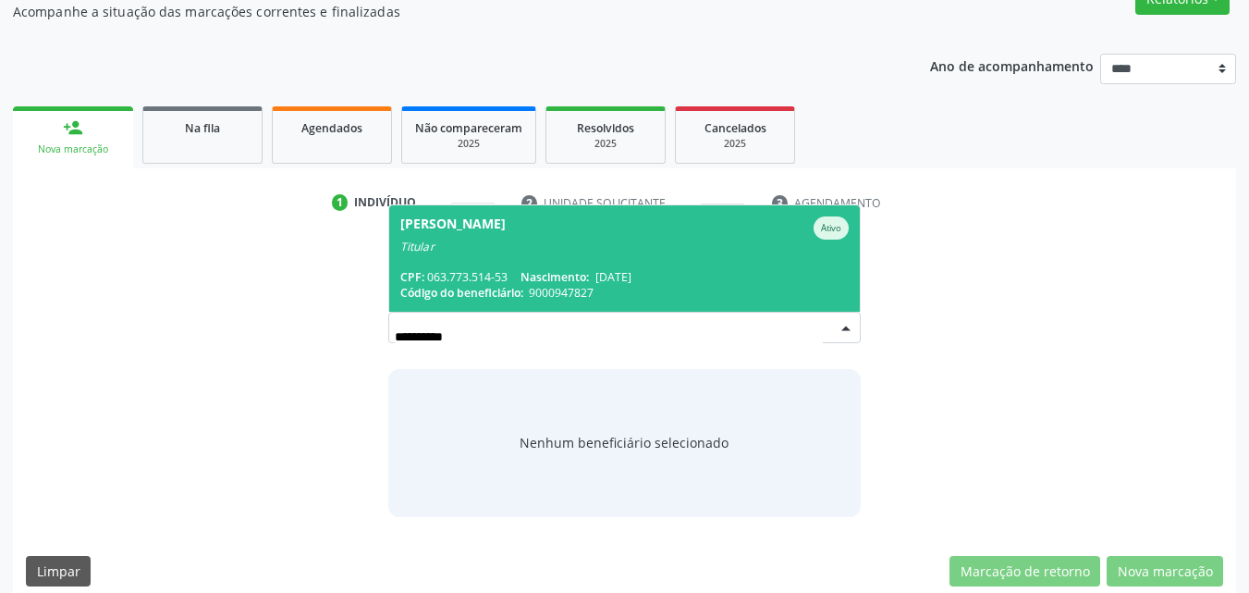
click at [618, 269] on span "[DATE]" at bounding box center [613, 277] width 36 height 16
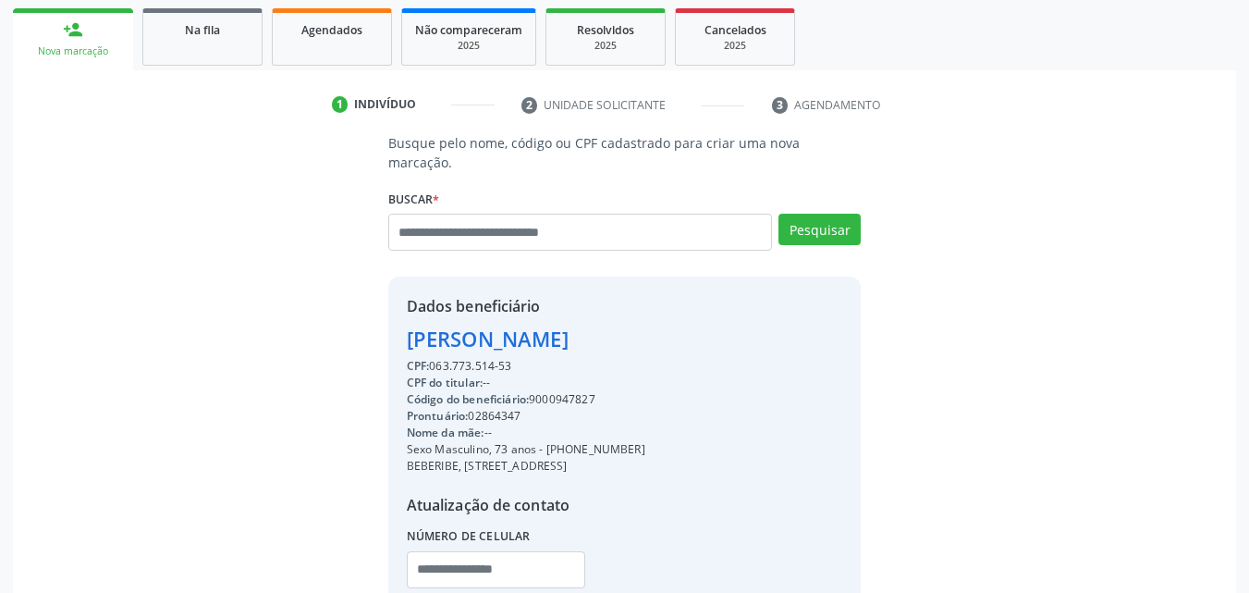
scroll to position [384, 0]
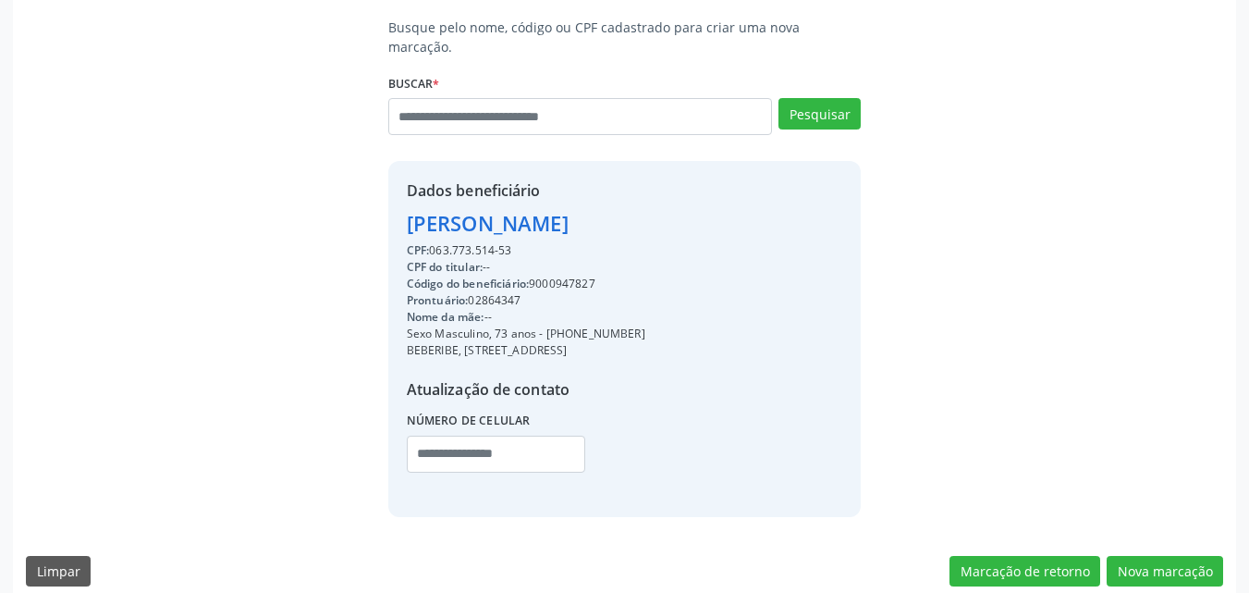
drag, startPoint x: 628, startPoint y: 314, endPoint x: 546, endPoint y: 324, distance: 82.0
click at [546, 324] on div "CPF: 063.773.514-53 CPF do titular: -- Código do beneficiário: 9000947827 Pront…" at bounding box center [526, 363] width 239 height 243
copy div "BEBERIBE, [STREET_ADDRESS]"
click at [536, 435] on input "text" at bounding box center [496, 453] width 179 height 37
paste input "********"
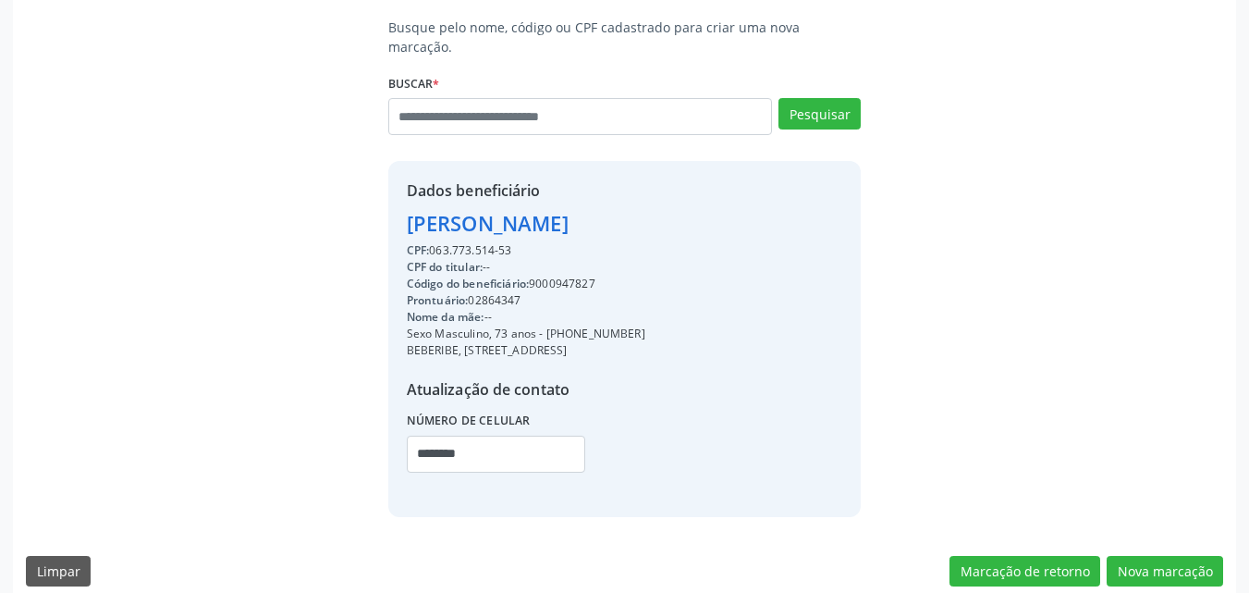
drag, startPoint x: 639, startPoint y: 317, endPoint x: 540, endPoint y: 309, distance: 99.3
click at [540, 325] on div "Sexo Masculino, 73 anos - [PHONE_NUMBER]" at bounding box center [526, 333] width 239 height 17
copy div "- [PHONE_NUMBER]"
drag, startPoint x: 546, startPoint y: 431, endPoint x: 278, endPoint y: 395, distance: 270.5
click at [276, 398] on div "Busque pelo nome, código ou CPF cadastrado para criar uma nova marcação. [GEOGR…" at bounding box center [624, 267] width 1197 height 498
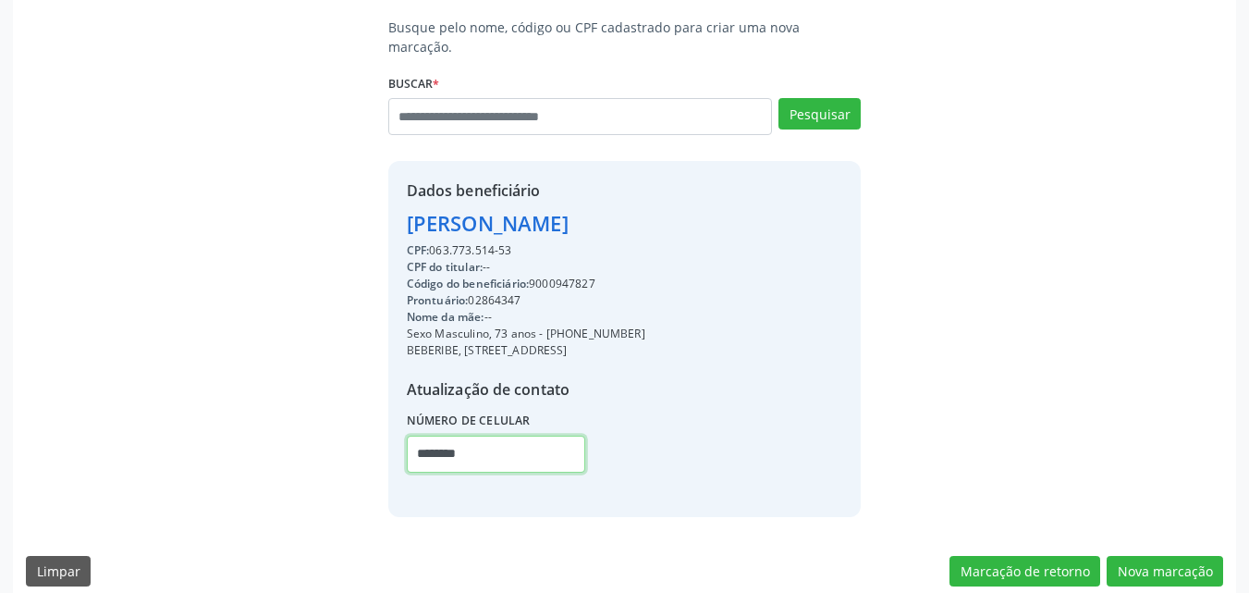
paste input "*******"
type input "**********"
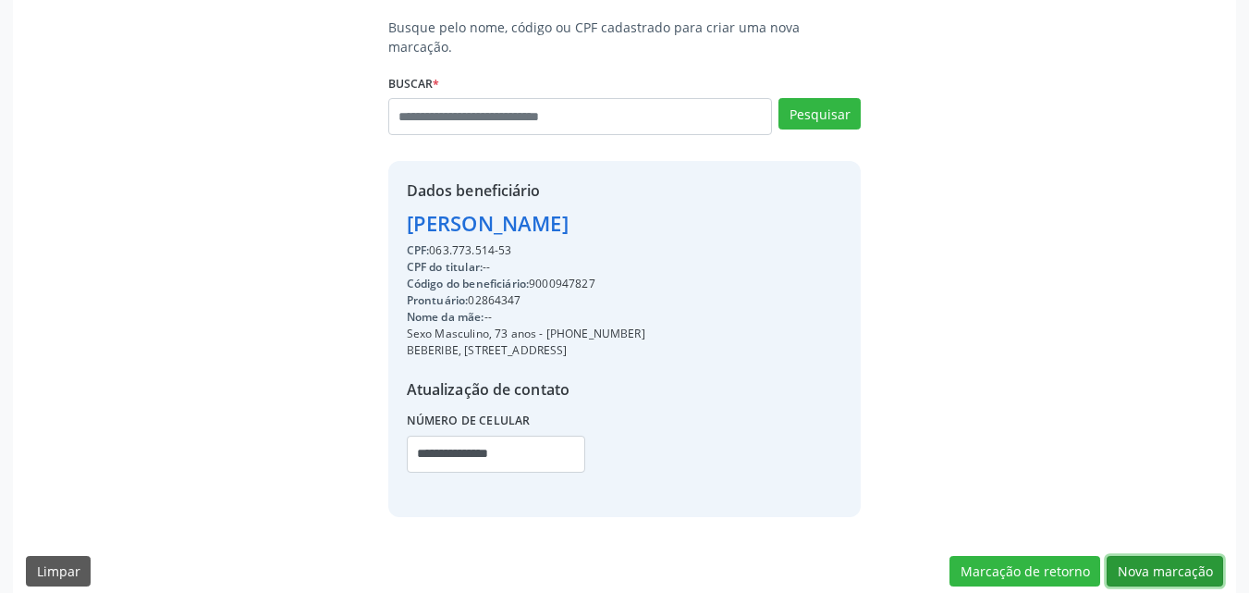
click at [1137, 556] on button "Nova marcação" at bounding box center [1165, 571] width 116 height 31
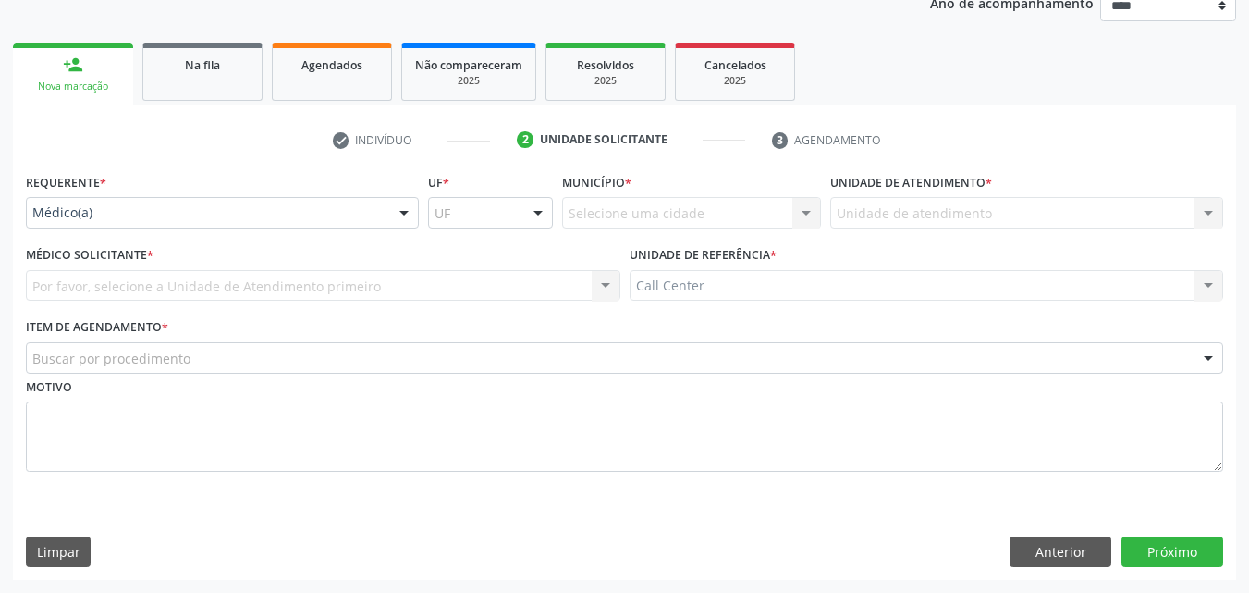
scroll to position [233, 0]
click at [145, 223] on div "Médico(a)" at bounding box center [222, 212] width 393 height 31
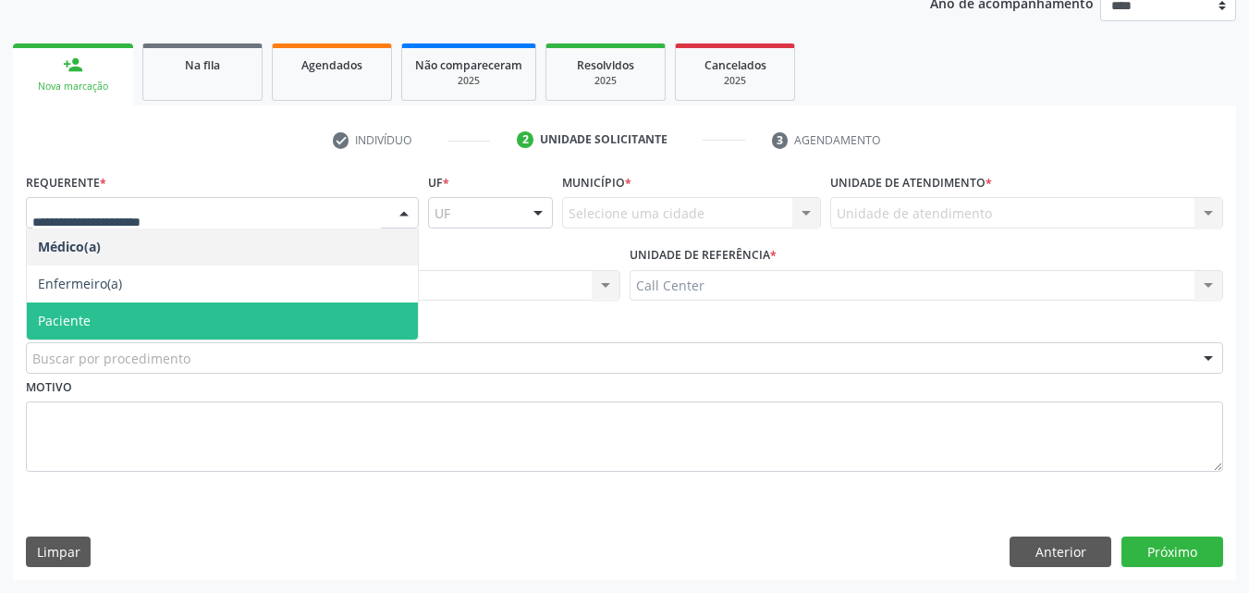
click at [120, 315] on span "Paciente" at bounding box center [222, 320] width 391 height 37
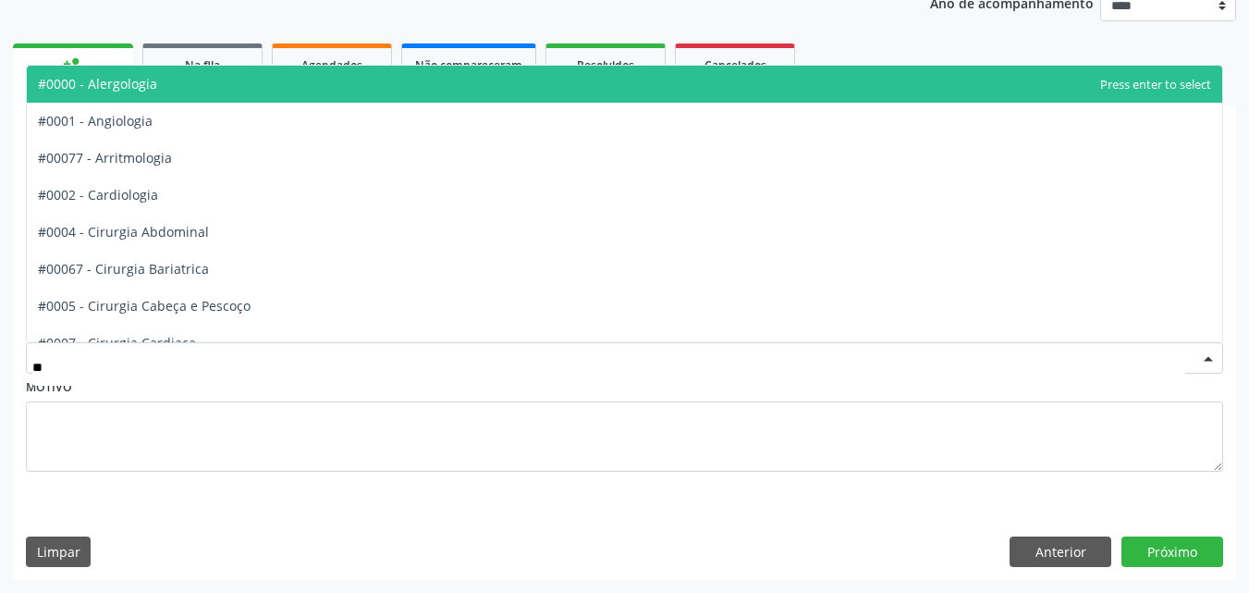
type input "***"
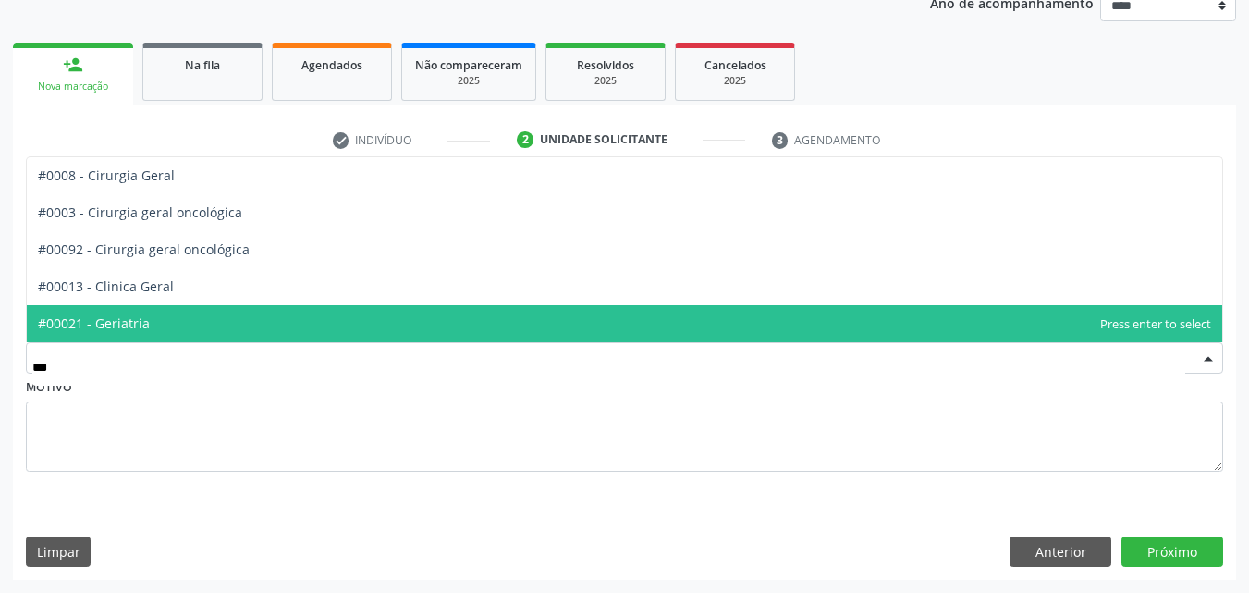
click at [179, 329] on span "#00021 - Geriatria" at bounding box center [624, 323] width 1195 height 37
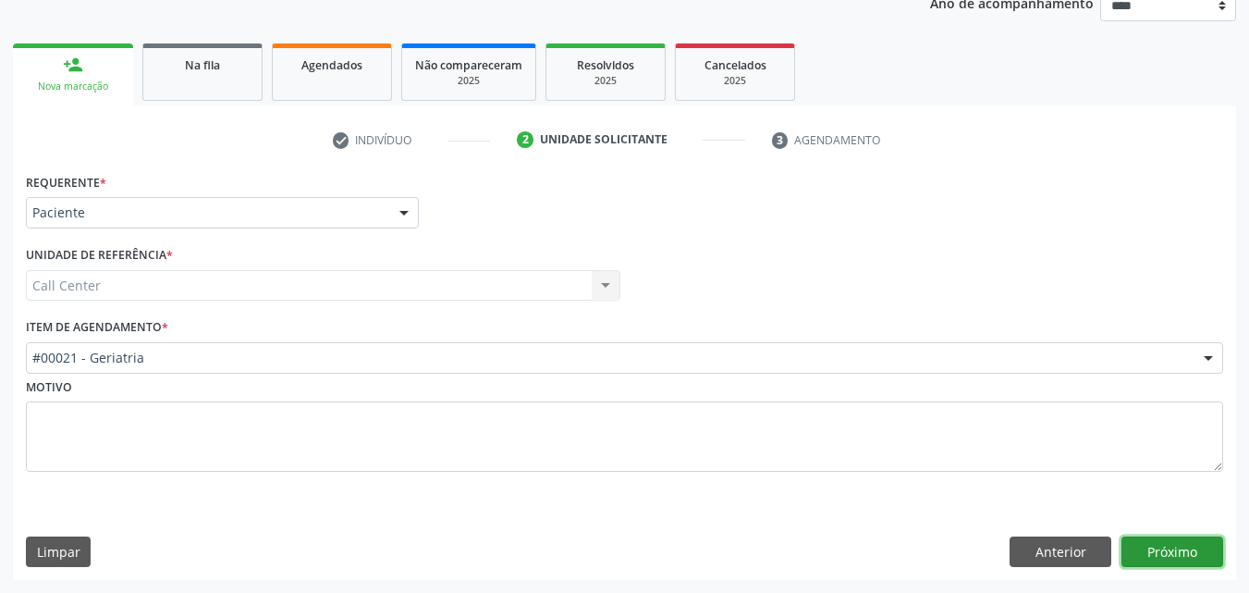
click at [1140, 540] on button "Próximo" at bounding box center [1172, 551] width 102 height 31
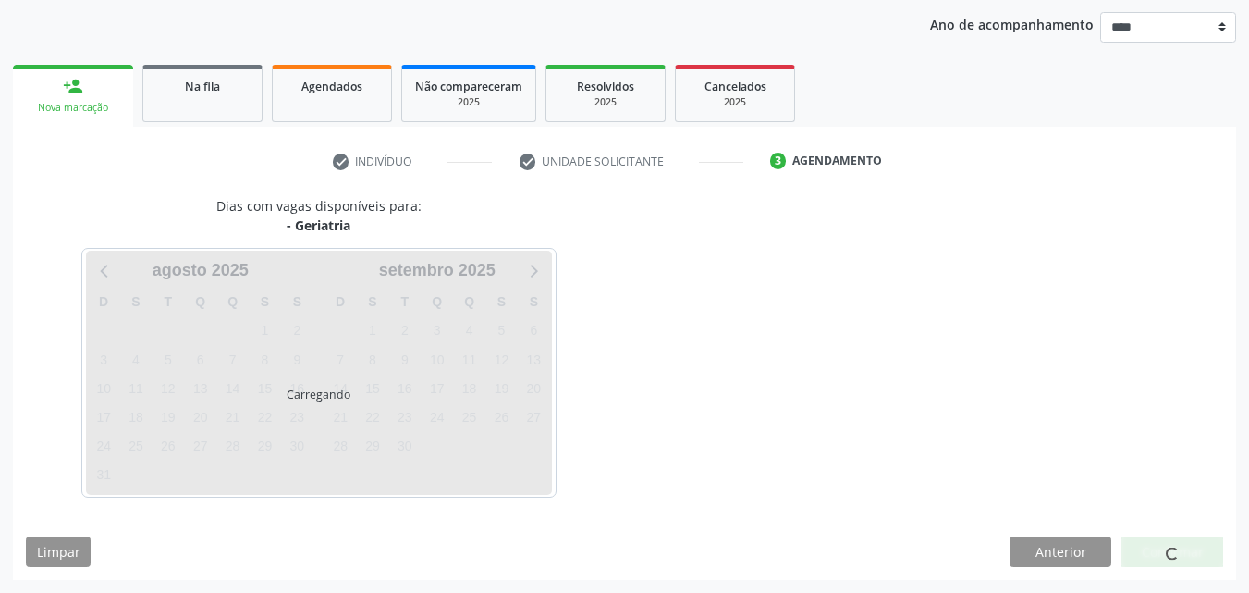
scroll to position [212, 0]
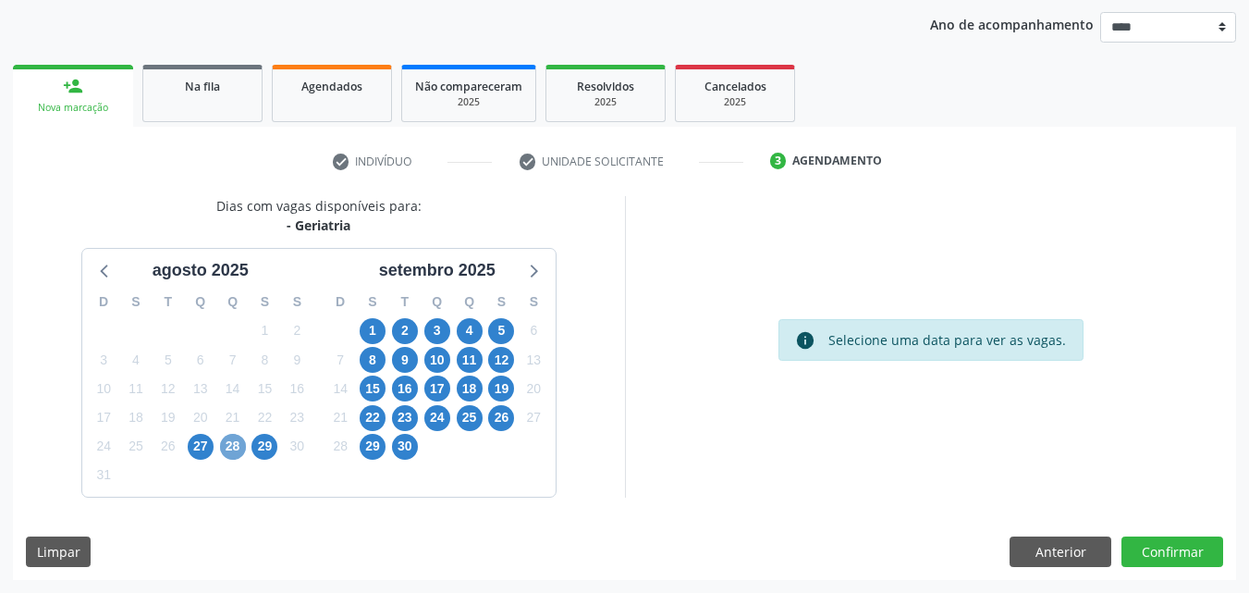
drag, startPoint x: 233, startPoint y: 446, endPoint x: 275, endPoint y: 430, distance: 44.5
click at [235, 445] on span "28" at bounding box center [233, 447] width 26 height 26
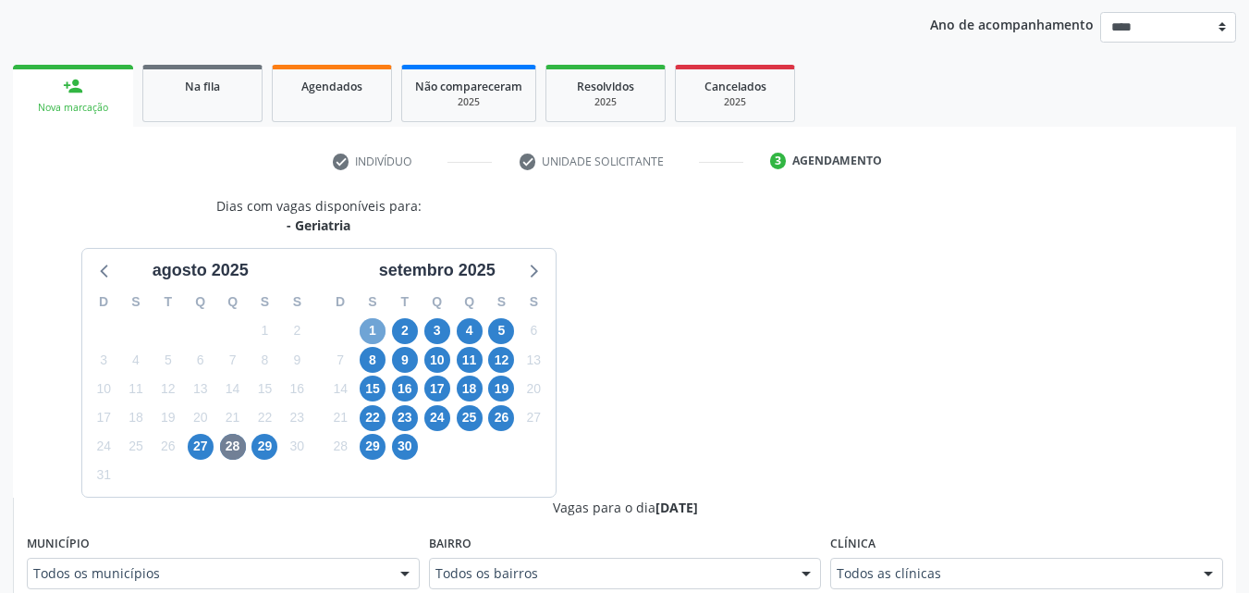
click at [374, 326] on span "1" at bounding box center [373, 331] width 26 height 26
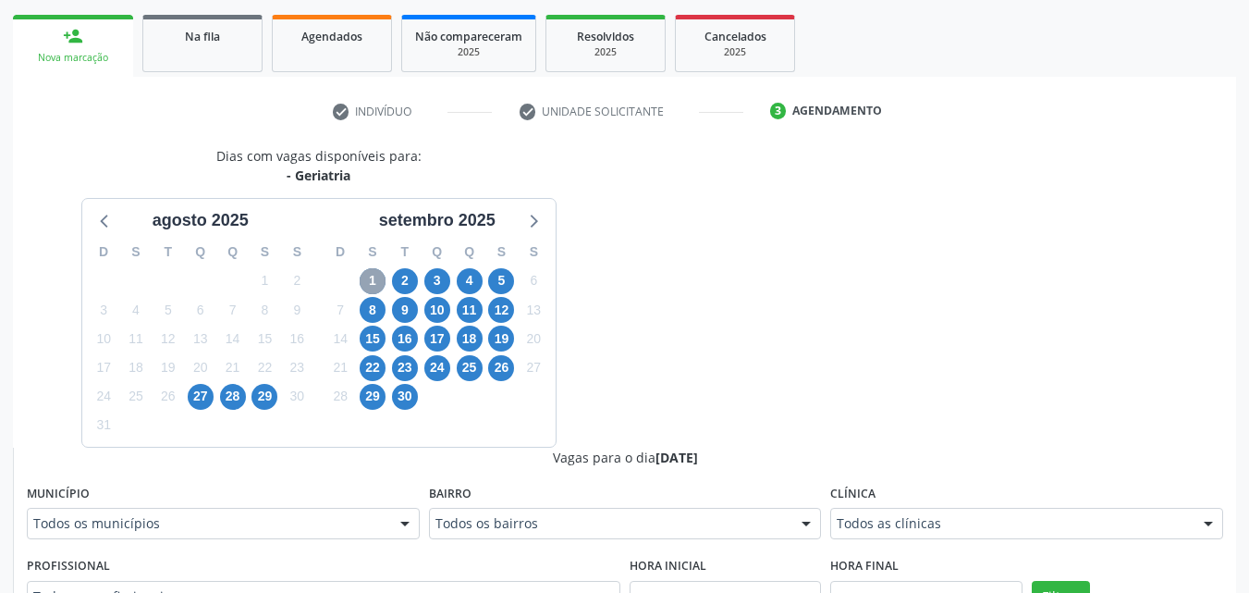
scroll to position [304, 0]
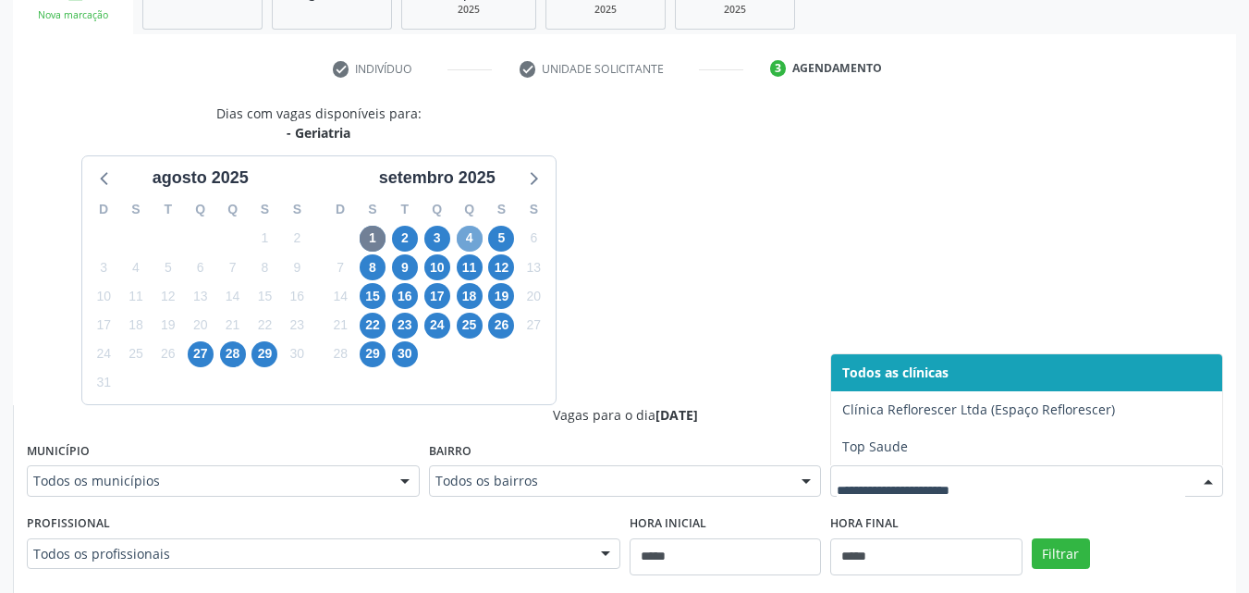
click at [478, 235] on span "4" at bounding box center [470, 239] width 26 height 26
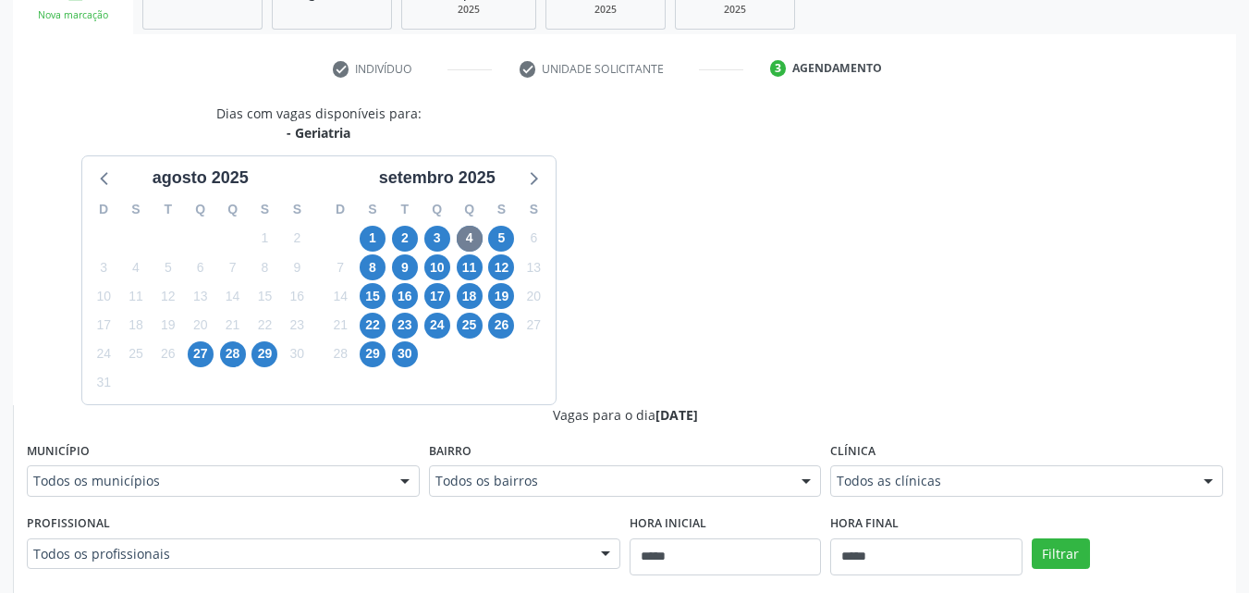
click at [1016, 467] on div "Todos as clínicas" at bounding box center [1026, 480] width 393 height 31
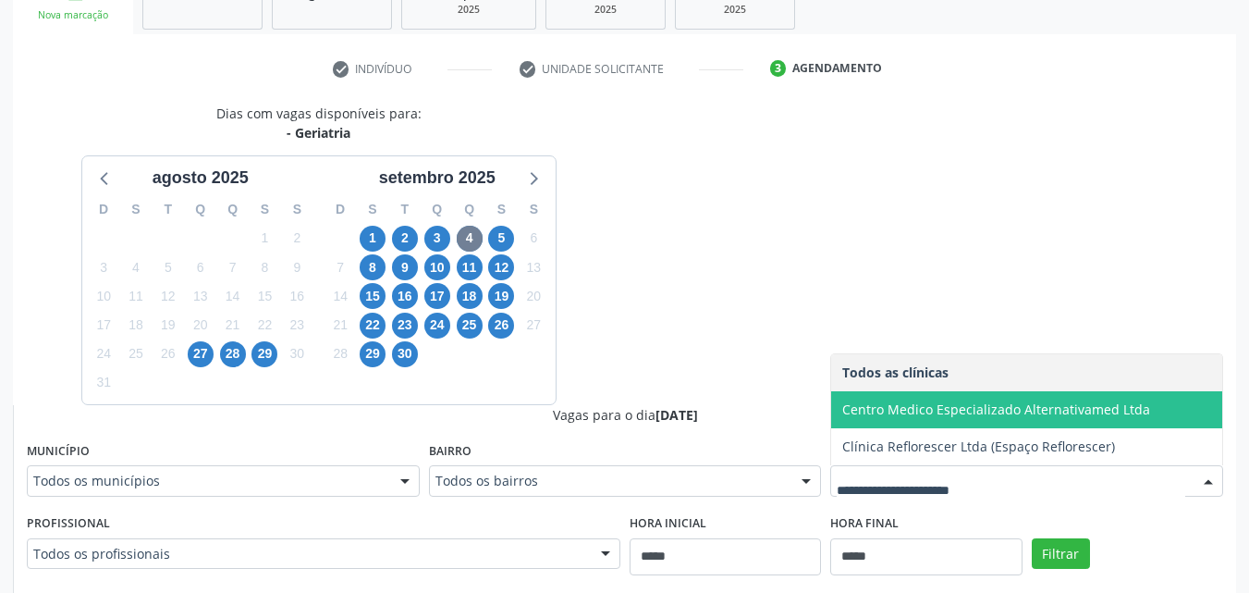
click at [1021, 416] on span "Centro Medico Especializado Alternativamed Ltda" at bounding box center [996, 409] width 308 height 18
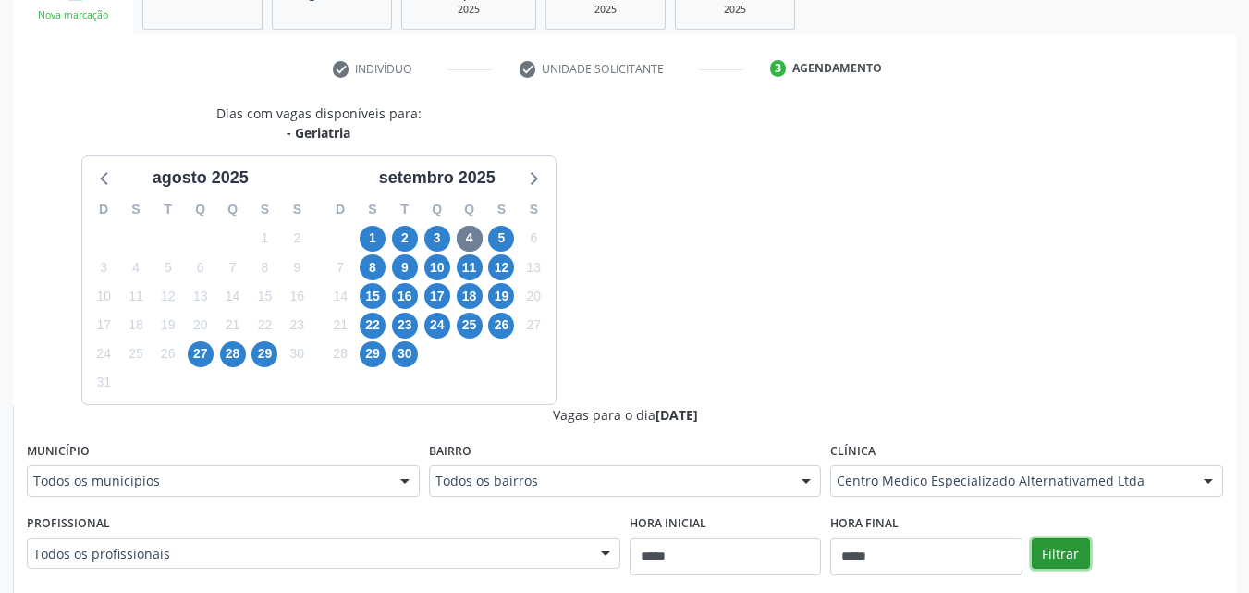
drag, startPoint x: 1066, startPoint y: 545, endPoint x: 1070, endPoint y: 532, distance: 14.6
click at [1067, 544] on button "Filtrar" at bounding box center [1061, 553] width 58 height 31
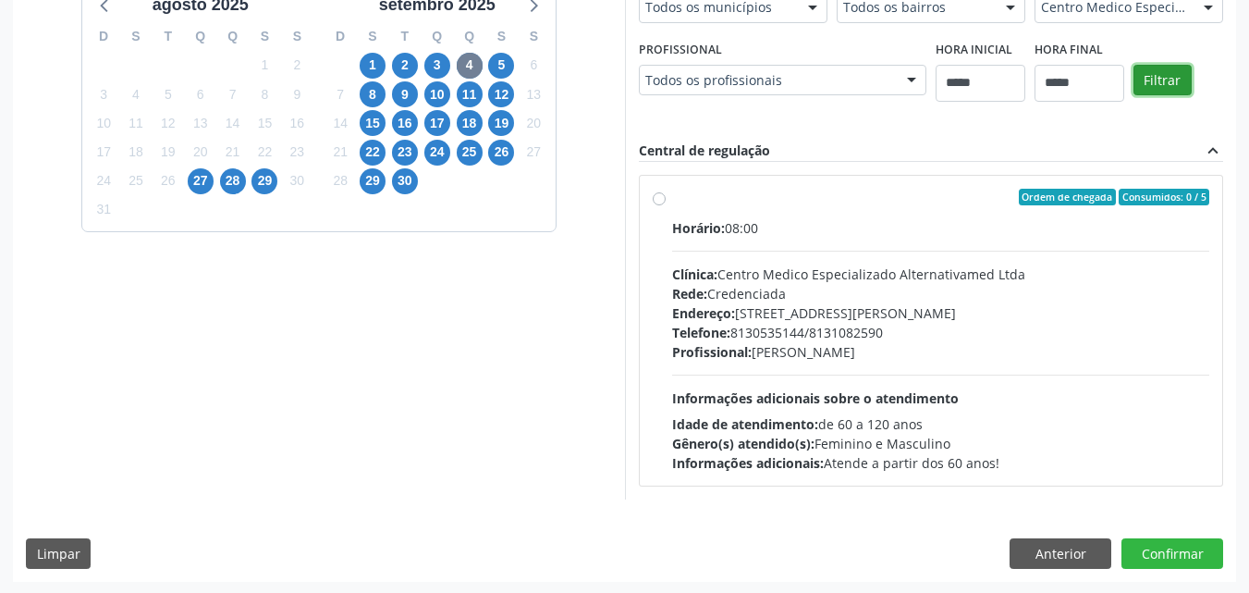
scroll to position [479, 0]
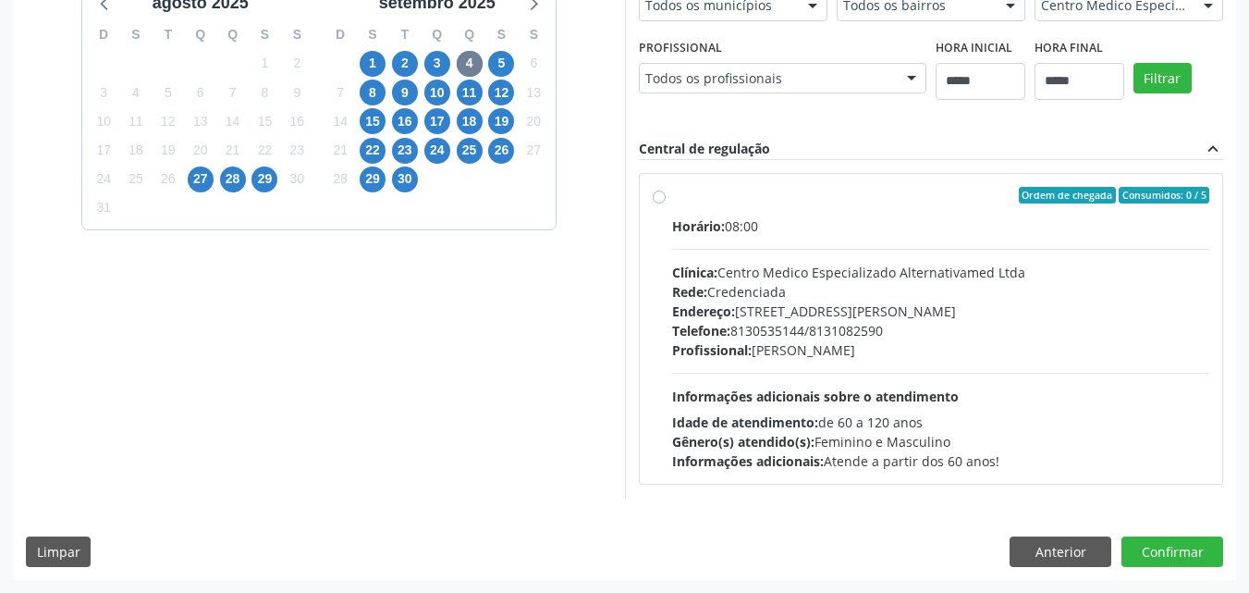
click at [205, 460] on div "Dias com vagas disponíveis para: - Geriatria [DATE] D S T Q Q S S 27 28 29 30 3…" at bounding box center [319, 213] width 612 height 568
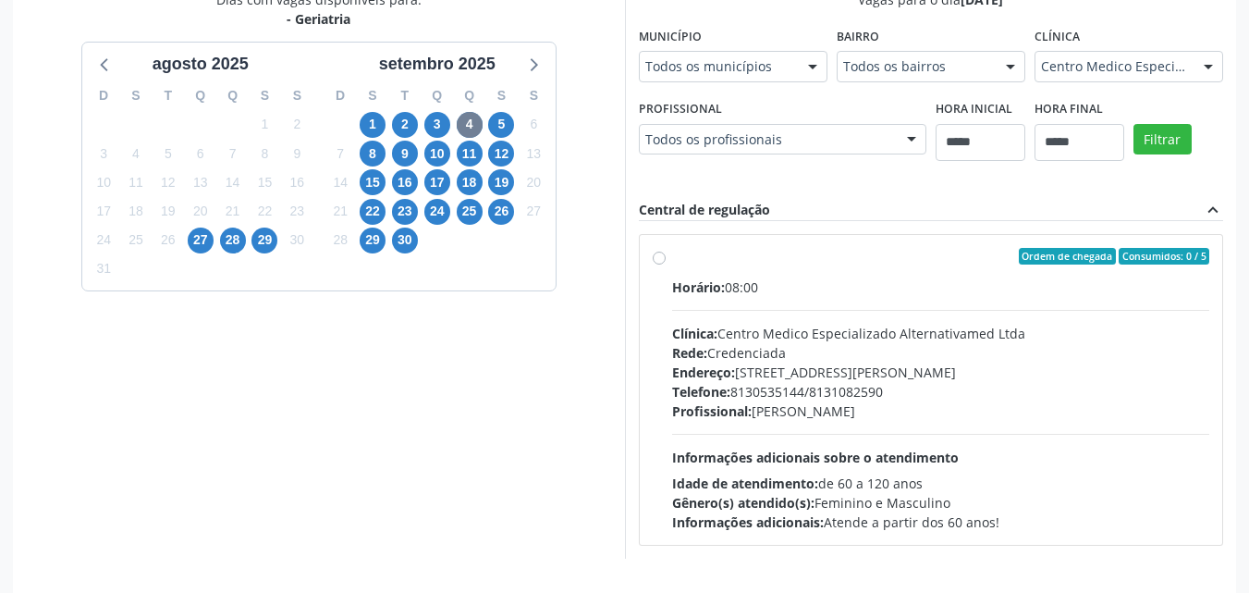
scroll to position [386, 0]
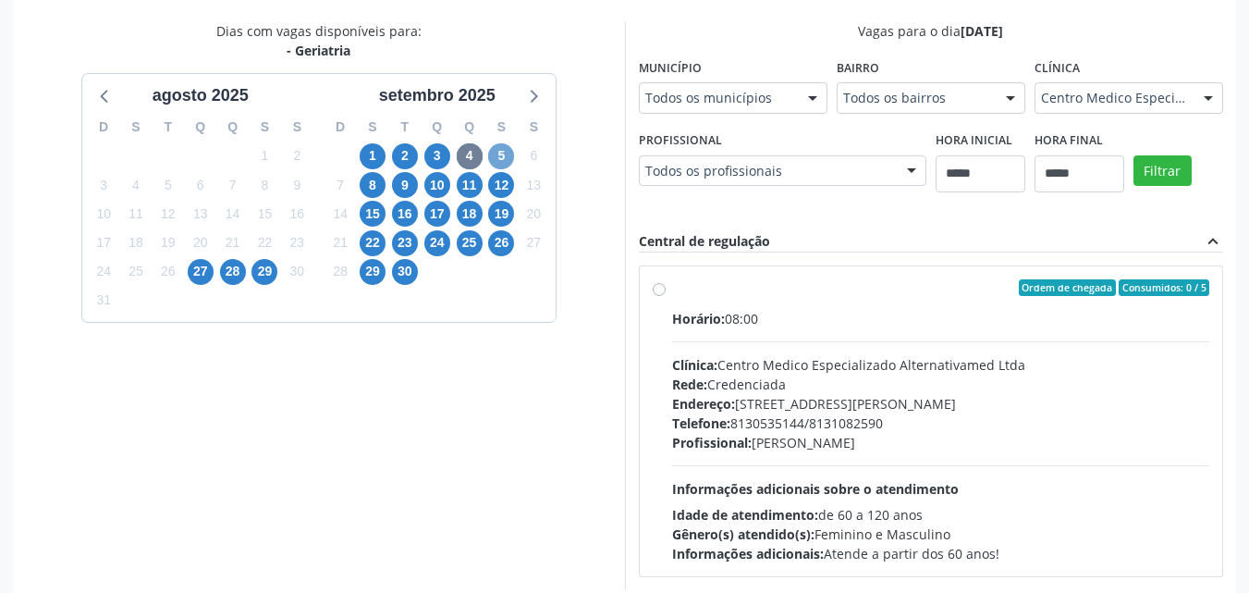
click at [496, 149] on span "5" at bounding box center [501, 156] width 26 height 26
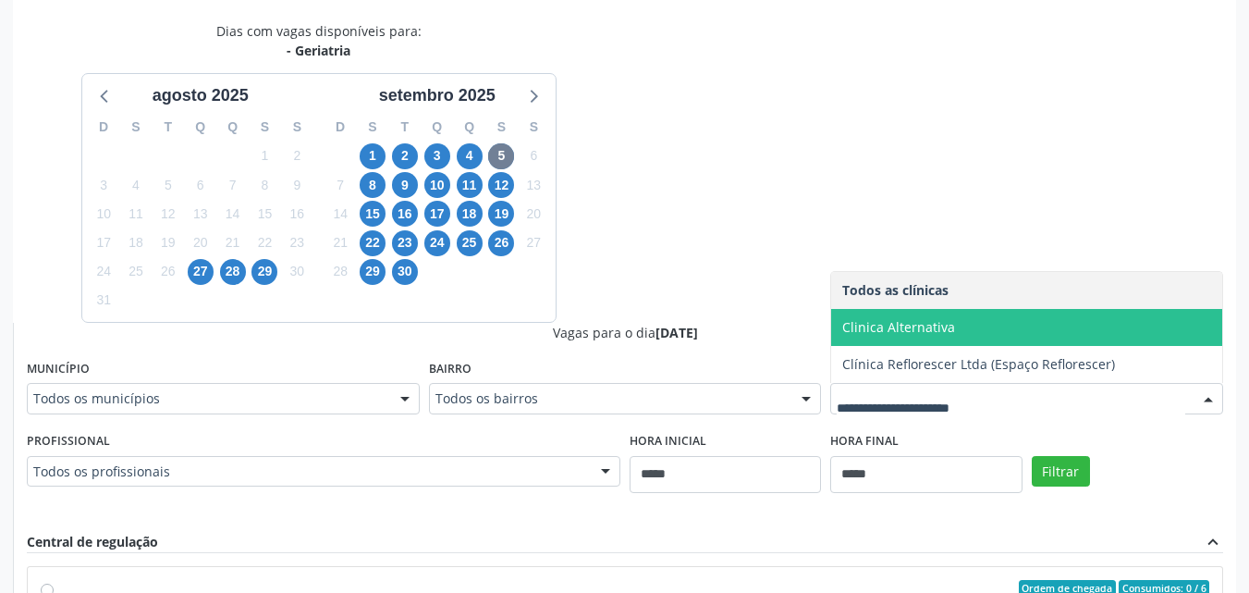
click at [955, 324] on span "Clinica Alternativa" at bounding box center [1026, 327] width 391 height 37
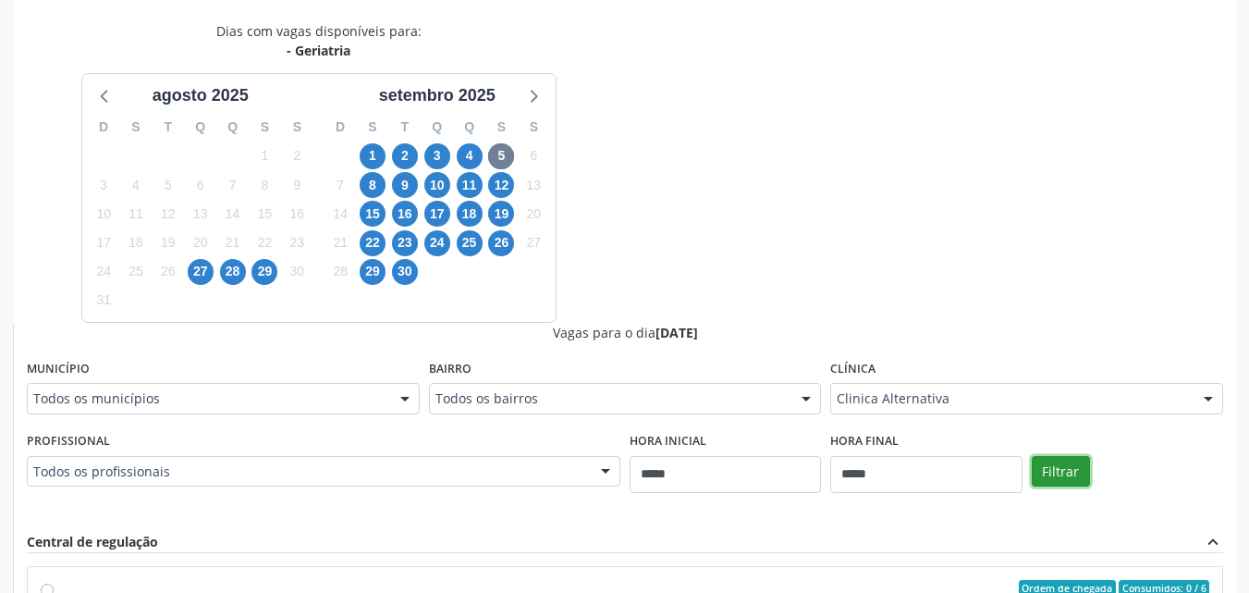
click at [1050, 471] on button "Filtrar" at bounding box center [1061, 471] width 58 height 31
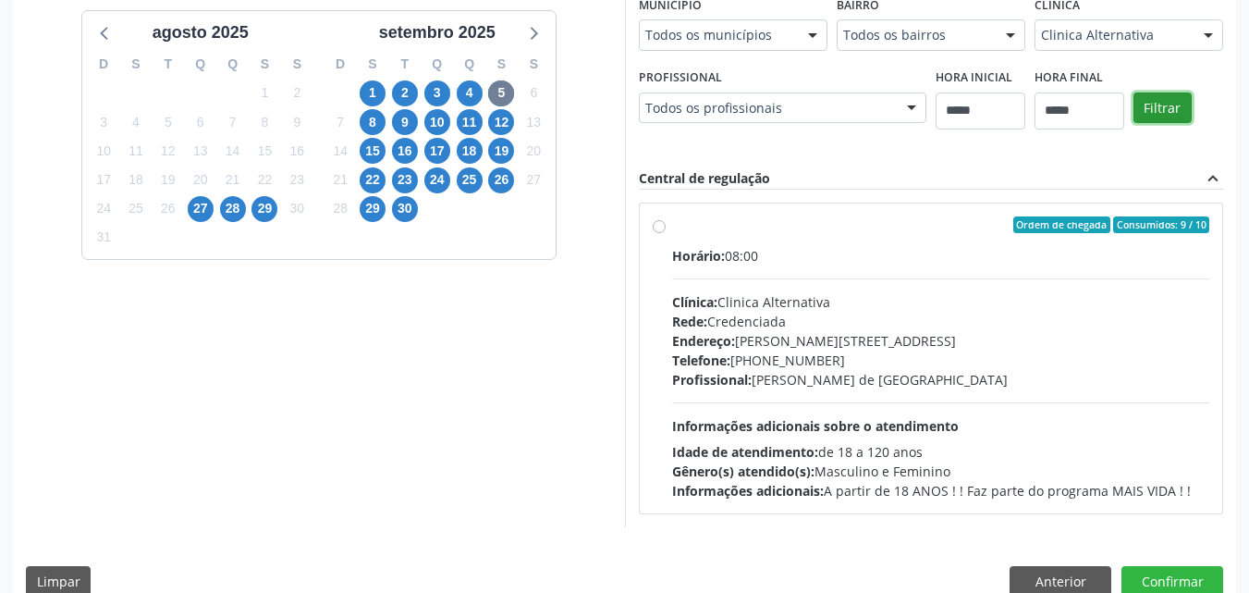
scroll to position [479, 0]
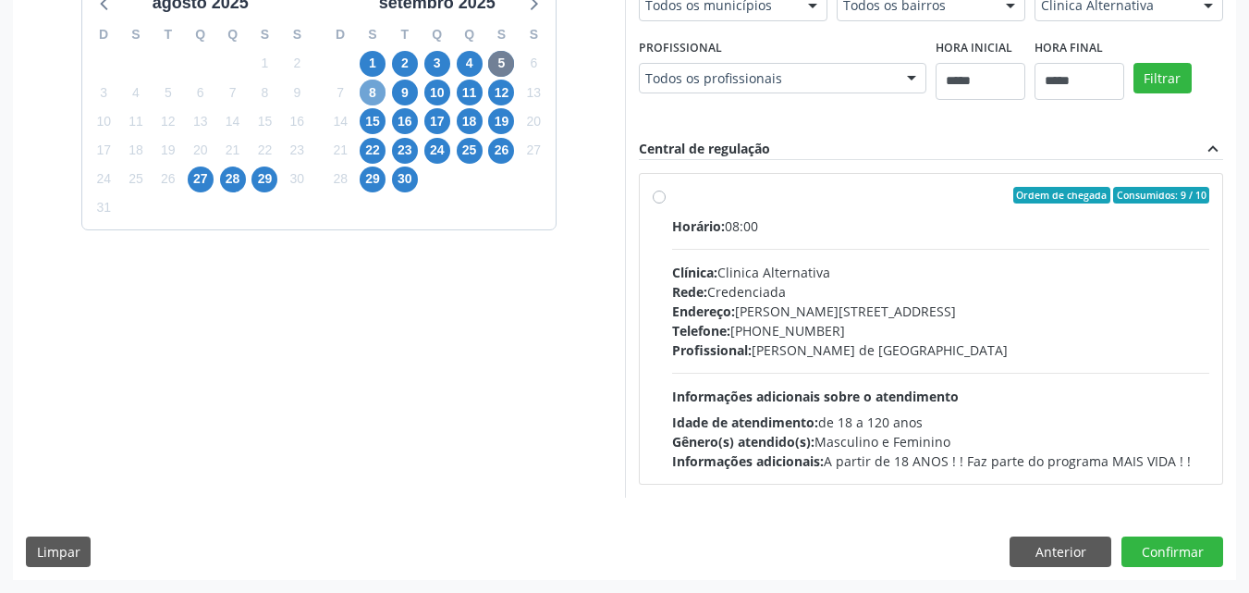
click at [367, 102] on span "8" at bounding box center [373, 93] width 26 height 26
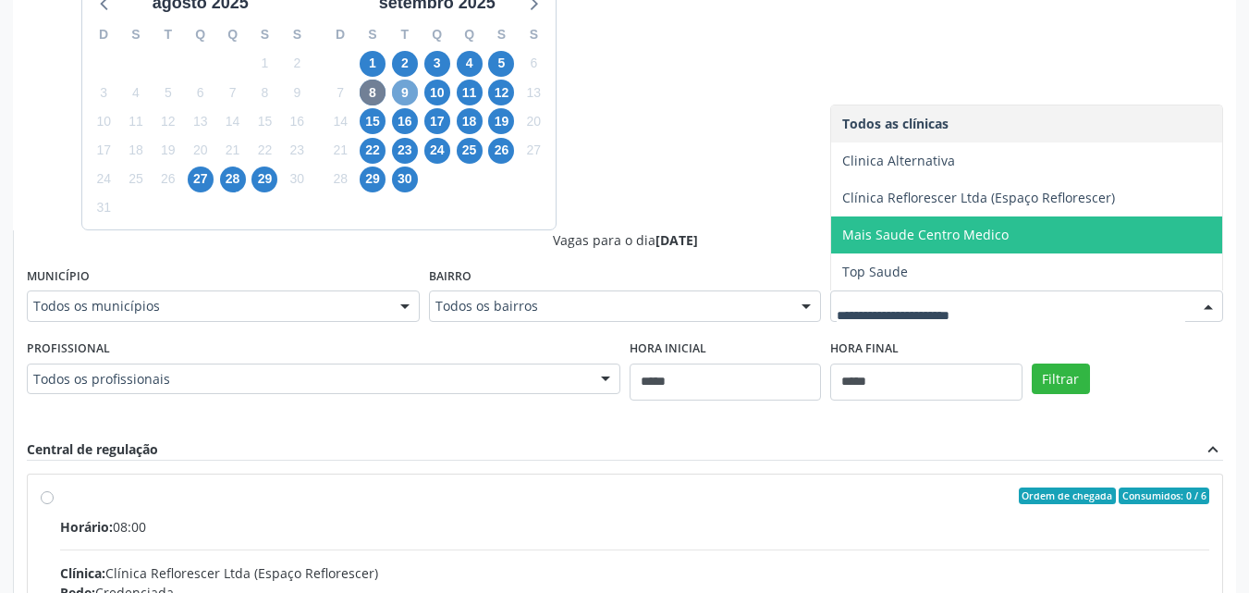
click at [410, 88] on span "9" at bounding box center [405, 93] width 26 height 26
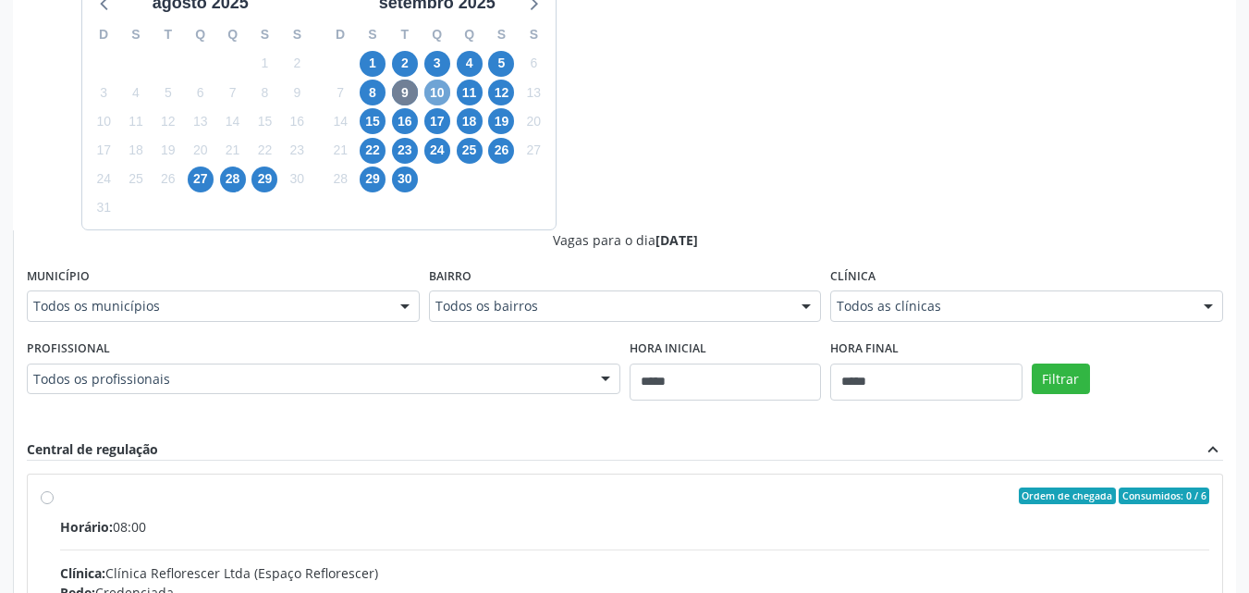
click at [441, 91] on span "10" at bounding box center [437, 93] width 26 height 26
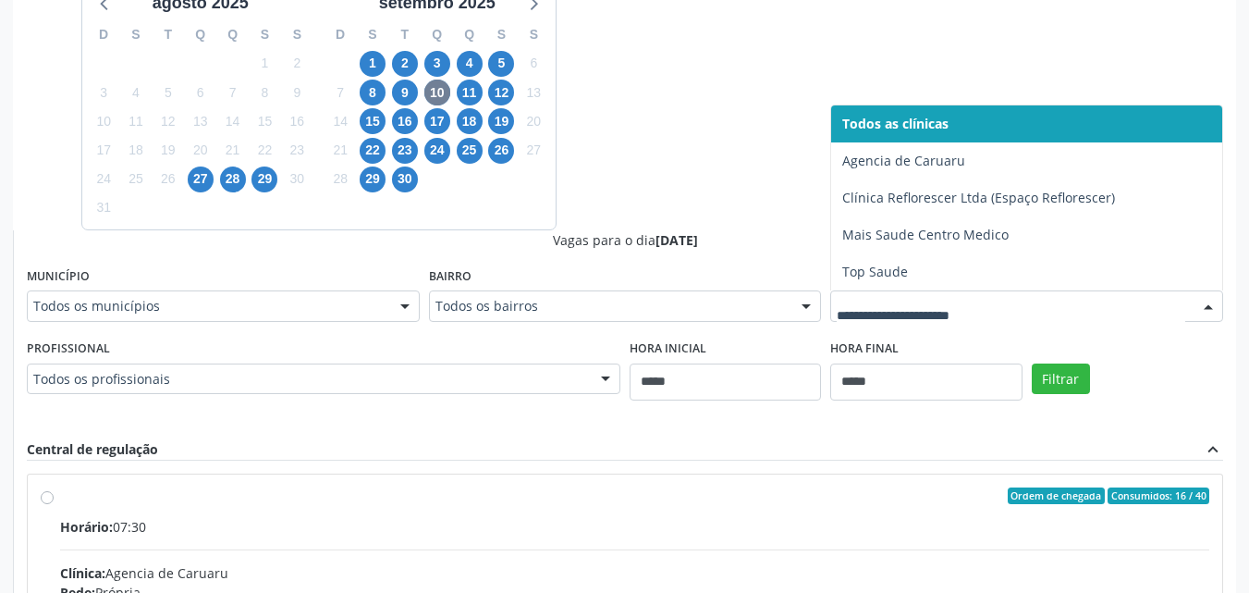
click at [1038, 295] on div at bounding box center [1026, 305] width 393 height 31
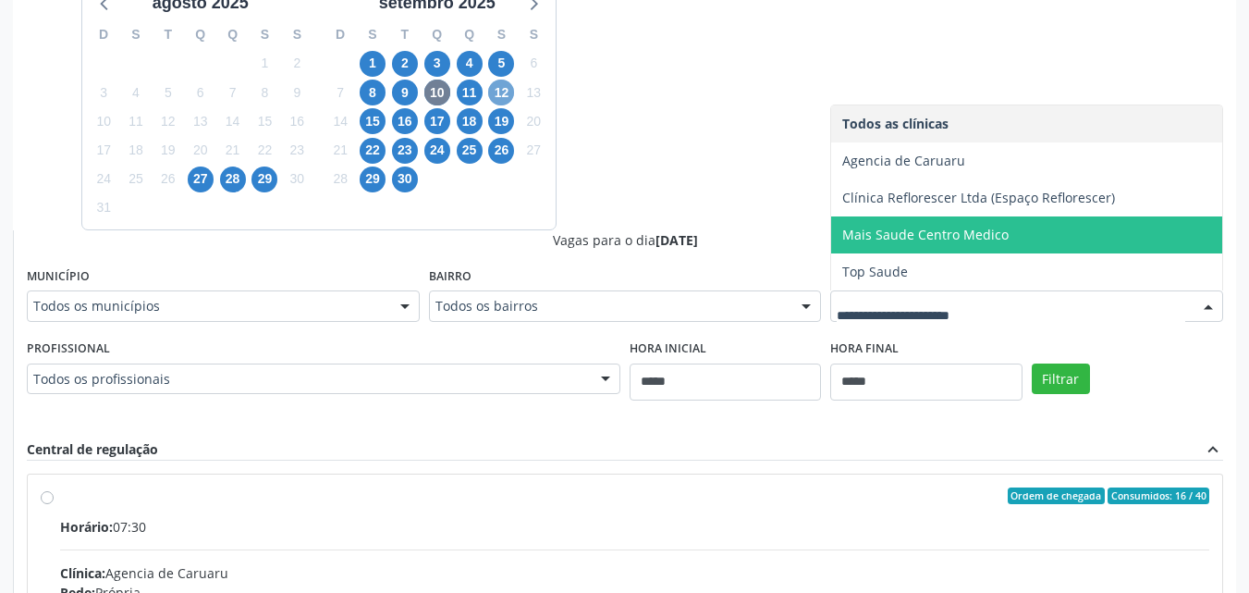
drag, startPoint x: 503, startPoint y: 94, endPoint x: 920, endPoint y: 183, distance: 426.3
click at [504, 93] on span "12" at bounding box center [501, 93] width 26 height 26
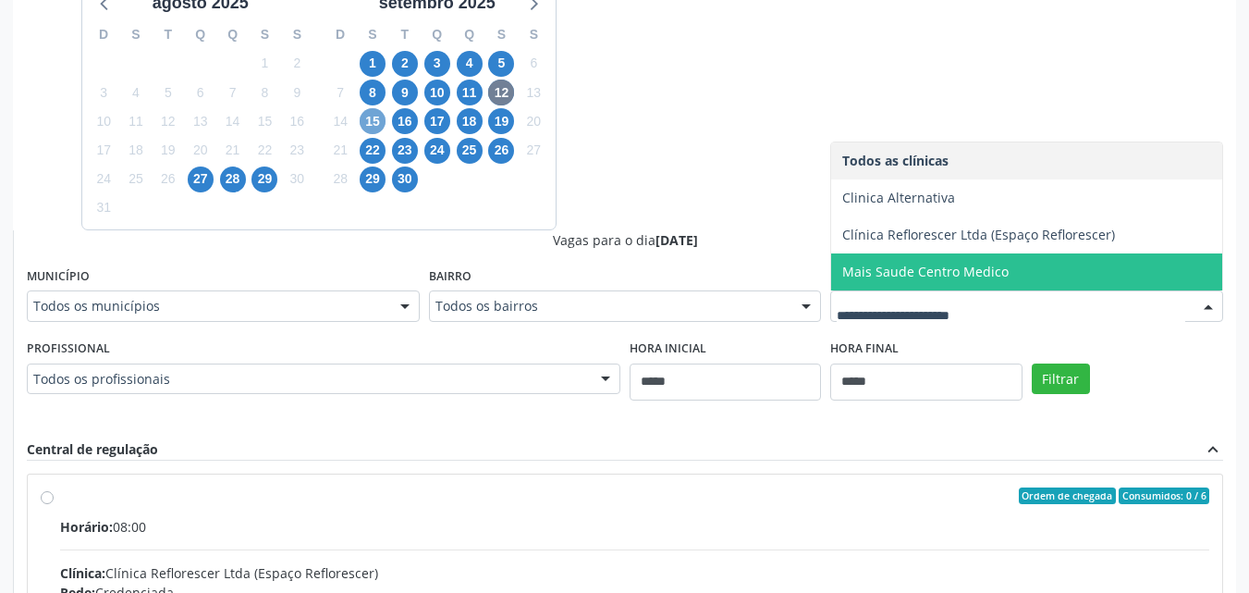
click at [377, 124] on span "15" at bounding box center [373, 121] width 26 height 26
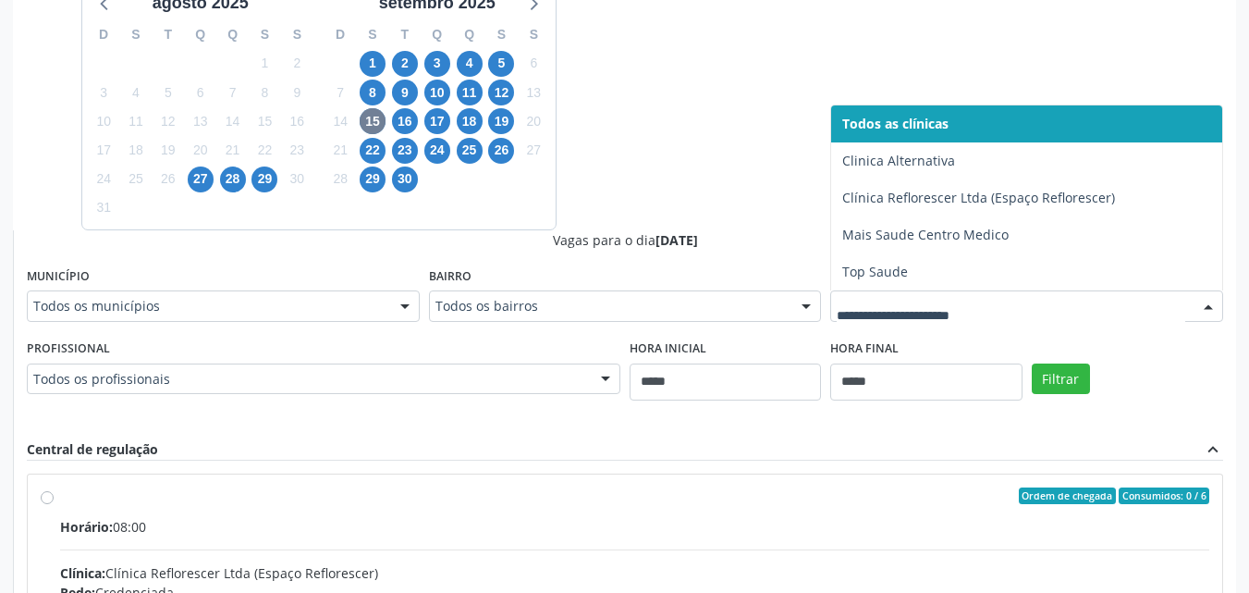
click at [964, 293] on div at bounding box center [1026, 305] width 393 height 31
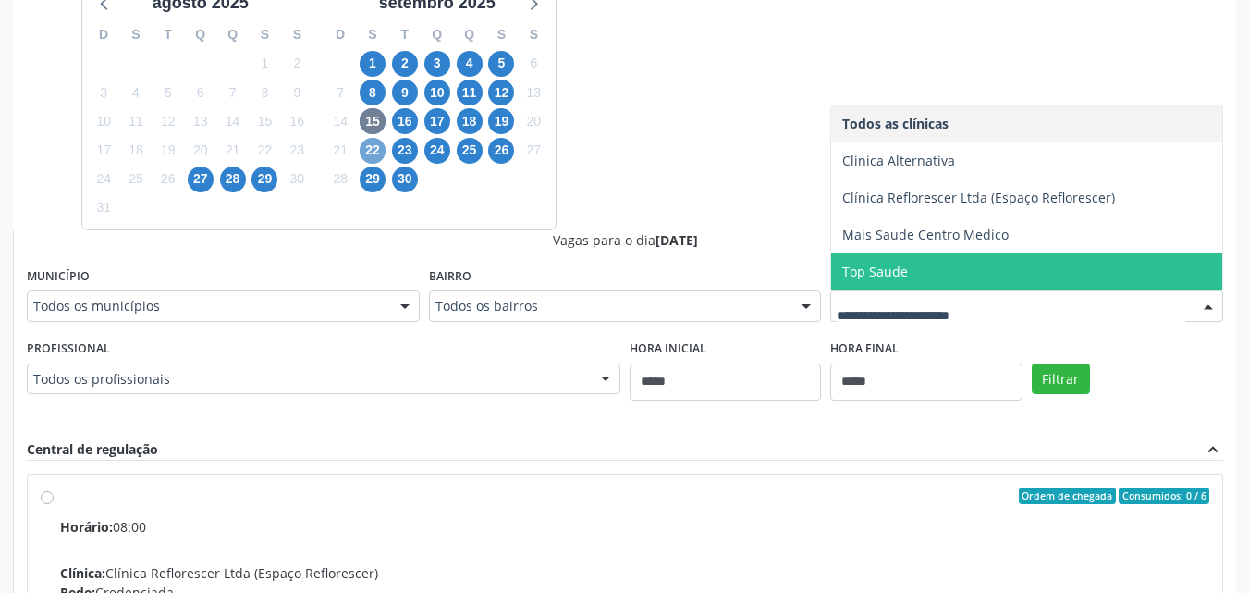
drag, startPoint x: 373, startPoint y: 153, endPoint x: 389, endPoint y: 150, distance: 16.1
click at [376, 153] on span "22" at bounding box center [373, 151] width 26 height 26
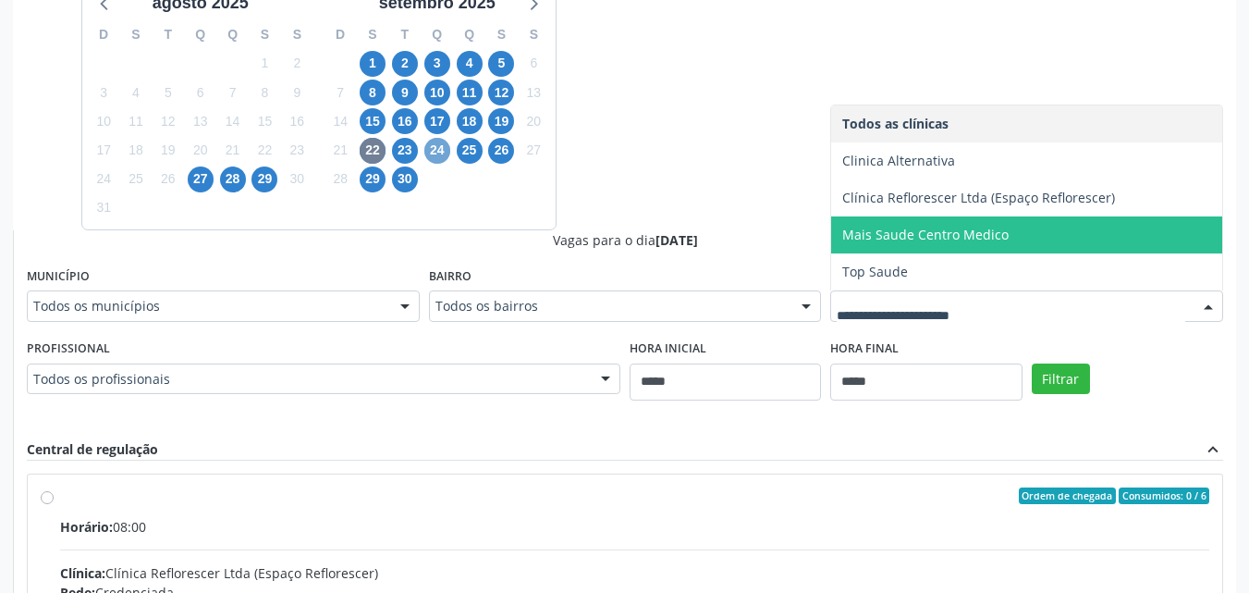
drag, startPoint x: 438, startPoint y: 148, endPoint x: 850, endPoint y: 202, distance: 414.8
click at [440, 147] on span "24" at bounding box center [437, 151] width 26 height 26
click at [507, 149] on span "26" at bounding box center [501, 151] width 26 height 26
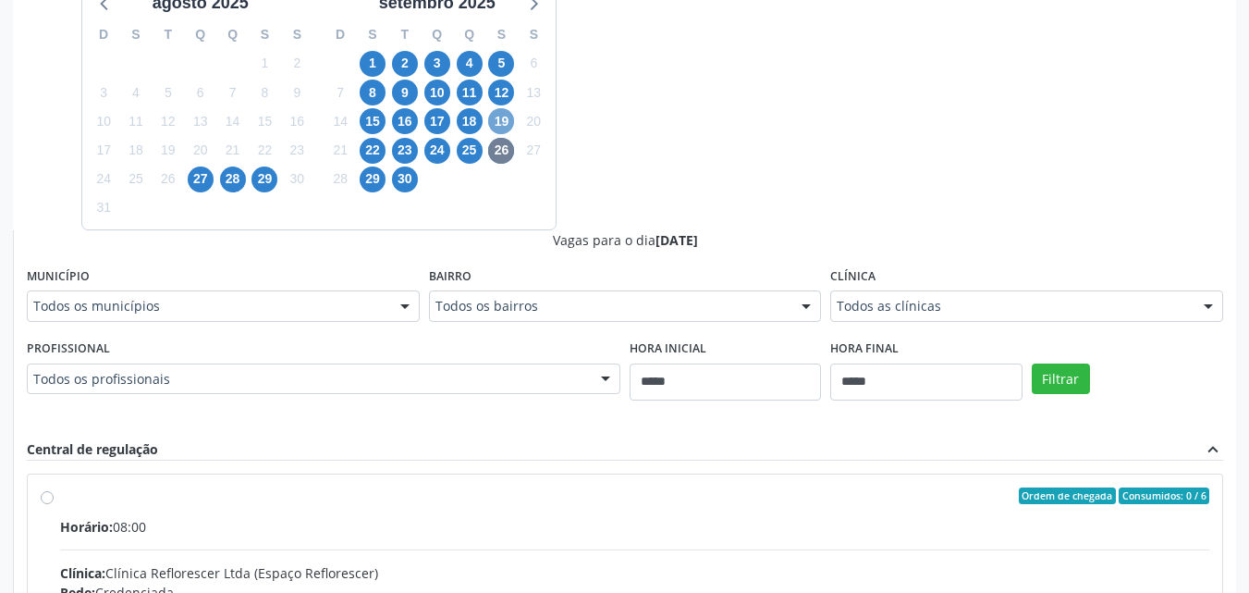
click at [505, 123] on span "19" at bounding box center [501, 121] width 26 height 26
drag, startPoint x: 501, startPoint y: 146, endPoint x: 560, endPoint y: 154, distance: 59.7
click at [501, 145] on span "26" at bounding box center [501, 151] width 26 height 26
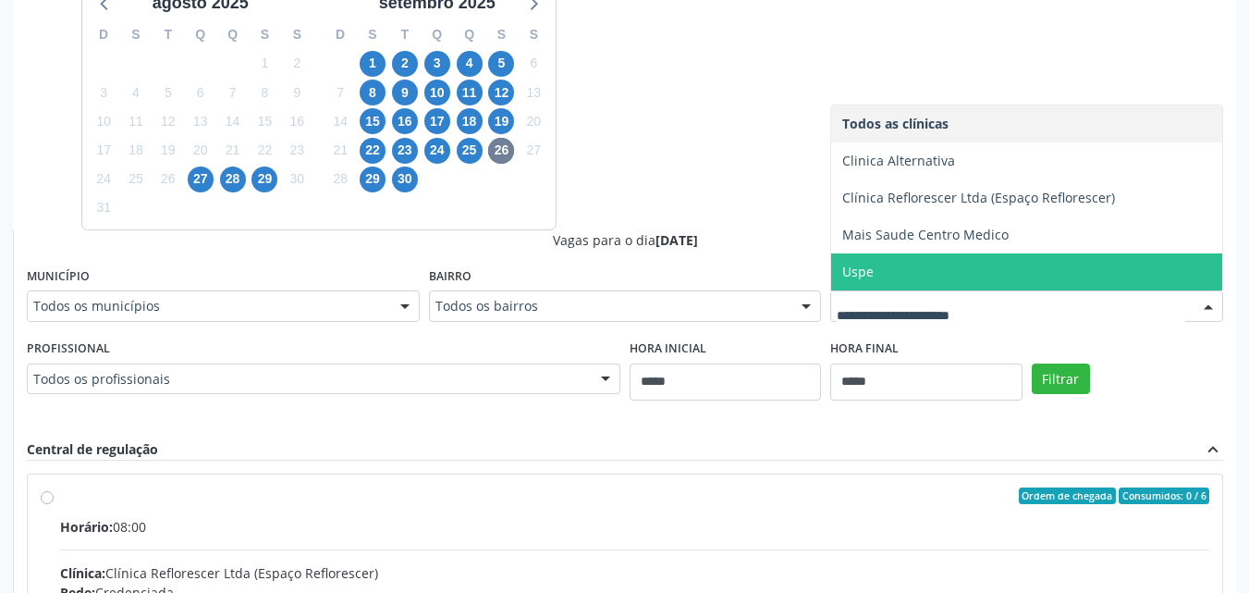
click at [895, 280] on span "Uspe" at bounding box center [1026, 271] width 391 height 37
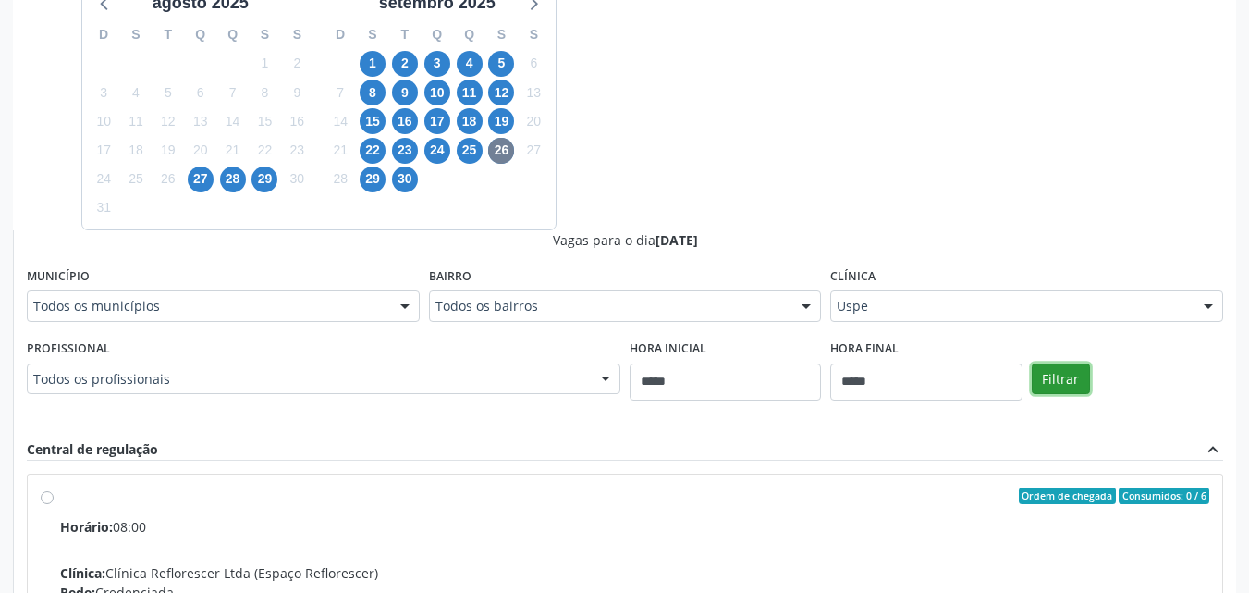
click at [1067, 373] on button "Filtrar" at bounding box center [1061, 378] width 58 height 31
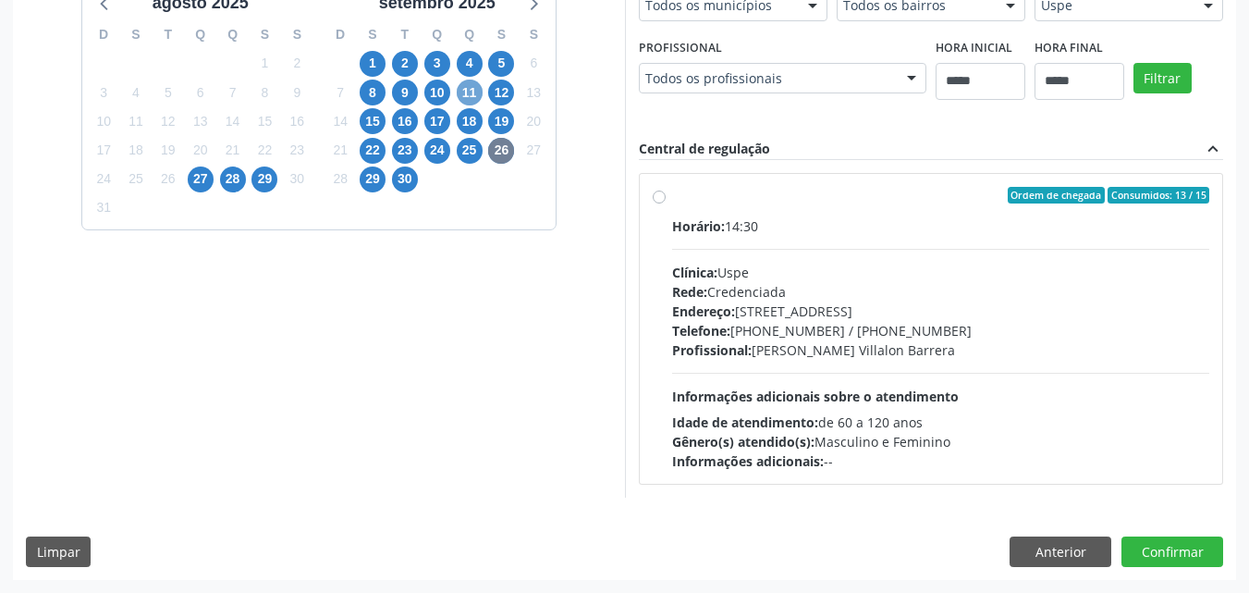
drag, startPoint x: 469, startPoint y: 94, endPoint x: 728, endPoint y: 94, distance: 259.8
click at [468, 92] on span "11" at bounding box center [470, 93] width 26 height 26
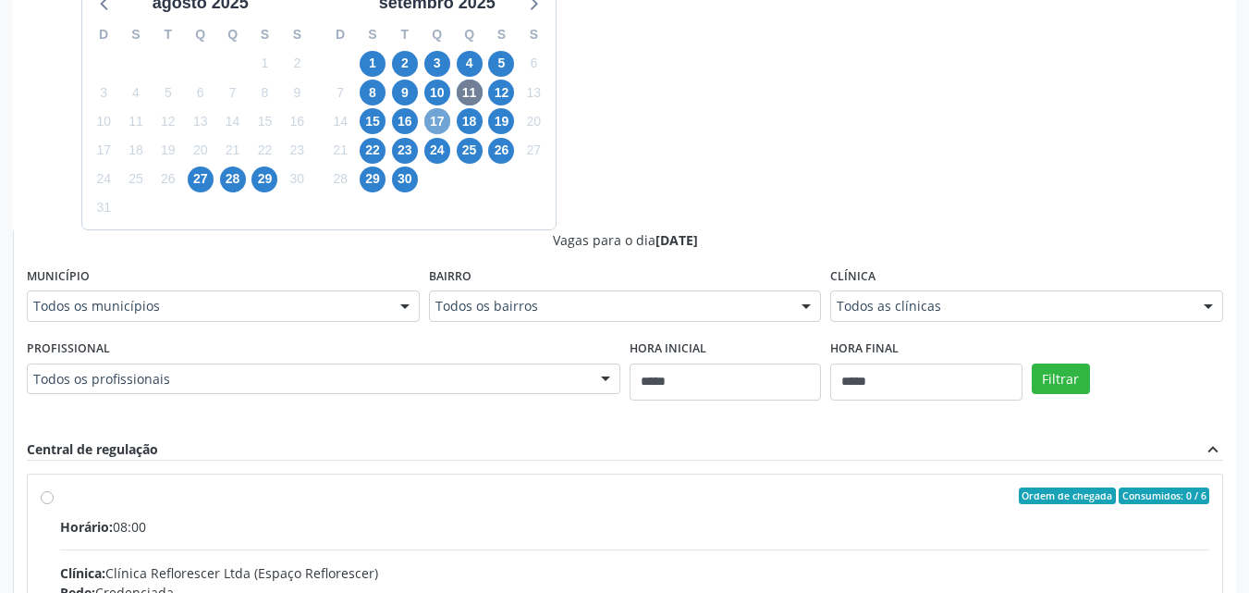
click at [440, 123] on span "17" at bounding box center [437, 121] width 26 height 26
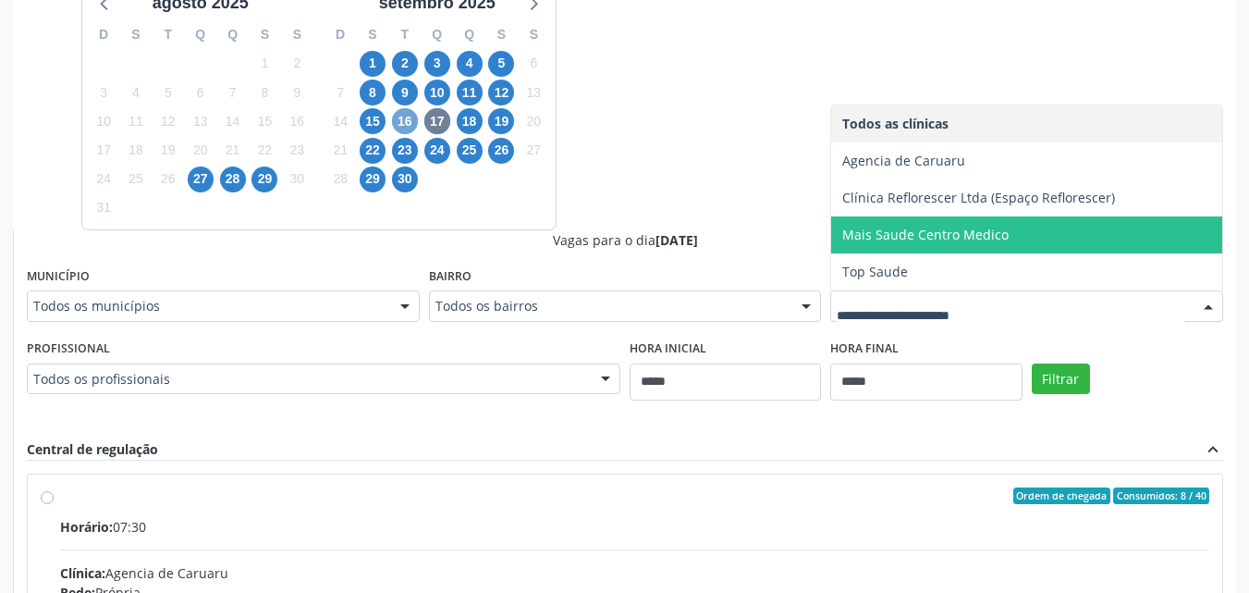
drag, startPoint x: 401, startPoint y: 120, endPoint x: 424, endPoint y: 126, distance: 23.8
click at [402, 121] on span "16" at bounding box center [405, 121] width 26 height 26
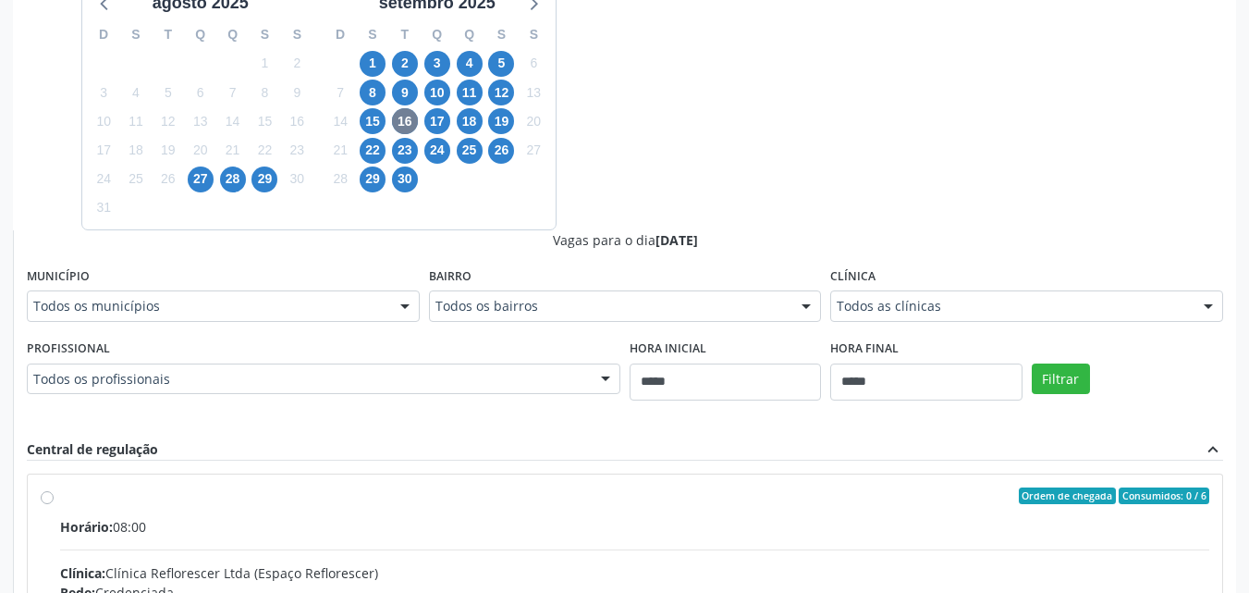
click at [981, 292] on div "Todos as clínicas" at bounding box center [1026, 305] width 393 height 31
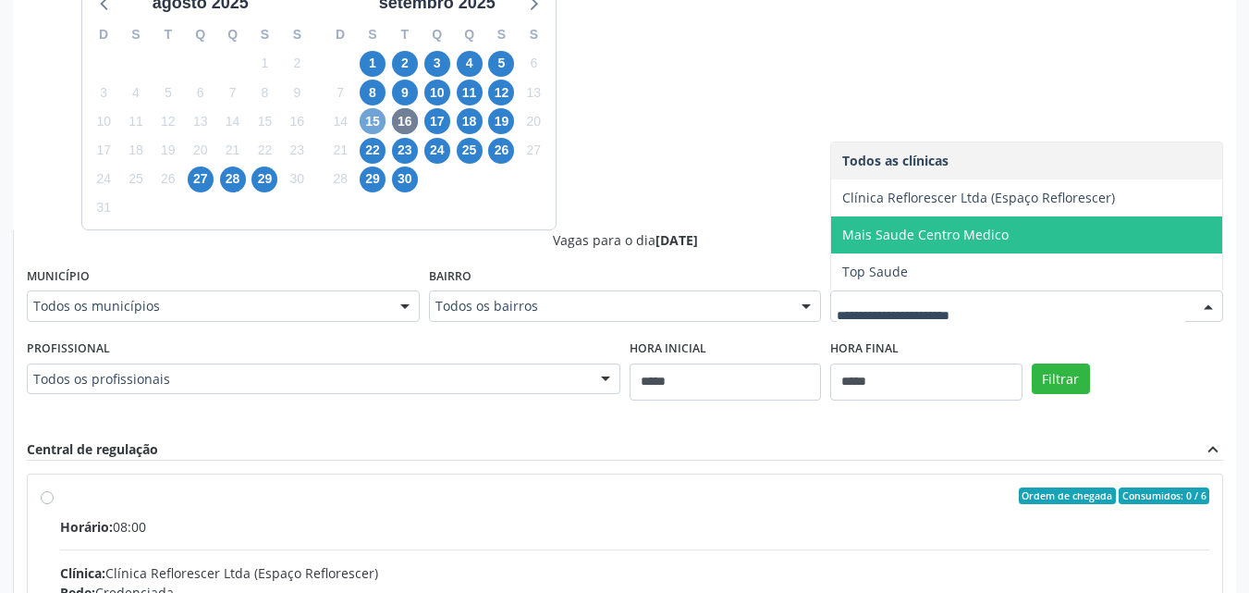
drag, startPoint x: 376, startPoint y: 116, endPoint x: 403, endPoint y: 119, distance: 27.1
click at [379, 113] on span "15" at bounding box center [373, 121] width 26 height 26
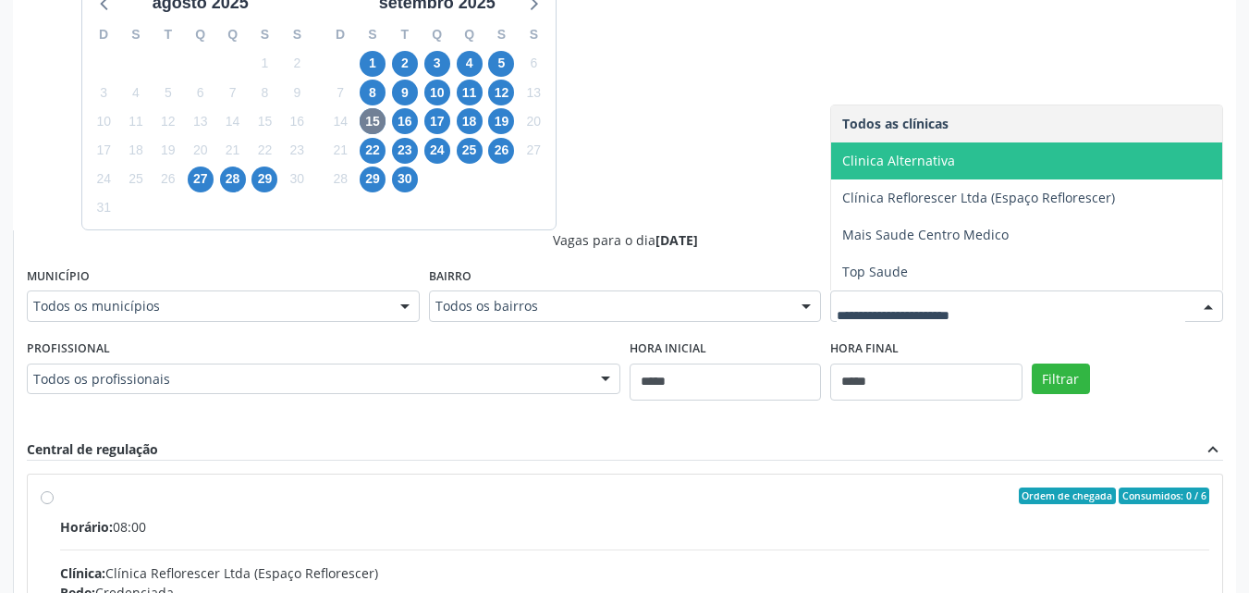
click at [954, 165] on span "Clinica Alternativa" at bounding box center [1026, 160] width 391 height 37
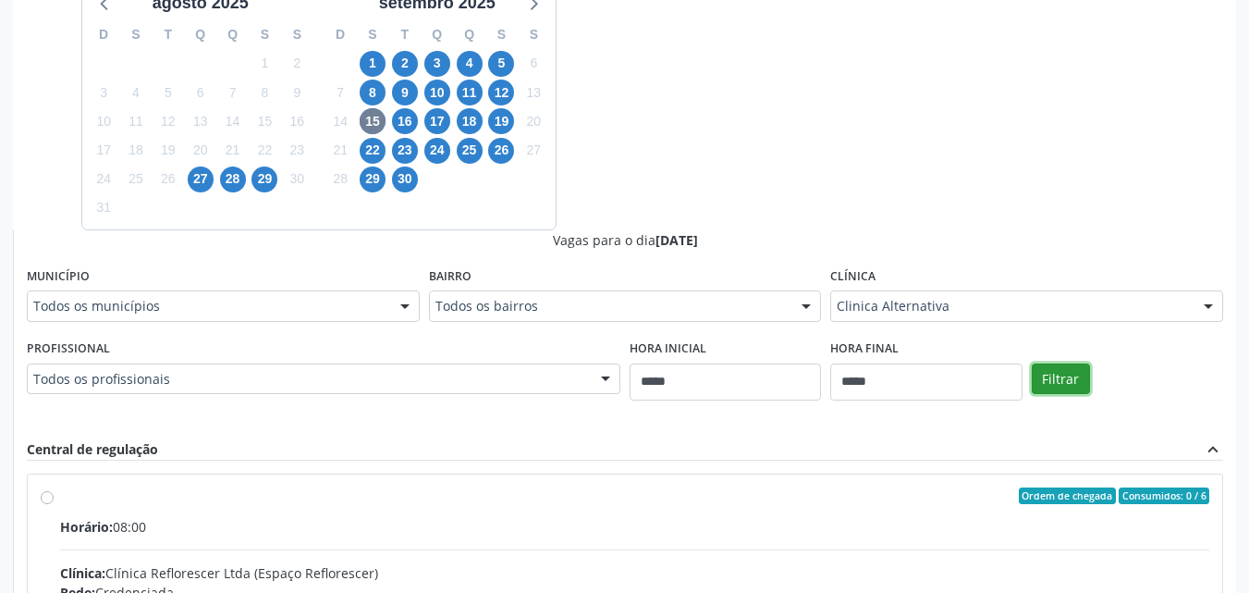
drag, startPoint x: 1067, startPoint y: 369, endPoint x: 1058, endPoint y: 359, distance: 13.7
click at [1067, 363] on button "Filtrar" at bounding box center [1061, 378] width 58 height 31
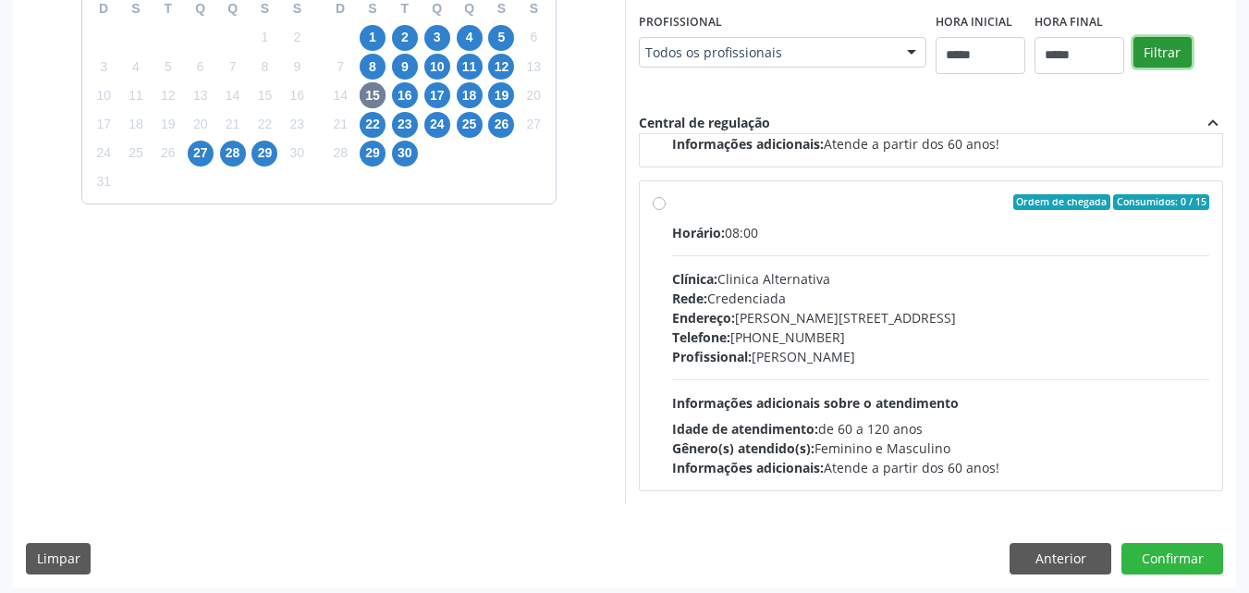
scroll to position [512, 0]
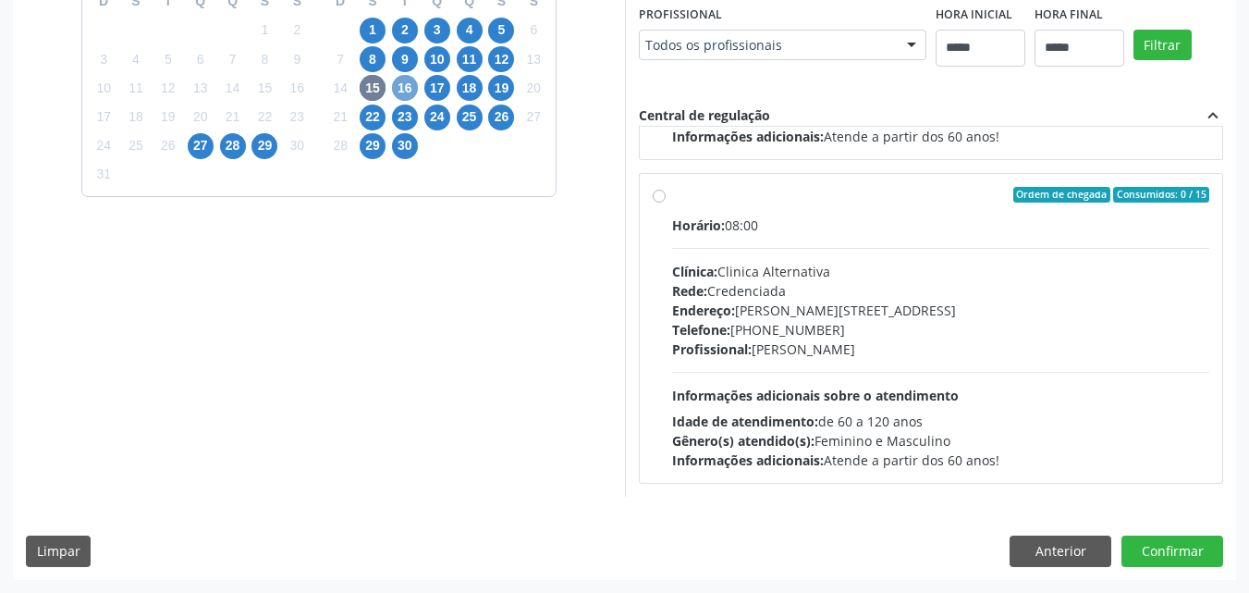
click at [404, 89] on span "16" at bounding box center [405, 88] width 26 height 26
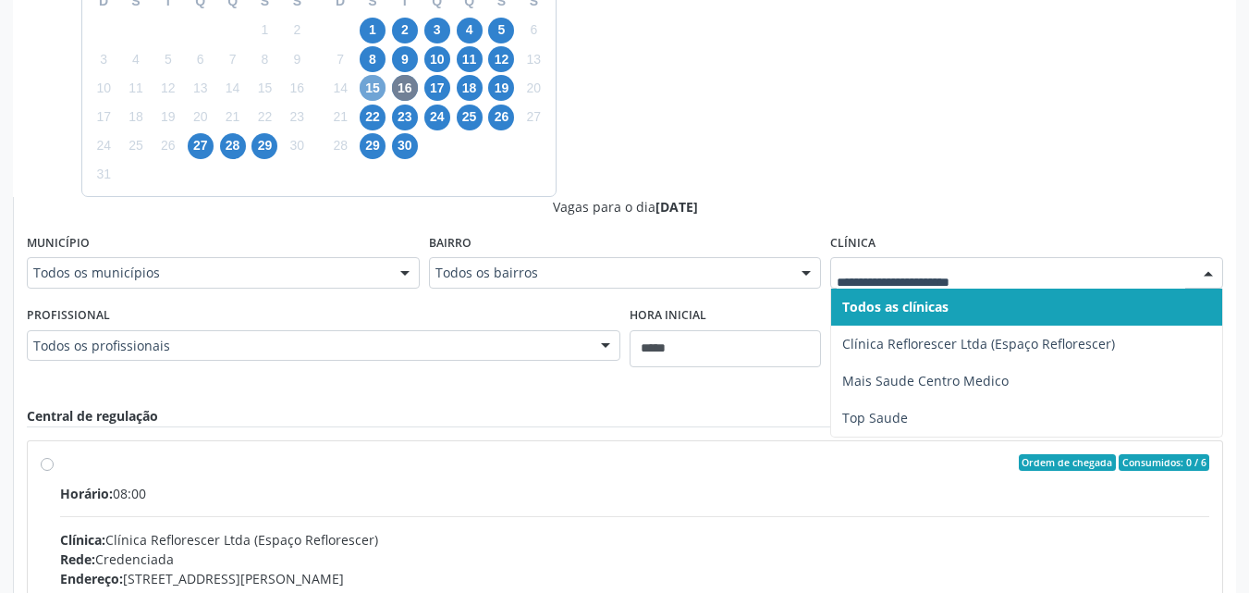
drag, startPoint x: 371, startPoint y: 91, endPoint x: 413, endPoint y: 83, distance: 43.2
click at [372, 90] on span "15" at bounding box center [373, 88] width 26 height 26
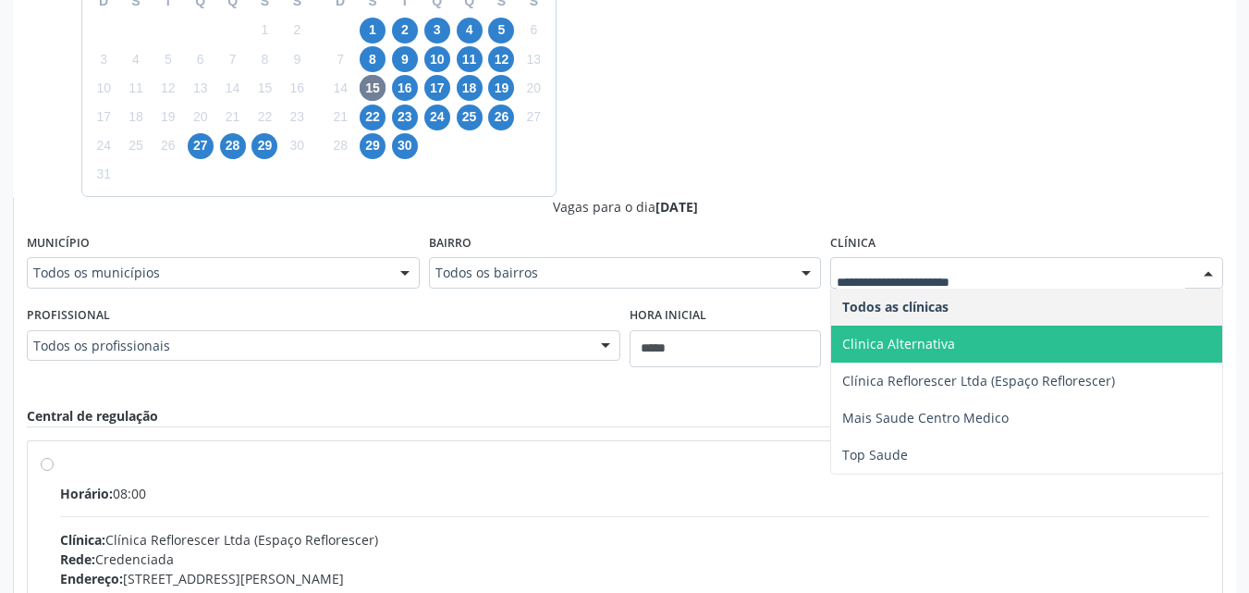
drag, startPoint x: 943, startPoint y: 348, endPoint x: 960, endPoint y: 346, distance: 16.7
click at [945, 348] on span "Clinica Alternativa" at bounding box center [898, 344] width 113 height 18
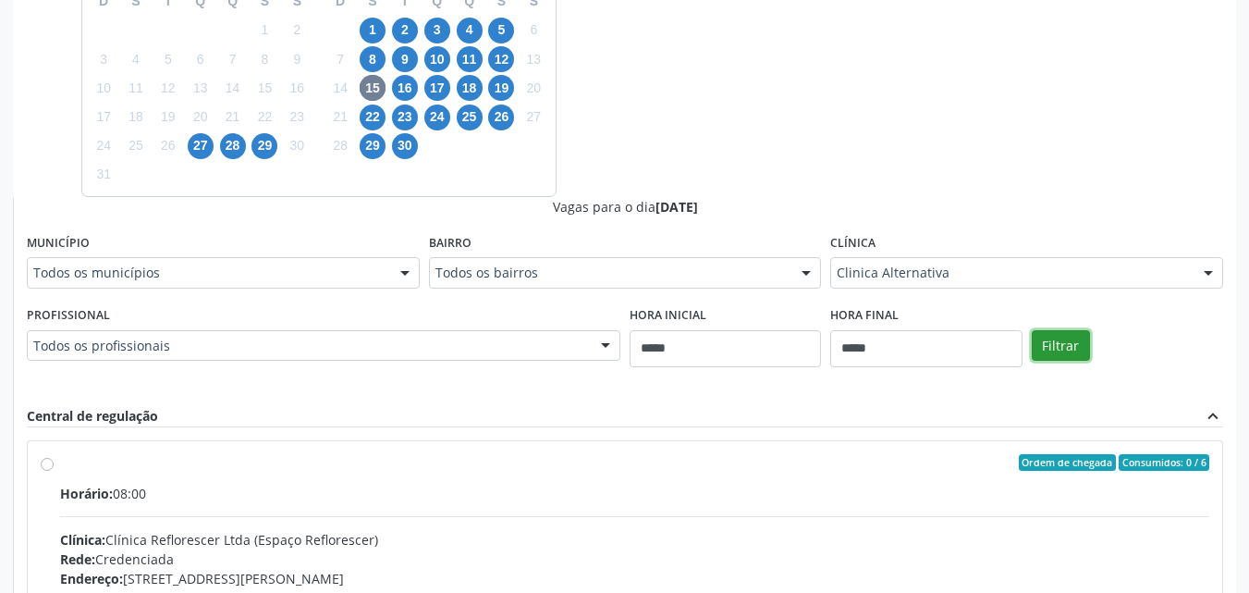
click at [1052, 340] on button "Filtrar" at bounding box center [1061, 345] width 58 height 31
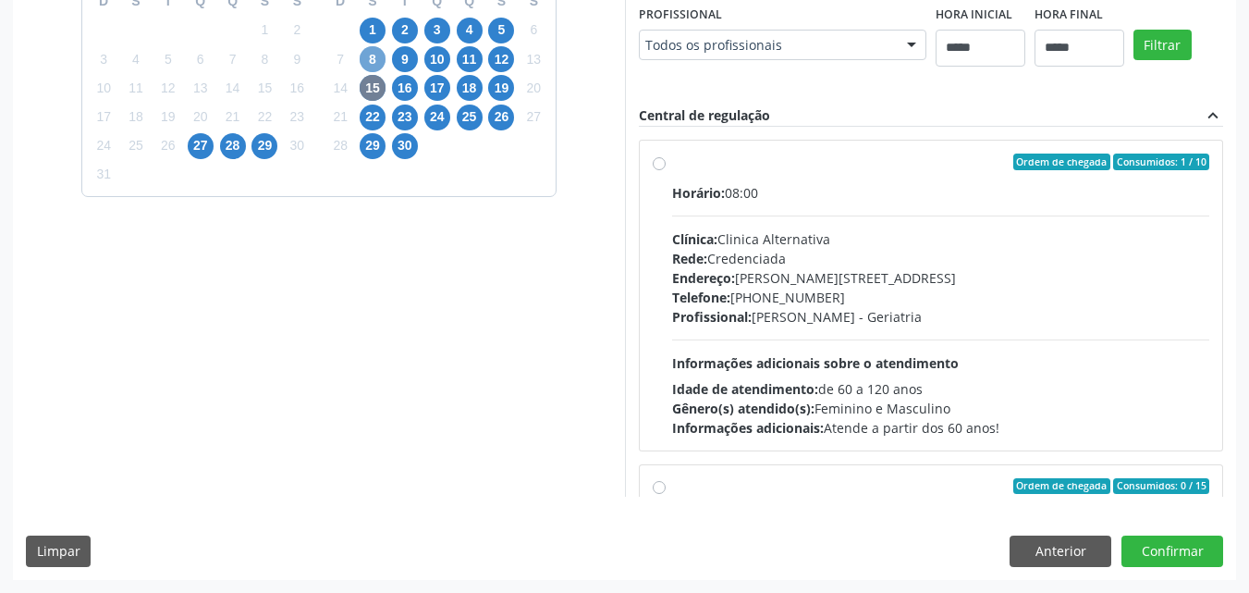
click at [371, 59] on span "8" at bounding box center [373, 59] width 26 height 26
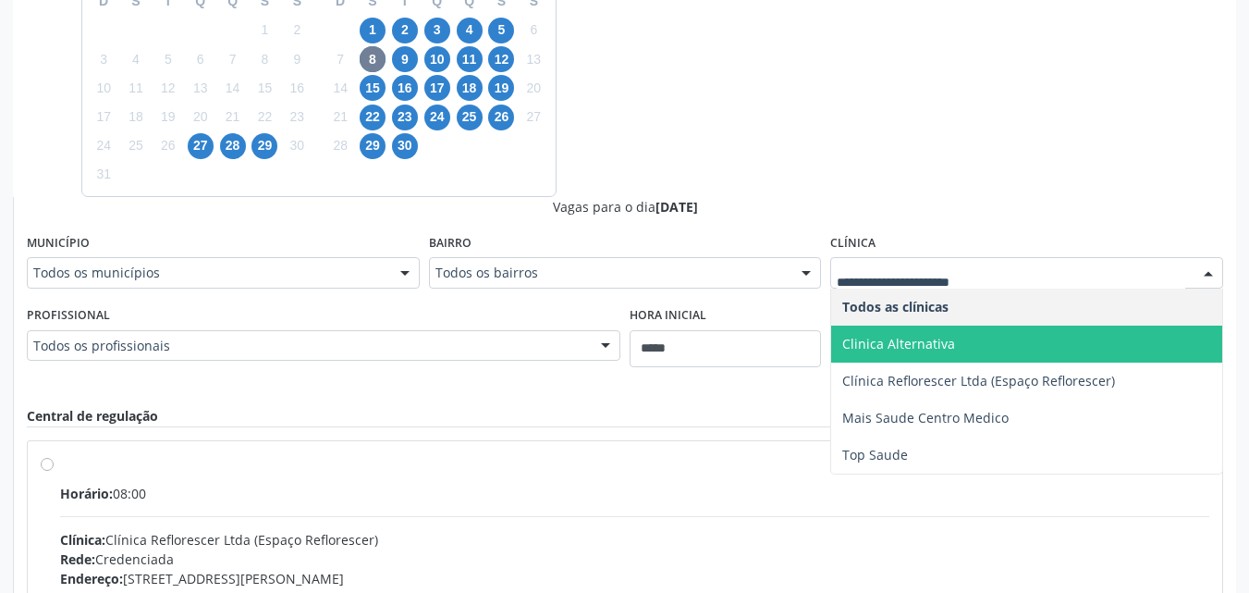
drag, startPoint x: 925, startPoint y: 342, endPoint x: 974, endPoint y: 355, distance: 50.7
click at [925, 343] on span "Clinica Alternativa" at bounding box center [898, 344] width 113 height 18
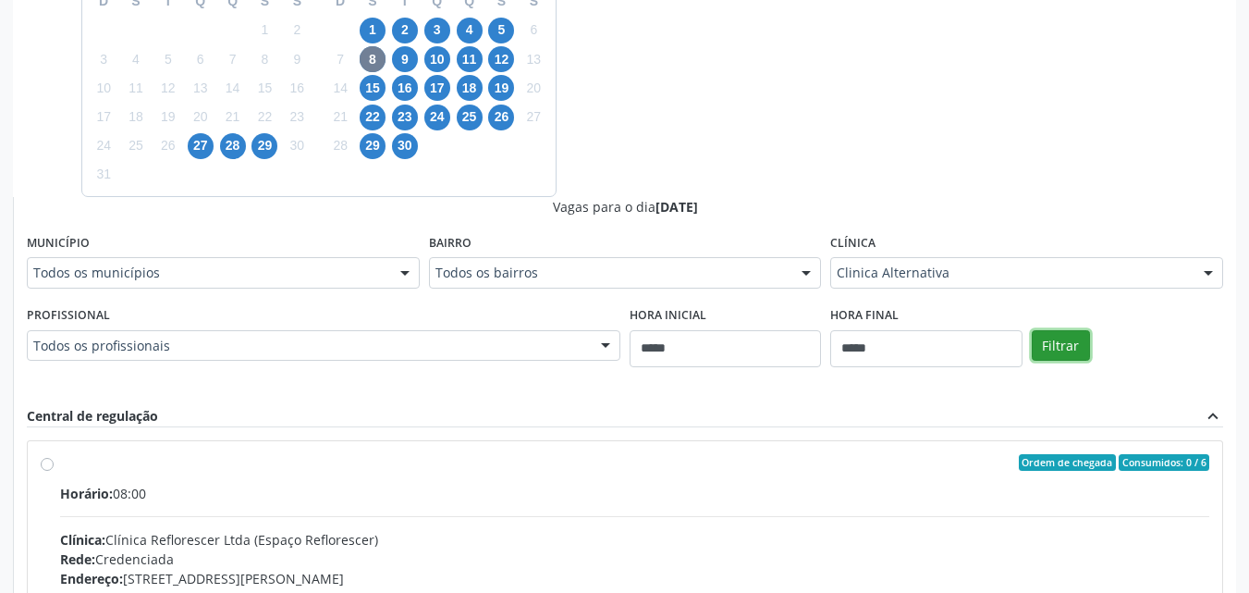
click at [1063, 344] on button "Filtrar" at bounding box center [1061, 345] width 58 height 31
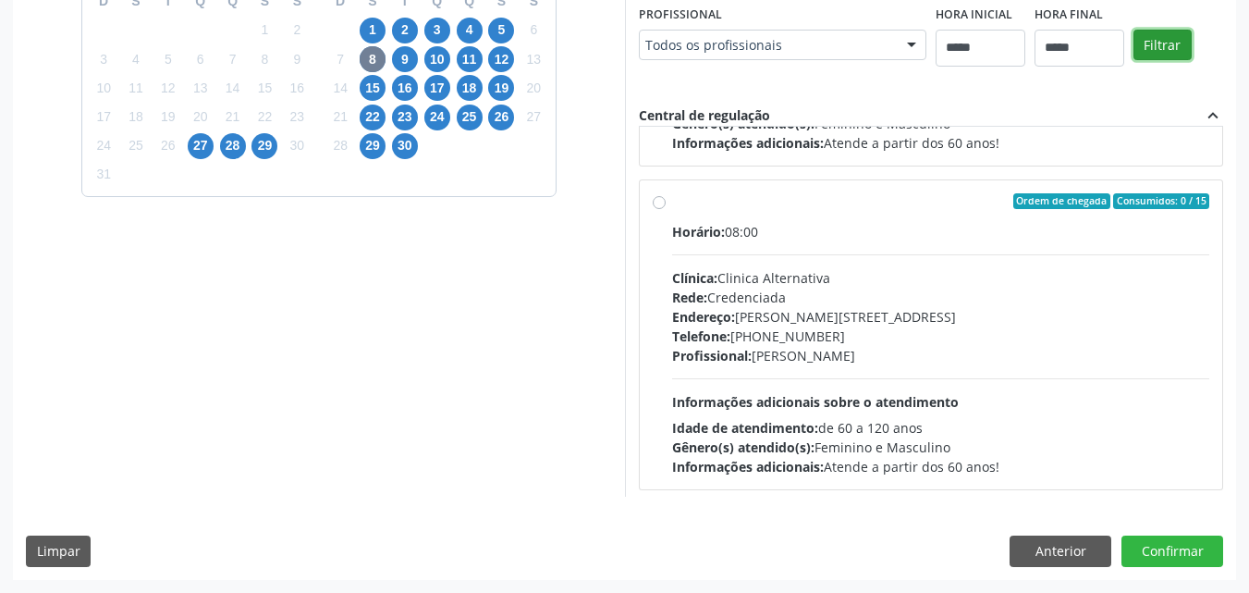
scroll to position [291, 0]
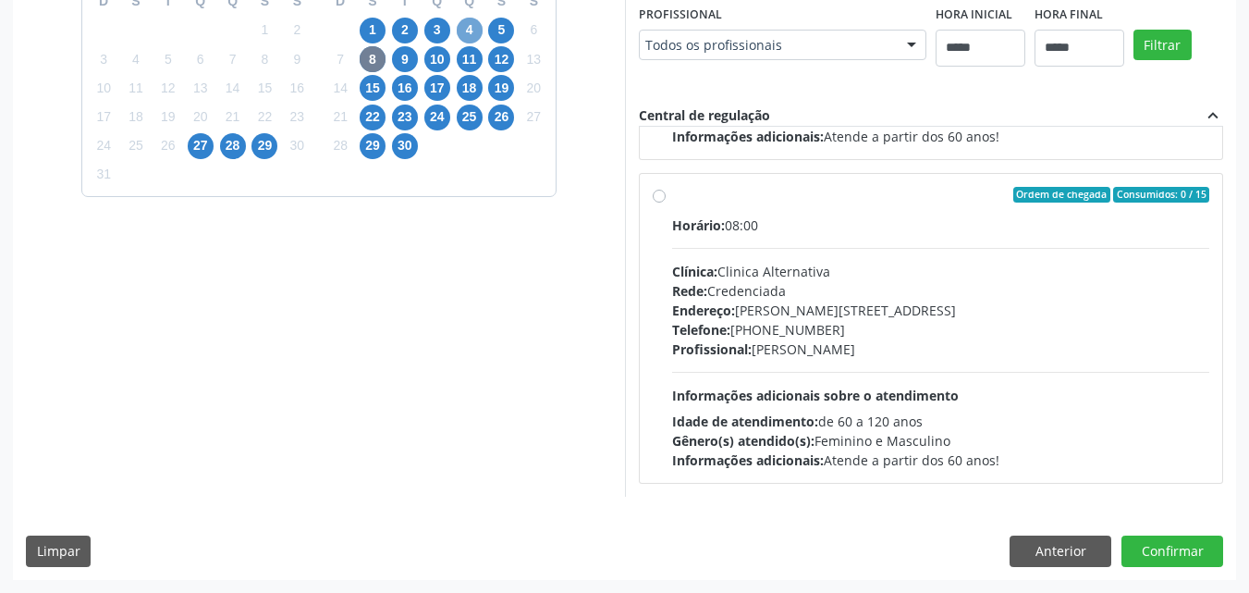
click at [467, 32] on span "4" at bounding box center [470, 31] width 26 height 26
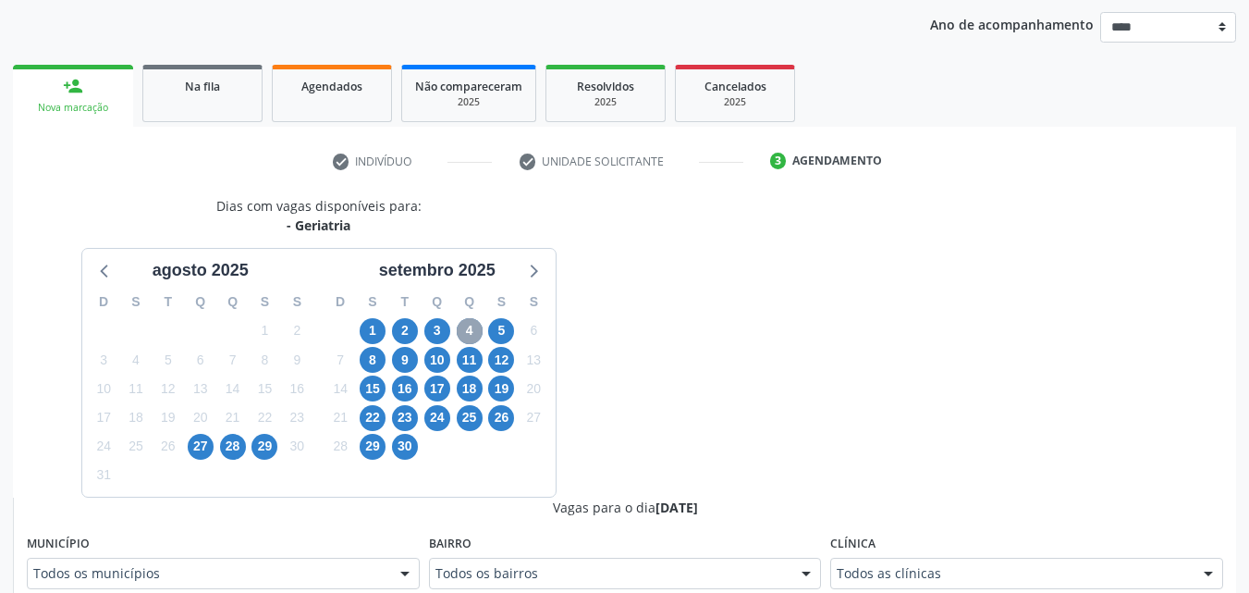
scroll to position [512, 0]
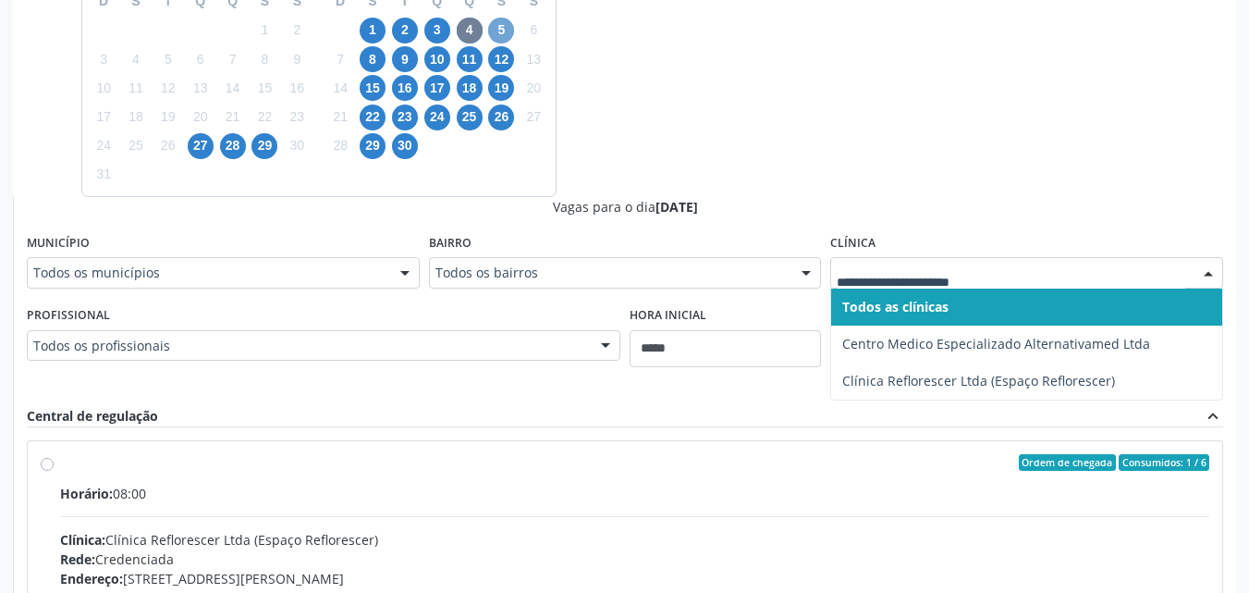
click at [506, 26] on span "5" at bounding box center [501, 31] width 26 height 26
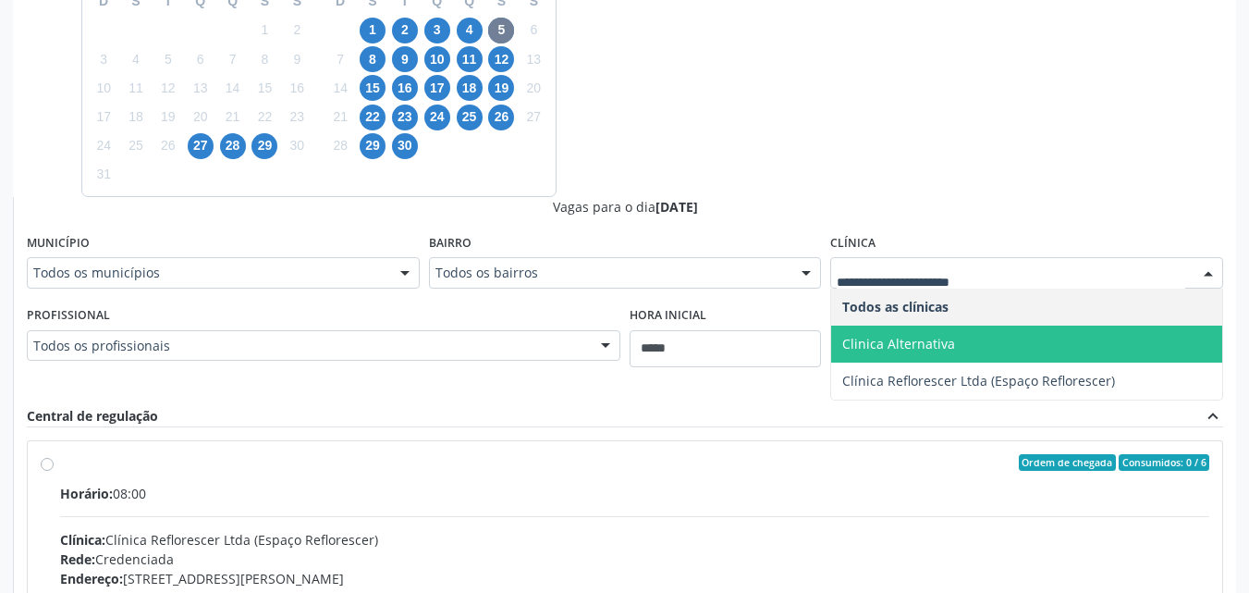
click at [968, 348] on span "Clinica Alternativa" at bounding box center [1026, 343] width 391 height 37
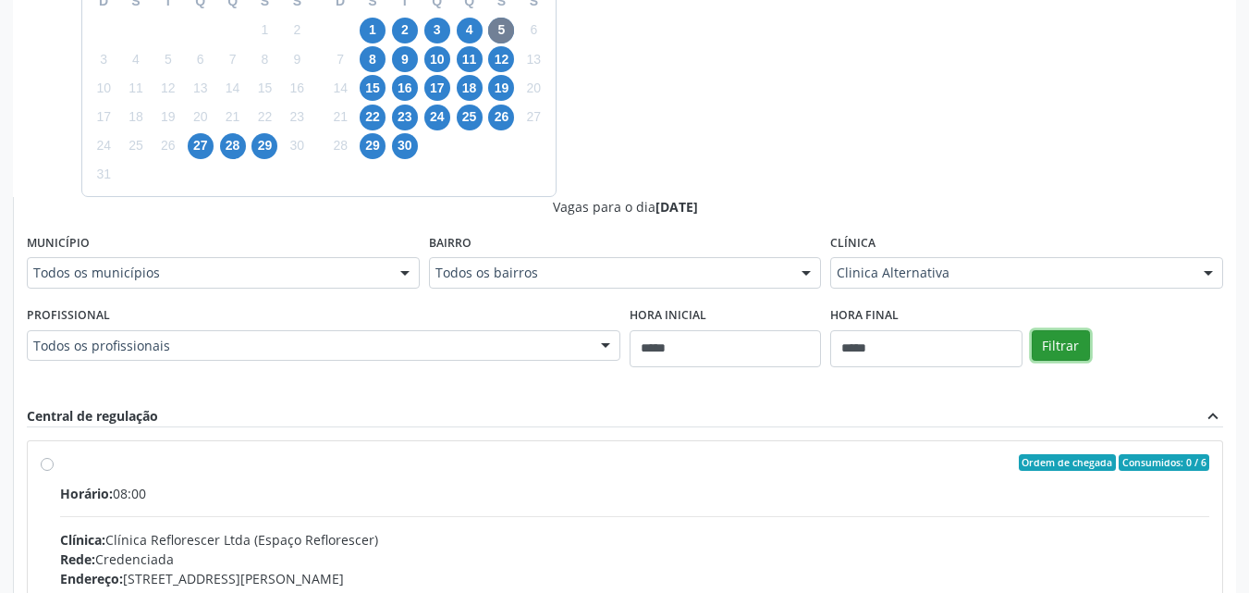
click at [1042, 334] on button "Filtrar" at bounding box center [1061, 345] width 58 height 31
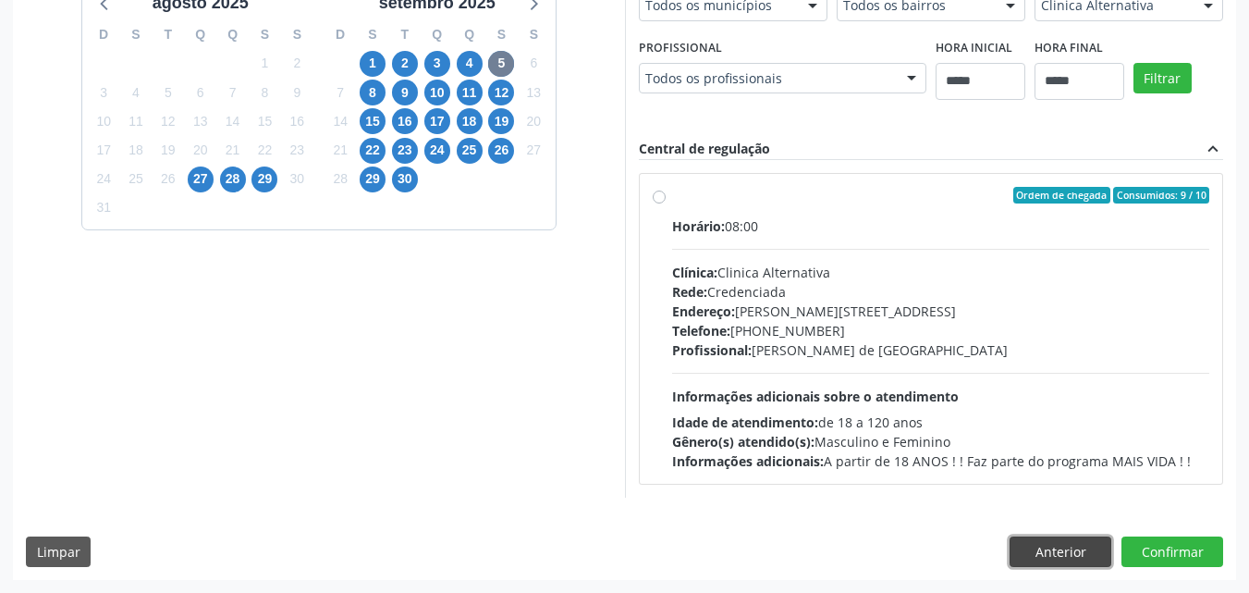
click at [1080, 545] on button "Anterior" at bounding box center [1060, 551] width 102 height 31
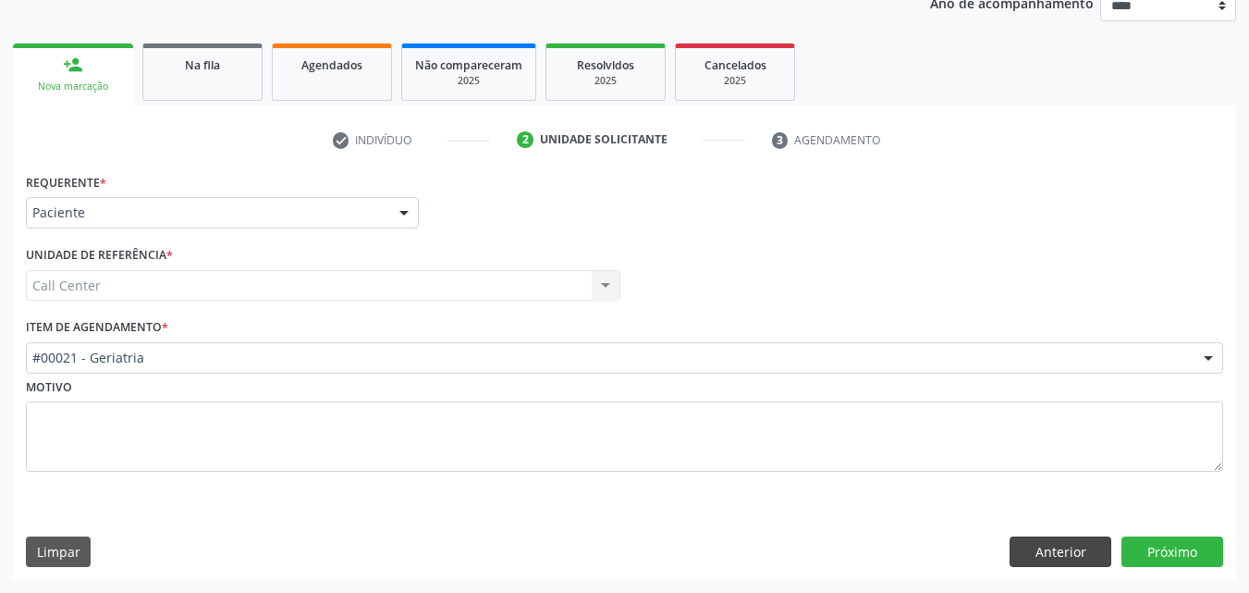
scroll to position [233, 0]
click at [1076, 545] on button "Anterior" at bounding box center [1060, 551] width 102 height 31
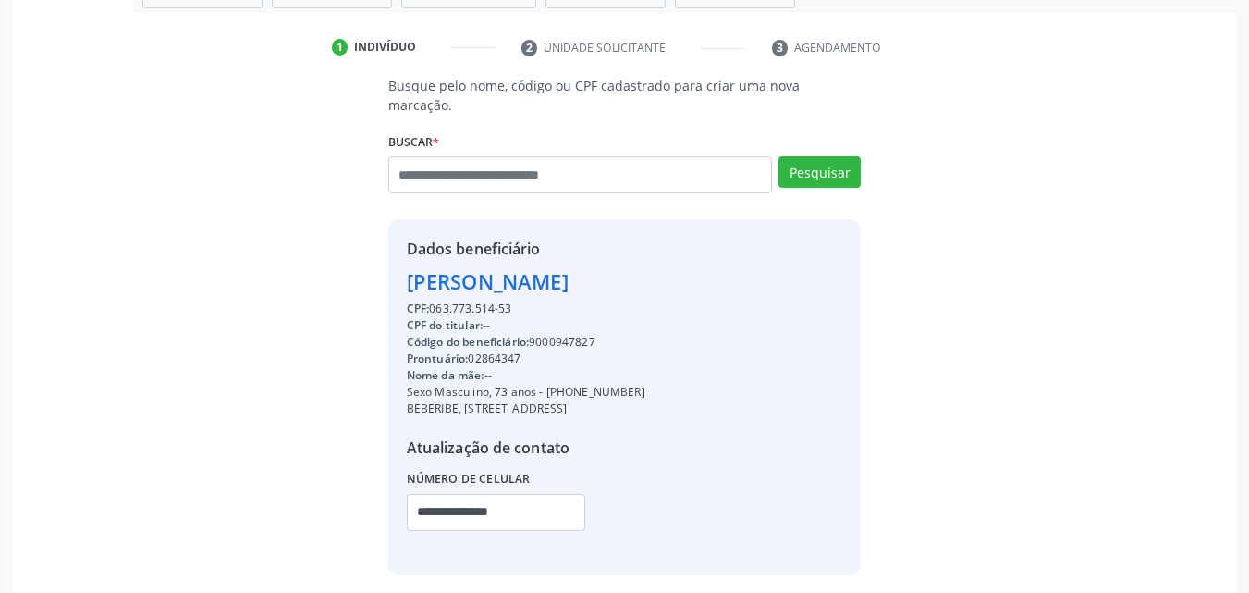
scroll to position [384, 0]
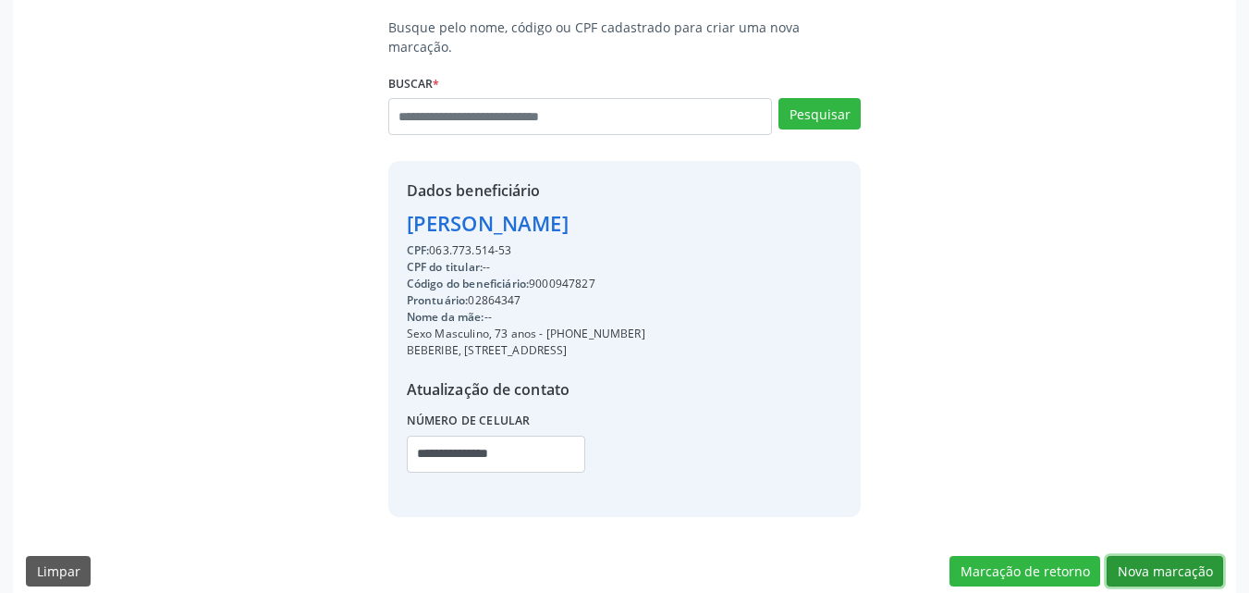
click at [1193, 556] on button "Nova marcação" at bounding box center [1165, 571] width 116 height 31
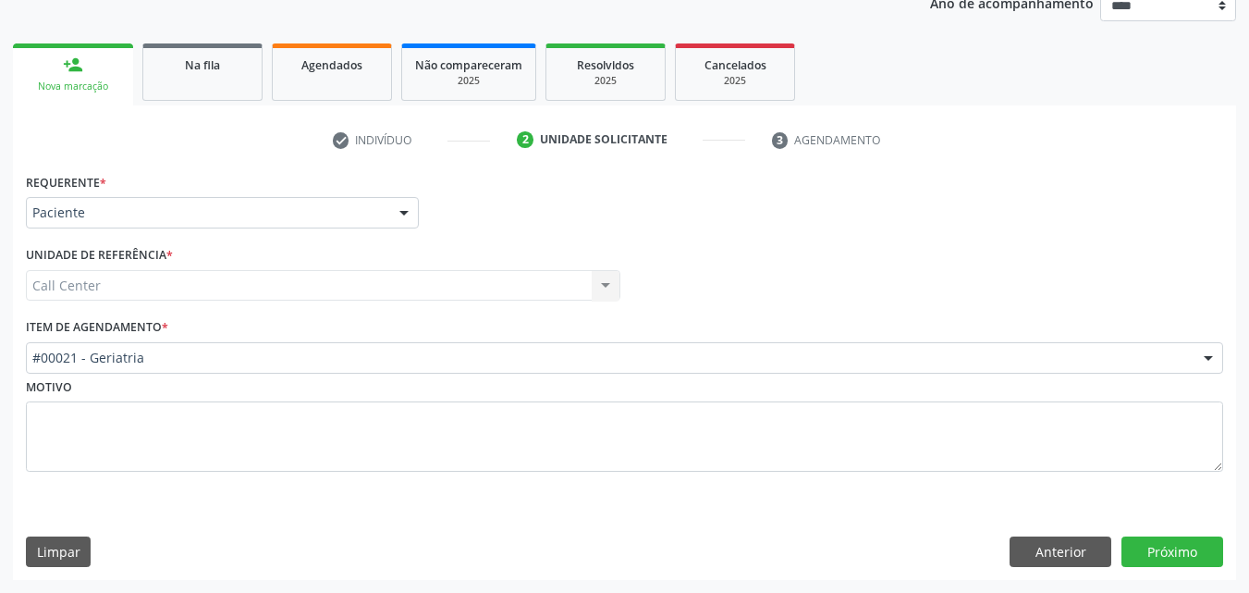
scroll to position [233, 0]
click at [1191, 548] on button "Próximo" at bounding box center [1172, 551] width 102 height 31
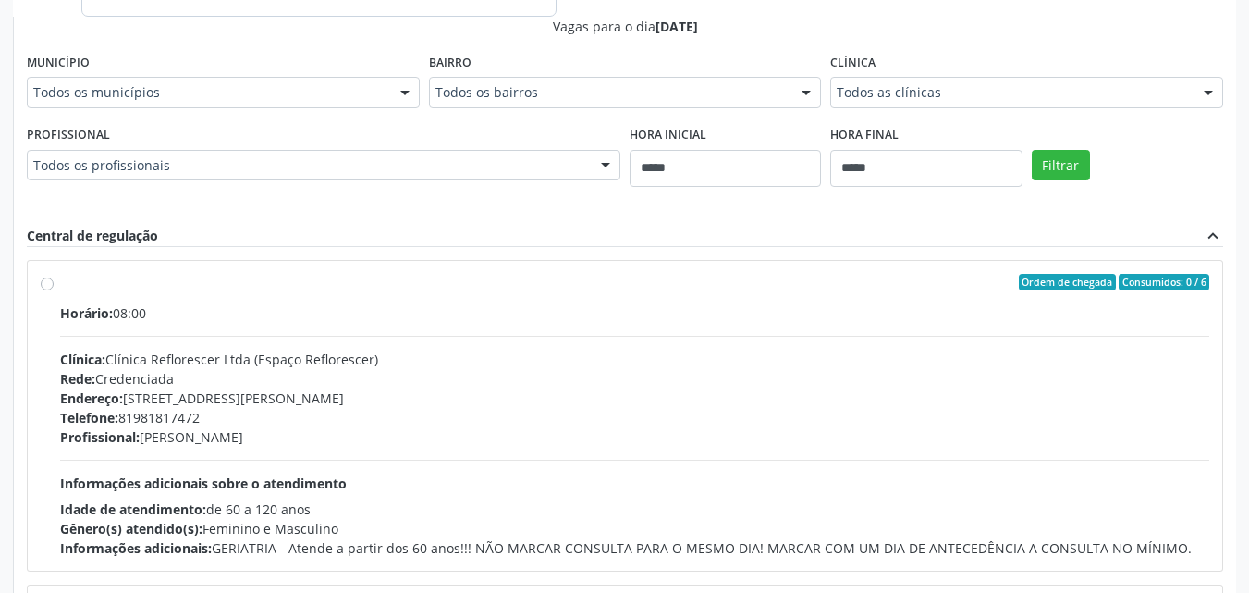
scroll to position [695, 0]
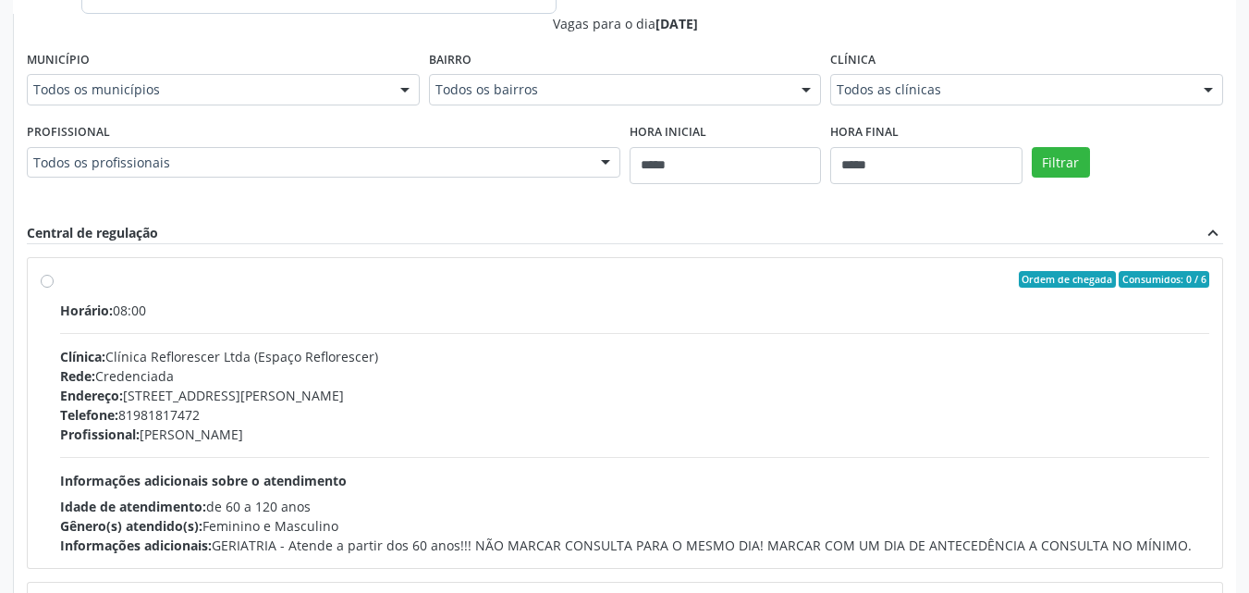
drag, startPoint x: 1010, startPoint y: 84, endPoint x: 1003, endPoint y: 92, distance: 10.5
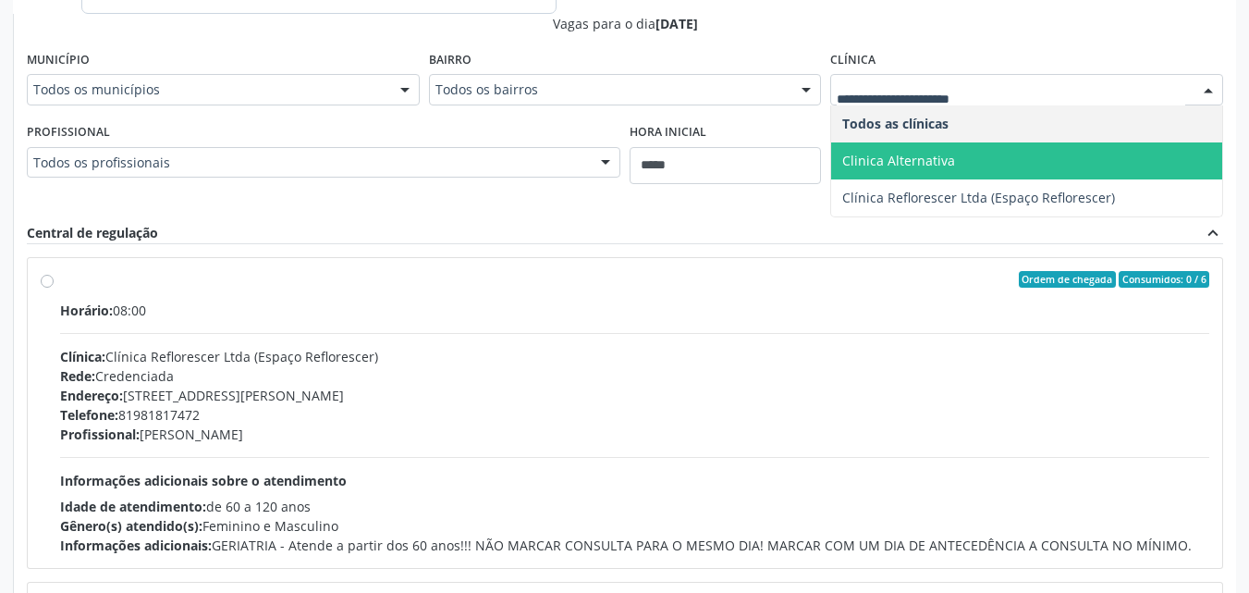
click at [972, 153] on span "Clinica Alternativa" at bounding box center [1026, 160] width 391 height 37
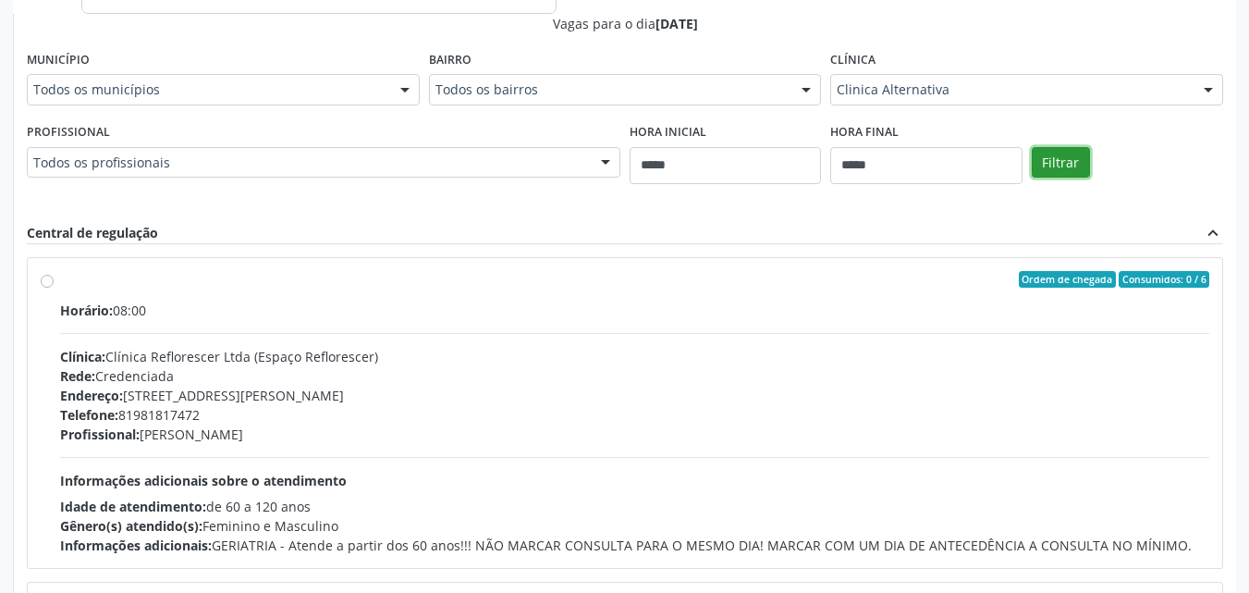
click at [1067, 156] on button "Filtrar" at bounding box center [1061, 162] width 58 height 31
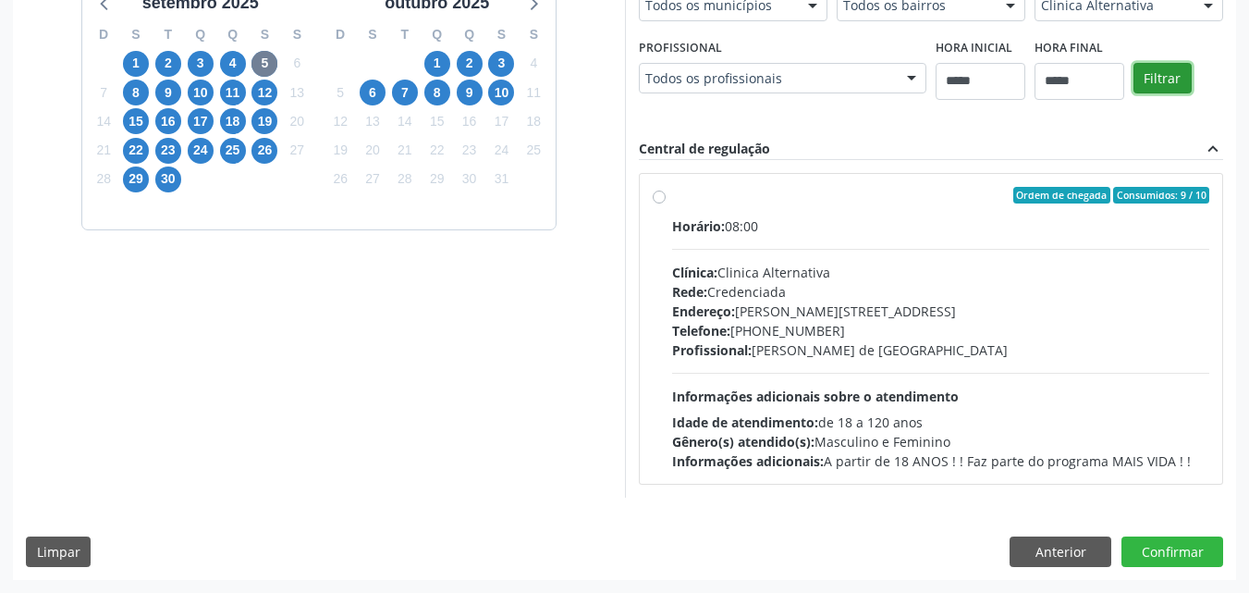
scroll to position [479, 0]
click at [812, 209] on label "Ordem de chegada Consumidos: 9 / 10 Horário: 08:00 Clínica: Clinica Alternativa…" at bounding box center [941, 329] width 538 height 284
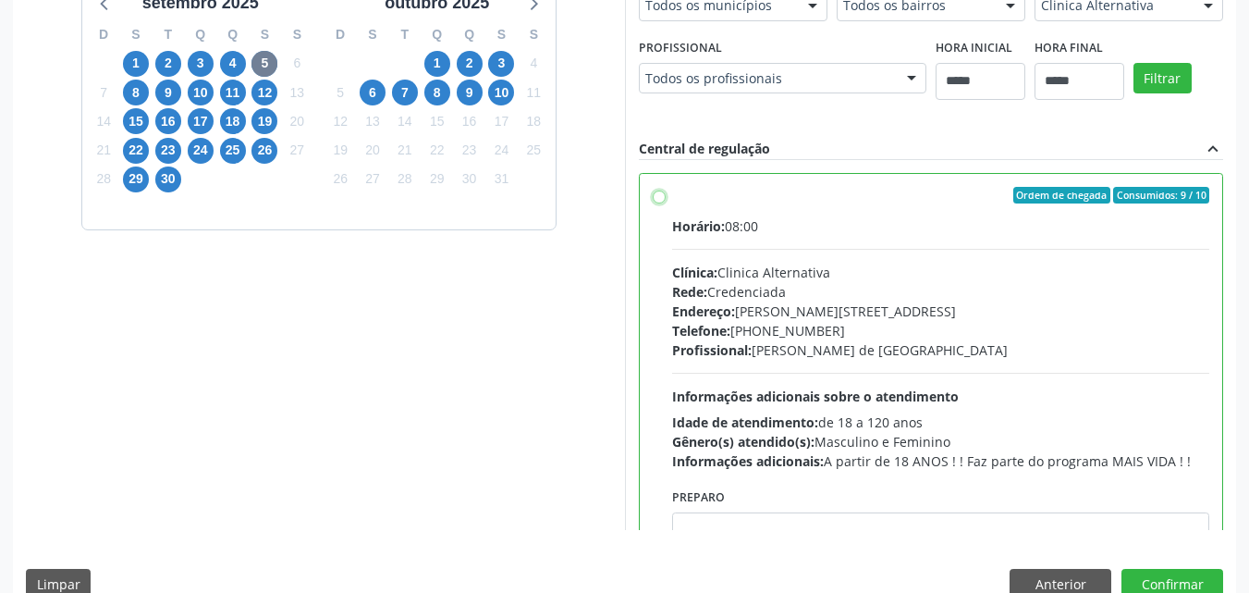
scroll to position [92, 0]
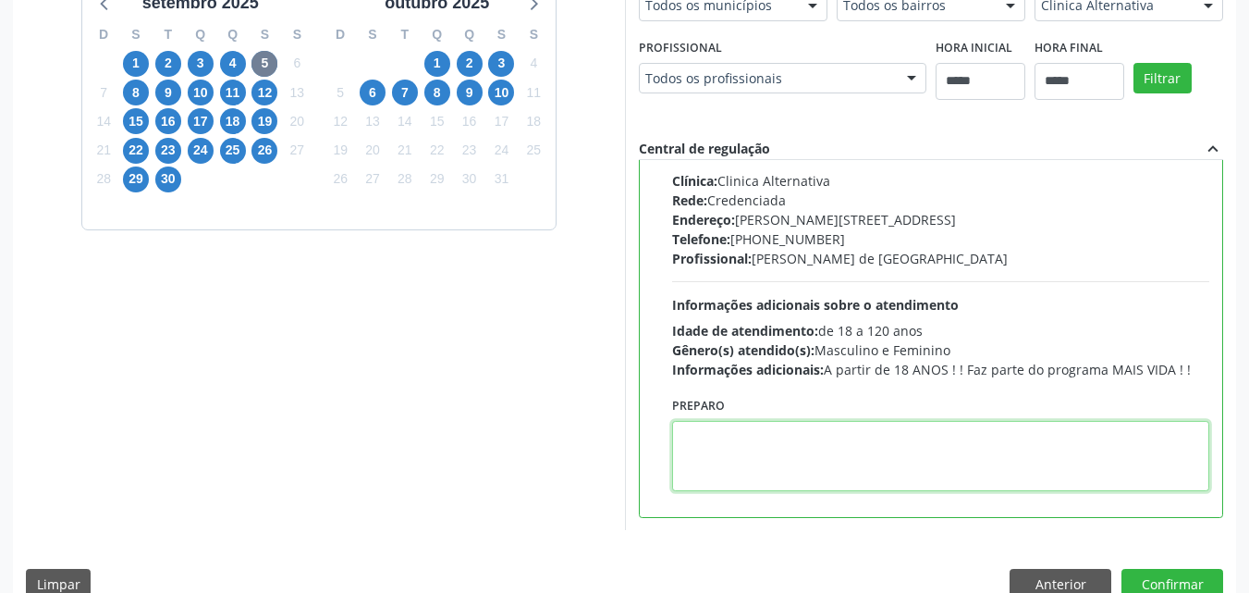
click at [783, 430] on textarea at bounding box center [941, 456] width 538 height 70
paste textarea "**********"
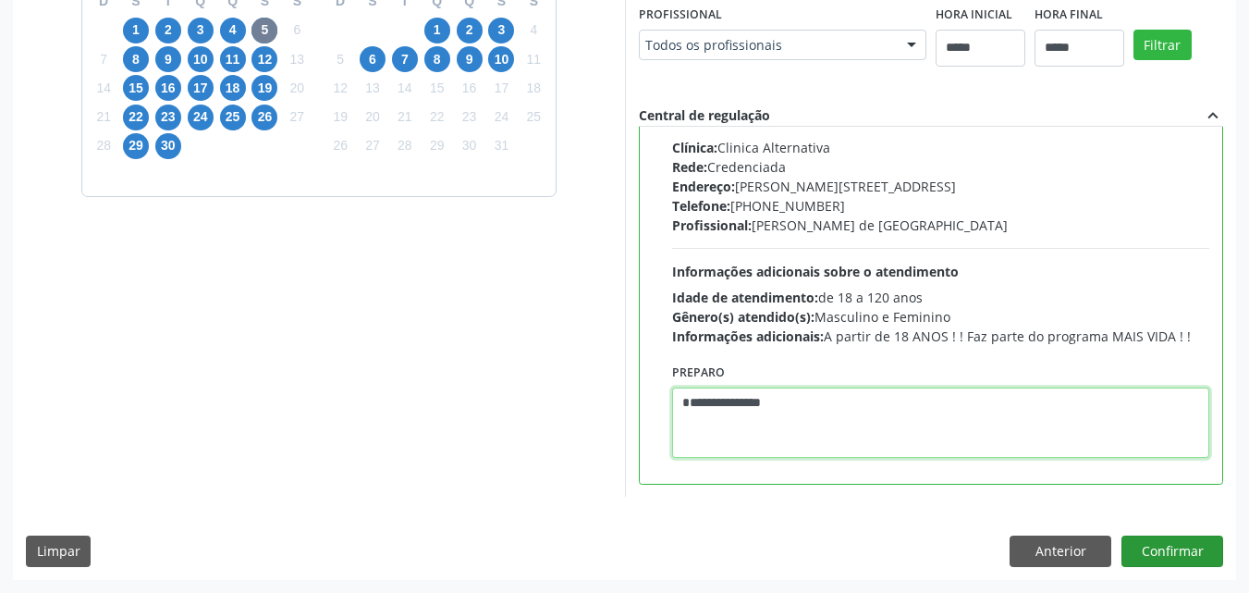
type textarea "**********"
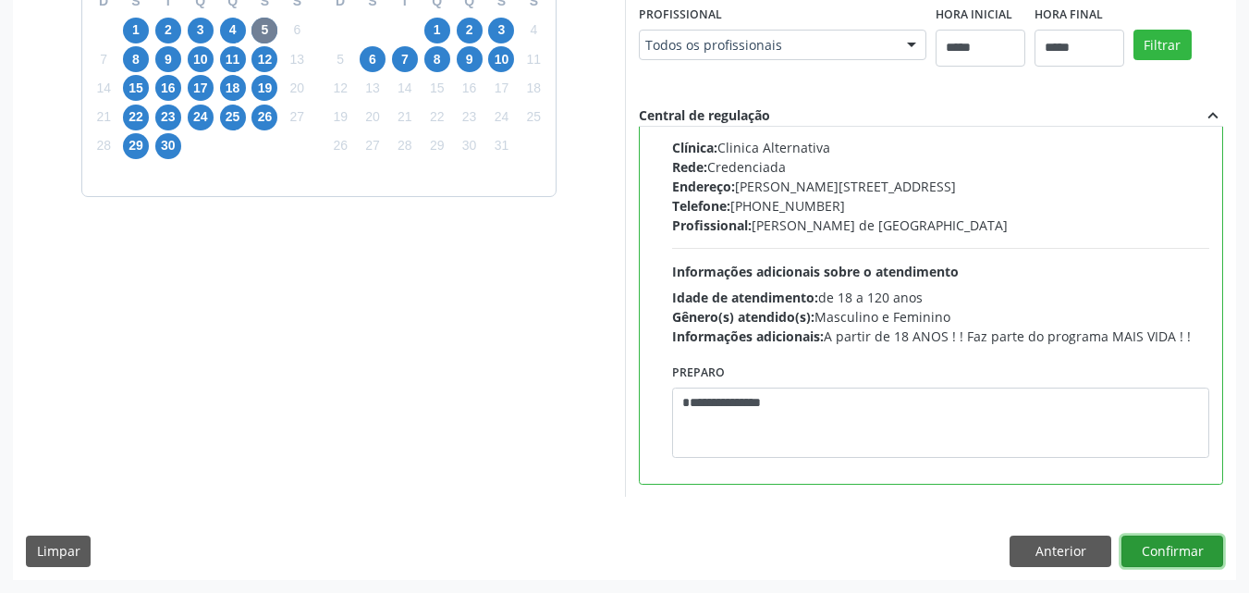
drag, startPoint x: 1188, startPoint y: 544, endPoint x: 1210, endPoint y: 573, distance: 37.0
click at [1209, 574] on div "Dias com vagas disponíveis para: - Geriatria setembro 2025 D S T Q Q S S 31 1 2…" at bounding box center [624, 237] width 1223 height 683
click at [1174, 549] on button "Confirmar" at bounding box center [1172, 550] width 102 height 31
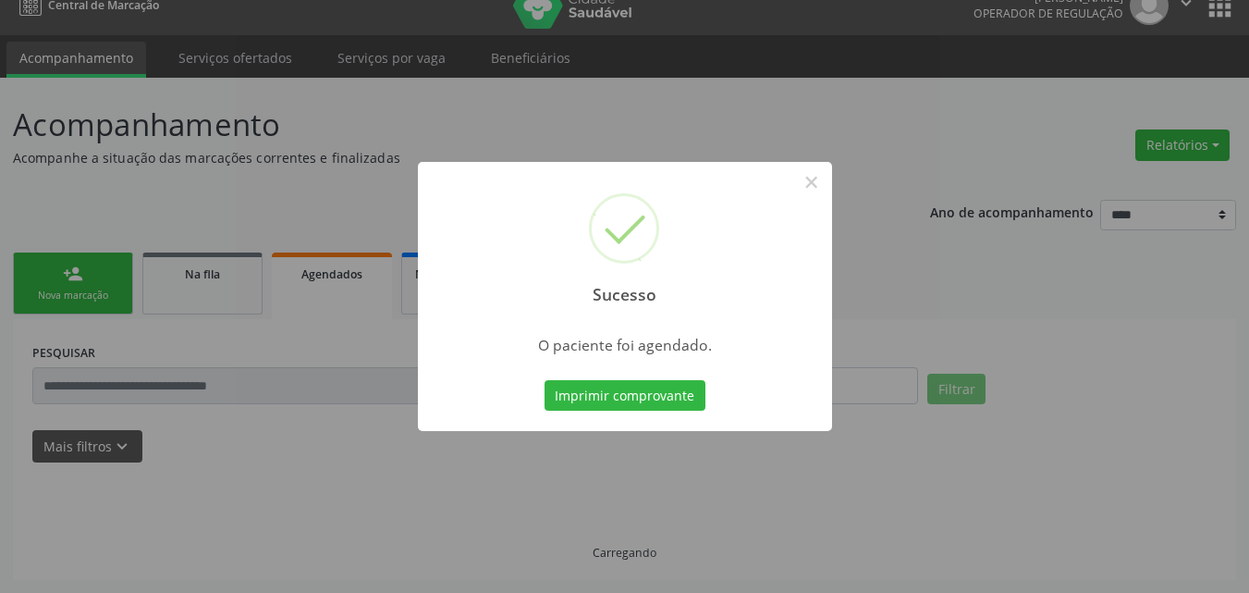
scroll to position [24, 0]
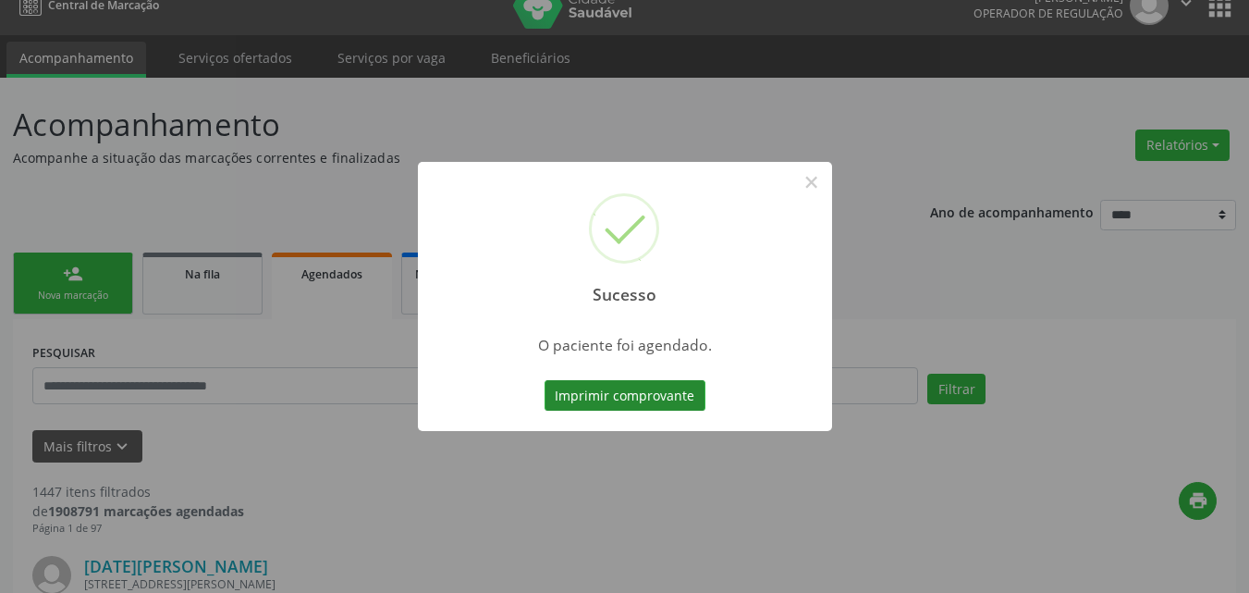
click at [648, 393] on button "Imprimir comprovante" at bounding box center [624, 395] width 161 height 31
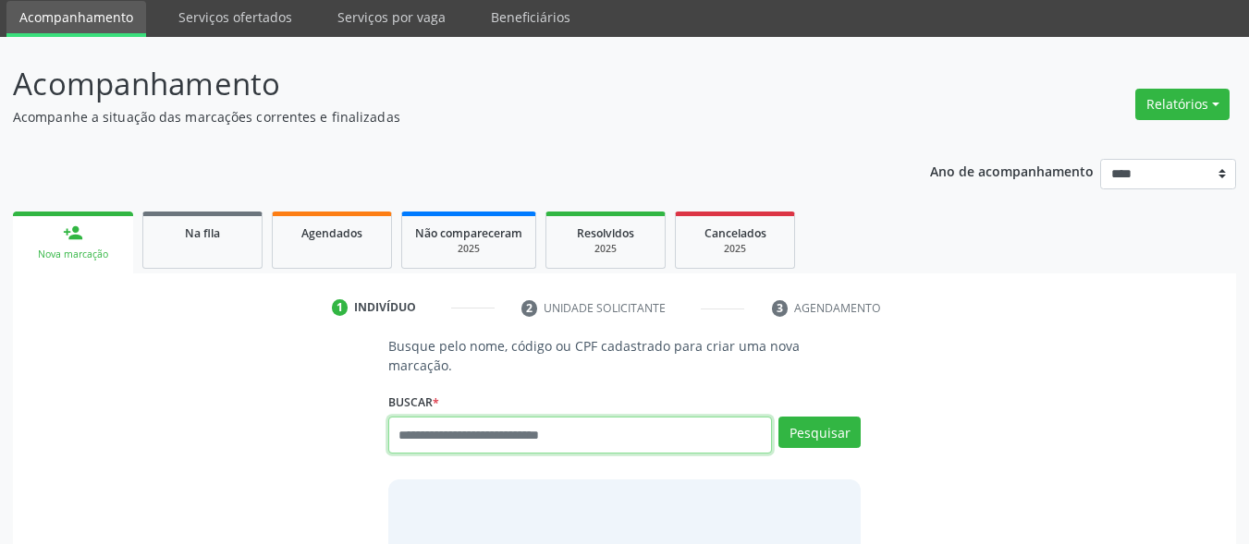
scroll to position [65, 0]
click at [496, 417] on input "text" at bounding box center [580, 435] width 385 height 37
paste input "**********"
type input "**********"
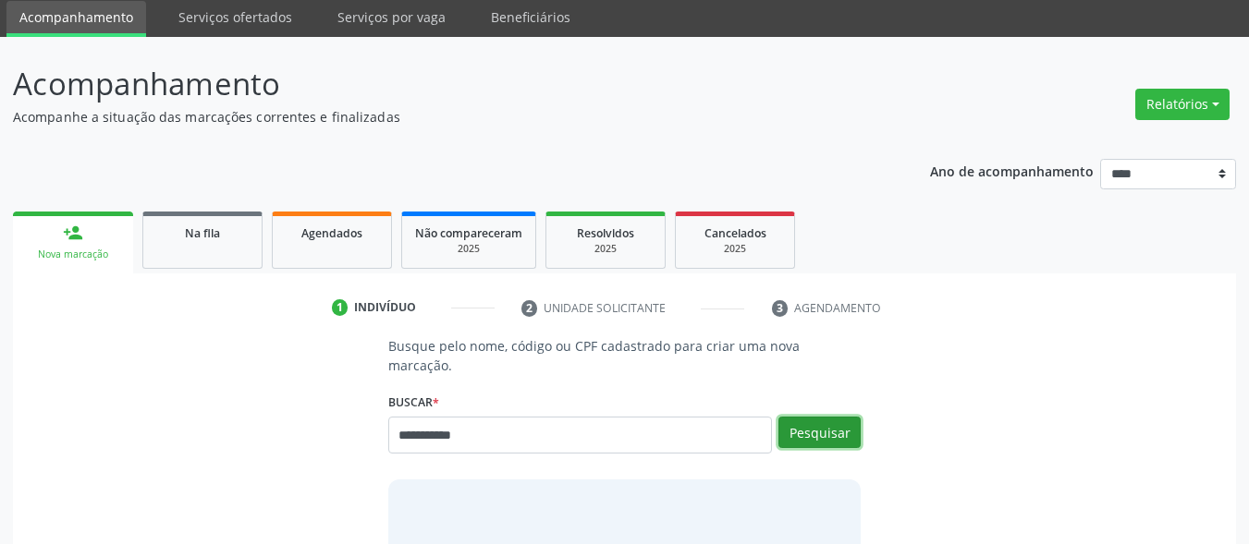
drag, startPoint x: 835, startPoint y: 411, endPoint x: 822, endPoint y: 404, distance: 14.9
click at [834, 417] on button "Pesquisar" at bounding box center [819, 432] width 82 height 31
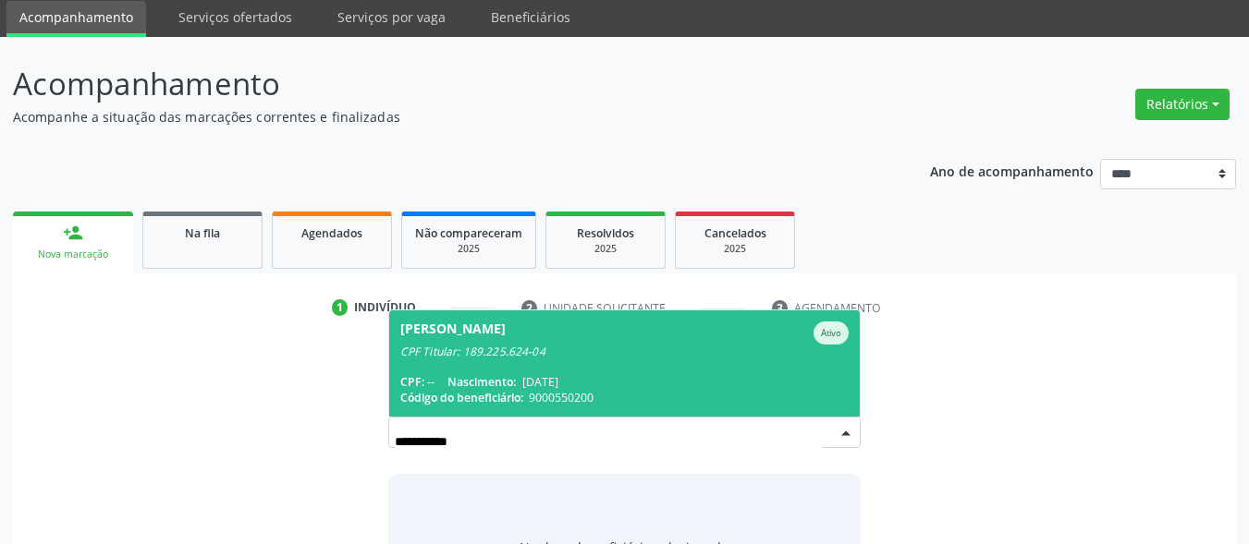
click at [628, 345] on div "CPF Titular: 189.225.624-04" at bounding box center [624, 352] width 449 height 15
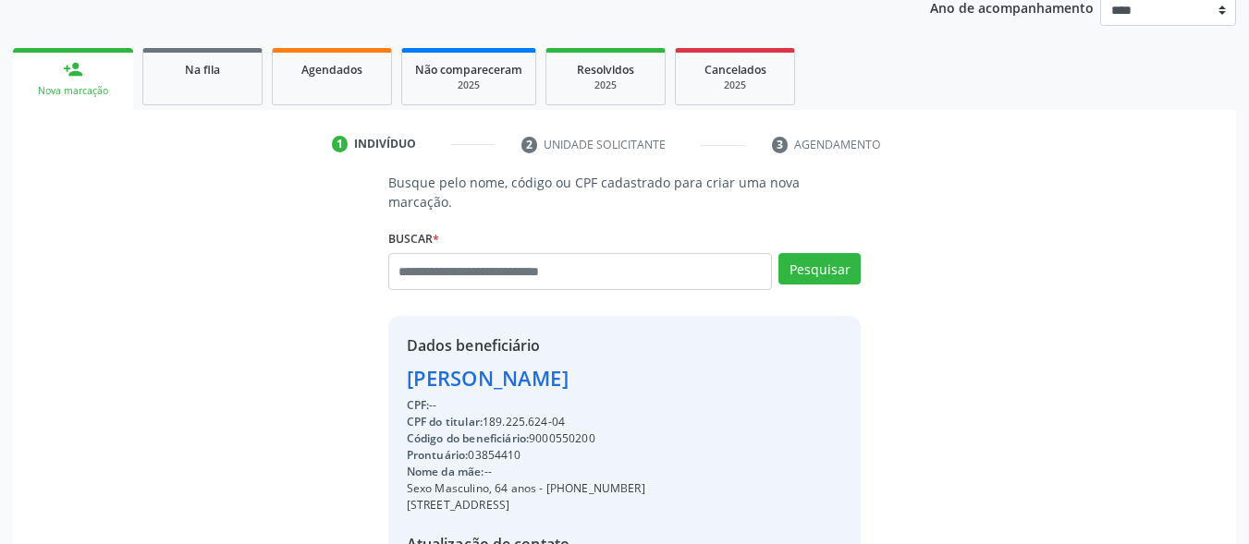
scroll to position [432, 0]
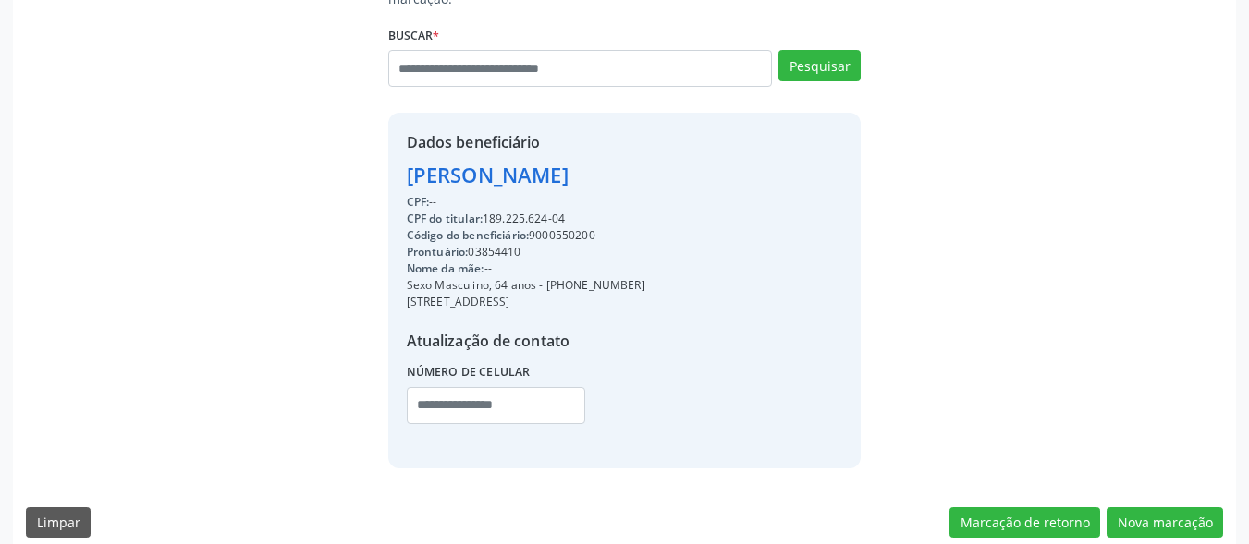
drag, startPoint x: 640, startPoint y: 263, endPoint x: 533, endPoint y: 272, distance: 106.7
click at [533, 277] on div "Sexo Masculino, 64 anos - [PHONE_NUMBER]" at bounding box center [526, 285] width 239 height 17
click at [532, 294] on div "[STREET_ADDRESS]" at bounding box center [526, 302] width 239 height 17
drag, startPoint x: 613, startPoint y: 268, endPoint x: 542, endPoint y: 269, distance: 71.2
click at [542, 277] on div "Sexo Masculino, 64 anos - [PHONE_NUMBER]" at bounding box center [526, 285] width 239 height 17
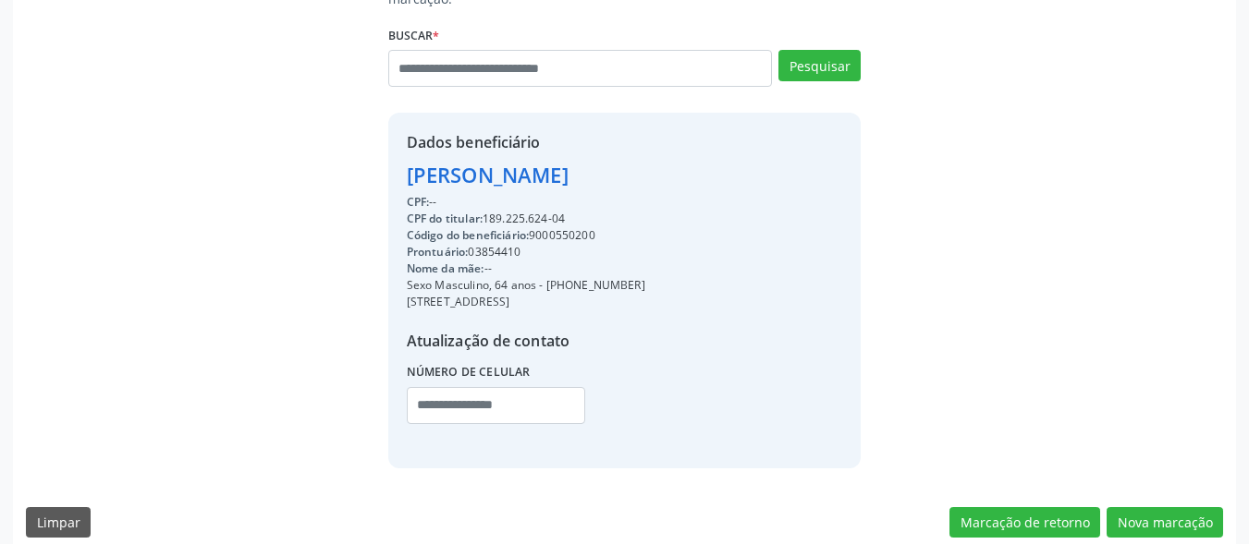
copy div "[PHONE_NUMBER]"
click at [508, 406] on fieldset "Número de celular" at bounding box center [496, 398] width 179 height 79
paste input "**********"
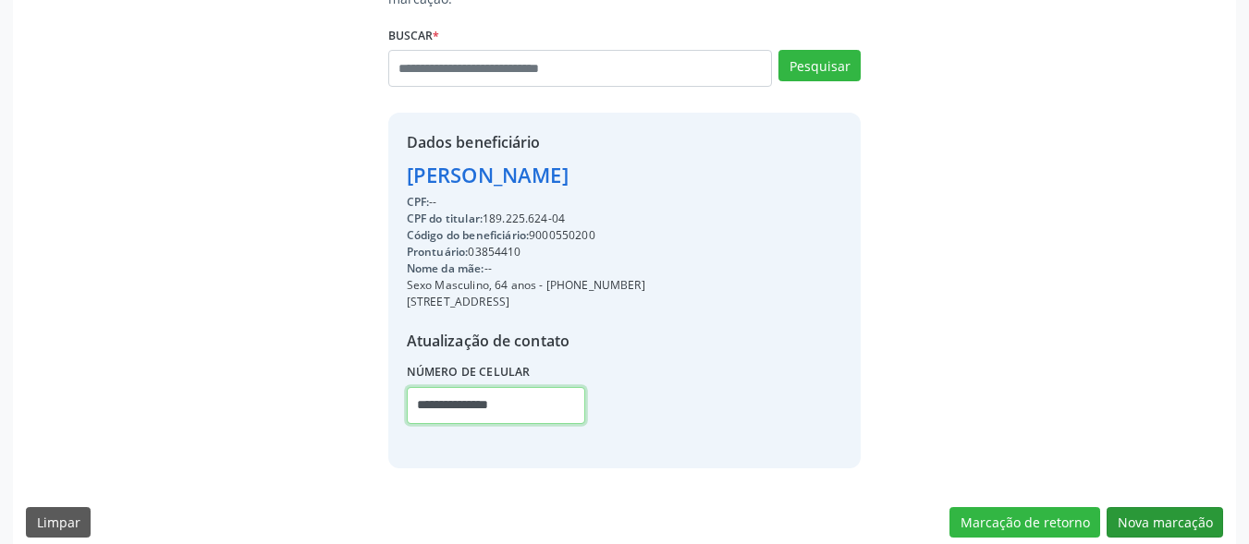
type input "**********"
click at [1130, 508] on button "Nova marcação" at bounding box center [1165, 523] width 116 height 31
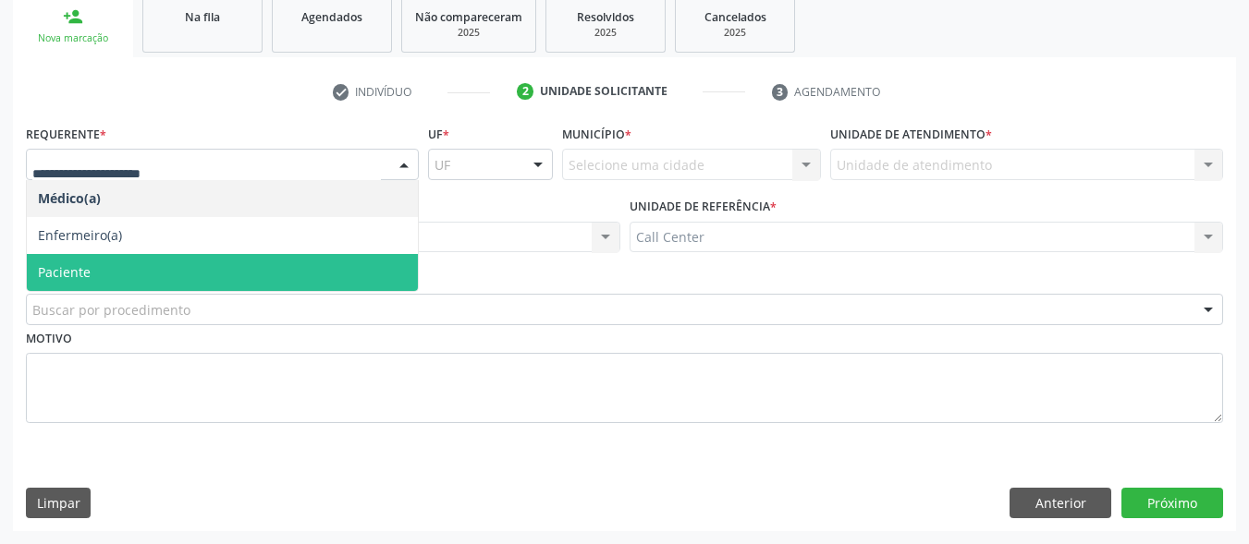
drag, startPoint x: 105, startPoint y: 263, endPoint x: 128, endPoint y: 299, distance: 42.8
click at [107, 264] on span "Paciente" at bounding box center [222, 272] width 391 height 37
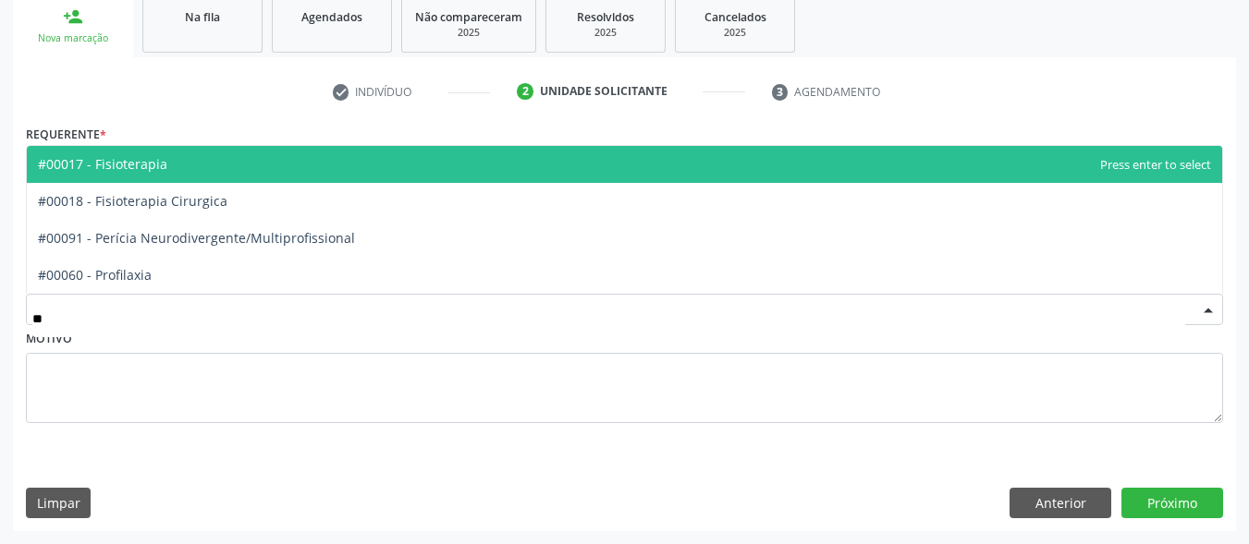
type input "***"
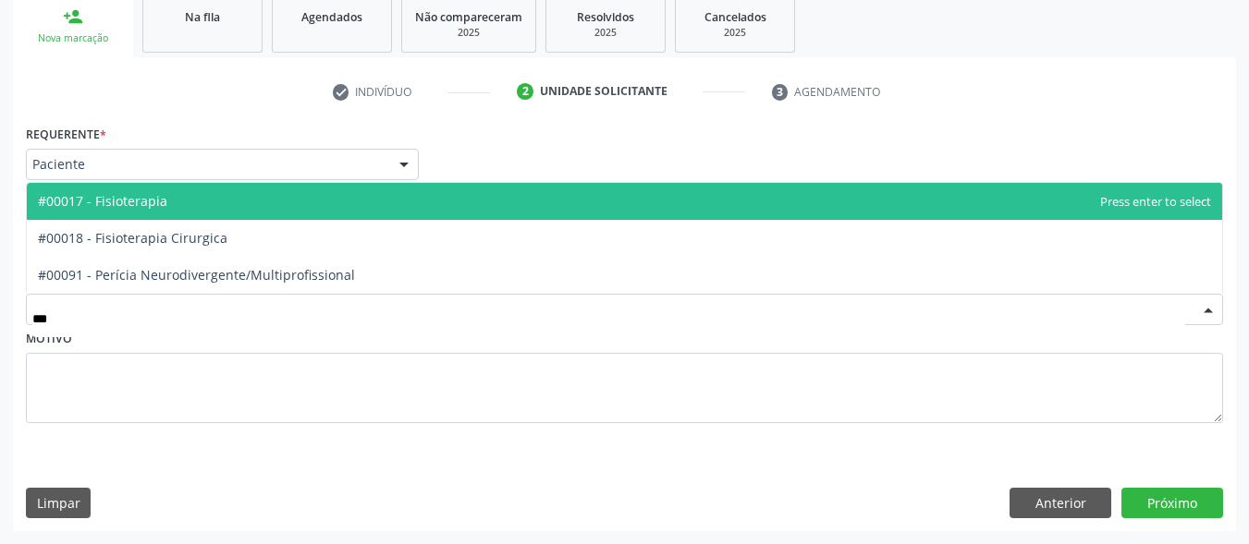
click at [201, 214] on span "#00017 - Fisioterapia" at bounding box center [624, 201] width 1195 height 37
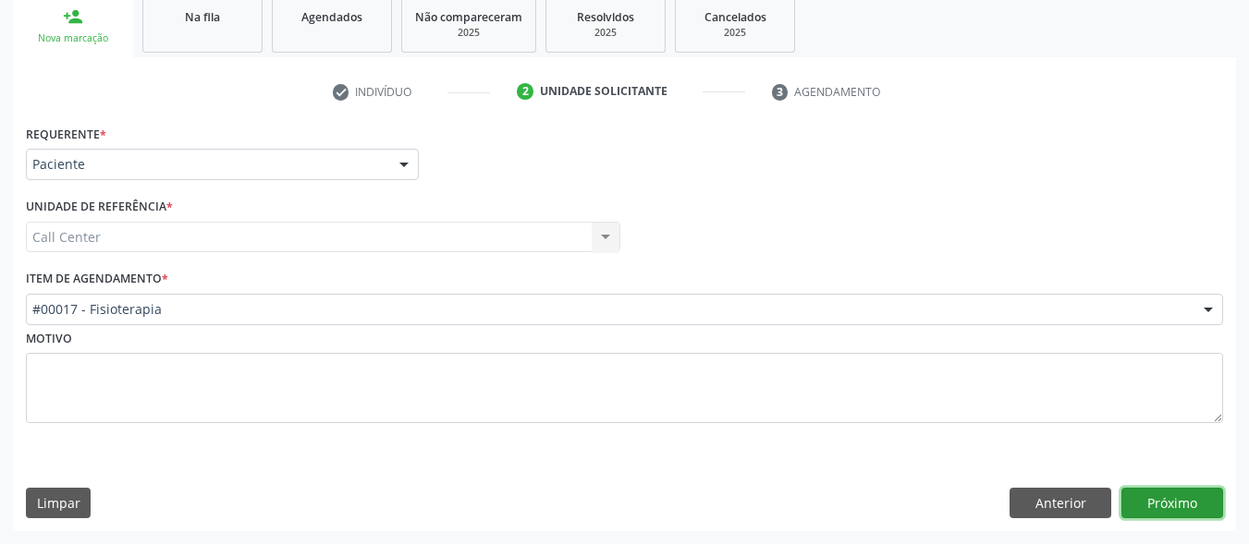
drag, startPoint x: 1142, startPoint y: 505, endPoint x: 0, endPoint y: 534, distance: 1142.0
click at [1142, 500] on button "Próximo" at bounding box center [1172, 503] width 102 height 31
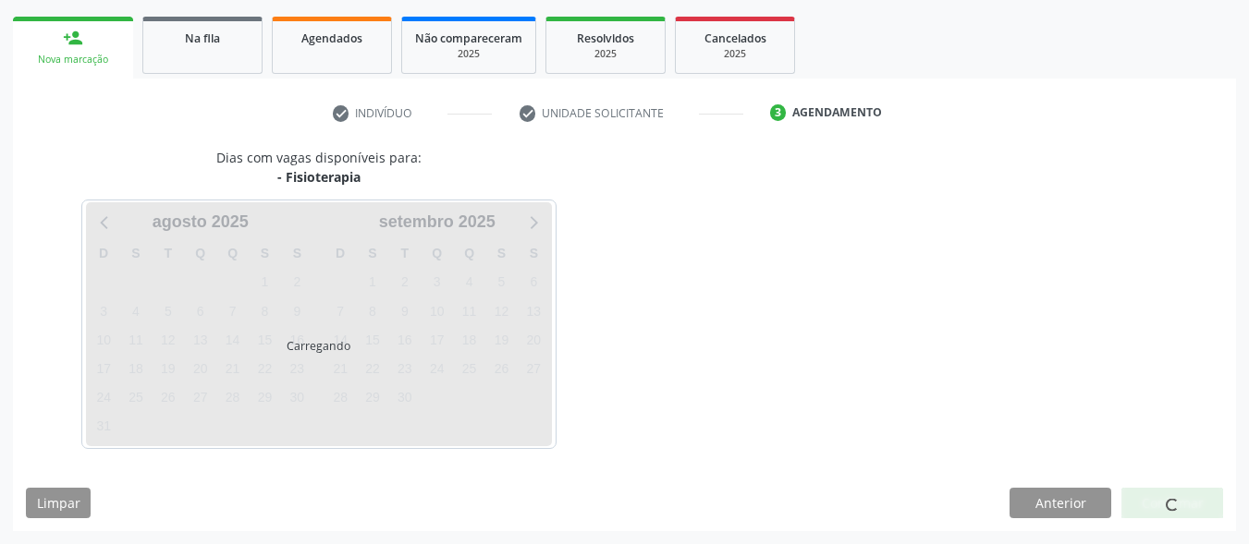
scroll to position [260, 0]
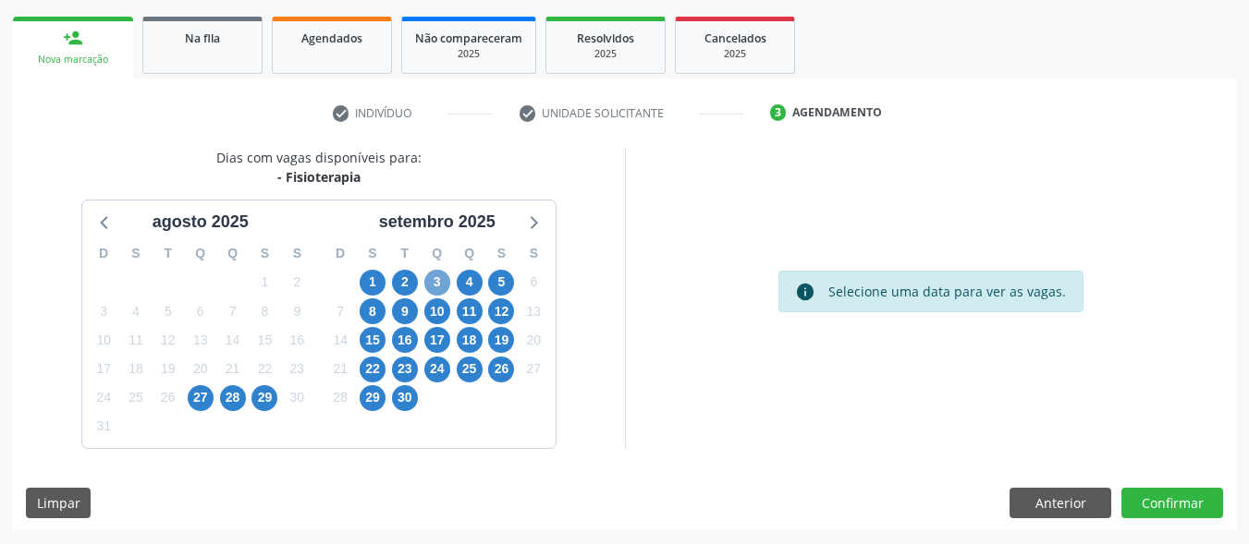
click at [441, 283] on span "3" at bounding box center [437, 283] width 26 height 26
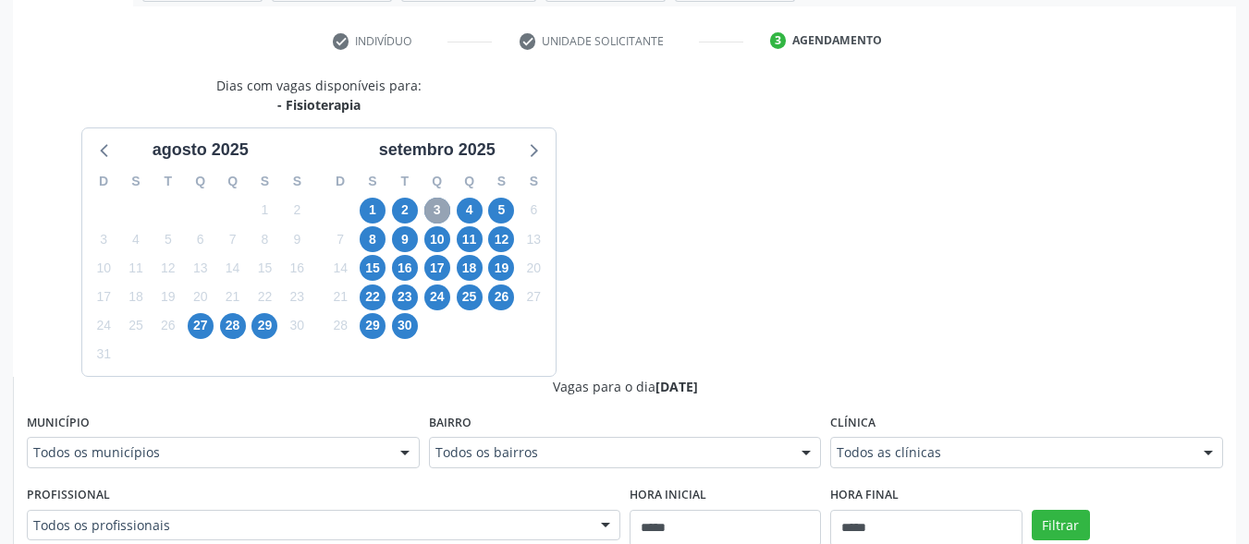
scroll to position [352, 0]
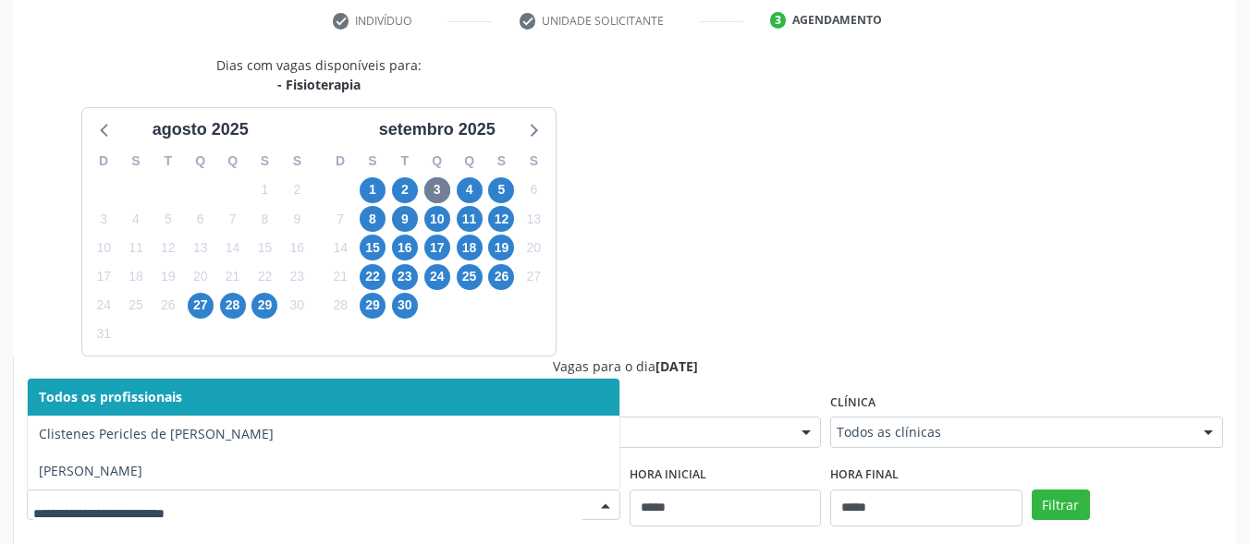
click at [537, 494] on div at bounding box center [323, 505] width 593 height 31
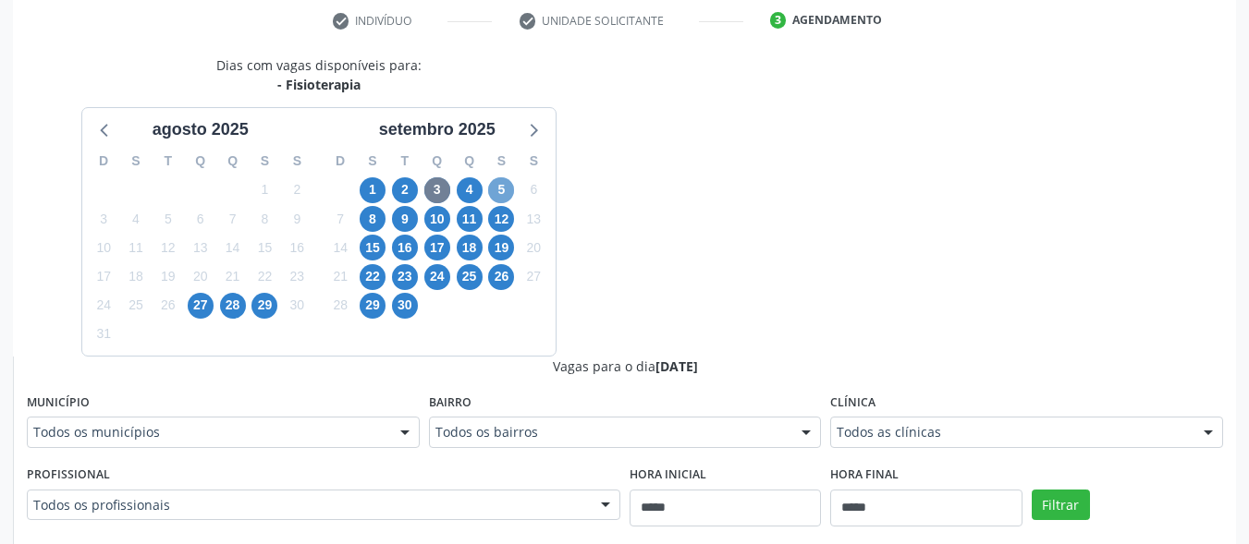
click at [505, 191] on span "5" at bounding box center [501, 190] width 26 height 26
click at [231, 392] on div "Município Todos os municípios Todos os municípios [GEOGRAPHIC_DATA] - [GEOGRAPH…" at bounding box center [223, 418] width 393 height 59
click at [233, 301] on span "28" at bounding box center [233, 306] width 26 height 26
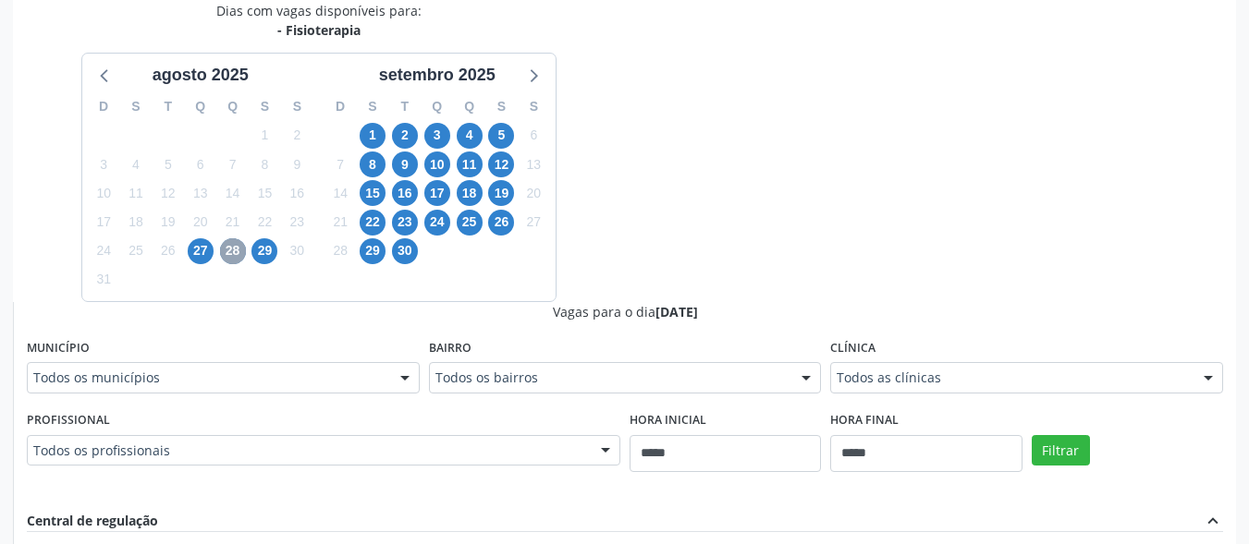
scroll to position [537, 0]
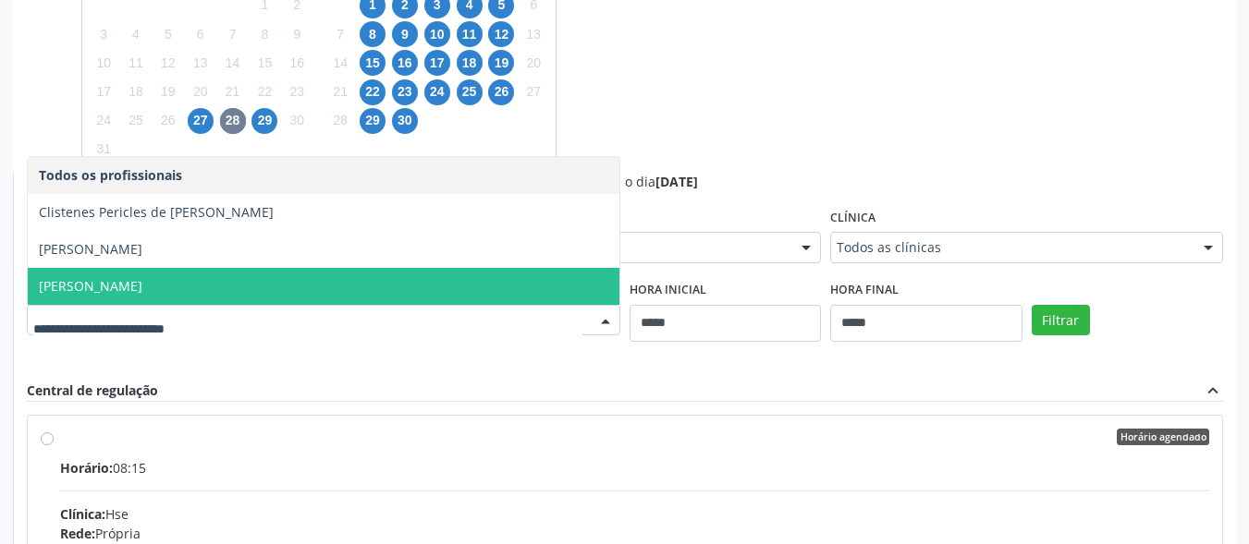
click at [319, 292] on span "[PERSON_NAME]" at bounding box center [324, 286] width 592 height 37
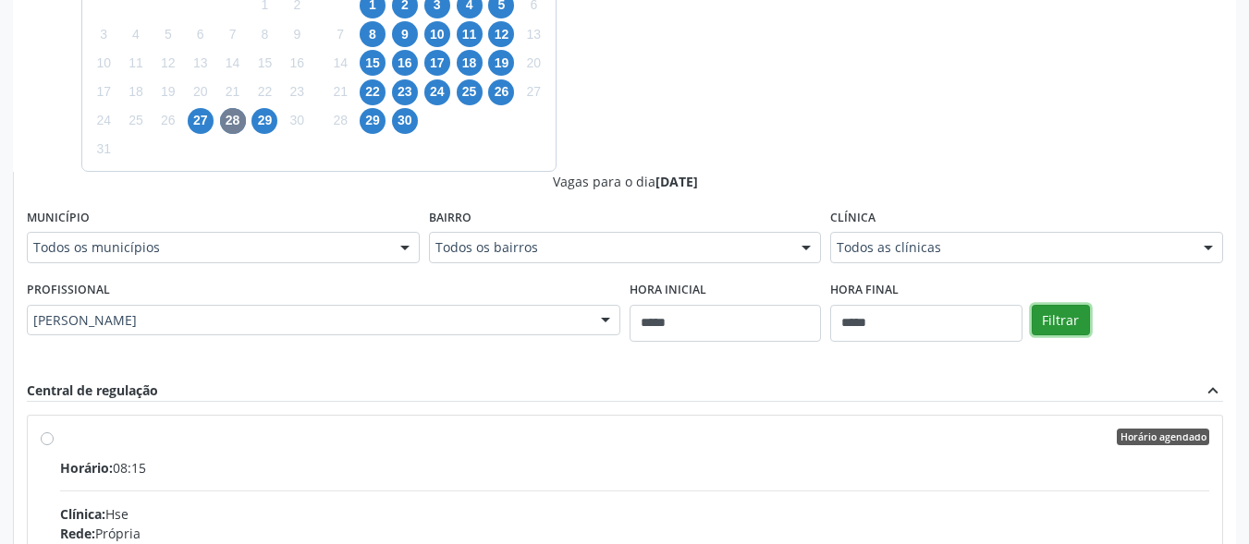
click at [1054, 315] on button "Filtrar" at bounding box center [1061, 320] width 58 height 31
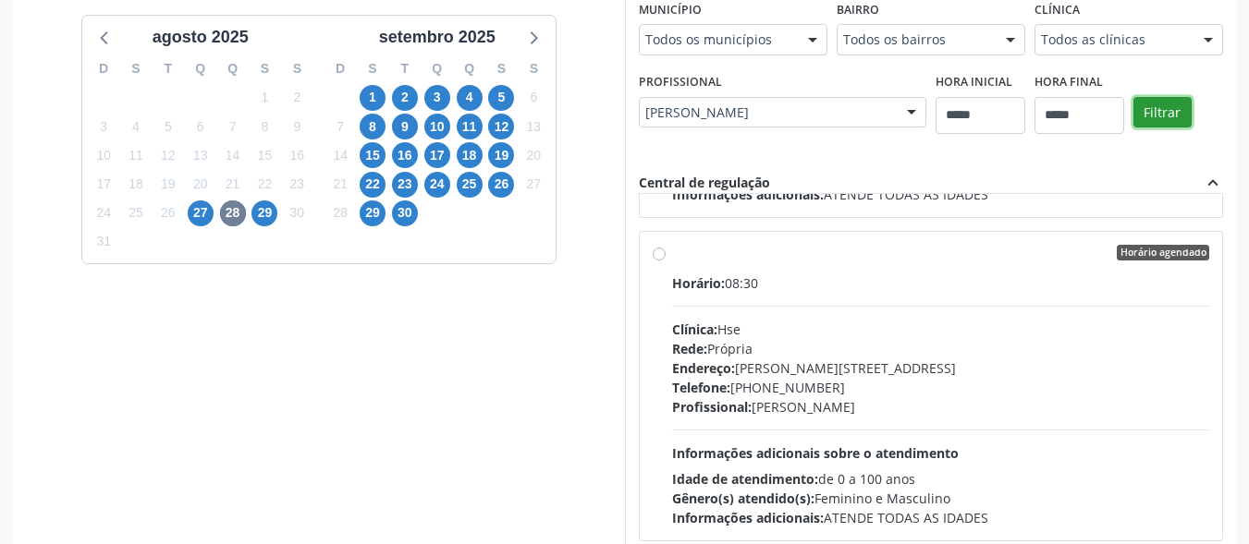
scroll to position [246, 0]
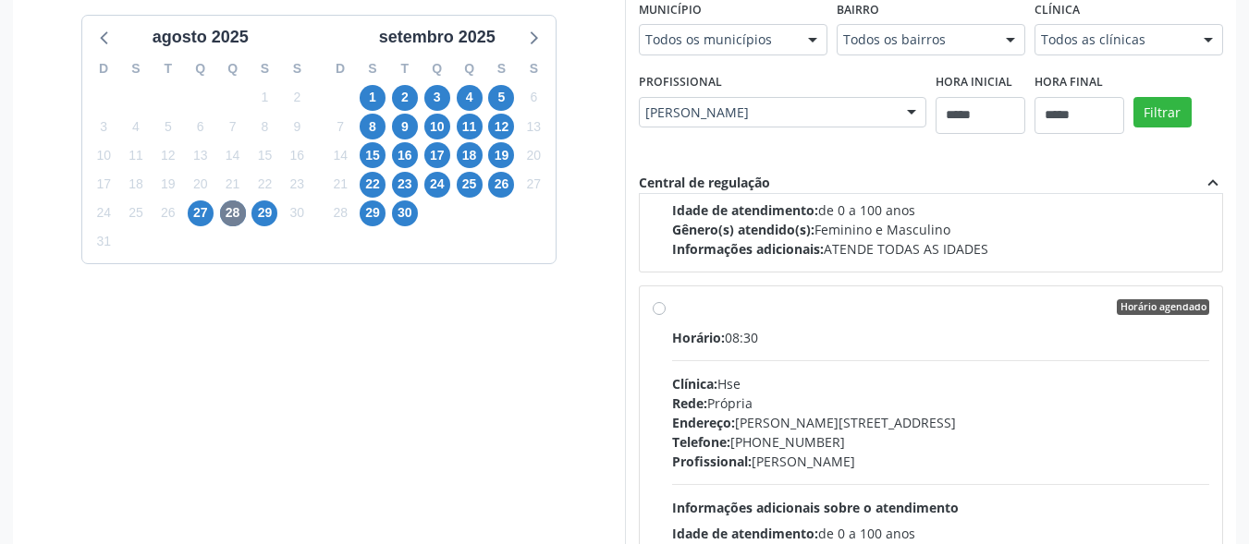
click at [675, 328] on div "Horário: 08:30" at bounding box center [941, 337] width 538 height 19
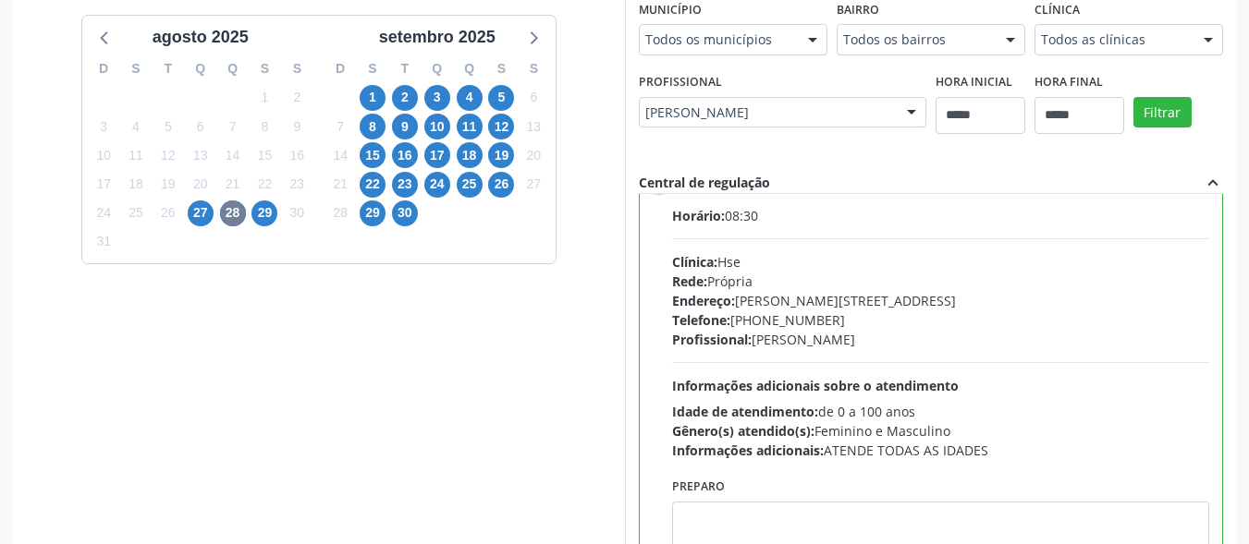
scroll to position [523, 0]
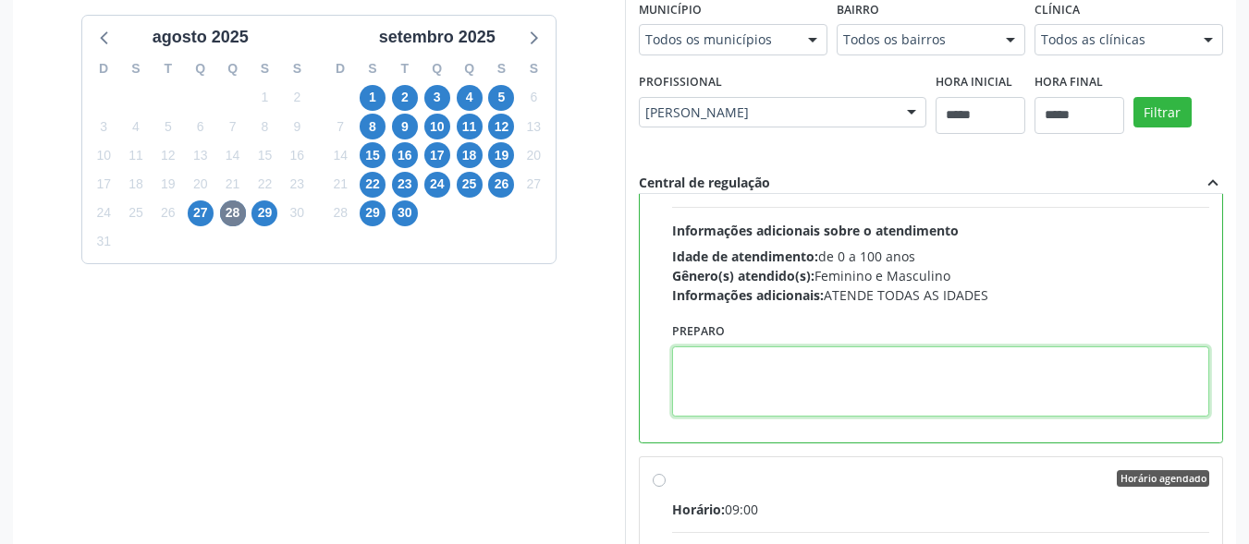
click at [777, 392] on textarea at bounding box center [941, 382] width 538 height 70
paste textarea "**********"
drag, startPoint x: 802, startPoint y: 361, endPoint x: 634, endPoint y: 354, distance: 168.4
click at [634, 354] on div "Vagas para o dia [DATE] Município Todos os municípios Todos os municípios [GEOG…" at bounding box center [931, 263] width 612 height 601
paste textarea
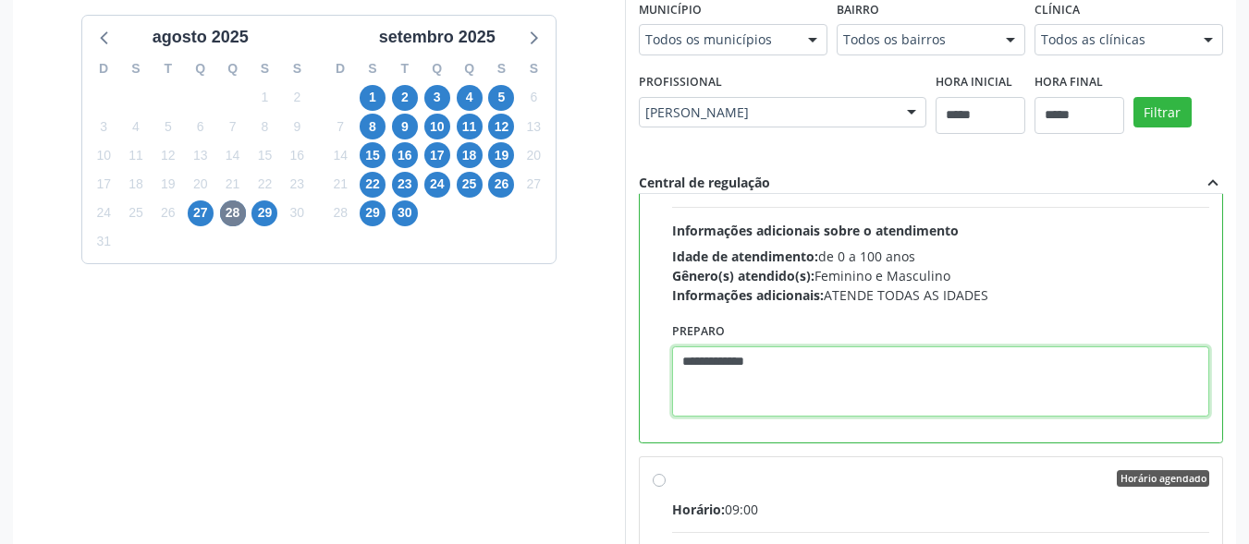
scroll to position [560, 0]
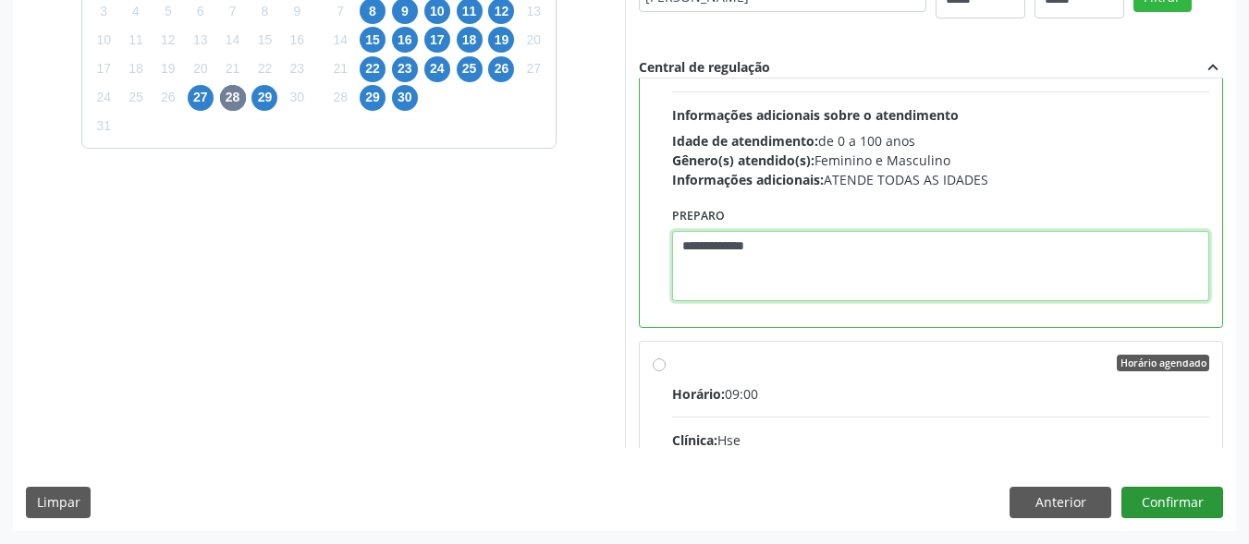
type textarea "**********"
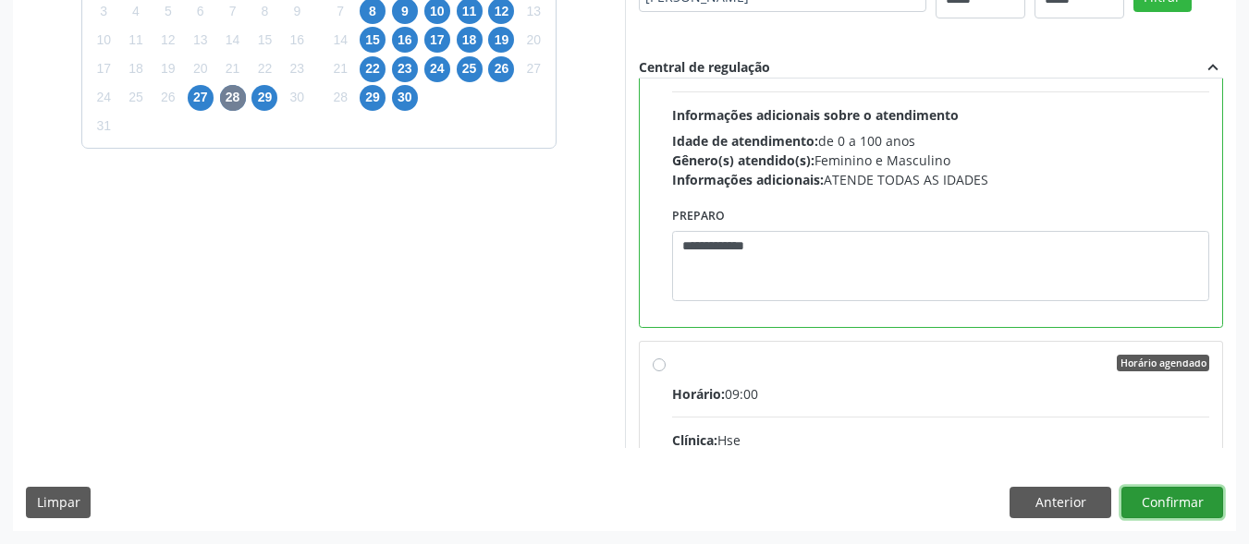
click at [1174, 505] on button "Confirmar" at bounding box center [1172, 502] width 102 height 31
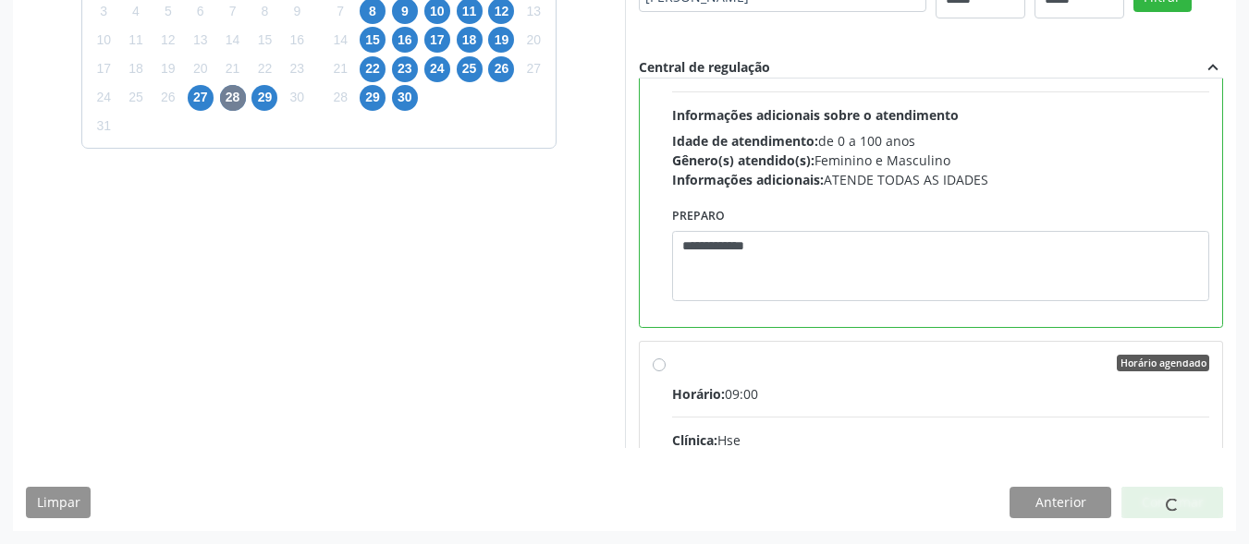
scroll to position [72, 0]
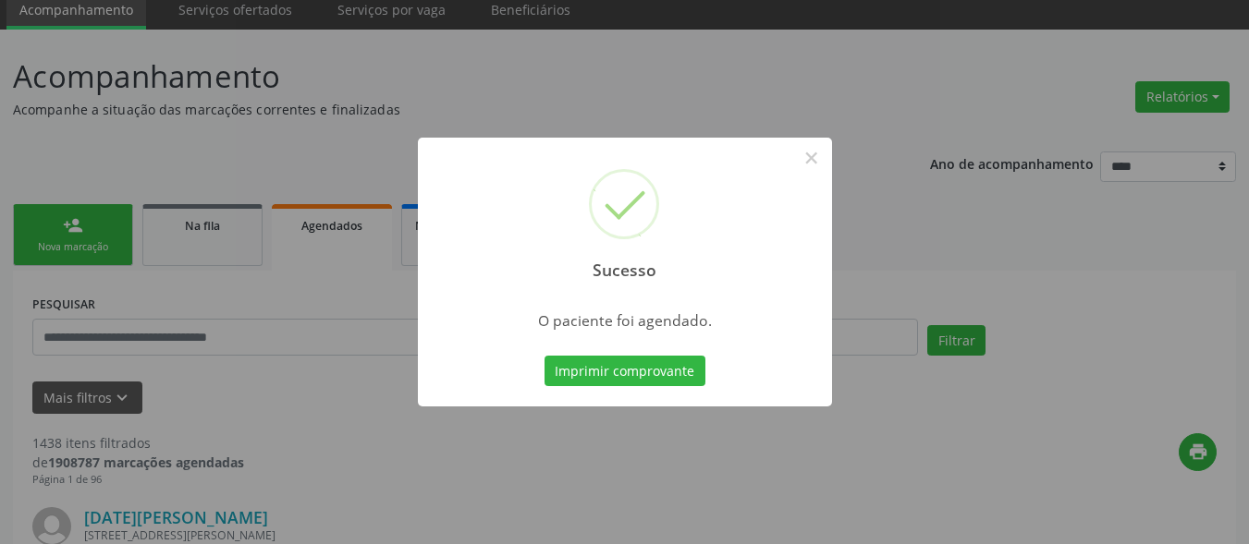
click at [657, 356] on button "Imprimir comprovante" at bounding box center [624, 371] width 161 height 31
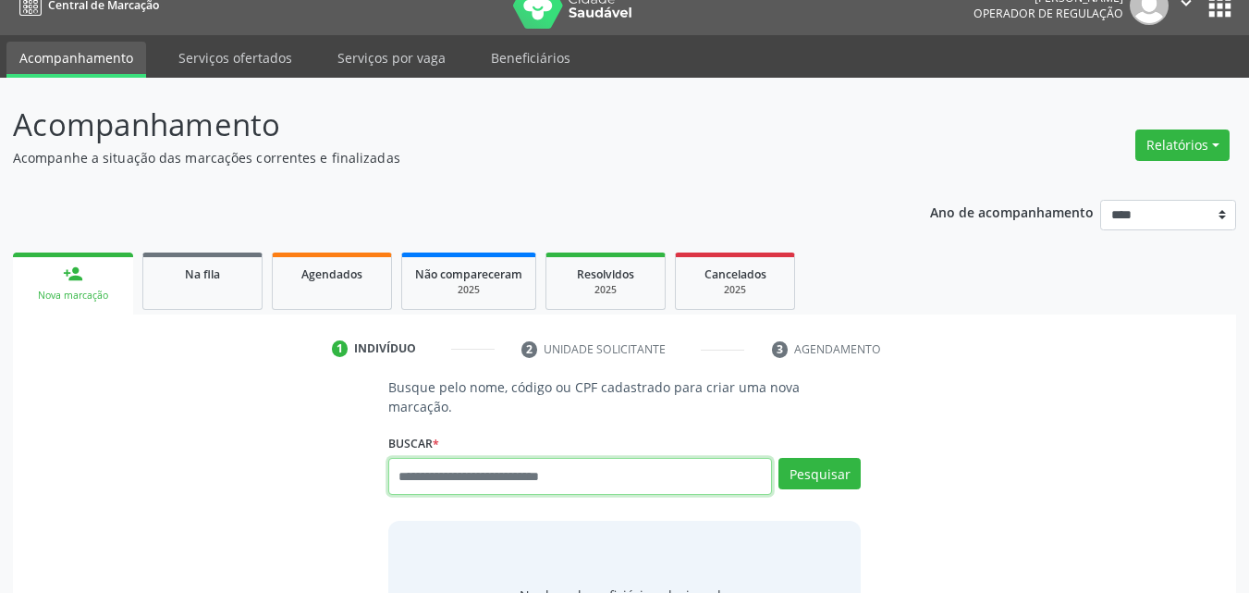
scroll to position [24, 0]
click at [514, 458] on input "text" at bounding box center [580, 476] width 385 height 37
type input "**********"
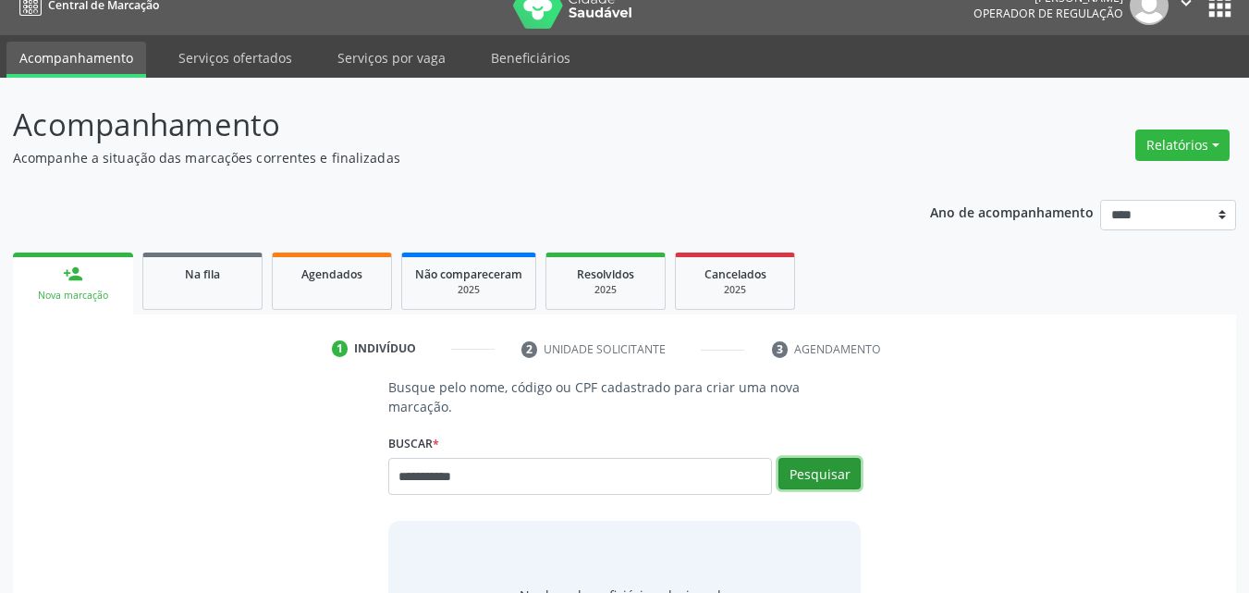
click at [824, 458] on button "Pesquisar" at bounding box center [819, 473] width 82 height 31
type input "**********"
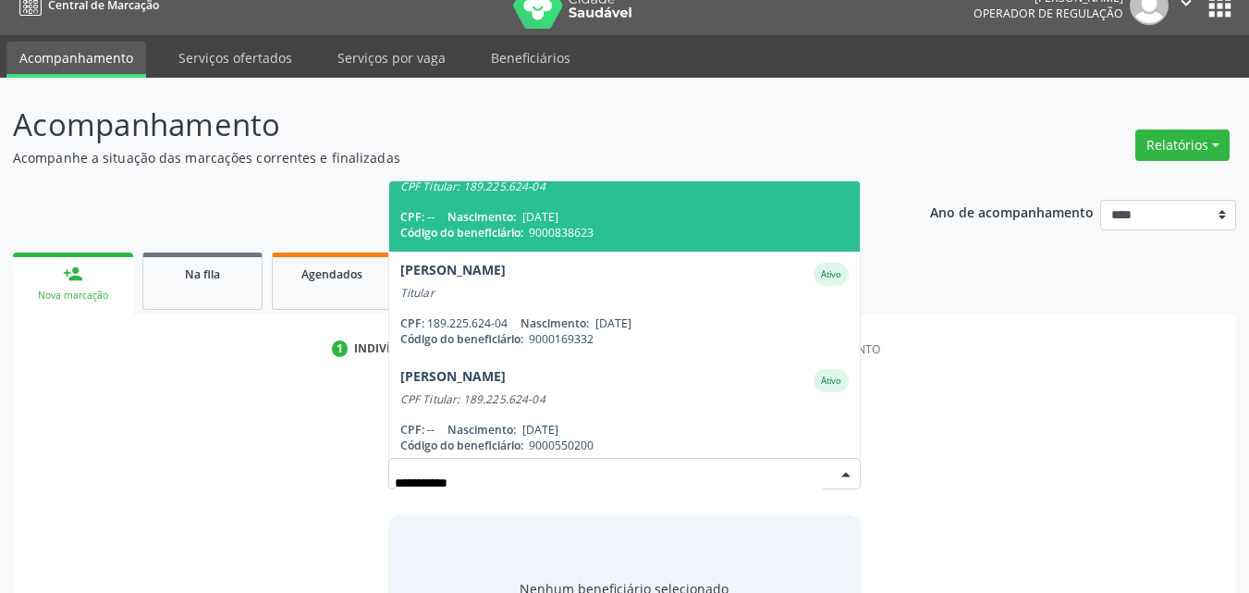
scroll to position [150, 0]
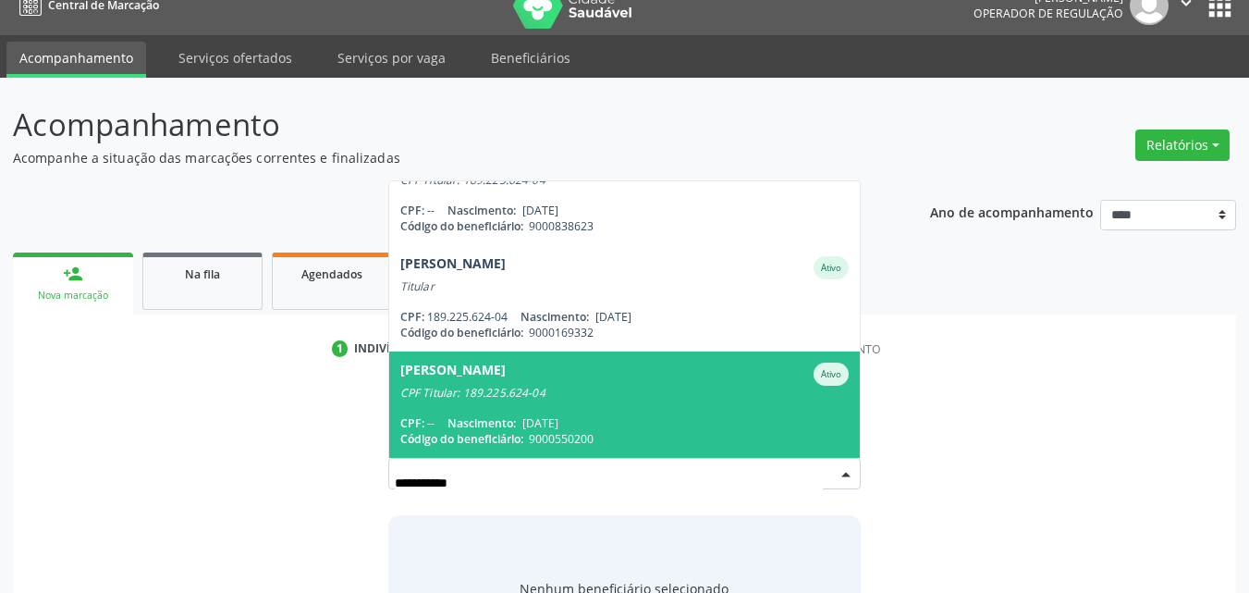
drag, startPoint x: 532, startPoint y: 378, endPoint x: 560, endPoint y: 397, distance: 33.3
click at [533, 385] on div "CPF Titular: 189.225.624-04" at bounding box center [624, 392] width 449 height 15
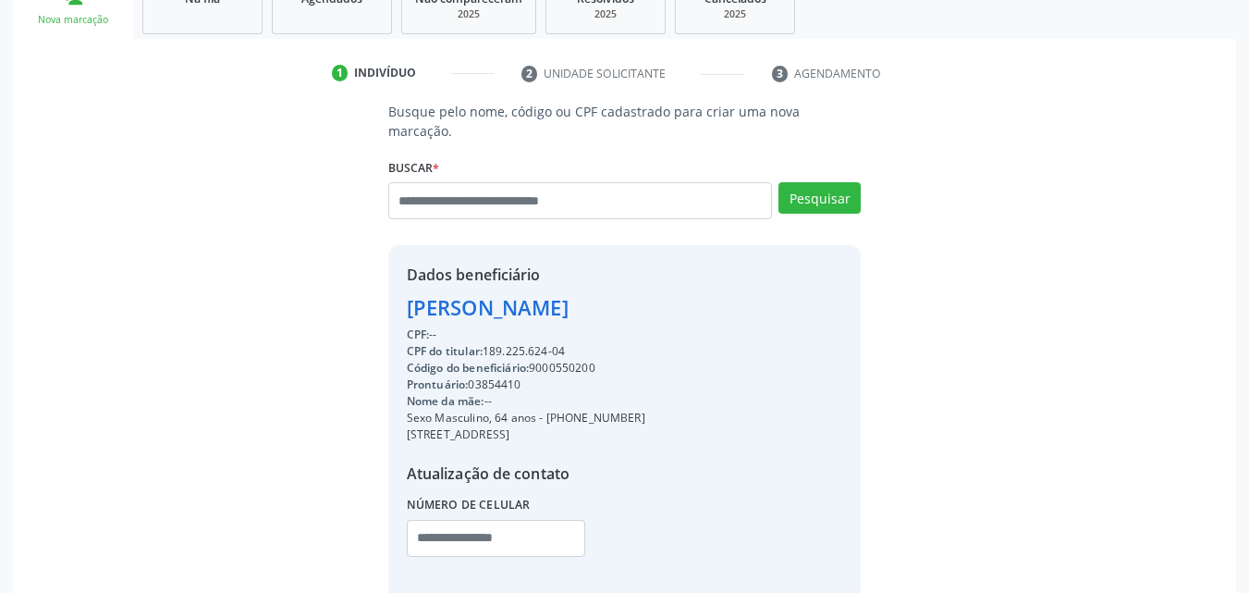
scroll to position [301, 0]
drag, startPoint x: 613, startPoint y: 344, endPoint x: 532, endPoint y: 345, distance: 80.4
click at [532, 358] on div "Código do beneficiário: 9000550200" at bounding box center [526, 366] width 239 height 17
copy div "9000550200"
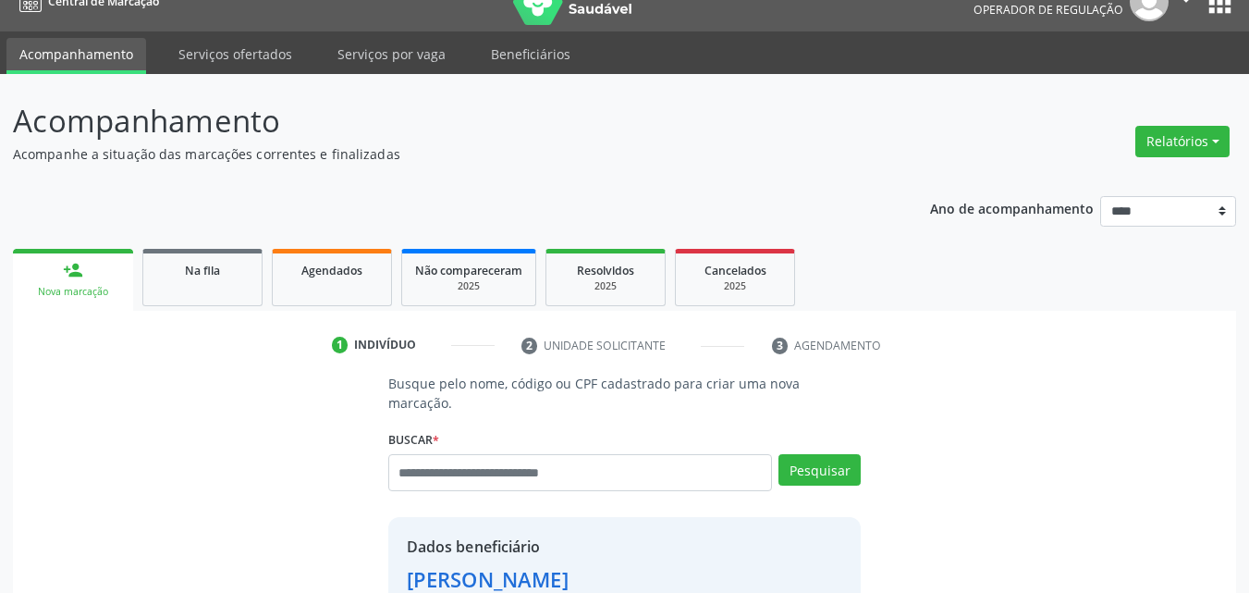
scroll to position [24, 0]
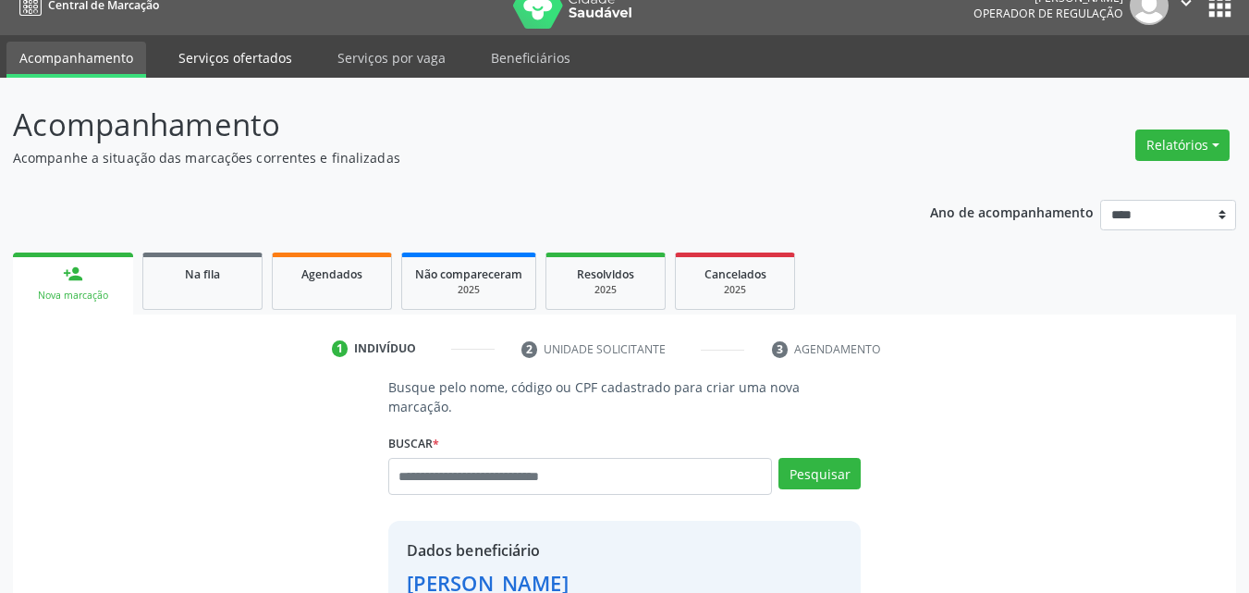
click at [242, 61] on link "Serviços ofertados" at bounding box center [235, 58] width 140 height 32
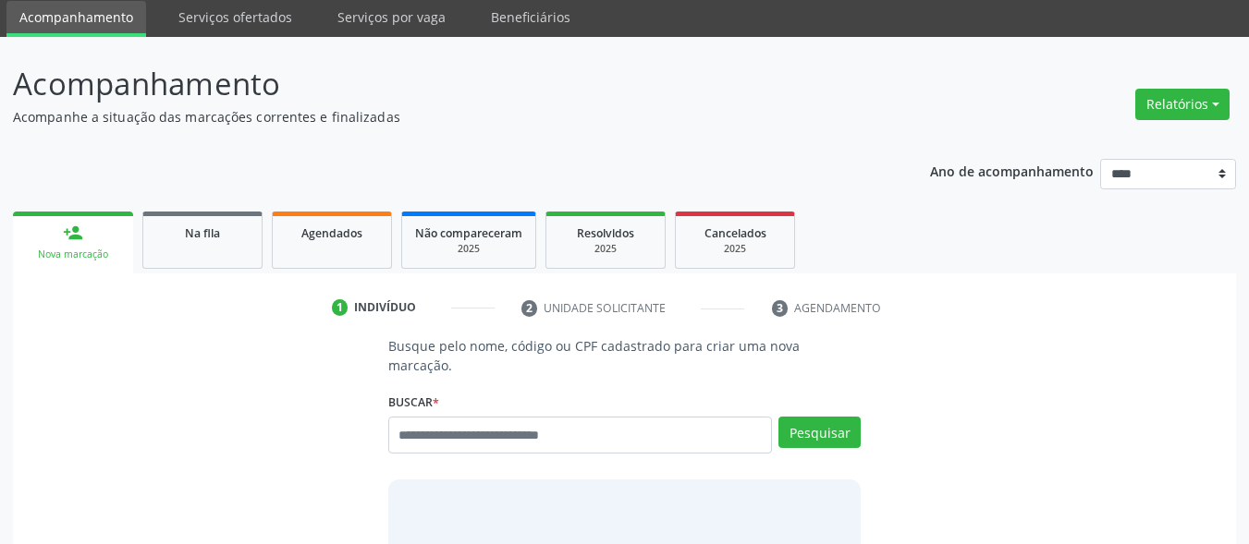
scroll to position [65, 0]
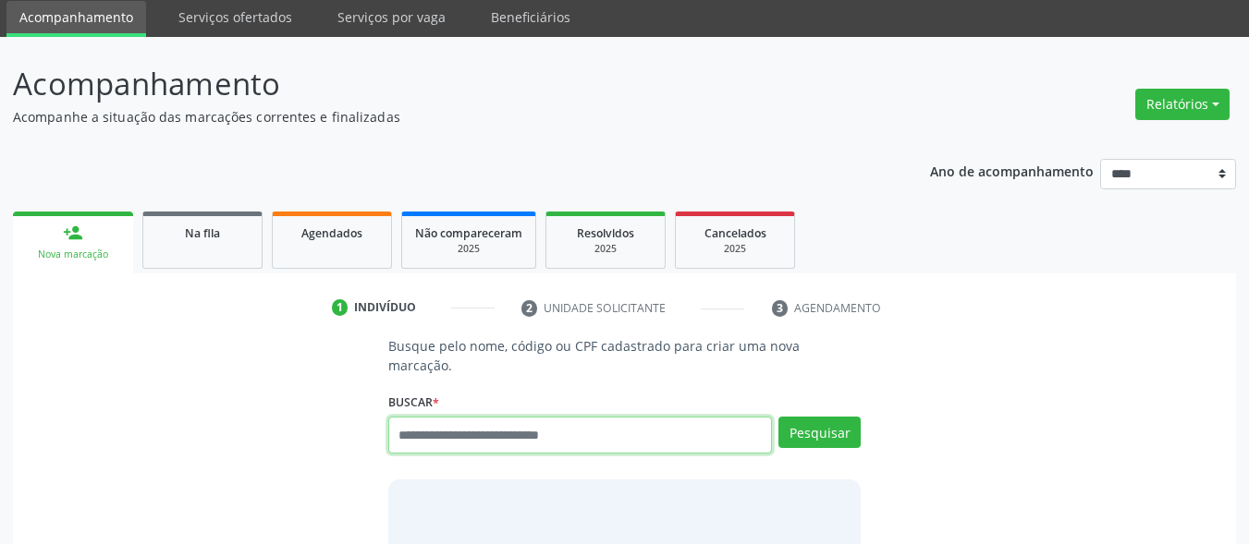
click at [521, 418] on input "text" at bounding box center [580, 435] width 385 height 37
click at [516, 418] on input "text" at bounding box center [580, 435] width 385 height 37
type input "**********"
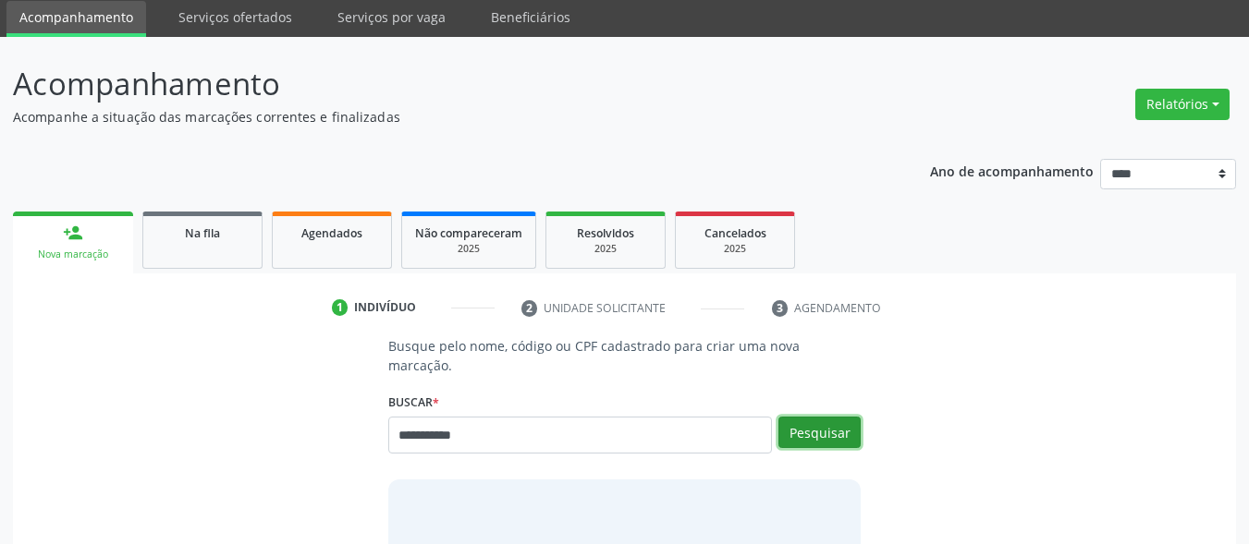
drag, startPoint x: 842, startPoint y: 410, endPoint x: 768, endPoint y: 406, distance: 74.1
click at [841, 417] on button "Pesquisar" at bounding box center [819, 432] width 82 height 31
type input "**********"
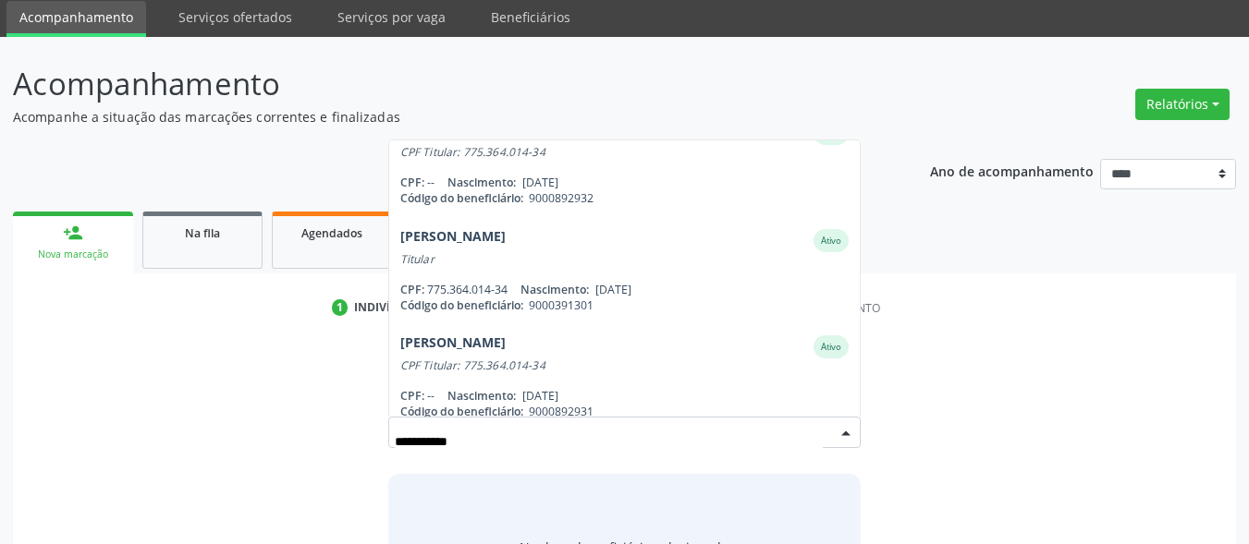
scroll to position [0, 0]
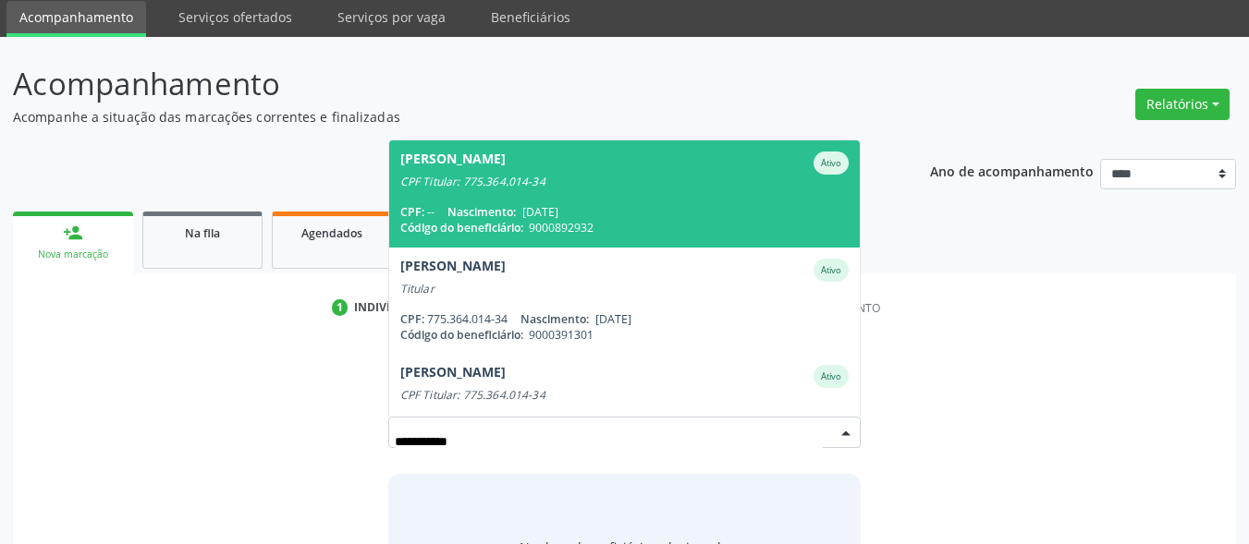
click at [558, 204] on span "[DATE]" at bounding box center [540, 212] width 36 height 16
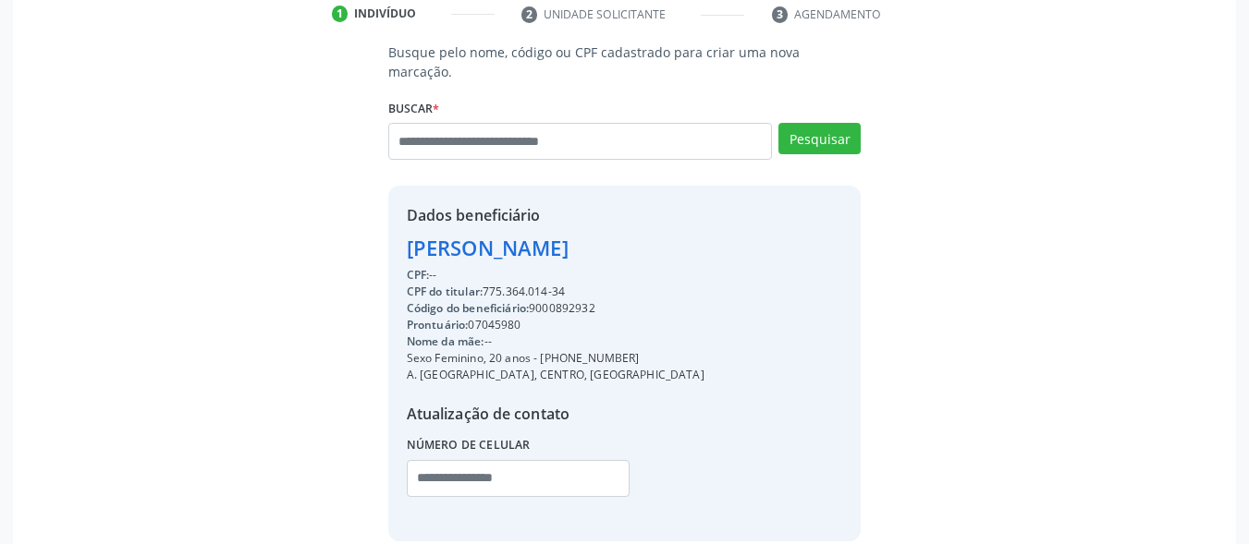
scroll to position [432, 0]
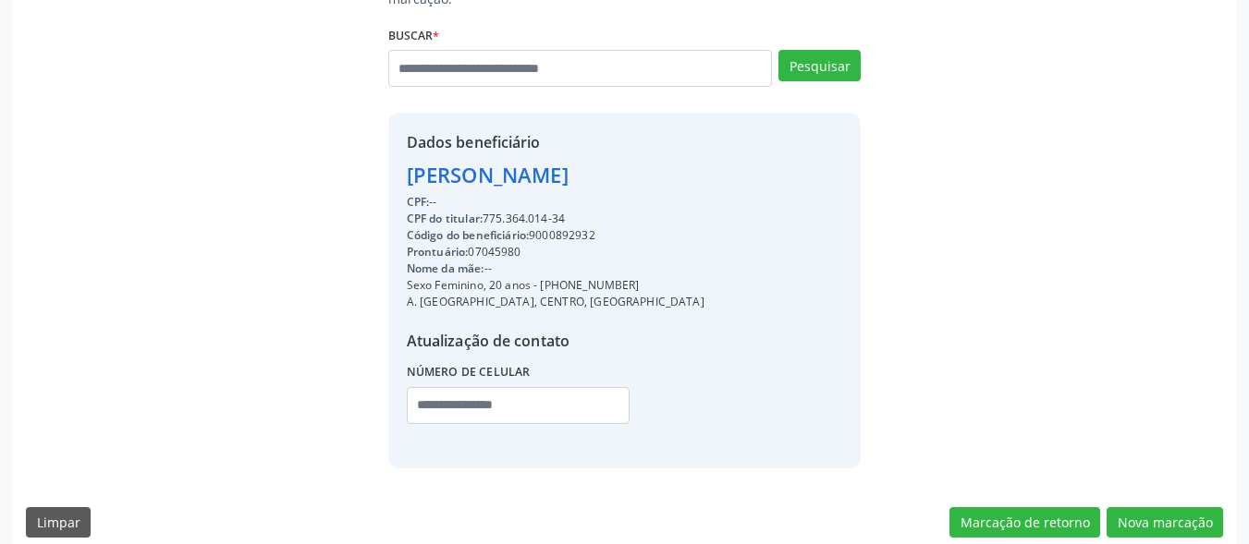
drag, startPoint x: 618, startPoint y: 263, endPoint x: 546, endPoint y: 260, distance: 72.2
click at [546, 277] on div "Sexo Feminino, 20 anos - (87) 99824-2055" at bounding box center [556, 285] width 298 height 17
copy div "87) 99824-2055"
click at [540, 387] on input "text" at bounding box center [519, 405] width 224 height 37
paste input "**********"
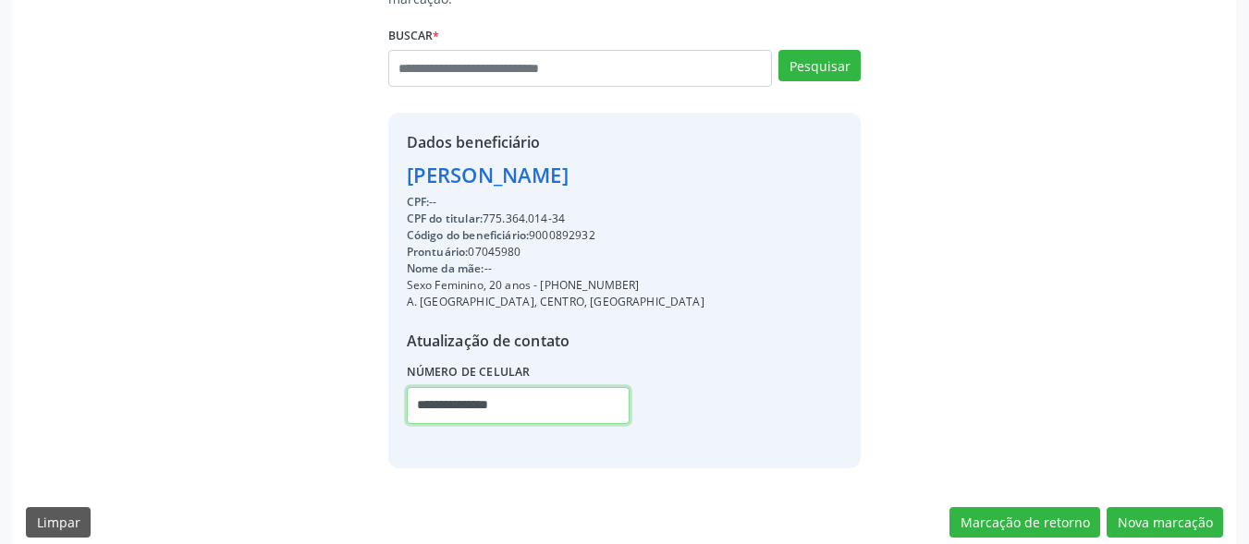
type input "**********"
click at [799, 335] on div "**********" at bounding box center [624, 290] width 473 height 355
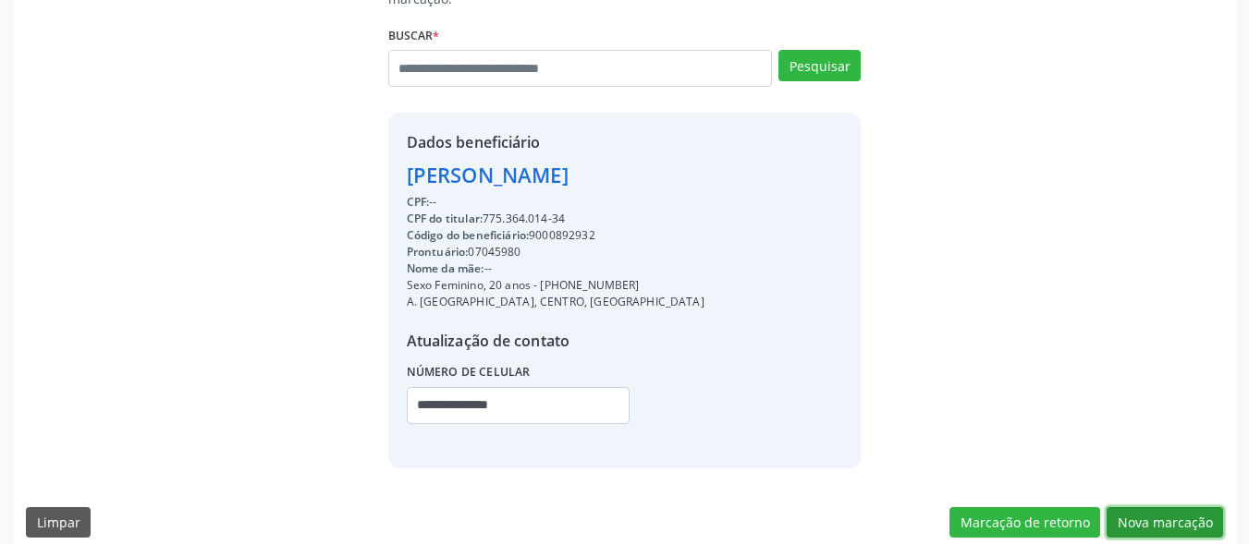
click at [1169, 508] on button "Nova marcação" at bounding box center [1165, 523] width 116 height 31
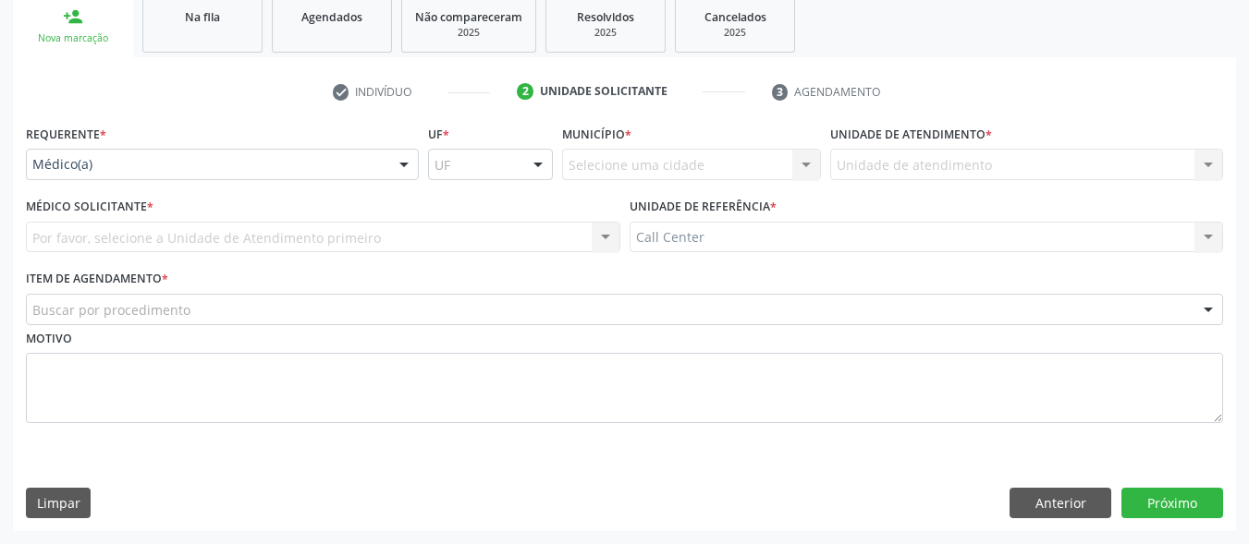
scroll to position [281, 0]
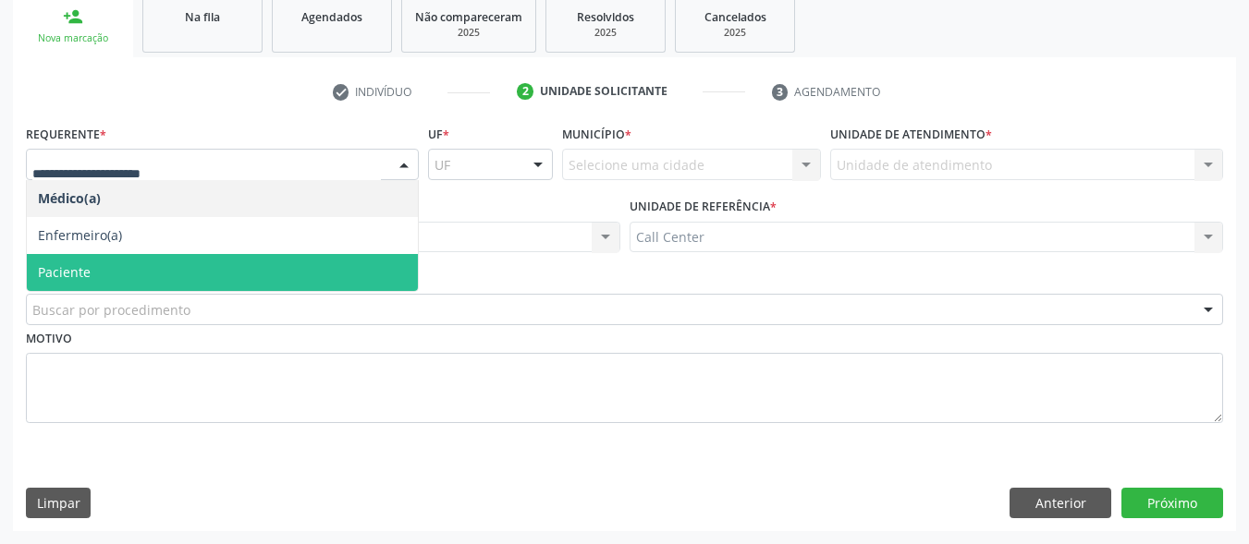
drag, startPoint x: 141, startPoint y: 284, endPoint x: 150, endPoint y: 292, distance: 12.4
click at [144, 286] on span "Paciente" at bounding box center [222, 272] width 391 height 37
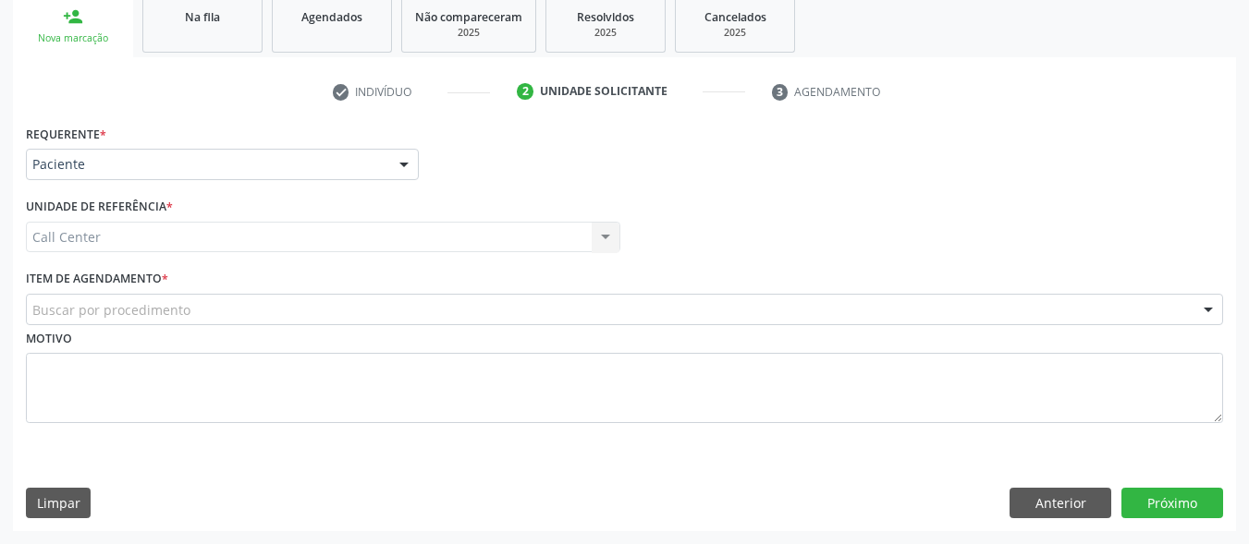
click at [167, 332] on div "Motivo" at bounding box center [624, 374] width 1197 height 98
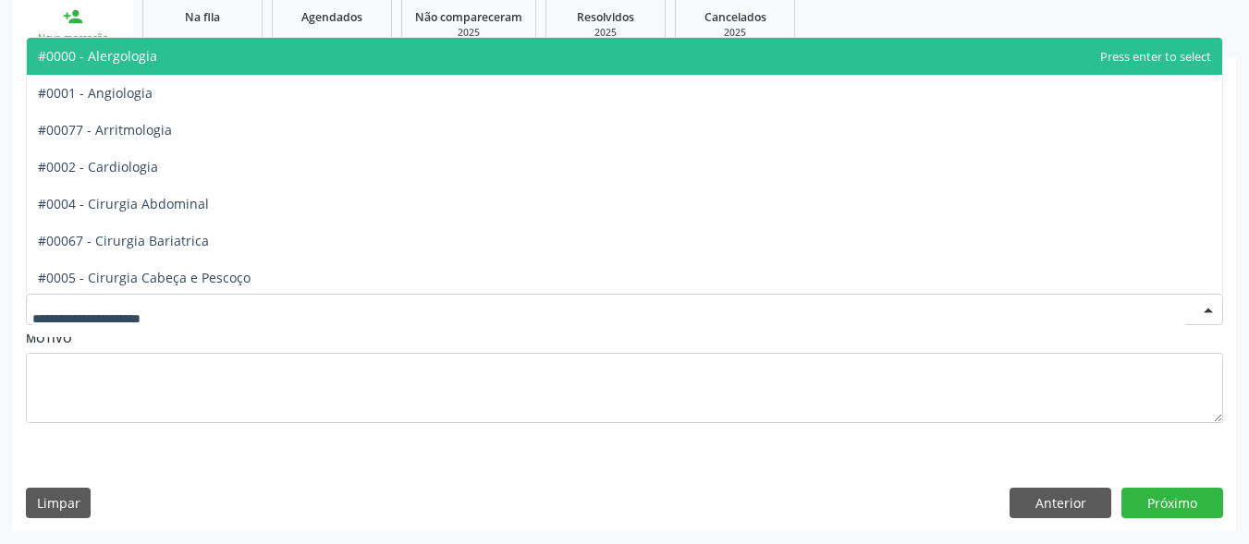
click at [158, 306] on div at bounding box center [624, 309] width 1197 height 31
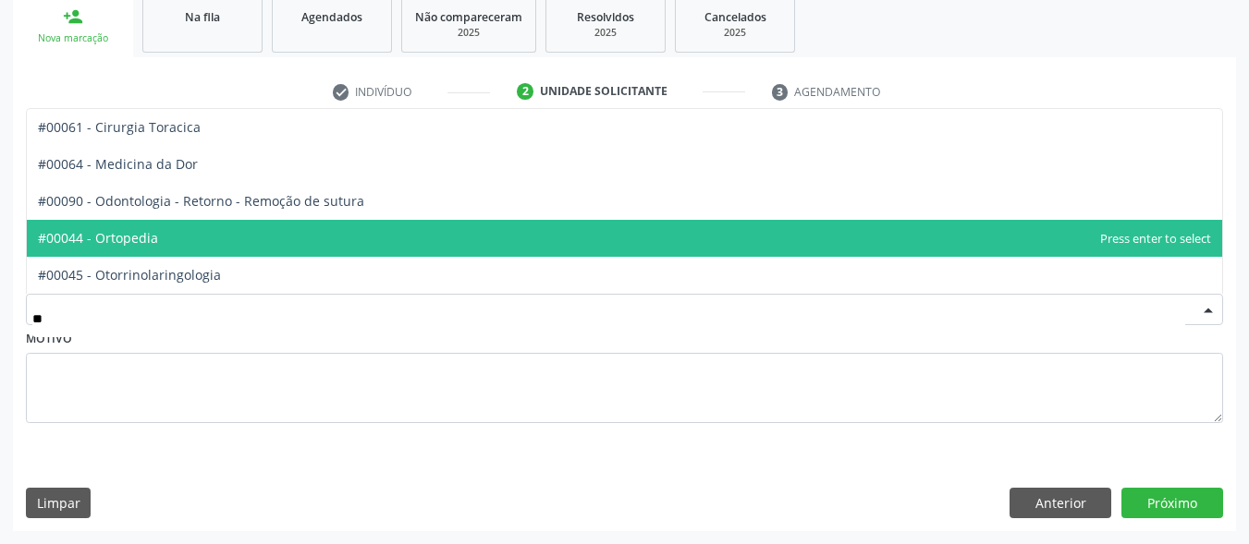
click at [207, 253] on span "#00044 - Ortopedia" at bounding box center [624, 238] width 1195 height 37
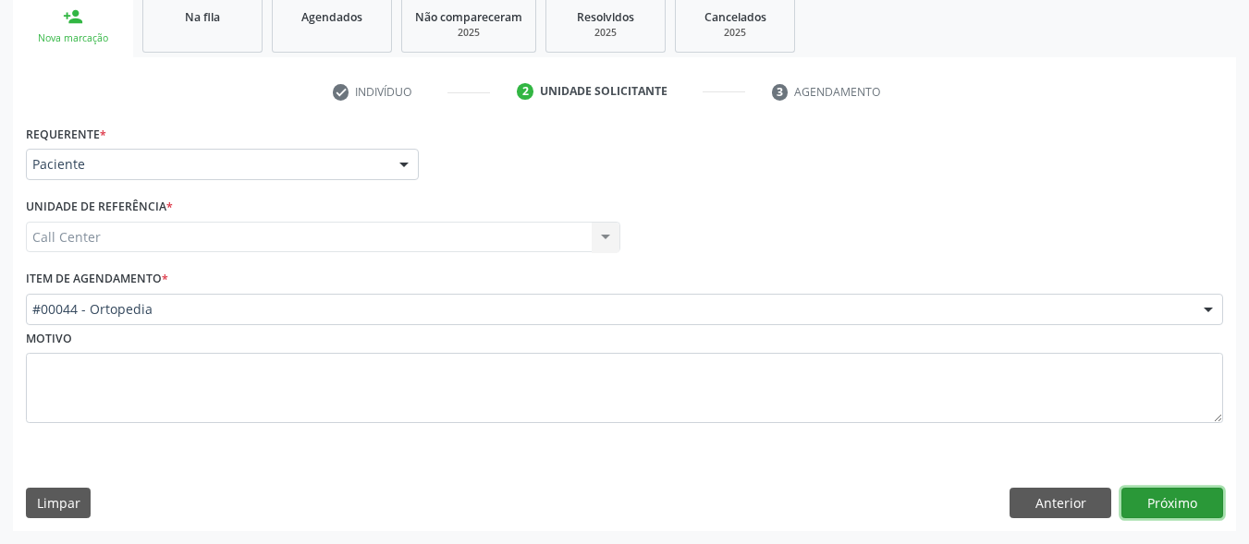
click at [1194, 505] on button "Próximo" at bounding box center [1172, 503] width 102 height 31
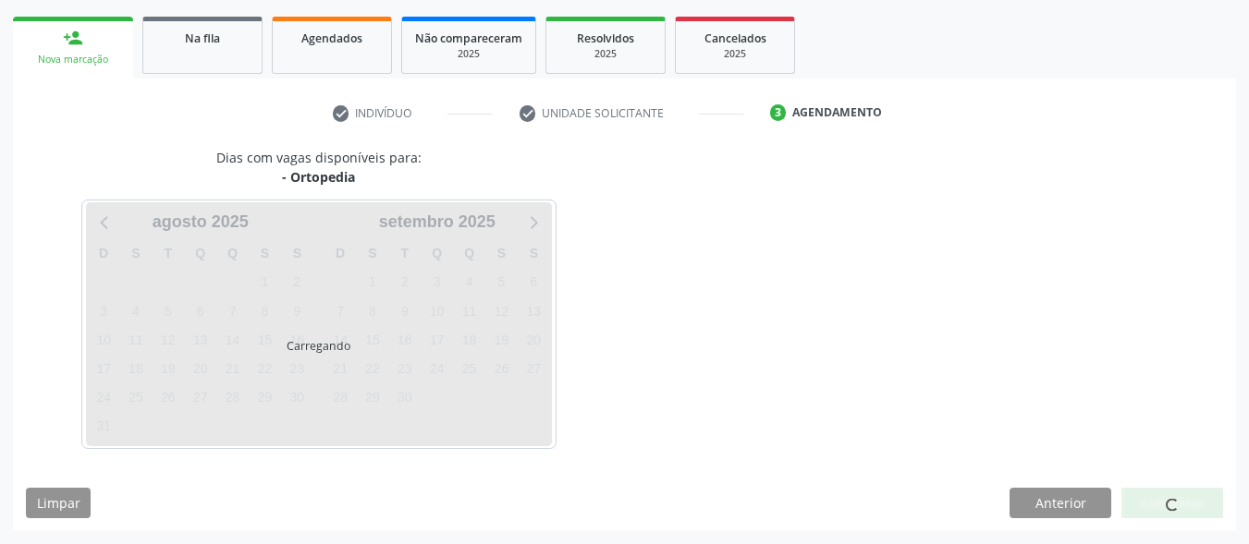
scroll to position [260, 0]
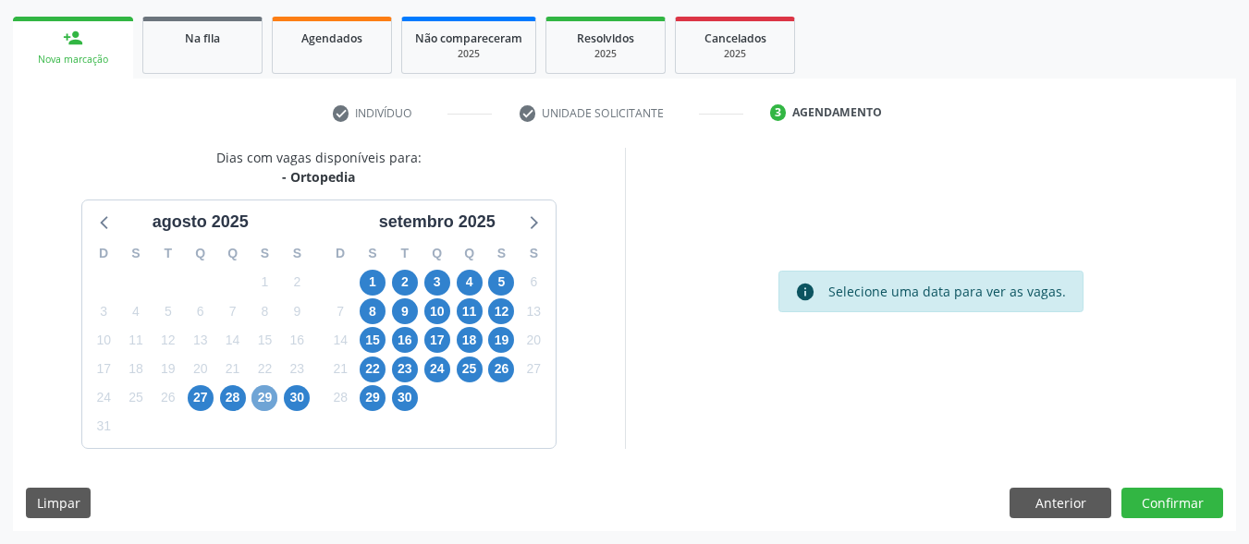
drag, startPoint x: 263, startPoint y: 399, endPoint x: 777, endPoint y: 330, distance: 518.6
click at [263, 398] on span "29" at bounding box center [264, 398] width 26 height 26
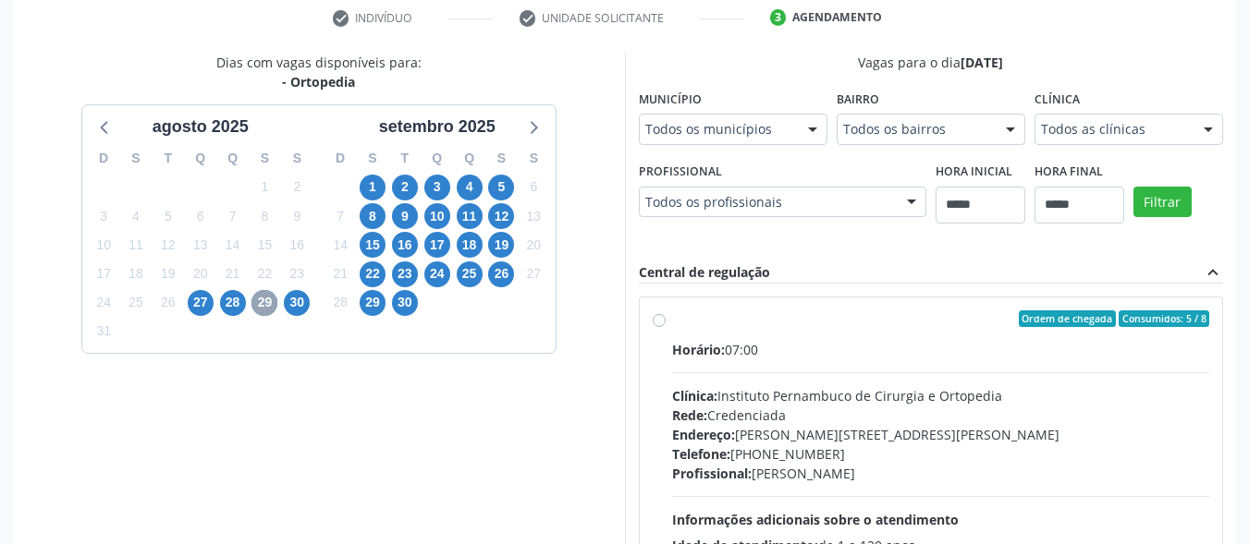
scroll to position [445, 0]
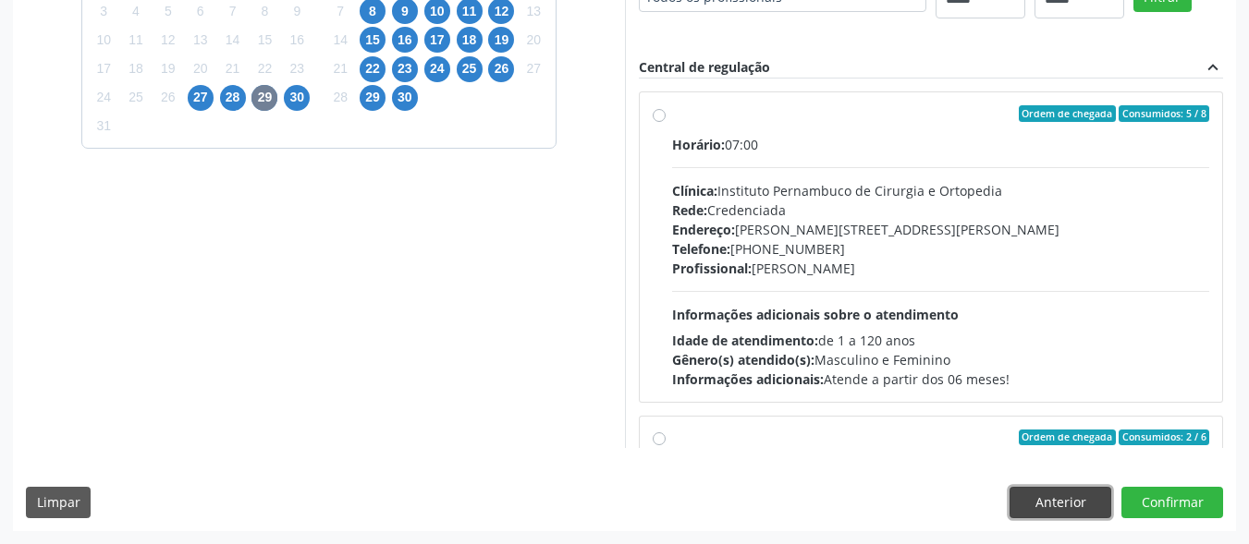
drag, startPoint x: 1059, startPoint y: 509, endPoint x: 1023, endPoint y: 508, distance: 36.1
click at [1054, 513] on button "Anterior" at bounding box center [1060, 502] width 102 height 31
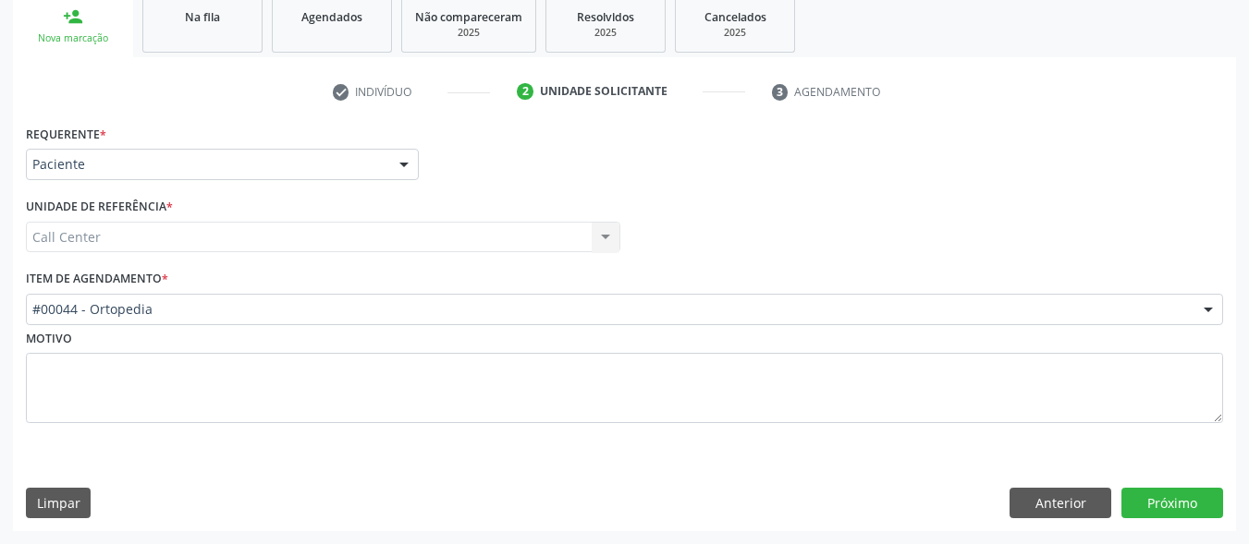
scroll to position [281, 0]
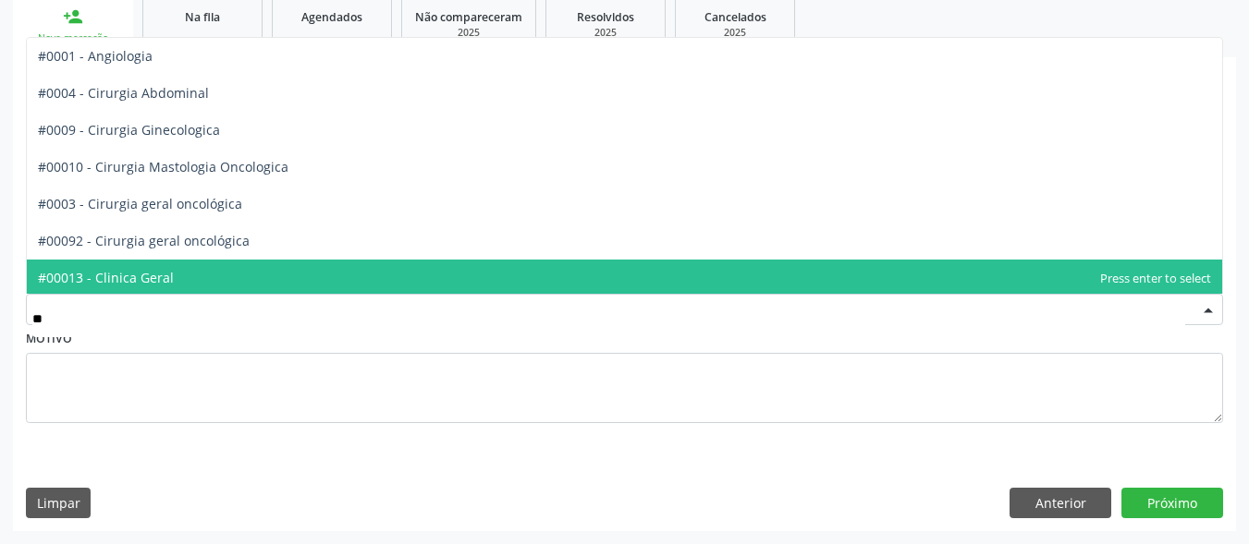
type input "***"
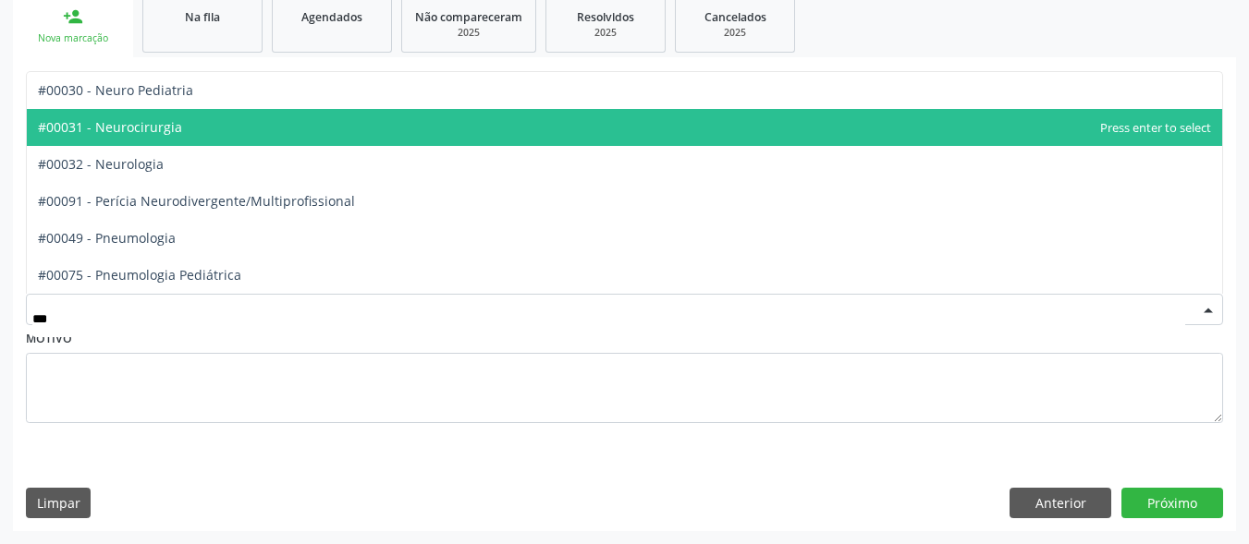
drag, startPoint x: 349, startPoint y: 130, endPoint x: 446, endPoint y: 173, distance: 106.0
click at [348, 130] on span "#00031 - Neurocirurgia" at bounding box center [624, 127] width 1195 height 37
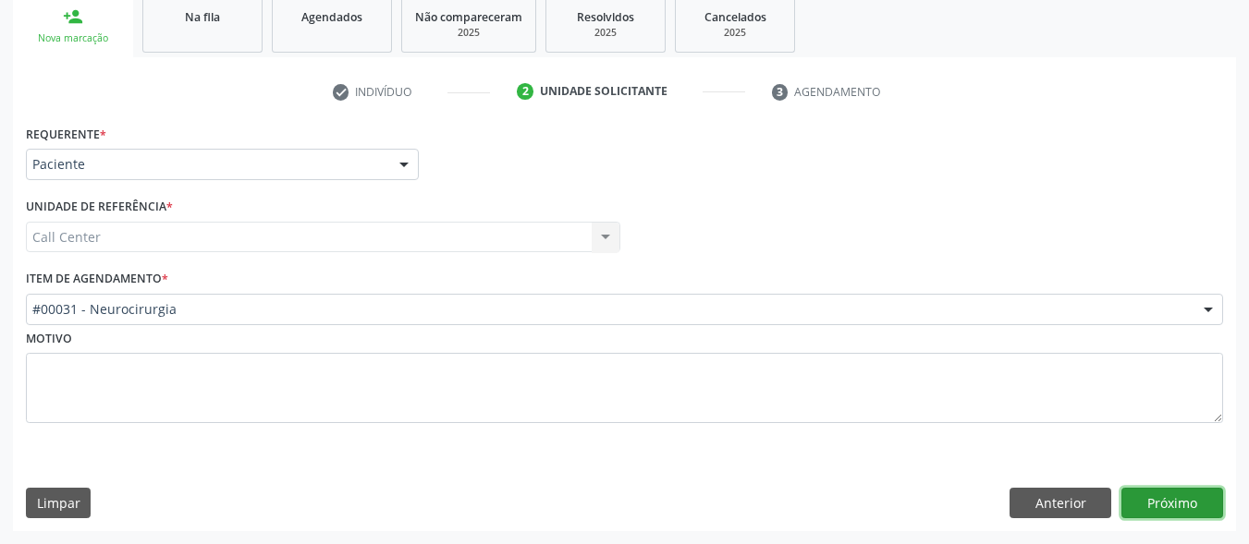
click at [1191, 501] on button "Próximo" at bounding box center [1172, 503] width 102 height 31
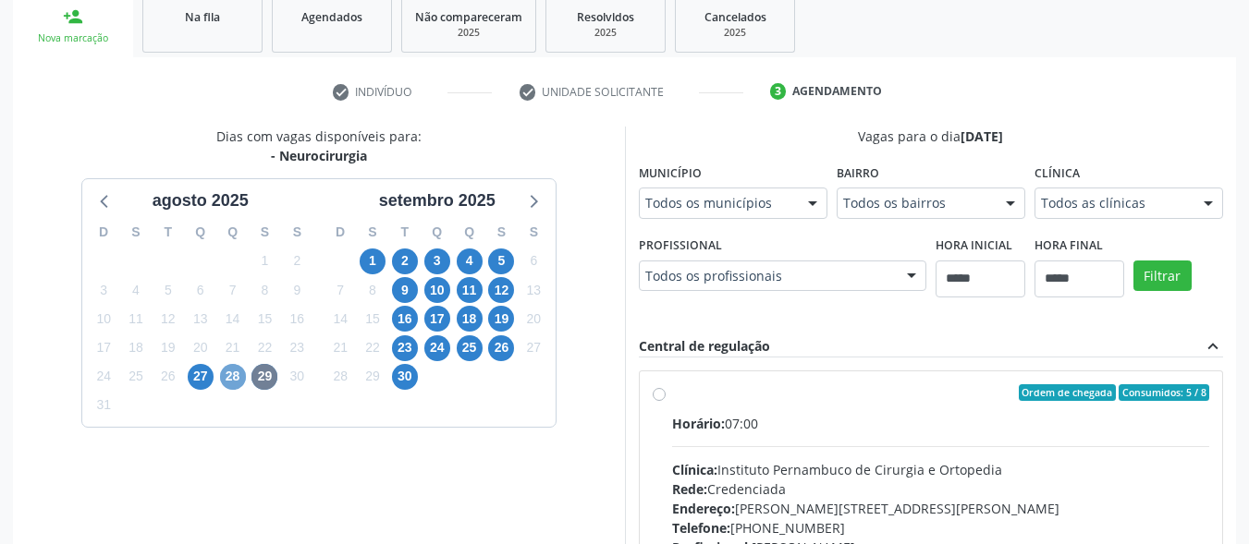
drag, startPoint x: 233, startPoint y: 379, endPoint x: 620, endPoint y: 293, distance: 396.8
click at [235, 375] on span "28" at bounding box center [233, 377] width 26 height 26
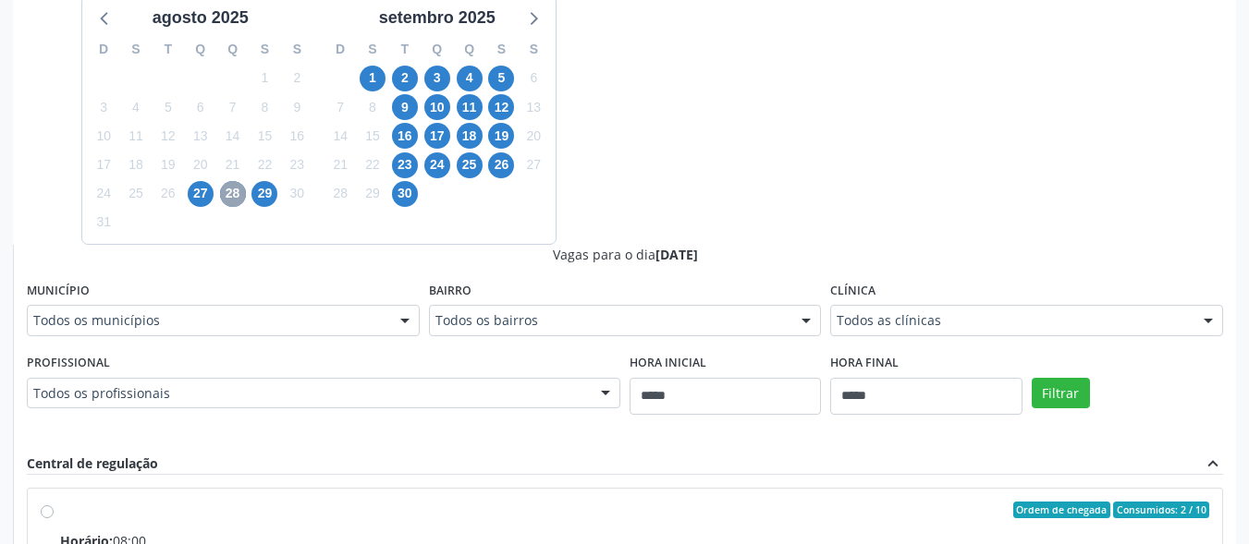
scroll to position [466, 0]
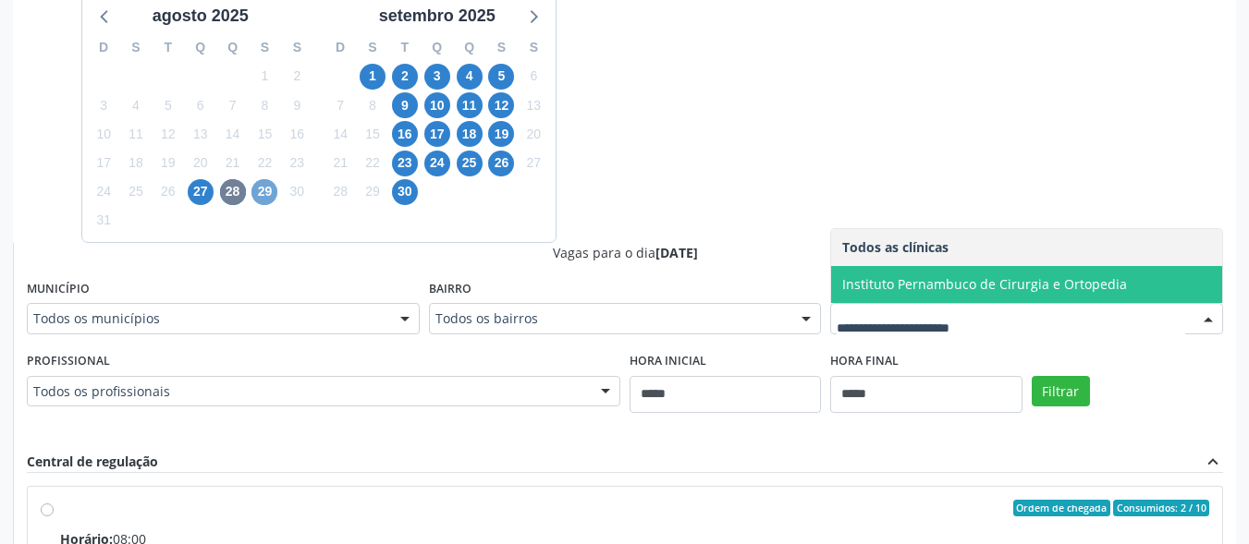
click at [266, 189] on span "29" at bounding box center [264, 192] width 26 height 26
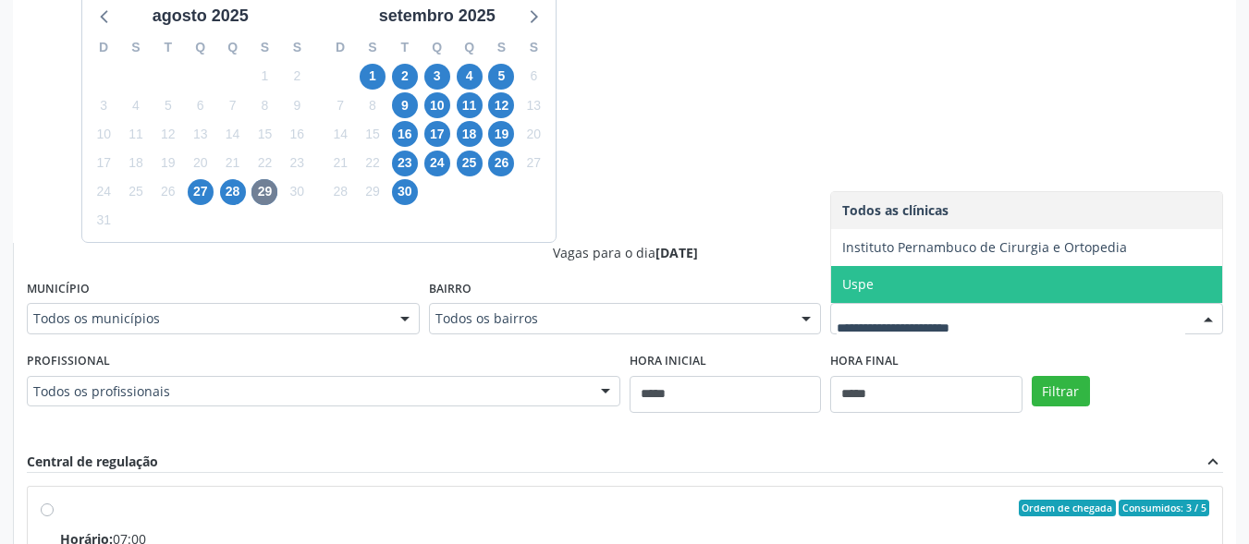
drag, startPoint x: 921, startPoint y: 295, endPoint x: 1027, endPoint y: 414, distance: 159.8
click at [921, 294] on span "Uspe" at bounding box center [1026, 284] width 391 height 37
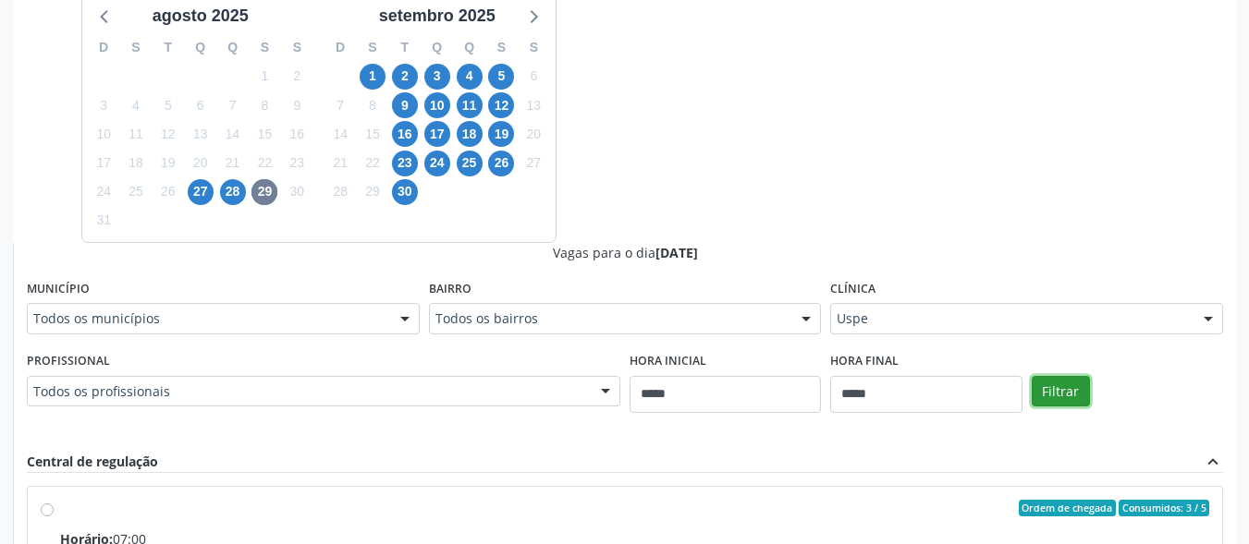
click at [1079, 397] on button "Filtrar" at bounding box center [1061, 391] width 58 height 31
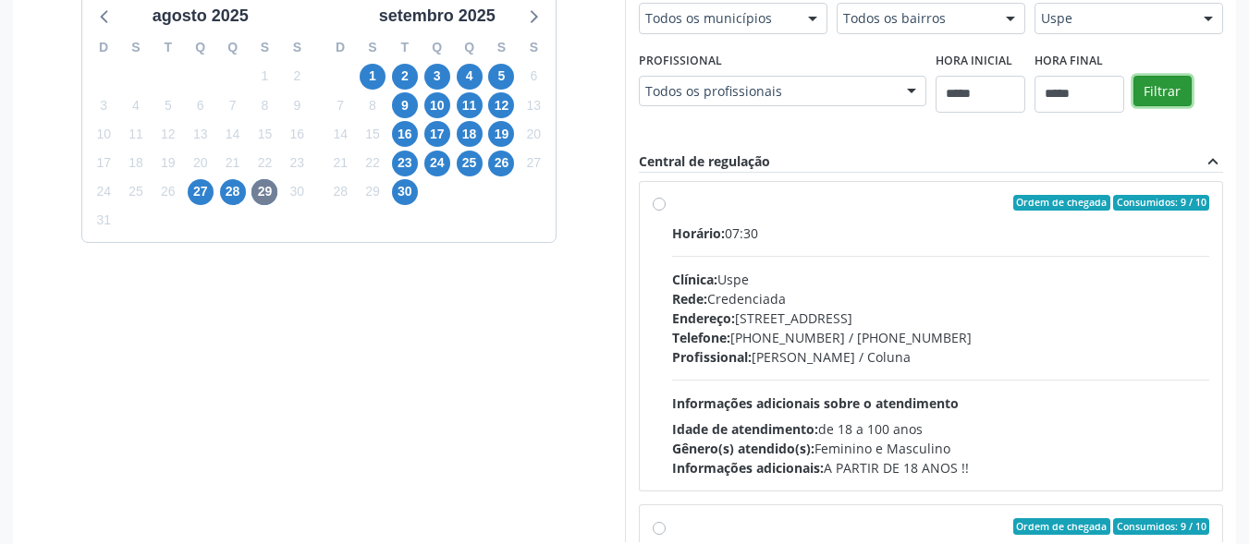
scroll to position [277, 0]
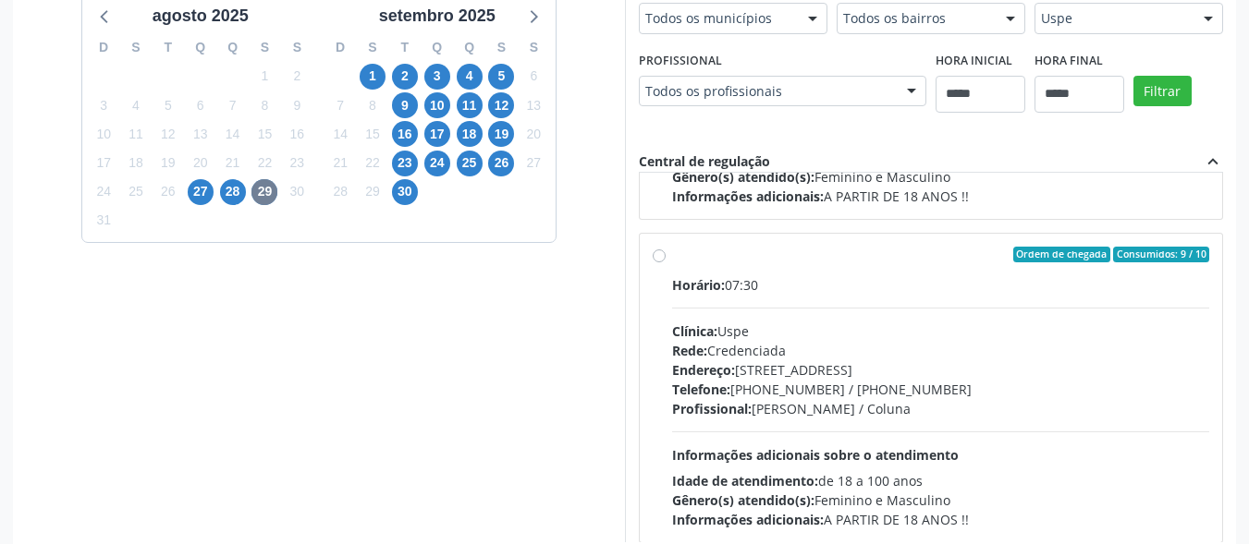
click at [666, 257] on div "Ordem de chegada Consumidos: 9 / 10 Horário: 07:30 Clínica: Uspe Rede: Credenci…" at bounding box center [931, 389] width 557 height 284
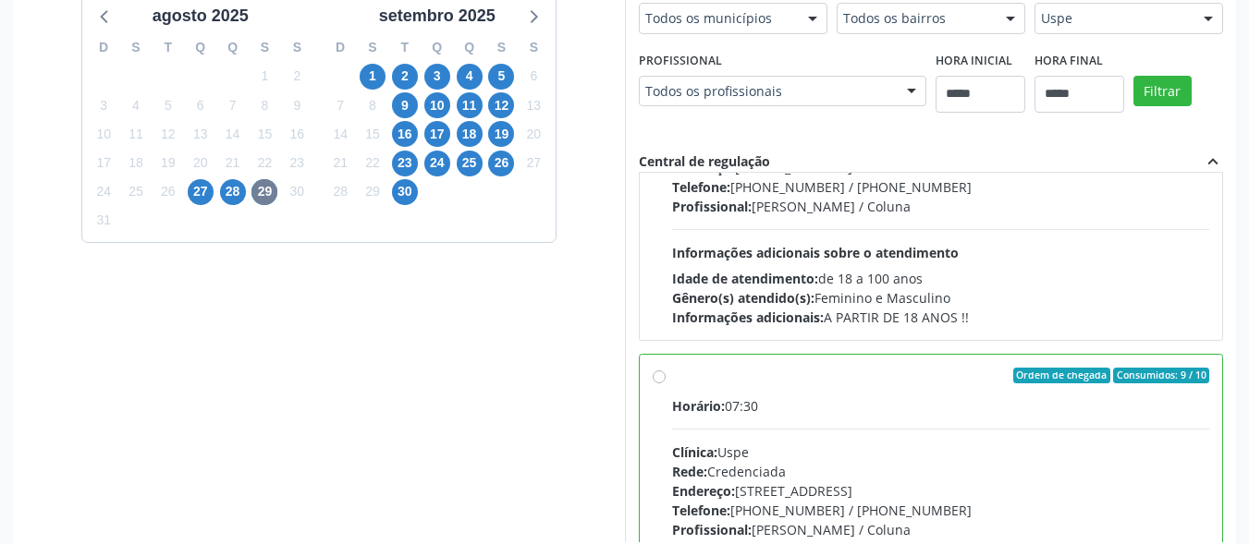
scroll to position [0, 0]
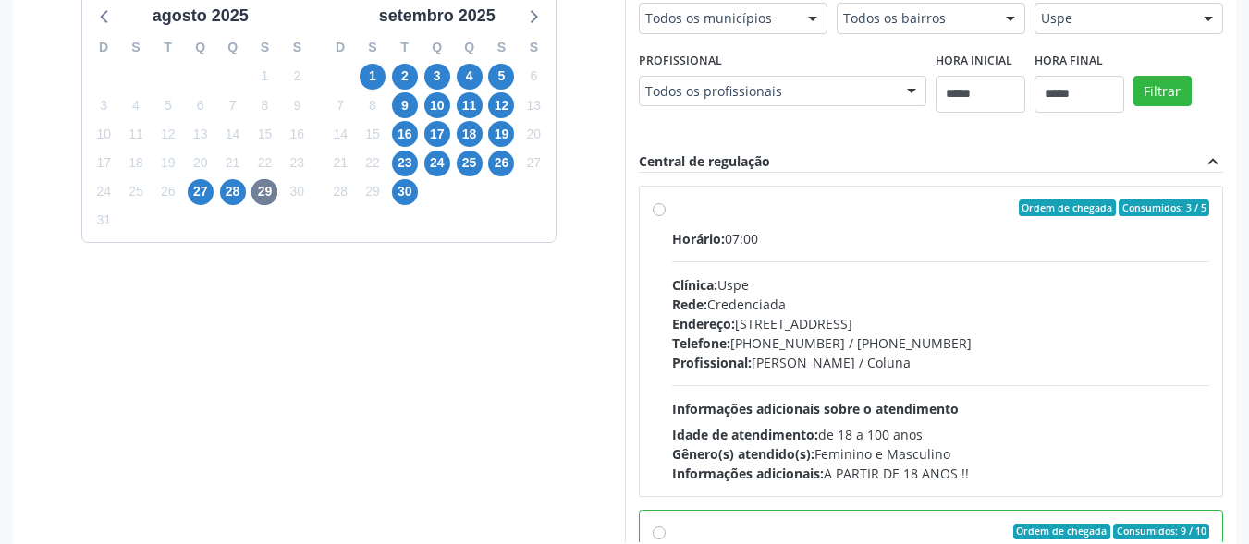
click at [660, 216] on div "Ordem de chegada Consumidos: 3 / 5 Horário: 07:00 Clínica: Uspe Rede: Credencia…" at bounding box center [931, 342] width 557 height 284
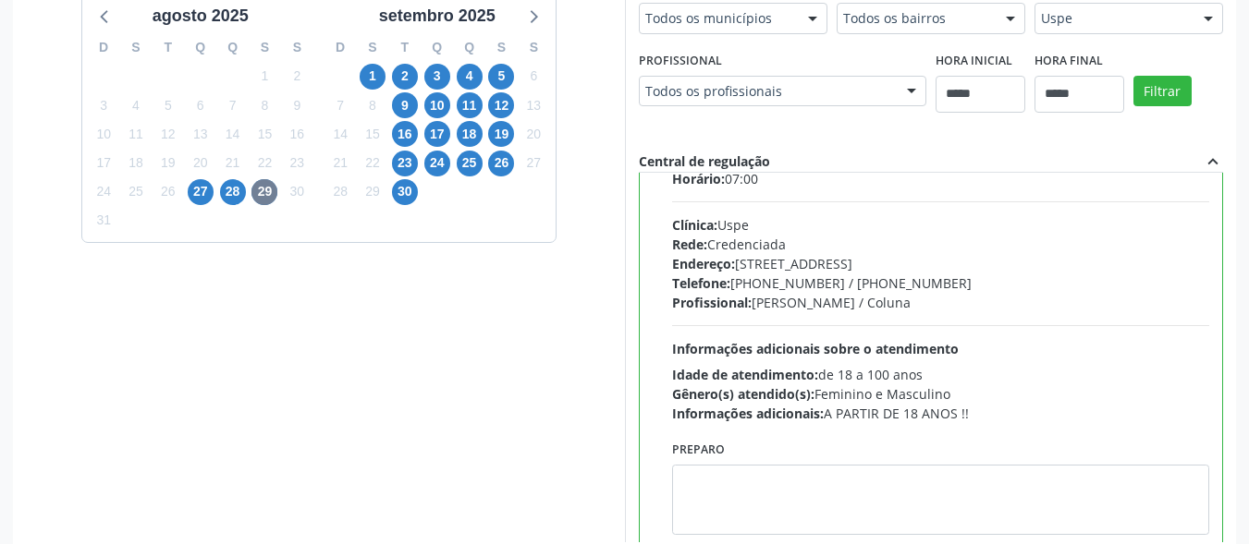
scroll to position [92, 0]
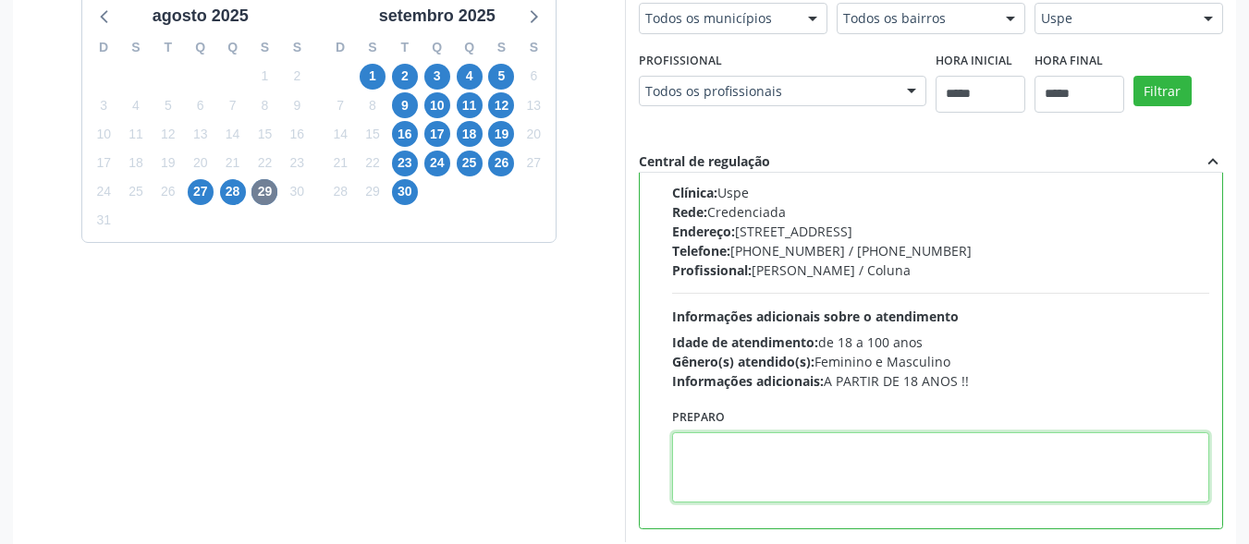
click at [795, 467] on textarea at bounding box center [941, 468] width 538 height 70
paste textarea "**********"
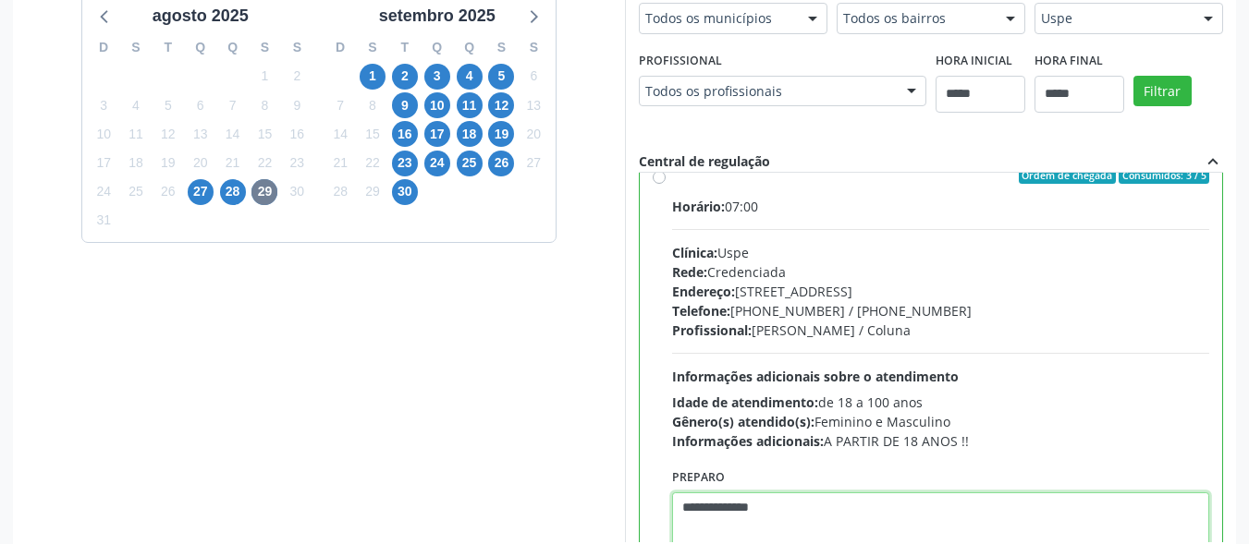
scroll to position [0, 0]
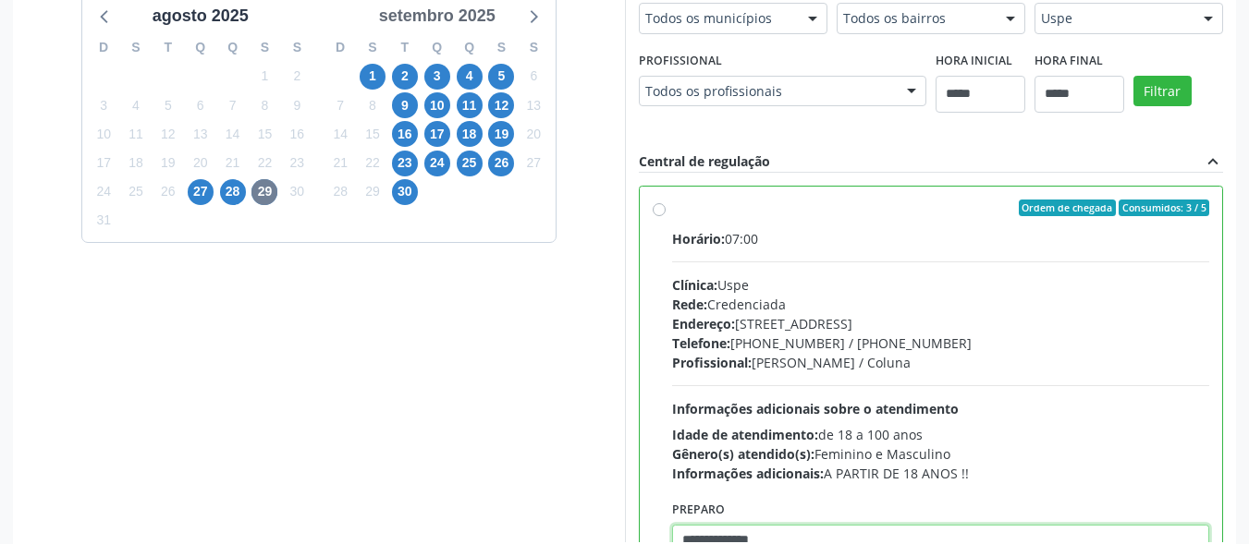
type textarea "**********"
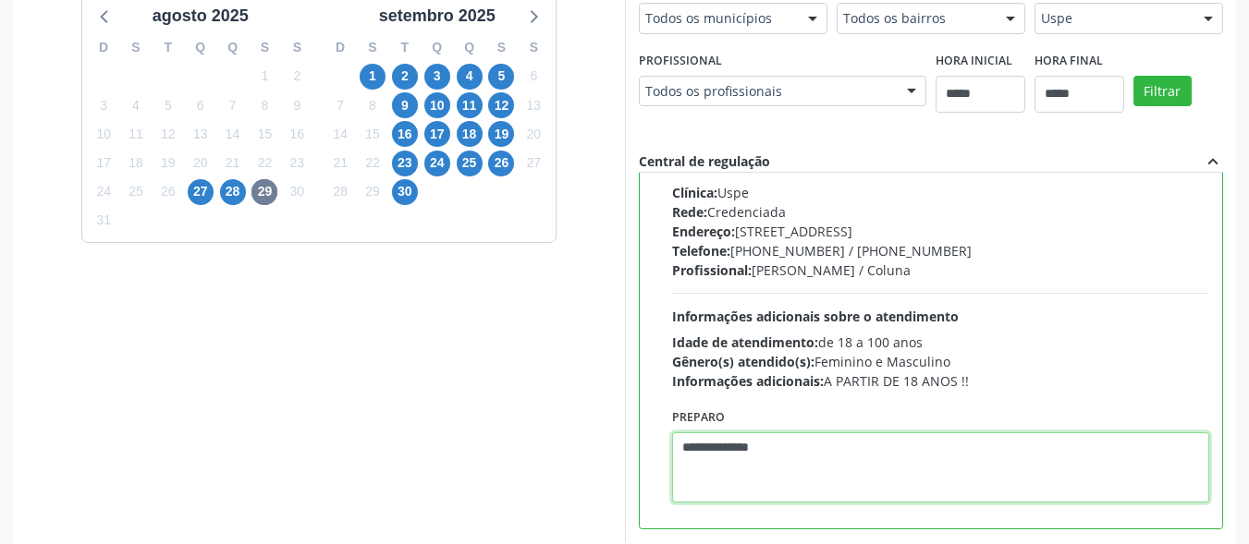
scroll to position [560, 0]
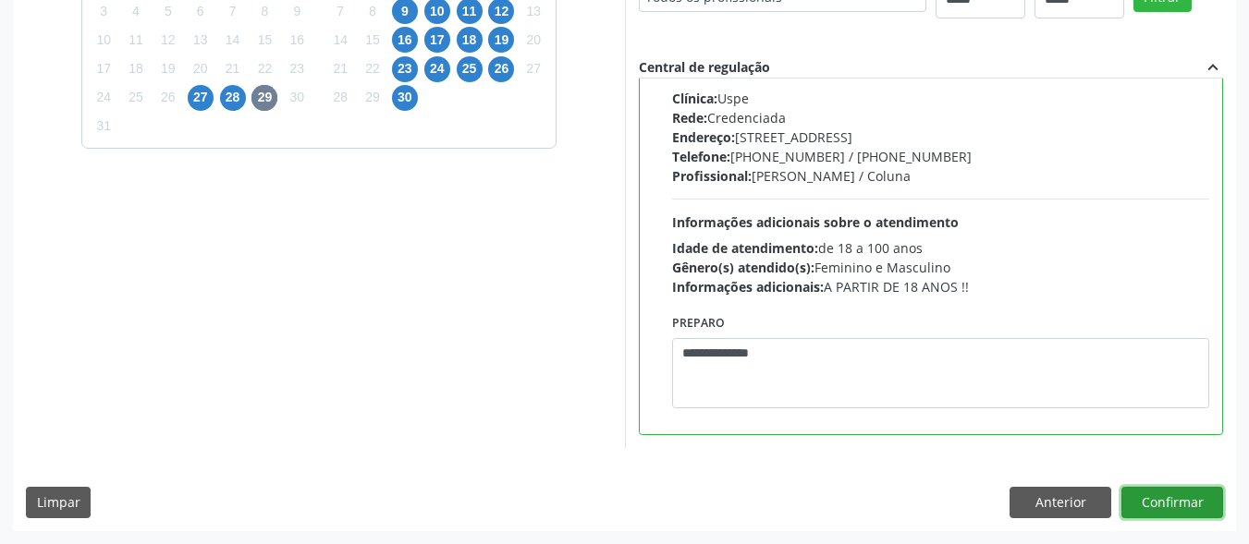
click at [1165, 498] on button "Confirmar" at bounding box center [1172, 502] width 102 height 31
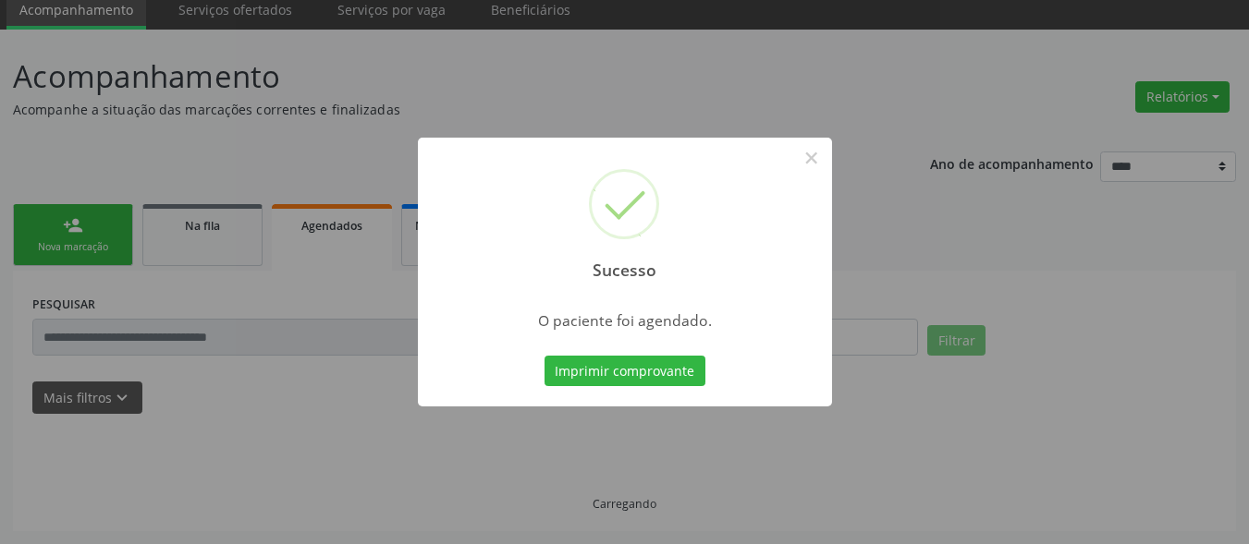
scroll to position [72, 0]
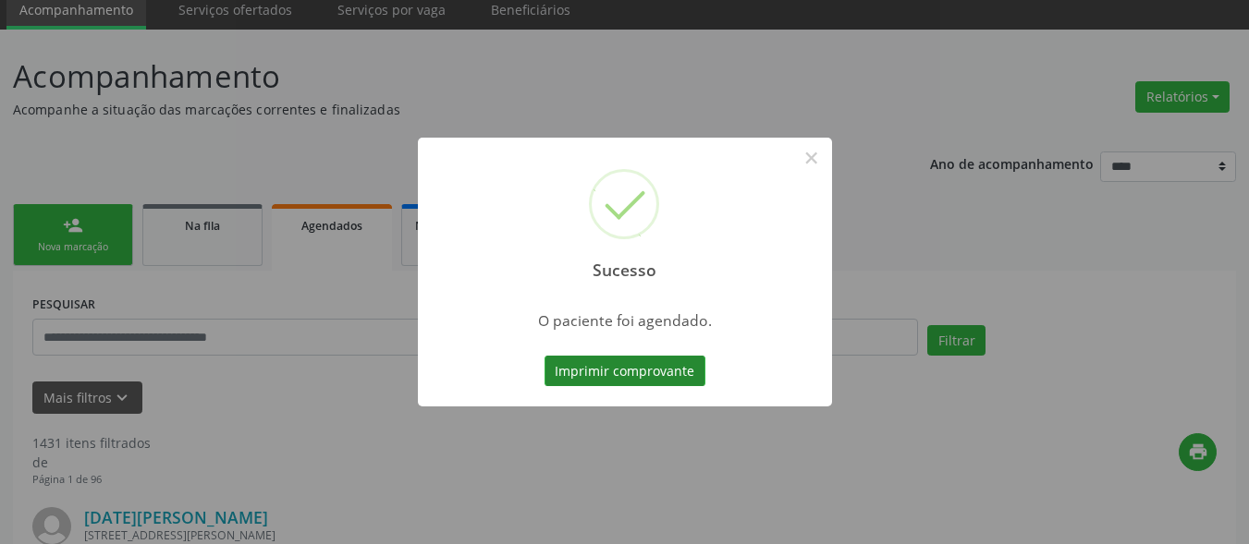
click at [673, 366] on button "Imprimir comprovante" at bounding box center [624, 371] width 161 height 31
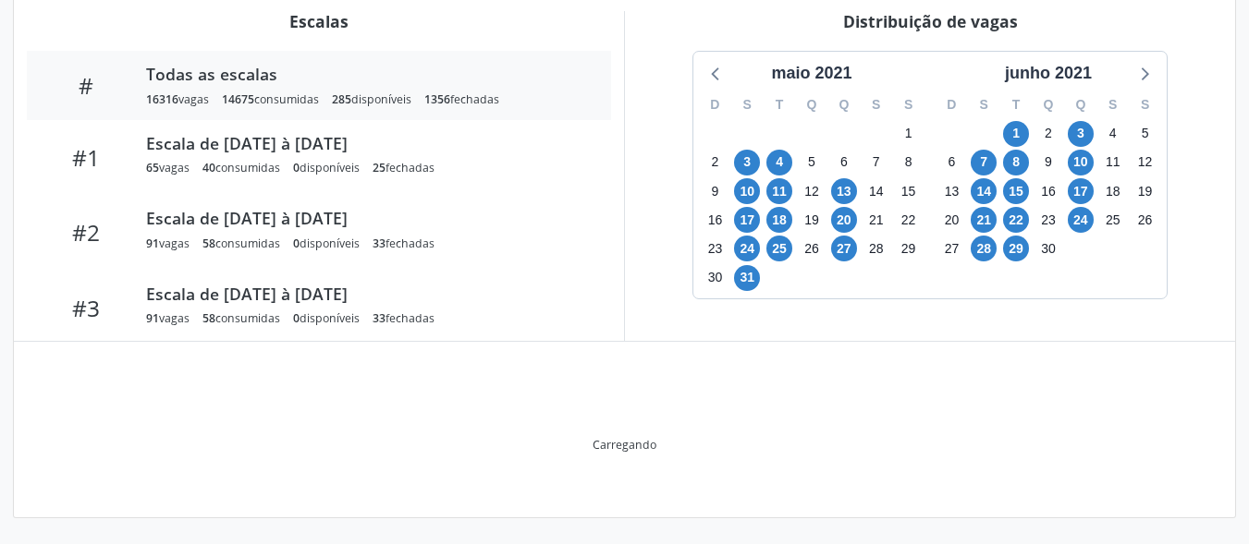
scroll to position [531, 0]
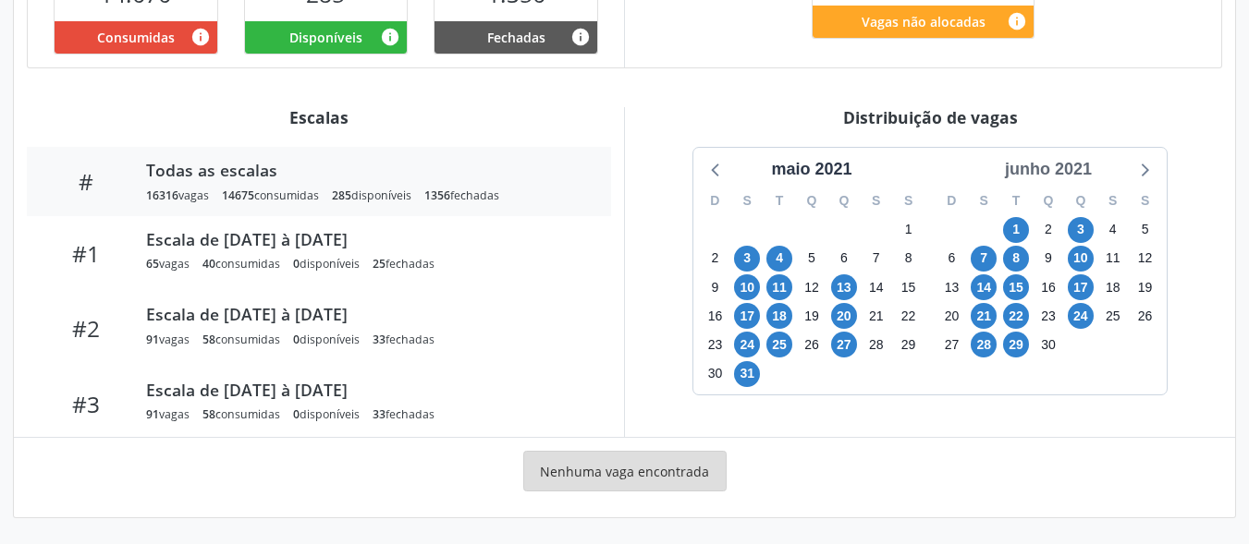
click at [1079, 177] on div "junho 2021" at bounding box center [1048, 169] width 102 height 25
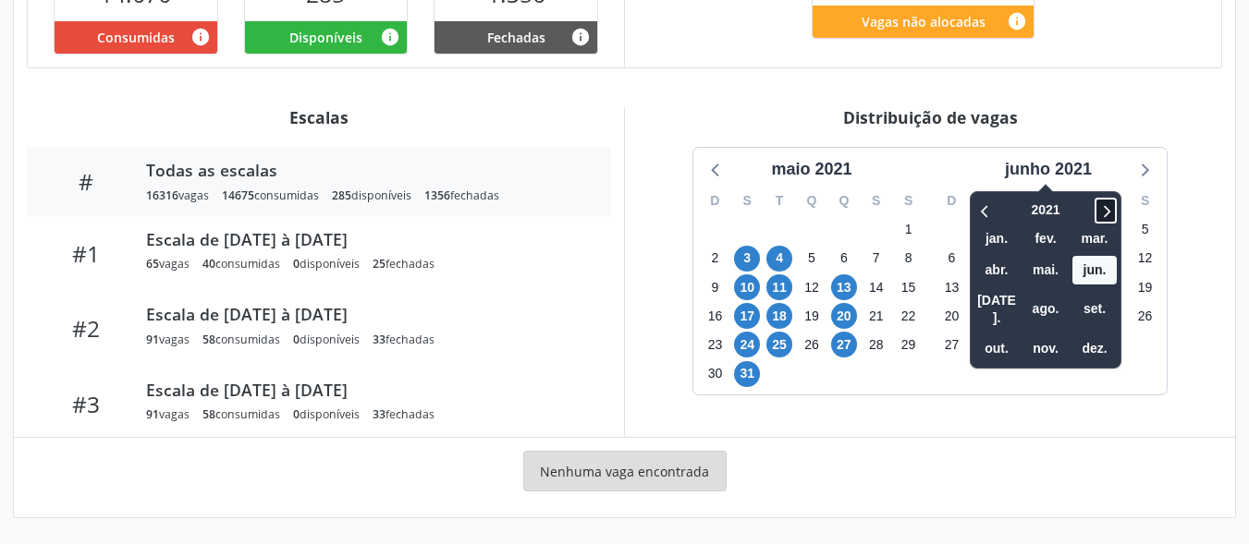
click at [1109, 217] on icon at bounding box center [1105, 211] width 18 height 22
click at [1108, 214] on icon at bounding box center [1107, 211] width 6 height 12
click at [1097, 299] on span "set." at bounding box center [1094, 309] width 44 height 29
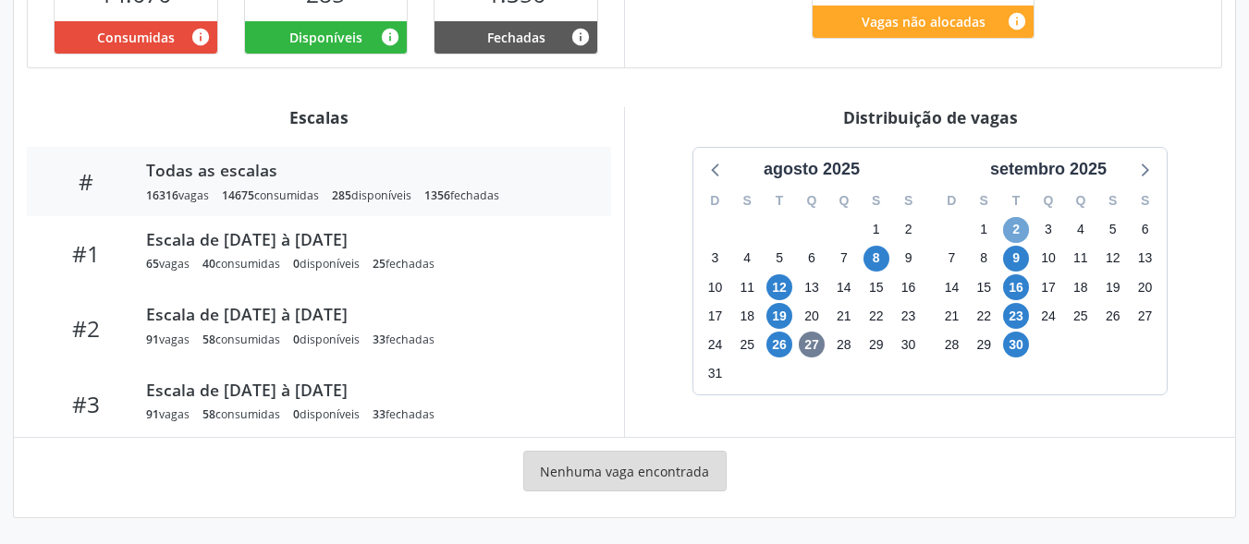
click at [1019, 236] on span "2" at bounding box center [1016, 230] width 26 height 26
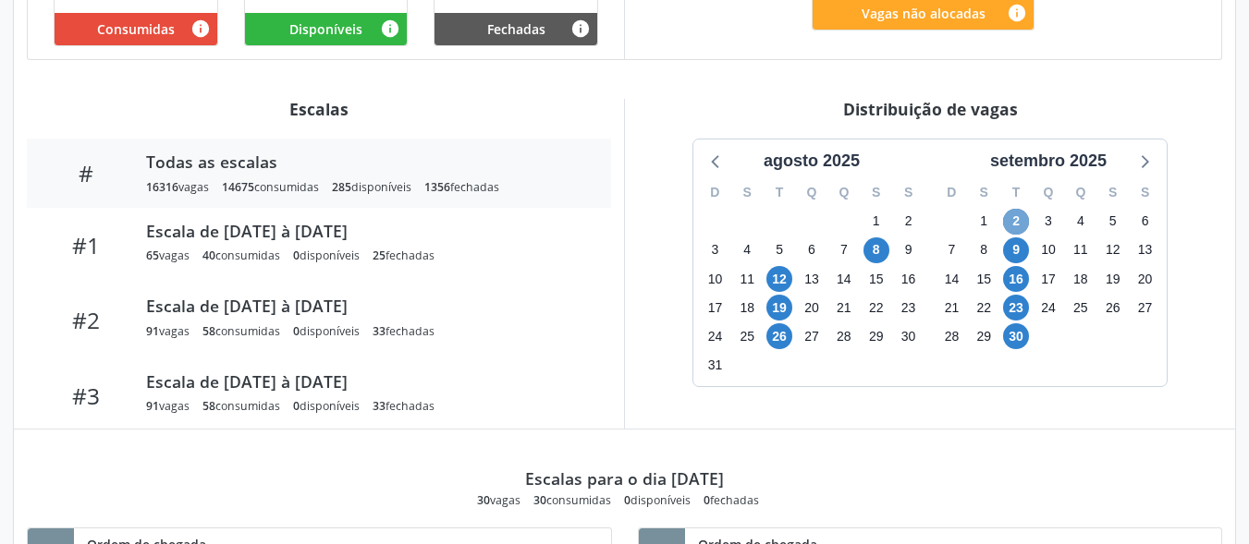
scroll to position [534, 0]
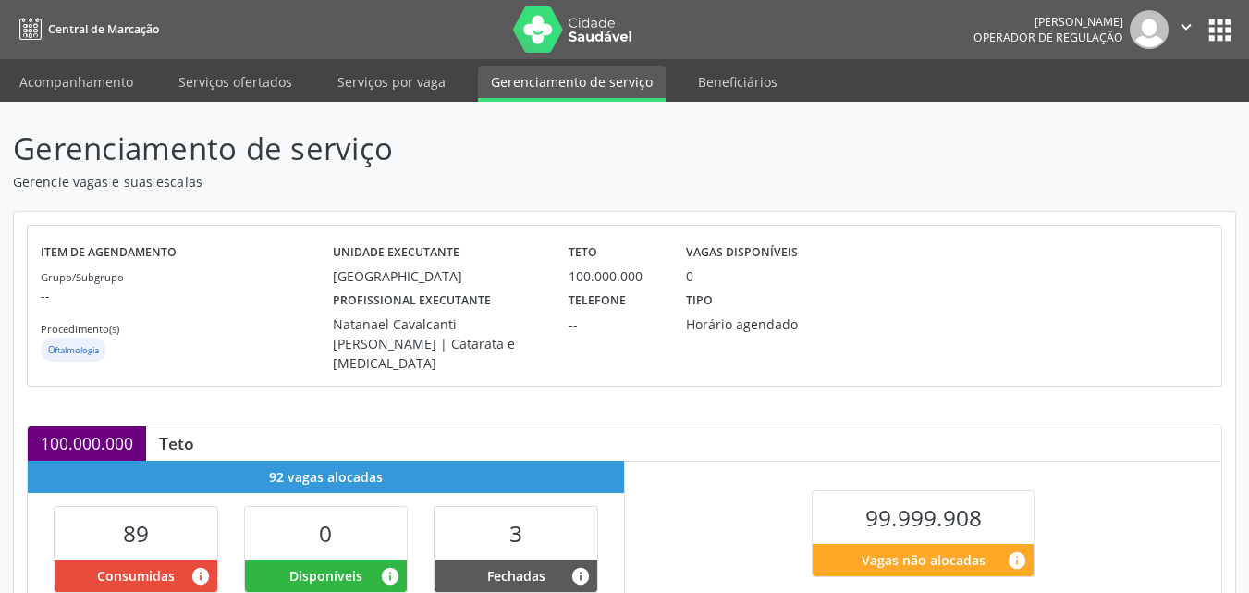
scroll to position [483, 0]
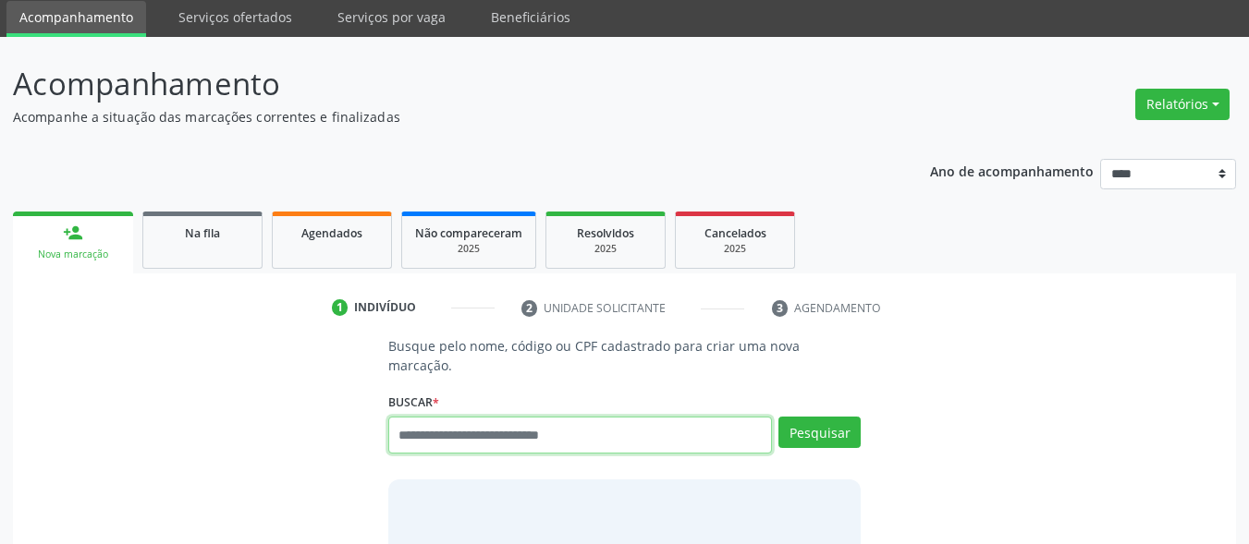
scroll to position [65, 0]
click at [544, 417] on input "text" at bounding box center [580, 435] width 385 height 37
paste input "**********"
type input "**********"
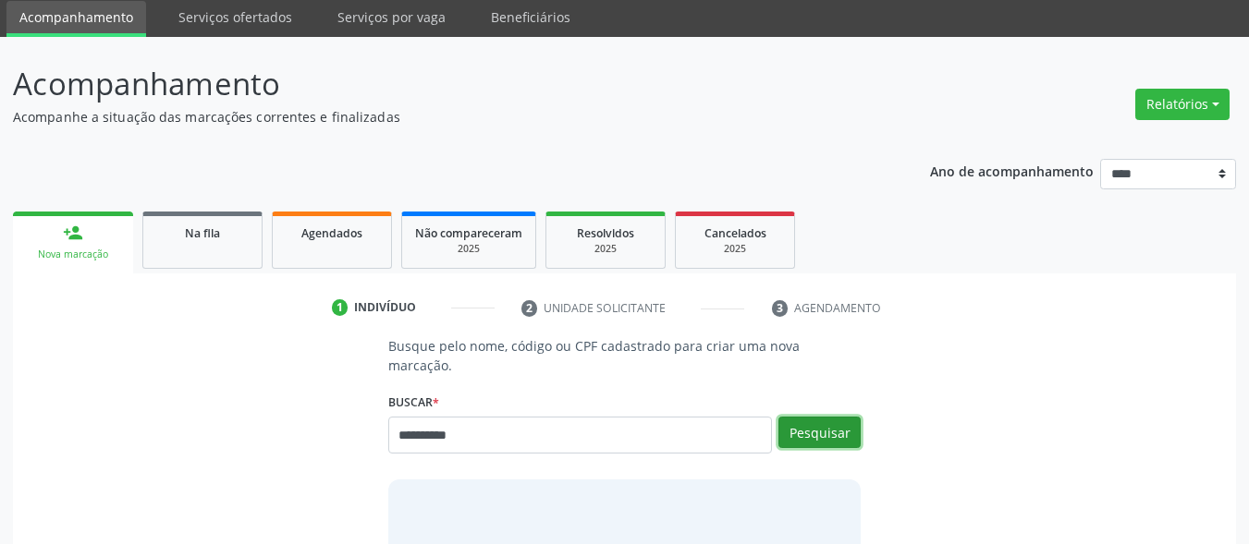
click at [796, 417] on button "Pesquisar" at bounding box center [819, 432] width 82 height 31
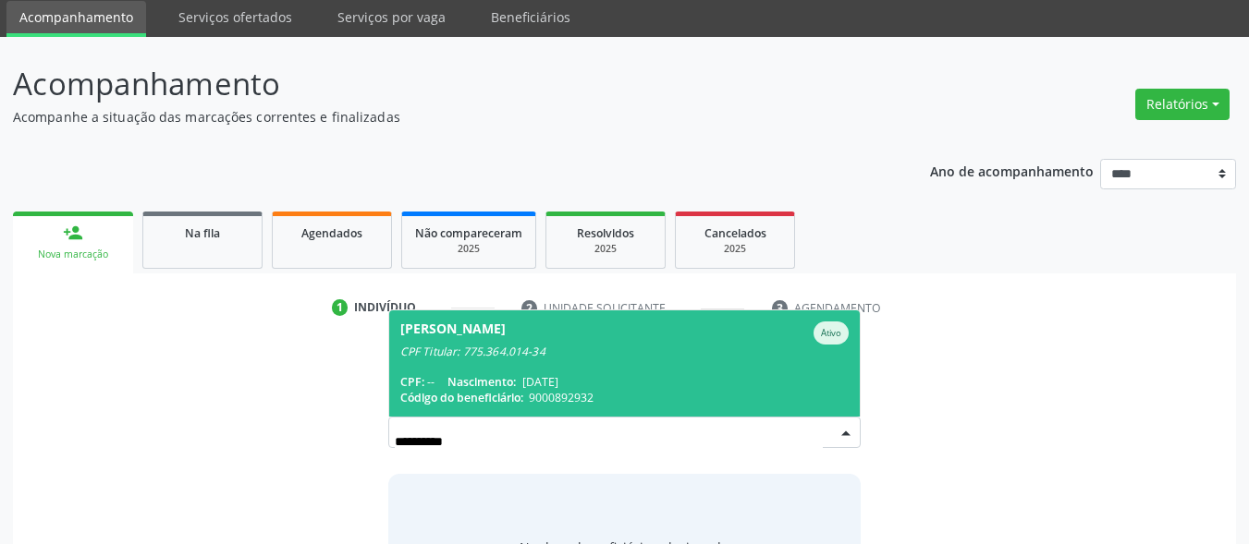
drag, startPoint x: 580, startPoint y: 331, endPoint x: 646, endPoint y: 315, distance: 68.4
click at [580, 345] on div "CPF Titular: 775.364.014-34" at bounding box center [624, 352] width 449 height 15
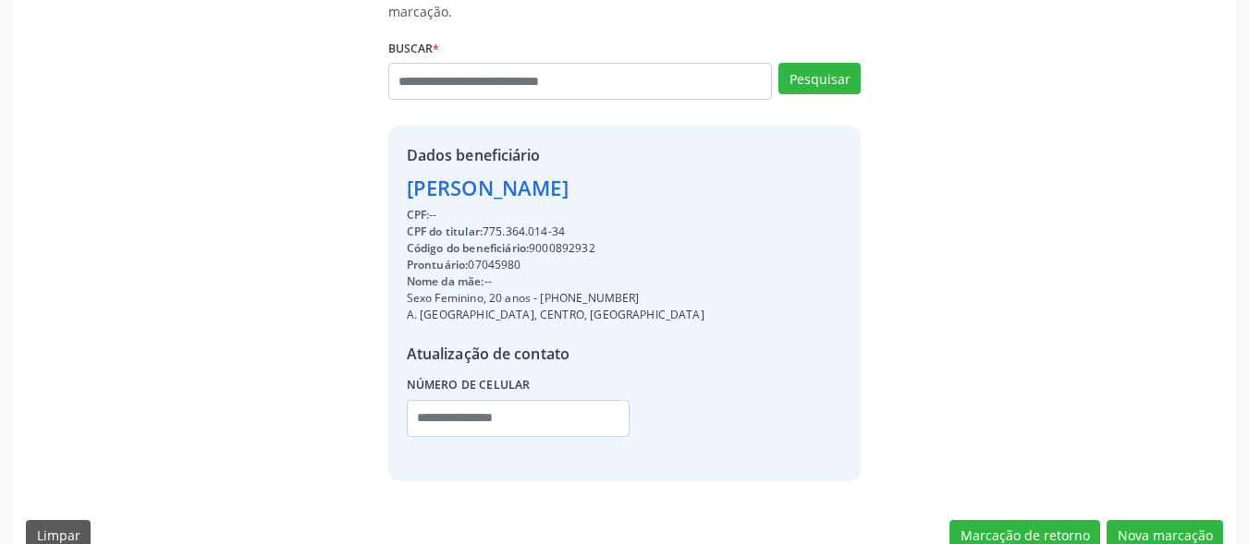
scroll to position [432, 0]
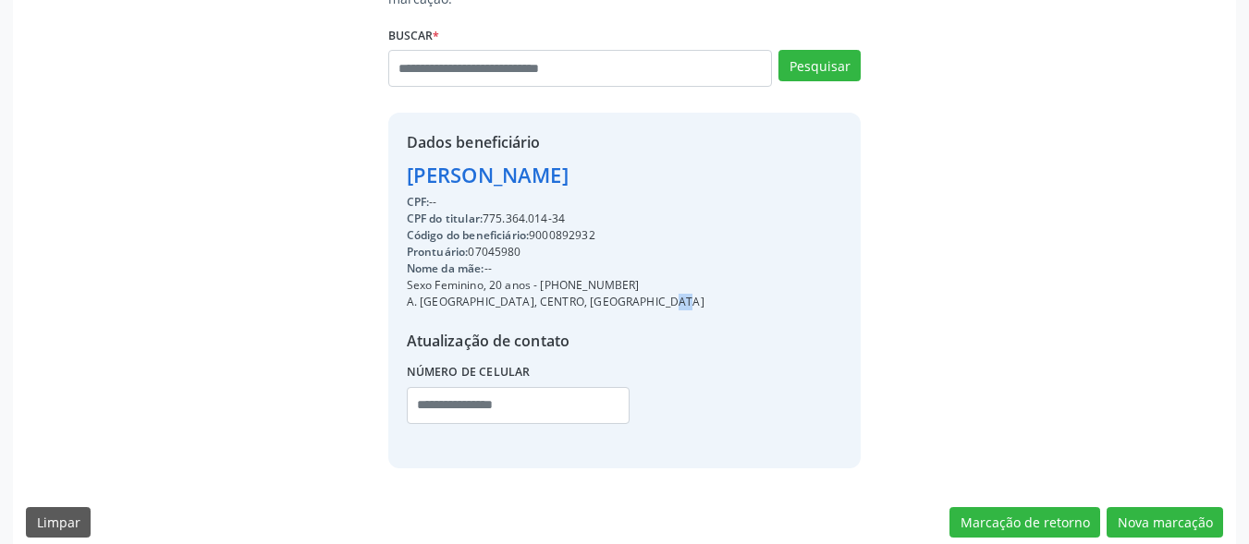
click at [624, 294] on div "A. [GEOGRAPHIC_DATA], CENTRO, [GEOGRAPHIC_DATA]" at bounding box center [556, 302] width 298 height 17
drag, startPoint x: 639, startPoint y: 275, endPoint x: 644, endPoint y: 267, distance: 10.0
click at [640, 294] on div "A. [GEOGRAPHIC_DATA], CENTRO, [GEOGRAPHIC_DATA]" at bounding box center [556, 302] width 298 height 17
drag, startPoint x: 634, startPoint y: 262, endPoint x: 539, endPoint y: 261, distance: 95.2
click at [539, 277] on div "Sexo Feminino, 20 anos - [PHONE_NUMBER]" at bounding box center [556, 285] width 298 height 17
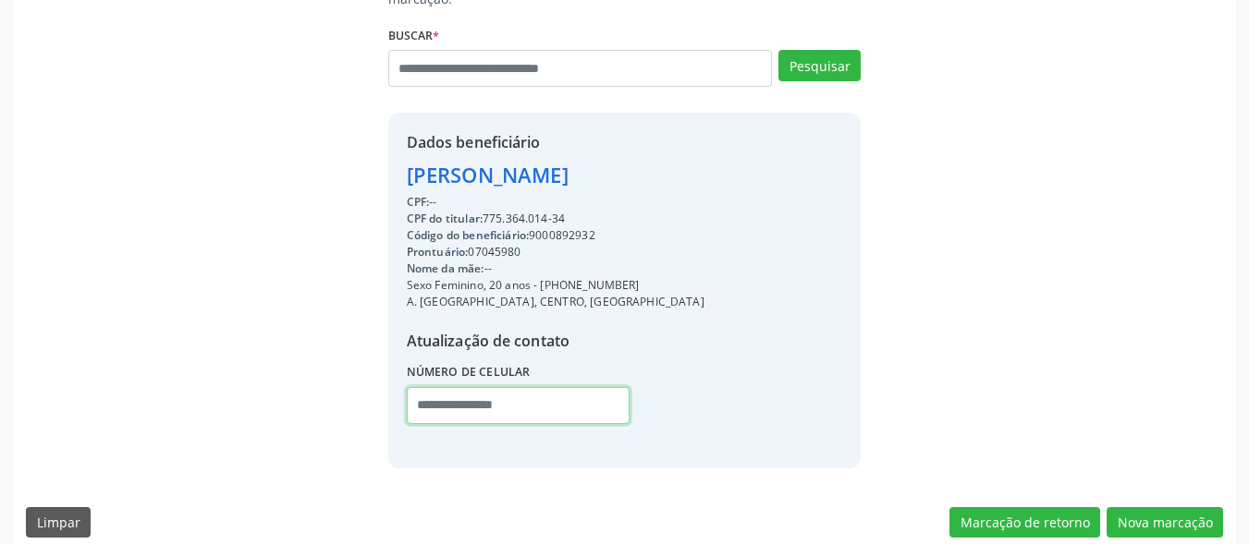
click at [509, 387] on input "text" at bounding box center [519, 405] width 224 height 37
paste input "**********"
drag, startPoint x: 513, startPoint y: 398, endPoint x: 265, endPoint y: 409, distance: 248.0
click at [266, 401] on div "Busque pelo nome, código ou CPF cadastrado para criar uma nova marcação. [GEOGR…" at bounding box center [624, 218] width 1197 height 498
paste input "text"
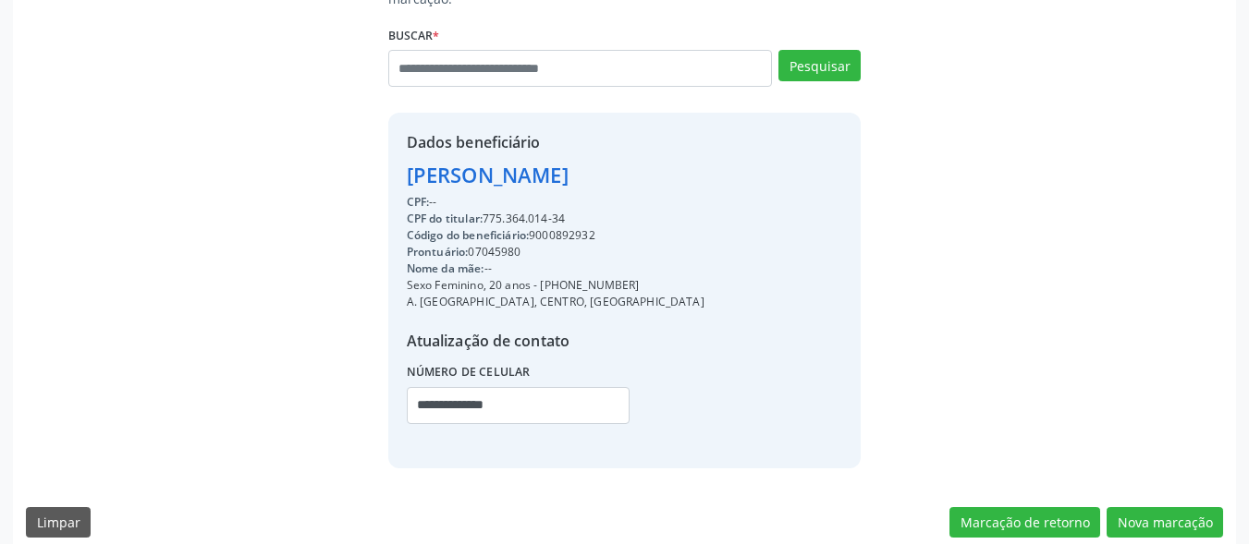
drag, startPoint x: 630, startPoint y: 262, endPoint x: 537, endPoint y: 264, distance: 92.5
click at [537, 277] on div "Sexo Feminino, 20 anos - [PHONE_NUMBER]" at bounding box center [556, 285] width 298 height 17
copy div "[PHONE_NUMBER]"
paste input "*"
drag, startPoint x: 450, startPoint y: 379, endPoint x: 548, endPoint y: 399, distance: 100.1
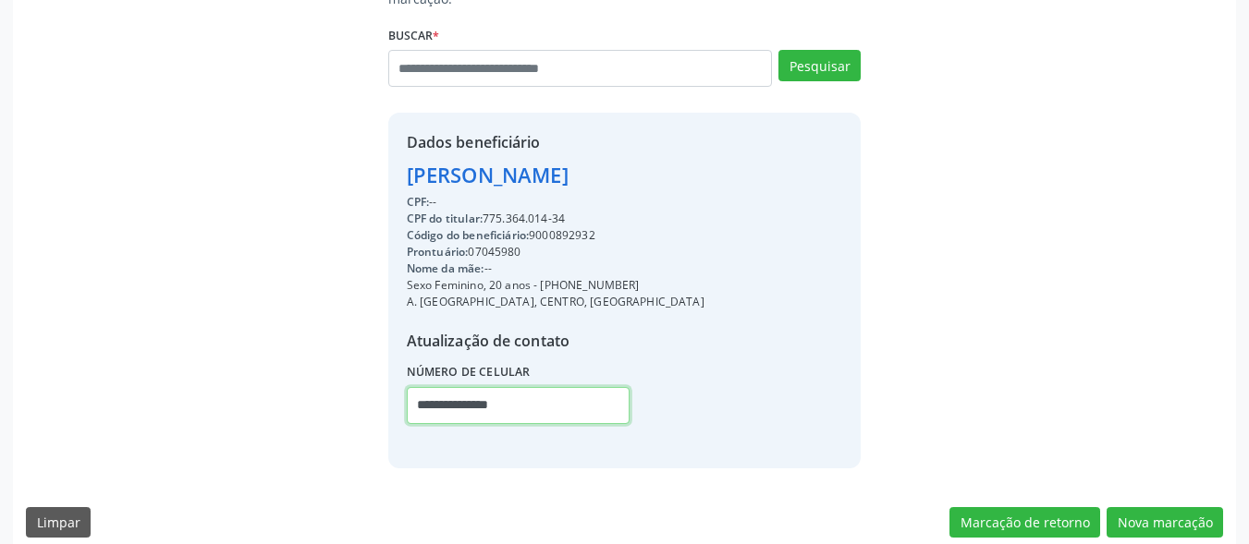
click at [375, 372] on div "Busque pelo nome, código ou CPF cadastrado para criar uma nova marcação. [GEOGR…" at bounding box center [624, 218] width 499 height 498
type input "**********"
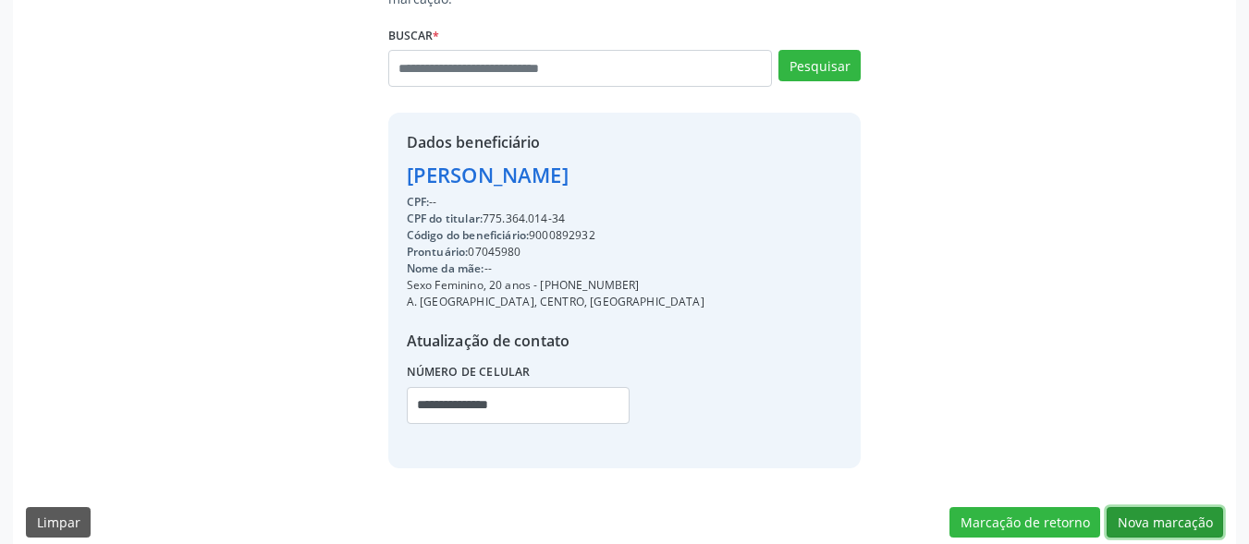
drag, startPoint x: 1156, startPoint y: 494, endPoint x: 1062, endPoint y: 471, distance: 97.1
click at [1130, 508] on button "Nova marcação" at bounding box center [1165, 523] width 116 height 31
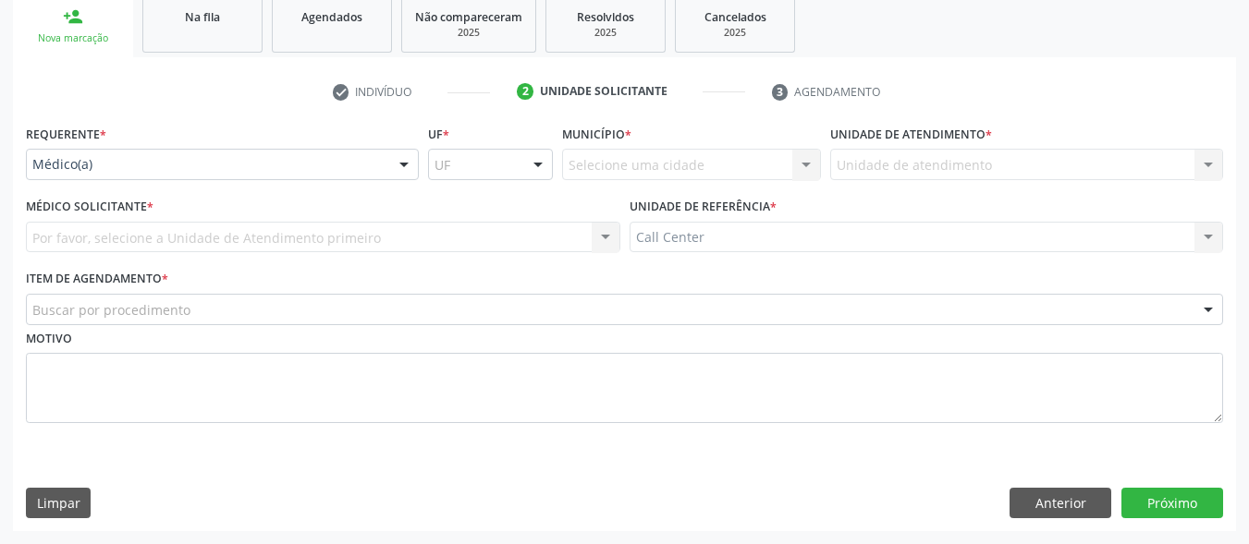
scroll to position [281, 0]
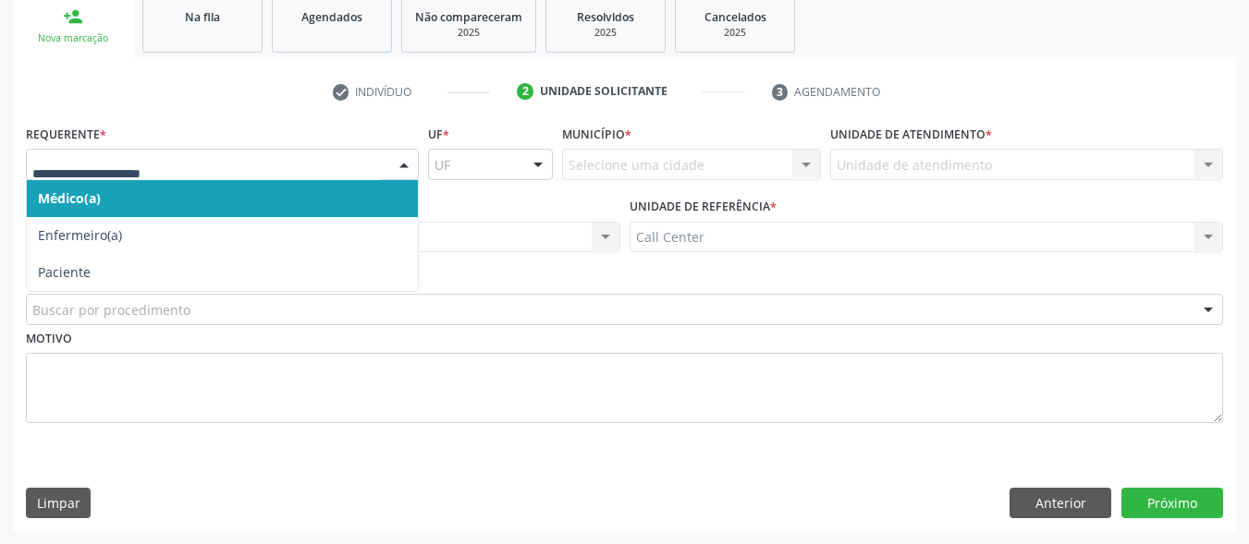
drag, startPoint x: 183, startPoint y: 161, endPoint x: 136, endPoint y: 238, distance: 90.1
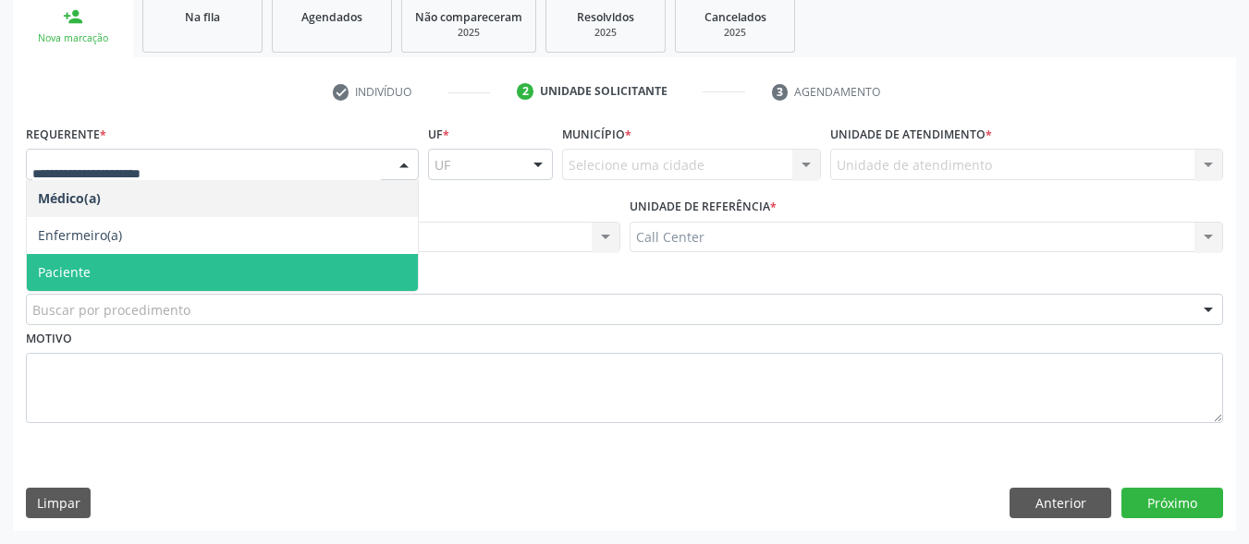
drag, startPoint x: 122, startPoint y: 267, endPoint x: 128, endPoint y: 287, distance: 21.3
click at [122, 276] on span "Paciente" at bounding box center [222, 272] width 391 height 37
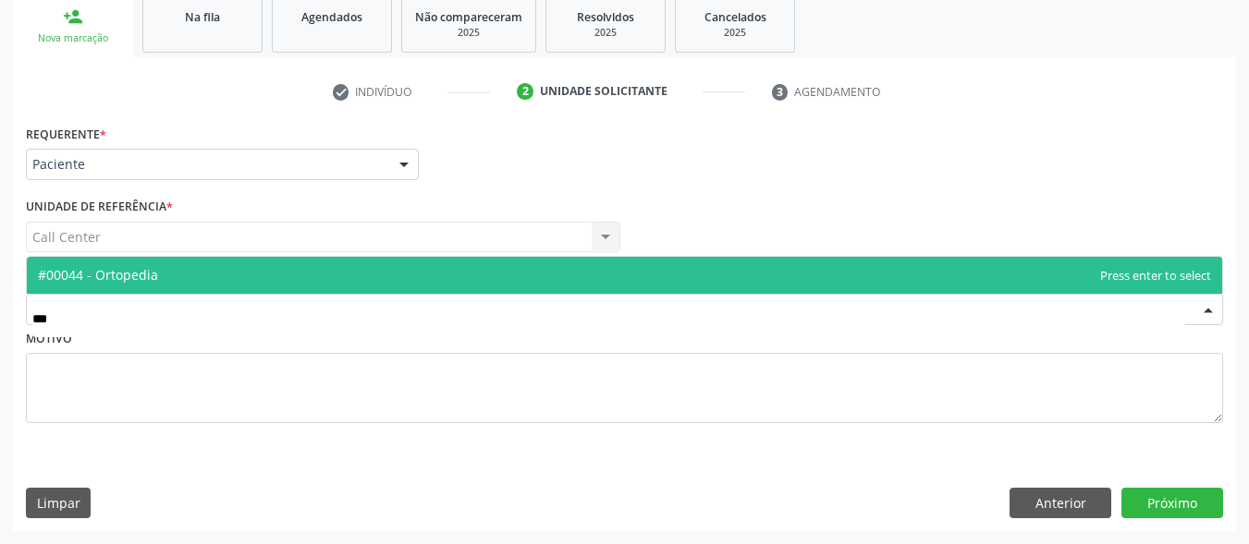
click at [182, 263] on span "#00044 - Ortopedia" at bounding box center [624, 275] width 1195 height 37
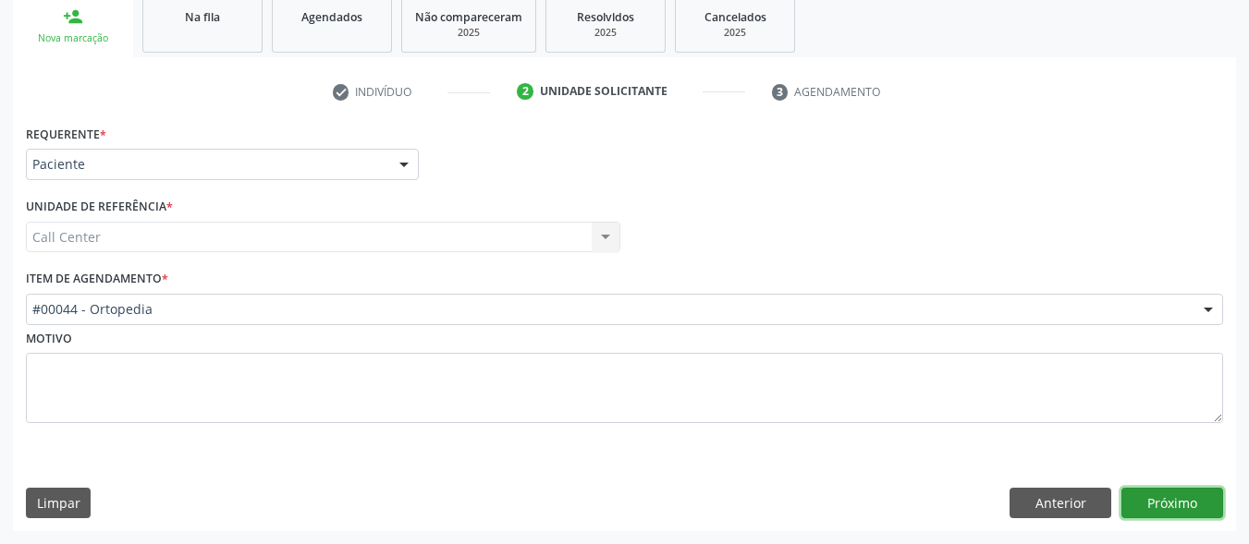
drag, startPoint x: 1192, startPoint y: 496, endPoint x: 0, endPoint y: 333, distance: 1202.8
click at [1187, 496] on button "Próximo" at bounding box center [1172, 503] width 102 height 31
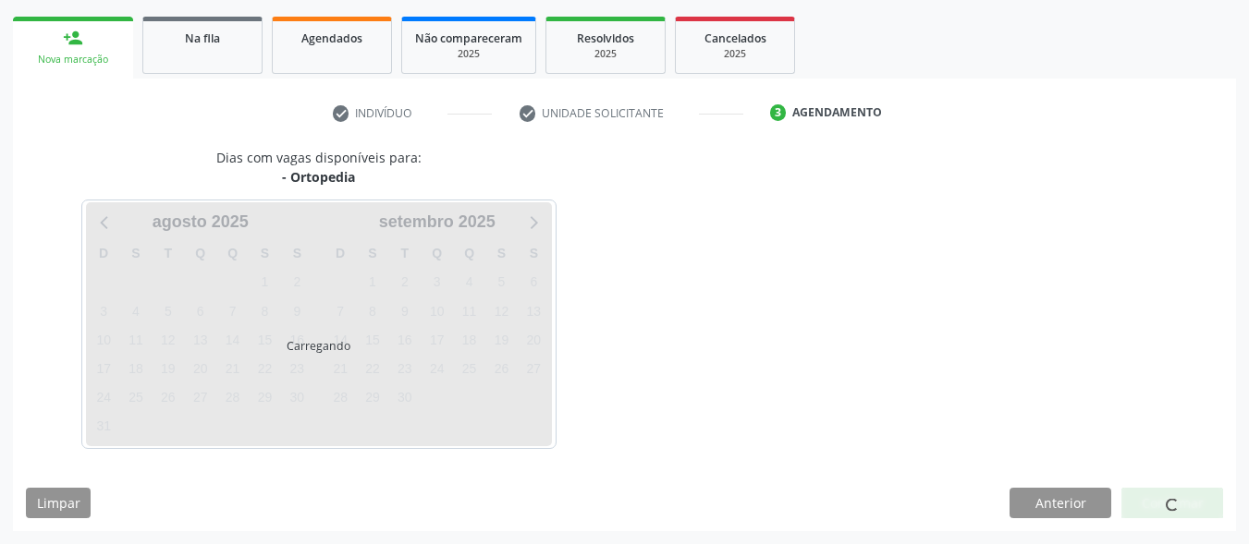
scroll to position [260, 0]
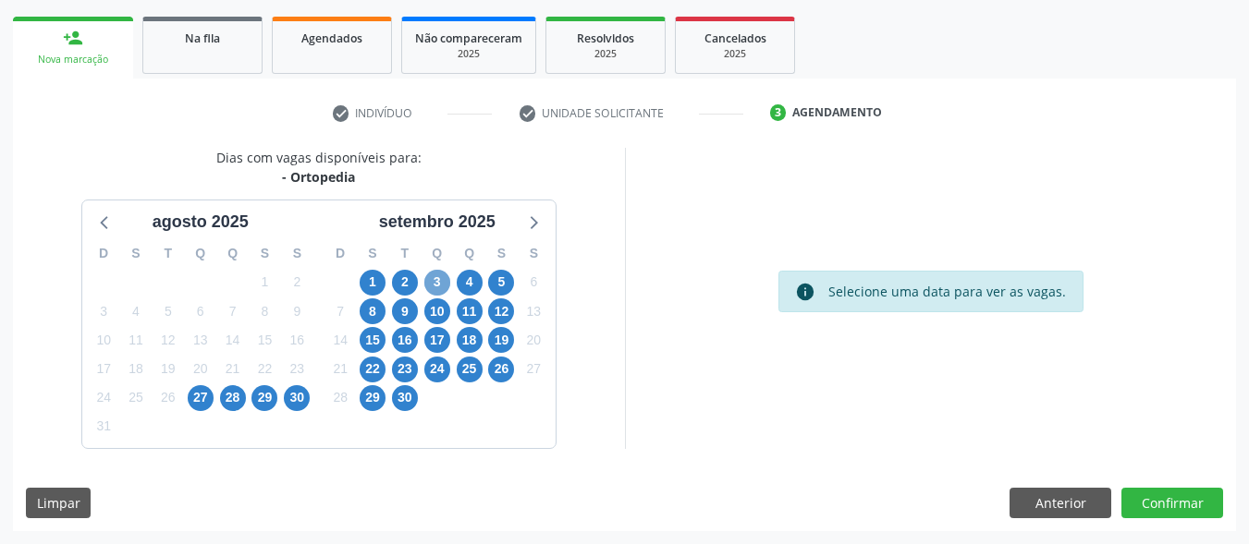
click at [446, 280] on span "3" at bounding box center [437, 283] width 26 height 26
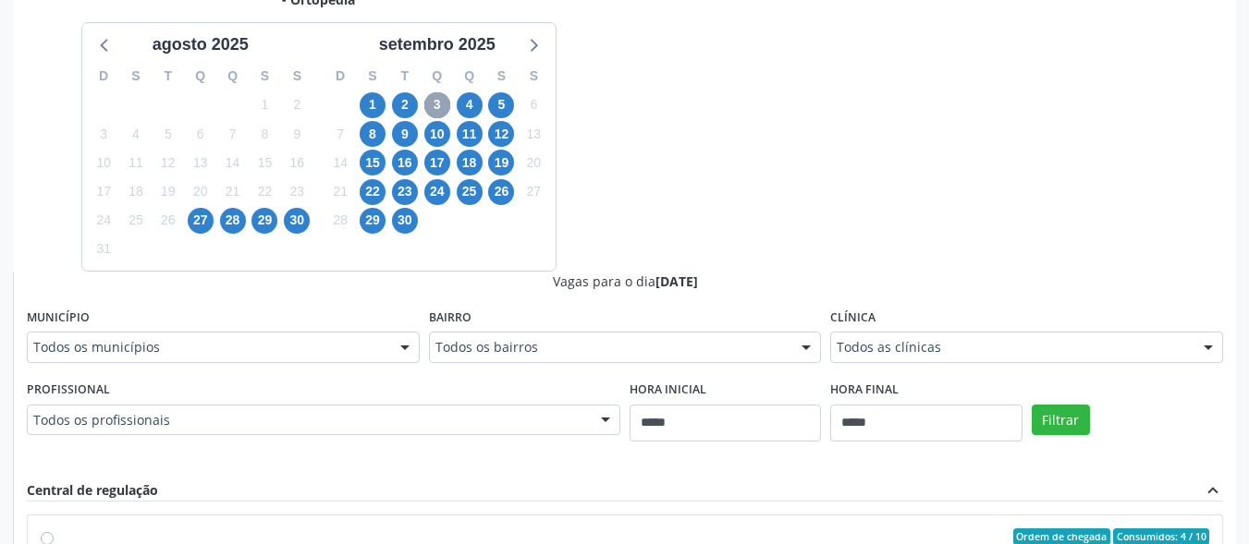
scroll to position [445, 0]
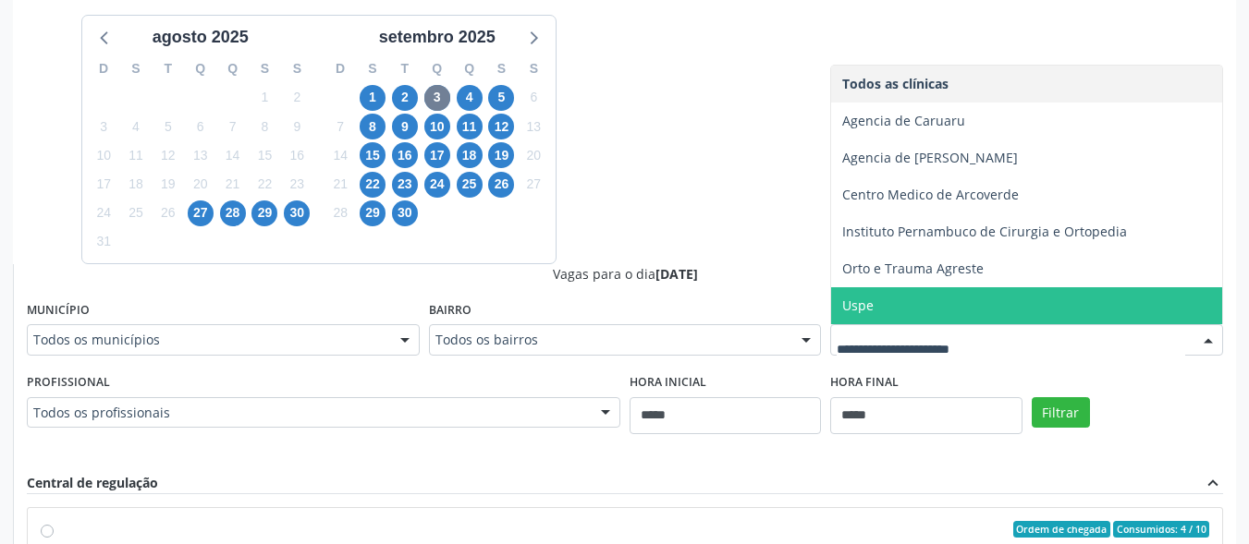
click at [976, 304] on span "Uspe" at bounding box center [1026, 305] width 391 height 37
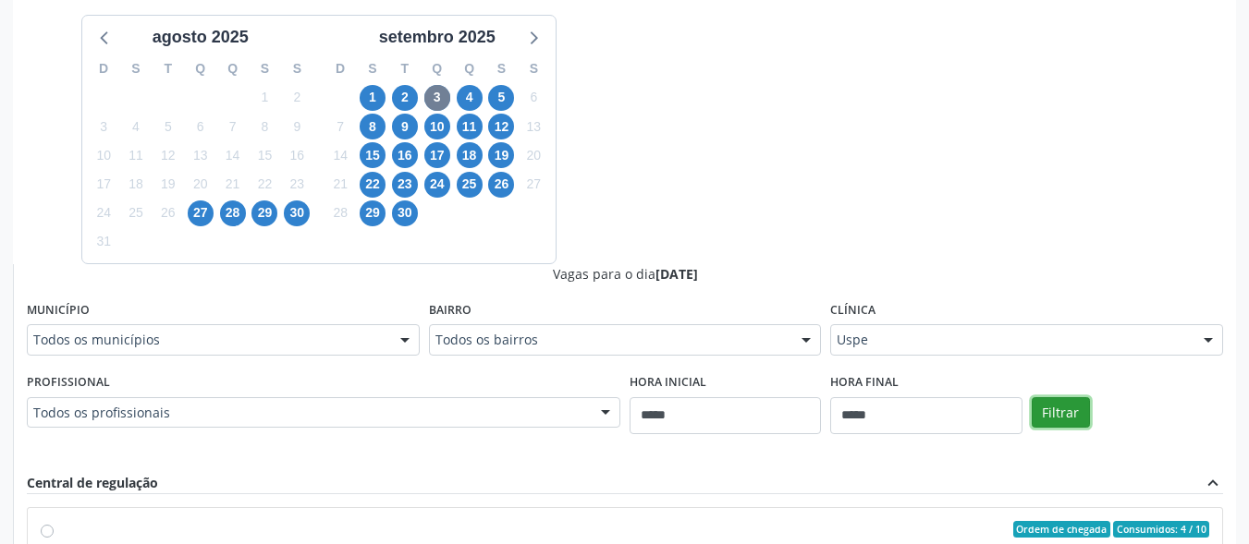
drag, startPoint x: 1054, startPoint y: 410, endPoint x: 1044, endPoint y: 404, distance: 11.6
click at [1055, 408] on button "Filtrar" at bounding box center [1061, 413] width 58 height 31
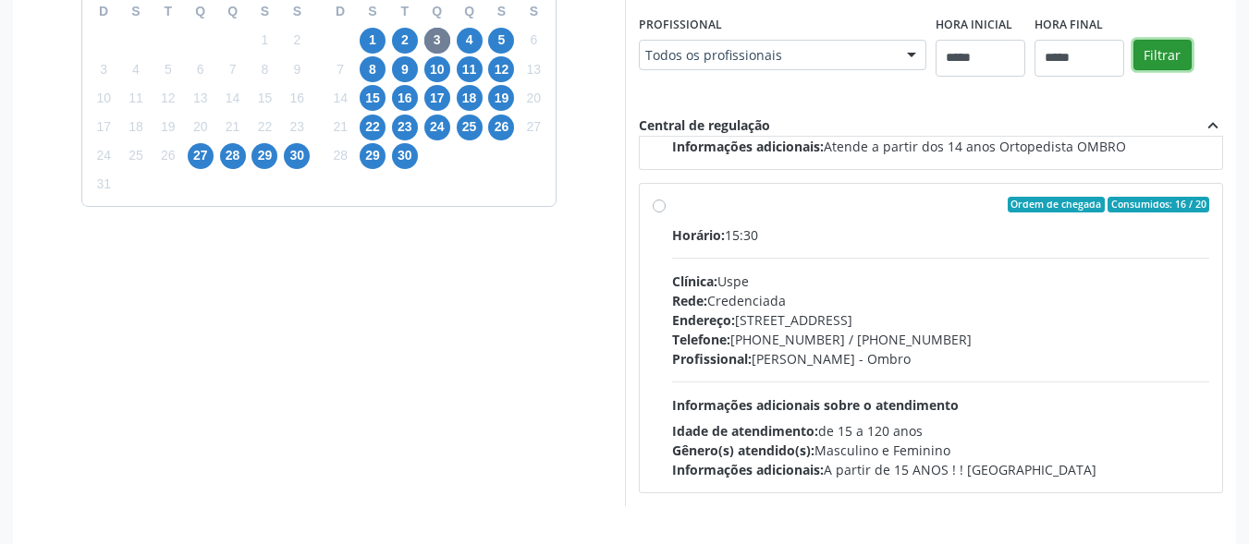
scroll to position [560, 0]
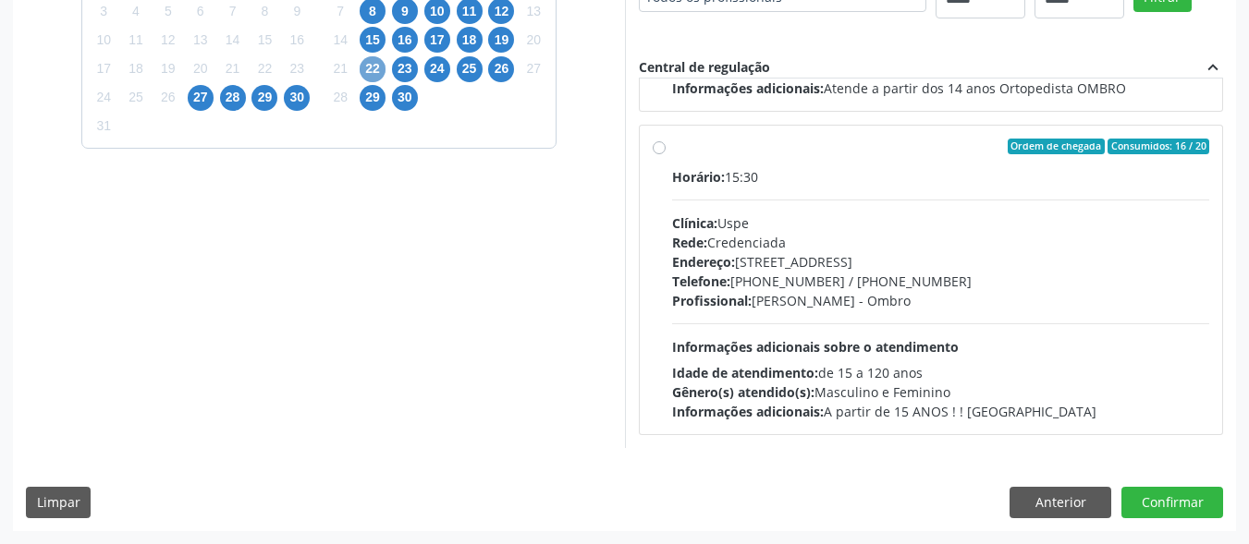
click at [370, 69] on span "22" at bounding box center [373, 69] width 26 height 26
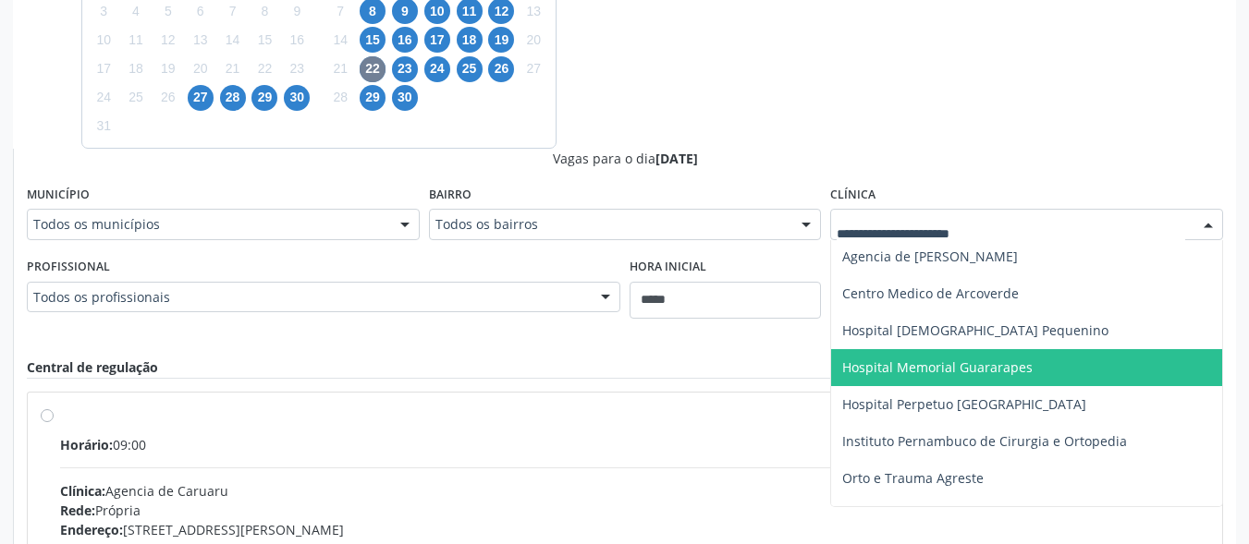
scroll to position [141, 0]
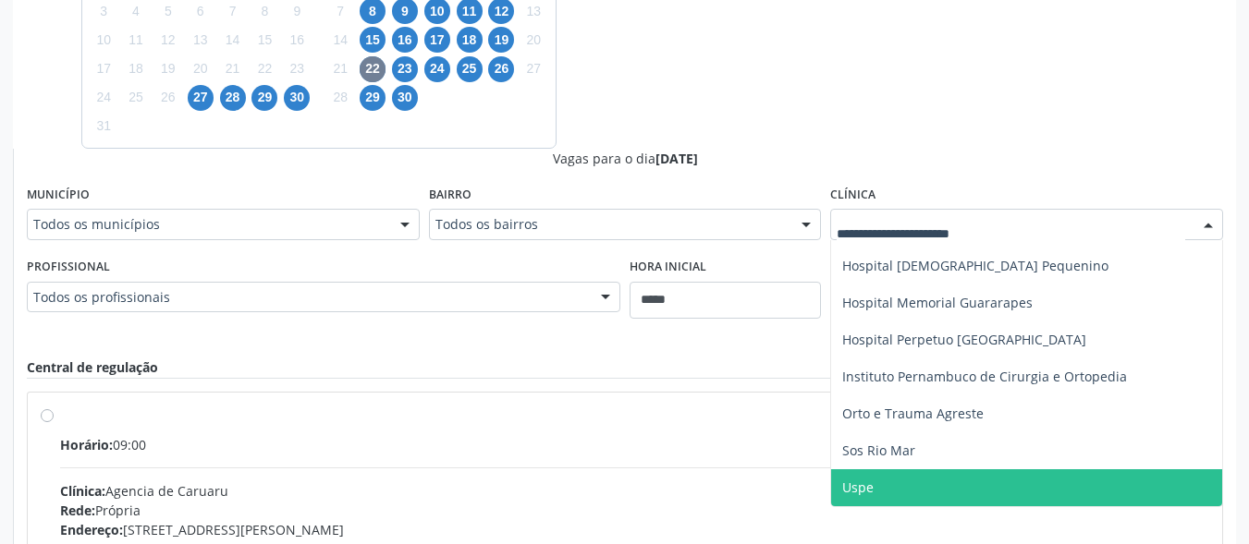
click at [936, 478] on span "Uspe" at bounding box center [1026, 488] width 391 height 37
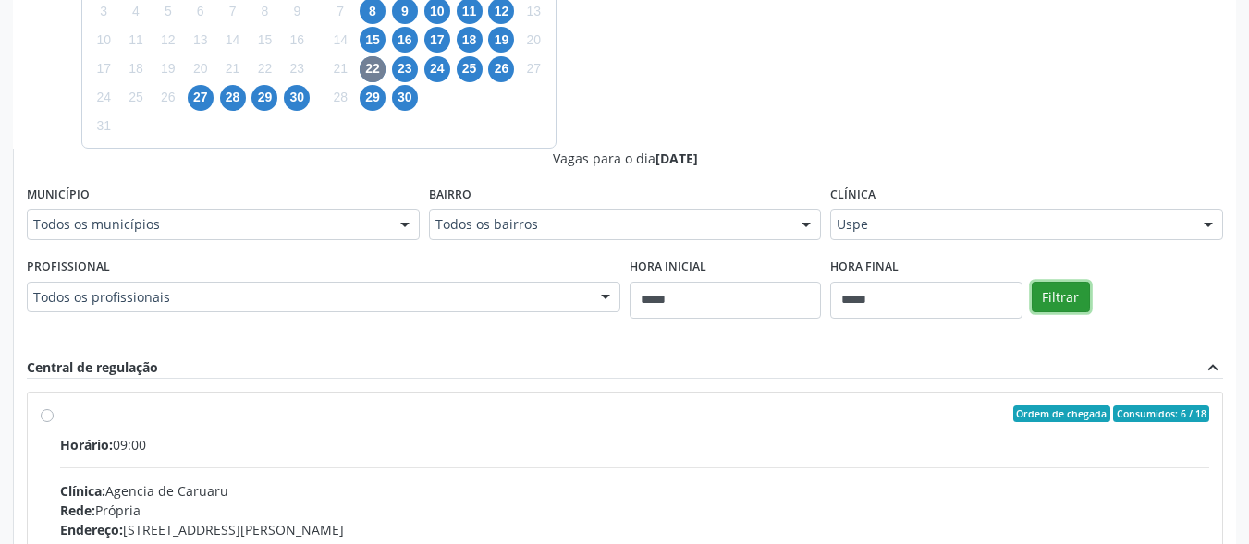
click at [1067, 299] on button "Filtrar" at bounding box center [1061, 297] width 58 height 31
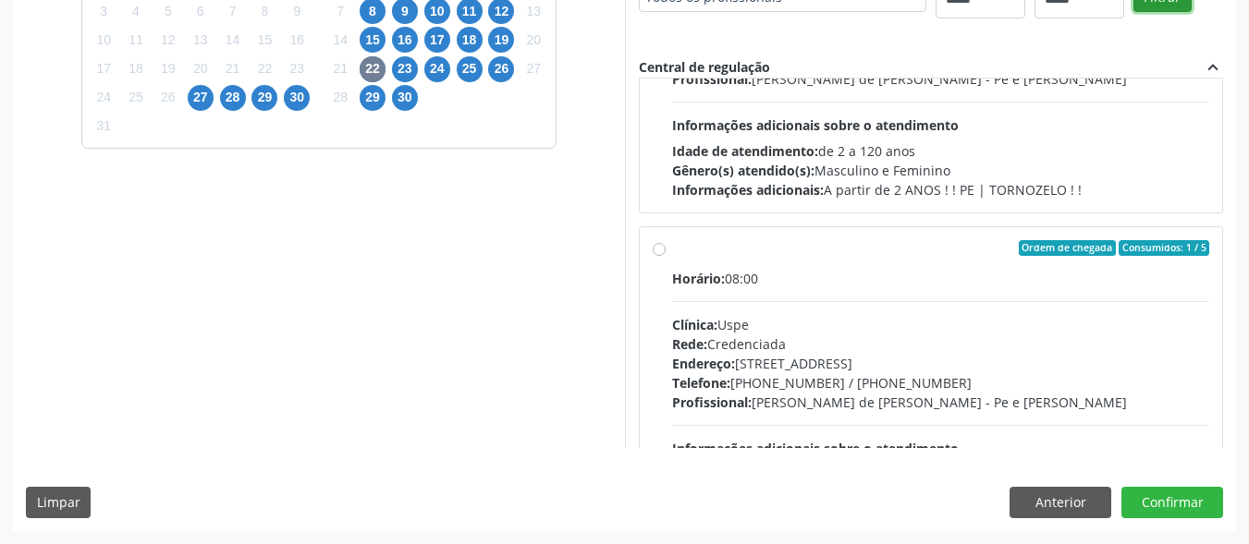
scroll to position [1202, 0]
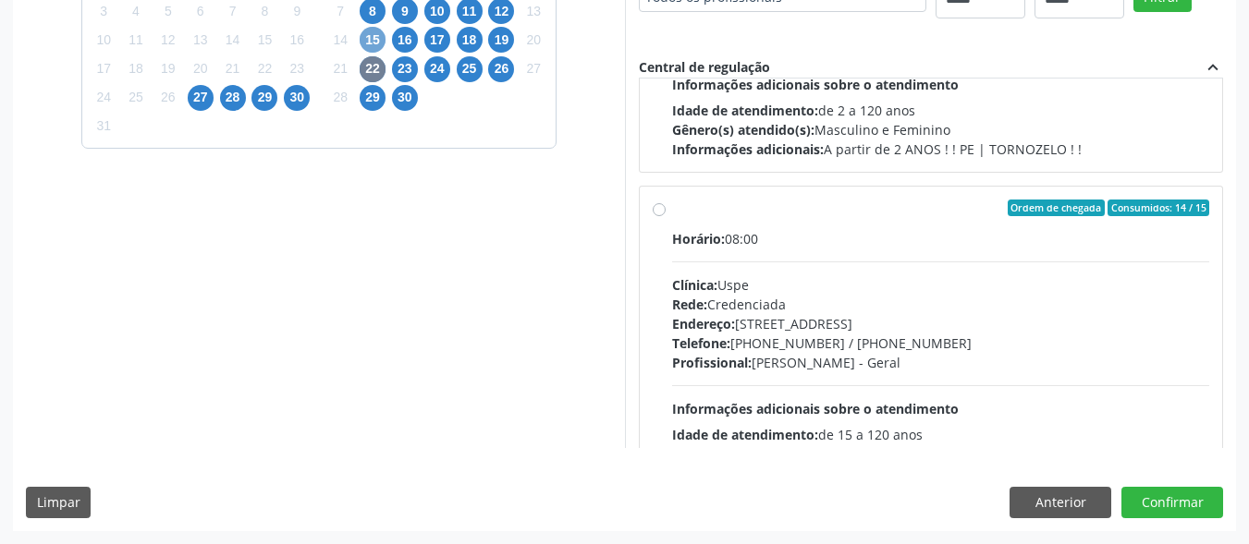
drag, startPoint x: 376, startPoint y: 43, endPoint x: 423, endPoint y: 49, distance: 47.6
click at [378, 45] on span "15" at bounding box center [373, 40] width 26 height 26
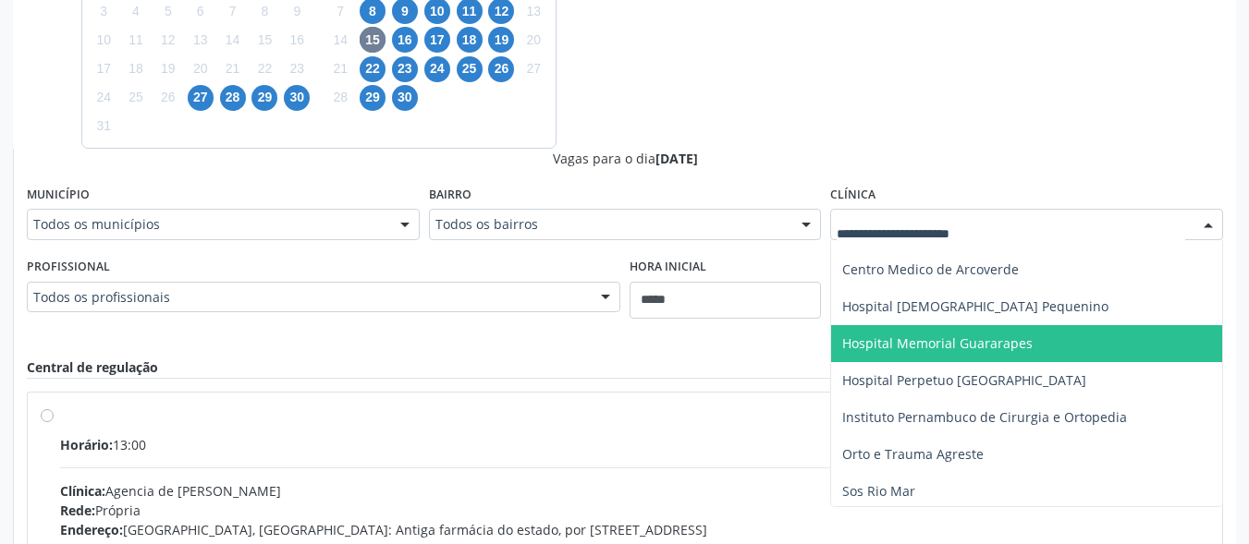
scroll to position [141, 0]
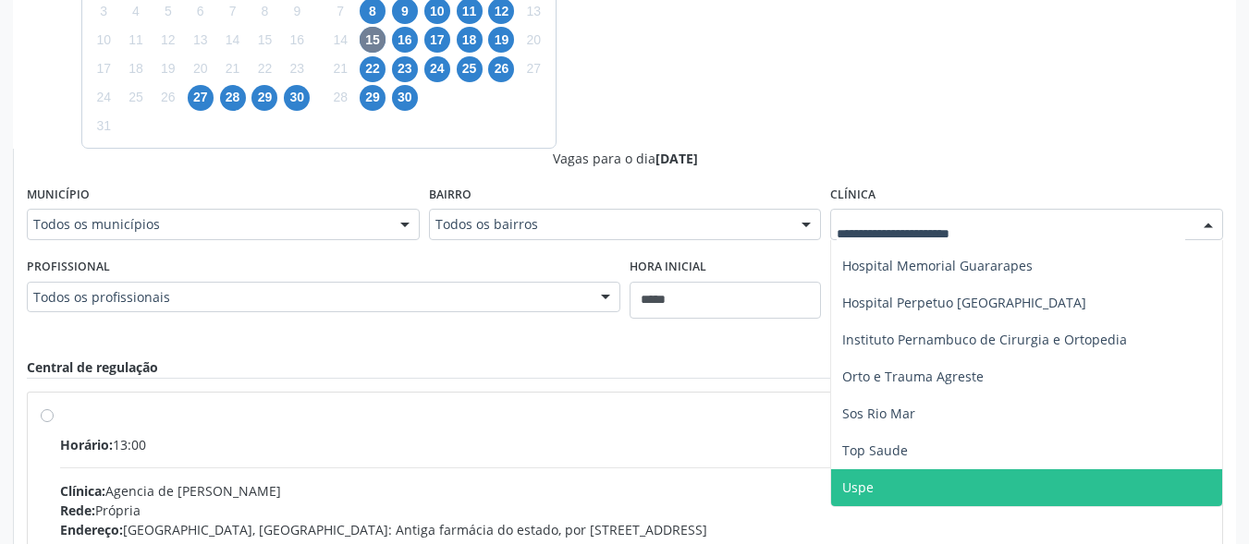
click at [910, 480] on span "Uspe" at bounding box center [1026, 488] width 391 height 37
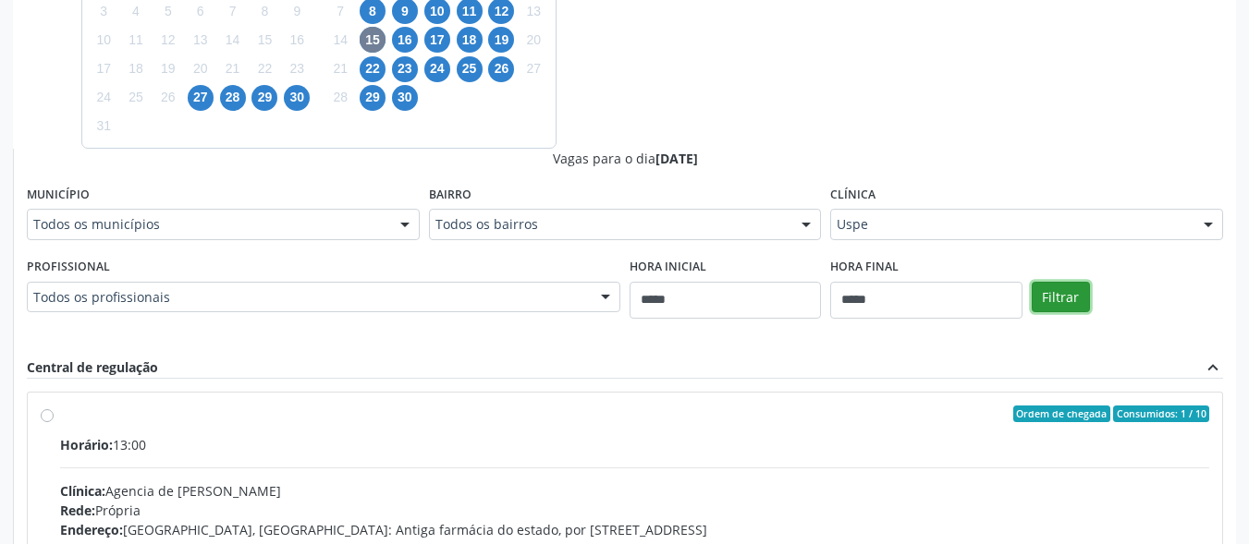
click at [1065, 289] on button "Filtrar" at bounding box center [1061, 297] width 58 height 31
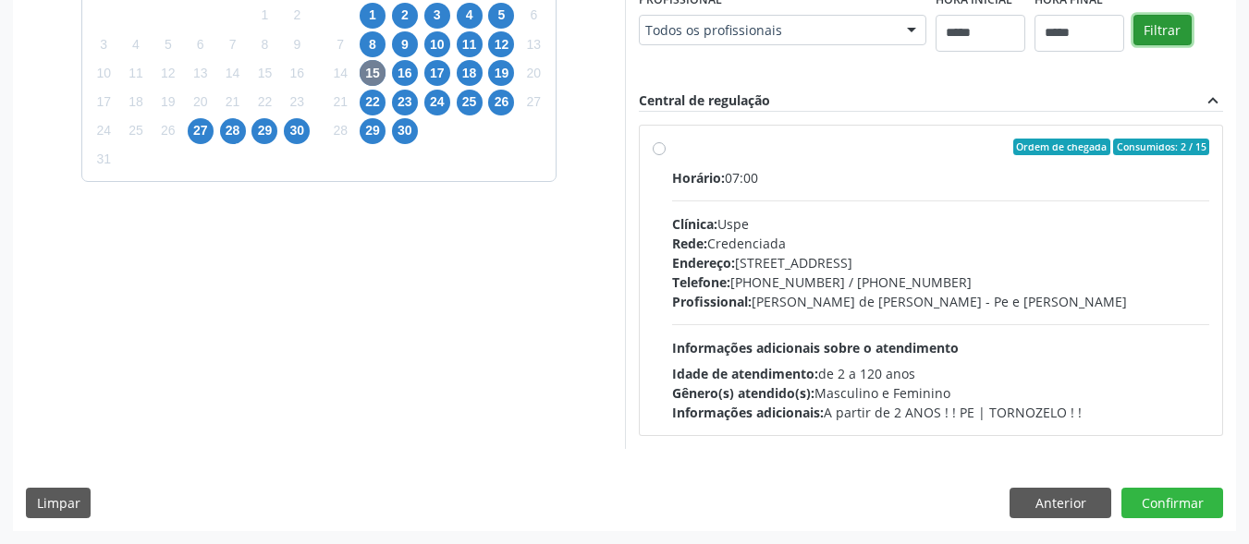
scroll to position [527, 0]
drag, startPoint x: 370, startPoint y: 99, endPoint x: 474, endPoint y: 100, distance: 104.5
click at [373, 100] on span "22" at bounding box center [373, 103] width 26 height 26
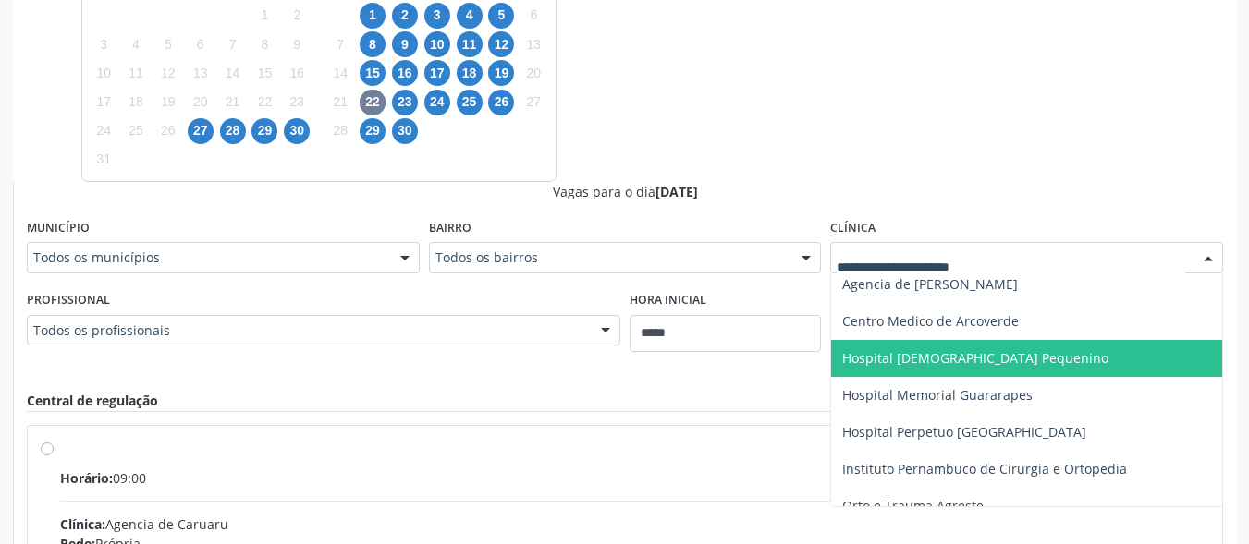
scroll to position [174, 0]
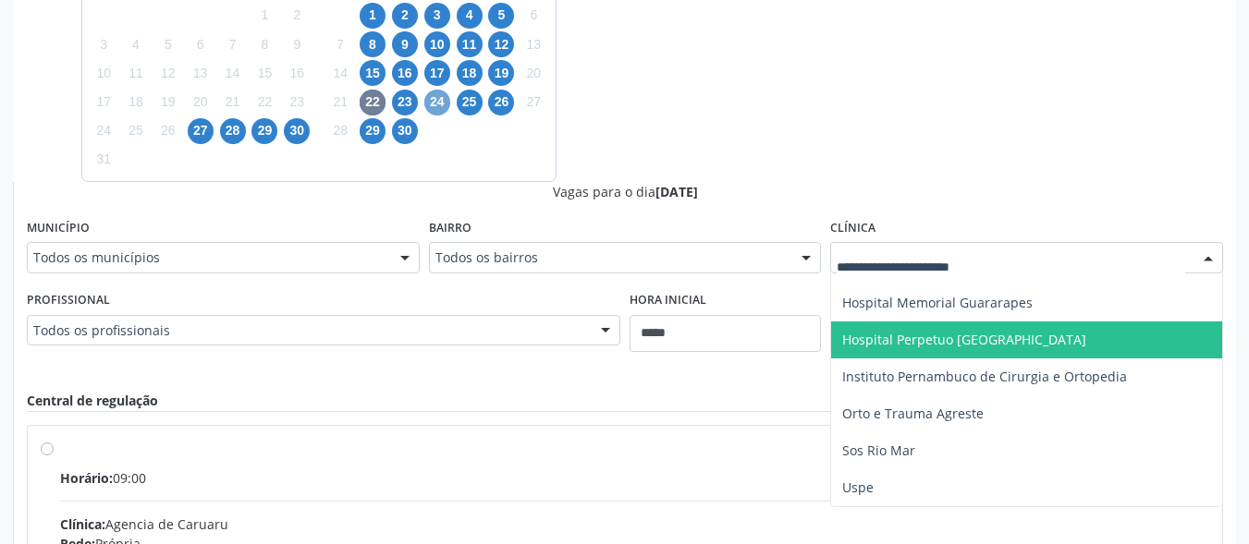
click at [439, 92] on span "24" at bounding box center [437, 103] width 26 height 26
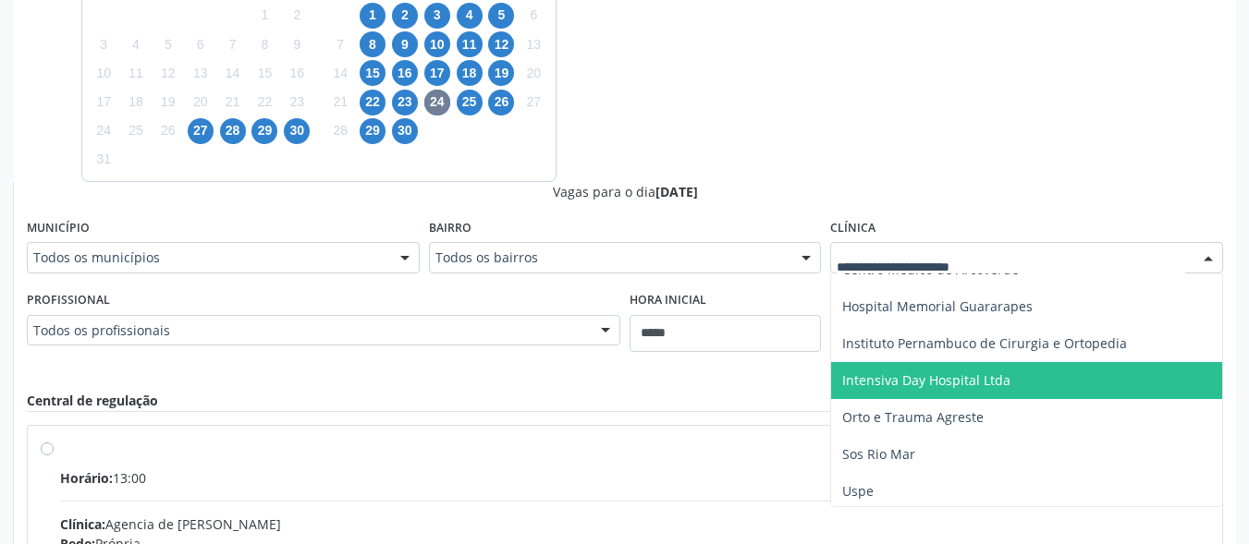
scroll to position [137, 0]
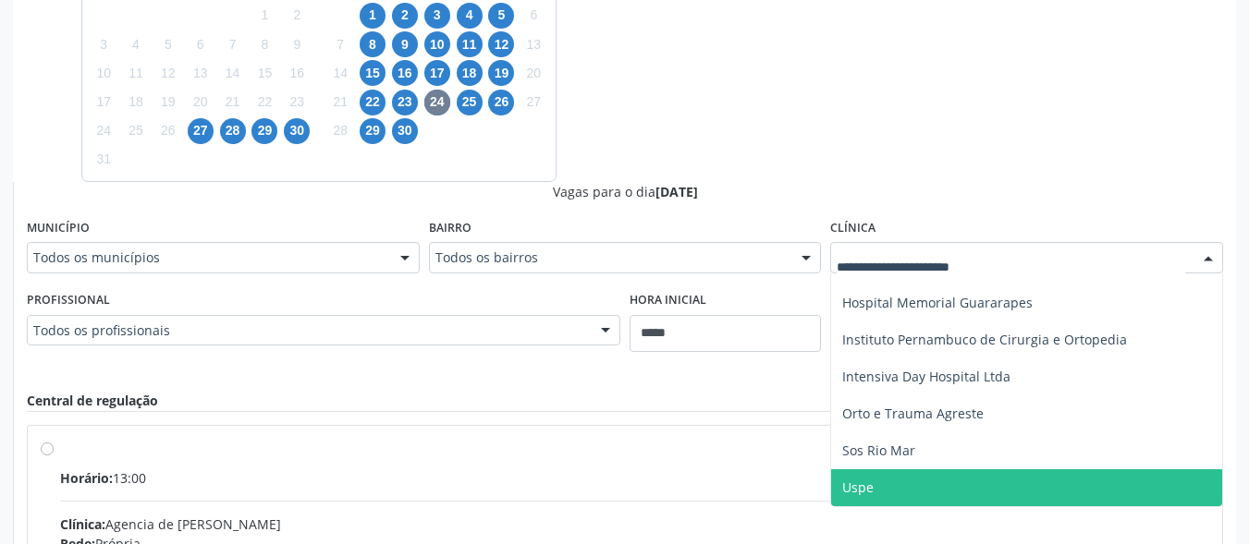
drag, startPoint x: 903, startPoint y: 479, endPoint x: 917, endPoint y: 467, distance: 18.3
click at [904, 481] on span "Uspe" at bounding box center [1026, 488] width 391 height 37
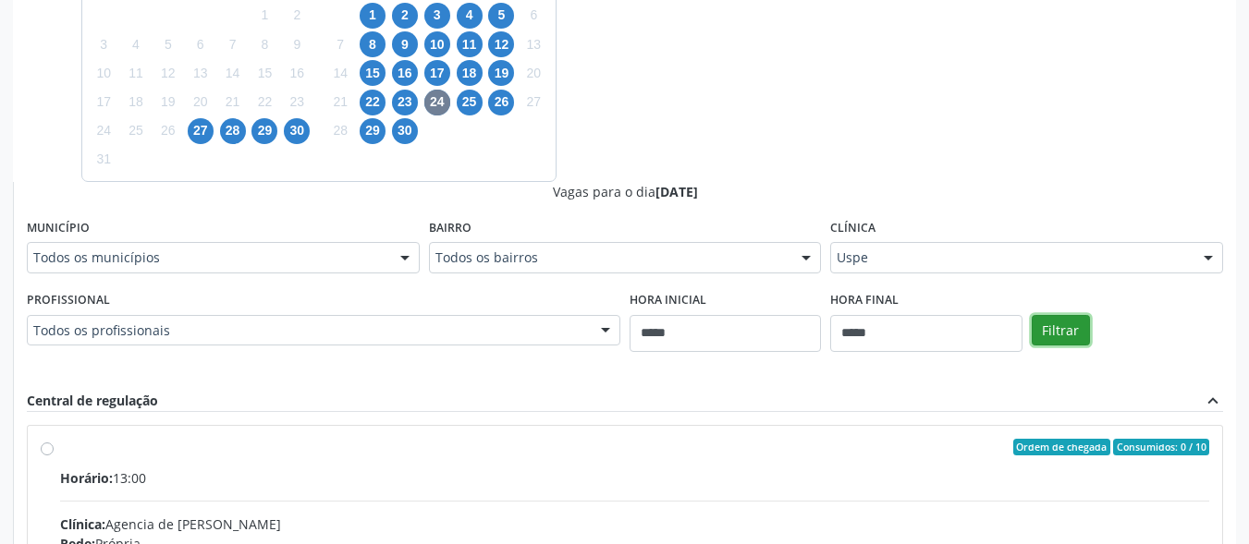
click at [1059, 338] on button "Filtrar" at bounding box center [1061, 330] width 58 height 31
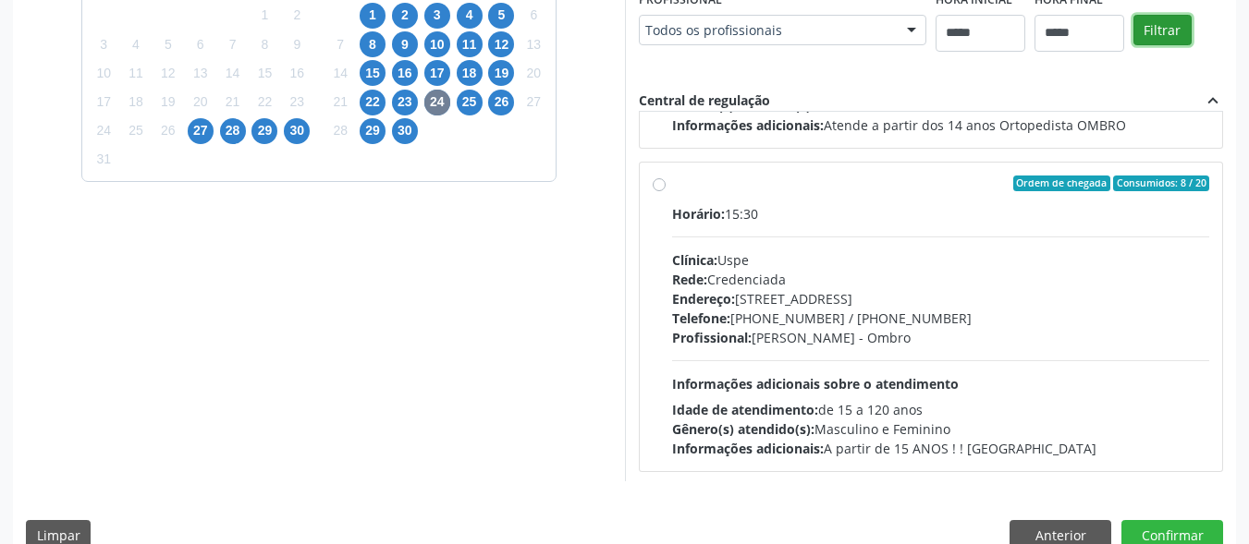
scroll to position [2883, 0]
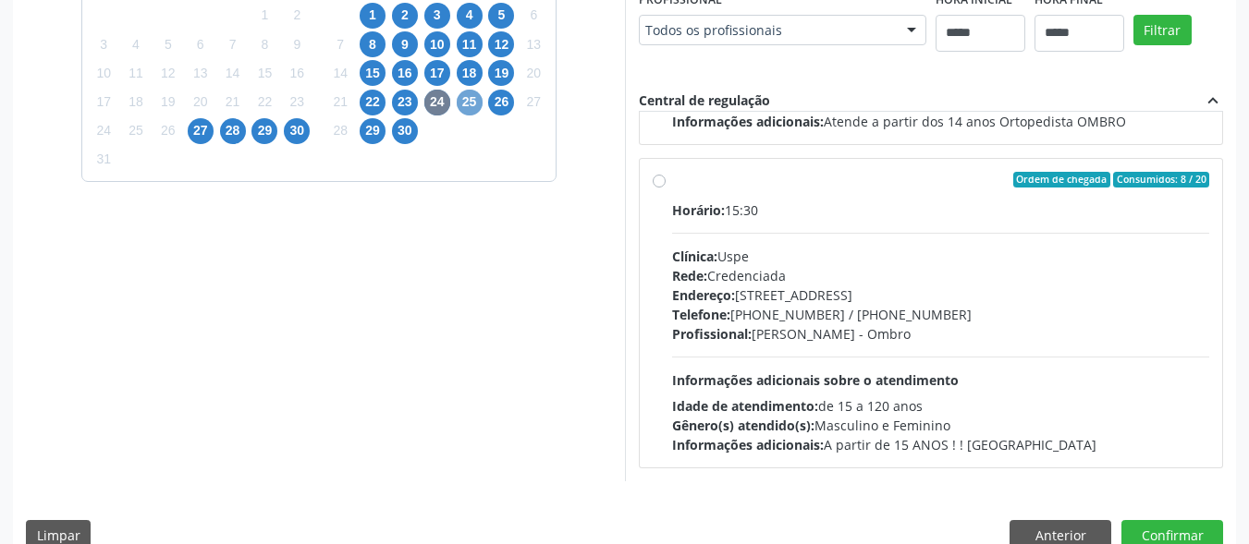
drag, startPoint x: 475, startPoint y: 104, endPoint x: 516, endPoint y: 104, distance: 40.7
click at [476, 104] on span "25" at bounding box center [470, 103] width 26 height 26
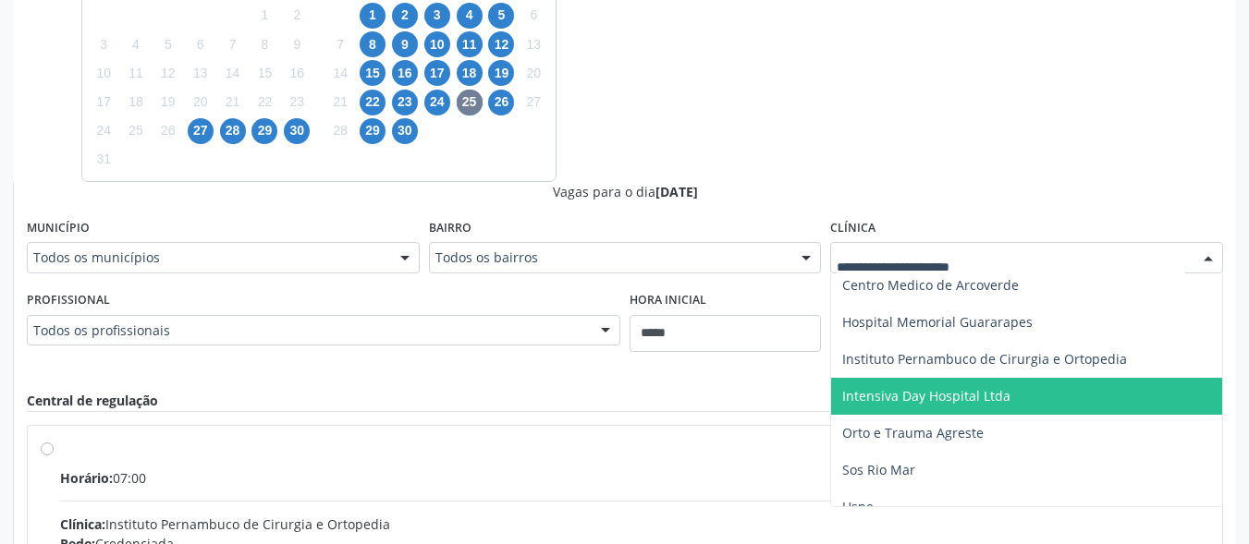
scroll to position [63, 0]
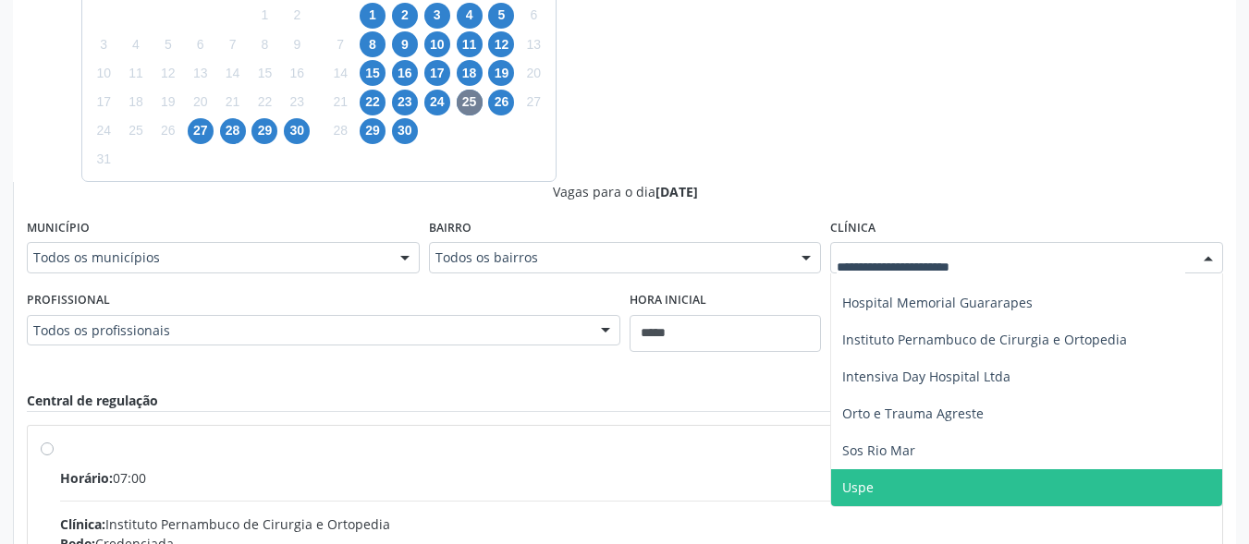
drag, startPoint x: 903, startPoint y: 484, endPoint x: 1008, endPoint y: 351, distance: 169.2
click at [917, 472] on span "Uspe" at bounding box center [1026, 488] width 391 height 37
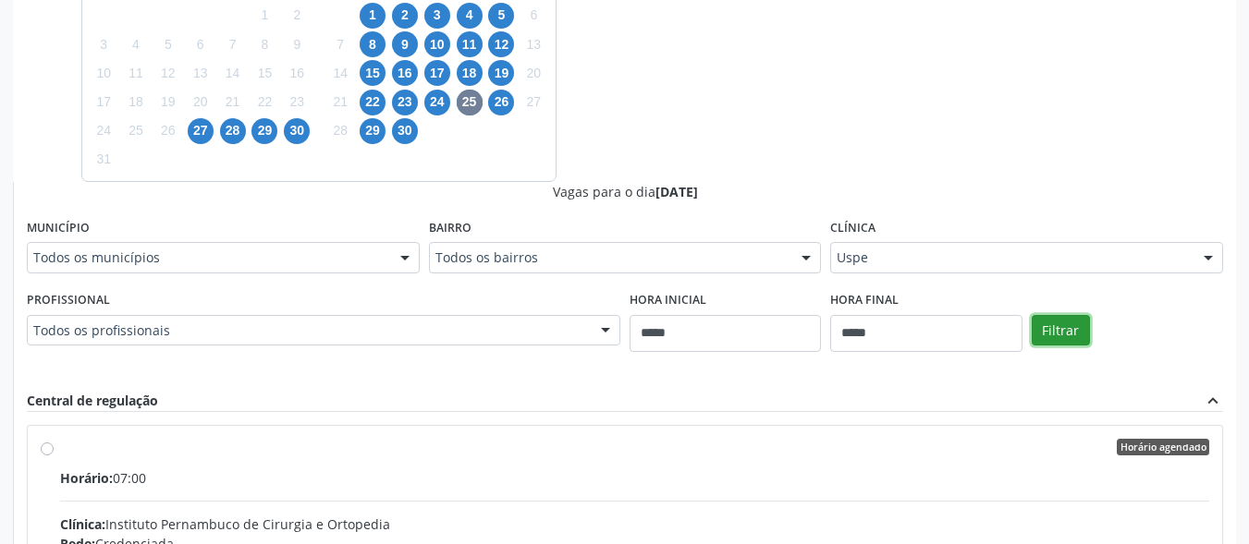
click at [1055, 333] on button "Filtrar" at bounding box center [1061, 330] width 58 height 31
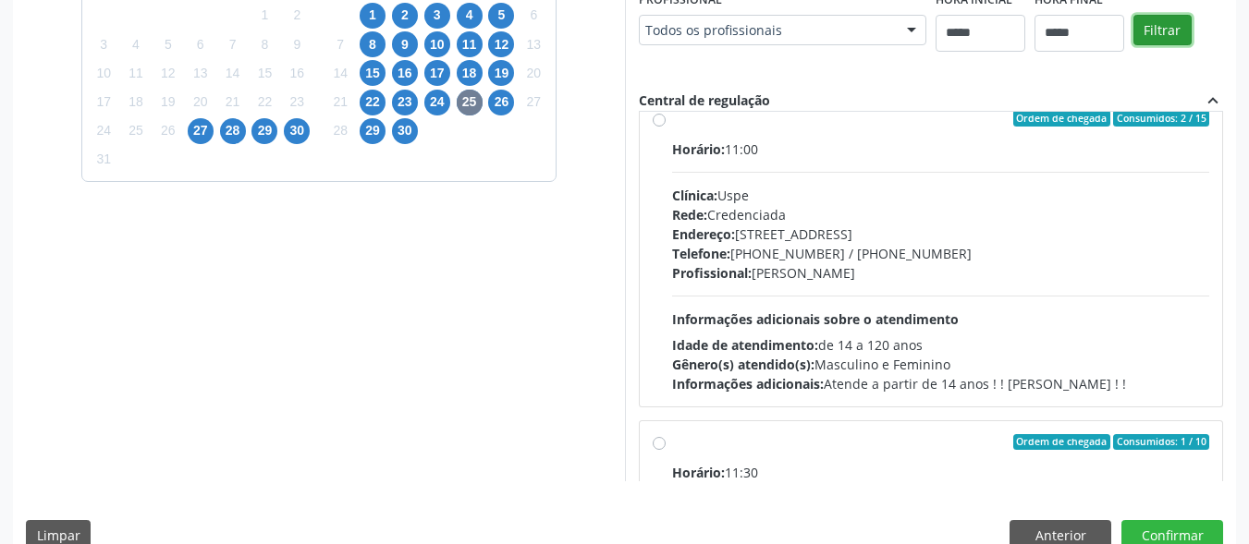
scroll to position [939, 0]
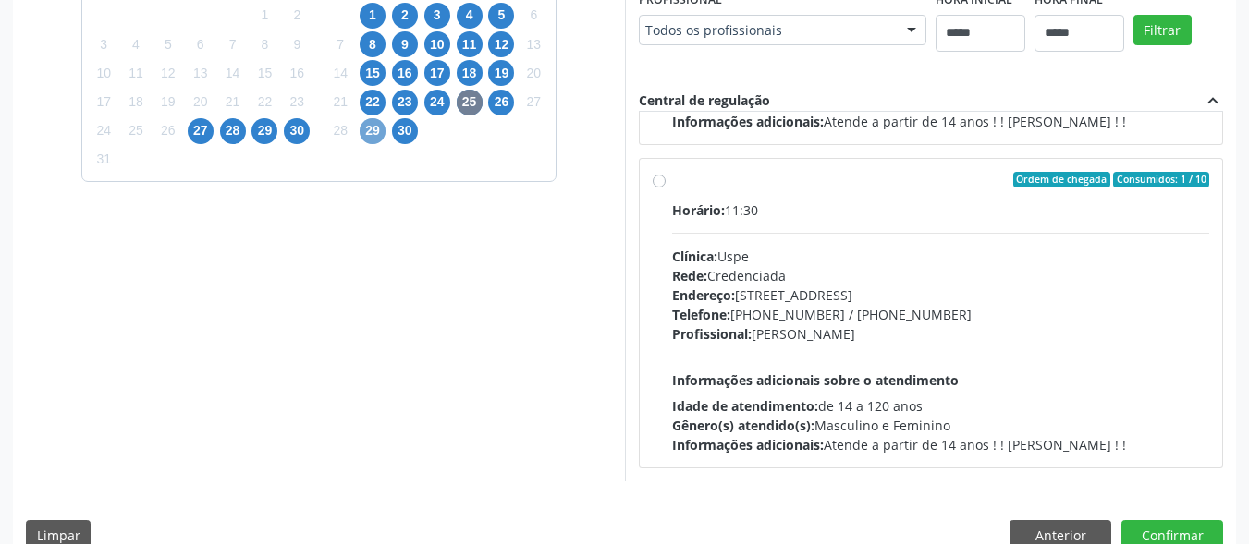
drag, startPoint x: 366, startPoint y: 128, endPoint x: 376, endPoint y: 126, distance: 10.5
click at [367, 128] on span "29" at bounding box center [373, 131] width 26 height 26
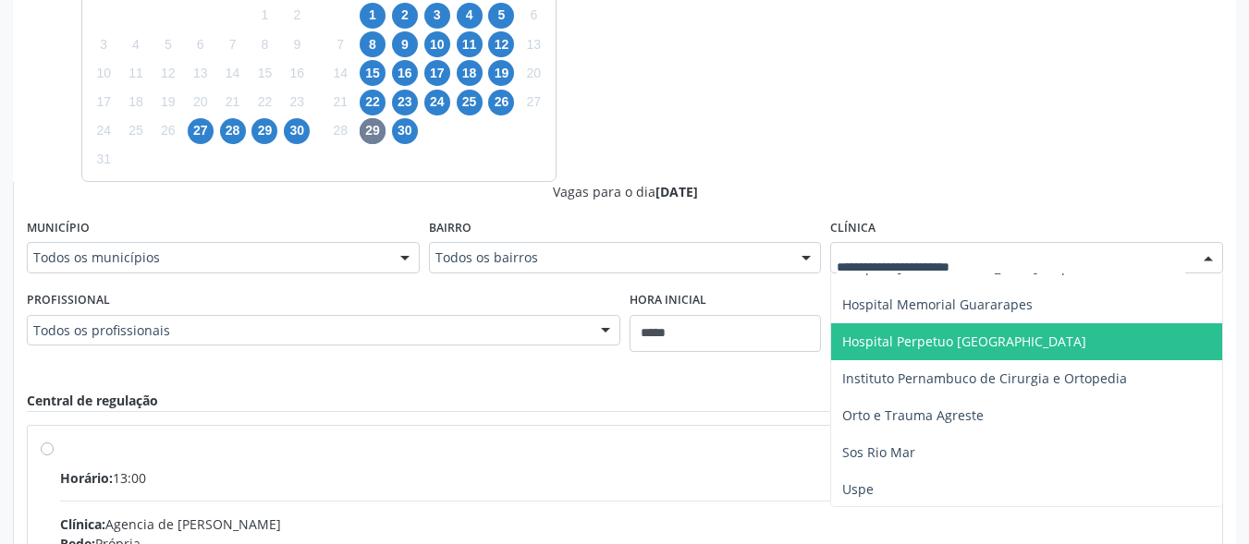
scroll to position [137, 0]
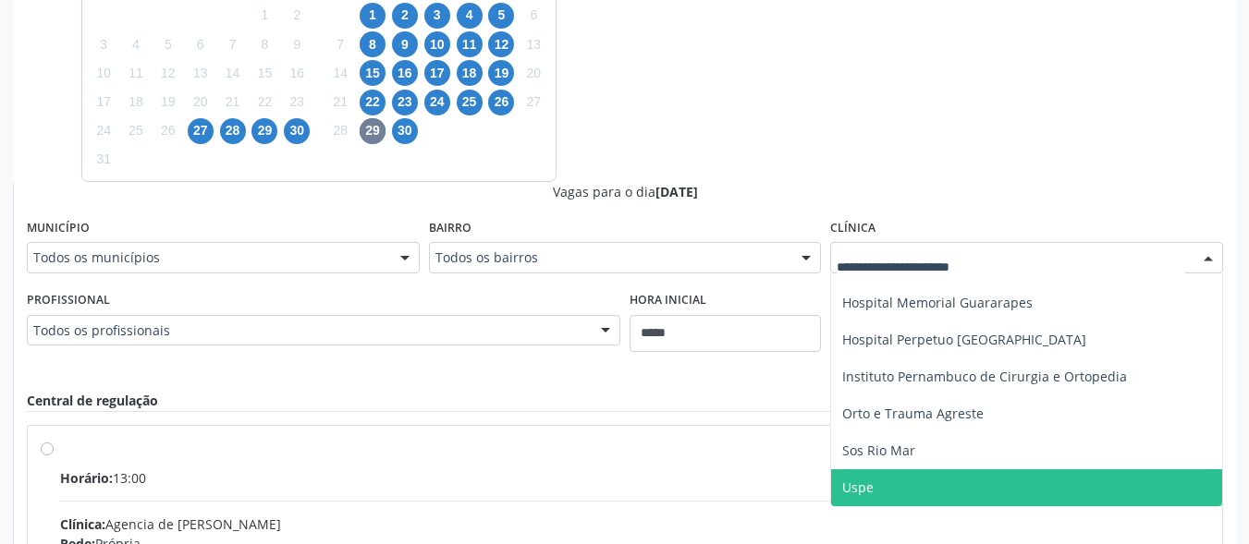
click at [954, 485] on span "Uspe" at bounding box center [1026, 488] width 391 height 37
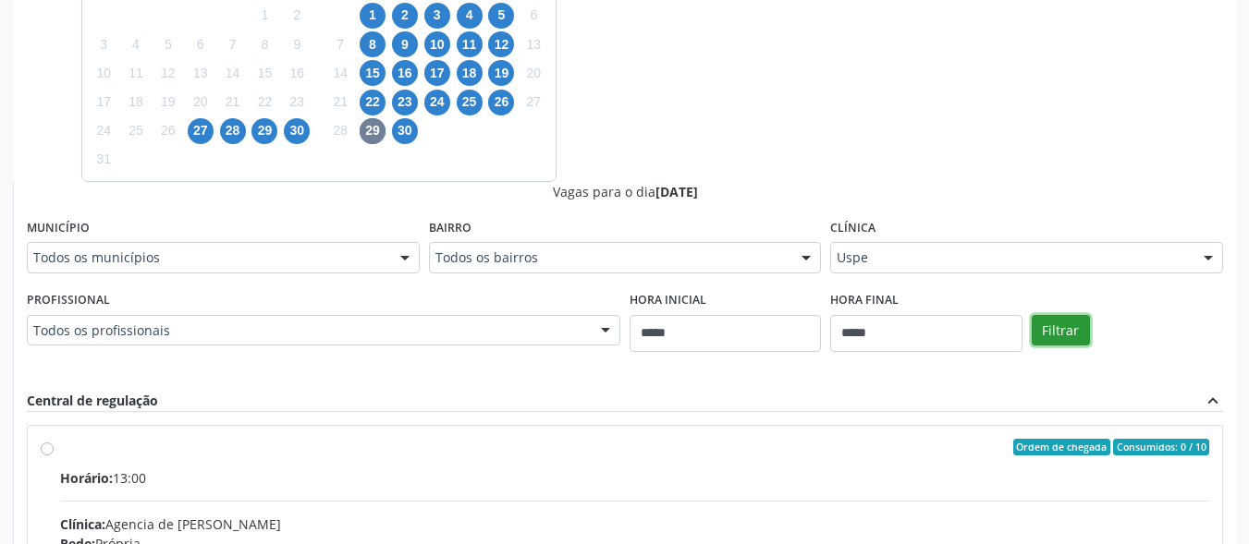
click at [1062, 344] on button "Filtrar" at bounding box center [1061, 330] width 58 height 31
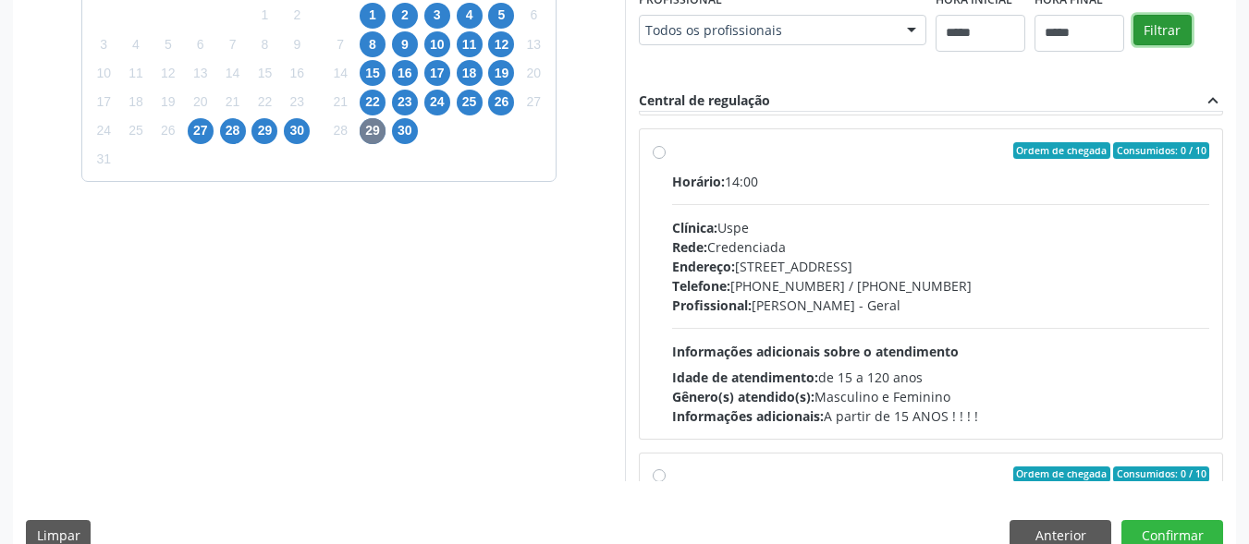
scroll to position [560, 0]
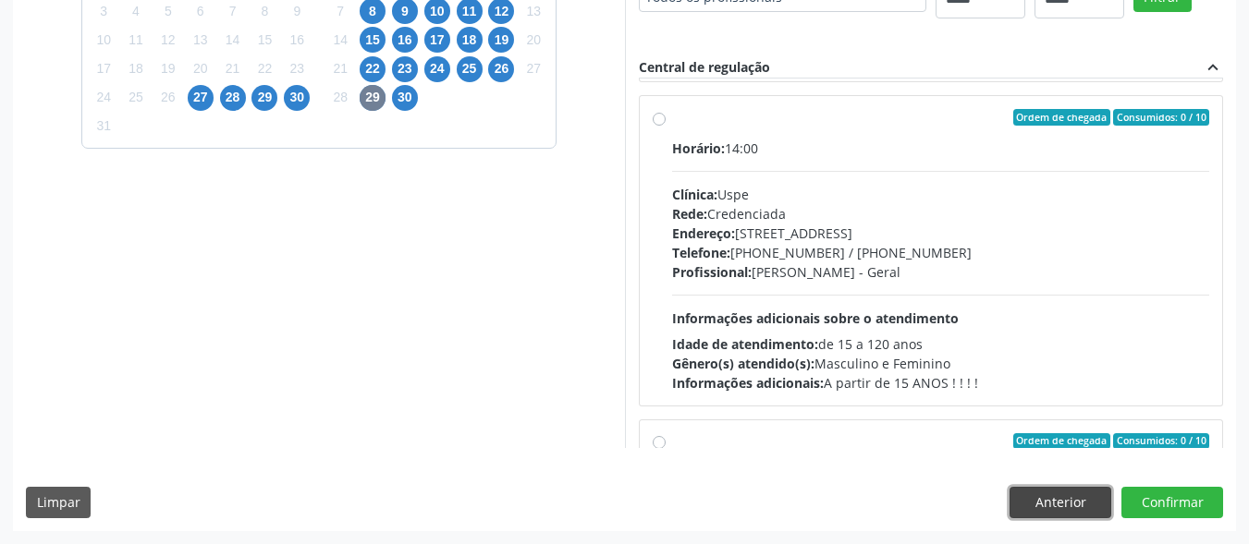
click at [1050, 483] on div "Dias com vagas disponíveis para: - Ortopedia [DATE] D S T Q Q S S 27 28 29 30 3…" at bounding box center [624, 188] width 1223 height 683
drag, startPoint x: 1052, startPoint y: 493, endPoint x: 805, endPoint y: 454, distance: 249.9
click at [1050, 496] on button "Anterior" at bounding box center [1060, 502] width 102 height 31
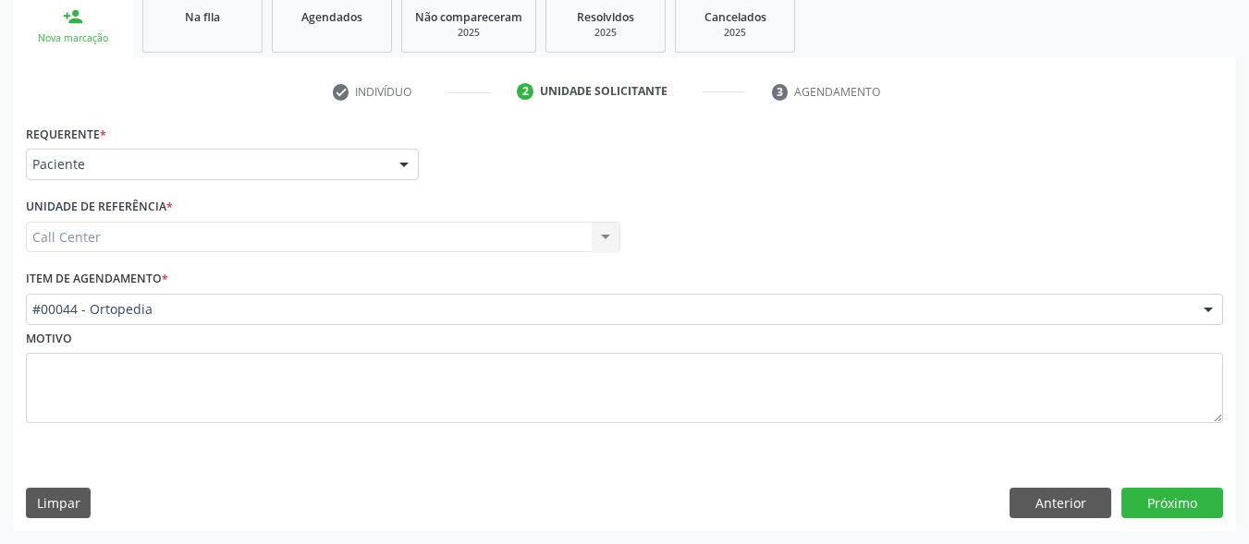
scroll to position [281, 0]
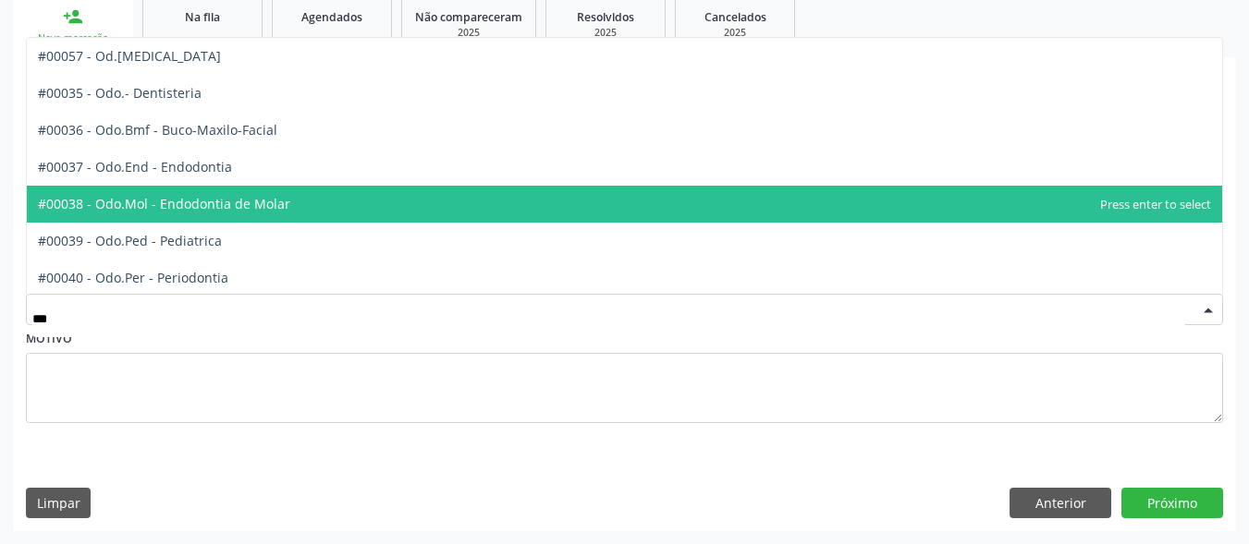
type input "****"
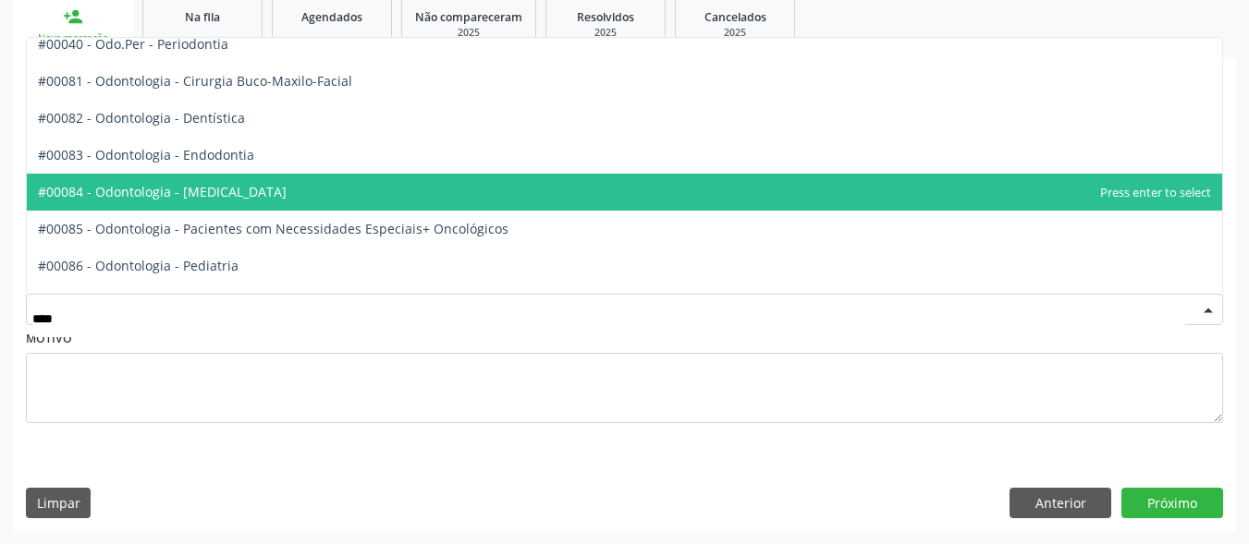
scroll to position [92, 0]
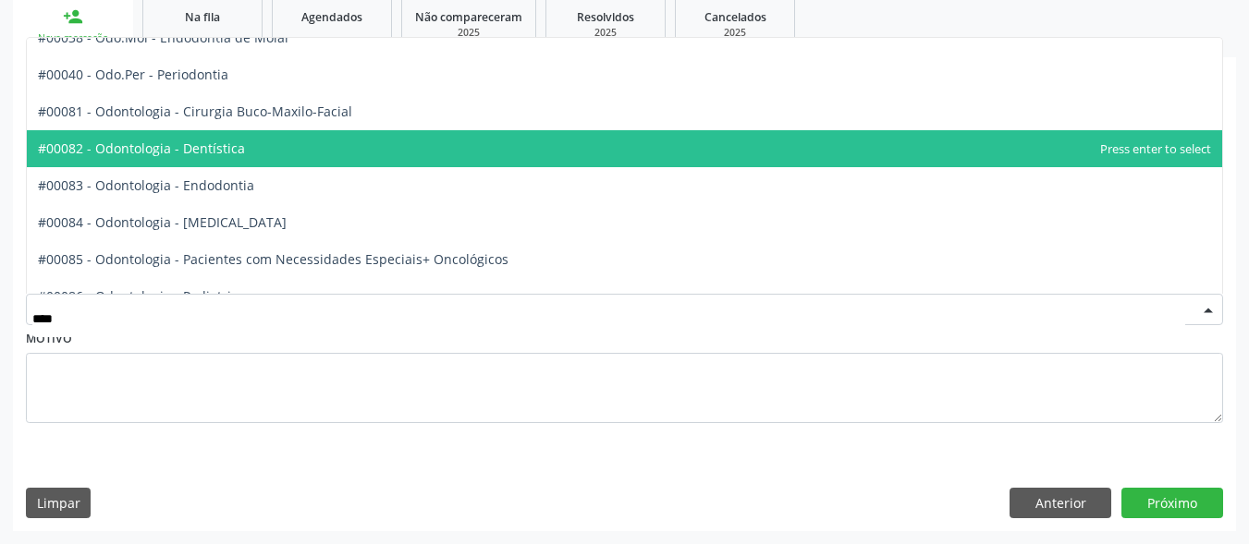
drag, startPoint x: 223, startPoint y: 158, endPoint x: 505, endPoint y: 234, distance: 292.0
click at [222, 158] on span "#00082 - Odontologia - Dentística" at bounding box center [624, 148] width 1195 height 37
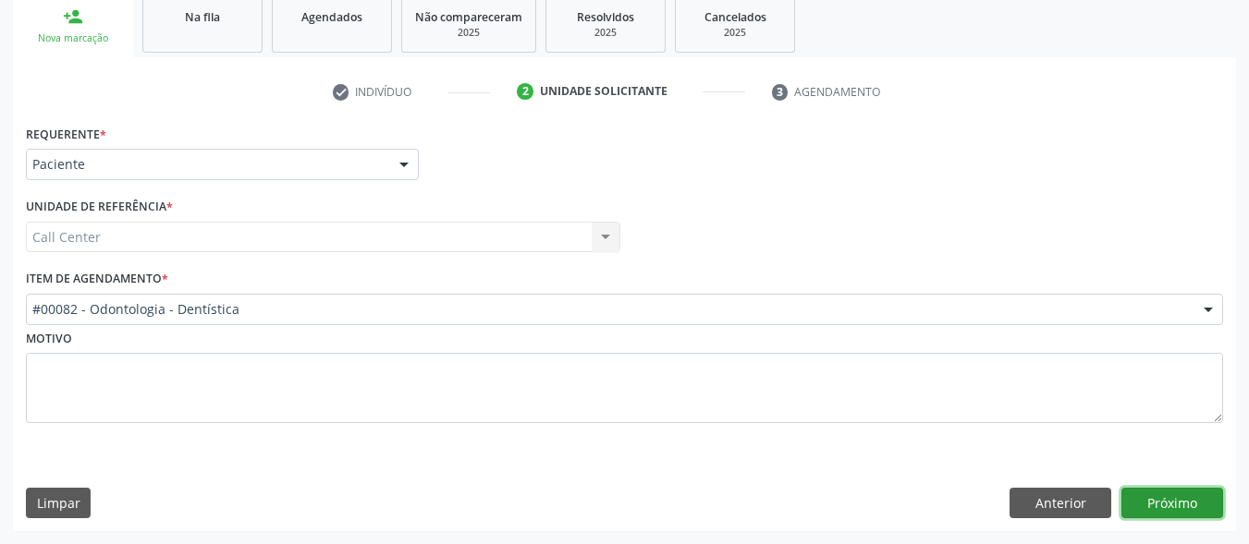
click at [1147, 500] on button "Próximo" at bounding box center [1172, 503] width 102 height 31
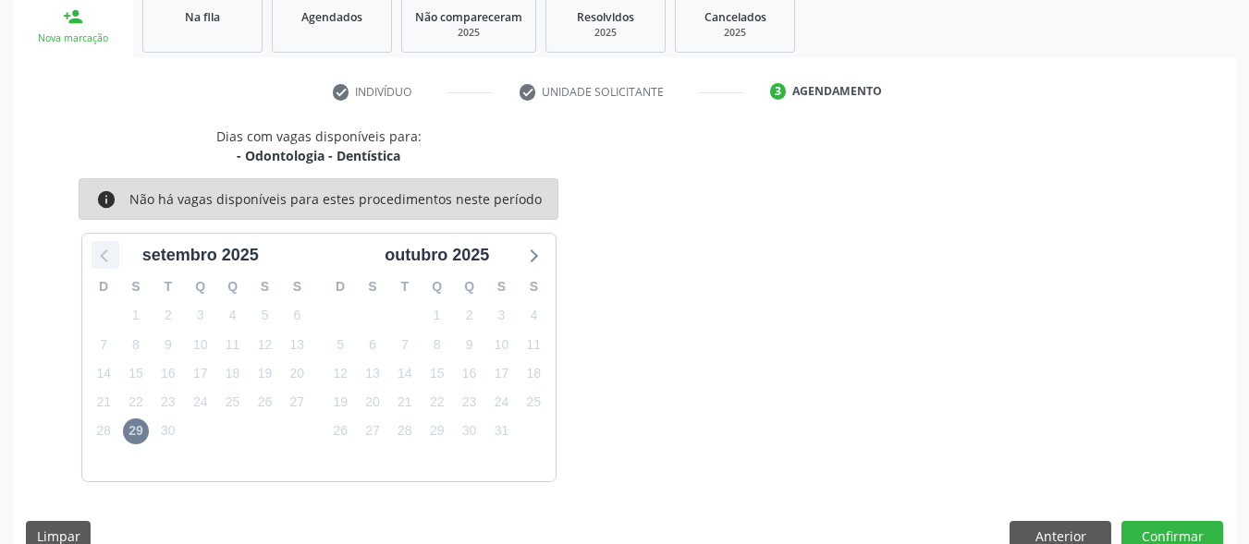
click at [107, 258] on icon at bounding box center [105, 255] width 24 height 24
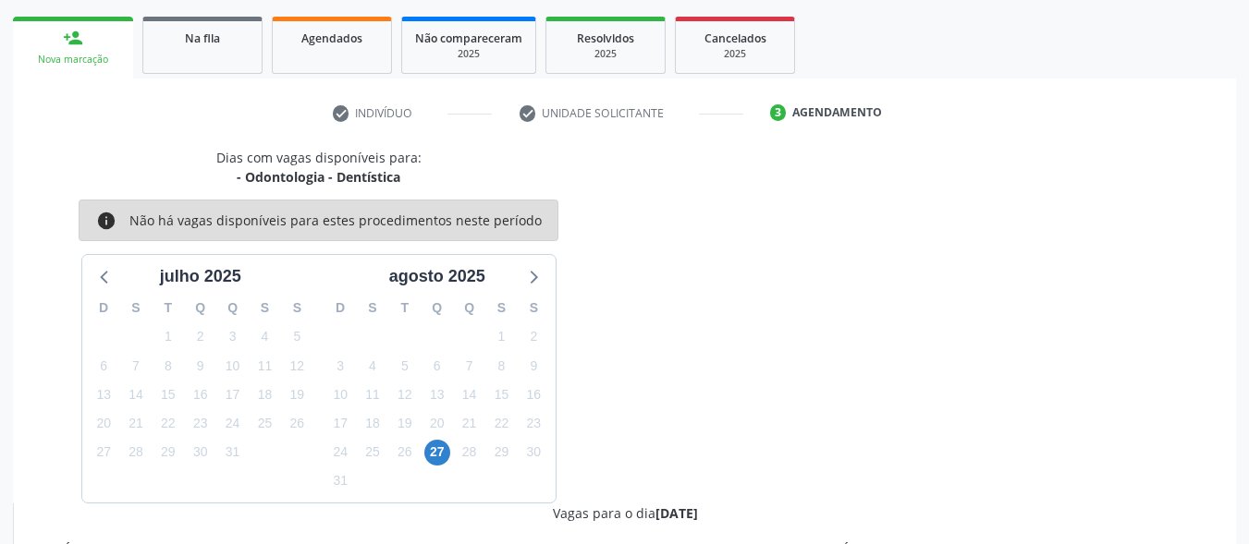
scroll to position [281, 0]
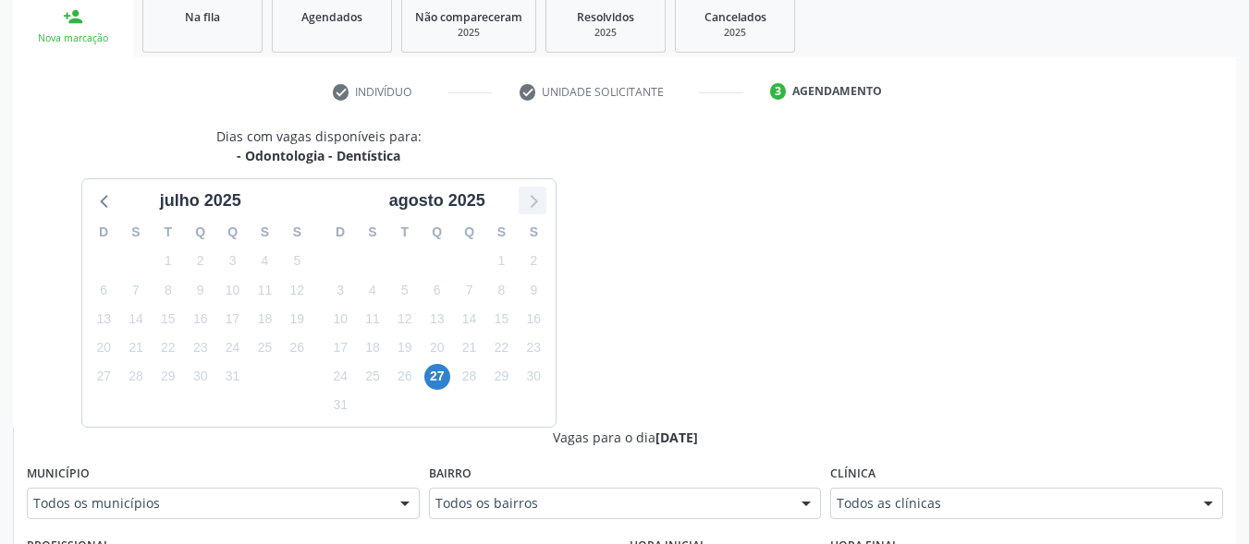
click at [539, 194] on icon at bounding box center [532, 201] width 24 height 24
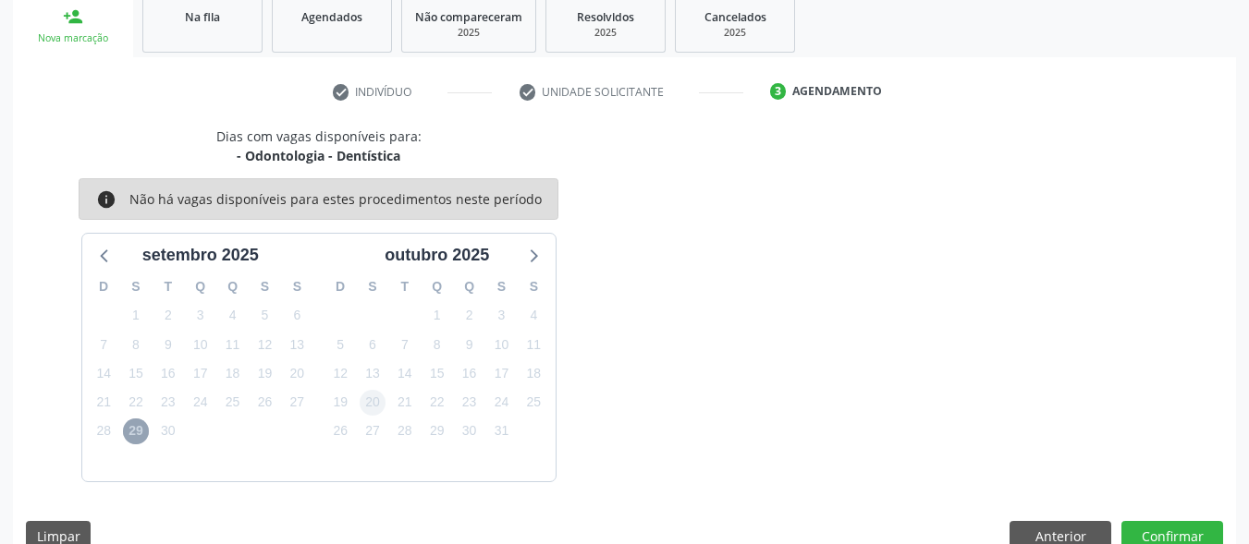
drag, startPoint x: 136, startPoint y: 429, endPoint x: 381, endPoint y: 398, distance: 247.0
click at [135, 428] on span "29" at bounding box center [136, 432] width 26 height 26
